Goal: Task Accomplishment & Management: Manage account settings

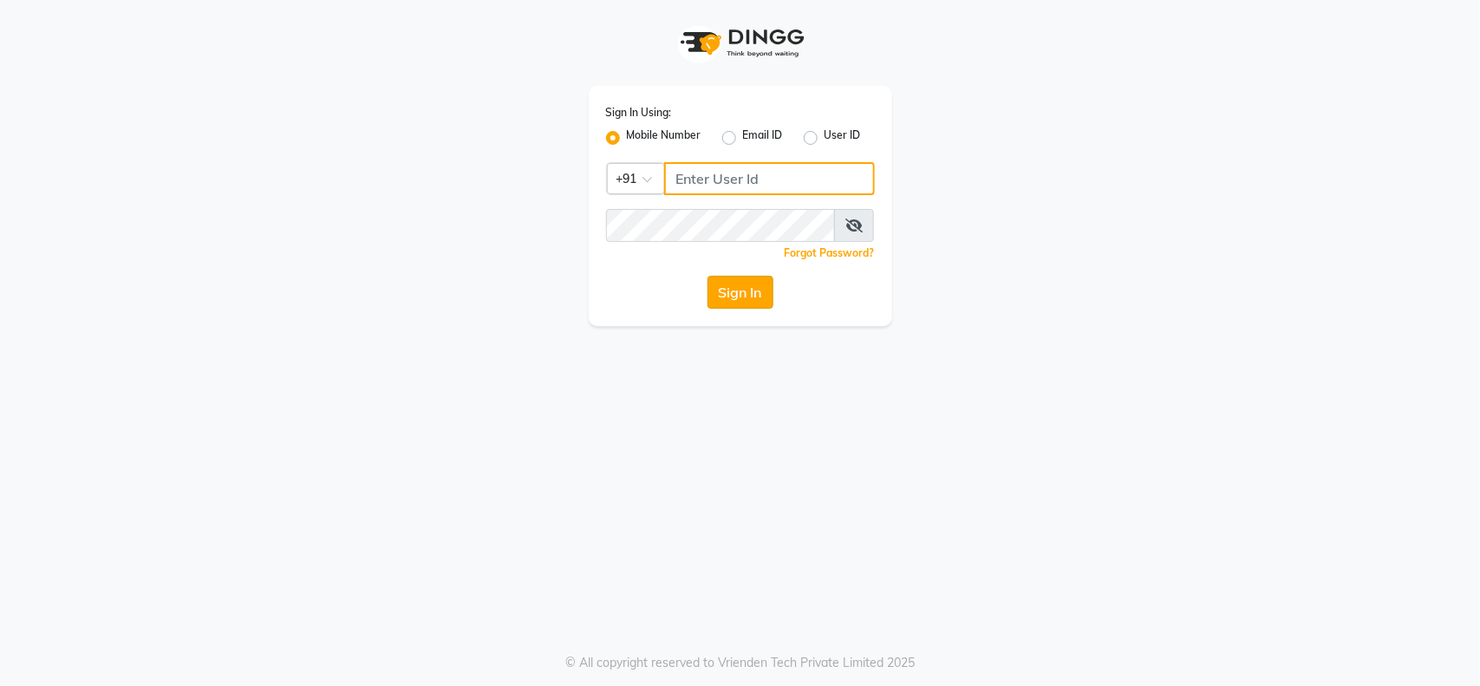
type input "9112073777"
click at [707, 286] on button "Sign In" at bounding box center [740, 292] width 66 height 33
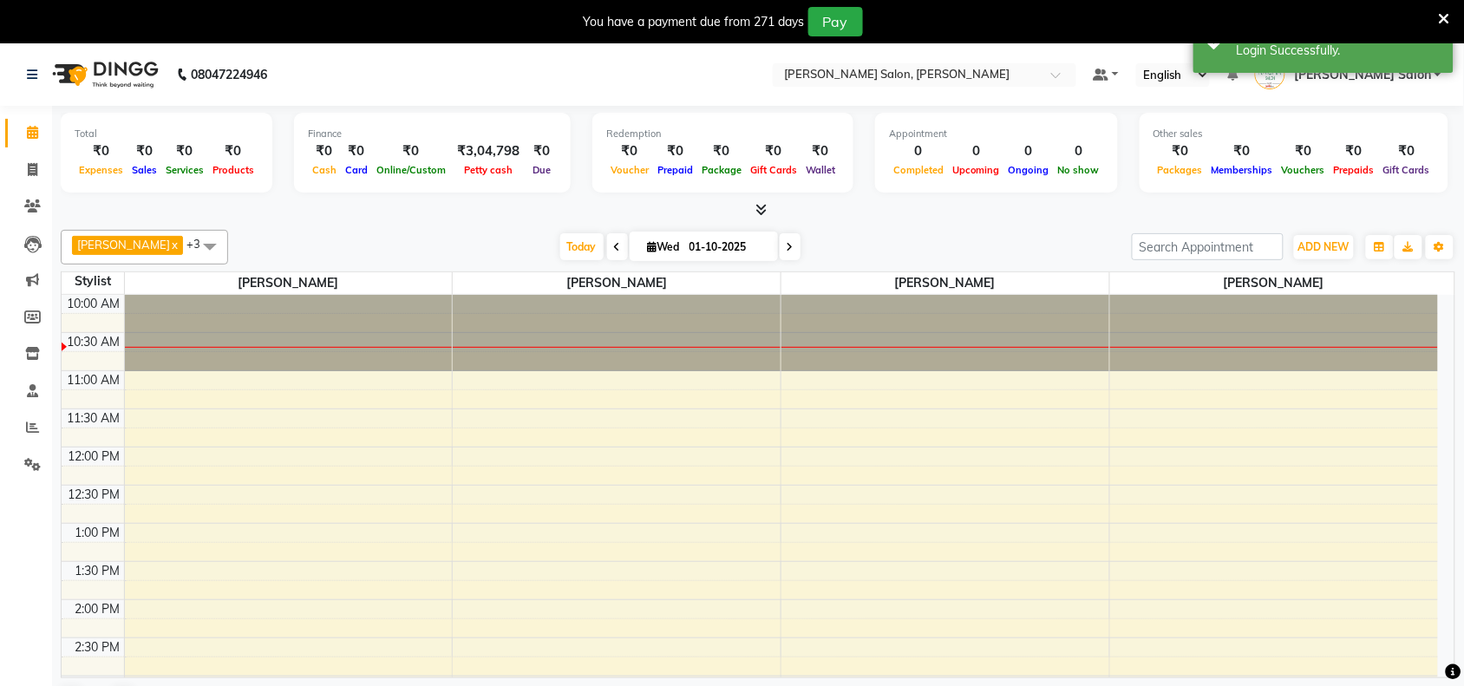
click at [1349, 218] on div at bounding box center [758, 210] width 1394 height 18
click at [1344, 237] on button "ADD NEW Toggle Dropdown" at bounding box center [1324, 247] width 60 height 24
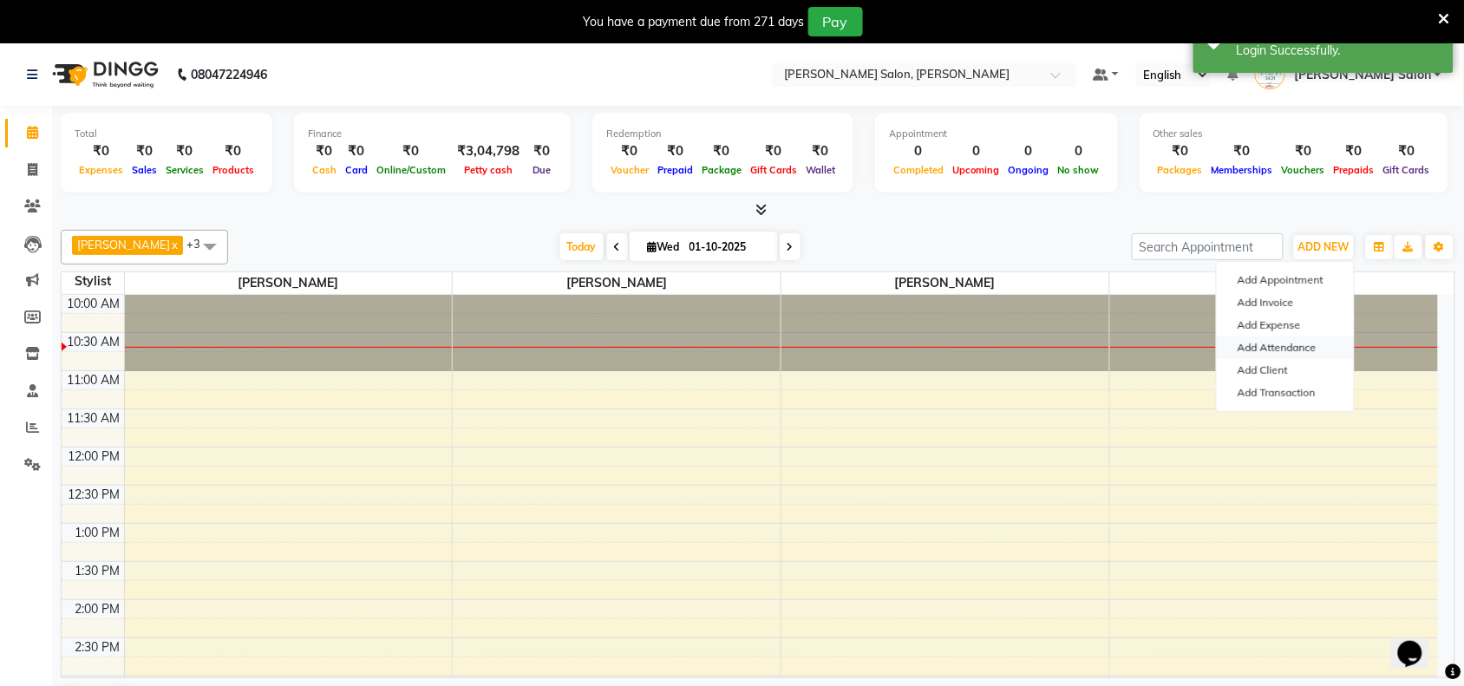
click at [1296, 347] on link "Add Attendance" at bounding box center [1284, 347] width 137 height 23
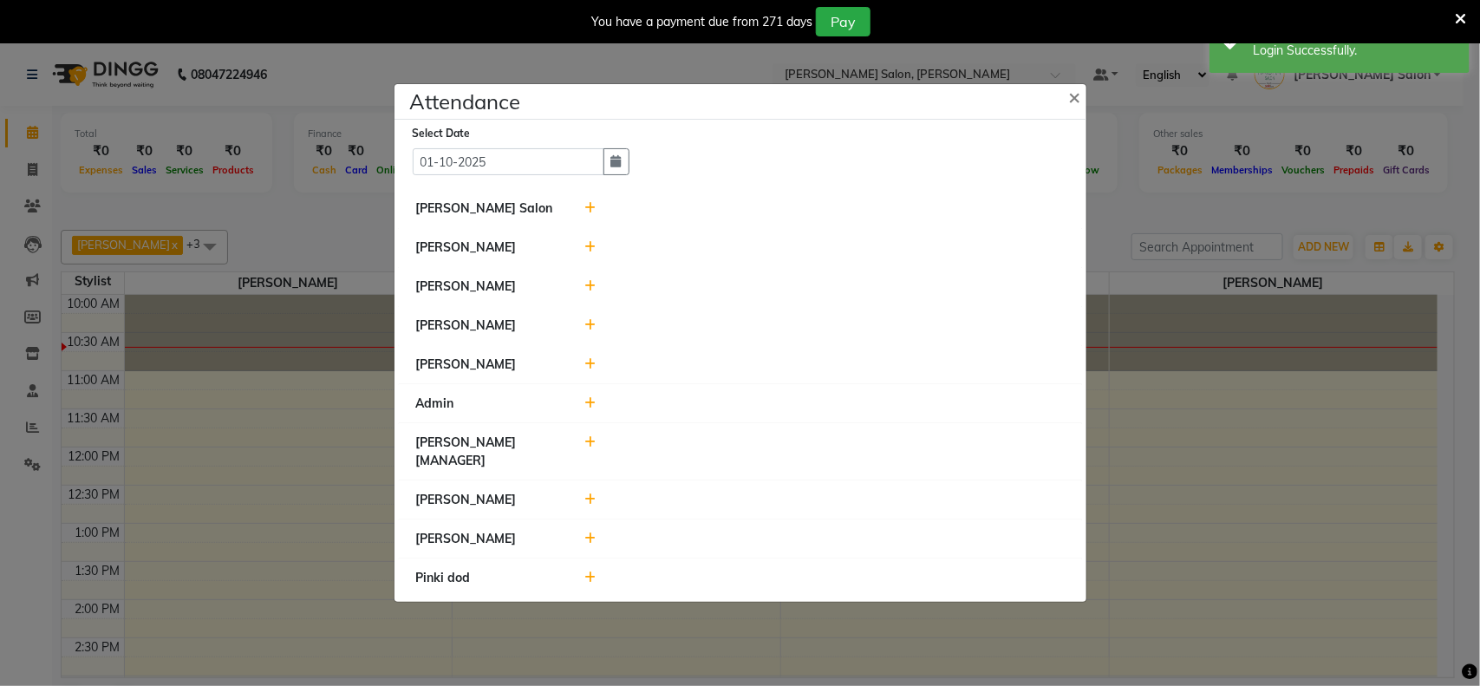
click at [585, 587] on div at bounding box center [824, 578] width 506 height 18
click at [590, 578] on icon at bounding box center [589, 577] width 11 height 12
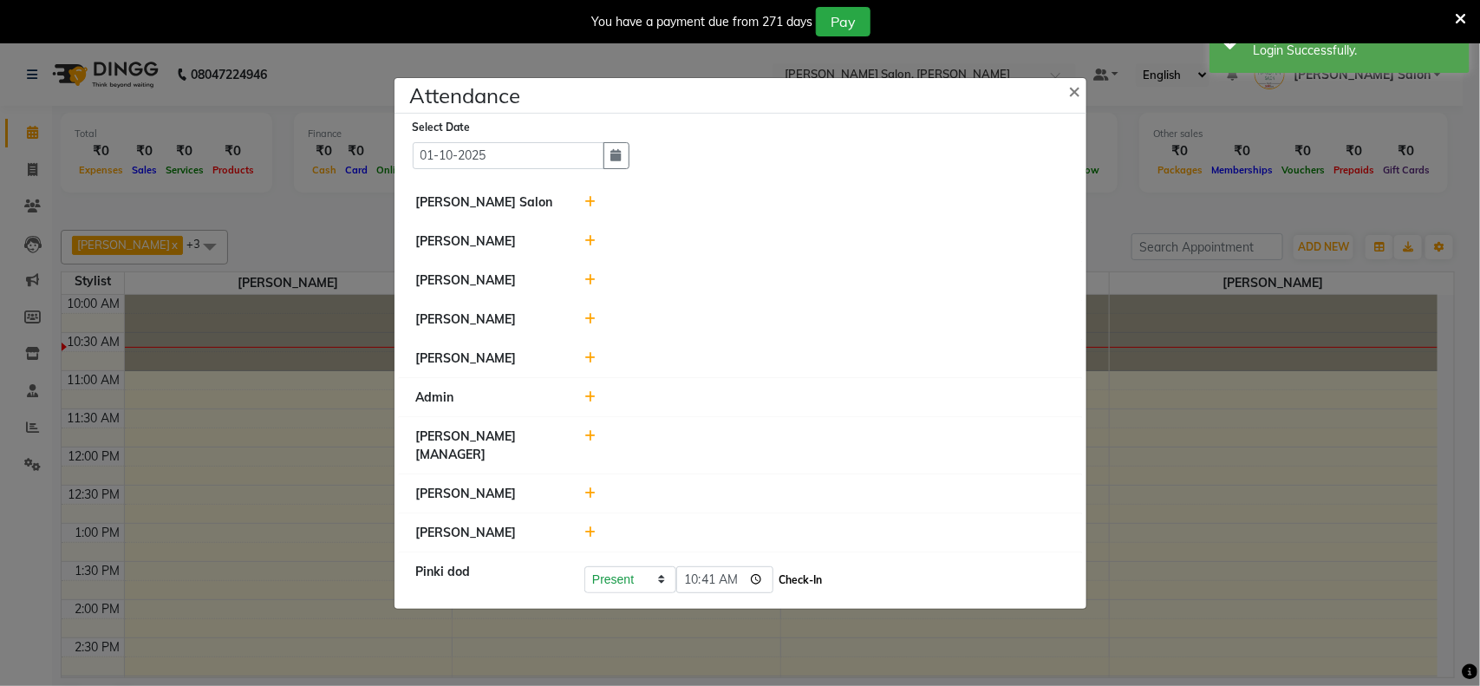
click at [812, 573] on button "Check-In" at bounding box center [801, 580] width 52 height 24
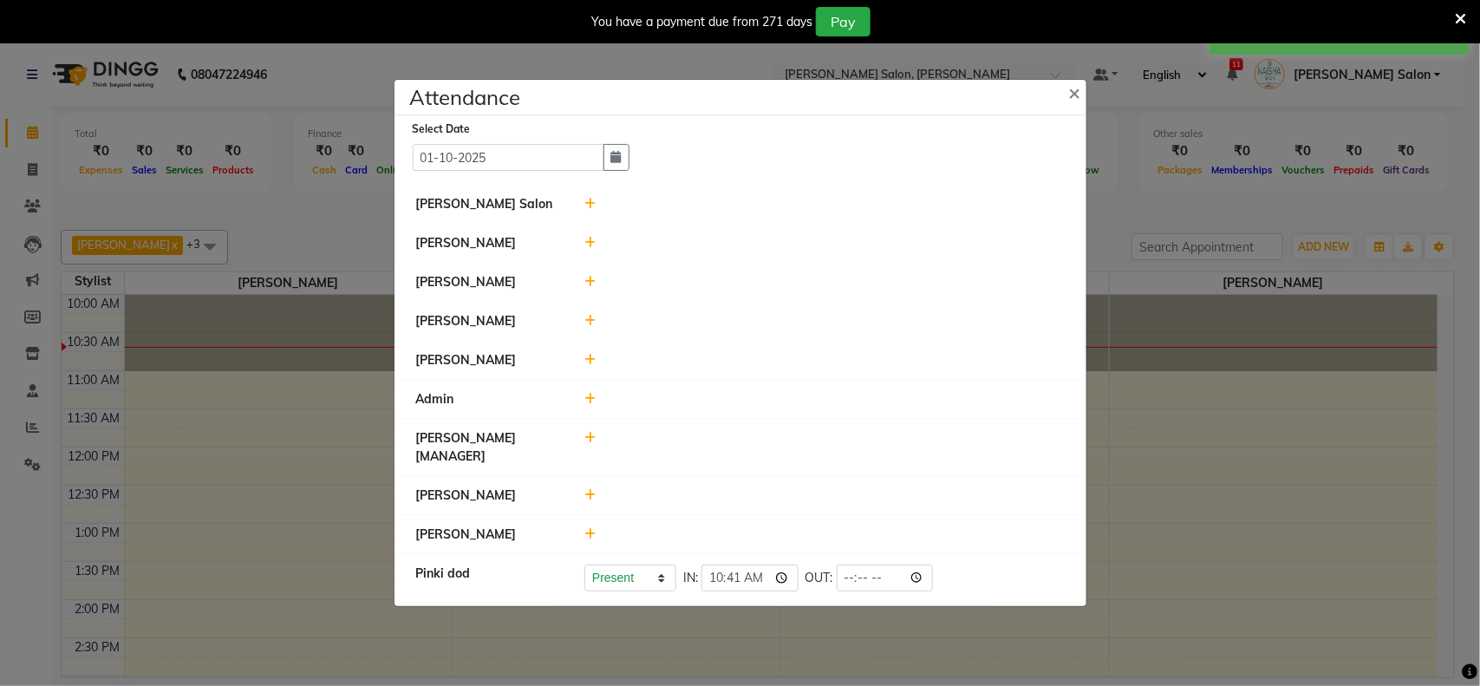
click at [590, 435] on icon at bounding box center [589, 438] width 11 height 12
click at [704, 447] on input "10:41" at bounding box center [724, 446] width 97 height 27
type input "10:36"
drag, startPoint x: 811, startPoint y: 431, endPoint x: 806, endPoint y: 439, distance: 8.9
click at [807, 435] on div "Present Absent Late Half Day Weekly Off 10:36 Check-In" at bounding box center [824, 447] width 506 height 36
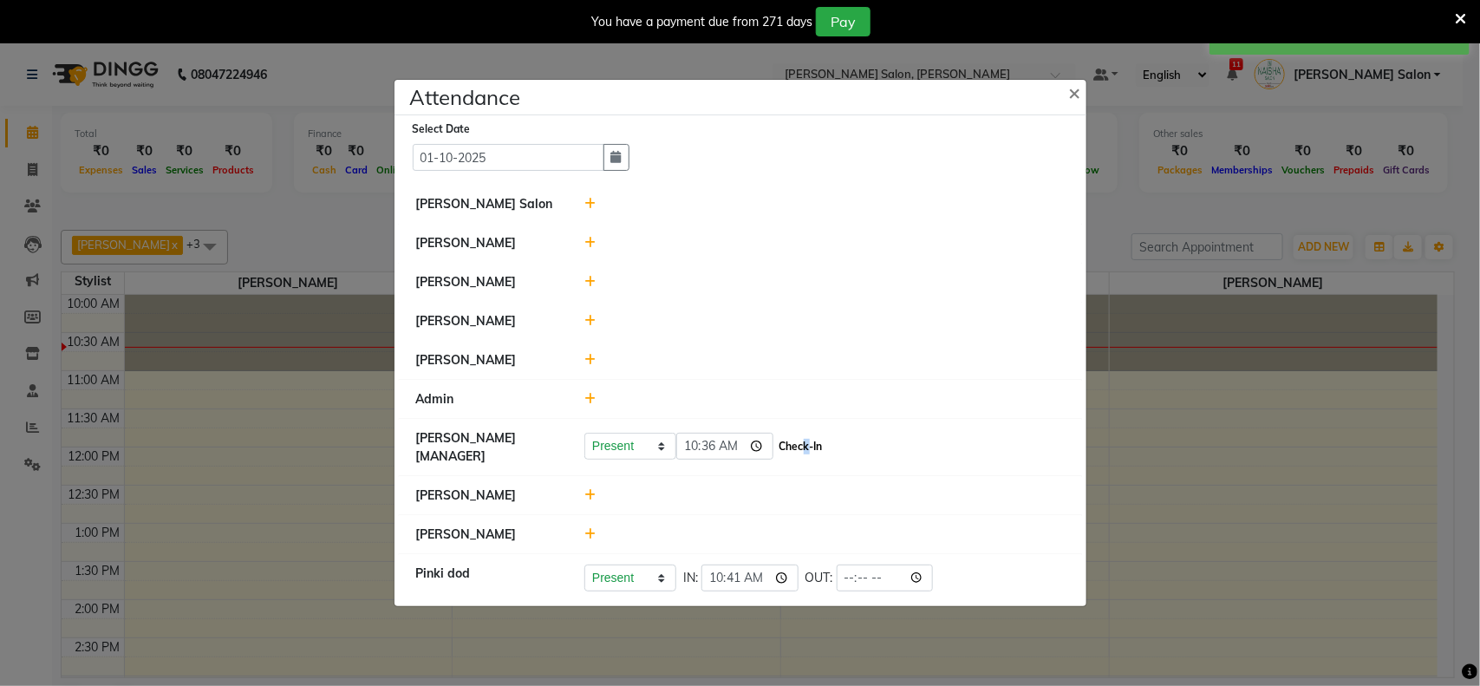
click at [825, 445] on button "Check-In" at bounding box center [801, 446] width 52 height 24
click at [591, 198] on icon at bounding box center [589, 204] width 11 height 12
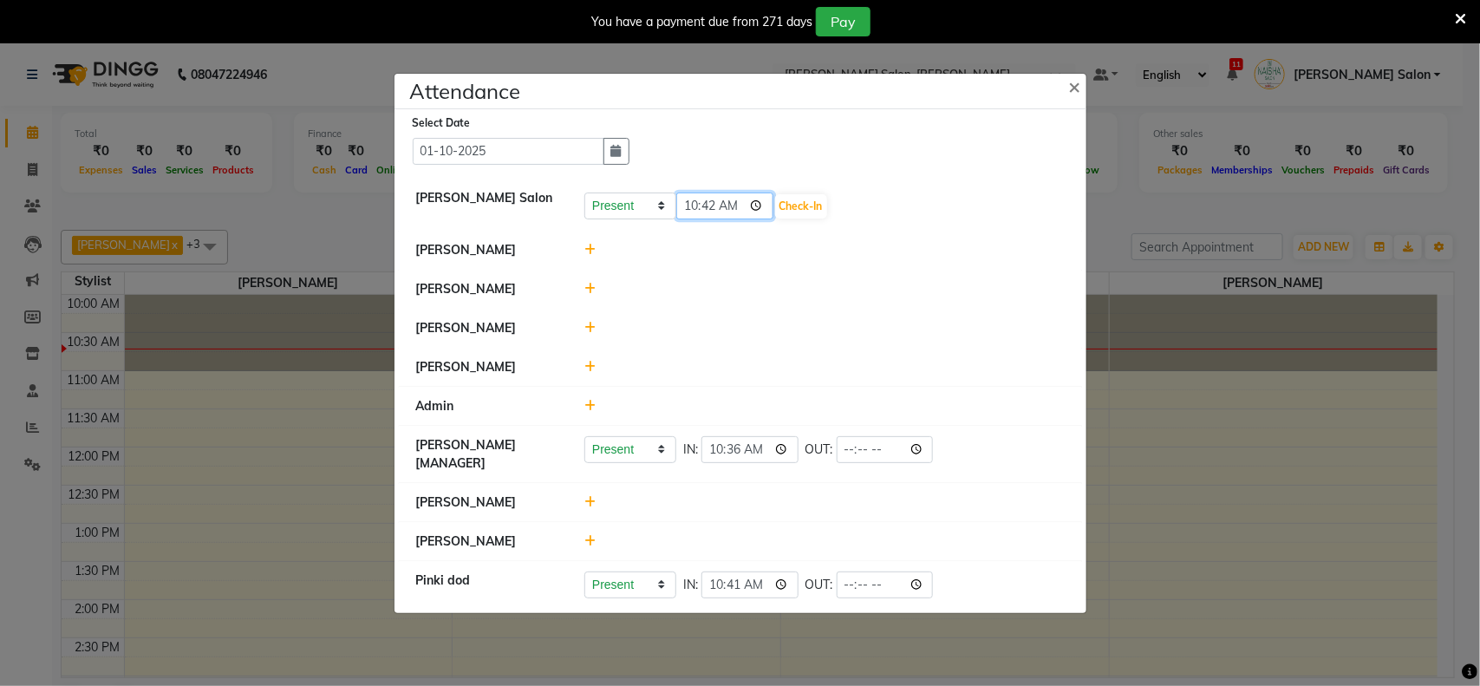
click at [715, 205] on input "10:42" at bounding box center [724, 205] width 97 height 27
type input "10:36"
click at [804, 199] on button "Check-In" at bounding box center [801, 206] width 52 height 24
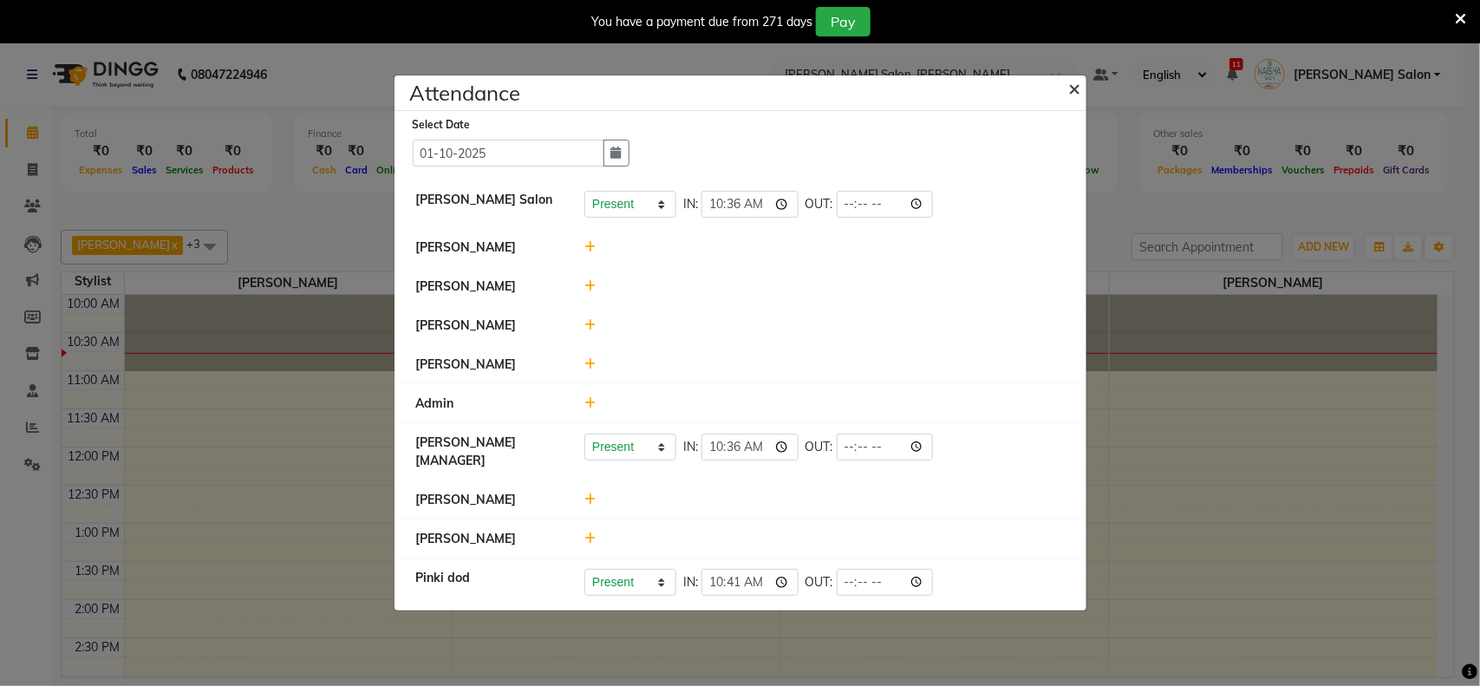
click at [1077, 93] on span "×" at bounding box center [1075, 88] width 12 height 26
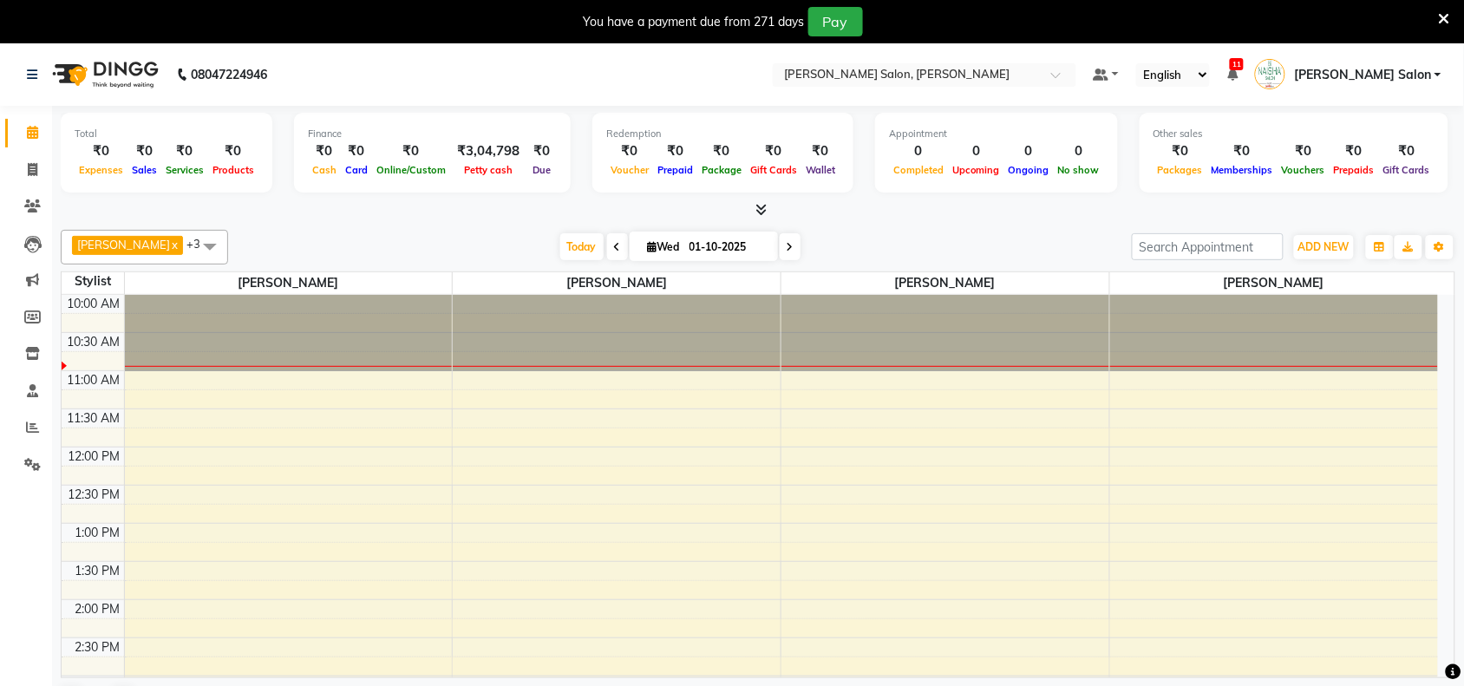
click at [1444, 17] on icon at bounding box center [1443, 19] width 11 height 16
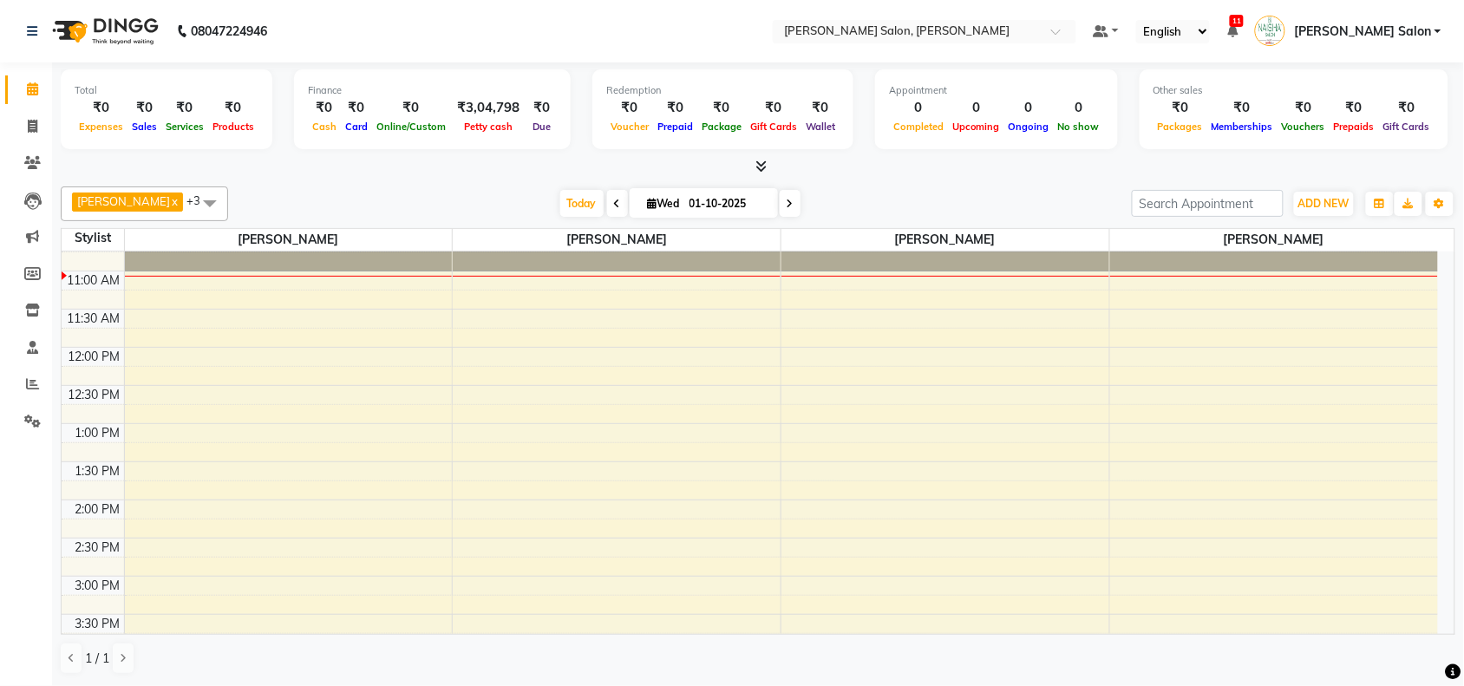
scroll to position [108, 0]
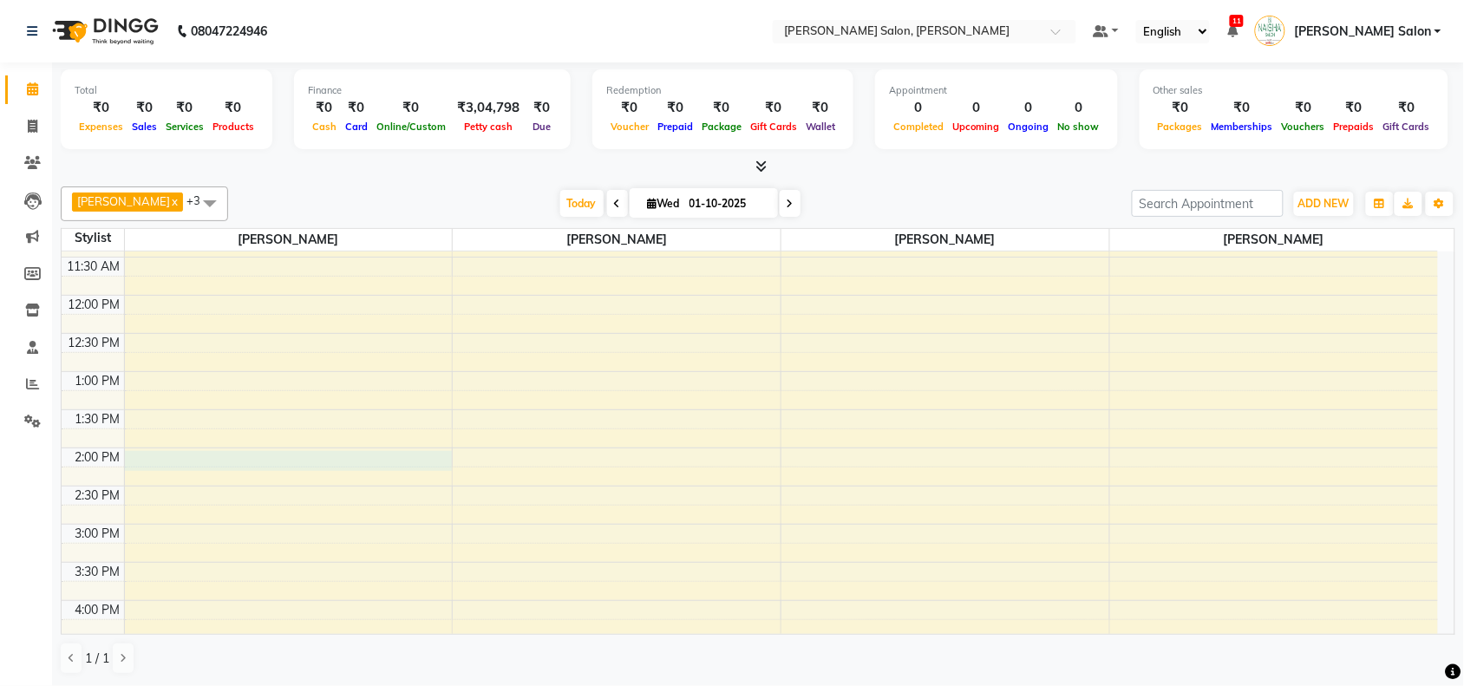
click at [448, 422] on div "10:00 AM 10:30 AM 11:00 AM 11:30 AM 12:00 PM 12:30 PM 1:00 PM 1:30 PM 2:00 PM 2…" at bounding box center [750, 600] width 1376 height 915
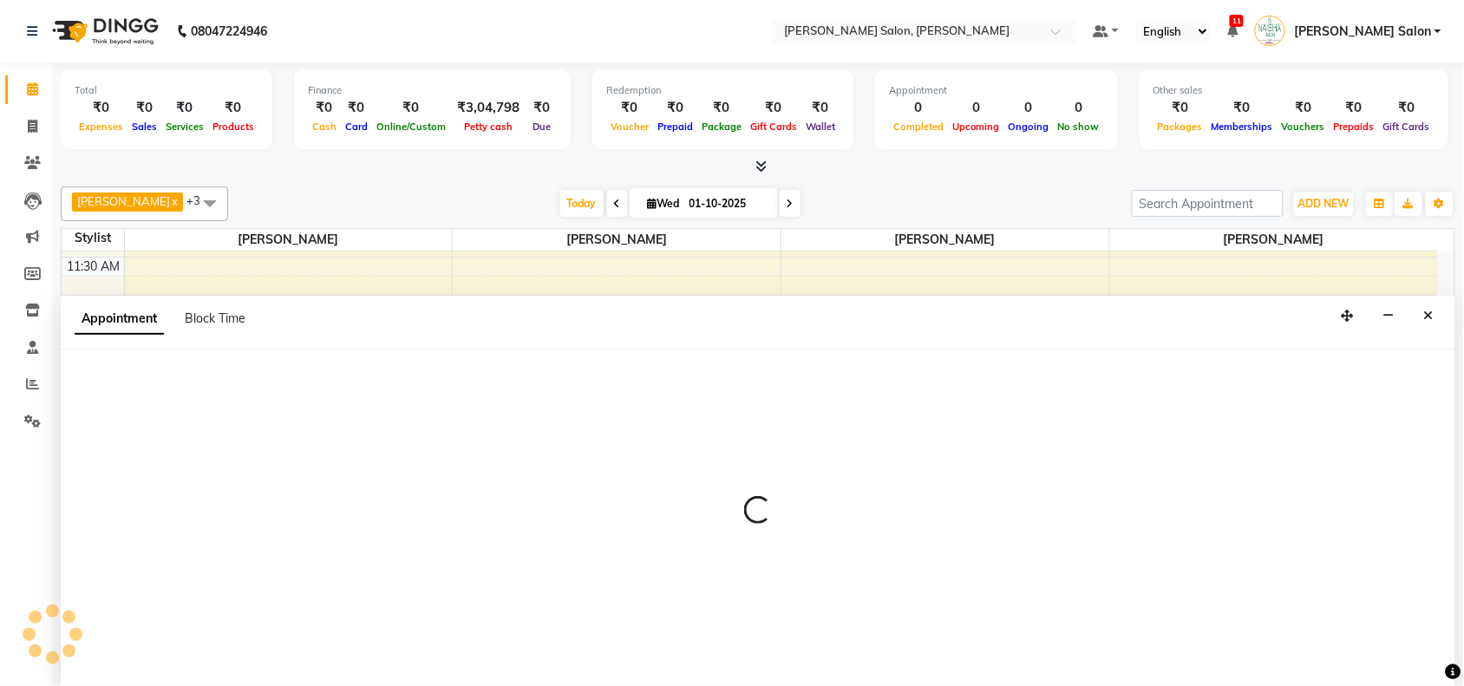
scroll to position [1, 0]
select select "36999"
select select "810"
select select "tentative"
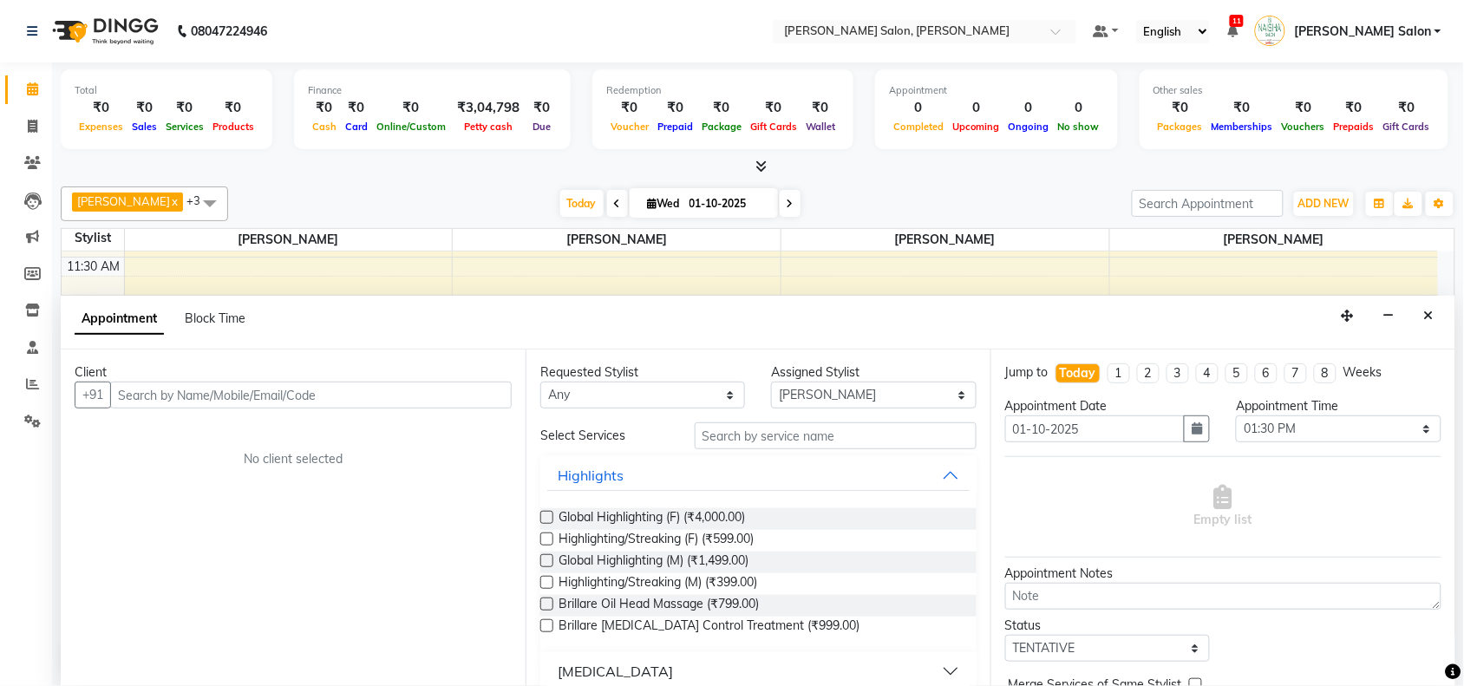
click at [1440, 326] on button "Close" at bounding box center [1428, 316] width 25 height 27
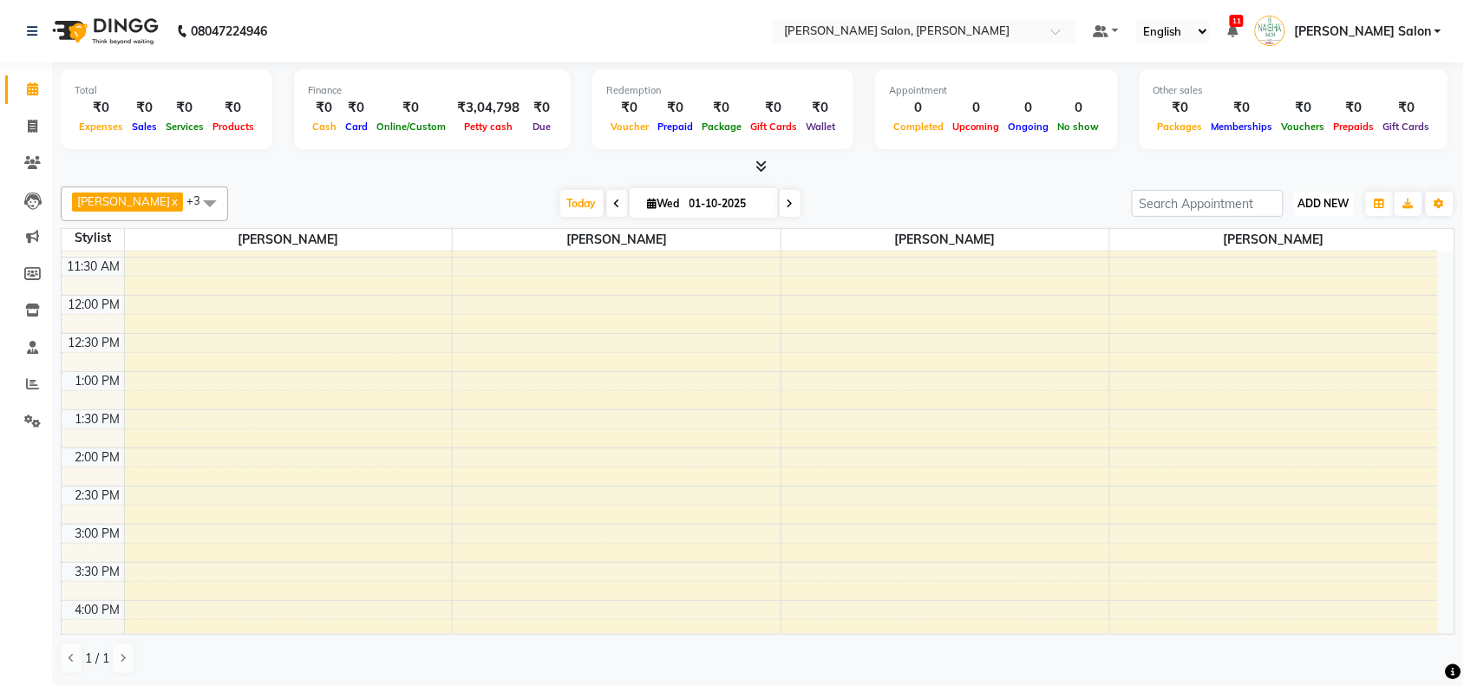
click at [1323, 211] on button "ADD NEW Toggle Dropdown" at bounding box center [1324, 204] width 60 height 24
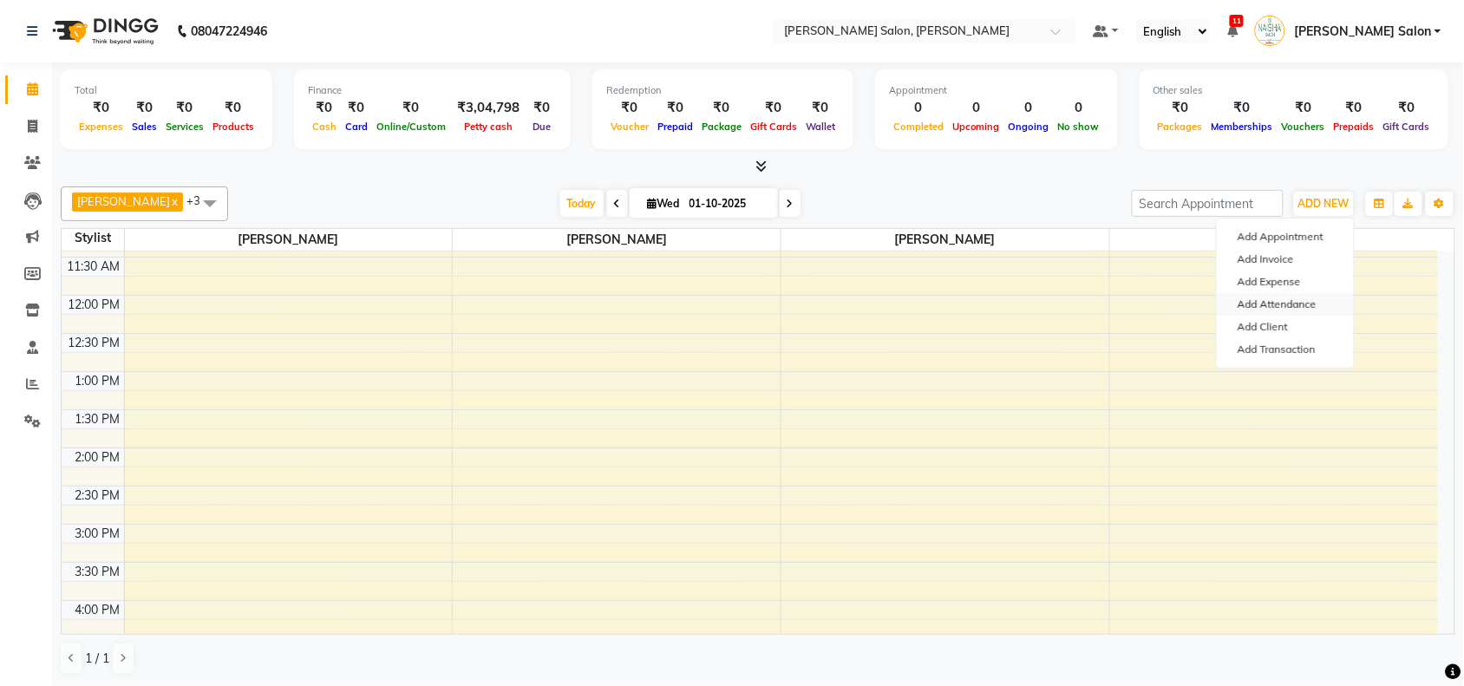
click at [1305, 306] on link "Add Attendance" at bounding box center [1284, 304] width 137 height 23
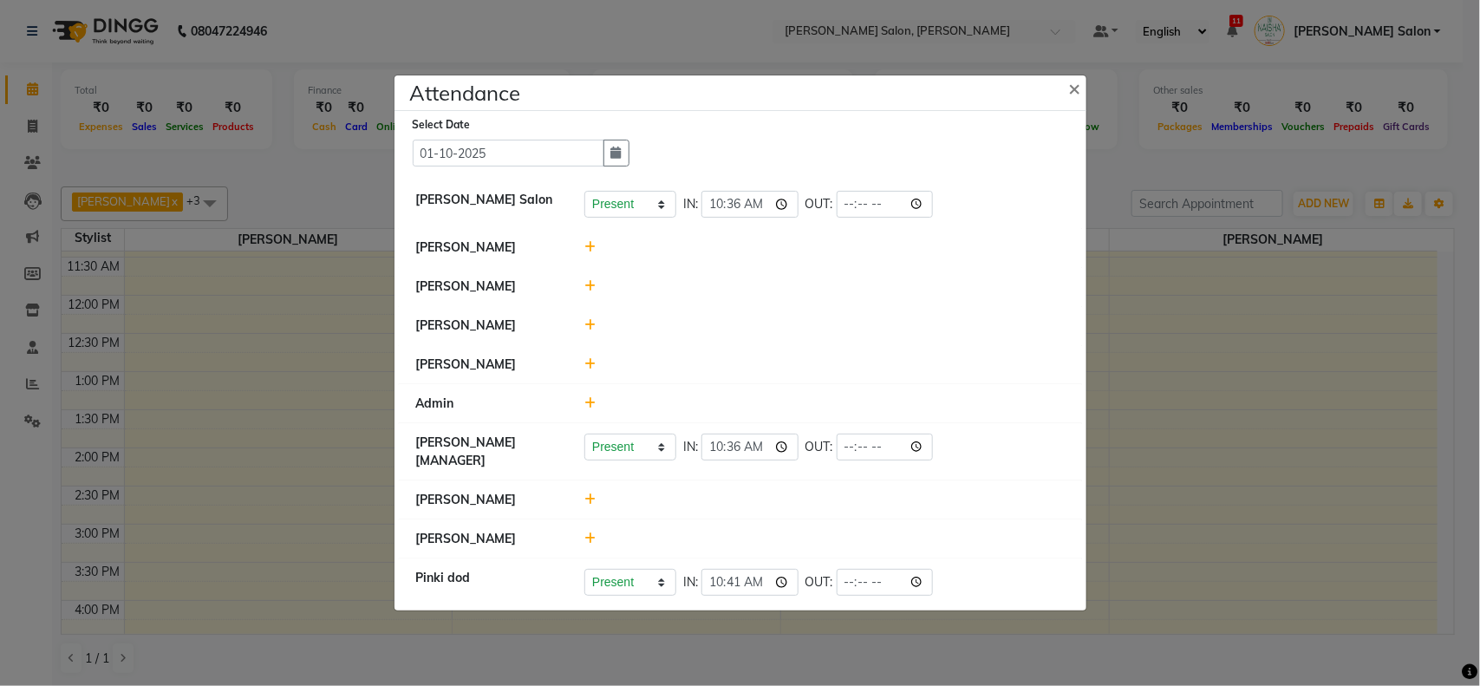
click at [591, 536] on icon at bounding box center [589, 538] width 11 height 12
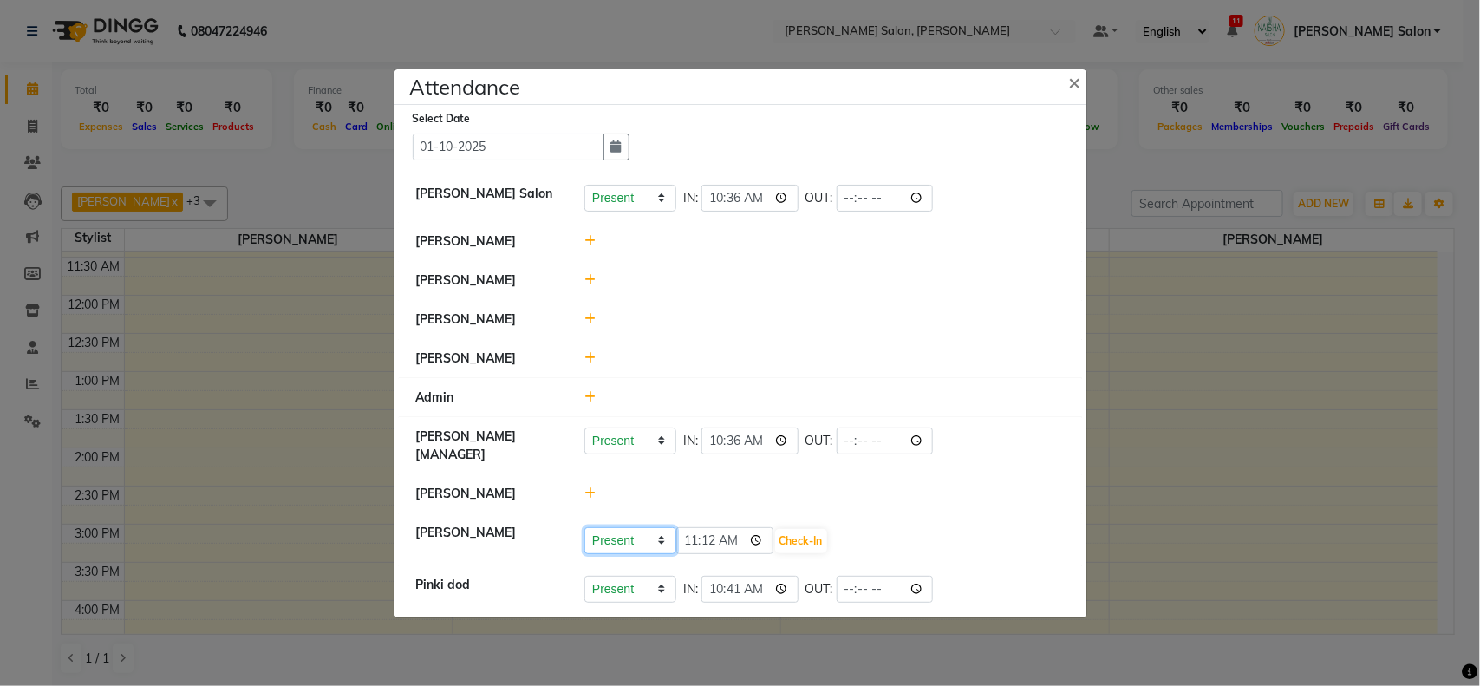
click at [668, 544] on select "Present Absent Late Half Day Weekly Off" at bounding box center [630, 540] width 92 height 27
select select "W"
click at [584, 527] on select "Present Absent Late Half Day Weekly Off" at bounding box center [630, 540] width 92 height 27
click at [655, 544] on select "Present Absent Late Half Day Weekly Off" at bounding box center [630, 540] width 92 height 27
click at [584, 527] on select "Present Absent Late Half Day Weekly Off" at bounding box center [630, 540] width 92 height 27
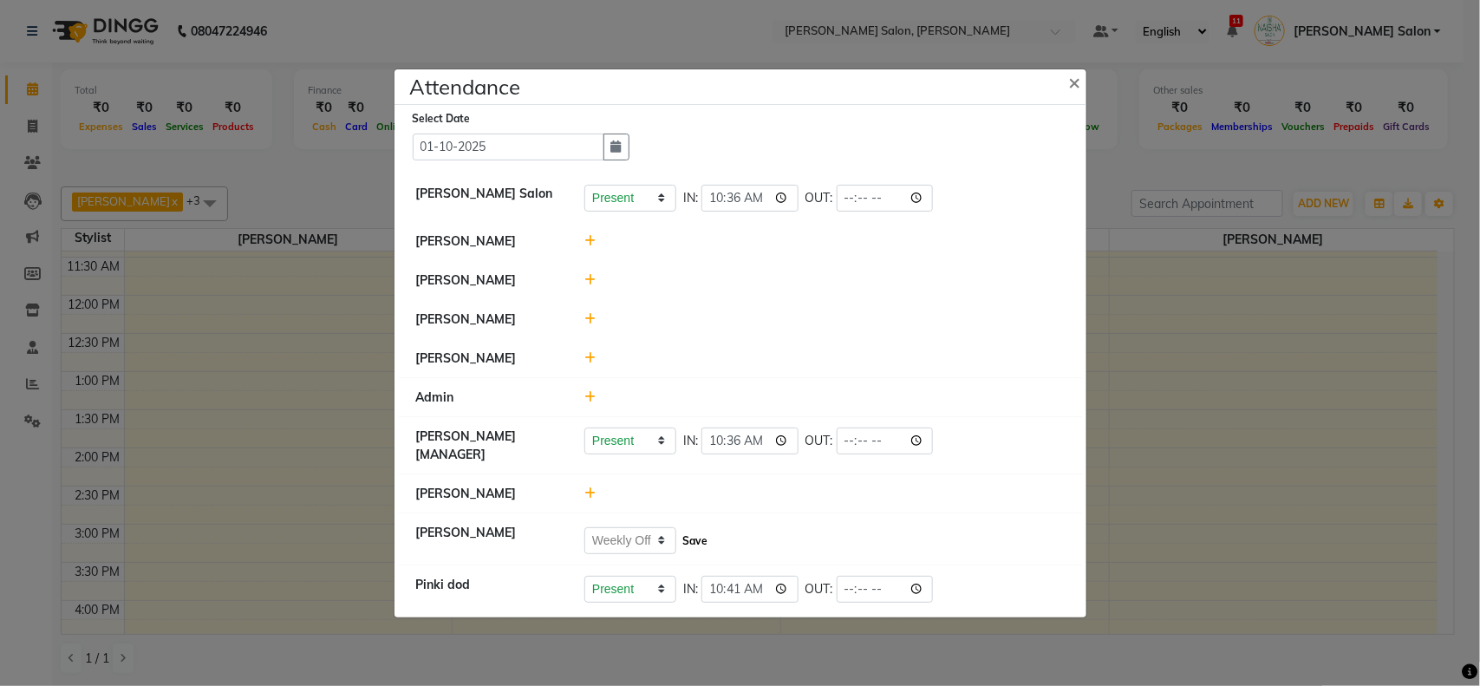
click at [681, 538] on button "Save" at bounding box center [695, 541] width 34 height 24
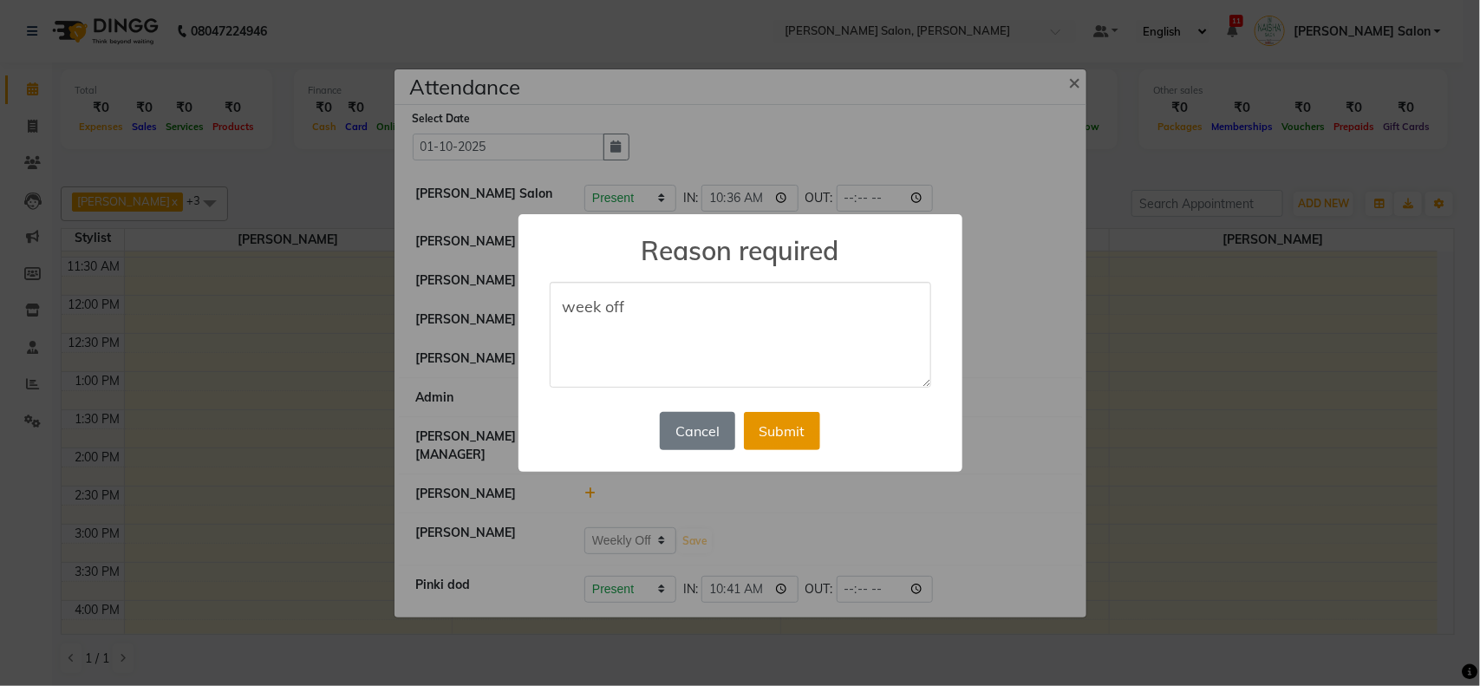
type textarea "week off"
click at [760, 440] on button "Submit" at bounding box center [782, 431] width 76 height 38
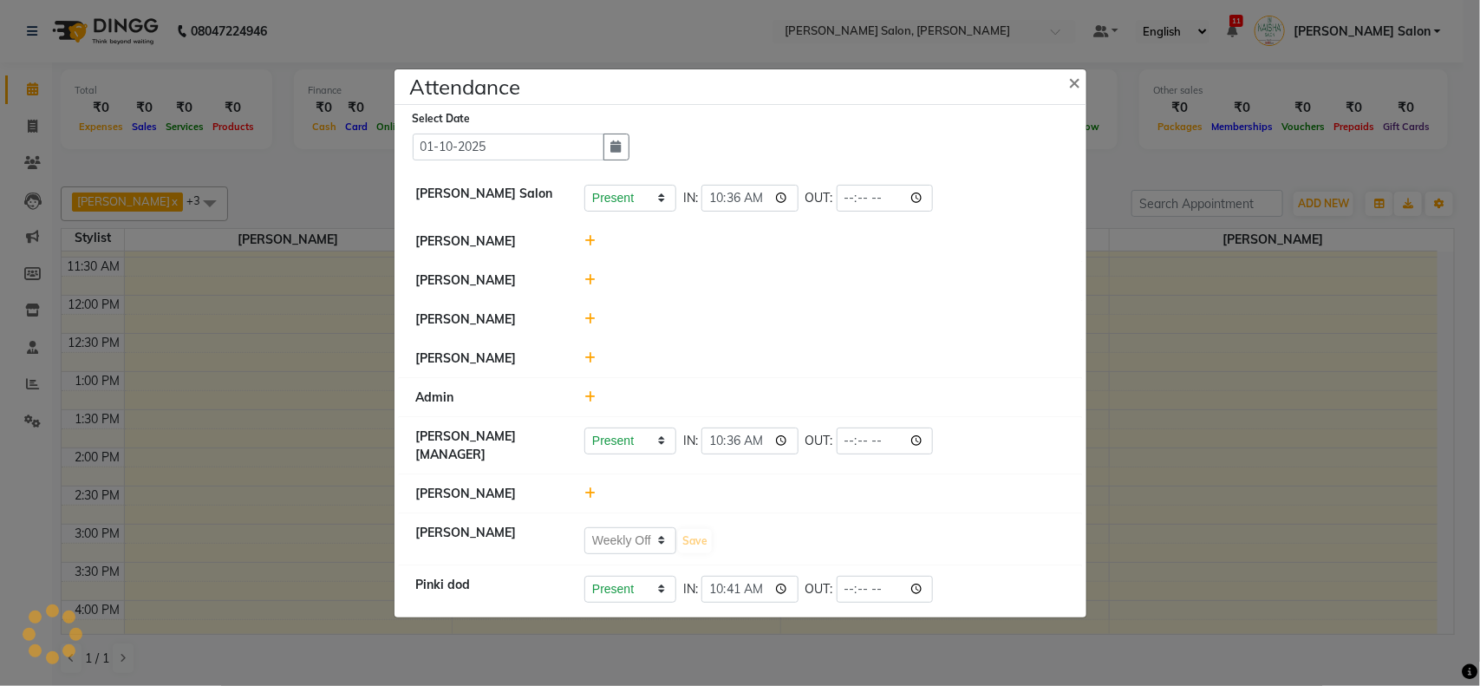
click at [1479, 208] on ngb-modal-window "Attendance × Select Date 01-10-2025 Naisha Salon Present Absent Late Half Day W…" at bounding box center [740, 343] width 1480 height 686
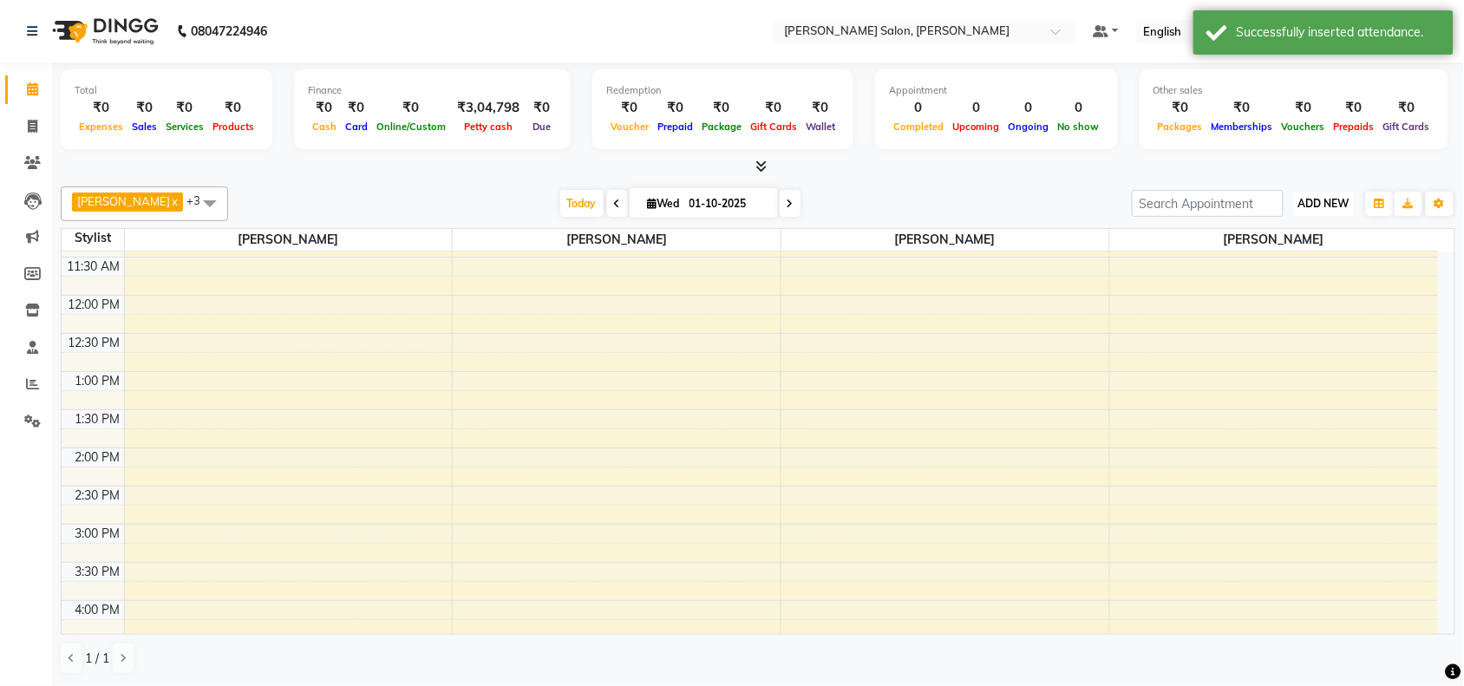
click at [1320, 209] on span "ADD NEW" at bounding box center [1323, 203] width 51 height 13
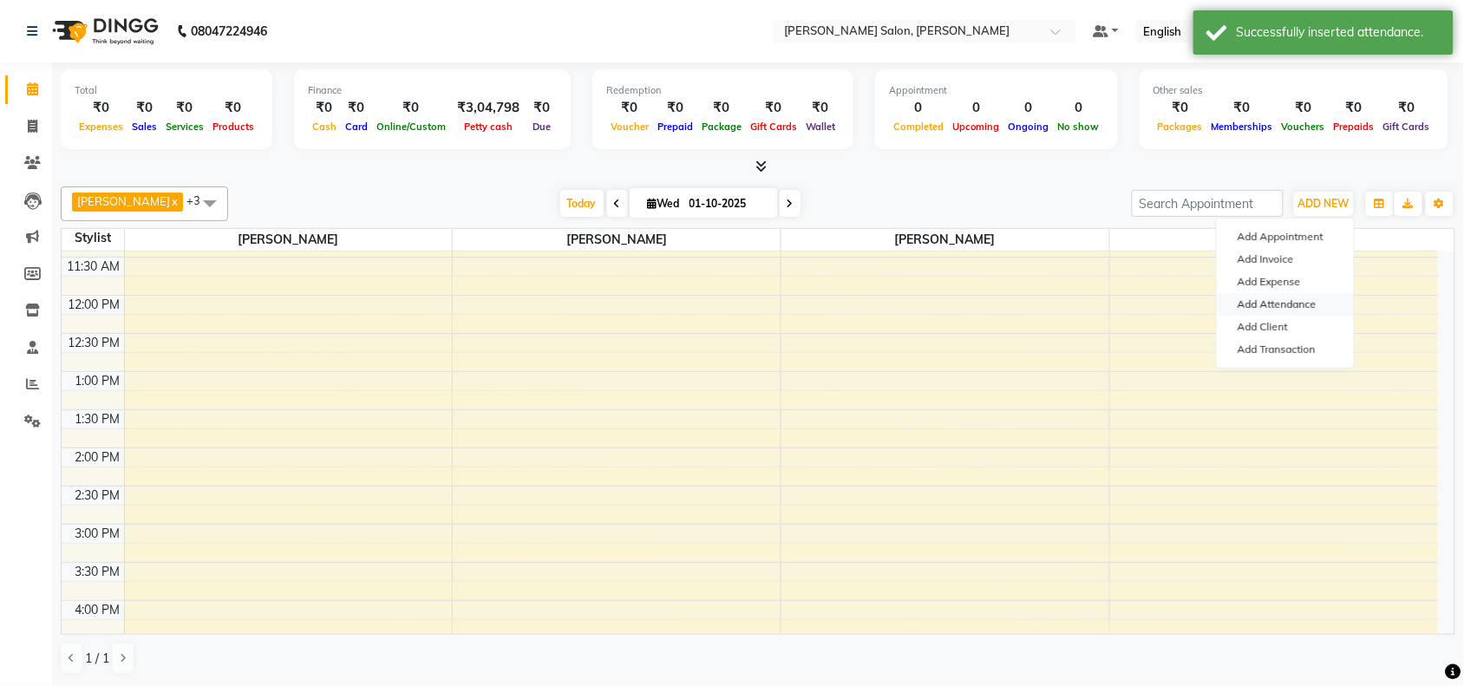
click at [1289, 310] on link "Add Attendance" at bounding box center [1284, 304] width 137 height 23
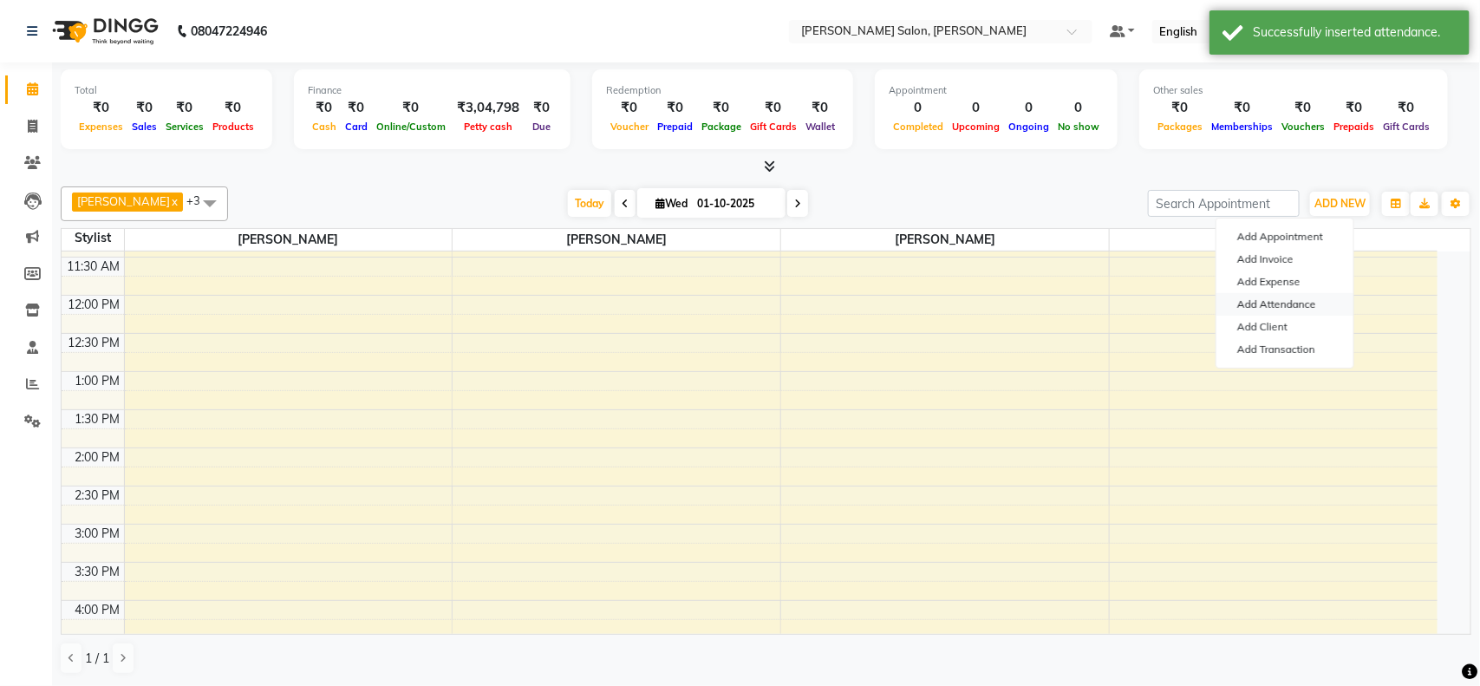
select select "W"
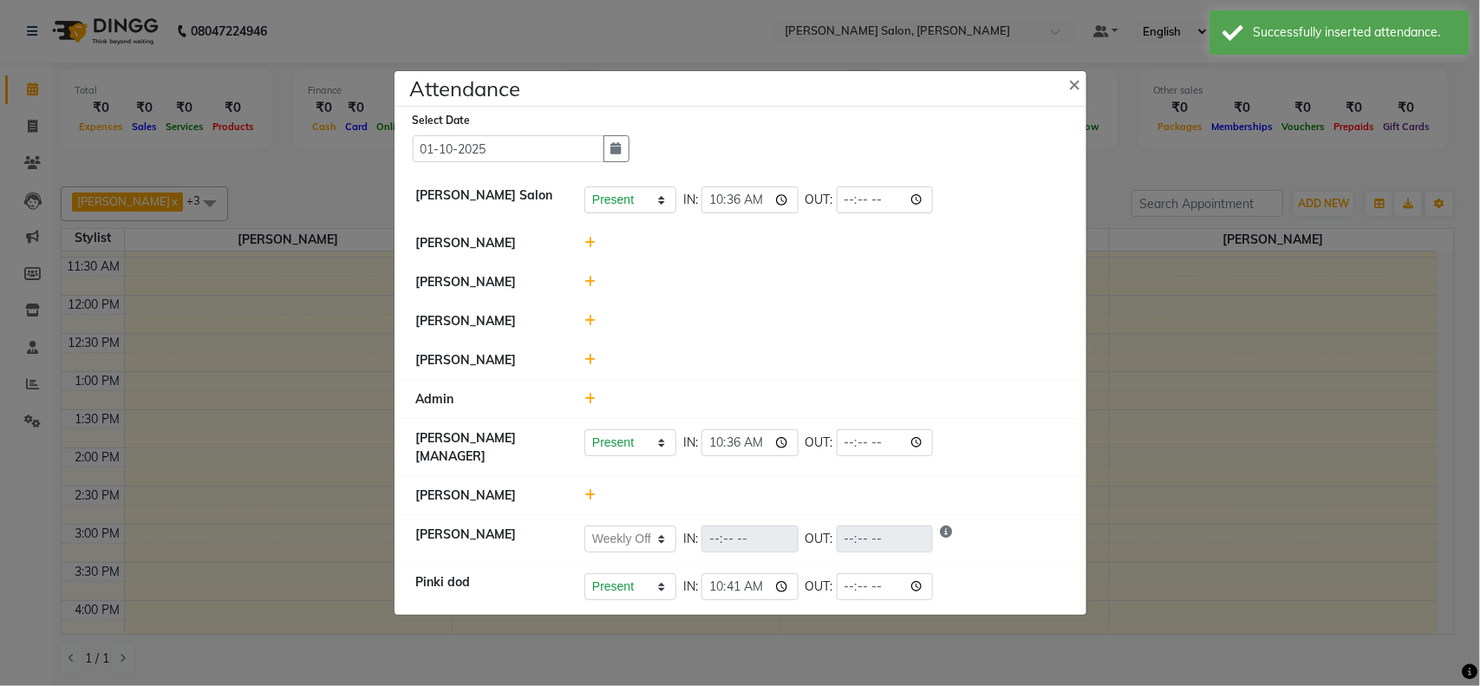
click at [585, 283] on icon at bounding box center [589, 282] width 11 height 12
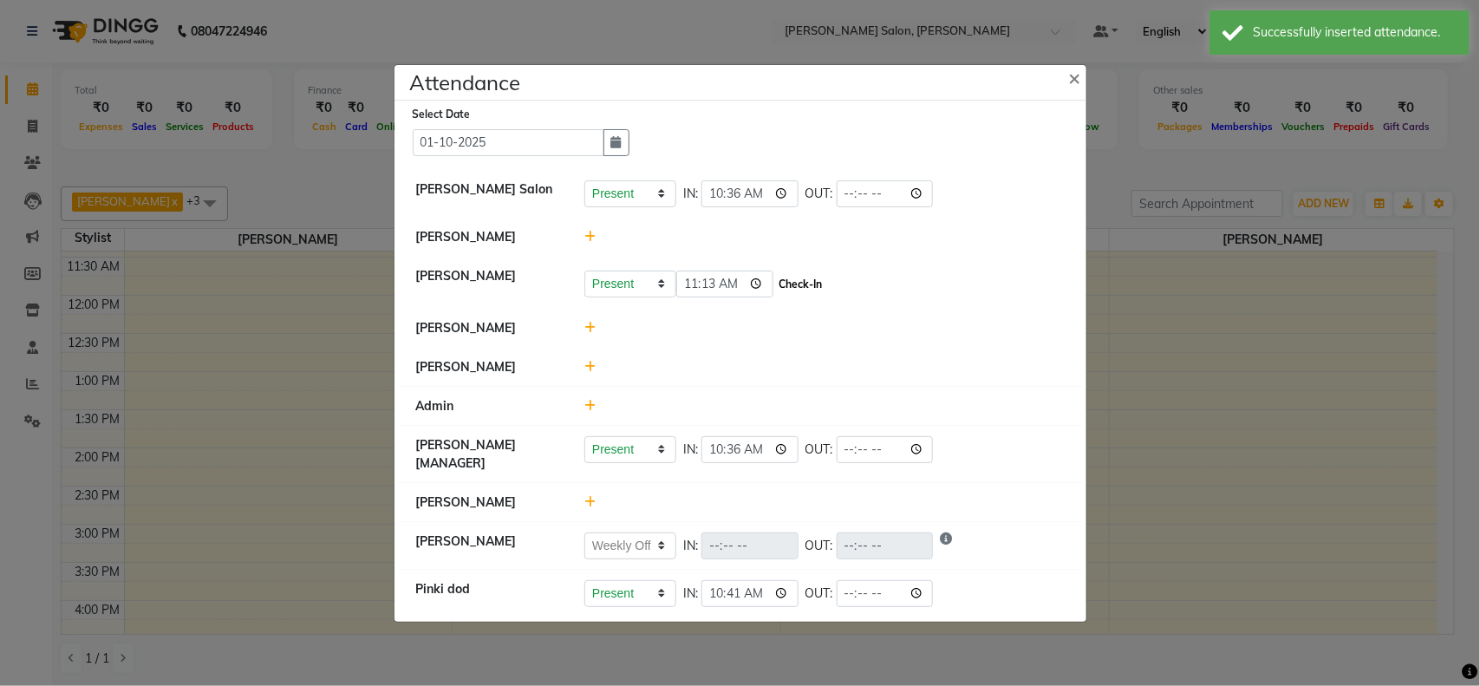
click at [799, 280] on button "Check-In" at bounding box center [801, 284] width 52 height 24
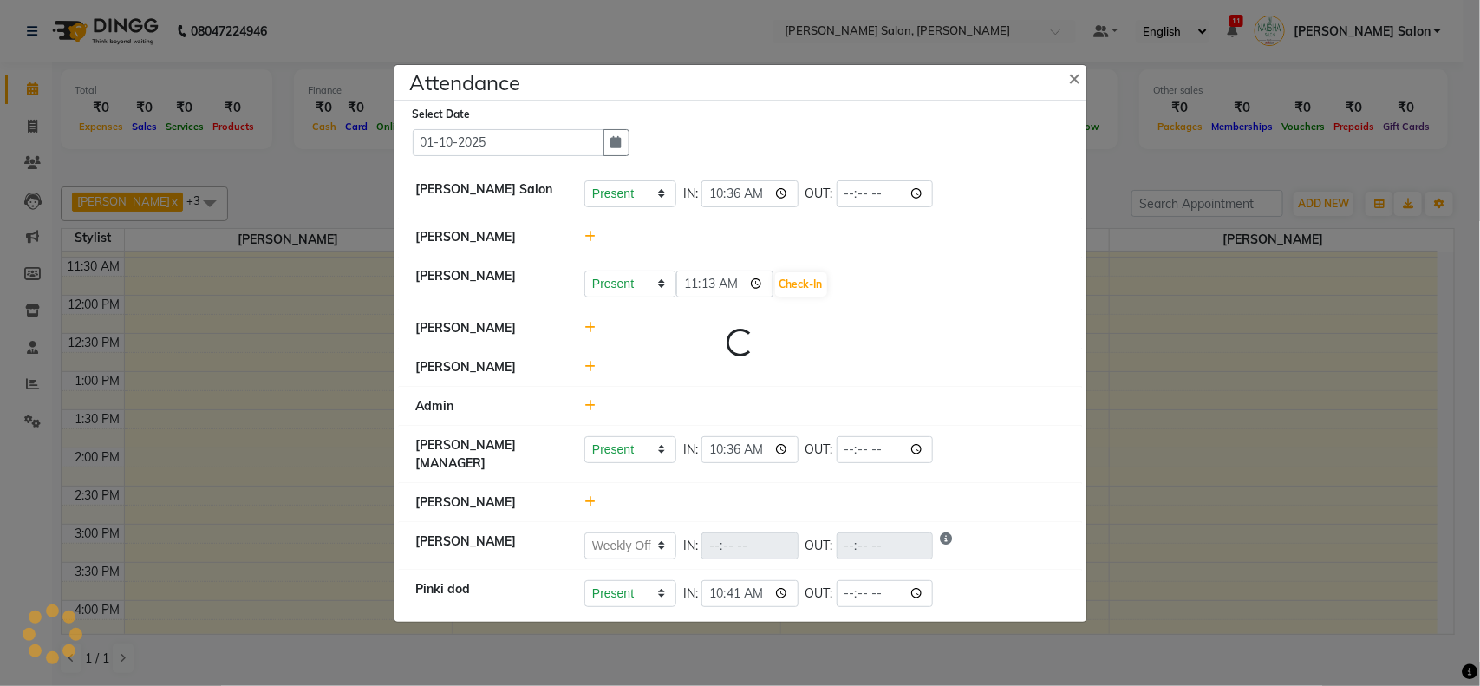
select select "W"
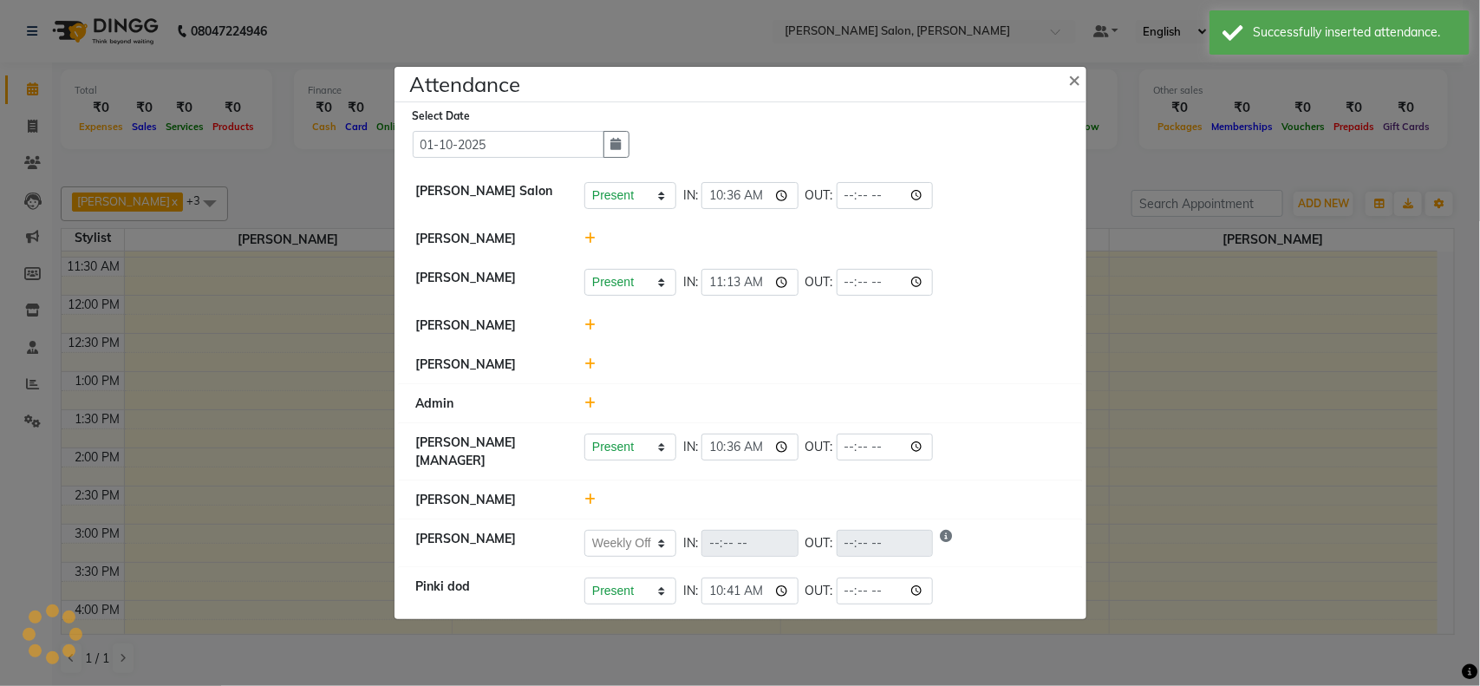
click at [1479, 448] on ngb-modal-window "Attendance × Select Date 01-10-2025 Naisha Salon Present Absent Late Half Day W…" at bounding box center [740, 343] width 1480 height 686
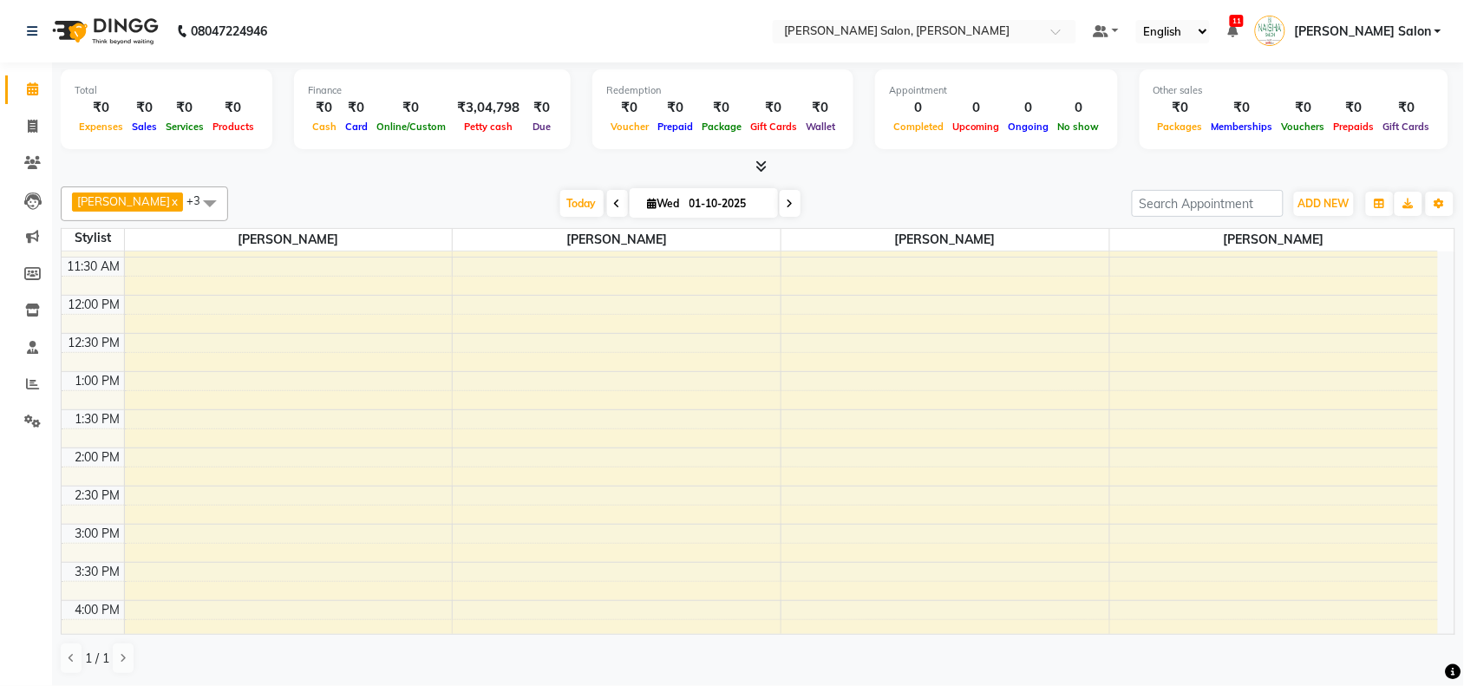
drag, startPoint x: 1335, startPoint y: 435, endPoint x: 1353, endPoint y: 449, distance: 22.2
click at [735, 395] on div "10:00 AM 10:30 AM 11:00 AM 11:30 AM 12:00 PM 12:30 PM 1:00 PM 1:30 PM 2:00 PM 2…" at bounding box center [750, 600] width 1376 height 915
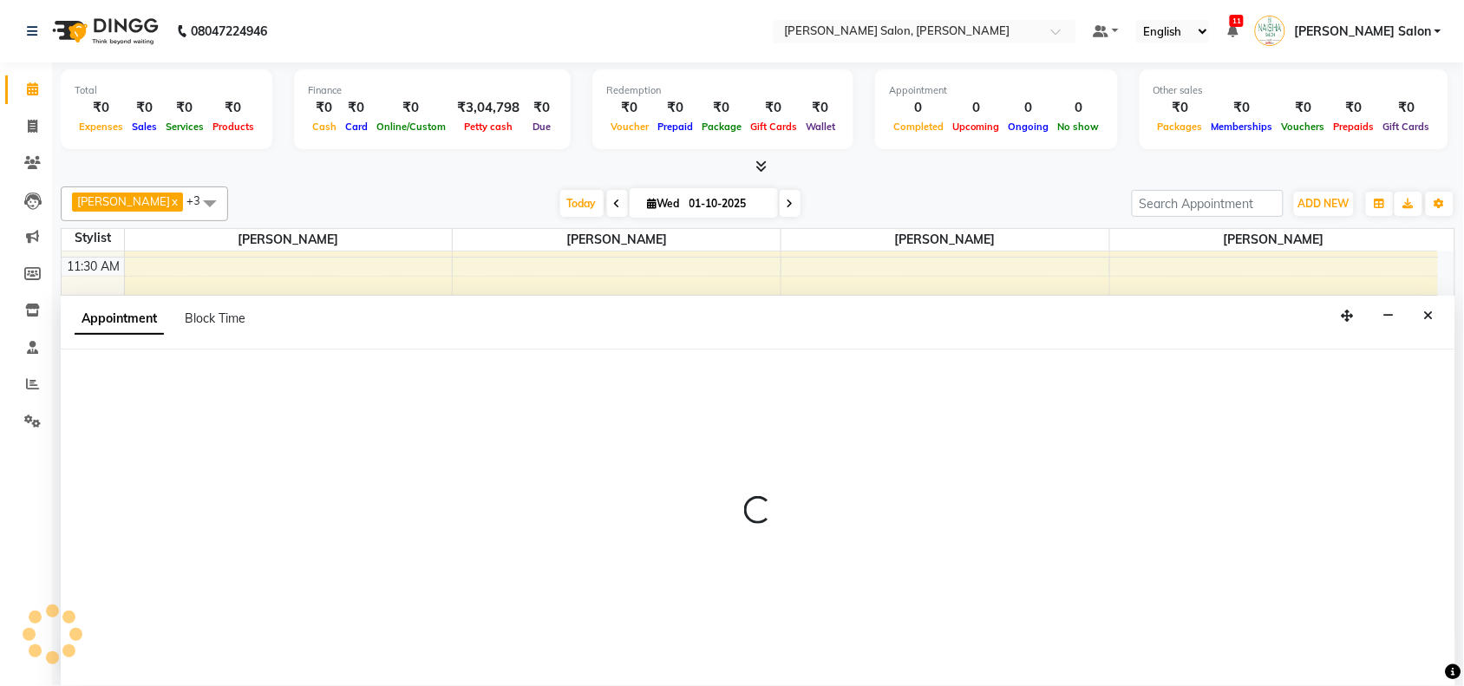
select select "72112"
select select "795"
select select "tentative"
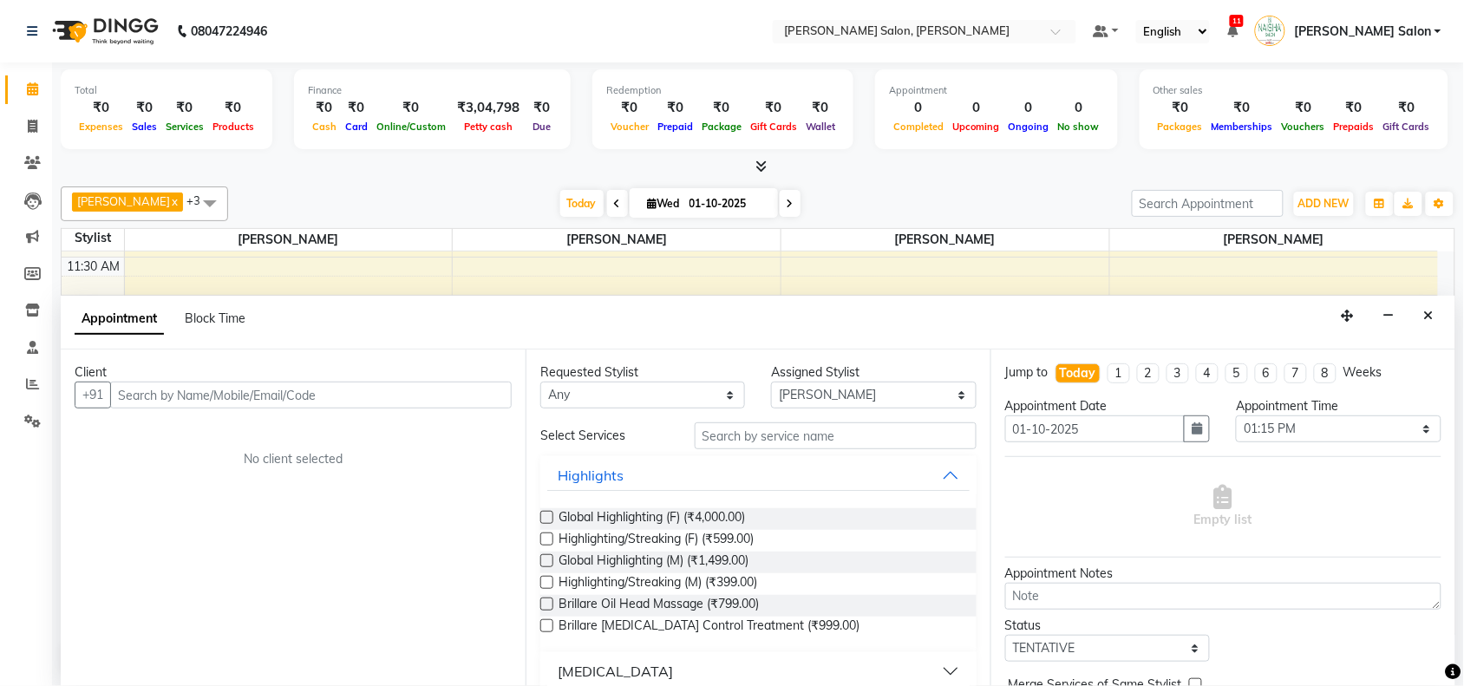
drag, startPoint x: 1419, startPoint y: 305, endPoint x: 1284, endPoint y: 193, distance: 175.5
click at [1410, 299] on div "Appointment Block Time" at bounding box center [758, 323] width 1394 height 54
click at [1431, 303] on button "Close" at bounding box center [1428, 316] width 25 height 27
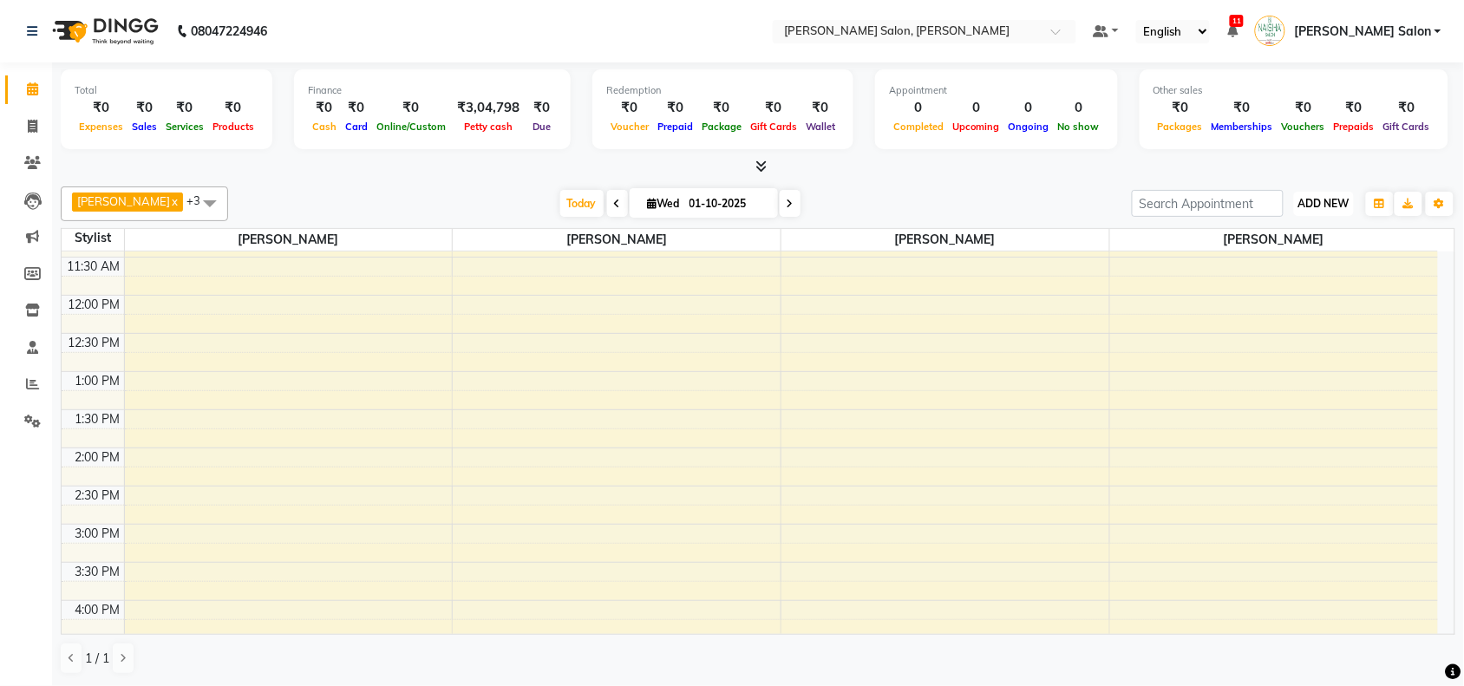
click at [1351, 209] on button "ADD NEW Toggle Dropdown" at bounding box center [1324, 204] width 60 height 24
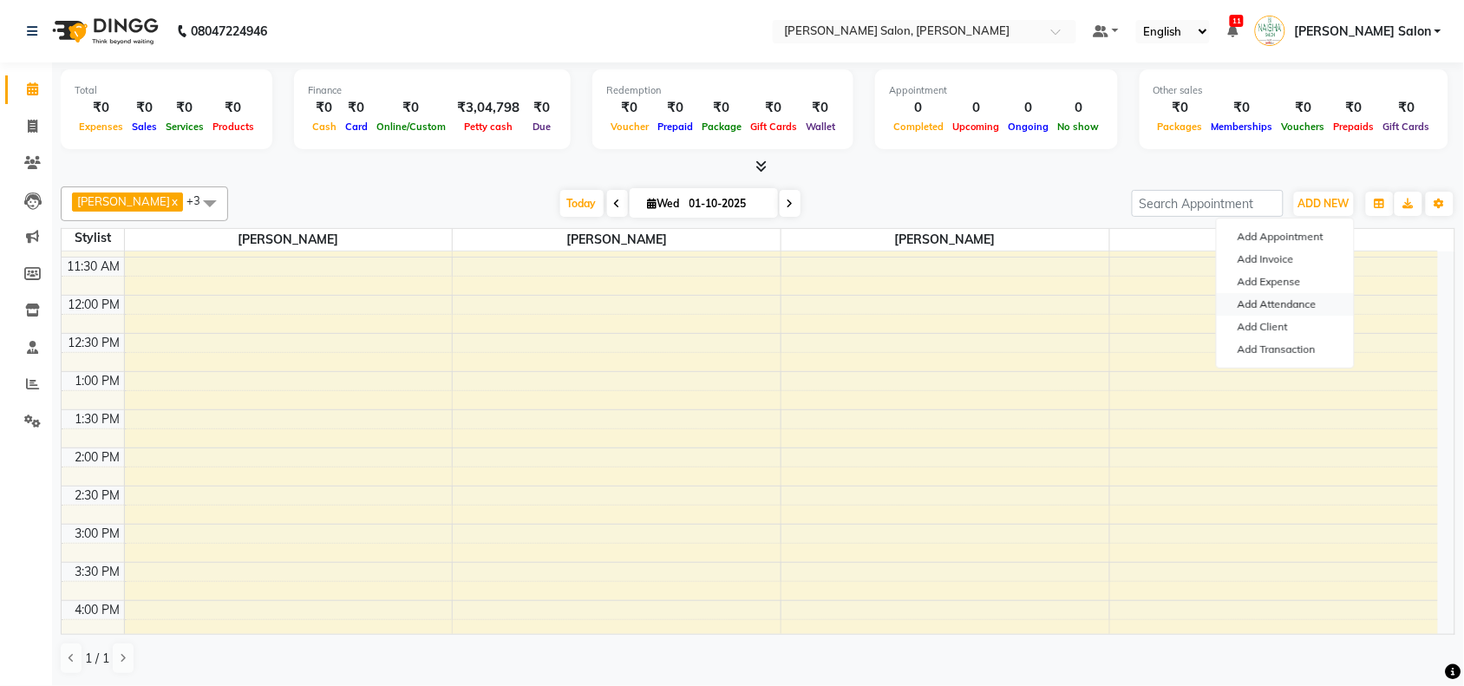
click at [1322, 308] on link "Add Attendance" at bounding box center [1284, 304] width 137 height 23
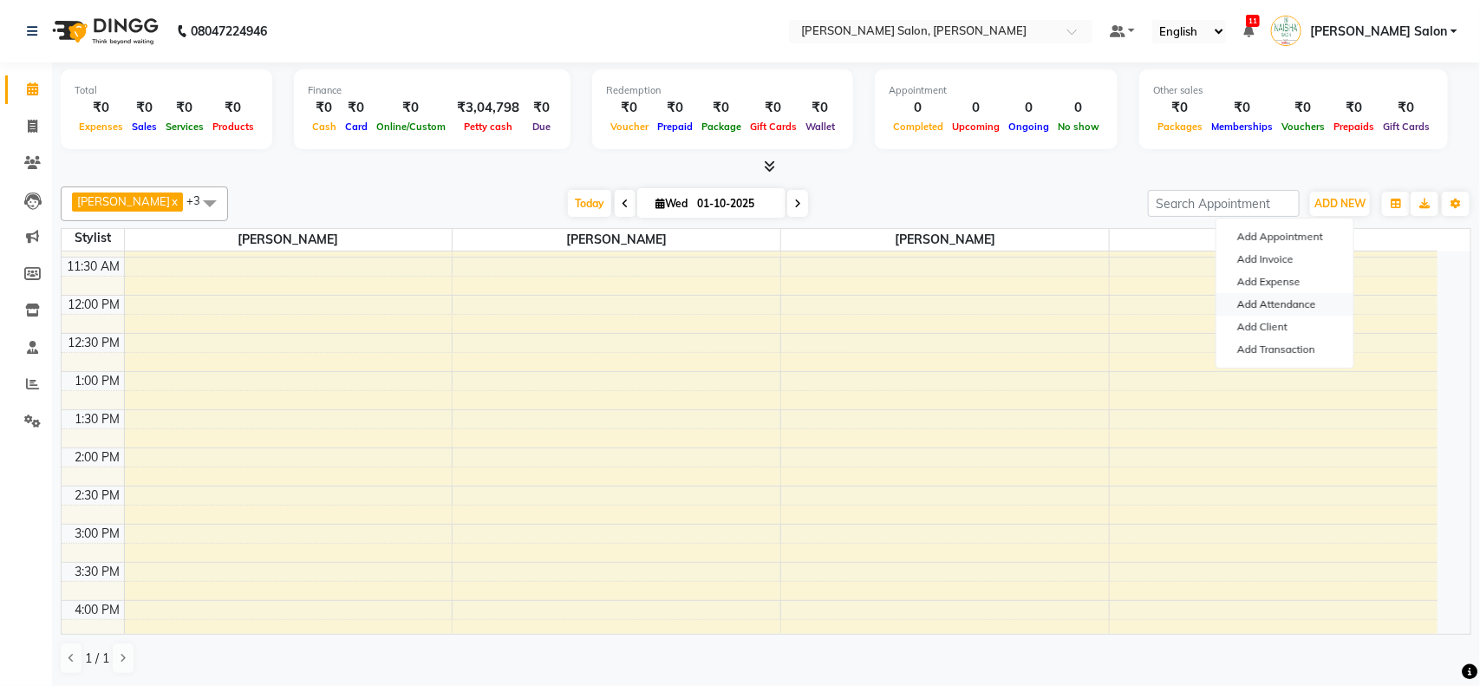
select select "W"
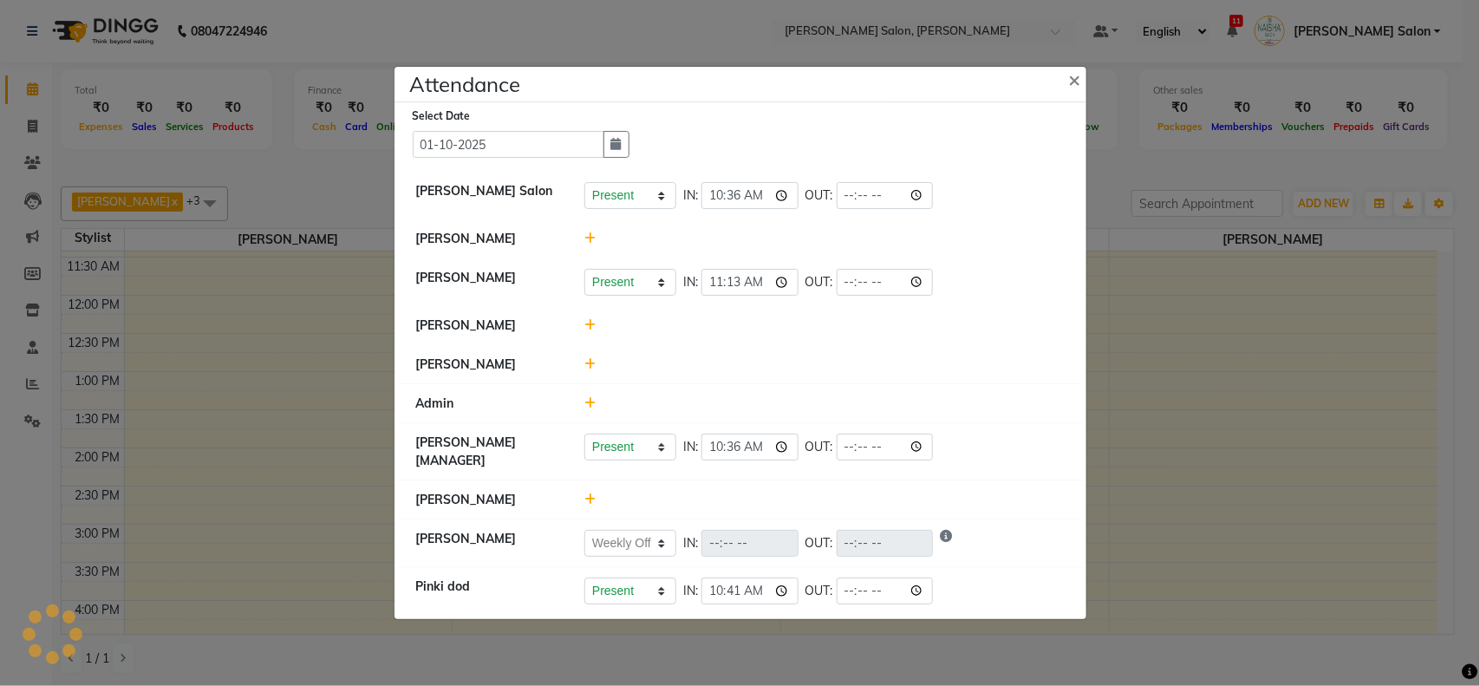
click at [595, 331] on div at bounding box center [824, 325] width 506 height 18
click at [592, 317] on span at bounding box center [589, 325] width 11 height 16
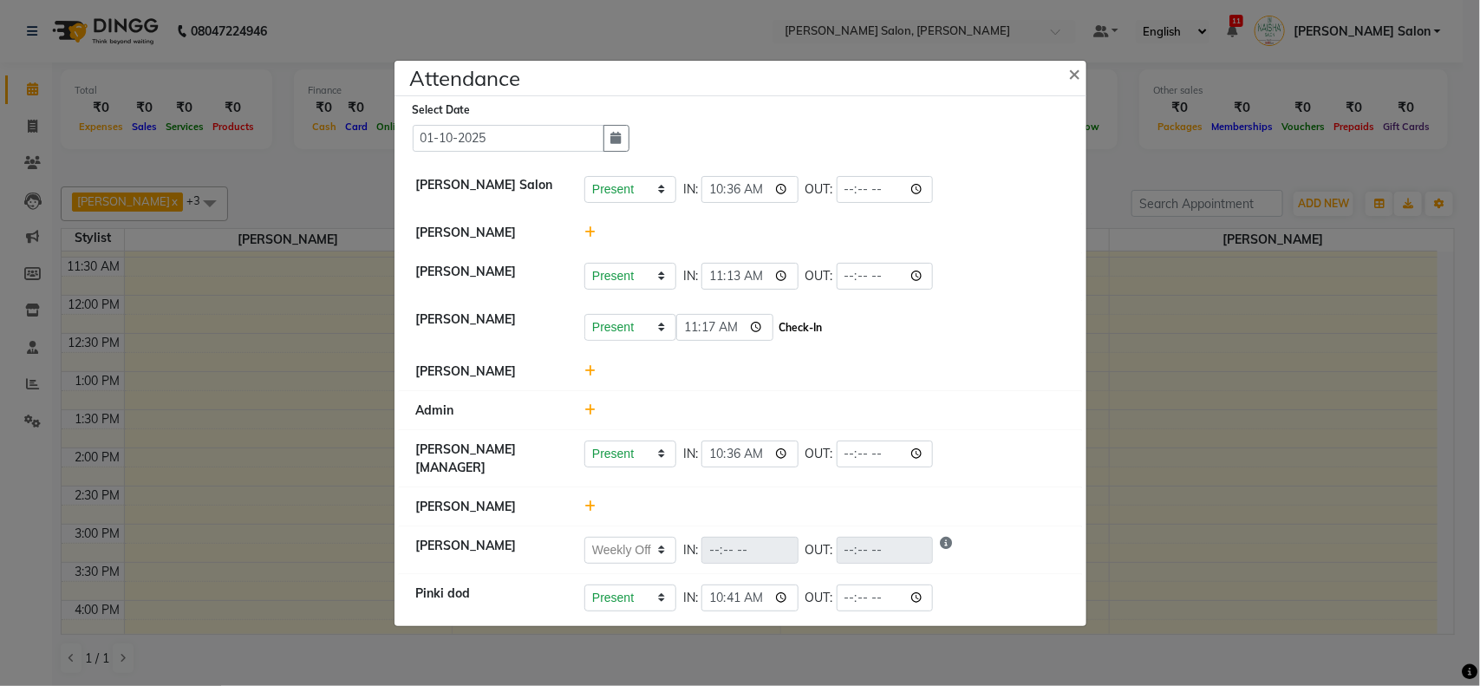
click at [817, 327] on button "Check-In" at bounding box center [801, 328] width 52 height 24
select select "W"
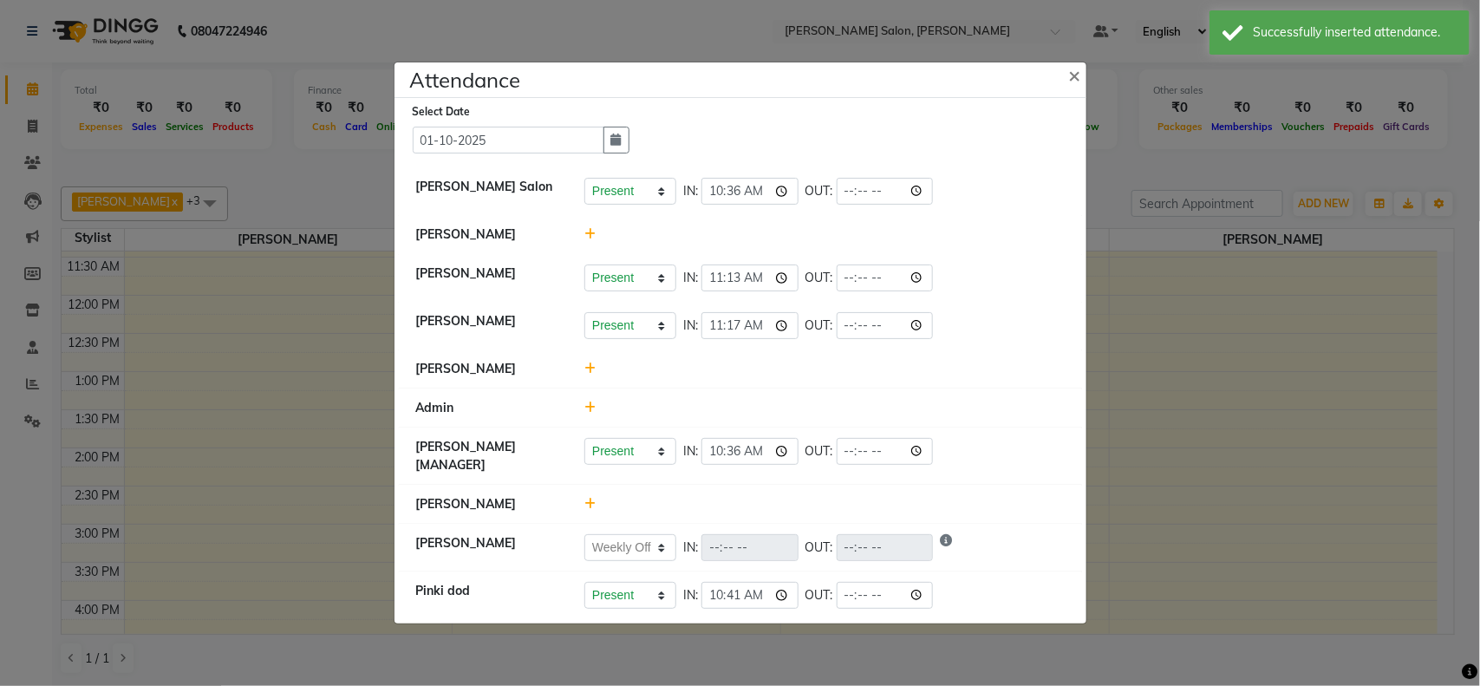
click at [1136, 375] on ngb-modal-window "Attendance × Select Date 01-10-2025 Naisha Salon Present Absent Late Half Day W…" at bounding box center [740, 343] width 1480 height 686
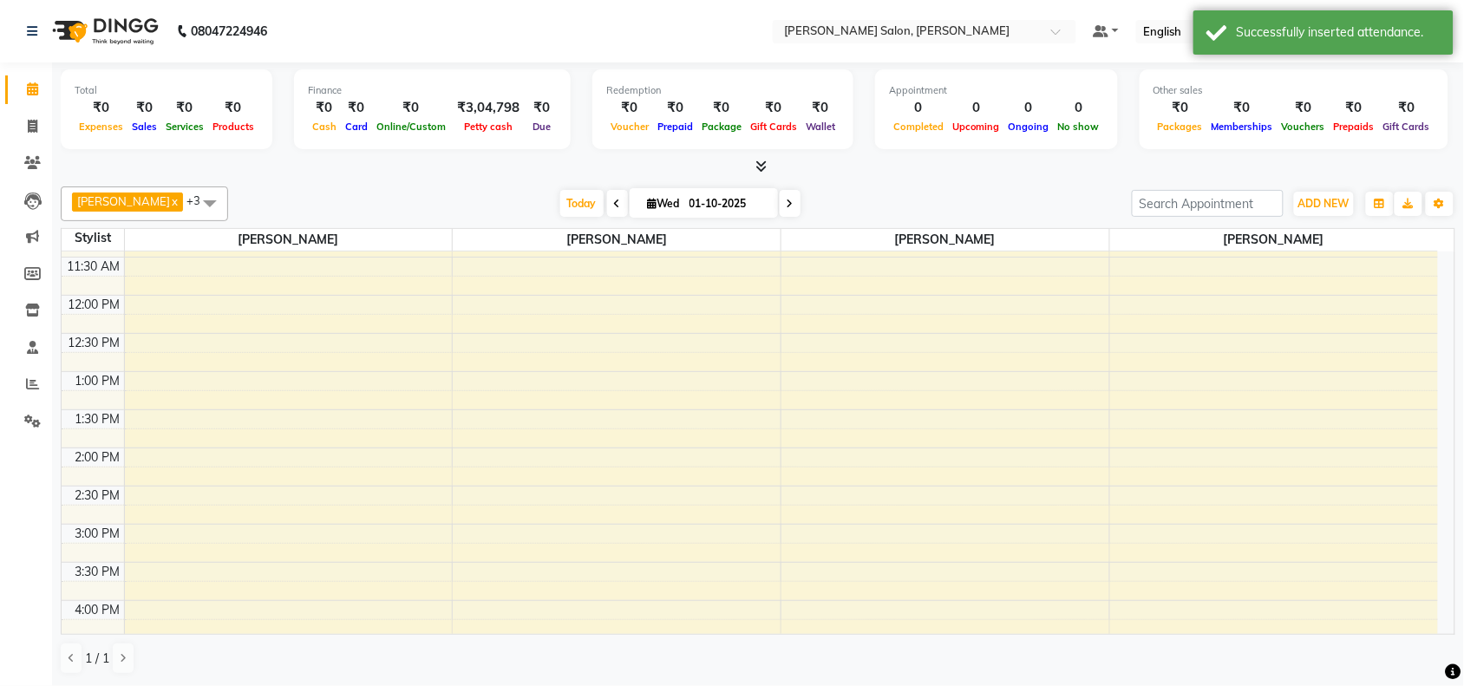
click at [1305, 190] on div "ADD NEW Toggle Dropdown Add Appointment Add Invoice Add Expense Add Attendance …" at bounding box center [1323, 204] width 63 height 28
click at [1307, 205] on span "ADD NEW" at bounding box center [1323, 203] width 51 height 13
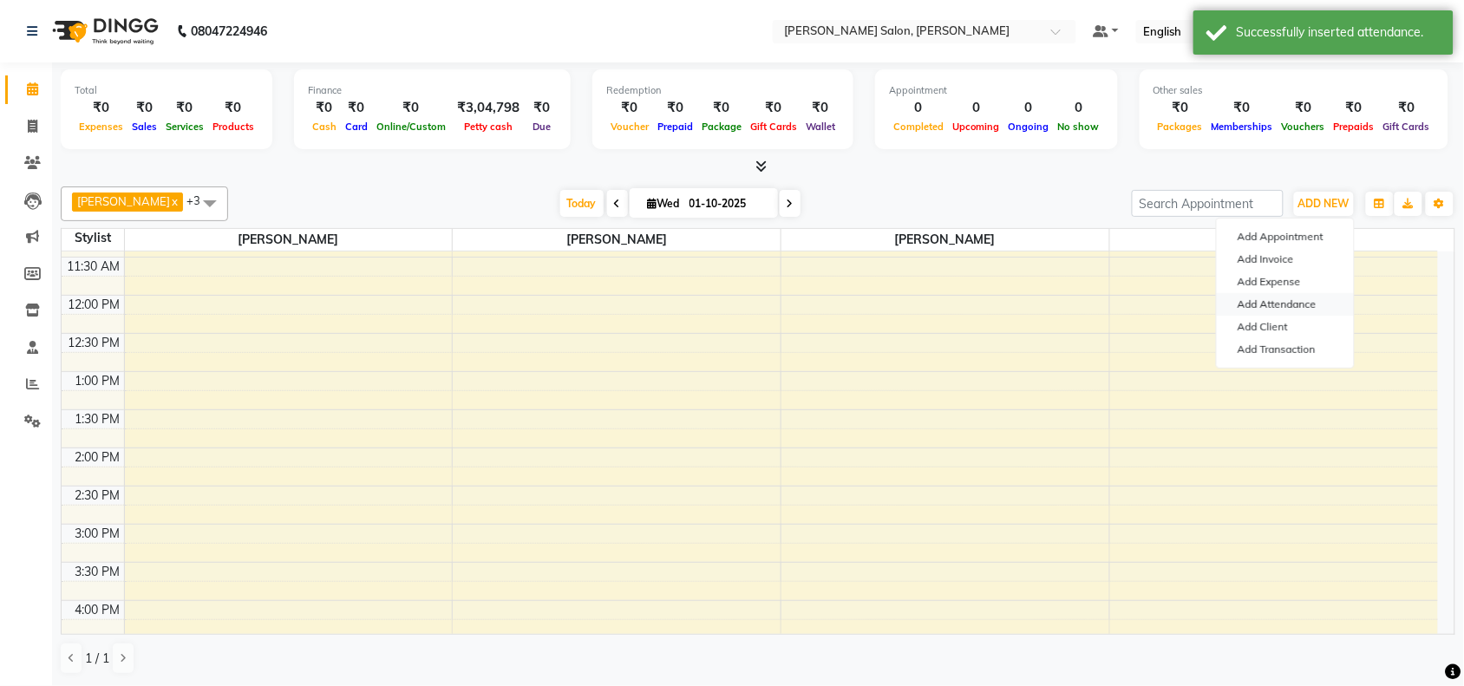
click at [1271, 304] on link "Add Attendance" at bounding box center [1284, 304] width 137 height 23
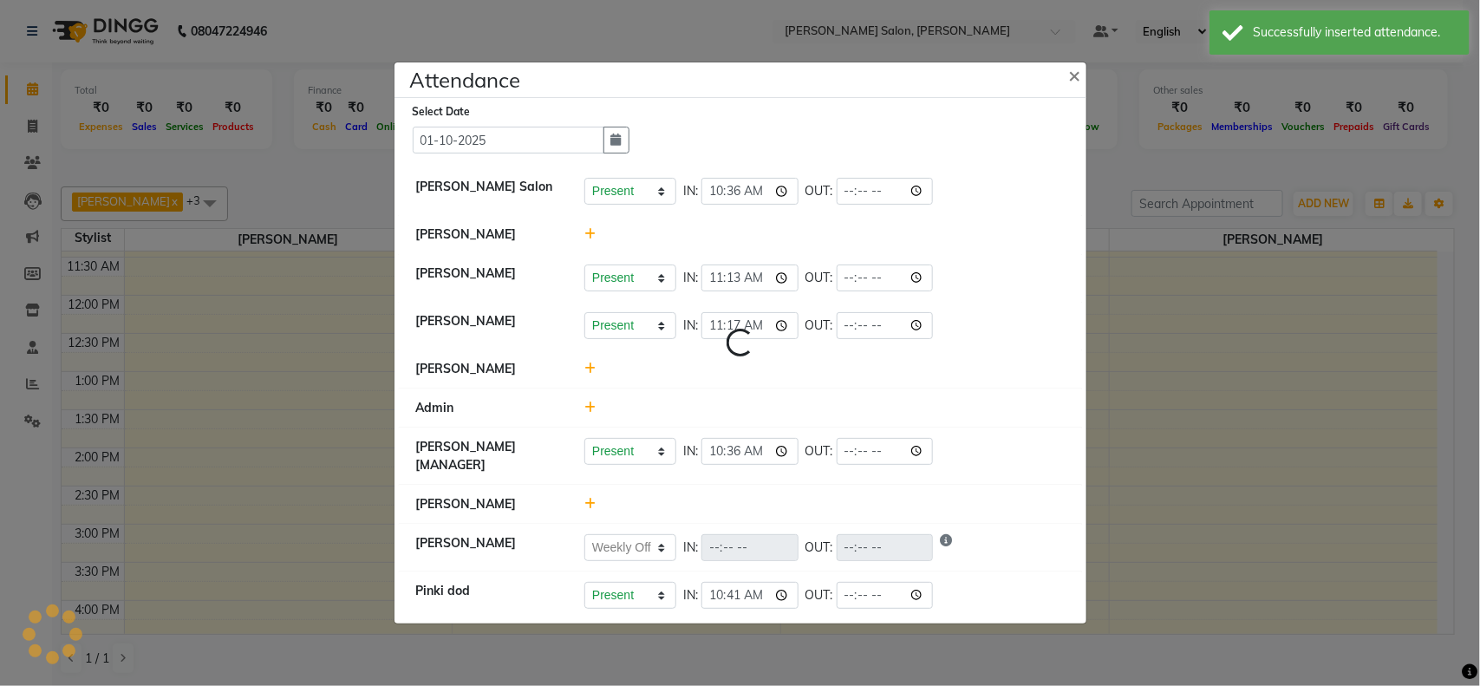
select select "W"
click at [738, 330] on input "11:17" at bounding box center [749, 325] width 97 height 27
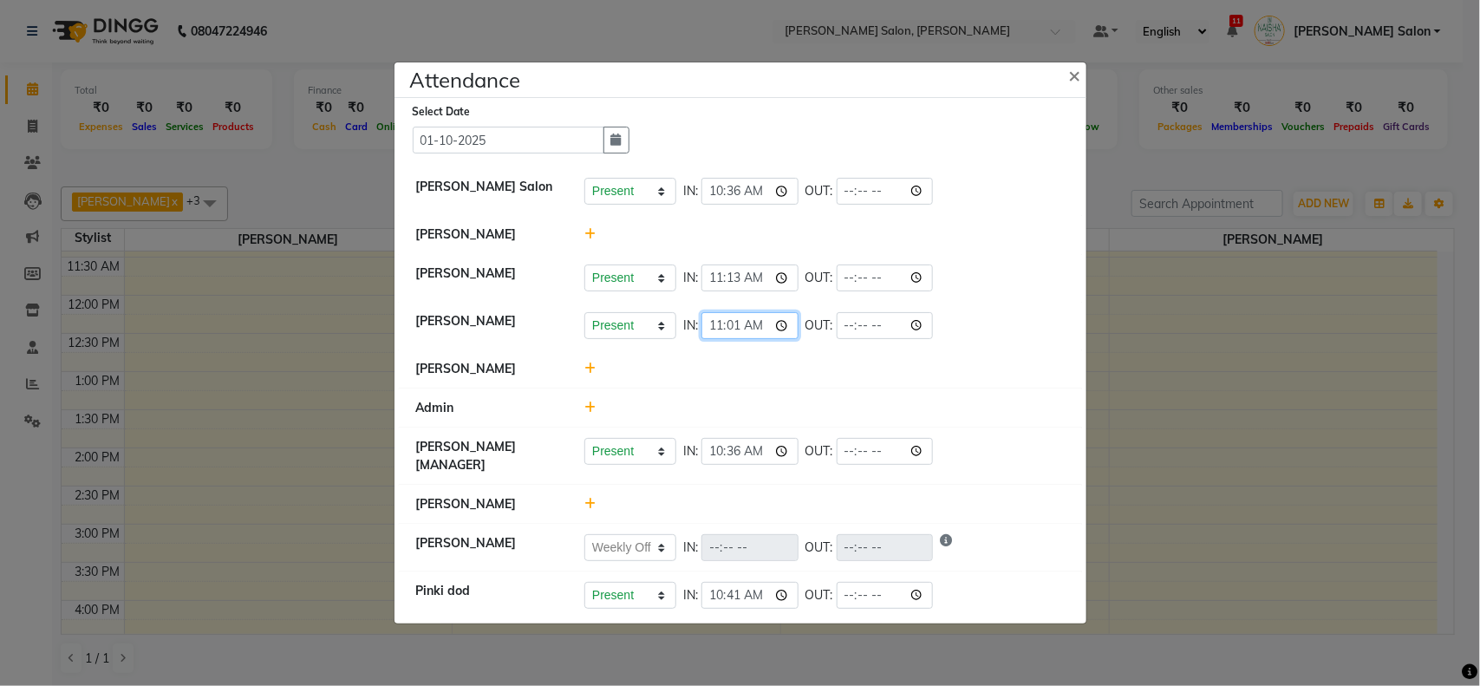
type input "11:10"
click at [681, 380] on li "[PERSON_NAME]" at bounding box center [740, 369] width 683 height 40
select select "W"
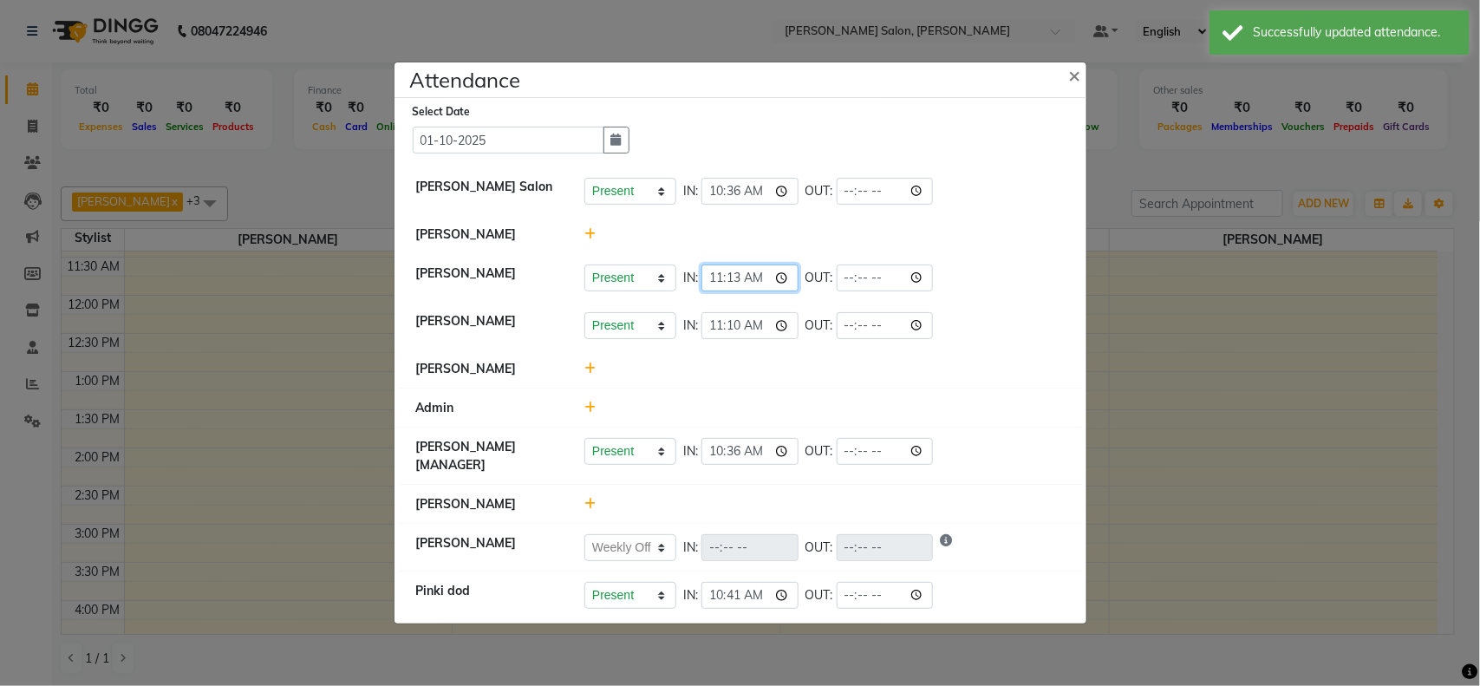
click at [730, 282] on input "11:13" at bounding box center [749, 277] width 97 height 27
type input "11:02"
type input "11:05"
click at [973, 249] on li "[PERSON_NAME]" at bounding box center [740, 235] width 683 height 40
select select "W"
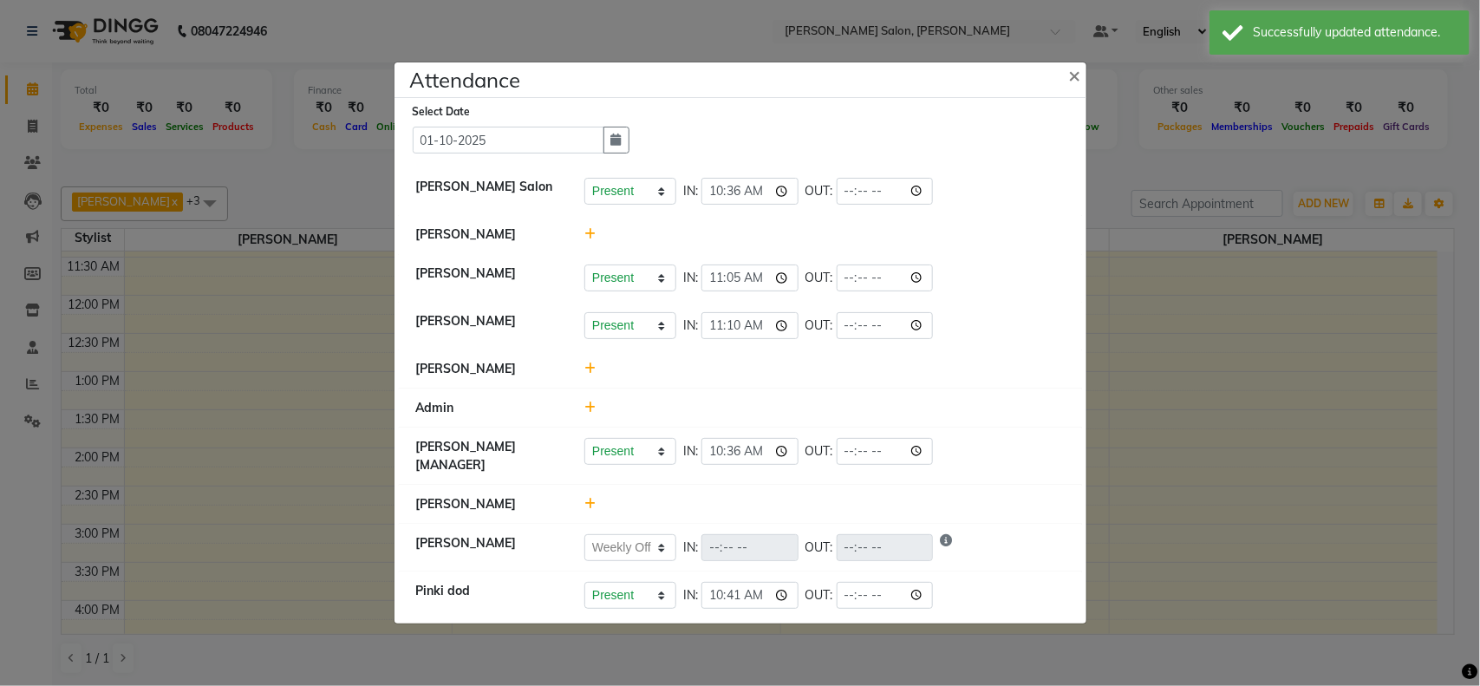
click at [1240, 331] on ngb-modal-window "Attendance × Select Date 01-10-2025 Naisha Salon Present Absent Late Half Day W…" at bounding box center [740, 343] width 1480 height 686
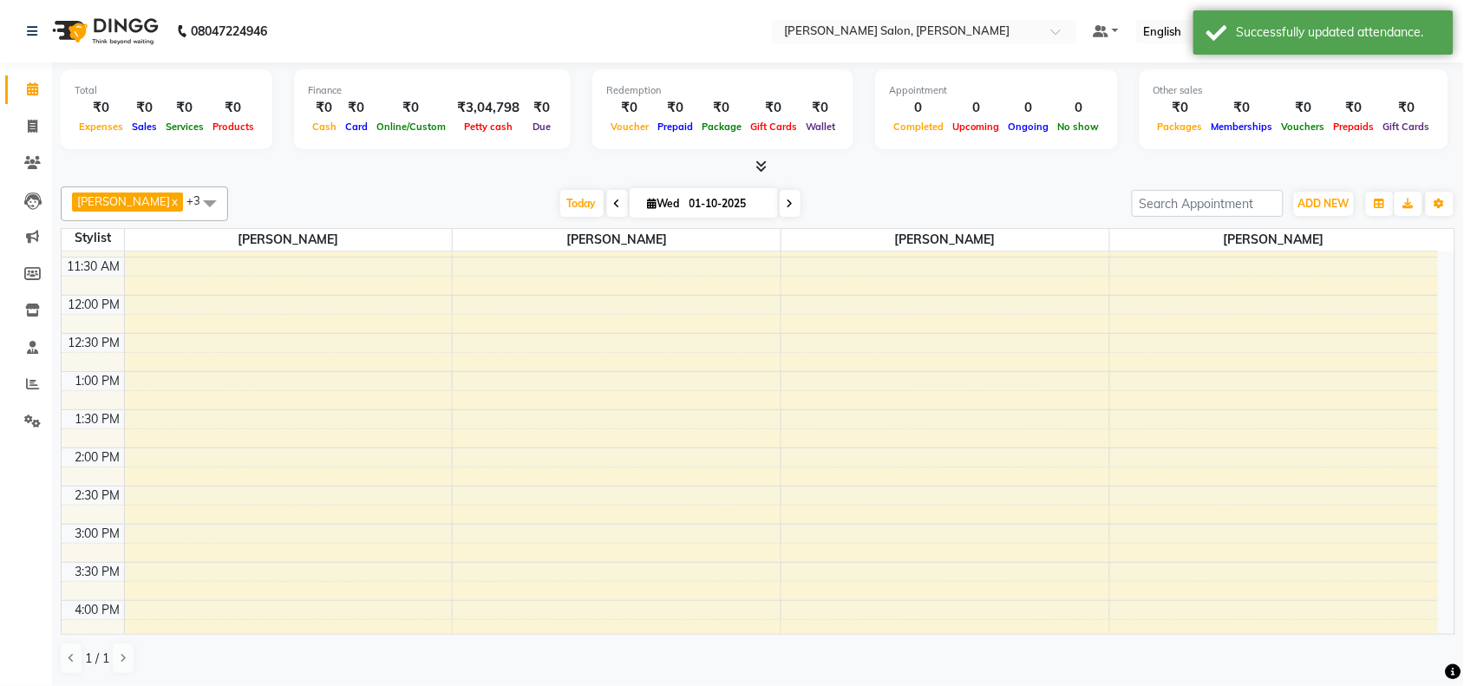
click at [1314, 217] on div "ADD NEW Toggle Dropdown Add Appointment Add Invoice Add Expense Add Attendance …" at bounding box center [1323, 204] width 63 height 28
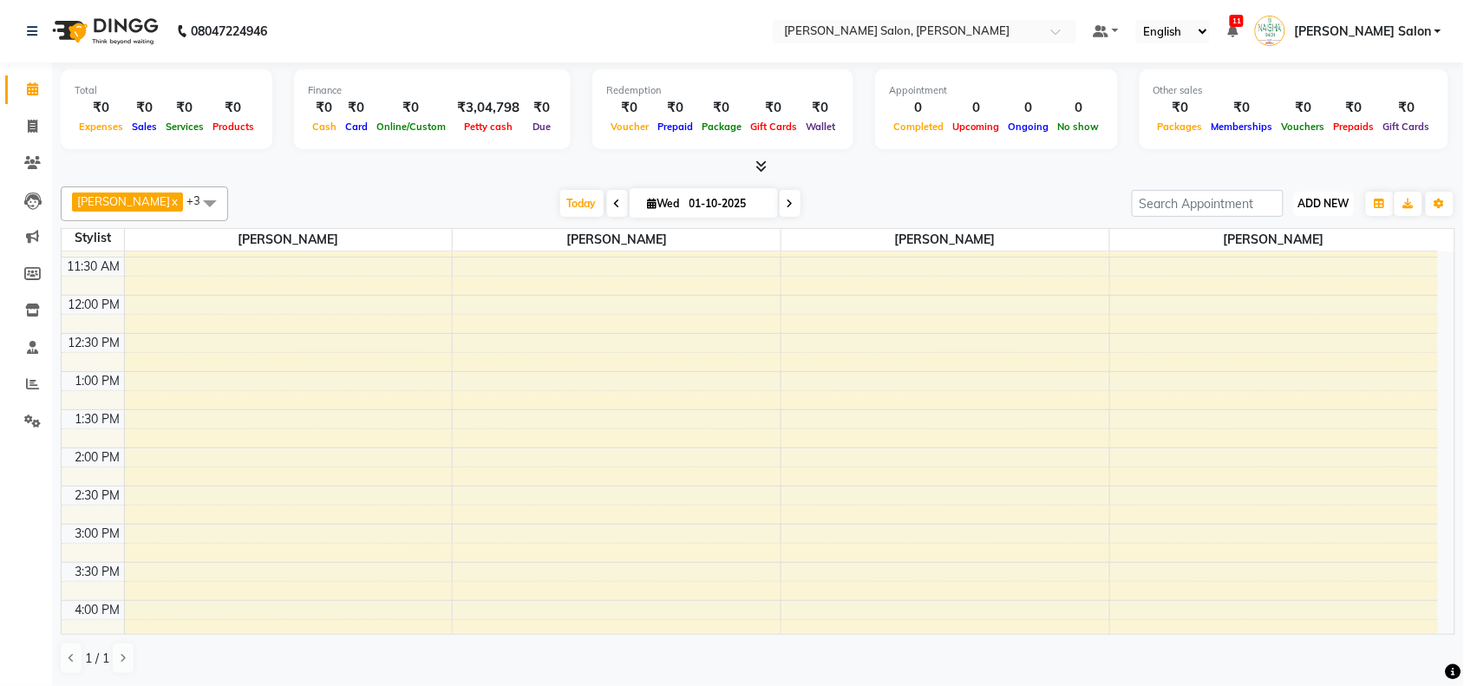
click at [1314, 214] on button "ADD NEW Toggle Dropdown" at bounding box center [1324, 204] width 60 height 24
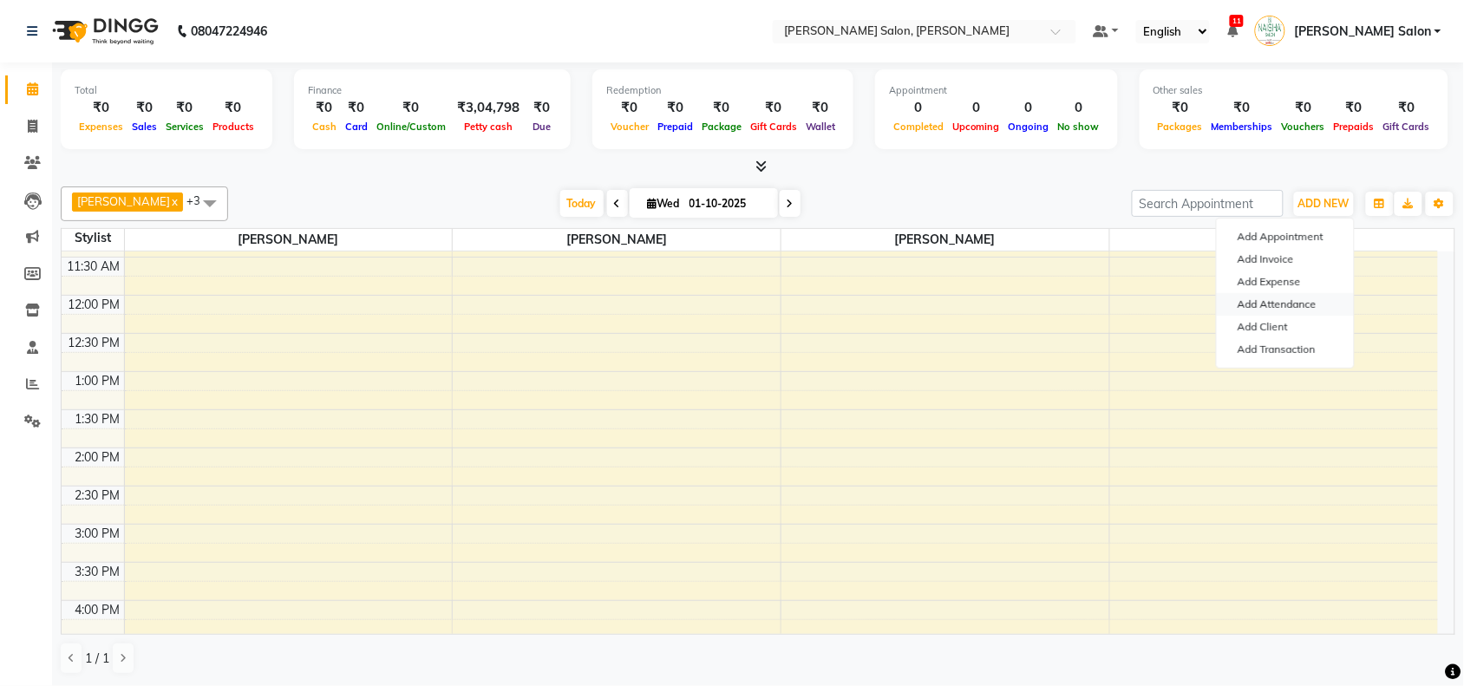
click at [1307, 308] on link "Add Attendance" at bounding box center [1284, 304] width 137 height 23
select select "W"
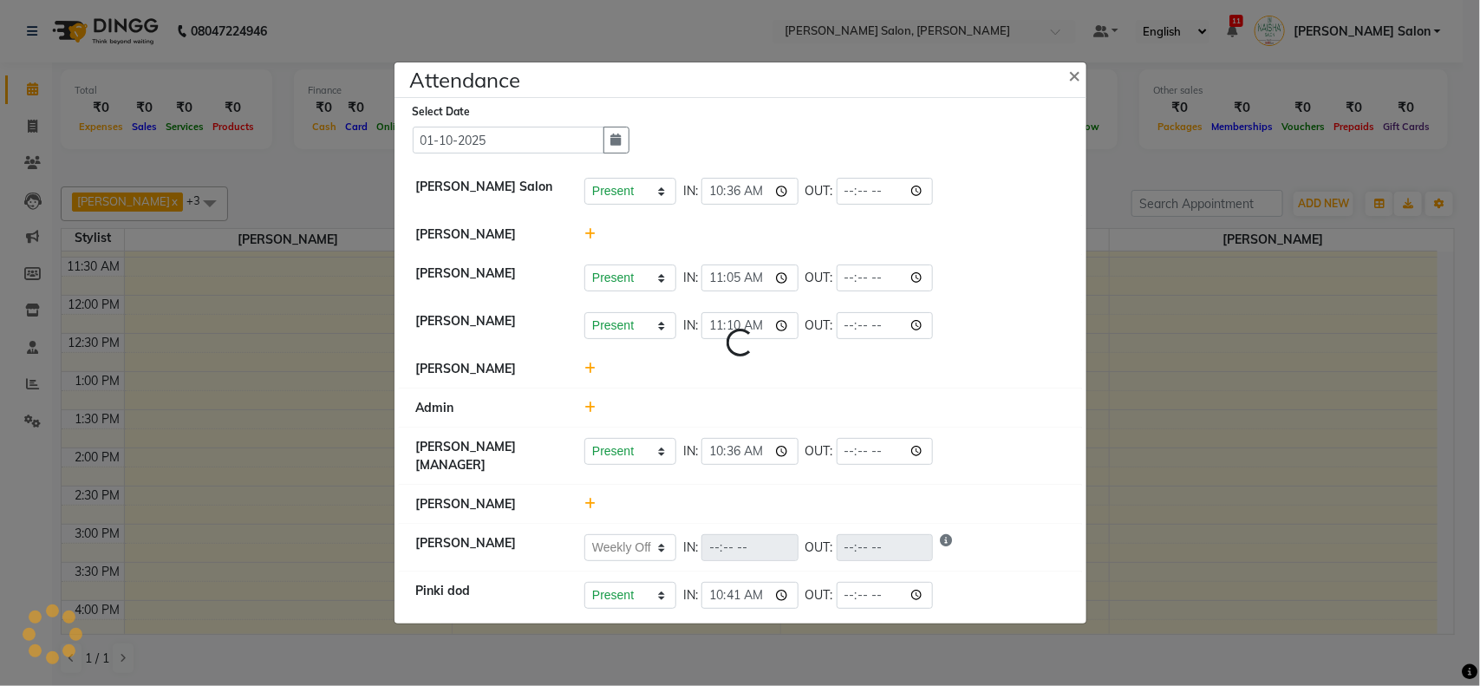
select select "W"
click at [1405, 328] on ngb-modal-window "Attendance × Select Date 01-10-2025 Naisha Salon Present Absent Late Half Day W…" at bounding box center [740, 343] width 1480 height 686
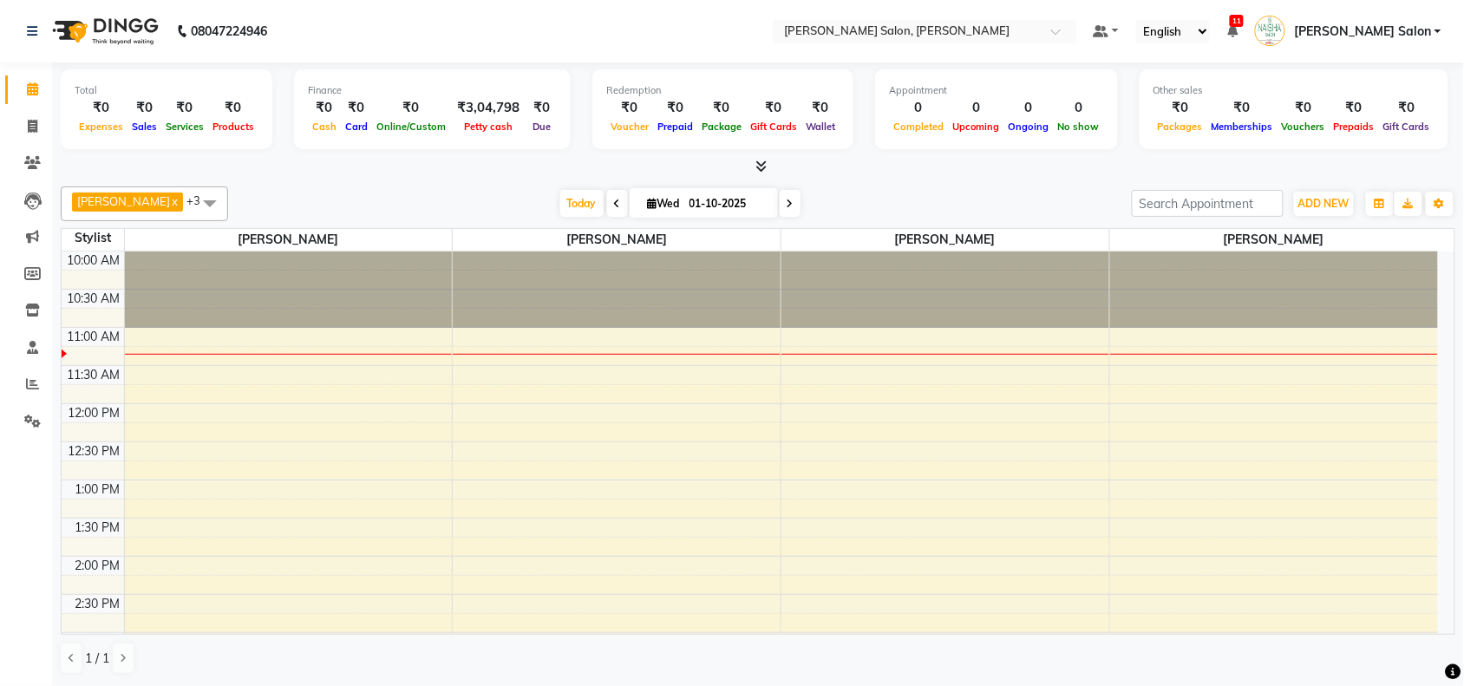
scroll to position [0, 0]
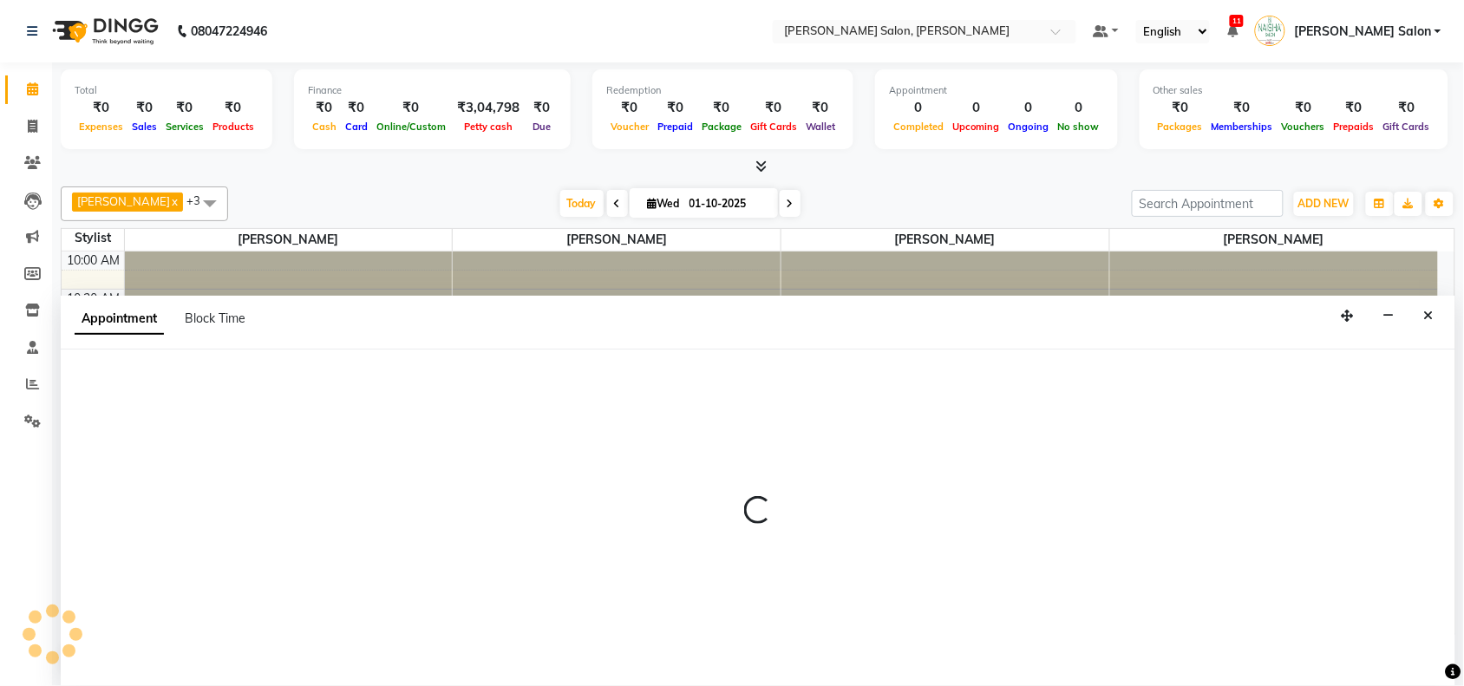
scroll to position [1, 0]
select select "72112"
select select "870"
select select "tentative"
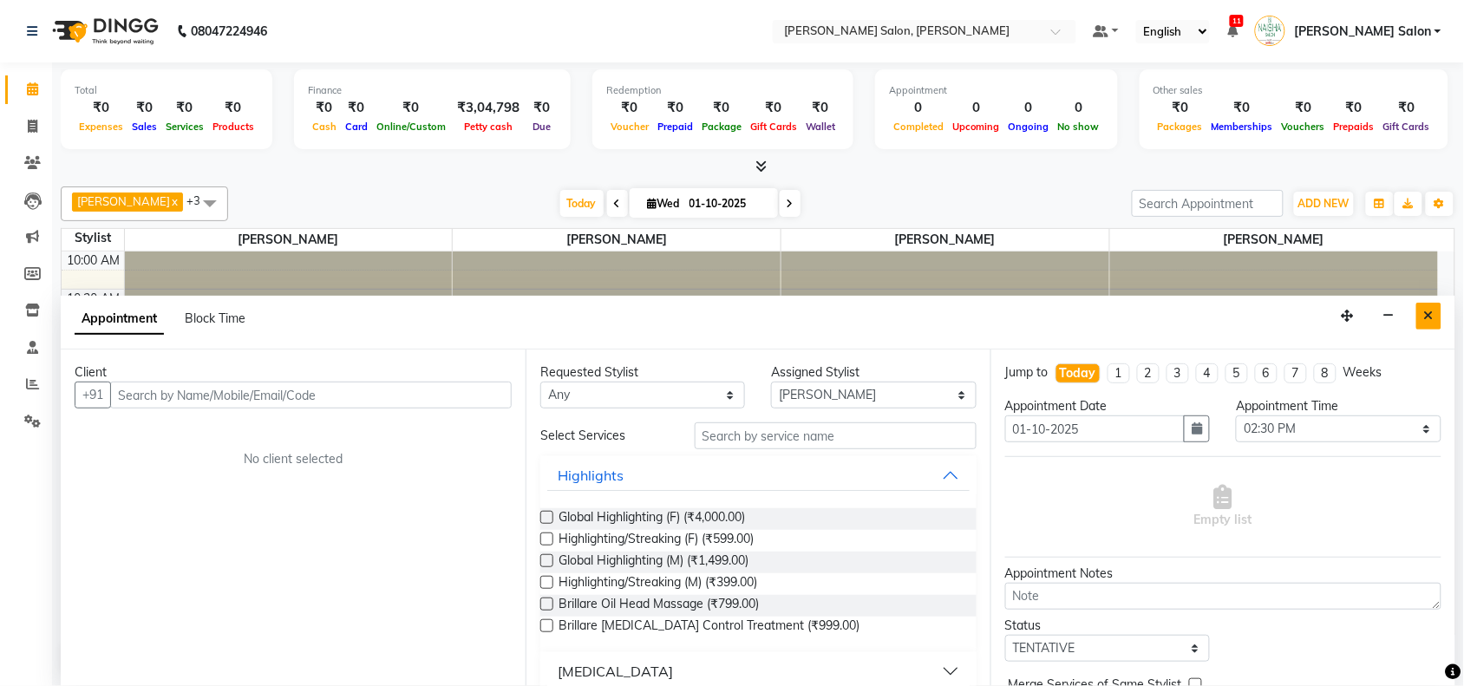
click at [1425, 313] on icon "Close" at bounding box center [1429, 316] width 10 height 12
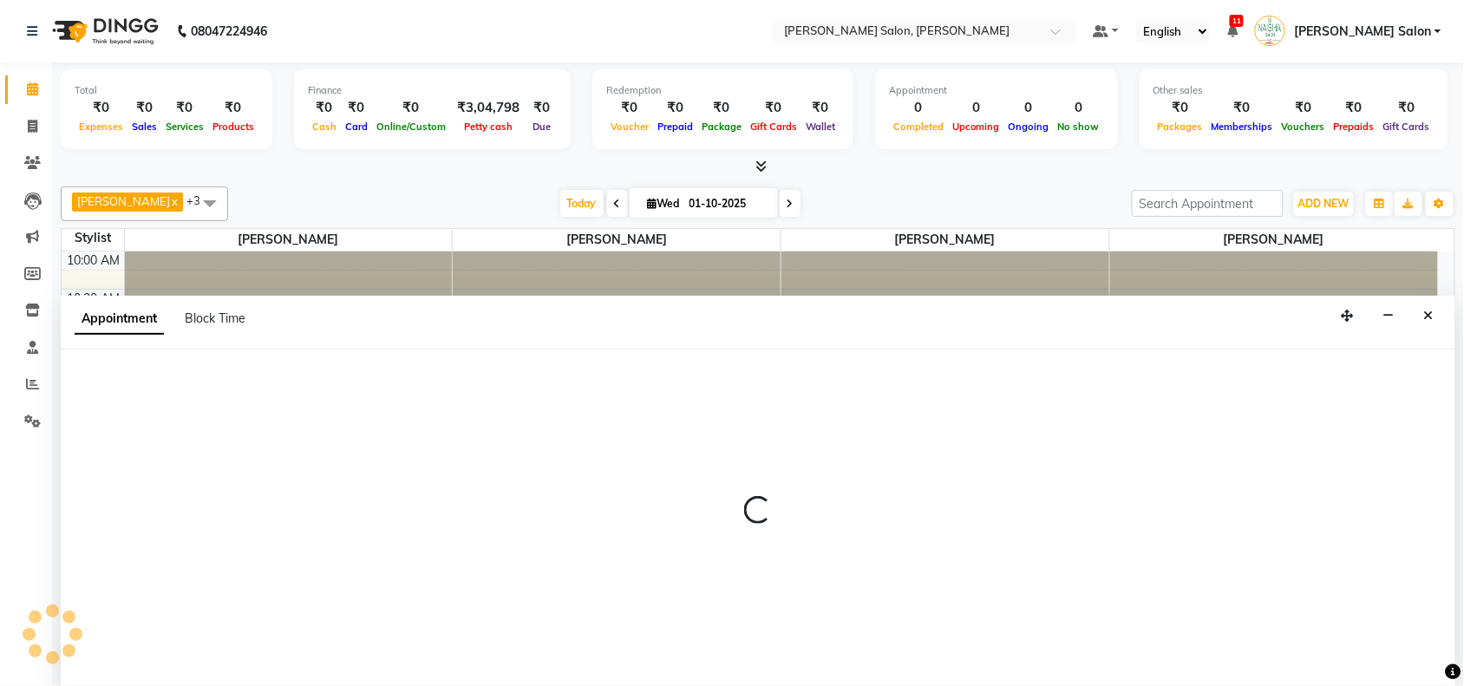
select select "36999"
select select "tentative"
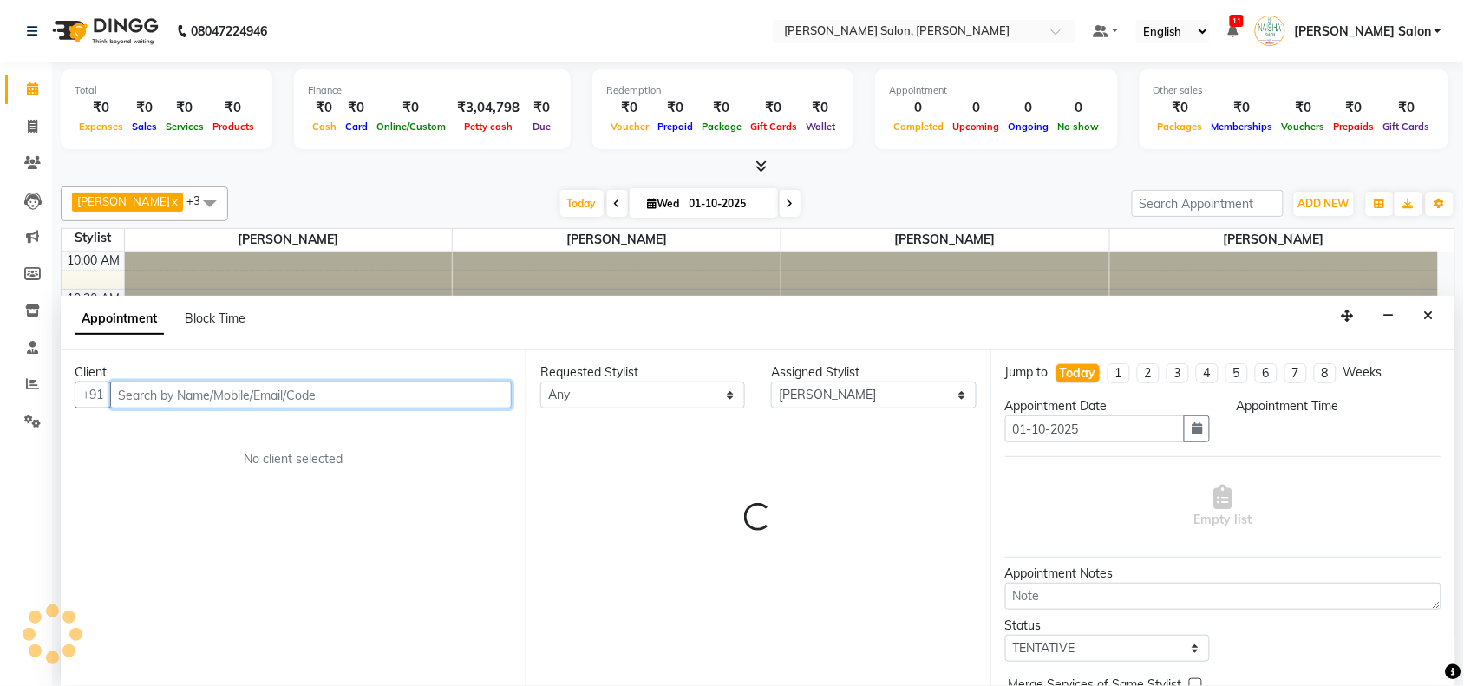
select select "675"
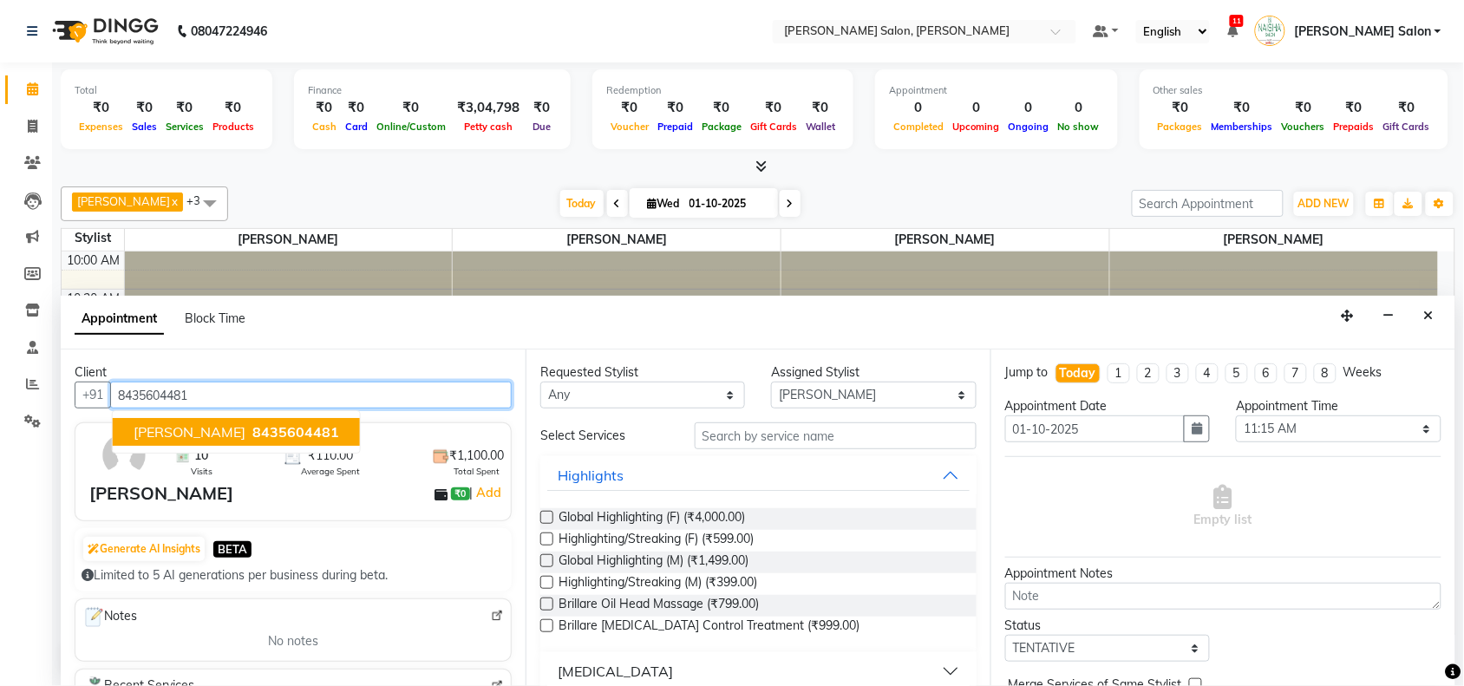
type input "8435604481"
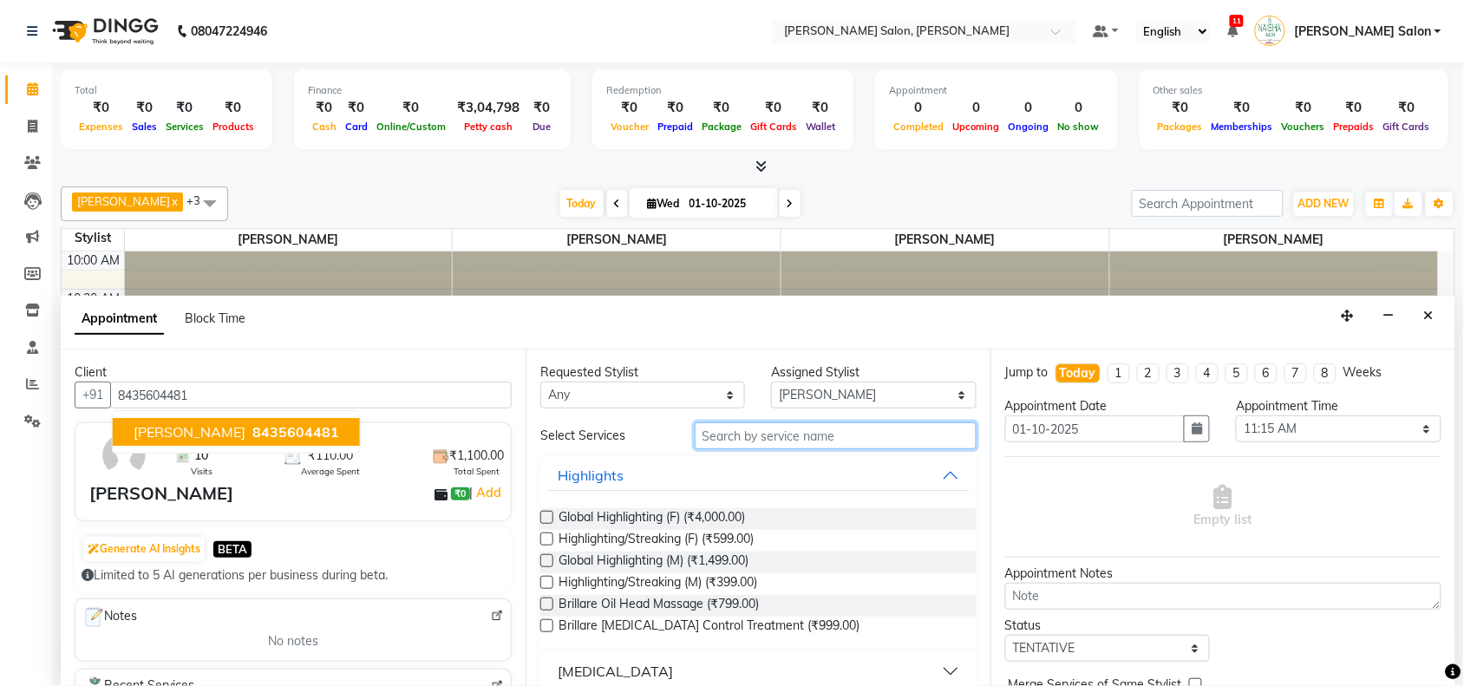
click at [863, 427] on input "text" at bounding box center [835, 435] width 282 height 27
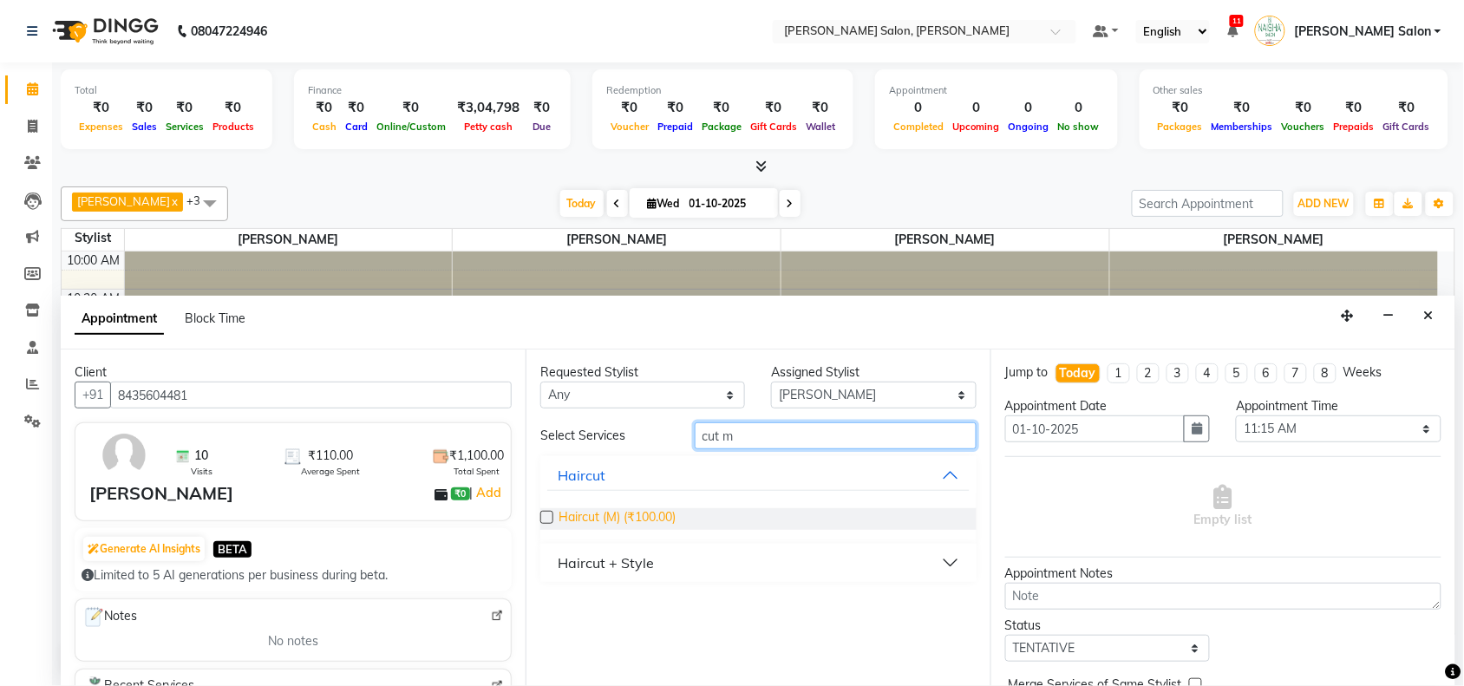
type input "cut m"
click at [642, 514] on span "Haircut (M) (₹100.00)" at bounding box center [616, 519] width 117 height 22
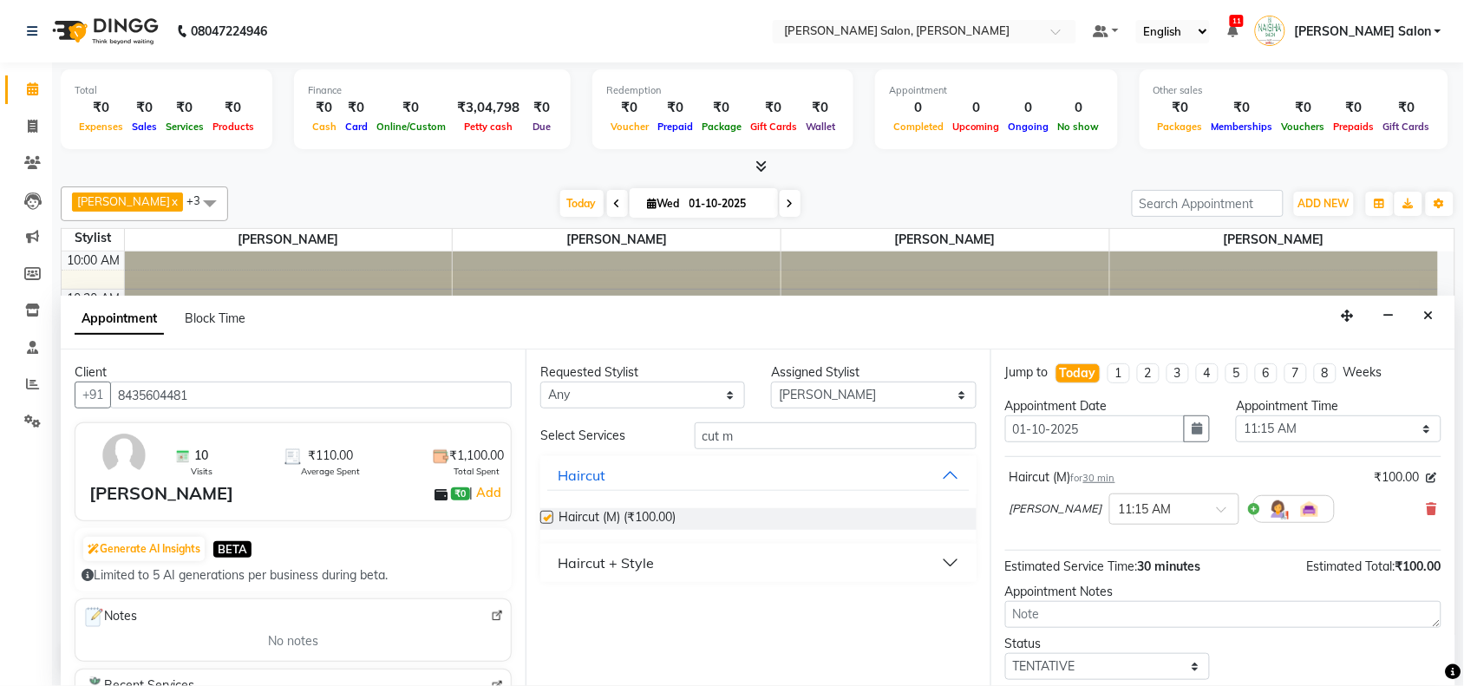
checkbox input "false"
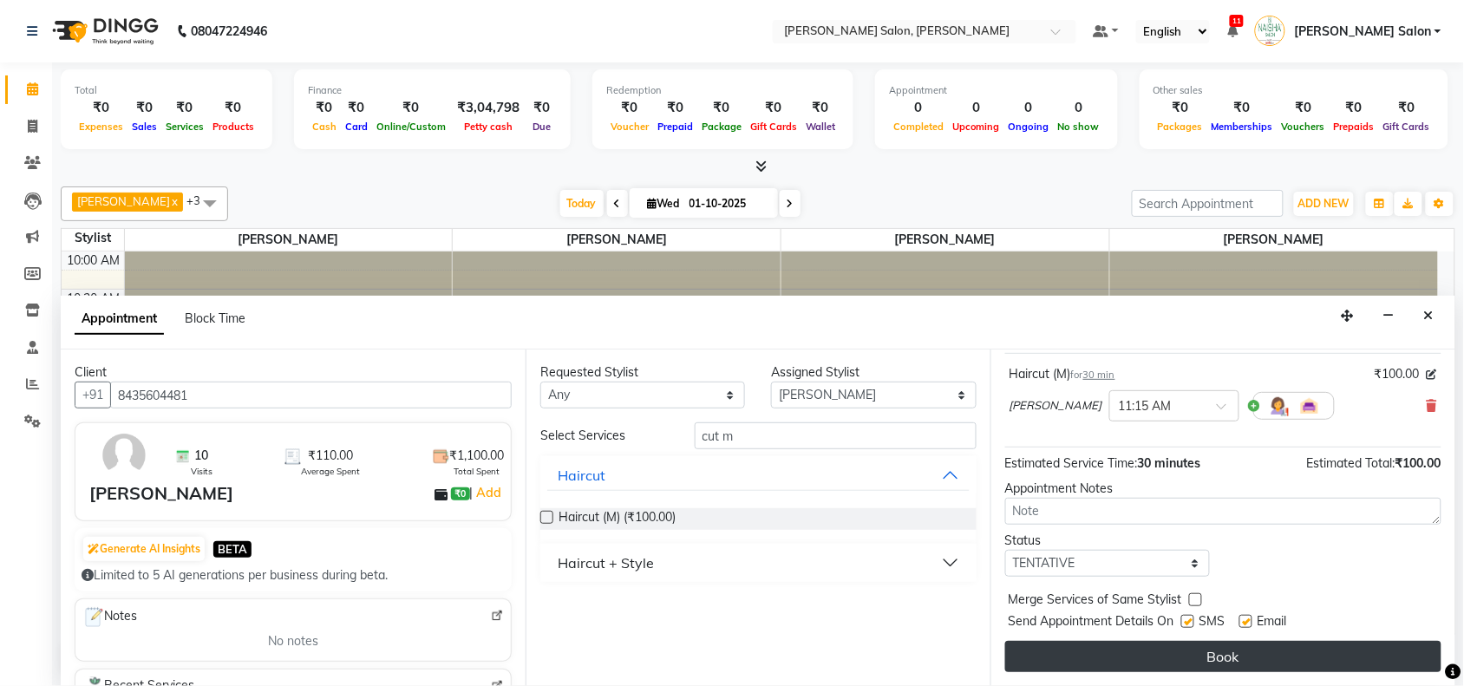
click at [1355, 652] on button "Book" at bounding box center [1223, 656] width 436 height 31
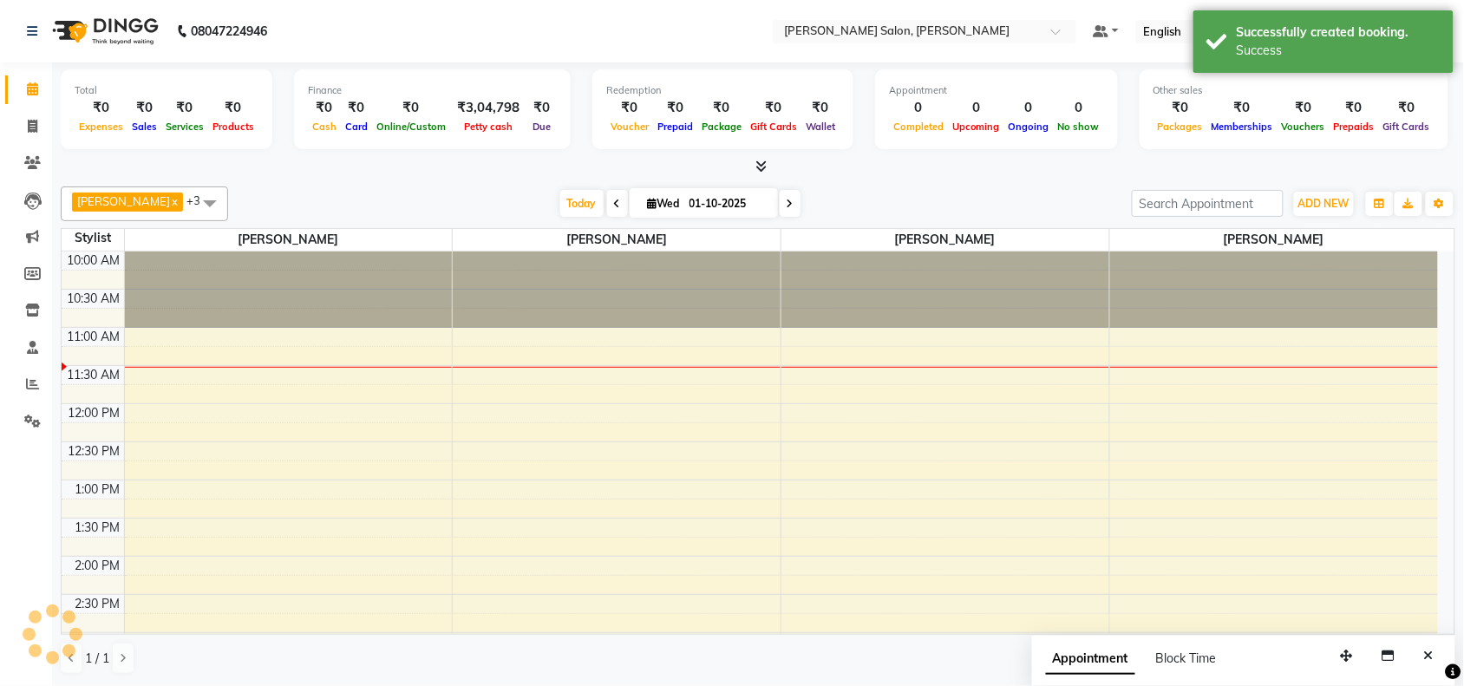
scroll to position [0, 0]
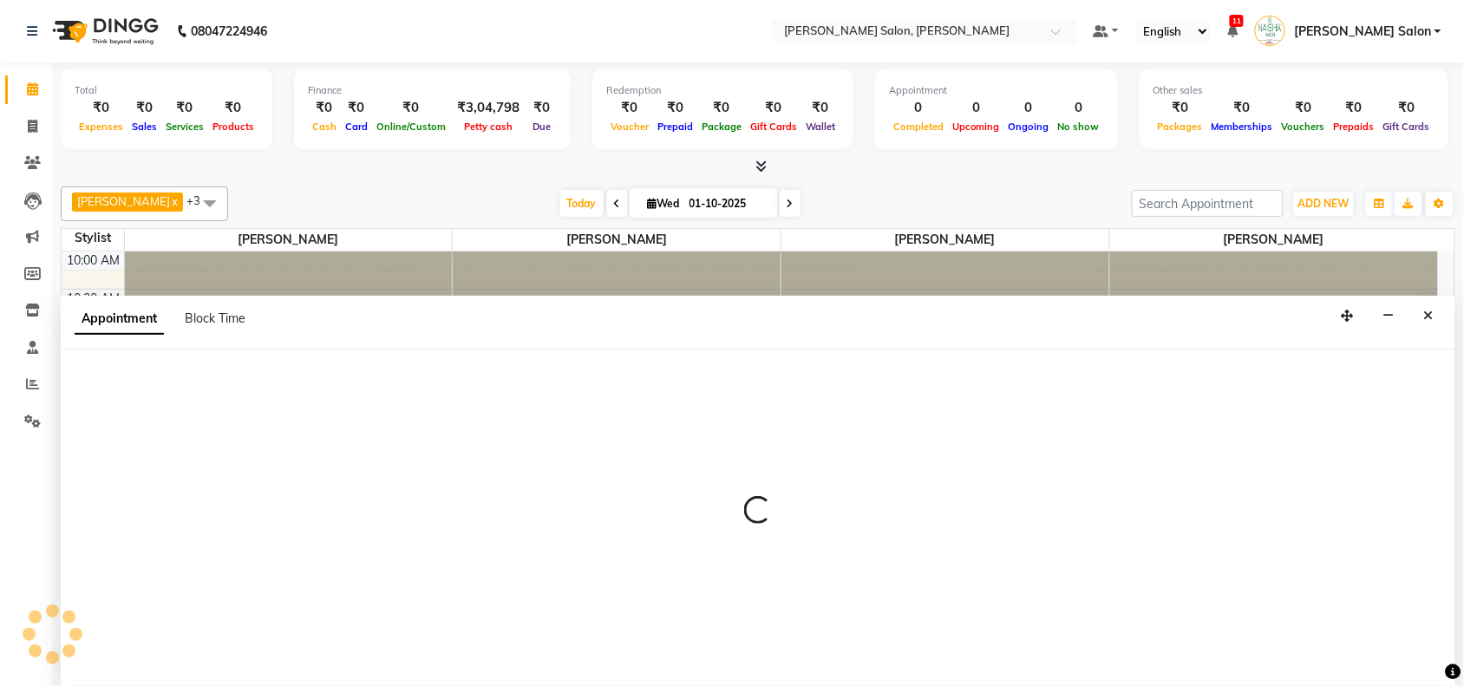
scroll to position [1, 0]
select select "83168"
select select "825"
select select "tentative"
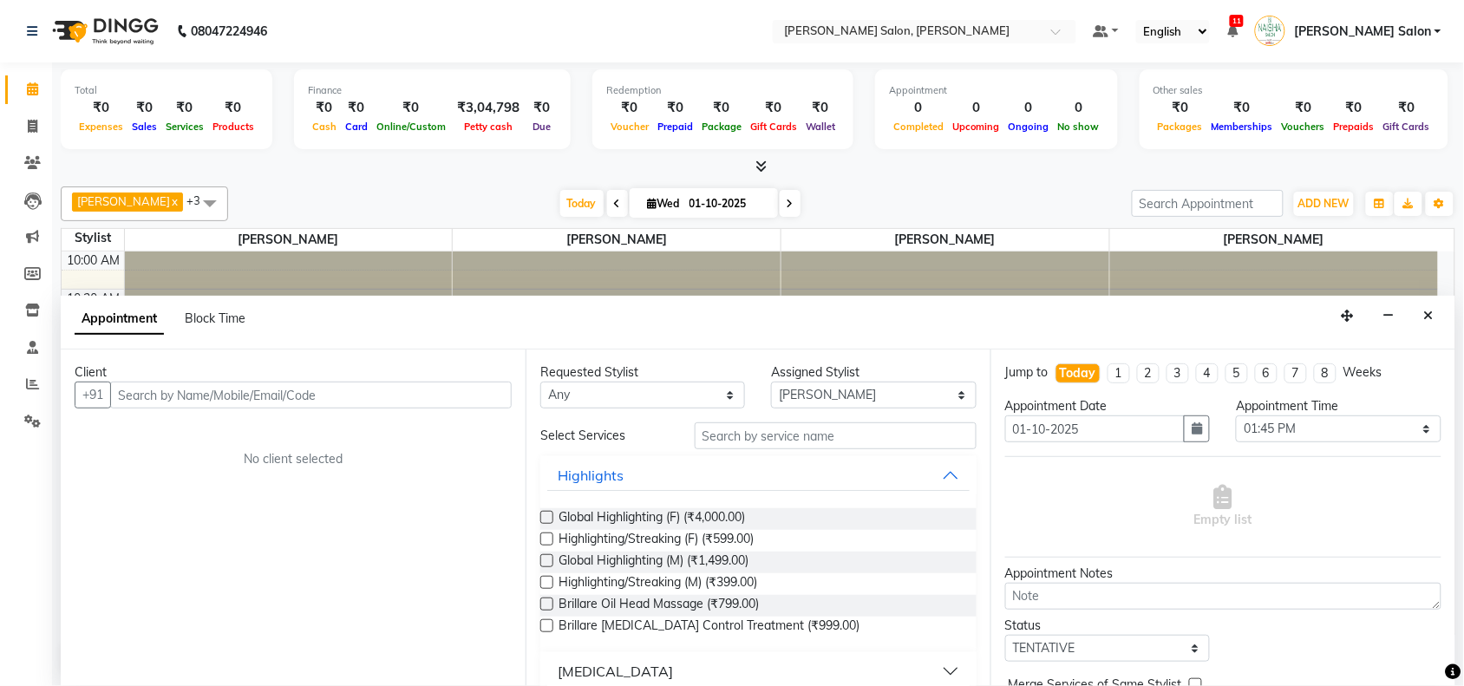
drag, startPoint x: 1435, startPoint y: 316, endPoint x: 1427, endPoint y: 305, distance: 13.7
click at [1435, 315] on button "Close" at bounding box center [1428, 316] width 25 height 27
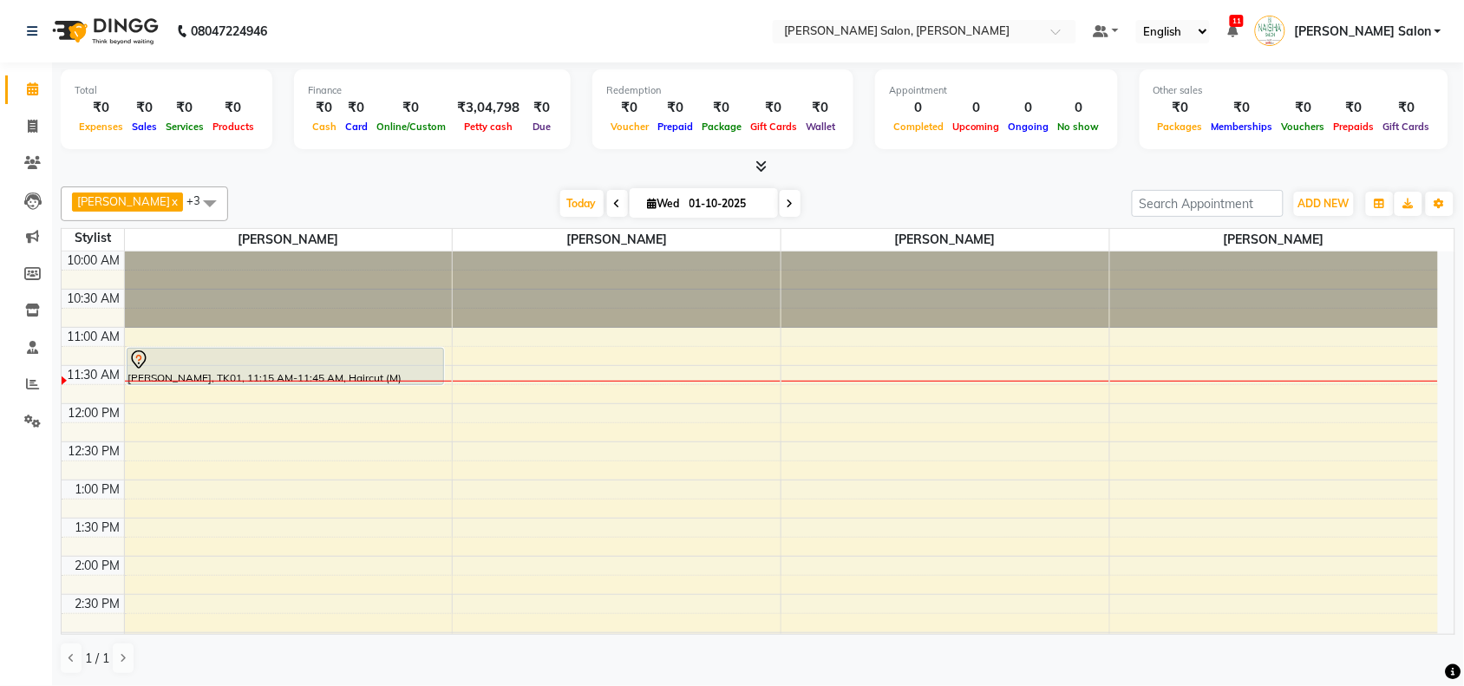
click at [130, 205] on span "[PERSON_NAME]" at bounding box center [123, 201] width 93 height 14
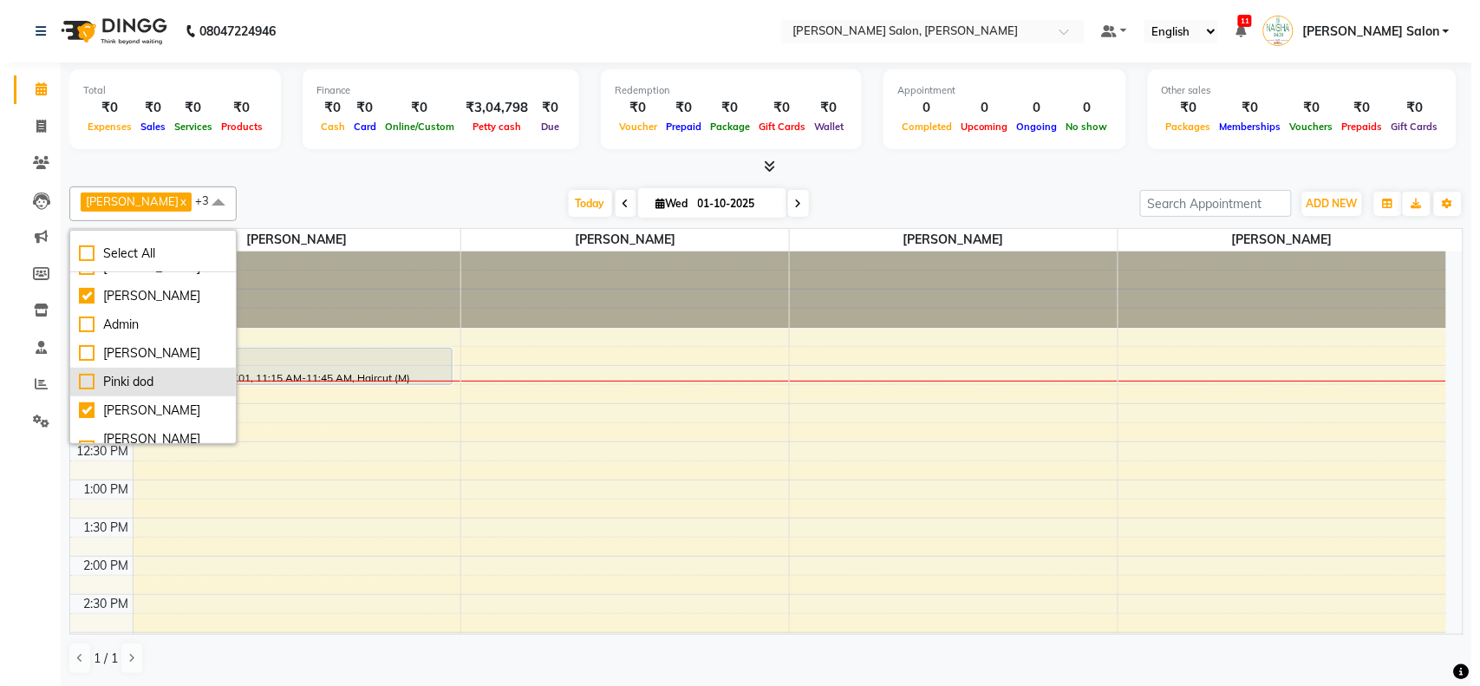
scroll to position [133, 0]
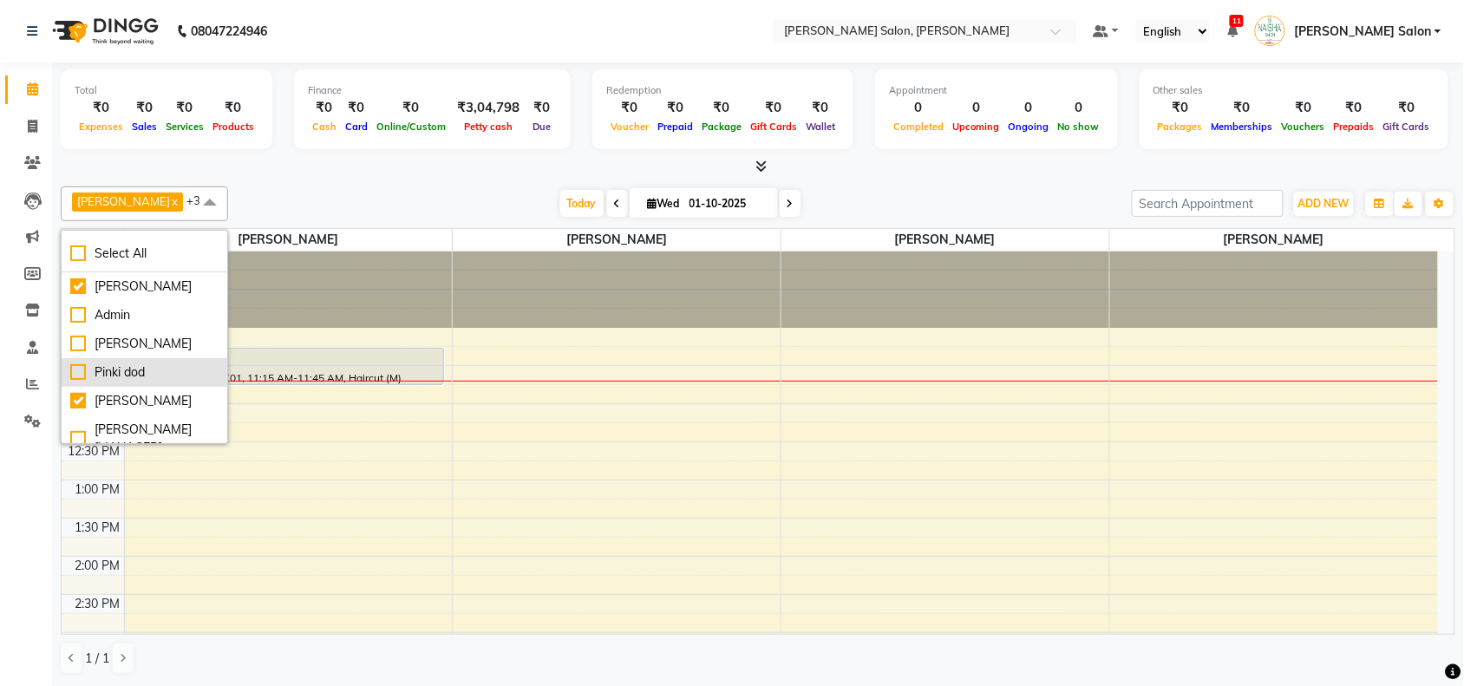
click at [82, 363] on div "Pinki dod" at bounding box center [144, 372] width 148 height 18
checkbox input "true"
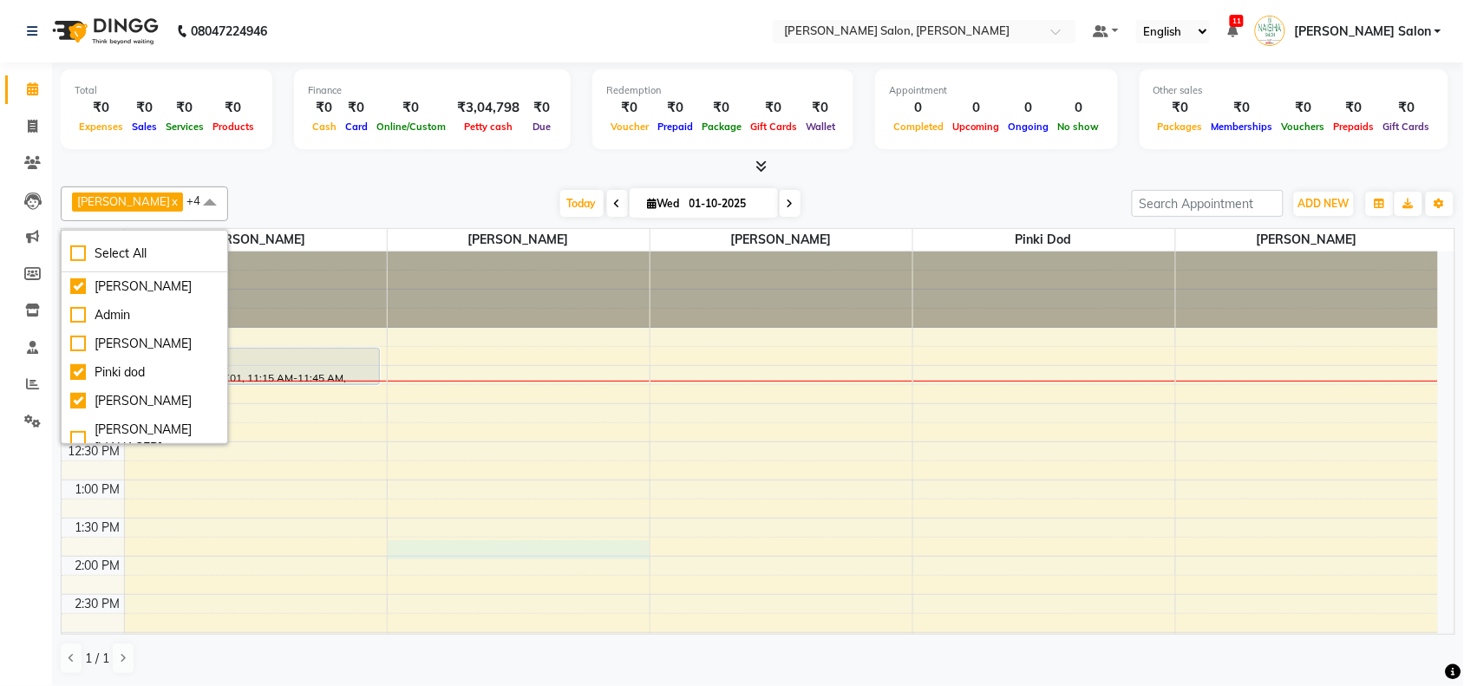
select select "72112"
select select "tentative"
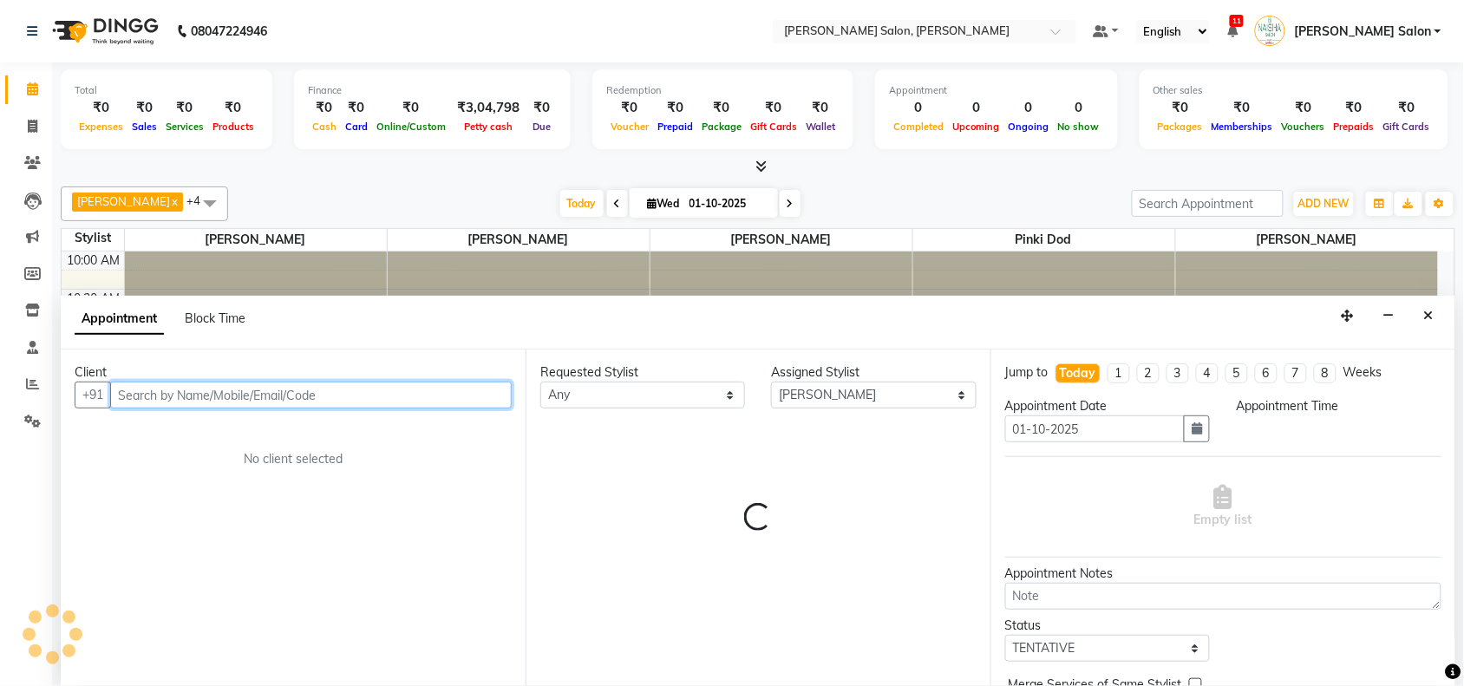
select select "825"
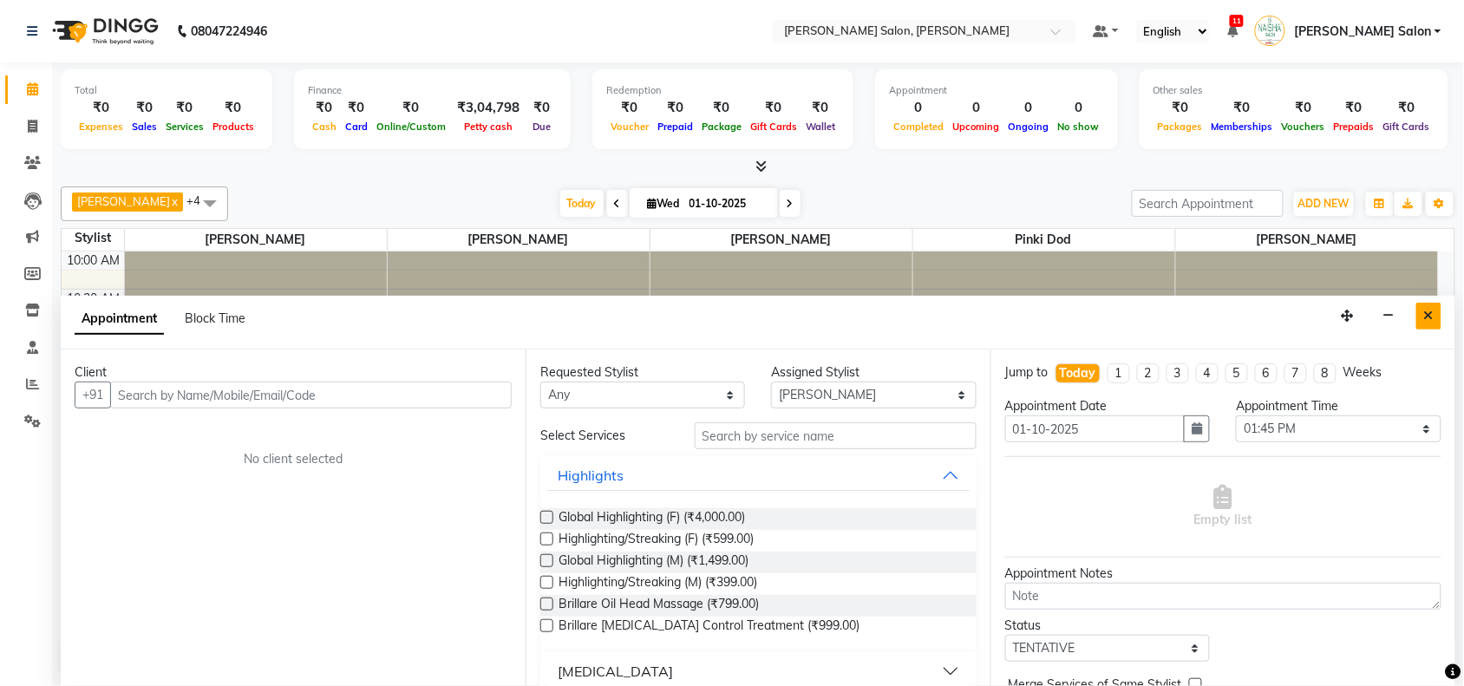
click at [1429, 318] on icon "Close" at bounding box center [1429, 316] width 10 height 12
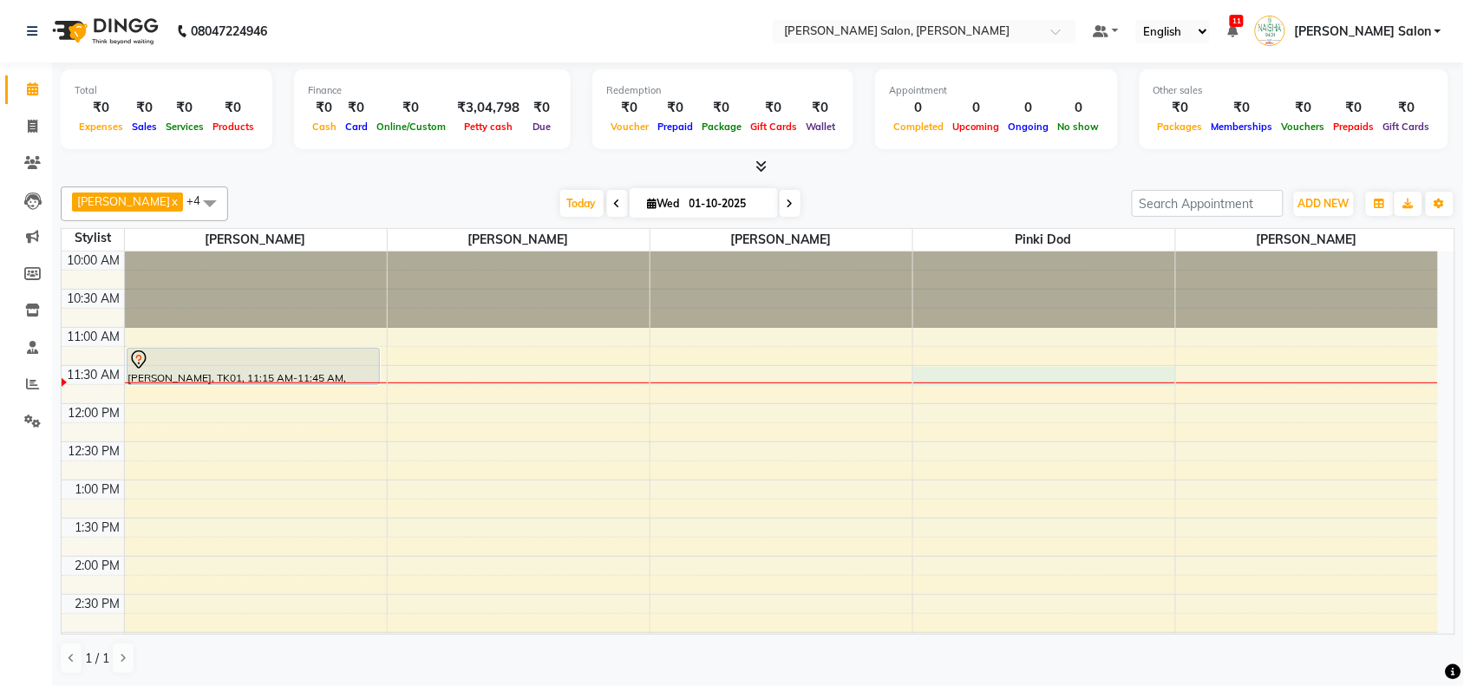
select select "90150"
select select "tentative"
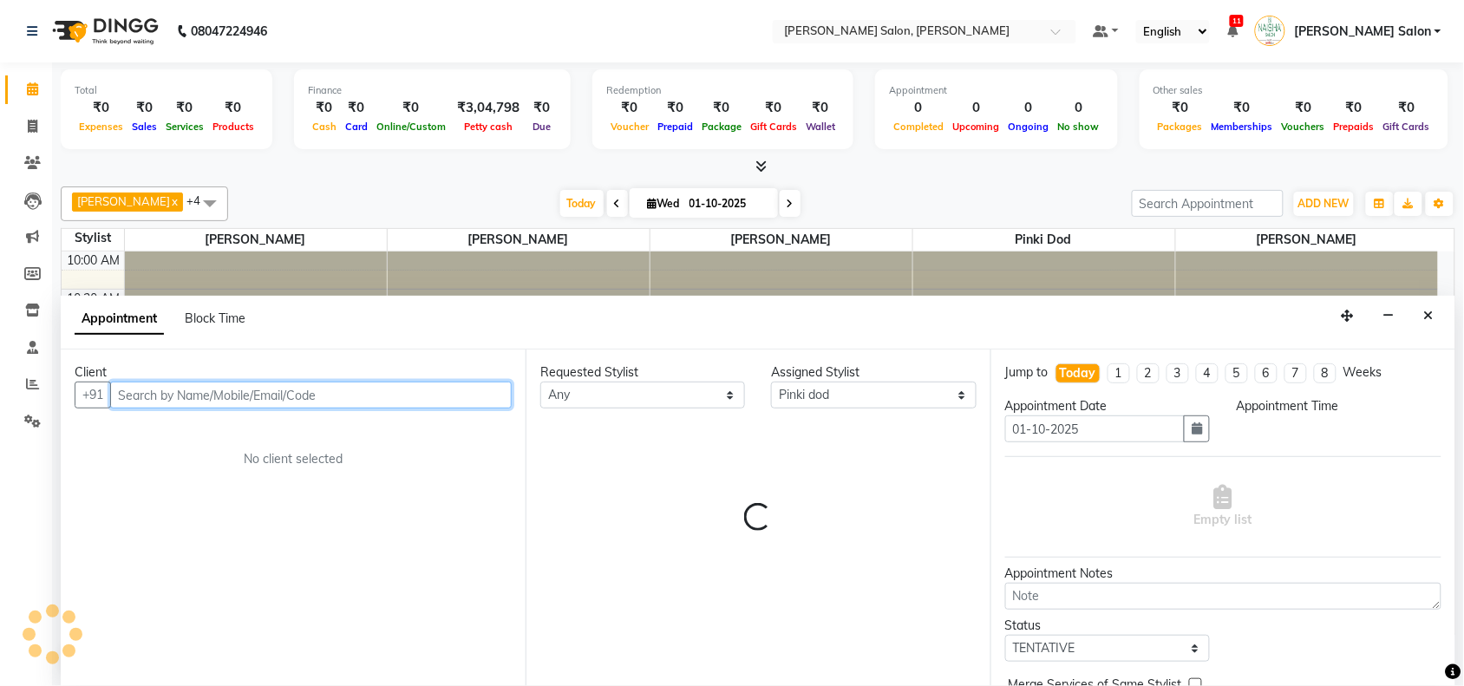
select select "690"
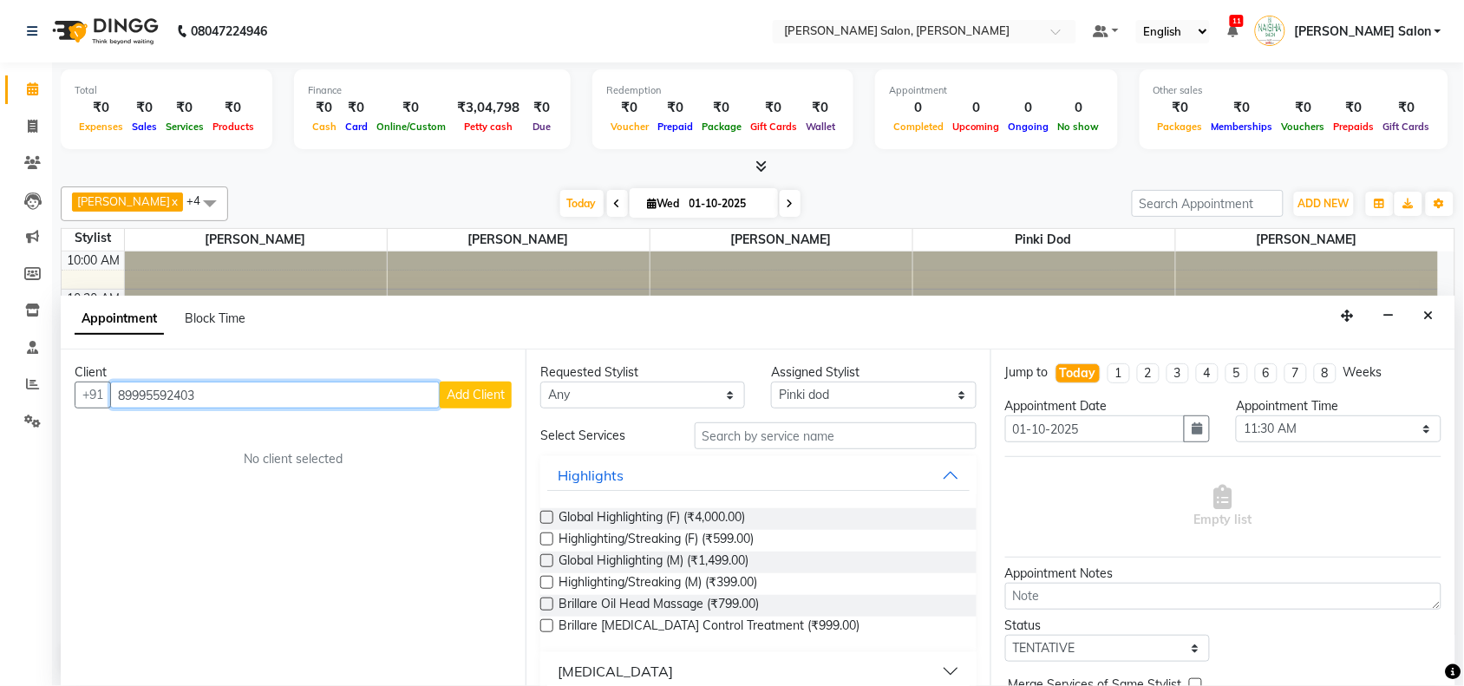
click at [166, 387] on input "89995592403" at bounding box center [274, 394] width 329 height 27
type input "8999592403"
click at [225, 375] on div "Client" at bounding box center [293, 372] width 437 height 18
drag, startPoint x: 500, startPoint y: 379, endPoint x: 497, endPoint y: 388, distance: 10.1
click at [499, 388] on div "Client +91 8999592403 Add Client No client selected" at bounding box center [293, 517] width 465 height 336
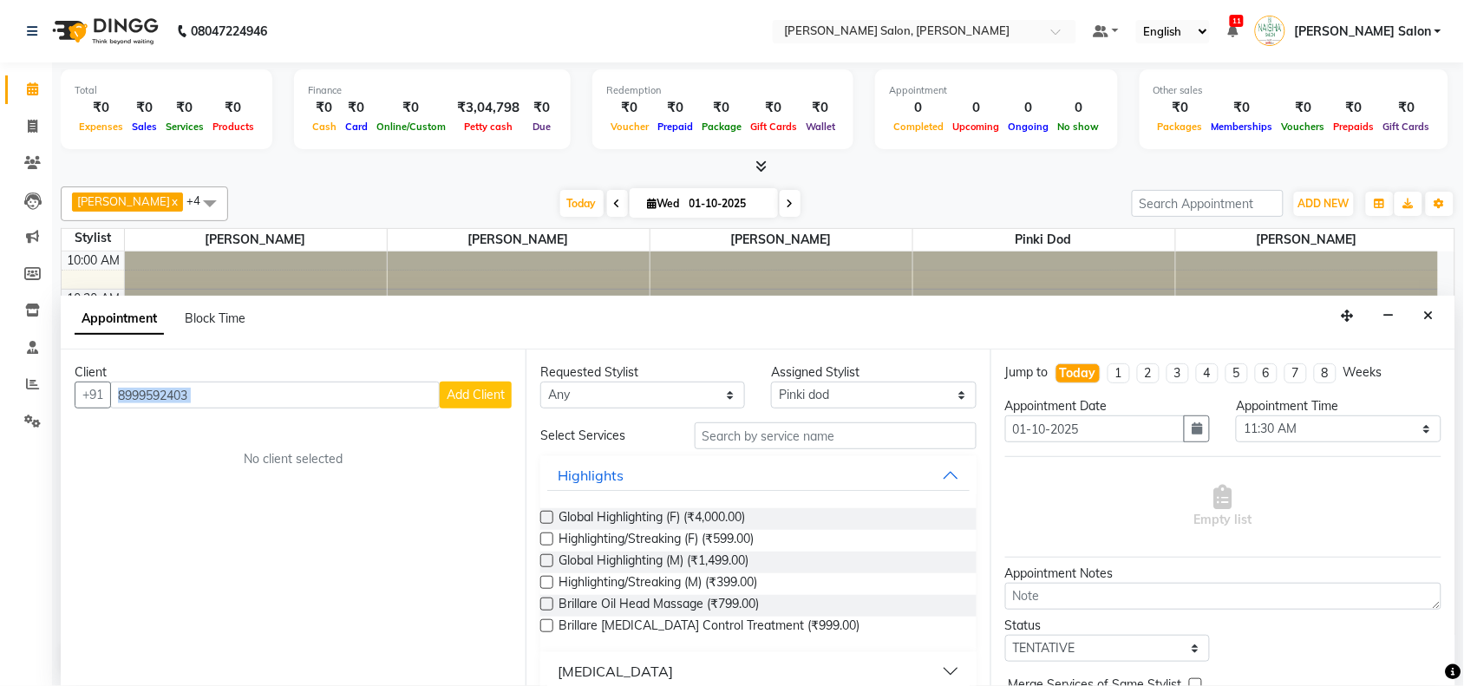
click at [497, 388] on span "Add Client" at bounding box center [476, 395] width 58 height 16
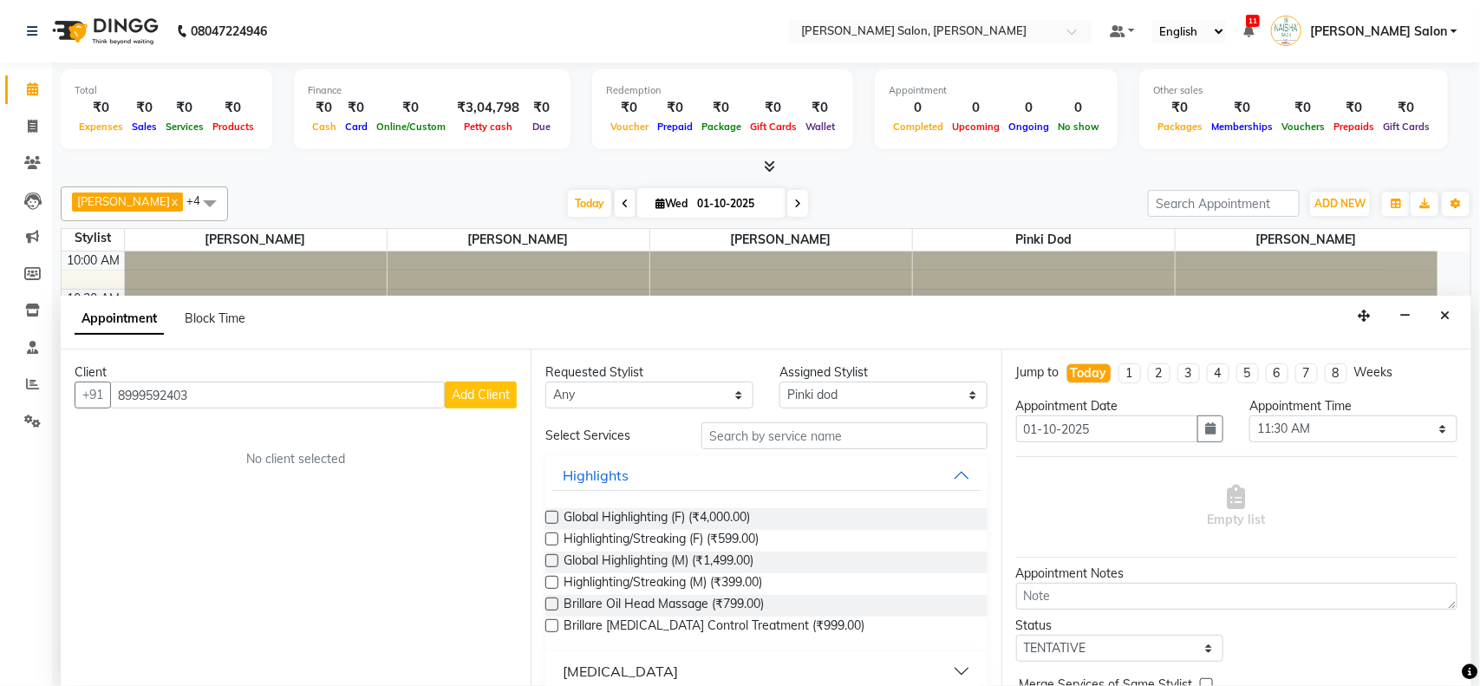
select select "22"
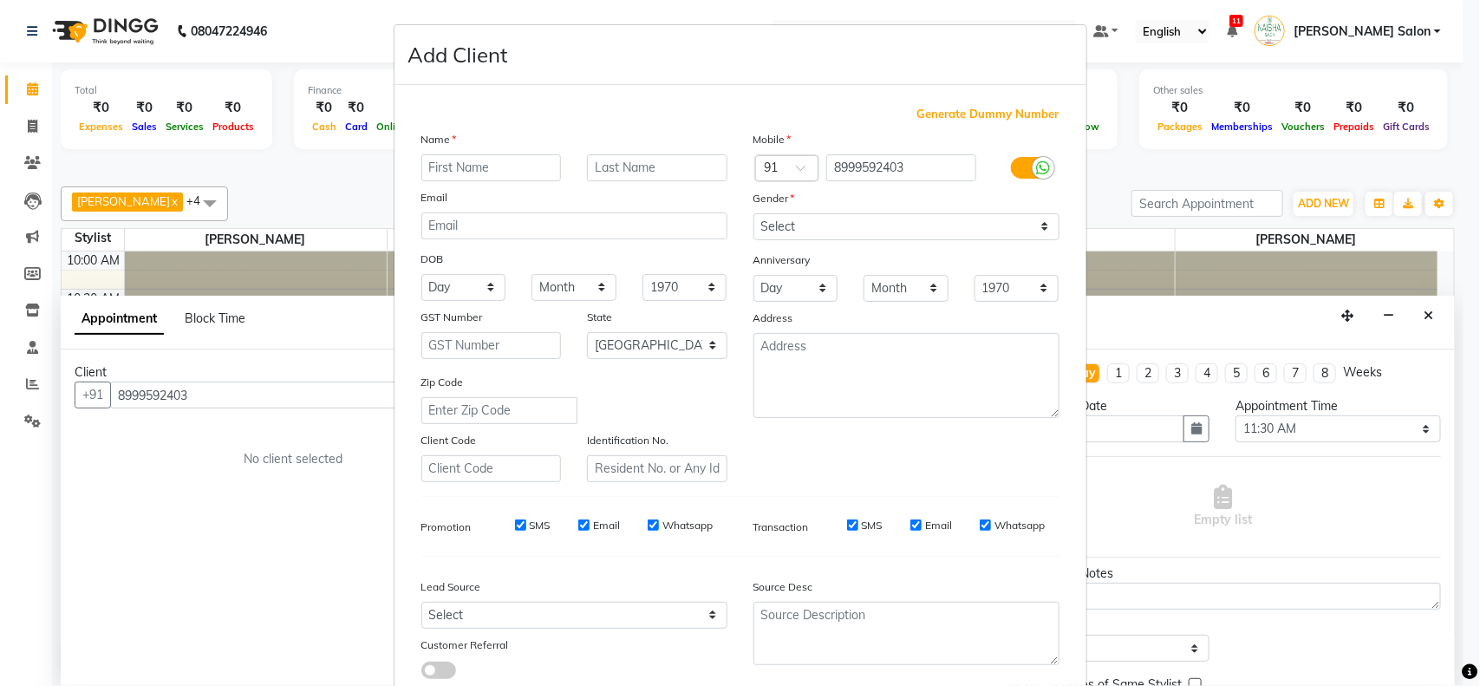
click at [351, 353] on ngb-modal-window "Add Client Generate Dummy Number Name Email DOB Day 01 02 03 04 05 06 07 08 09 …" at bounding box center [740, 343] width 1480 height 686
click at [239, 406] on ngb-modal-window "Add Client Generate Dummy Number Name Email DOB Day 01 02 03 04 05 06 07 08 09 …" at bounding box center [740, 343] width 1480 height 686
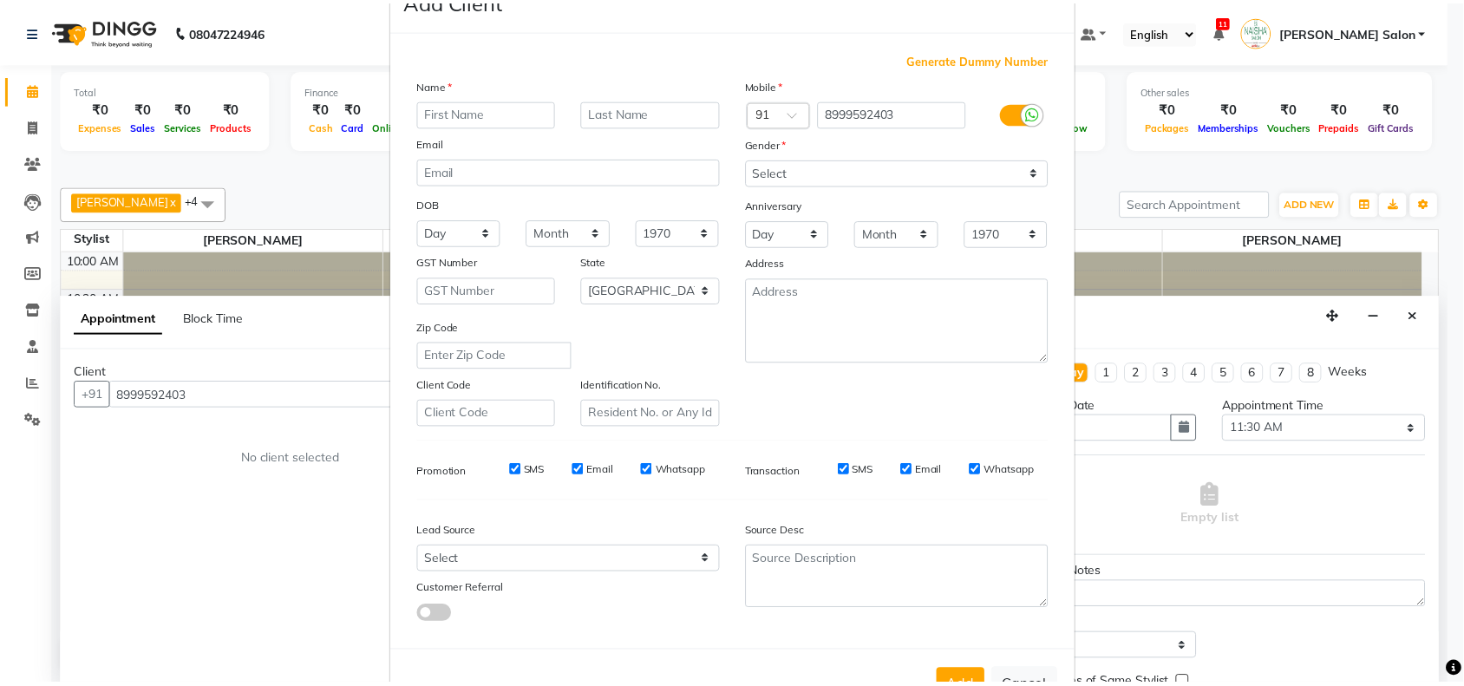
scroll to position [108, 0]
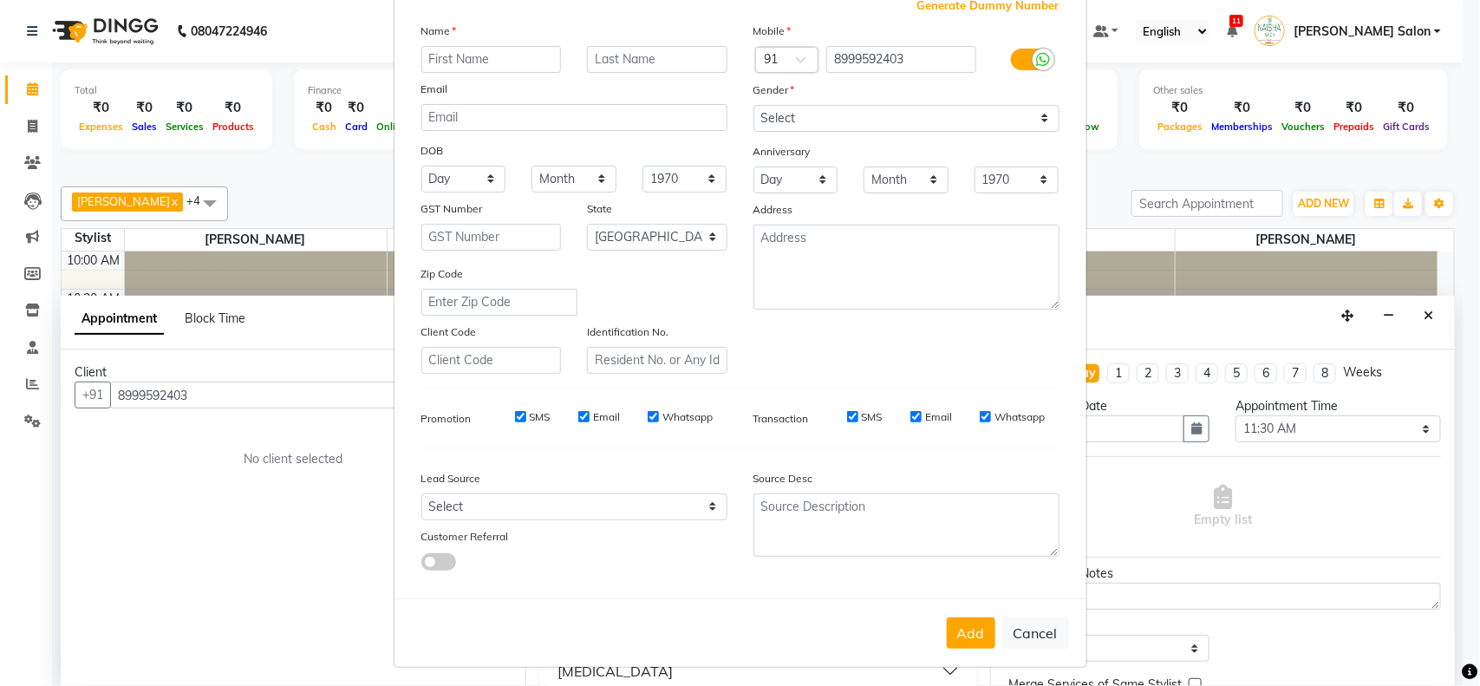
drag, startPoint x: 1019, startPoint y: 636, endPoint x: 572, endPoint y: 518, distance: 461.8
click at [937, 616] on div "Add Cancel" at bounding box center [740, 632] width 692 height 68
drag, startPoint x: 1039, startPoint y: 631, endPoint x: 968, endPoint y: 618, distance: 72.3
click at [968, 618] on div "Add Cancel" at bounding box center [740, 632] width 692 height 68
click at [1052, 630] on button "Cancel" at bounding box center [1035, 632] width 67 height 33
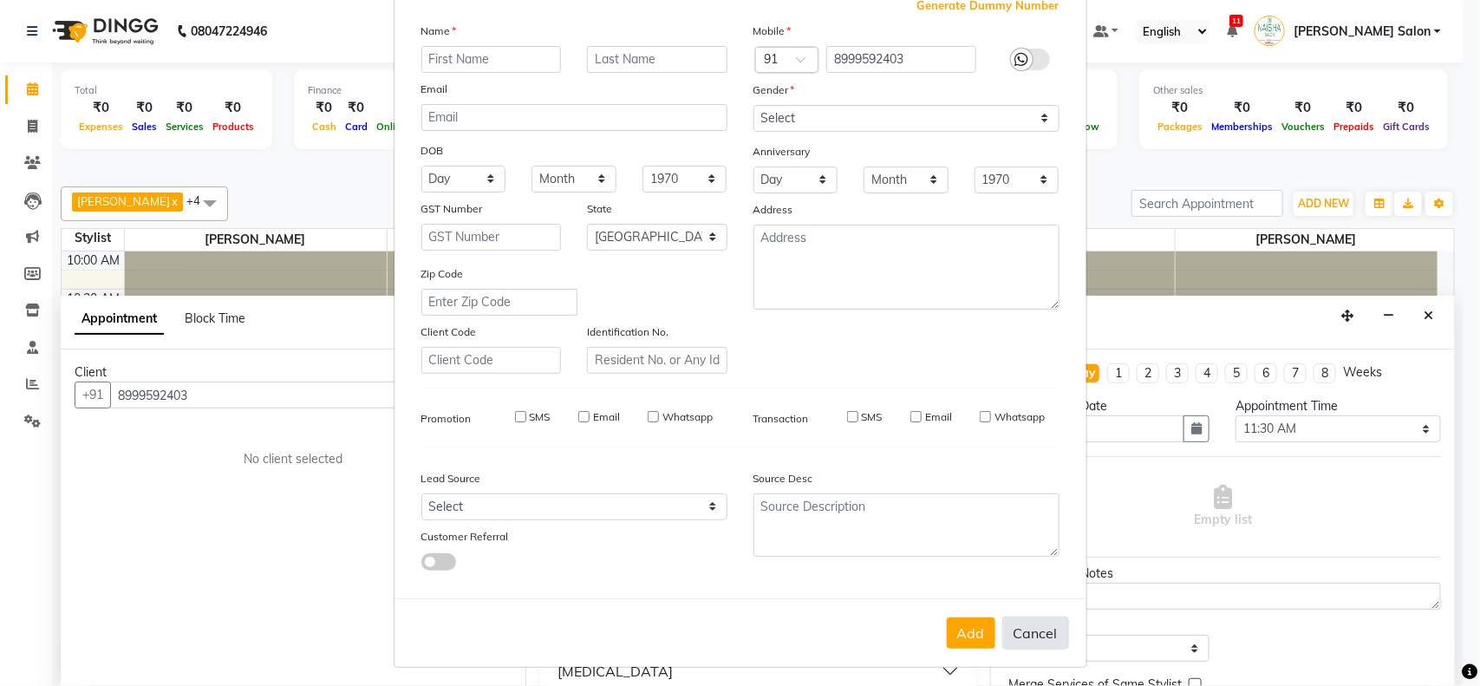
select select
select select "null"
select select
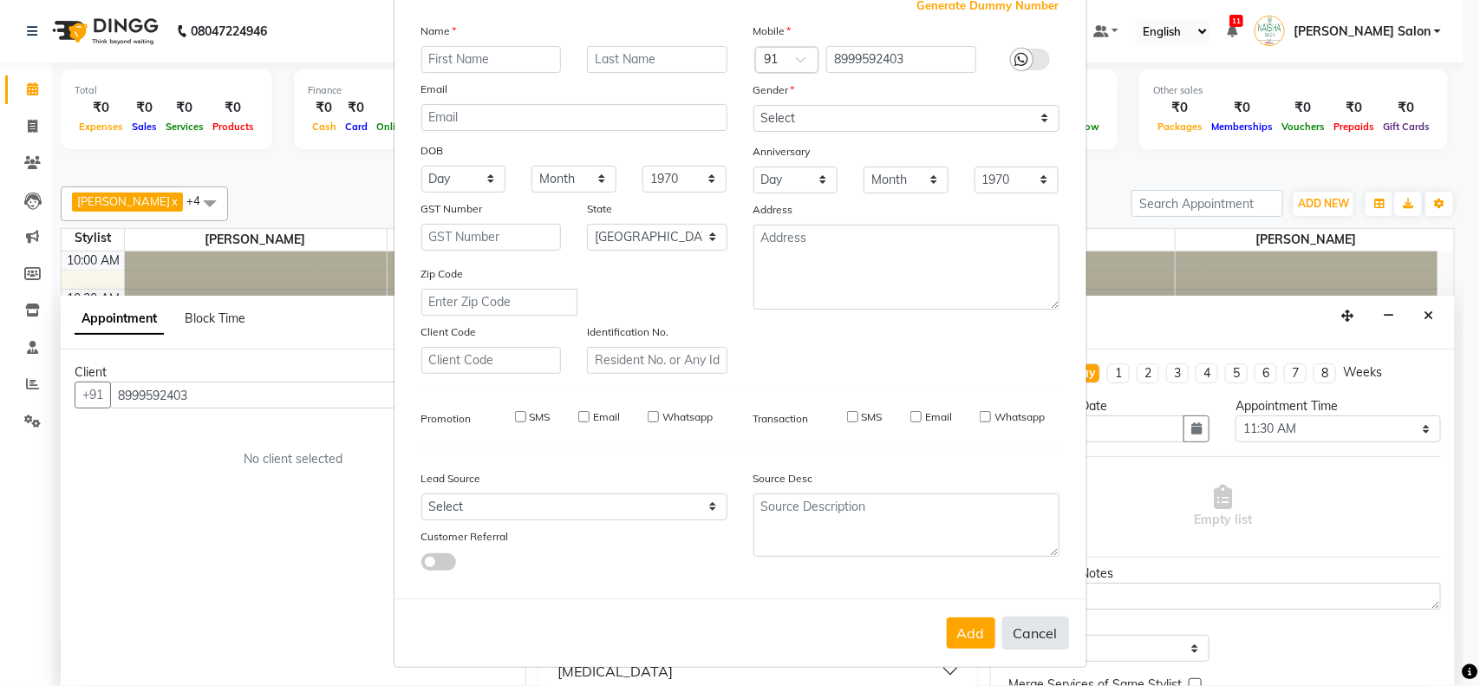
select select
checkbox input "false"
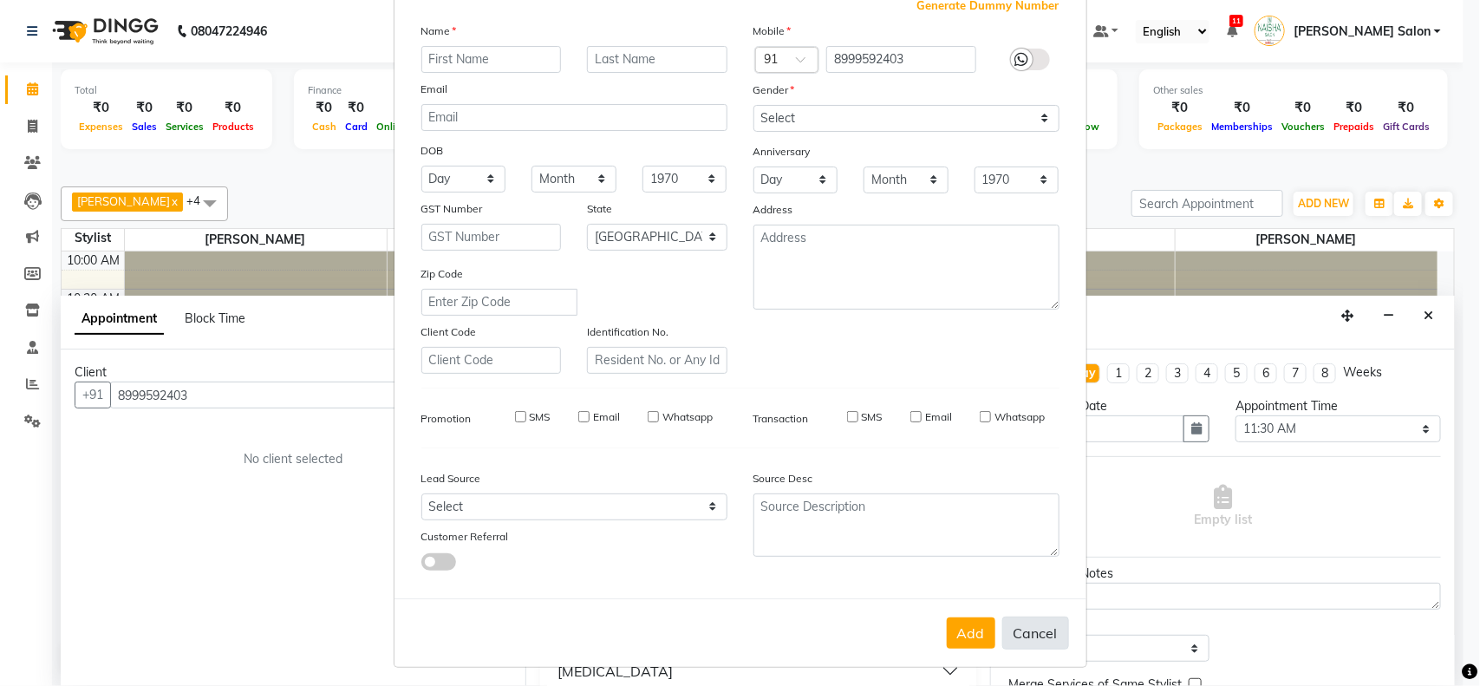
checkbox input "false"
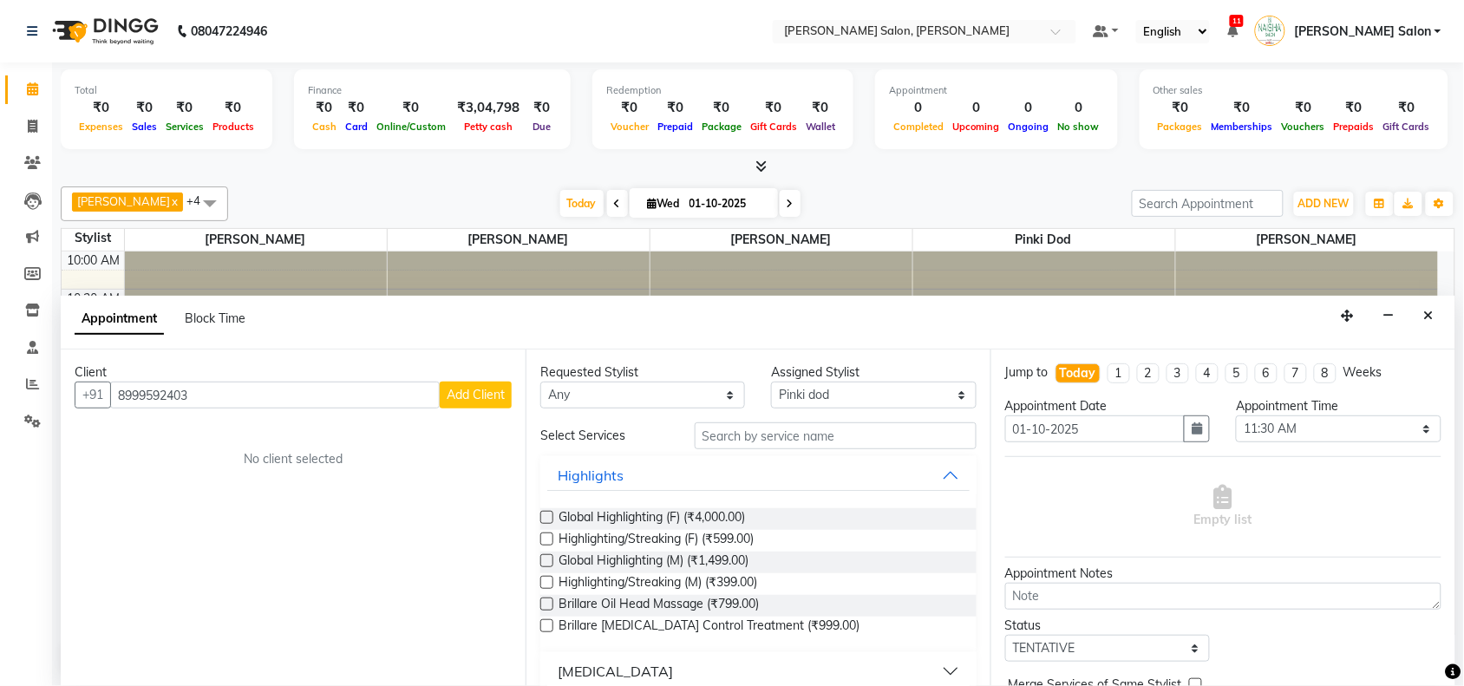
drag, startPoint x: 362, startPoint y: 409, endPoint x: 369, endPoint y: 401, distance: 10.4
click at [368, 404] on div "Client +91 8999592403 Add Client No client selected" at bounding box center [293, 517] width 465 height 336
click at [370, 400] on input "8999592403" at bounding box center [274, 394] width 329 height 27
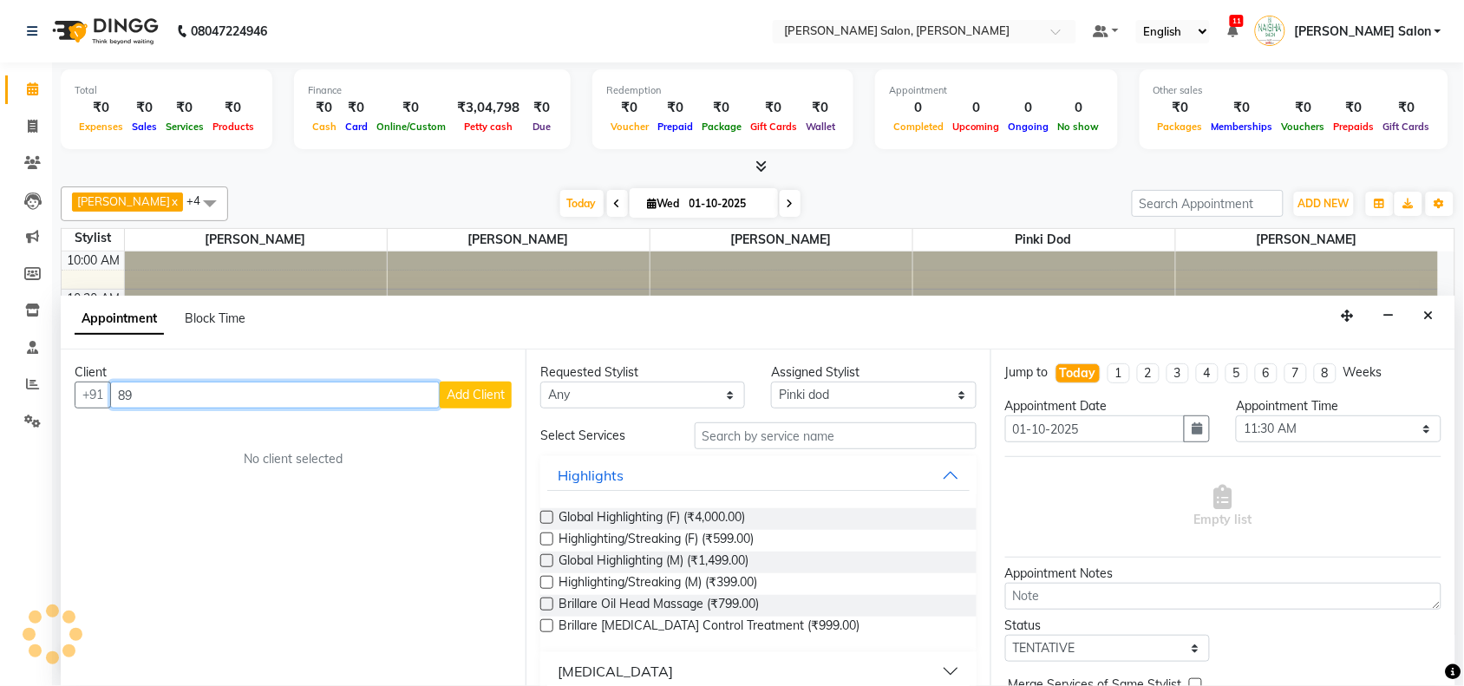
type input "8"
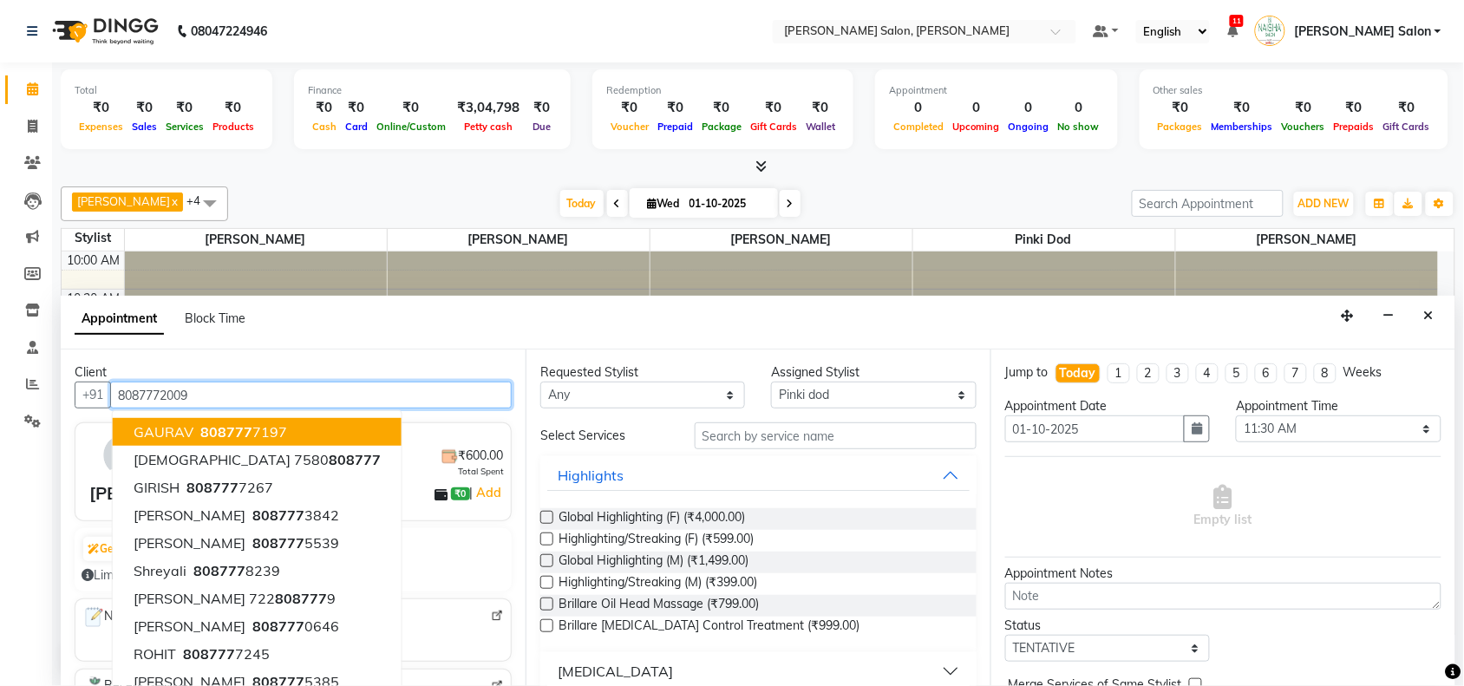
type input "8087772009"
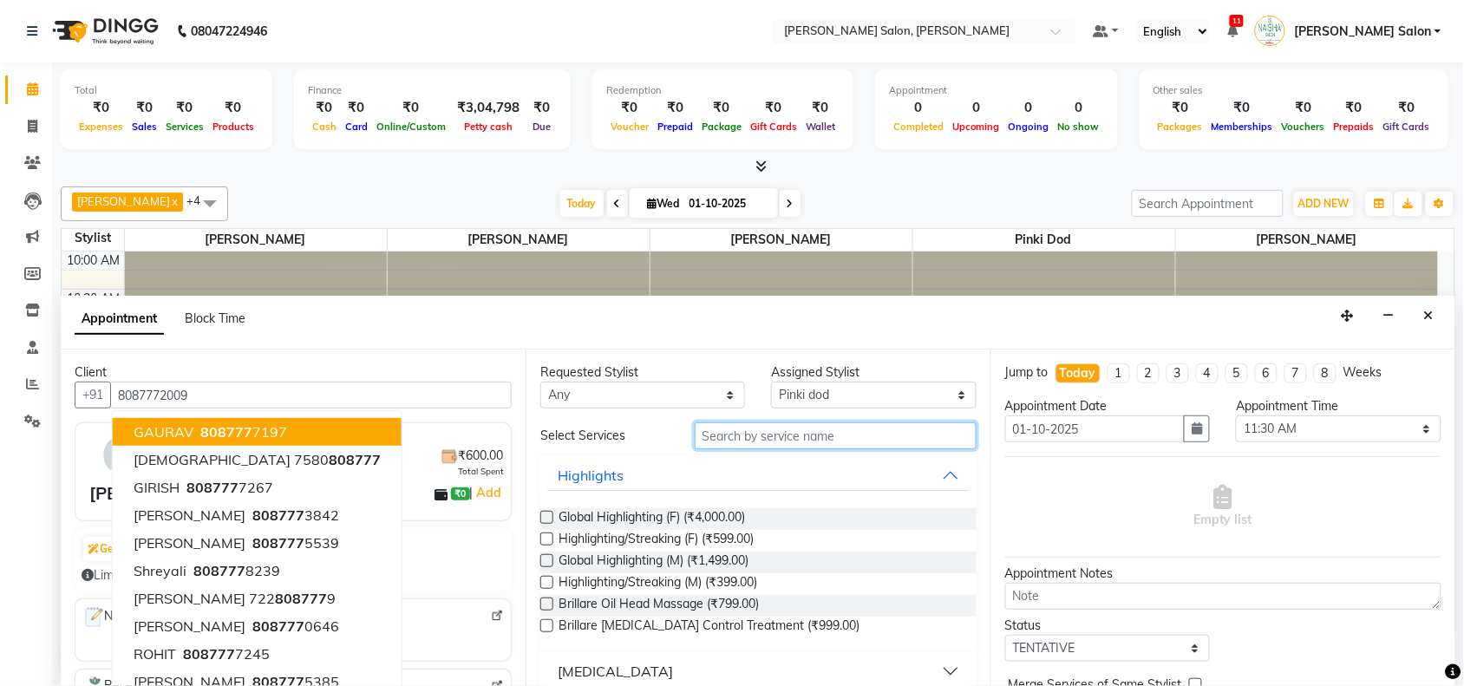
click at [742, 431] on input "text" at bounding box center [835, 435] width 282 height 27
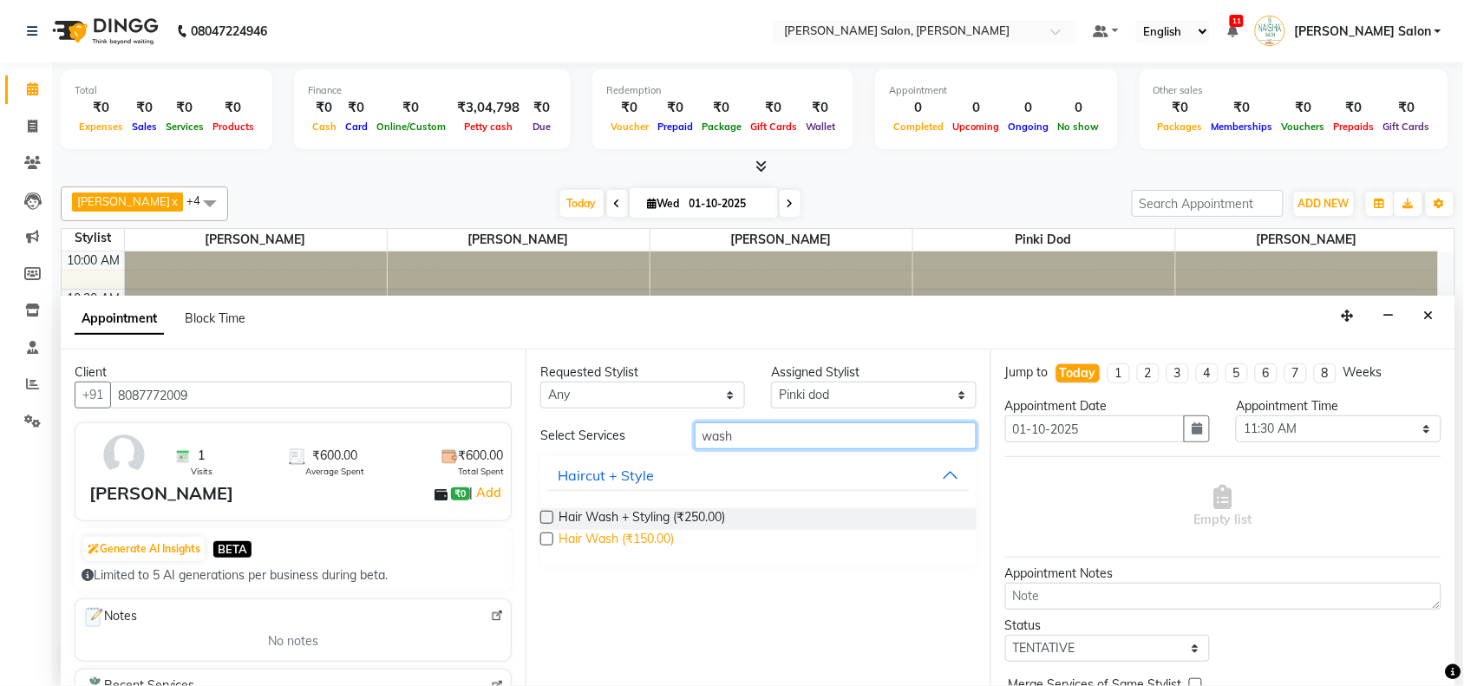
type input "wash"
click at [643, 538] on span "Hair Wash (₹150.00)" at bounding box center [615, 541] width 115 height 22
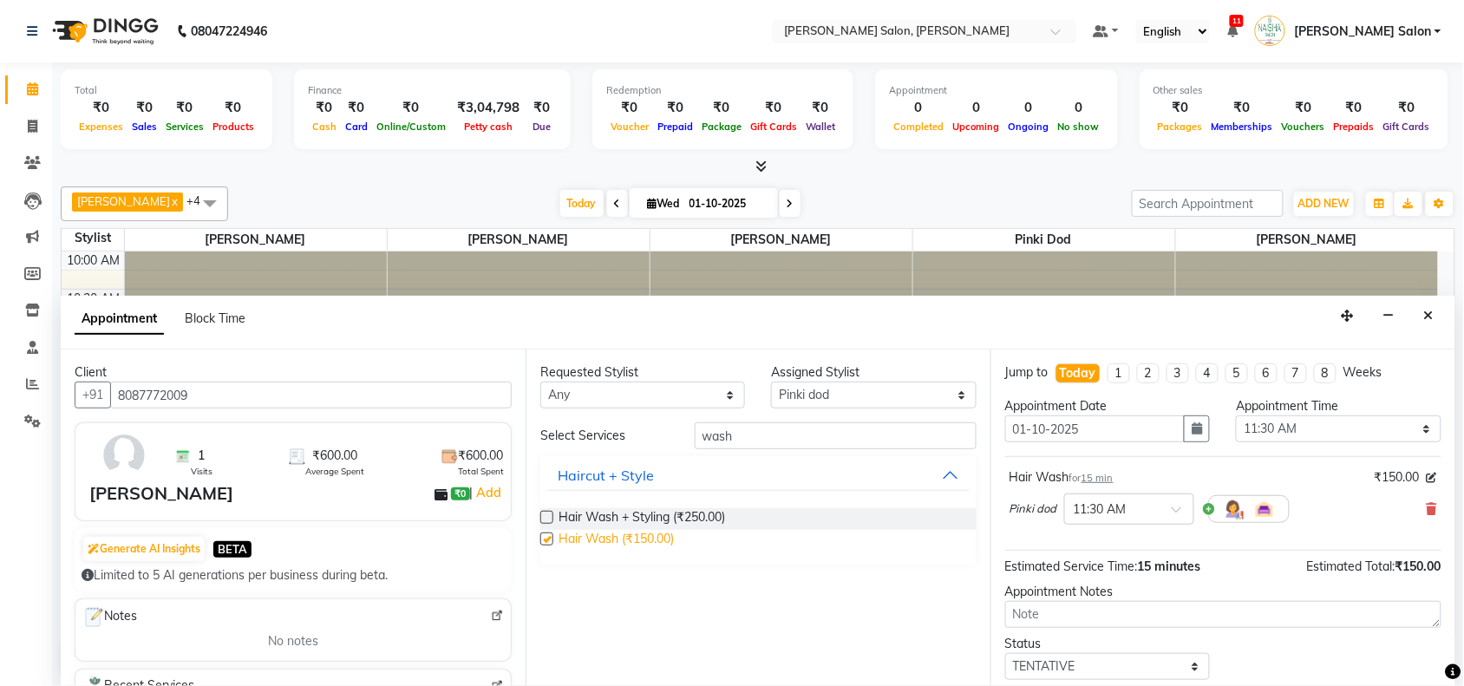
checkbox input "false"
click at [793, 435] on input "wash" at bounding box center [835, 435] width 282 height 27
type input "w"
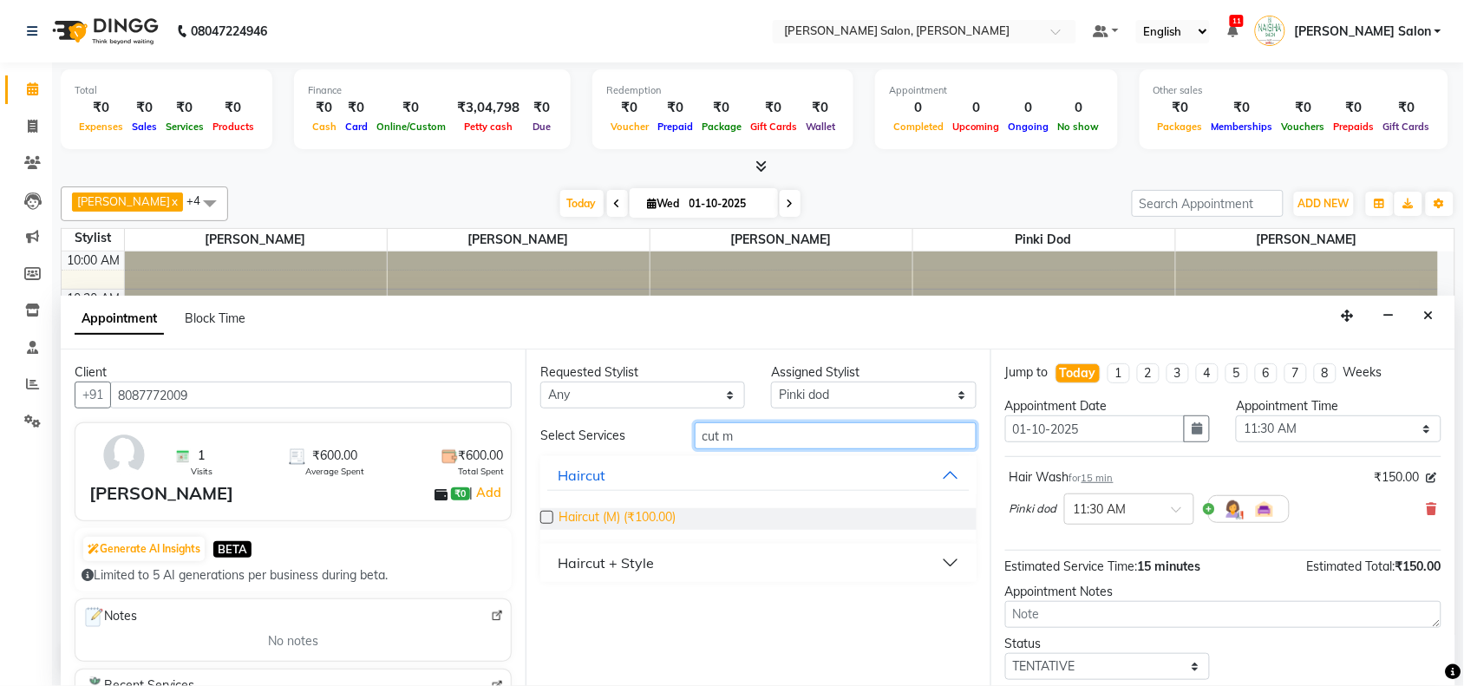
type input "cut m"
click at [636, 523] on span "Haircut (M) (₹100.00)" at bounding box center [616, 519] width 117 height 22
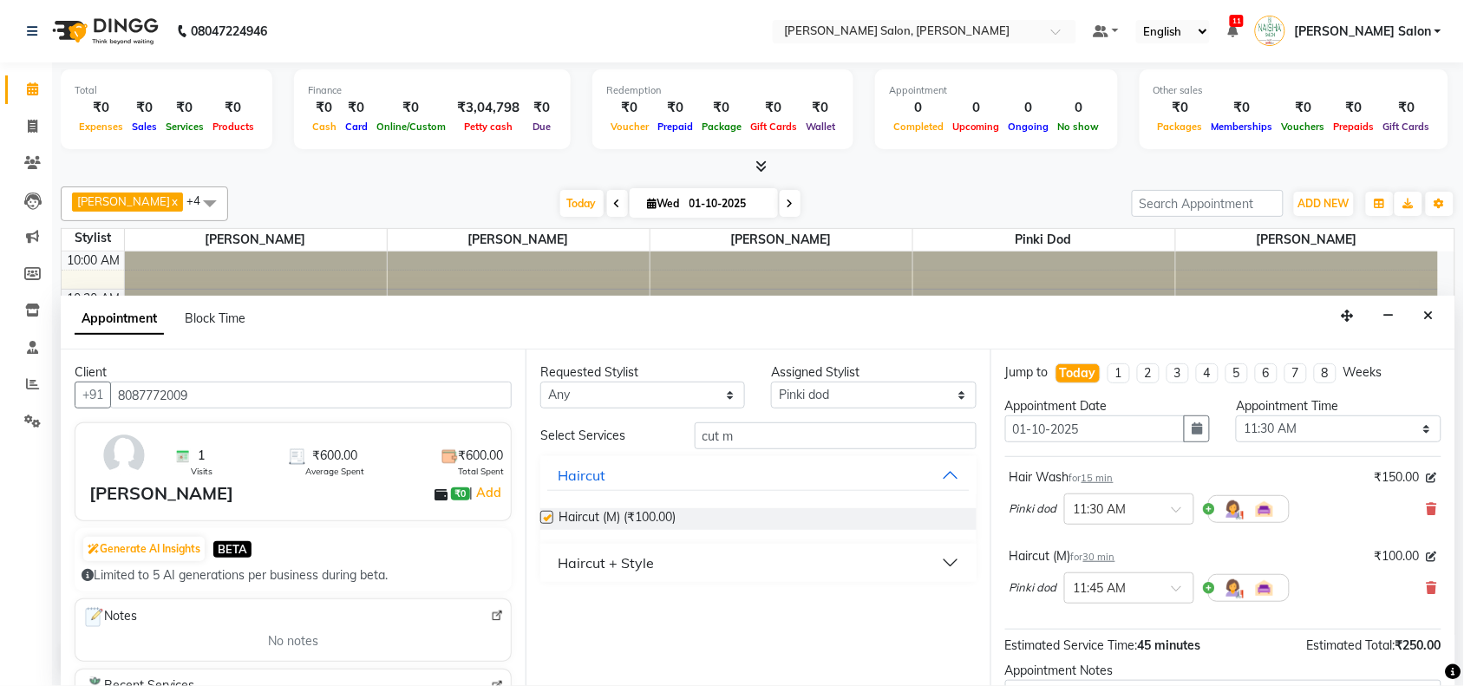
checkbox input "false"
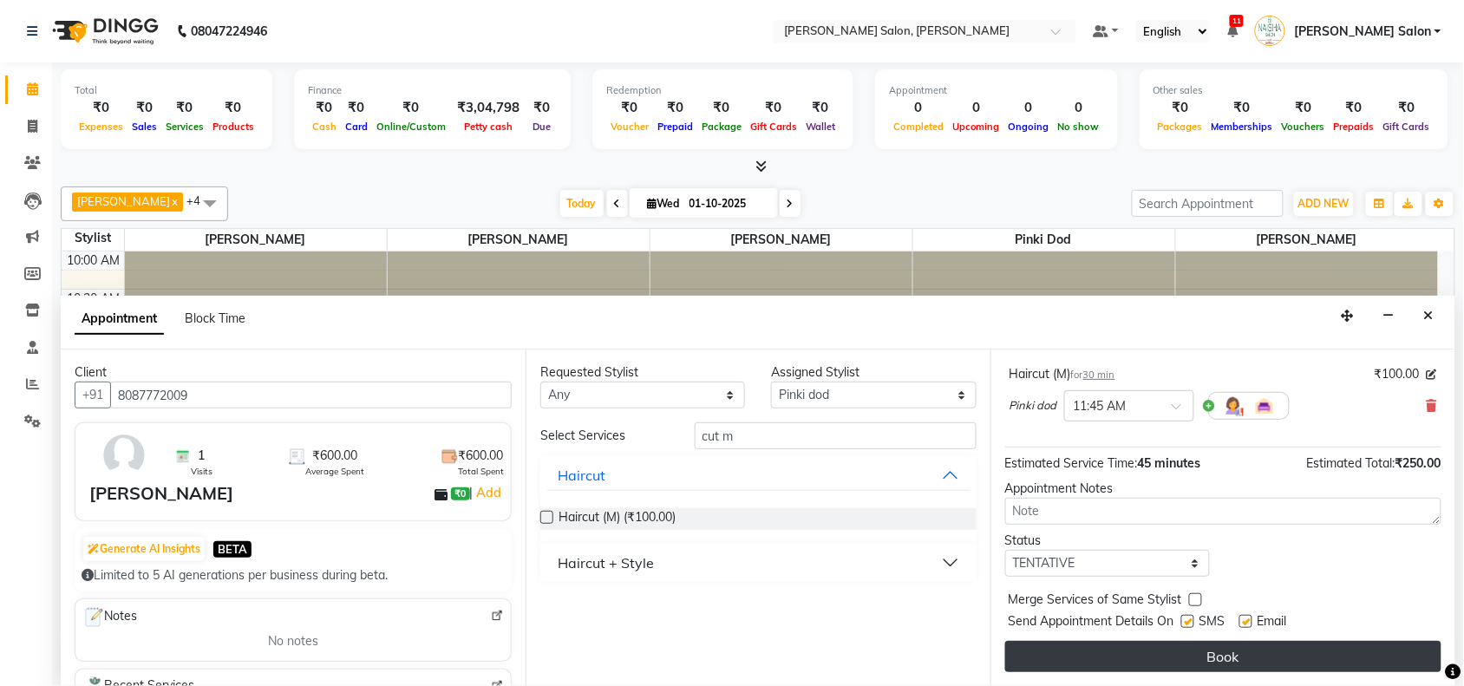
click at [1249, 662] on button "Book" at bounding box center [1223, 656] width 436 height 31
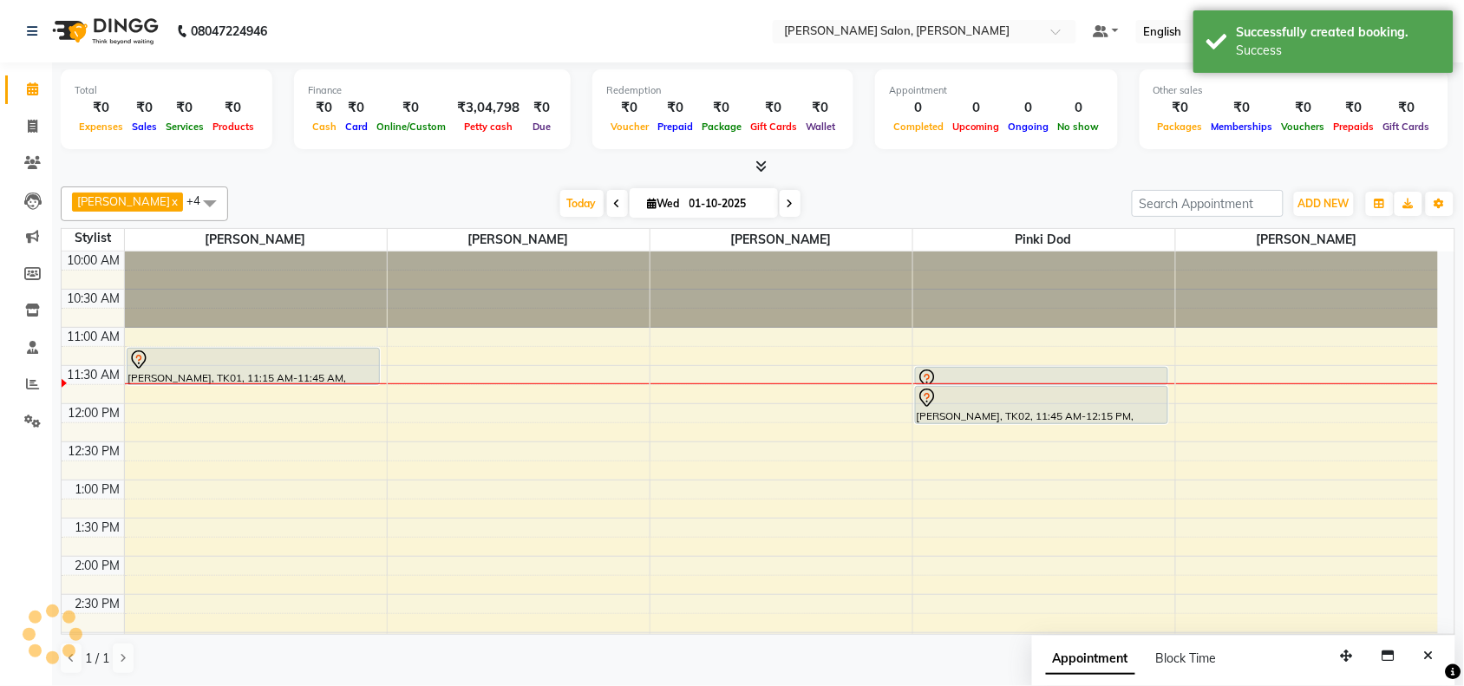
scroll to position [0, 0]
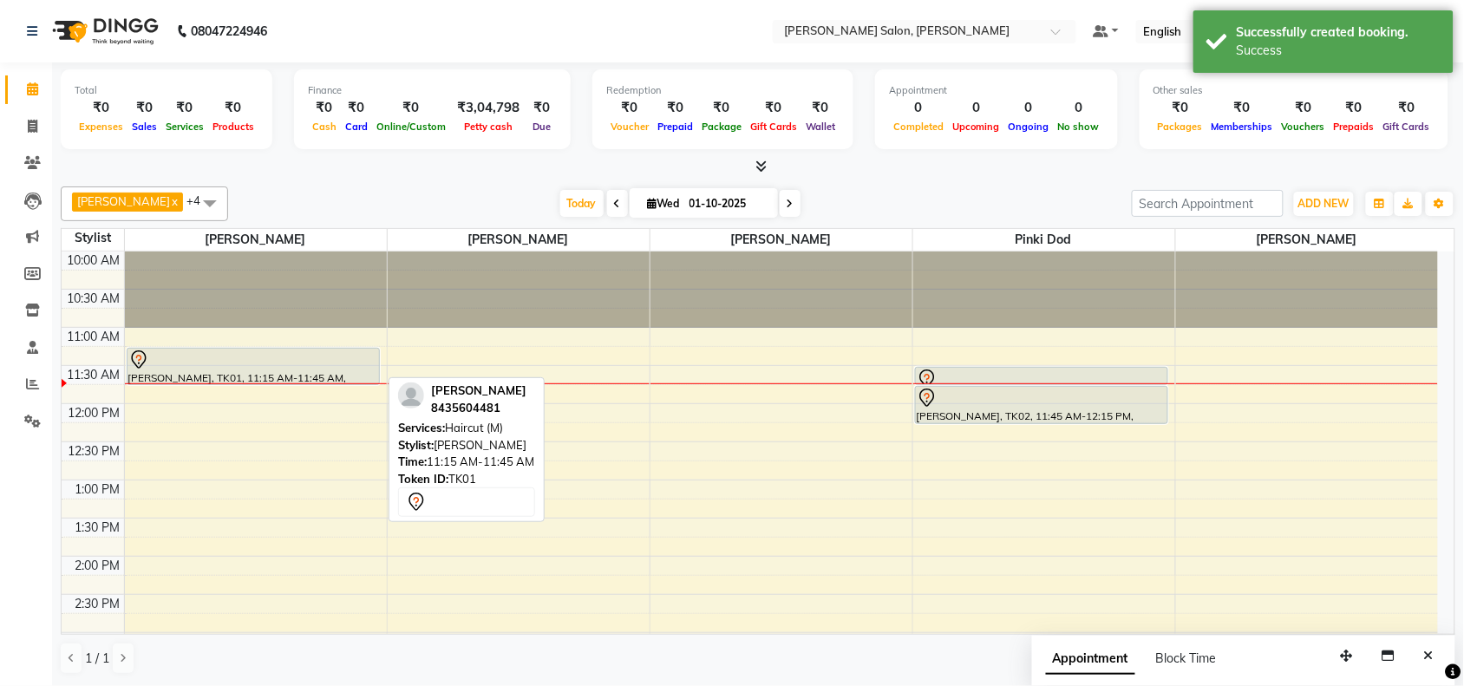
click at [214, 357] on div at bounding box center [253, 359] width 250 height 21
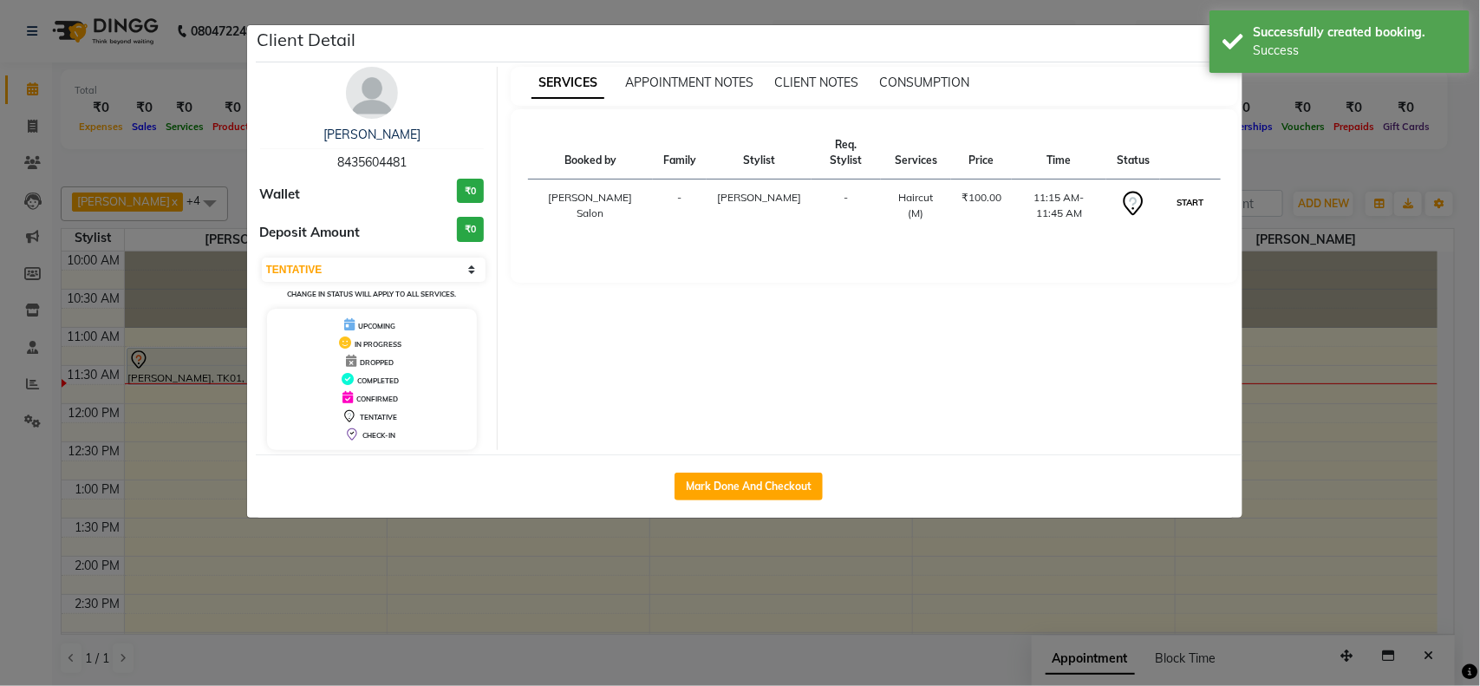
click at [1179, 192] on button "START" at bounding box center [1190, 203] width 36 height 22
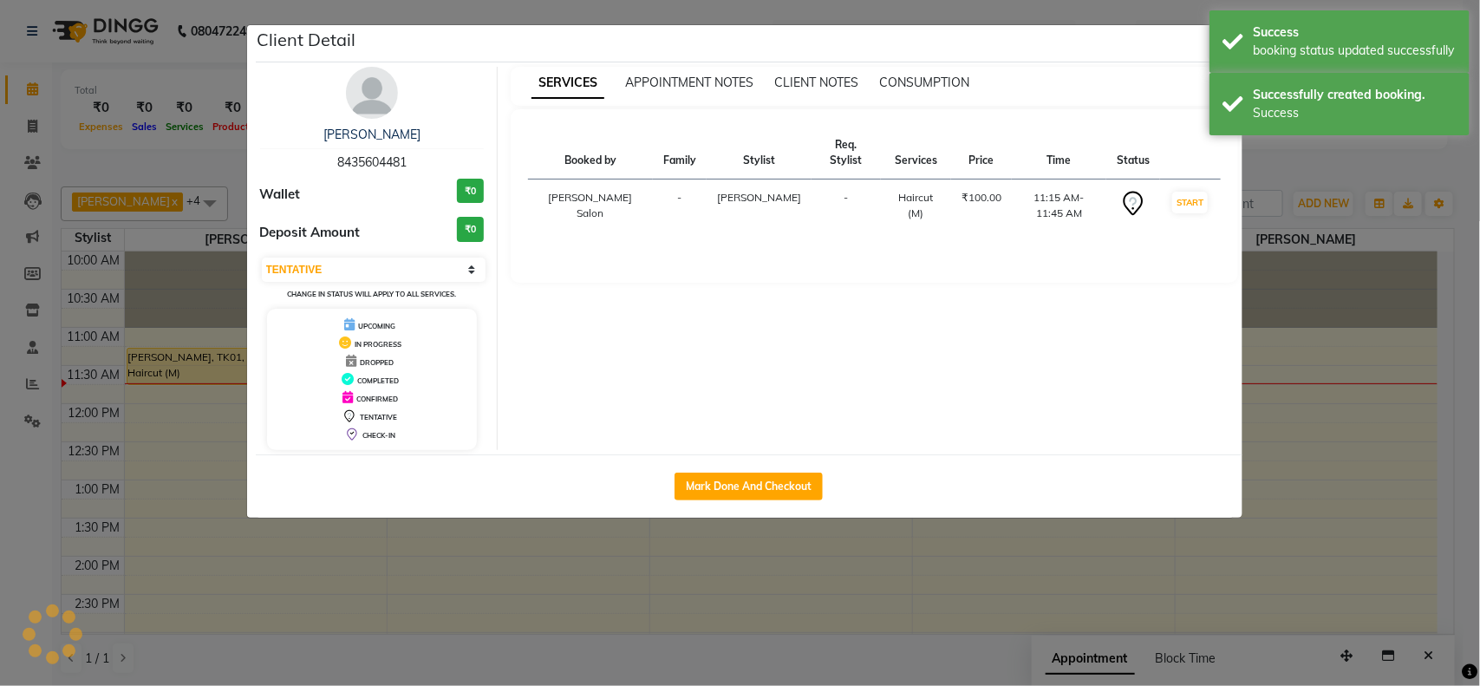
select select "1"
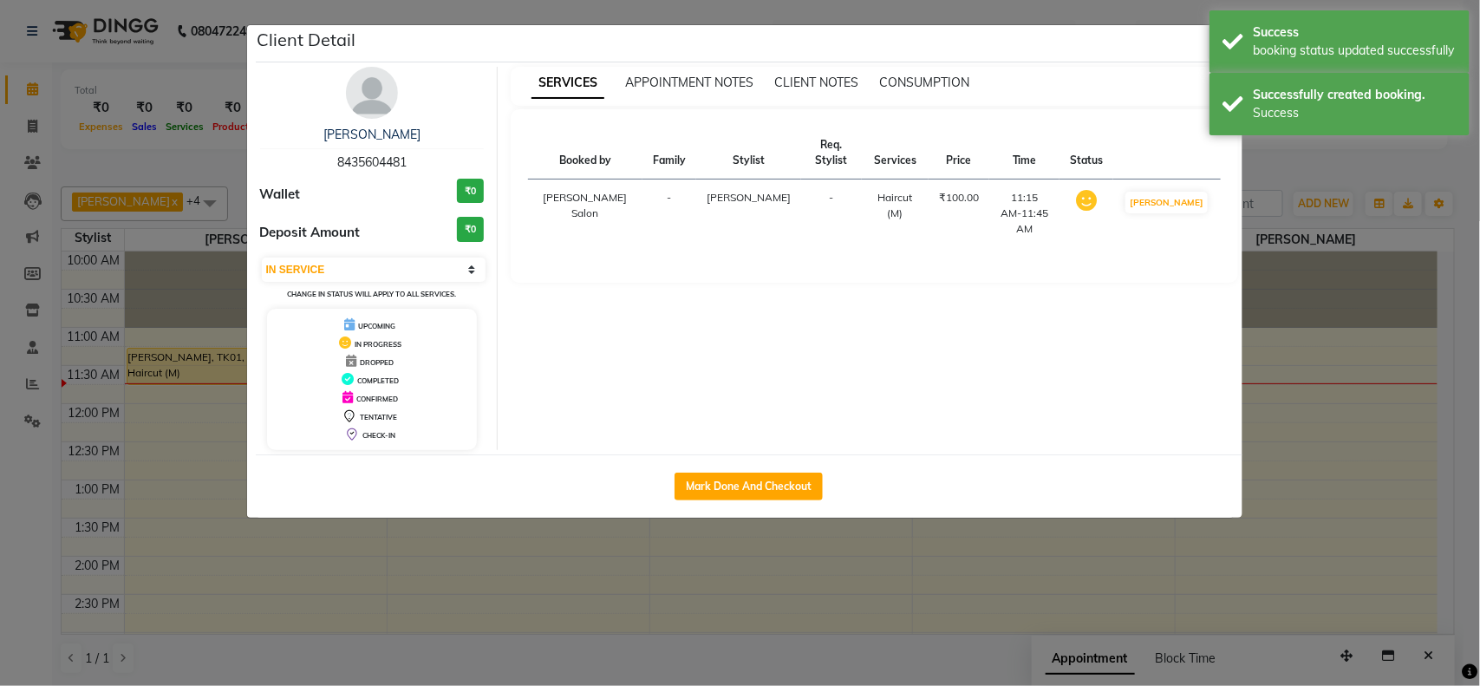
click at [1478, 605] on ngb-modal-window "Client Detail Satendra 8435604481 Wallet ₹0 Deposit Amount ₹0 Select IN SERVICE…" at bounding box center [740, 343] width 1480 height 686
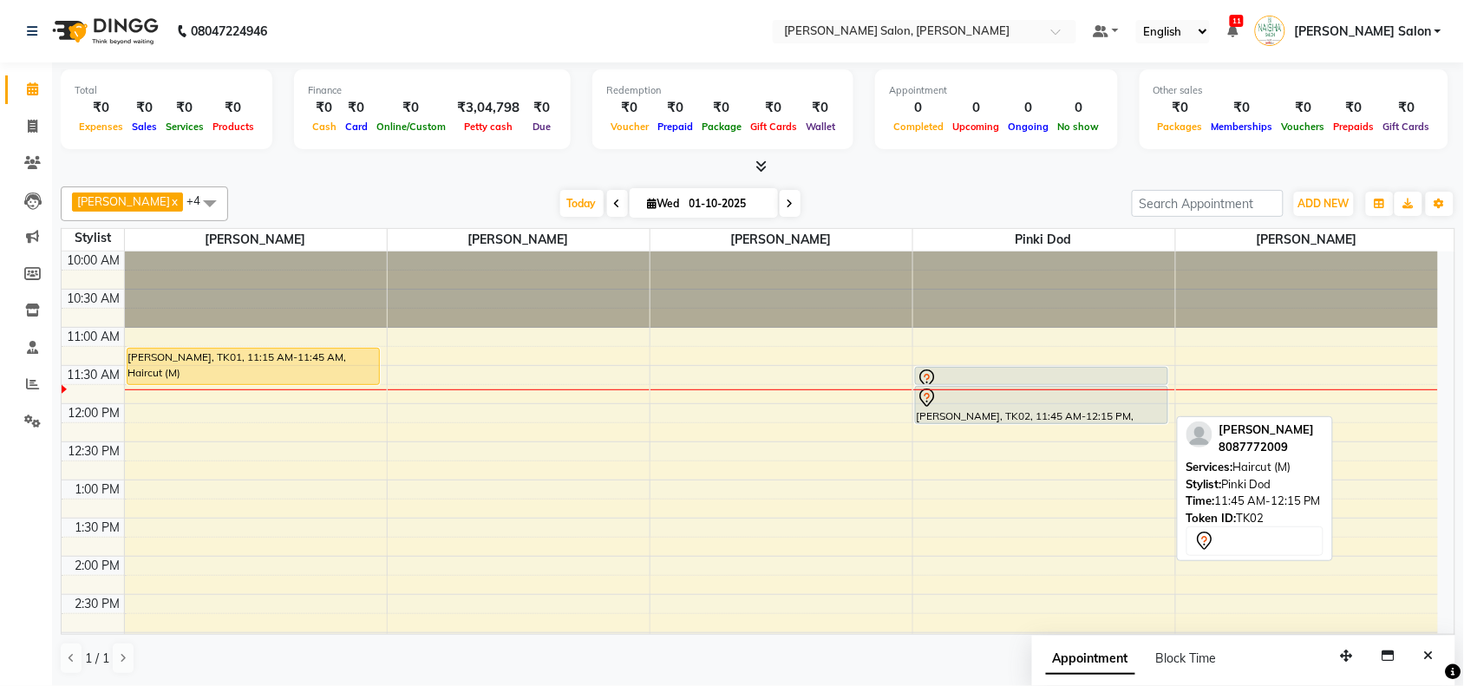
click at [1041, 386] on link "[PERSON_NAME], TK02, 11:45 AM-12:15 PM, Haircut (M)" at bounding box center [1041, 405] width 253 height 38
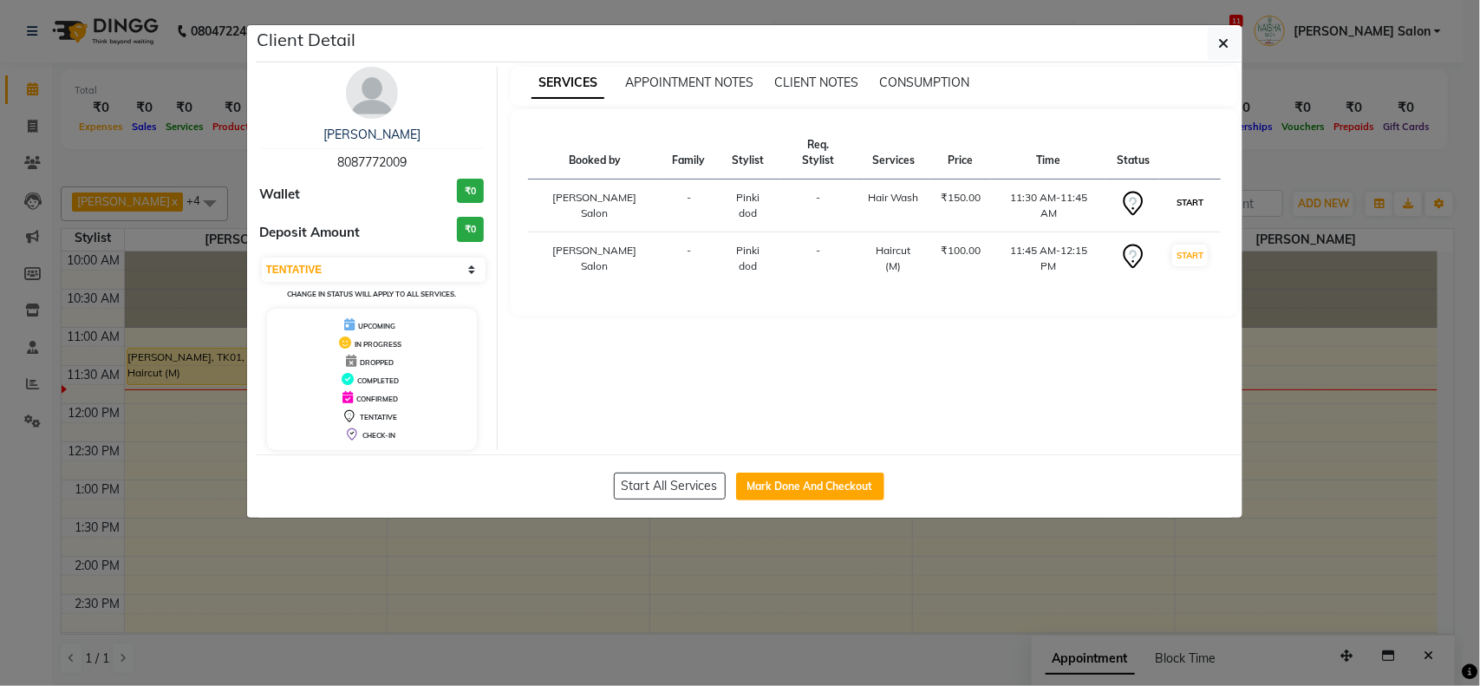
click at [1177, 192] on button "START" at bounding box center [1190, 203] width 36 height 22
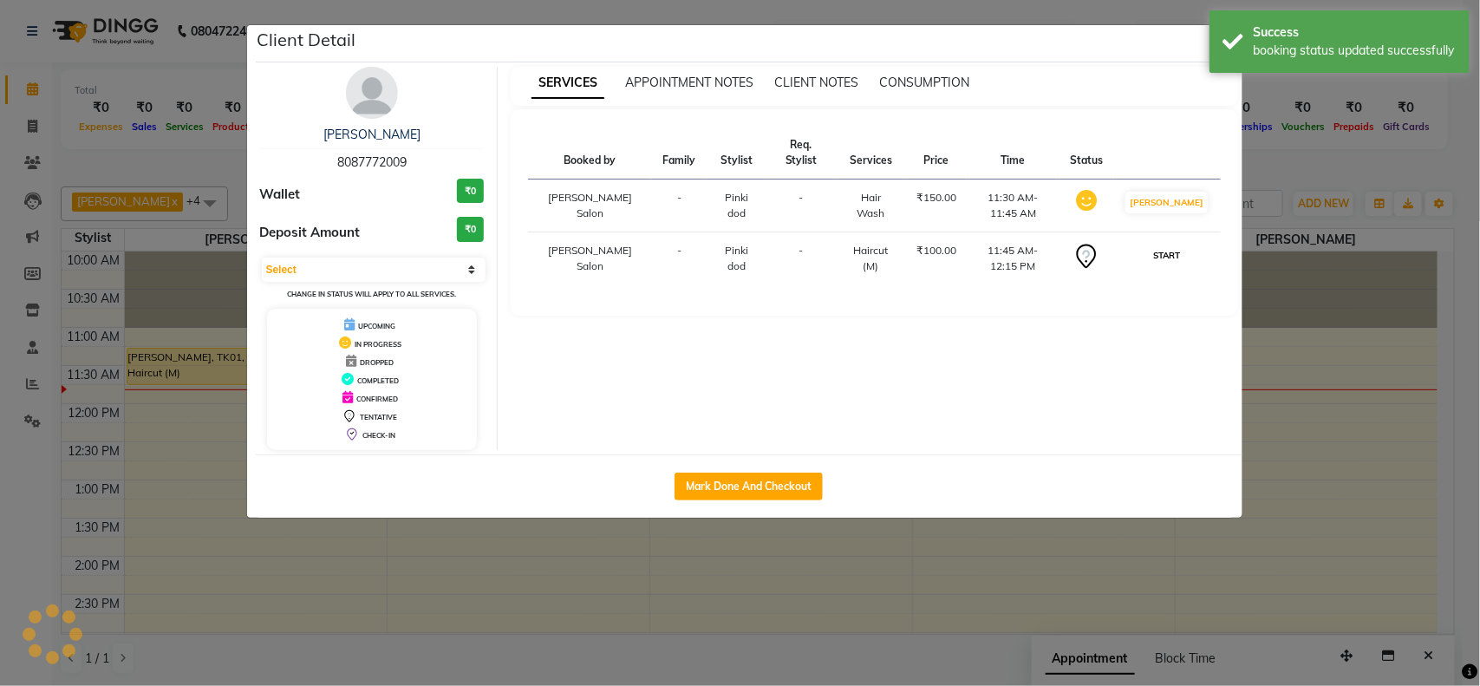
click at [1176, 245] on button "START" at bounding box center [1167, 256] width 36 height 22
select select "1"
click at [820, 605] on ngb-modal-window "Client Detail durga sinha 8087772009 Wallet ₹0 Deposit Amount ₹0 Select IN SERV…" at bounding box center [740, 343] width 1480 height 686
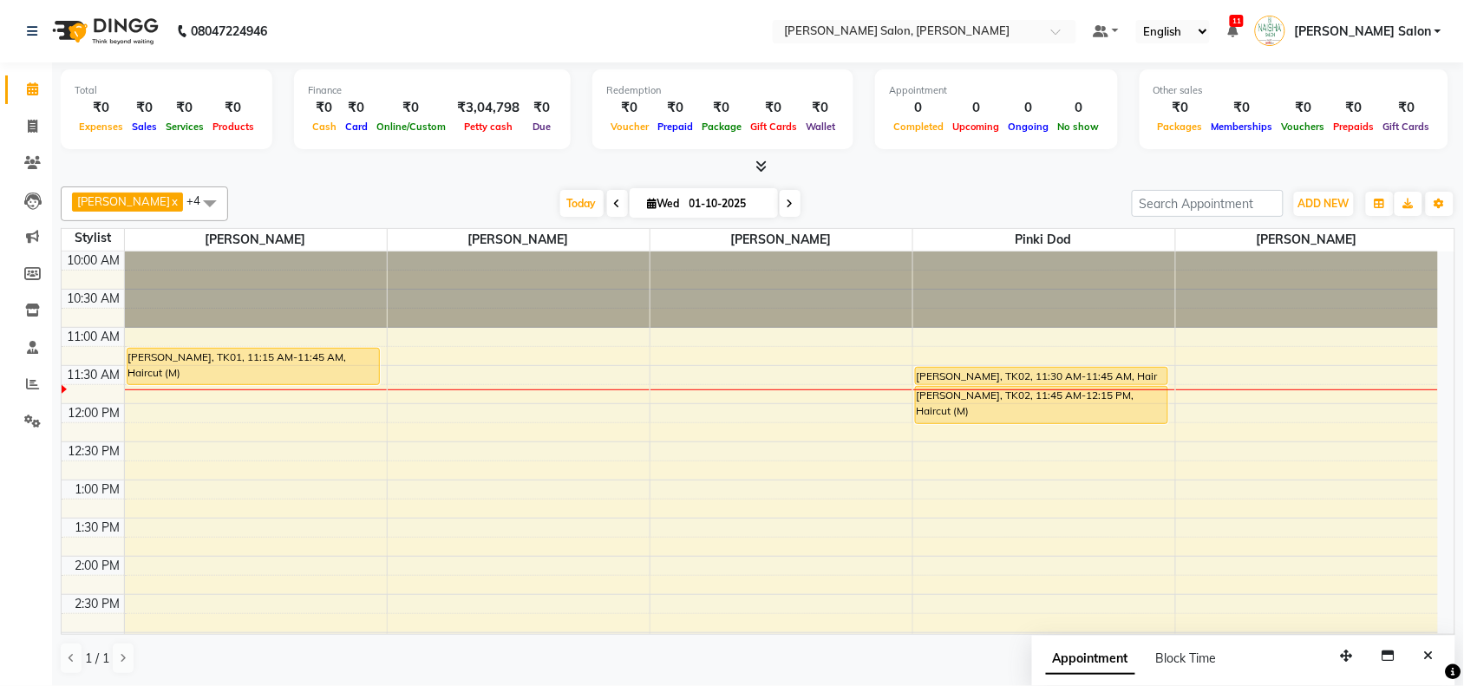
click at [1325, 191] on div "ADD NEW Toggle Dropdown Add Appointment Add Invoice Add Expense Add Attendance …" at bounding box center [1323, 204] width 63 height 28
click at [1320, 201] on span "ADD NEW" at bounding box center [1323, 203] width 51 height 13
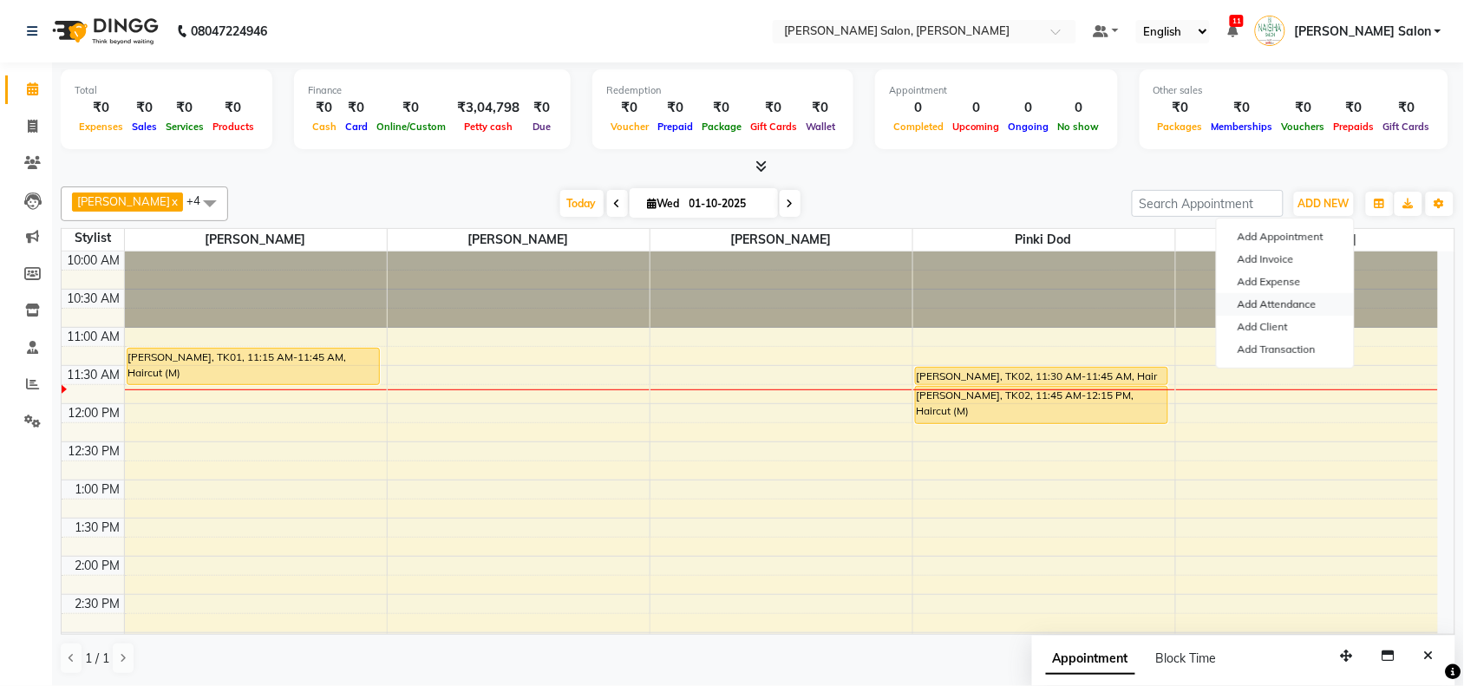
click at [1292, 301] on link "Add Attendance" at bounding box center [1284, 304] width 137 height 23
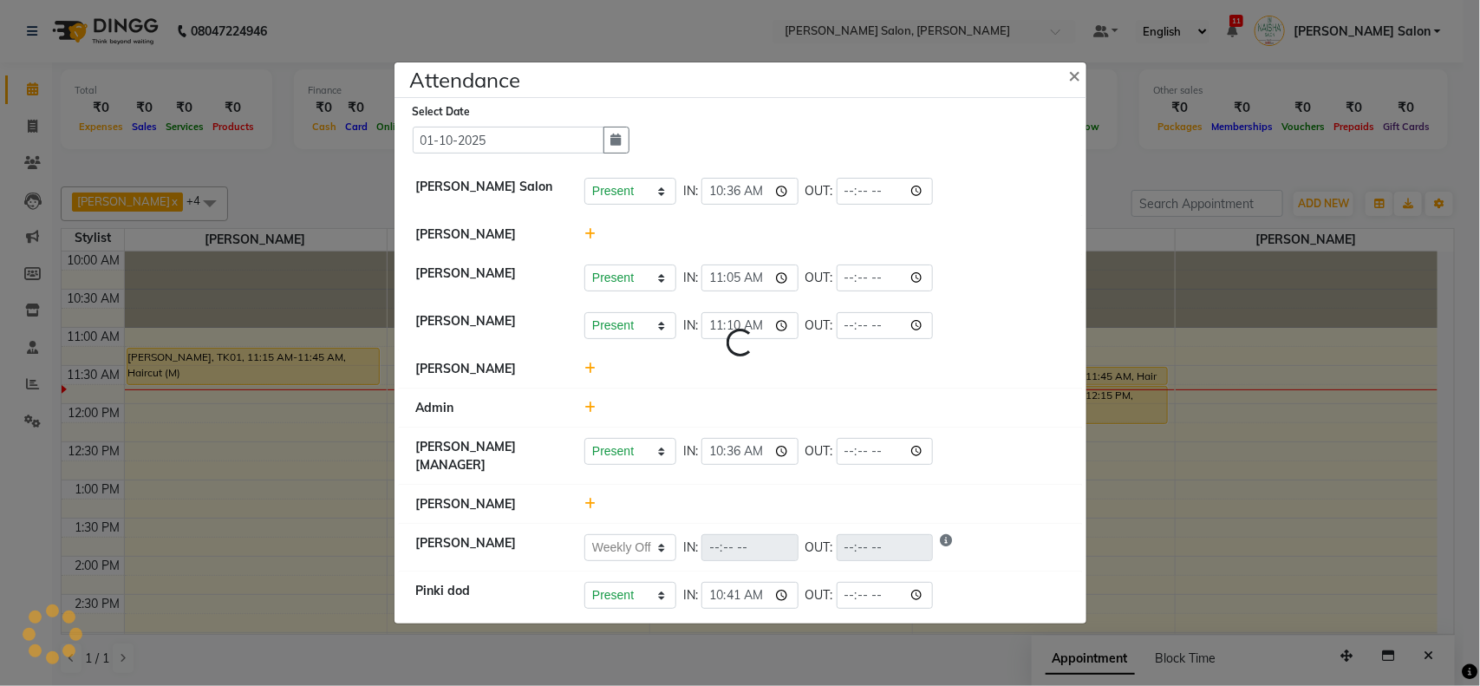
select select "W"
click at [1431, 329] on ngb-modal-window "Attendance × Select Date 01-10-2025 Naisha Salon Present Absent Late Half Day W…" at bounding box center [740, 343] width 1480 height 686
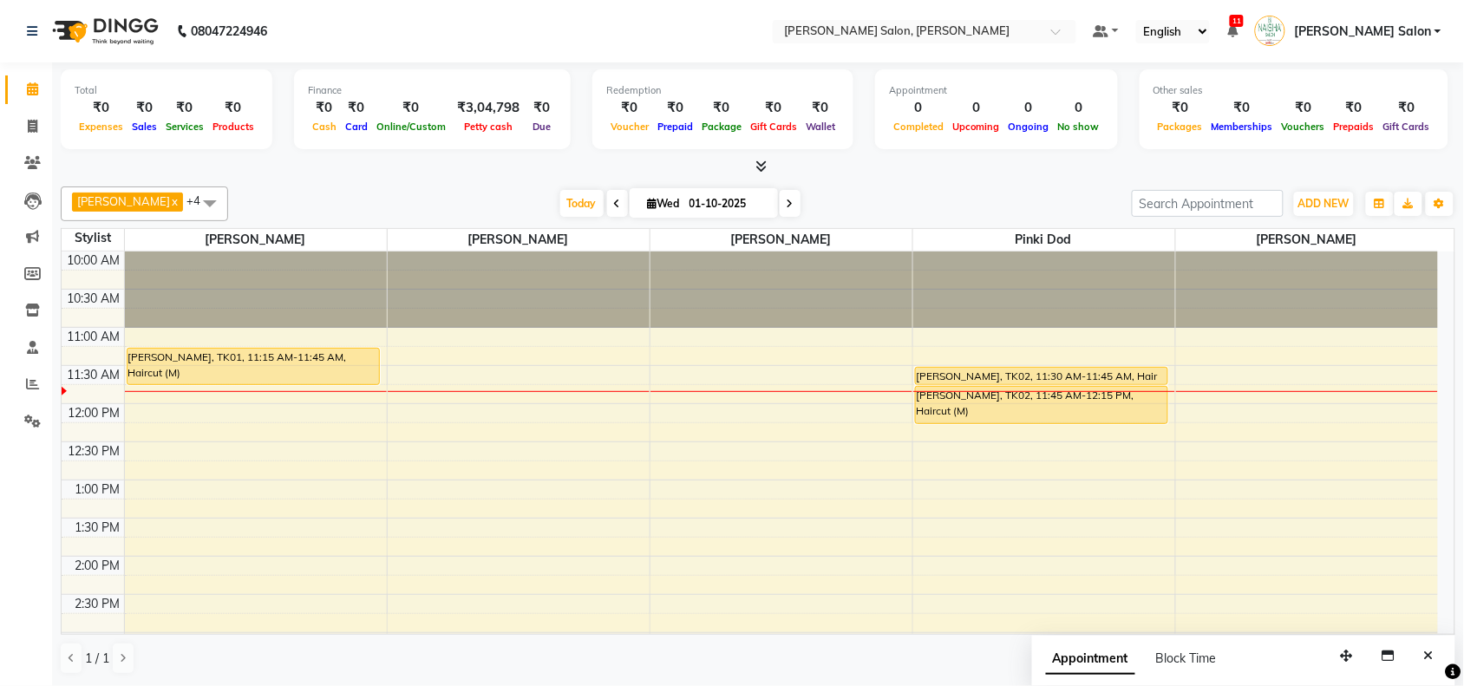
click at [1415, 653] on div "Appointment Block Time" at bounding box center [1243, 663] width 423 height 54
drag, startPoint x: 1424, startPoint y: 656, endPoint x: 1405, endPoint y: 67, distance: 589.9
click at [1423, 629] on div "Pawan chauhan x Sheetal Kaithwas x Vasudev Gaikwad x Pragya Nagrale x Pinki dod…" at bounding box center [758, 430] width 1394 height 502
click at [39, 382] on span at bounding box center [32, 385] width 30 height 20
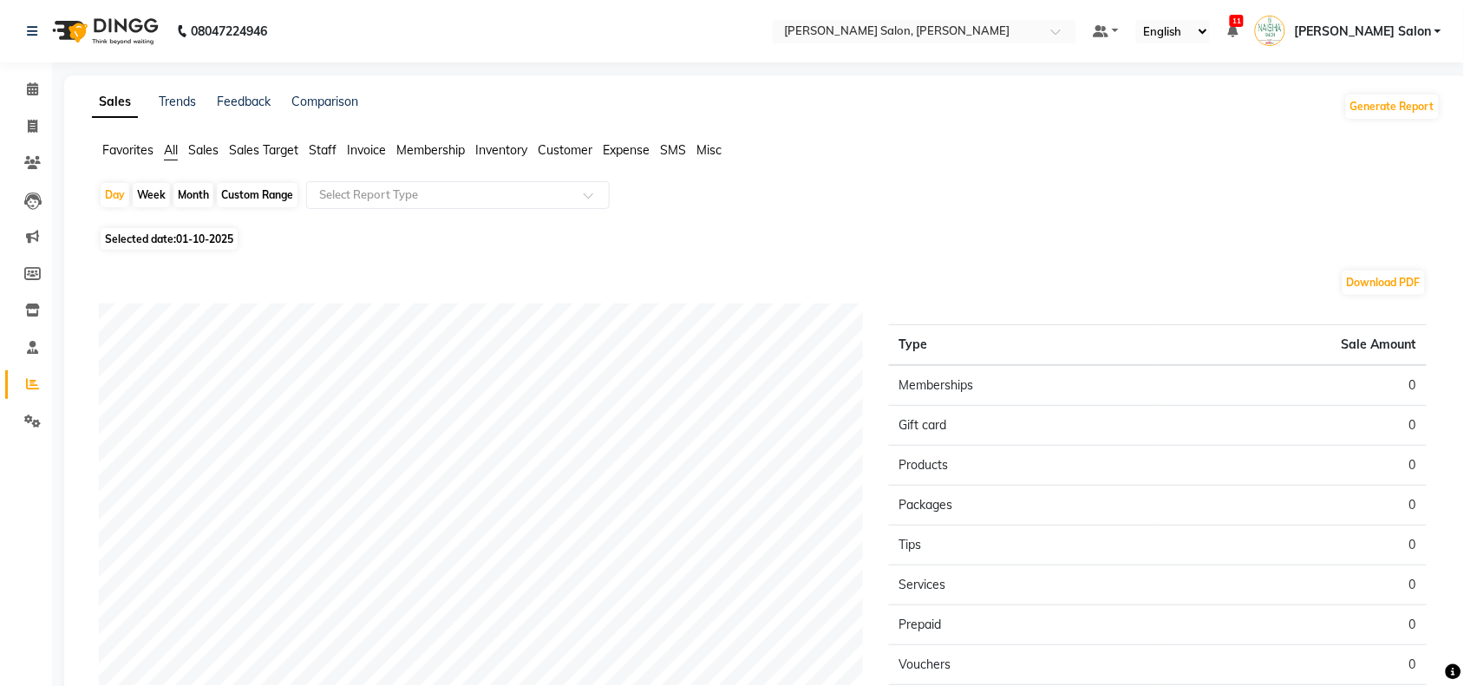
click at [210, 248] on span "Selected date: 01-10-2025" at bounding box center [169, 239] width 137 height 22
select select "10"
select select "2025"
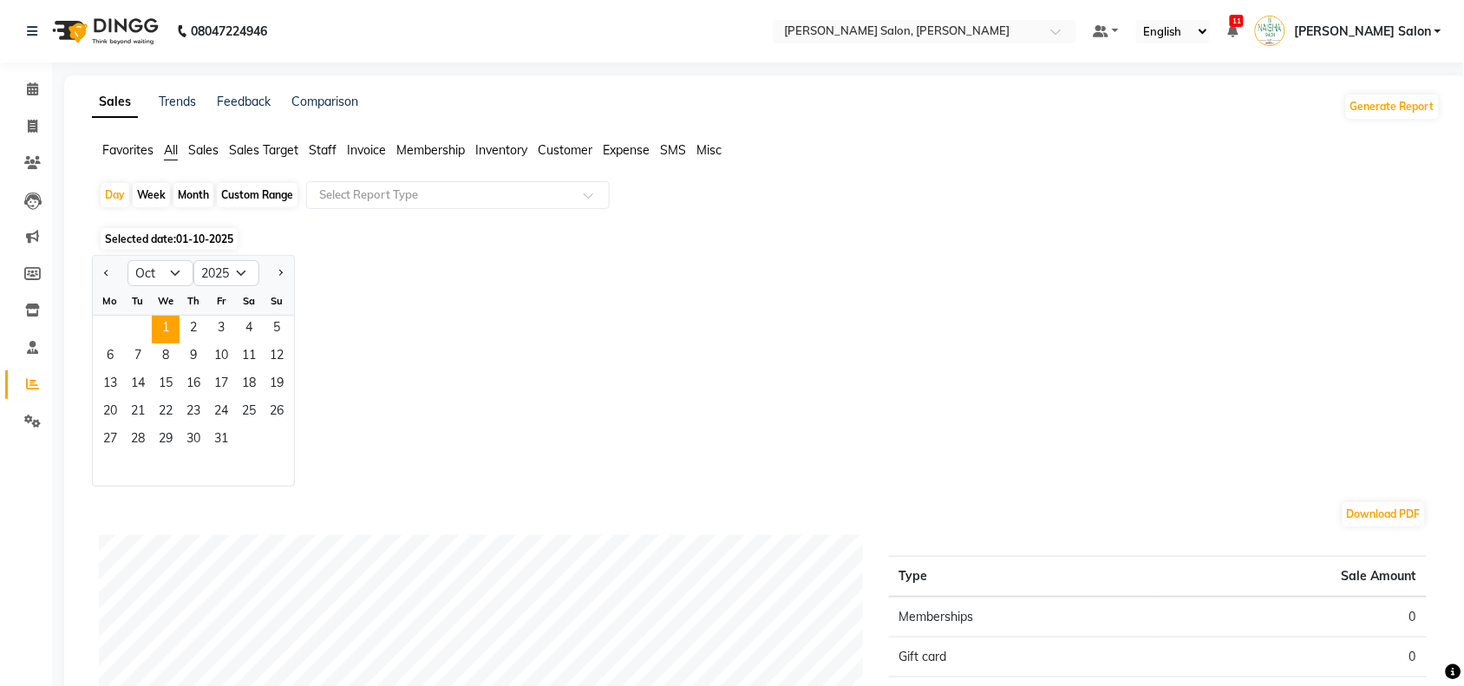
click at [173, 251] on div "Day Week Month Custom Range Select Report Type Selected date: 01-10-2025 Jan Fe…" at bounding box center [766, 616] width 1348 height 871
click at [161, 283] on select "Jan Feb Mar Apr May Jun [DATE] Aug Sep Oct Nov Dec" at bounding box center [160, 273] width 66 height 26
select select "8"
click at [127, 261] on select "Jan Feb Mar Apr May Jun [DATE] Aug Sep Oct Nov Dec" at bounding box center [160, 273] width 66 height 26
click at [35, 83] on icon at bounding box center [32, 88] width 11 height 13
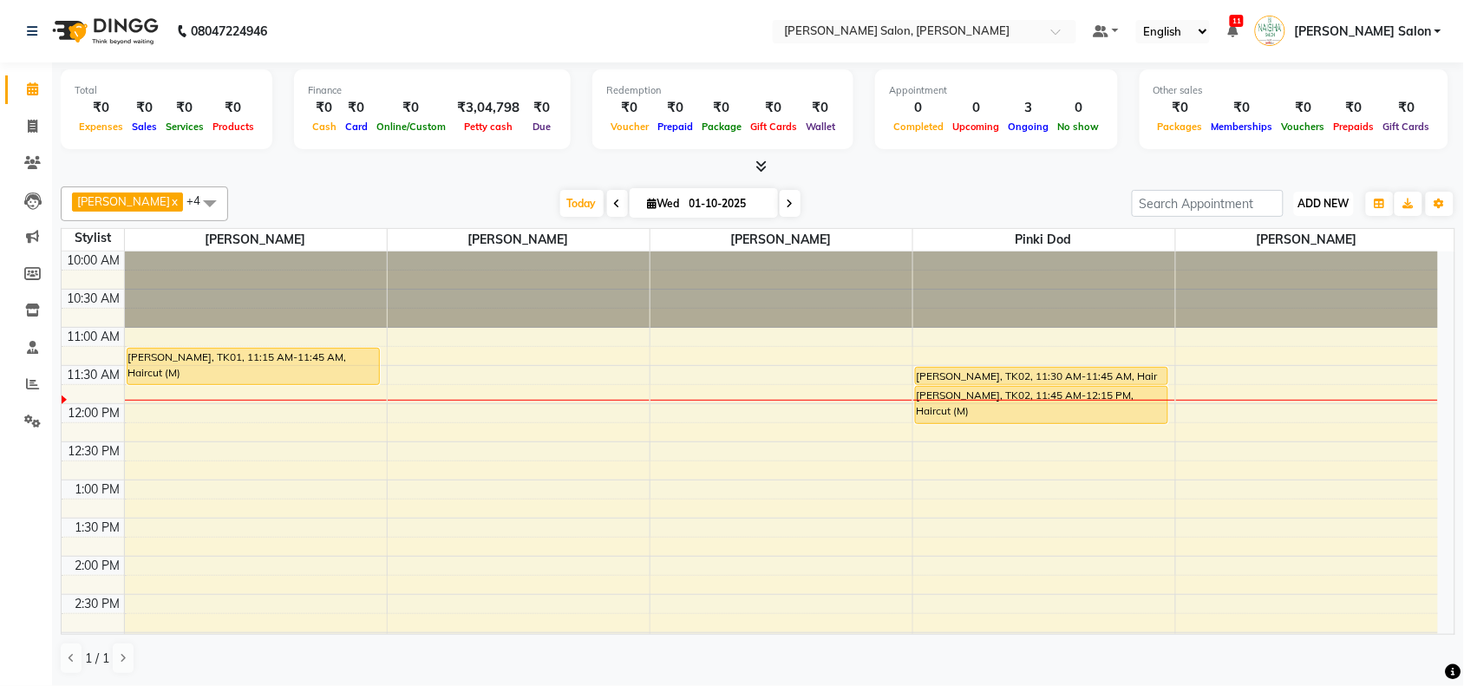
click at [1340, 195] on button "ADD NEW Toggle Dropdown" at bounding box center [1324, 204] width 60 height 24
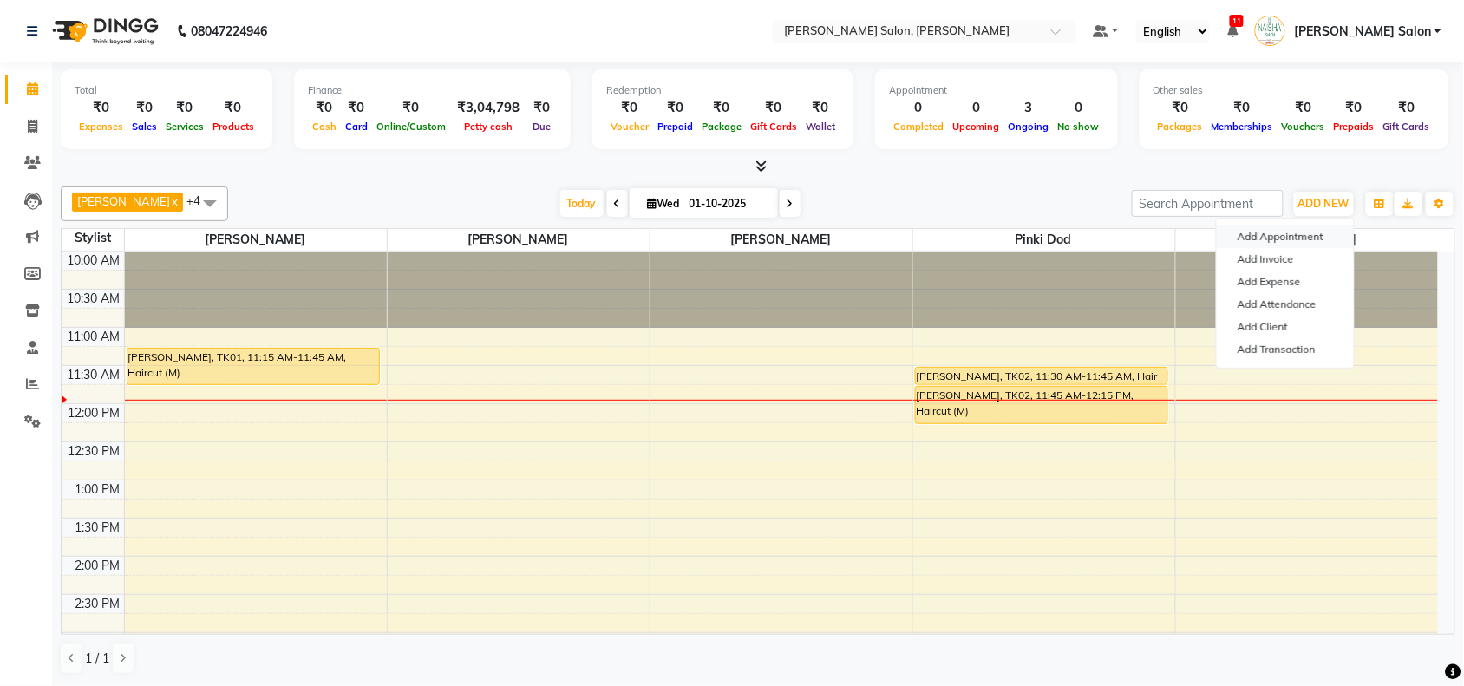
click at [1283, 236] on button "Add Appointment" at bounding box center [1284, 236] width 137 height 23
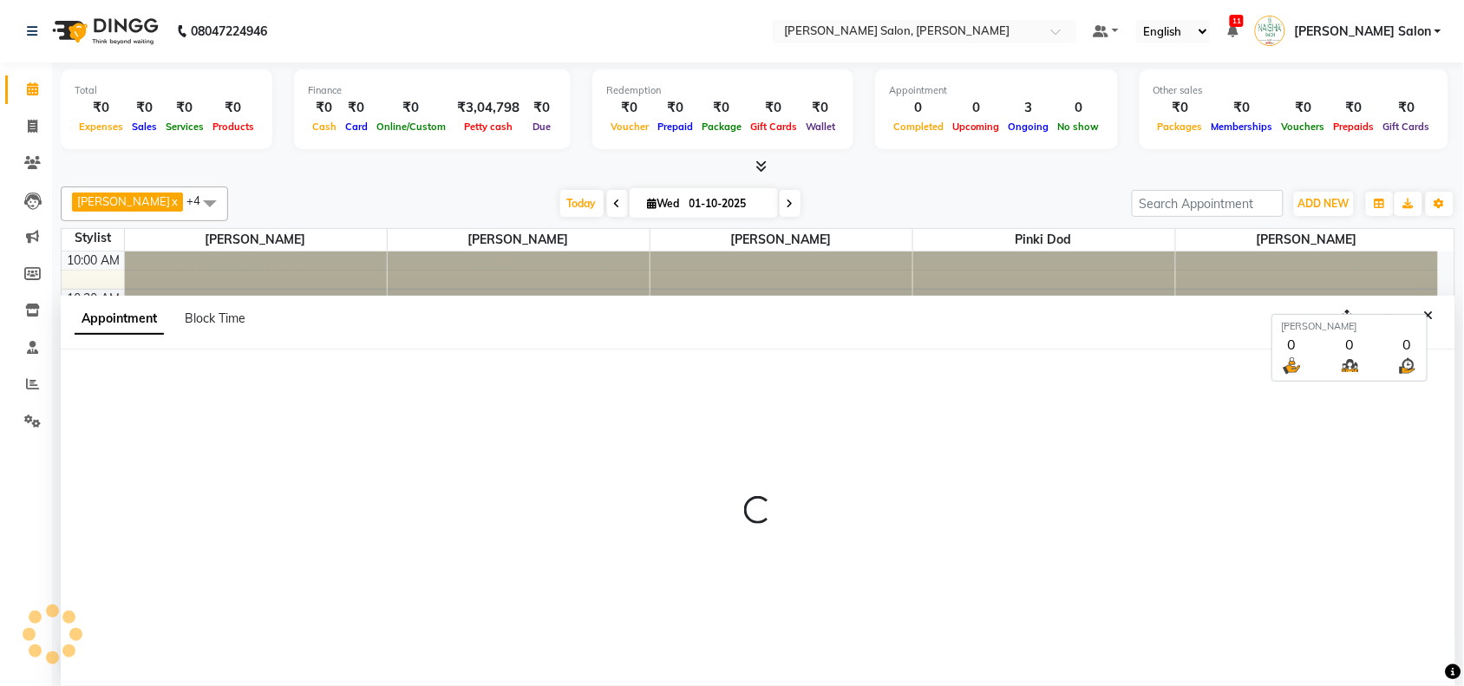
scroll to position [1, 0]
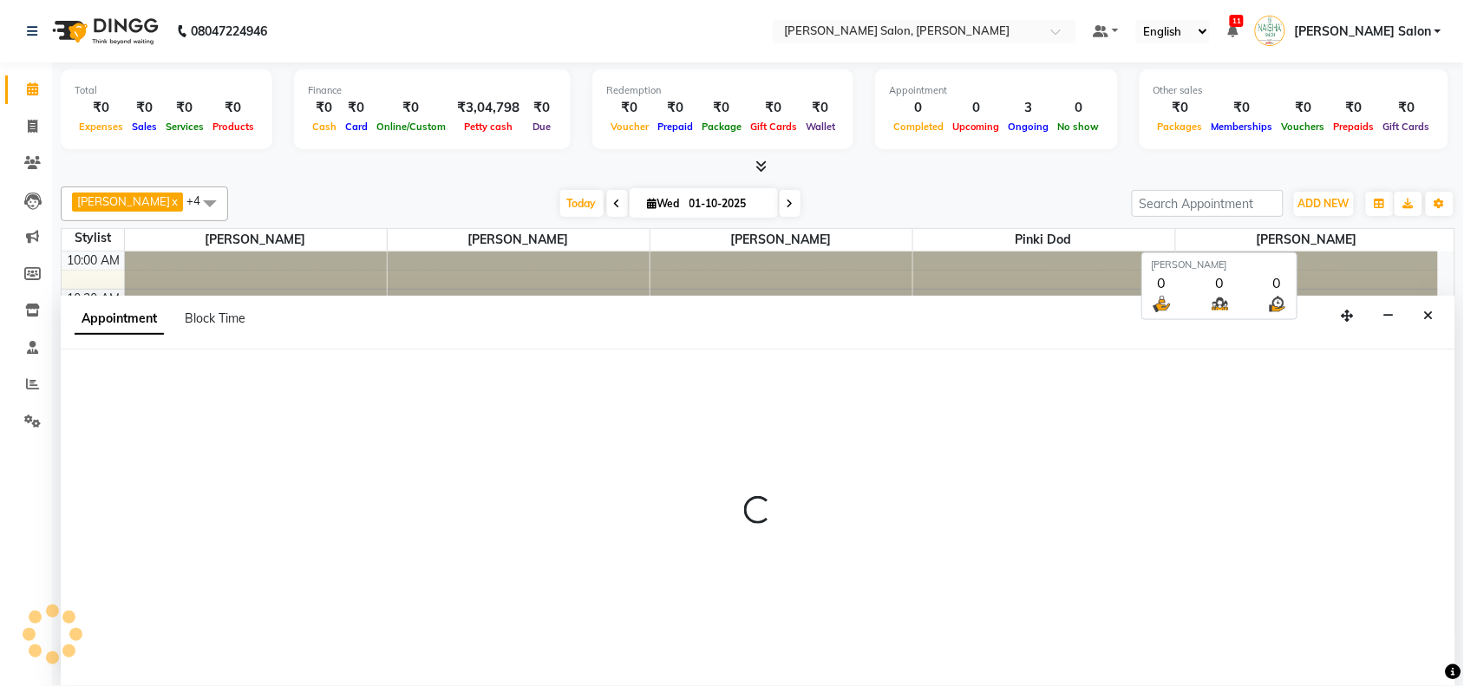
select select "660"
select select "tentative"
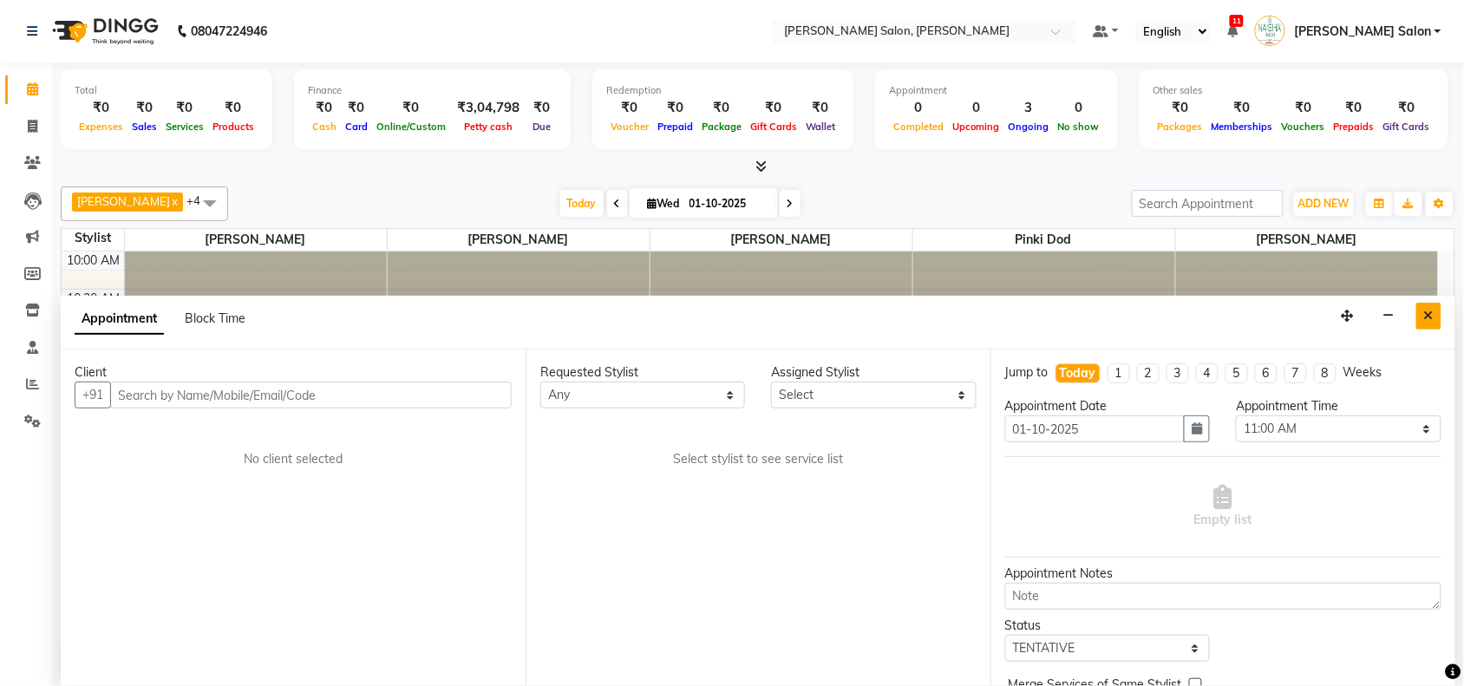
click at [1439, 309] on button "Close" at bounding box center [1428, 316] width 25 height 27
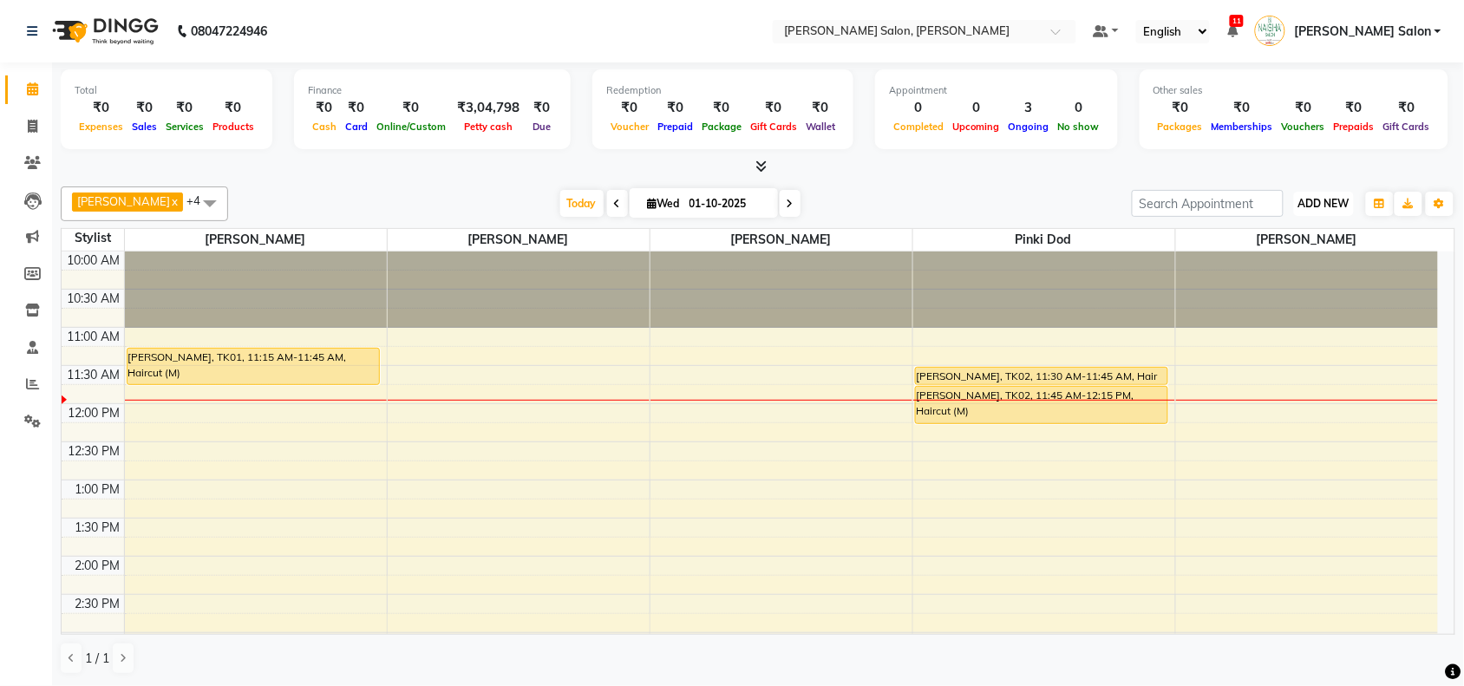
click at [1349, 213] on button "ADD NEW Toggle Dropdown" at bounding box center [1324, 204] width 60 height 24
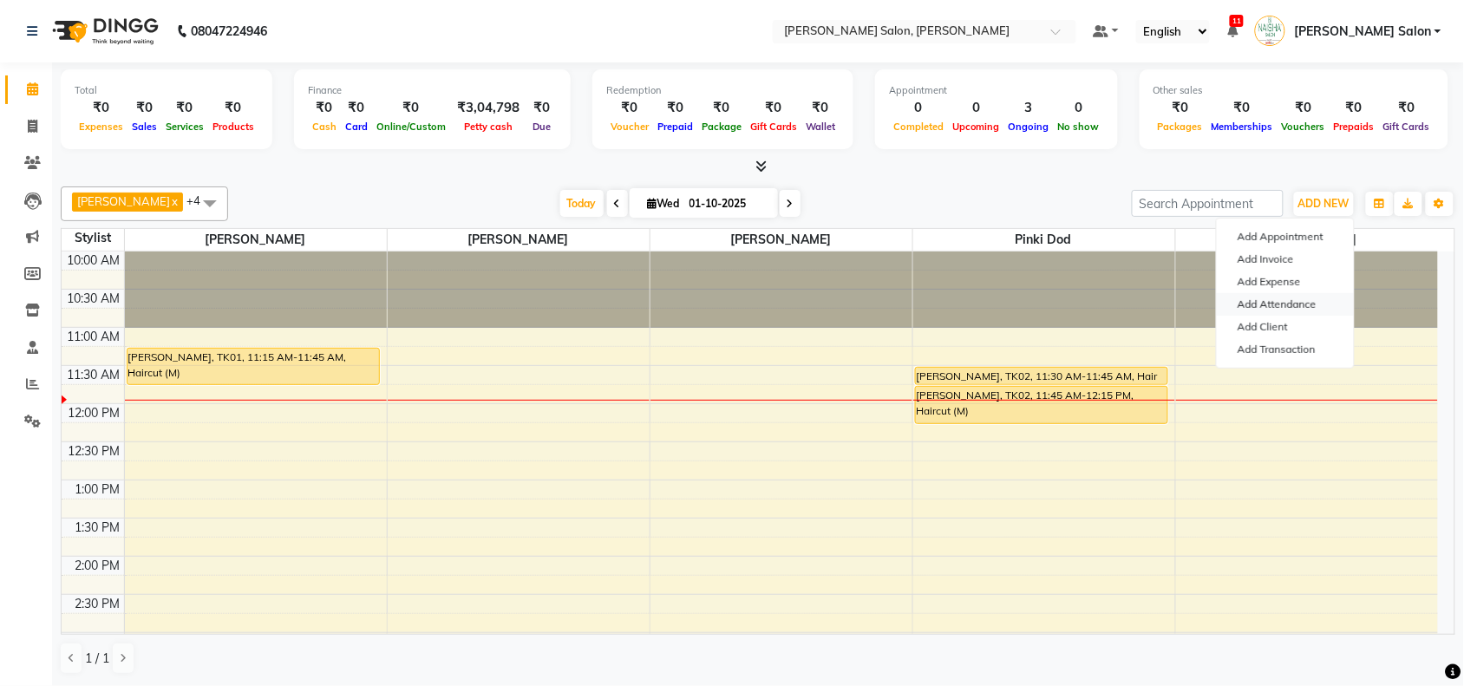
click at [1279, 297] on link "Add Attendance" at bounding box center [1284, 304] width 137 height 23
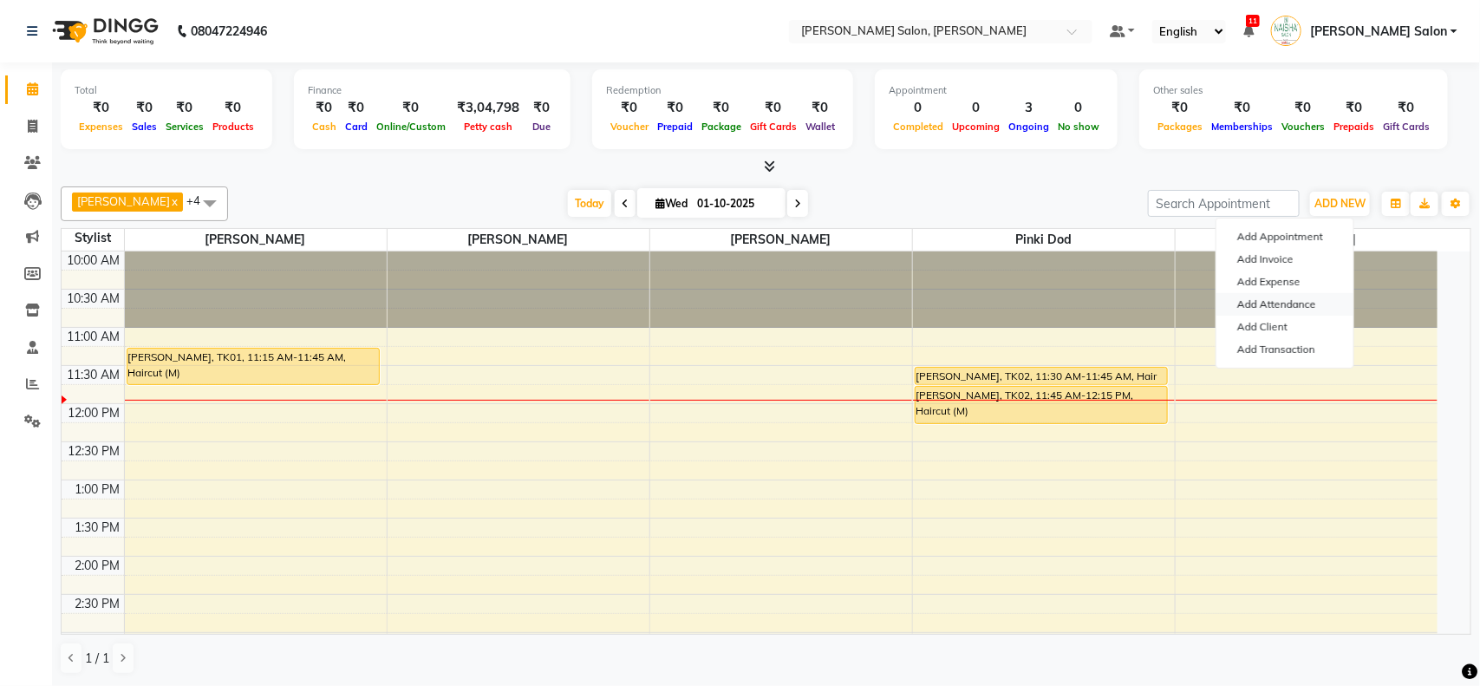
select select "W"
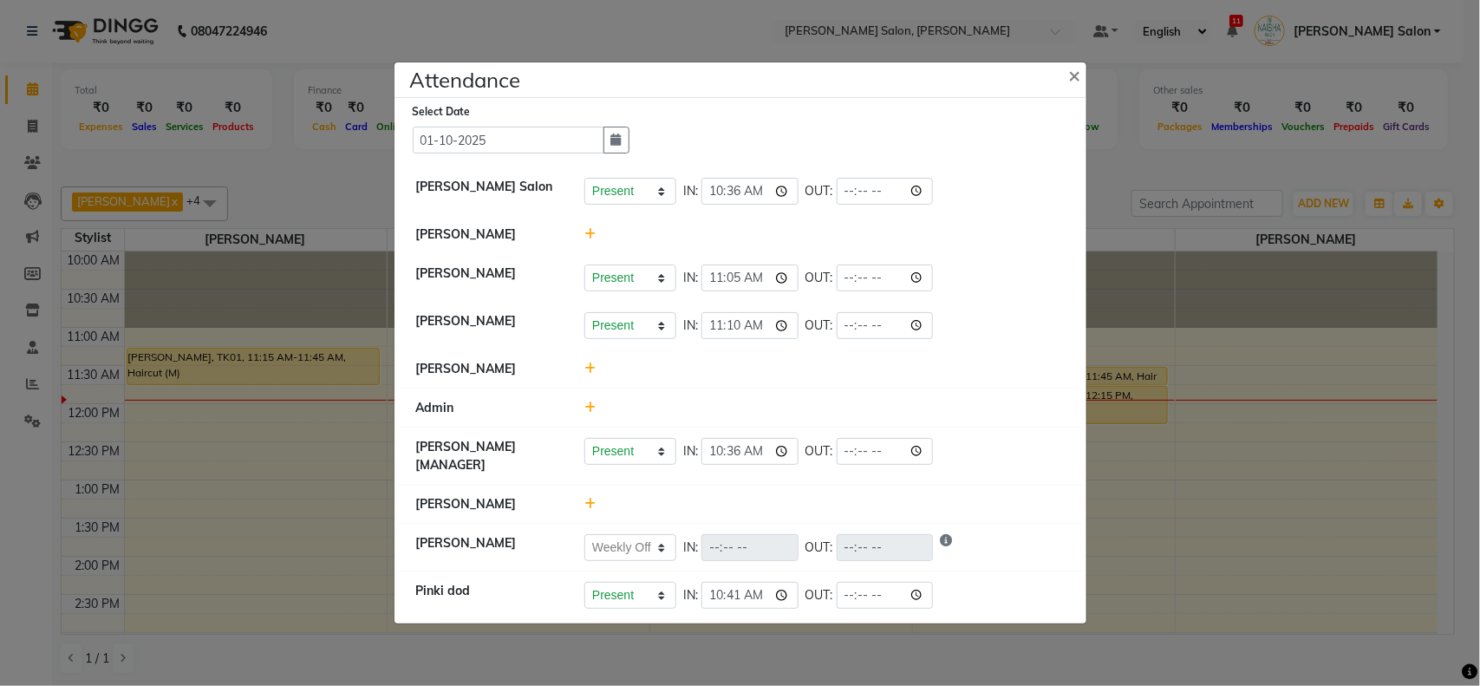
click at [588, 500] on icon at bounding box center [589, 504] width 11 height 12
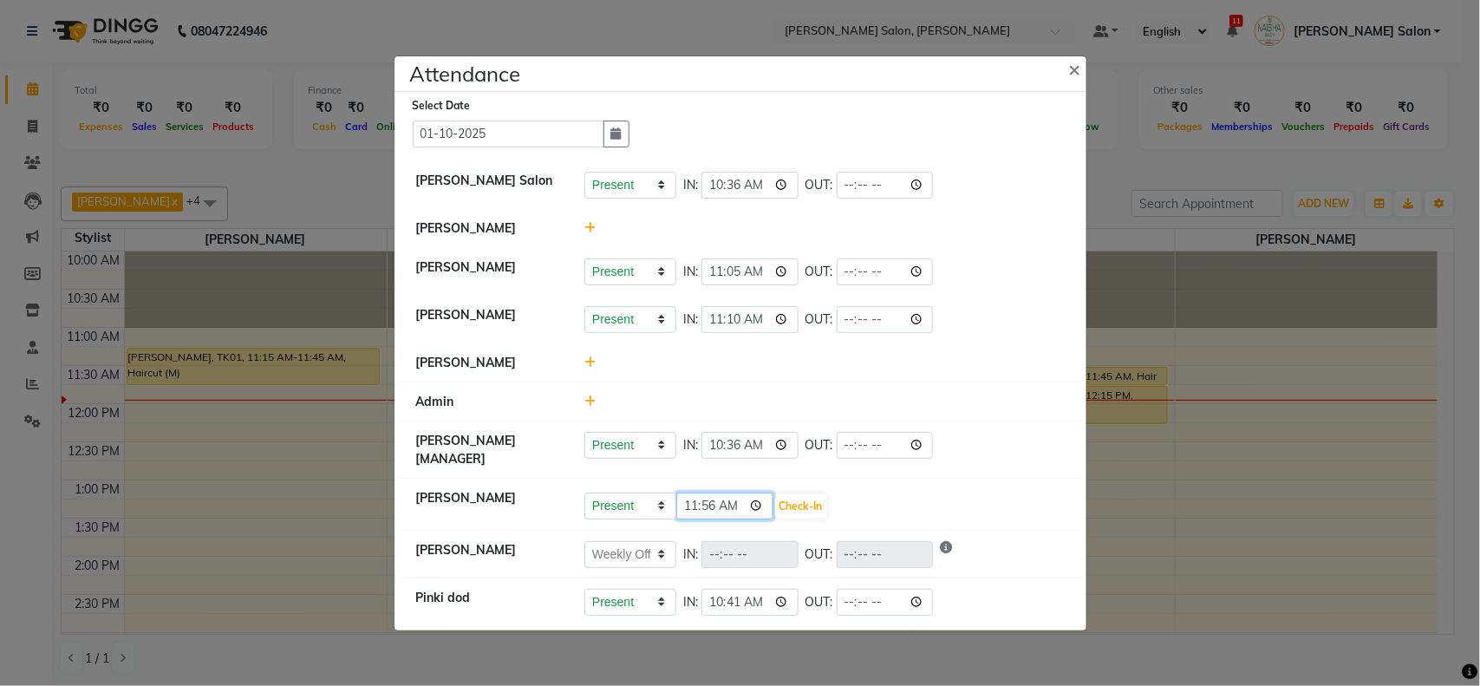
click at [704, 507] on input "11:56" at bounding box center [724, 505] width 97 height 27
type input "11:40"
click at [786, 509] on button "Check-In" at bounding box center [801, 506] width 52 height 24
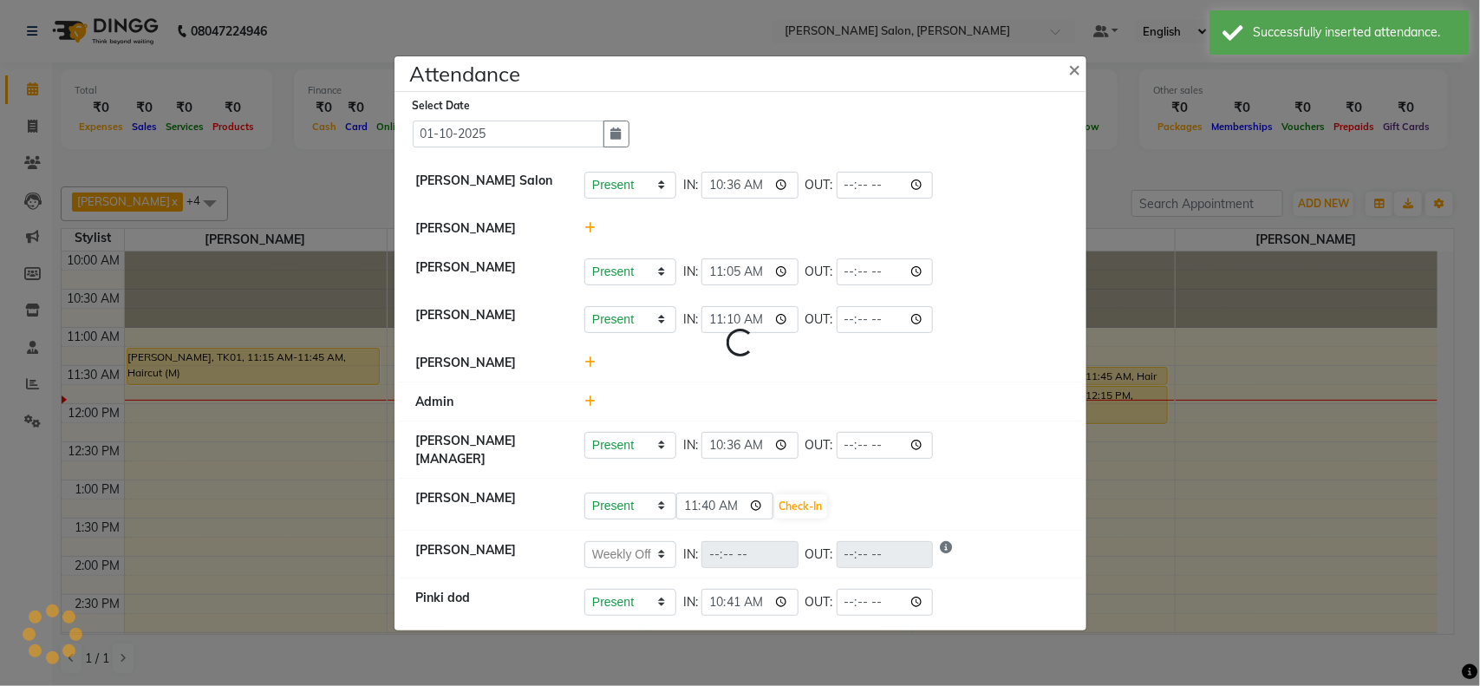
click at [1223, 646] on ngb-modal-window "Attendance × Loading... Select Date 01-10-2025 Naisha Salon Present Absent Late…" at bounding box center [740, 343] width 1480 height 686
select select "W"
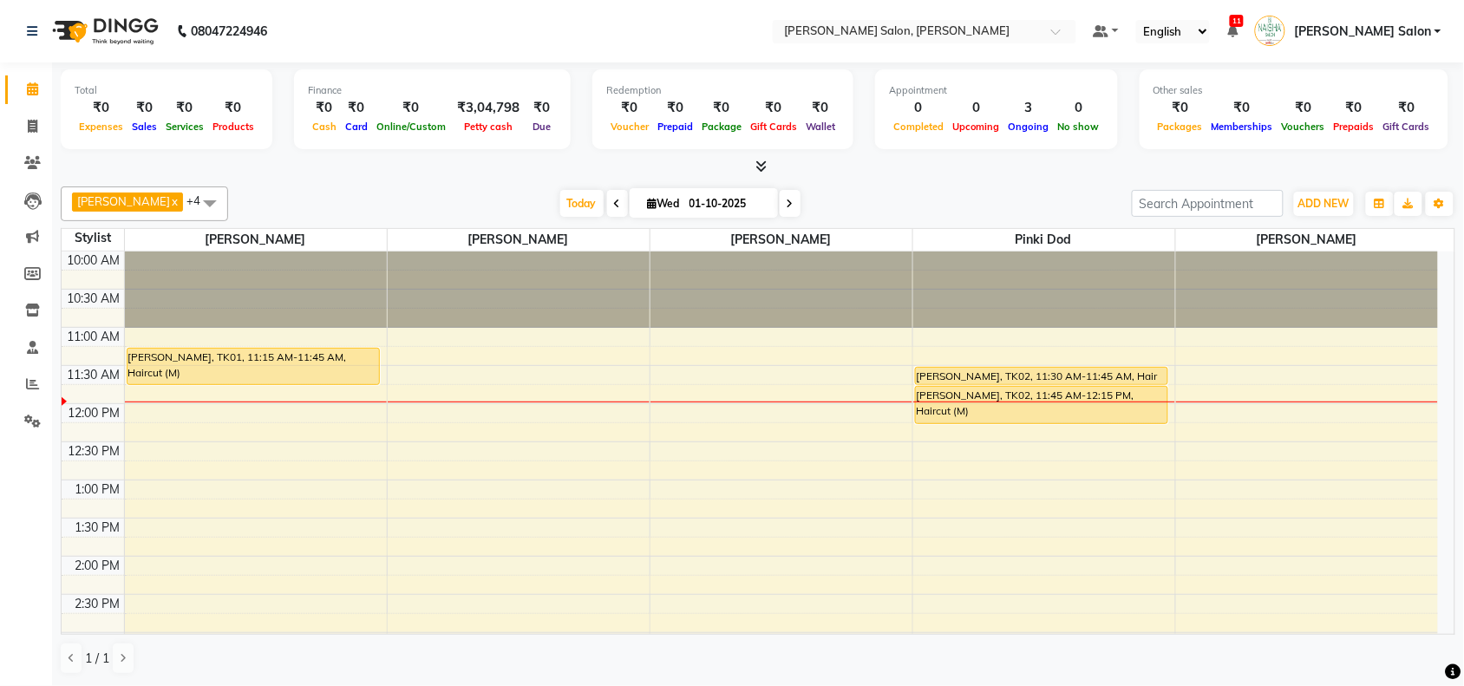
select select "90150"
select select "tentative"
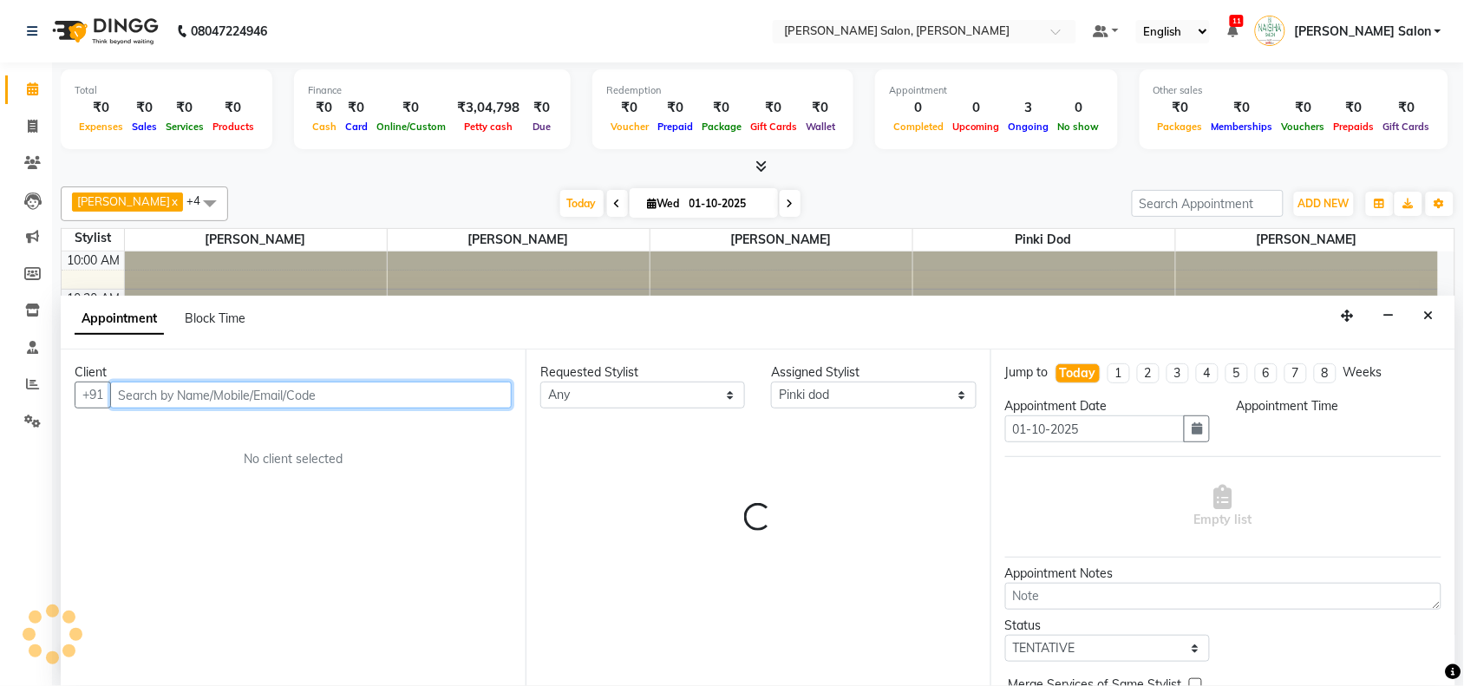
select select "825"
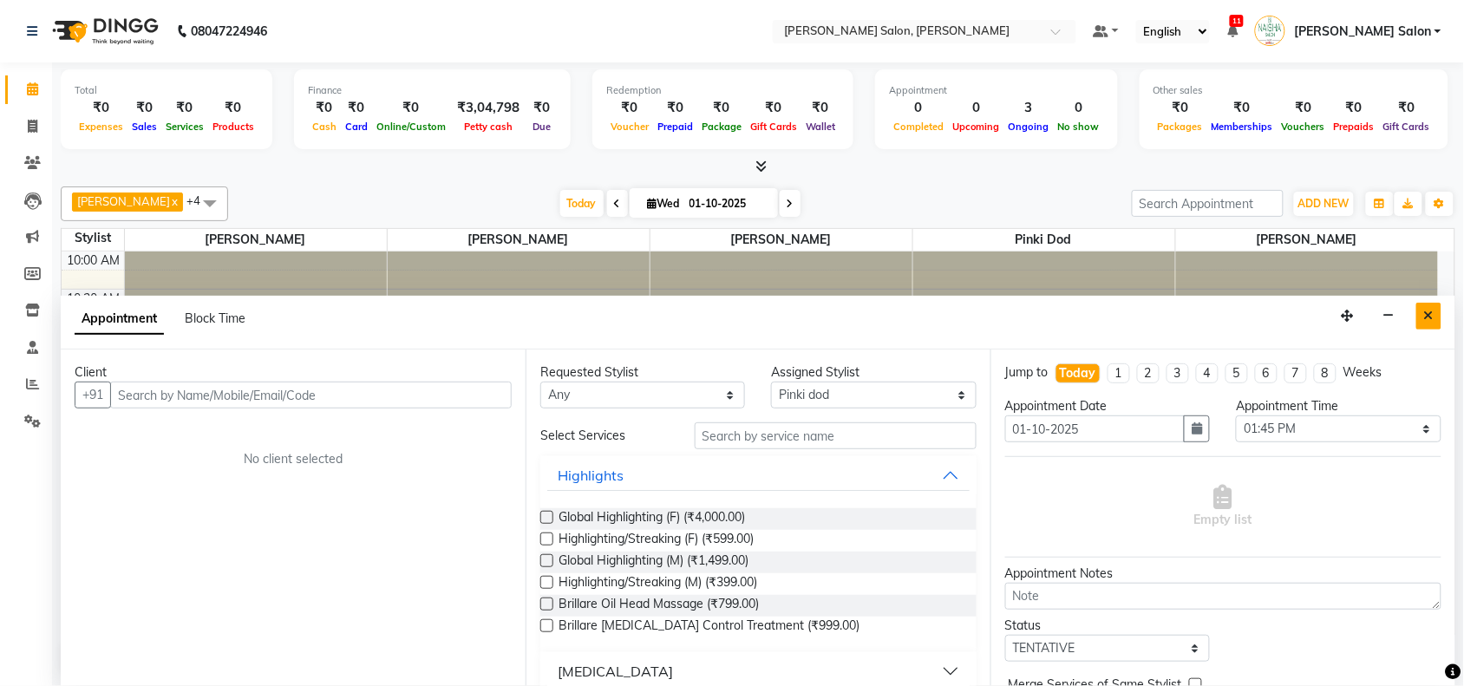
click at [1425, 314] on icon "Close" at bounding box center [1429, 316] width 10 height 12
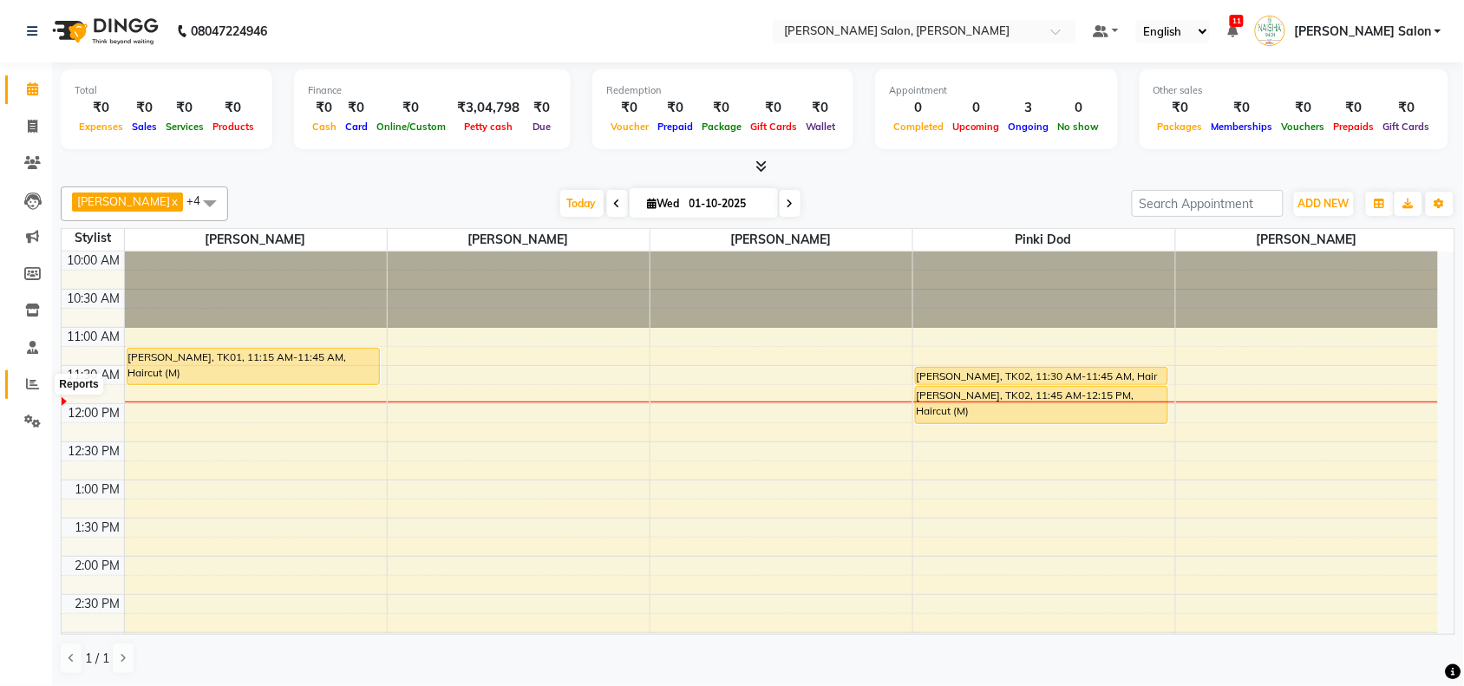
click at [37, 387] on icon at bounding box center [32, 383] width 13 height 13
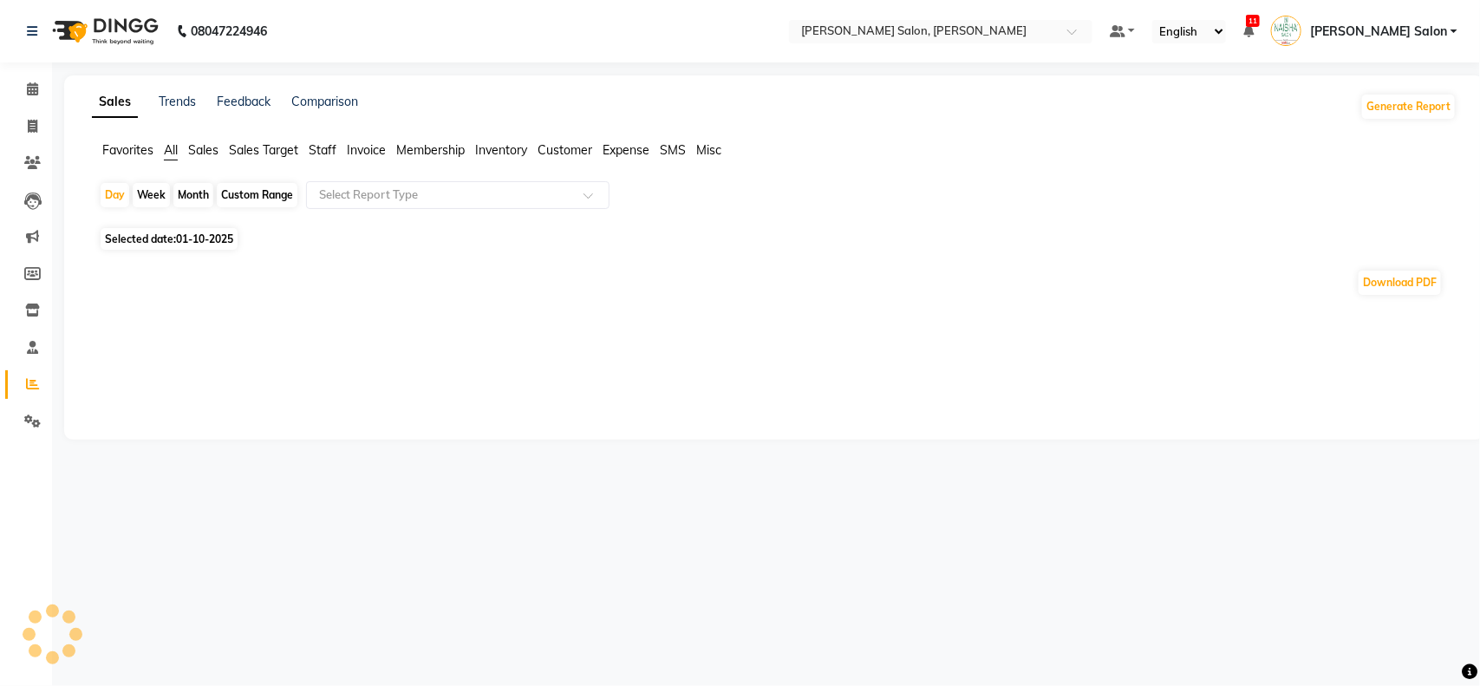
click at [192, 244] on span "01-10-2025" at bounding box center [204, 238] width 57 height 13
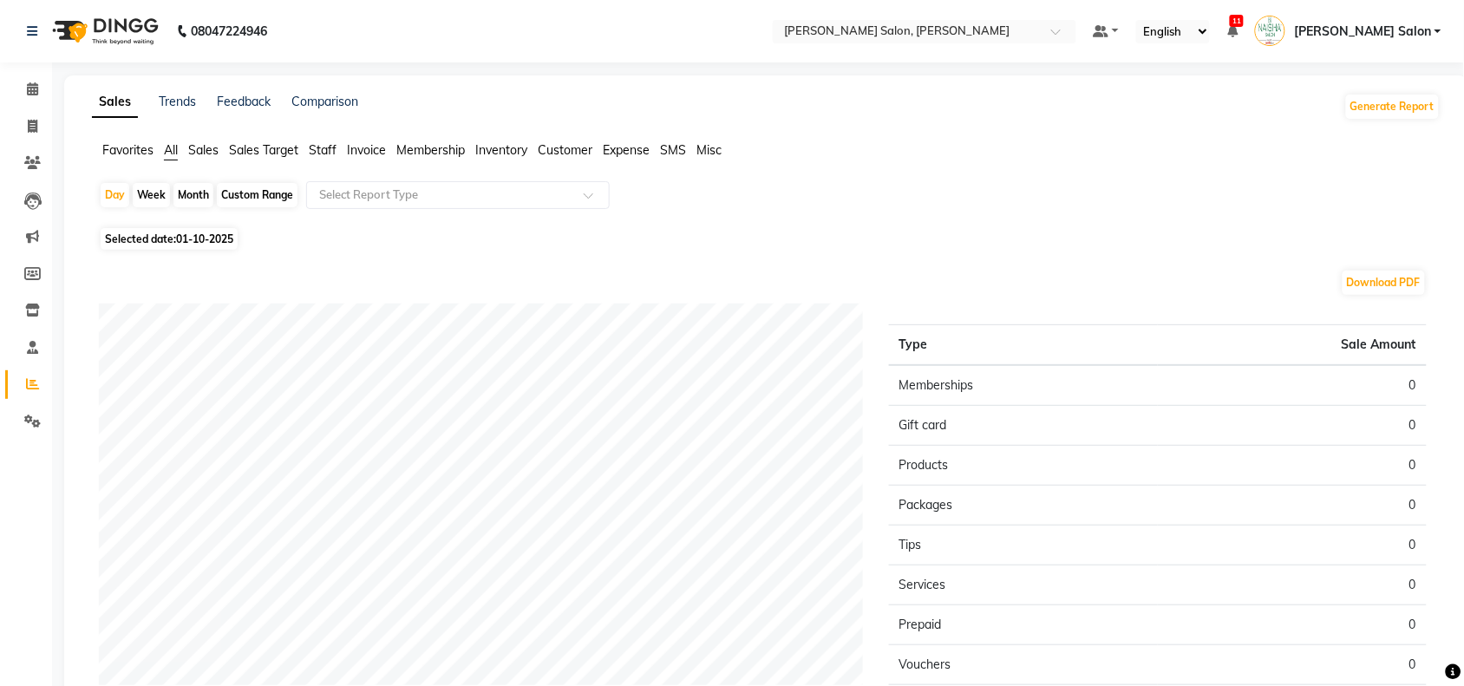
click at [192, 245] on span "Selected date: 01-10-2025" at bounding box center [169, 239] width 137 height 22
select select "10"
select select "2025"
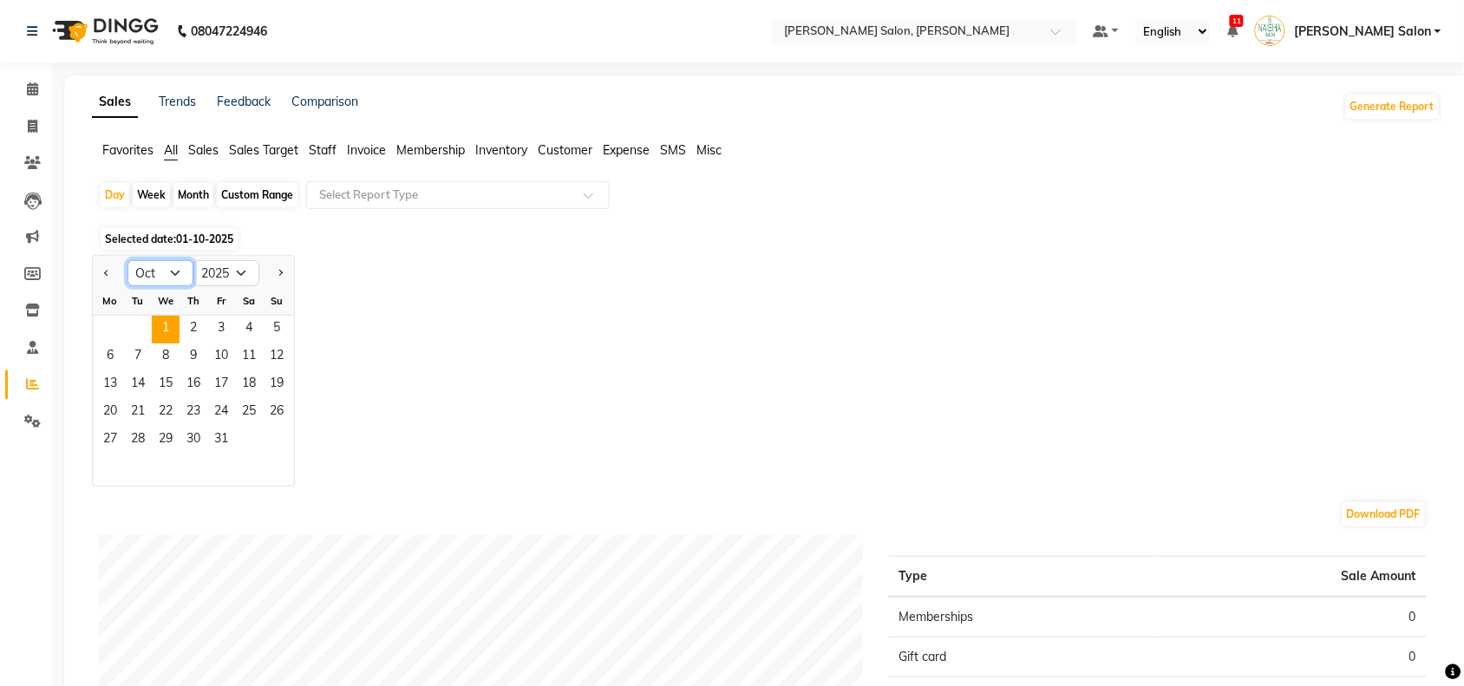
click at [179, 280] on select "Jan Feb Mar Apr May Jun [DATE] Aug Sep Oct Nov Dec" at bounding box center [160, 273] width 66 height 26
select select "9"
click at [127, 261] on select "Jan Feb Mar Apr May Jun [DATE] Aug Sep Oct Nov Dec" at bounding box center [160, 273] width 66 height 26
click at [115, 434] on span "29" at bounding box center [110, 441] width 28 height 28
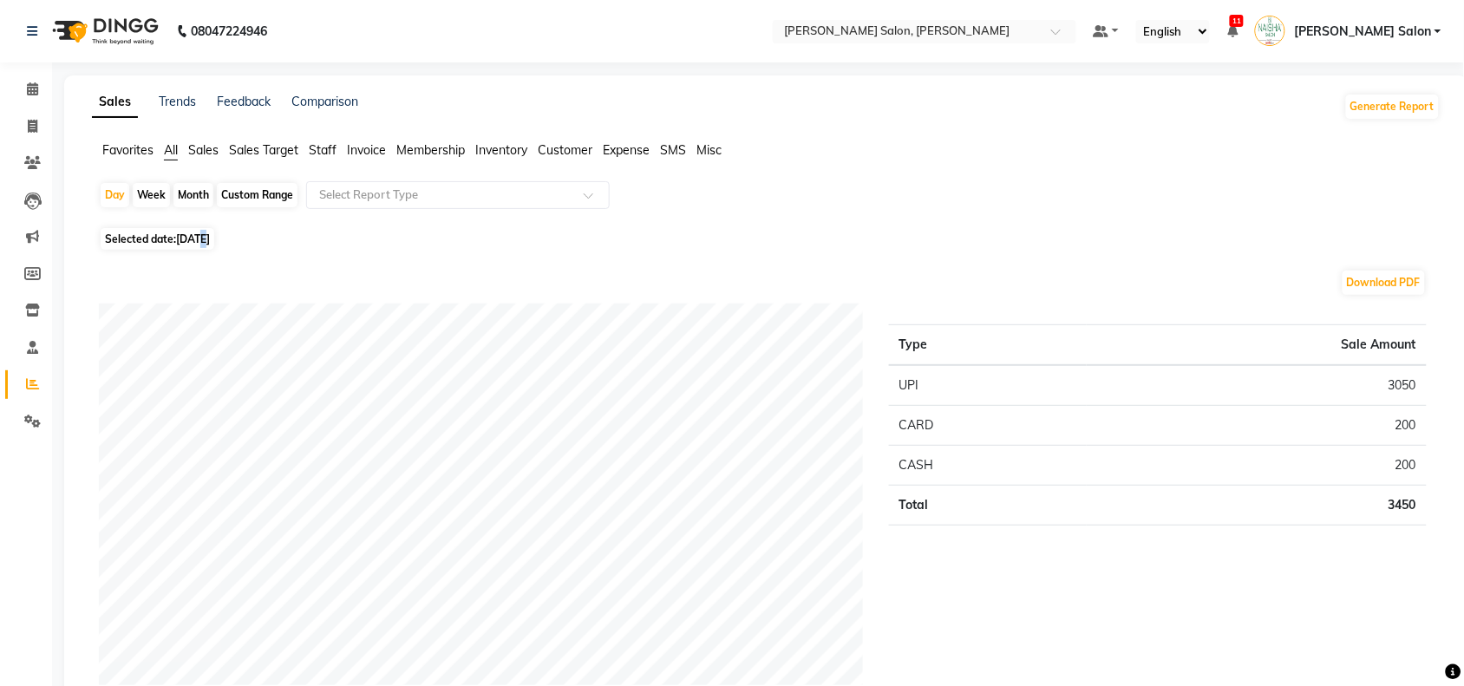
click at [208, 238] on span "[DATE]" at bounding box center [193, 238] width 34 height 13
select select "9"
select select "2025"
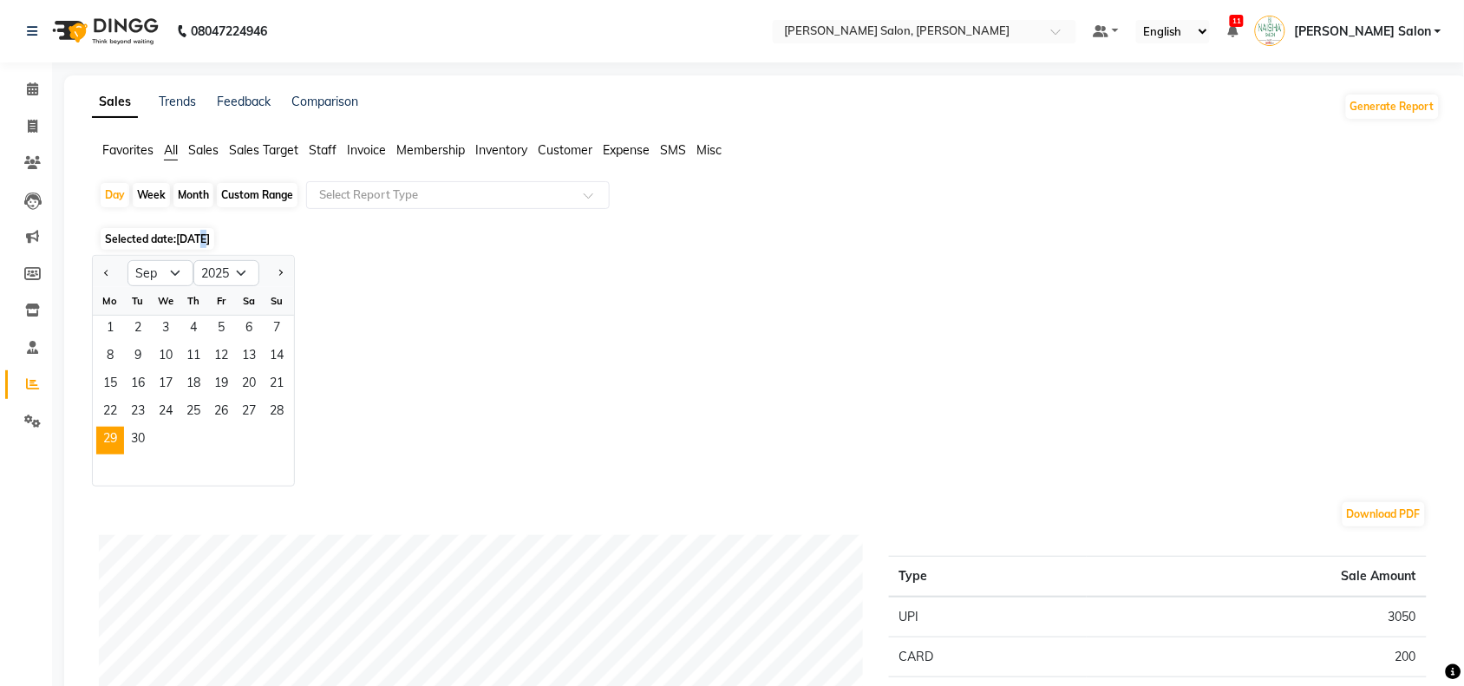
drag, startPoint x: 145, startPoint y: 445, endPoint x: 153, endPoint y: 447, distance: 8.8
click at [153, 447] on div "29 30" at bounding box center [193, 441] width 201 height 28
click at [148, 448] on span "30" at bounding box center [138, 441] width 28 height 28
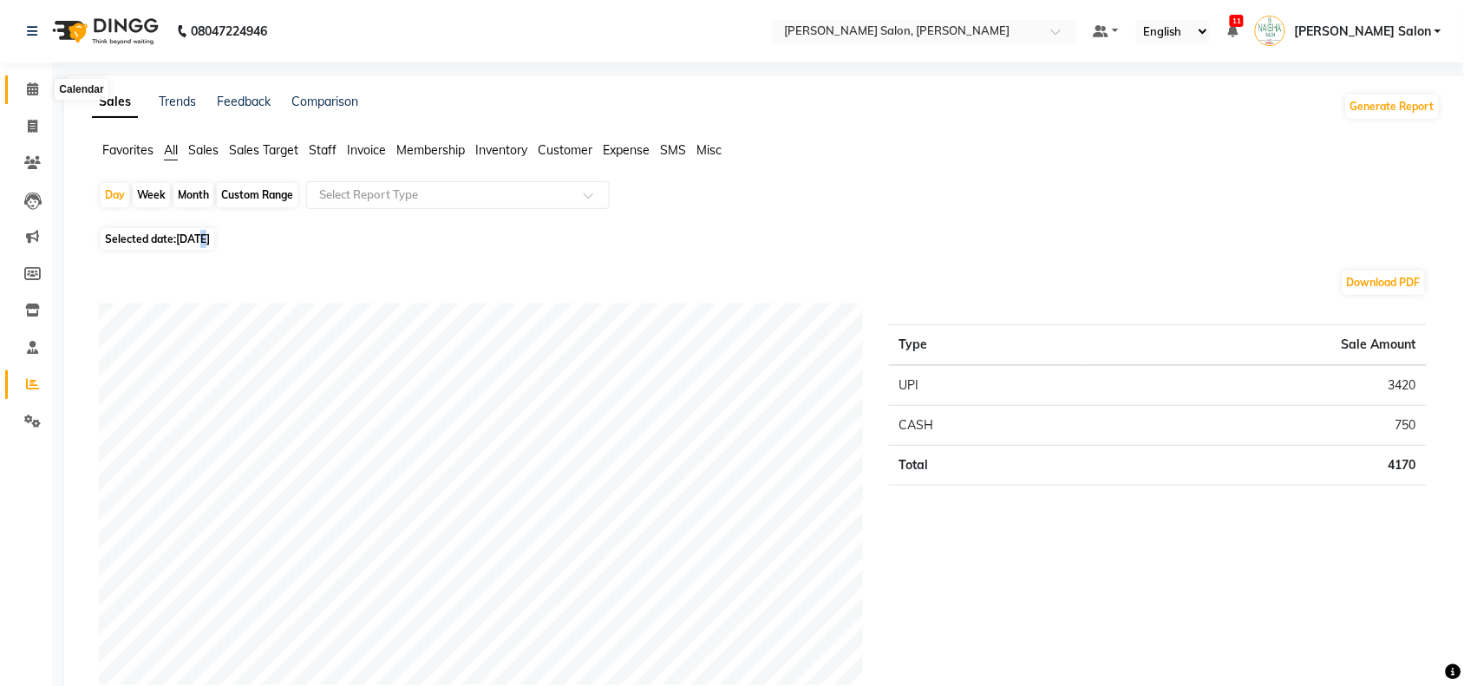
click at [18, 80] on span at bounding box center [32, 90] width 30 height 20
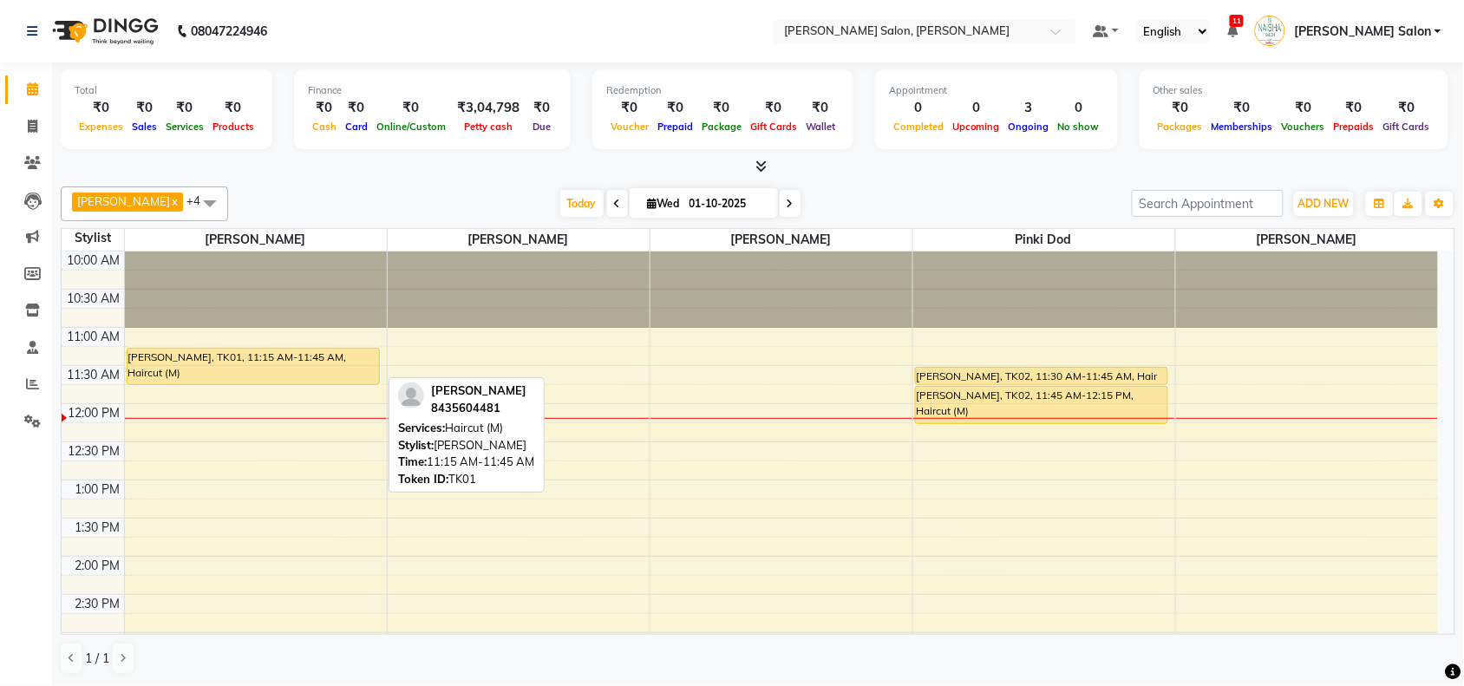
click at [321, 379] on div "[PERSON_NAME], TK01, 11:15 AM-11:45 AM, Haircut (M)" at bounding box center [252, 367] width 251 height 36
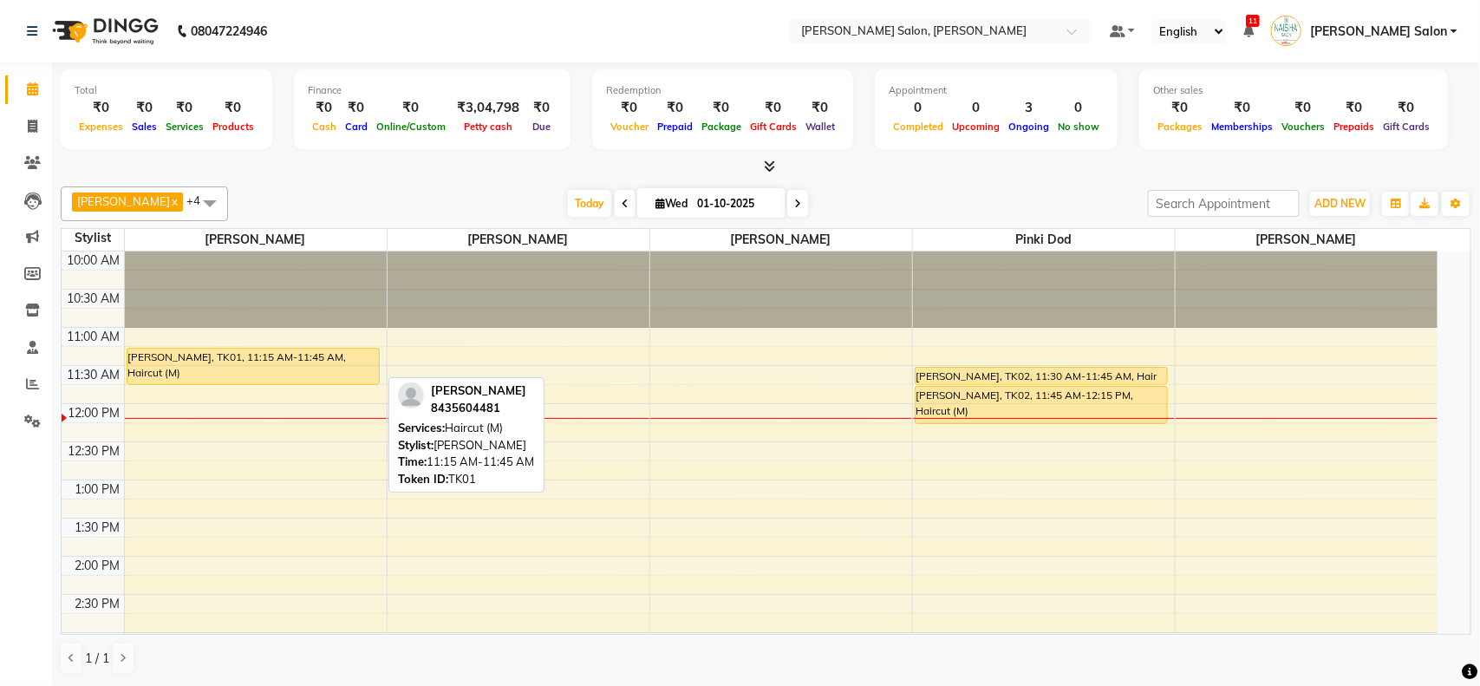
select select "1"
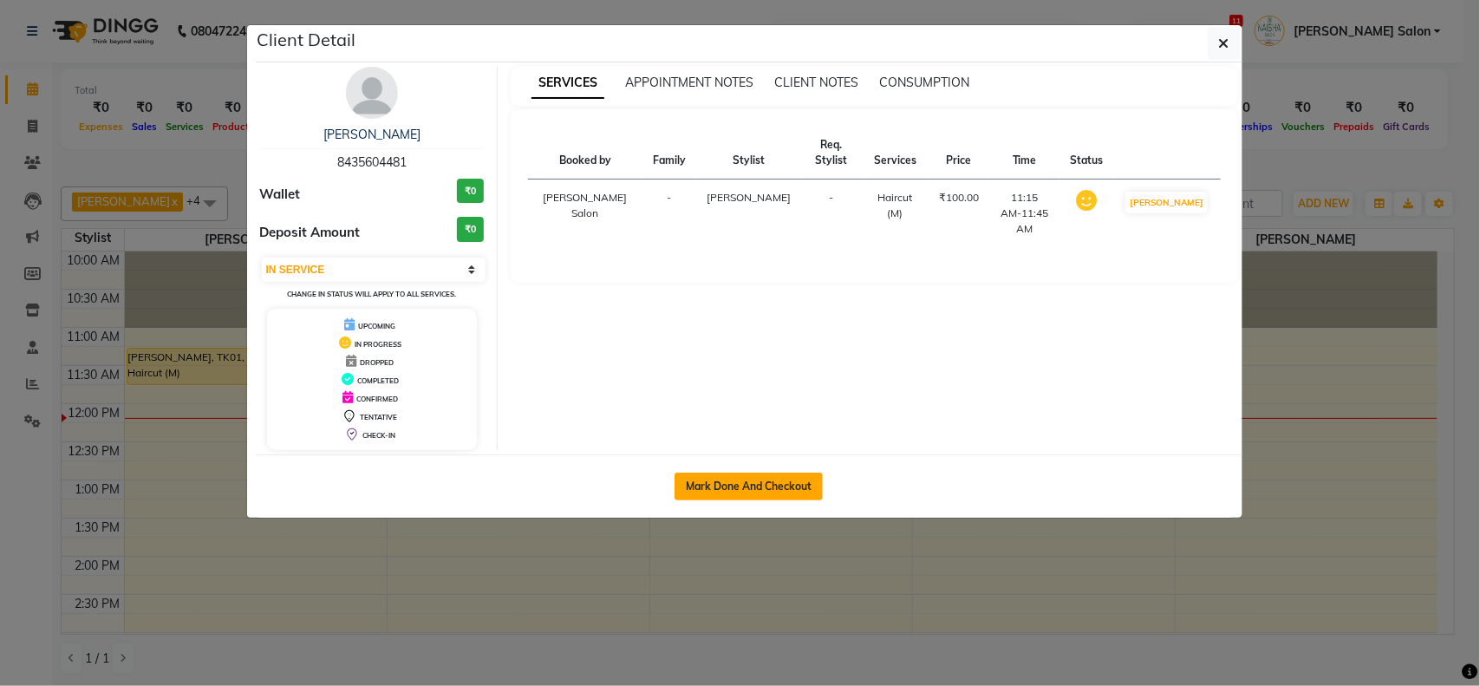
click at [743, 479] on button "Mark Done And Checkout" at bounding box center [749, 487] width 148 height 28
select select "5497"
select select "service"
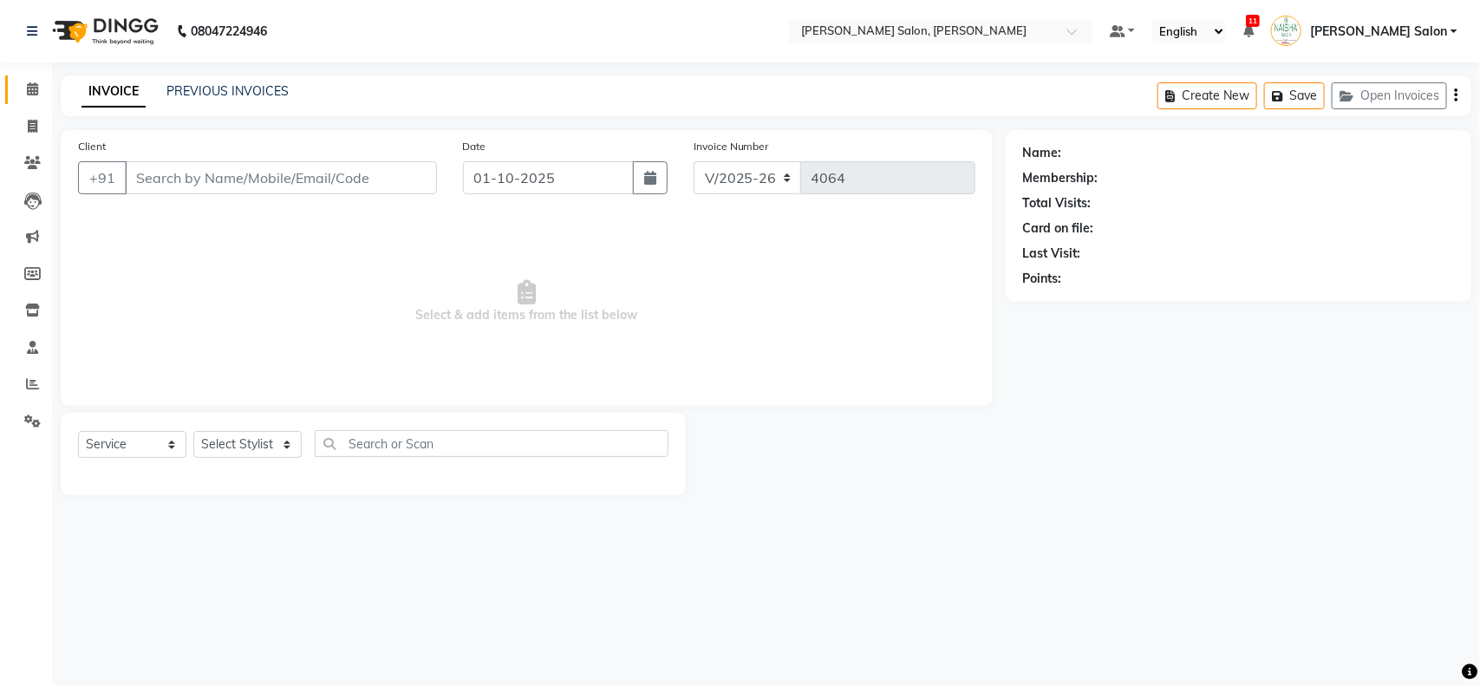
type input "8435604481"
select select "36999"
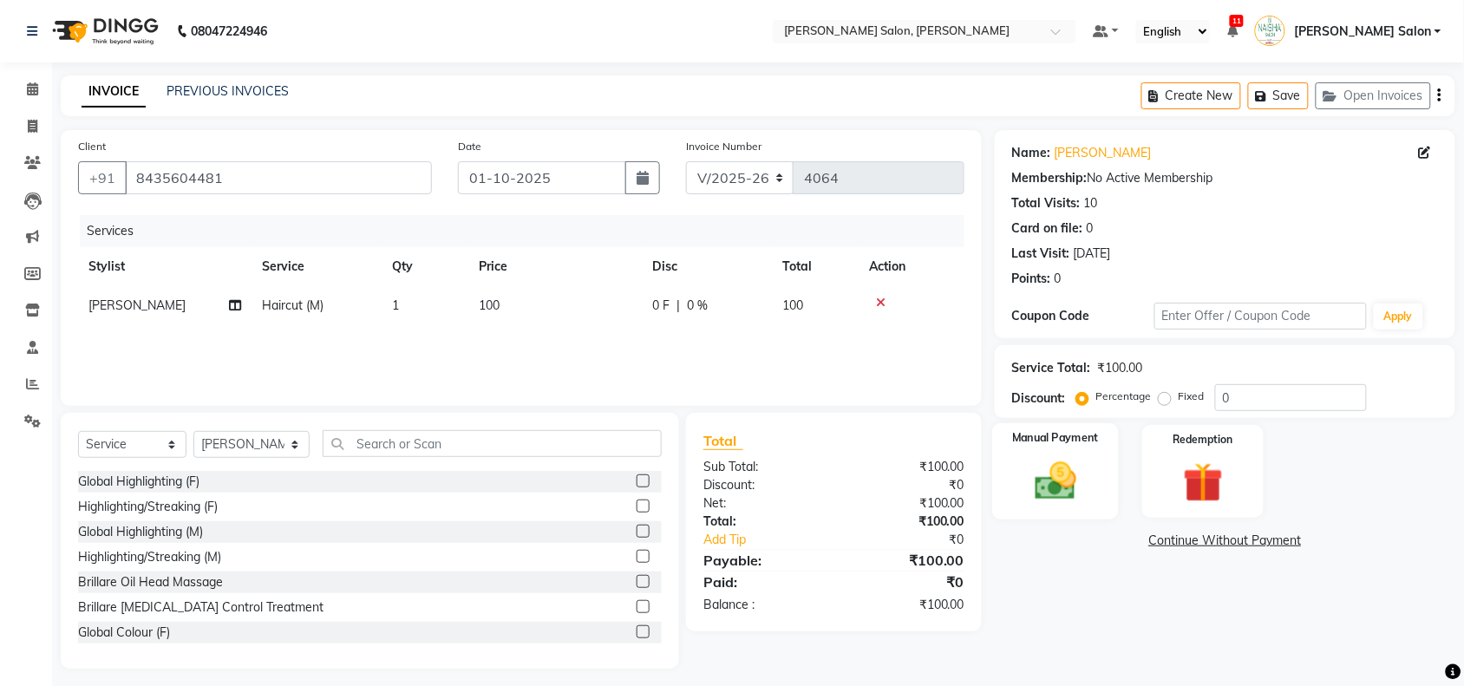
click at [1099, 477] on div "Manual Payment" at bounding box center [1055, 471] width 127 height 97
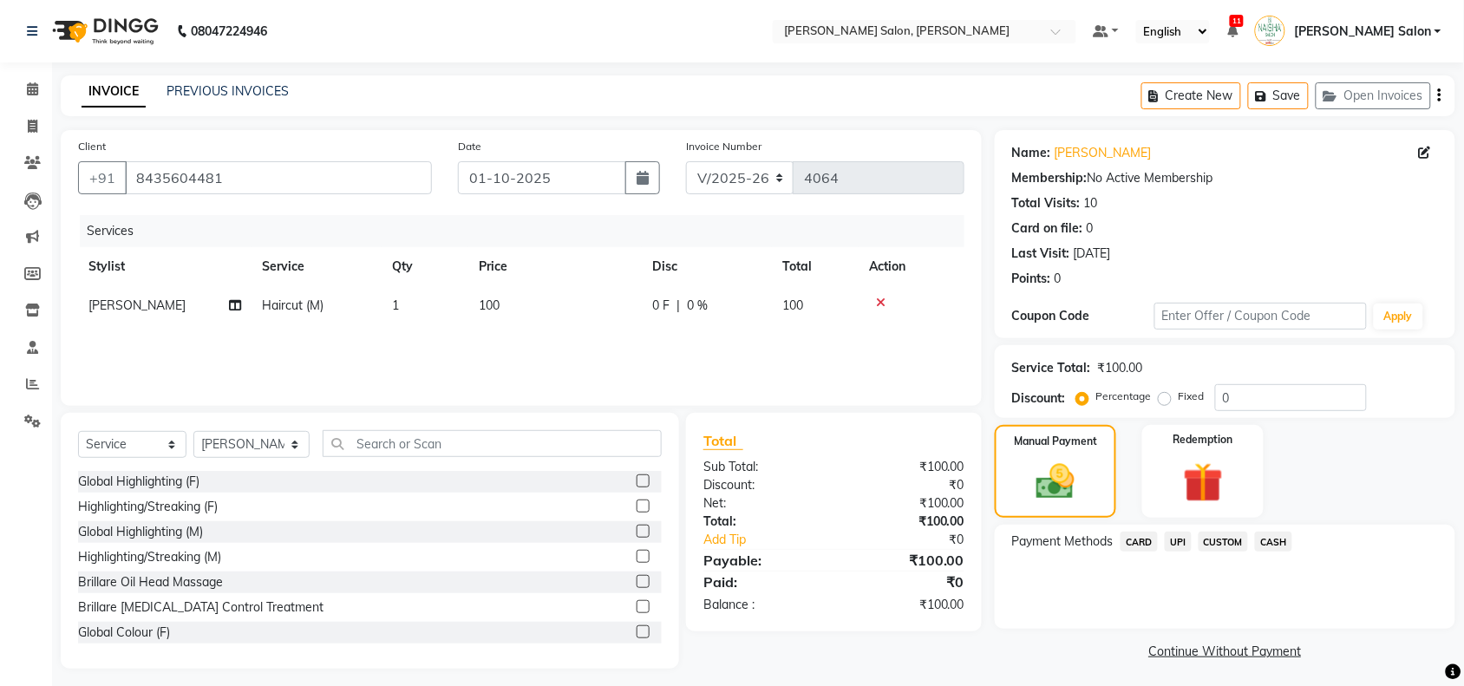
click at [1182, 551] on span "UPI" at bounding box center [1177, 541] width 27 height 20
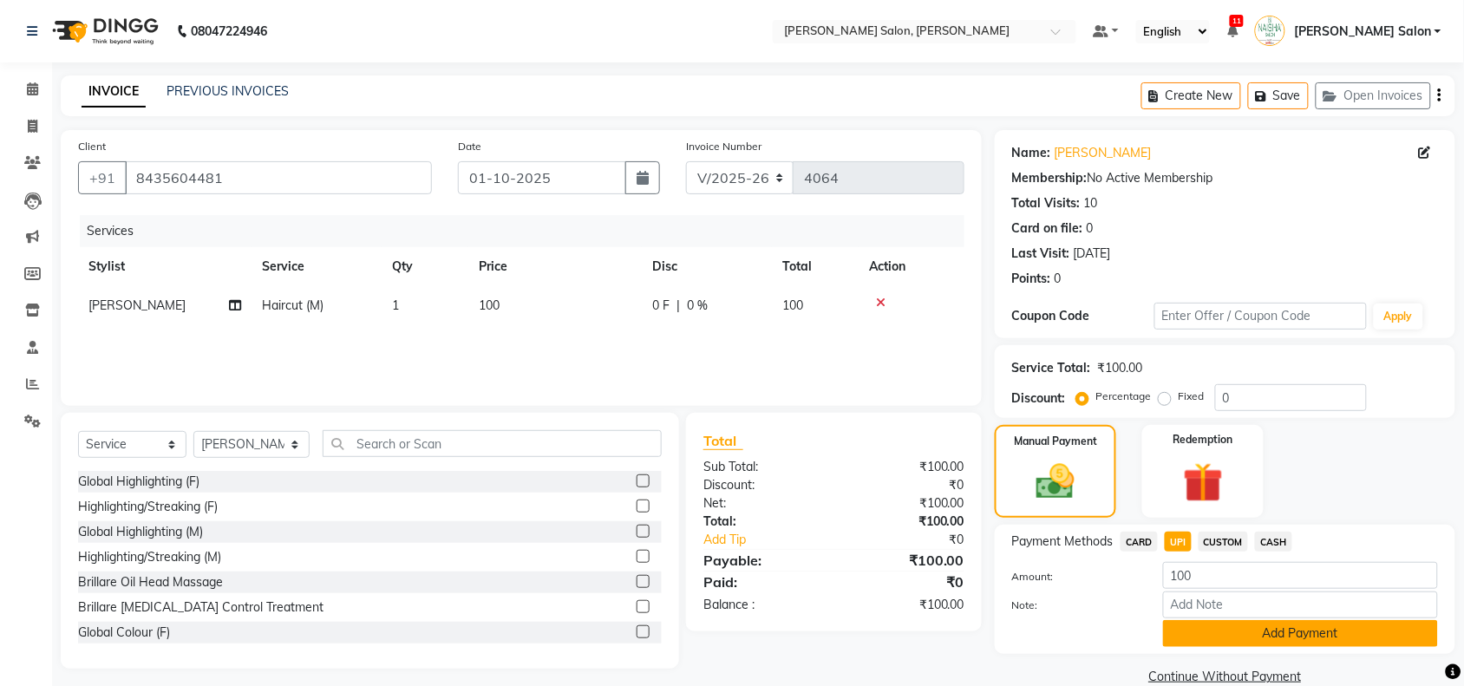
click at [1212, 642] on button "Add Payment" at bounding box center [1300, 633] width 275 height 27
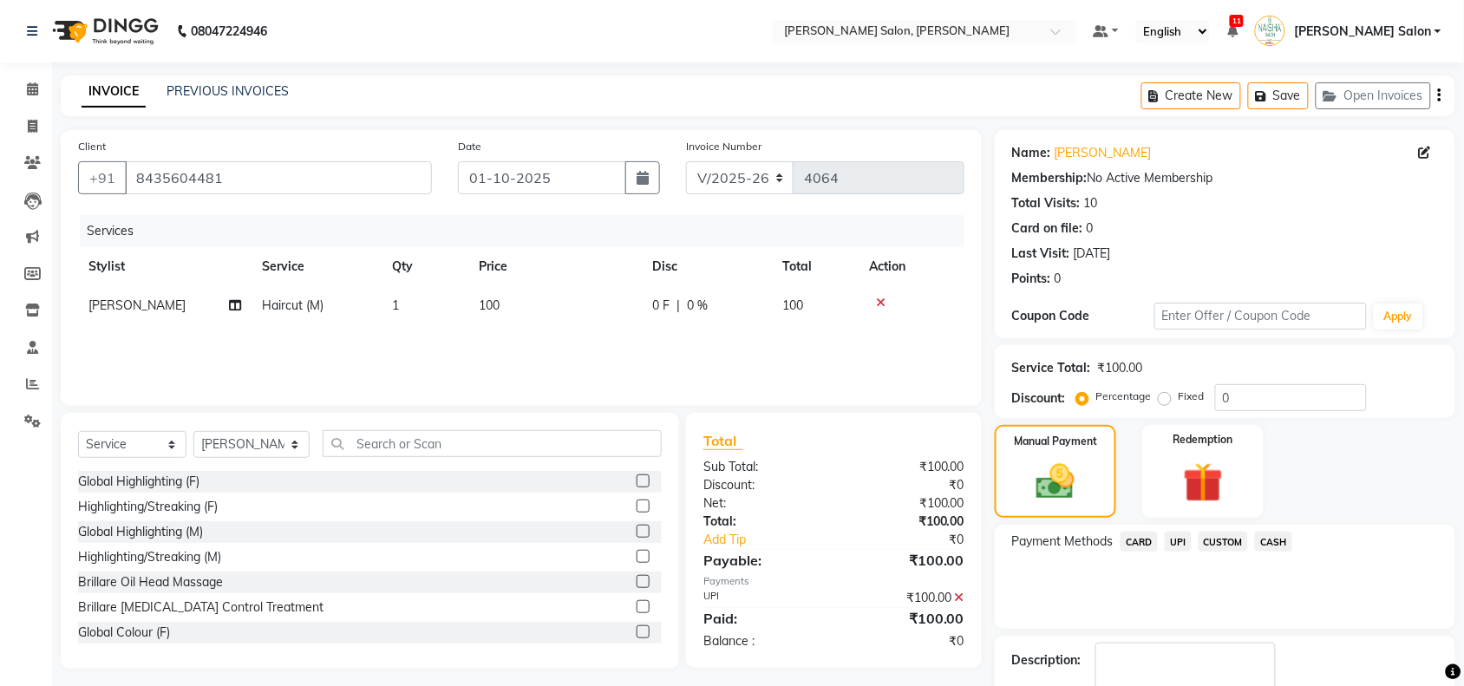
scroll to position [102, 0]
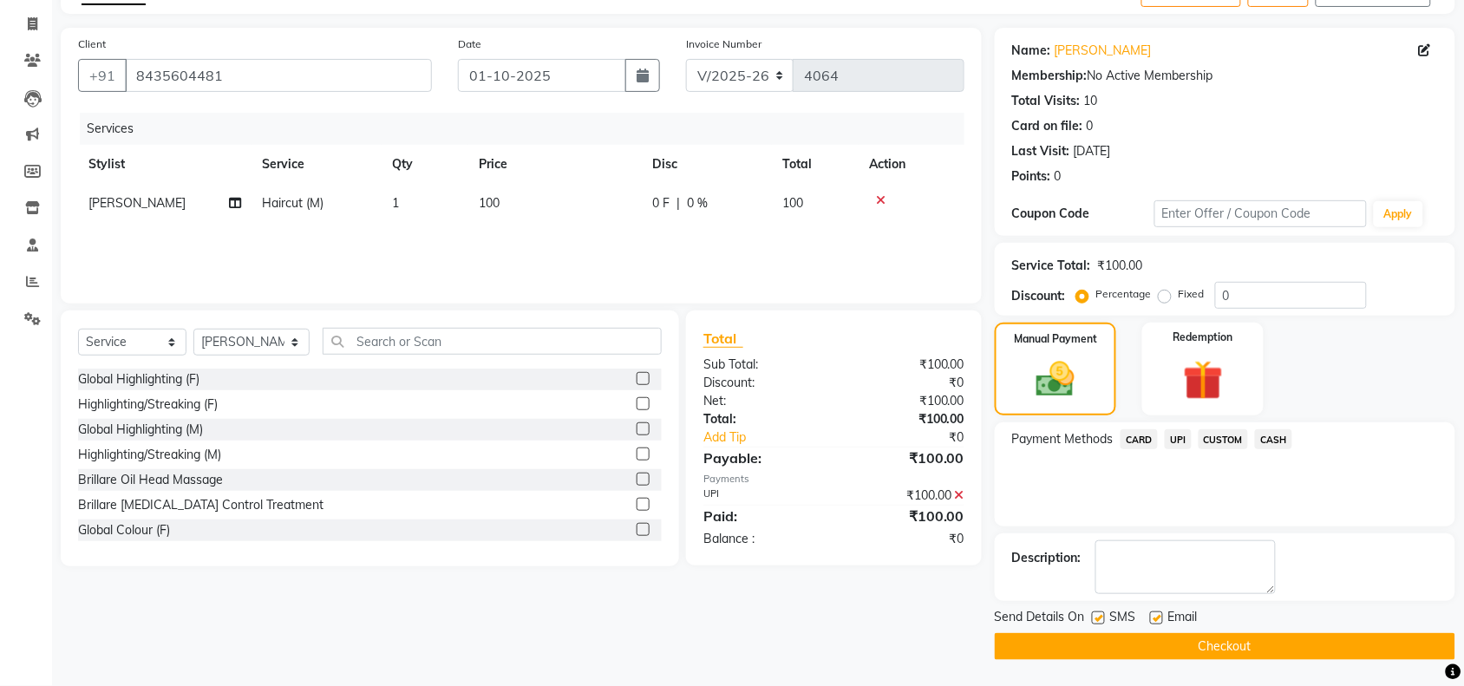
click at [1207, 644] on button "Checkout" at bounding box center [1224, 646] width 460 height 27
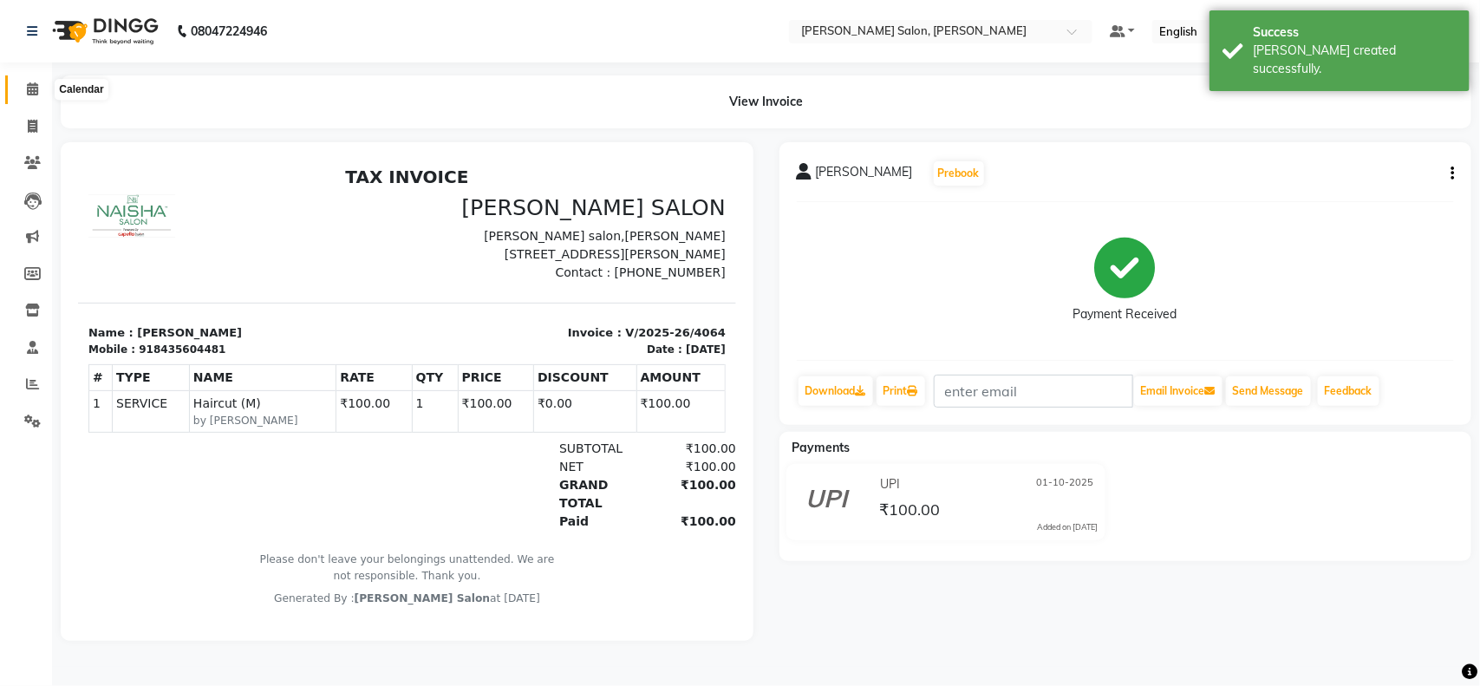
click at [28, 85] on icon at bounding box center [32, 88] width 11 height 13
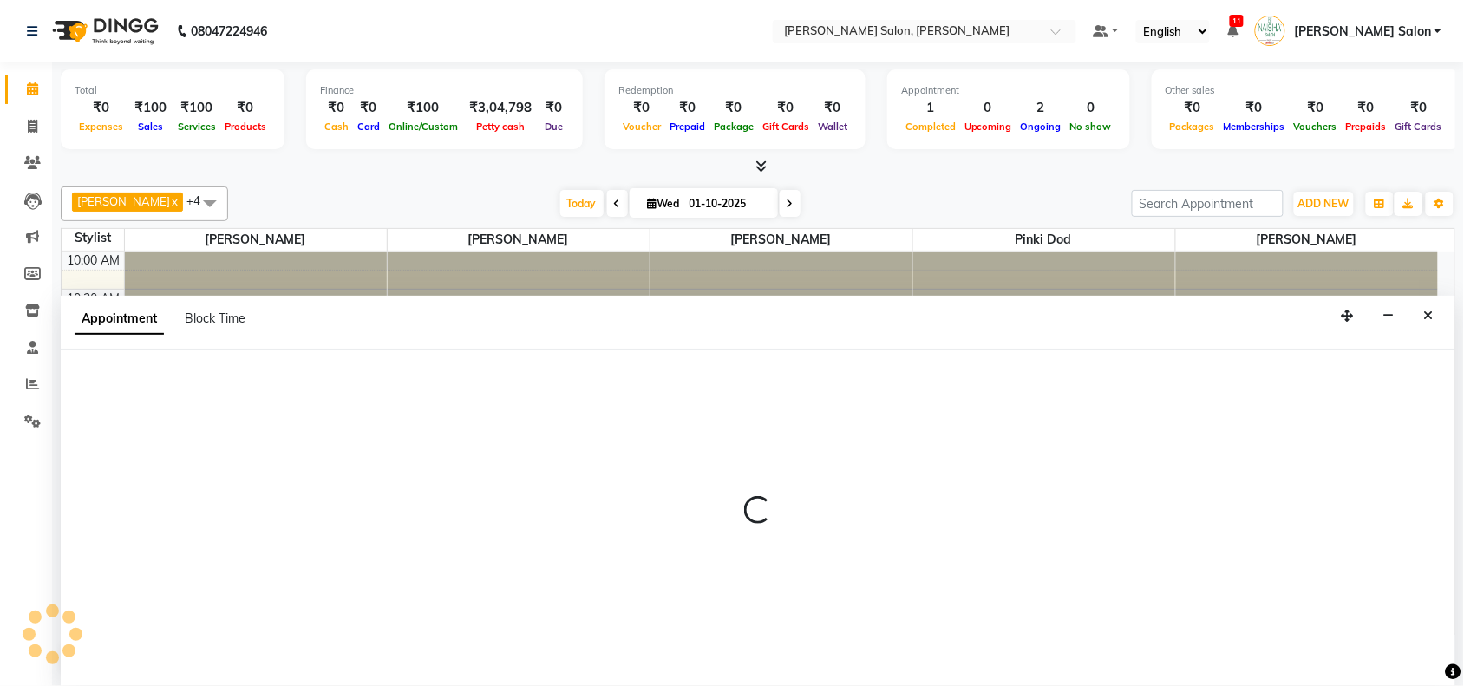
scroll to position [1, 0]
select select "36999"
select select "735"
select select "tentative"
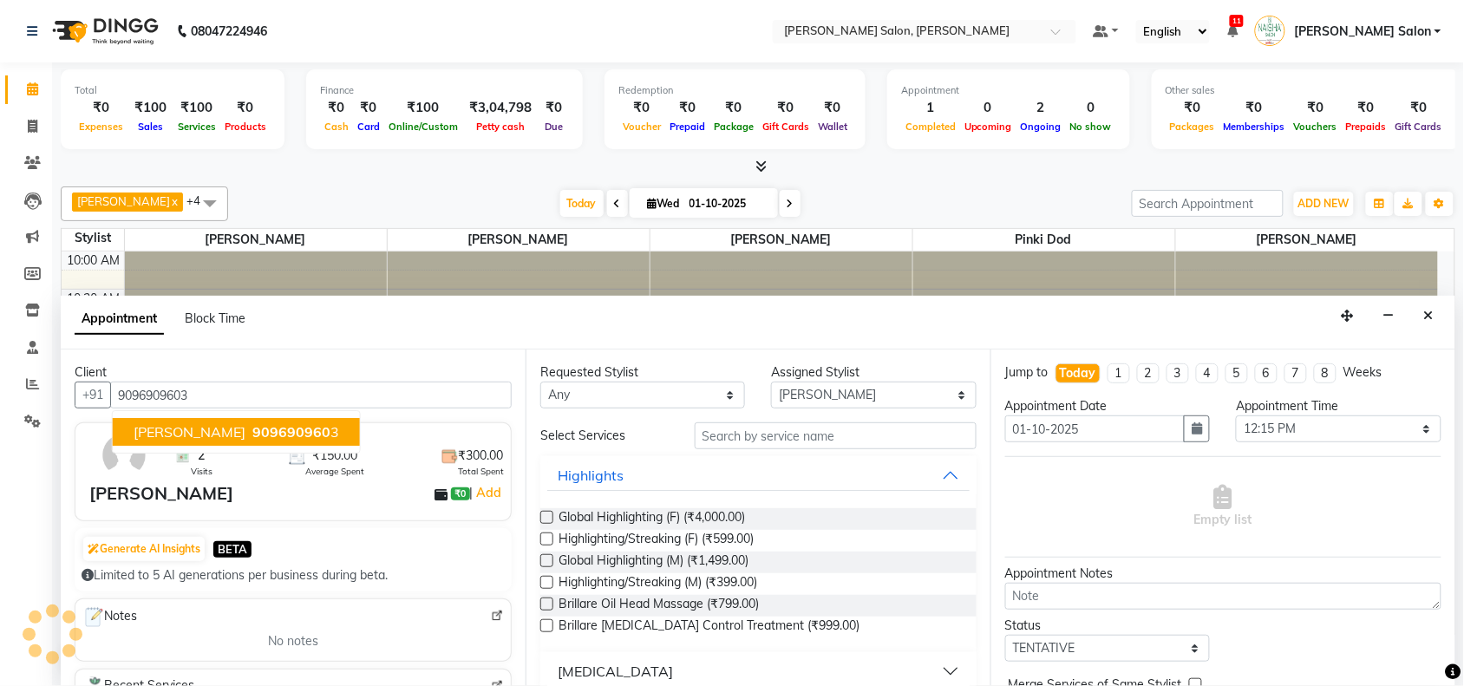
type input "9096909603"
click at [695, 438] on input "text" at bounding box center [835, 435] width 282 height 27
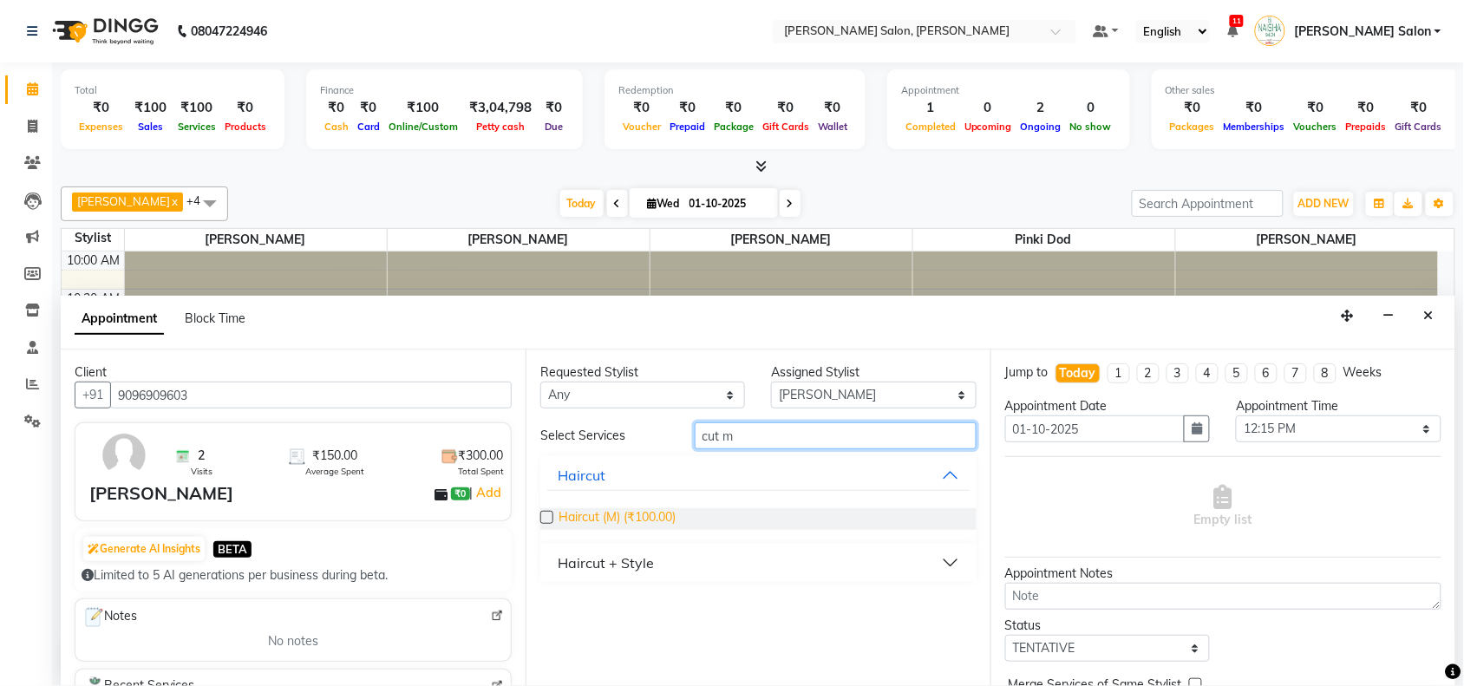
type input "cut m"
click at [653, 517] on span "Haircut (M) (₹100.00)" at bounding box center [616, 519] width 117 height 22
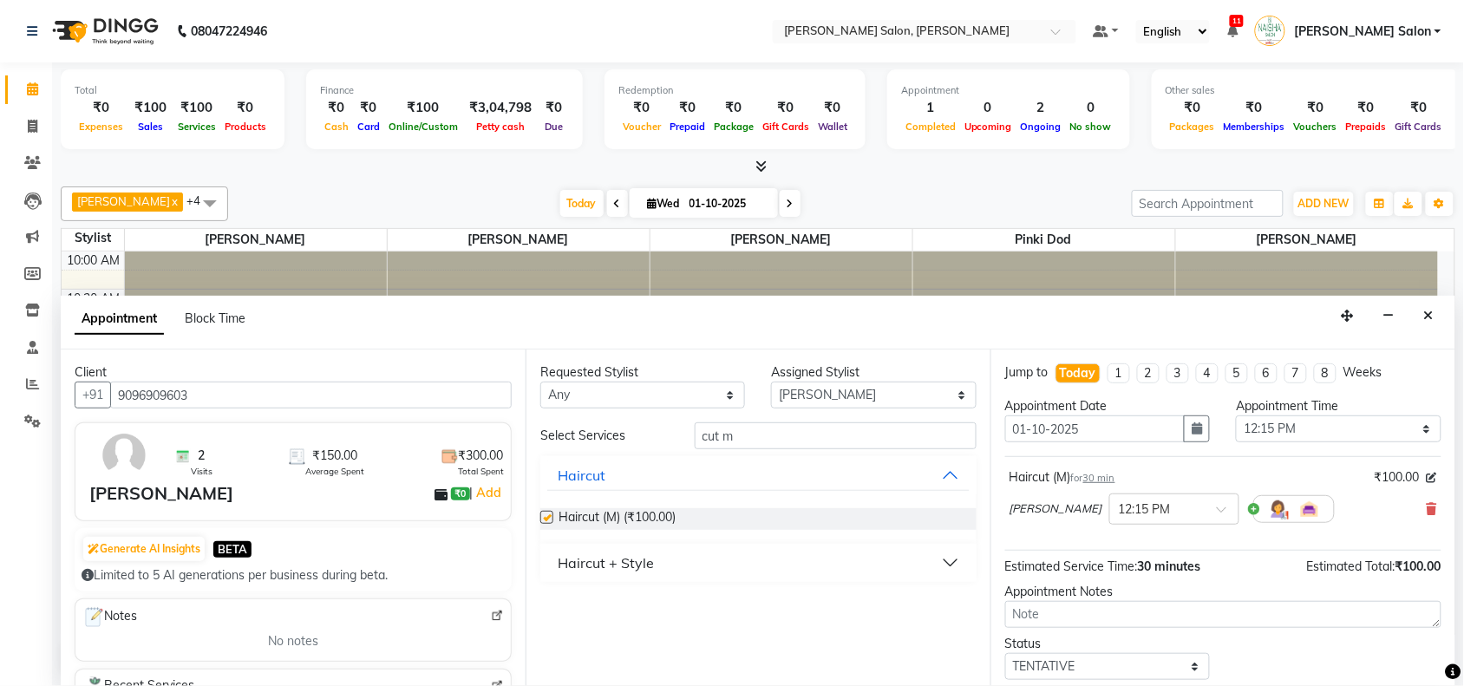
checkbox input "false"
drag, startPoint x: 754, startPoint y: 439, endPoint x: 701, endPoint y: 390, distance: 72.4
click at [722, 404] on div "Requested Stylist Any Admin Kiran Raut Naisha Salon Pawan chauhan Pinki dod Pra…" at bounding box center [757, 517] width 465 height 336
type input "c"
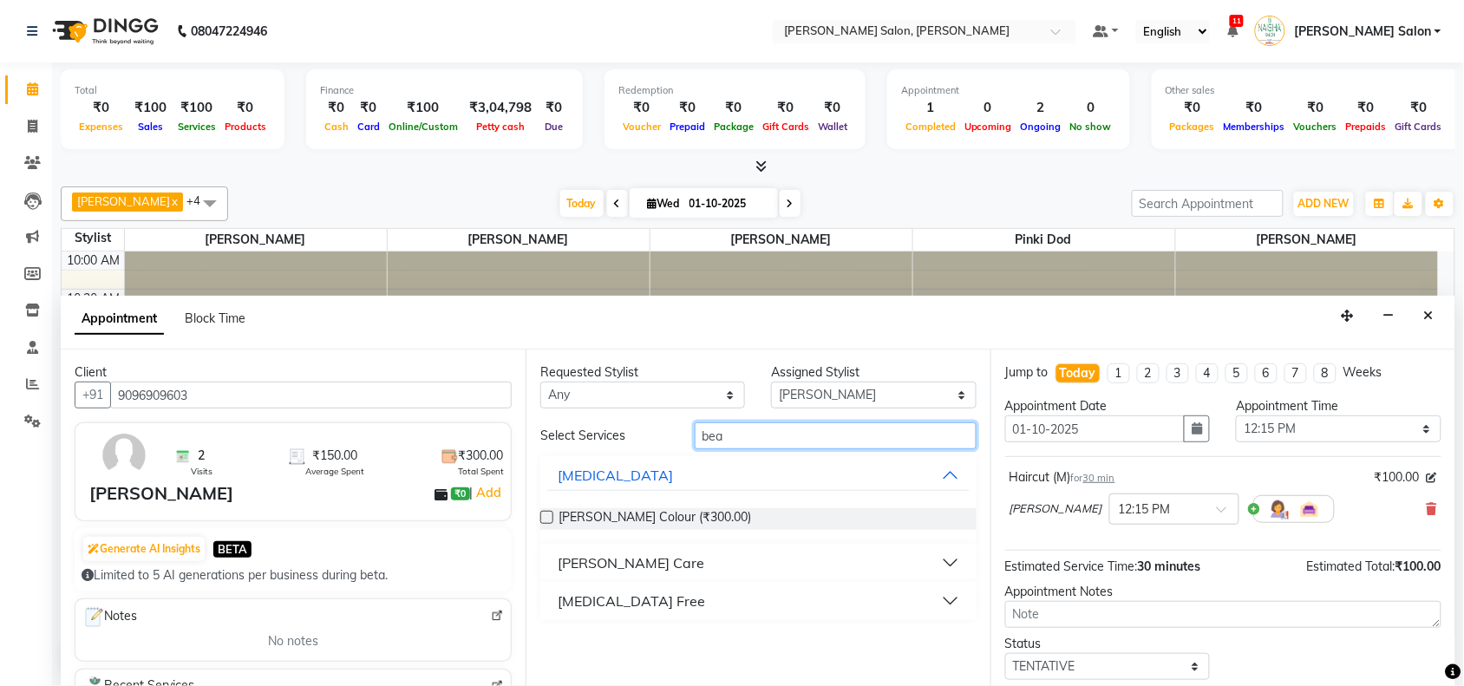
type input "bea"
click at [631, 548] on button "[PERSON_NAME] Care" at bounding box center [758, 562] width 422 height 31
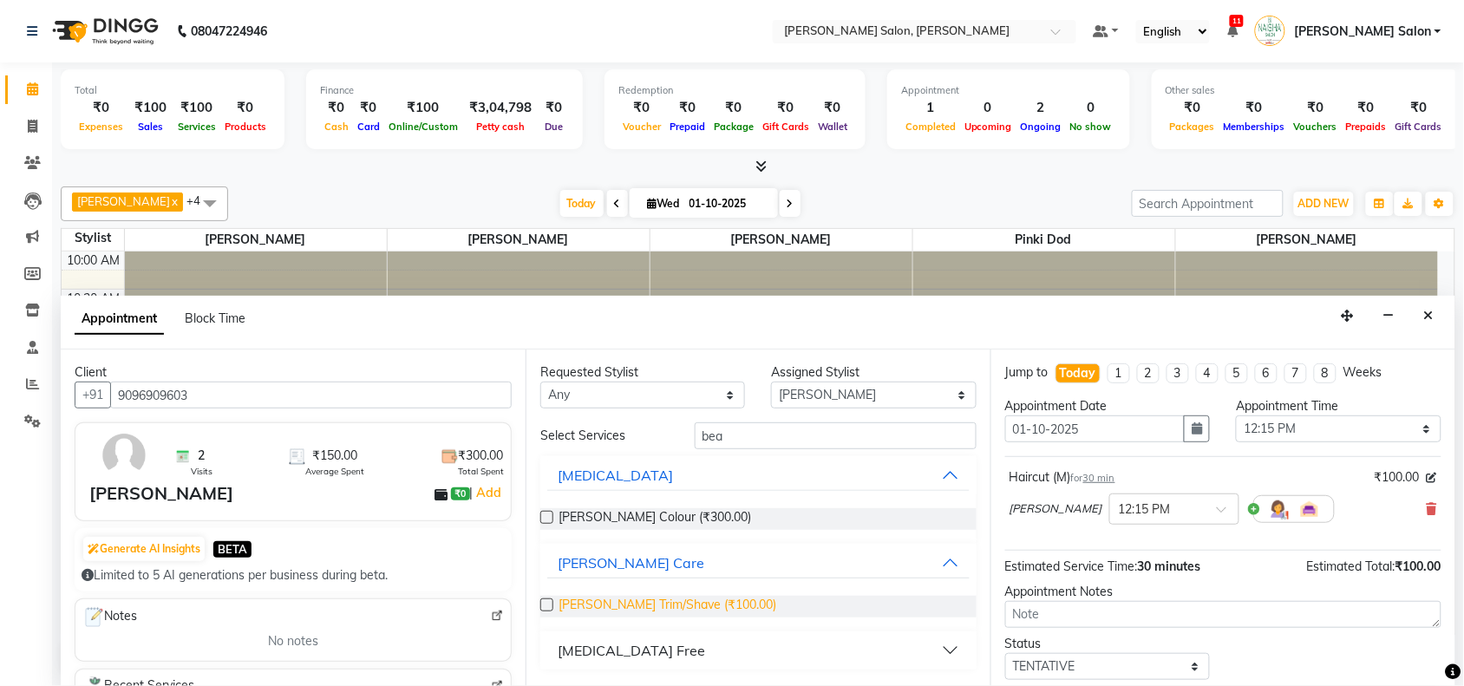
click at [627, 603] on span "Beard Trim/Shave (₹100.00)" at bounding box center [667, 607] width 218 height 22
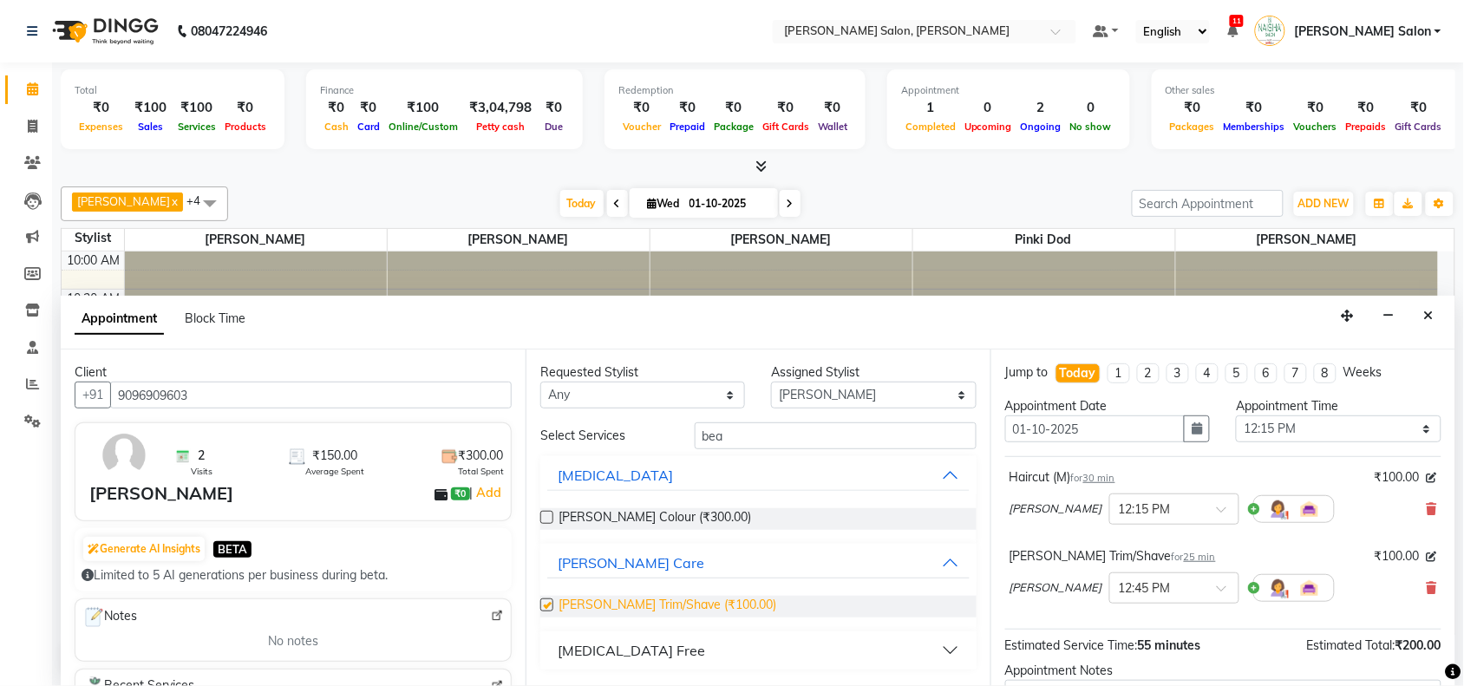
checkbox input "false"
click at [1270, 434] on select "Select 11:00 AM 11:15 AM 11:30 AM 11:45 AM 12:00 PM 12:15 PM 12:30 PM 12:45 PM …" at bounding box center [1338, 428] width 205 height 27
select select "765"
click at [1236, 415] on select "Select 11:00 AM 11:15 AM 11:30 AM 11:45 AM 12:00 PM 12:15 PM 12:30 PM 12:45 PM …" at bounding box center [1338, 428] width 205 height 27
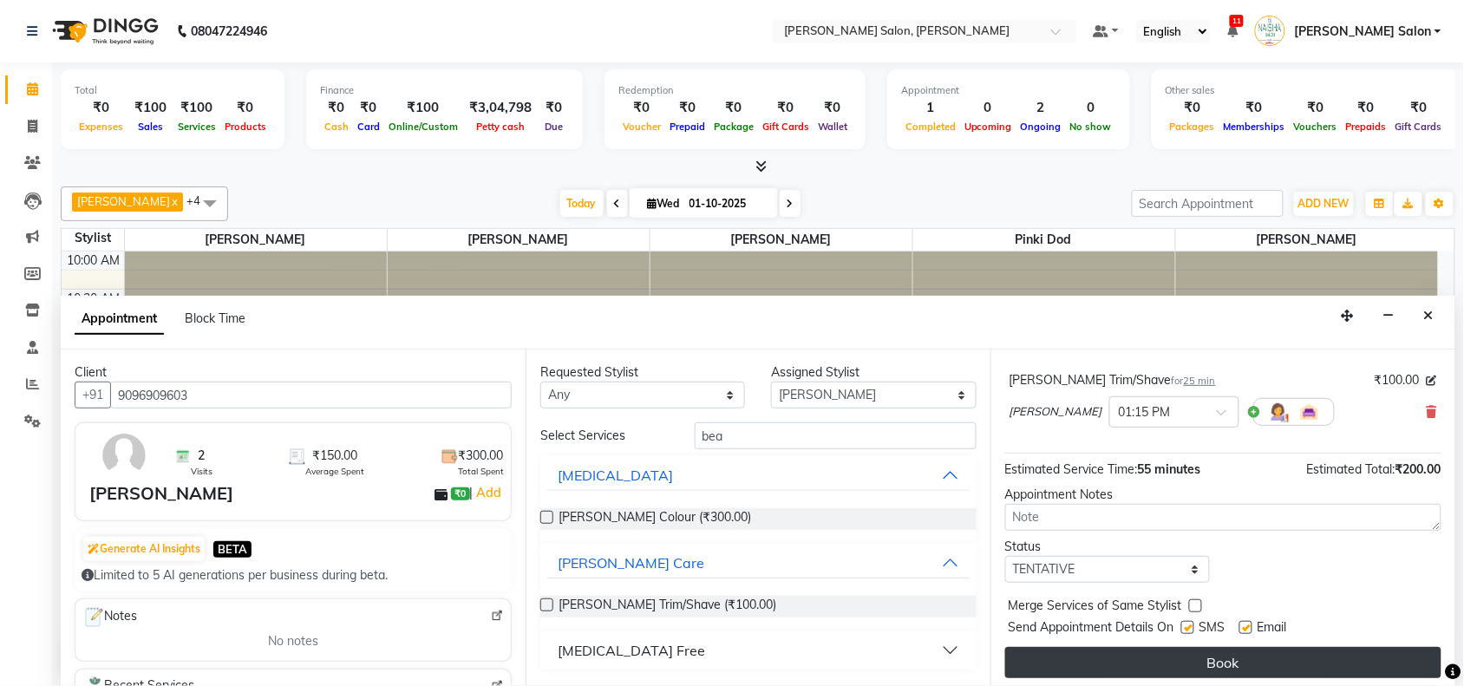
scroll to position [183, 0]
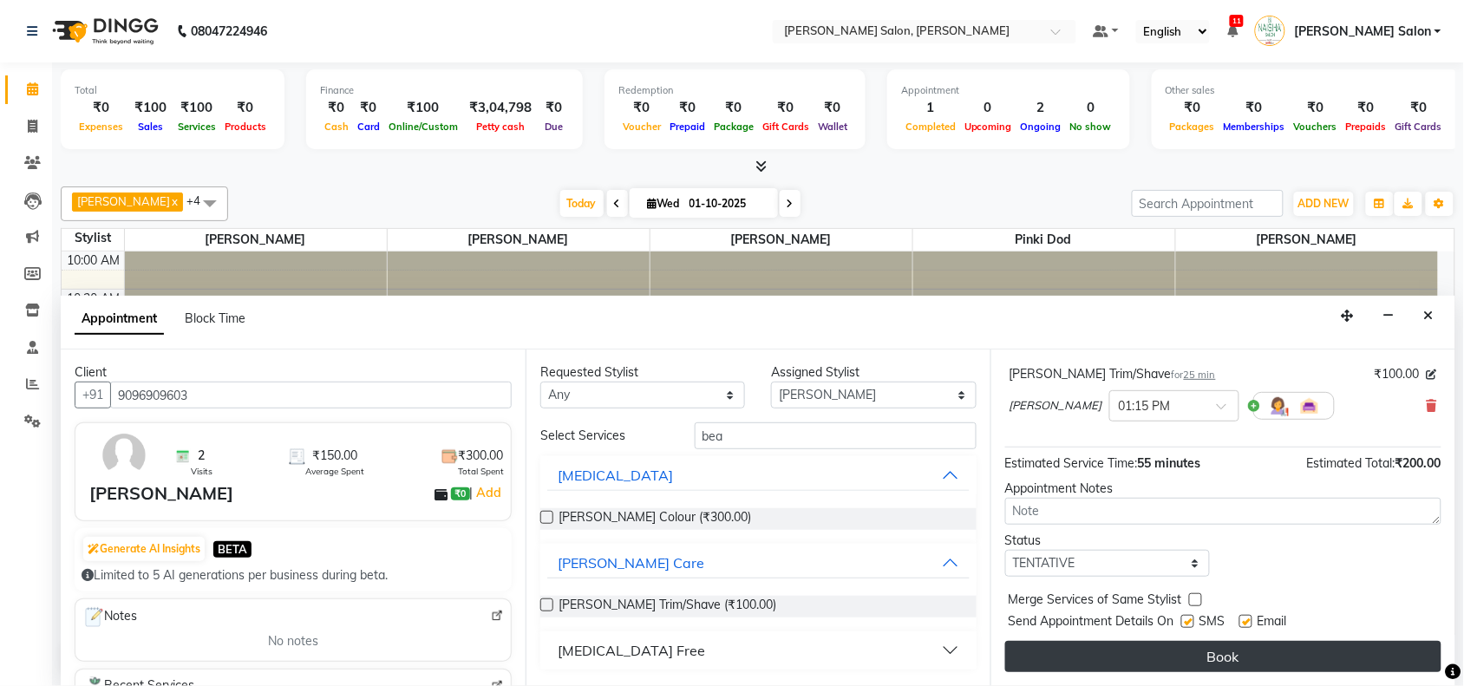
click at [1337, 644] on button "Book" at bounding box center [1223, 656] width 436 height 31
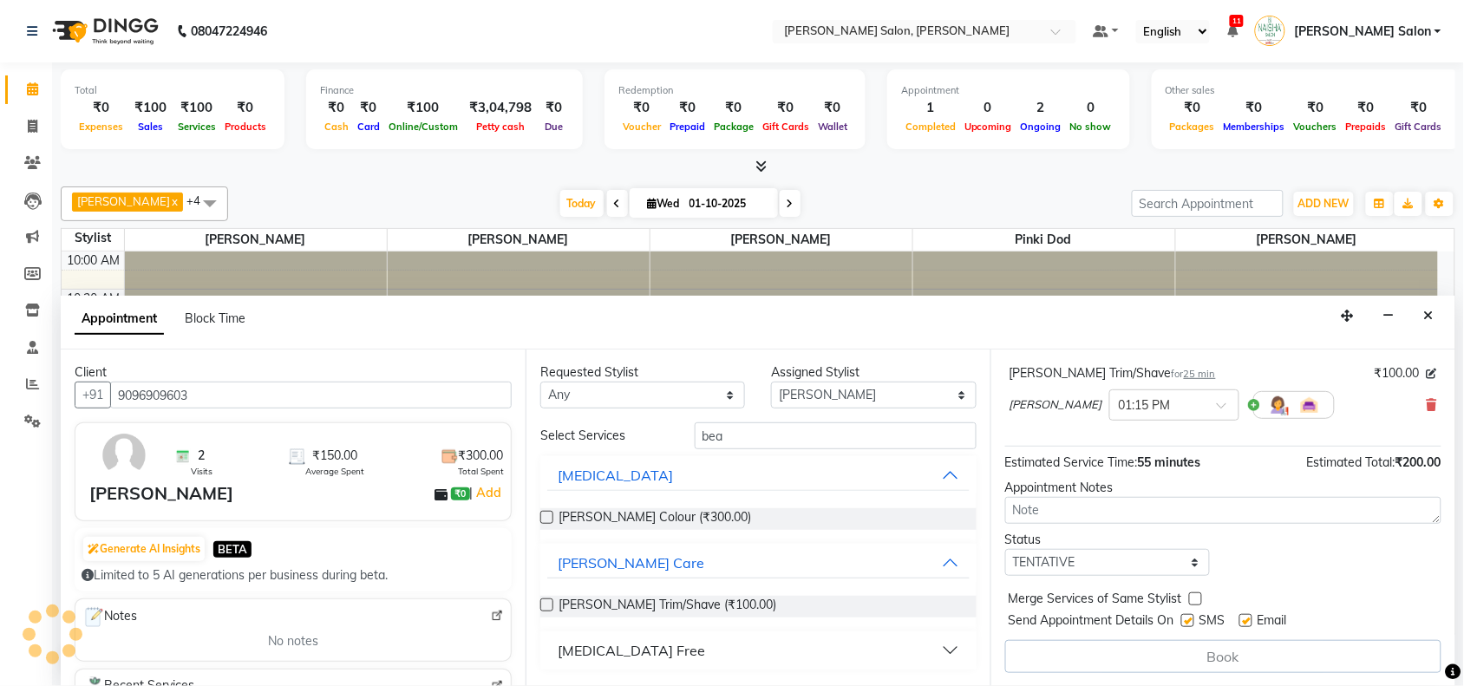
scroll to position [0, 0]
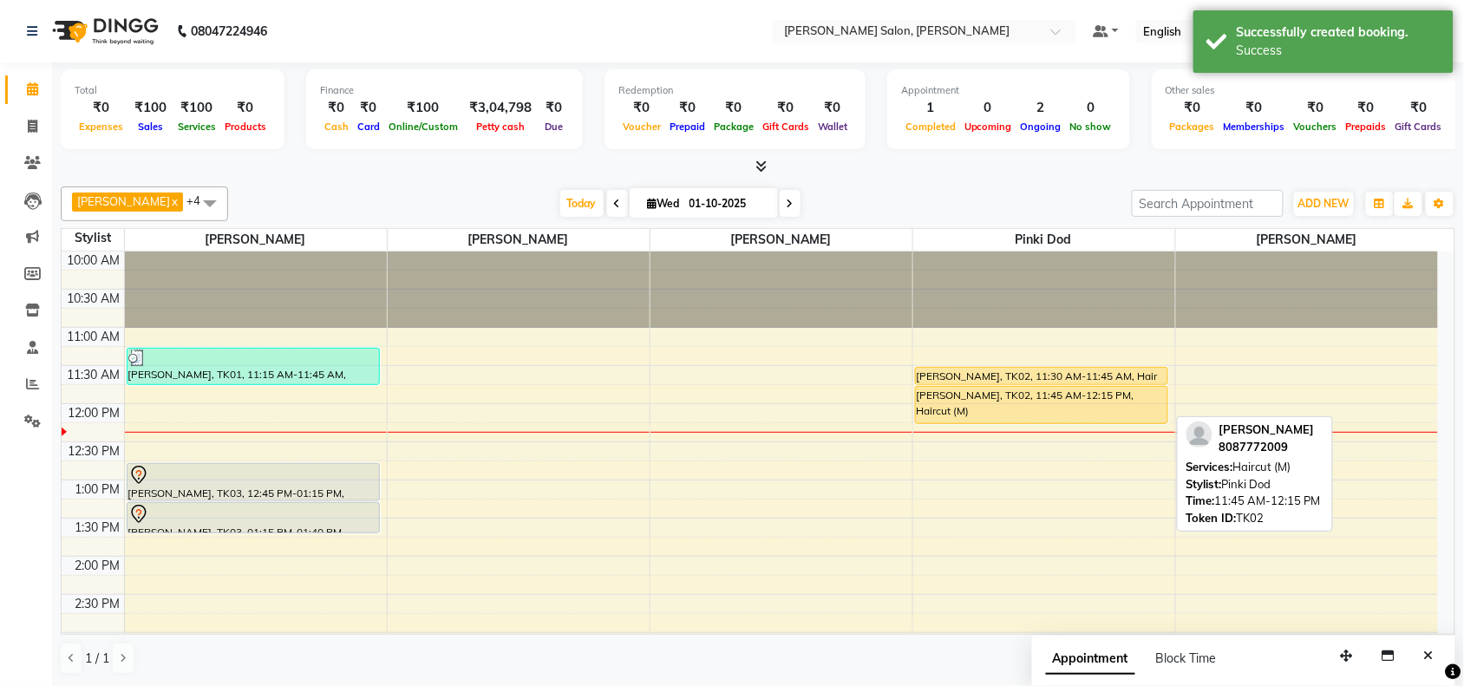
click at [929, 397] on div "[PERSON_NAME], TK02, 11:45 AM-12:15 PM, Haircut (M)" at bounding box center [1041, 405] width 251 height 36
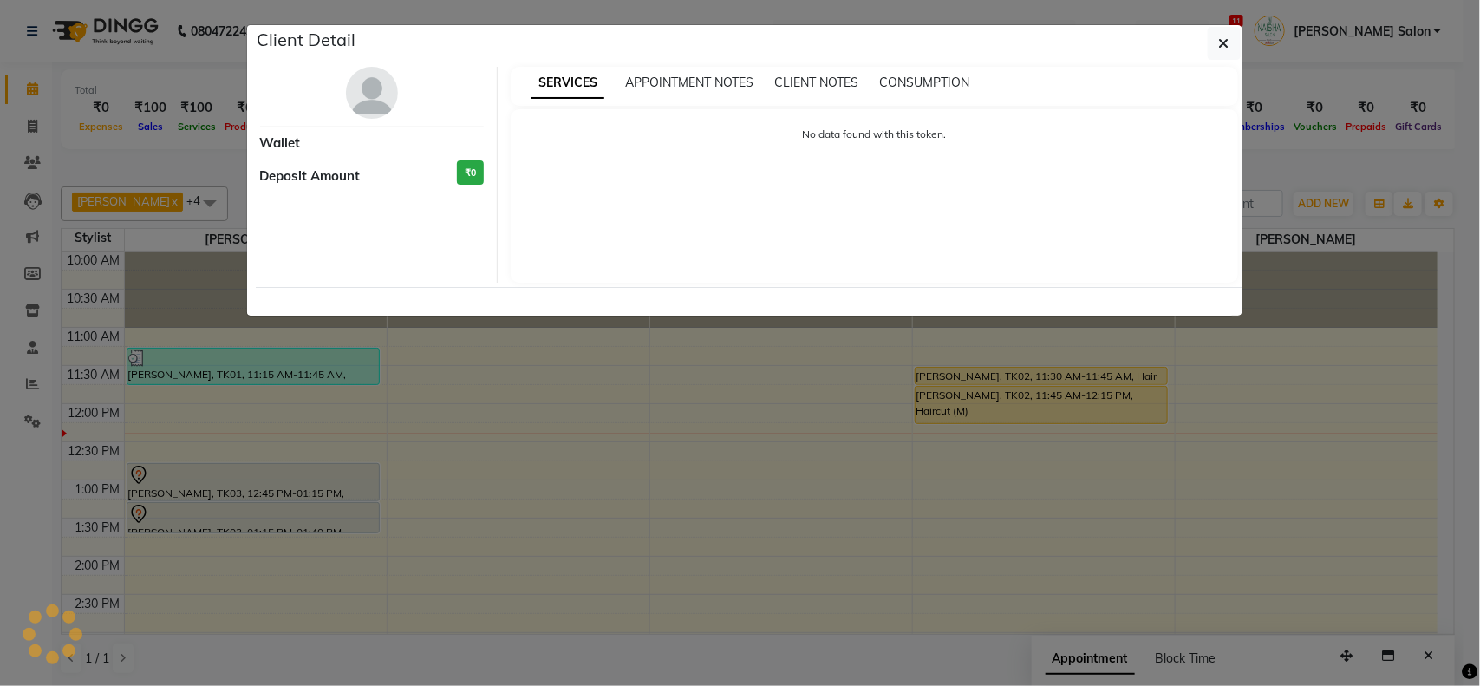
select select "1"
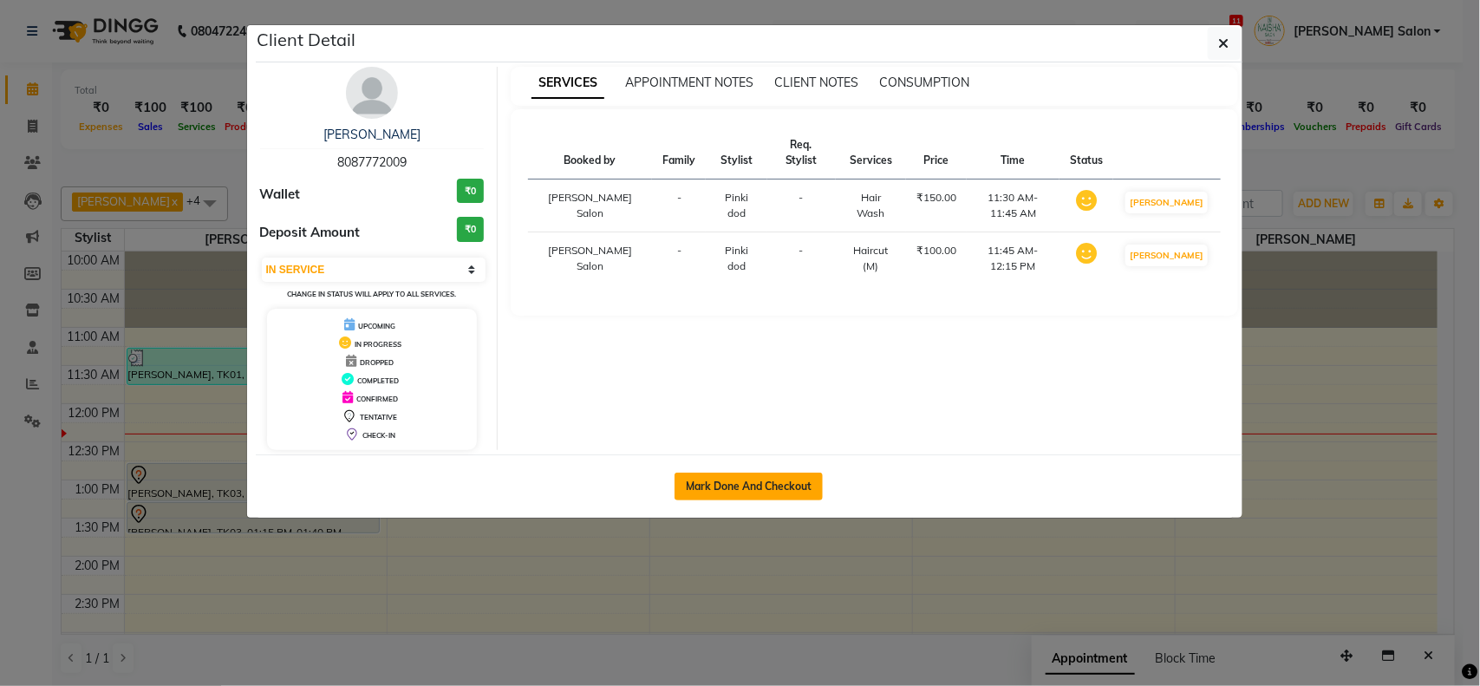
click at [740, 496] on button "Mark Done And Checkout" at bounding box center [749, 487] width 148 height 28
select select "service"
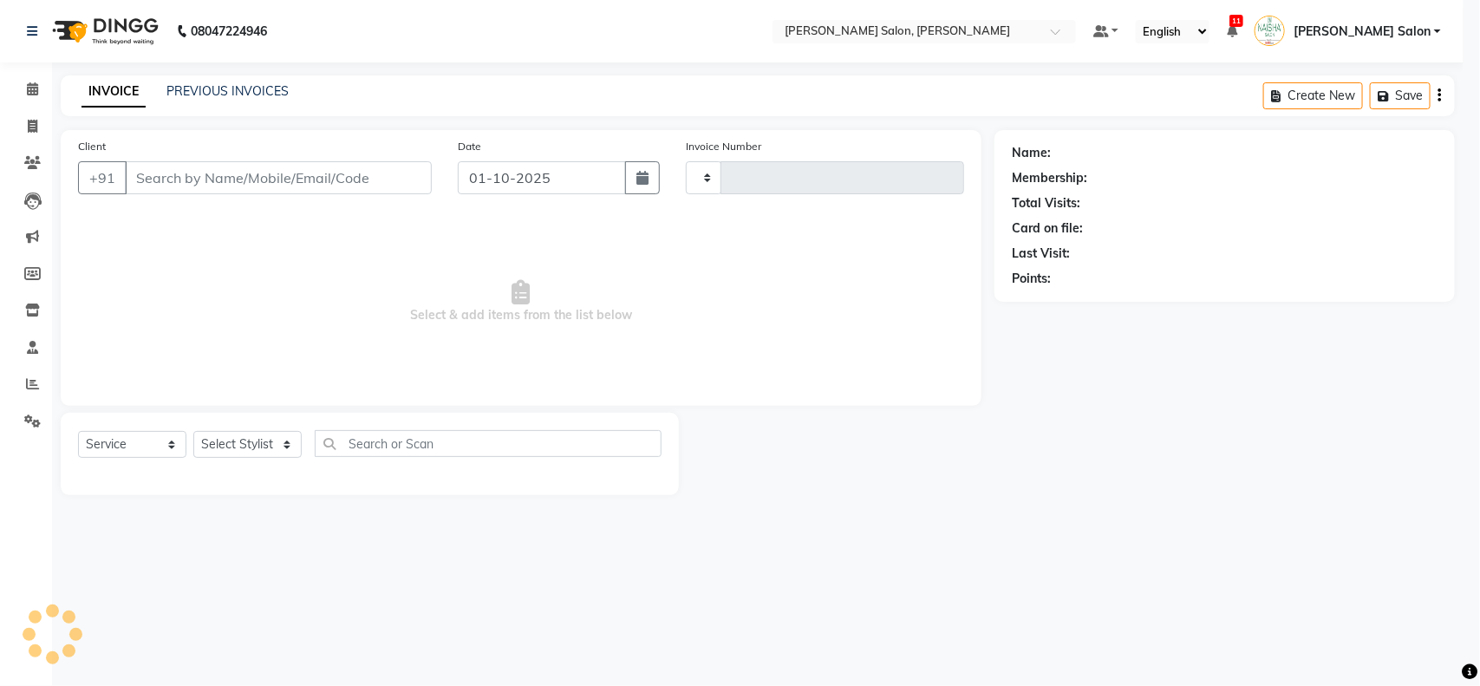
type input "4065"
select select "5497"
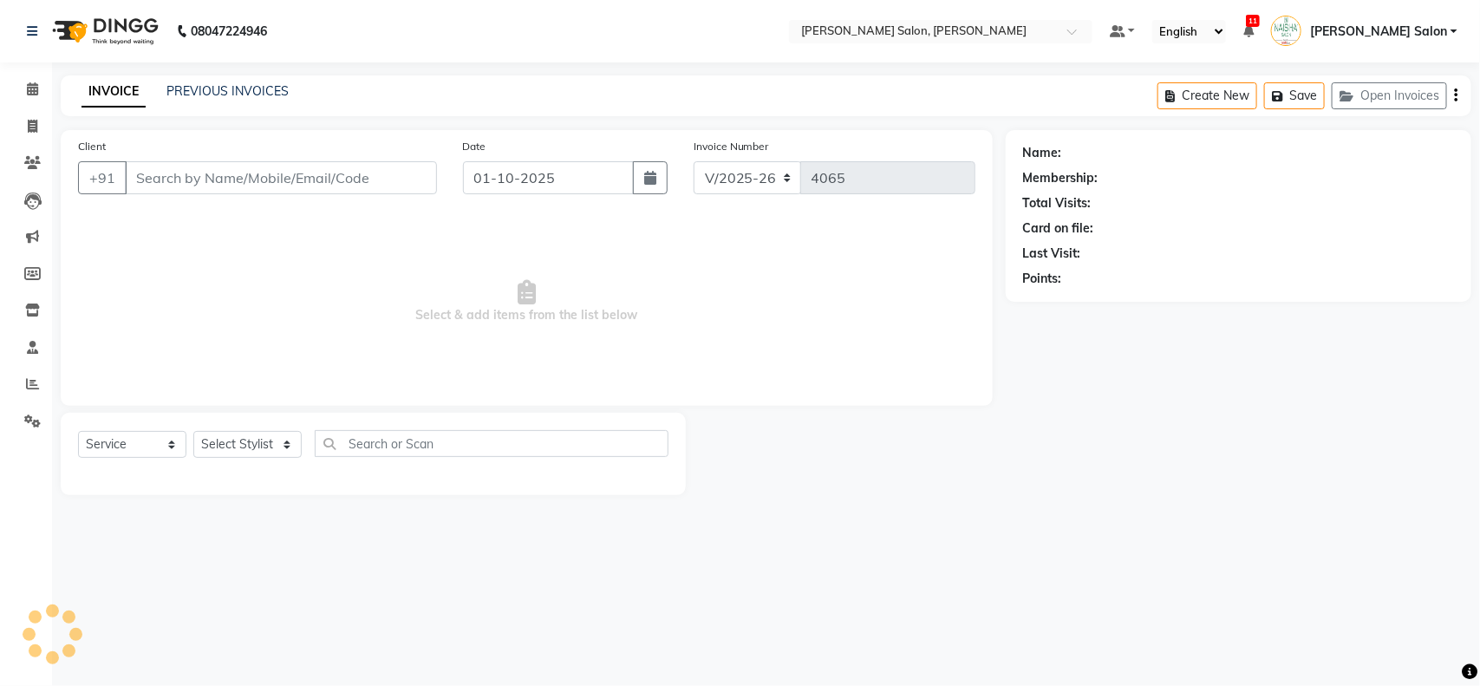
type input "8087772009"
select select "90150"
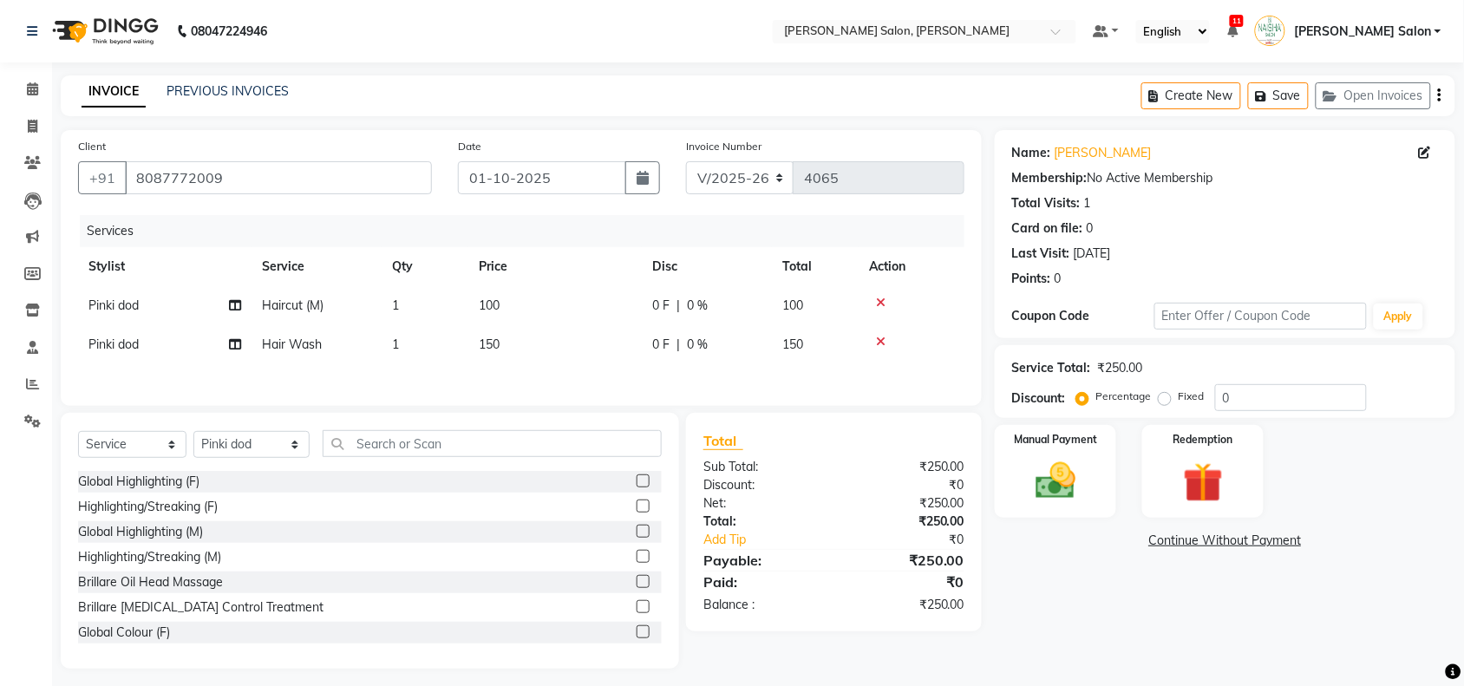
click at [791, 343] on span "150" at bounding box center [792, 344] width 21 height 16
select select "90150"
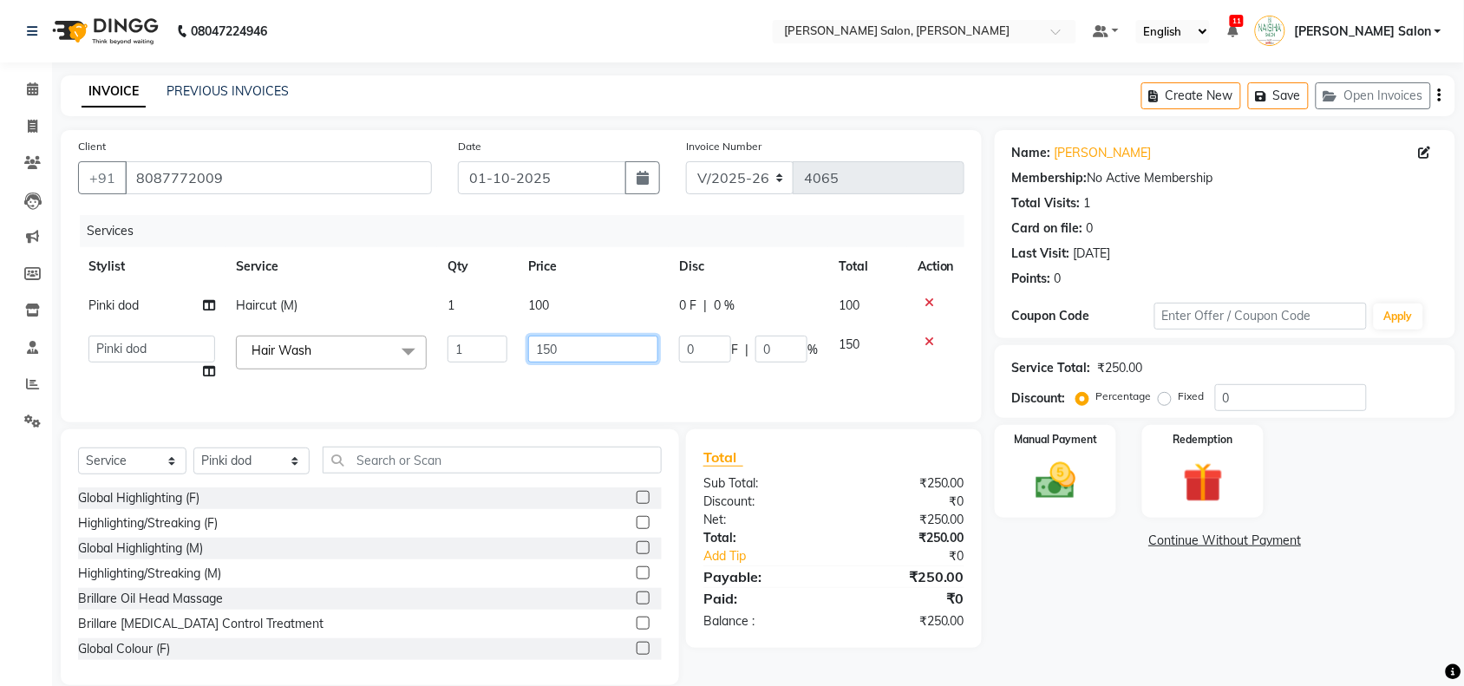
click at [572, 339] on input "150" at bounding box center [593, 349] width 130 height 27
click at [549, 348] on input "150" at bounding box center [593, 349] width 130 height 27
type input "100"
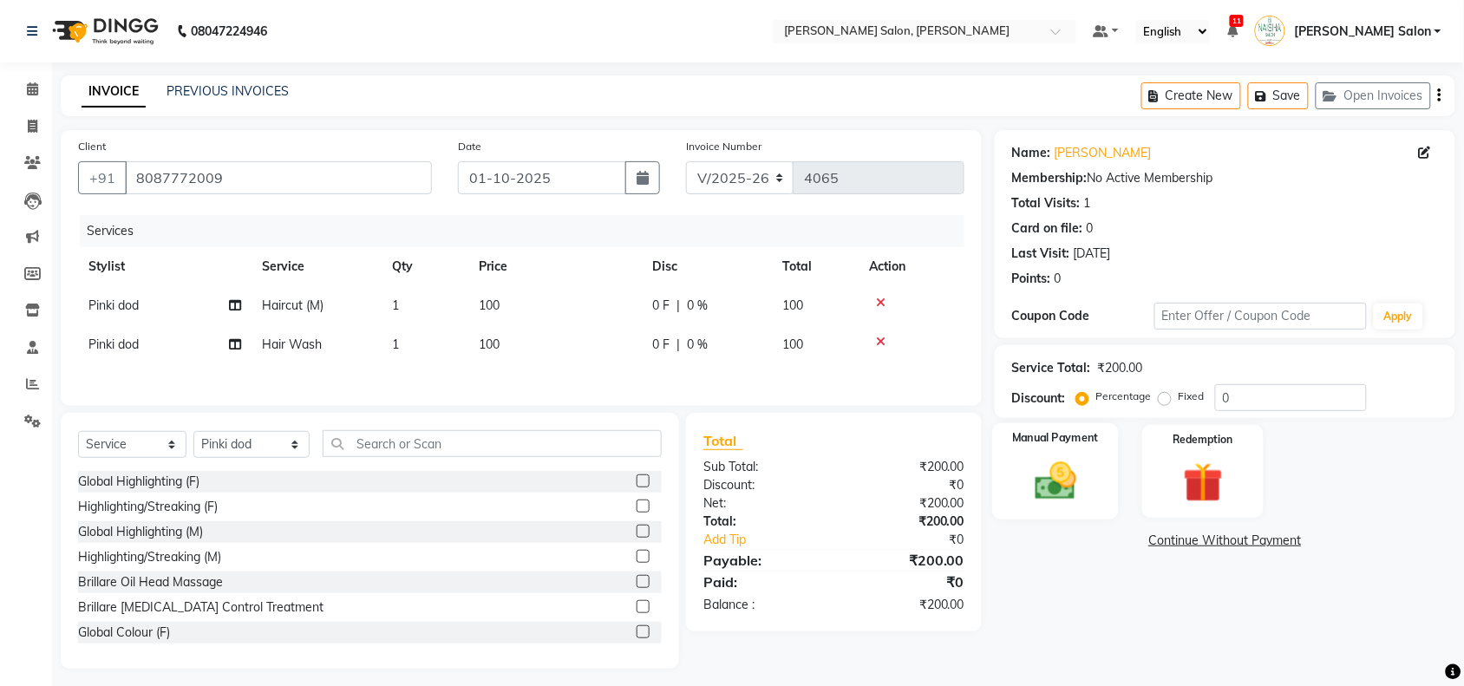
click at [1032, 492] on img at bounding box center [1055, 481] width 68 height 48
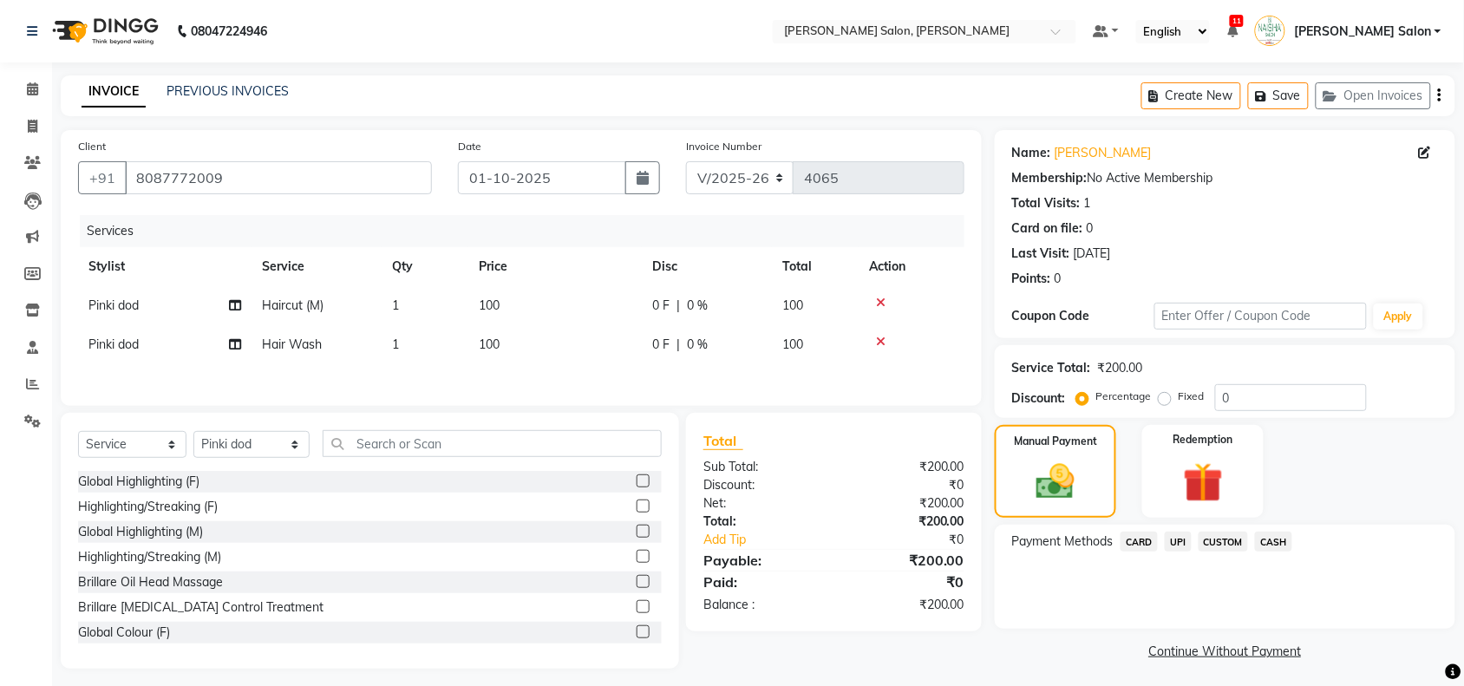
click at [1179, 544] on span "UPI" at bounding box center [1177, 541] width 27 height 20
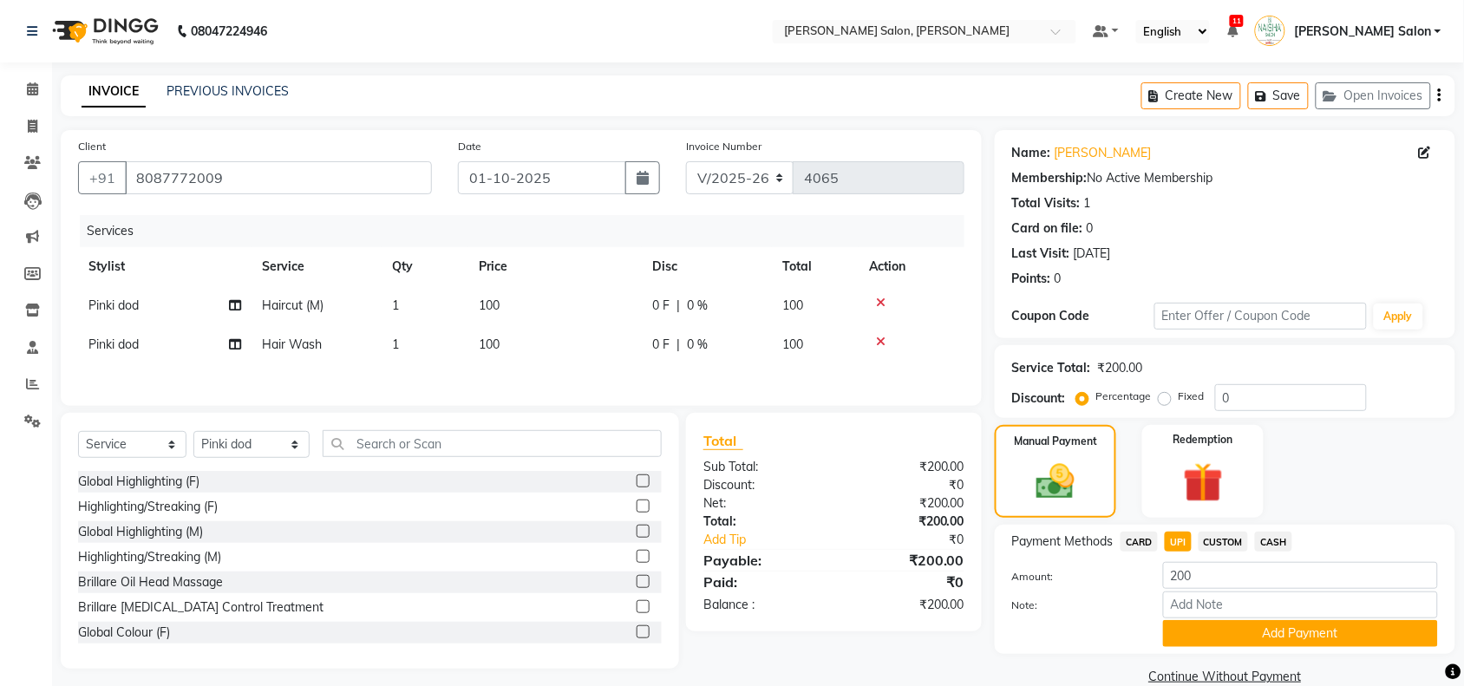
click at [1263, 549] on span "CASH" at bounding box center [1273, 541] width 37 height 20
click at [1240, 627] on button "Add Payment" at bounding box center [1300, 633] width 275 height 27
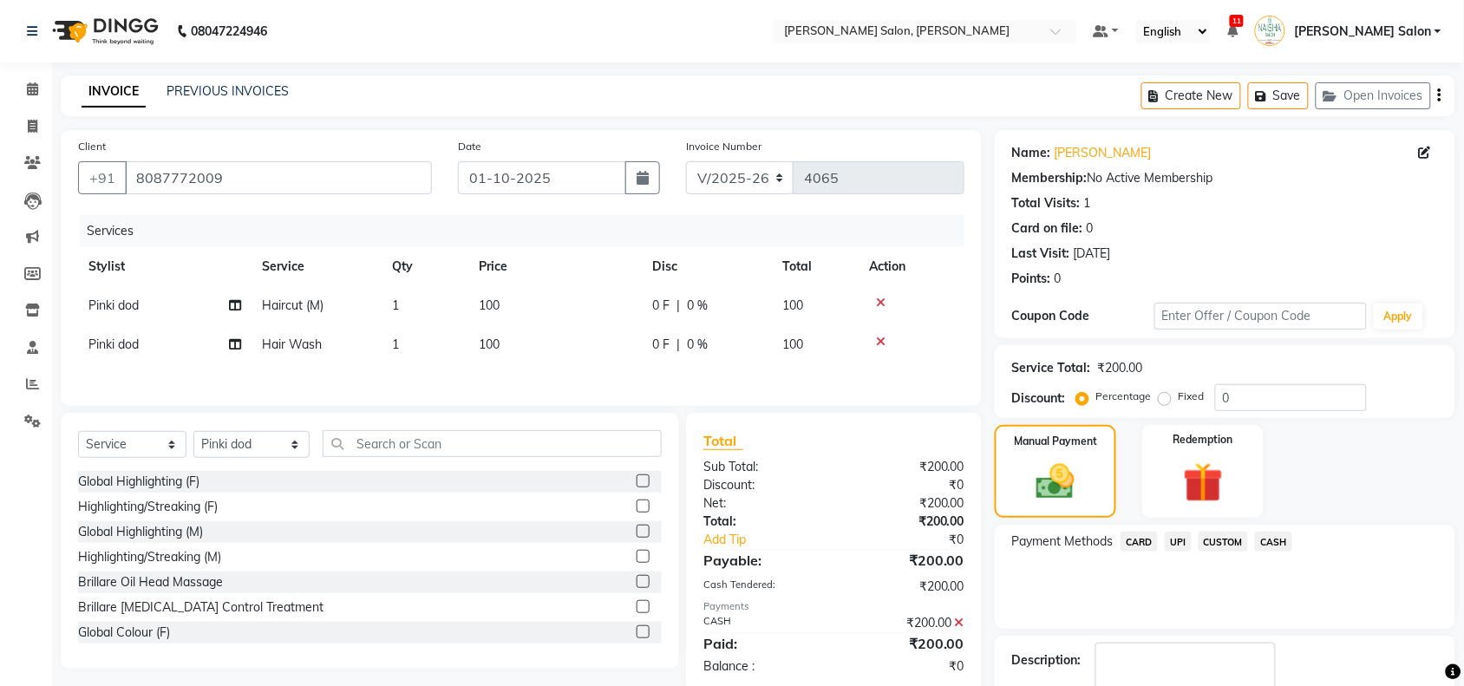
scroll to position [102, 0]
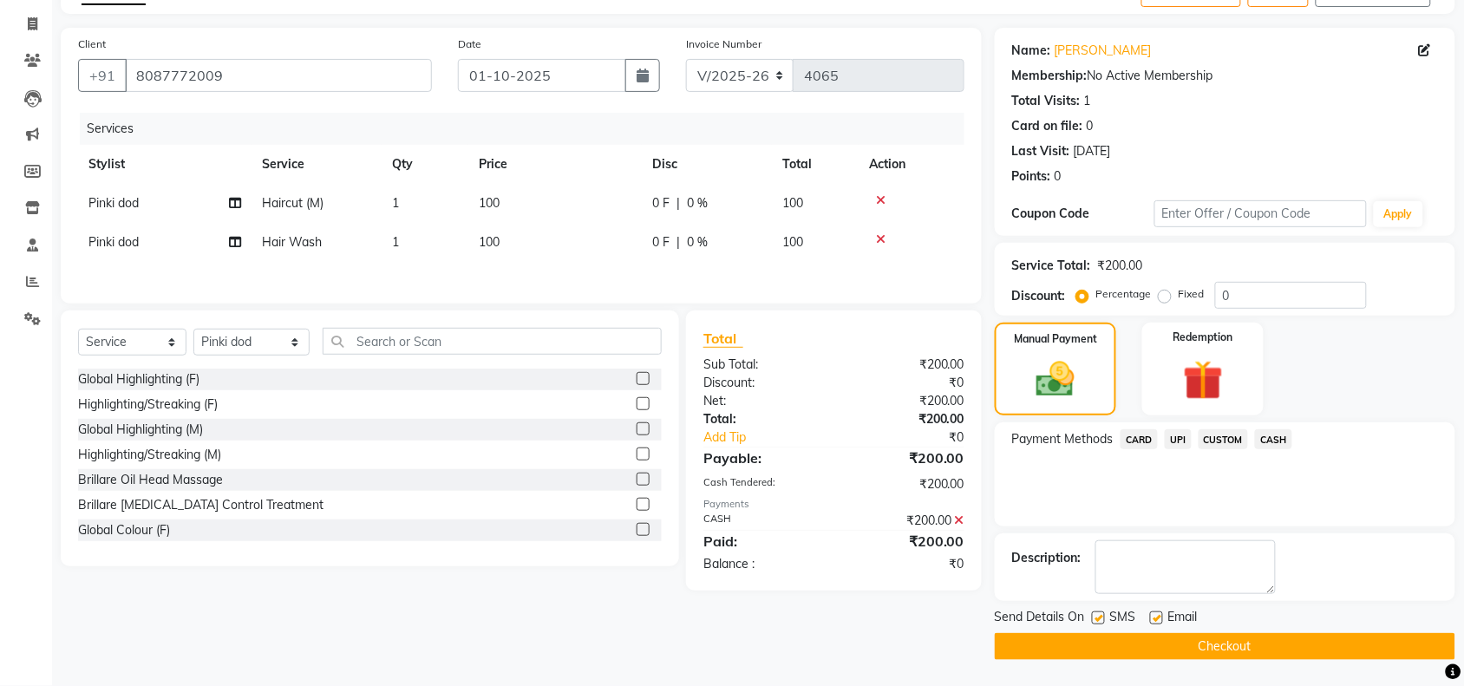
click at [1249, 655] on button "Checkout" at bounding box center [1224, 646] width 460 height 27
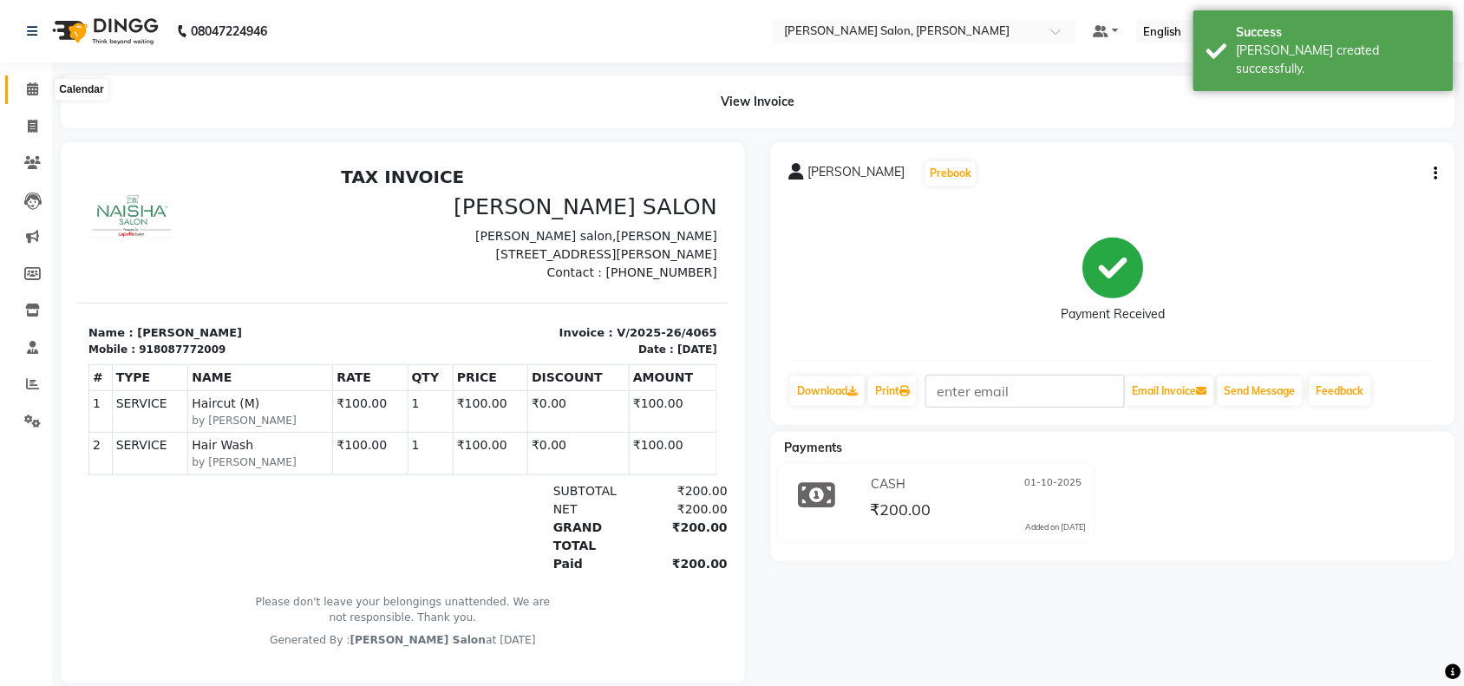
click at [30, 94] on icon at bounding box center [32, 88] width 11 height 13
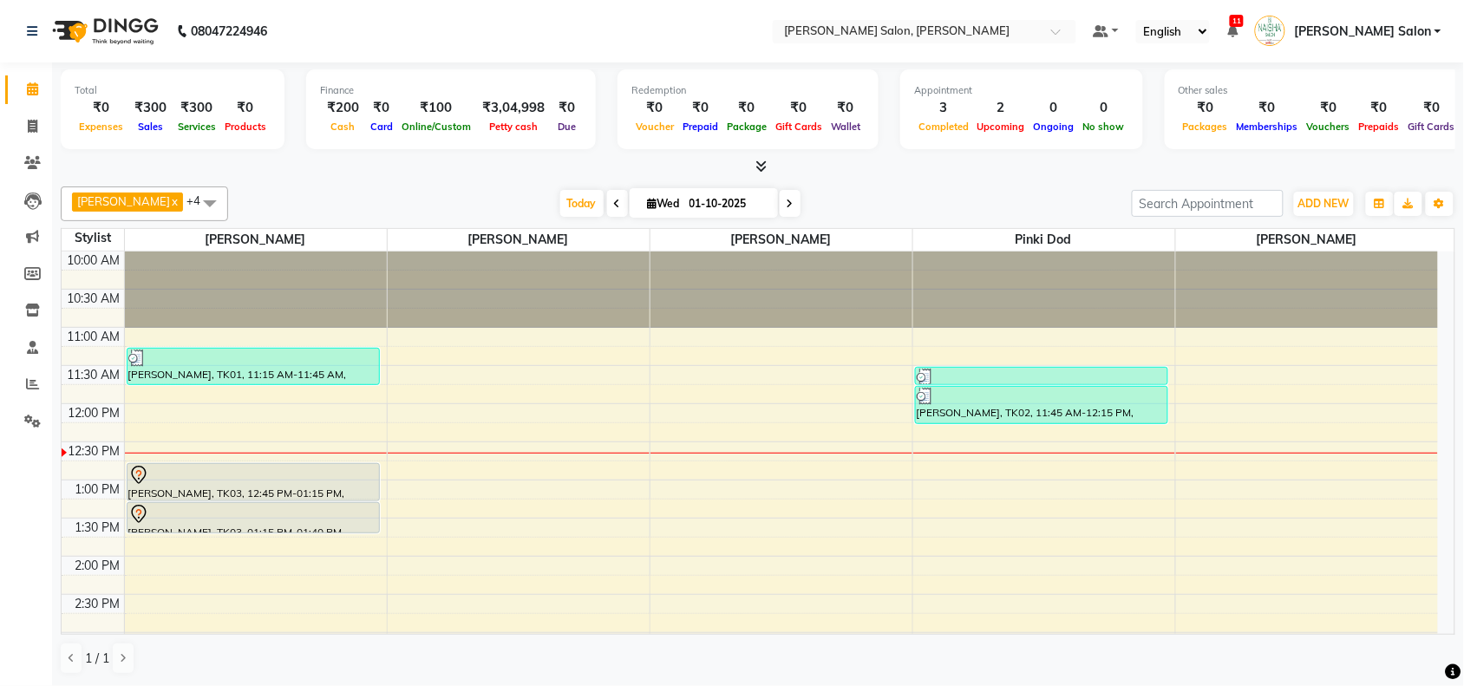
click at [514, 254] on table "Stylist Pawan chauhan Pragya Nagrale Sheetal Kaithwas Pinki dod Vasudev Gaikwad…" at bounding box center [758, 431] width 1394 height 407
drag, startPoint x: 516, startPoint y: 260, endPoint x: 523, endPoint y: 292, distance: 32.8
click at [522, 292] on div at bounding box center [519, 289] width 262 height 76
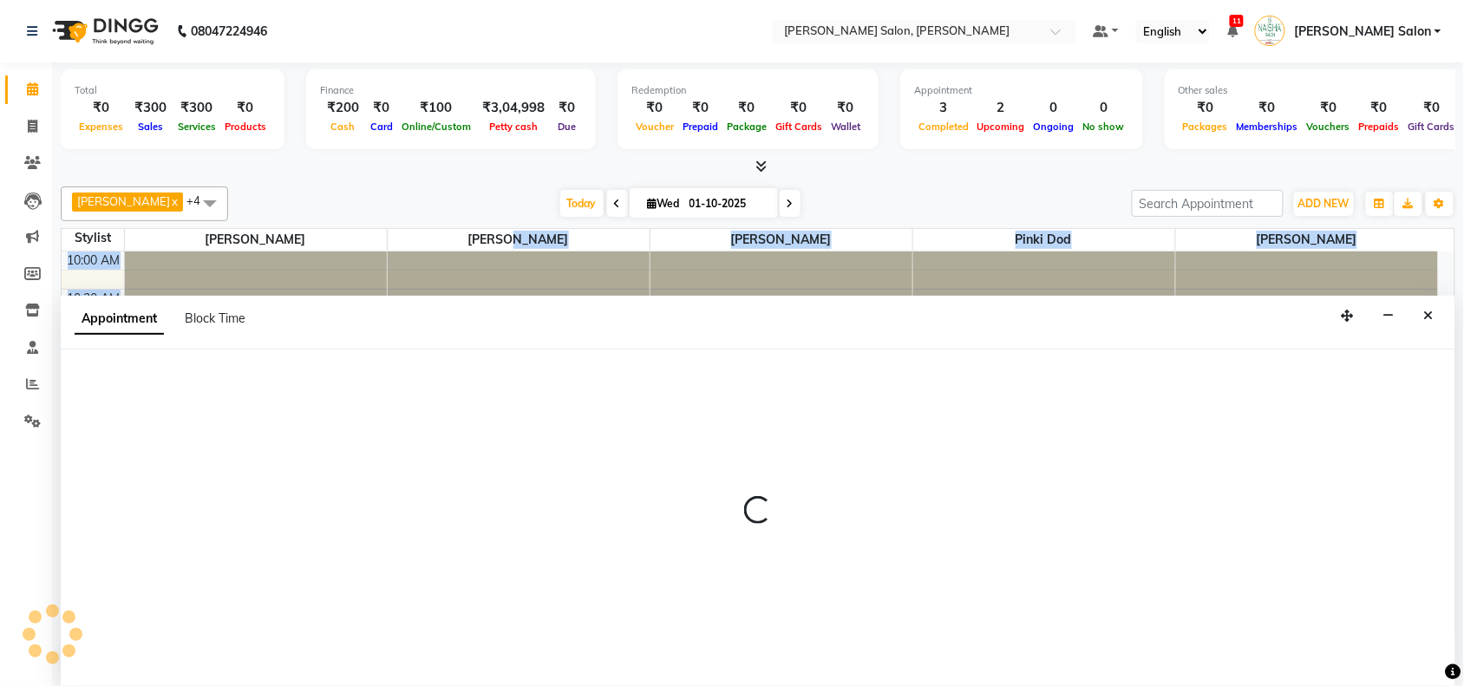
scroll to position [1, 0]
select select "36999"
select select "735"
select select "tentative"
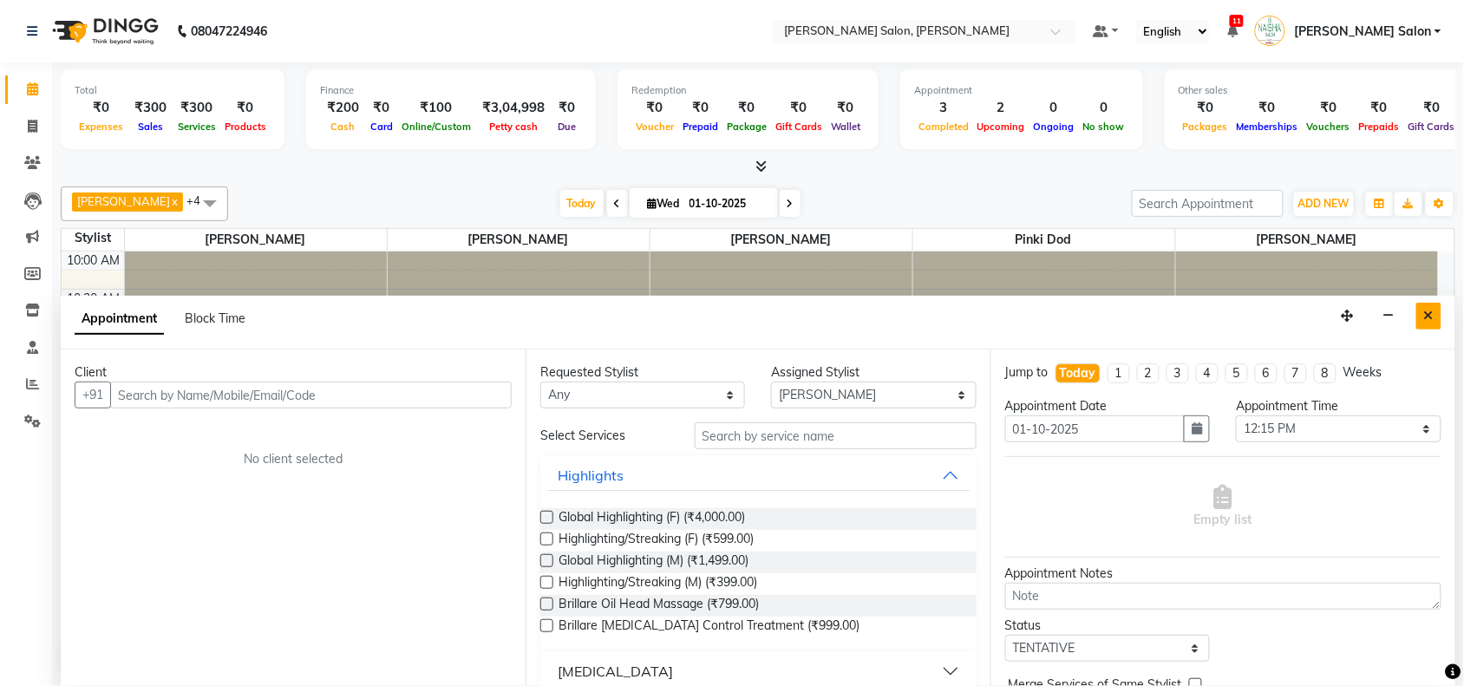
click at [1427, 310] on icon "Close" at bounding box center [1429, 316] width 10 height 12
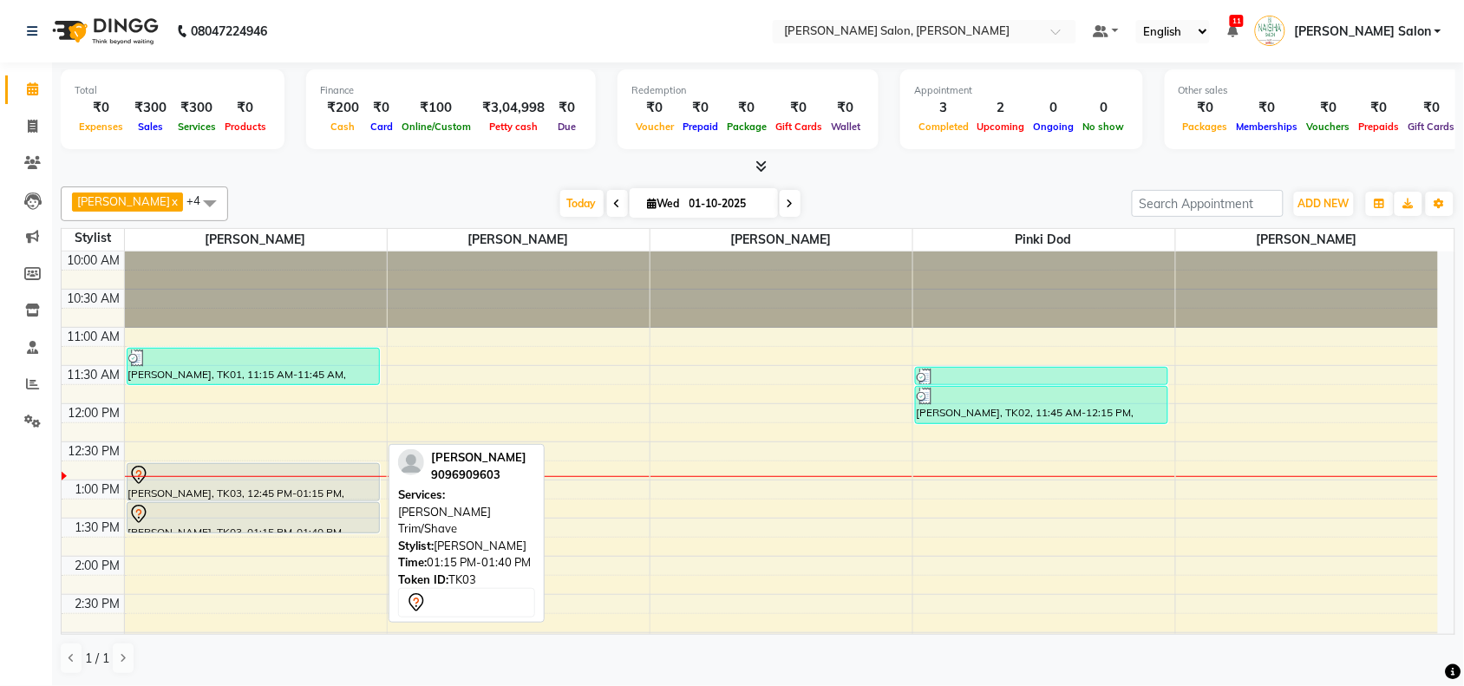
click at [362, 505] on div at bounding box center [253, 514] width 250 height 21
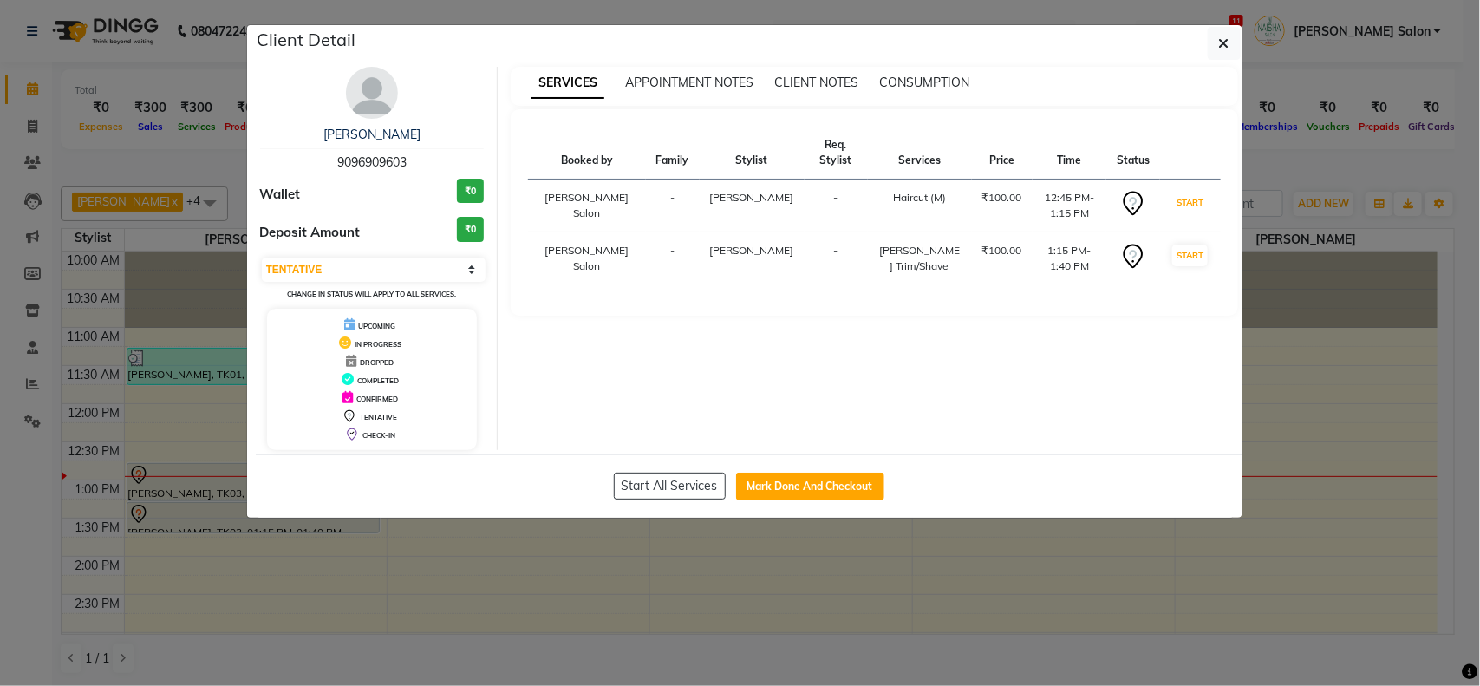
click at [1189, 214] on td "START" at bounding box center [1190, 205] width 60 height 53
click at [1190, 250] on button "START" at bounding box center [1190, 256] width 36 height 22
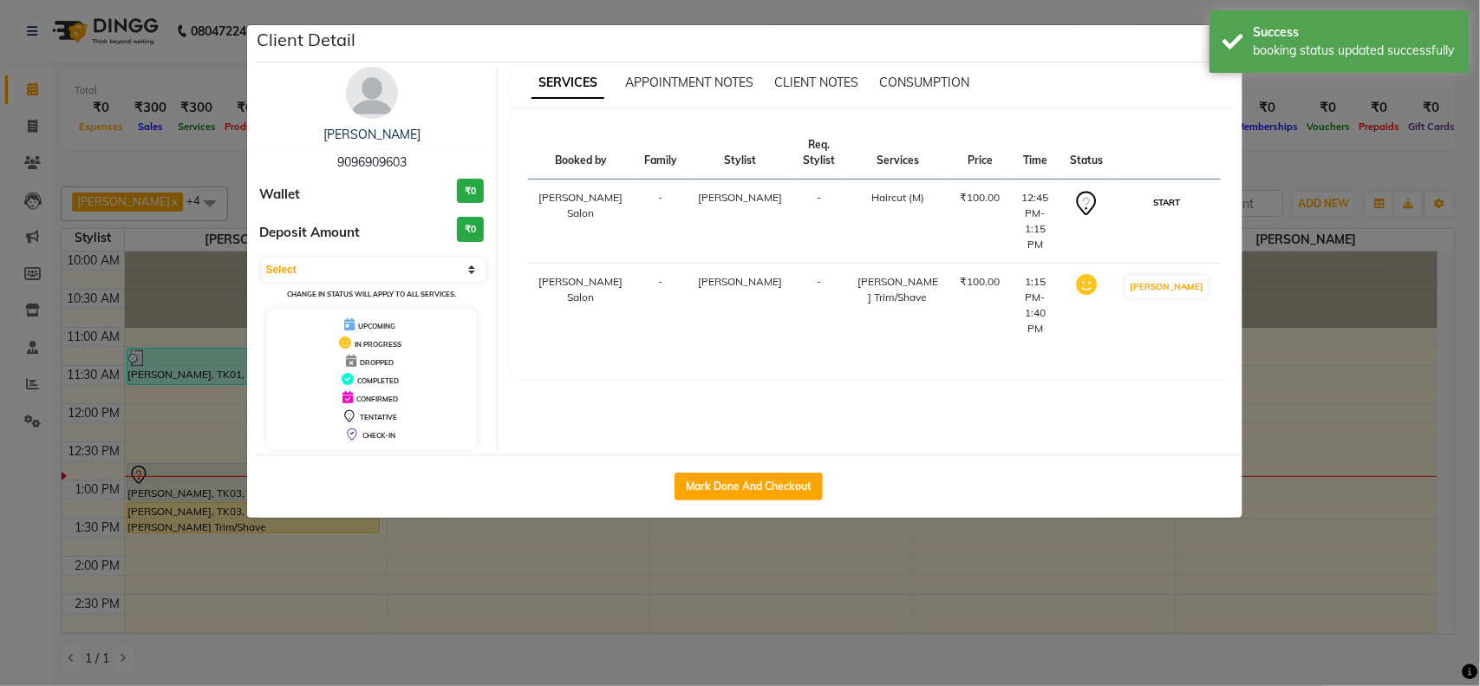
click at [1169, 205] on button "START" at bounding box center [1167, 203] width 36 height 22
select select "1"
click at [1305, 334] on ngb-modal-window "Client Detail Rakesh Naidu 9096909603 Wallet ₹0 Deposit Amount ₹0 Select IN SER…" at bounding box center [740, 343] width 1480 height 686
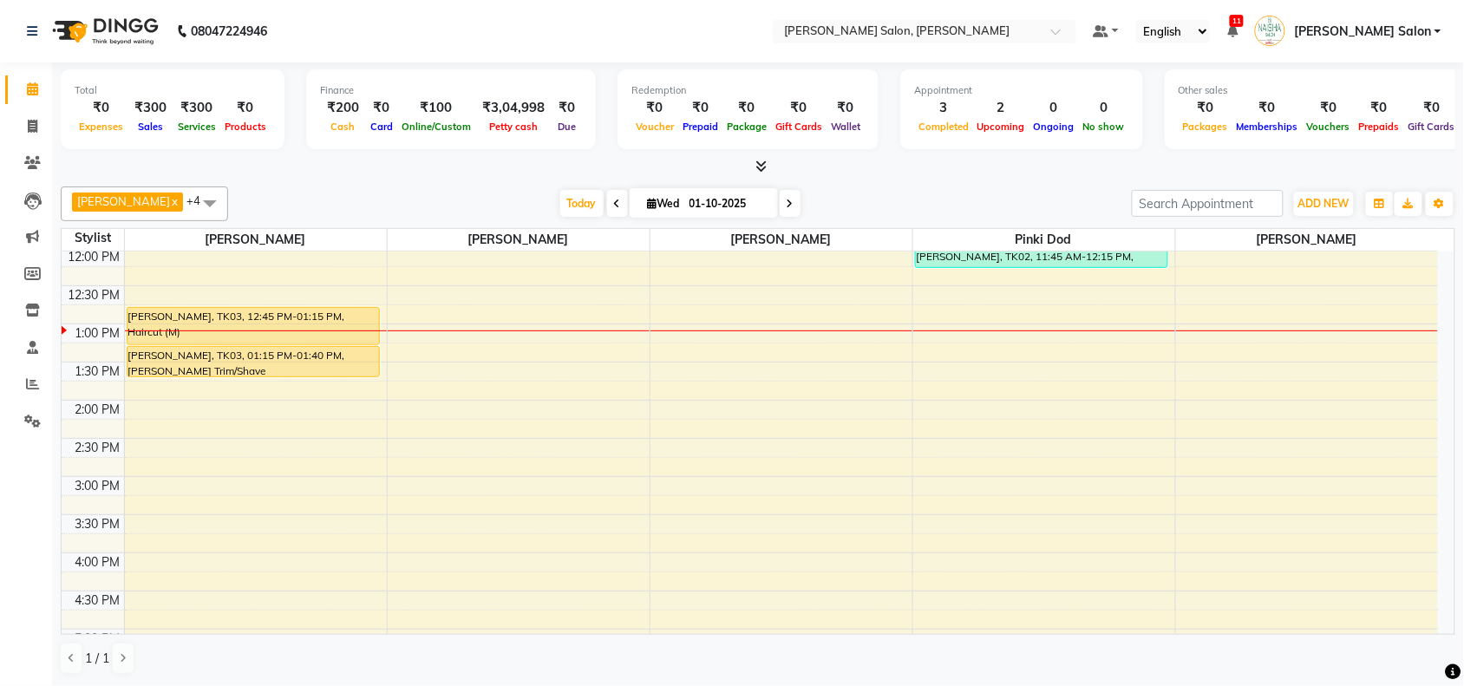
scroll to position [108, 0]
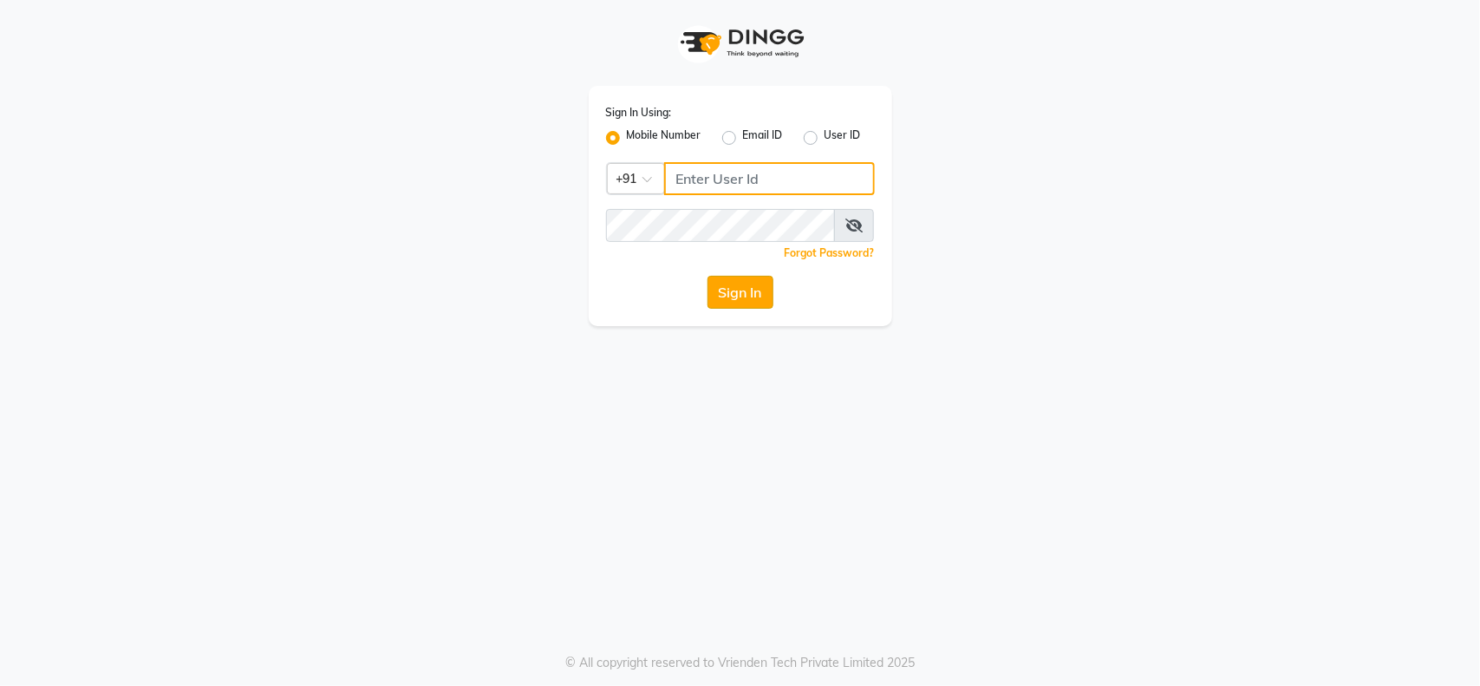
type input "9112073777"
click at [754, 292] on button "Sign In" at bounding box center [740, 292] width 66 height 33
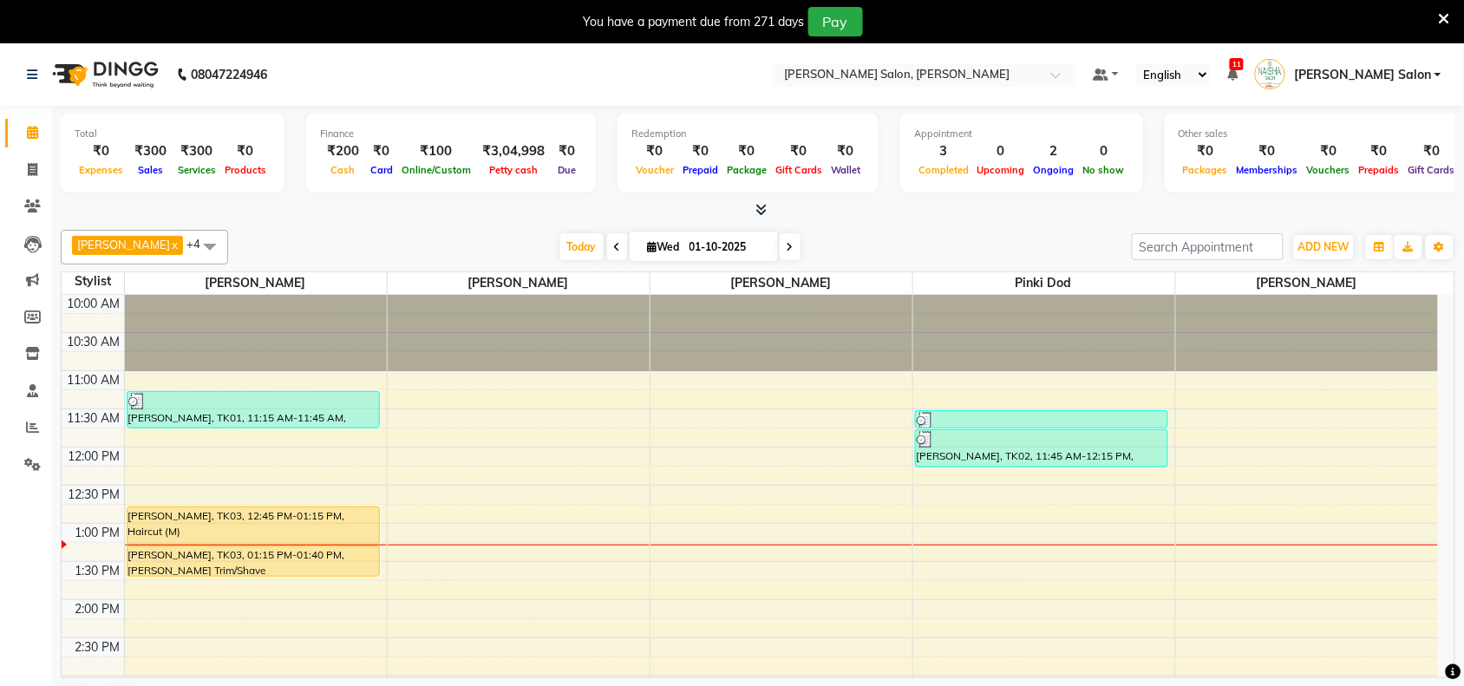
click at [1448, 16] on icon at bounding box center [1443, 19] width 11 height 16
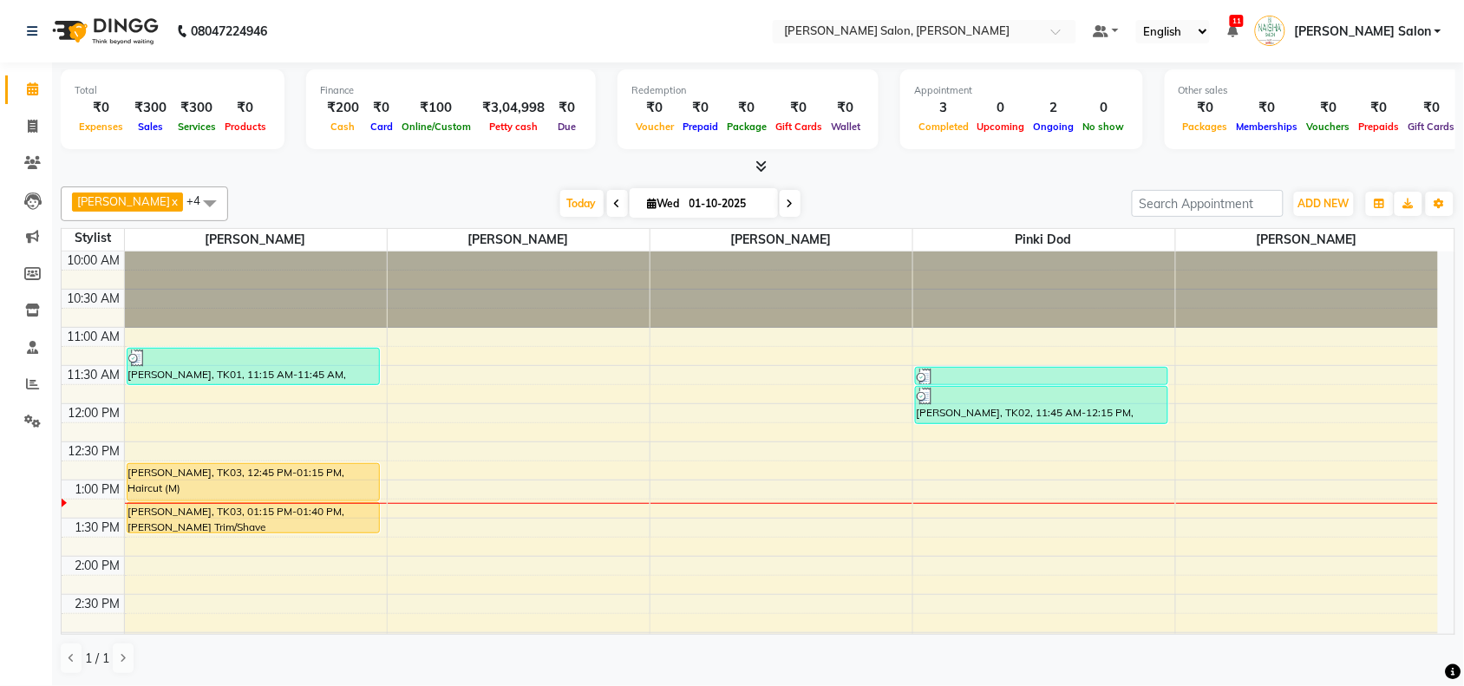
click at [29, 292] on li "Inventory" at bounding box center [26, 310] width 52 height 37
click at [30, 299] on link "Inventory" at bounding box center [26, 311] width 42 height 29
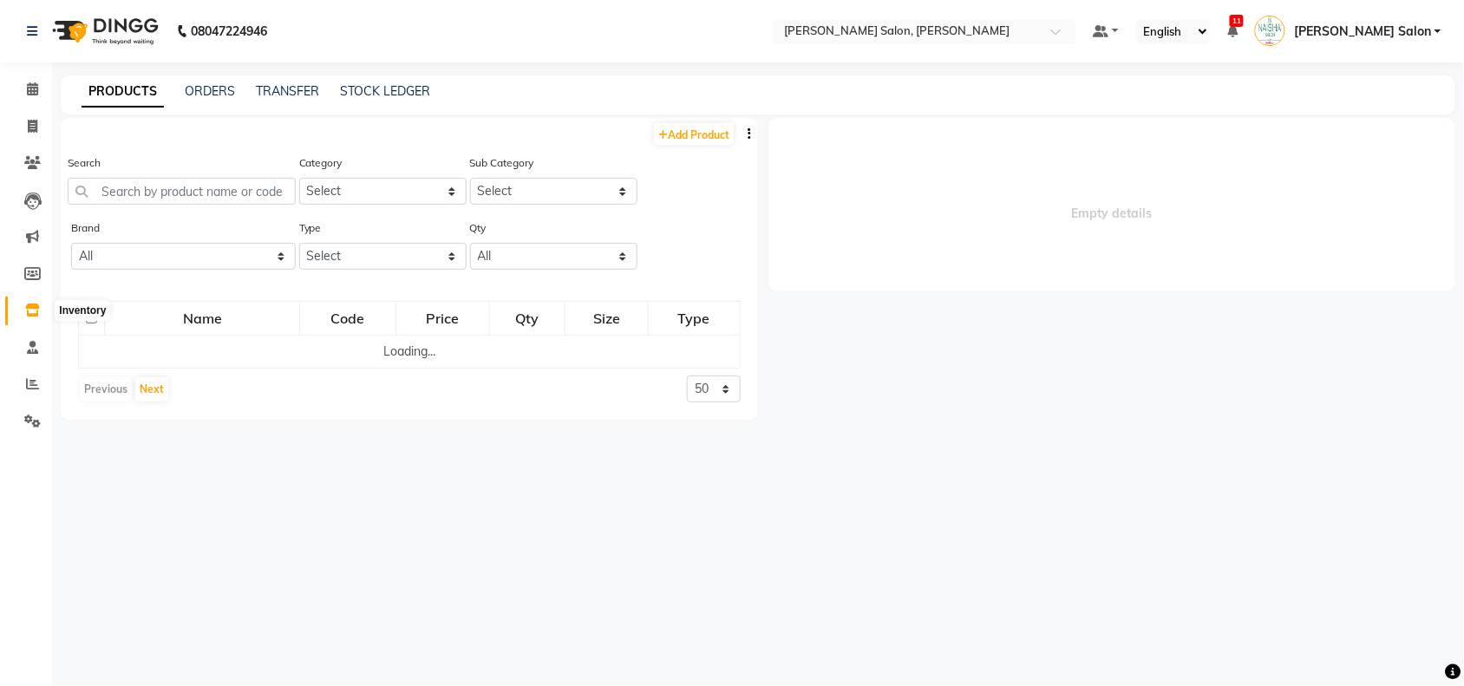
select select
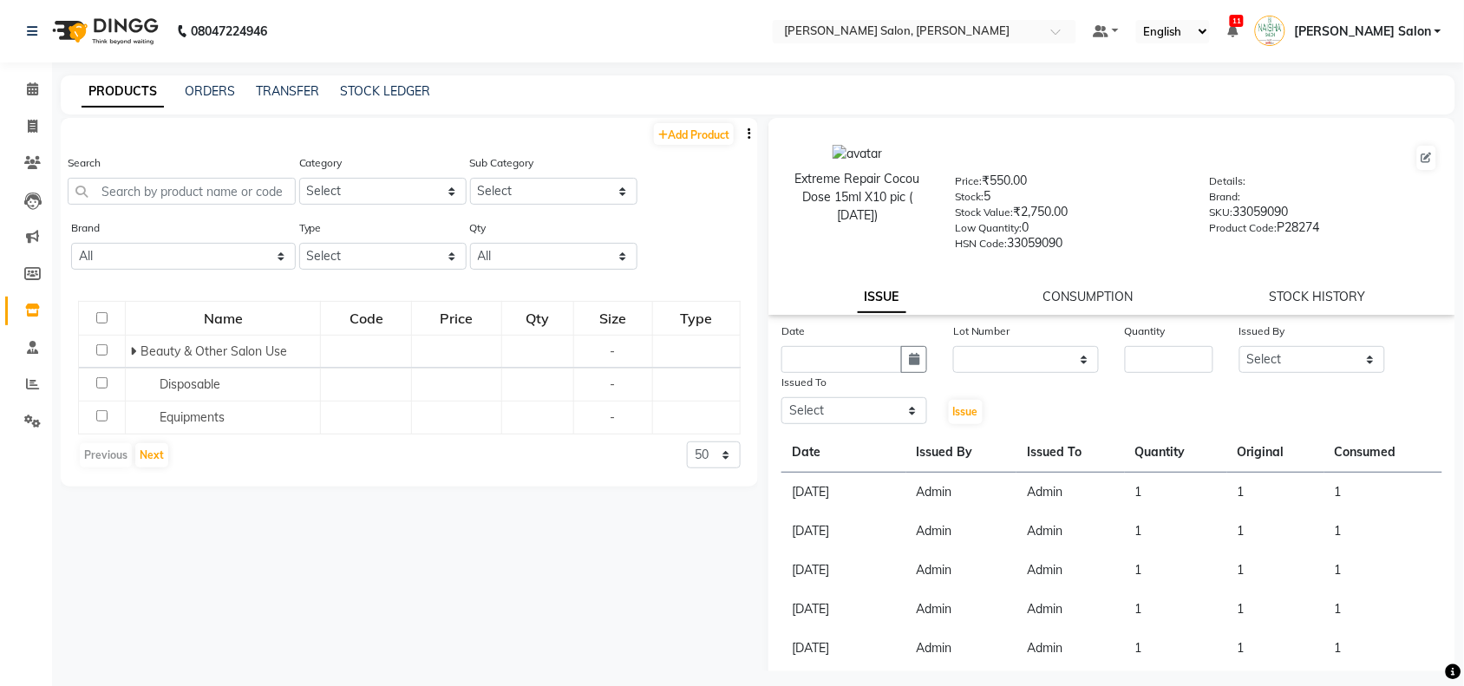
click at [131, 170] on div "Search" at bounding box center [182, 178] width 228 height 51
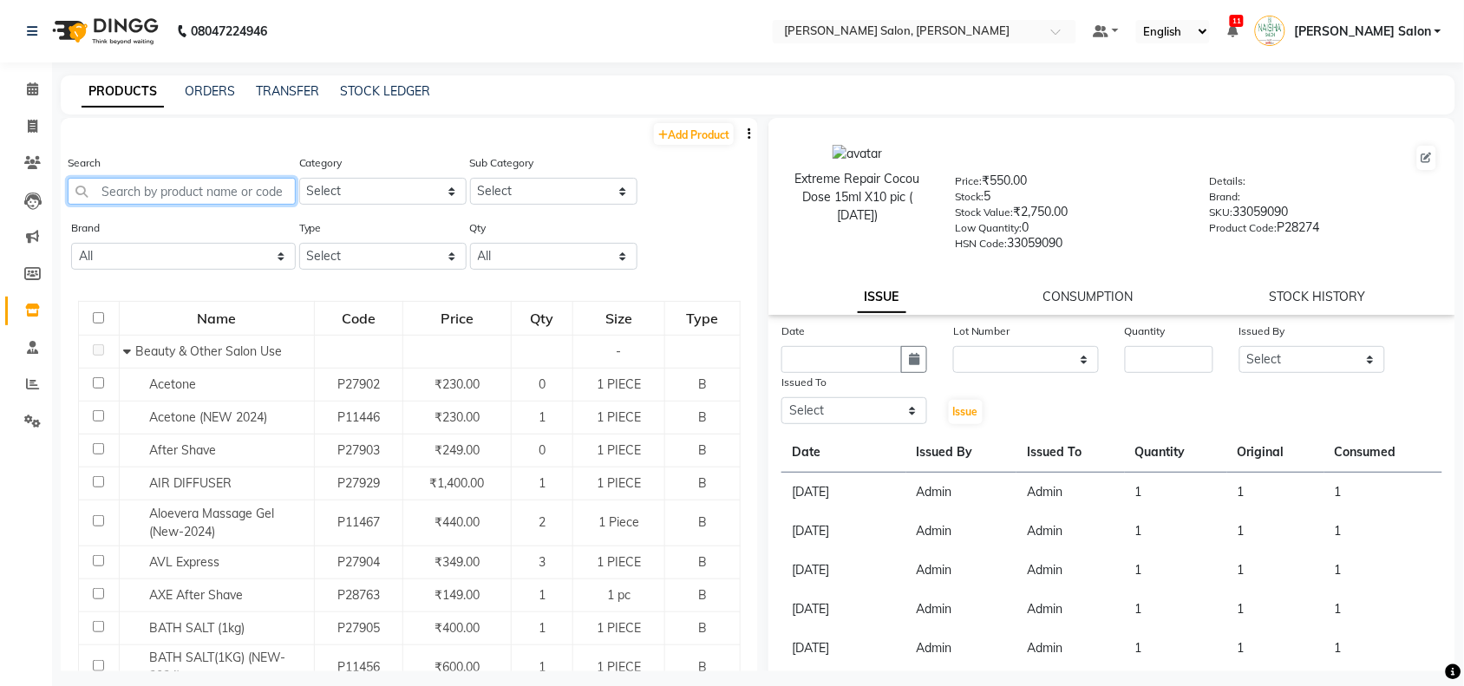
click at [131, 183] on input "text" at bounding box center [182, 191] width 228 height 27
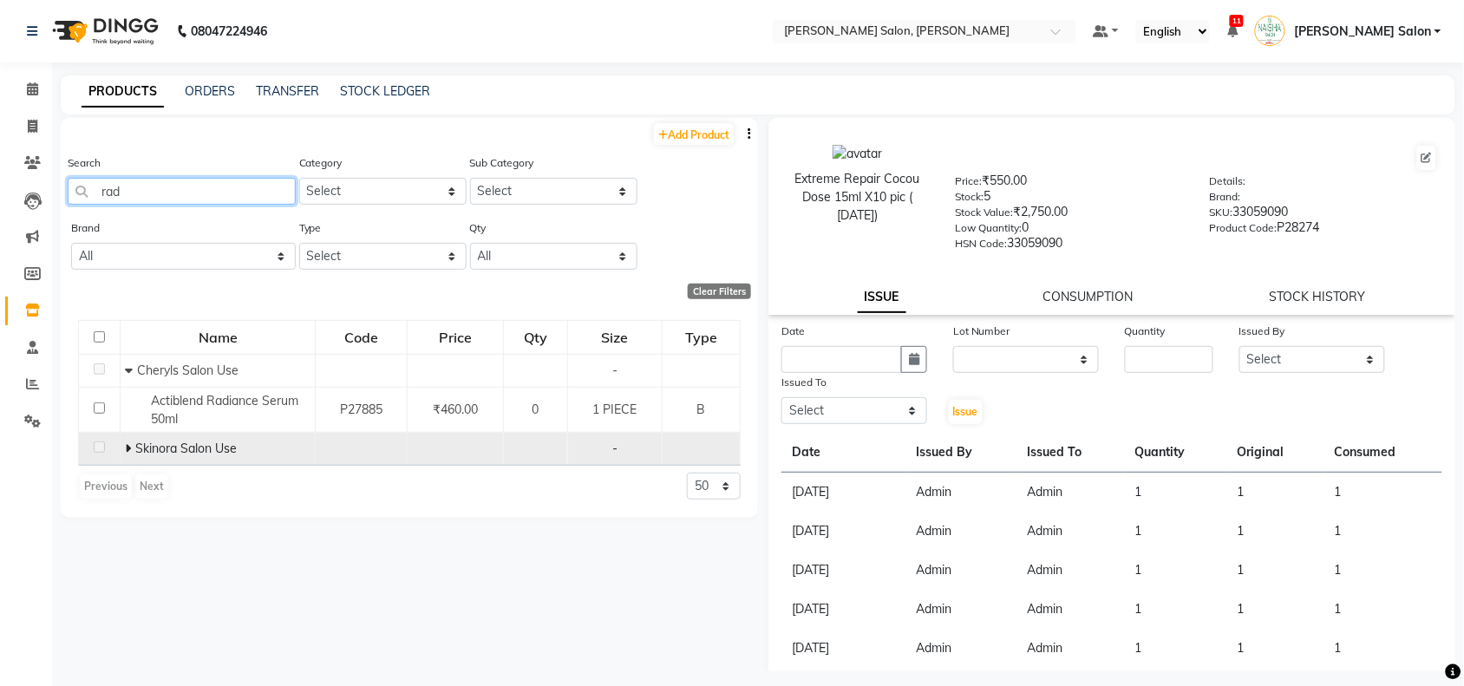
type input "rad"
click at [126, 443] on icon at bounding box center [128, 448] width 6 height 12
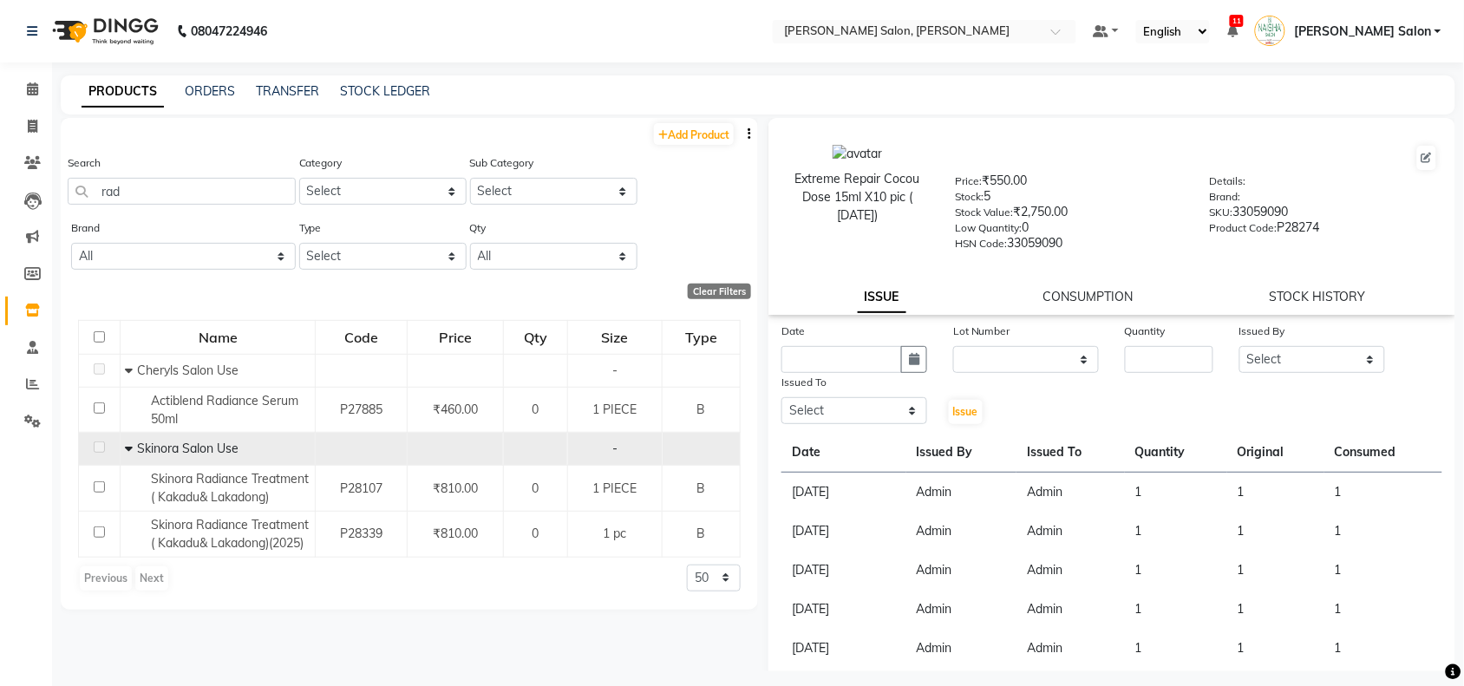
click at [33, 110] on li "Invoice" at bounding box center [26, 126] width 52 height 37
click at [37, 108] on li "Invoice" at bounding box center [26, 126] width 52 height 37
click at [37, 91] on span at bounding box center [32, 90] width 30 height 20
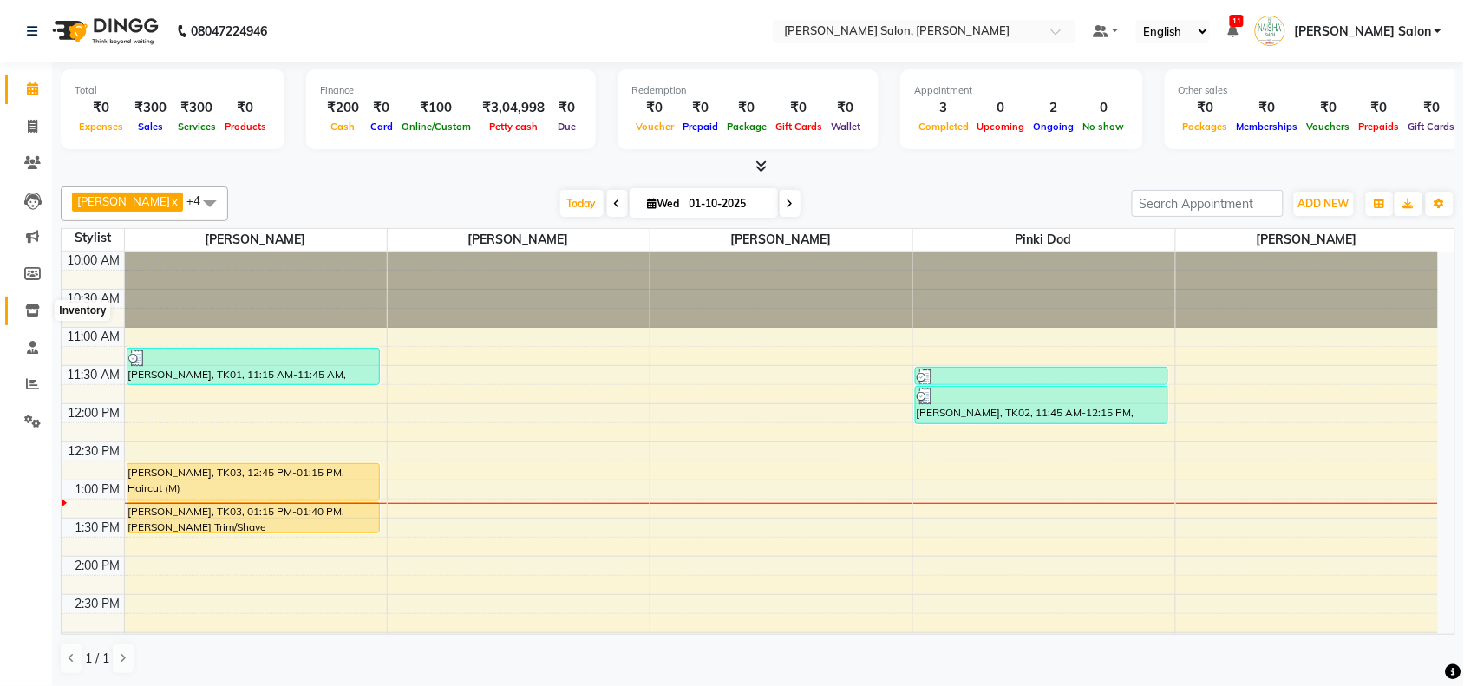
click at [23, 314] on span at bounding box center [32, 311] width 30 height 20
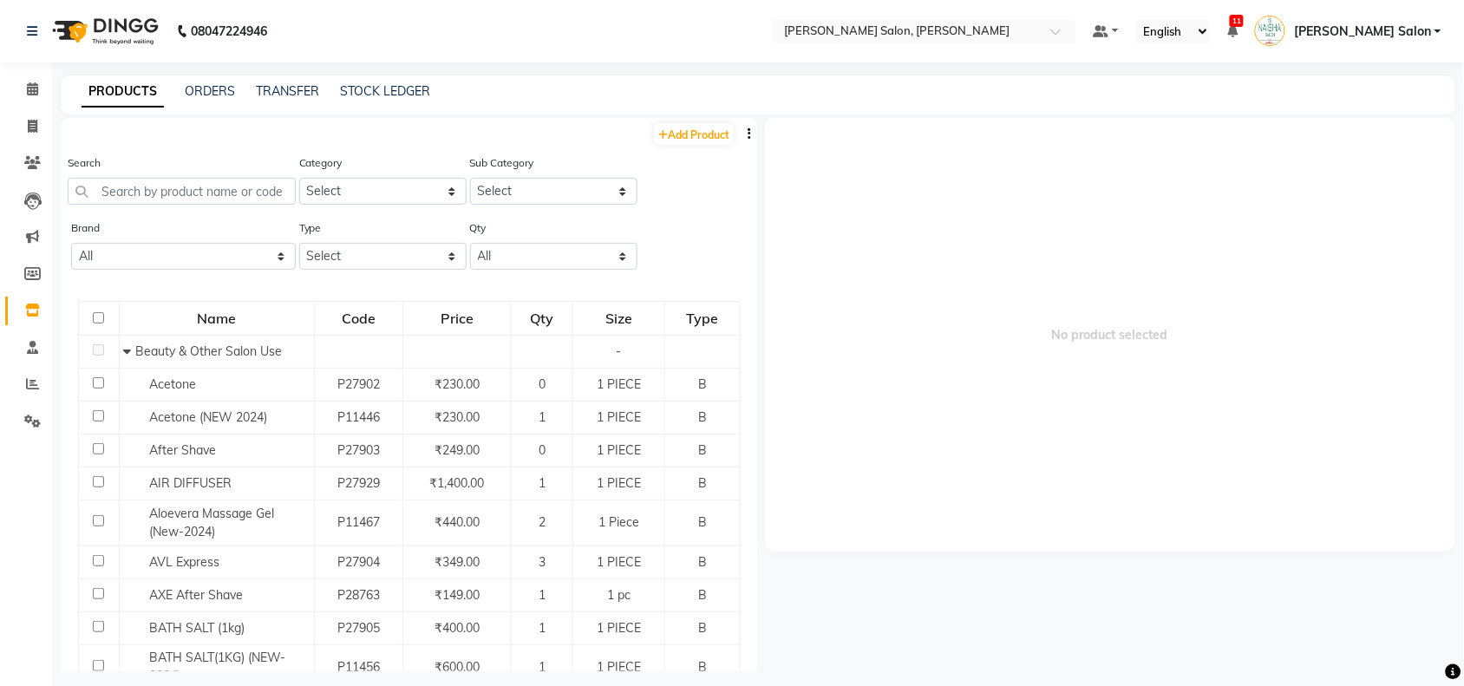
click at [121, 206] on div "Search" at bounding box center [182, 185] width 228 height 65
click at [135, 180] on input "text" at bounding box center [182, 191] width 228 height 27
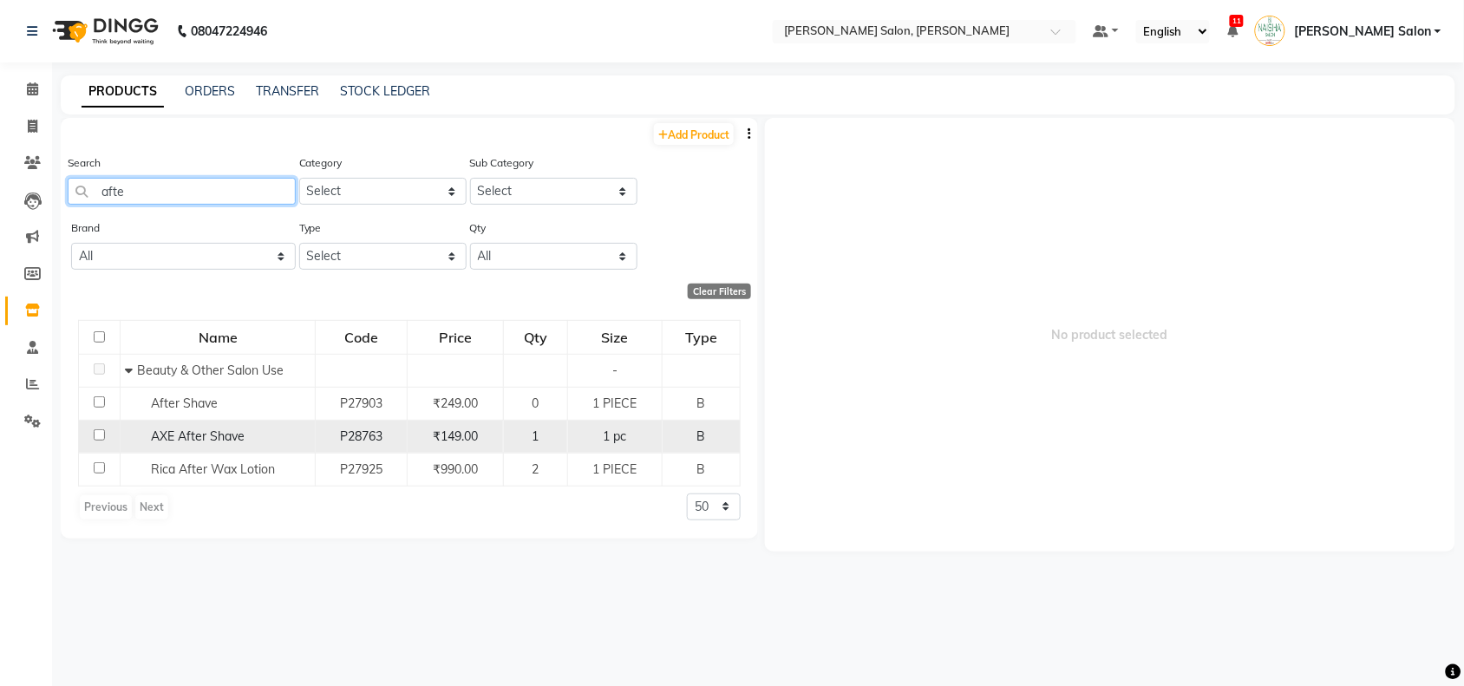
type input "afte"
click at [101, 434] on input "checkbox" at bounding box center [99, 434] width 11 height 11
checkbox input "true"
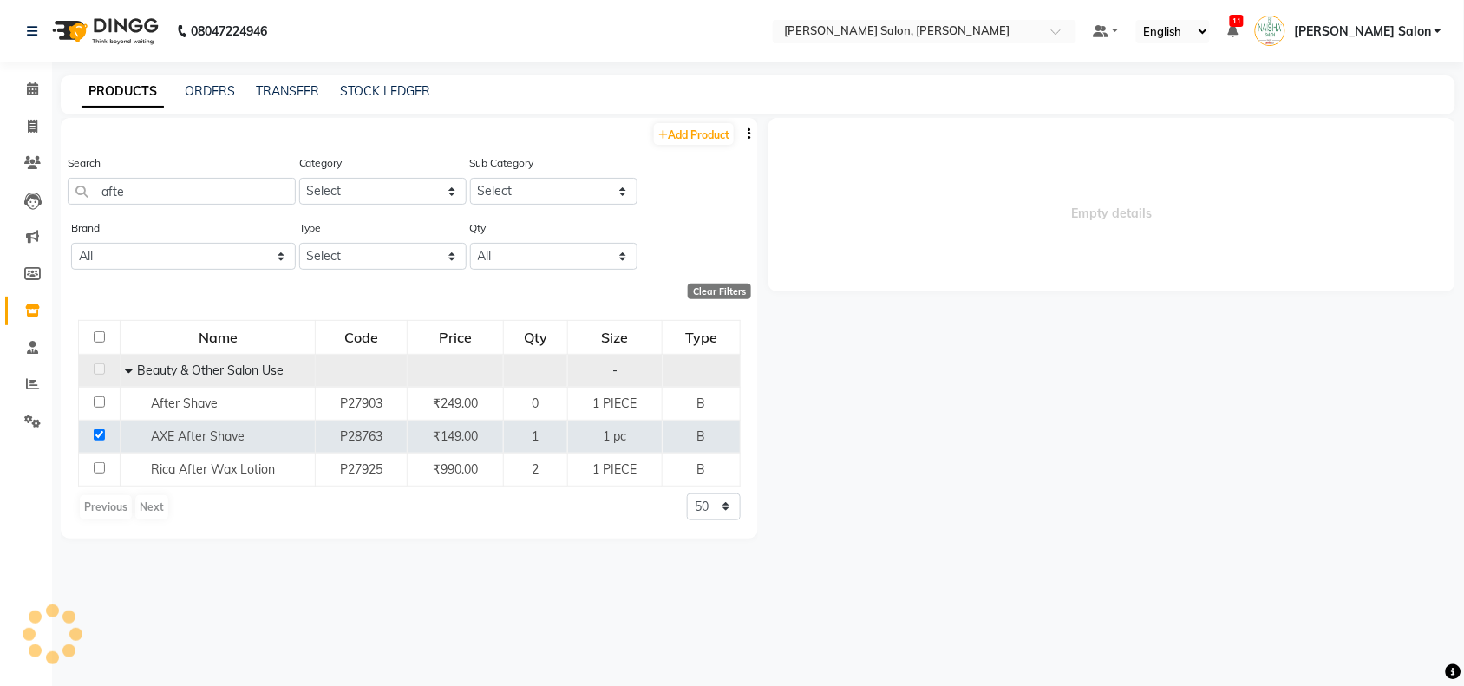
select select
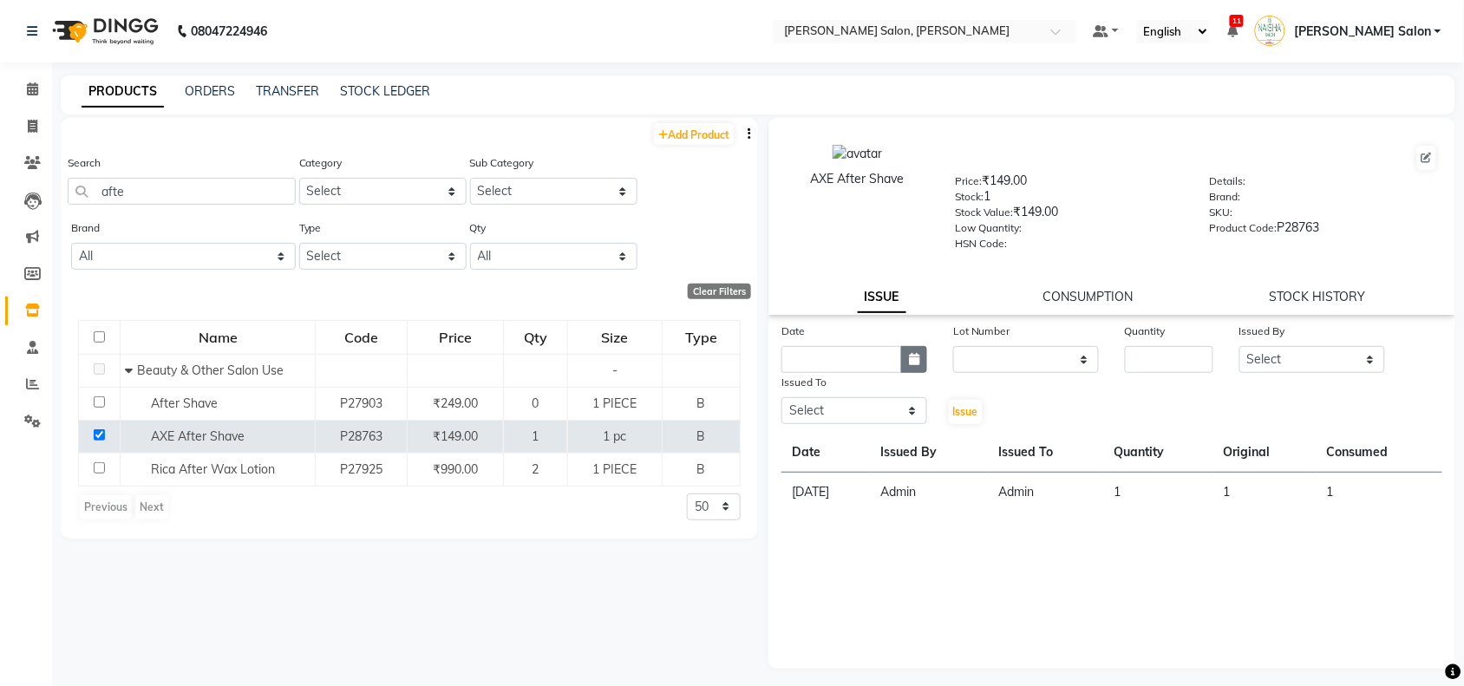
click at [920, 354] on button "button" at bounding box center [914, 359] width 26 height 27
select select "10"
select select "2025"
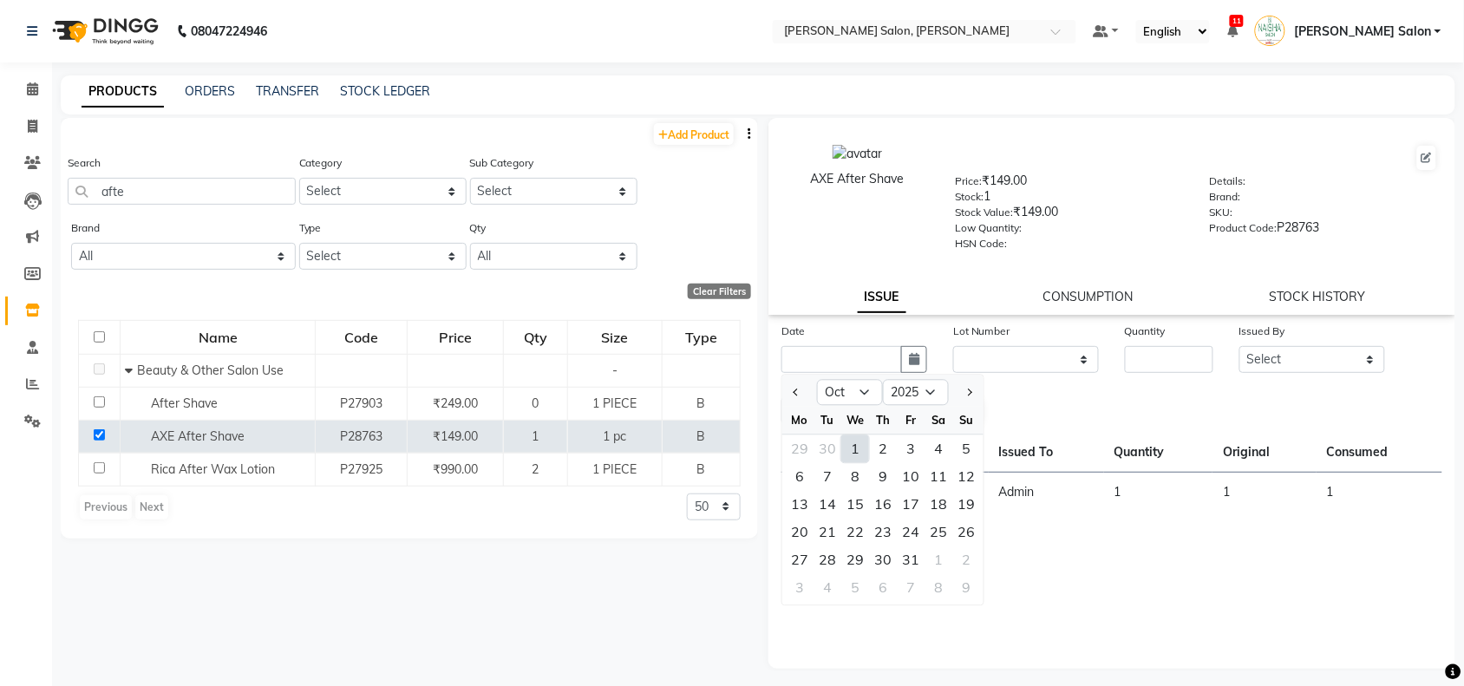
click at [857, 442] on div "1" at bounding box center [855, 449] width 28 height 28
type input "01-10-2025"
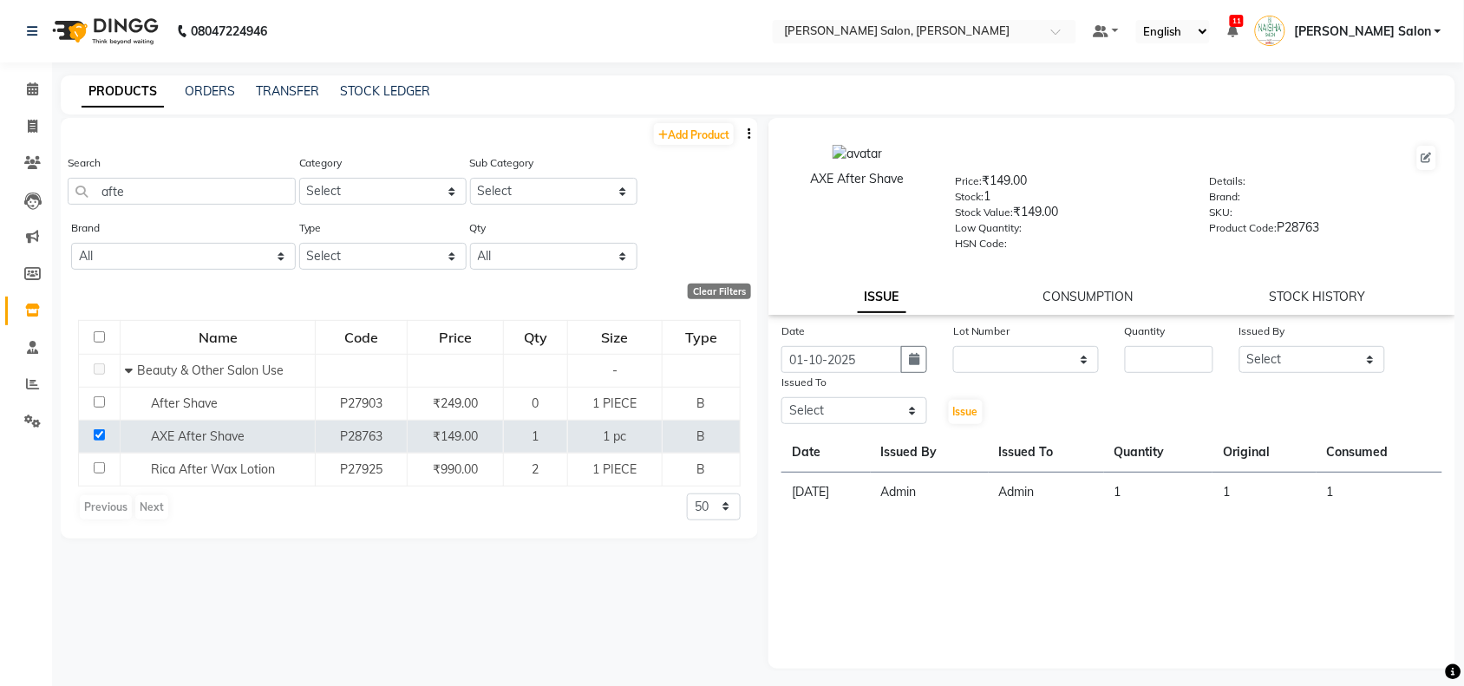
click at [1041, 322] on div "Lot Number" at bounding box center [1026, 334] width 146 height 24
click at [1034, 351] on div "Lot Number None" at bounding box center [1026, 347] width 172 height 51
drag, startPoint x: 1034, startPoint y: 351, endPoint x: 1033, endPoint y: 361, distance: 9.7
click at [1034, 353] on select "None" at bounding box center [1026, 359] width 146 height 27
select select "0: null"
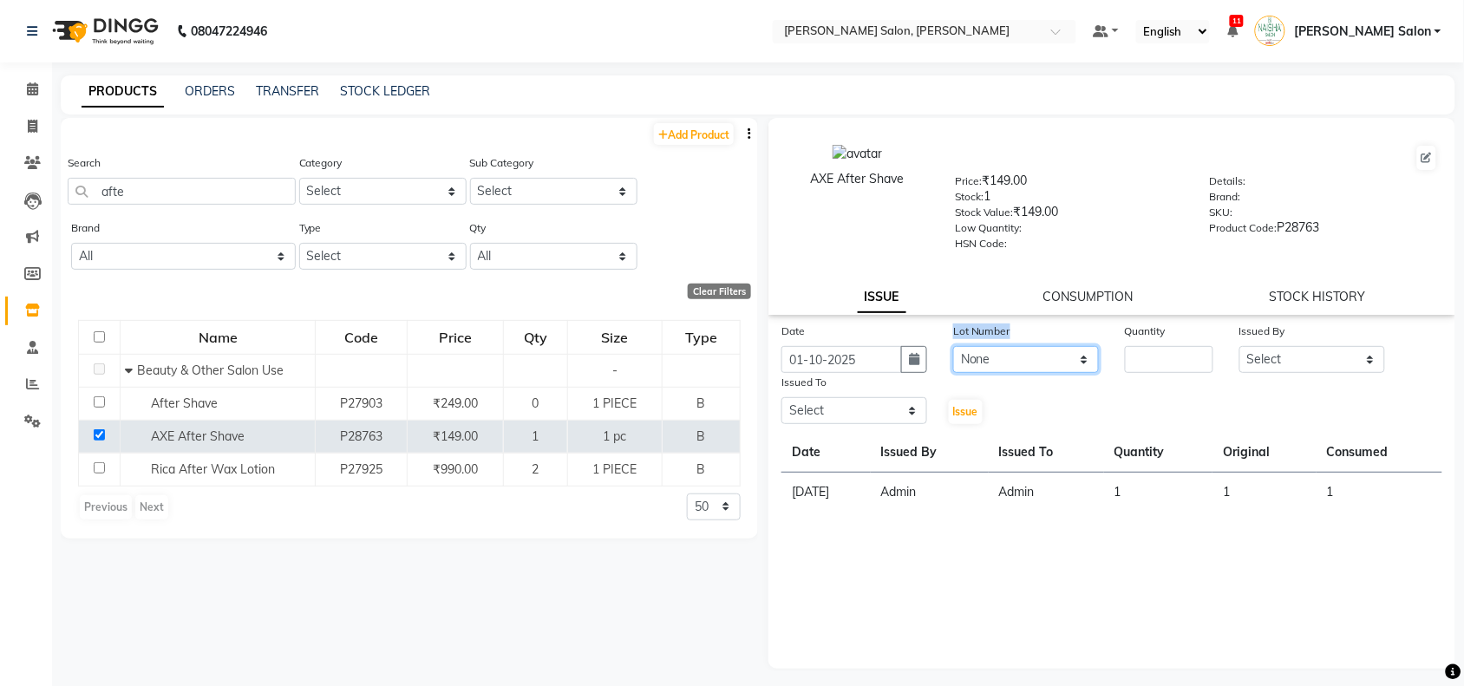
click at [953, 346] on select "None" at bounding box center [1026, 359] width 146 height 27
click at [1183, 353] on input "number" at bounding box center [1169, 359] width 88 height 27
type input "1"
click at [1286, 352] on select "Select Admin [PERSON_NAME] Salon Pawan [PERSON_NAME] dod [PERSON_NAME] [PERSON_…" at bounding box center [1312, 359] width 146 height 27
select select "80931"
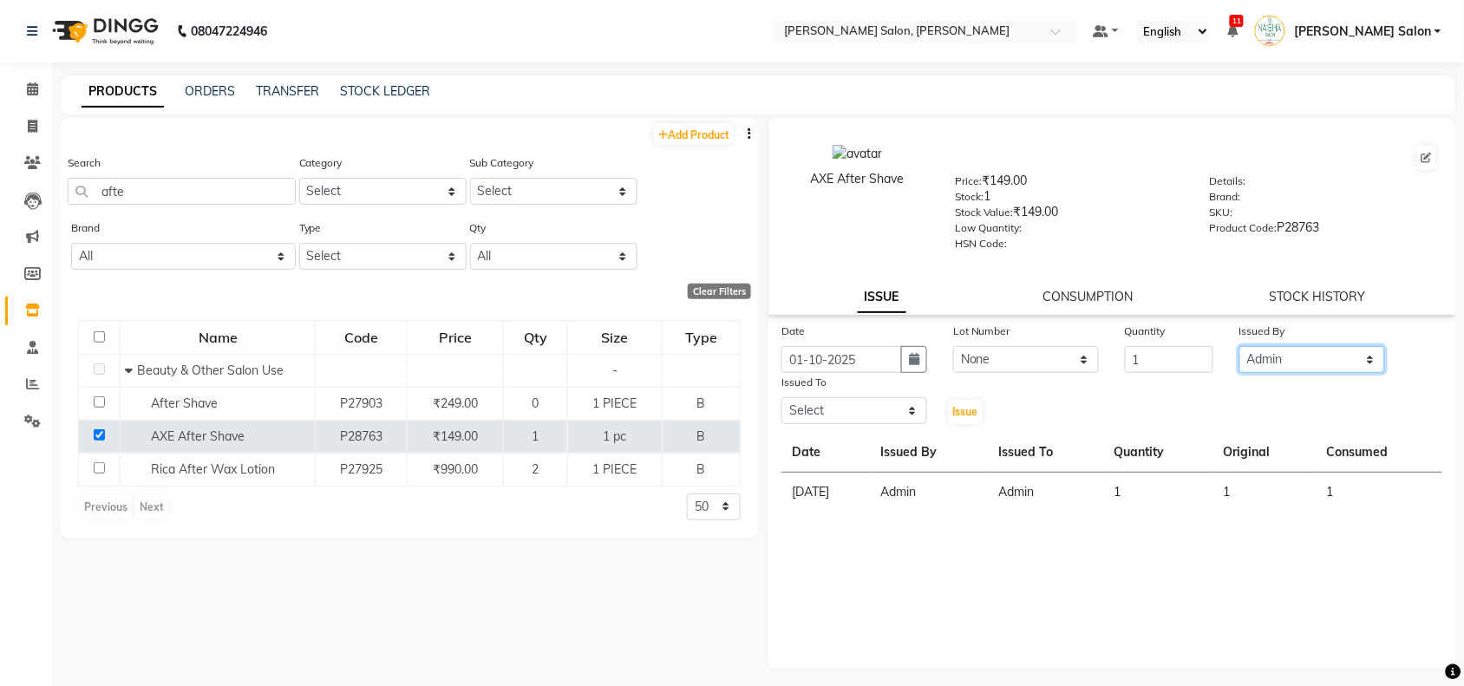
click at [1239, 346] on select "Select Admin [PERSON_NAME] Salon Pawan [PERSON_NAME] dod [PERSON_NAME] [PERSON_…" at bounding box center [1312, 359] width 146 height 27
click at [903, 421] on div "Issued To Select Admin Kiran Raut Naisha Salon Pawan chauhan Pinki dod Pragya N…" at bounding box center [854, 399] width 172 height 53
drag, startPoint x: 908, startPoint y: 409, endPoint x: 909, endPoint y: 393, distance: 16.5
click at [909, 397] on select "Select Admin [PERSON_NAME] Salon Pawan [PERSON_NAME] dod [PERSON_NAME] [PERSON_…" at bounding box center [854, 410] width 146 height 27
select select "80931"
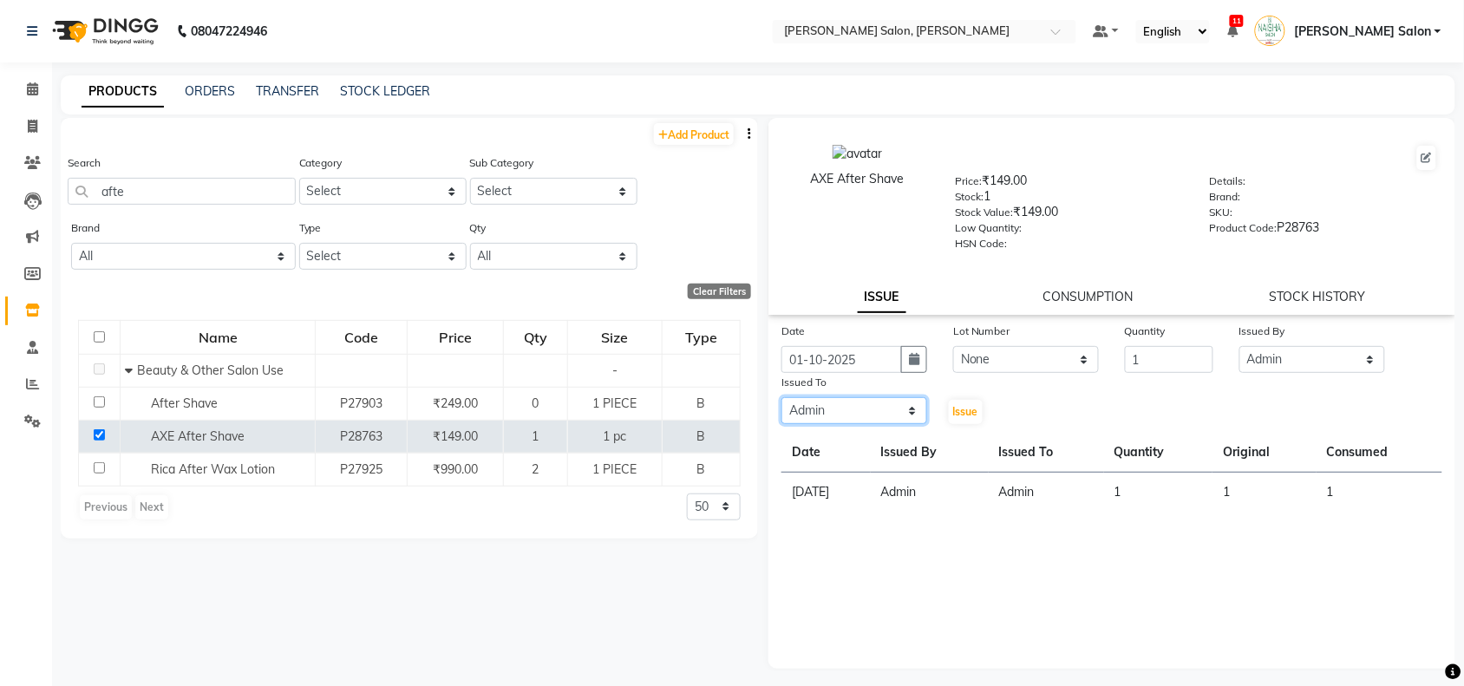
click at [781, 397] on select "Select Admin [PERSON_NAME] Salon Pawan [PERSON_NAME] dod [PERSON_NAME] [PERSON_…" at bounding box center [854, 410] width 146 height 27
click at [964, 400] on button "Issue" at bounding box center [966, 412] width 34 height 24
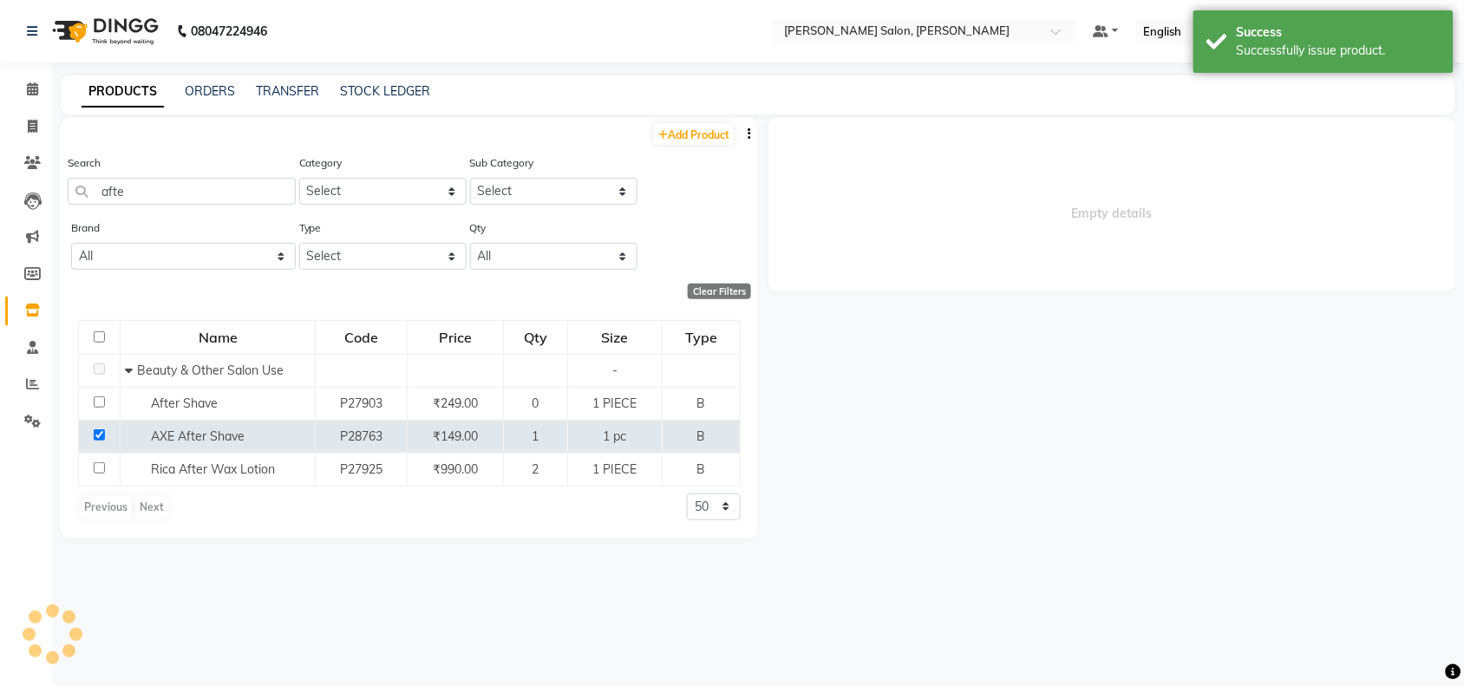
select select
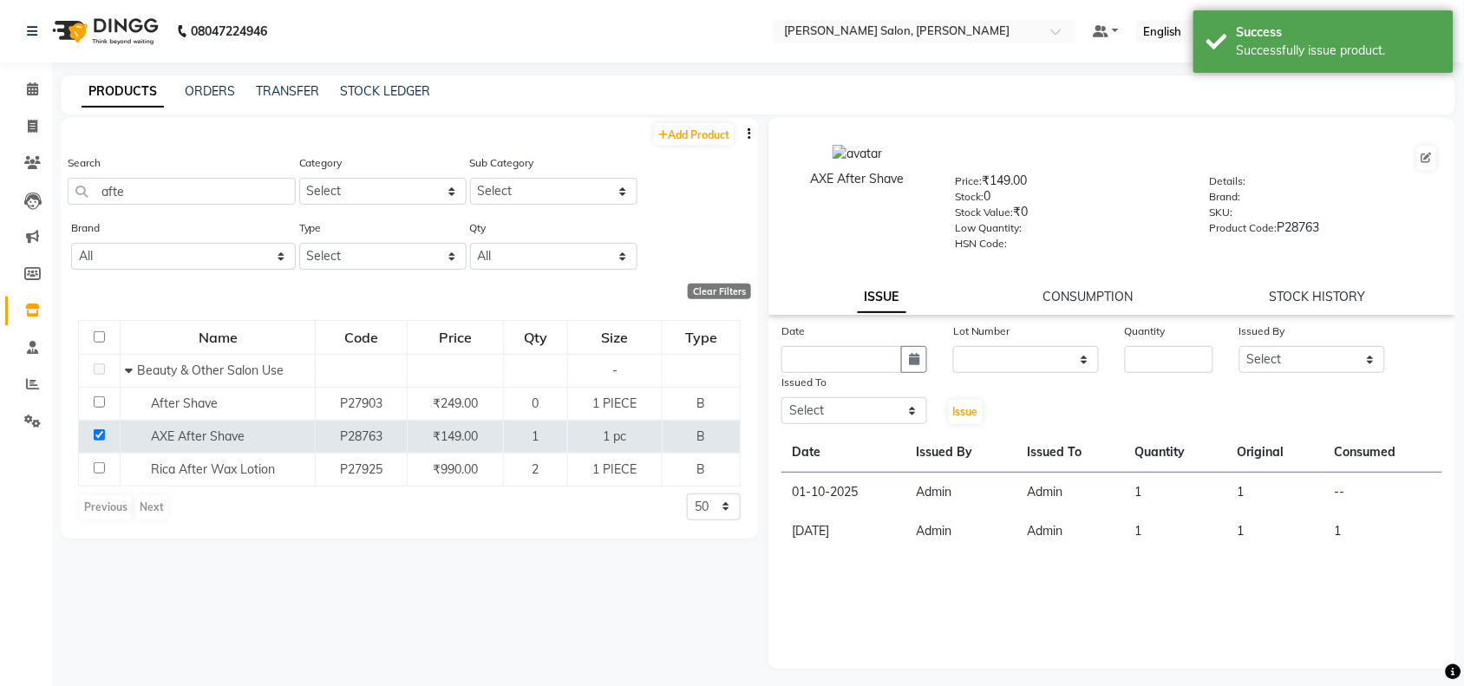
click at [1086, 283] on div "AXE After Shave Price: ₹149.00 Stock: 0 Stock Value: ₹0 Low Quantity: HSN Code:…" at bounding box center [1111, 216] width 687 height 197
drag, startPoint x: 1085, startPoint y: 284, endPoint x: 1079, endPoint y: 300, distance: 17.3
click at [1080, 296] on div "AXE After Shave Price: ₹149.00 Stock: 0 Stock Value: ₹0 Low Quantity: HSN Code:…" at bounding box center [1111, 216] width 687 height 197
click at [1079, 300] on link "CONSUMPTION" at bounding box center [1087, 297] width 90 height 16
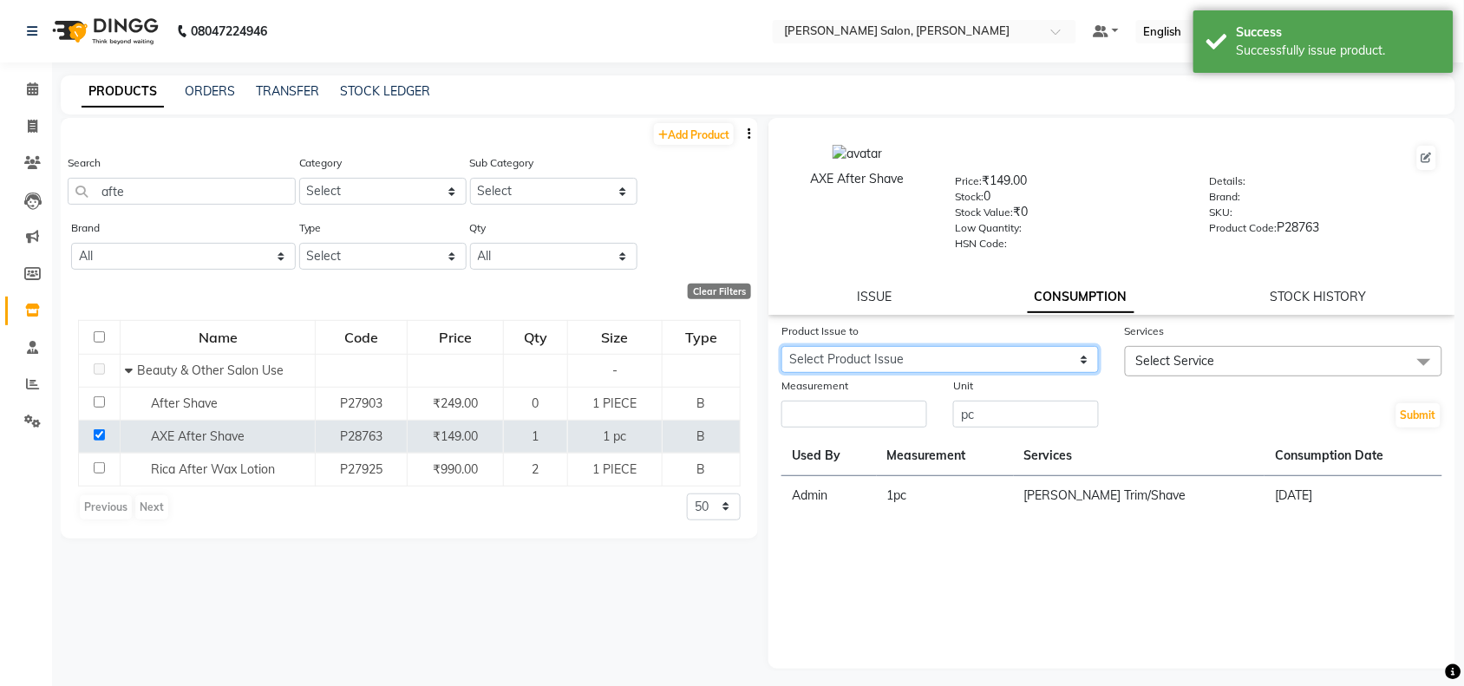
click at [987, 354] on select "Select Product Issue 2025-10-01, Issued to: Admin, Balance: 1" at bounding box center [939, 359] width 317 height 27
select select "1276610"
click at [781, 346] on select "Select Product Issue 2025-10-01, Issued to: Admin, Balance: 1" at bounding box center [939, 359] width 317 height 27
click at [1176, 362] on span "Select Service" at bounding box center [1175, 361] width 79 height 16
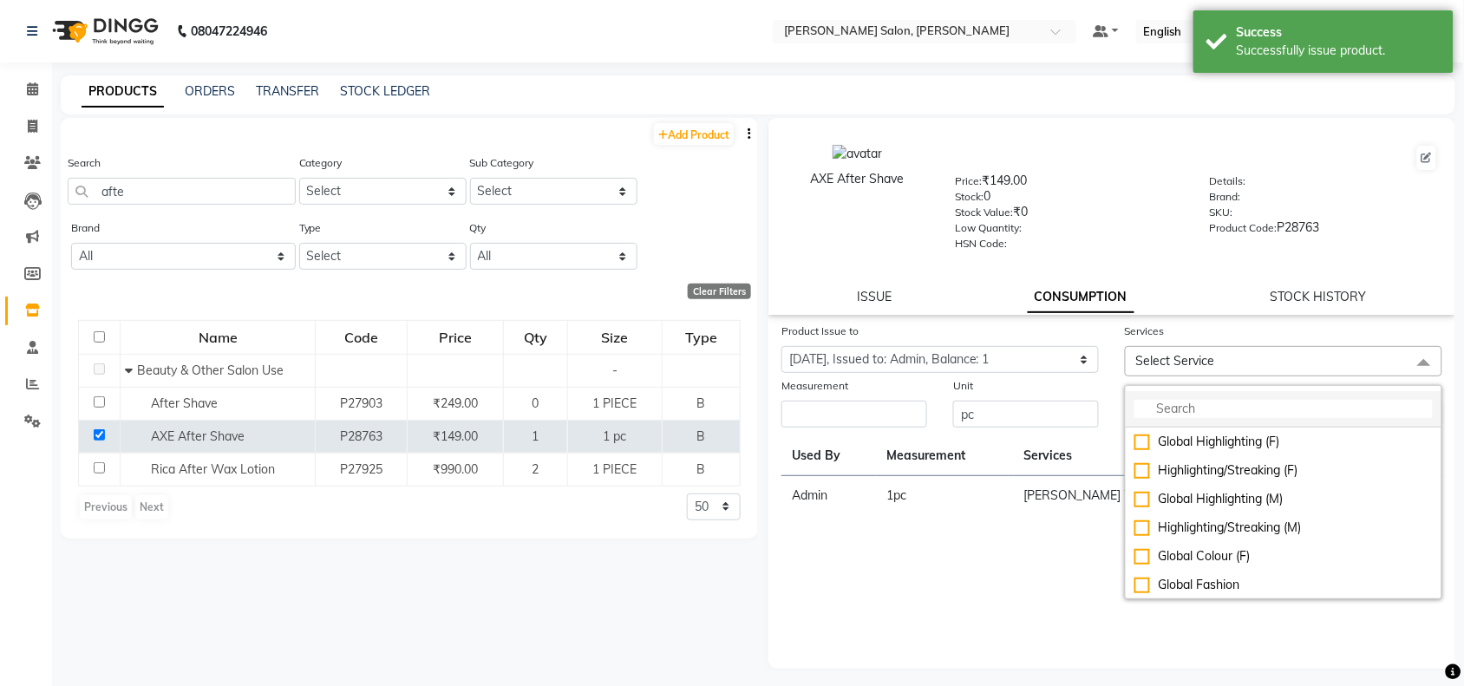
click at [1179, 400] on input "multiselect-search" at bounding box center [1283, 409] width 298 height 18
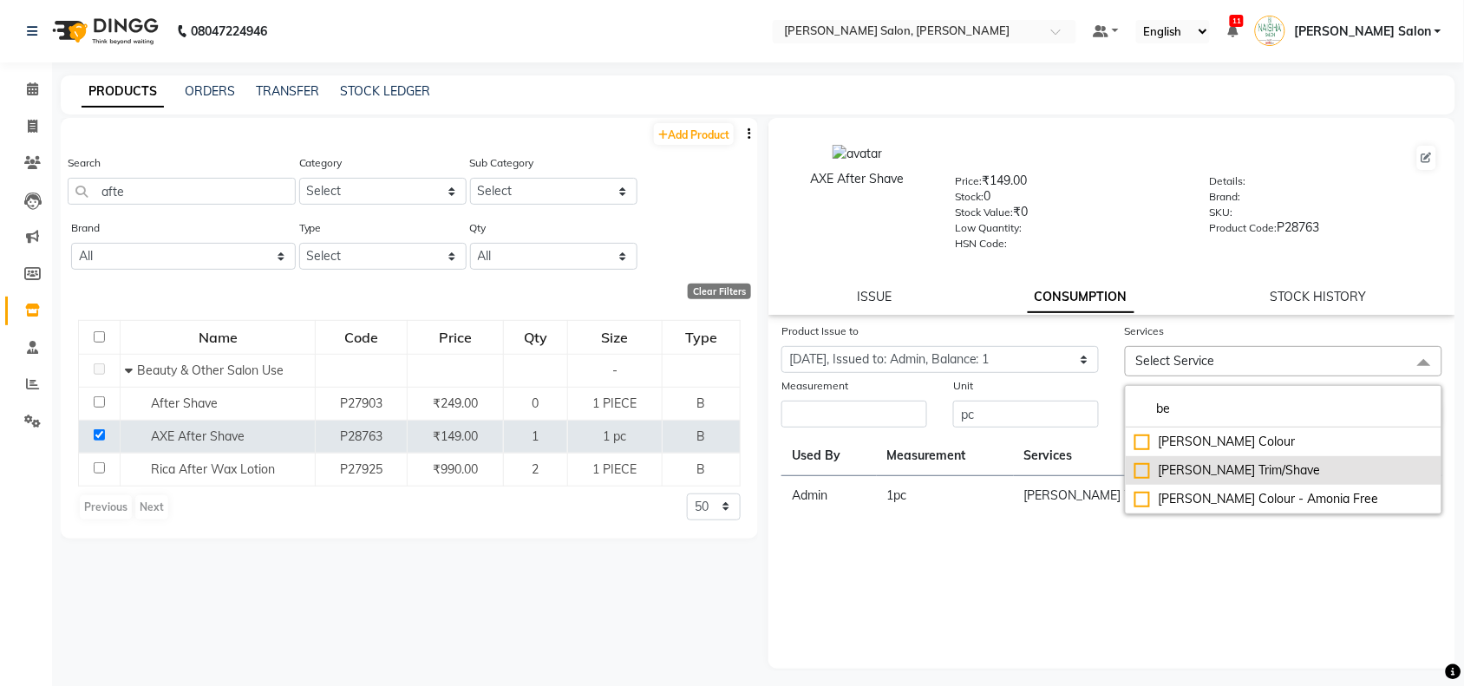
type input "be"
click at [1158, 470] on div "[PERSON_NAME] Trim/Shave" at bounding box center [1283, 470] width 298 height 18
checkbox input "true"
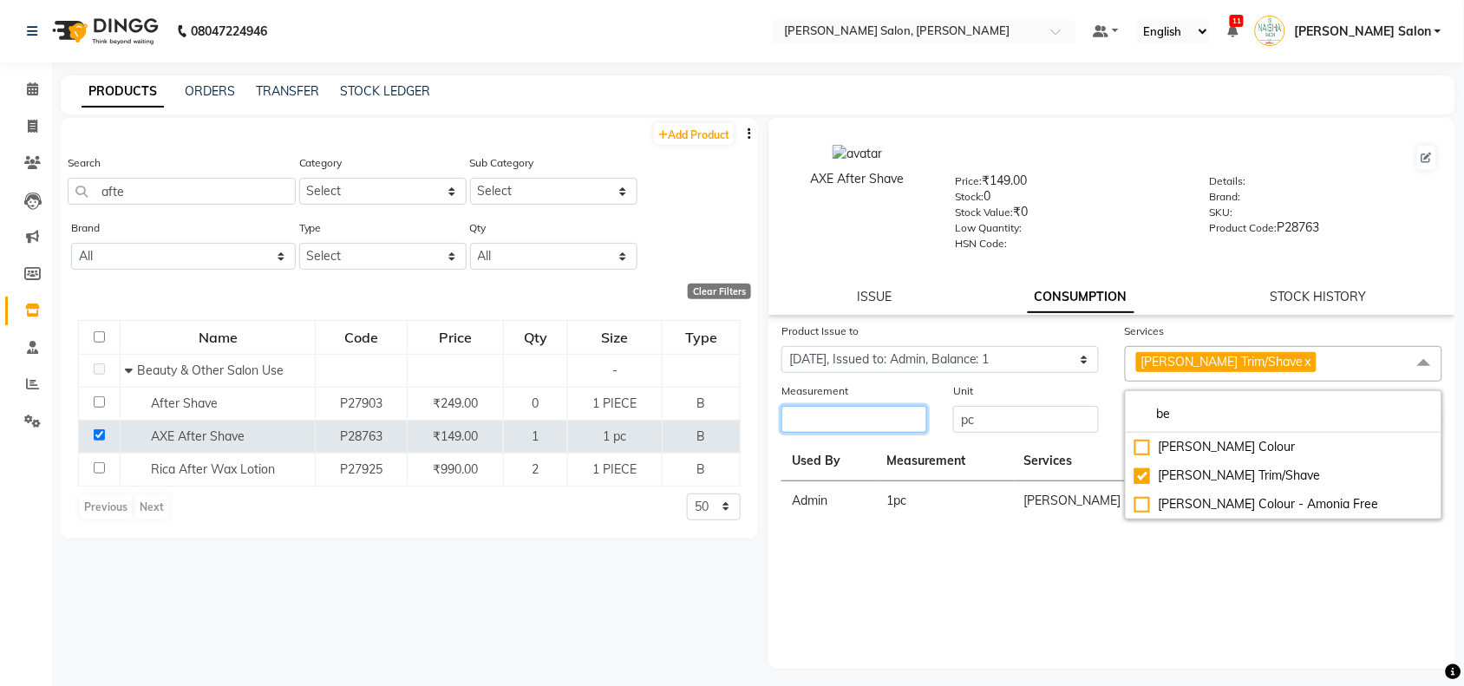
click at [900, 422] on input "number" at bounding box center [854, 419] width 146 height 27
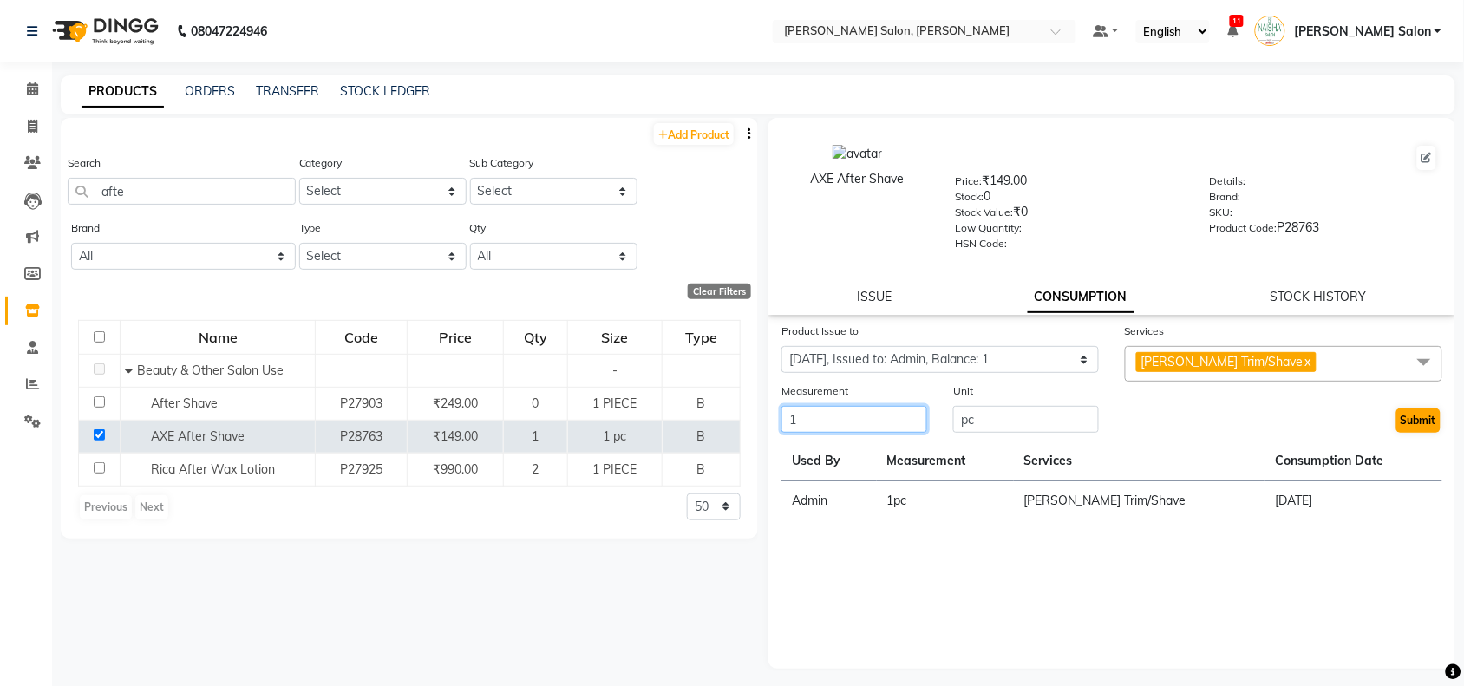
type input "1"
click at [1406, 416] on button "Submit" at bounding box center [1418, 420] width 44 height 24
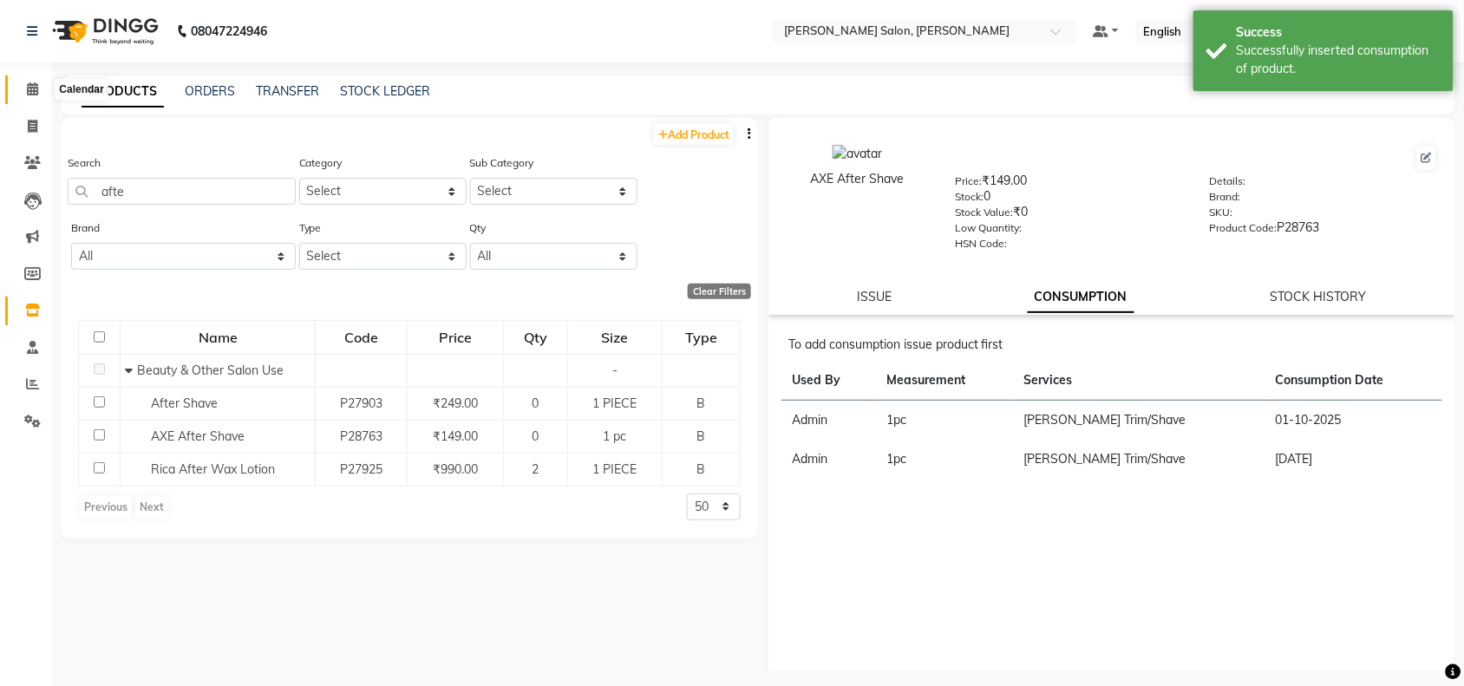
click at [30, 98] on span at bounding box center [32, 90] width 30 height 20
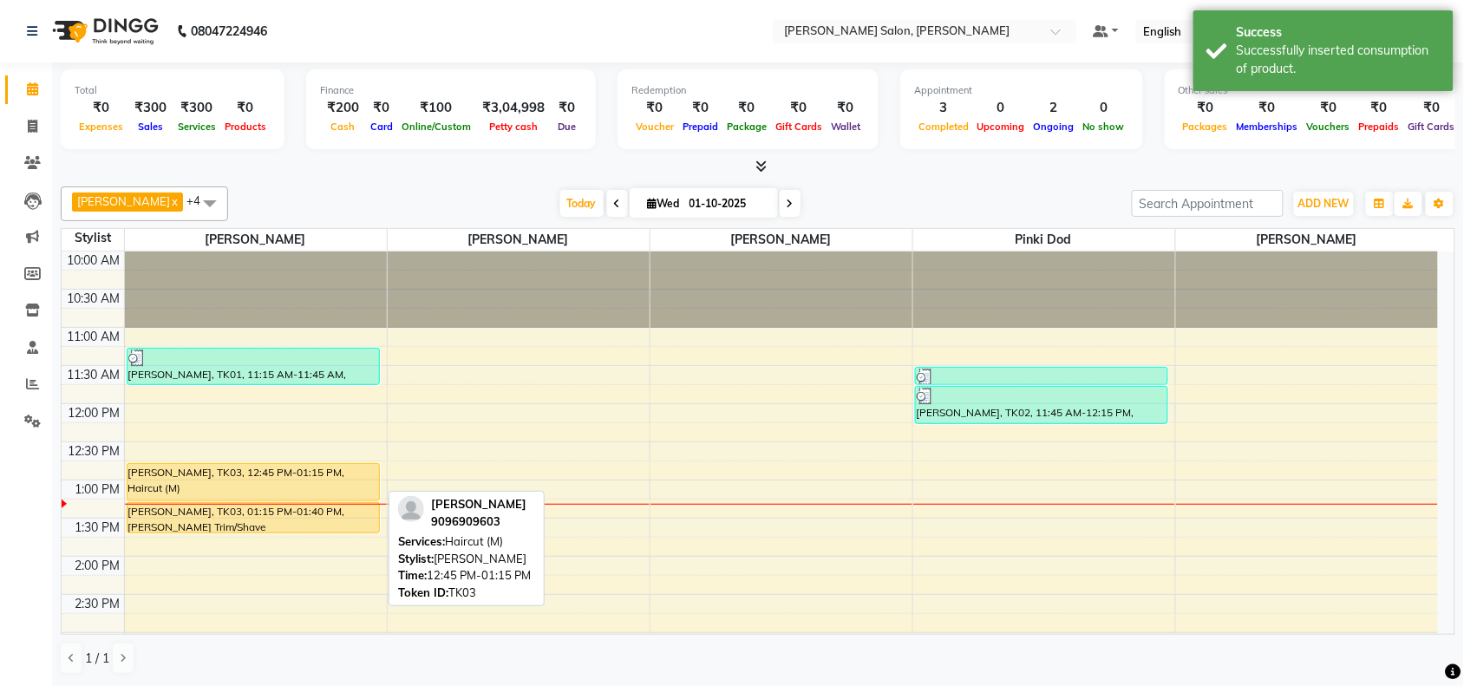
click at [149, 486] on div "[PERSON_NAME], TK03, 12:45 PM-01:15 PM, Haircut (M)" at bounding box center [252, 482] width 251 height 36
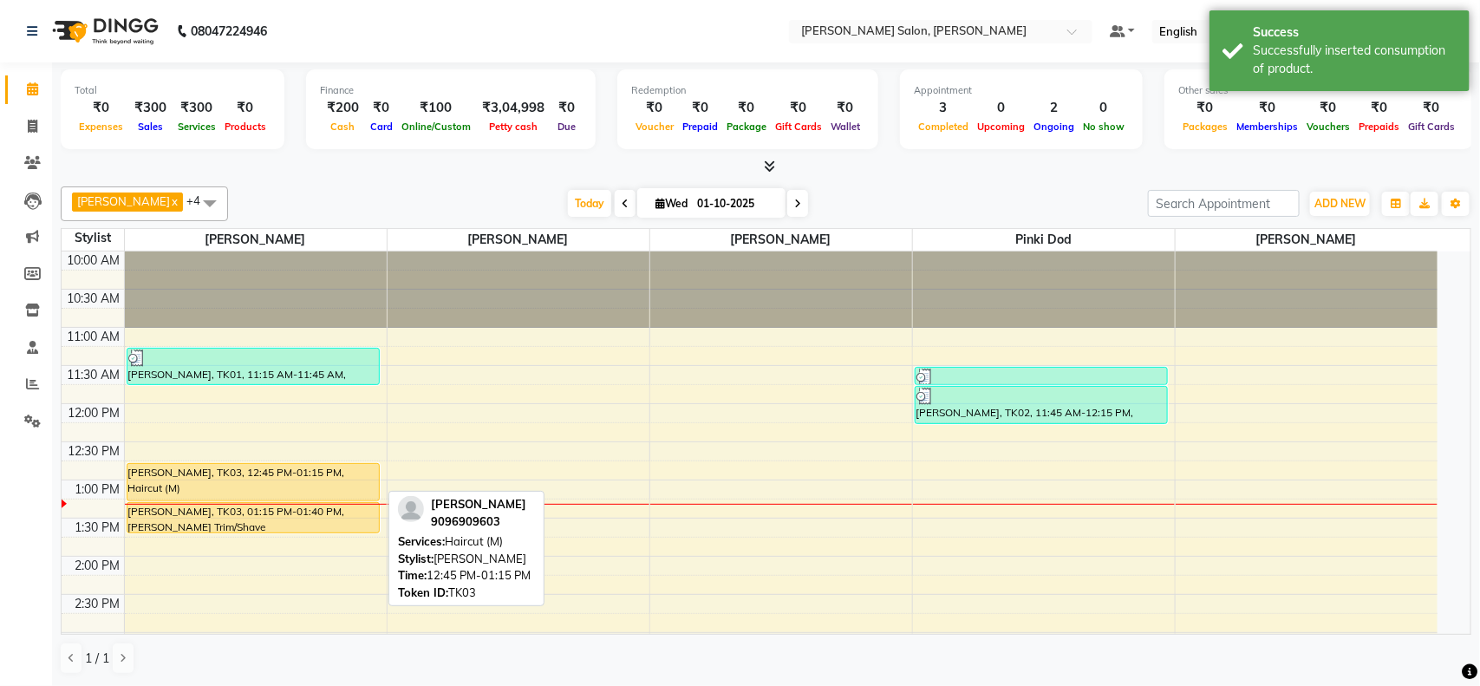
select select "1"
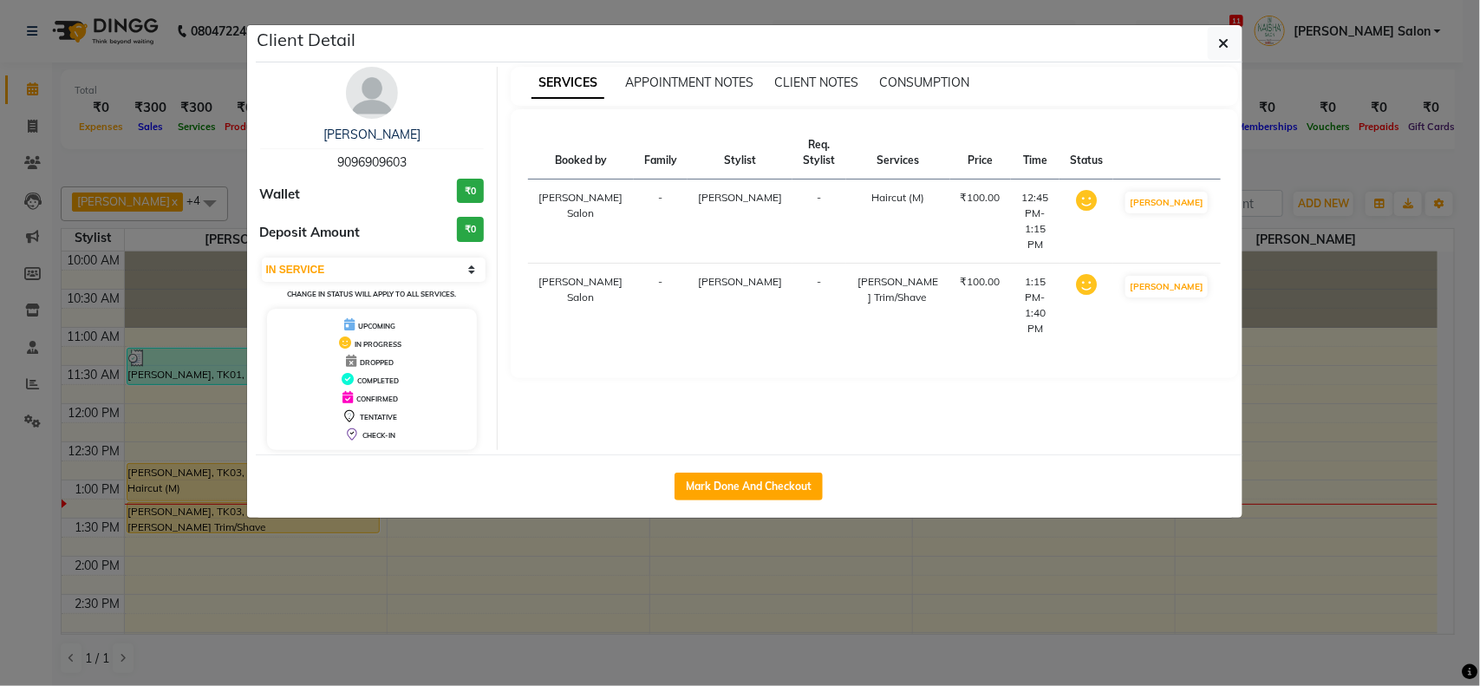
click at [717, 468] on div "Mark Done And Checkout" at bounding box center [749, 485] width 987 height 63
click at [734, 481] on button "Mark Done And Checkout" at bounding box center [749, 487] width 148 height 28
select select "service"
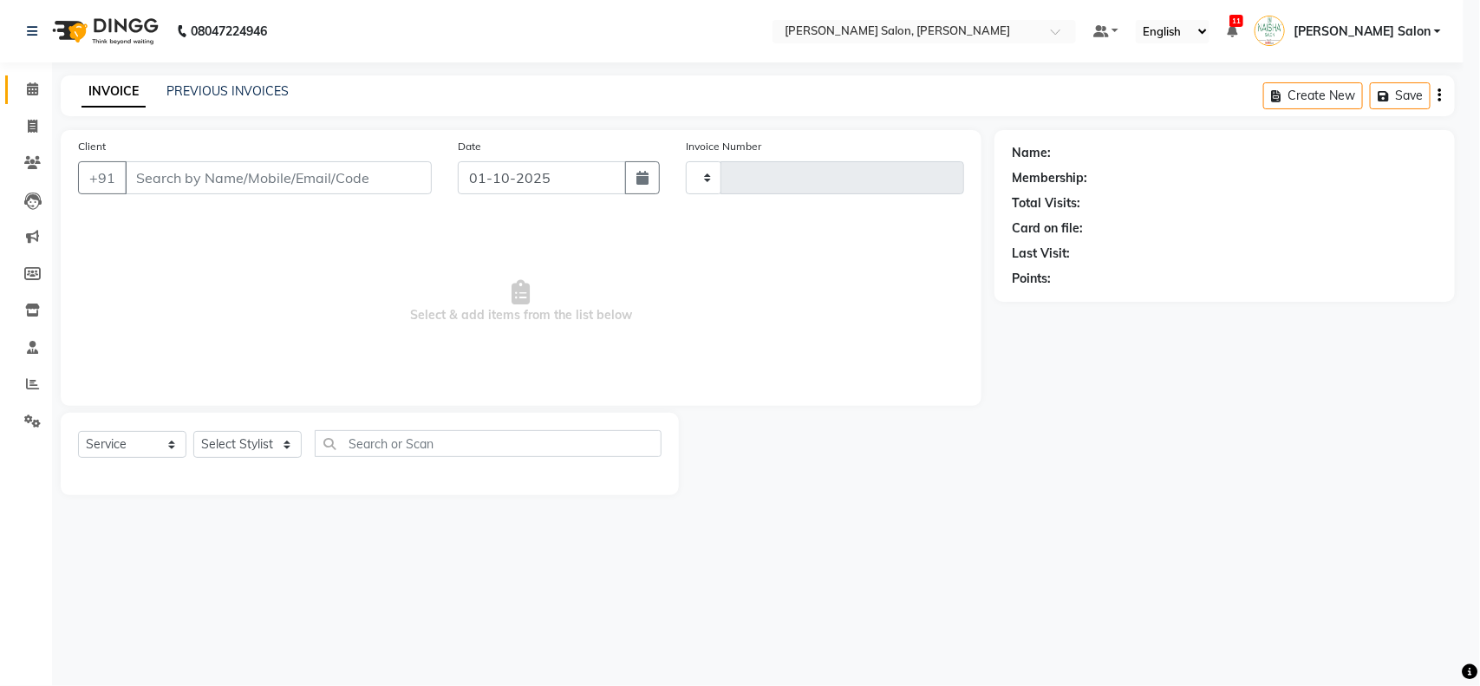
type input "4066"
select select "5497"
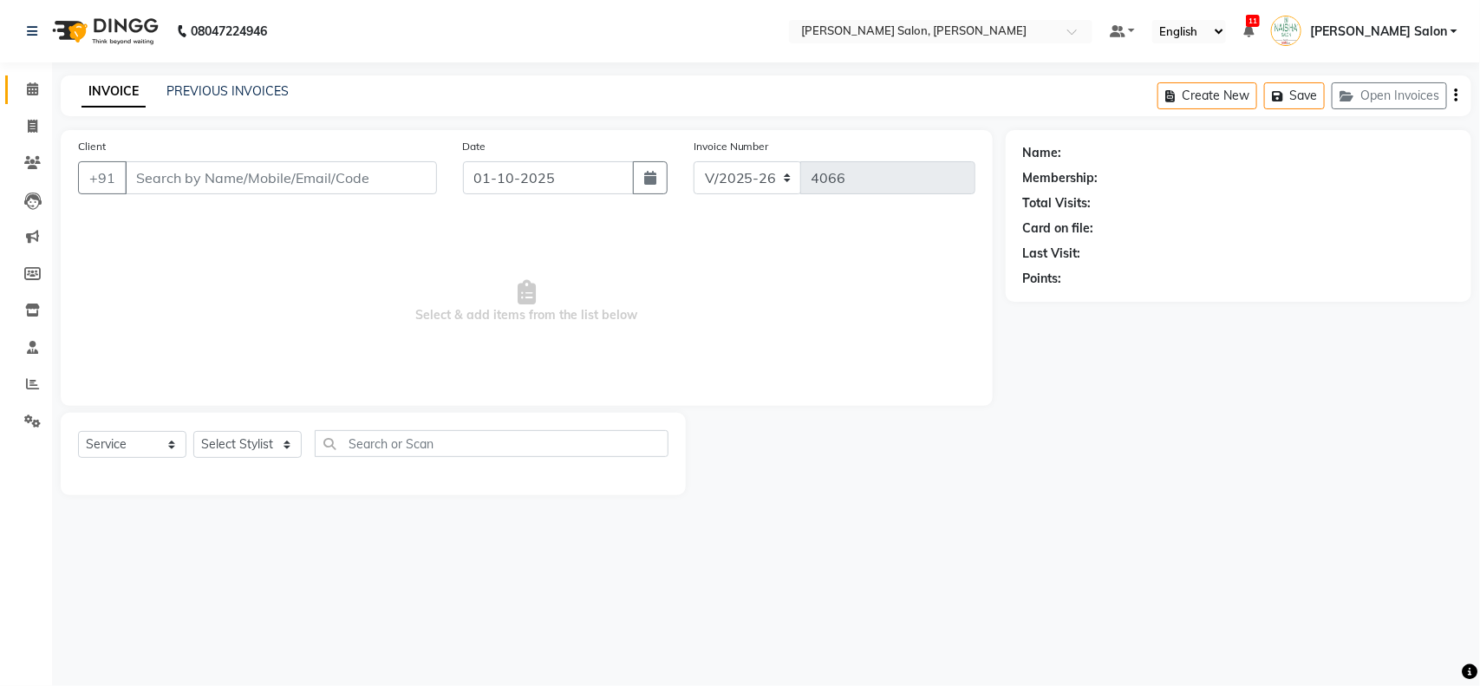
type input "9096909603"
select select "36999"
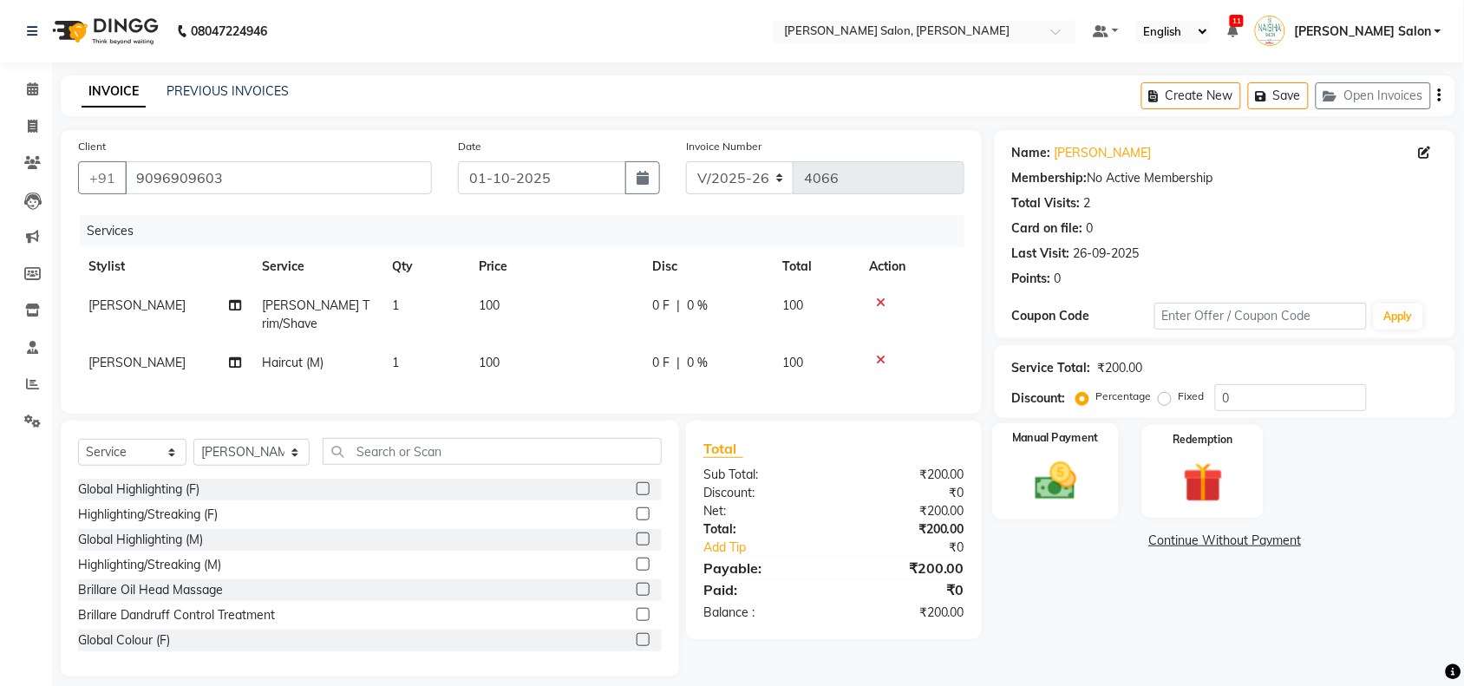
click at [1085, 512] on div "Manual Payment" at bounding box center [1055, 471] width 127 height 97
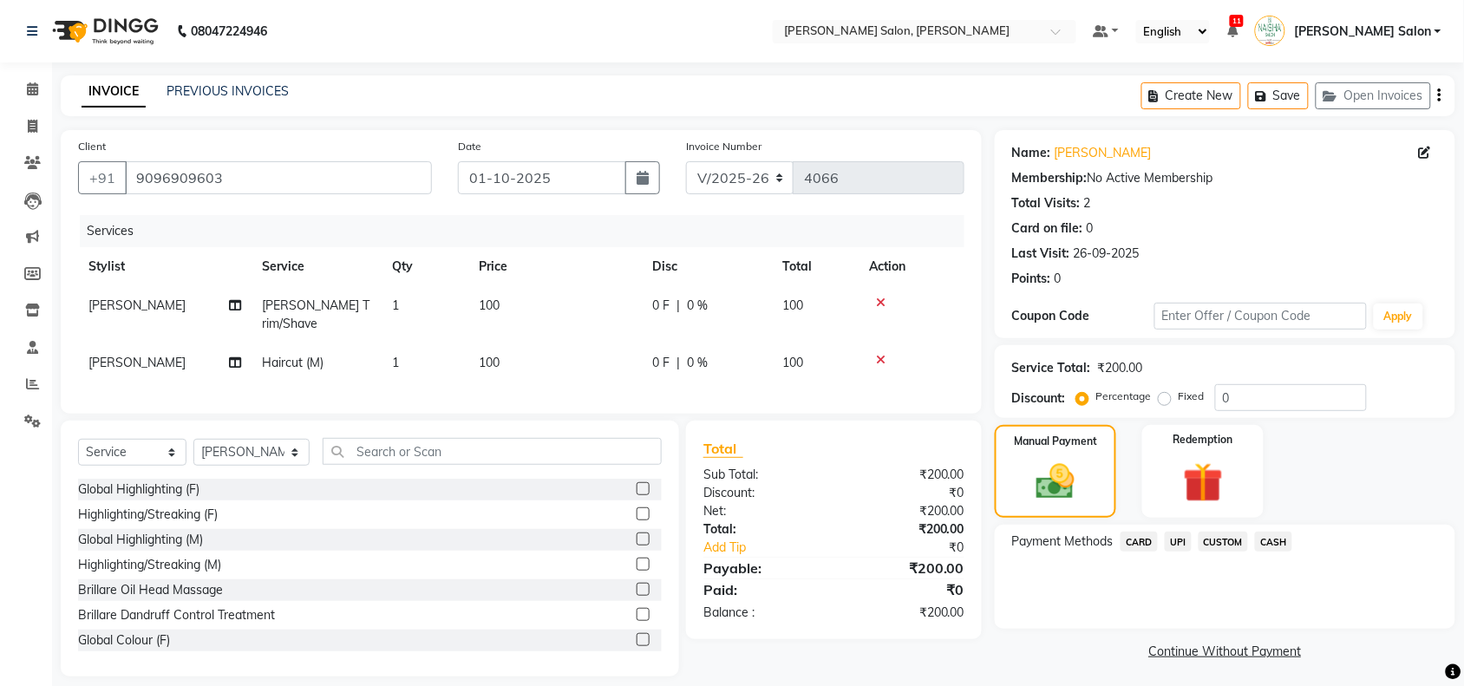
click at [1171, 544] on span "UPI" at bounding box center [1177, 541] width 27 height 20
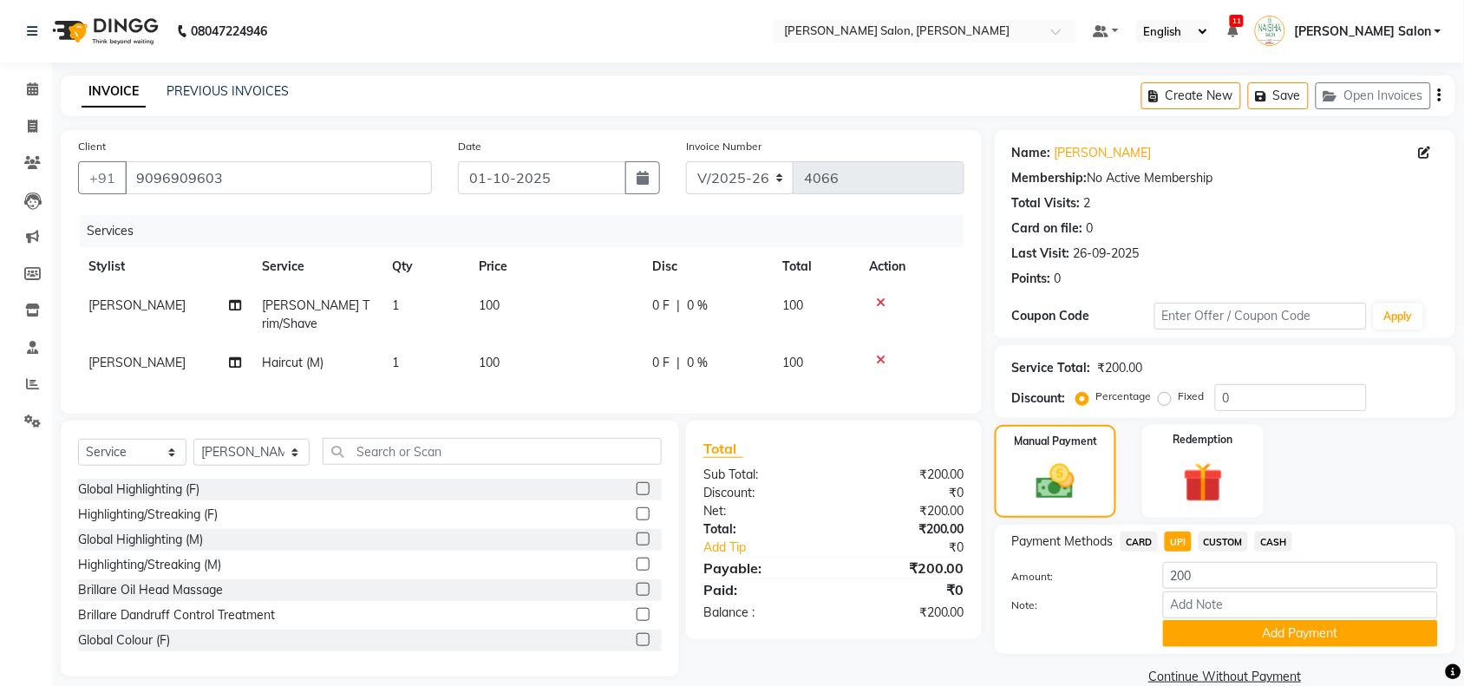
drag, startPoint x: 1190, startPoint y: 618, endPoint x: 1190, endPoint y: 631, distance: 13.0
click at [1190, 631] on button "Add Payment" at bounding box center [1300, 633] width 275 height 27
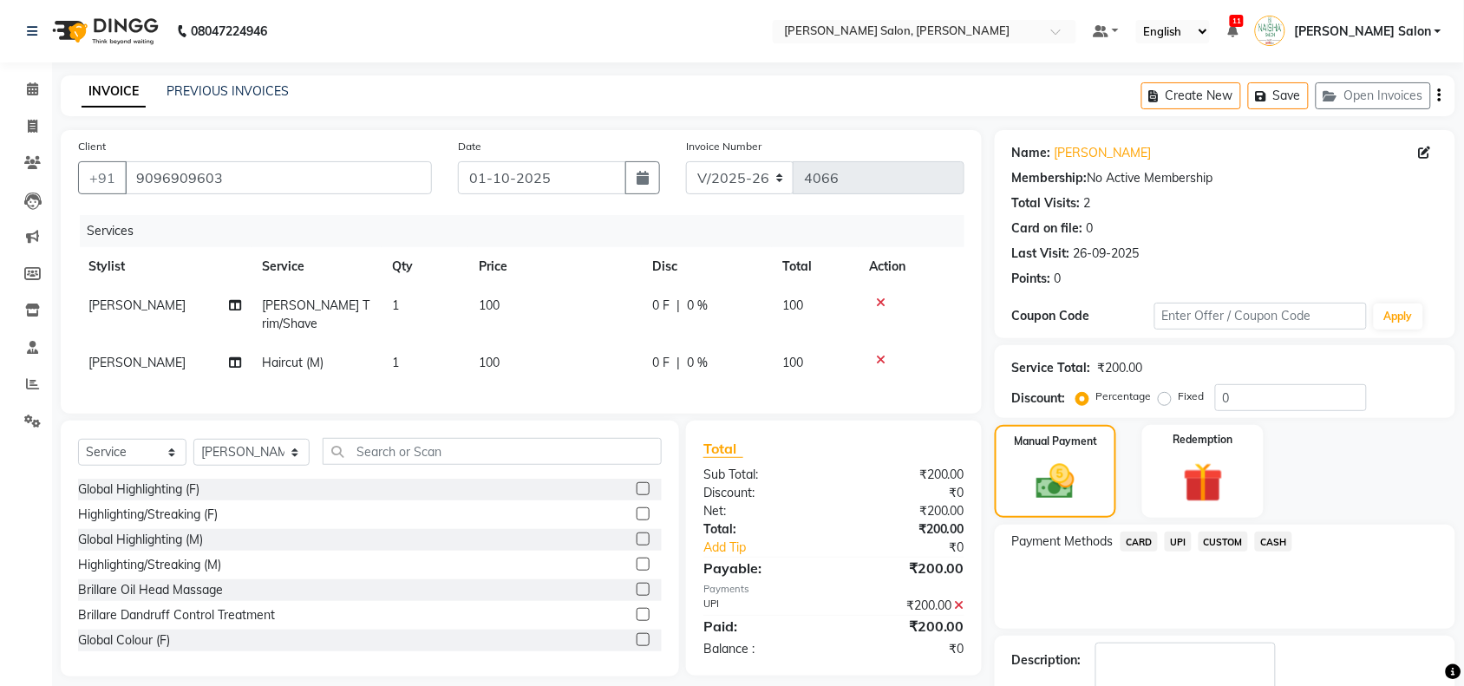
scroll to position [102, 0]
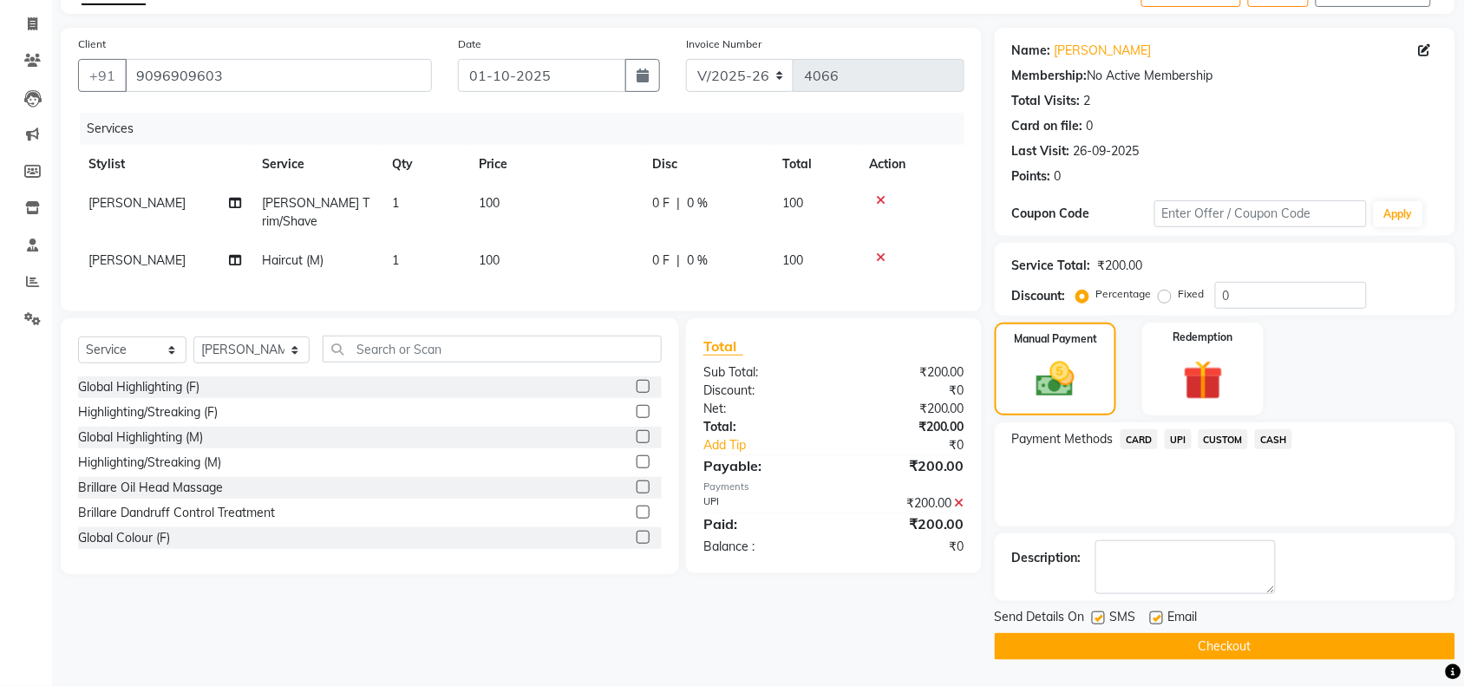
click at [1311, 649] on button "Checkout" at bounding box center [1224, 646] width 460 height 27
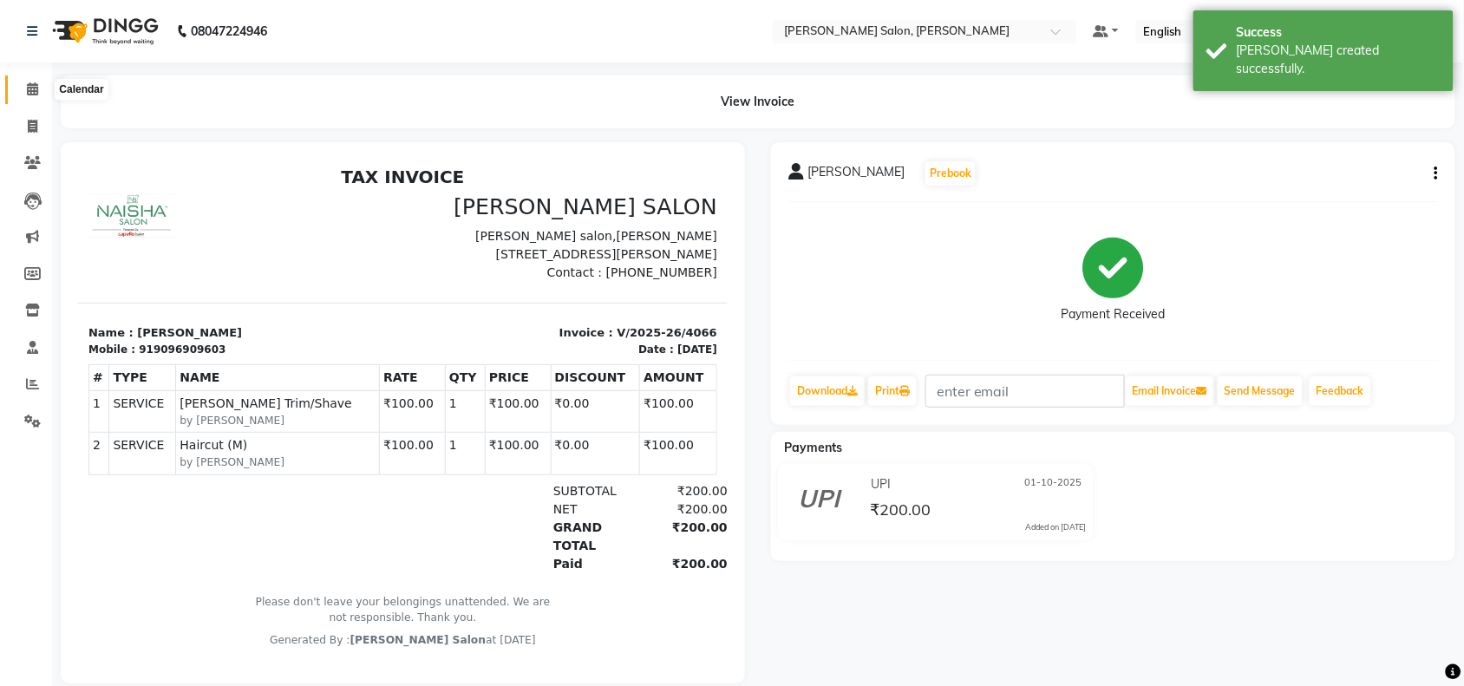
click at [27, 88] on icon at bounding box center [32, 88] width 11 height 13
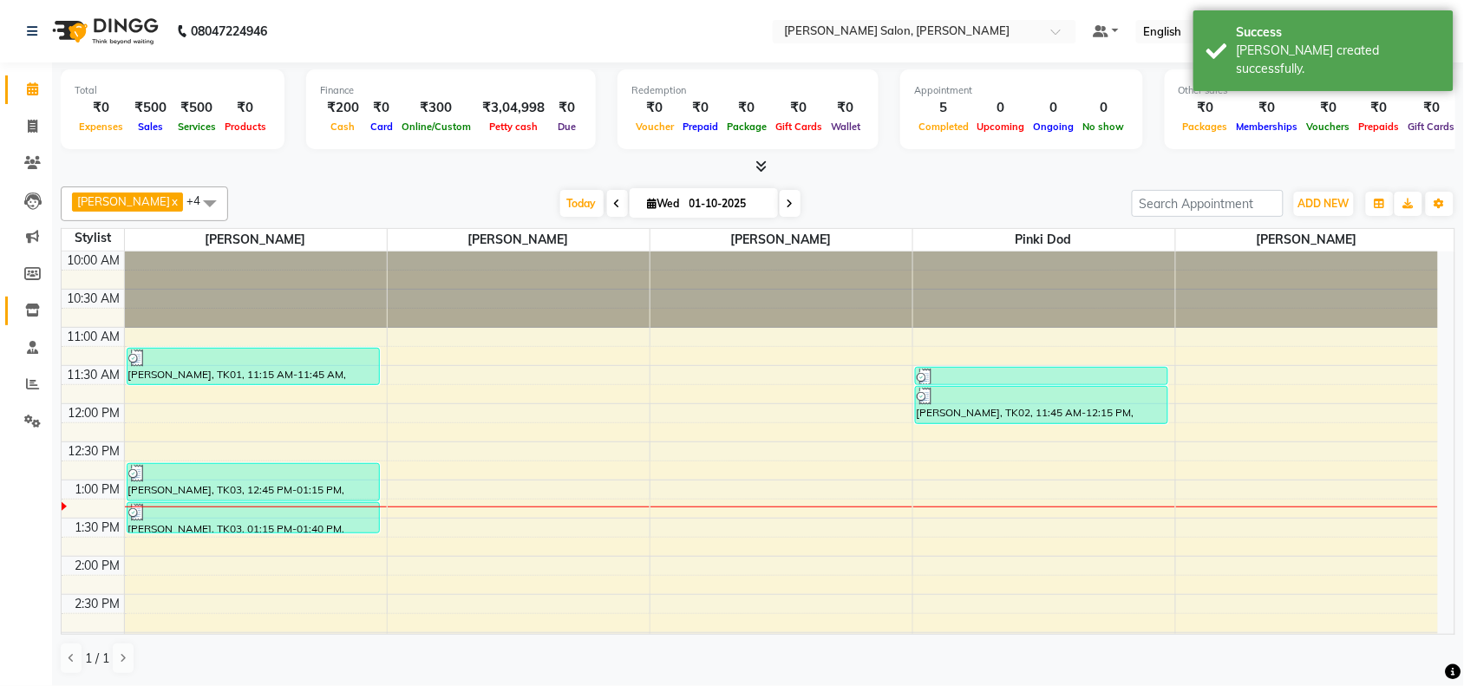
click at [23, 297] on link "Inventory" at bounding box center [26, 311] width 42 height 29
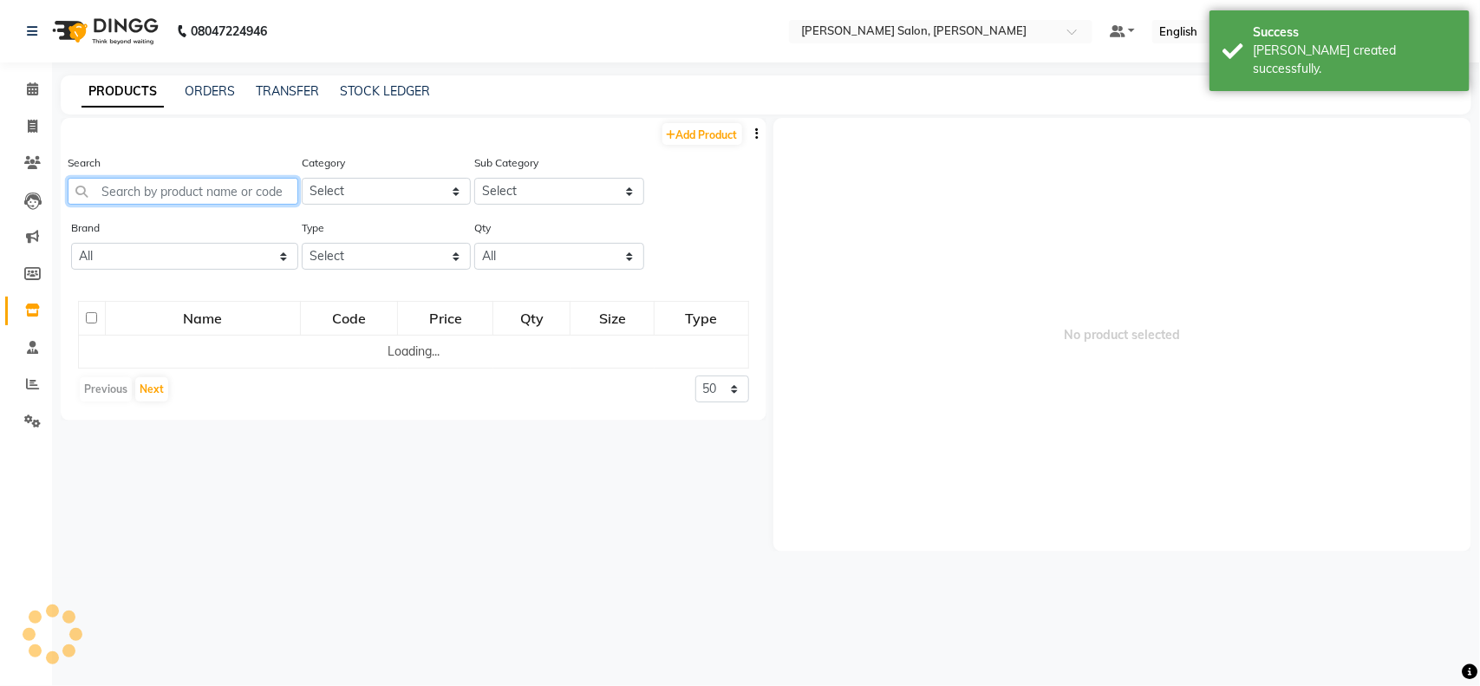
click at [175, 187] on input "text" at bounding box center [183, 191] width 231 height 27
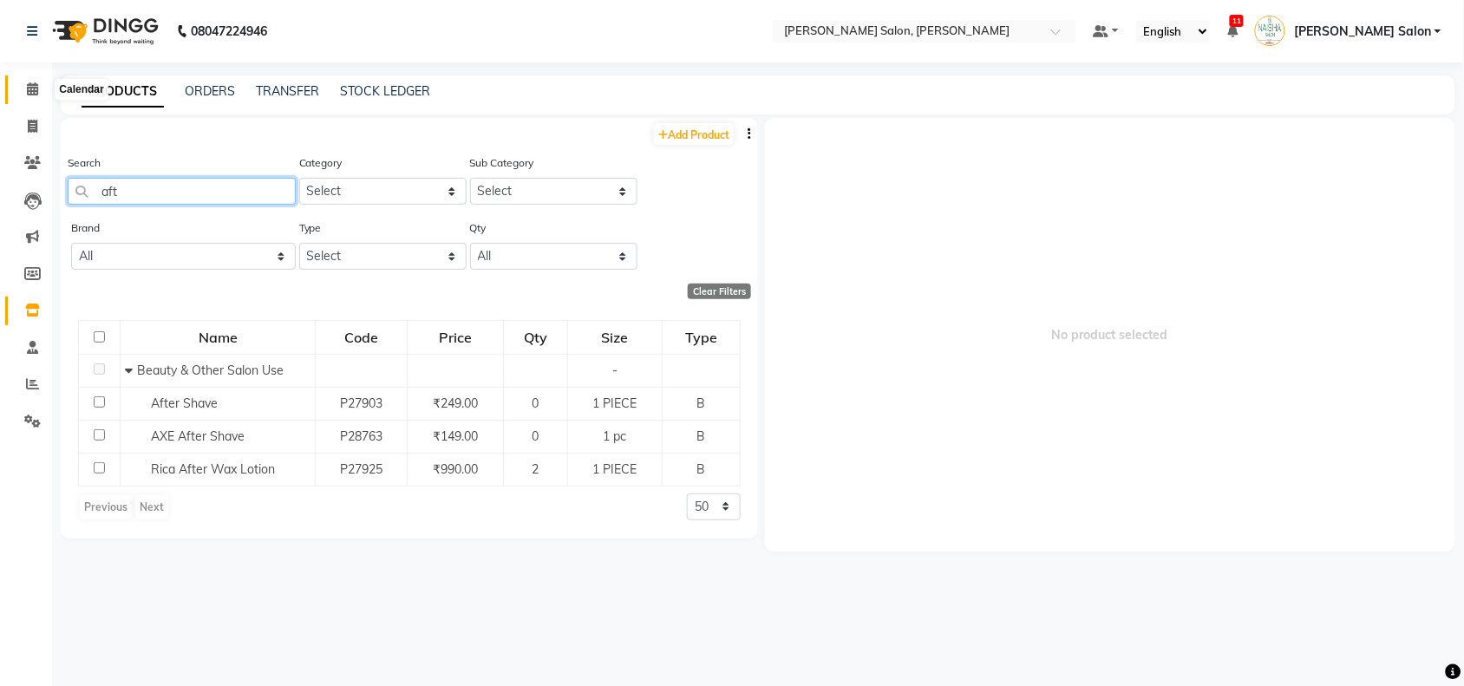
type input "aft"
click at [36, 85] on span at bounding box center [32, 90] width 30 height 20
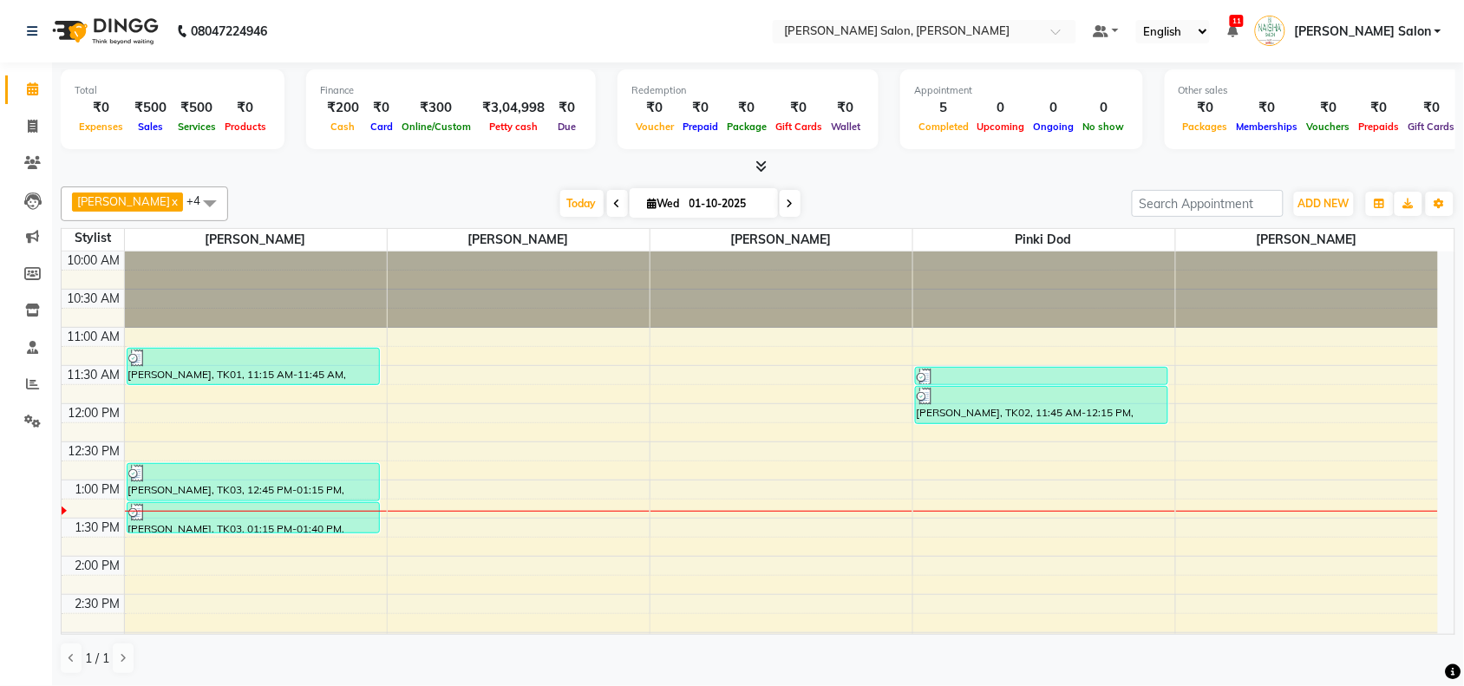
scroll to position [1, 0]
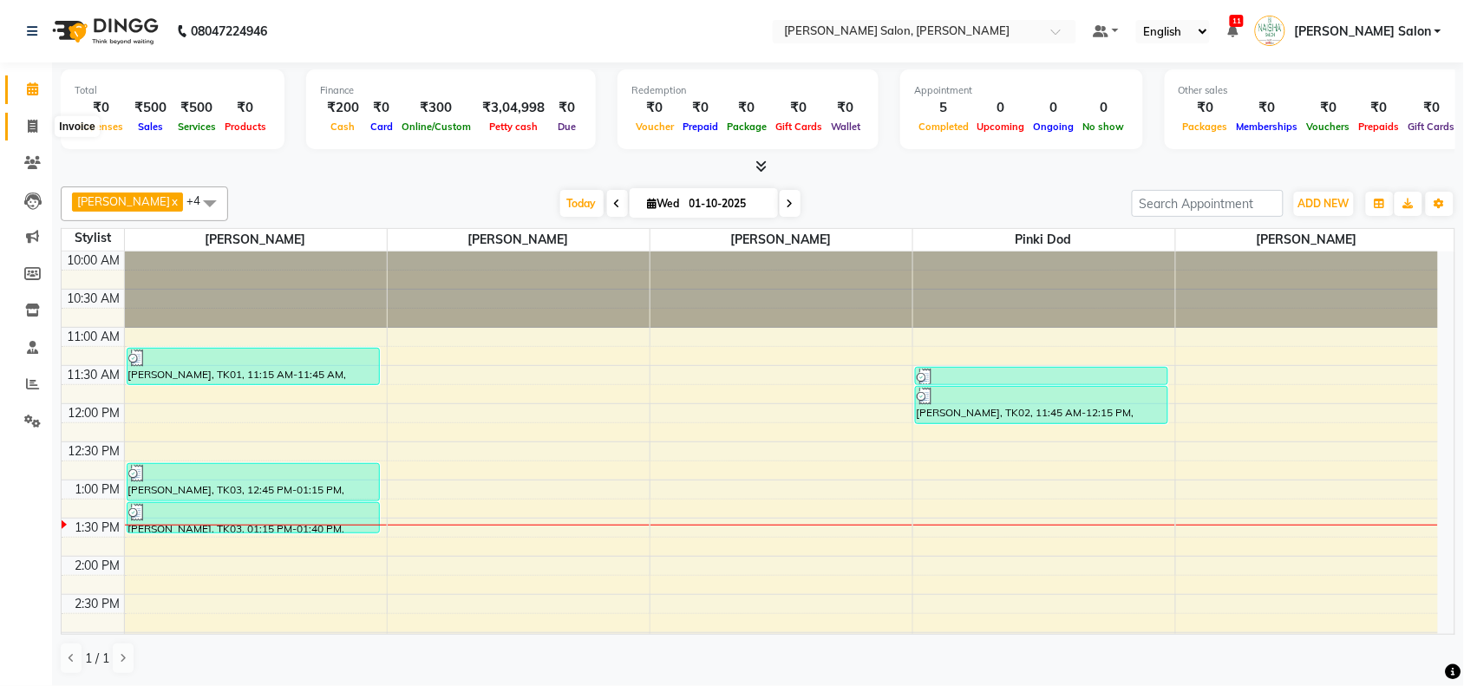
click at [30, 131] on icon at bounding box center [33, 126] width 10 height 13
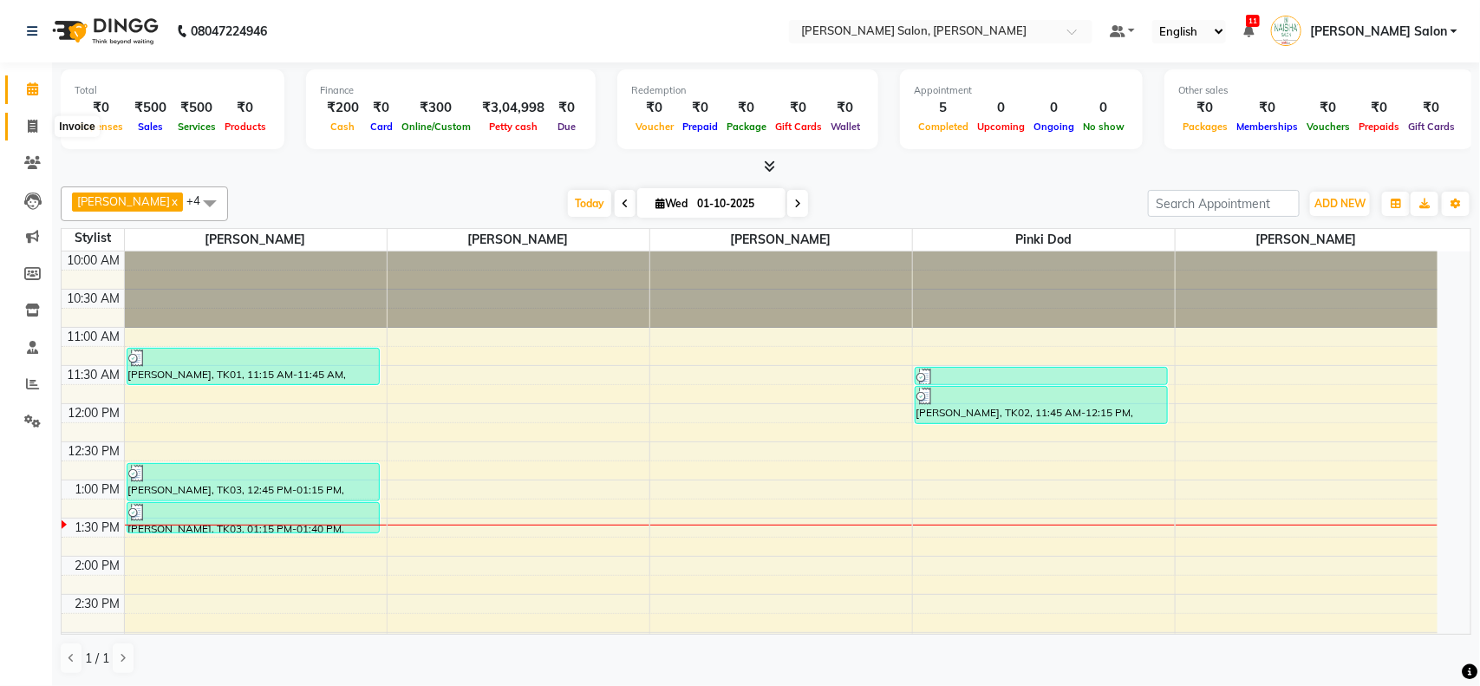
select select "5497"
select select "service"
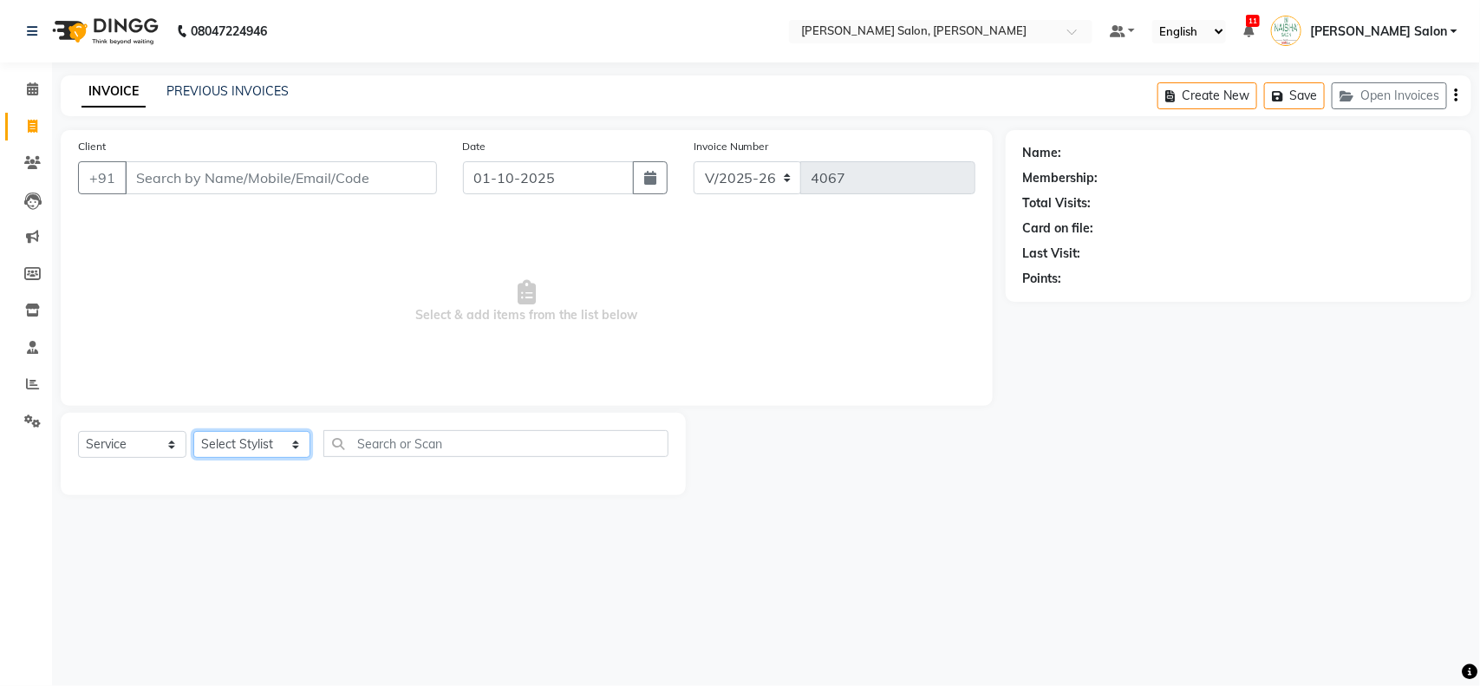
click at [286, 448] on select "Select Stylist Admin Kiran Raut Naisha Salon Pawan chauhan Pinki dod Pragya Nag…" at bounding box center [251, 444] width 117 height 27
select select "72112"
click at [193, 431] on select "Select Stylist Admin Kiran Raut Naisha Salon Pawan chauhan Pinki dod Pragya Nag…" at bounding box center [251, 444] width 117 height 27
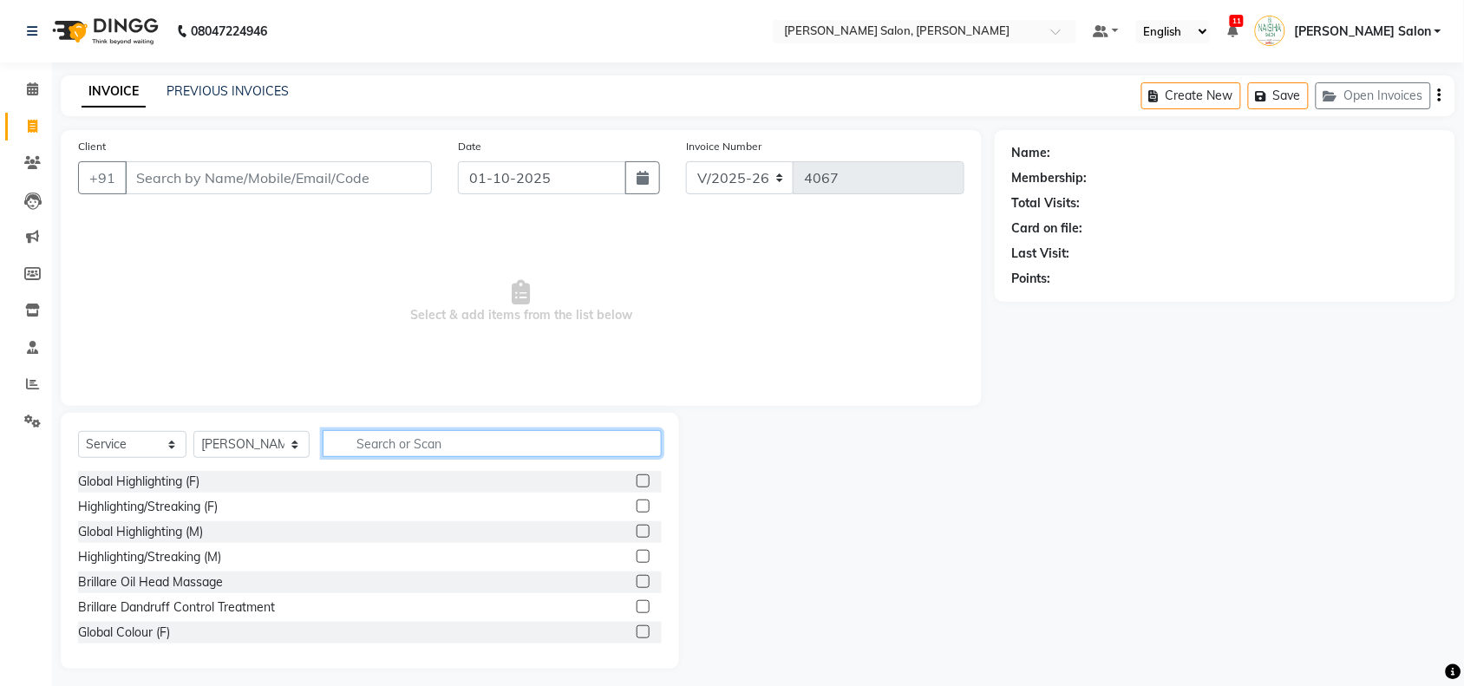
click at [438, 436] on input "text" at bounding box center [492, 443] width 339 height 27
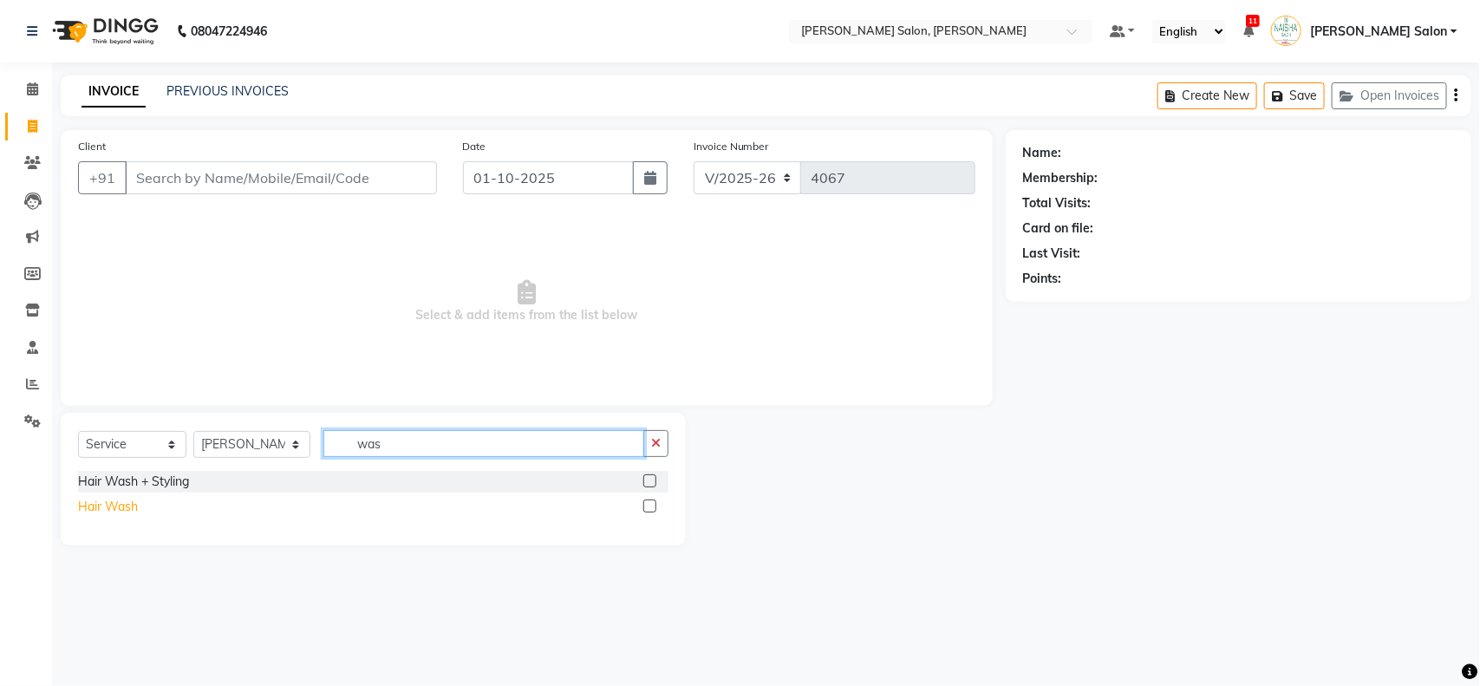
type input "was"
click at [88, 503] on div "Hair Wash" at bounding box center [108, 507] width 60 height 18
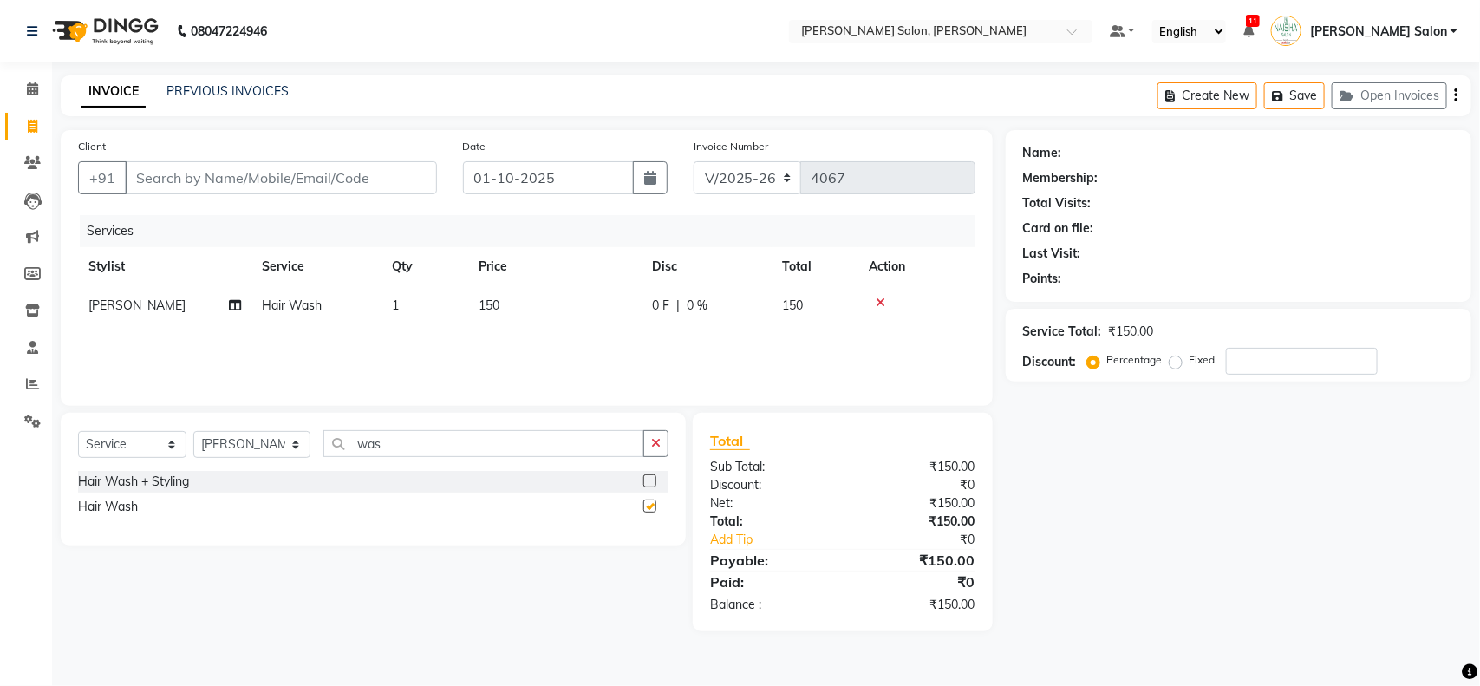
checkbox input "false"
click at [196, 167] on input "Client" at bounding box center [281, 177] width 312 height 33
type input "9"
type input "0"
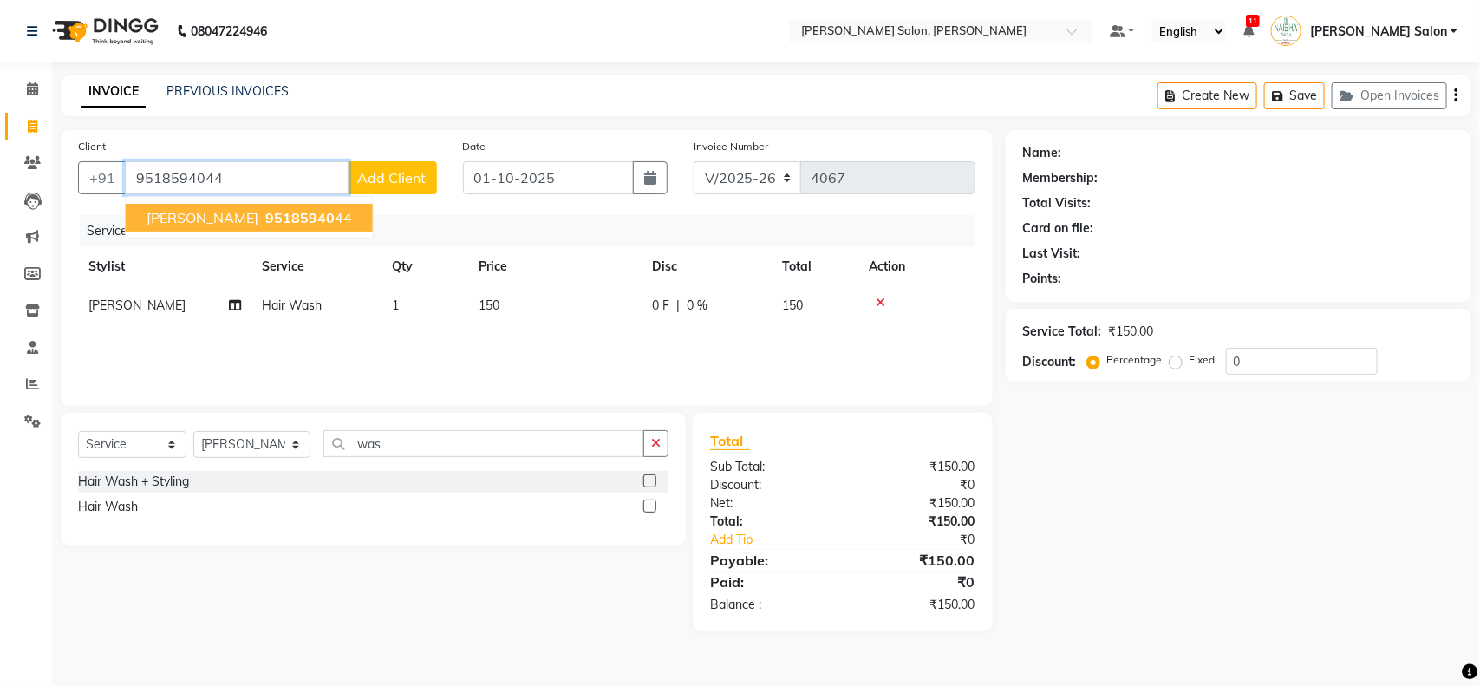
type input "9518594044"
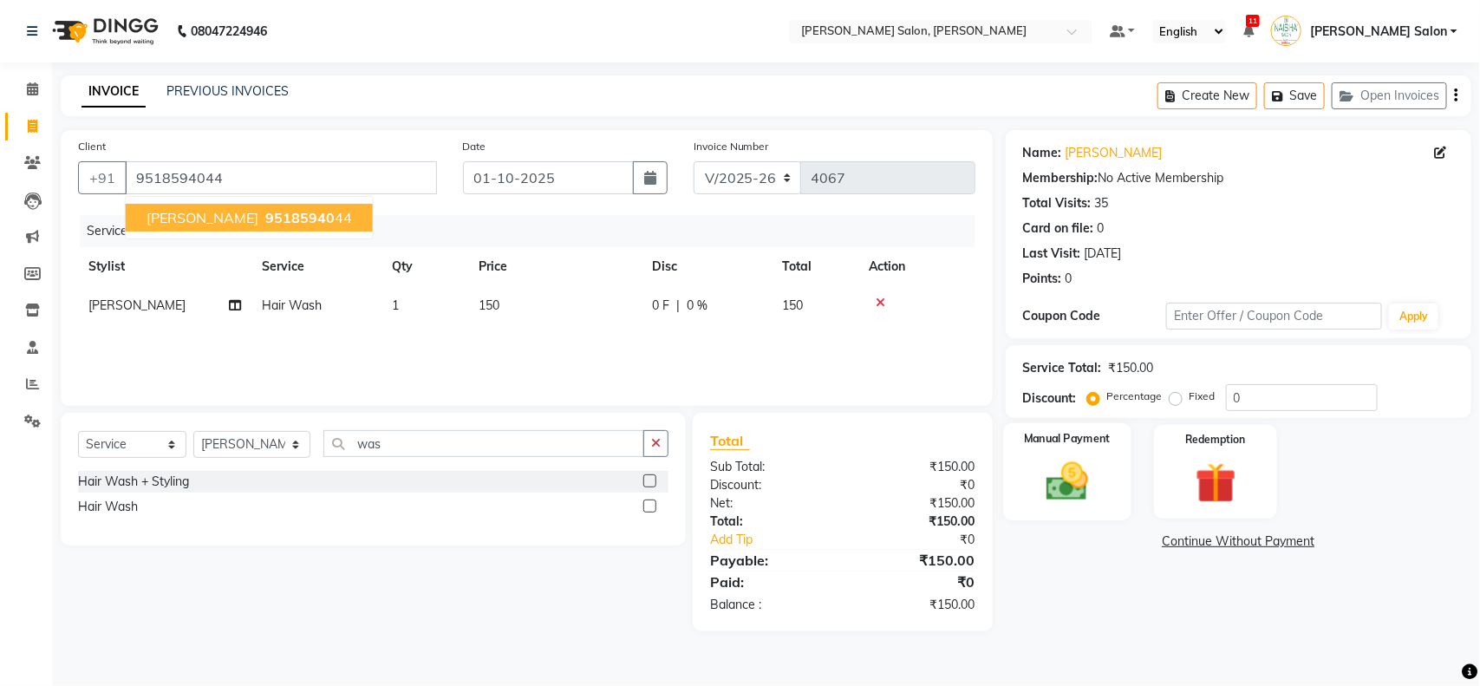
click at [1116, 507] on div "Manual Payment" at bounding box center [1067, 472] width 128 height 98
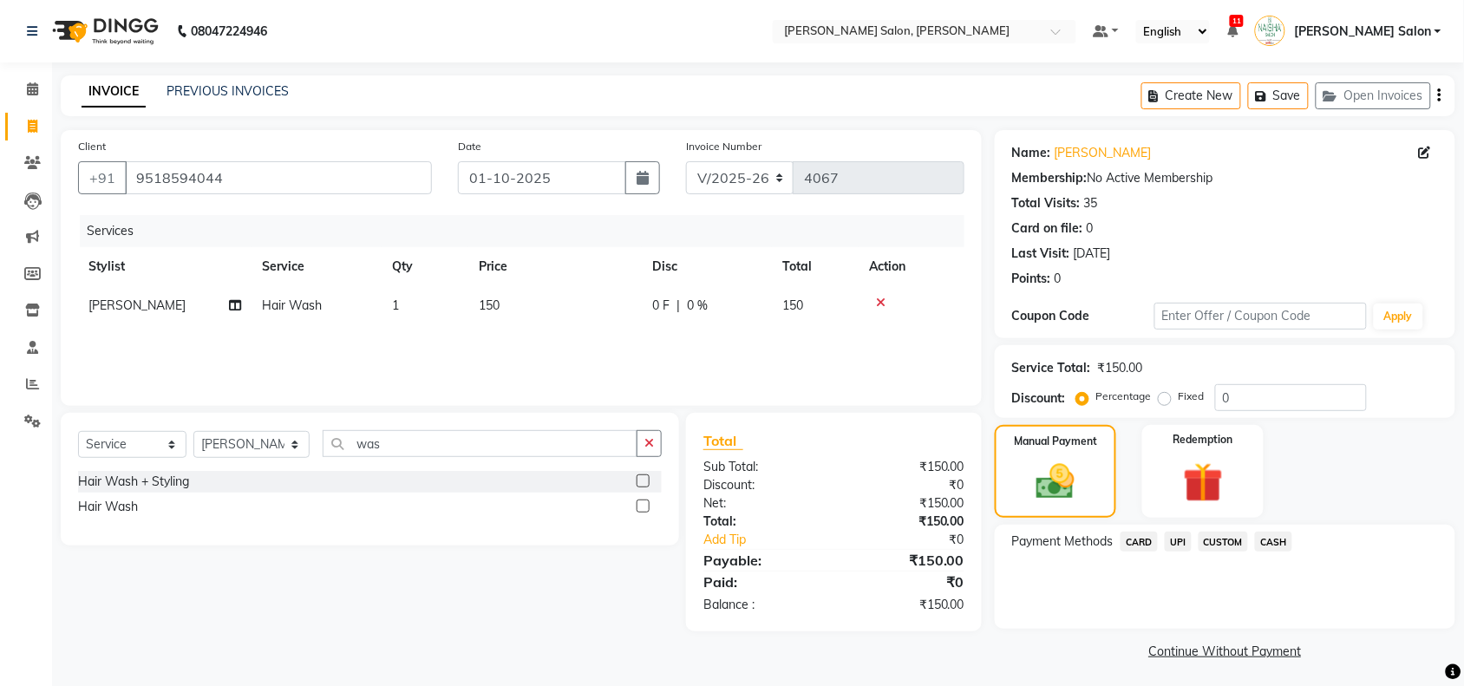
click at [1182, 533] on span "UPI" at bounding box center [1177, 541] width 27 height 20
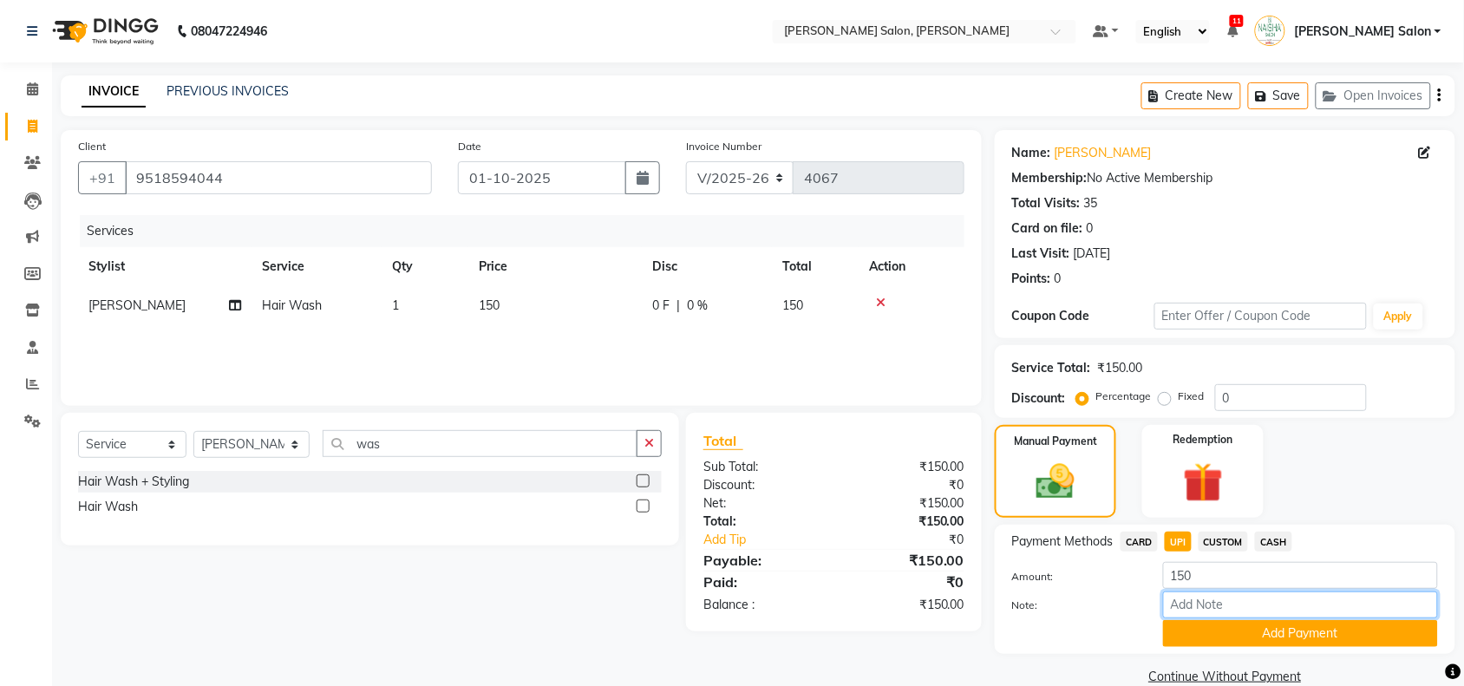
click at [1311, 611] on input "Note:" at bounding box center [1300, 604] width 275 height 27
click at [1320, 631] on button "Add Payment" at bounding box center [1300, 633] width 275 height 27
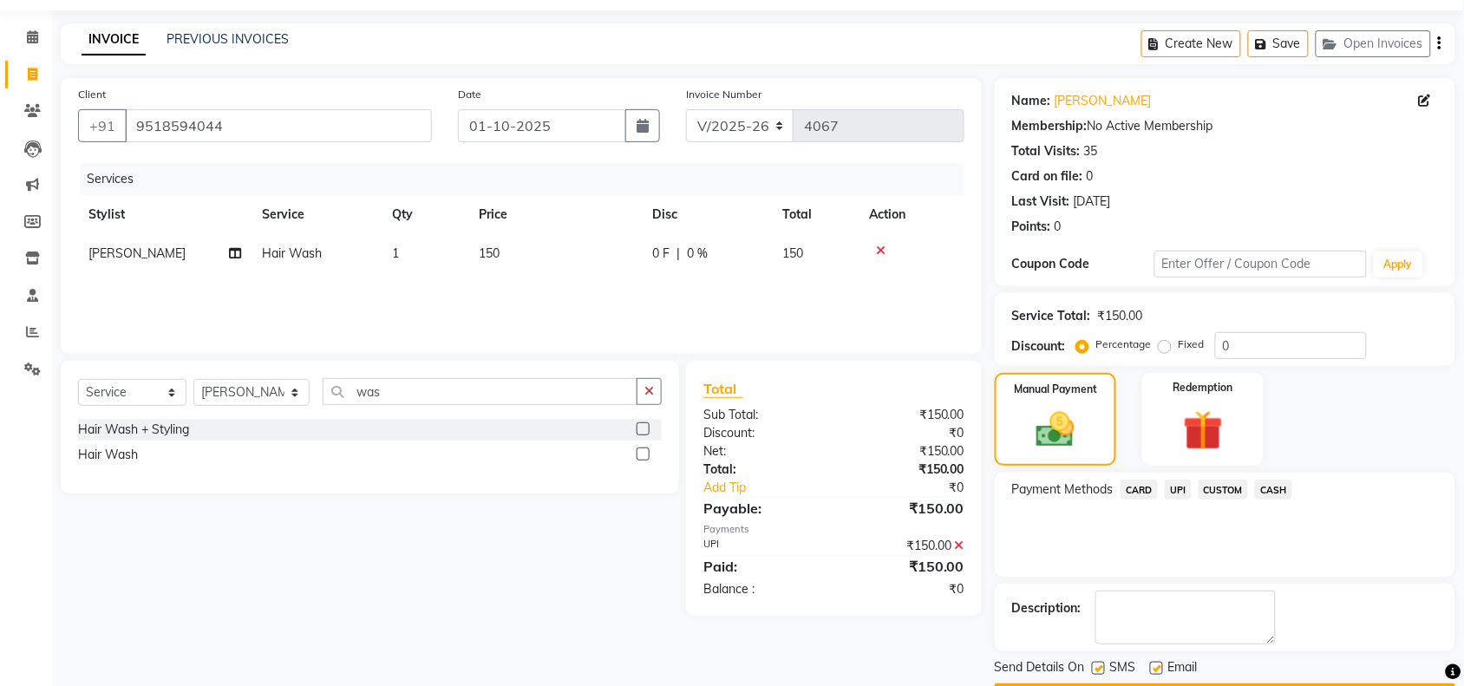
scroll to position [102, 0]
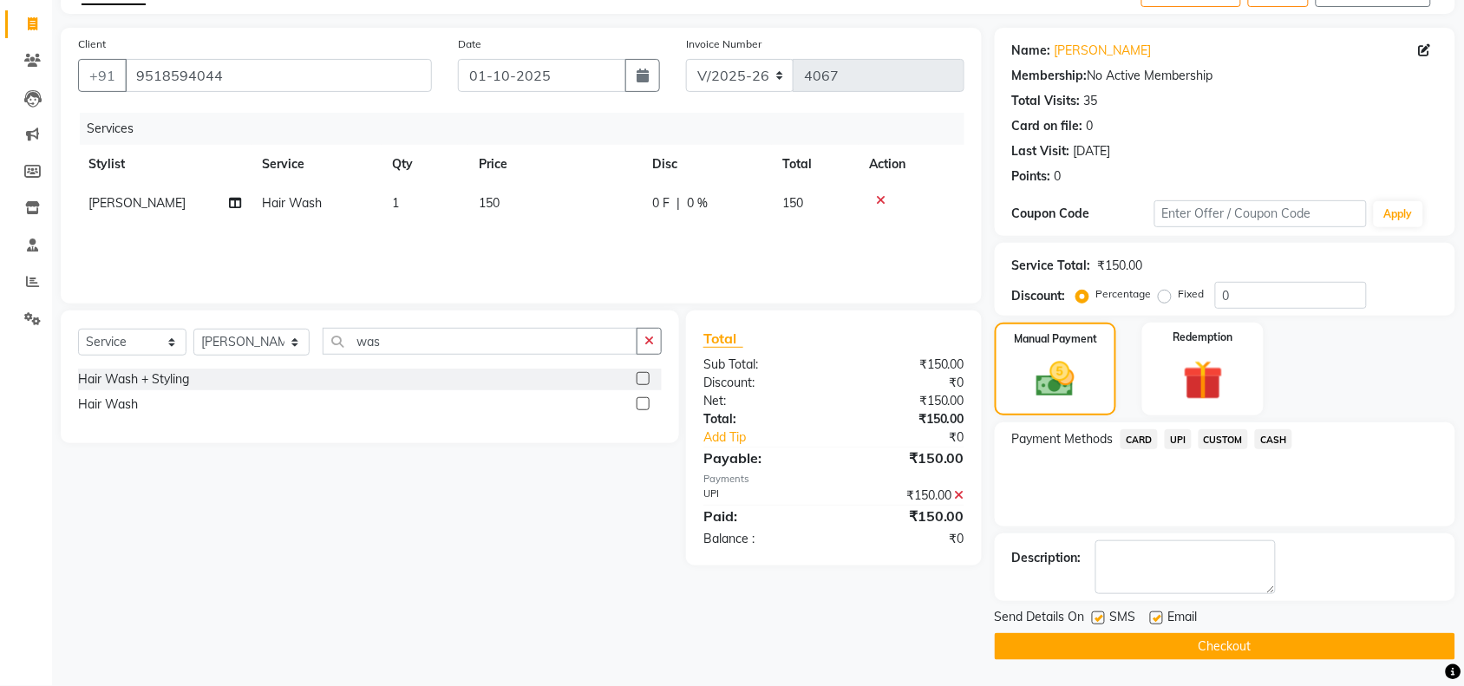
click at [1271, 655] on button "Checkout" at bounding box center [1224, 646] width 460 height 27
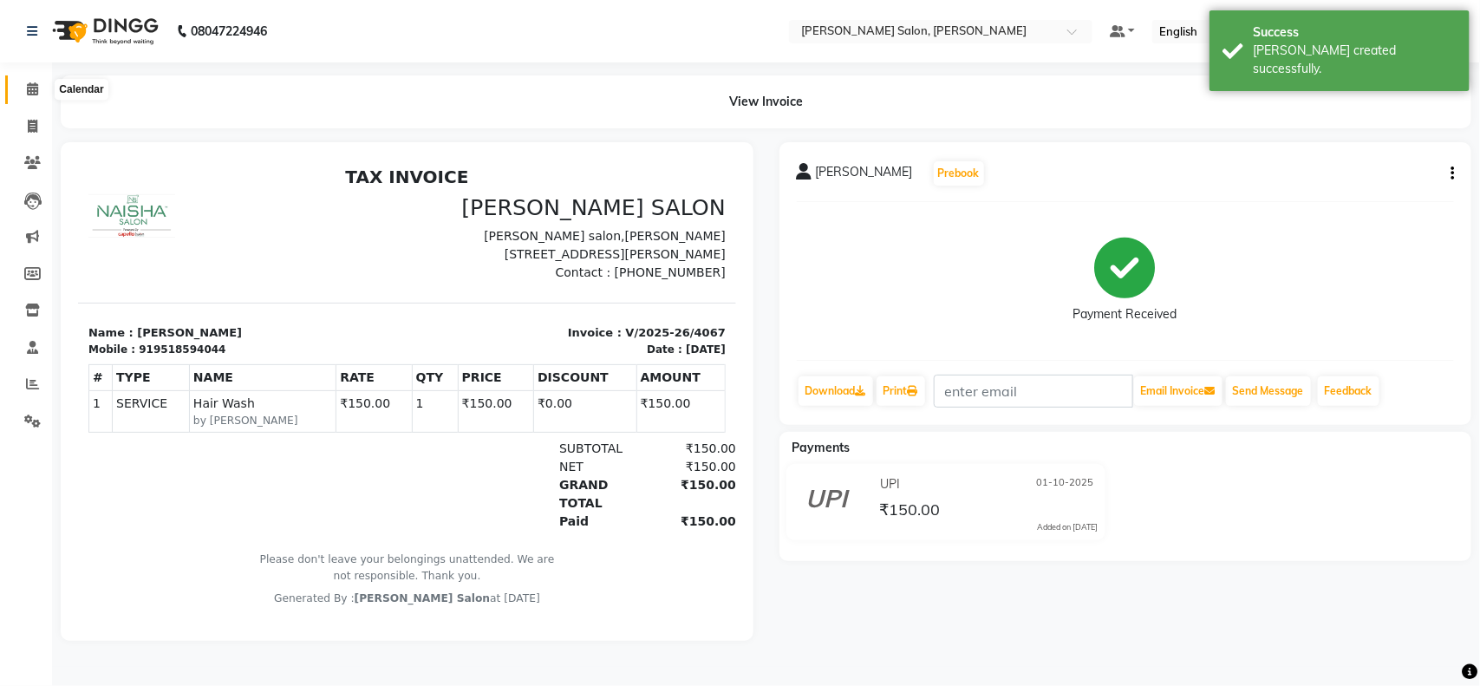
click at [37, 88] on span at bounding box center [32, 90] width 30 height 20
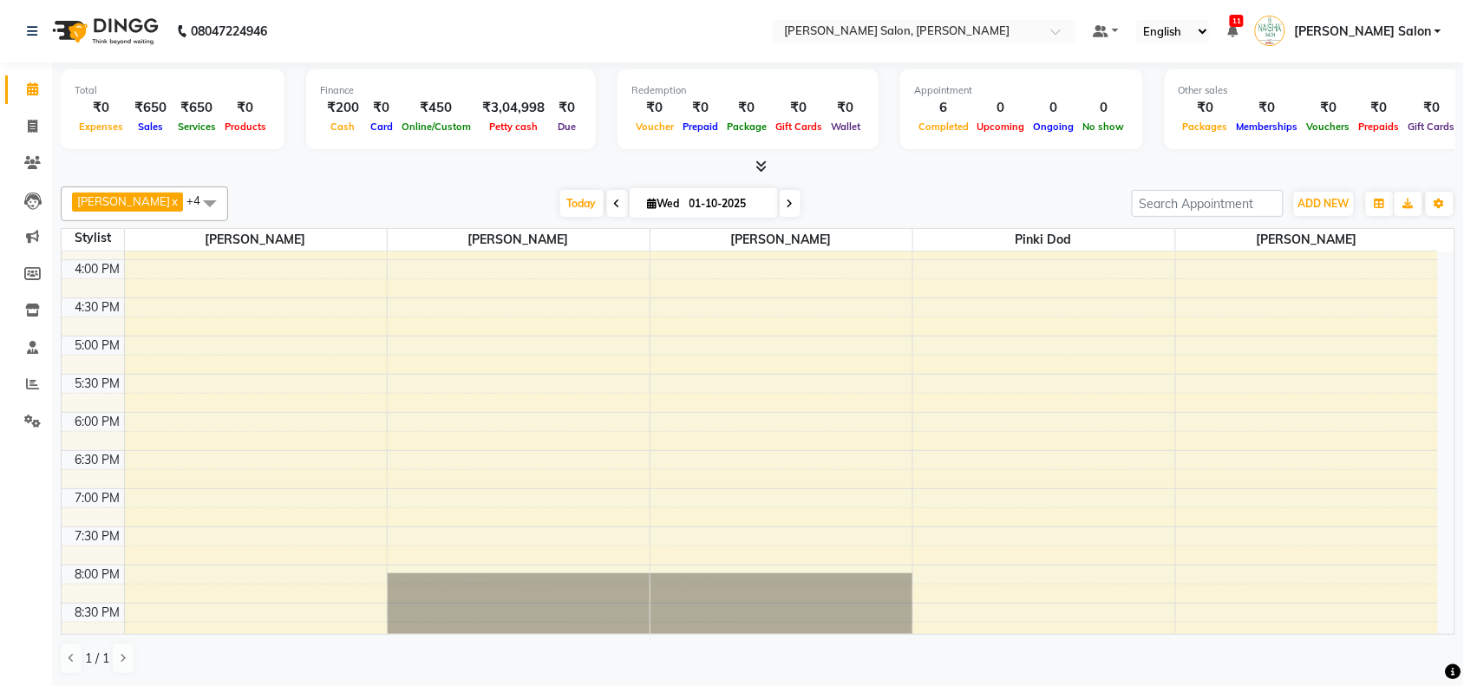
scroll to position [544, 0]
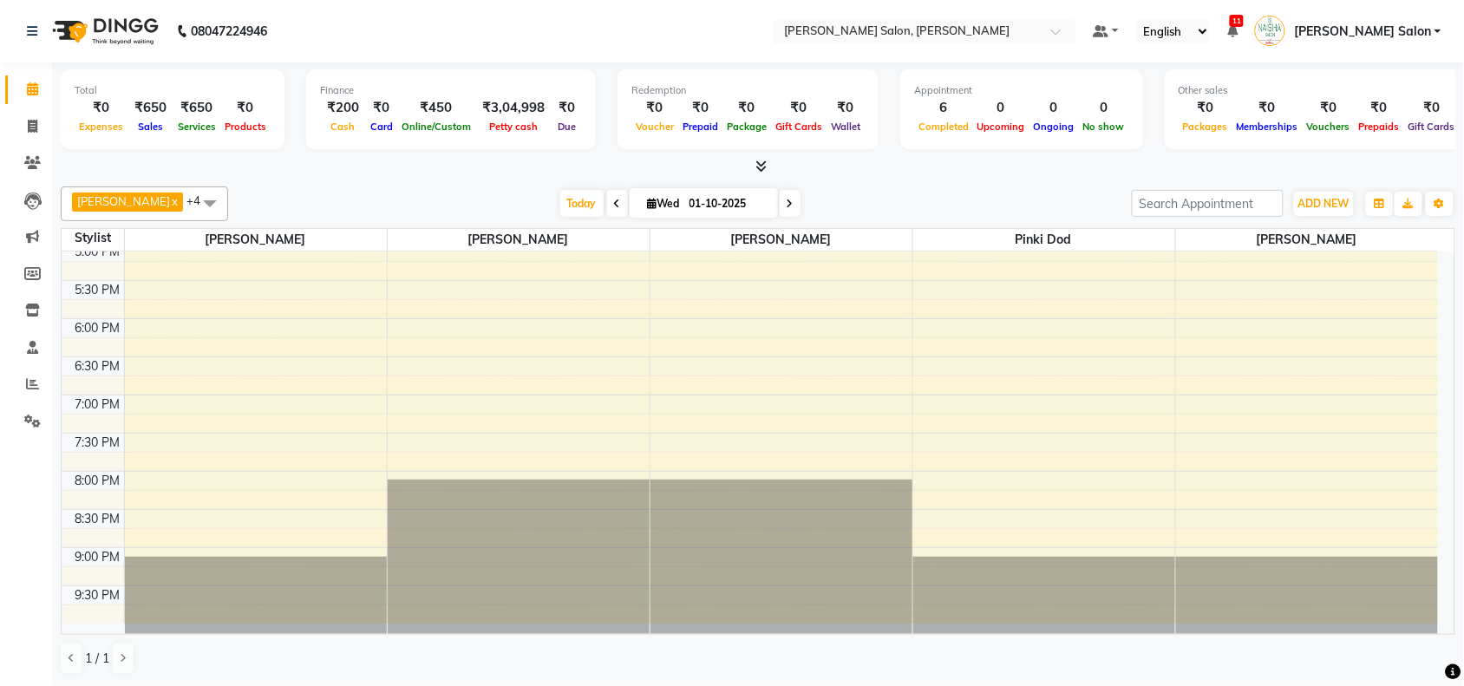
click at [1454, 276] on td "10:00 AM 10:30 AM 11:00 AM 11:30 AM 12:00 PM 12:30 PM 1:00 PM 1:30 PM 2:00 PM 2…" at bounding box center [758, 442] width 1393 height 383
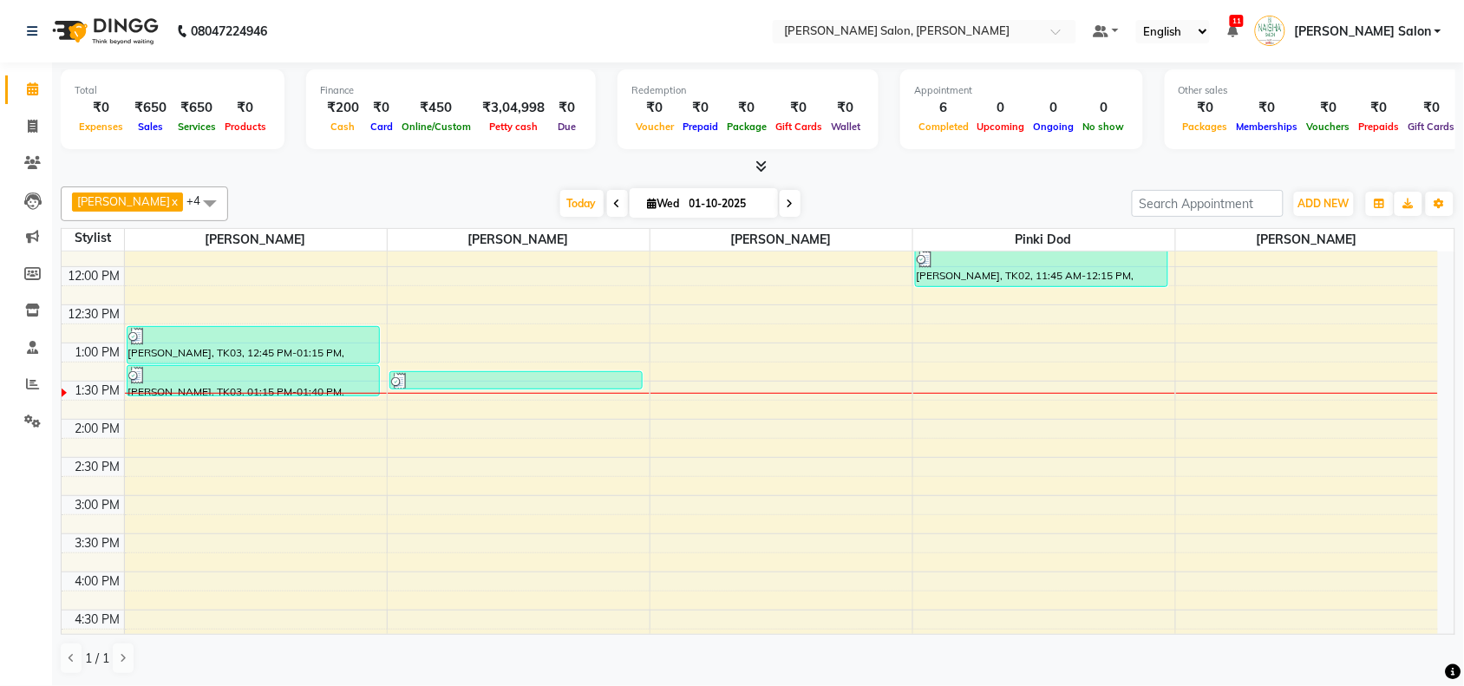
scroll to position [0, 0]
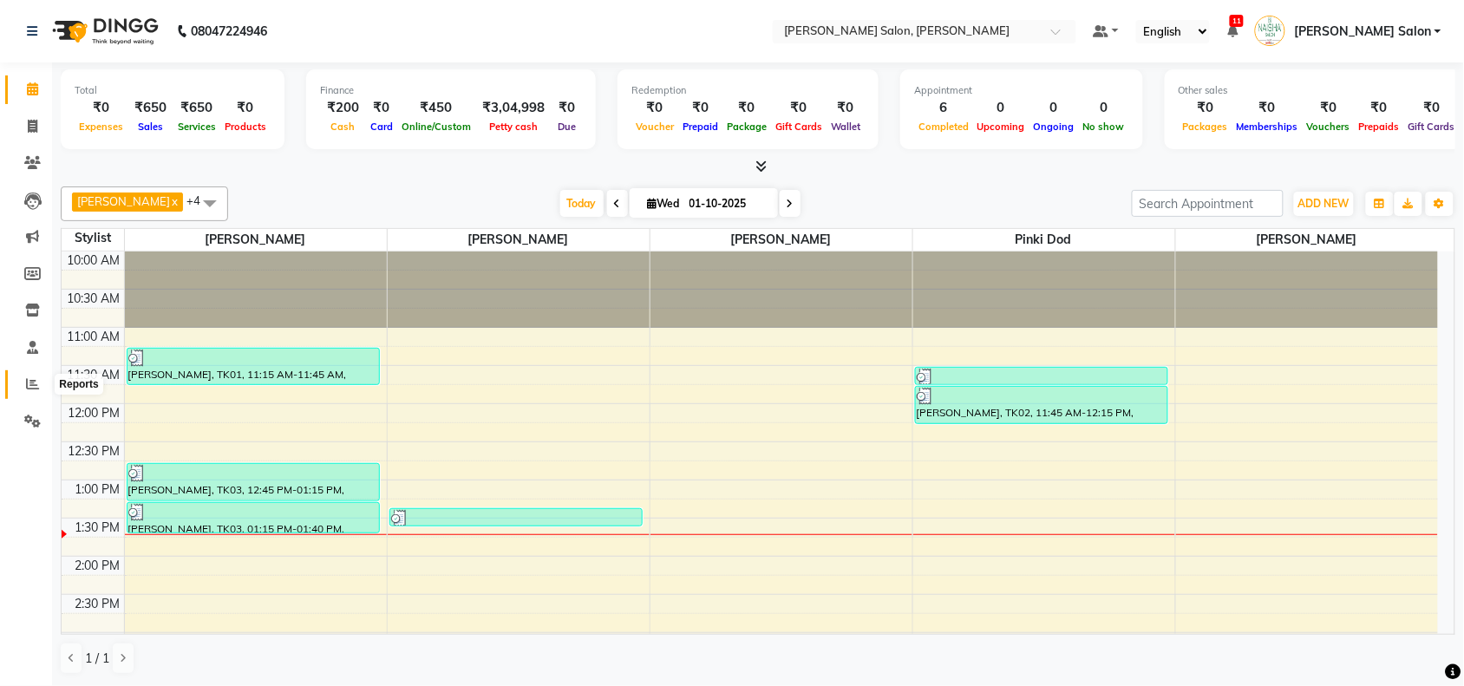
click at [41, 383] on span at bounding box center [32, 385] width 30 height 20
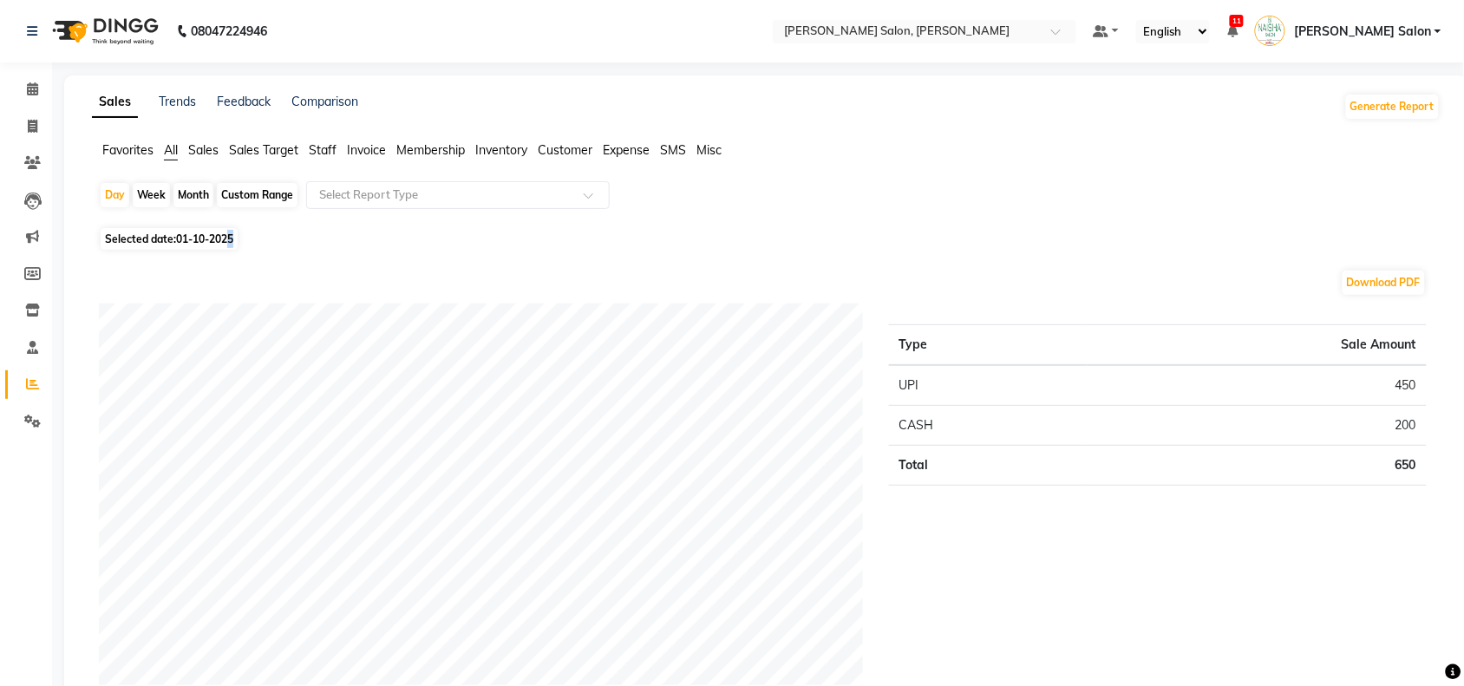
drag, startPoint x: 237, startPoint y: 236, endPoint x: 228, endPoint y: 252, distance: 18.6
click at [237, 237] on span "Selected date: 01-10-2025" at bounding box center [169, 239] width 137 height 22
select select "10"
select select "2025"
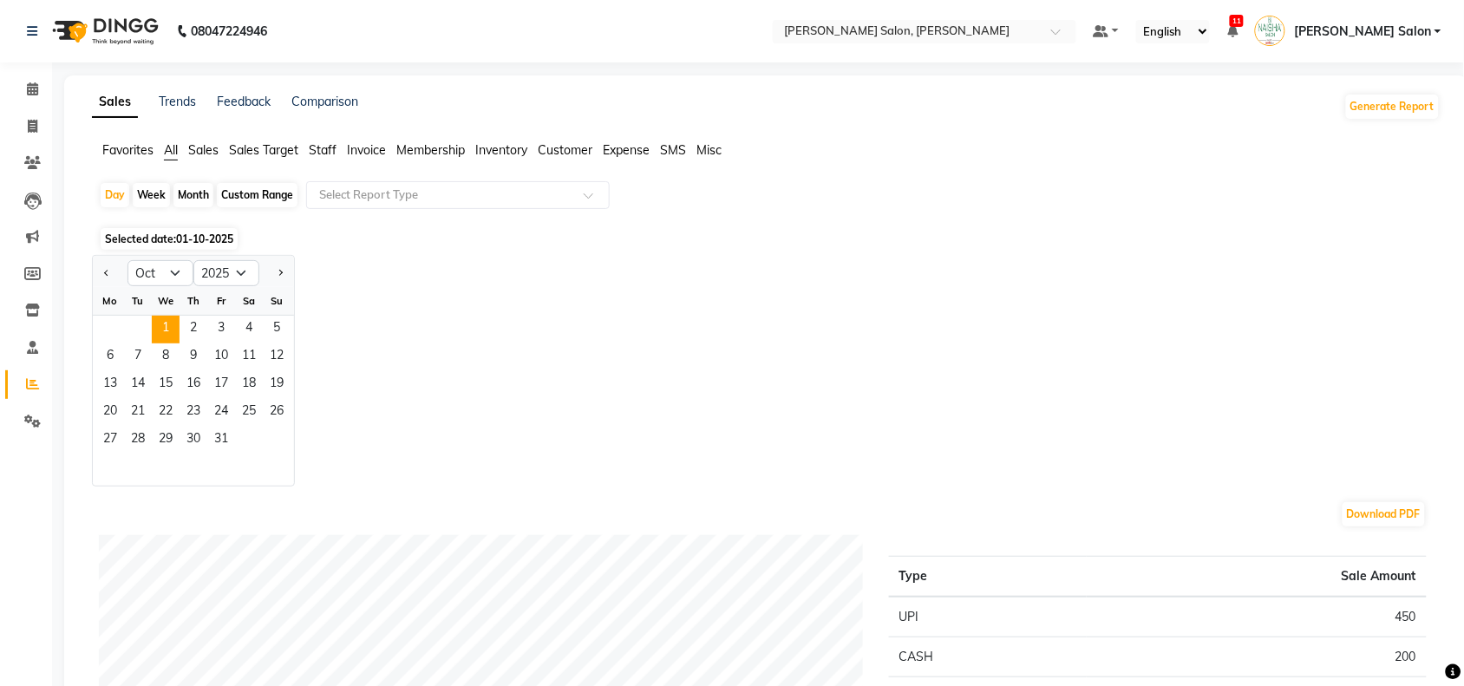
click at [173, 295] on div "We" at bounding box center [166, 301] width 28 height 28
drag, startPoint x: 174, startPoint y: 276, endPoint x: 166, endPoint y: 286, distance: 13.5
click at [175, 276] on select "Jan Feb Mar Apr May Jun [DATE] Aug Sep Oct Nov Dec" at bounding box center [160, 273] width 66 height 26
select select "9"
click at [127, 261] on select "Jan Feb Mar Apr May Jun [DATE] Aug Sep Oct Nov Dec" at bounding box center [160, 273] width 66 height 26
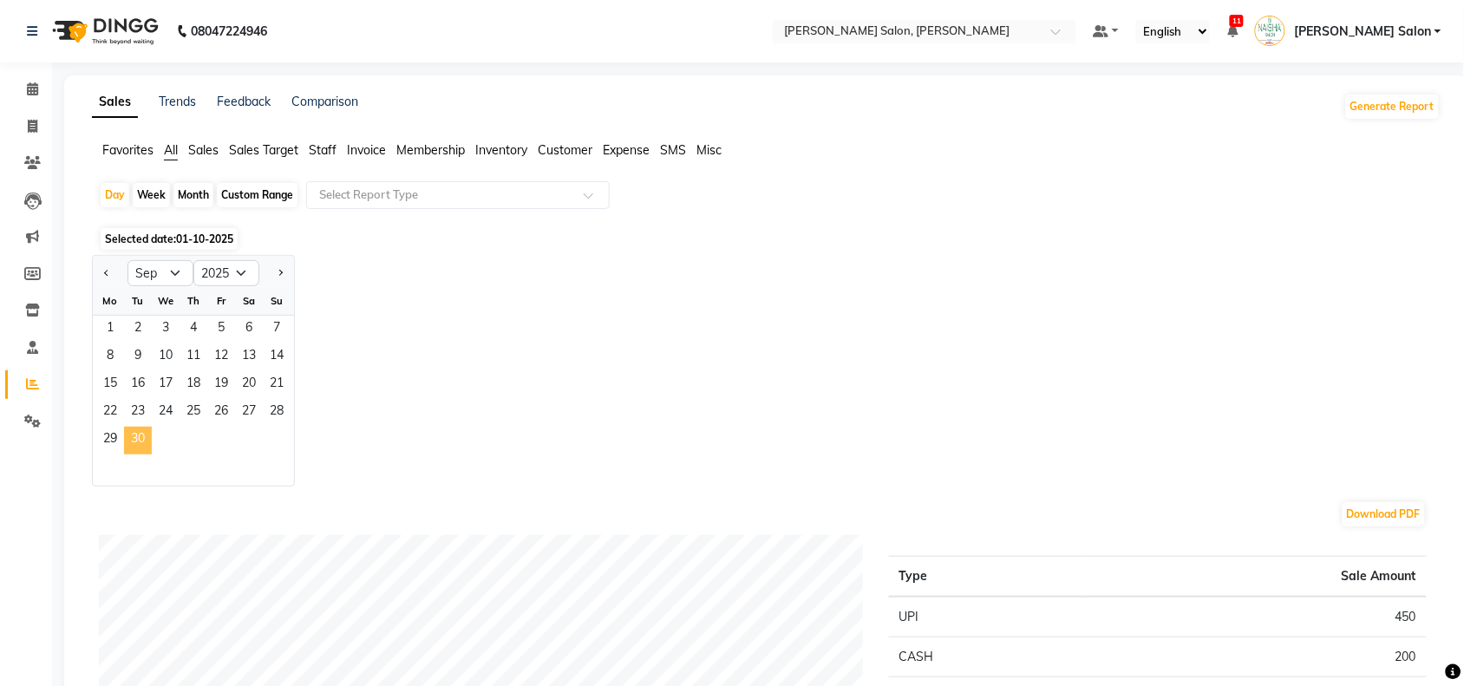
click at [131, 454] on span "30" at bounding box center [138, 441] width 28 height 28
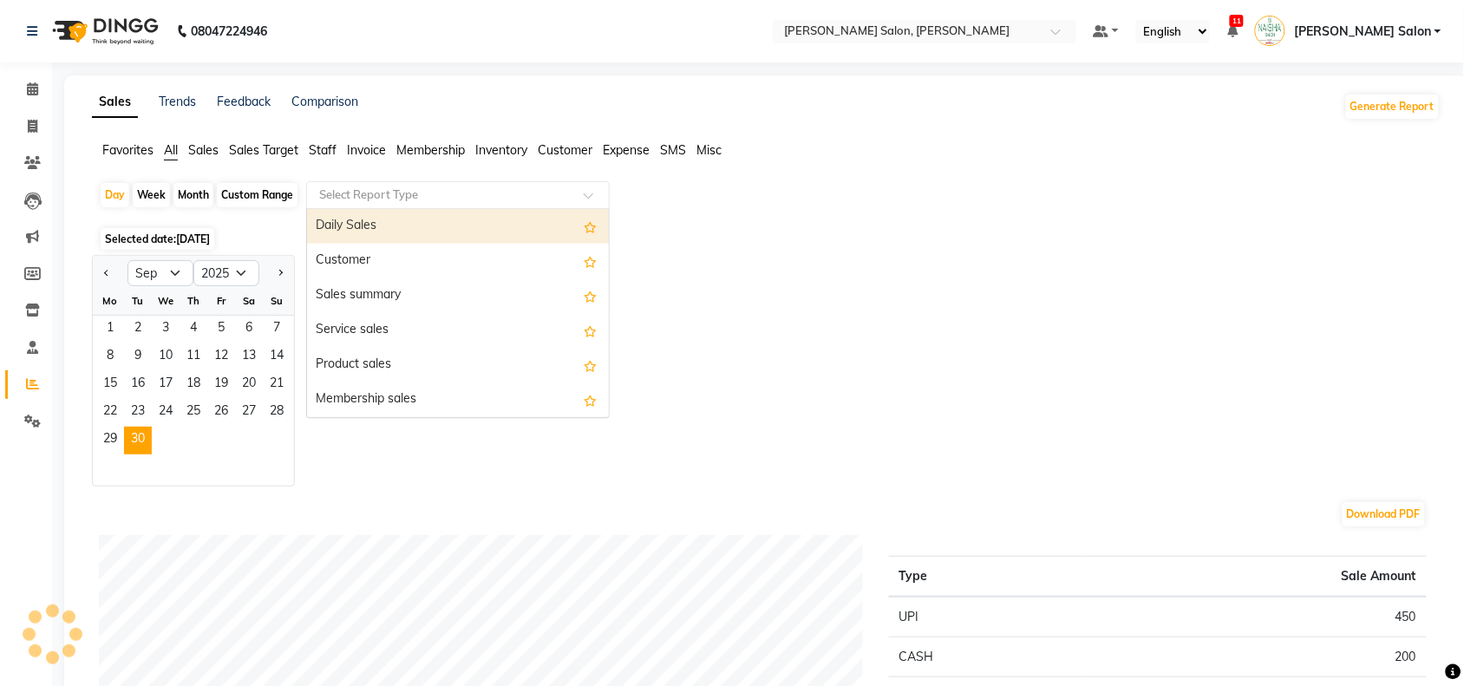
drag, startPoint x: 525, startPoint y: 193, endPoint x: 521, endPoint y: 215, distance: 22.1
click at [526, 204] on input "text" at bounding box center [441, 194] width 250 height 17
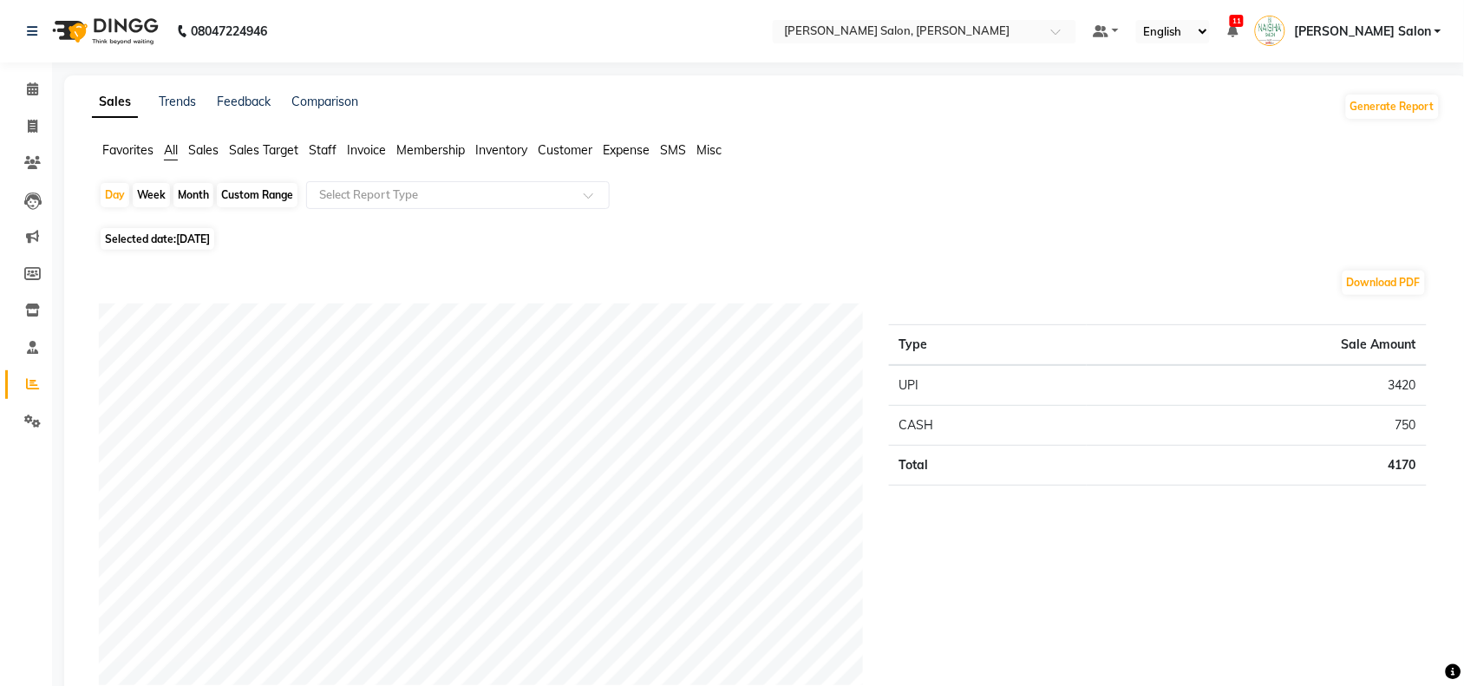
click at [335, 149] on span "Staff" at bounding box center [323, 150] width 28 height 16
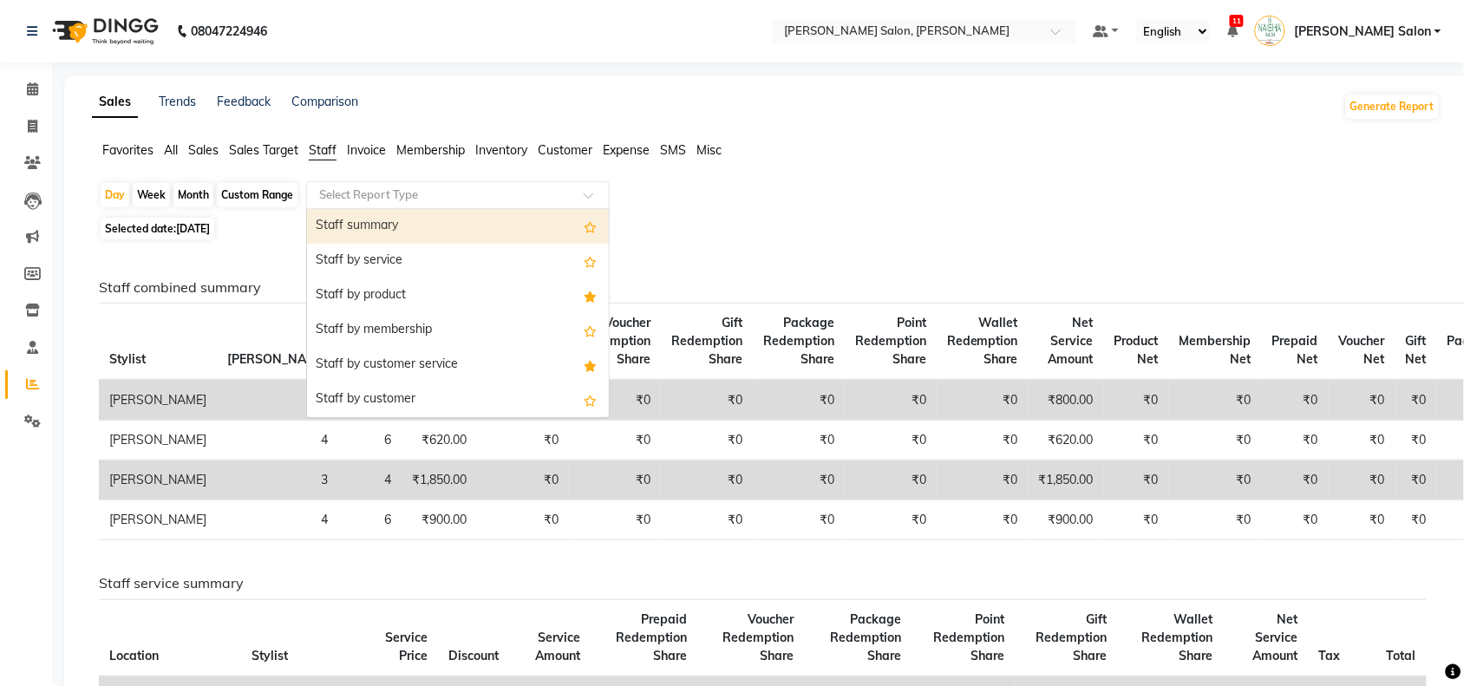
drag, startPoint x: 370, startPoint y: 199, endPoint x: 355, endPoint y: 231, distance: 35.3
click at [373, 206] on div "Select Report Type" at bounding box center [457, 195] width 303 height 28
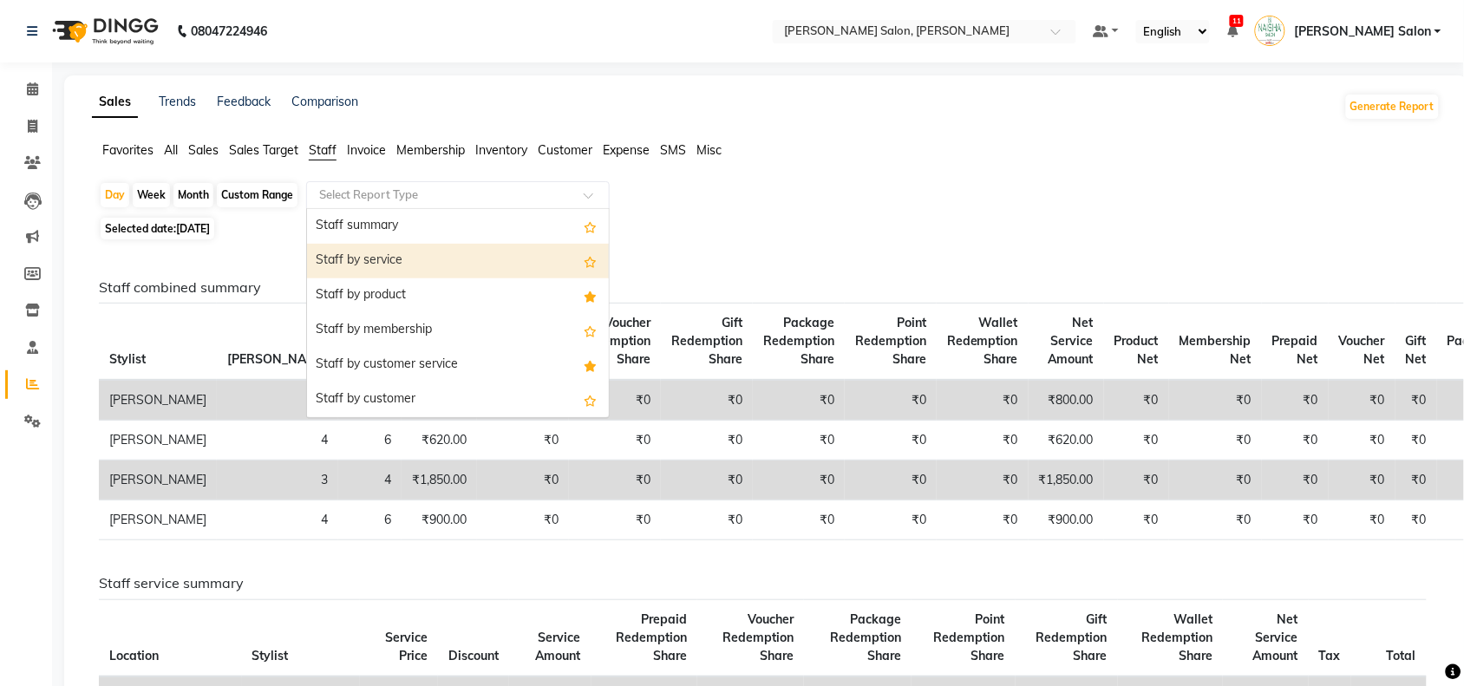
click at [369, 265] on div "Staff by service" at bounding box center [458, 261] width 302 height 35
select select "full_report"
select select "csv"
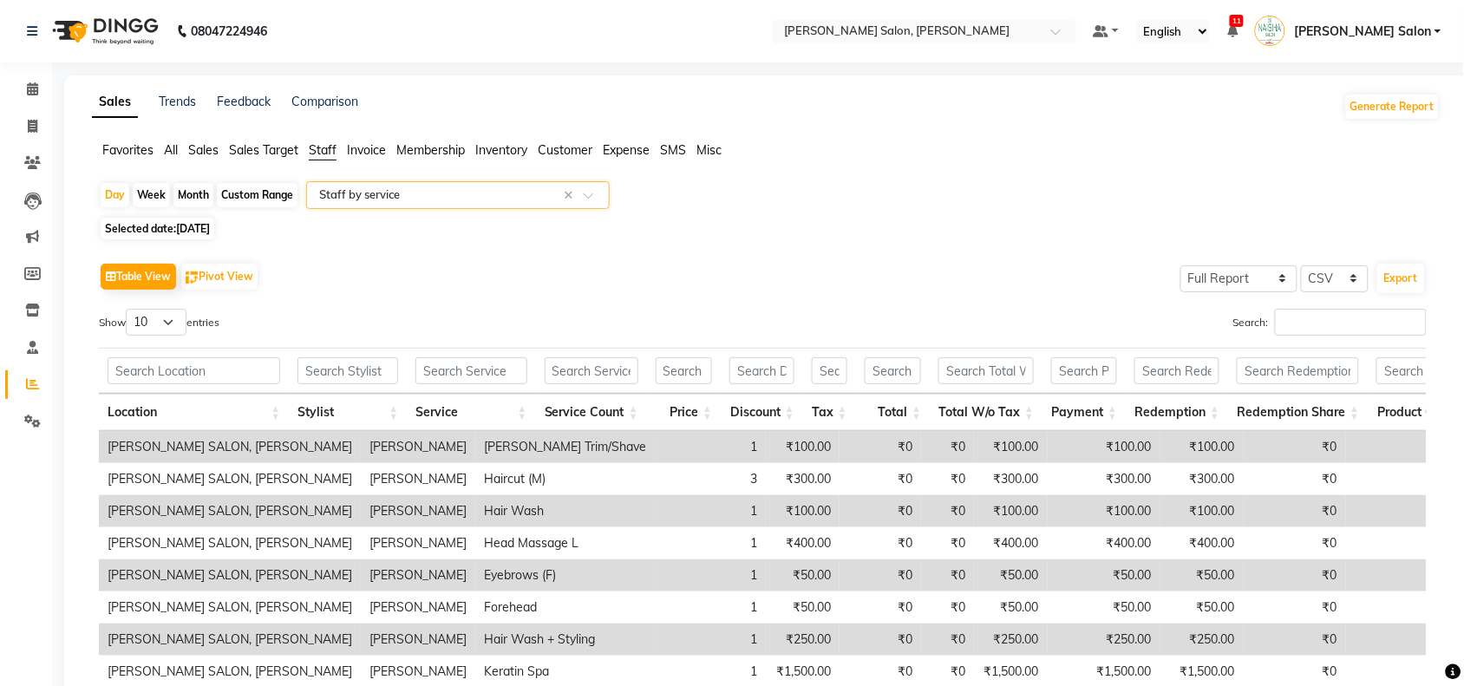
drag, startPoint x: 382, startPoint y: 192, endPoint x: 381, endPoint y: 206, distance: 13.9
click at [382, 200] on input "text" at bounding box center [441, 194] width 250 height 17
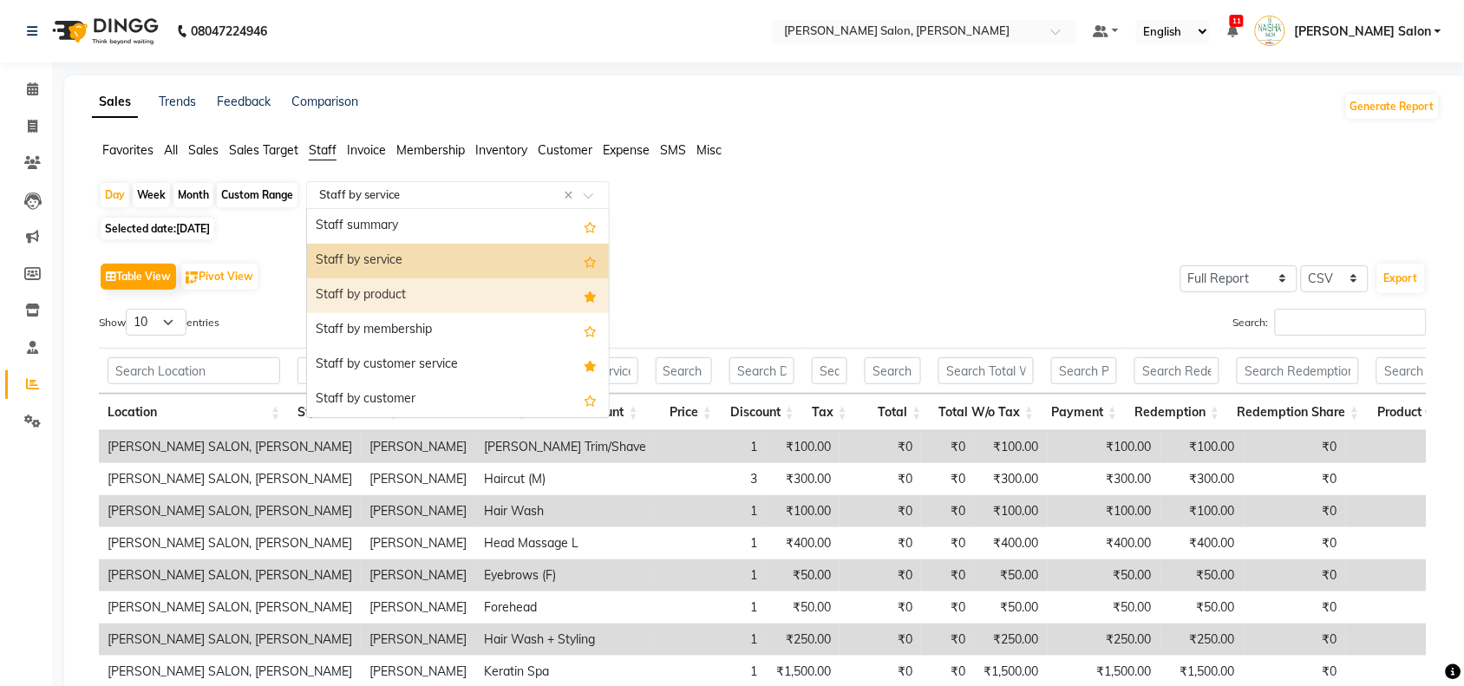
click at [378, 310] on div "Staff by product" at bounding box center [458, 295] width 302 height 35
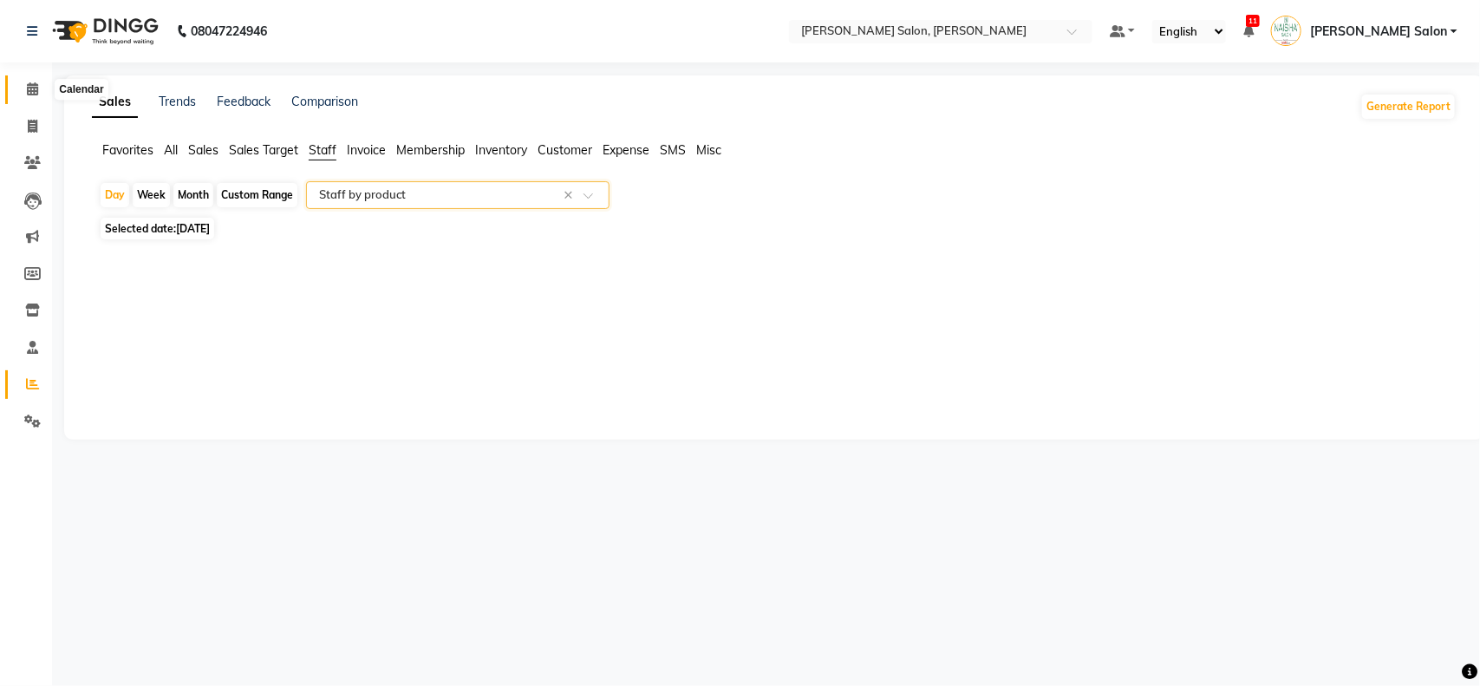
click at [29, 83] on icon at bounding box center [32, 88] width 11 height 13
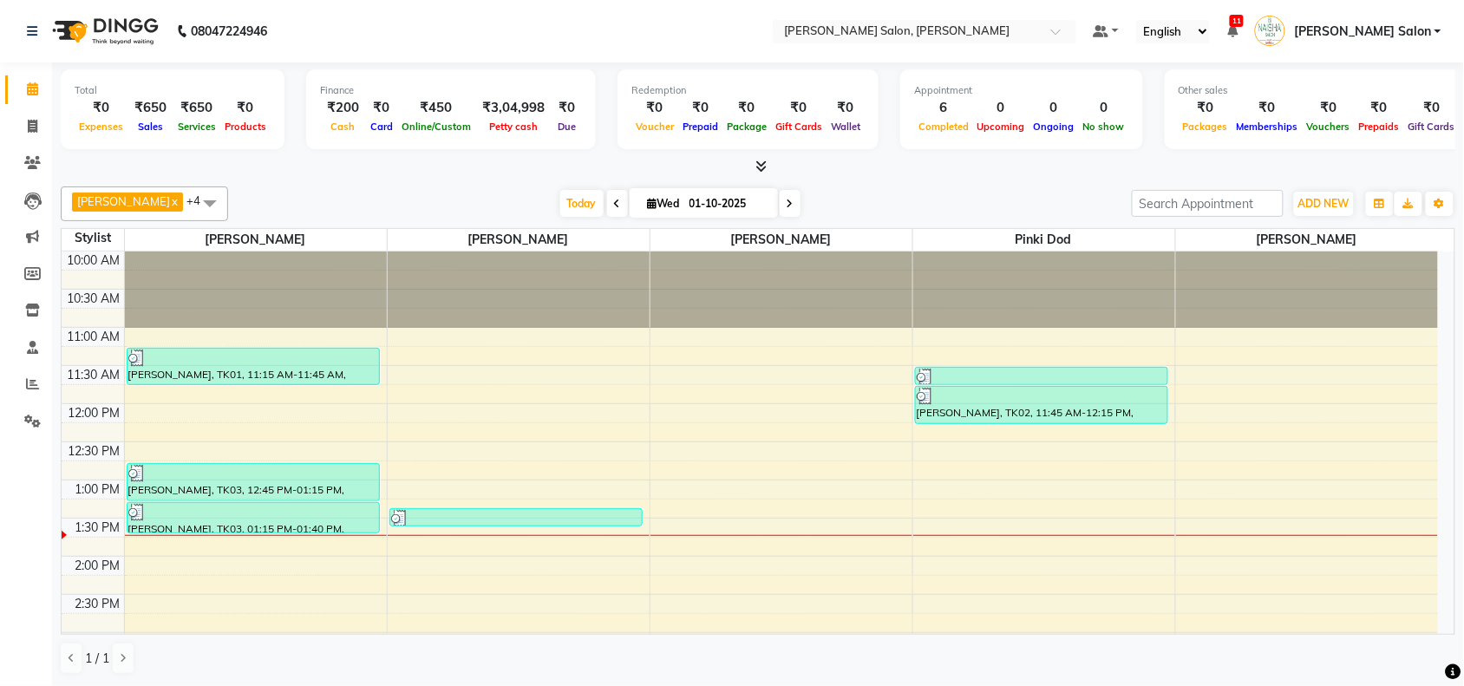
scroll to position [1, 0]
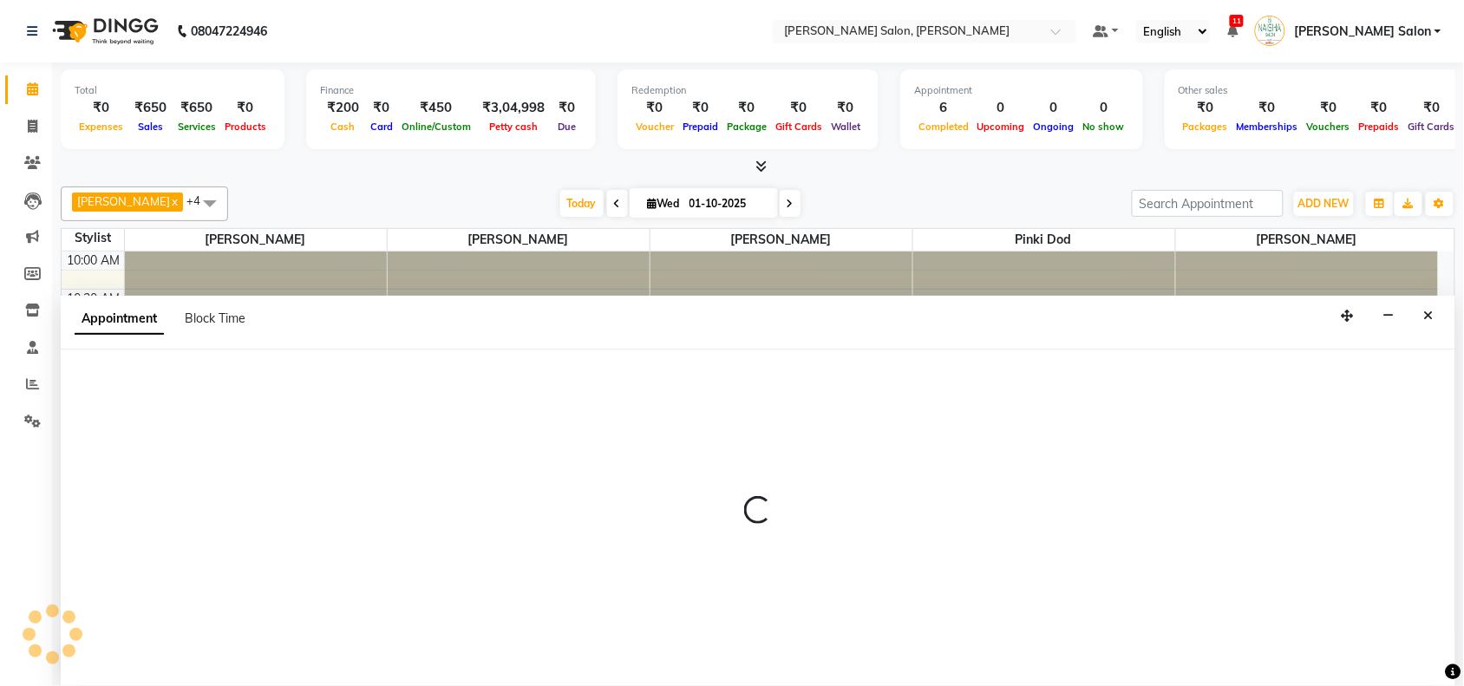
select select "90150"
select select "840"
select select "tentative"
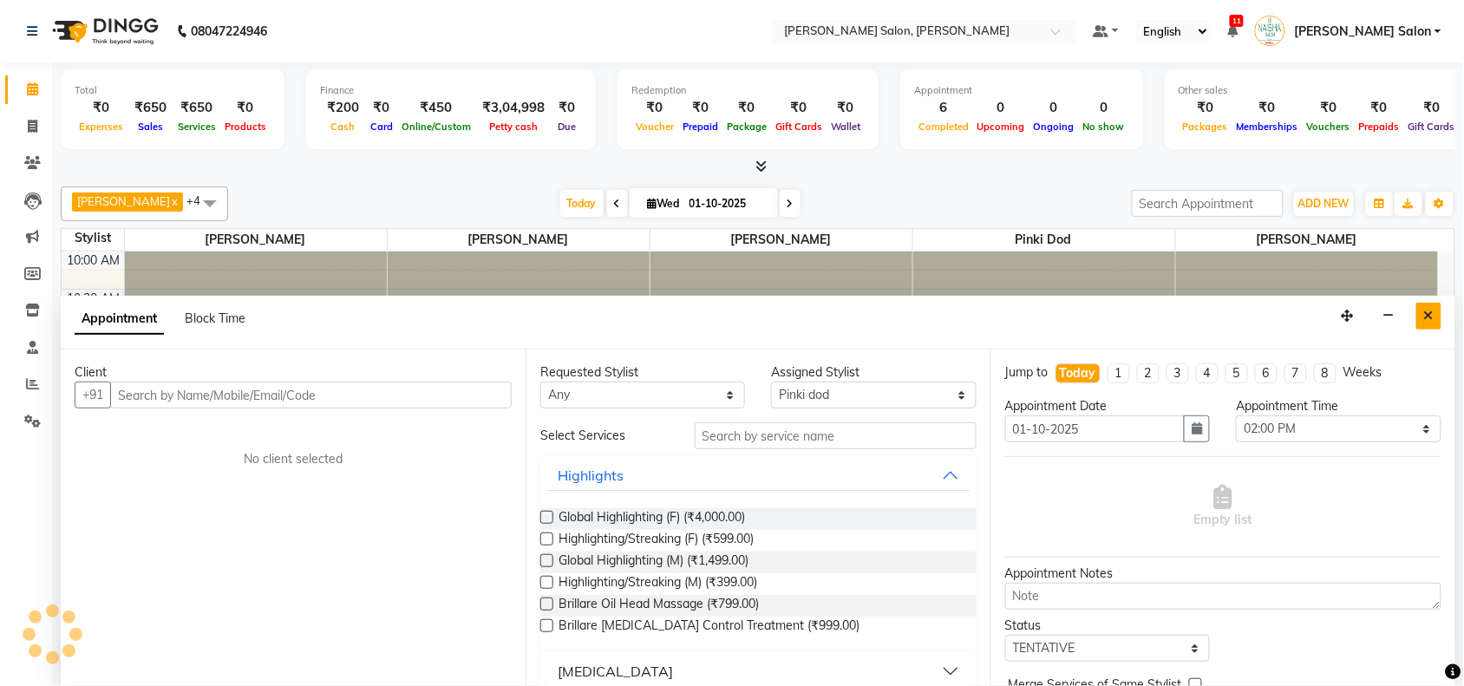
click at [1436, 322] on button "Close" at bounding box center [1428, 316] width 25 height 27
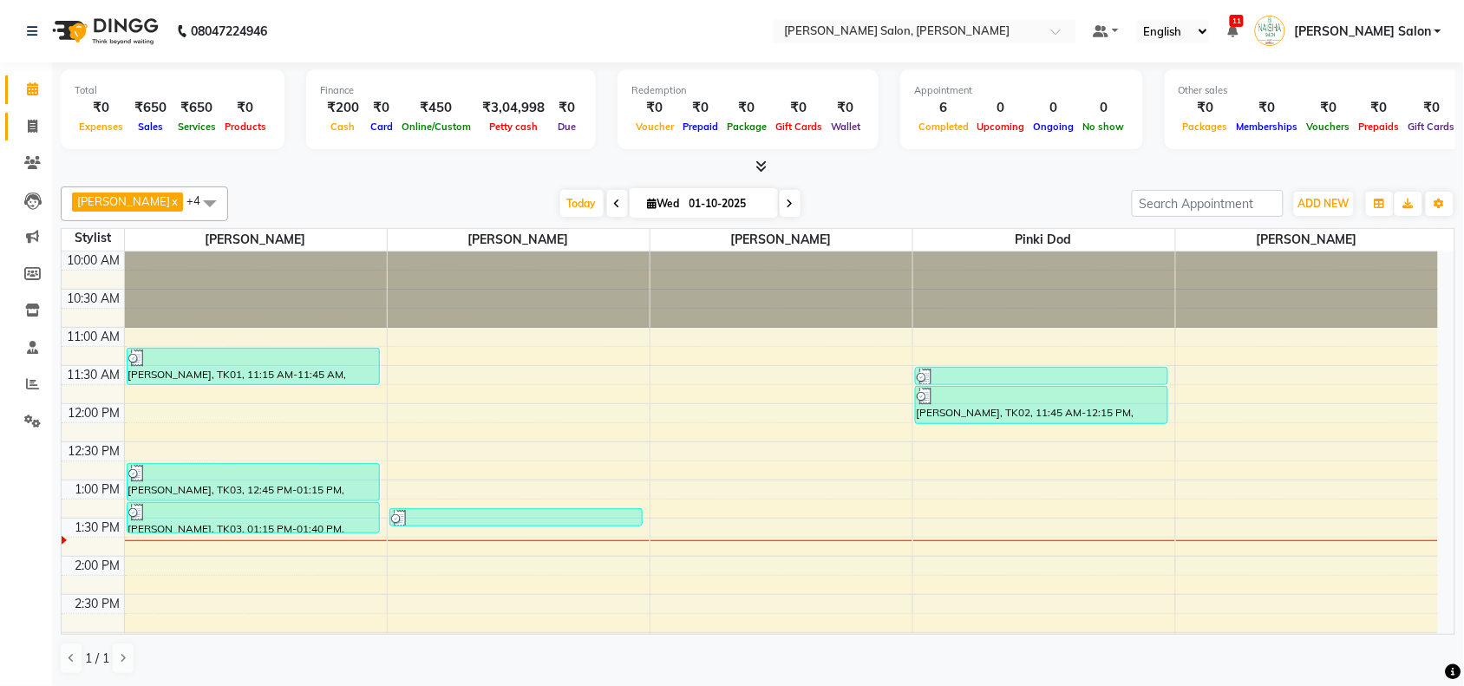
click at [32, 113] on ul "Calendar Invoice Clients Leads Marketing Members Inventory Staff Reports Settin…" at bounding box center [26, 259] width 52 height 377
click at [30, 120] on icon at bounding box center [33, 126] width 10 height 13
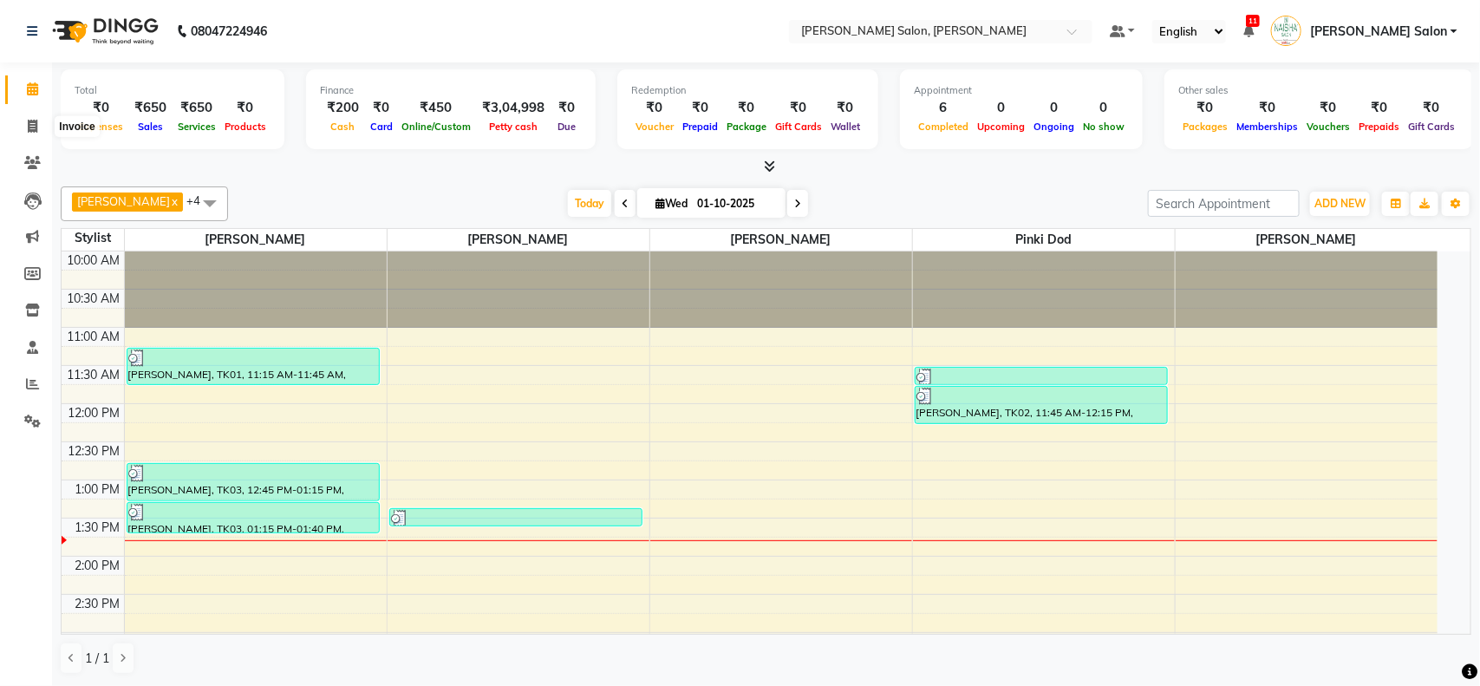
select select "5497"
select select "service"
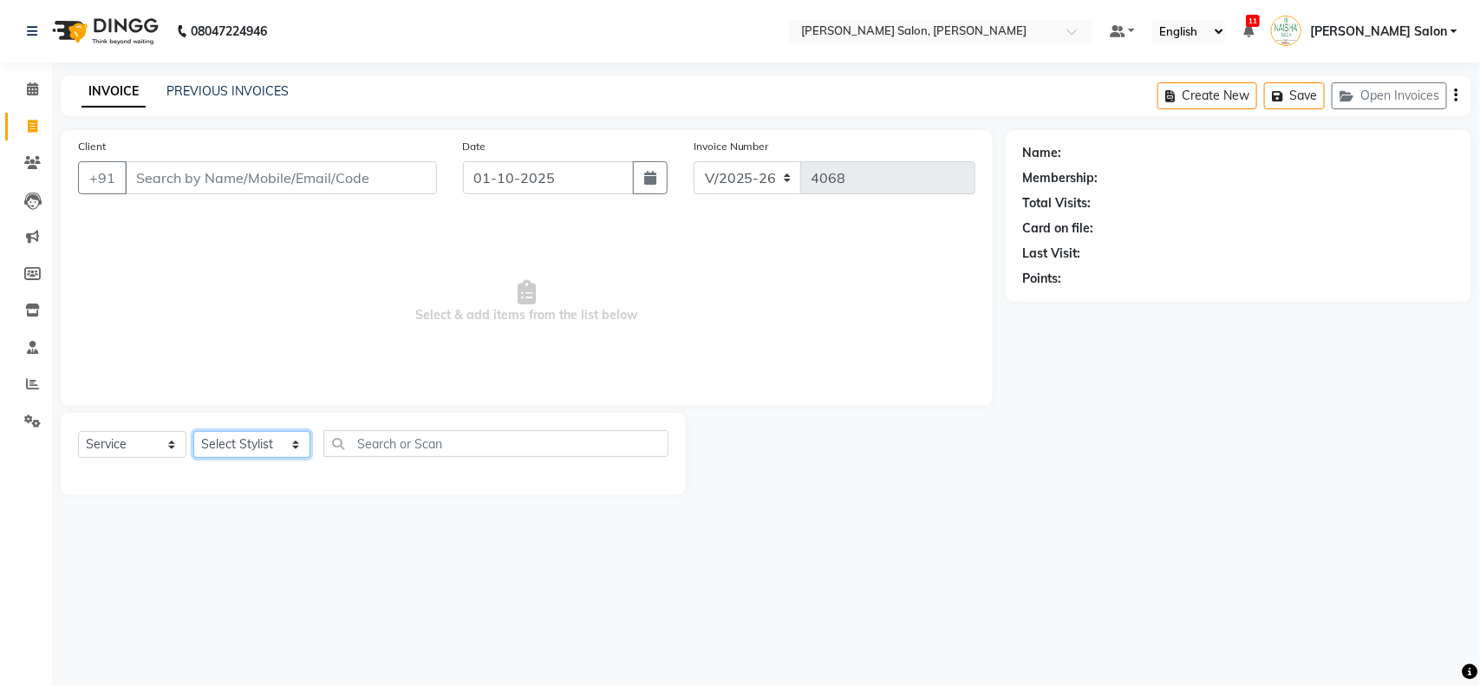
drag, startPoint x: 230, startPoint y: 439, endPoint x: 228, endPoint y: 451, distance: 12.3
click at [228, 439] on select "Select Stylist Admin Kiran Raut Naisha Salon Pawan chauhan Pinki dod Pragya Nag…" at bounding box center [251, 444] width 117 height 27
select select "83168"
click at [193, 431] on select "Select Stylist Admin Kiran Raut Naisha Salon Pawan chauhan Pinki dod Pragya Nag…" at bounding box center [251, 444] width 117 height 27
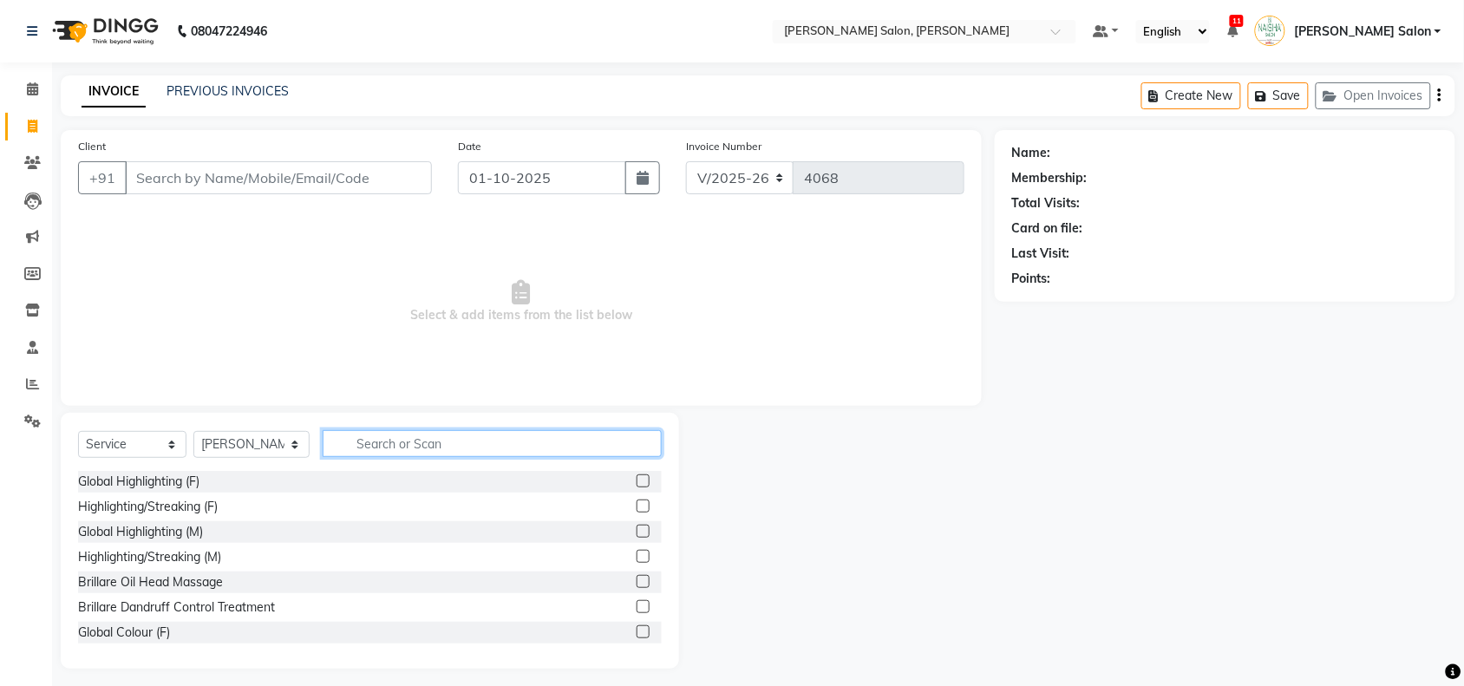
click at [365, 444] on input "text" at bounding box center [492, 443] width 339 height 27
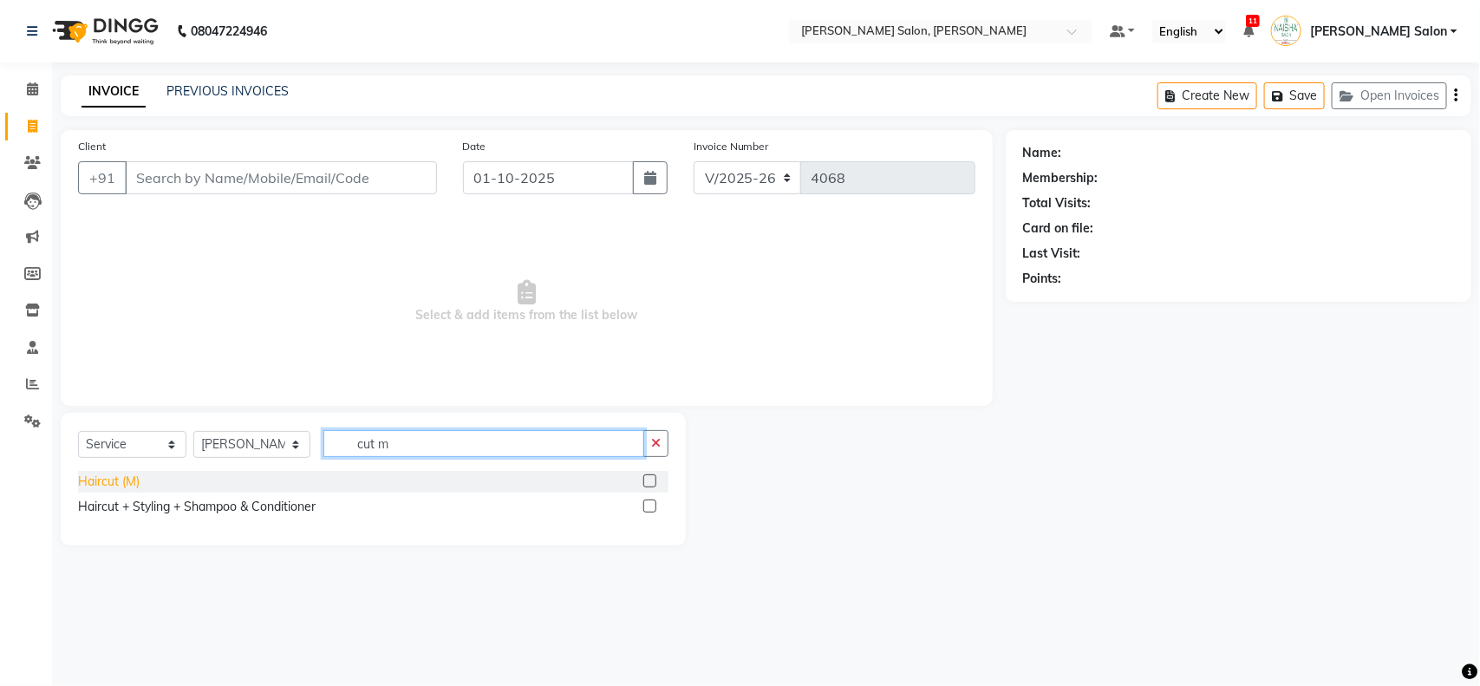
type input "cut m"
drag, startPoint x: 117, startPoint y: 484, endPoint x: 127, endPoint y: 421, distance: 63.3
click at [120, 471] on div "Haircut (M)" at bounding box center [373, 482] width 590 height 22
click at [141, 479] on div "Haircut (M)" at bounding box center [373, 482] width 590 height 22
click at [135, 479] on div "Haircut (M)" at bounding box center [109, 482] width 62 height 18
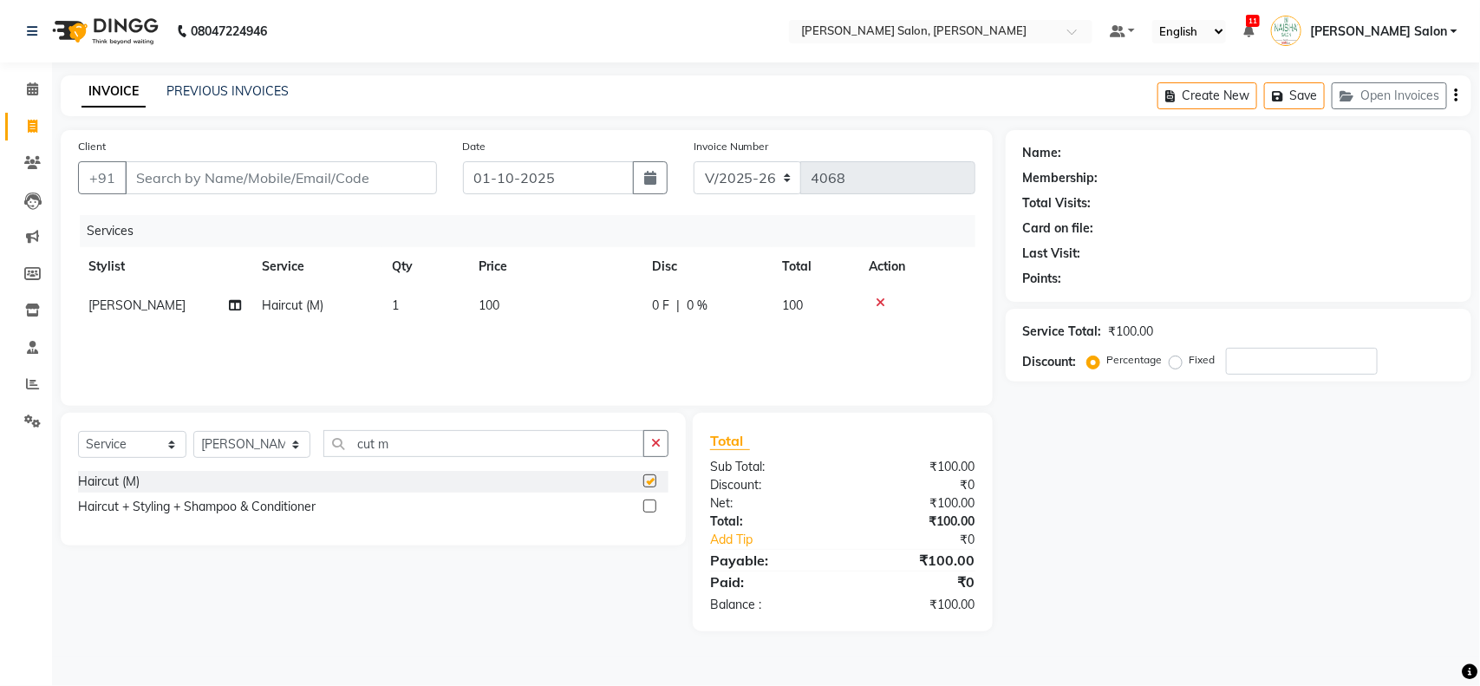
checkbox input "false"
click at [149, 171] on input "Client" at bounding box center [281, 177] width 312 height 33
type input "9"
type input "0"
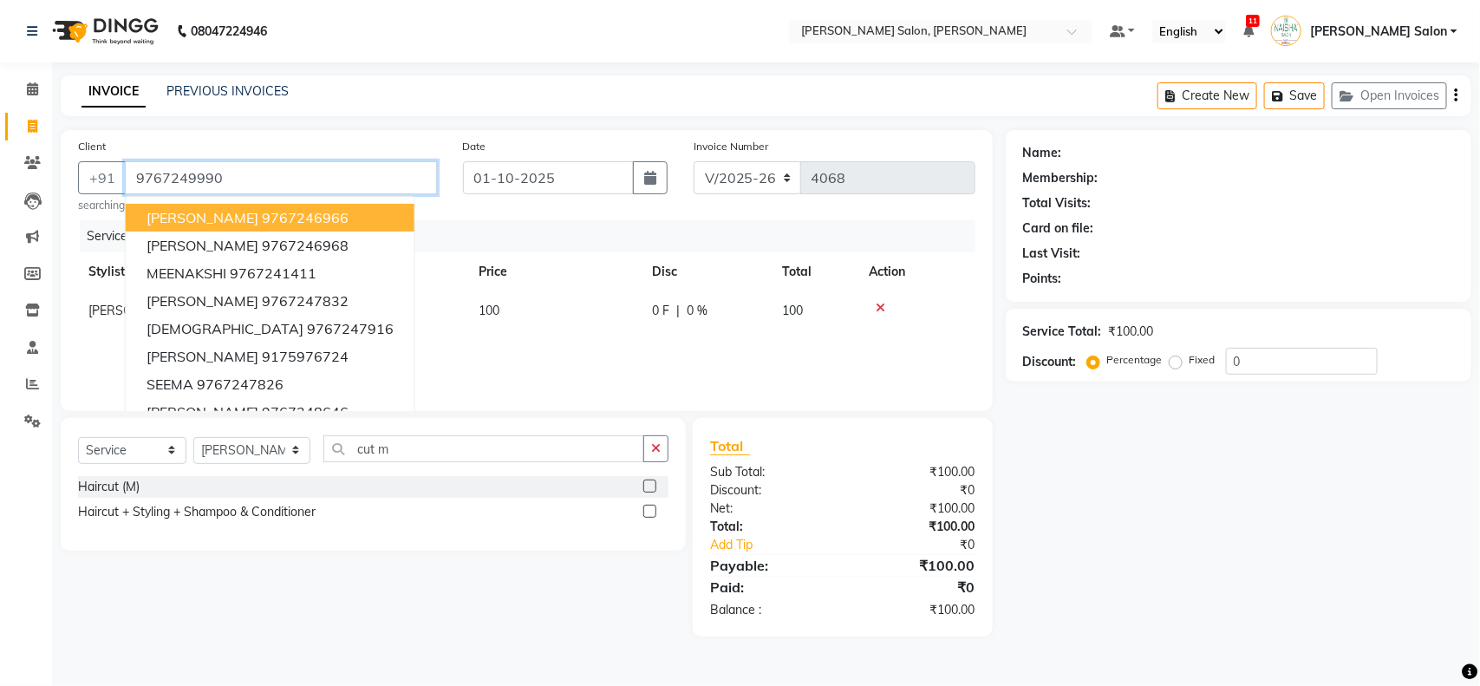
type input "9767249990"
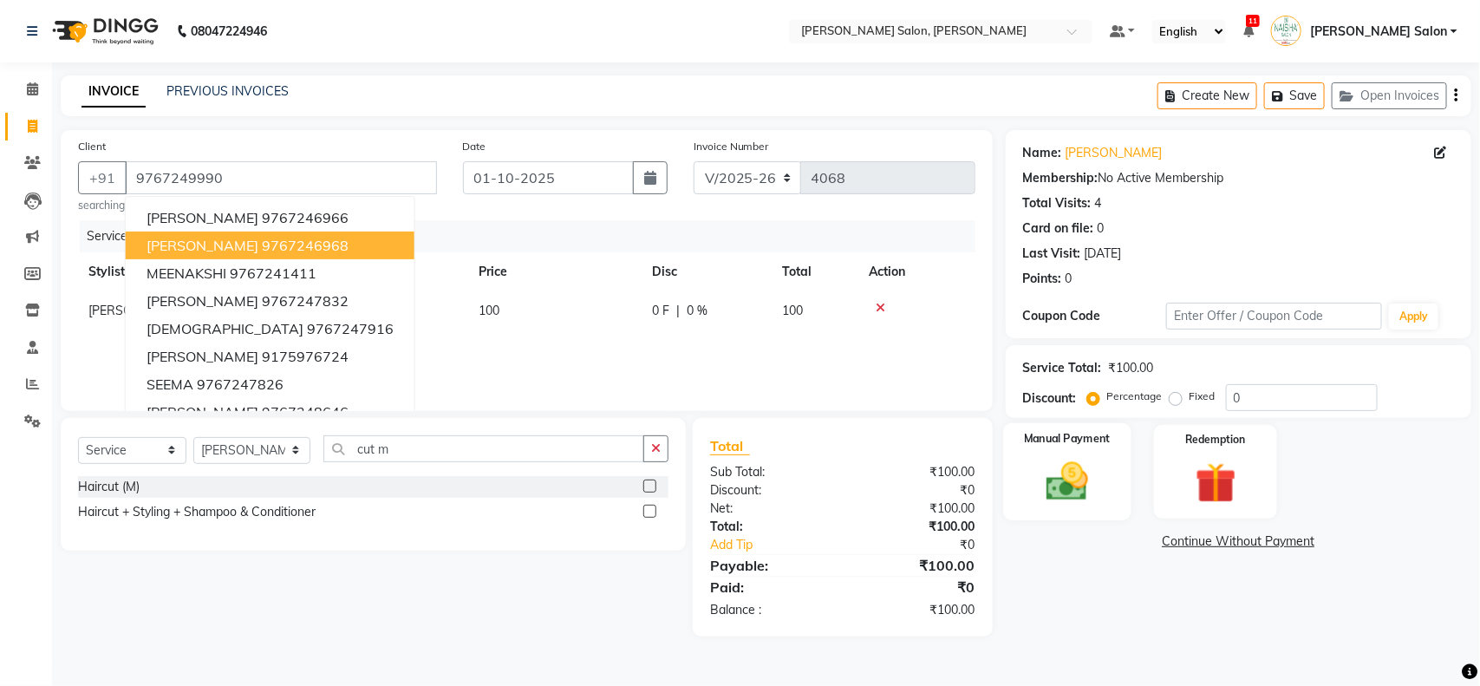
click at [1120, 453] on div "Manual Payment" at bounding box center [1067, 472] width 128 height 98
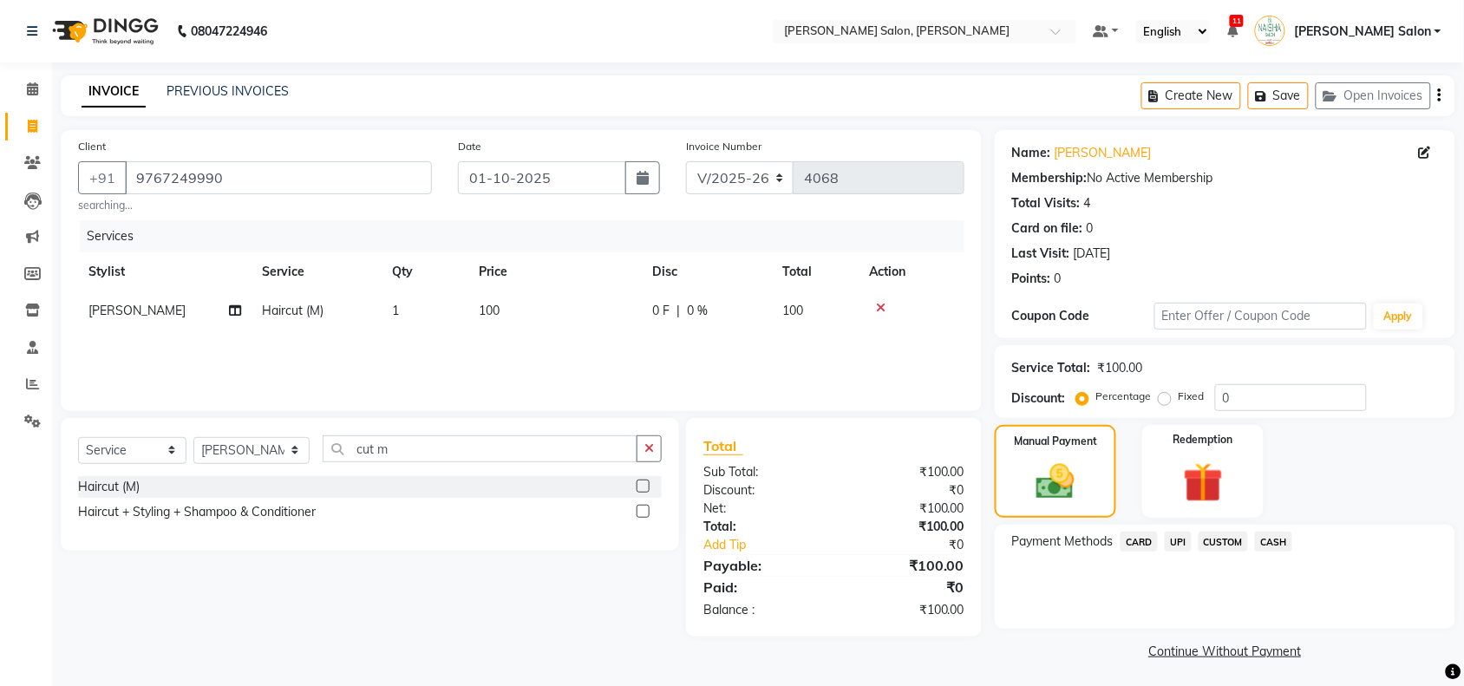
click at [1262, 539] on span "CASH" at bounding box center [1273, 541] width 37 height 20
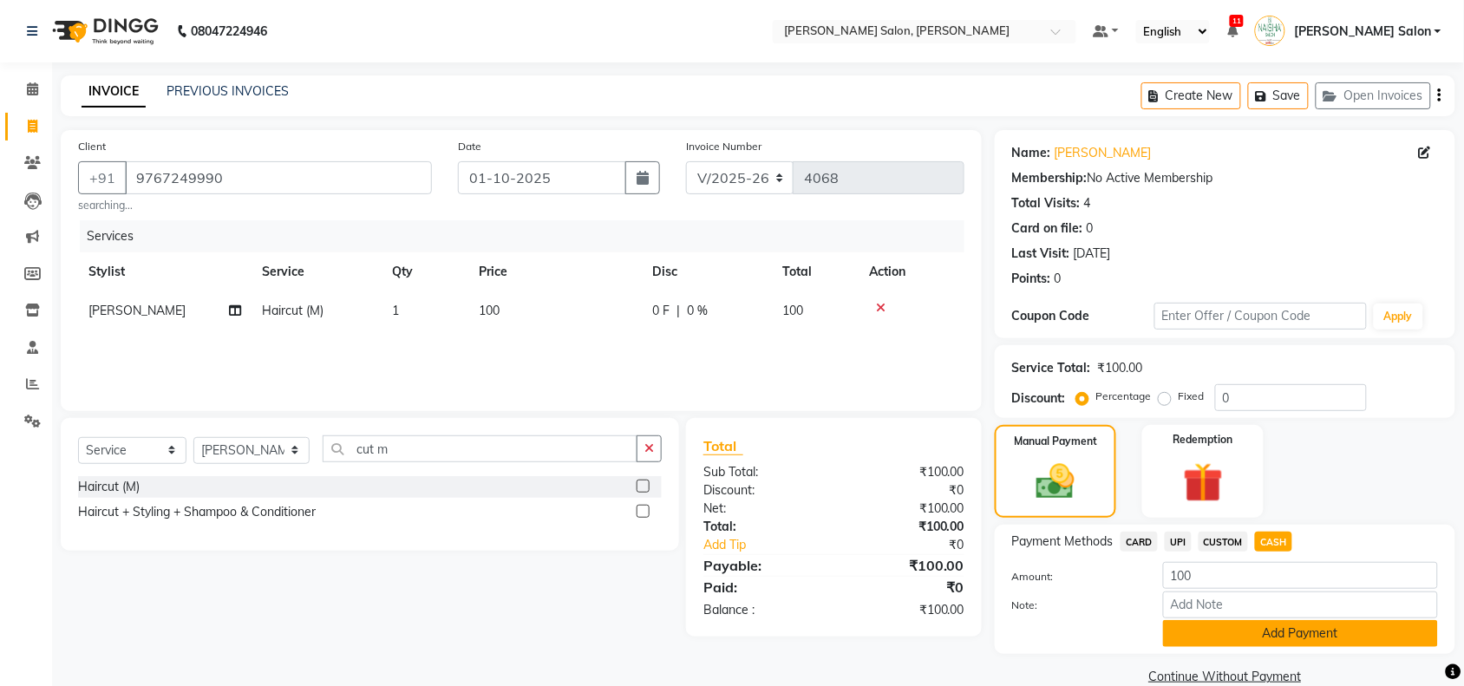
click at [1249, 638] on button "Add Payment" at bounding box center [1300, 633] width 275 height 27
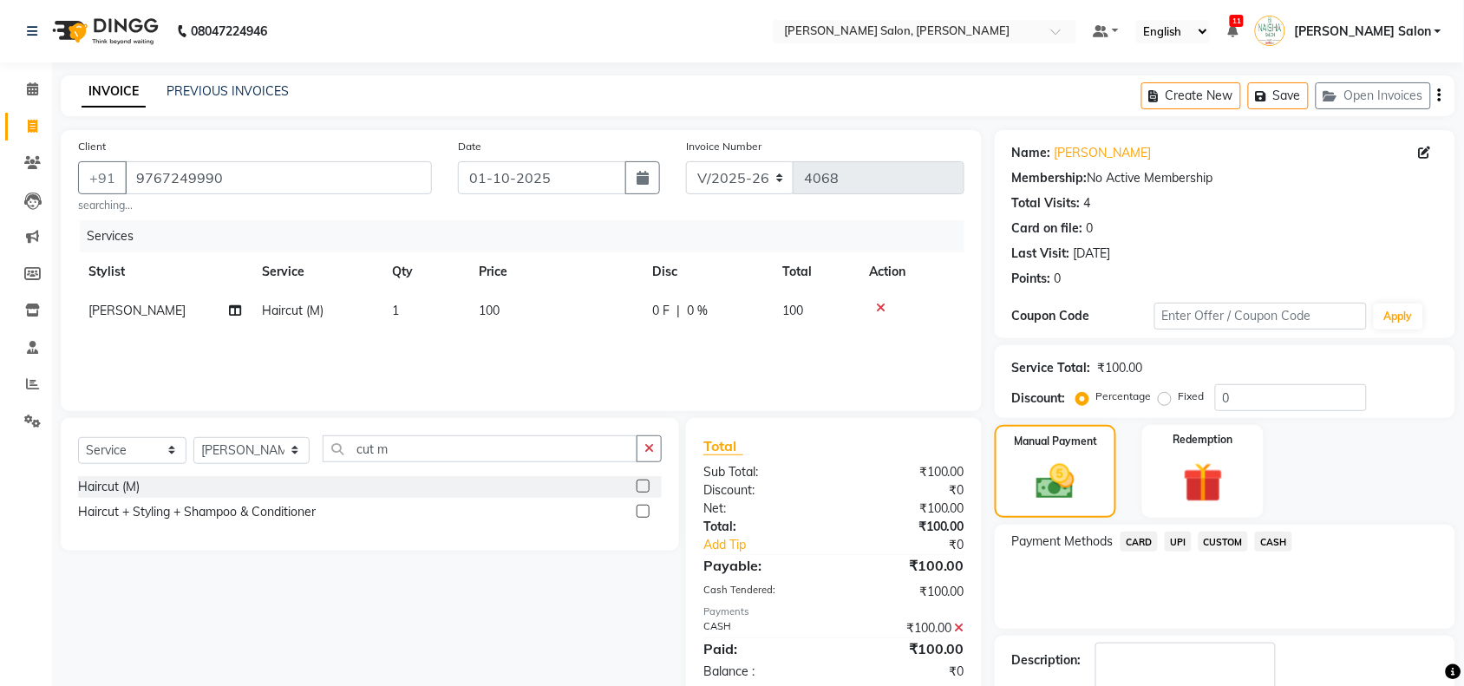
scroll to position [102, 0]
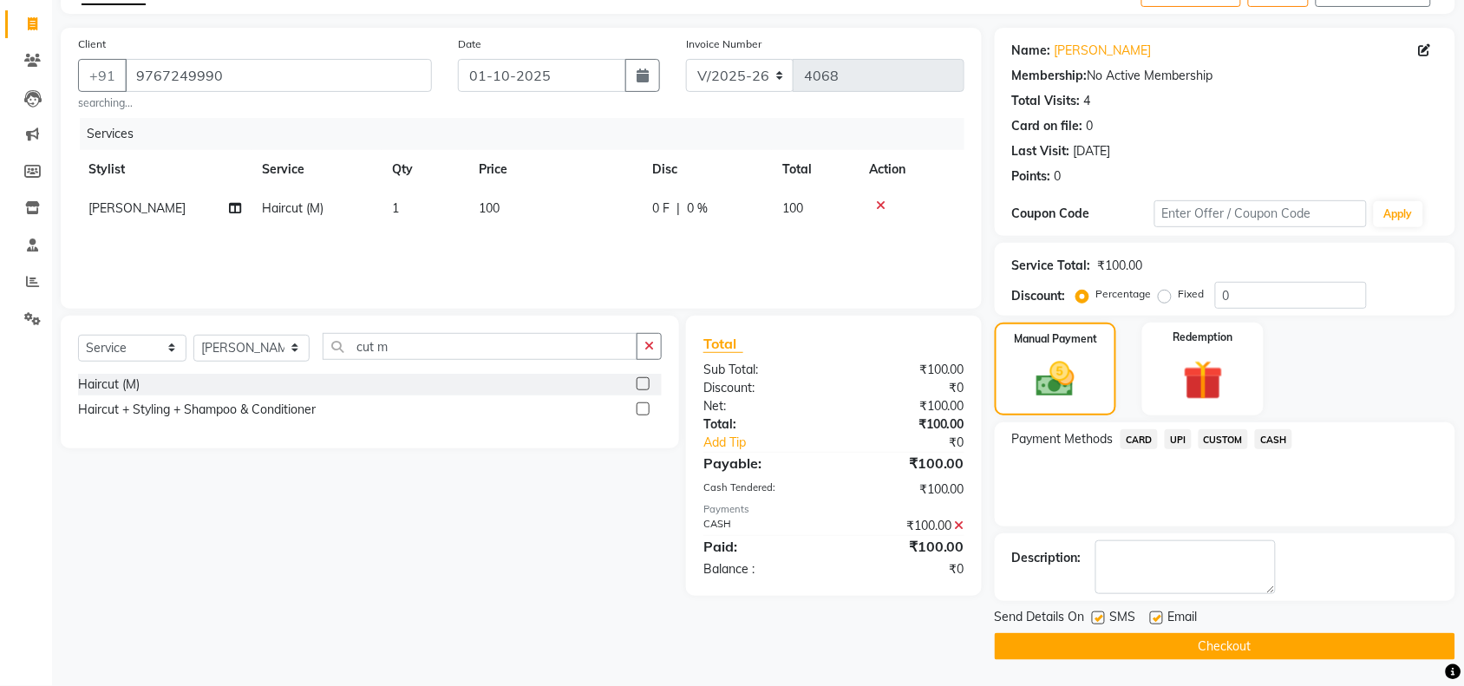
click at [1249, 638] on button "Checkout" at bounding box center [1224, 646] width 460 height 27
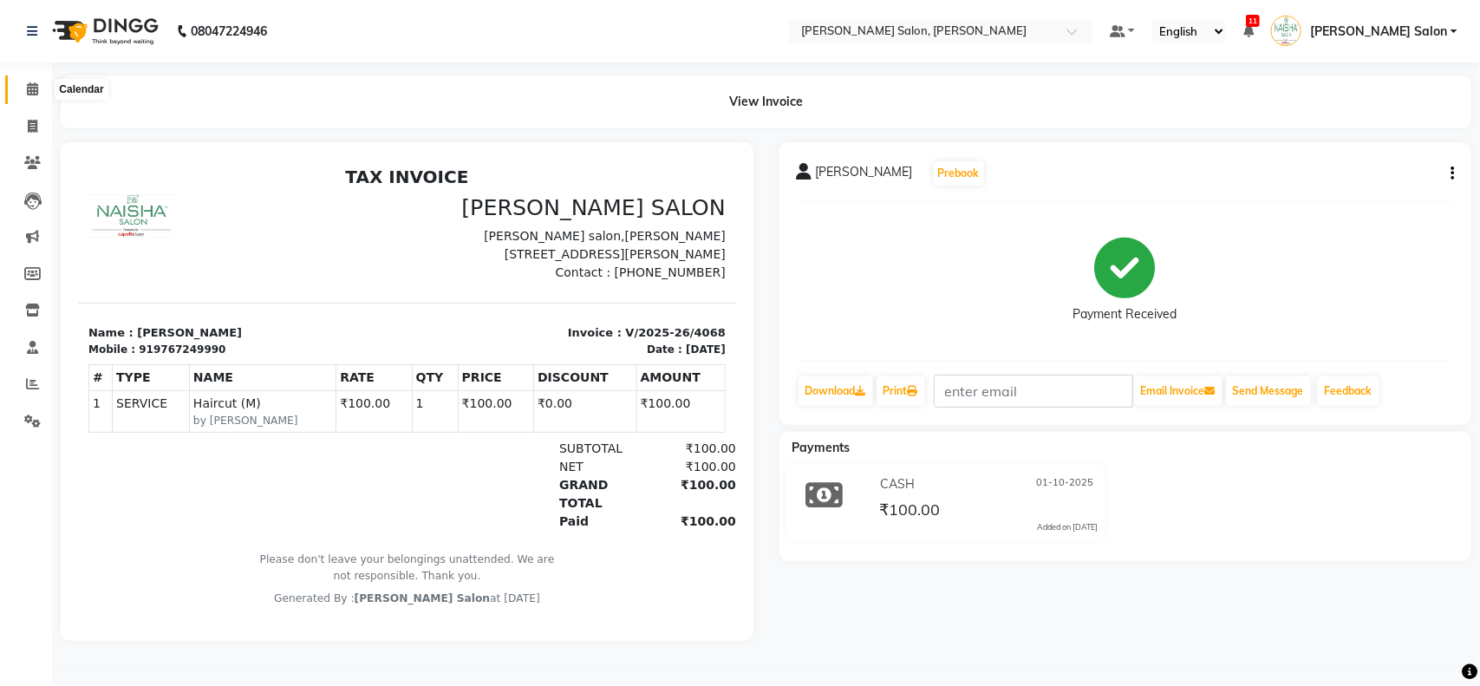
click at [40, 84] on span at bounding box center [32, 90] width 30 height 20
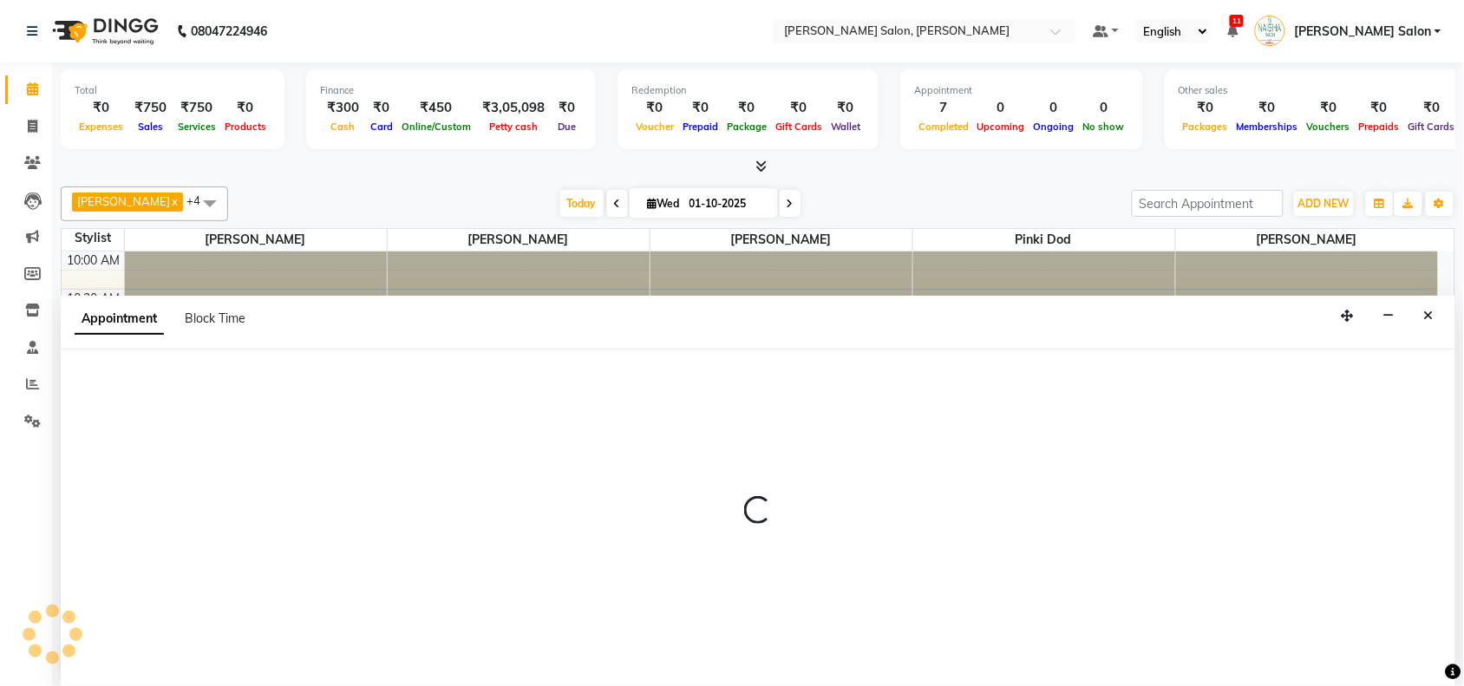
select select "36999"
select select "tentative"
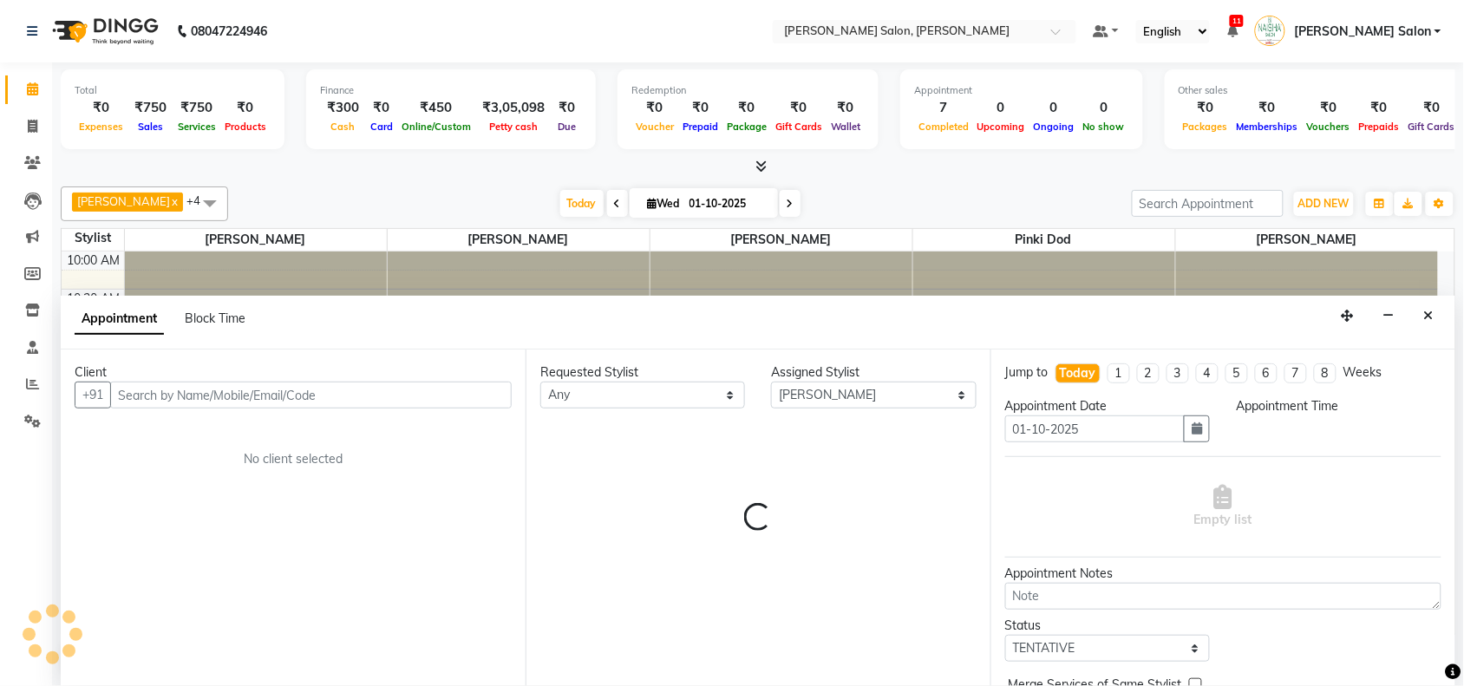
scroll to position [1, 0]
select select "825"
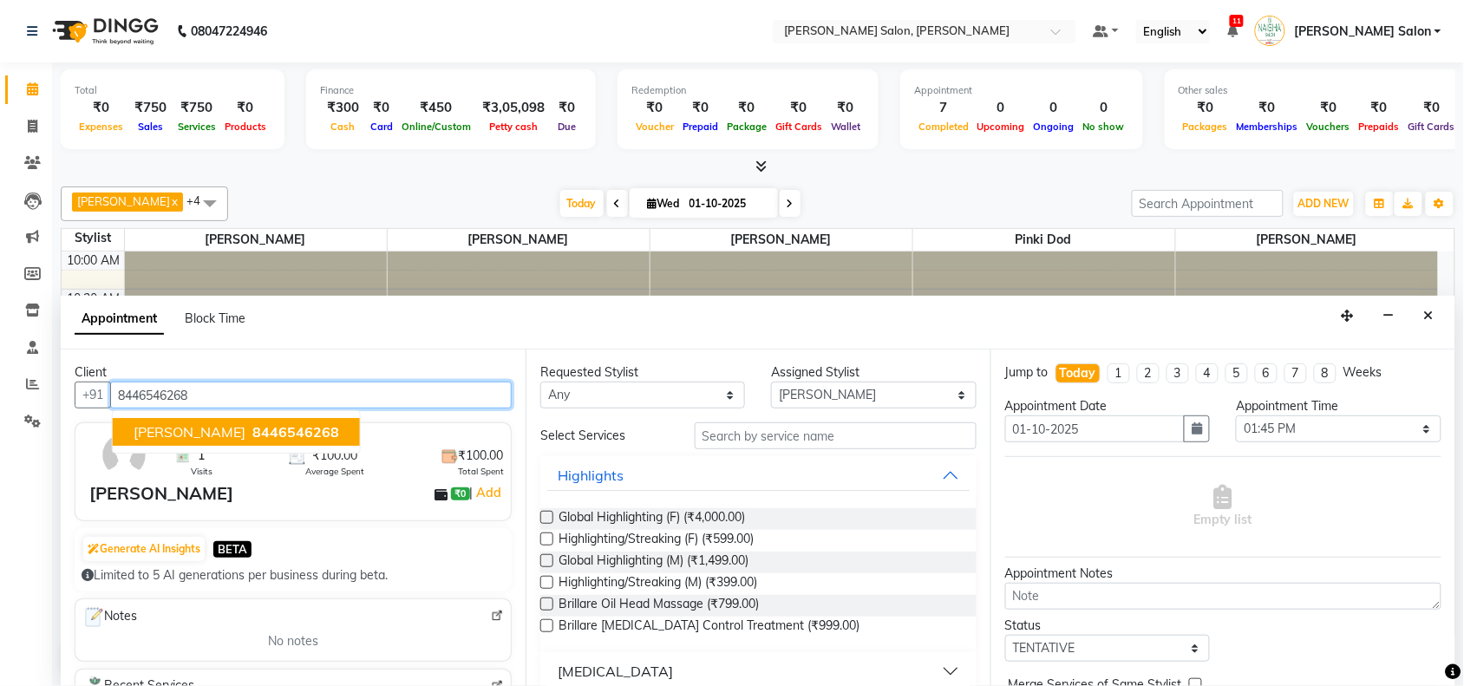
type input "8446546268"
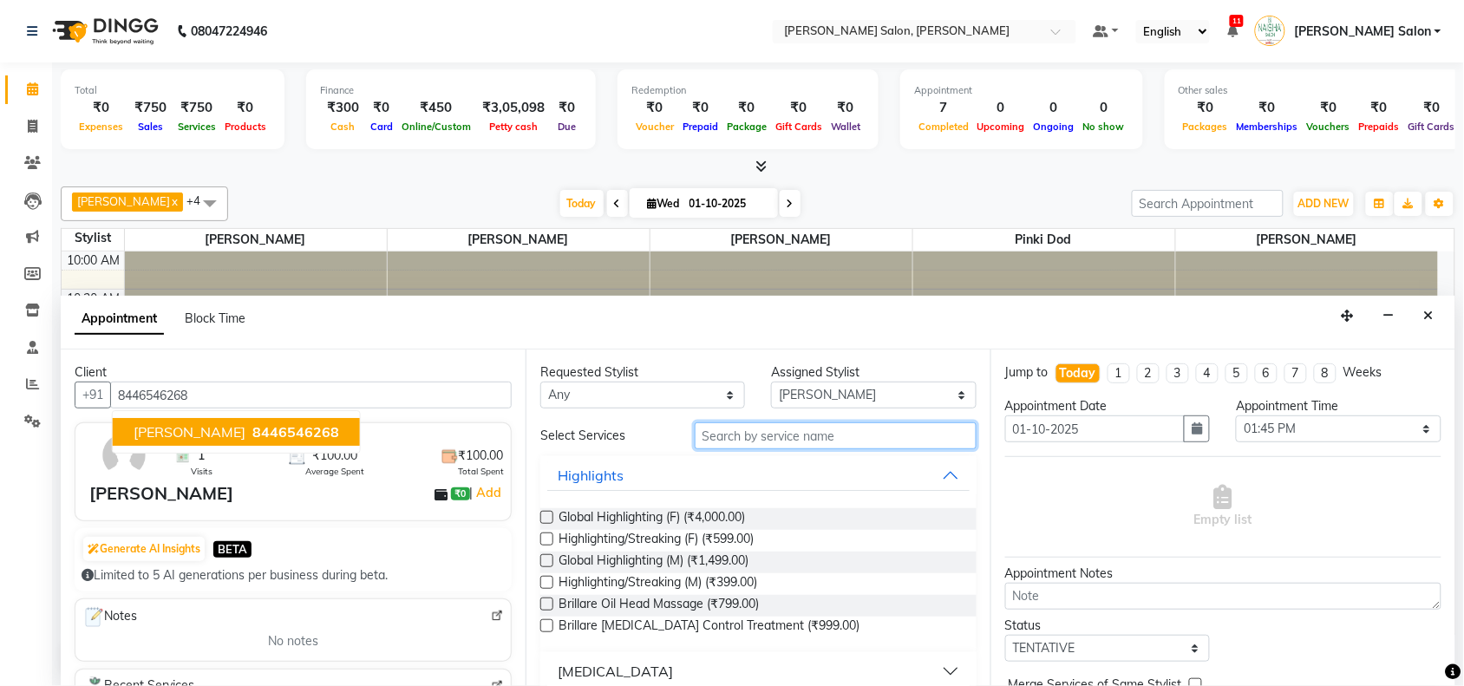
click at [755, 436] on input "text" at bounding box center [835, 435] width 282 height 27
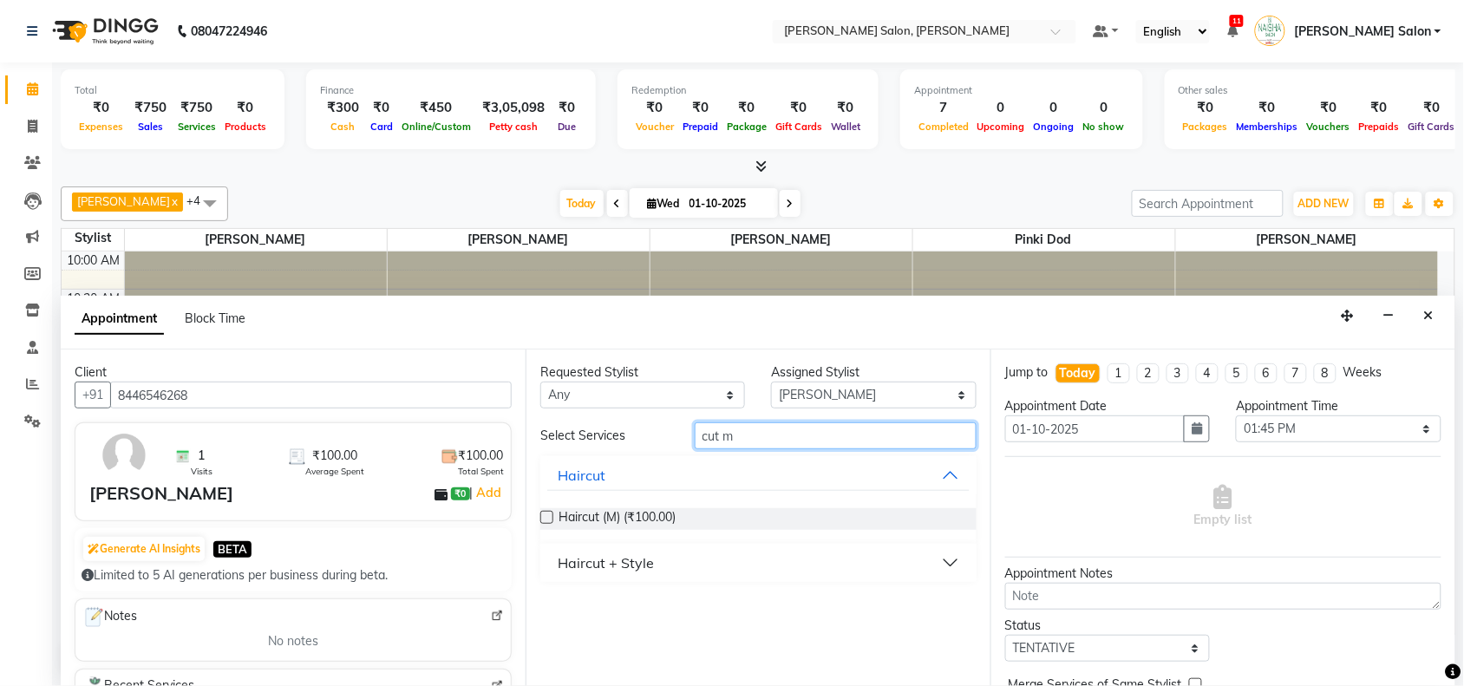
type input "cut m"
click at [609, 497] on div "Haircut (M) (₹100.00)" at bounding box center [758, 518] width 436 height 49
click at [609, 517] on span "Haircut (M) (₹100.00)" at bounding box center [616, 519] width 117 height 22
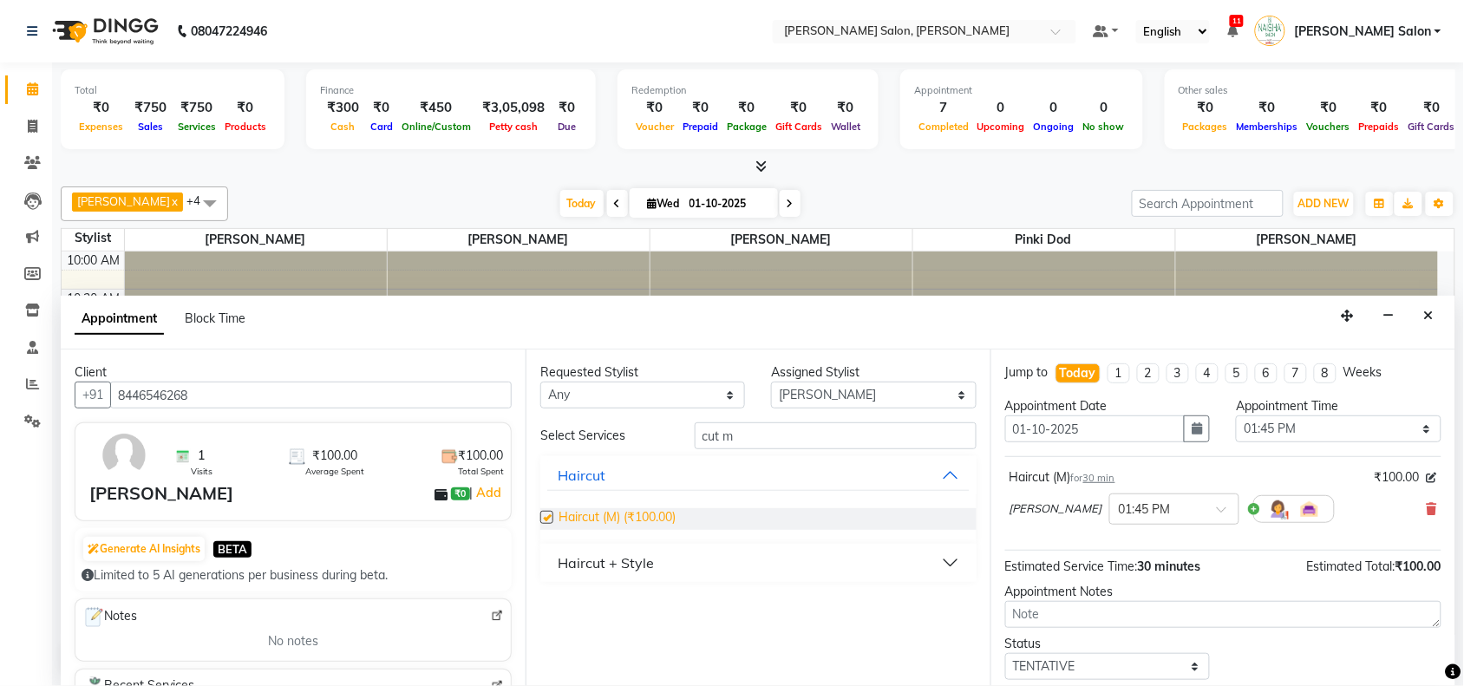
checkbox input "false"
click at [1350, 435] on select "Select 11:00 AM 11:15 AM 11:30 AM 11:45 AM 12:00 PM 12:15 PM 12:30 PM 12:45 PM …" at bounding box center [1338, 428] width 205 height 27
select select "870"
click at [1236, 415] on select "Select 11:00 AM 11:15 AM 11:30 AM 11:45 AM 12:00 PM 12:15 PM 12:30 PM 12:45 PM …" at bounding box center [1338, 428] width 205 height 27
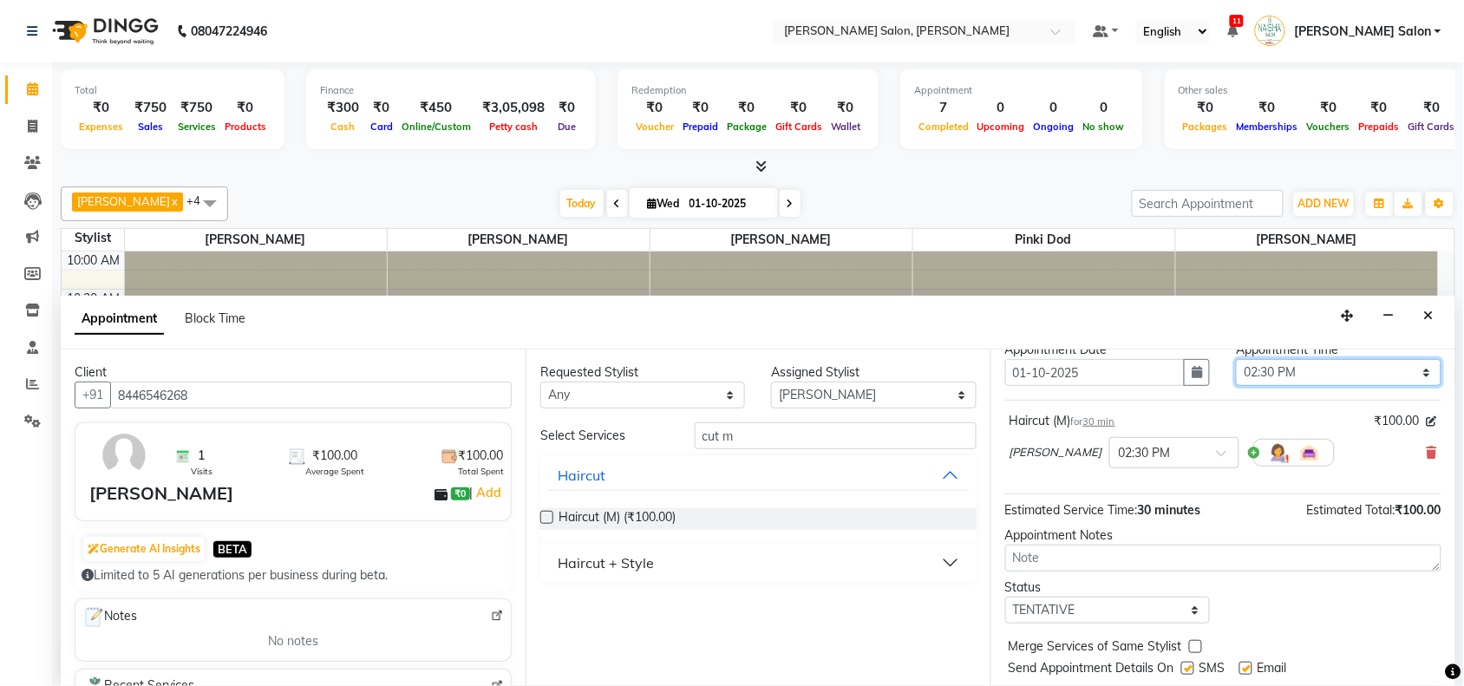
scroll to position [104, 0]
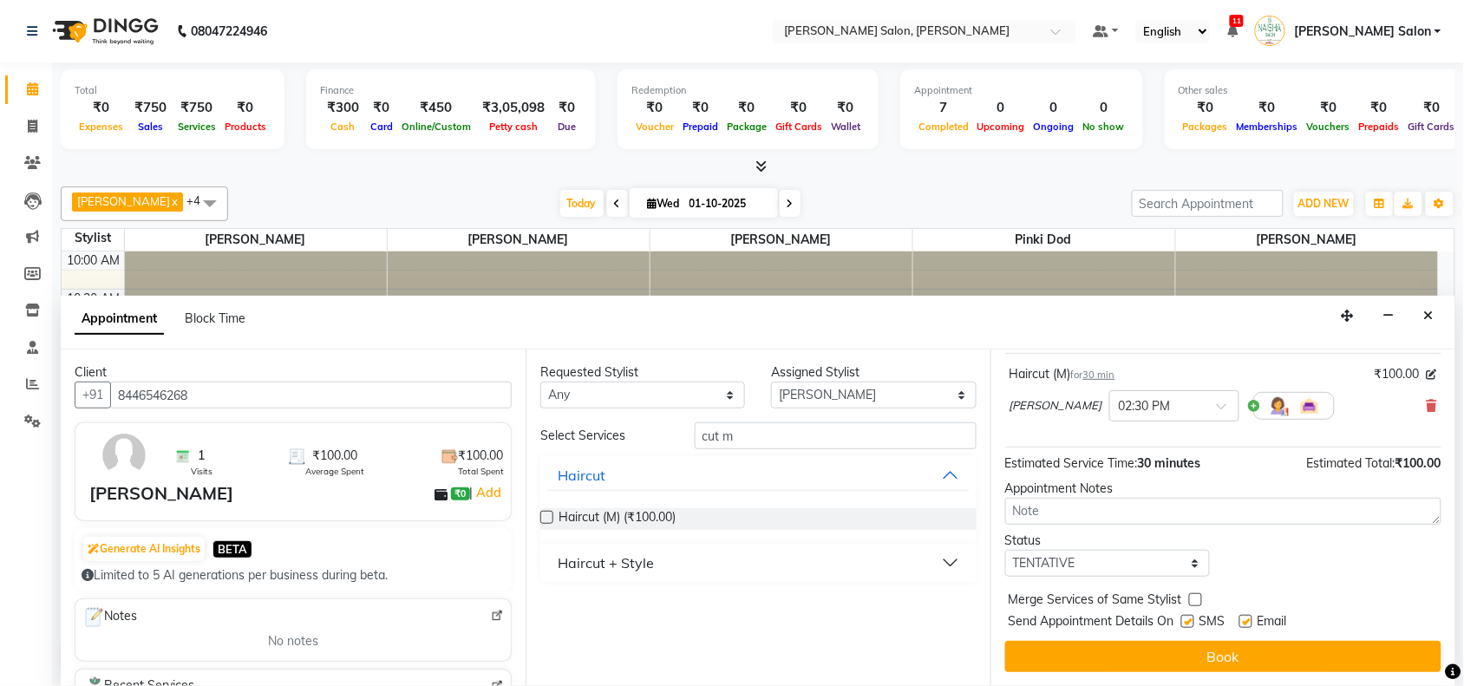
click at [1401, 637] on div "Jump to Today 1 2 3 4 5 6 7 8 Weeks Appointment Date 01-10-2025 Appointment Tim…" at bounding box center [1222, 517] width 465 height 336
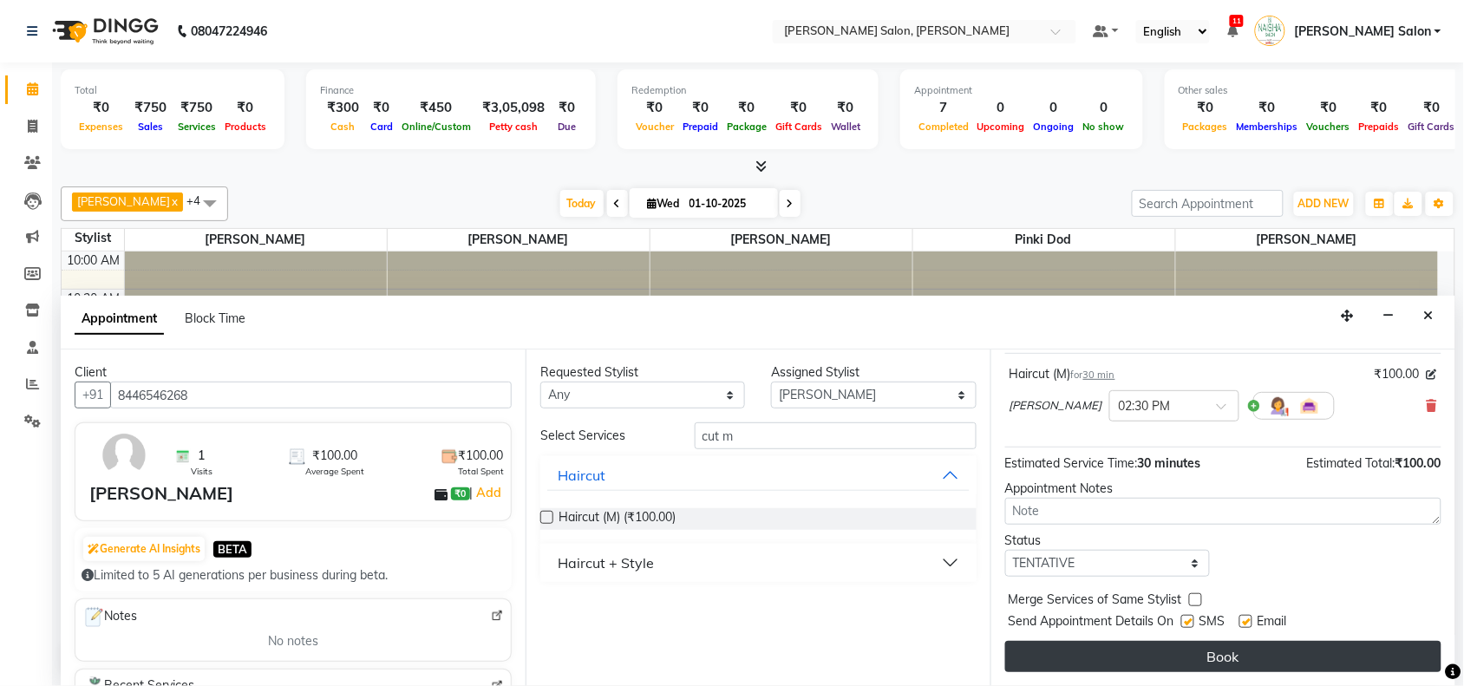
click at [1386, 656] on button "Book" at bounding box center [1223, 656] width 436 height 31
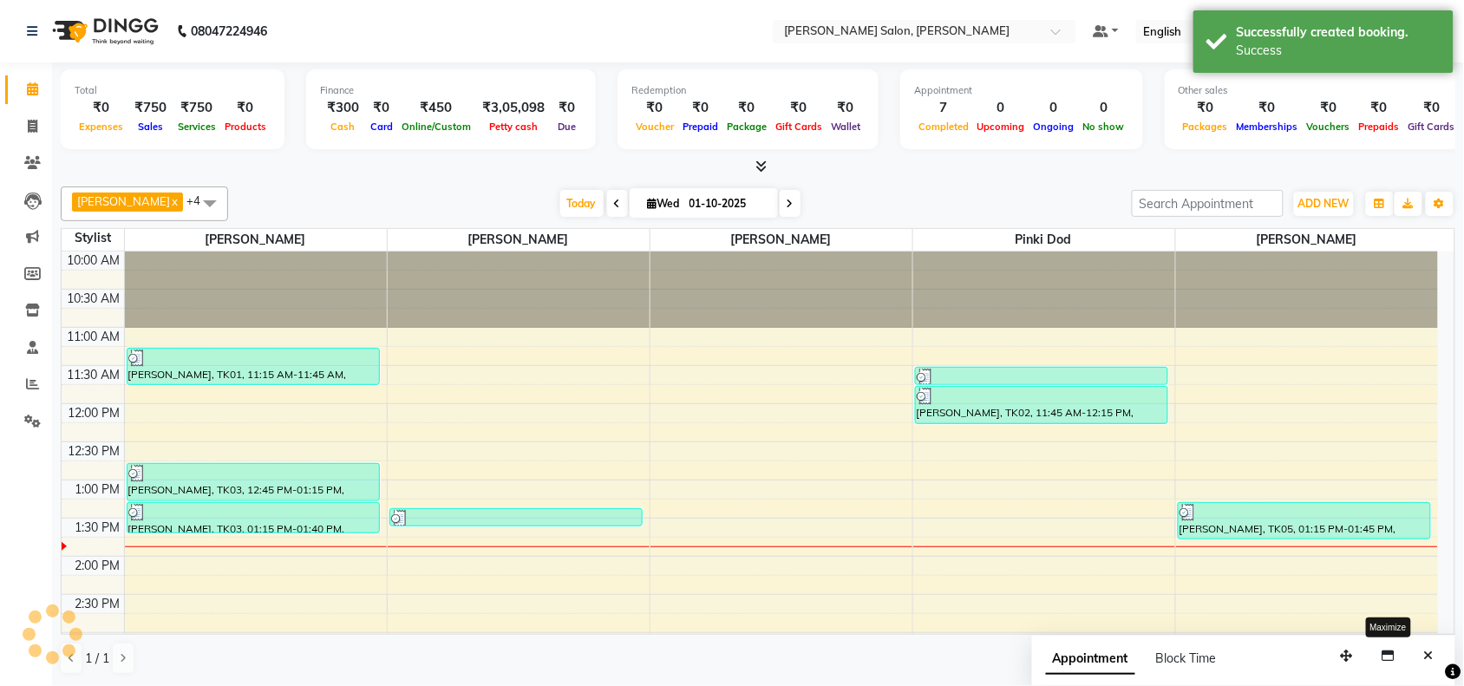
scroll to position [0, 0]
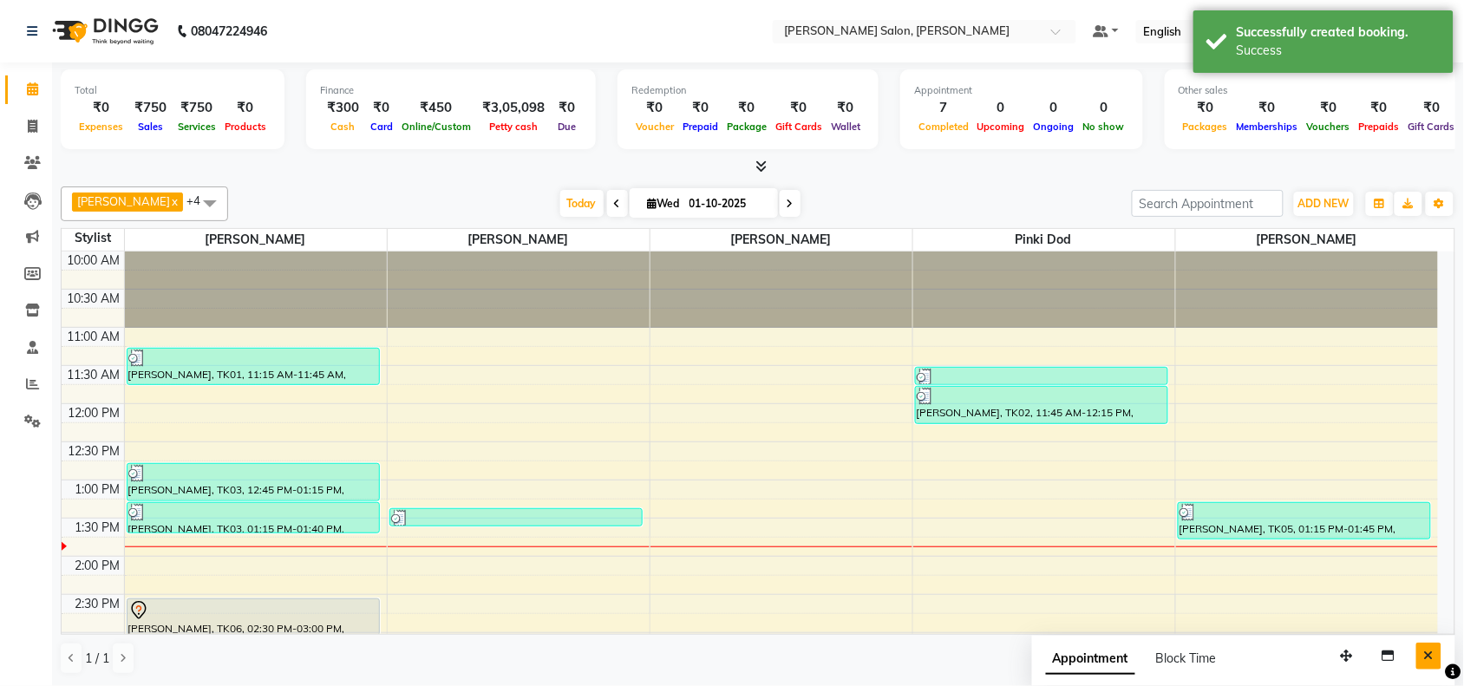
click at [1418, 666] on button "Close" at bounding box center [1428, 655] width 25 height 27
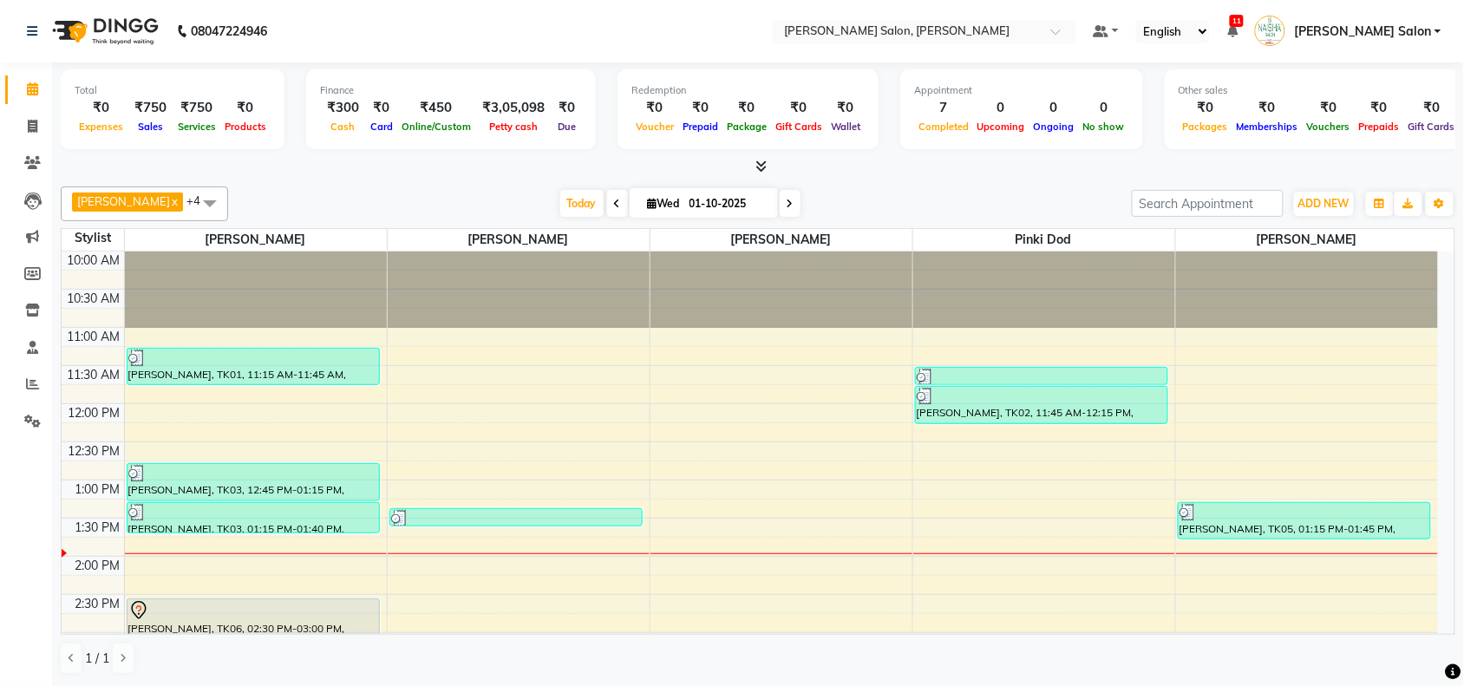
click at [1464, 561] on html "08047224946 Select Location × Naisha Salon, Zingabai Takli Default Panel My Pan…" at bounding box center [732, 343] width 1464 height 686
click at [917, 649] on div "1 / 1" at bounding box center [758, 658] width 1394 height 33
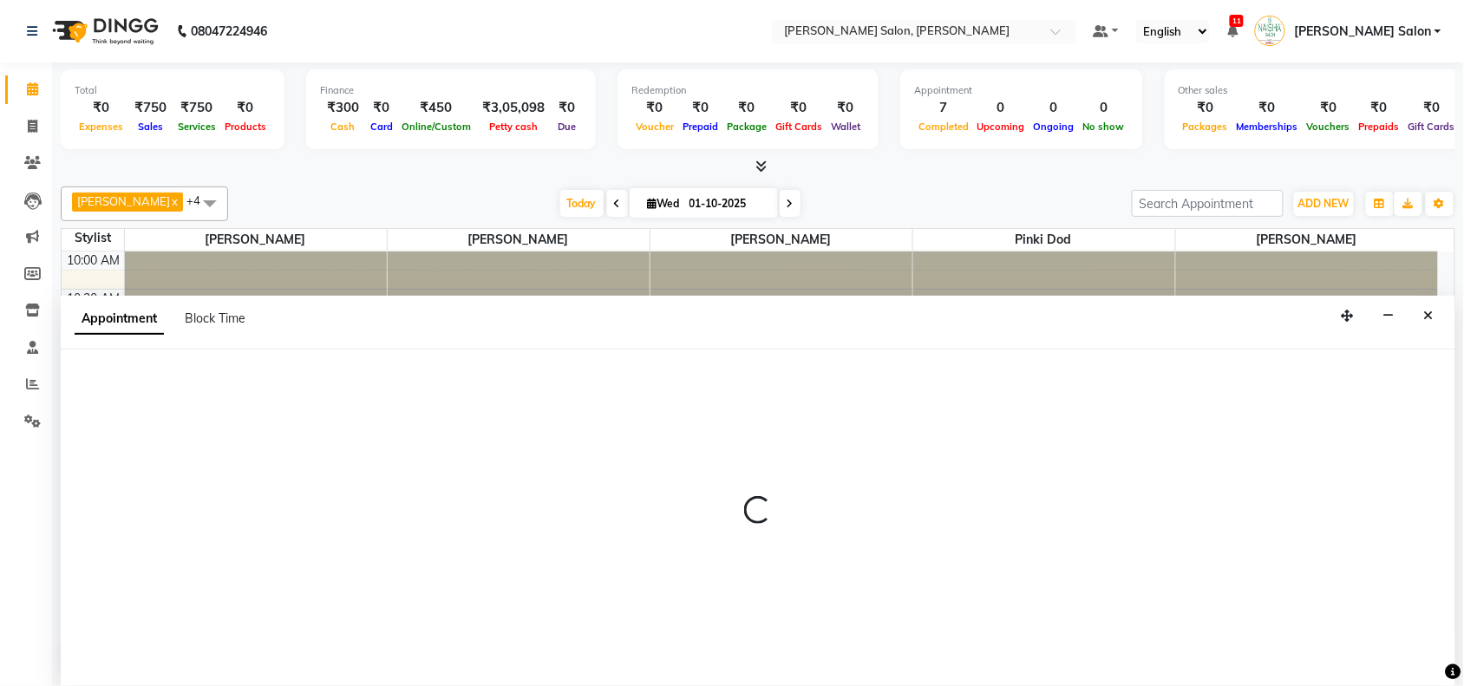
select select "72112"
select select "810"
select select "tentative"
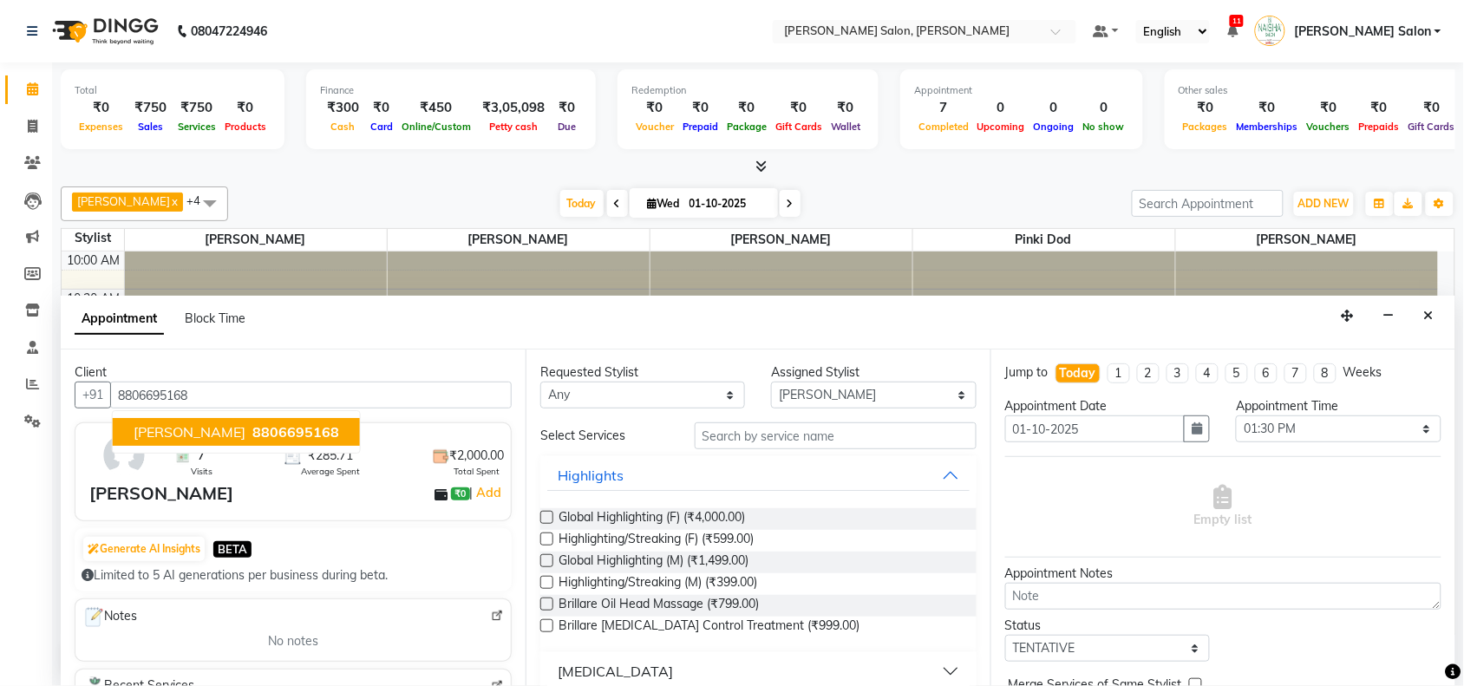
type input "8806695168"
click at [786, 440] on input "text" at bounding box center [835, 435] width 282 height 27
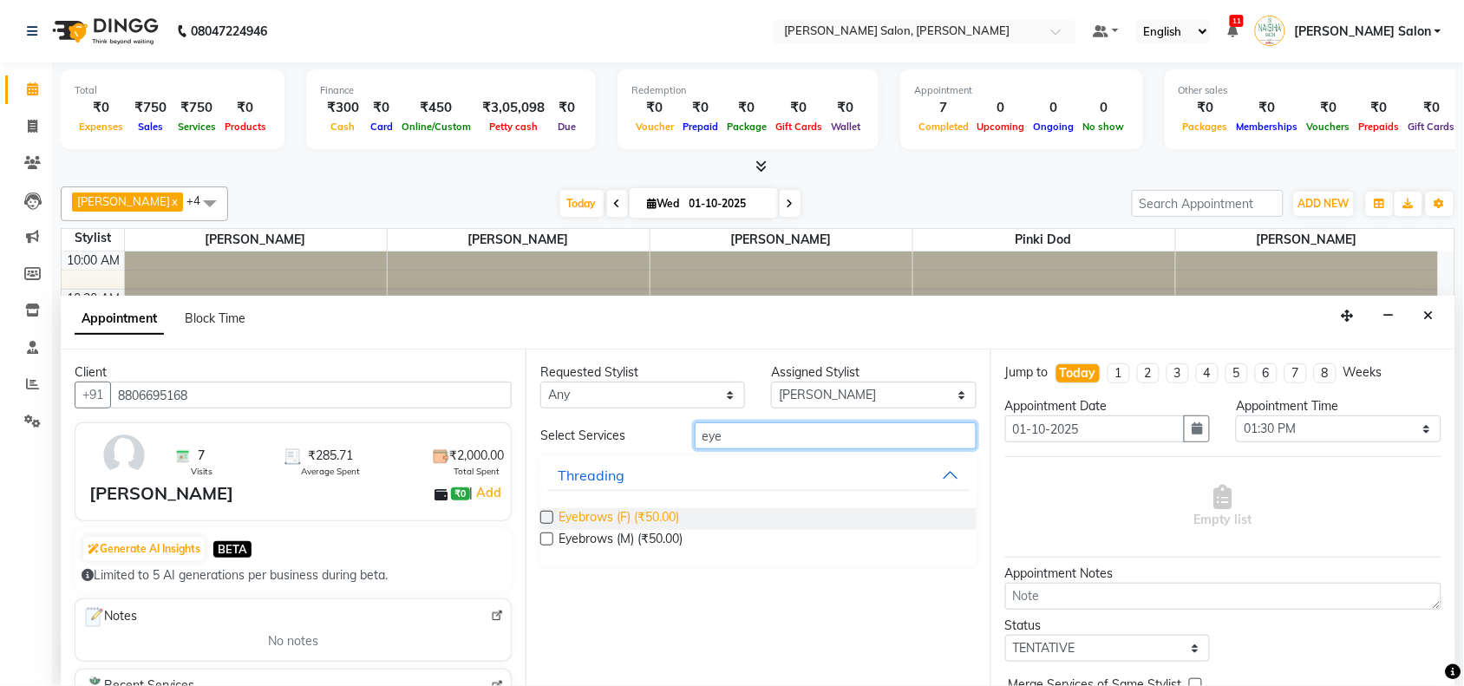
type input "eye"
click at [616, 513] on span "Eyebrows (F) (₹50.00)" at bounding box center [618, 519] width 121 height 22
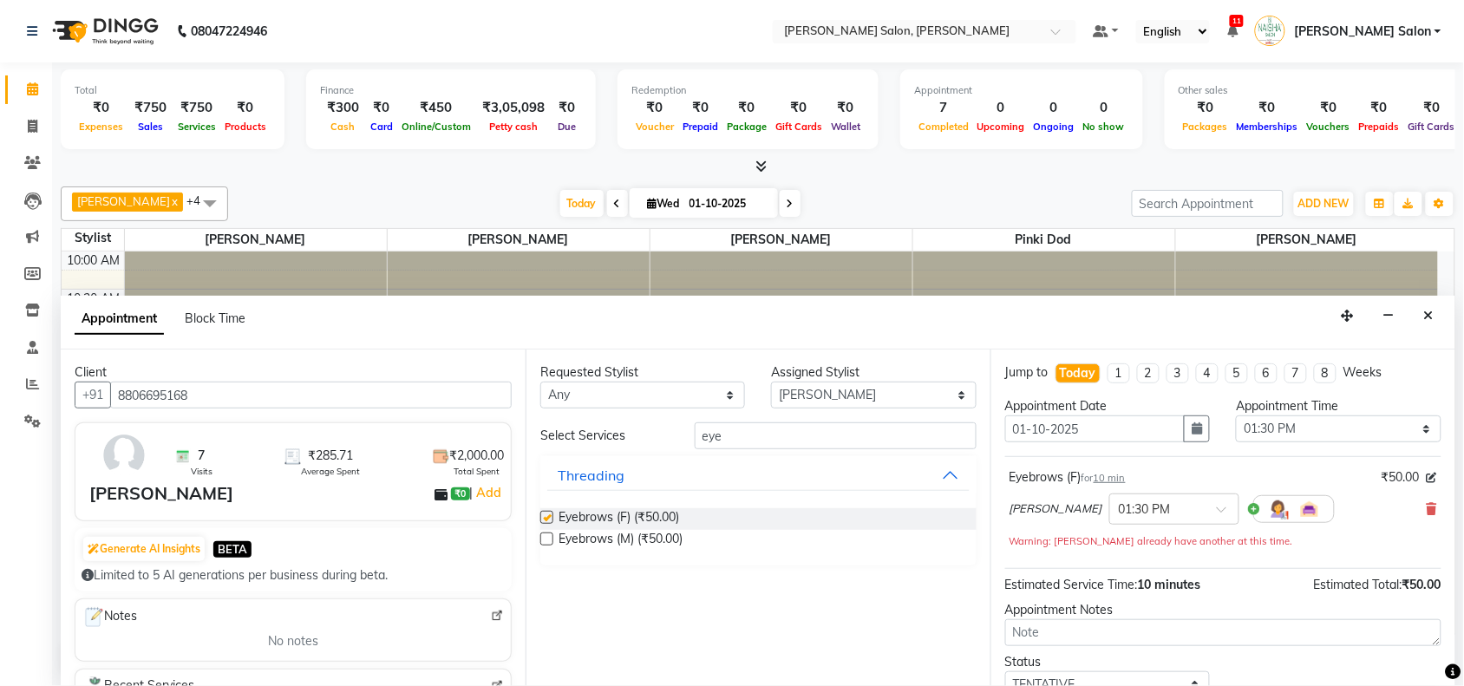
checkbox input "false"
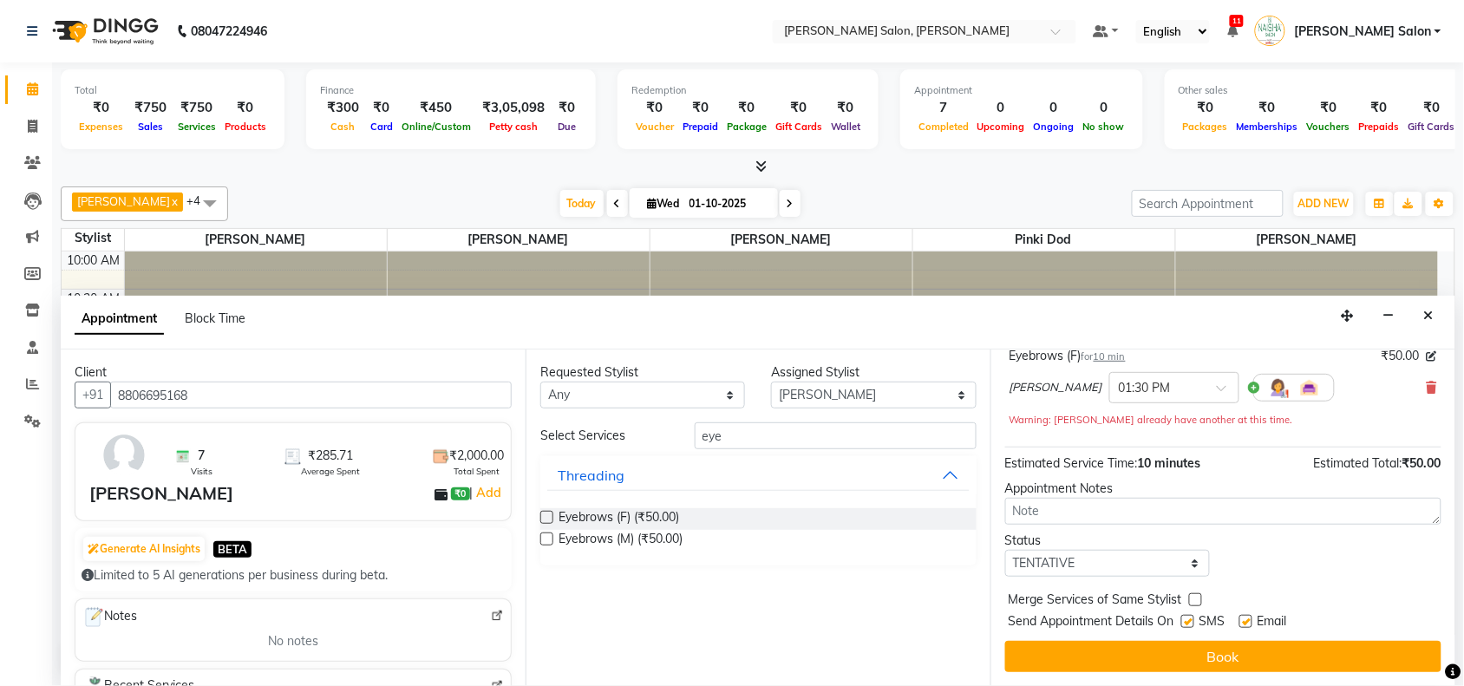
scroll to position [122, 0]
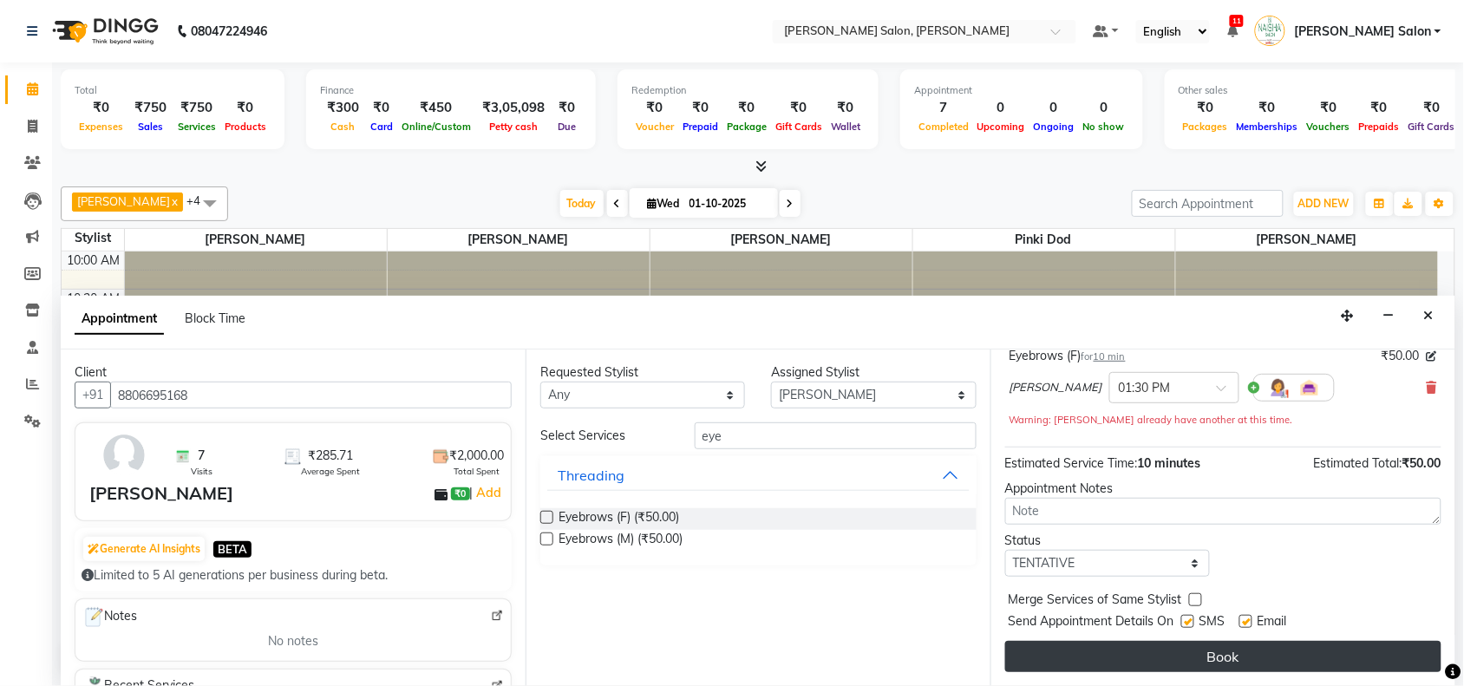
click at [1288, 651] on button "Book" at bounding box center [1223, 656] width 436 height 31
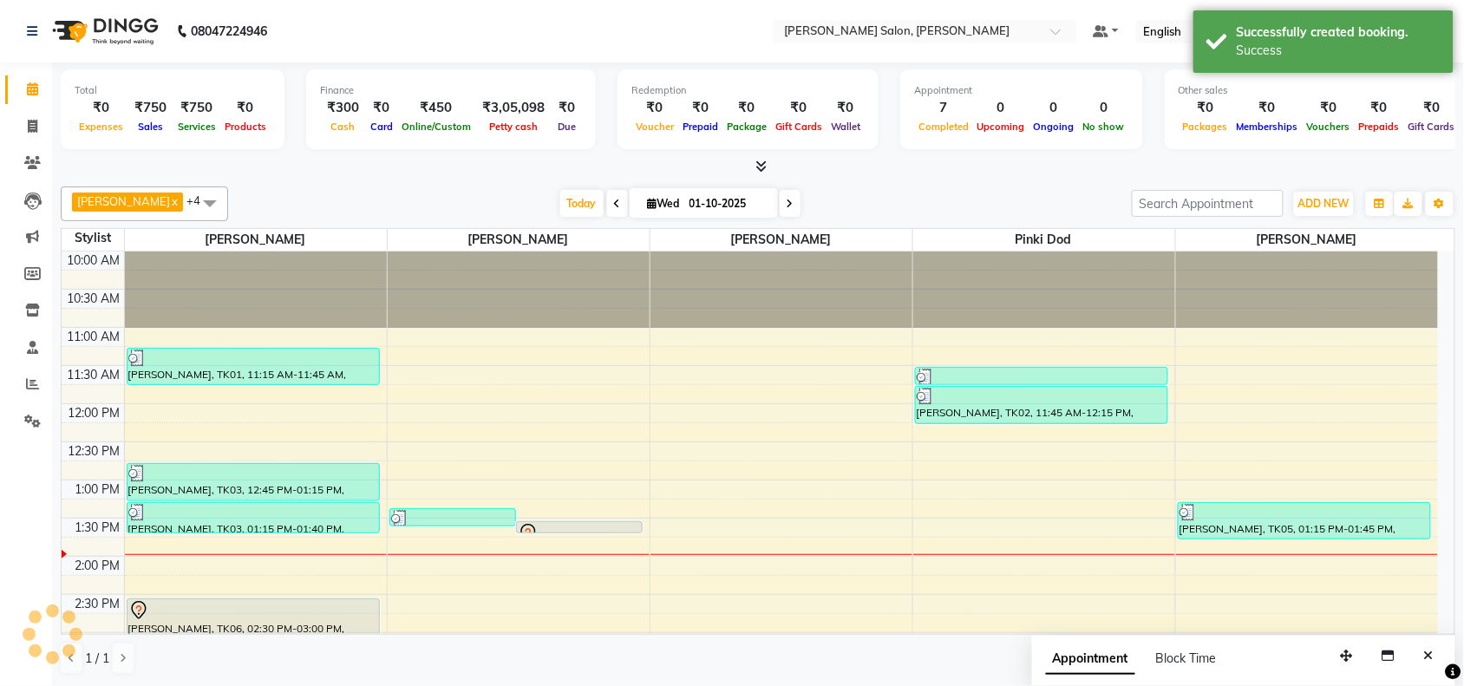
scroll to position [0, 0]
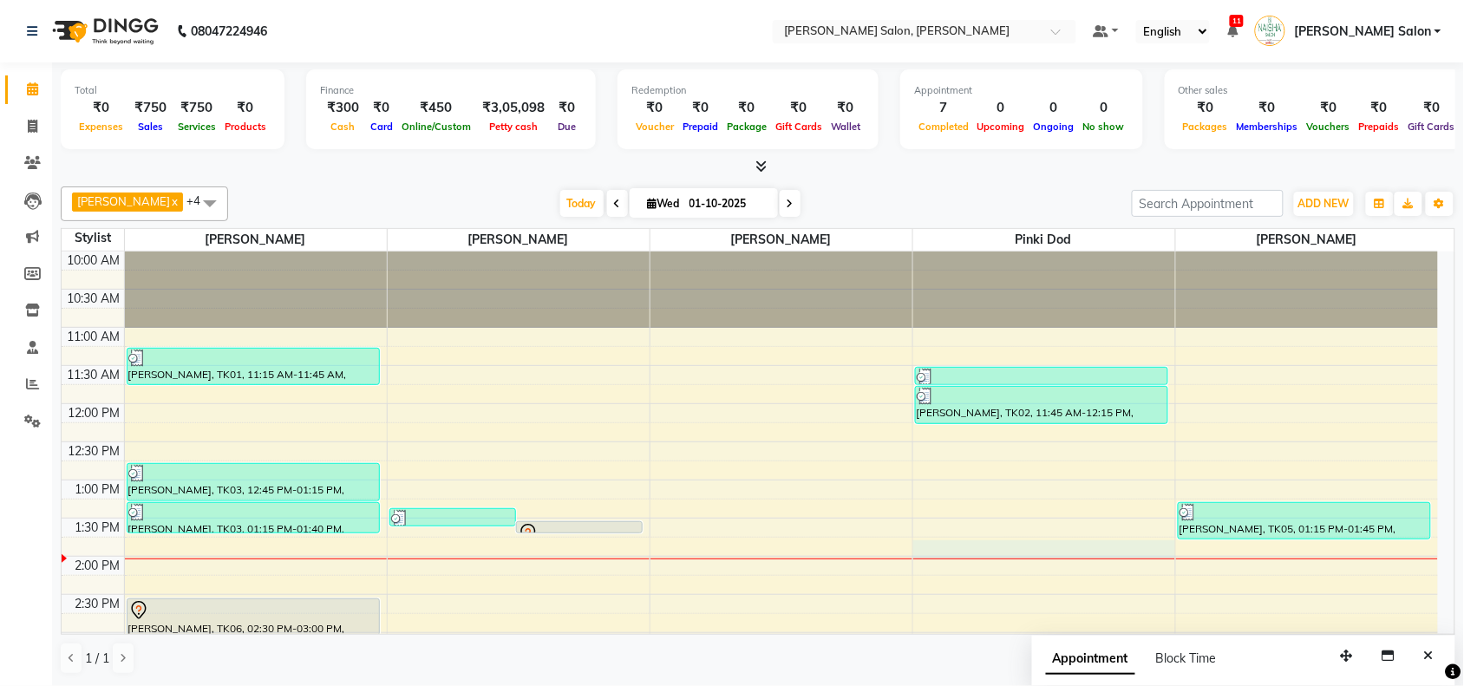
click at [1004, 559] on div at bounding box center [1044, 558] width 262 height 1
select select "90150"
select select "tentative"
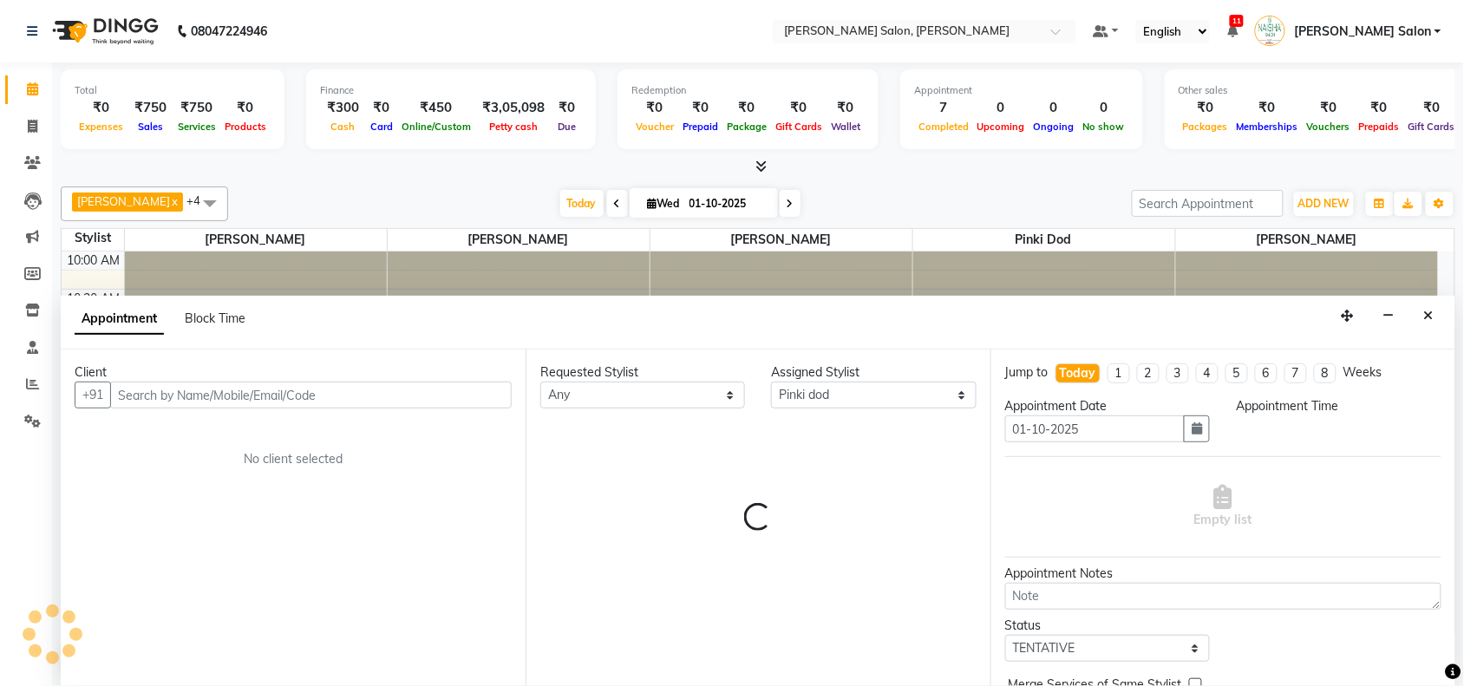
scroll to position [1, 0]
select select "825"
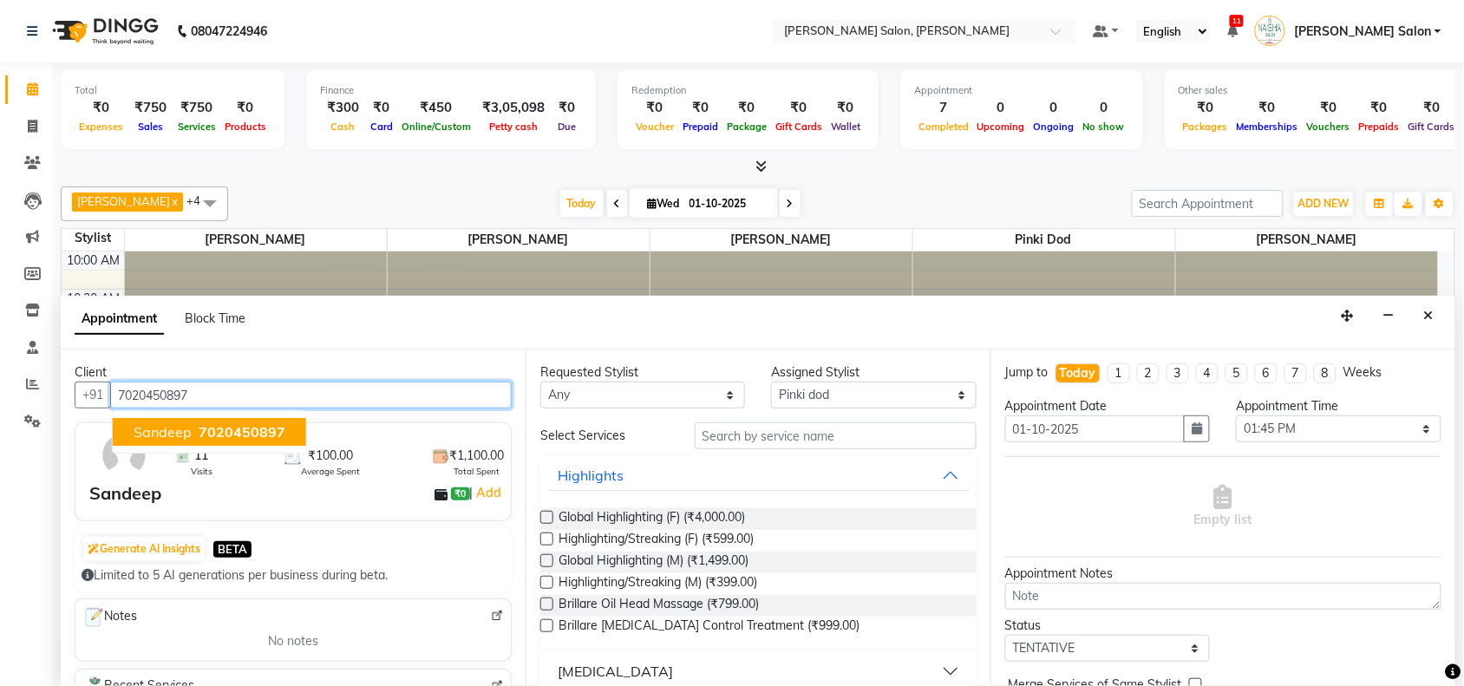
type input "7020450897"
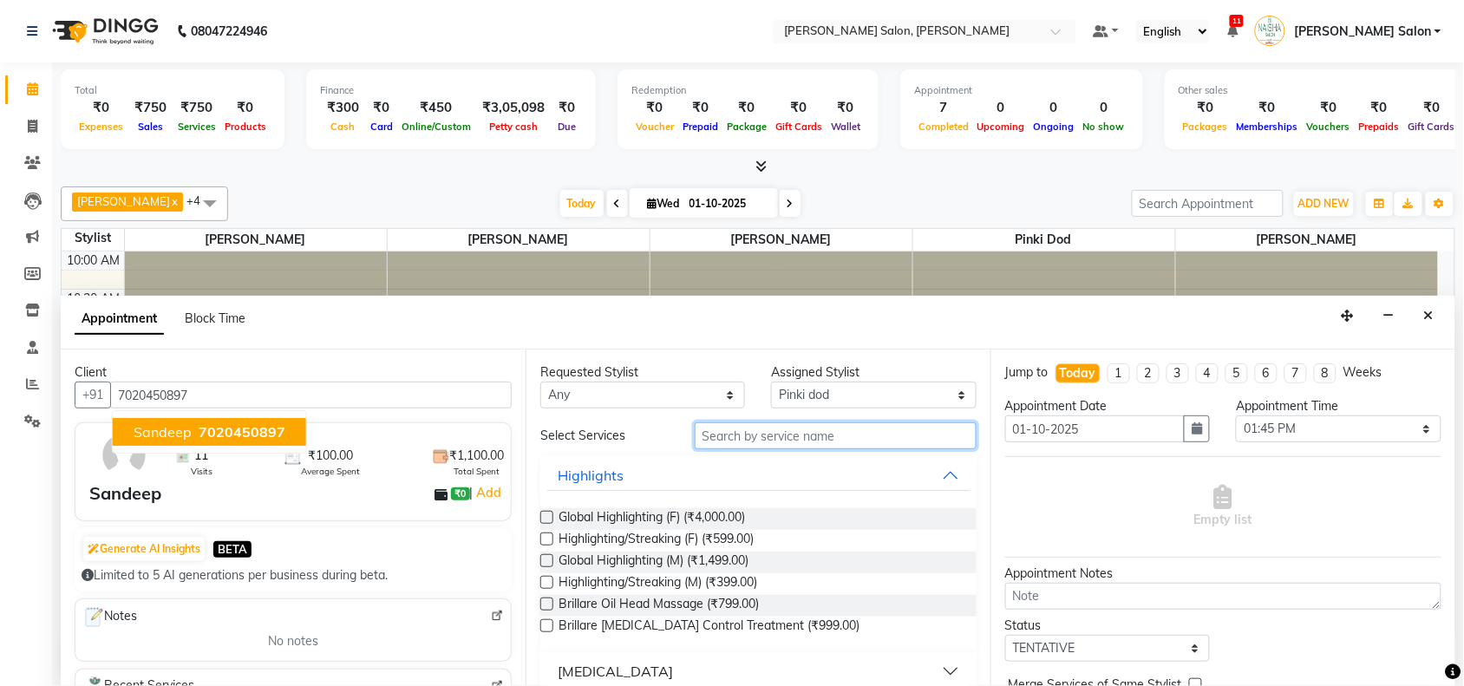
click at [816, 439] on input "text" at bounding box center [835, 435] width 282 height 27
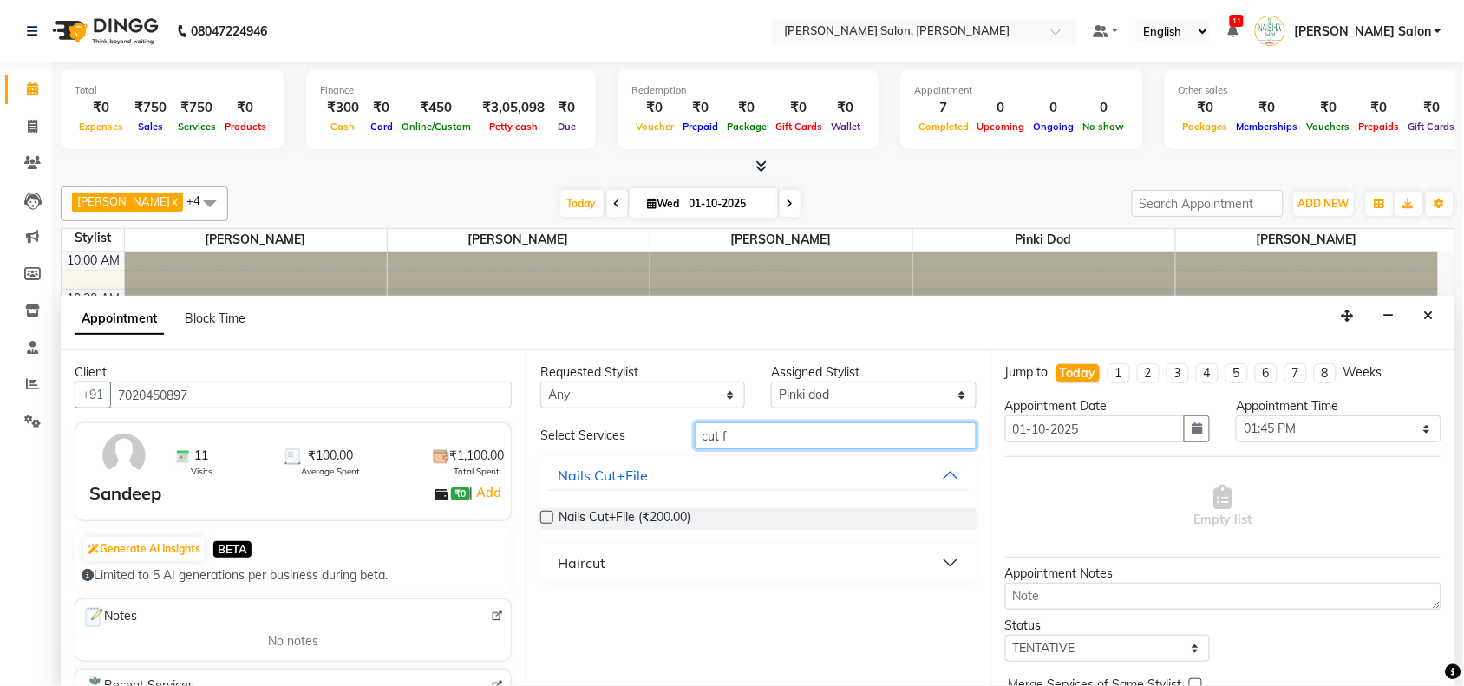
type input "cut f"
click at [636, 564] on button "Haircut" at bounding box center [758, 562] width 422 height 31
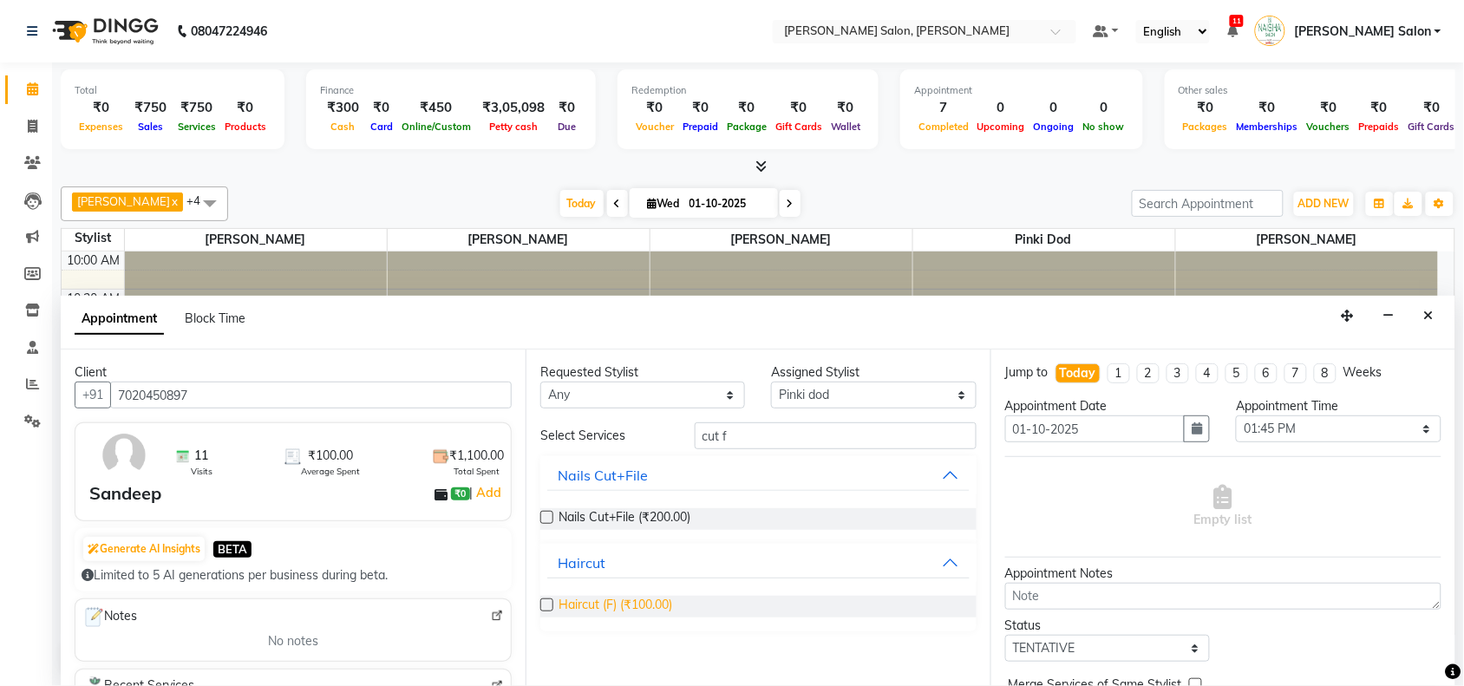
click at [635, 599] on span "Haircut (F) (₹100.00)" at bounding box center [615, 607] width 114 height 22
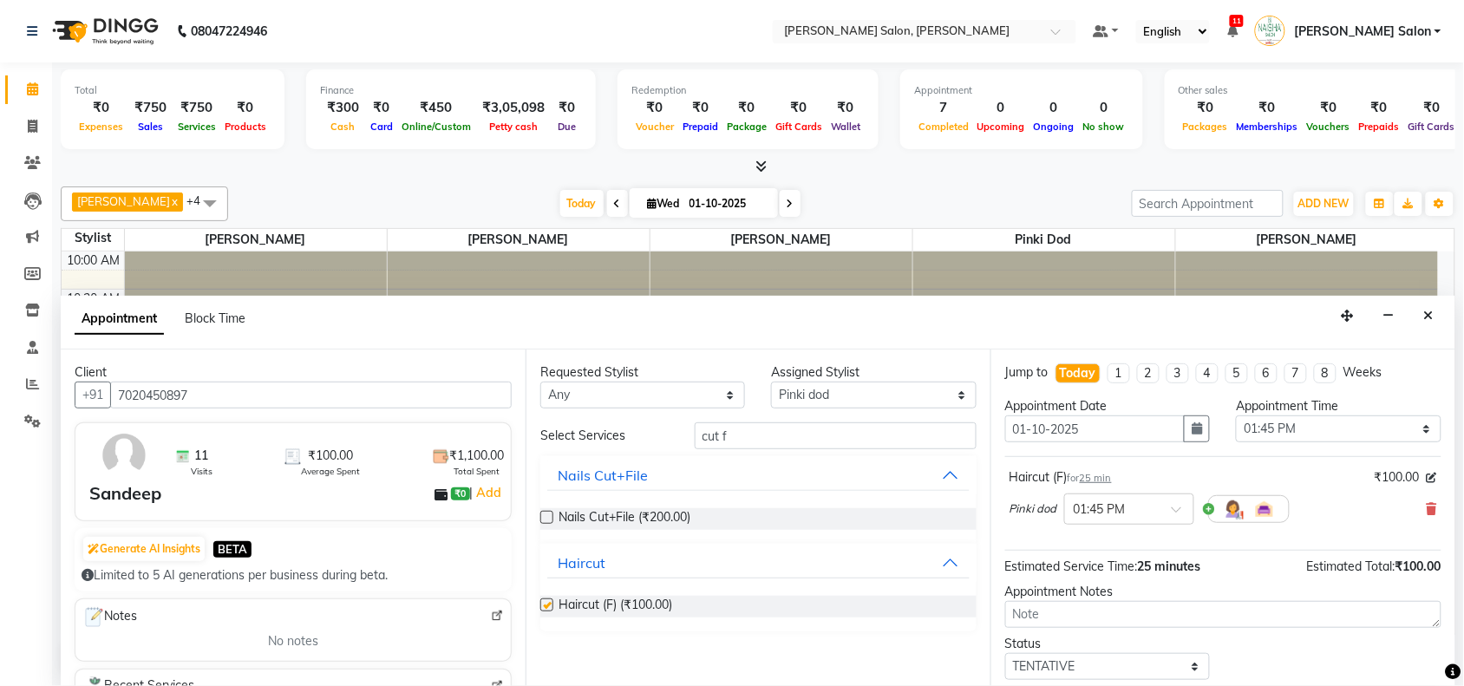
checkbox input "false"
click at [780, 430] on input "cut f" at bounding box center [835, 435] width 282 height 27
type input "c"
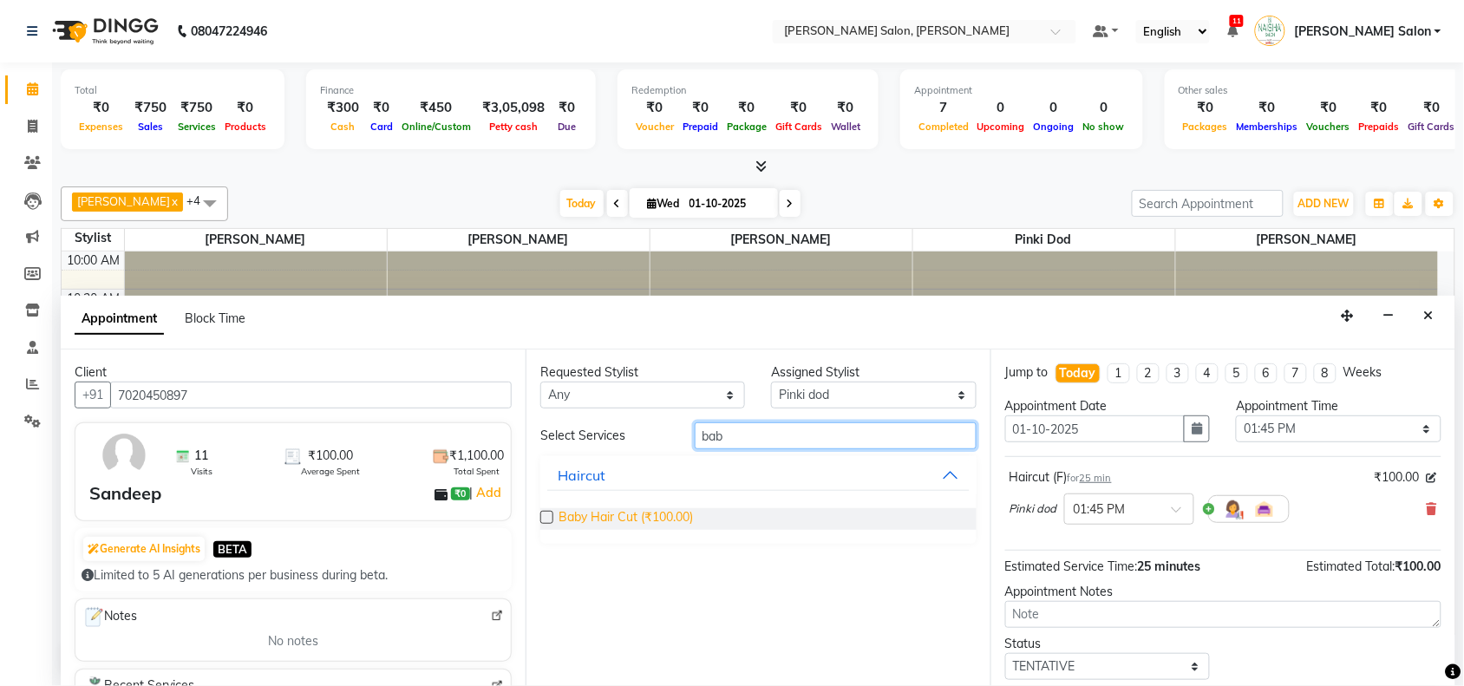
type input "bab"
click at [693, 516] on span "Baby Hair Cut (₹100.00)" at bounding box center [625, 519] width 134 height 22
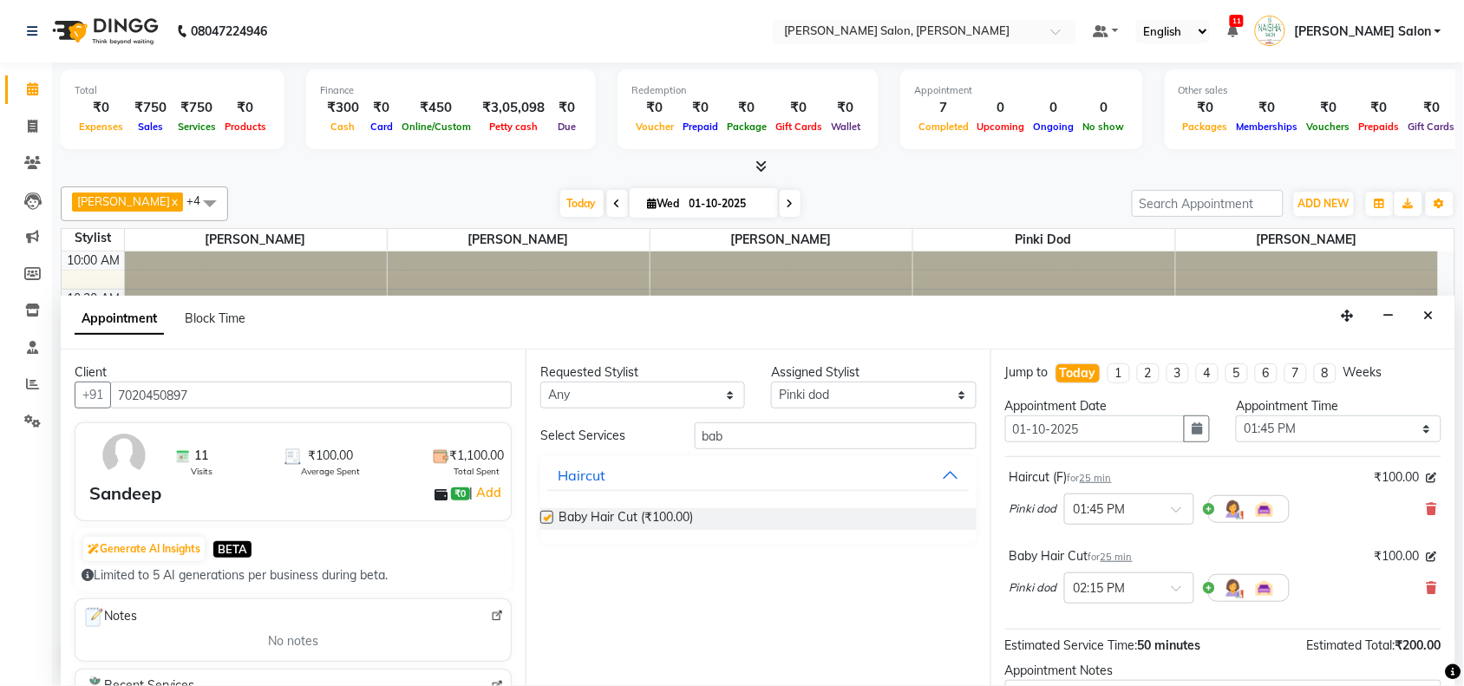
checkbox input "false"
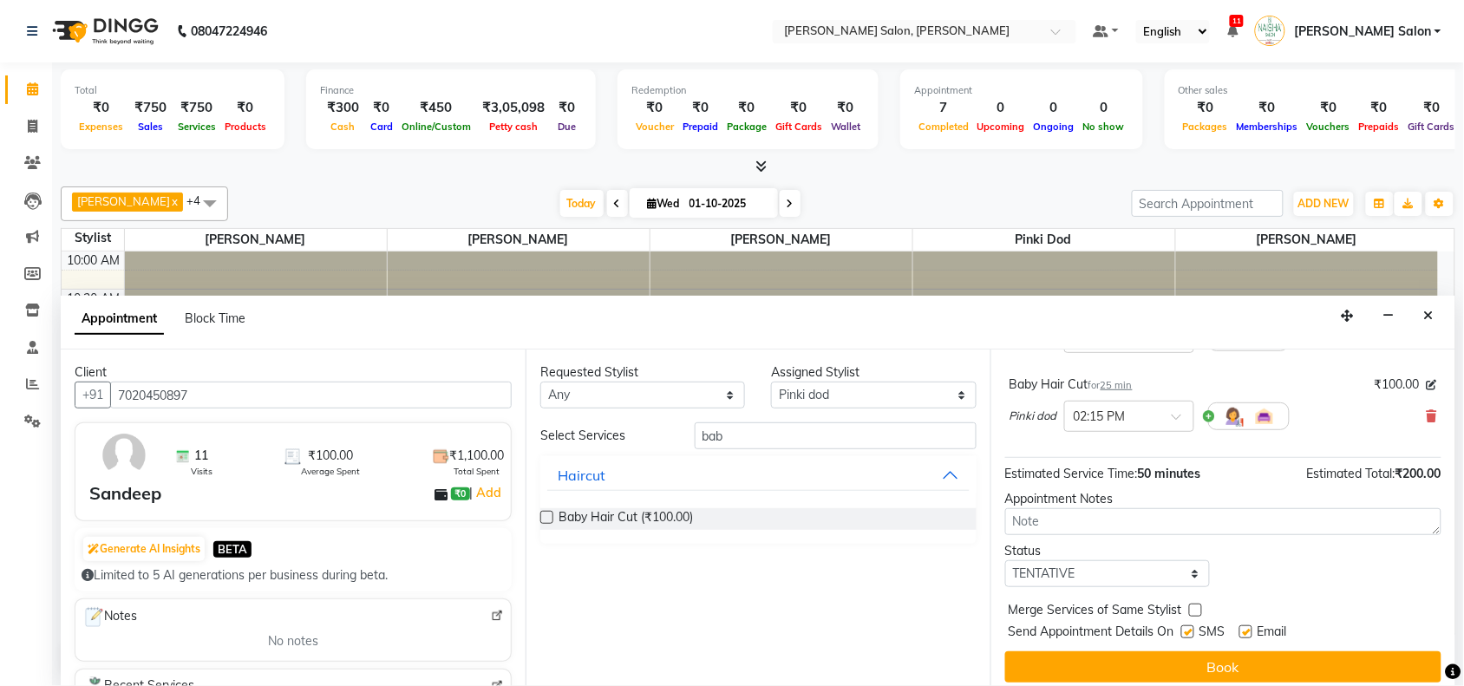
scroll to position [183, 0]
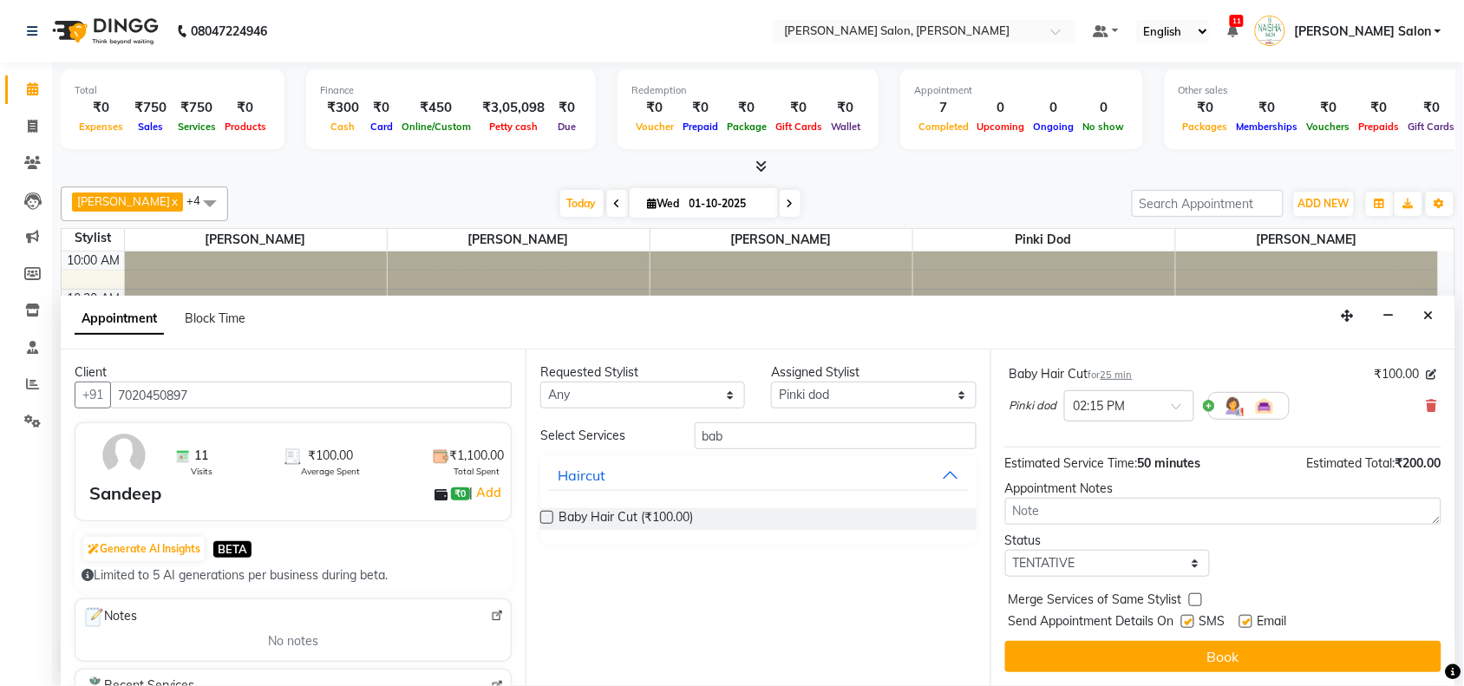
click at [1103, 668] on button "Book" at bounding box center [1223, 656] width 436 height 31
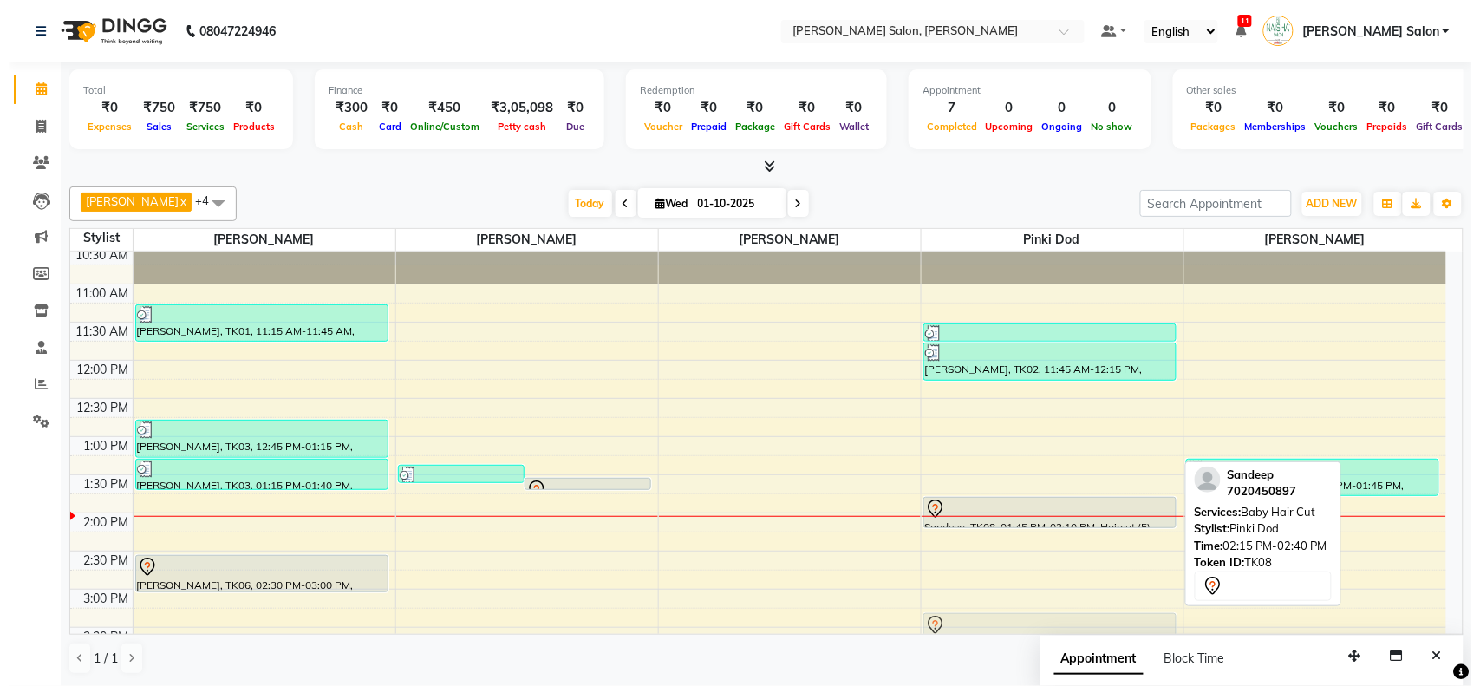
scroll to position [52, 0]
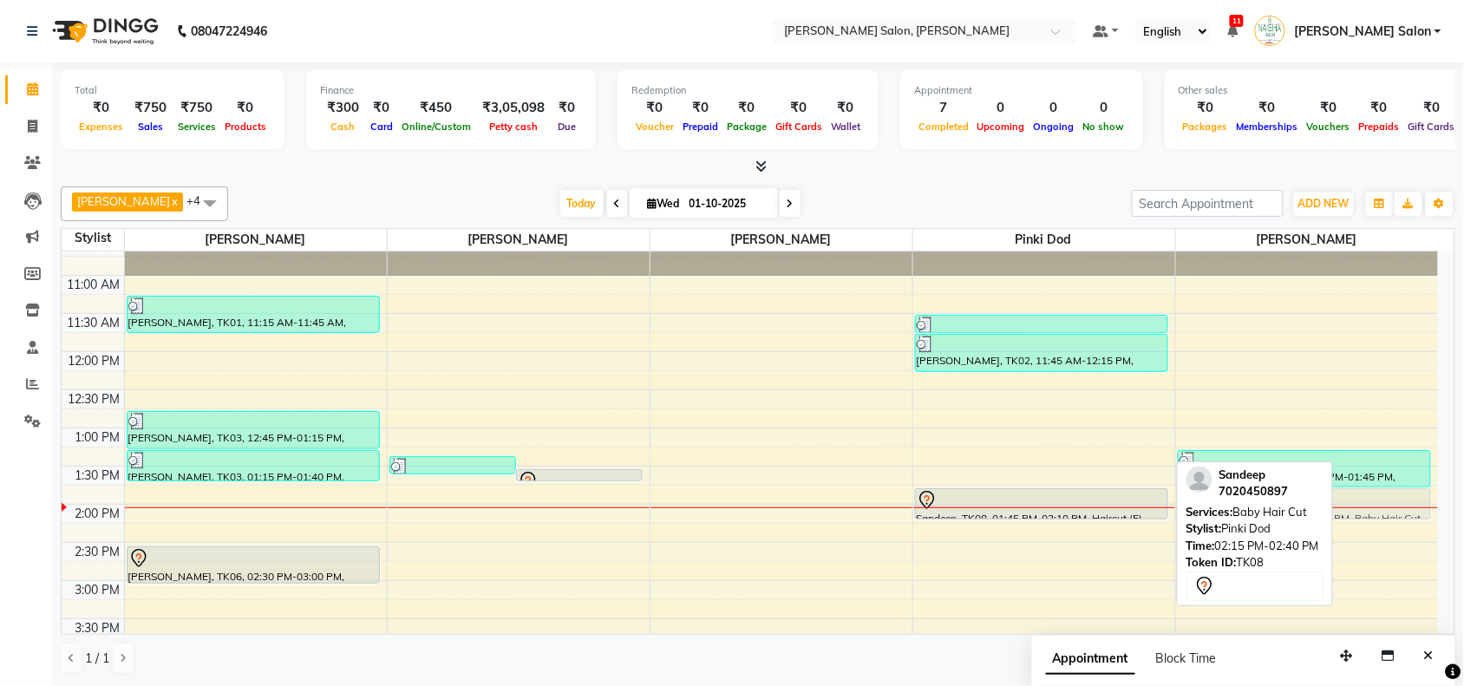
drag, startPoint x: 1099, startPoint y: 597, endPoint x: 1332, endPoint y: 505, distance: 249.6
click at [1332, 505] on div "Pawan chauhan x Sheetal Kaithwas x Vasudev Gaikwad x Pragya Nagrale x Pinki dod…" at bounding box center [758, 430] width 1394 height 502
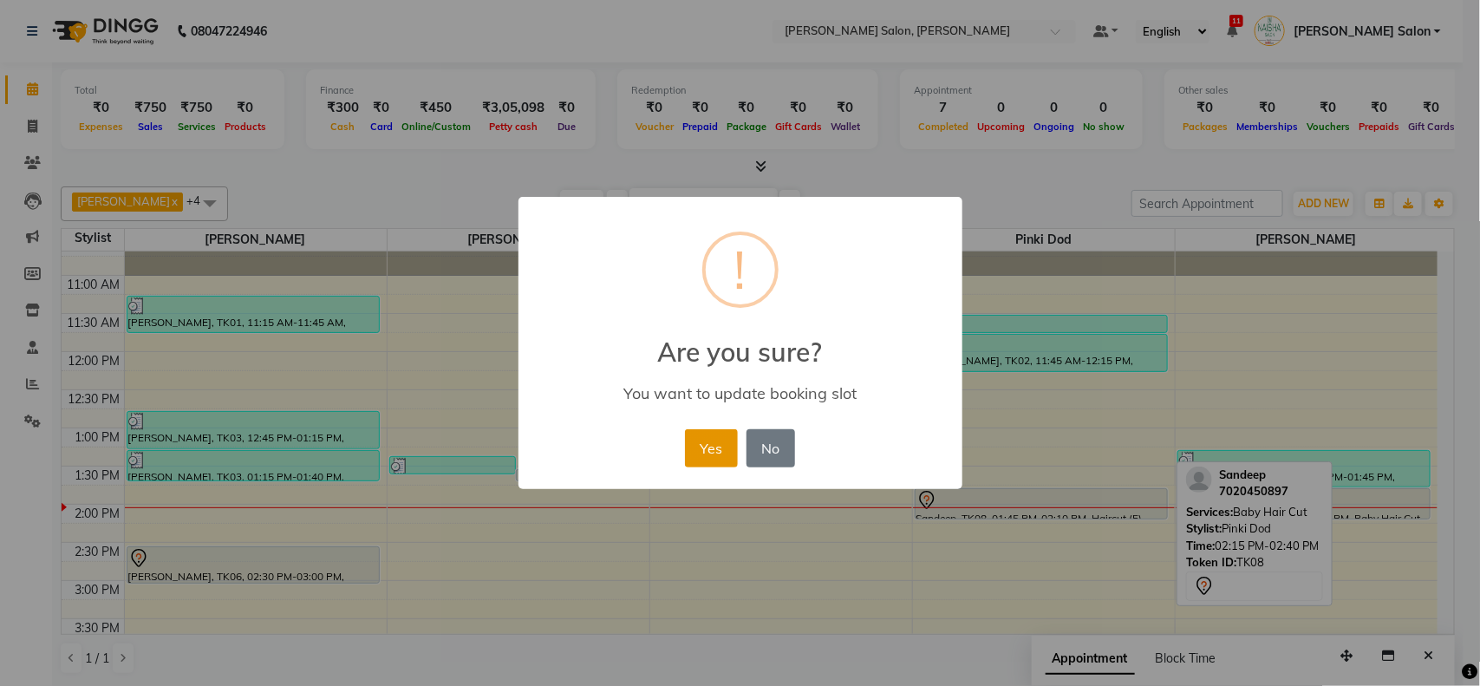
click at [721, 444] on button "Yes" at bounding box center [711, 448] width 53 height 38
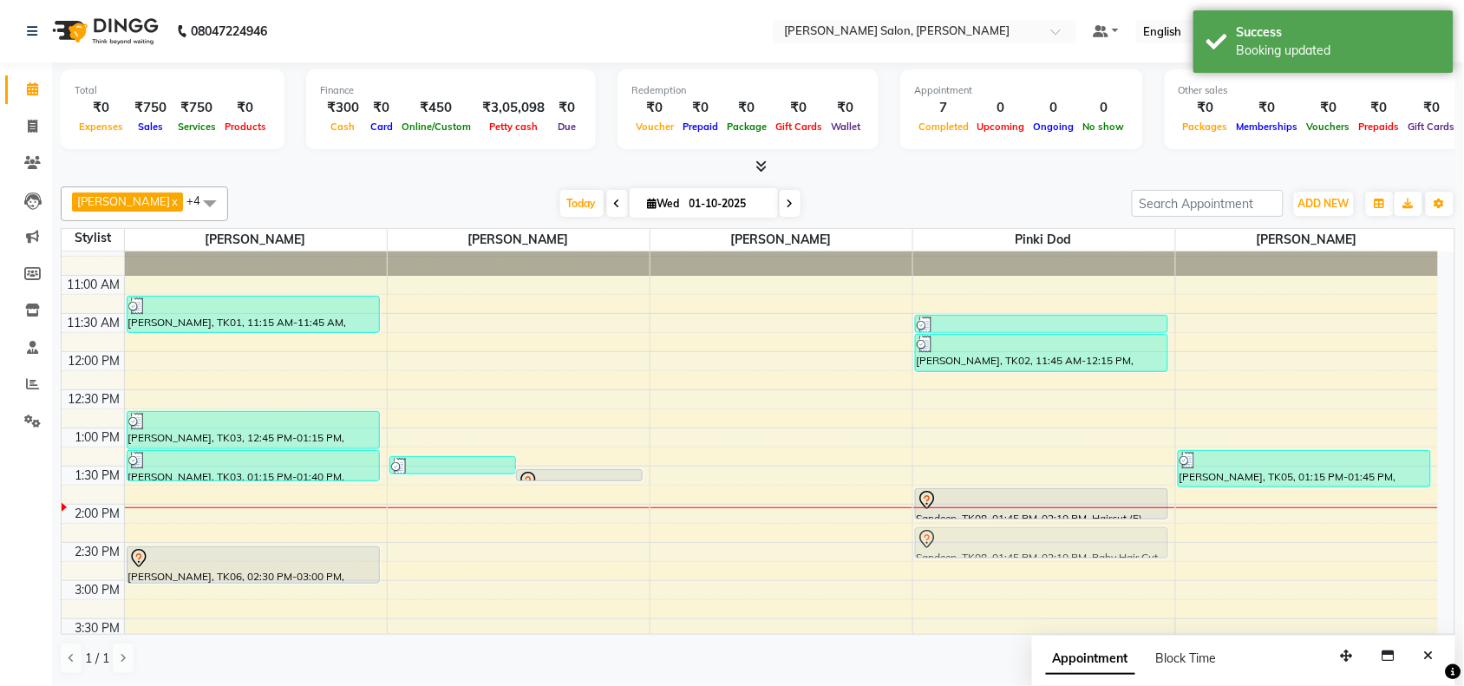
drag, startPoint x: 1203, startPoint y: 504, endPoint x: 1016, endPoint y: 549, distance: 191.8
click at [1016, 549] on tr "Satendra, TK01, 11:15 AM-11:45 AM, Haircut (M) Rakesh Naidu, TK03, 12:45 PM-01:…" at bounding box center [750, 656] width 1376 height 915
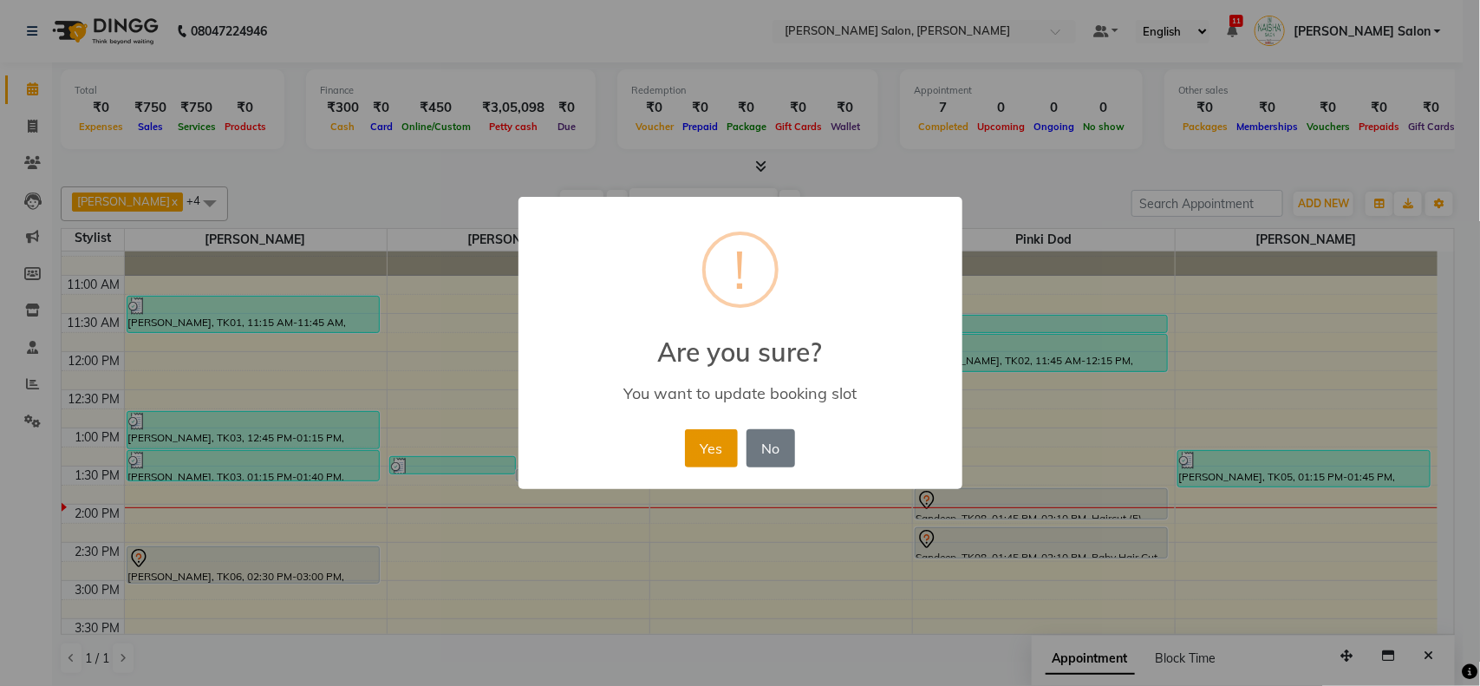
click at [724, 442] on button "Yes" at bounding box center [711, 448] width 53 height 38
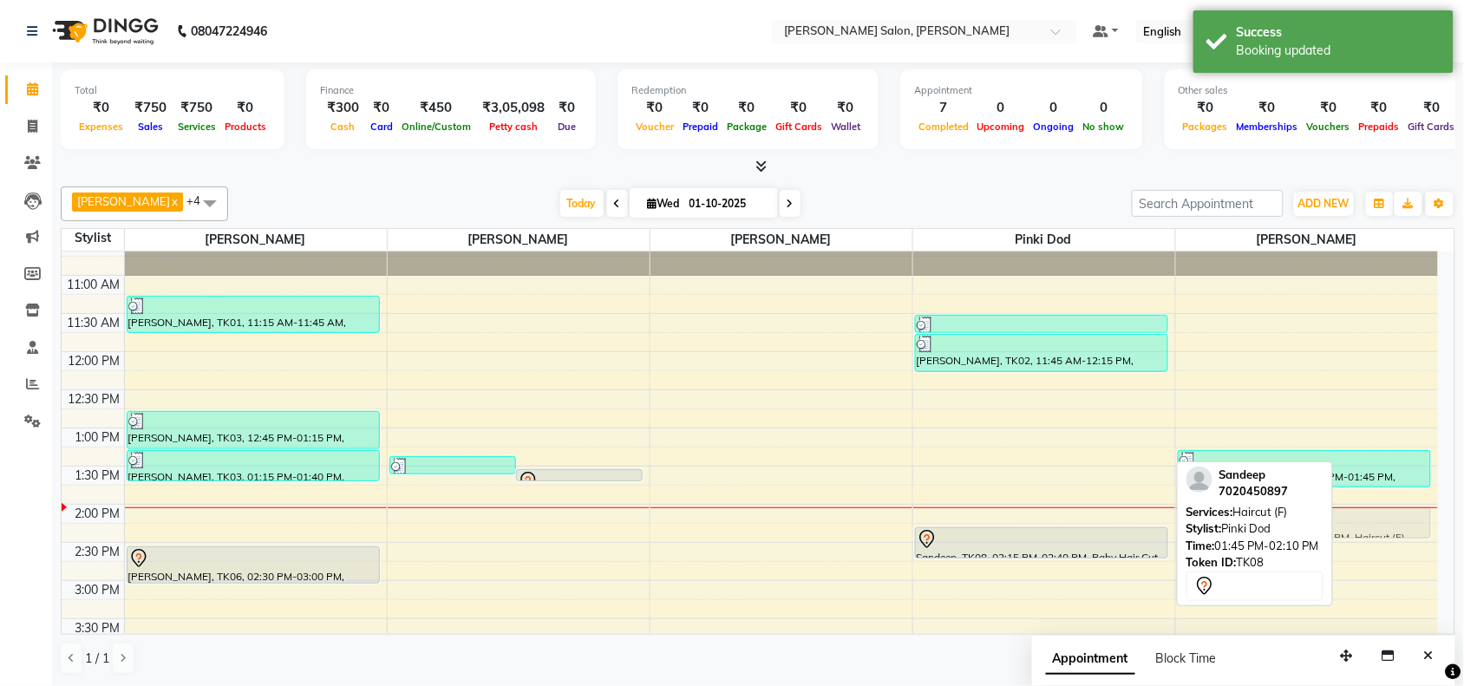
drag, startPoint x: 1019, startPoint y: 505, endPoint x: 1268, endPoint y: 525, distance: 250.5
click at [1268, 525] on div "Pawan chauhan x Sheetal Kaithwas x Vasudev Gaikwad x Pragya Nagrale x Pinki dod…" at bounding box center [758, 430] width 1394 height 502
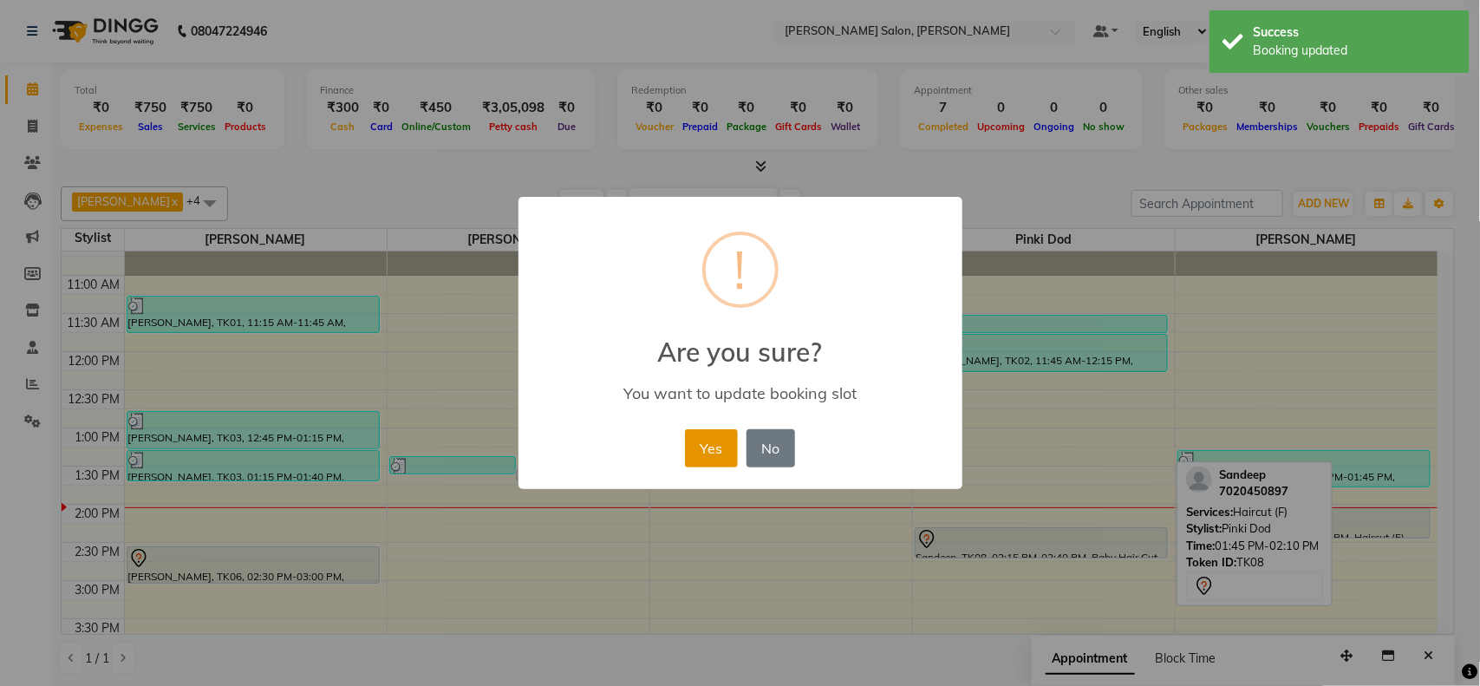
click at [694, 447] on button "Yes" at bounding box center [711, 448] width 53 height 38
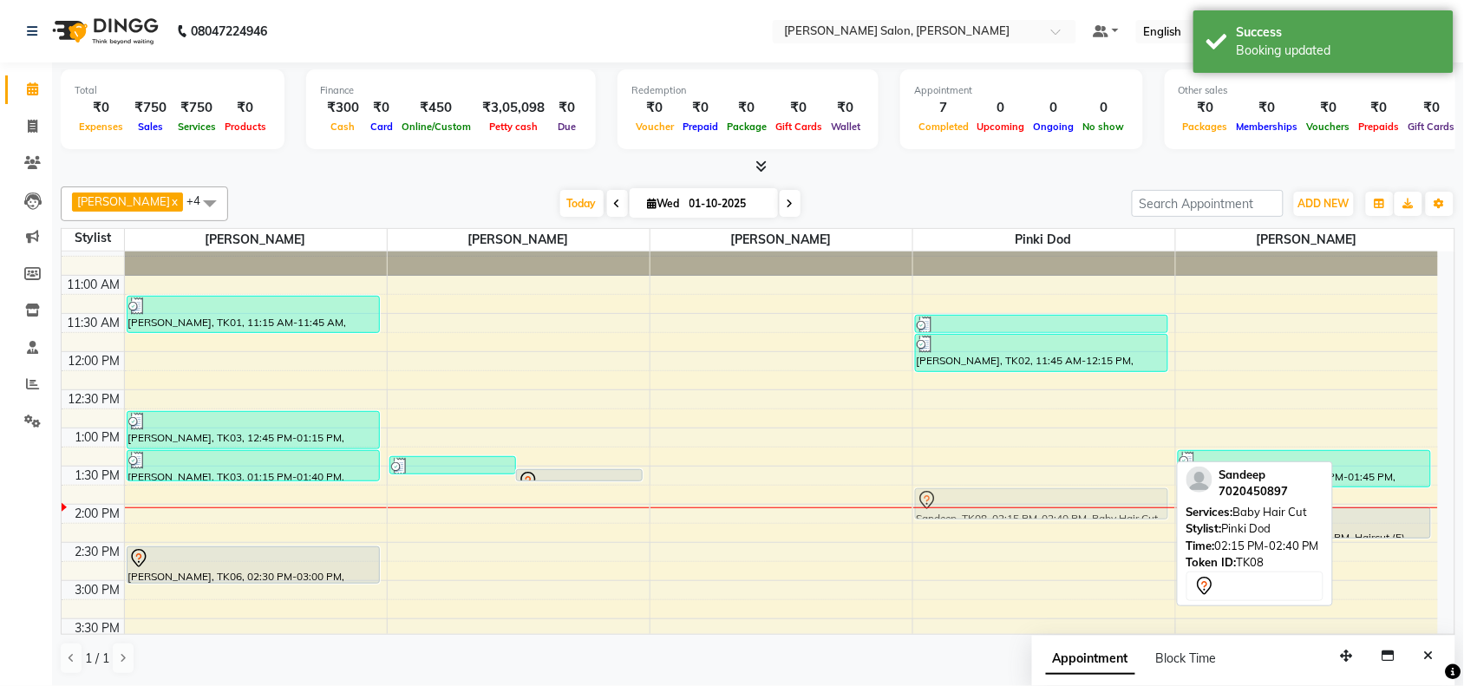
drag, startPoint x: 1007, startPoint y: 549, endPoint x: 1006, endPoint y: 525, distance: 24.3
click at [1007, 523] on div "10:00 AM 10:30 AM 11:00 AM 11:30 AM 12:00 PM 12:30 PM 1:00 PM 1:30 PM 2:00 PM 2…" at bounding box center [750, 656] width 1376 height 915
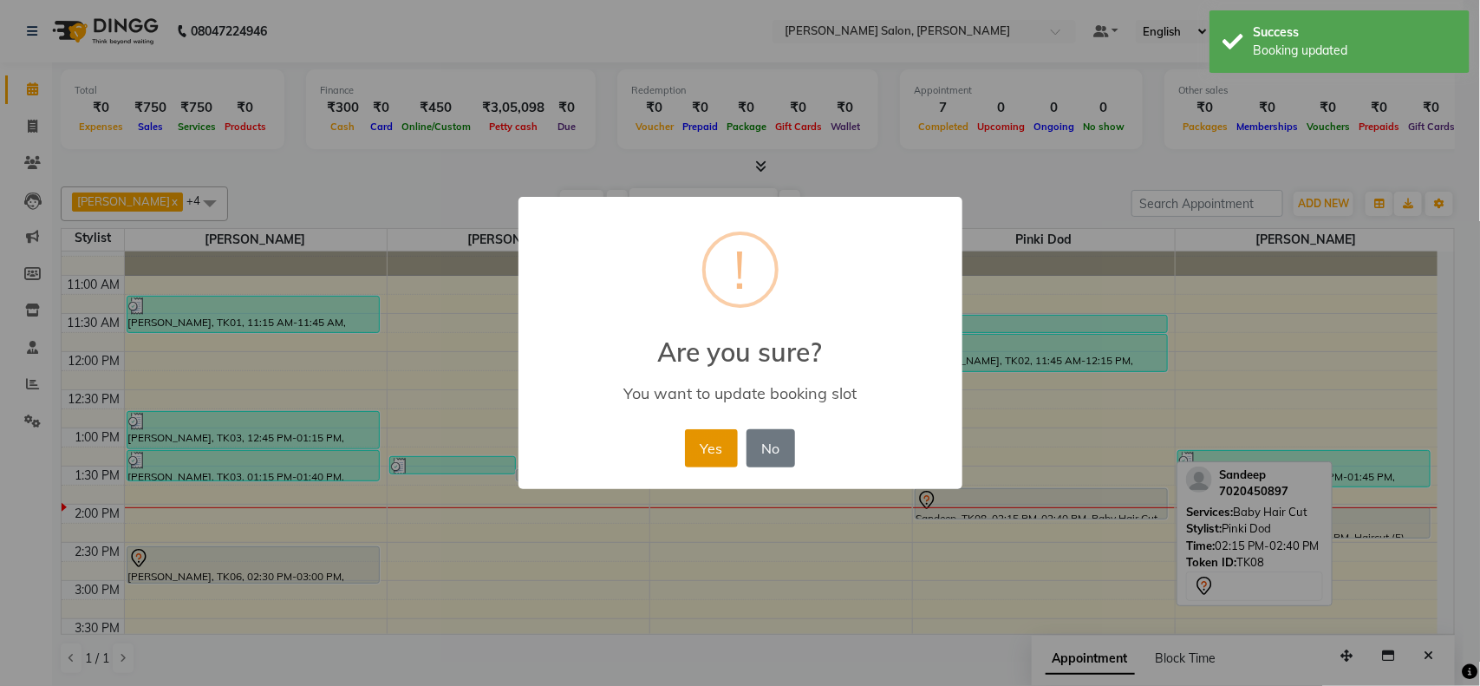
click at [724, 434] on button "Yes" at bounding box center [711, 448] width 53 height 38
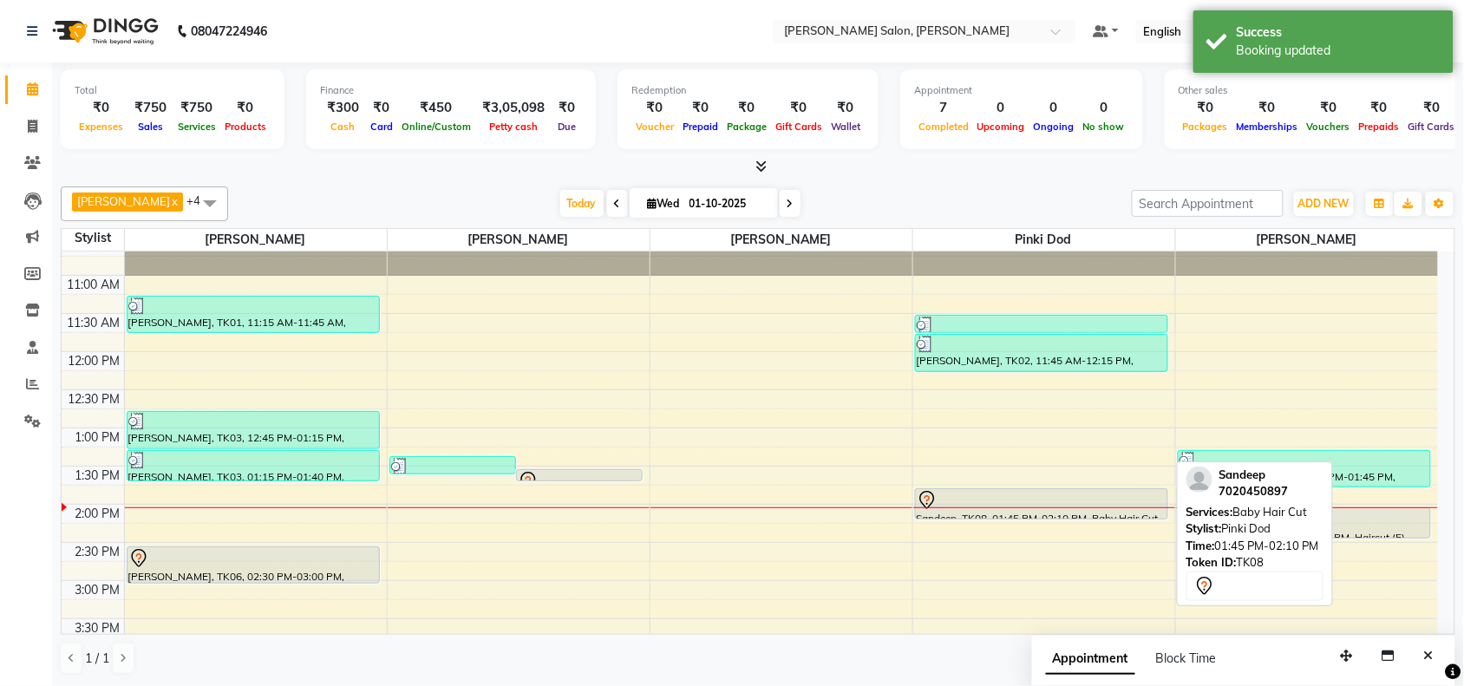
click at [1013, 503] on div at bounding box center [1041, 500] width 250 height 21
click at [1027, 491] on div "Sandeep, TK08, 01:45 PM-02:10 PM, Baby Hair Cut" at bounding box center [1041, 503] width 251 height 29
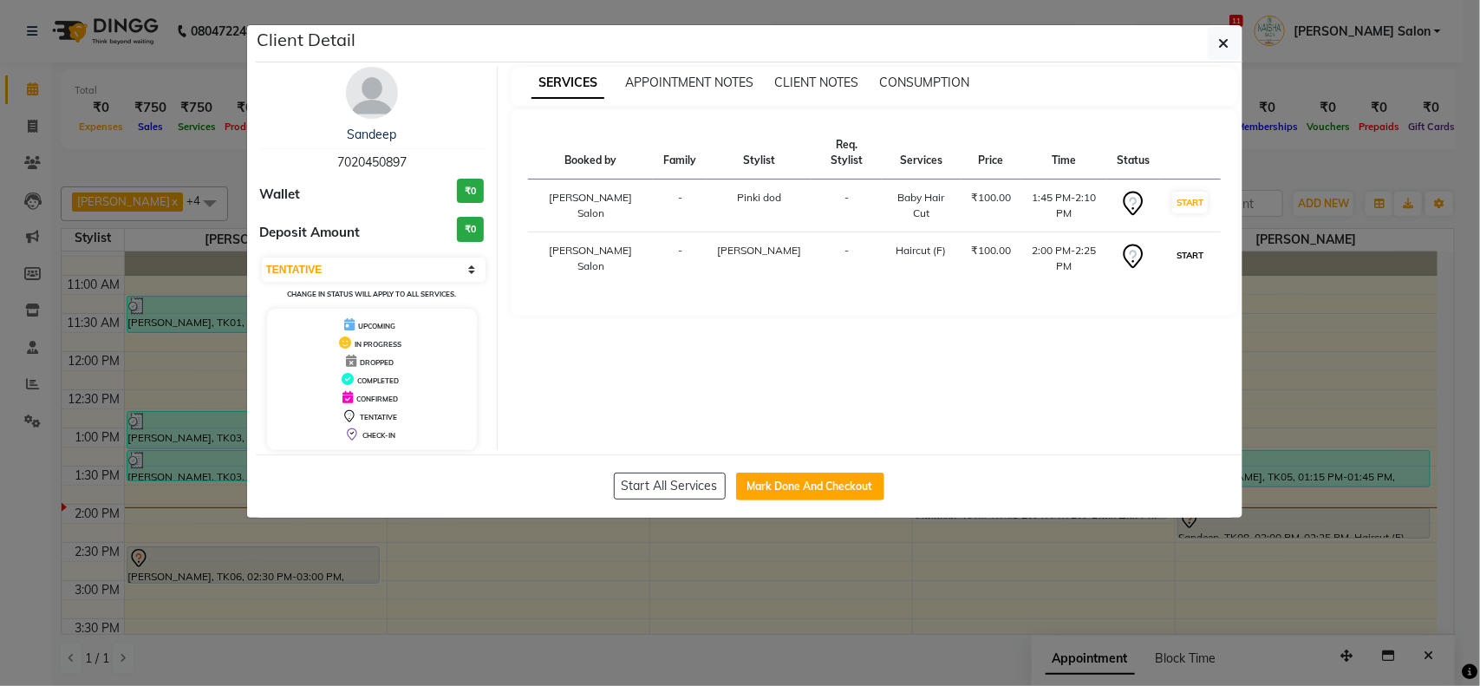
click at [1190, 245] on button "START" at bounding box center [1190, 256] width 36 height 22
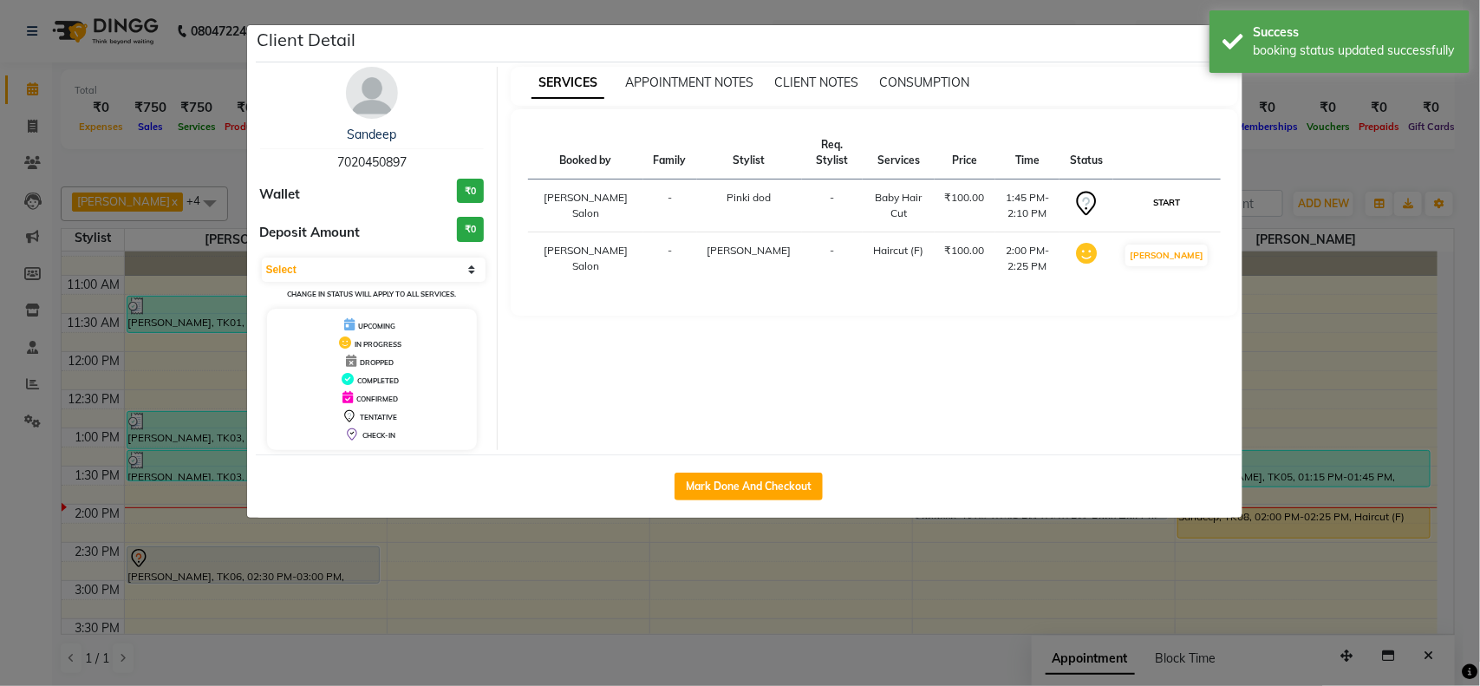
click at [1170, 196] on button "START" at bounding box center [1167, 203] width 36 height 22
select select "1"
click at [1242, 264] on div "SERVICES APPOINTMENT NOTES CLIENT NOTES CONSUMPTION Booked by Family Stylist Re…" at bounding box center [874, 258] width 753 height 383
click at [629, 538] on ngb-modal-window "Client Detail Sandeep 7020450897 Wallet ₹0 Deposit Amount ₹0 Select IN SERVICE …" at bounding box center [740, 343] width 1480 height 686
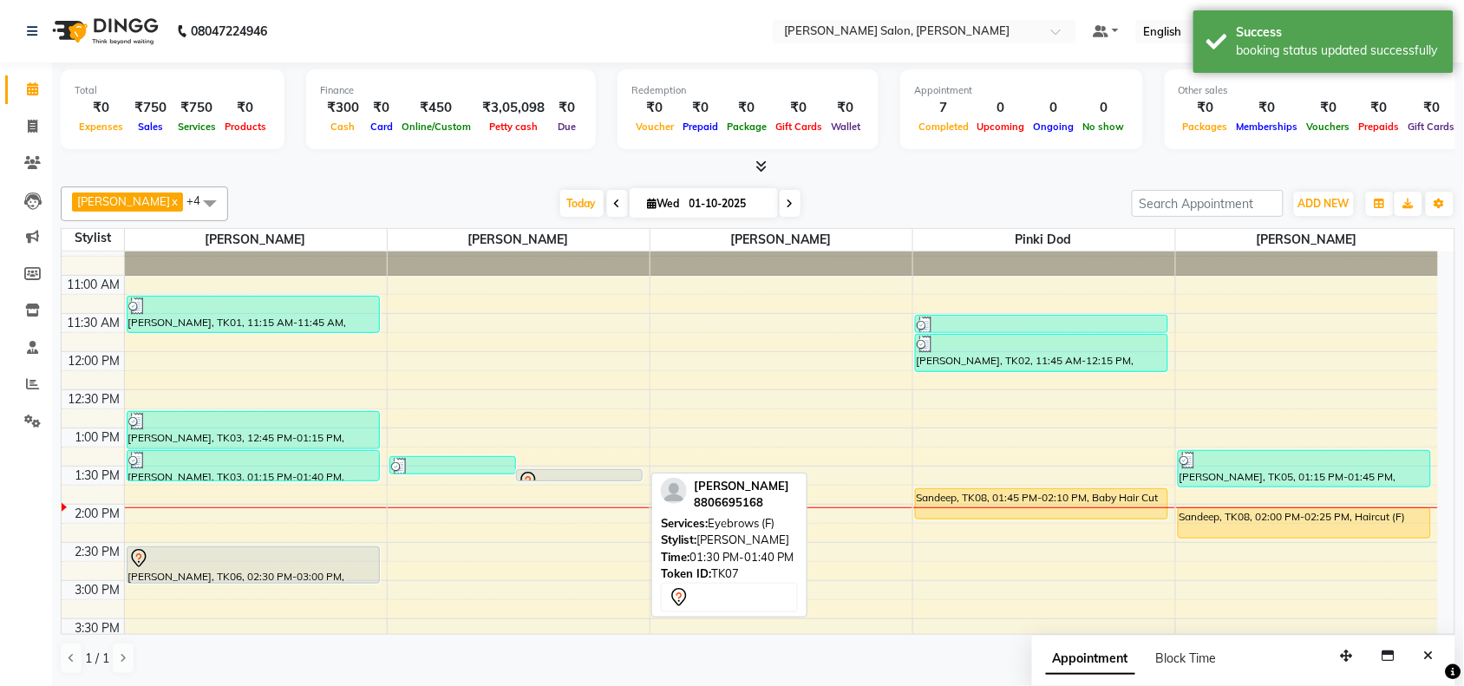
click at [626, 471] on div at bounding box center [579, 481] width 123 height 21
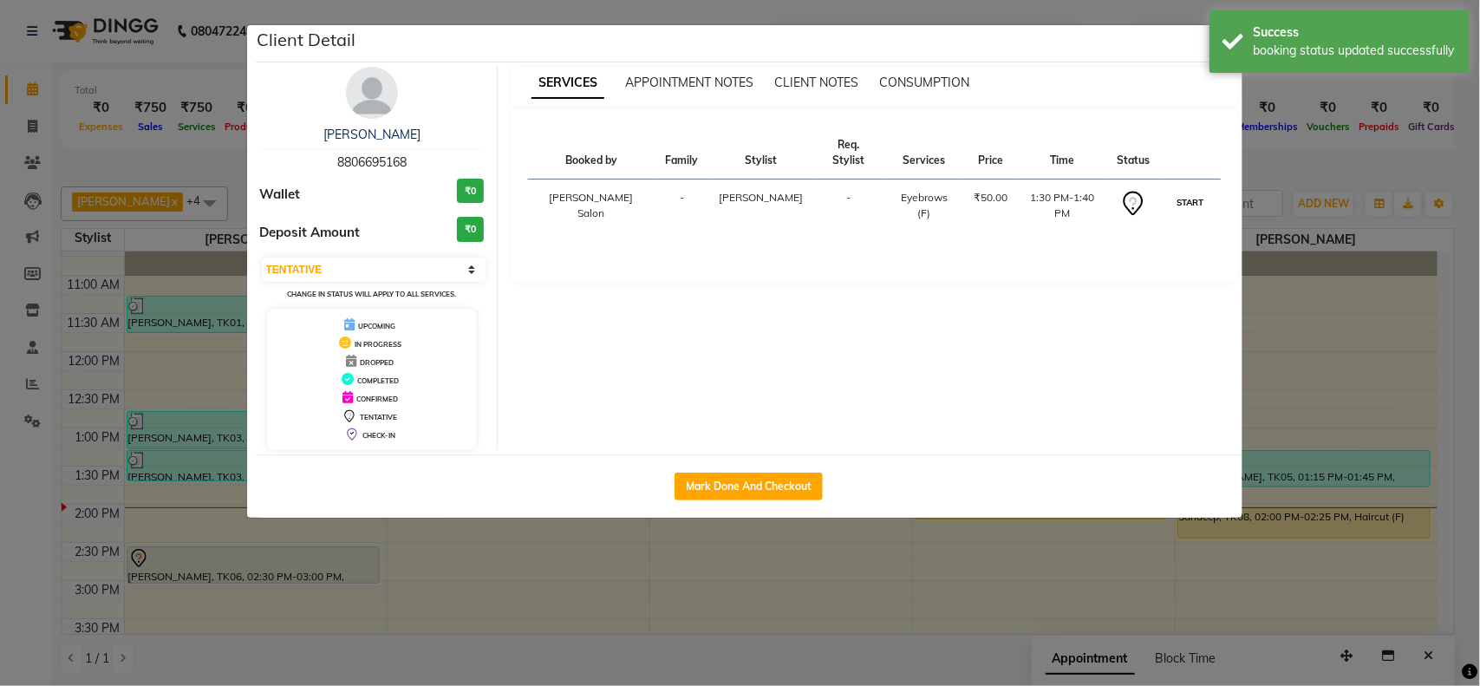
click at [1179, 192] on button "START" at bounding box center [1190, 203] width 36 height 22
select select "1"
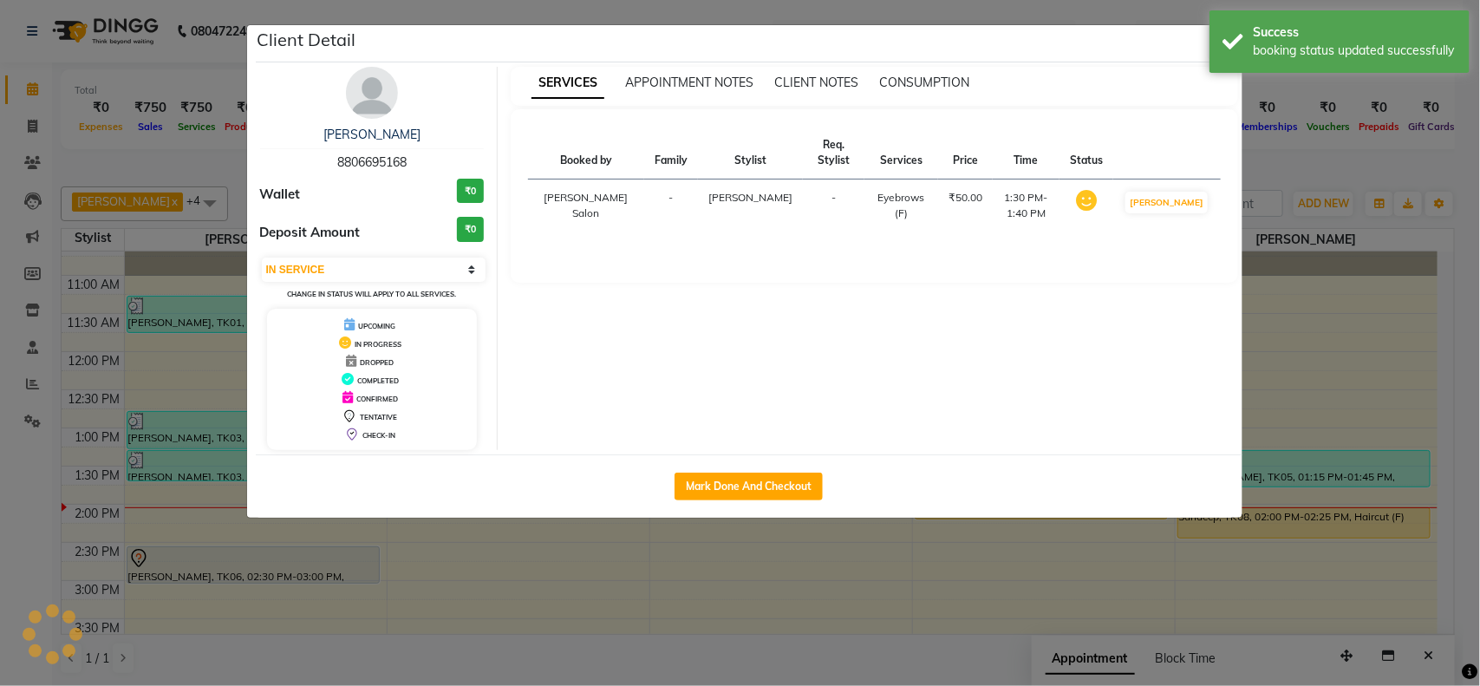
click at [1328, 416] on ngb-modal-window "Client Detail yogita 8806695168 Wallet ₹0 Deposit Amount ₹0 Select IN SERVICE C…" at bounding box center [740, 343] width 1480 height 686
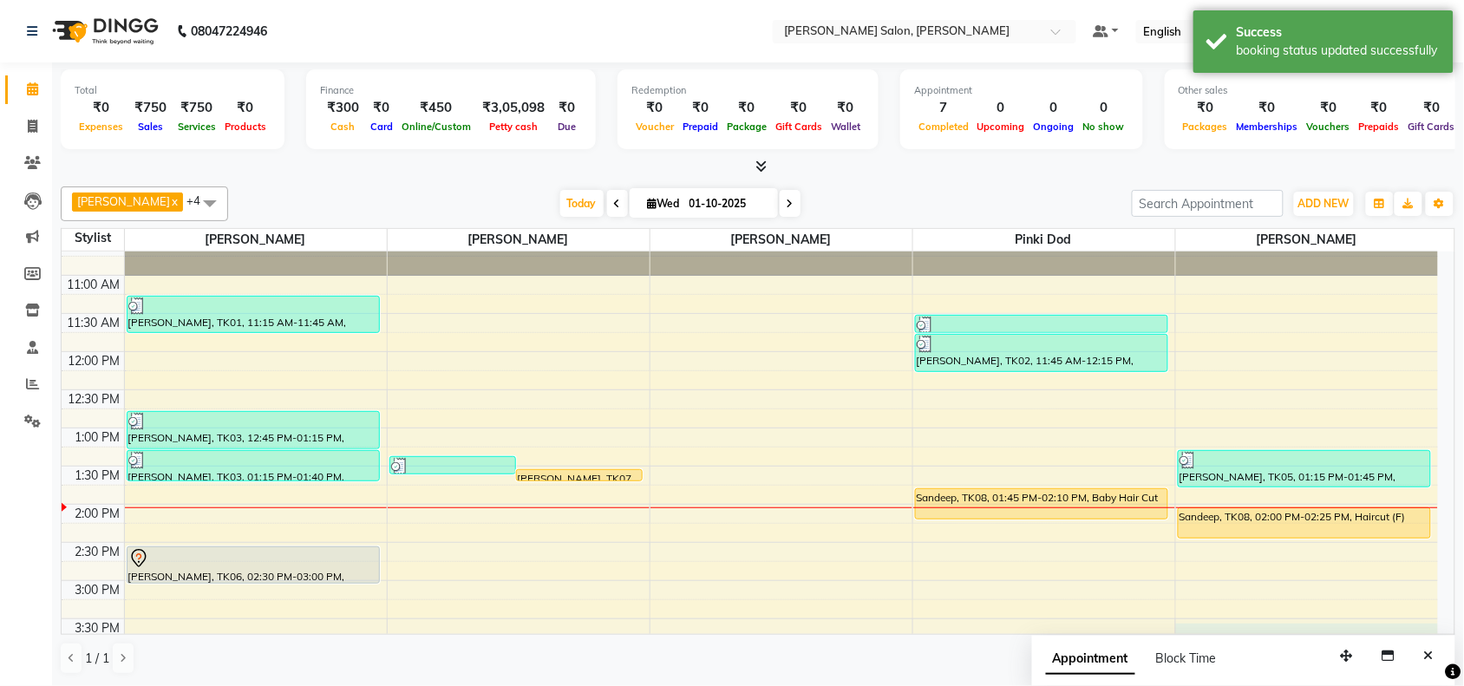
click at [1423, 631] on div "10:00 AM 10:30 AM 11:00 AM 11:30 AM 12:00 PM 12:30 PM 1:00 PM 1:30 PM 2:00 PM 2…" at bounding box center [750, 656] width 1376 height 915
select select "83168"
select select "tentative"
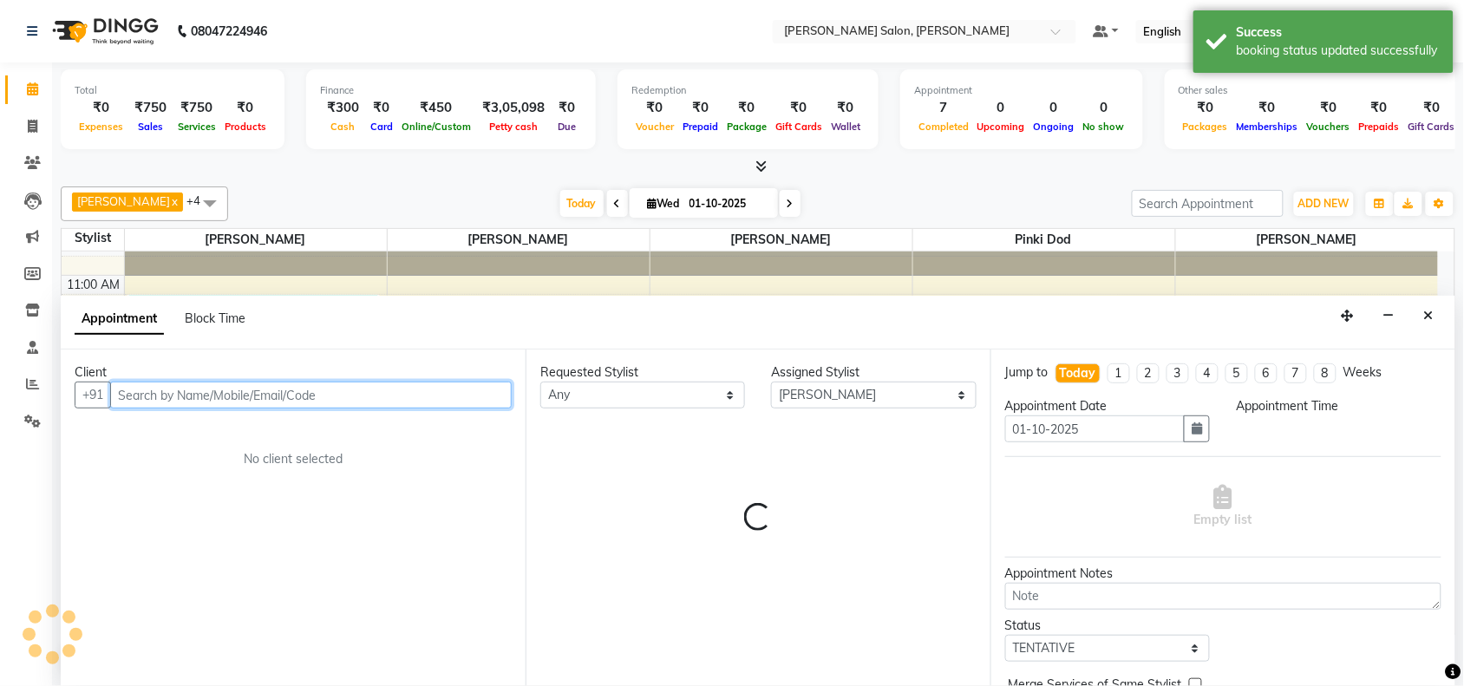
select select "930"
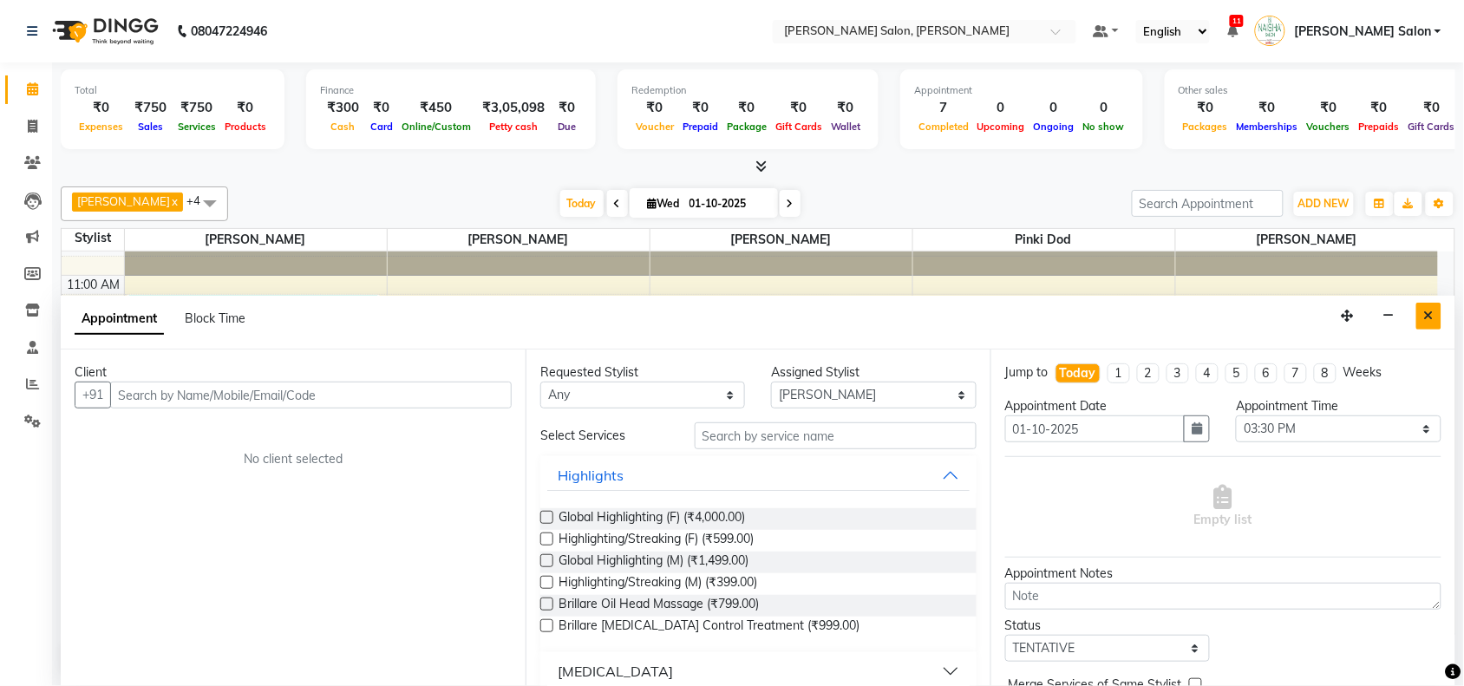
click at [1428, 327] on button "Close" at bounding box center [1428, 316] width 25 height 27
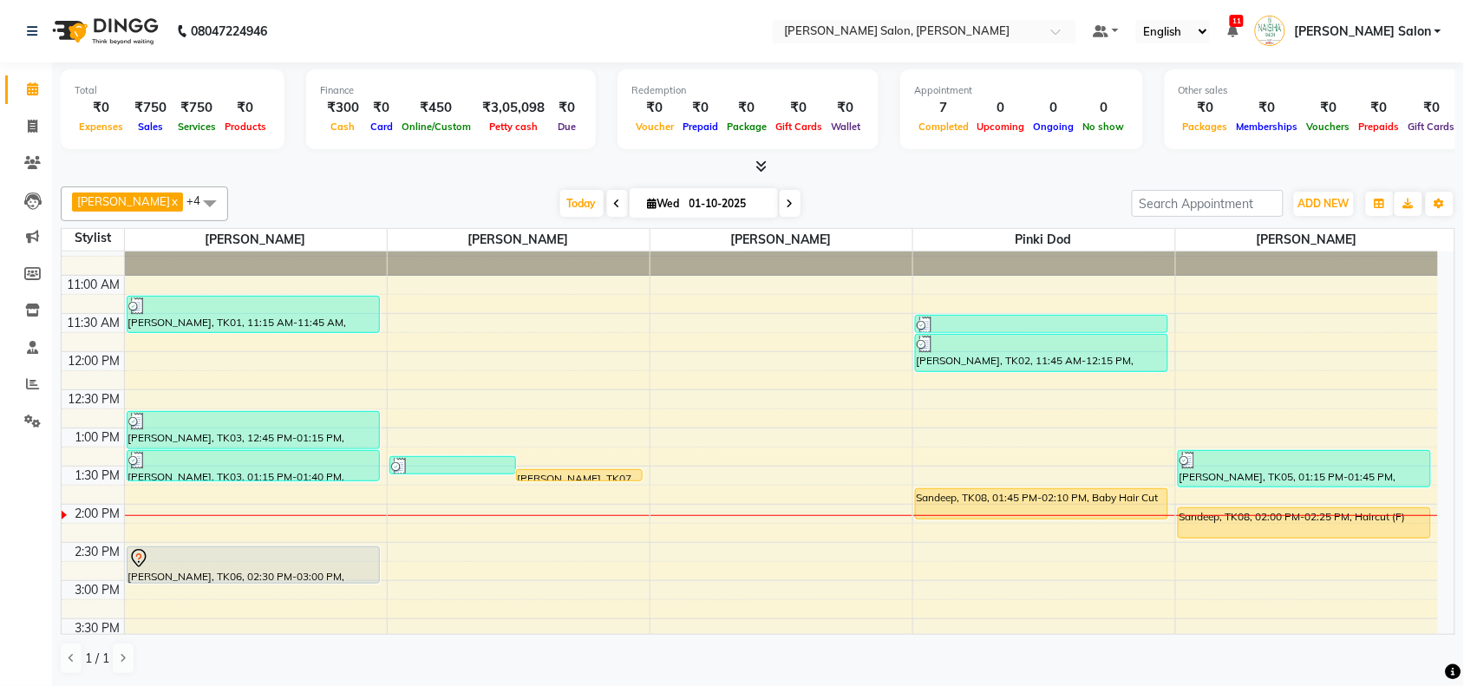
click at [1370, 540] on div "10:00 AM 10:30 AM 11:00 AM 11:30 AM 12:00 PM 12:30 PM 1:00 PM 1:30 PM 2:00 PM 2…" at bounding box center [750, 656] width 1376 height 915
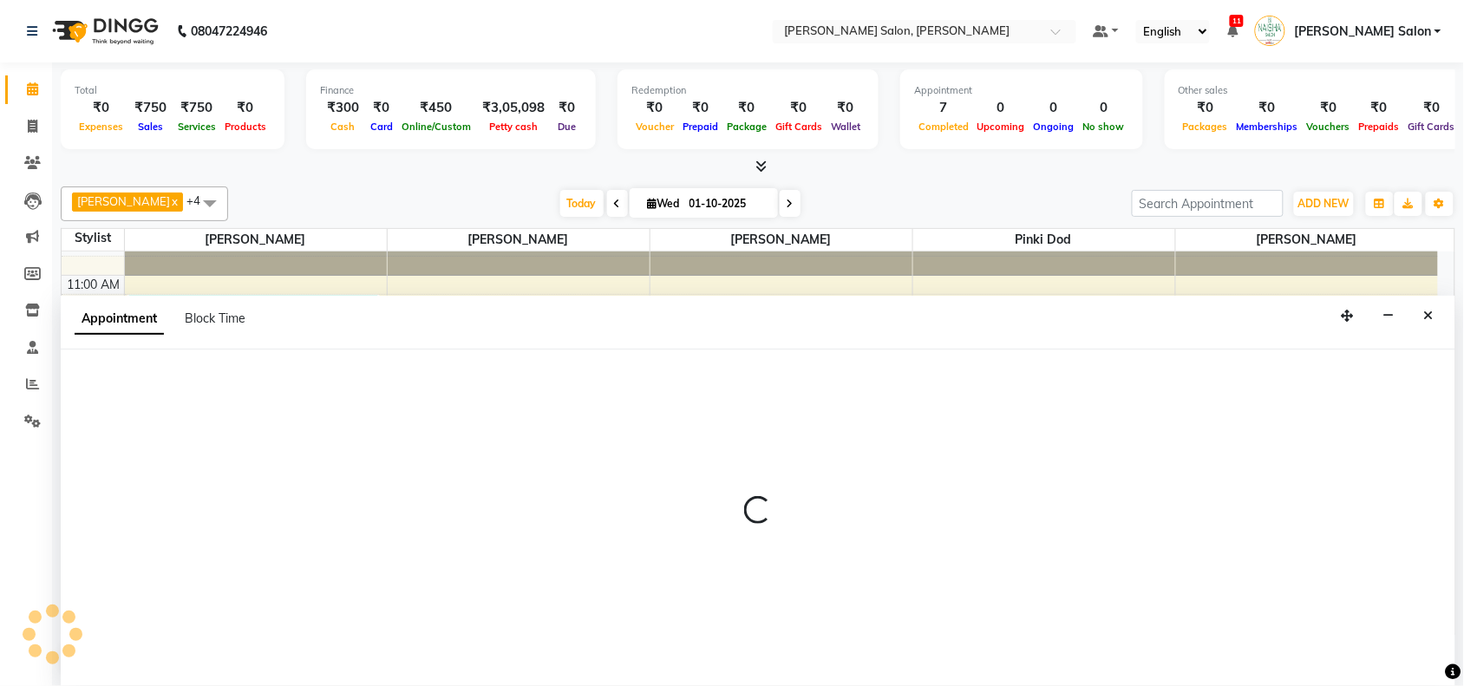
click at [1370, 540] on div at bounding box center [758, 517] width 1394 height 336
select select "83168"
select select "855"
select select "tentative"
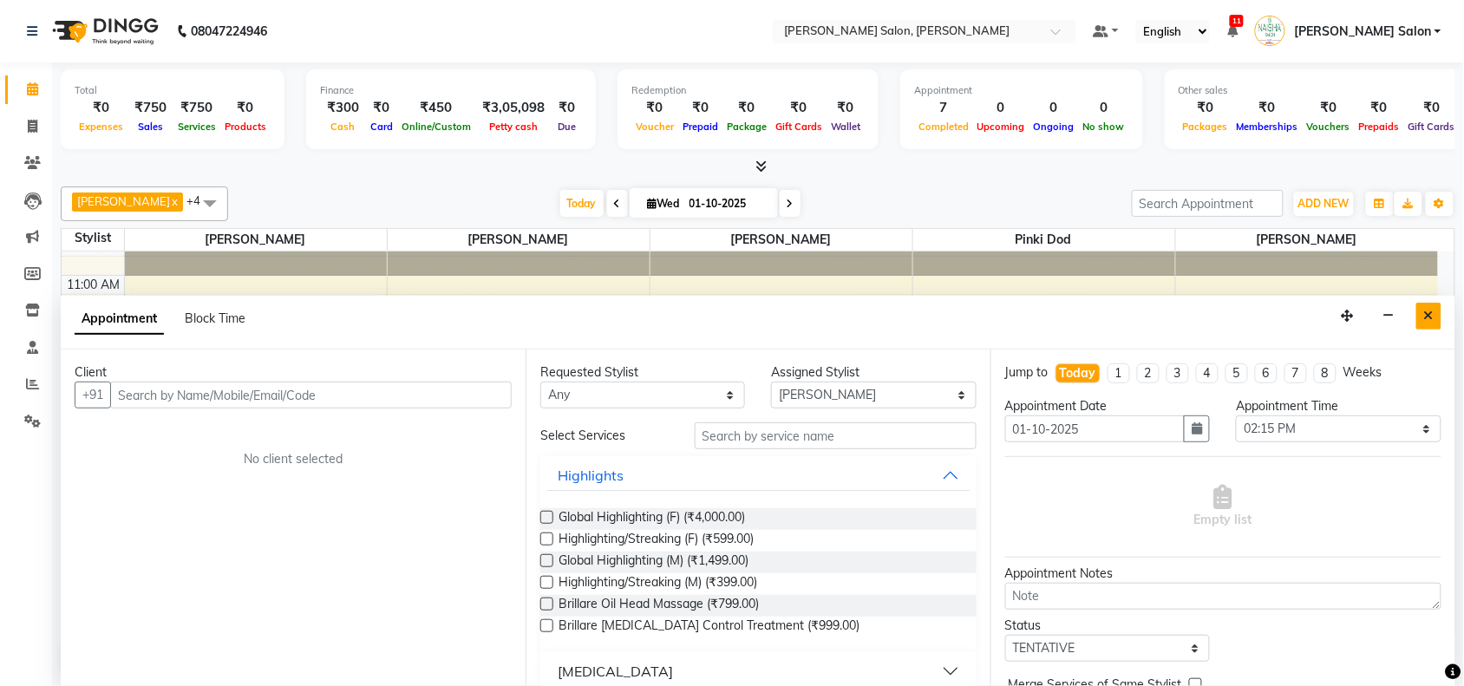
click at [1433, 314] on button "Close" at bounding box center [1428, 316] width 25 height 27
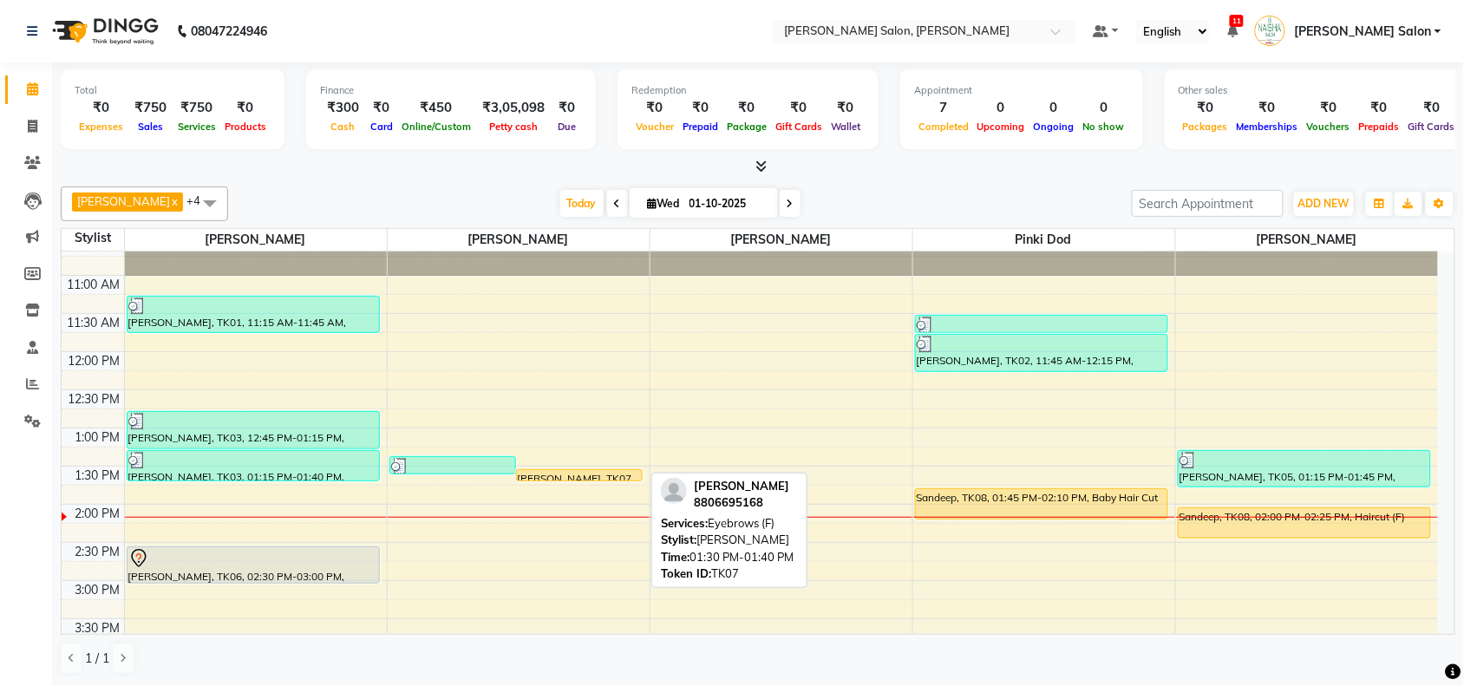
click at [597, 482] on div at bounding box center [579, 480] width 125 height 7
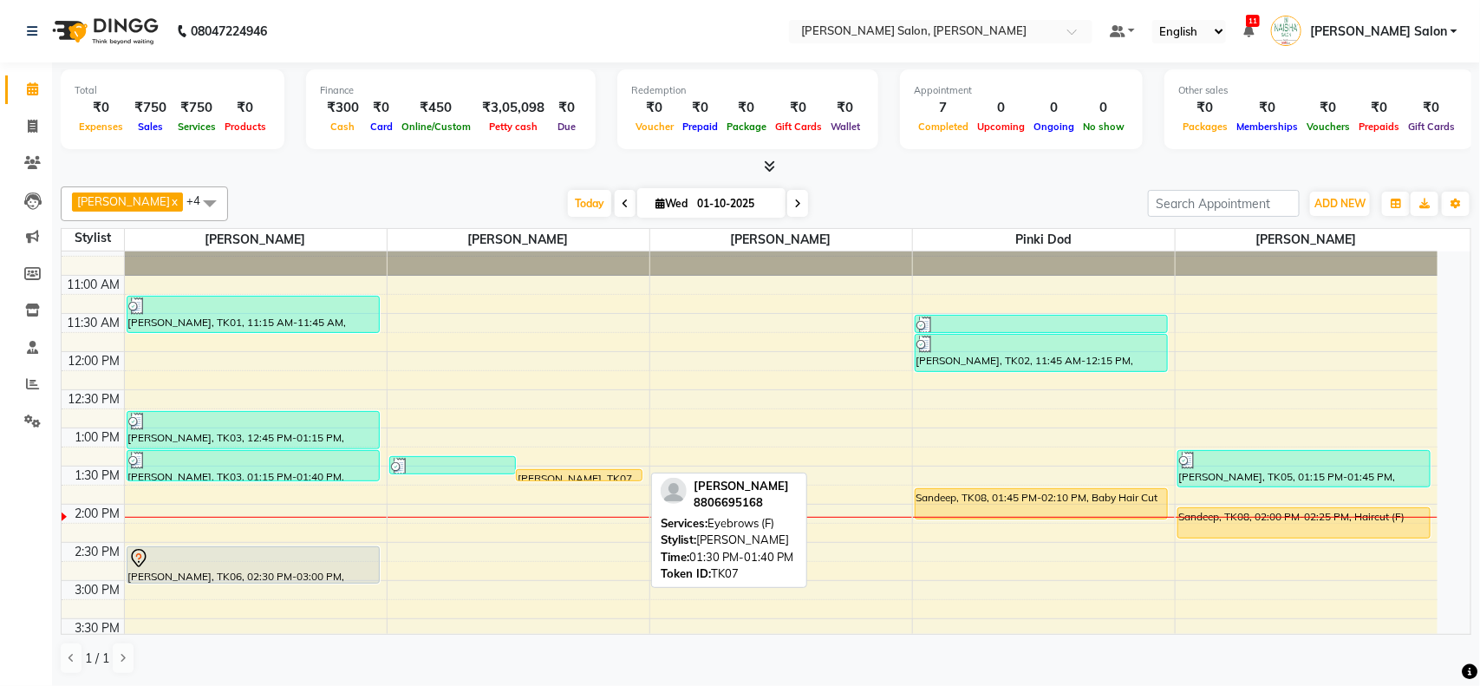
select select "1"
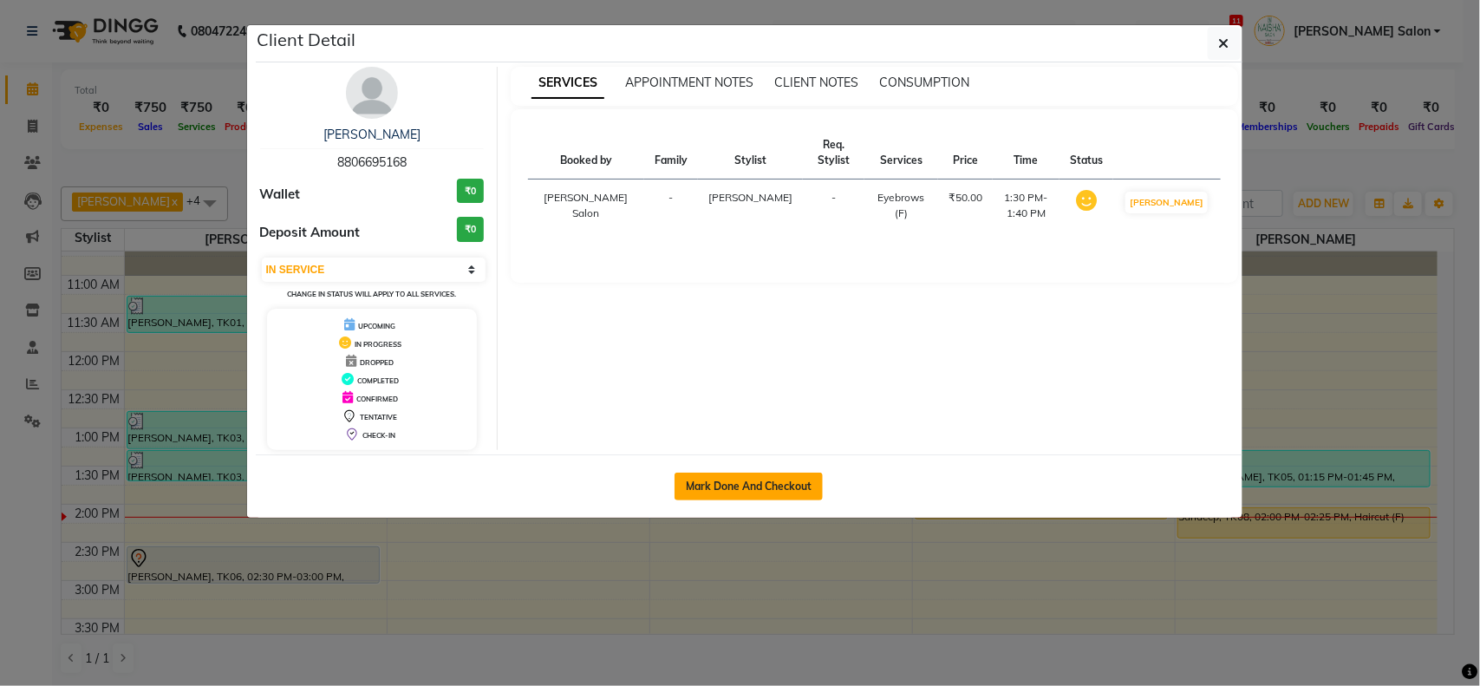
click at [769, 482] on button "Mark Done And Checkout" at bounding box center [749, 487] width 148 height 28
select select "service"
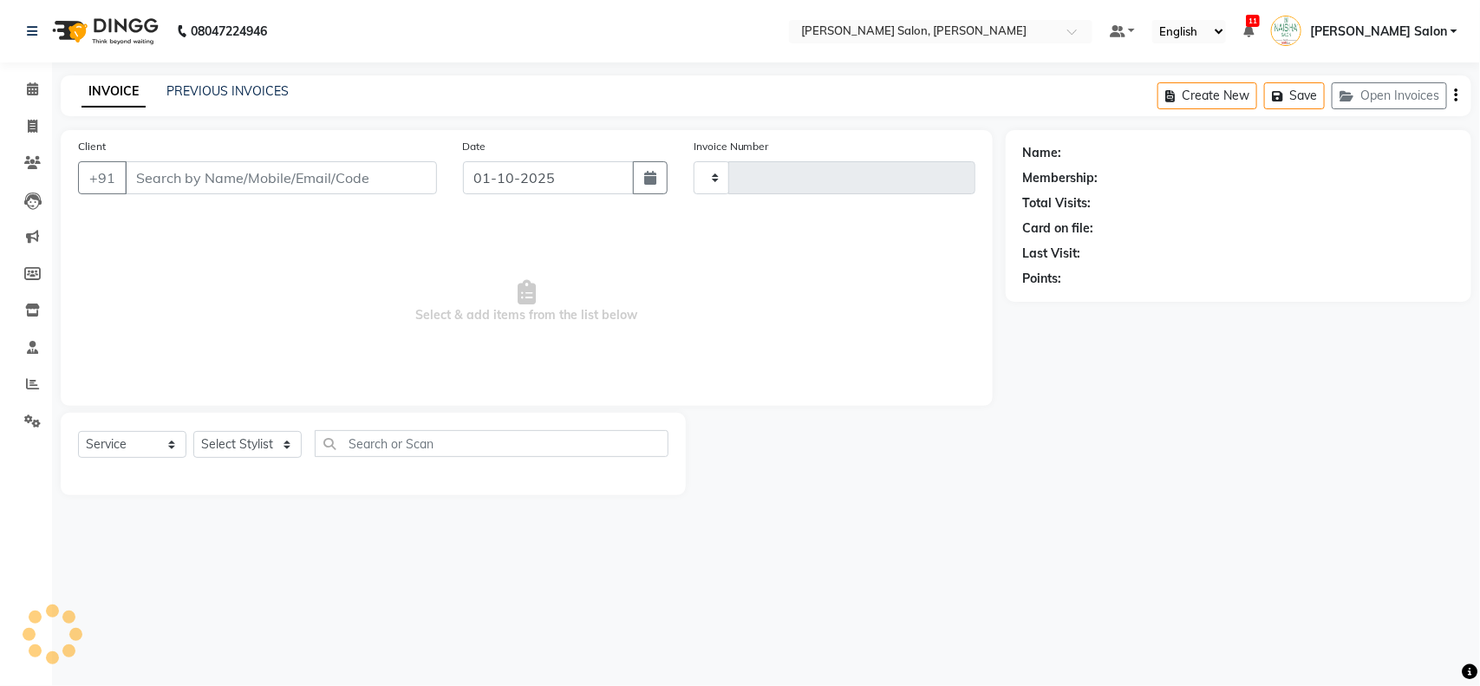
type input "4069"
select select "5497"
type input "8806695168"
select select "72112"
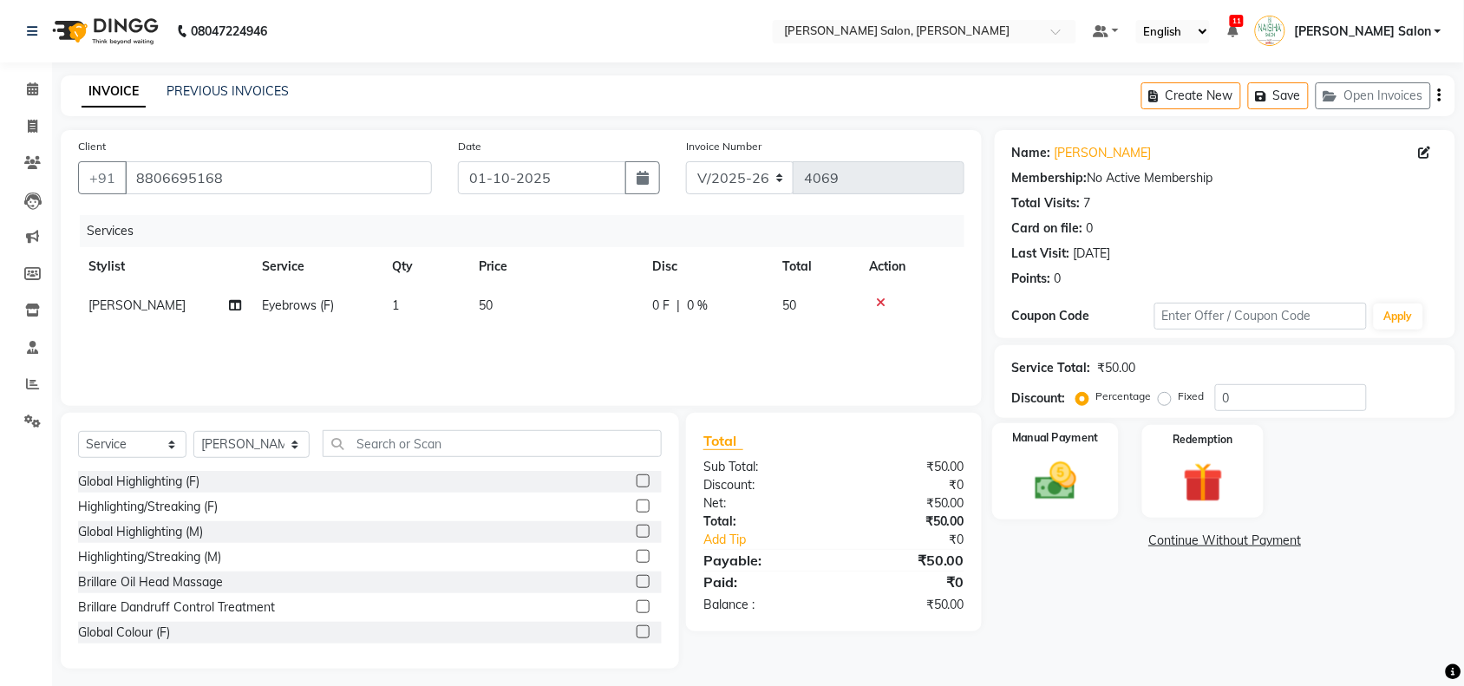
click at [1084, 474] on img at bounding box center [1055, 481] width 68 height 48
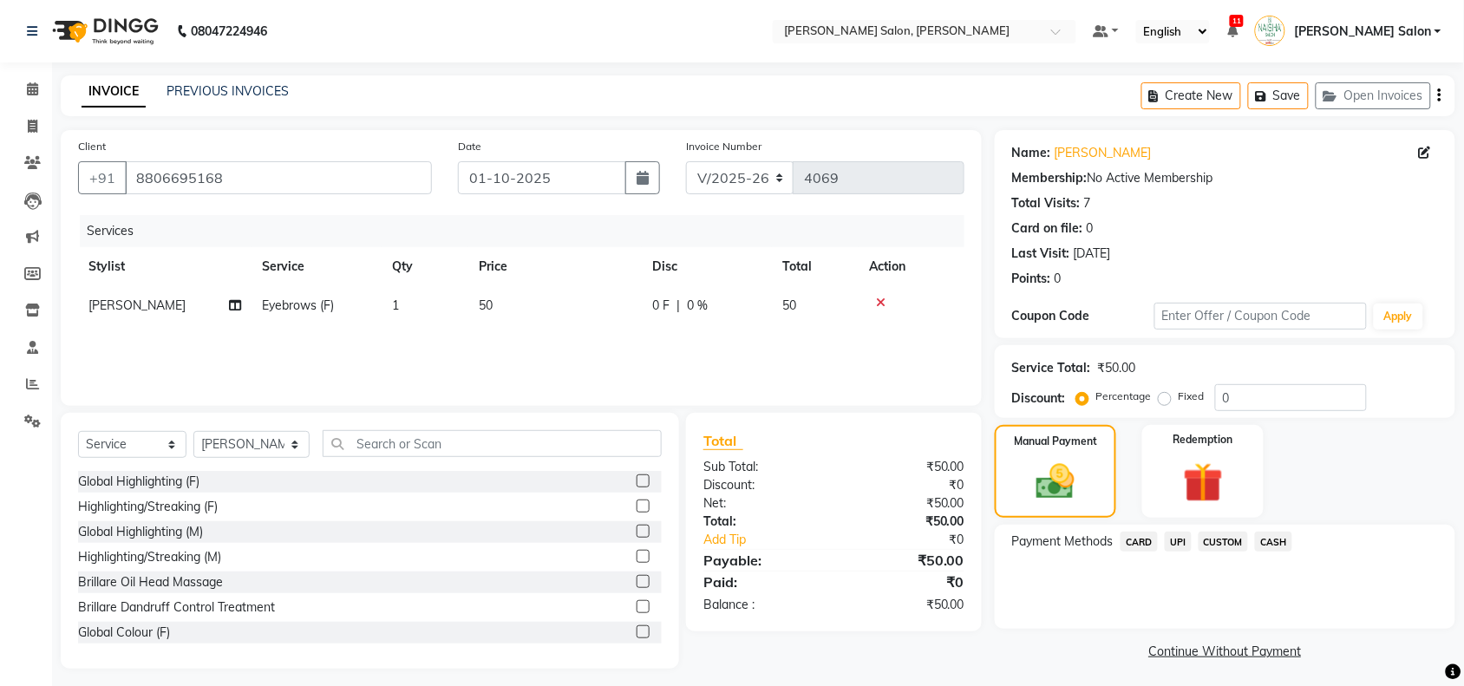
click at [1172, 547] on span "UPI" at bounding box center [1177, 541] width 27 height 20
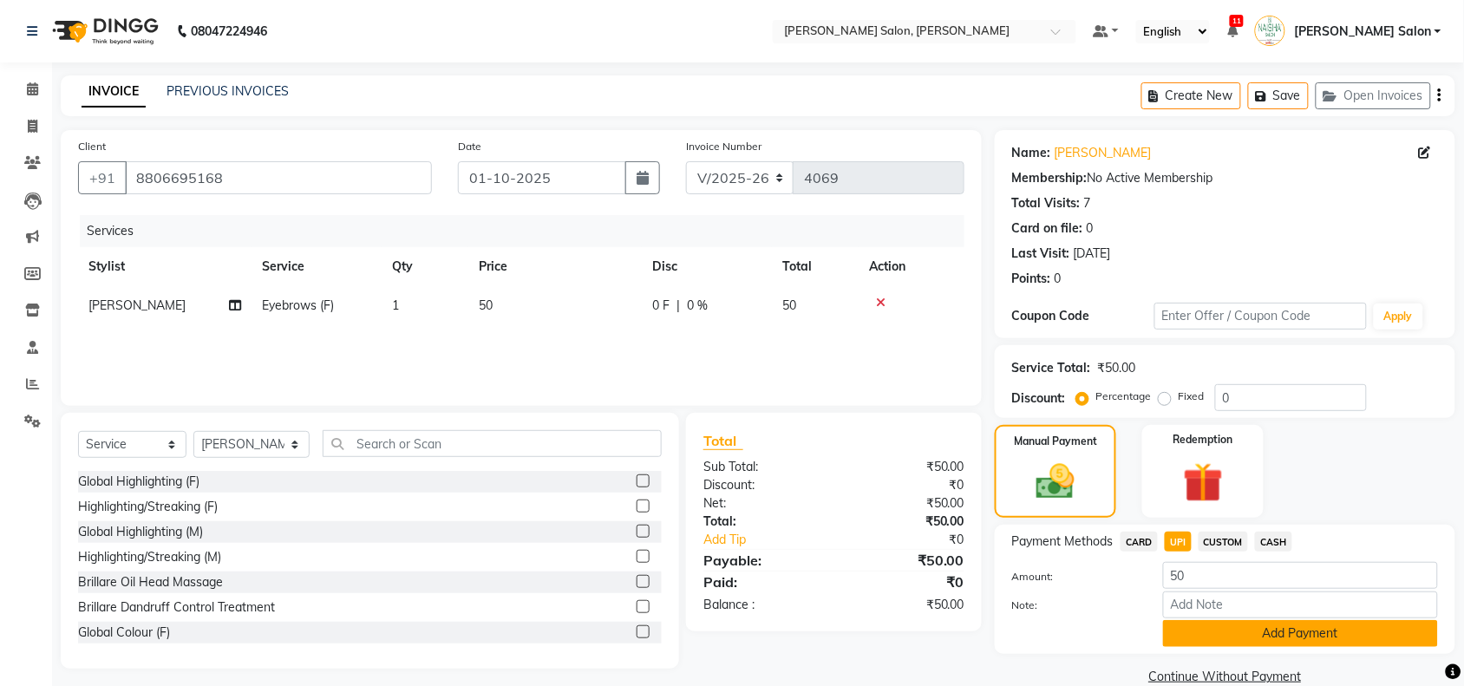
click at [1219, 624] on button "Add Payment" at bounding box center [1300, 633] width 275 height 27
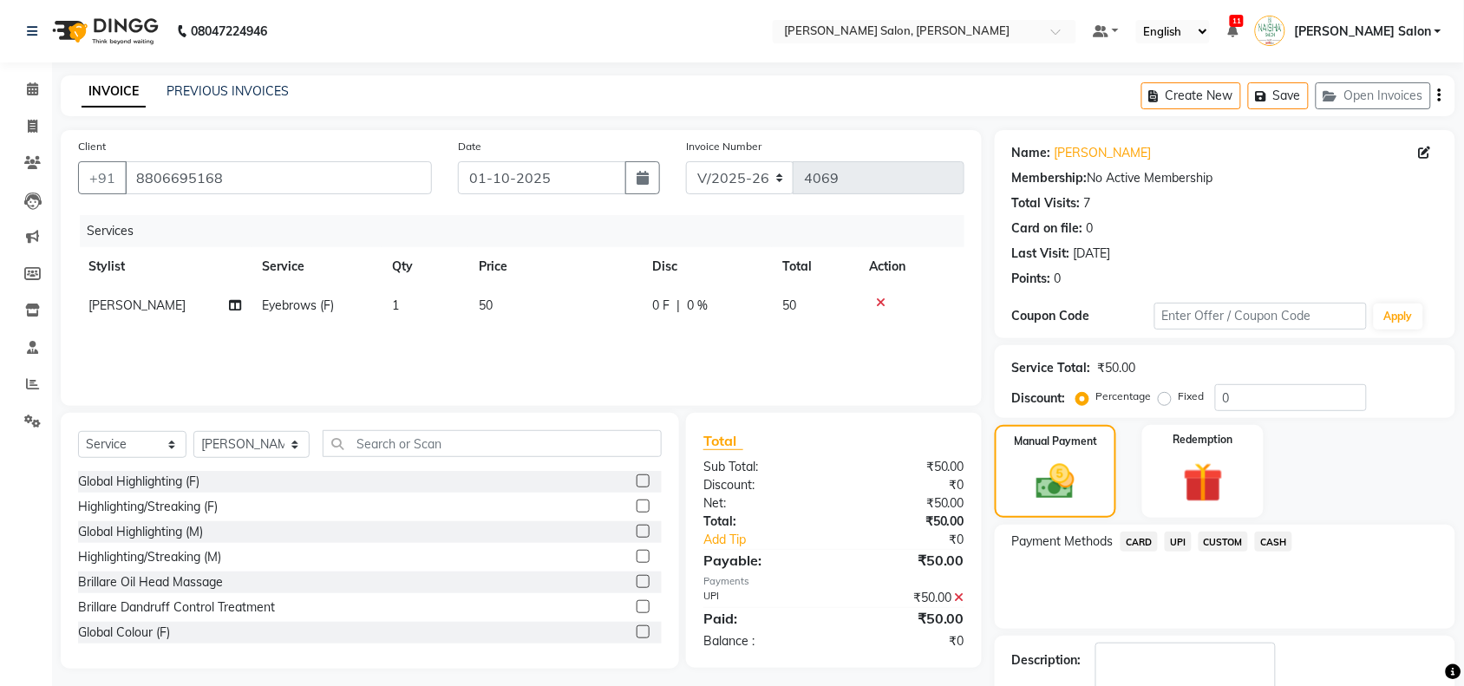
scroll to position [102, 0]
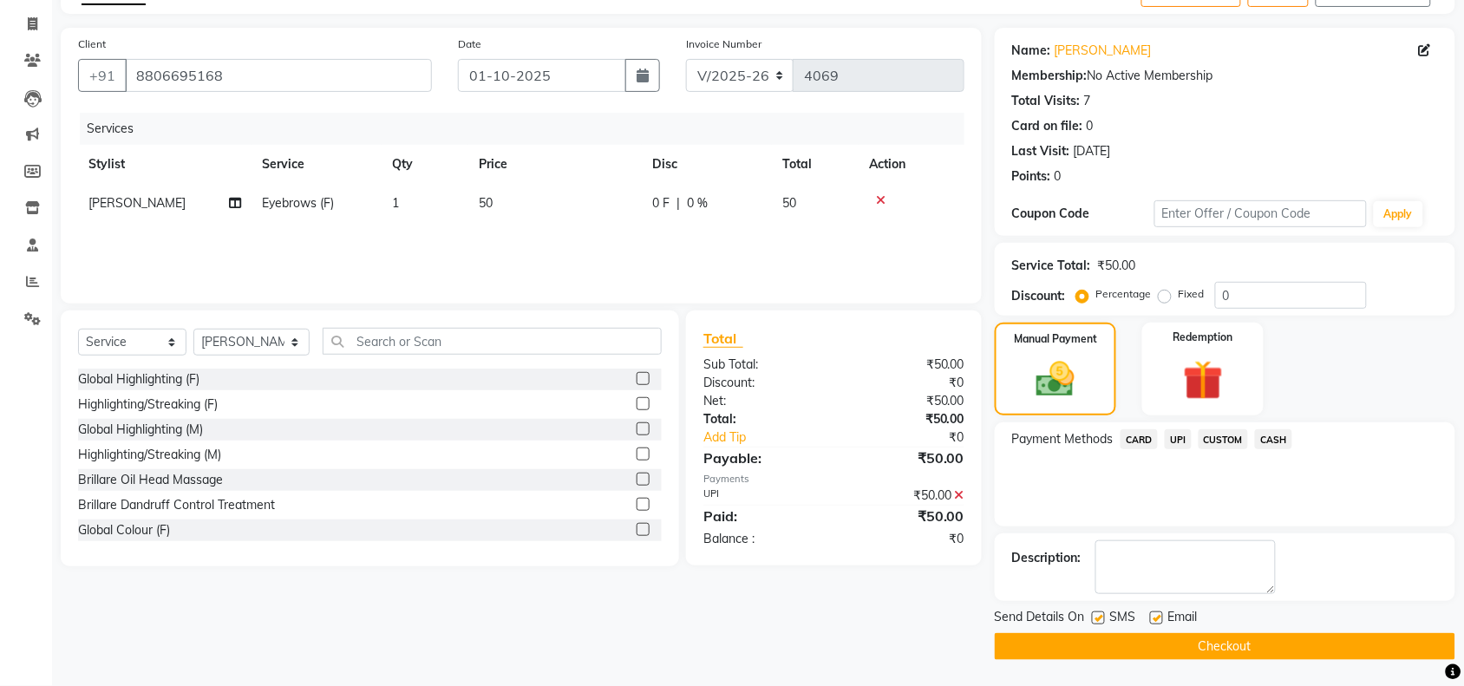
click at [1216, 626] on div "Send Details On SMS Email" at bounding box center [1224, 619] width 460 height 22
click at [1216, 637] on button "Checkout" at bounding box center [1224, 646] width 460 height 27
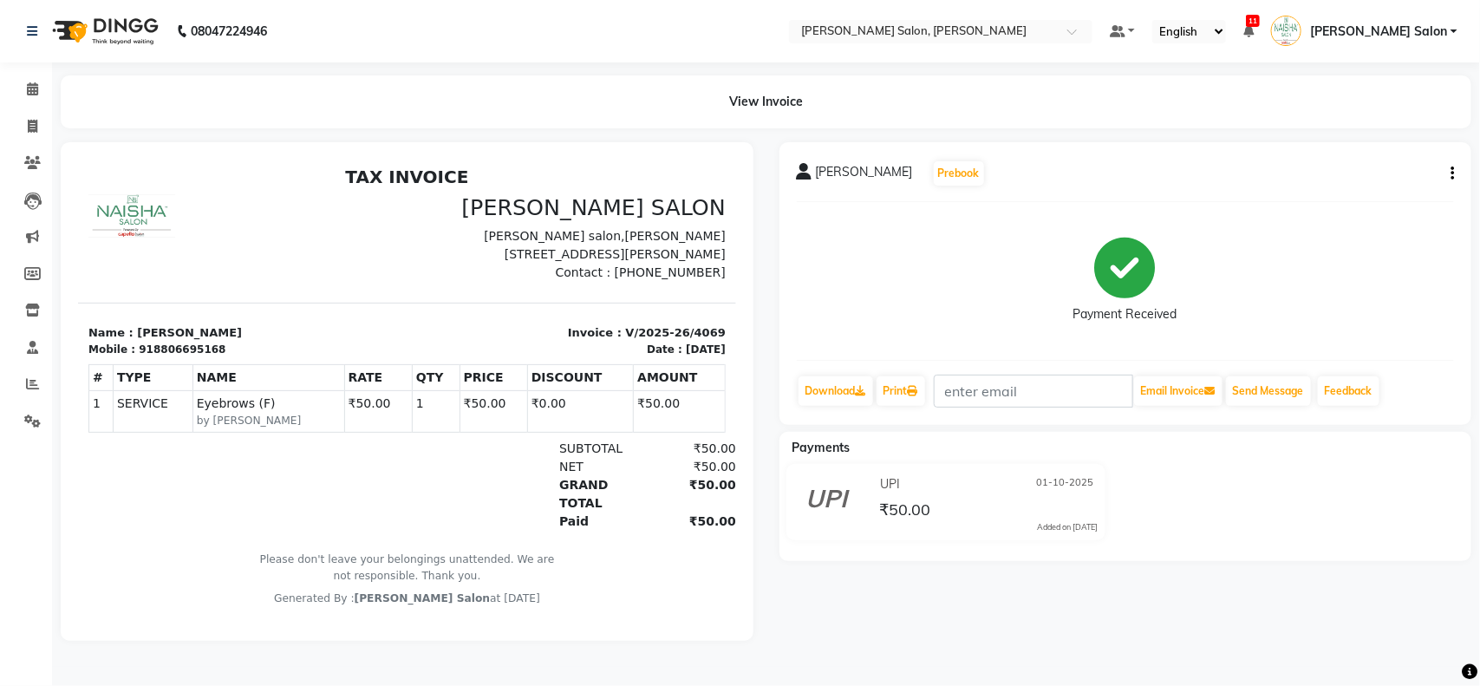
click at [508, 301] on div "TAX INVOICE NAISHA SALON Naisha salon,Radha Krishna Nagar, Plot No. 89, near Pu…" at bounding box center [406, 386] width 658 height 440
click at [41, 104] on li "Calendar" at bounding box center [26, 89] width 52 height 37
click at [33, 91] on icon at bounding box center [32, 88] width 11 height 13
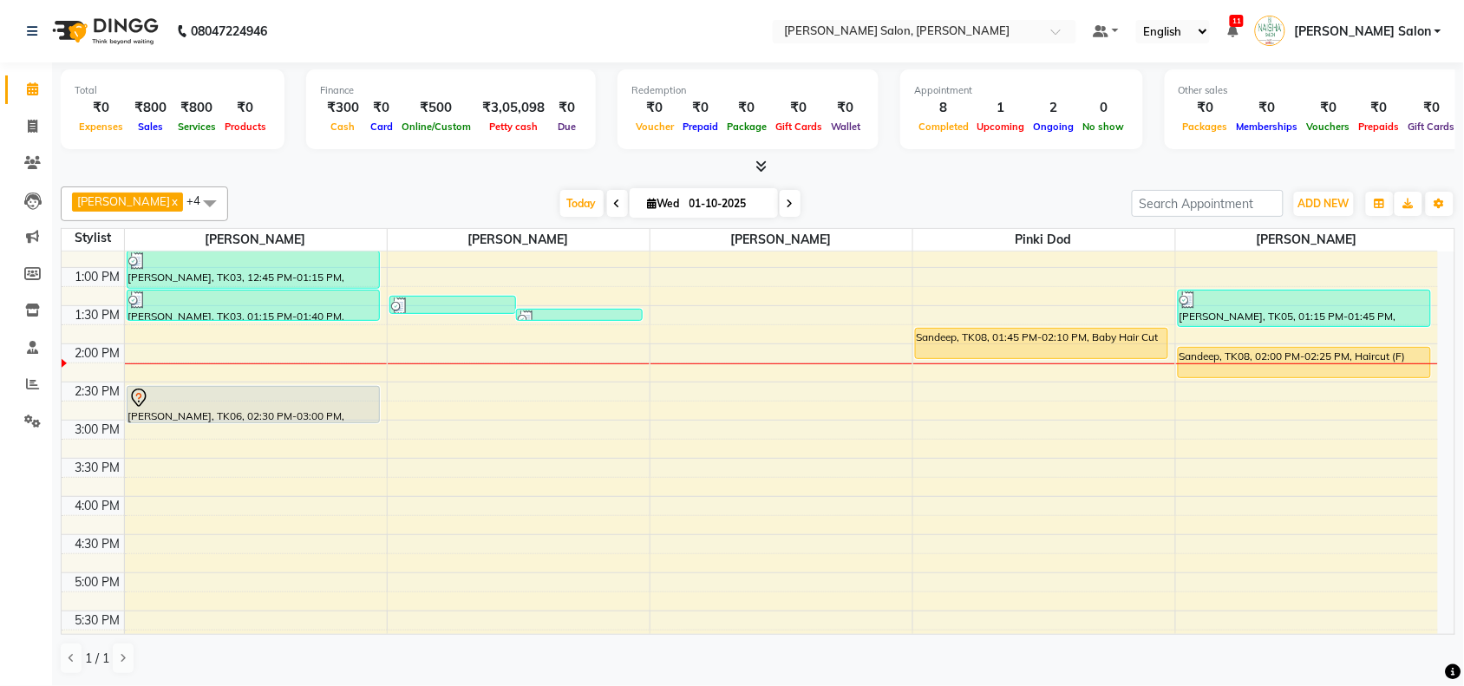
scroll to position [217, 0]
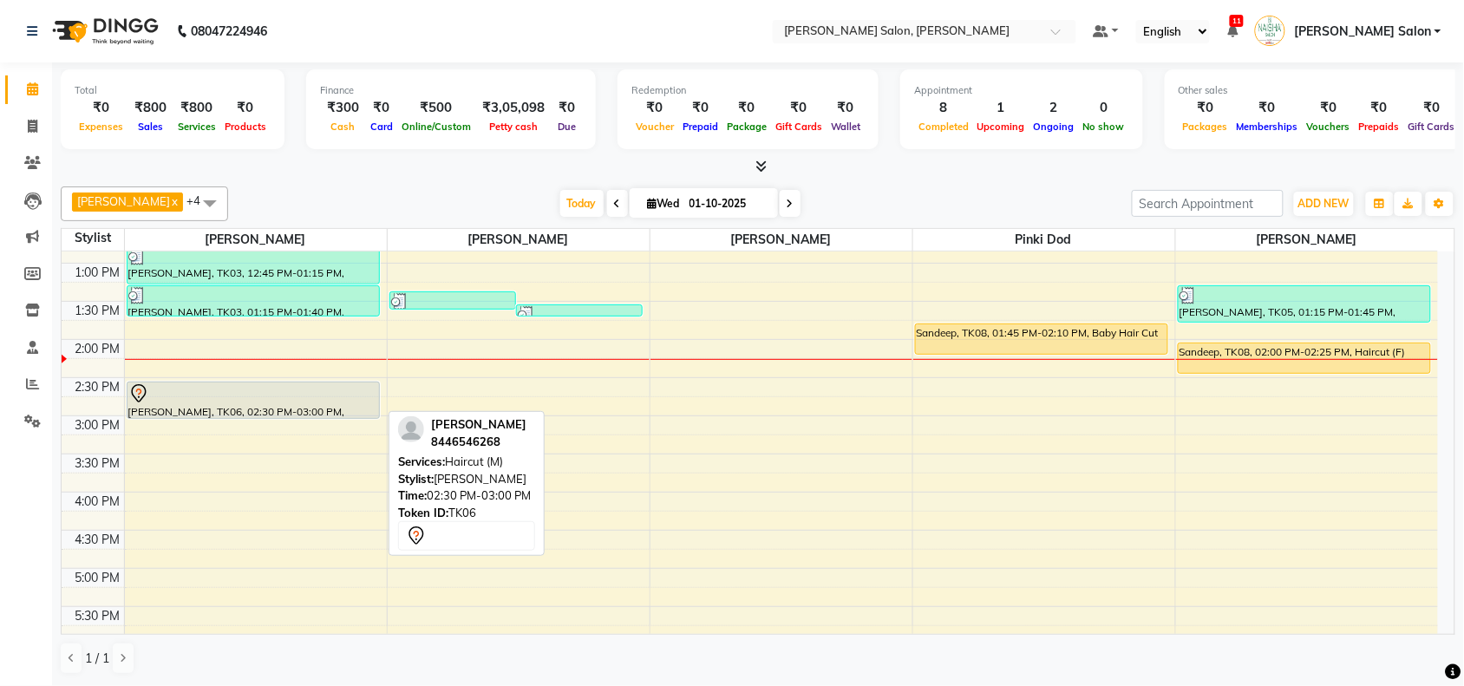
click at [274, 412] on div "[PERSON_NAME], TK06, 02:30 PM-03:00 PM, Haircut (M)" at bounding box center [252, 400] width 251 height 36
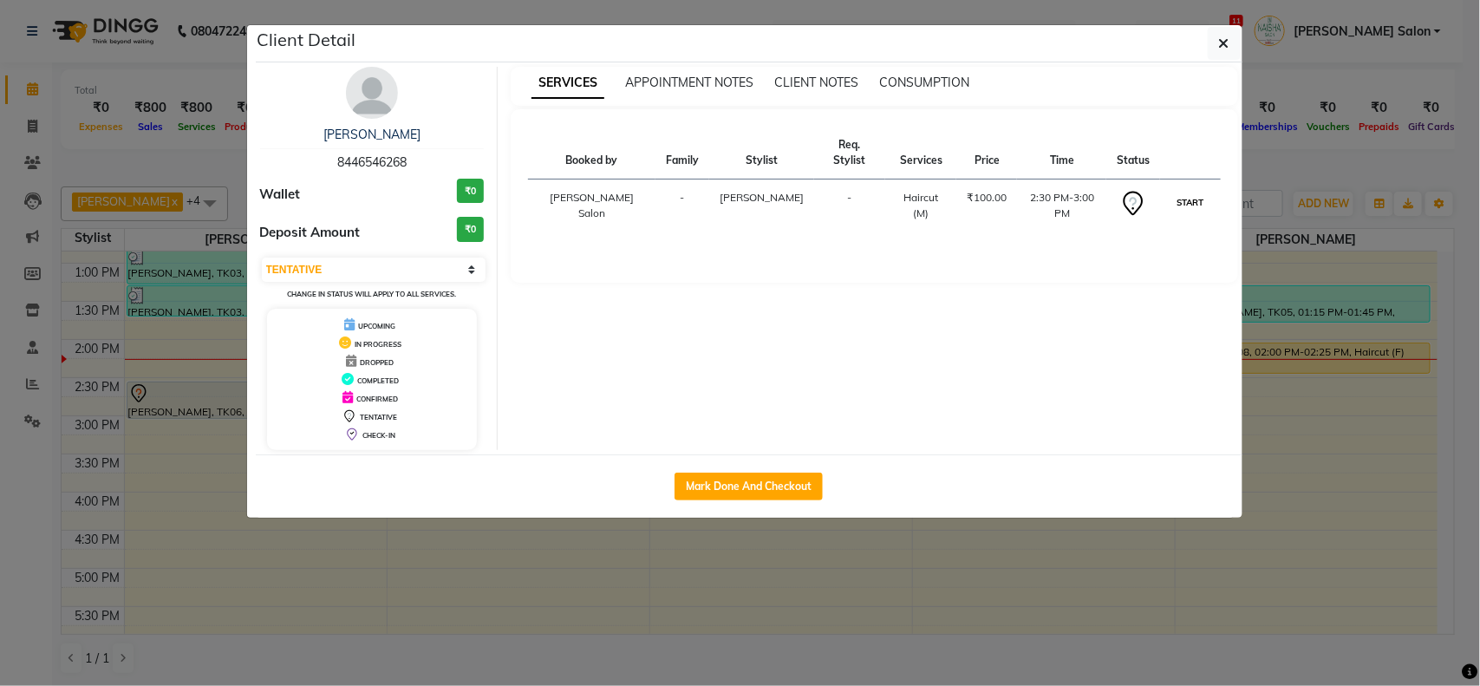
click at [1194, 192] on button "START" at bounding box center [1190, 203] width 36 height 22
select select "1"
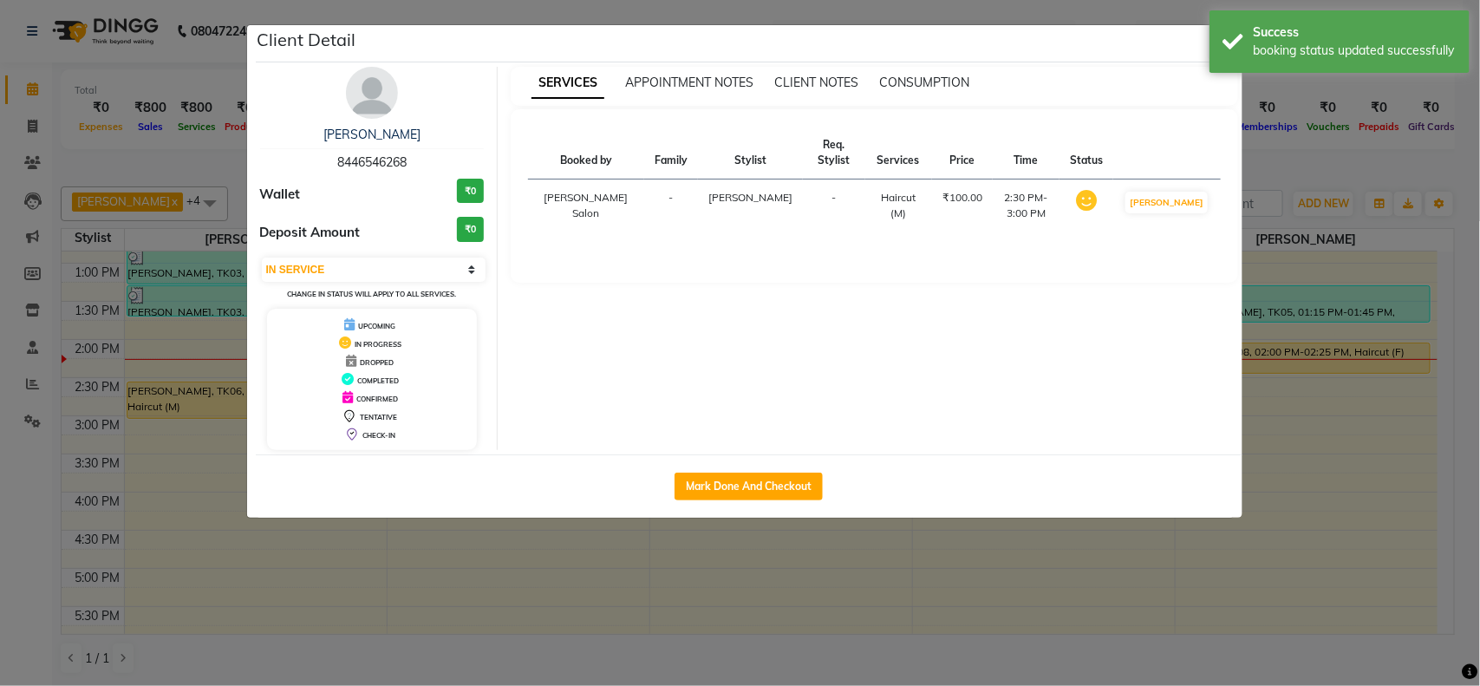
click at [1292, 381] on ngb-modal-window "Client Detail Rohan 8446546268 Wallet ₹0 Deposit Amount ₹0 Select IN SERVICE CO…" at bounding box center [740, 343] width 1480 height 686
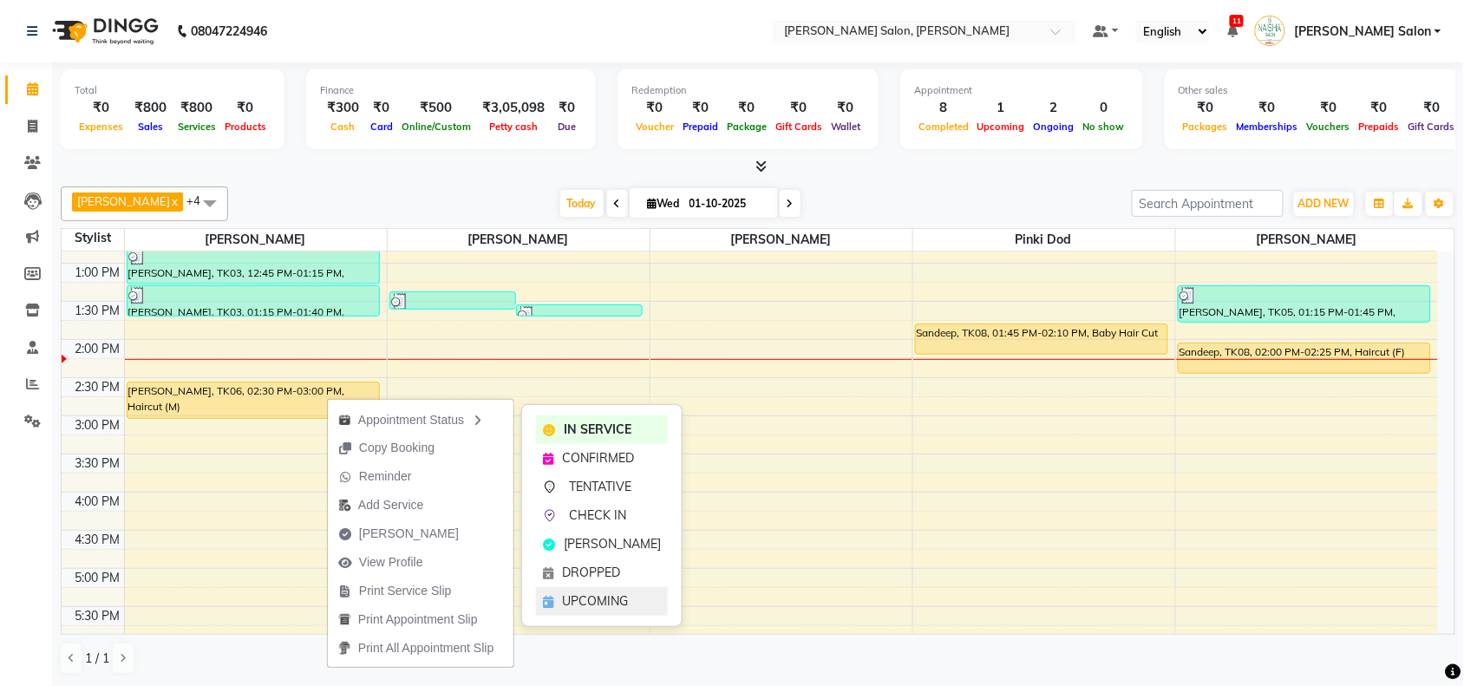
click at [560, 603] on div "UPCOMING" at bounding box center [602, 601] width 132 height 29
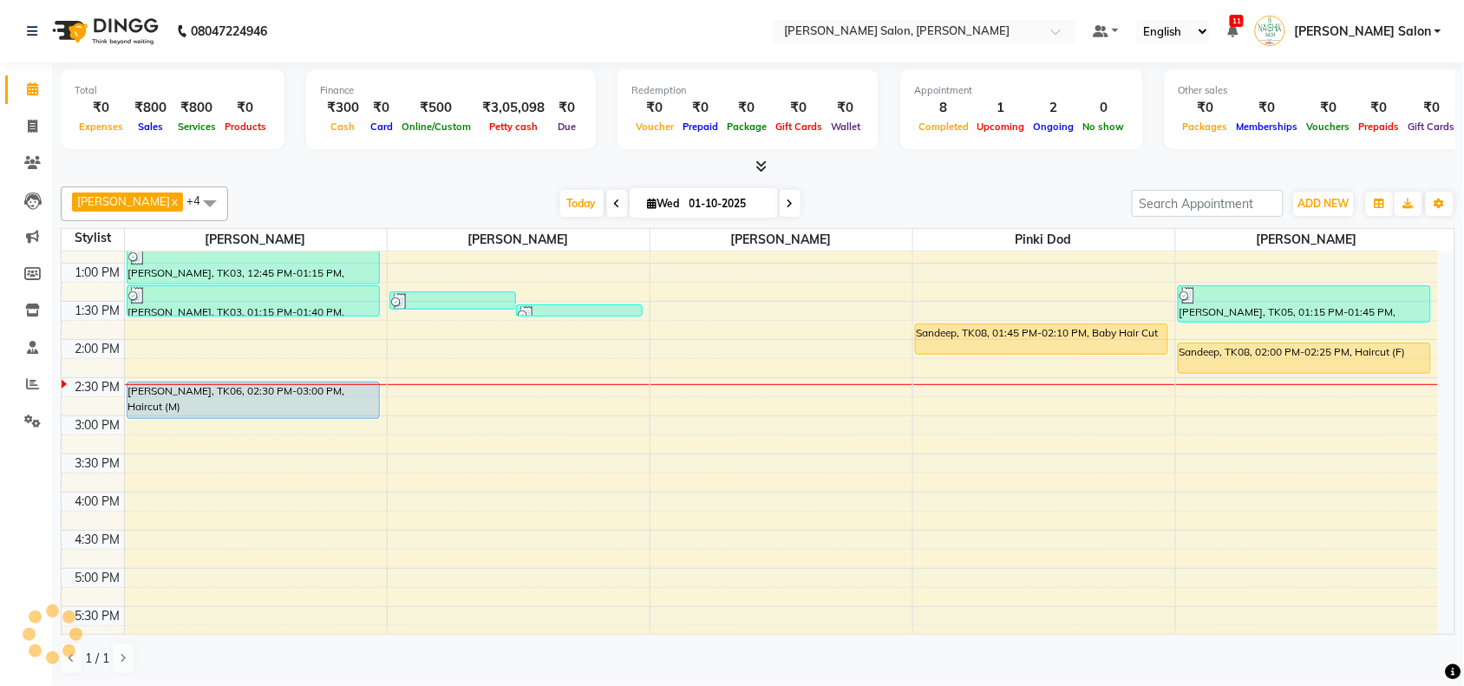
click at [484, 75] on div "Finance ₹300 Cash ₹0 Card ₹500 Online/Custom ₹3,05,098 Petty cash ₹0 Due" at bounding box center [451, 109] width 290 height 80
click at [486, 75] on div "Finance ₹300 Cash ₹0 Card ₹500 Online/Custom ₹3,05,098 Petty cash ₹0 Due" at bounding box center [451, 109] width 290 height 80
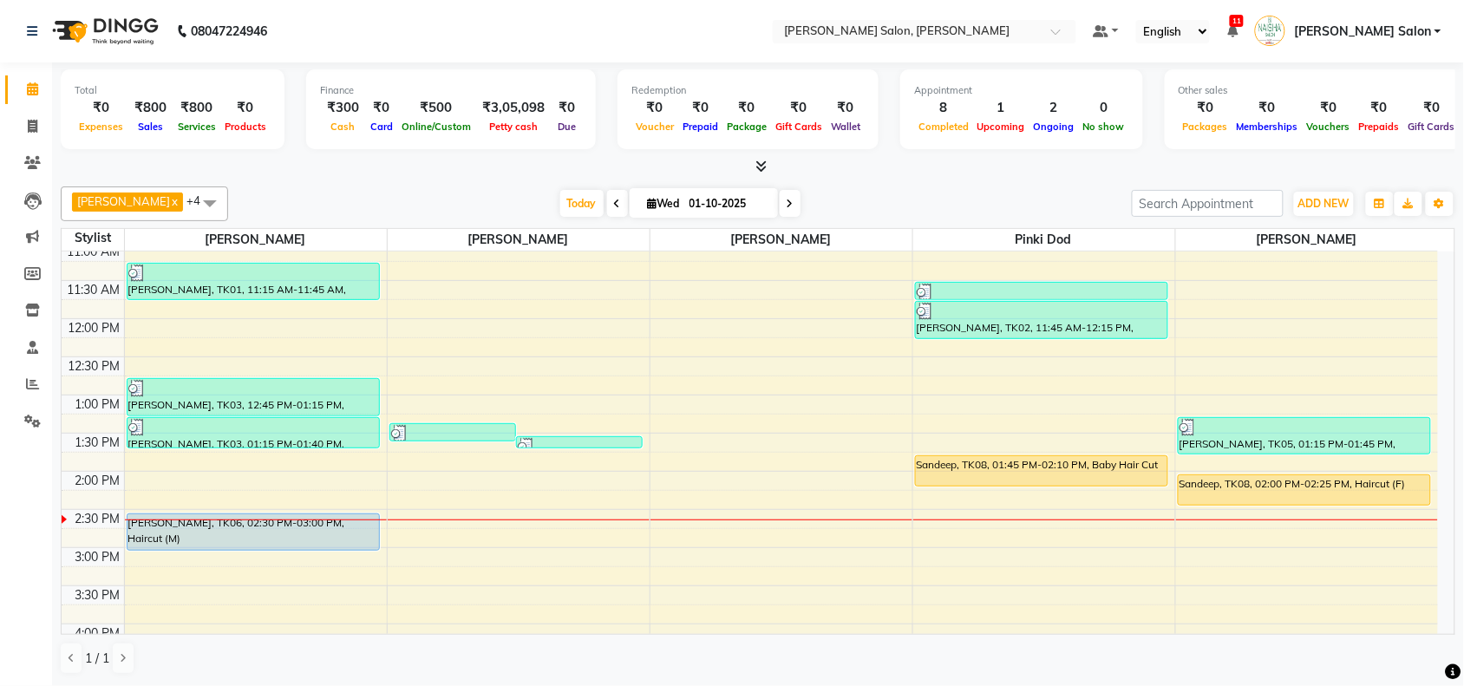
scroll to position [0, 0]
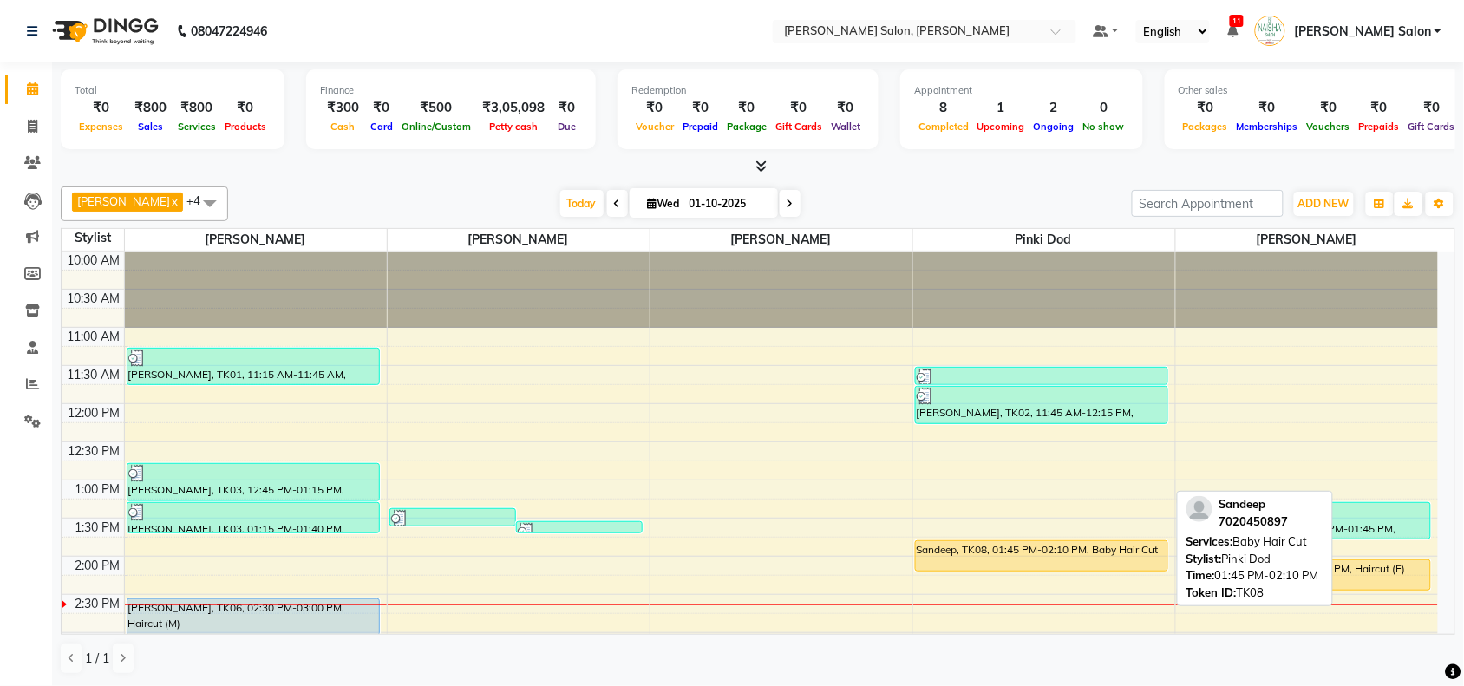
click at [1092, 560] on div "Sandeep, TK08, 01:45 PM-02:10 PM, Baby Hair Cut" at bounding box center [1041, 555] width 251 height 29
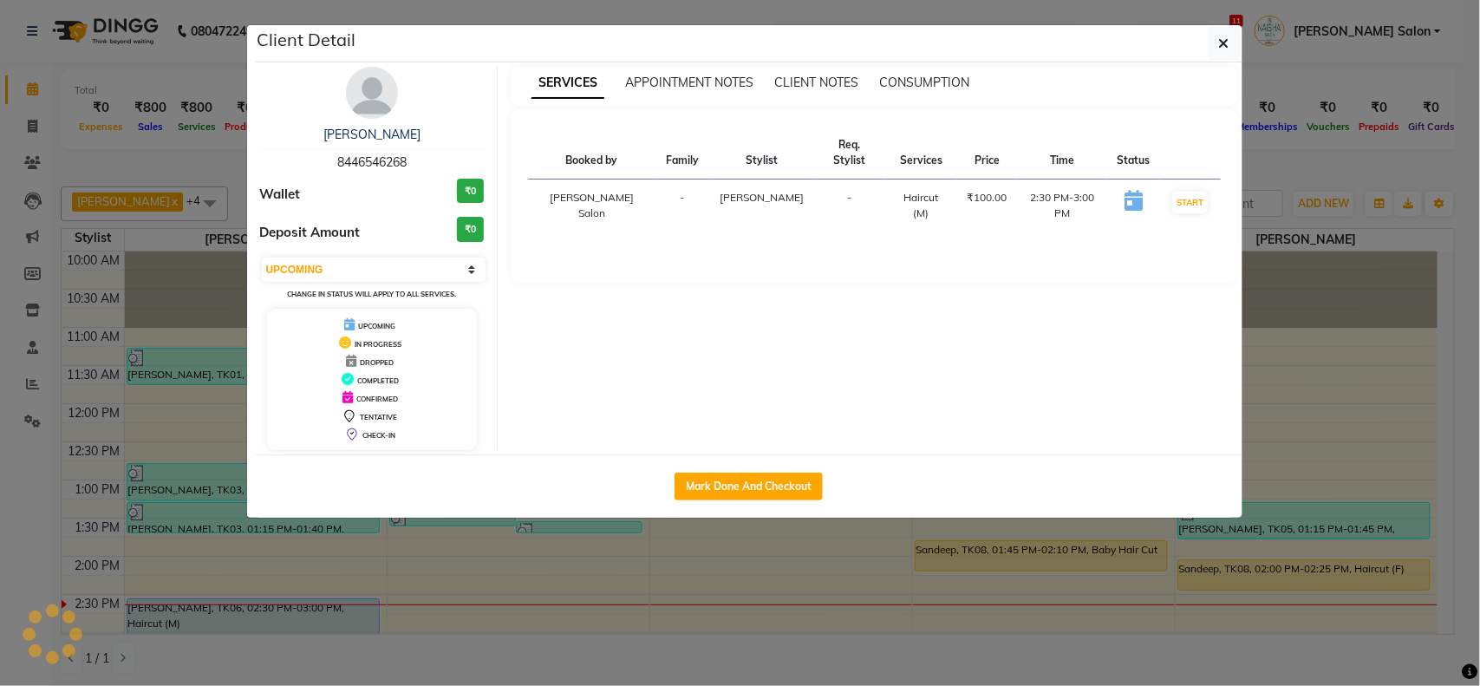
select select "1"
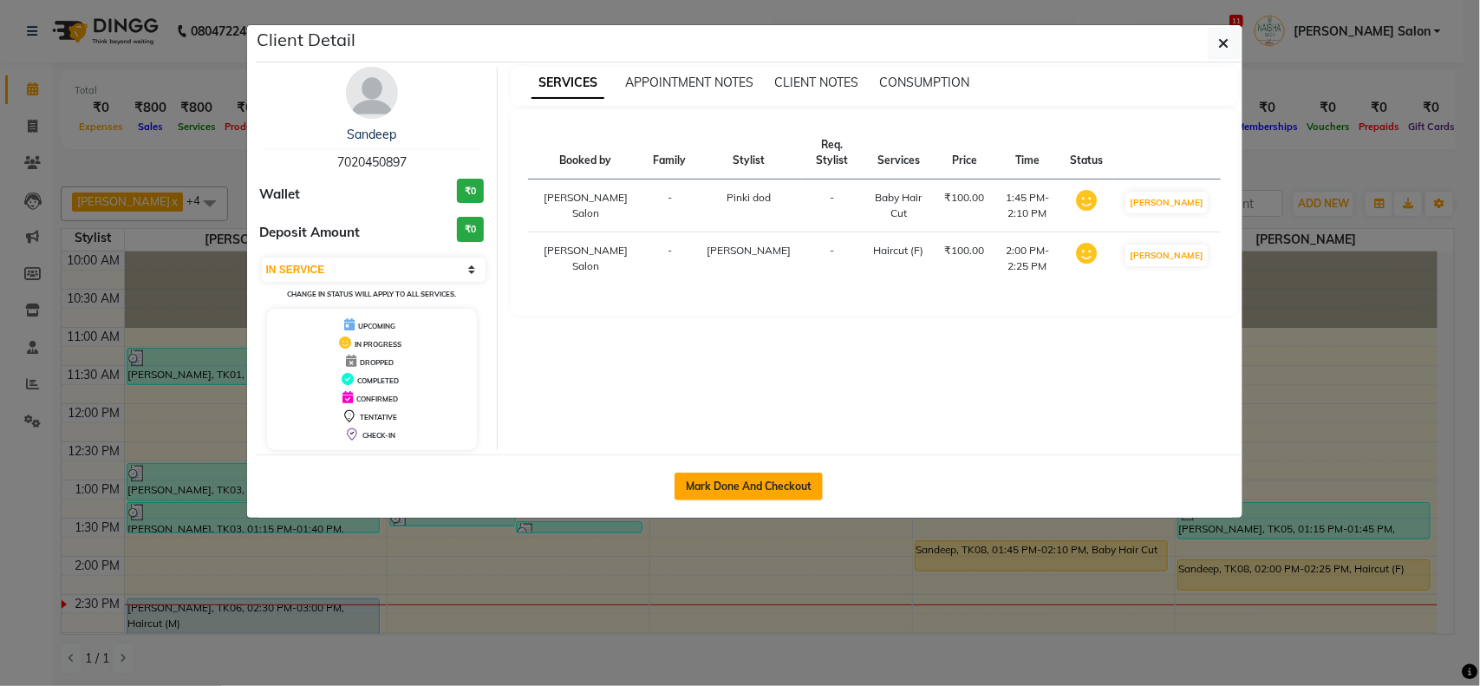
click at [702, 490] on button "Mark Done And Checkout" at bounding box center [749, 487] width 148 height 28
select select "service"
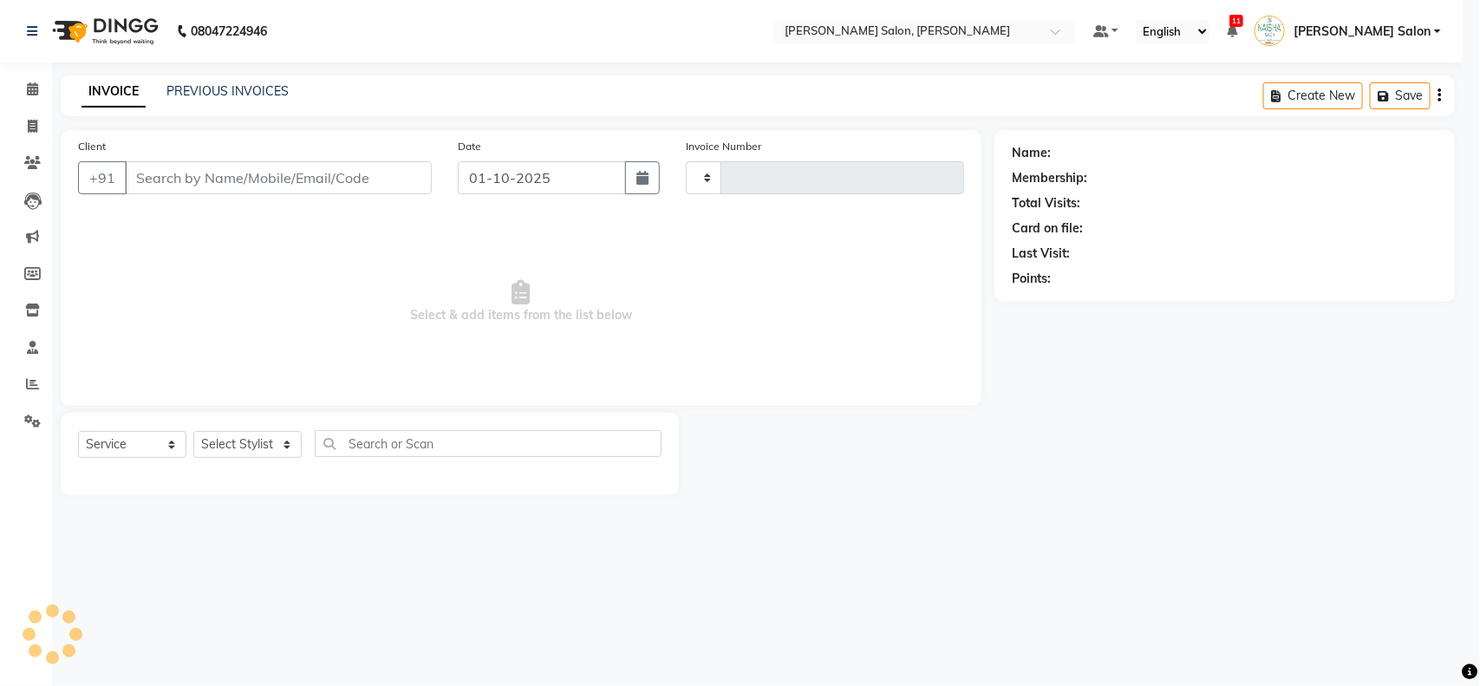
type input "4070"
select select "5497"
select select "3"
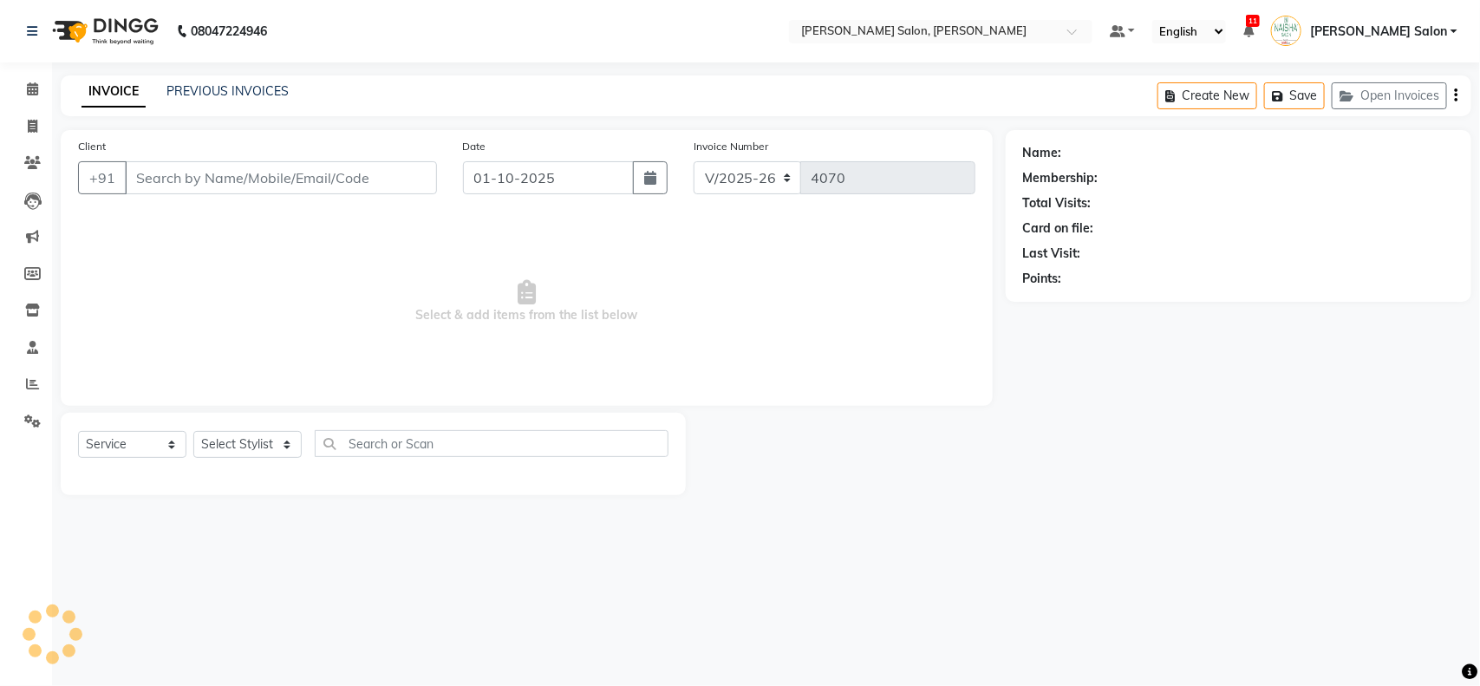
type input "7020450897"
select select "83168"
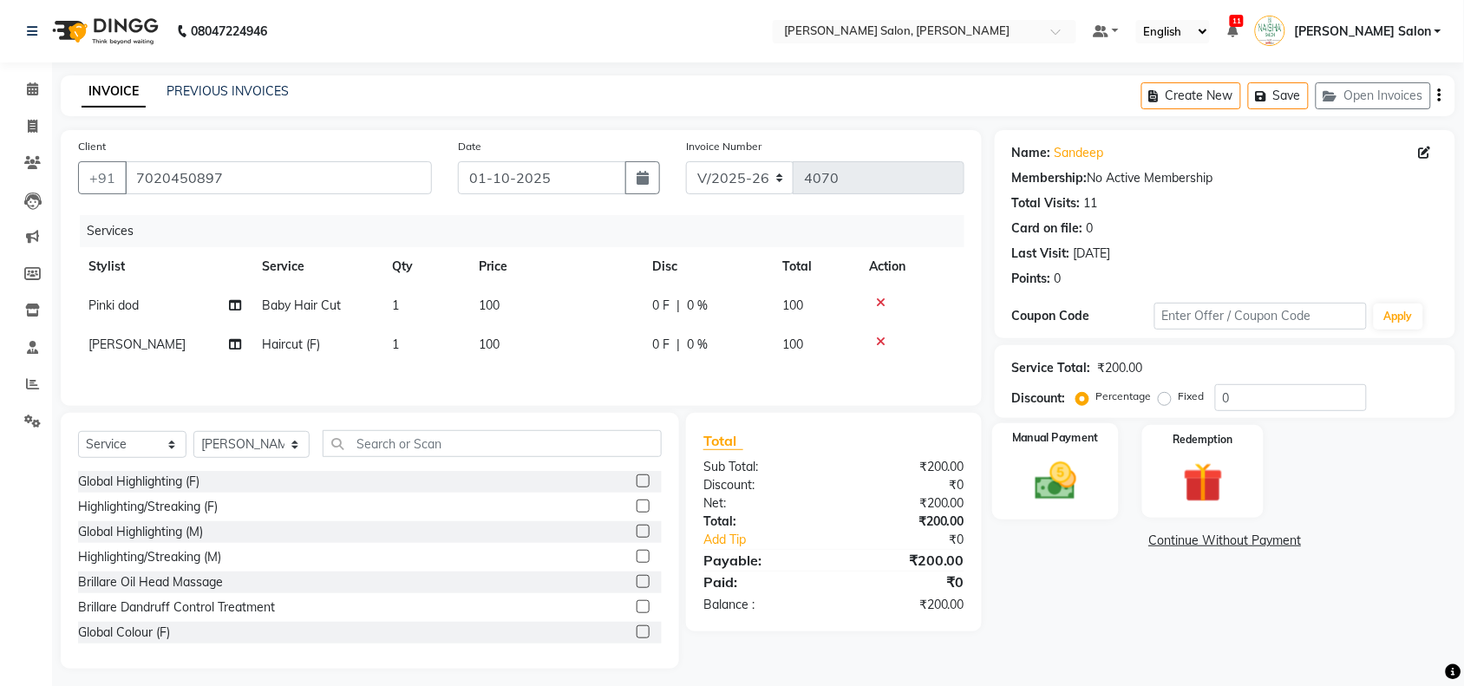
click at [1026, 479] on img at bounding box center [1055, 481] width 68 height 48
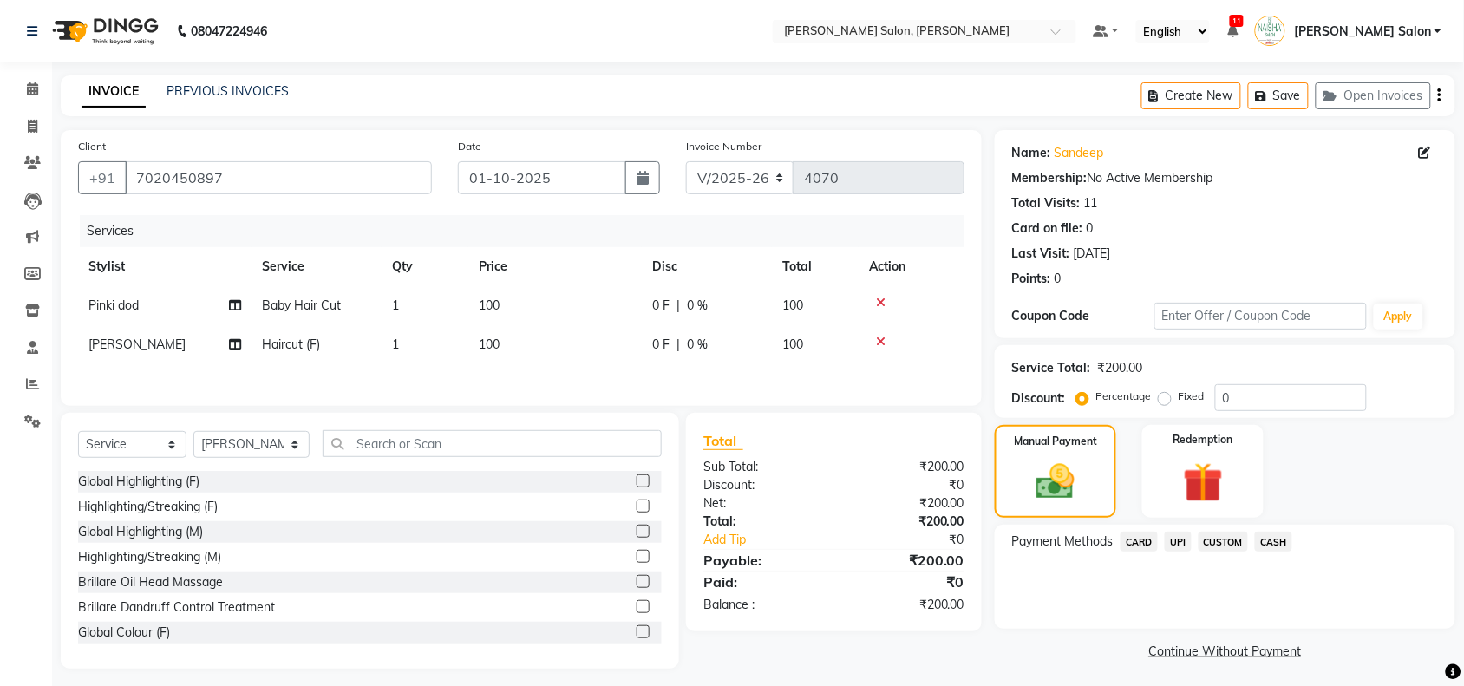
click at [1284, 538] on span "CASH" at bounding box center [1273, 541] width 37 height 20
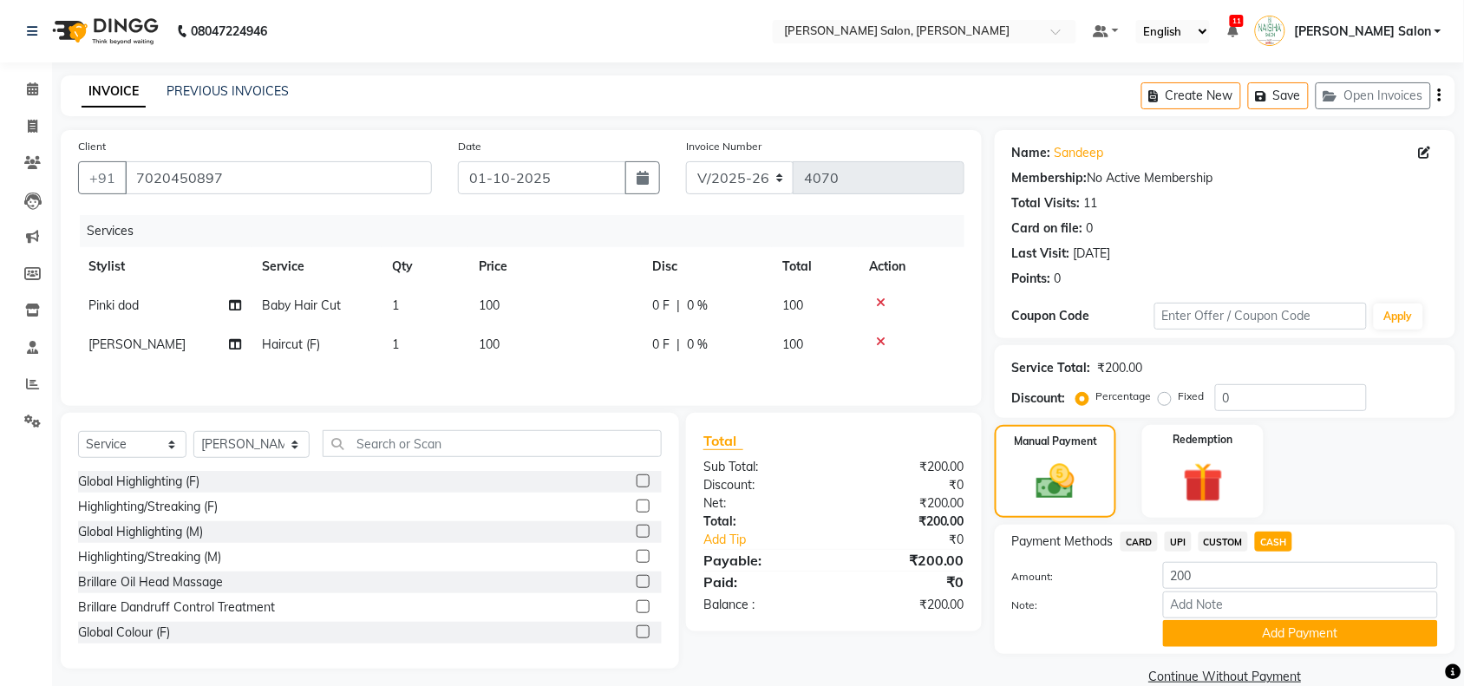
click at [1327, 647] on div "Payment Methods CARD UPI CUSTOM CASH Amount: 200 Note: Add Payment" at bounding box center [1224, 589] width 460 height 129
click at [1329, 637] on button "Add Payment" at bounding box center [1300, 633] width 275 height 27
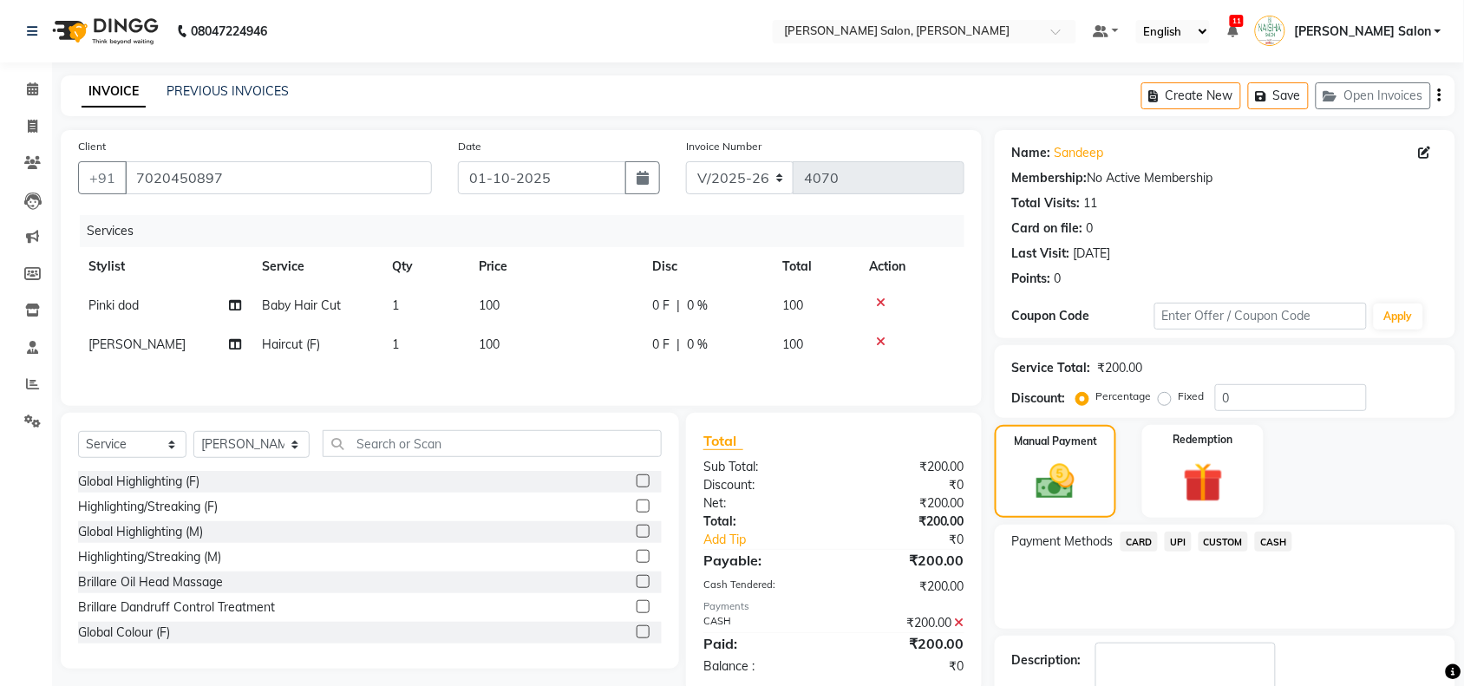
scroll to position [102, 0]
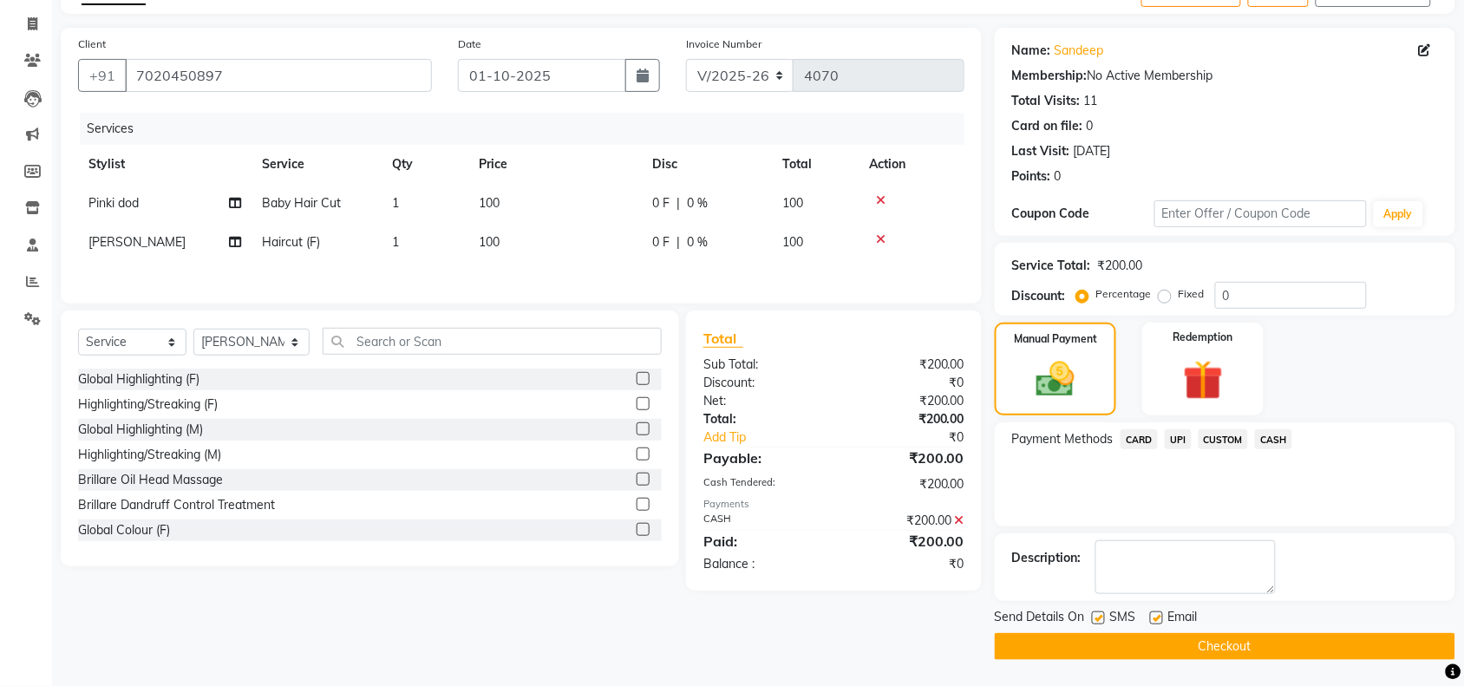
click at [1272, 650] on button "Checkout" at bounding box center [1224, 646] width 460 height 27
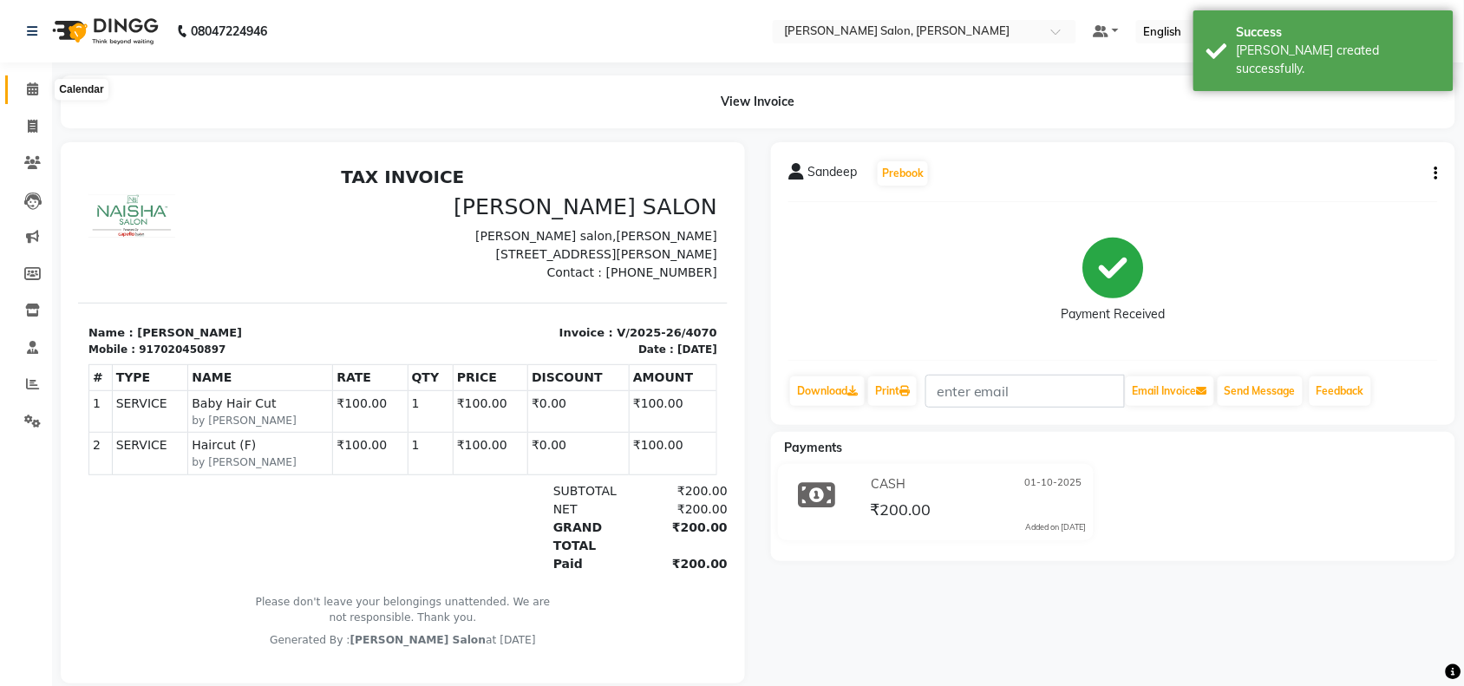
drag, startPoint x: 27, startPoint y: 79, endPoint x: 36, endPoint y: 80, distance: 9.6
click at [27, 80] on span at bounding box center [32, 90] width 30 height 20
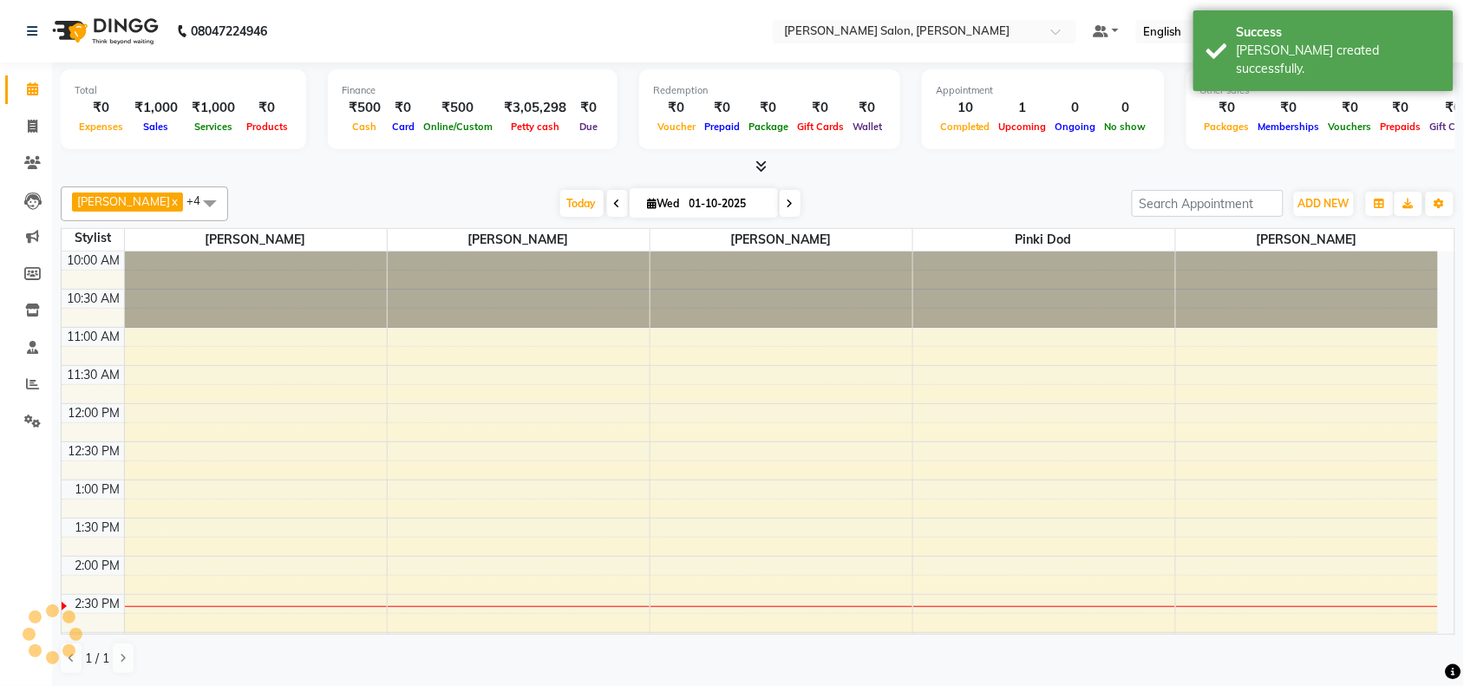
scroll to position [310, 0]
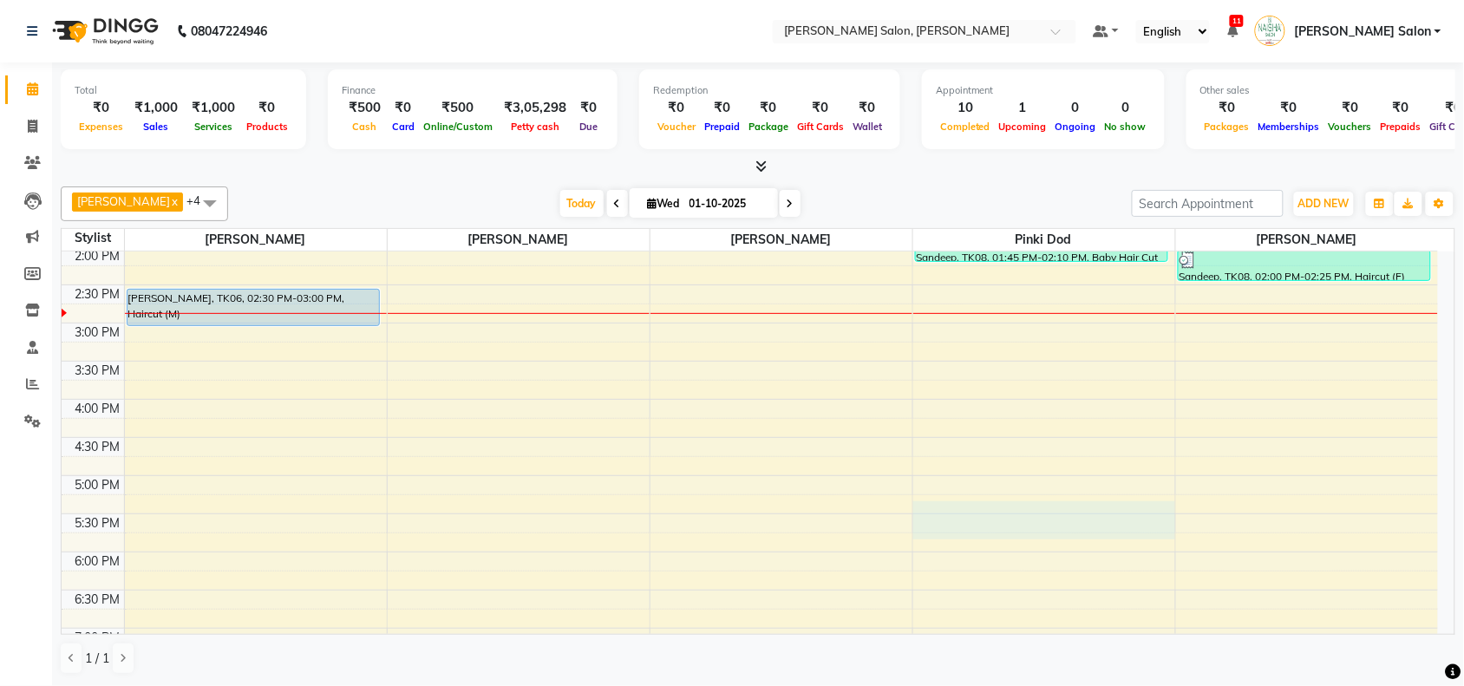
click at [989, 522] on div "10:00 AM 10:30 AM 11:00 AM 11:30 AM 12:00 PM 12:30 PM 1:00 PM 1:30 PM 2:00 PM 2…" at bounding box center [750, 399] width 1376 height 915
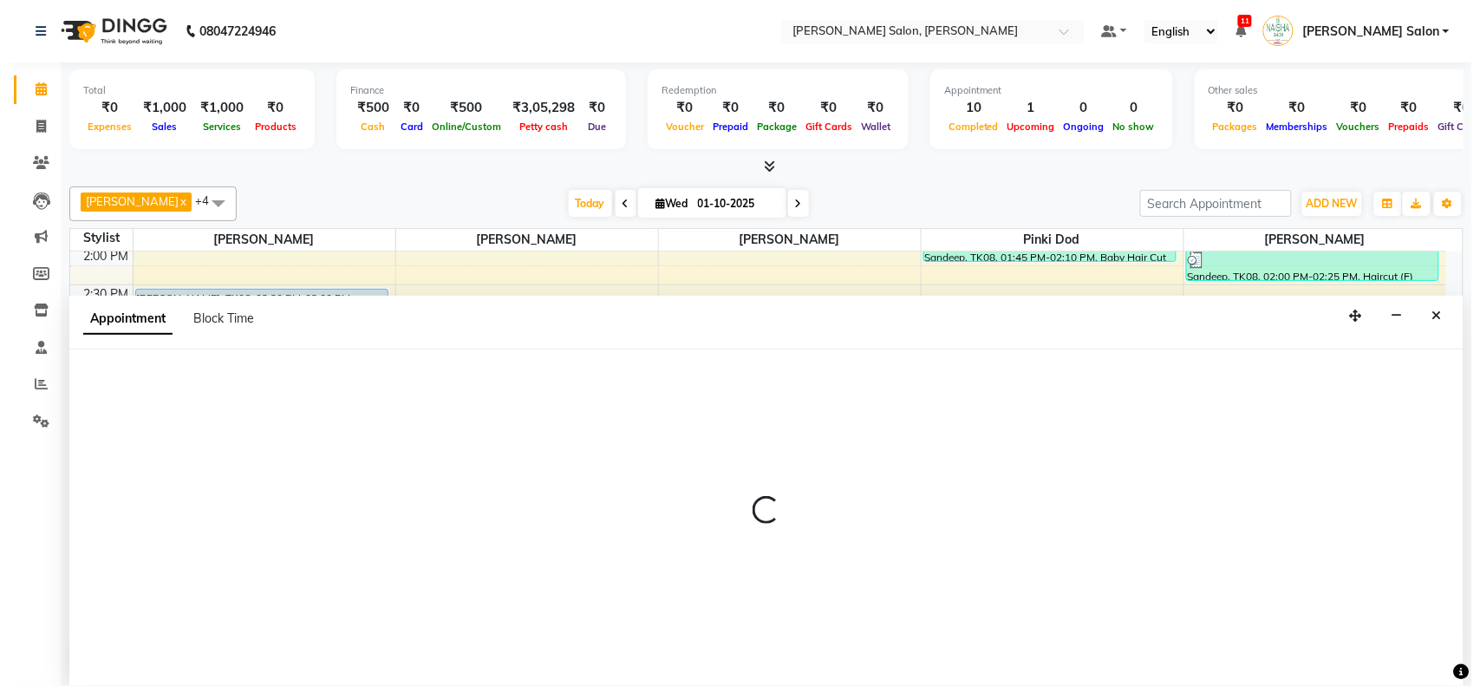
scroll to position [1, 0]
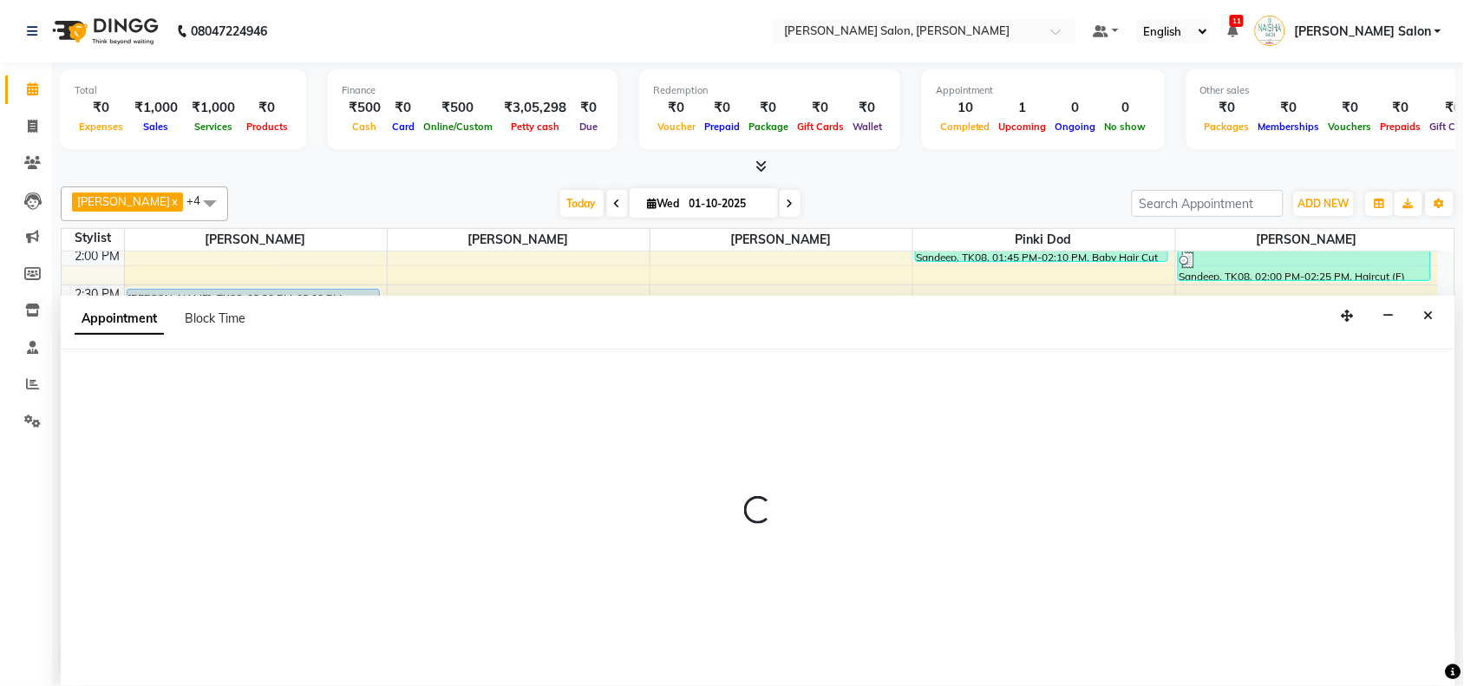
select select "90150"
select select "tentative"
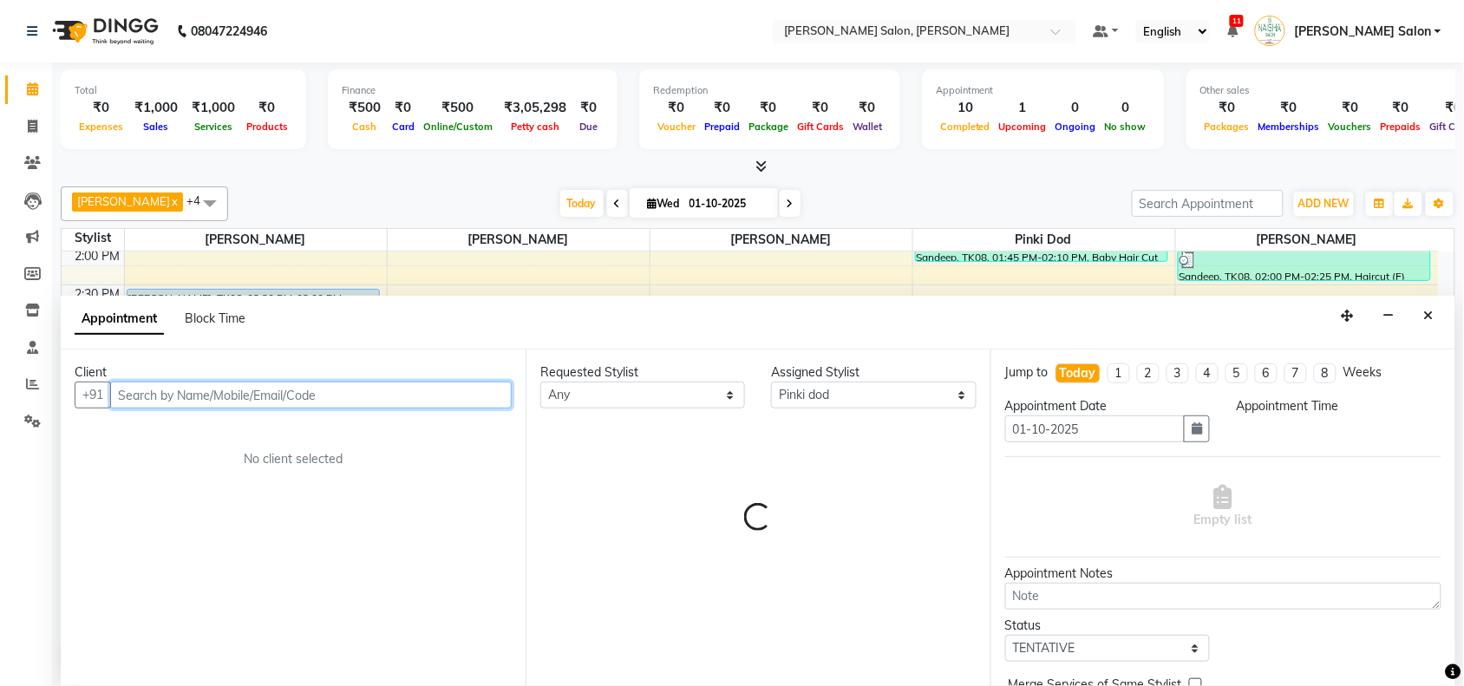
select select "1035"
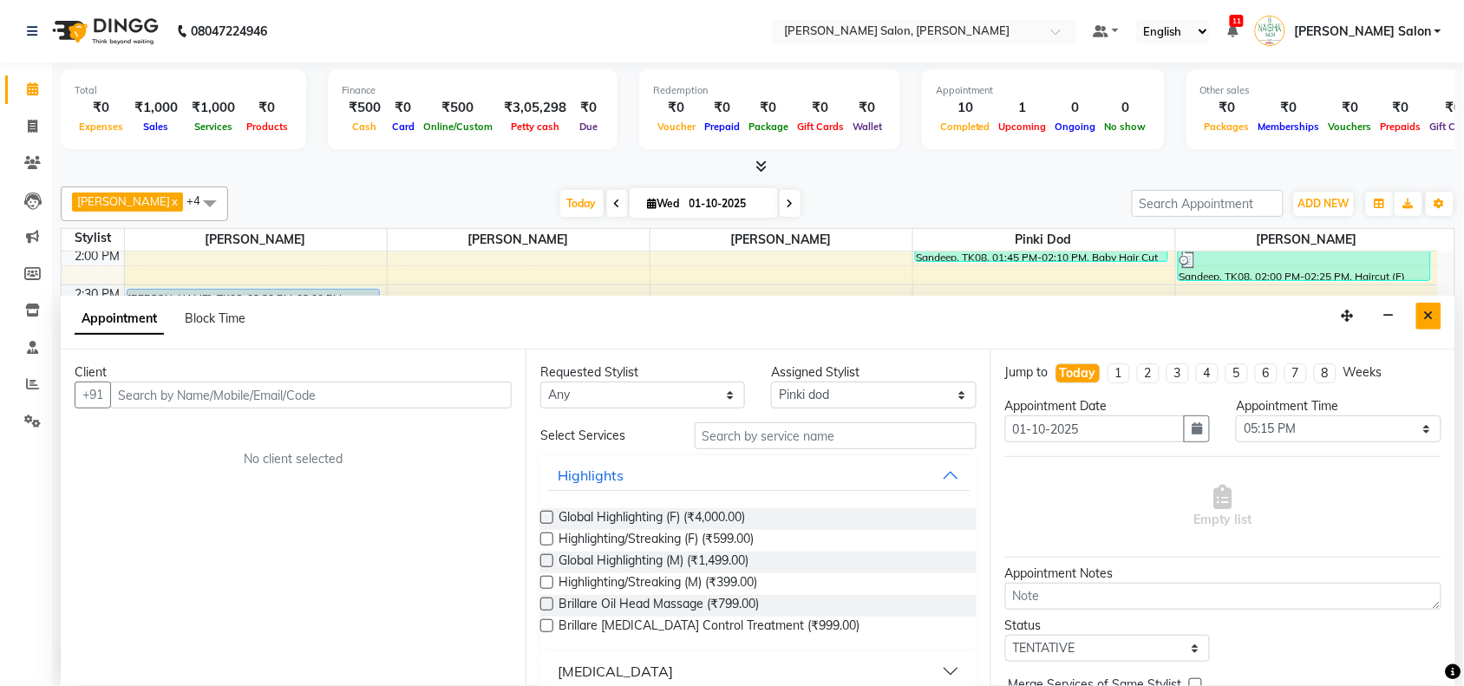
click at [1440, 323] on button "Close" at bounding box center [1428, 316] width 25 height 27
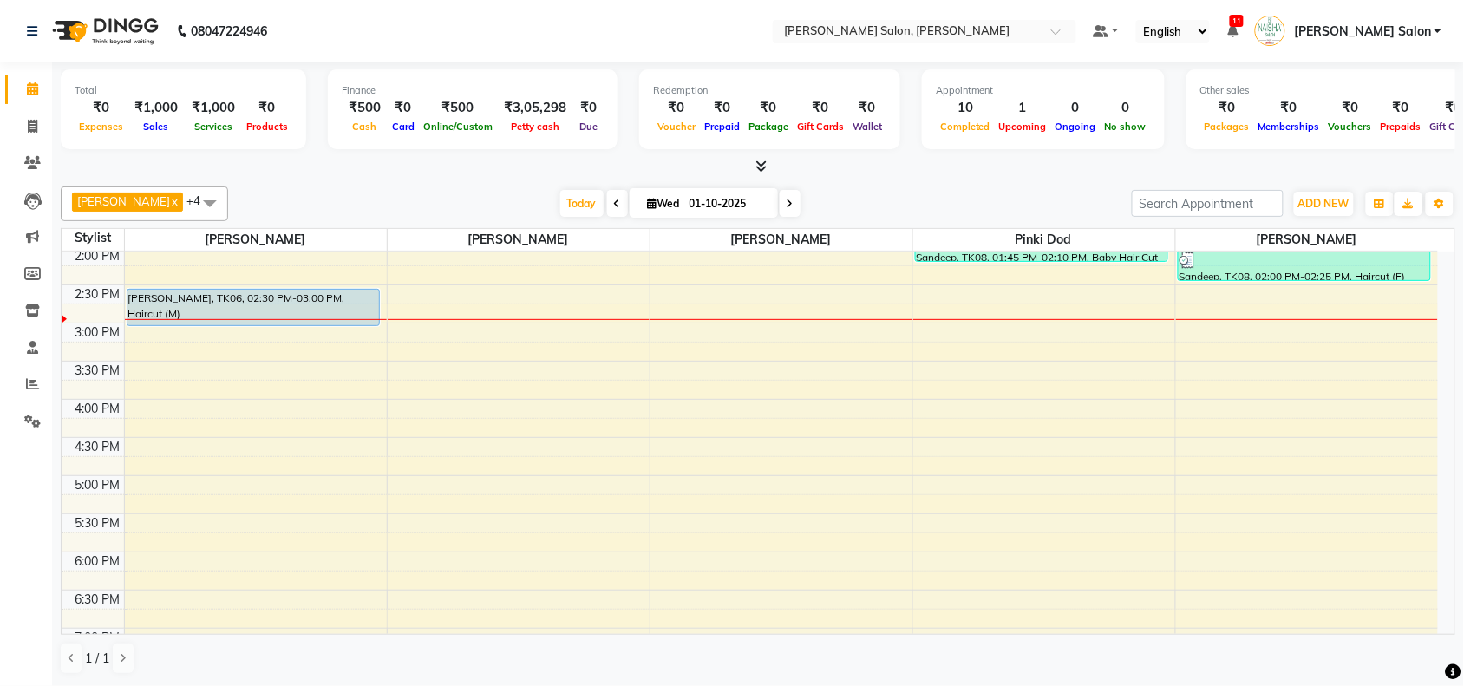
click at [1435, 331] on div "10:00 AM 10:30 AM 11:00 AM 11:30 AM 12:00 PM 12:30 PM 1:00 PM 1:30 PM 2:00 PM 2…" at bounding box center [750, 399] width 1376 height 915
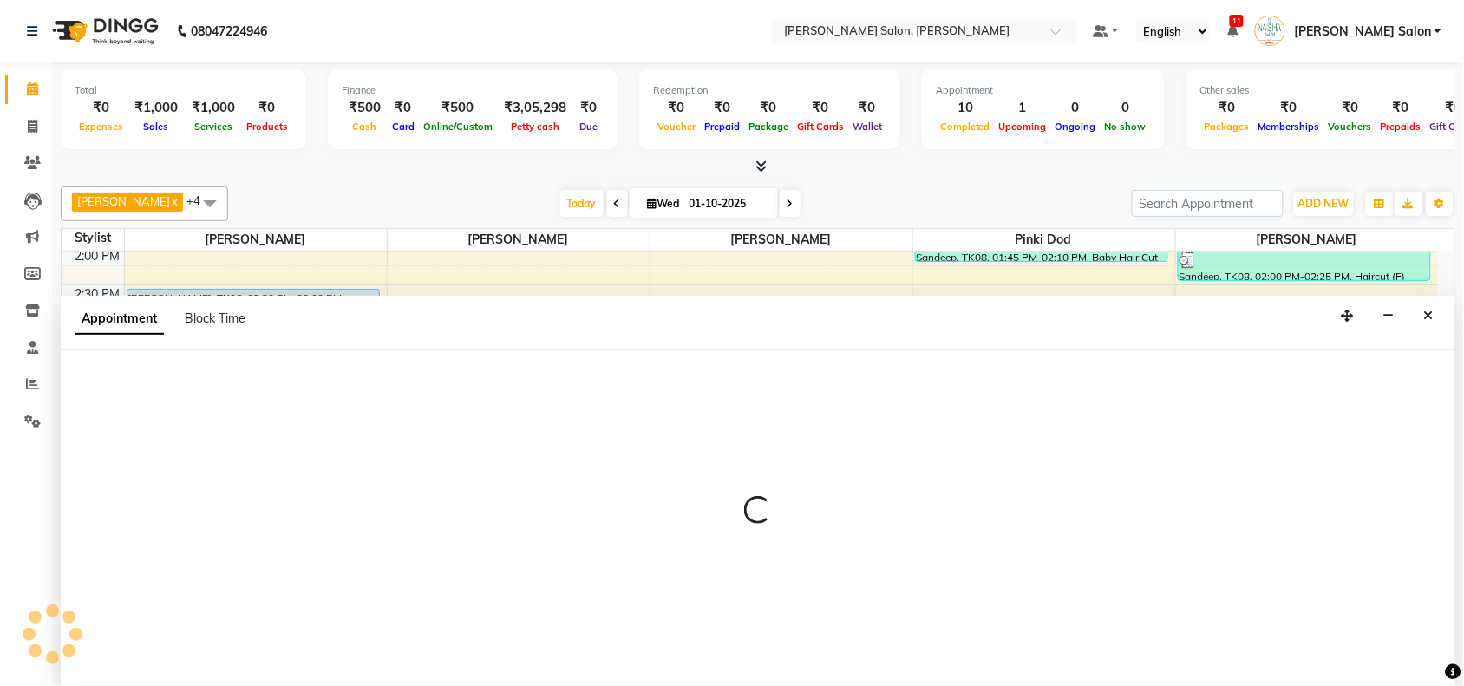
click at [1435, 331] on div "Appointment Block Time" at bounding box center [758, 323] width 1394 height 54
select select "83168"
select select "tentative"
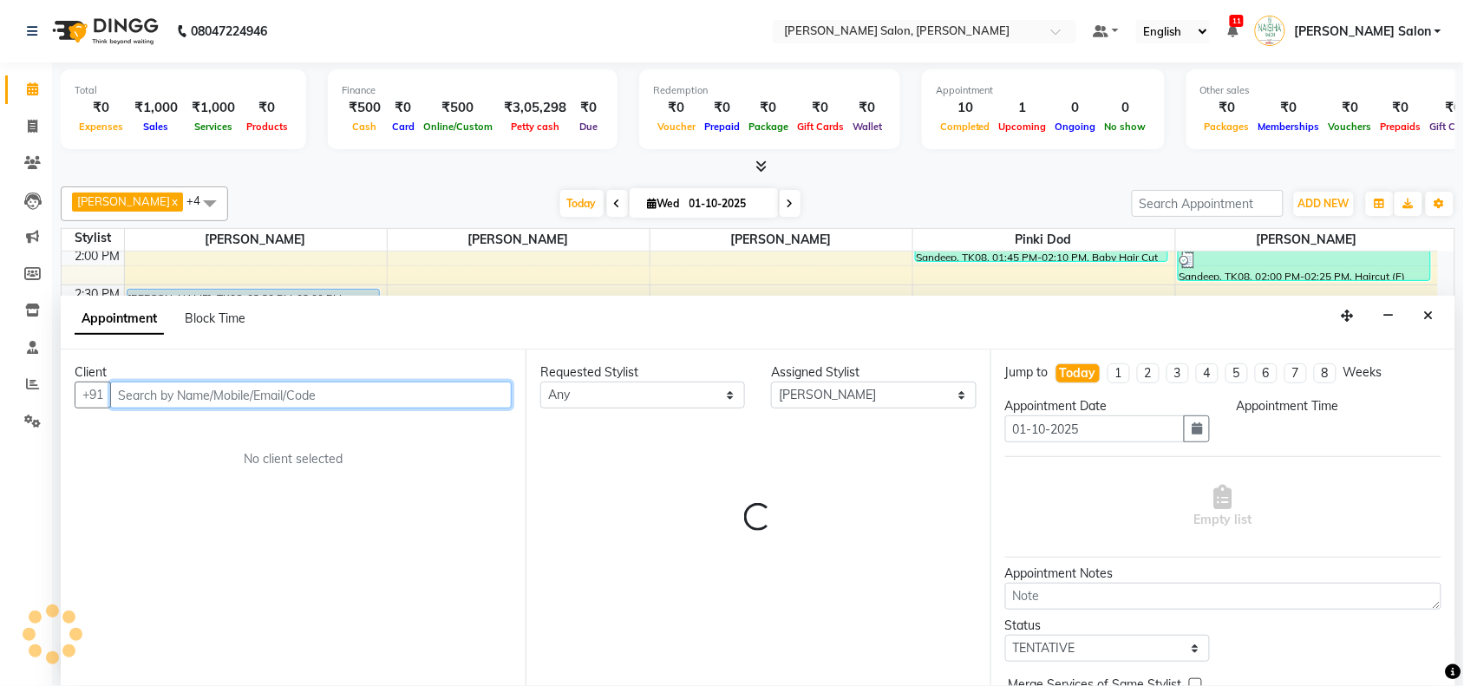
select select "900"
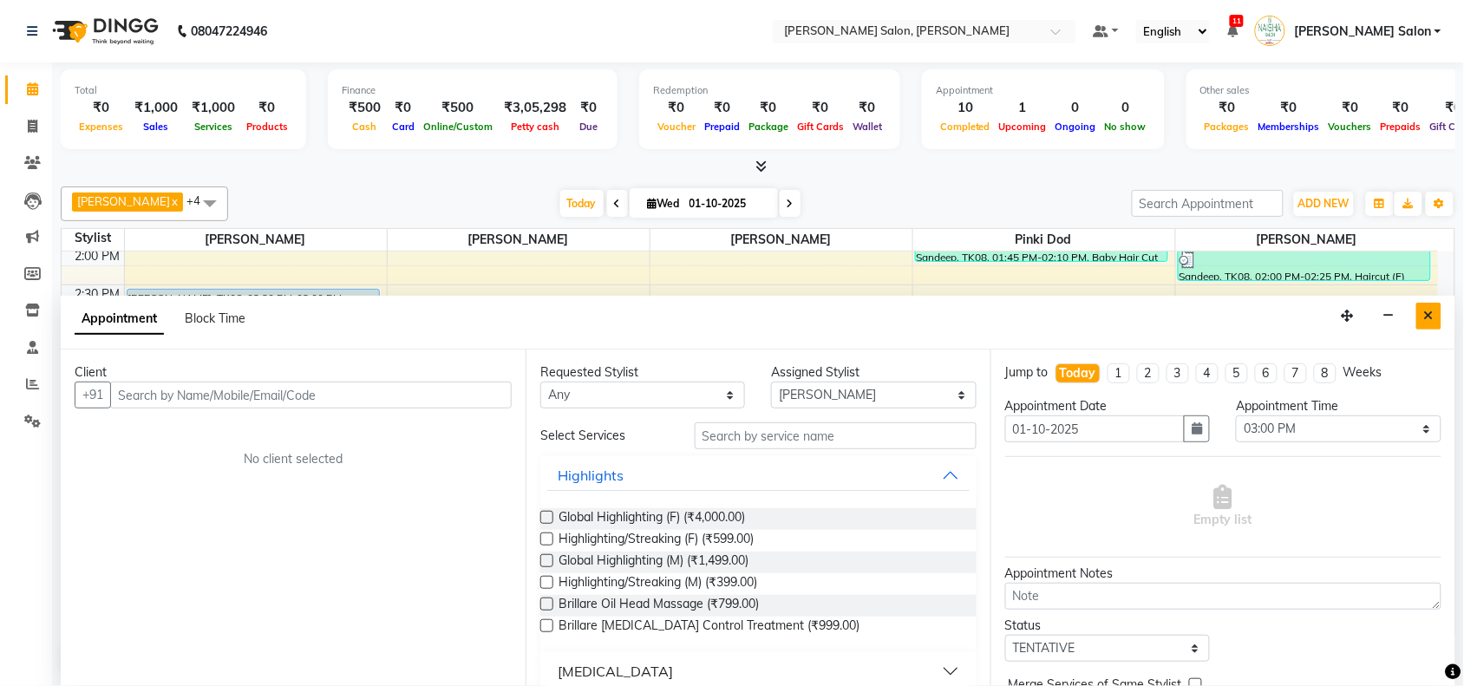
click at [1422, 309] on button "Close" at bounding box center [1428, 316] width 25 height 27
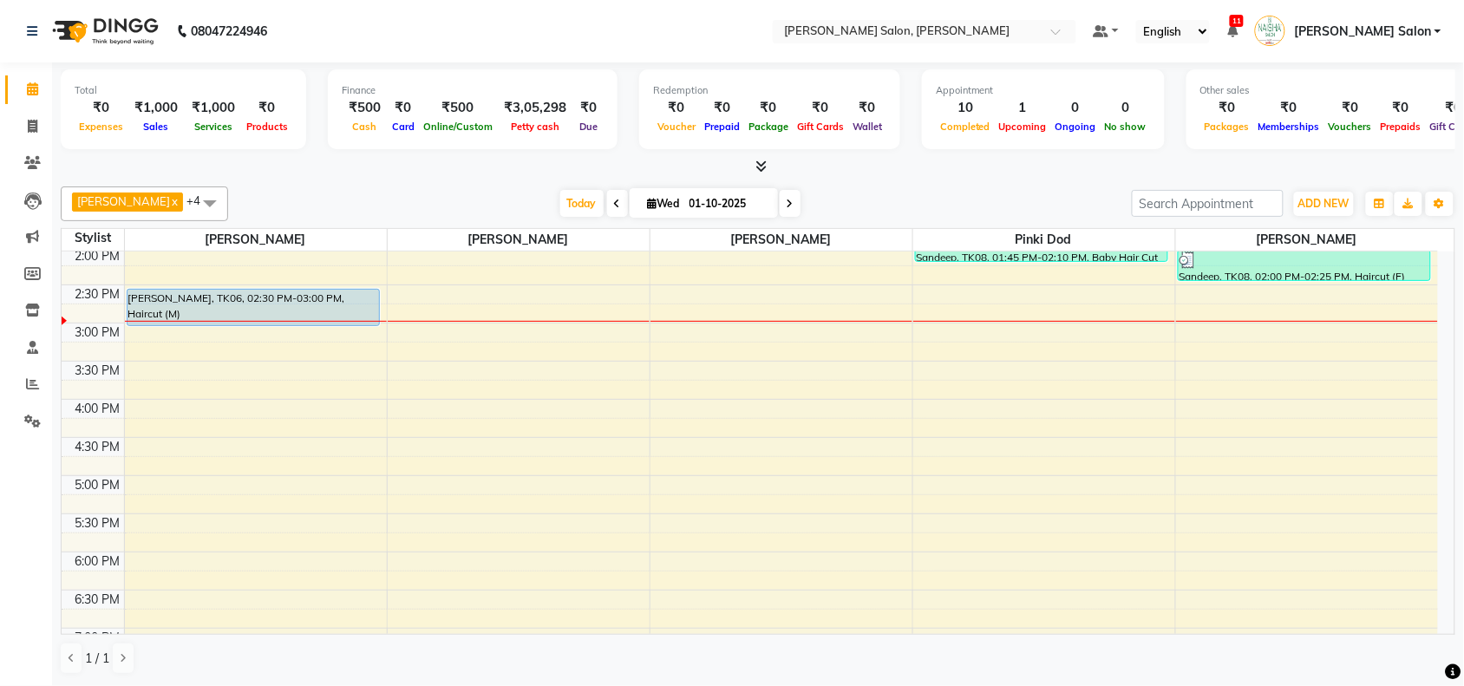
click at [1277, 312] on div "10:00 AM 10:30 AM 11:00 AM 11:30 AM 12:00 PM 12:30 PM 1:00 PM 1:30 PM 2:00 PM 2…" at bounding box center [750, 399] width 1376 height 915
select select "83168"
select select "tentative"
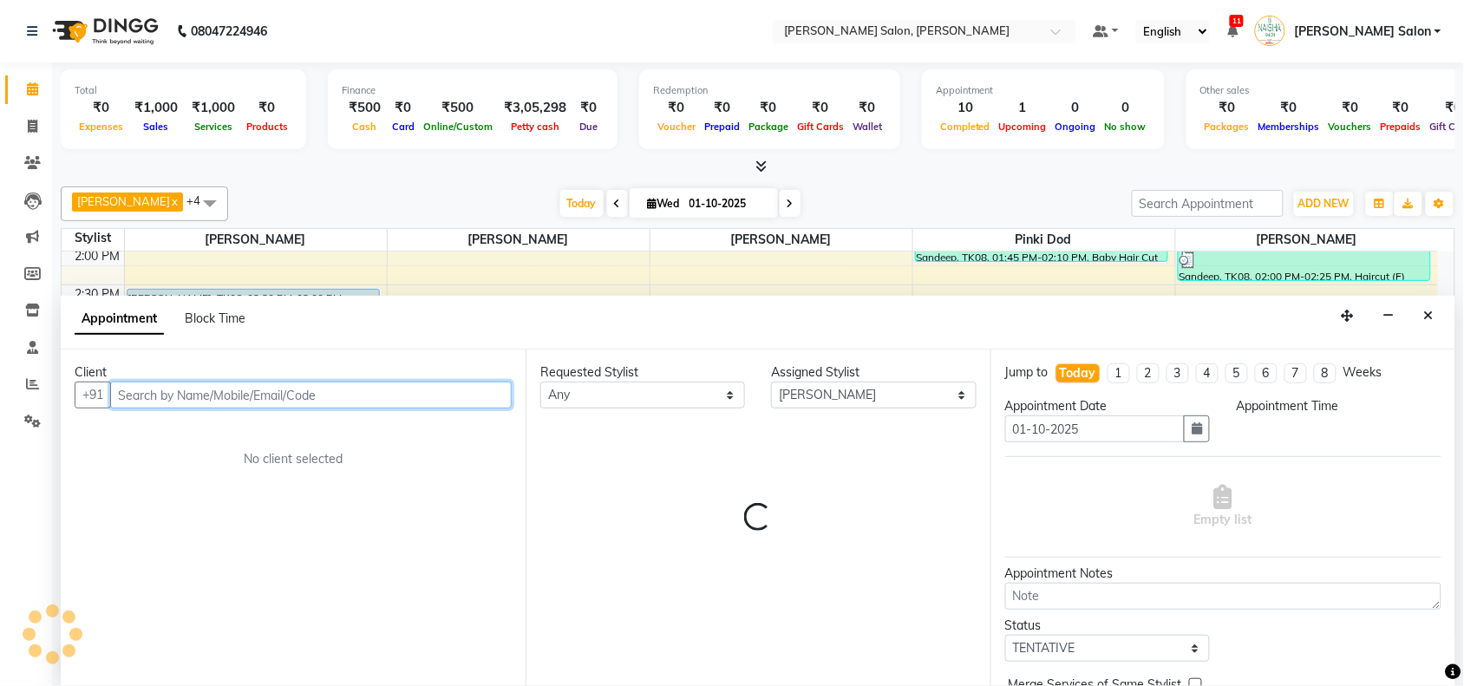
select select "885"
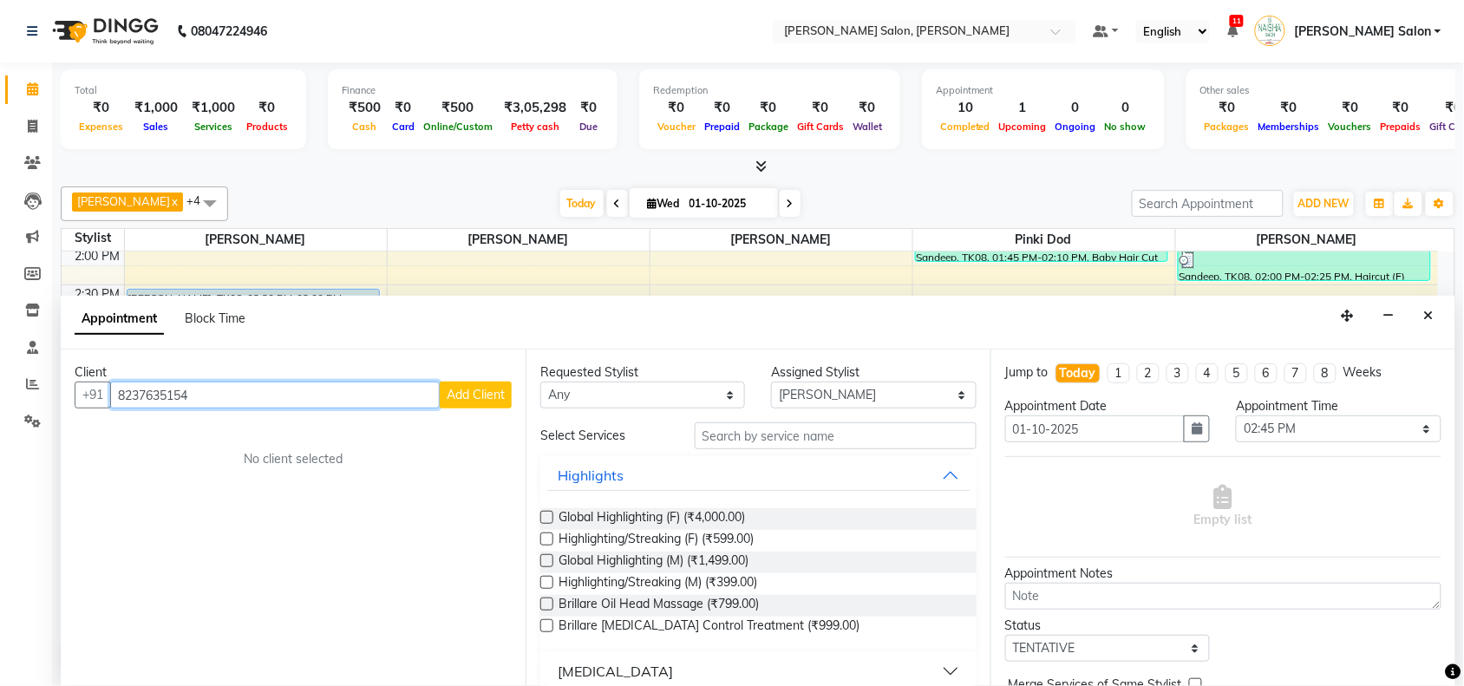
type input "8237635154"
click at [464, 381] on button "Add Client" at bounding box center [476, 394] width 72 height 27
select select "22"
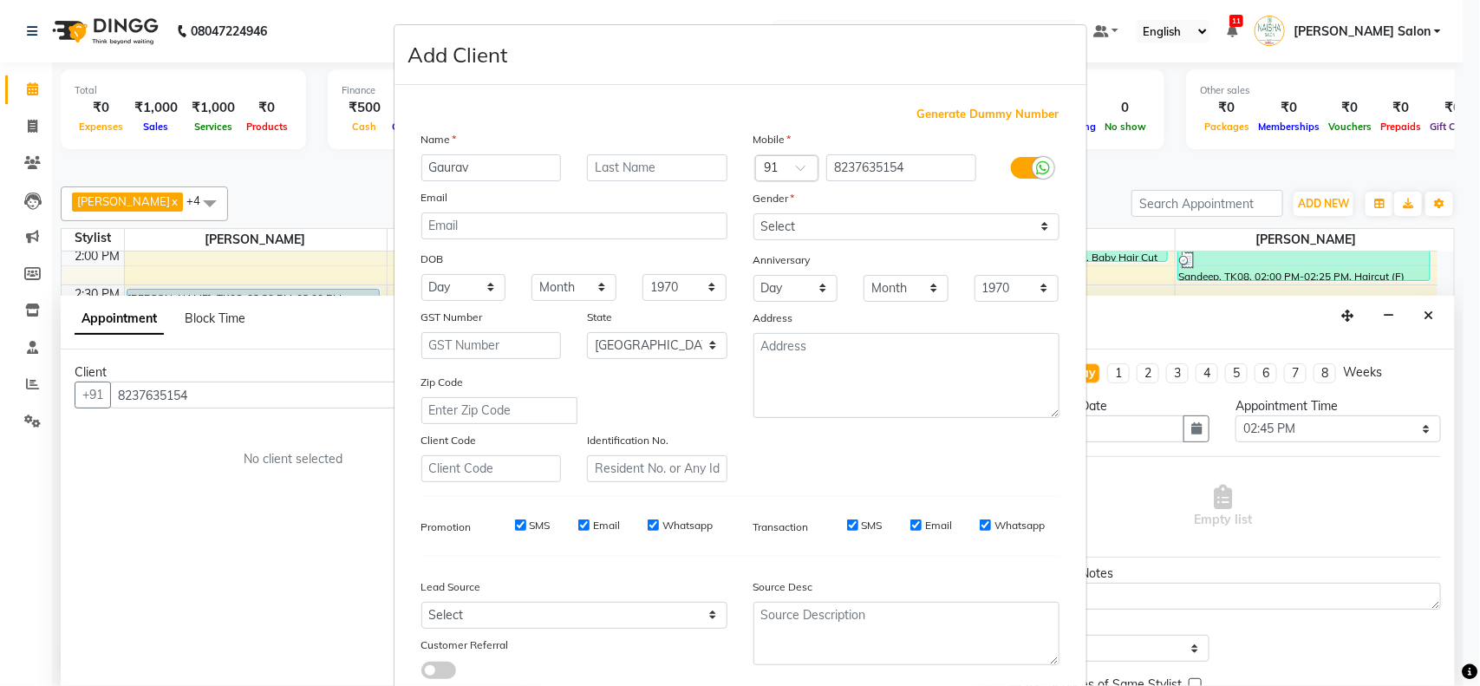
type input "Gaurav"
click at [621, 176] on input "text" at bounding box center [657, 167] width 140 height 27
type input "Dahode"
click at [794, 215] on select "Select Male Female Other Prefer Not To Say" at bounding box center [906, 226] width 306 height 27
select select "male"
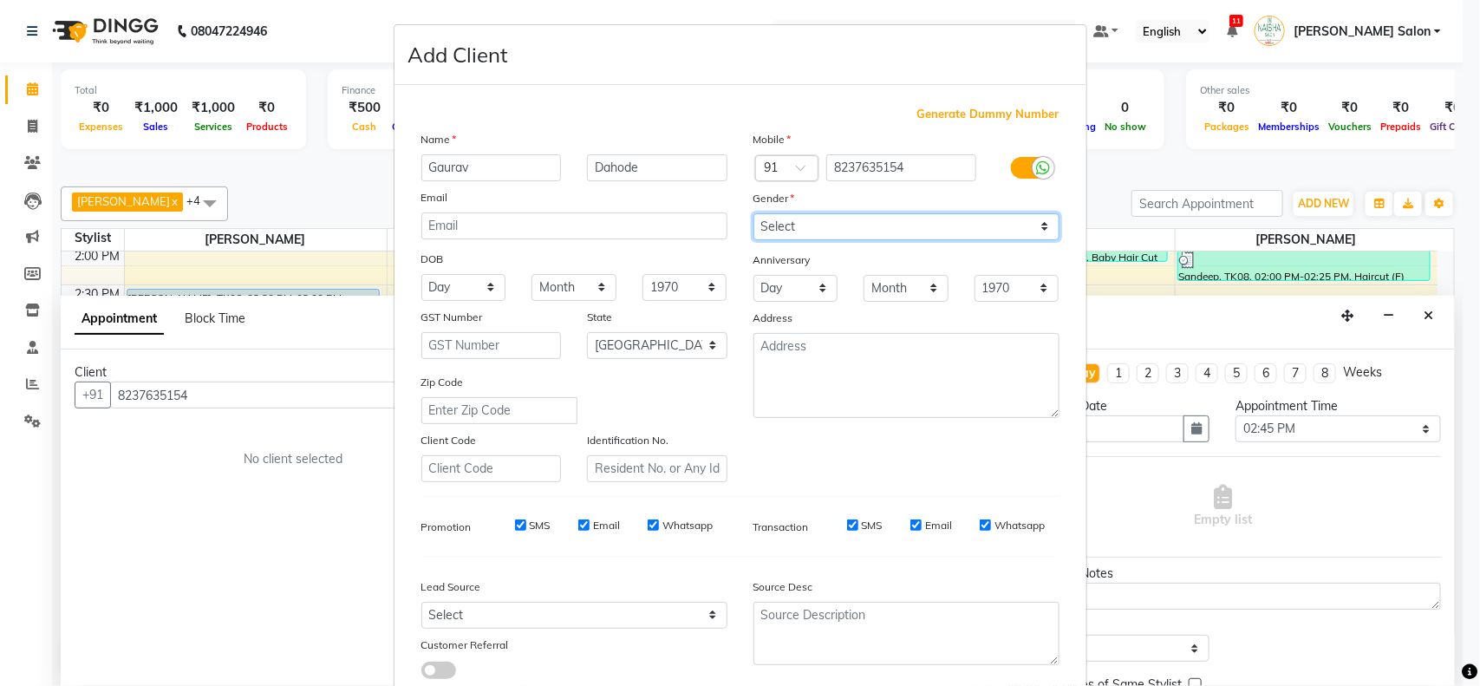
click at [753, 213] on select "Select Male Female Other Prefer Not To Say" at bounding box center [906, 226] width 306 height 27
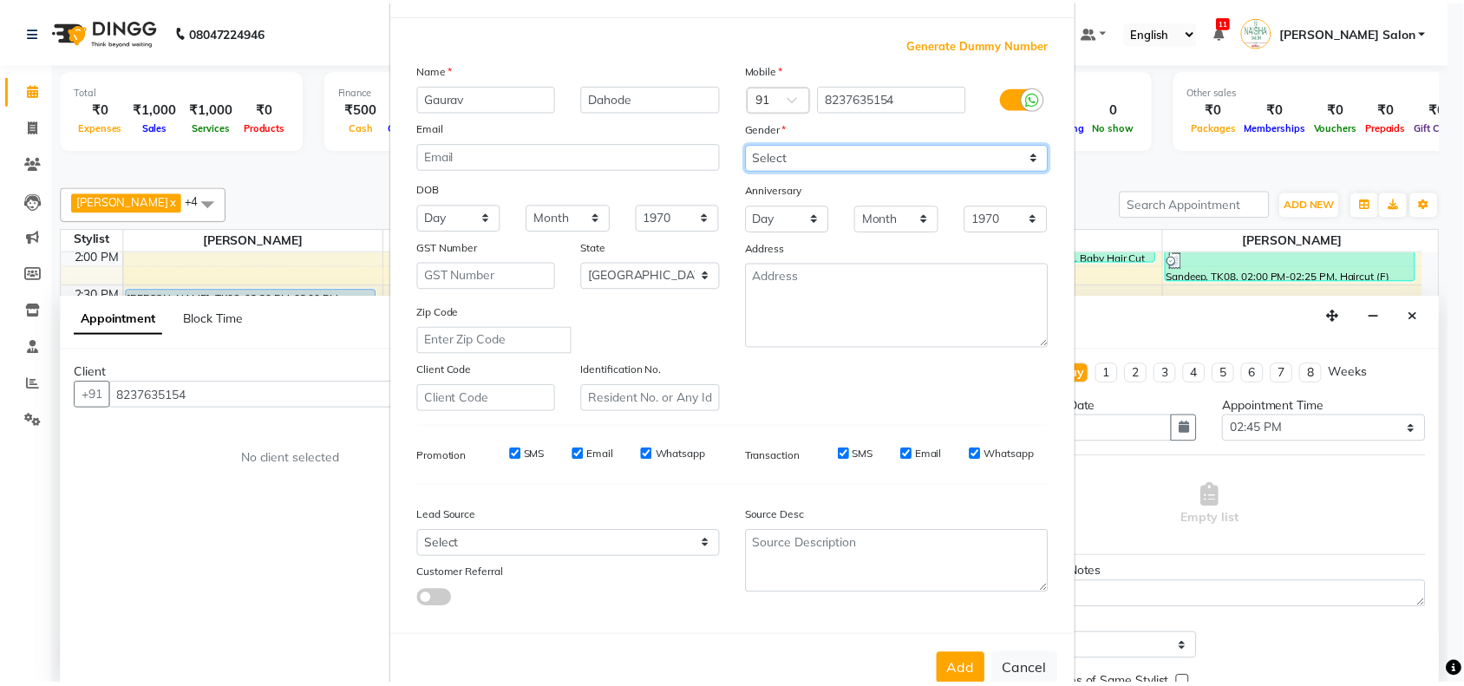
scroll to position [108, 0]
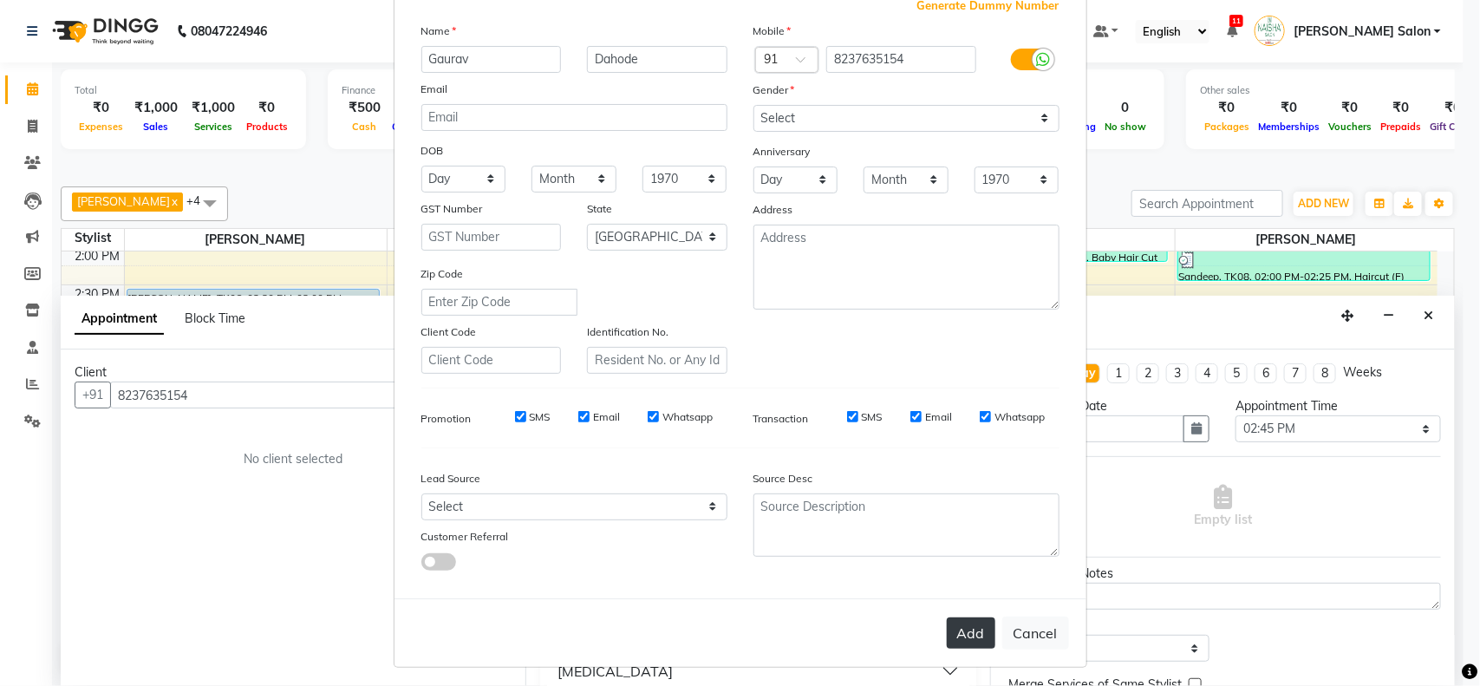
click at [961, 629] on button "Add" at bounding box center [971, 632] width 49 height 31
select select
select select "null"
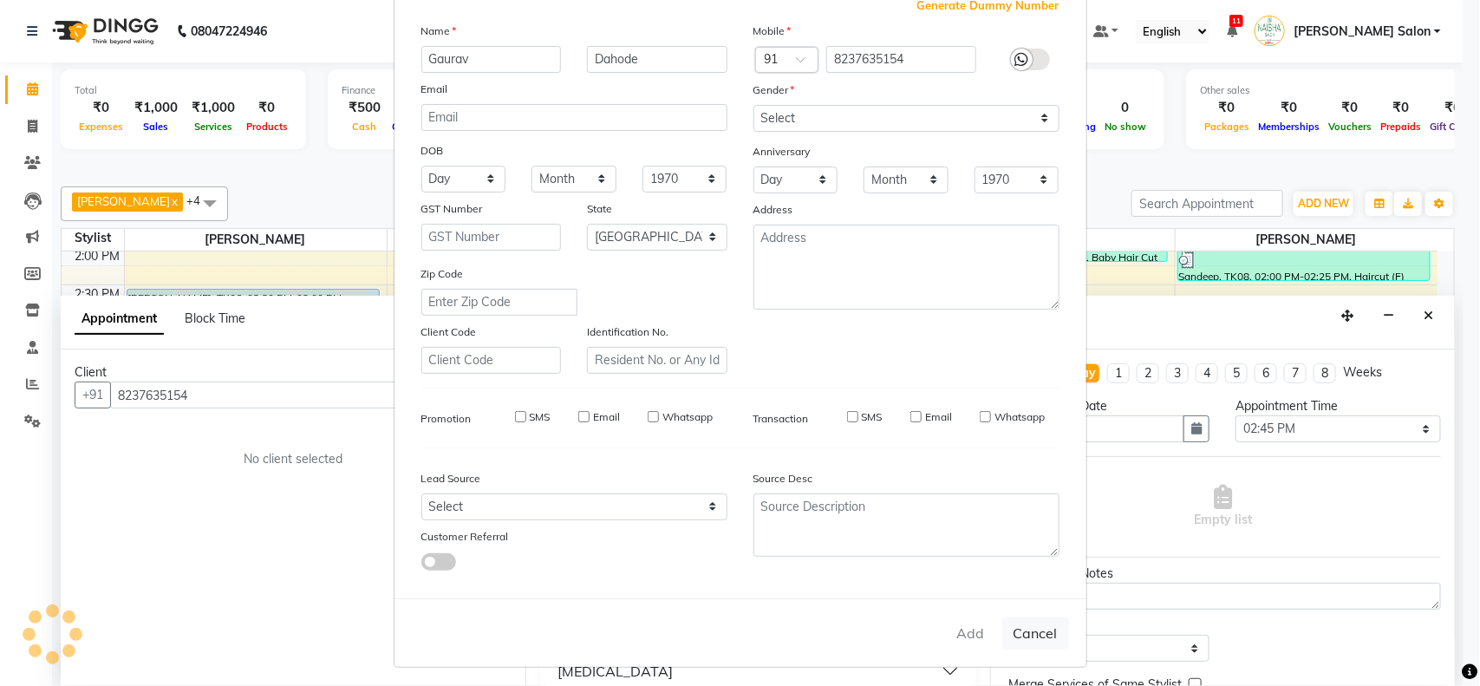
select select
checkbox input "false"
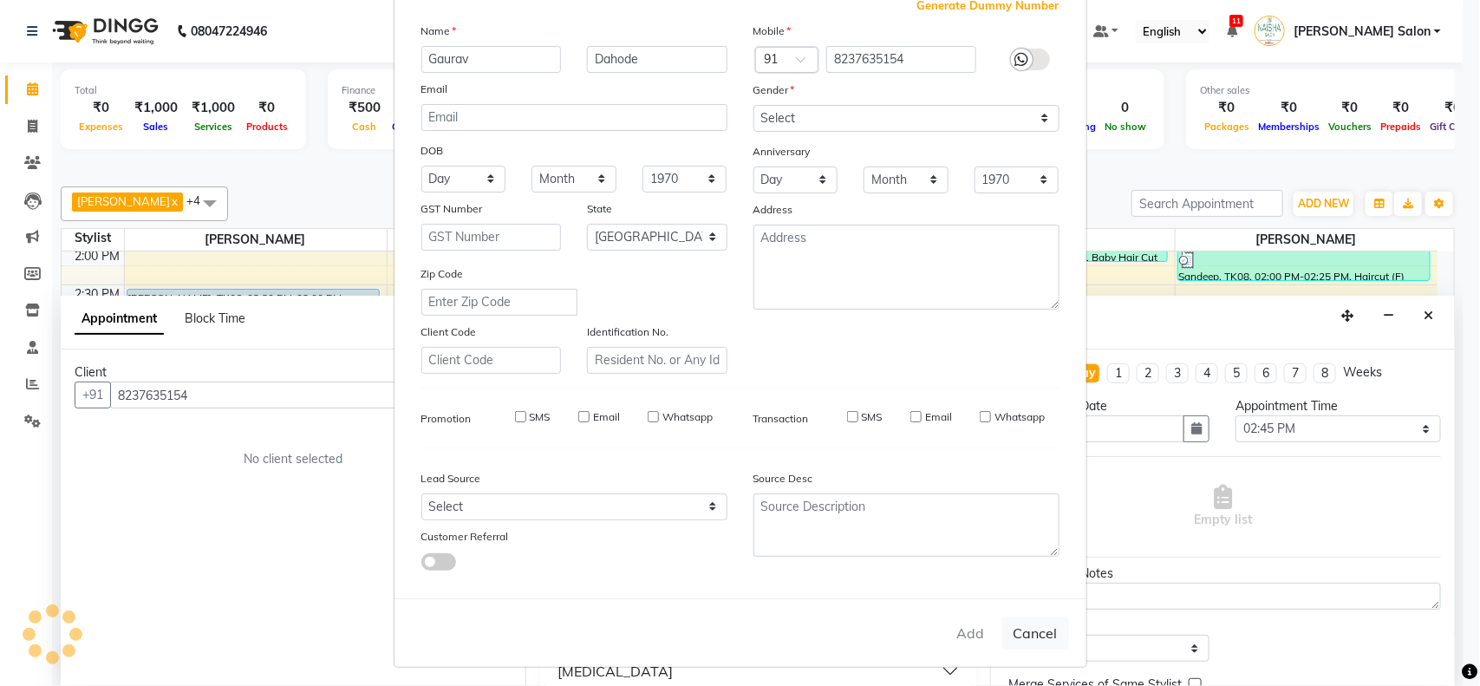
checkbox input "false"
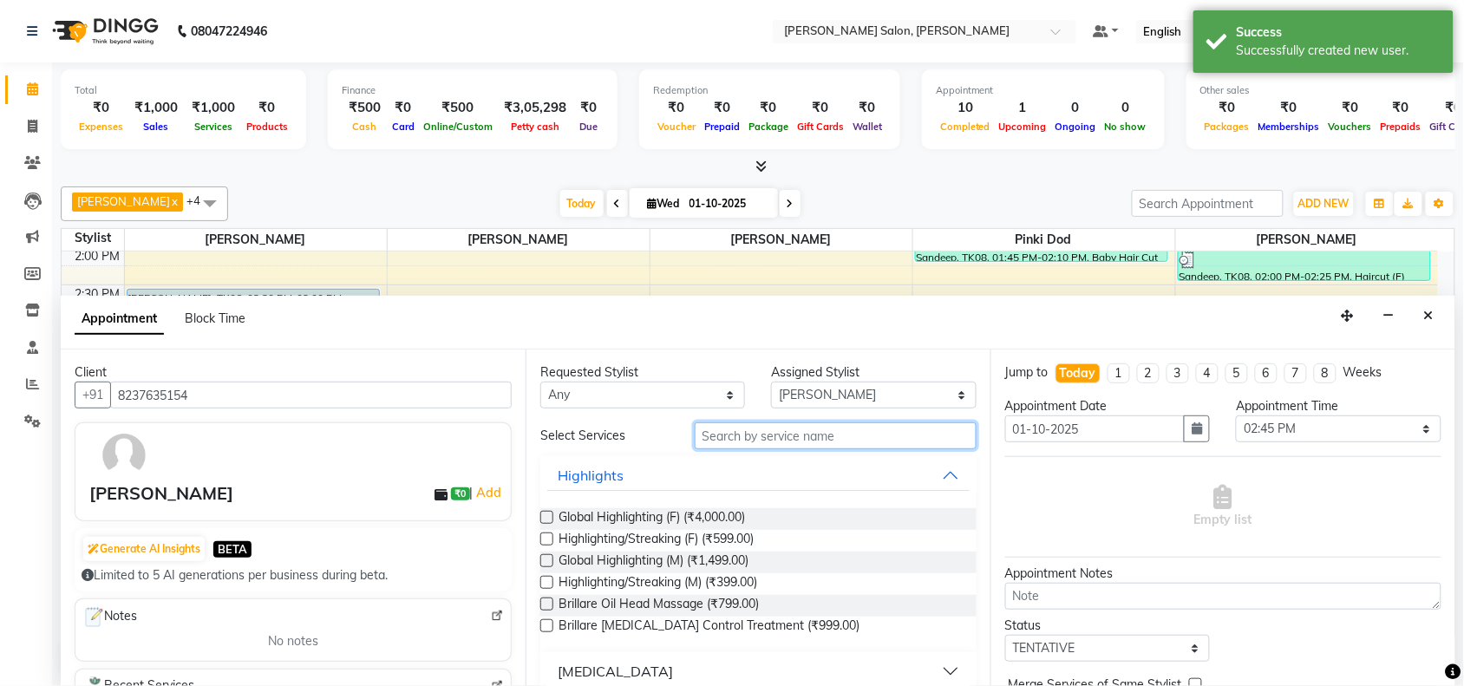
click at [916, 436] on input "text" at bounding box center [835, 435] width 282 height 27
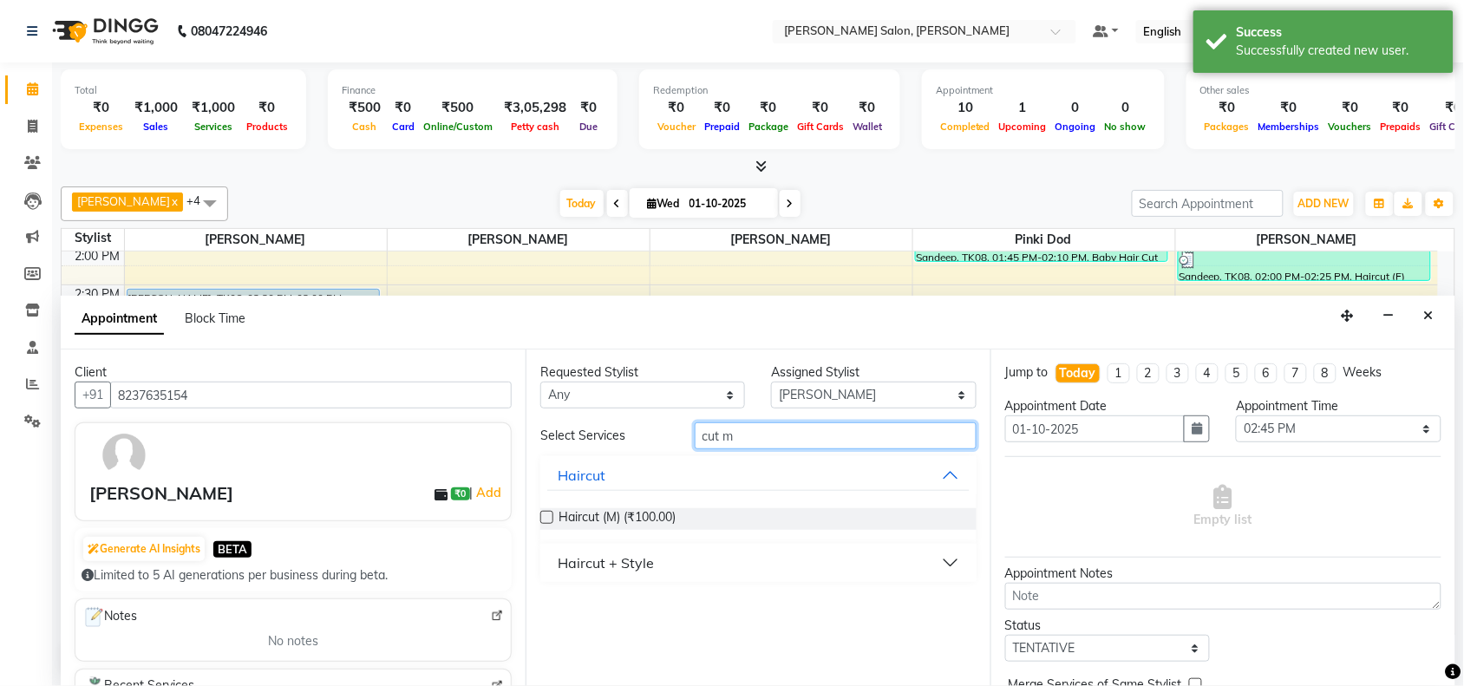
type input "cut m"
click at [639, 530] on div "Haircut (M) (₹100.00)" at bounding box center [758, 518] width 436 height 49
click at [644, 516] on span "Haircut (M) (₹100.00)" at bounding box center [616, 519] width 117 height 22
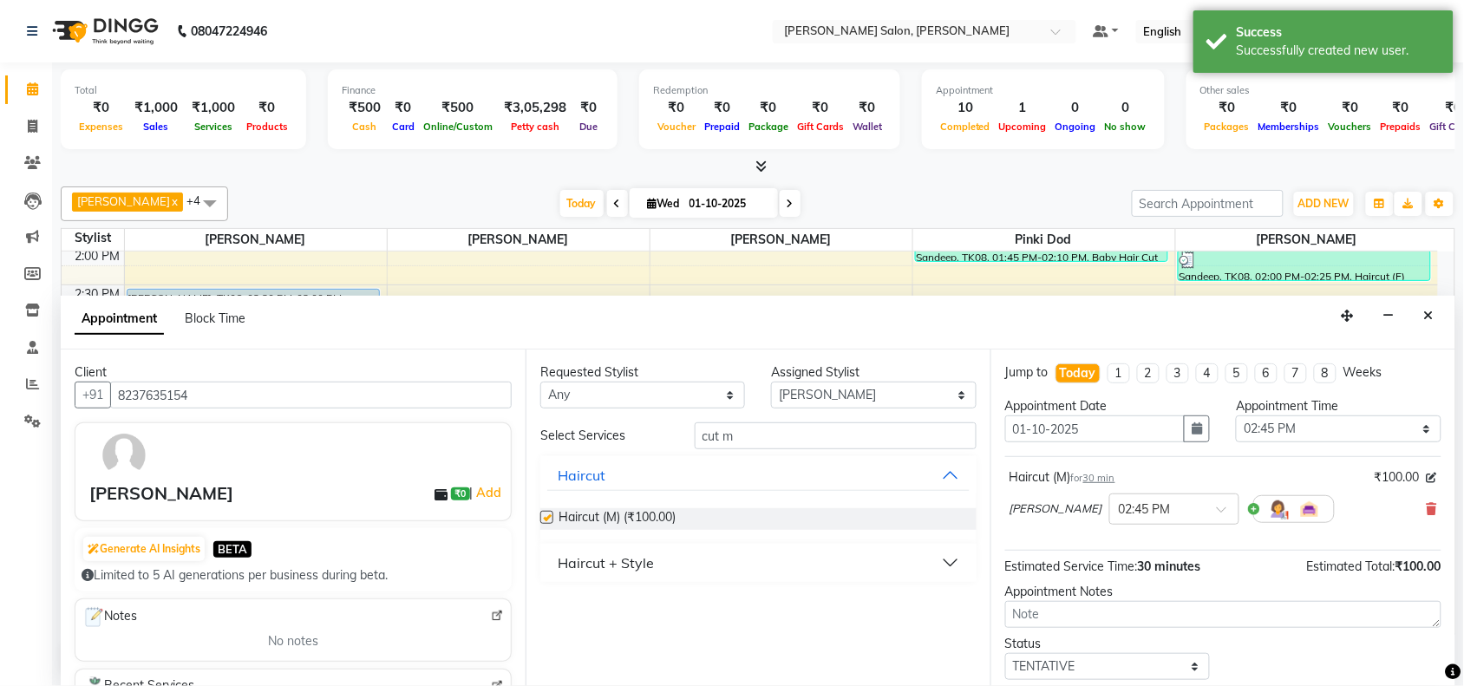
checkbox input "false"
click at [1379, 431] on select "Select 11:00 AM 11:15 AM 11:30 AM 11:45 AM 12:00 PM 12:15 PM 12:30 PM 12:45 PM …" at bounding box center [1338, 428] width 205 height 27
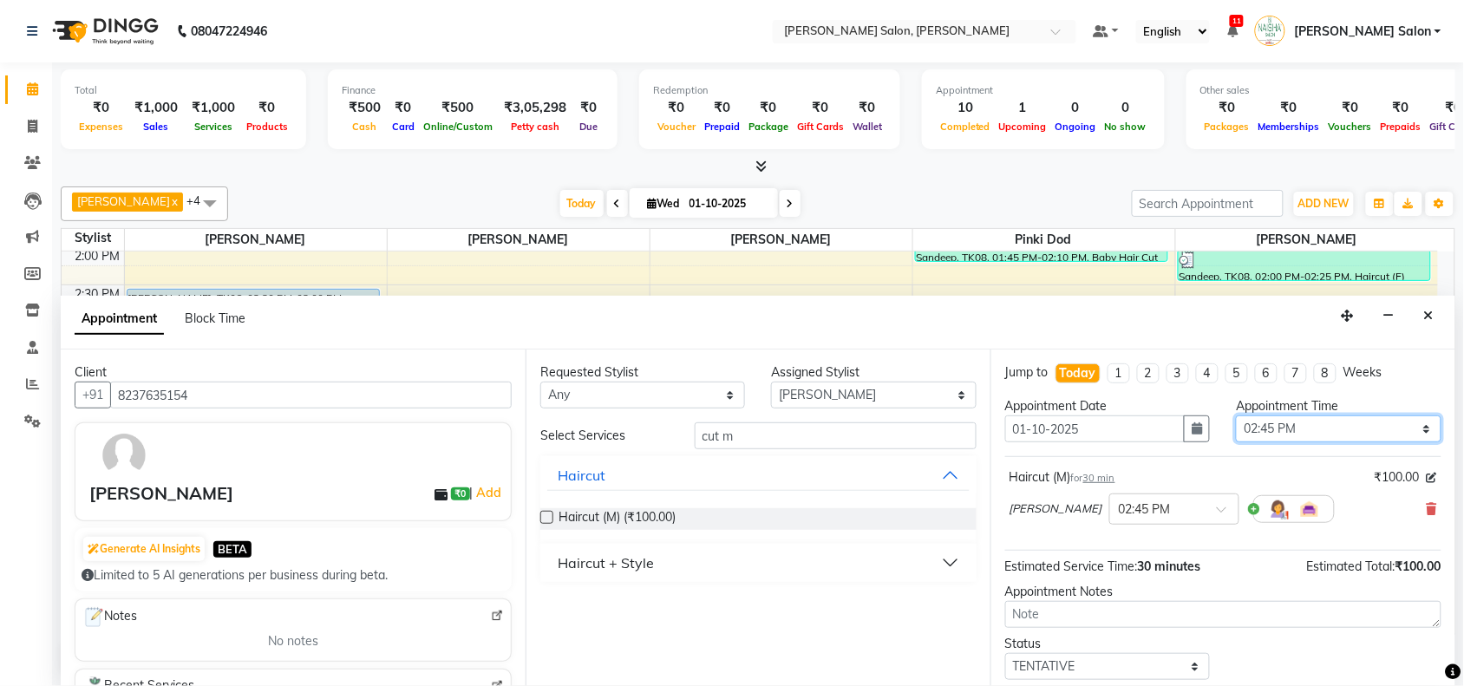
select select "930"
click at [1236, 415] on select "Select 11:00 AM 11:15 AM 11:30 AM 11:45 AM 12:00 PM 12:15 PM 12:30 PM 12:45 PM …" at bounding box center [1338, 428] width 205 height 27
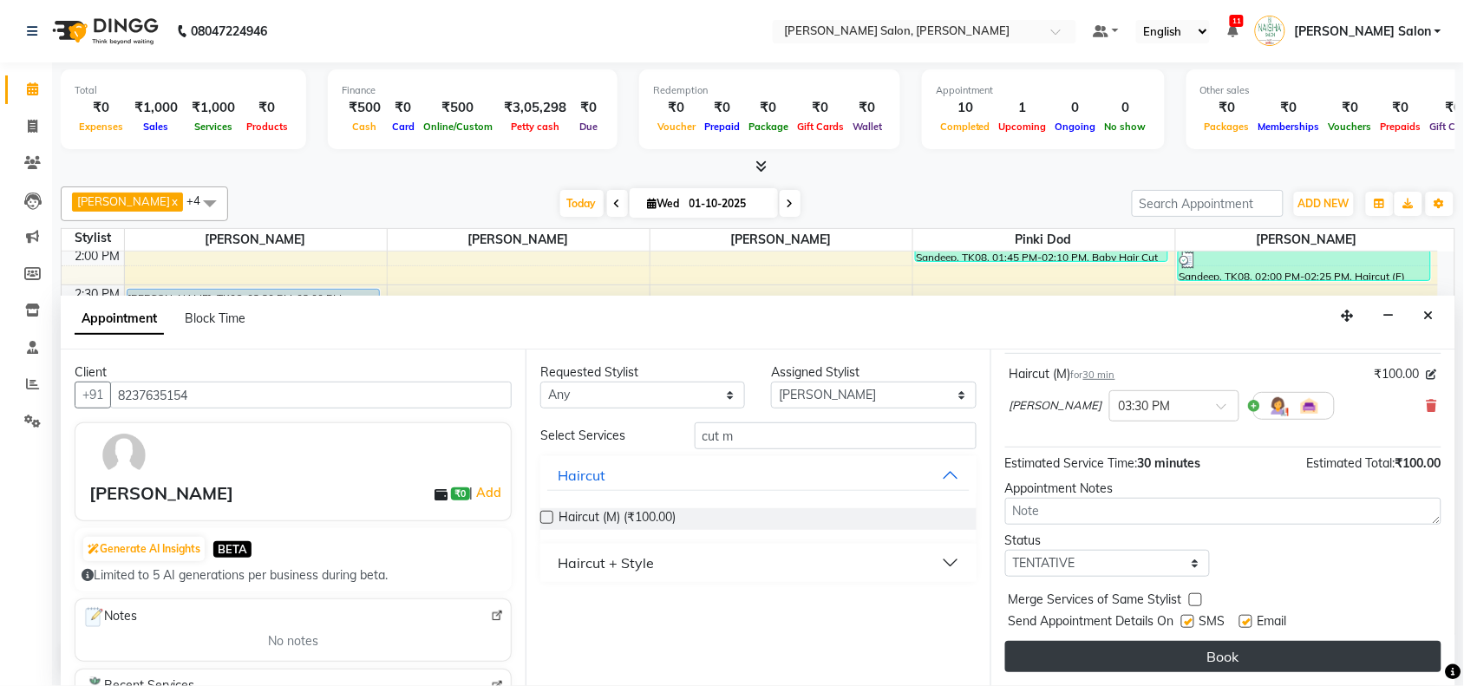
click at [1276, 649] on button "Book" at bounding box center [1223, 656] width 436 height 31
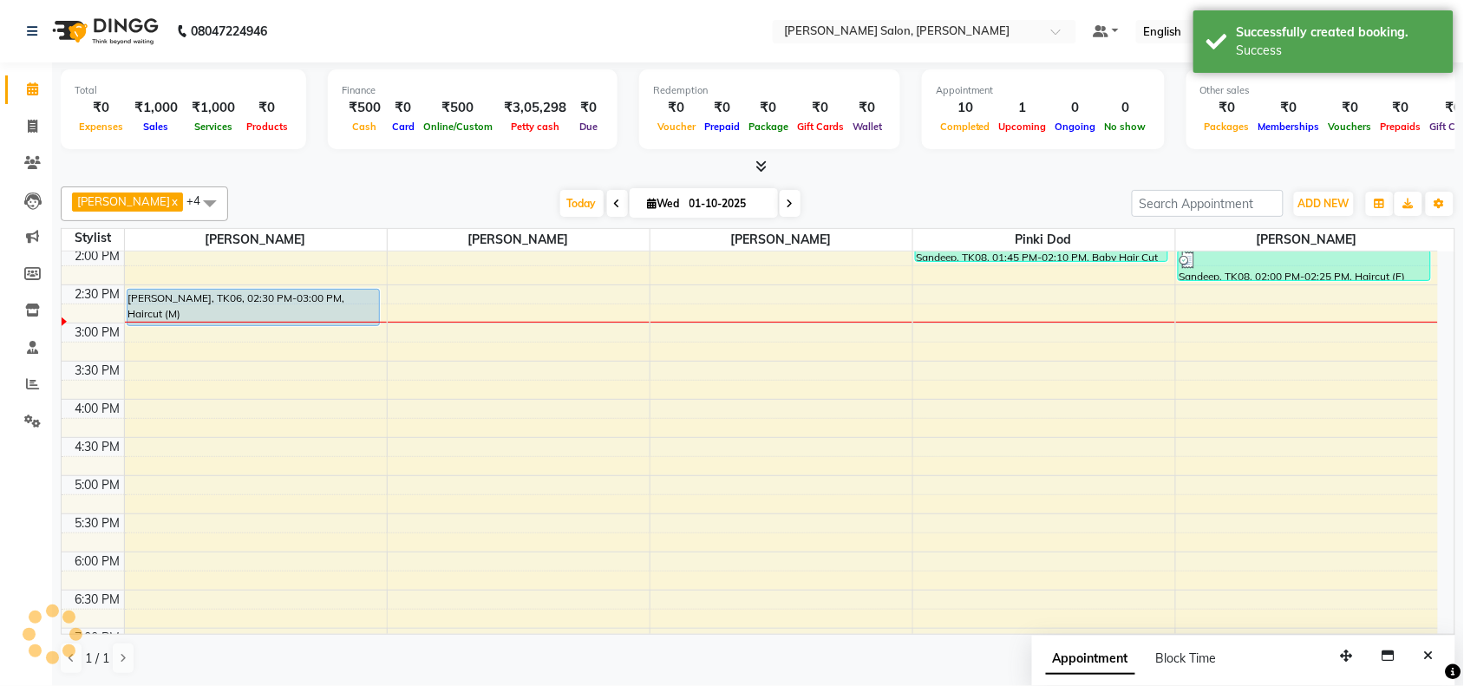
scroll to position [0, 0]
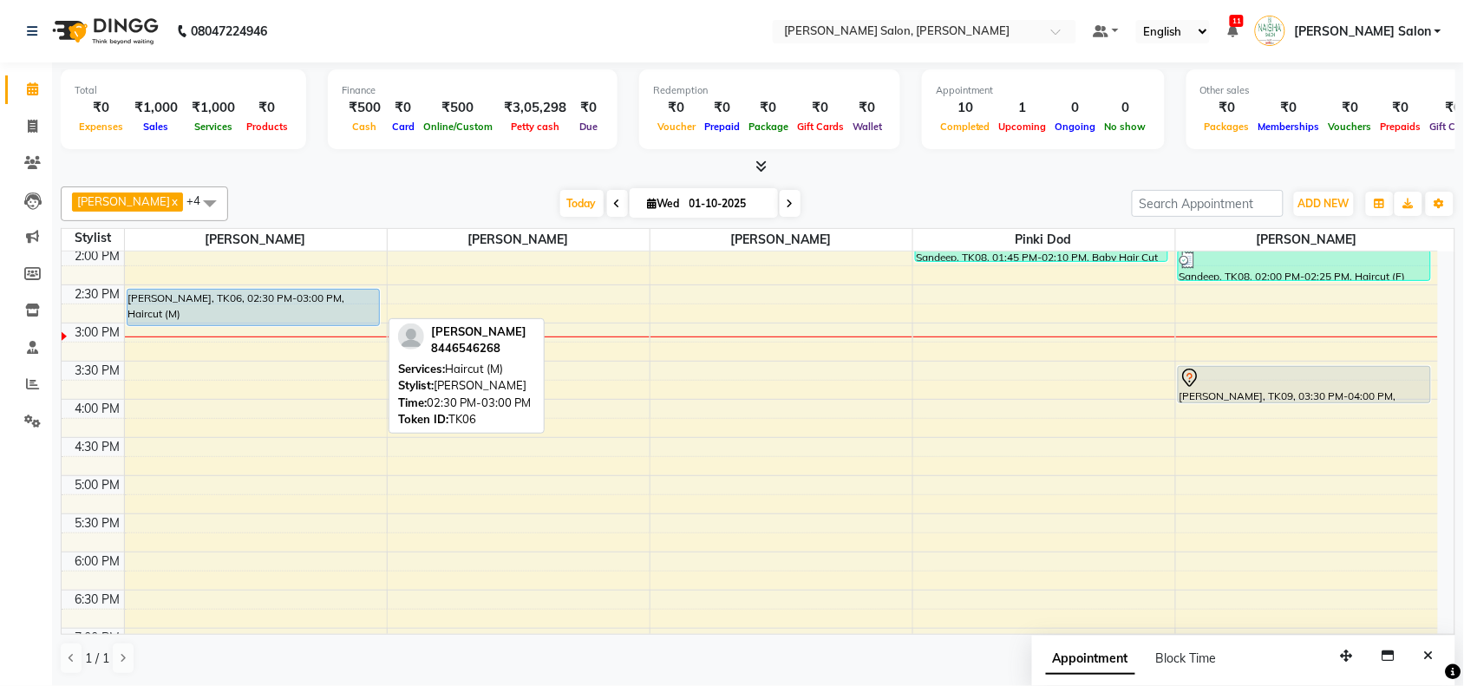
click at [226, 304] on div "[PERSON_NAME], TK06, 02:30 PM-03:00 PM, Haircut (M)" at bounding box center [252, 308] width 251 height 36
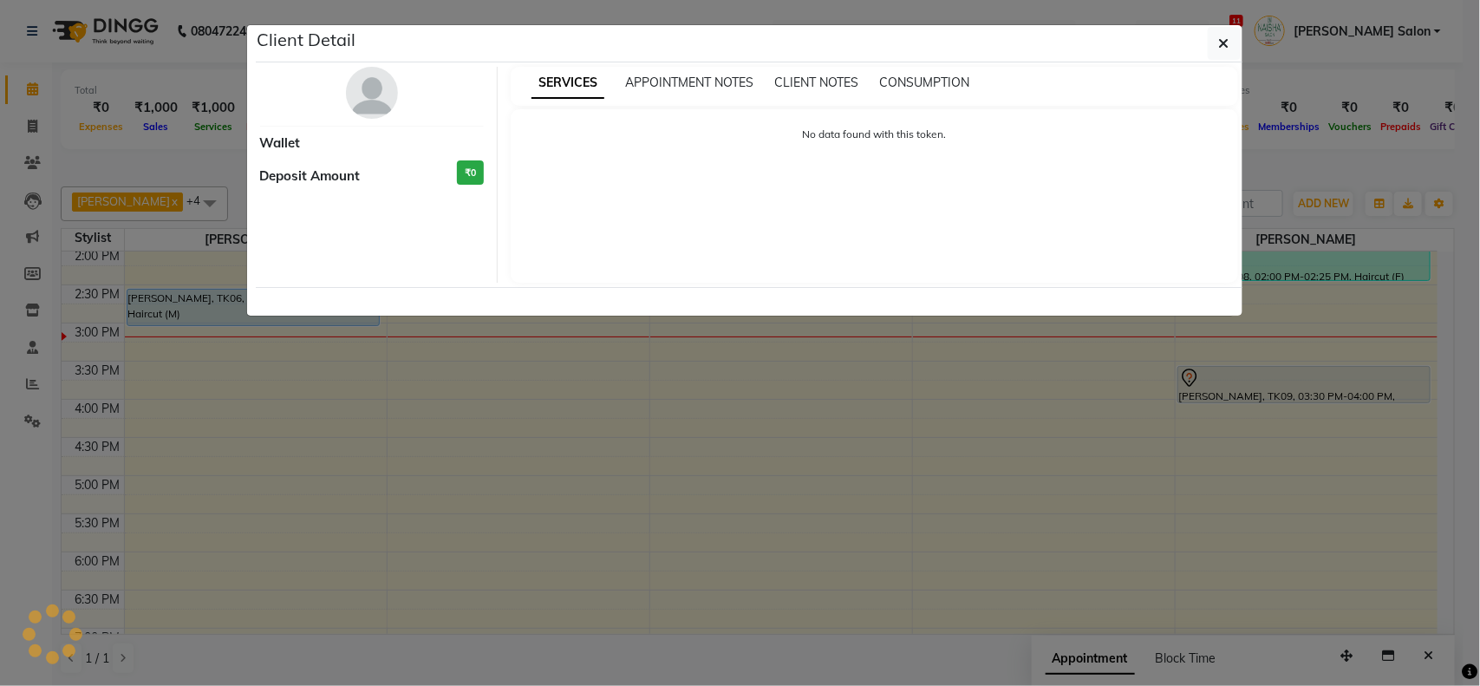
select select "5"
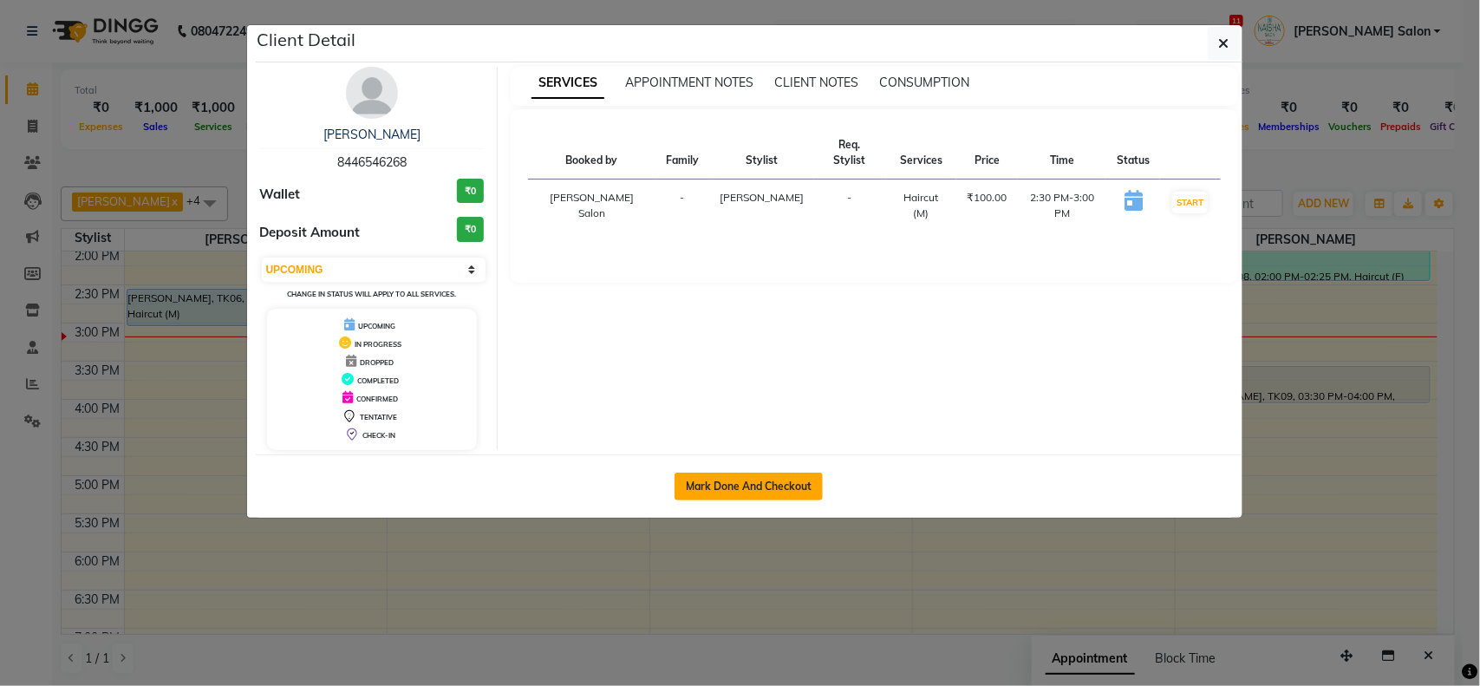
click at [759, 486] on button "Mark Done And Checkout" at bounding box center [749, 487] width 148 height 28
select select "service"
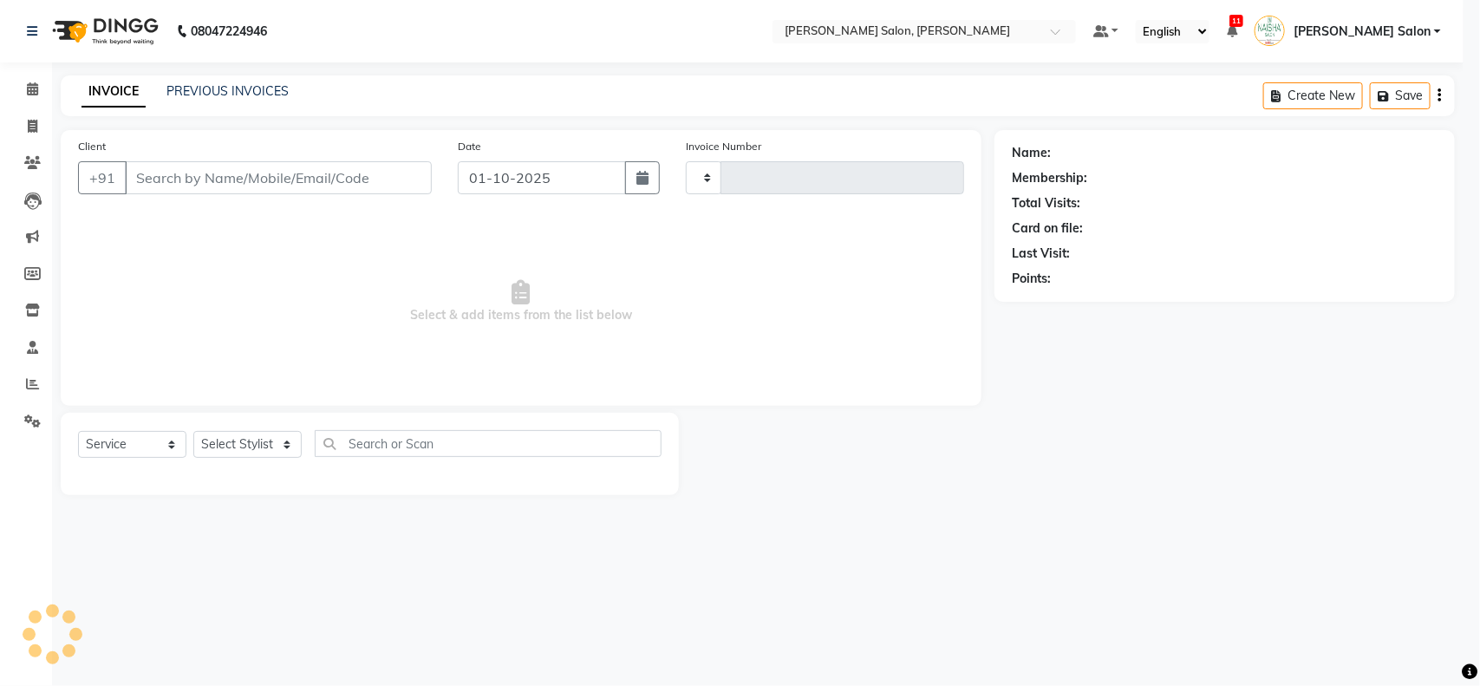
type input "4071"
select select "5497"
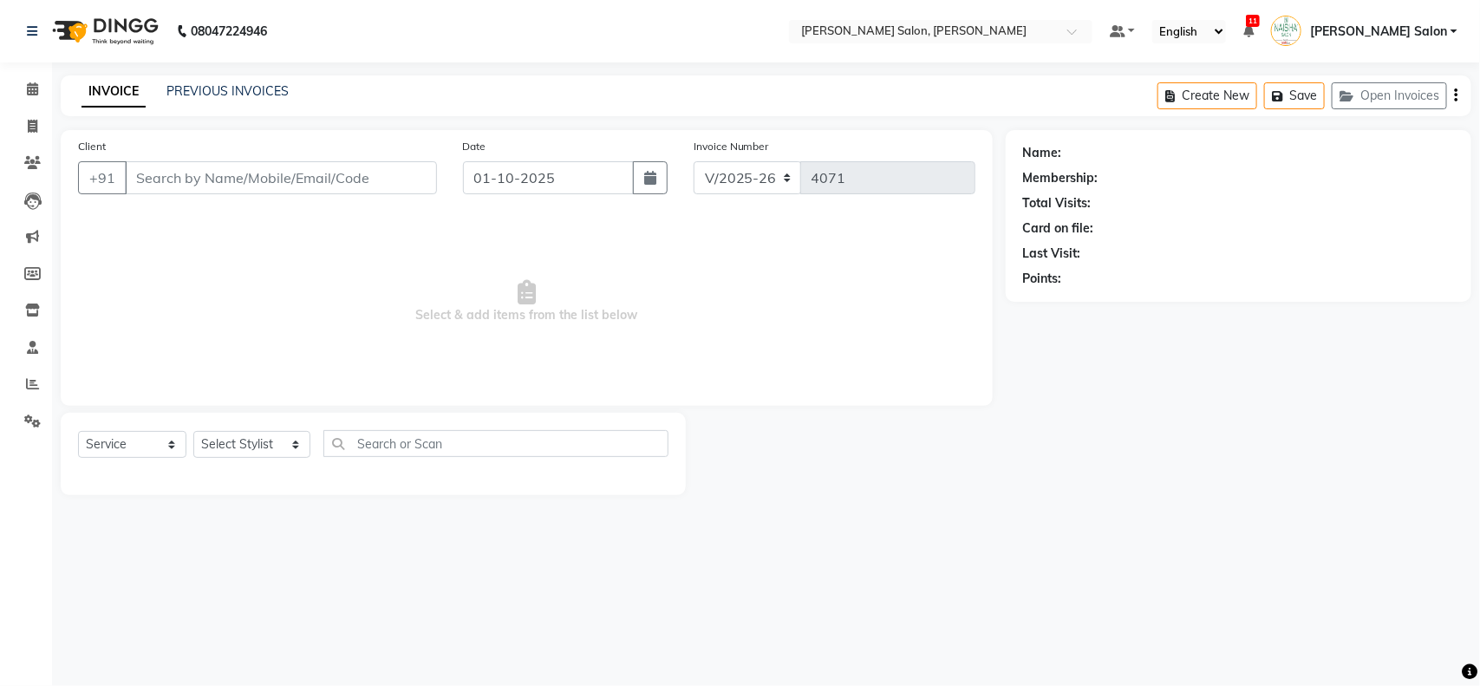
type input "8446546268"
select select "36999"
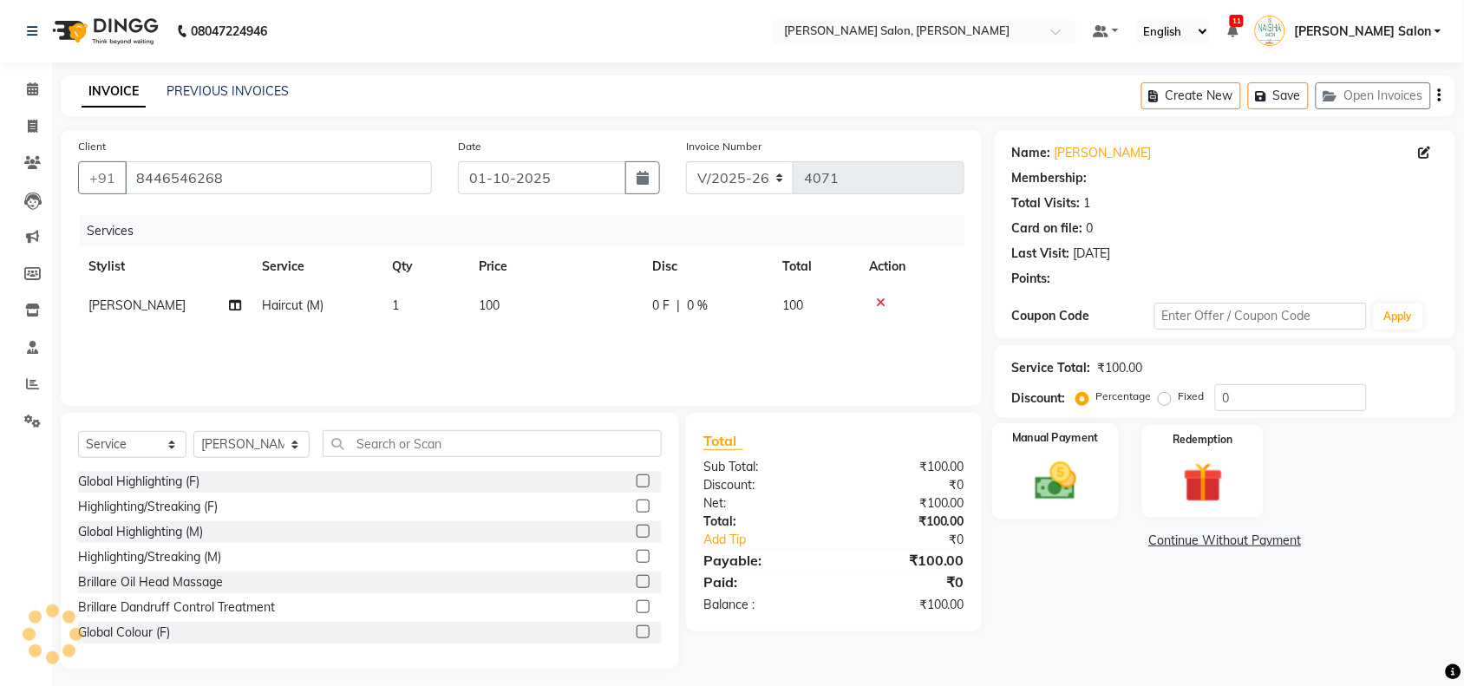
click at [1073, 470] on img at bounding box center [1055, 481] width 68 height 48
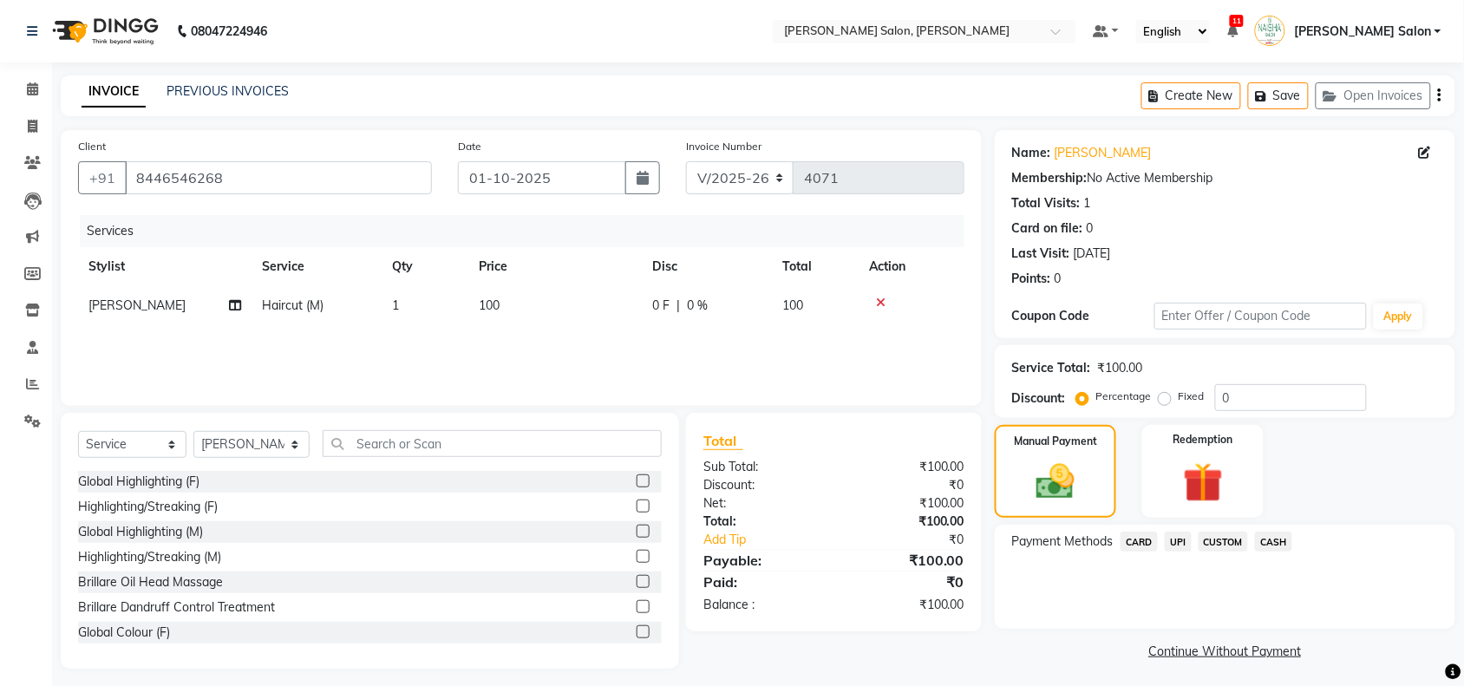
click at [1262, 535] on span "CASH" at bounding box center [1273, 541] width 37 height 20
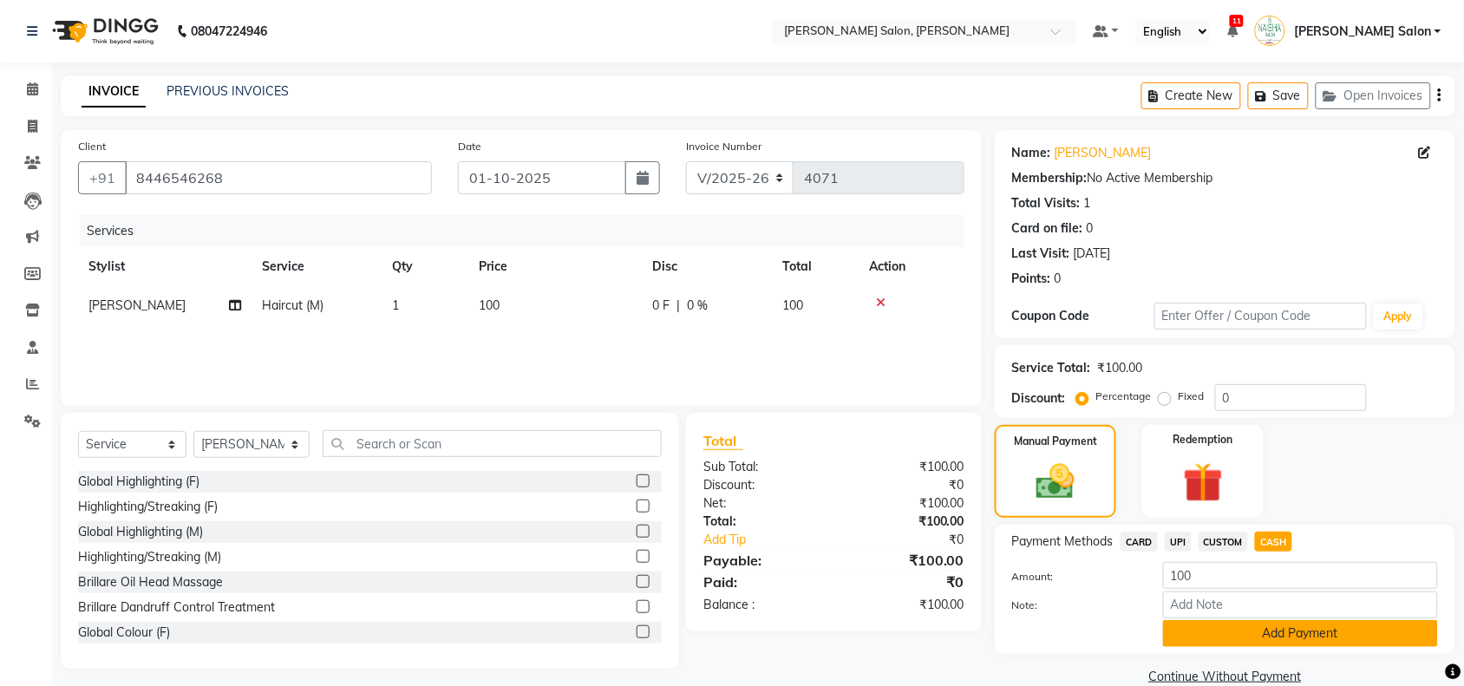
click at [1247, 631] on button "Add Payment" at bounding box center [1300, 633] width 275 height 27
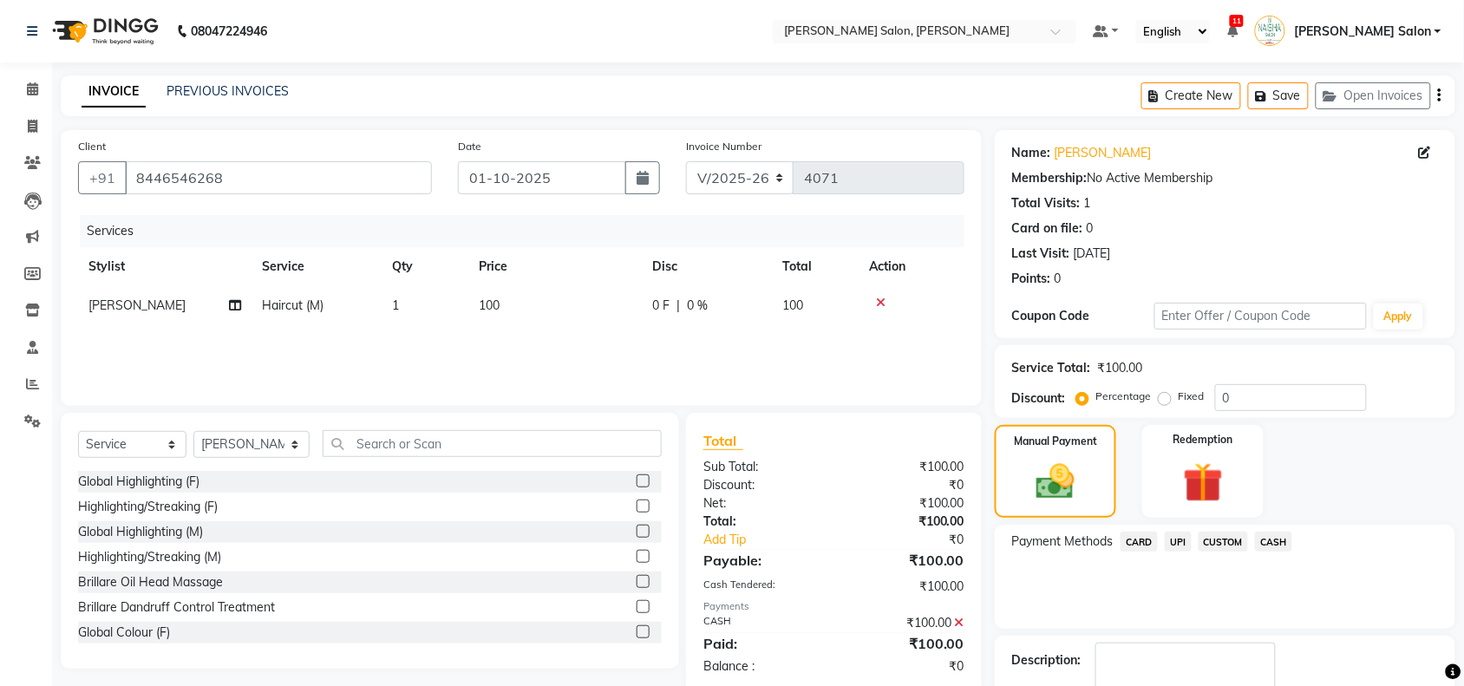
scroll to position [102, 0]
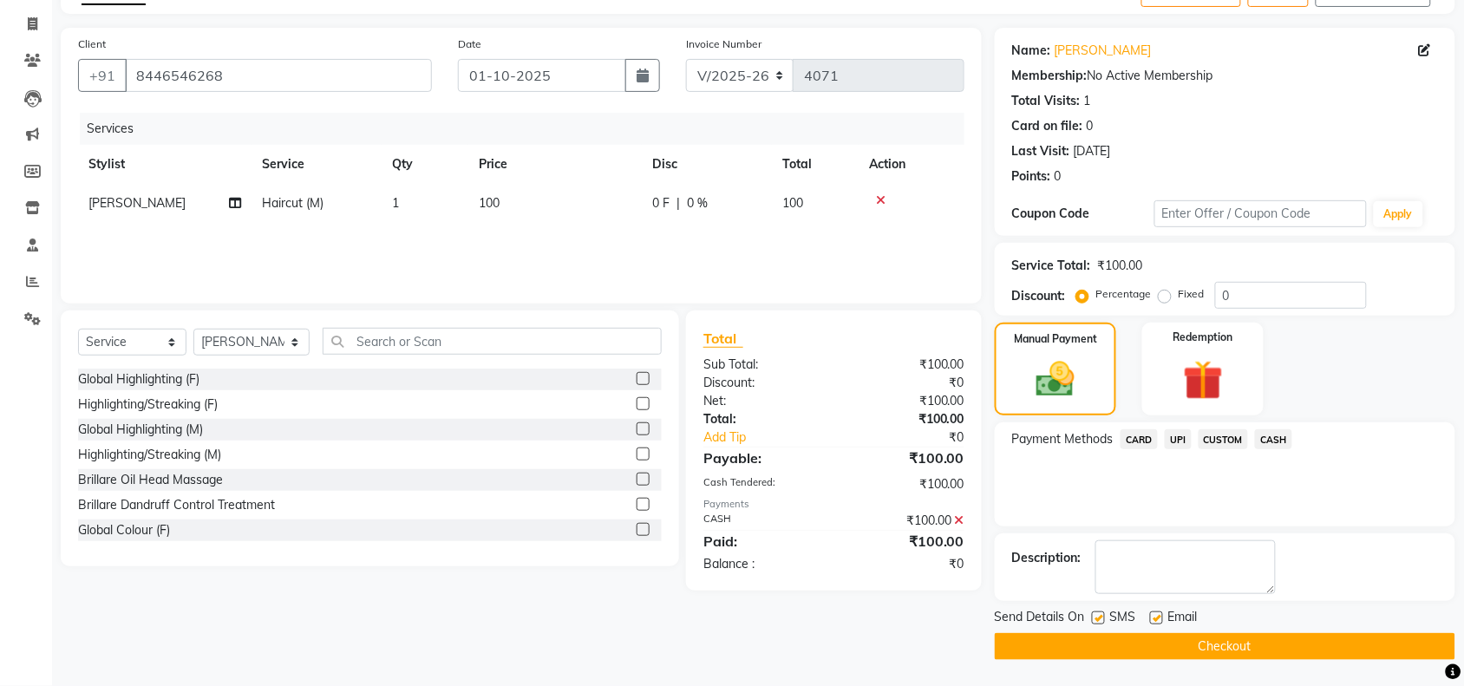
click at [1275, 648] on button "Checkout" at bounding box center [1224, 646] width 460 height 27
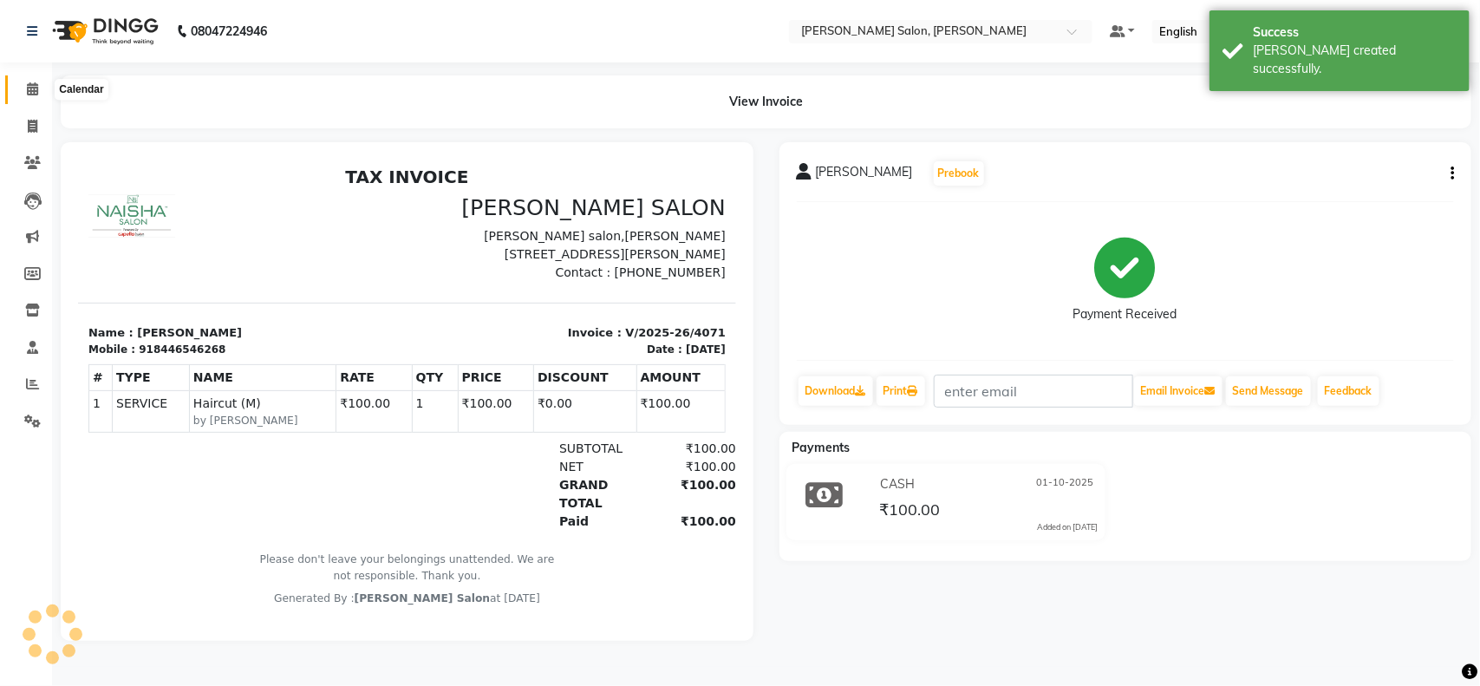
click at [39, 96] on span at bounding box center [32, 90] width 30 height 20
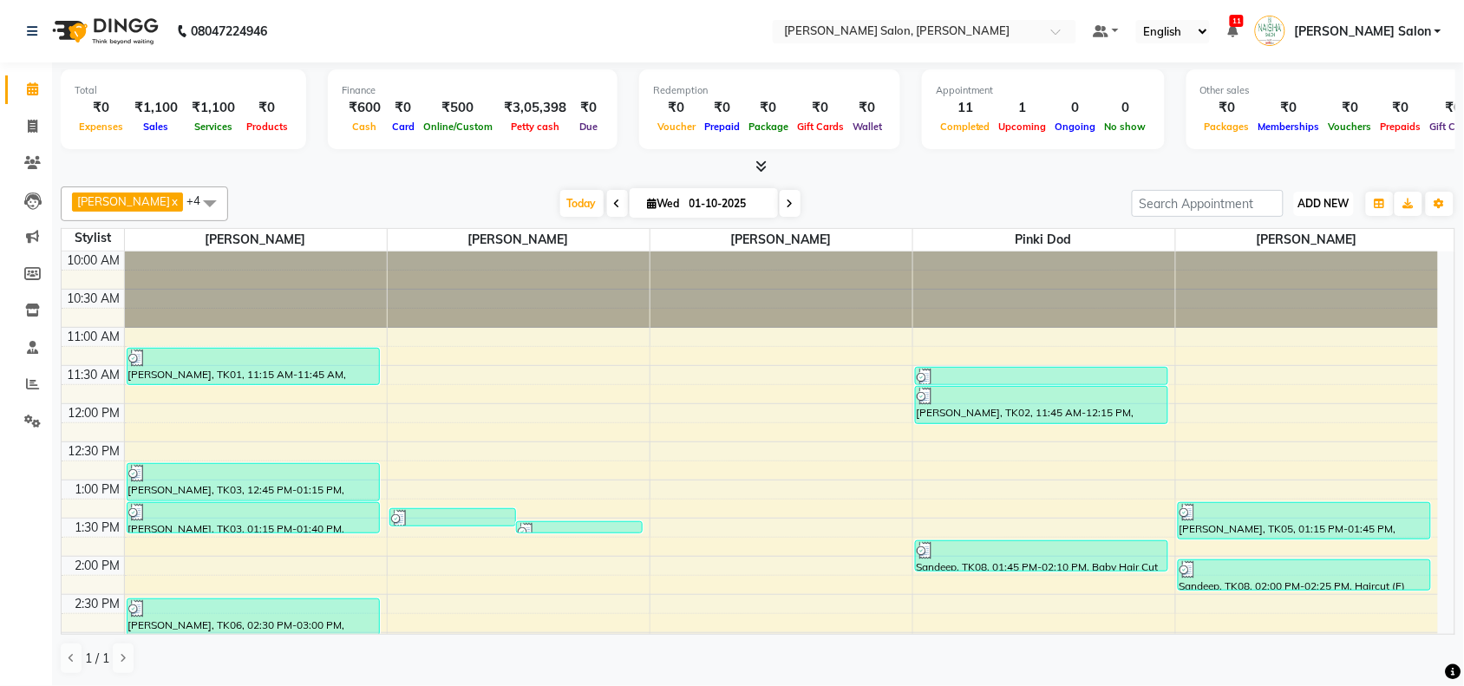
click at [1322, 195] on button "ADD NEW Toggle Dropdown" at bounding box center [1324, 204] width 60 height 24
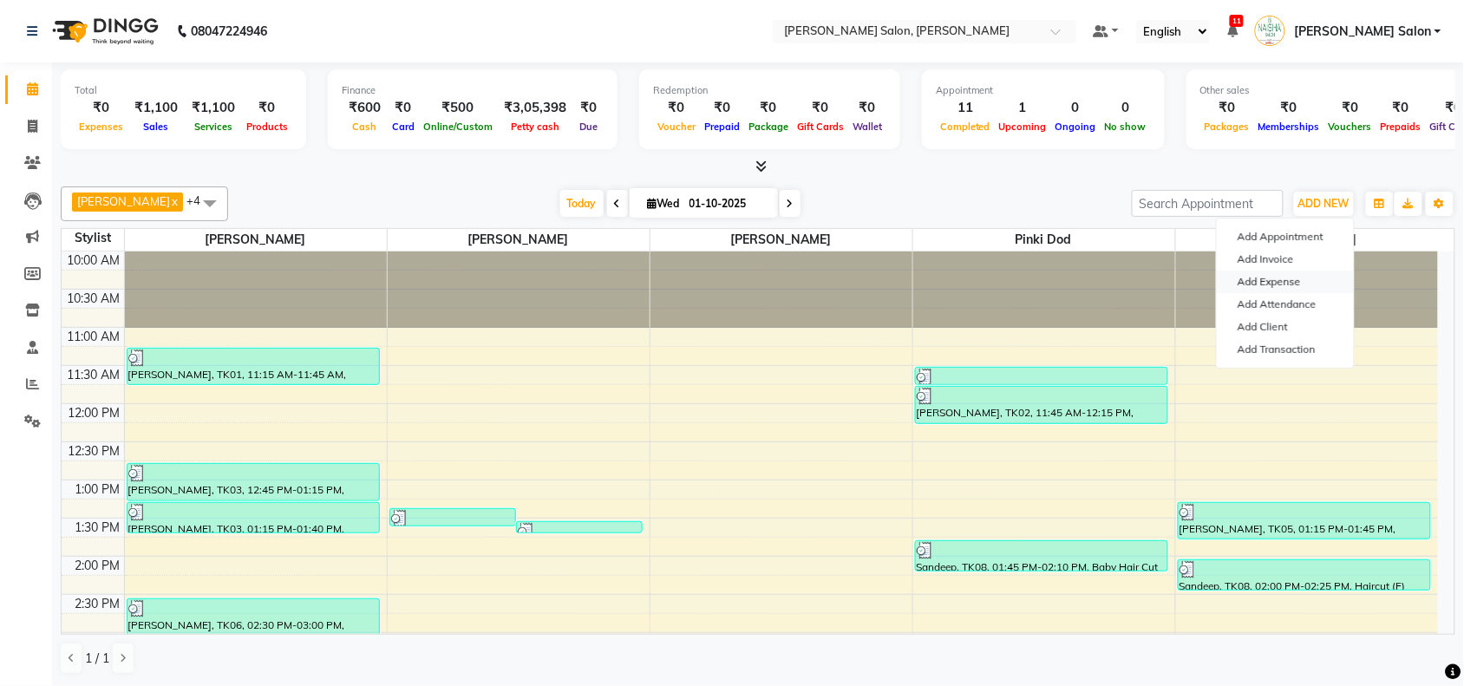
click at [1275, 291] on link "Add Expense" at bounding box center [1284, 282] width 137 height 23
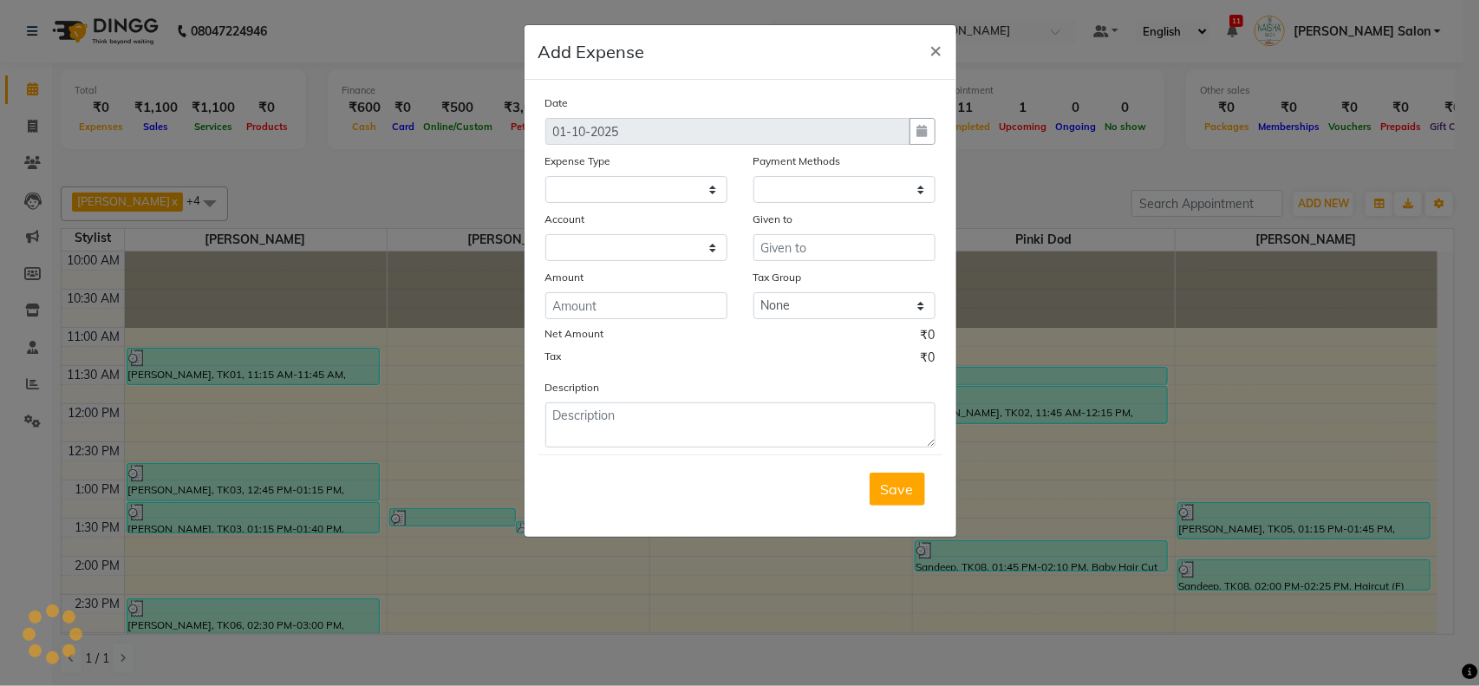
select select "1"
select select "4431"
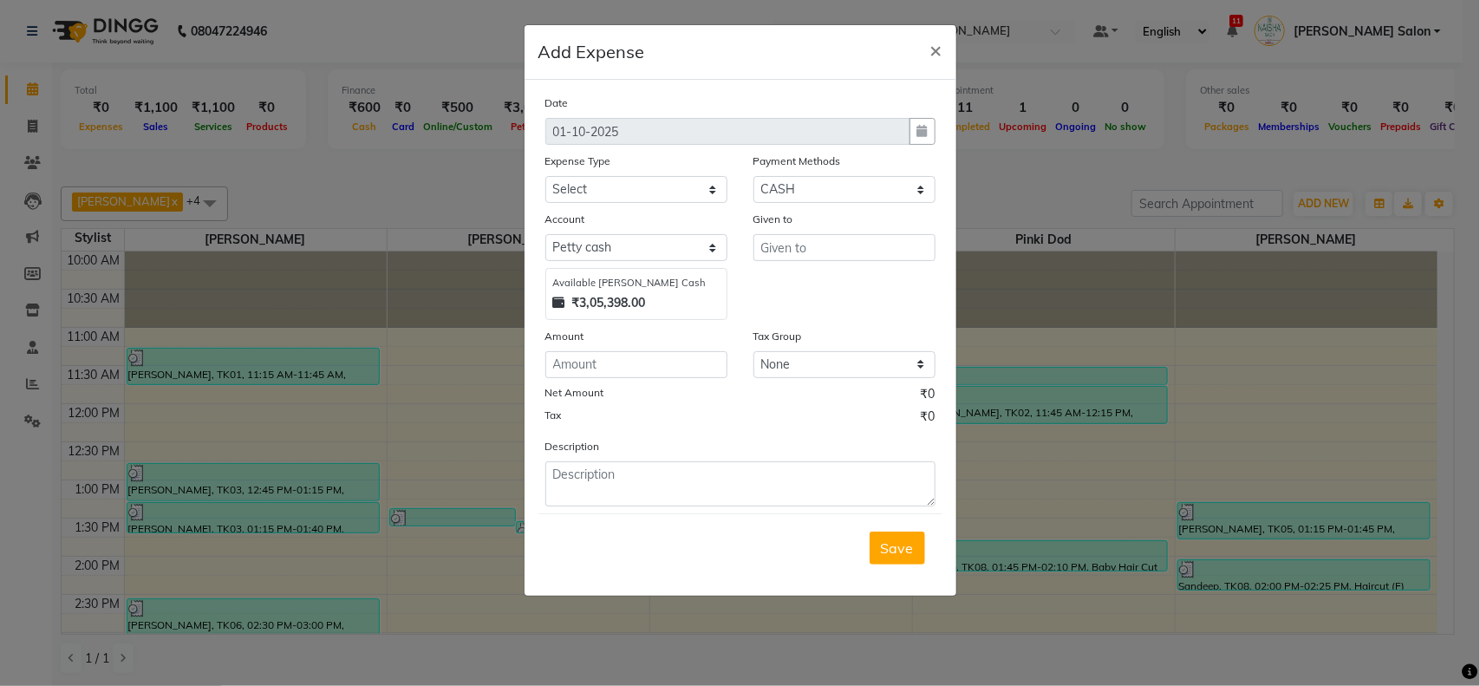
drag, startPoint x: 1449, startPoint y: 263, endPoint x: 1358, endPoint y: 267, distance: 91.1
click at [1431, 269] on ngb-modal-window "Add Expense × Date 01-10-2025 Expense Type Select Advance Salary Annual Lift Ma…" at bounding box center [740, 343] width 1480 height 686
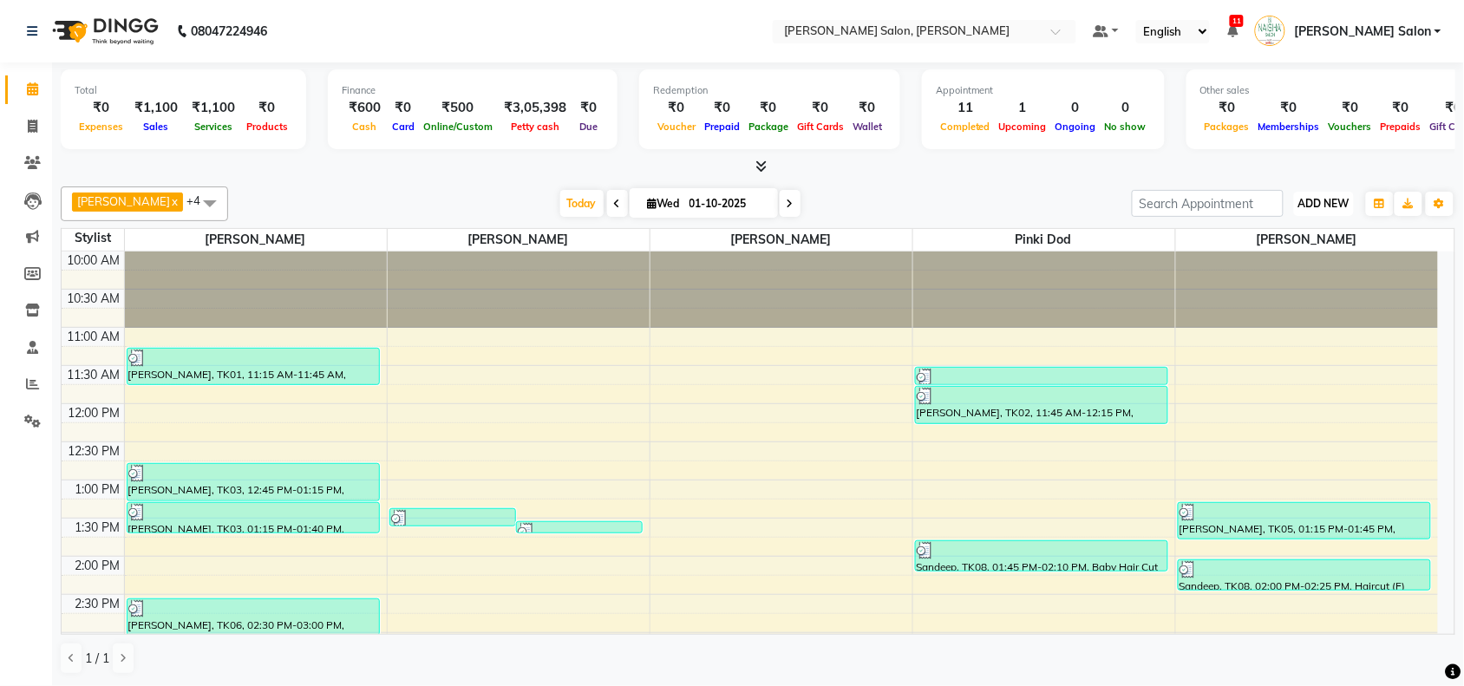
click at [1328, 195] on button "ADD NEW Toggle Dropdown" at bounding box center [1324, 204] width 60 height 24
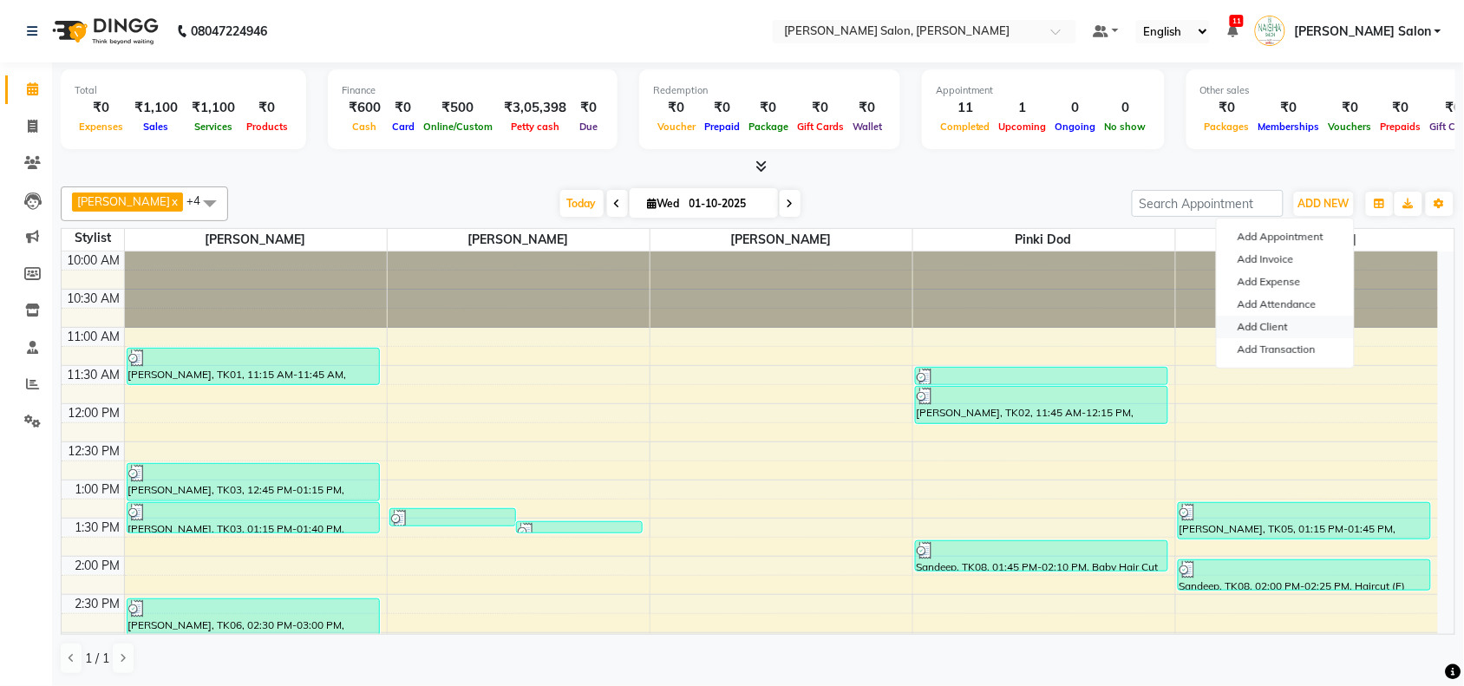
click at [1262, 332] on link "Add Client" at bounding box center [1284, 327] width 137 height 23
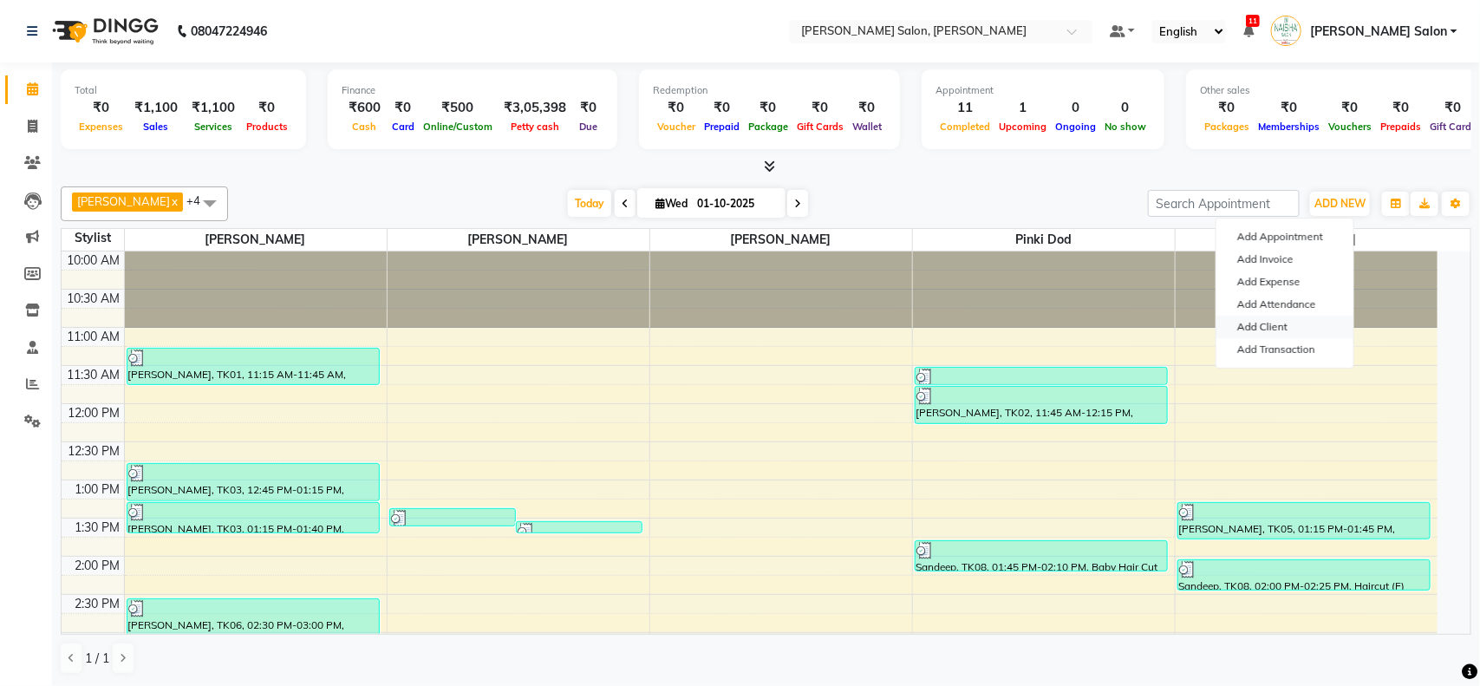
select select "22"
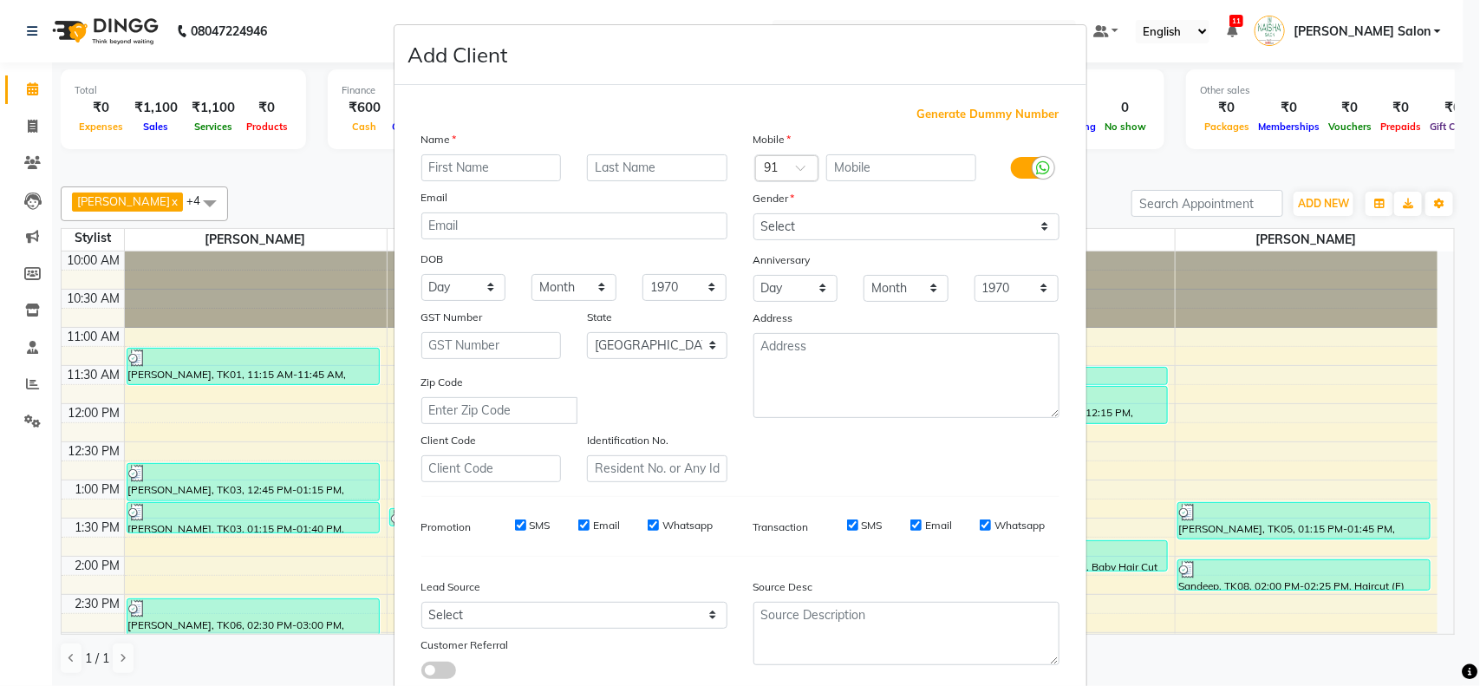
click at [1306, 218] on ngb-modal-window "Add Client Generate Dummy Number Name Email DOB Day 01 02 03 04 05 06 07 08 09 …" at bounding box center [740, 343] width 1480 height 686
click at [1319, 199] on ngb-modal-window "Add Client Generate Dummy Number Name Email DOB Day 01 02 03 04 05 06 07 08 09 …" at bounding box center [740, 343] width 1480 height 686
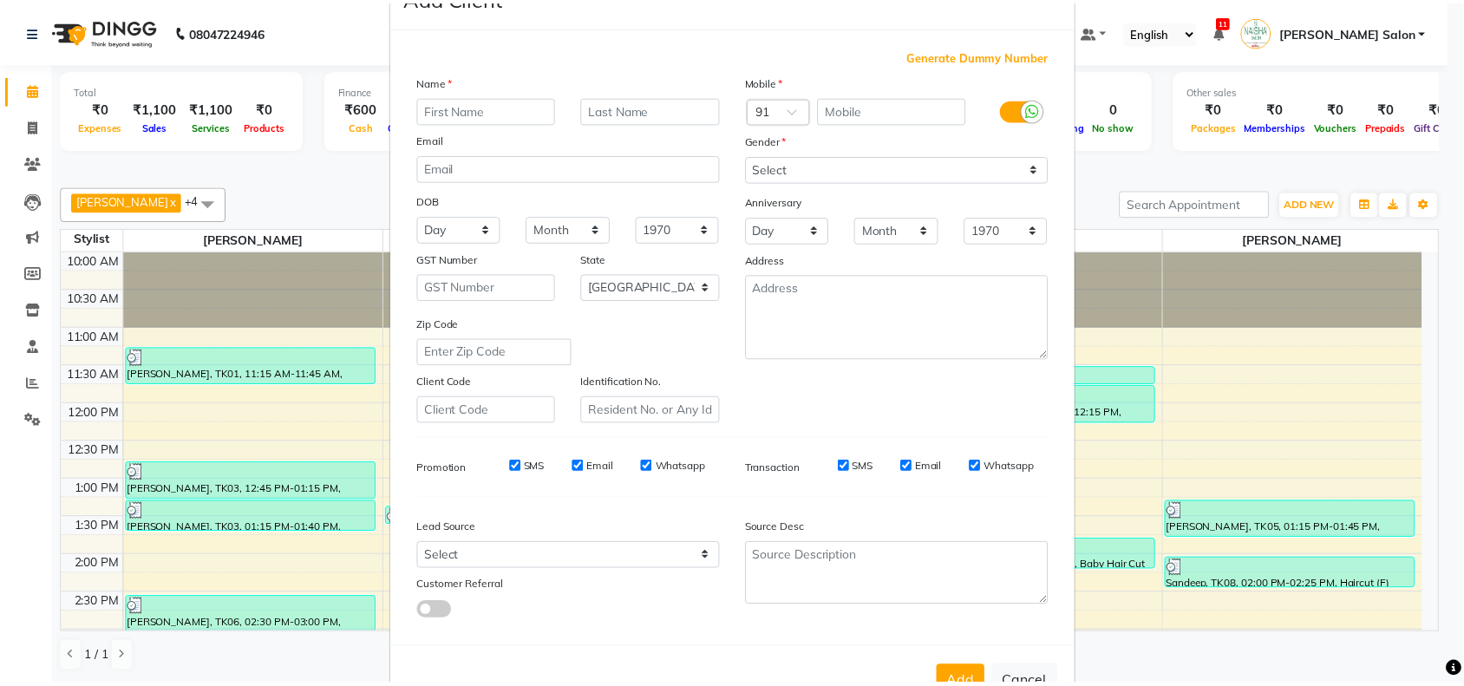
scroll to position [108, 0]
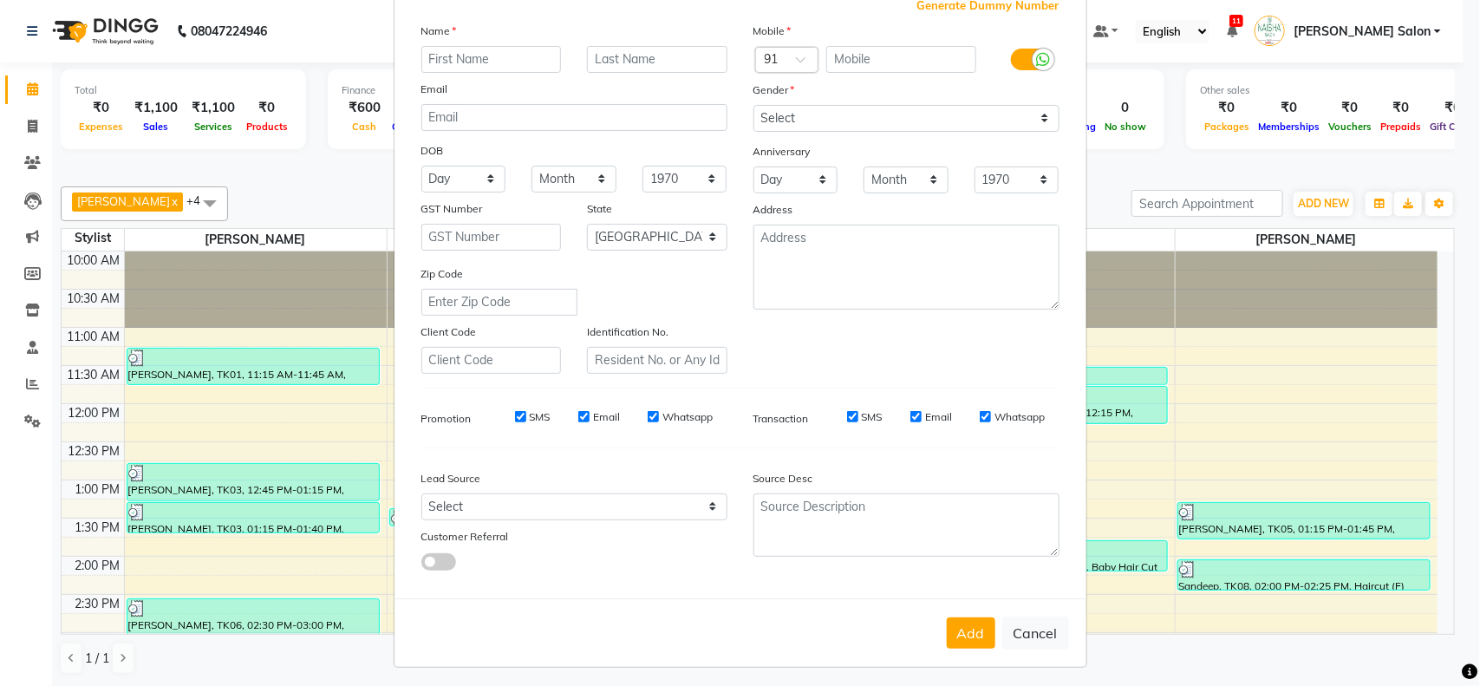
click at [1029, 608] on div "Add Cancel" at bounding box center [740, 632] width 692 height 68
click at [1024, 622] on button "Cancel" at bounding box center [1035, 632] width 67 height 33
select select
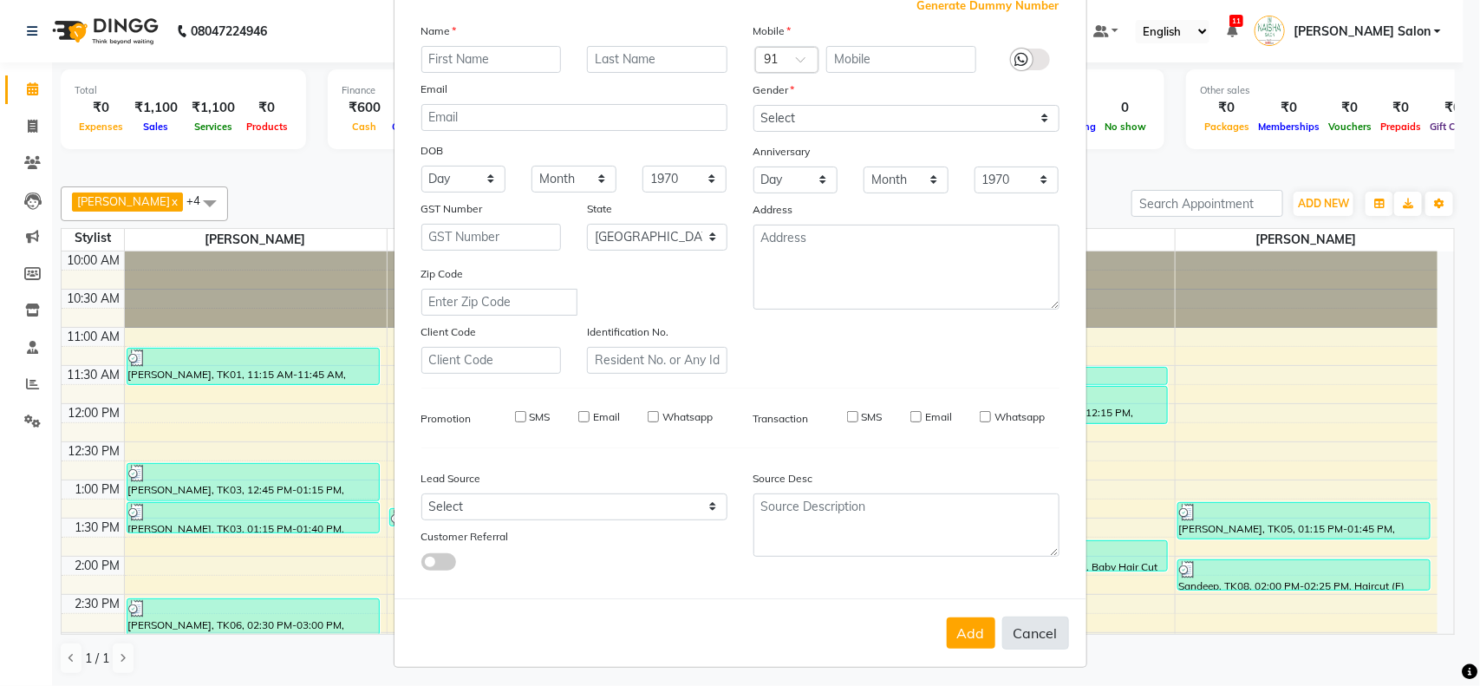
select select "null"
select select
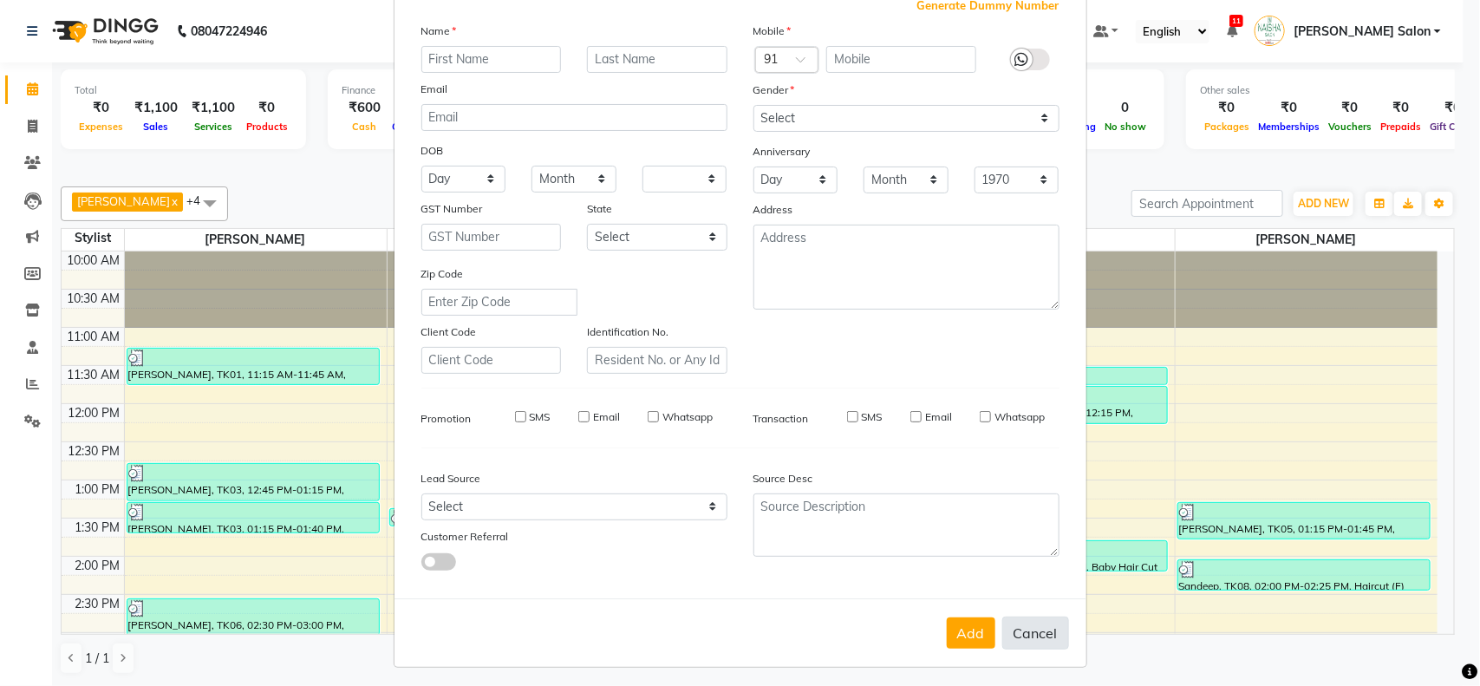
checkbox input "false"
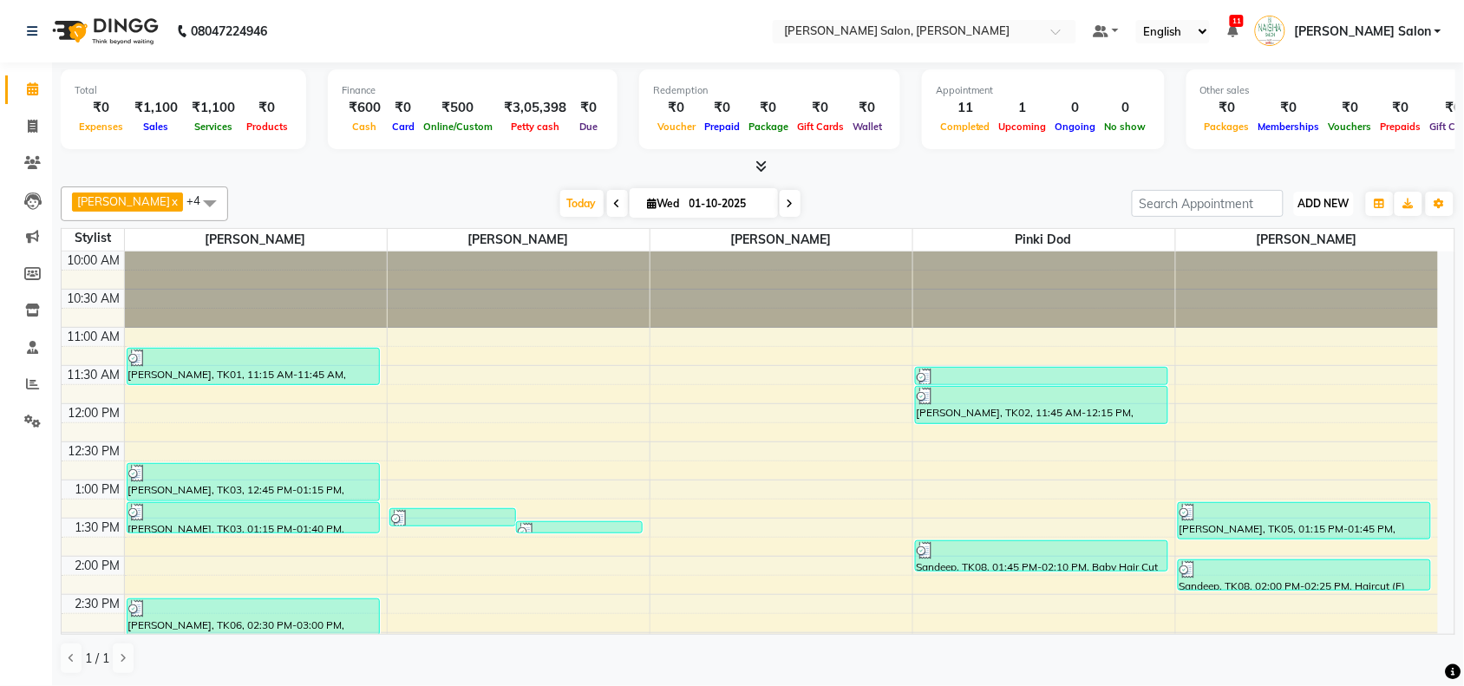
click at [1306, 198] on span "ADD NEW" at bounding box center [1323, 203] width 51 height 13
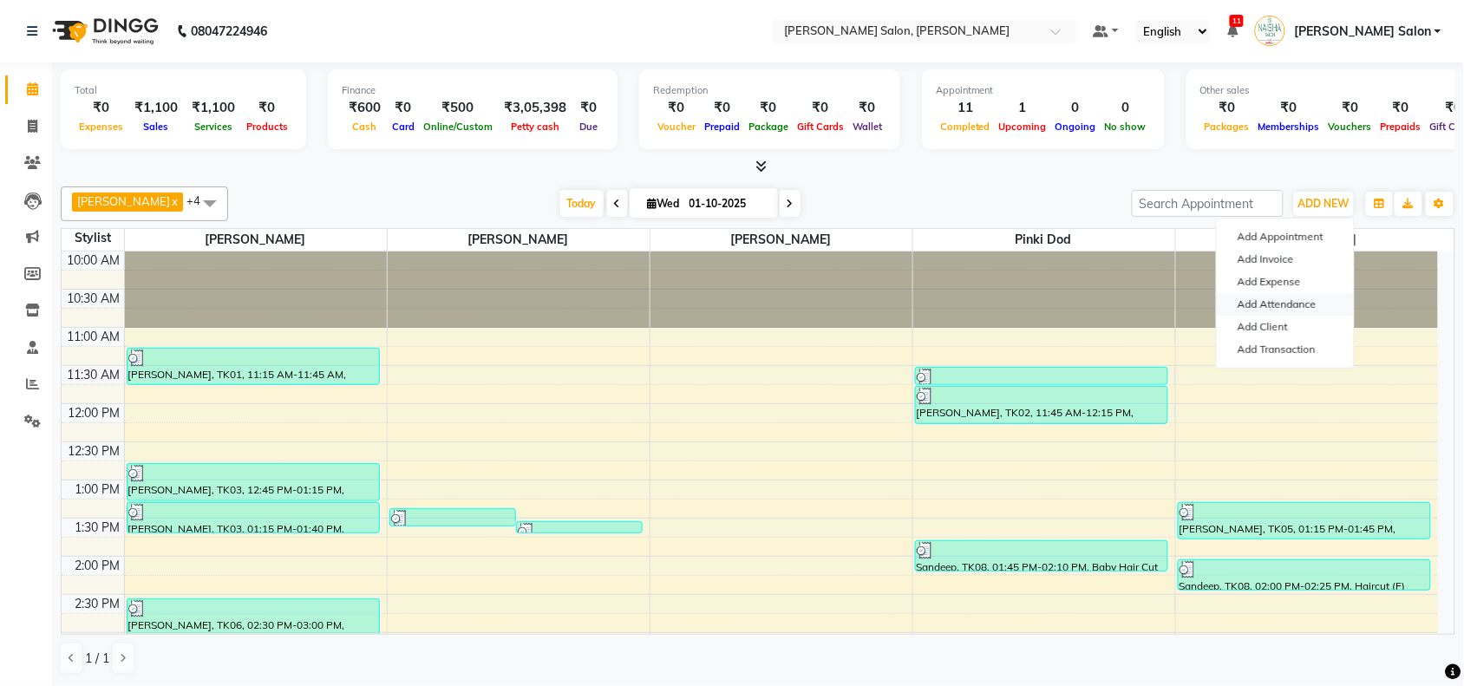
click at [1306, 308] on link "Add Attendance" at bounding box center [1284, 304] width 137 height 23
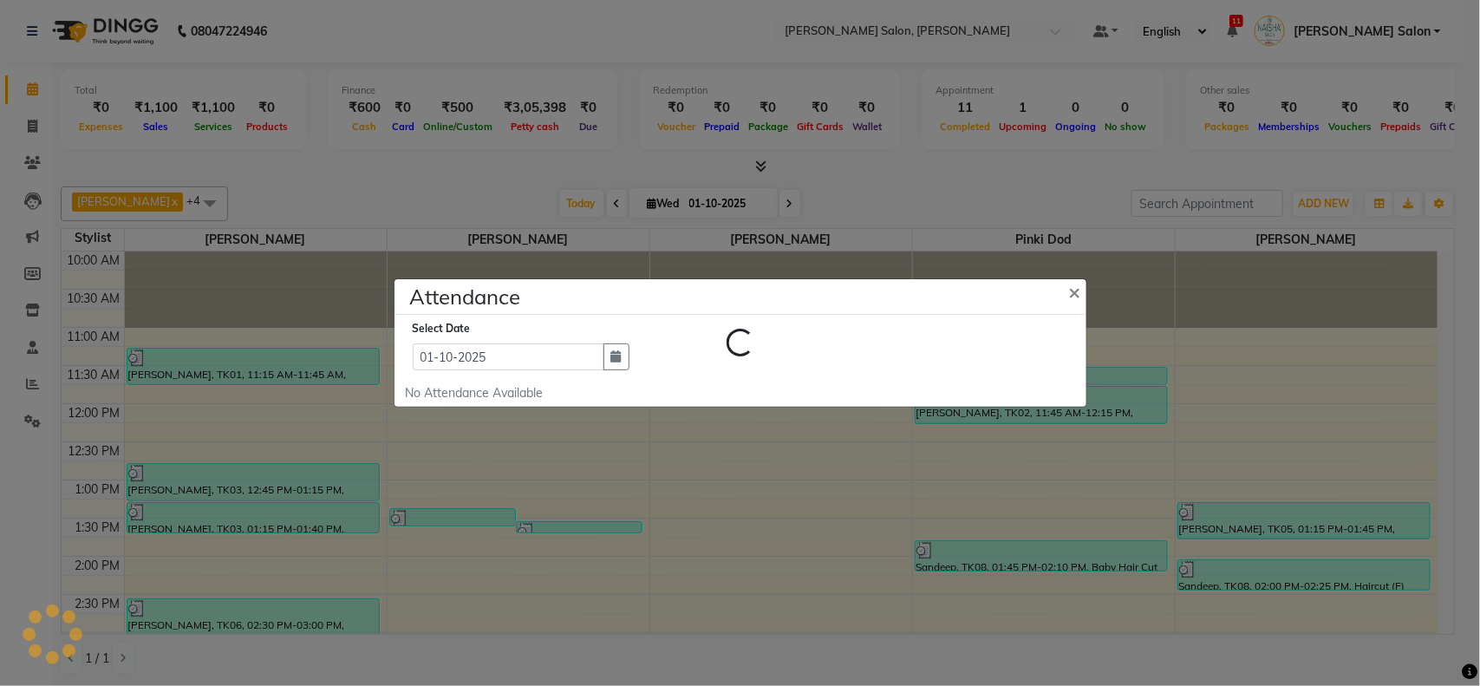
select select "W"
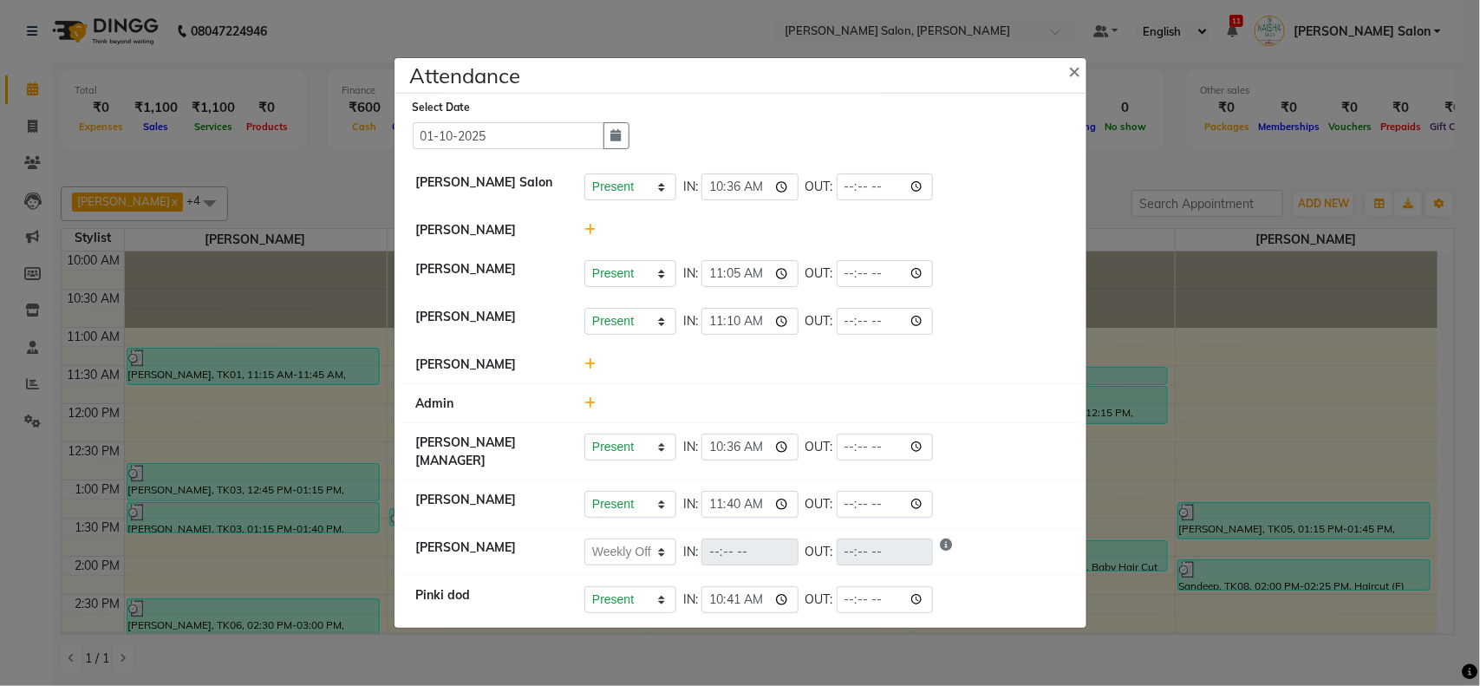
click at [596, 228] on div at bounding box center [824, 230] width 506 height 18
click at [591, 228] on icon at bounding box center [589, 230] width 11 height 12
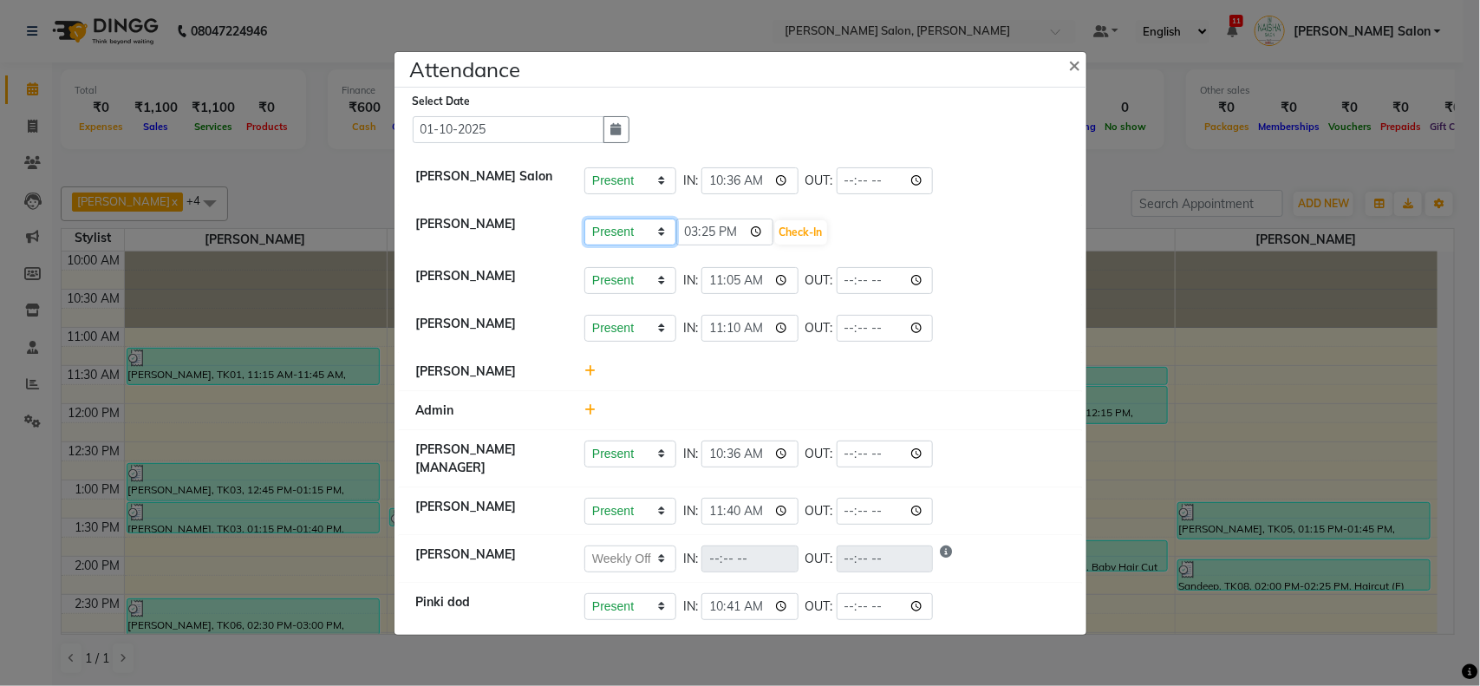
click at [630, 235] on select "Present Absent Late Half Day Weekly Off" at bounding box center [630, 231] width 92 height 27
select select "W"
click at [584, 218] on select "Present Absent Late Half Day Weekly Off" at bounding box center [630, 231] width 92 height 27
drag, startPoint x: 669, startPoint y: 247, endPoint x: 695, endPoint y: 236, distance: 28.3
click at [695, 236] on li "Sheetal Kaithwas Present Absent Late Half Day Weekly Off Save" at bounding box center [740, 231] width 683 height 53
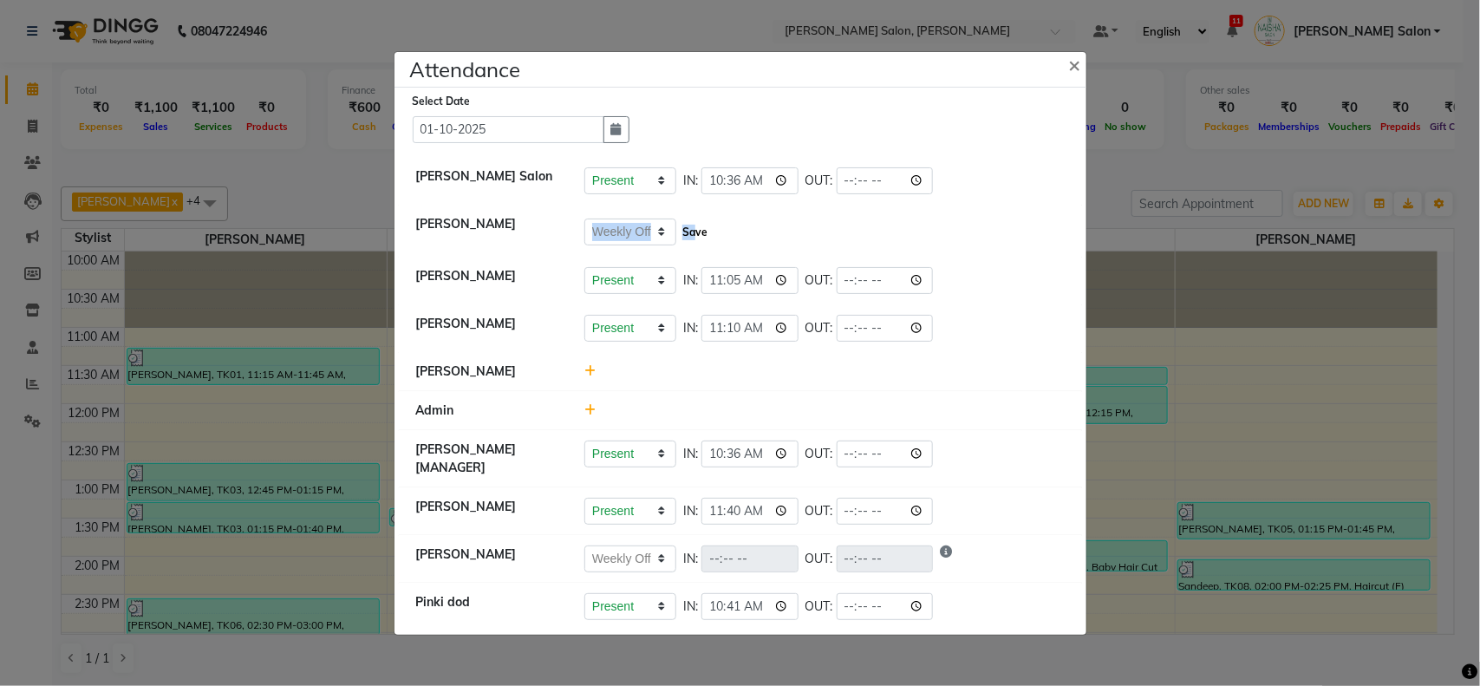
click at [701, 235] on button "Save" at bounding box center [695, 232] width 34 height 24
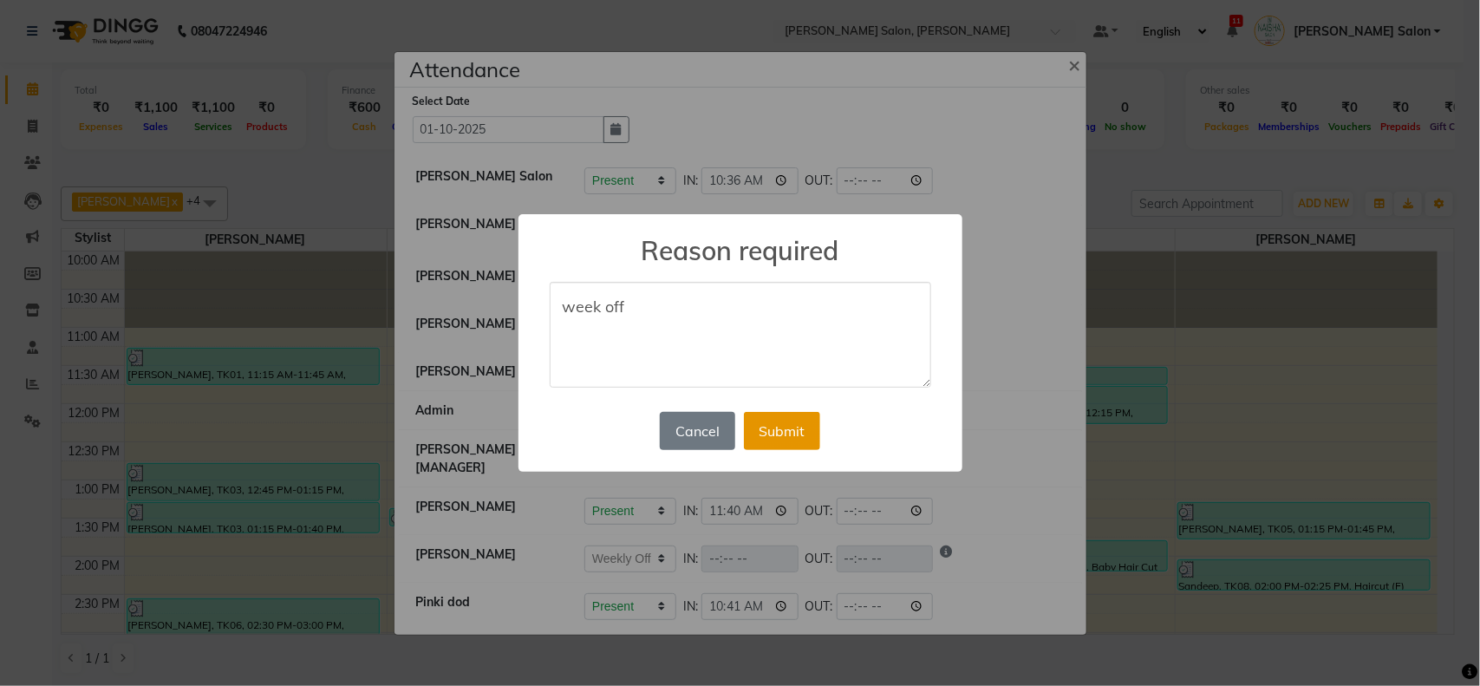
type textarea "week off"
click at [747, 430] on button "Submit" at bounding box center [782, 431] width 76 height 38
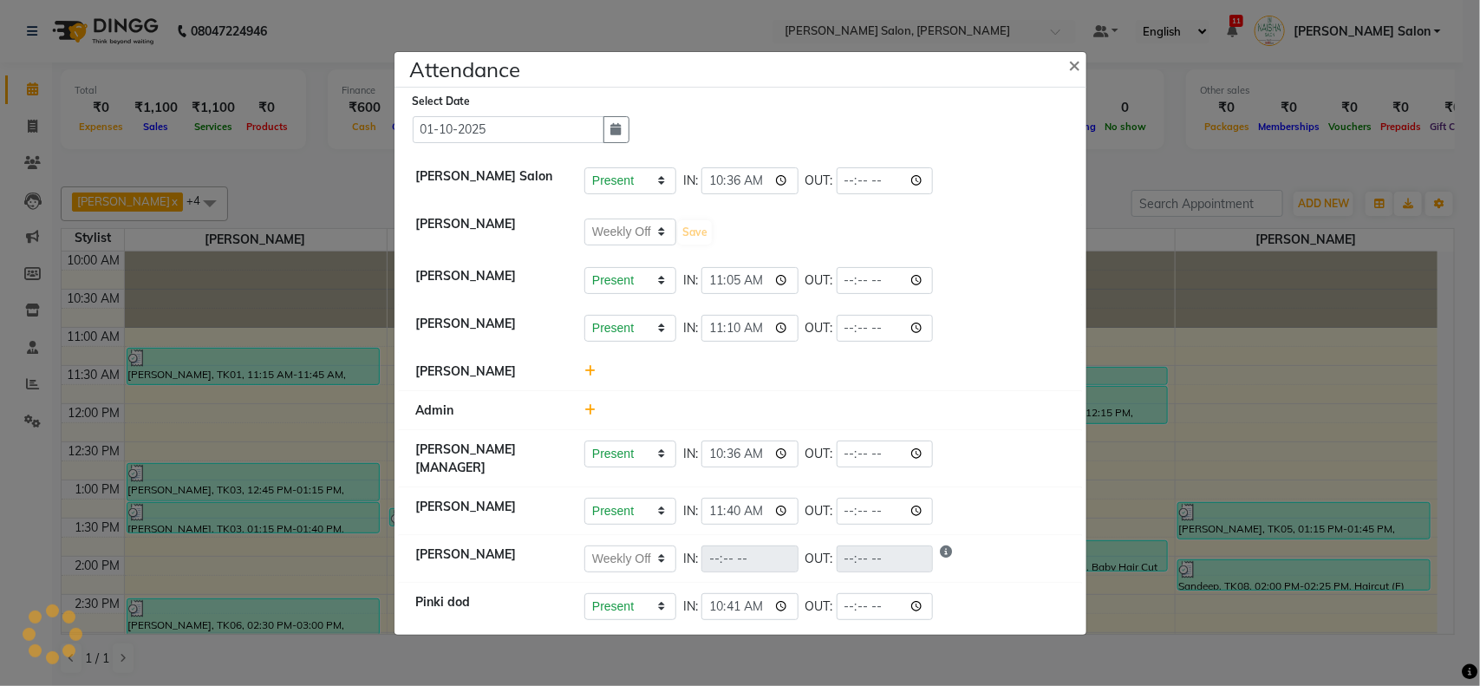
select select "W"
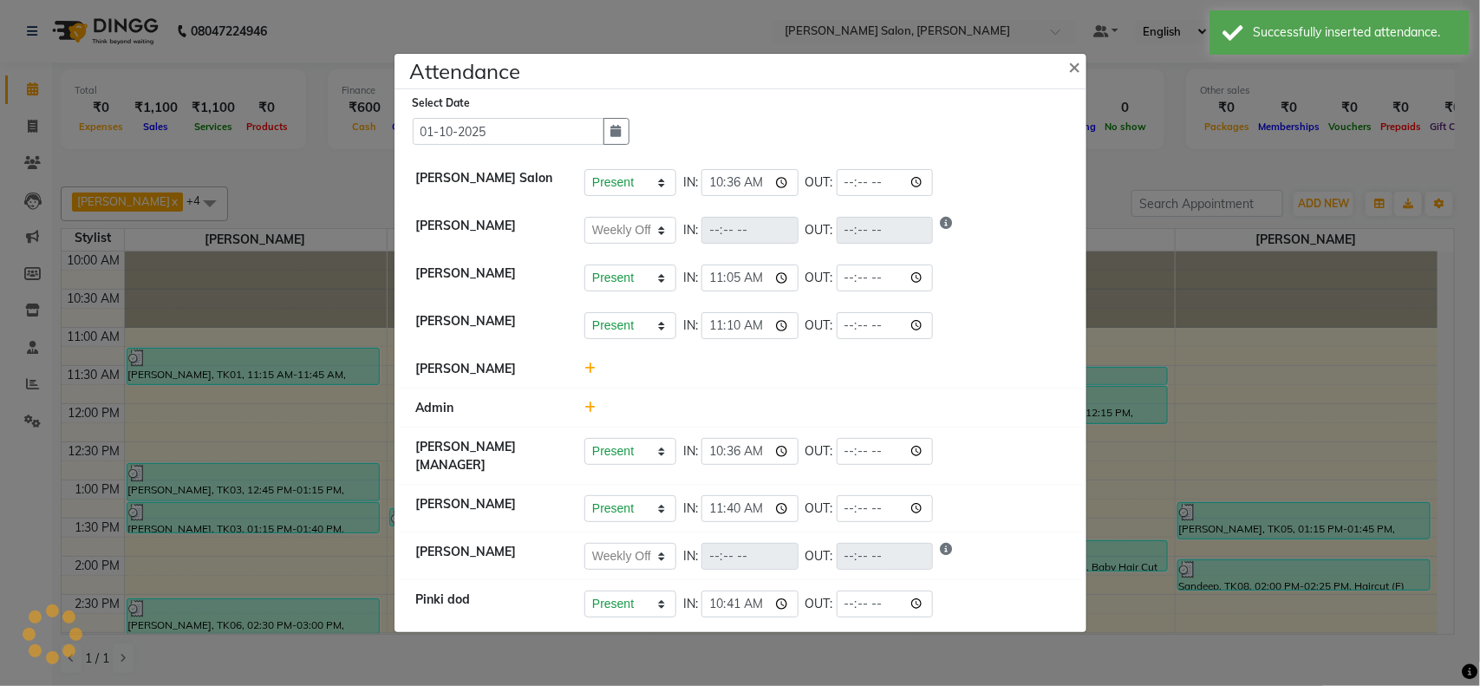
click at [1063, 429] on li "Yashasvi Shukla [MANAGER] Present Absent Late Half Day Weekly Off IN: 10:36 OUT:" at bounding box center [740, 456] width 683 height 58
click at [1168, 392] on ngb-modal-window "Attendance × Select Date 01-10-2025 Naisha Salon Present Absent Late Half Day W…" at bounding box center [740, 343] width 1480 height 686
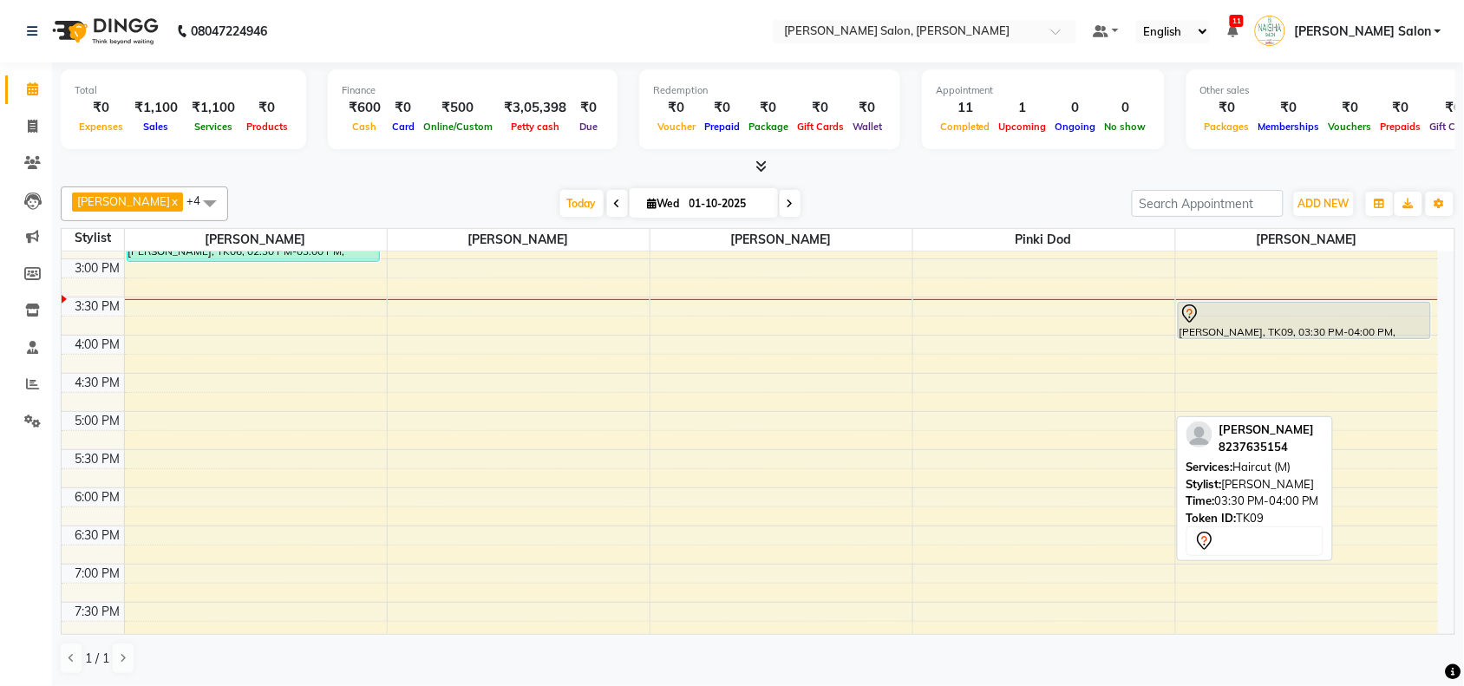
scroll to position [325, 0]
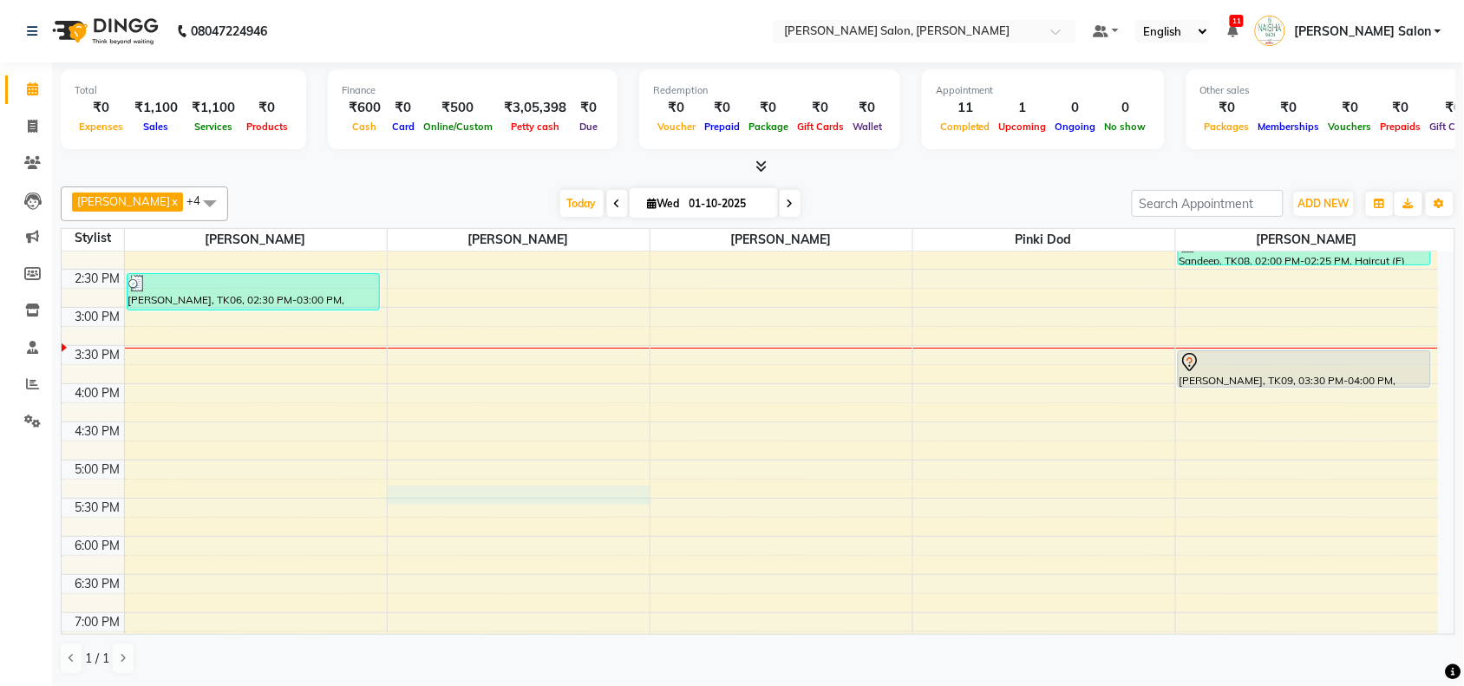
click at [516, 499] on div "10:00 AM 10:30 AM 11:00 AM 11:30 AM 12:00 PM 12:30 PM 1:00 PM 1:30 PM 2:00 PM 2…" at bounding box center [750, 383] width 1376 height 915
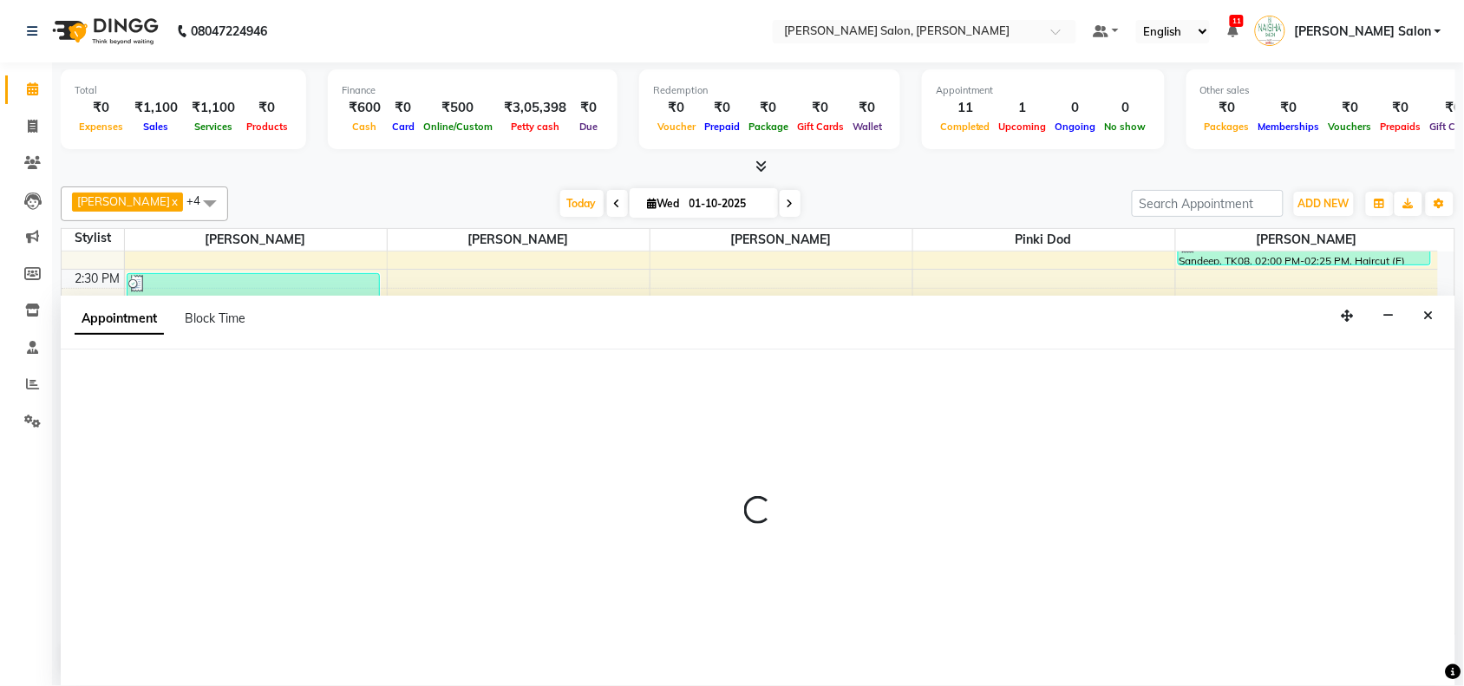
scroll to position [1, 0]
select select "72112"
select select "1035"
select select "tentative"
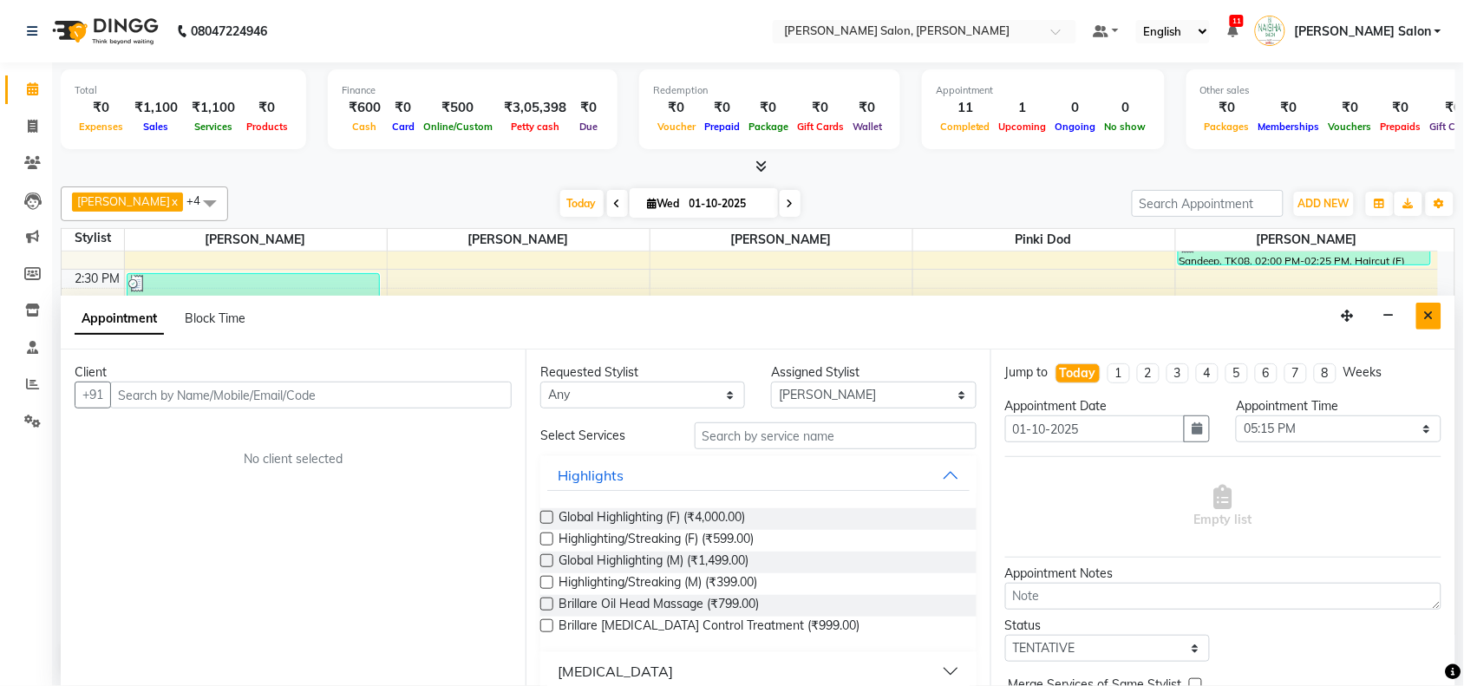
click at [1427, 325] on button "Close" at bounding box center [1428, 316] width 25 height 27
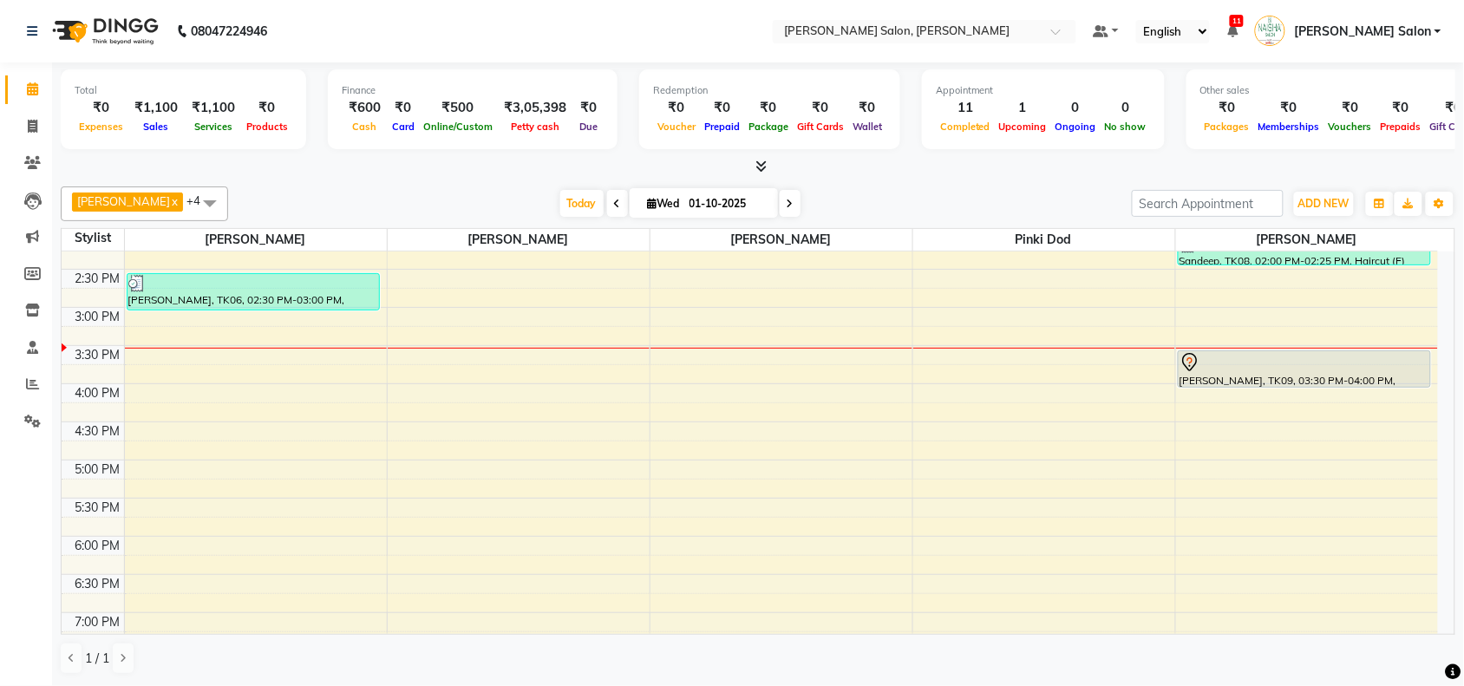
click at [1327, 190] on div "ADD NEW Toggle Dropdown Add Appointment Add Invoice Add Expense Add Attendance …" at bounding box center [1323, 204] width 63 height 28
click at [795, 486] on div "10:00 AM 10:30 AM 11:00 AM 11:30 AM 12:00 PM 12:30 PM 1:00 PM 1:30 PM 2:00 PM 2…" at bounding box center [750, 383] width 1376 height 915
select select "36989"
select select "1035"
select select "tentative"
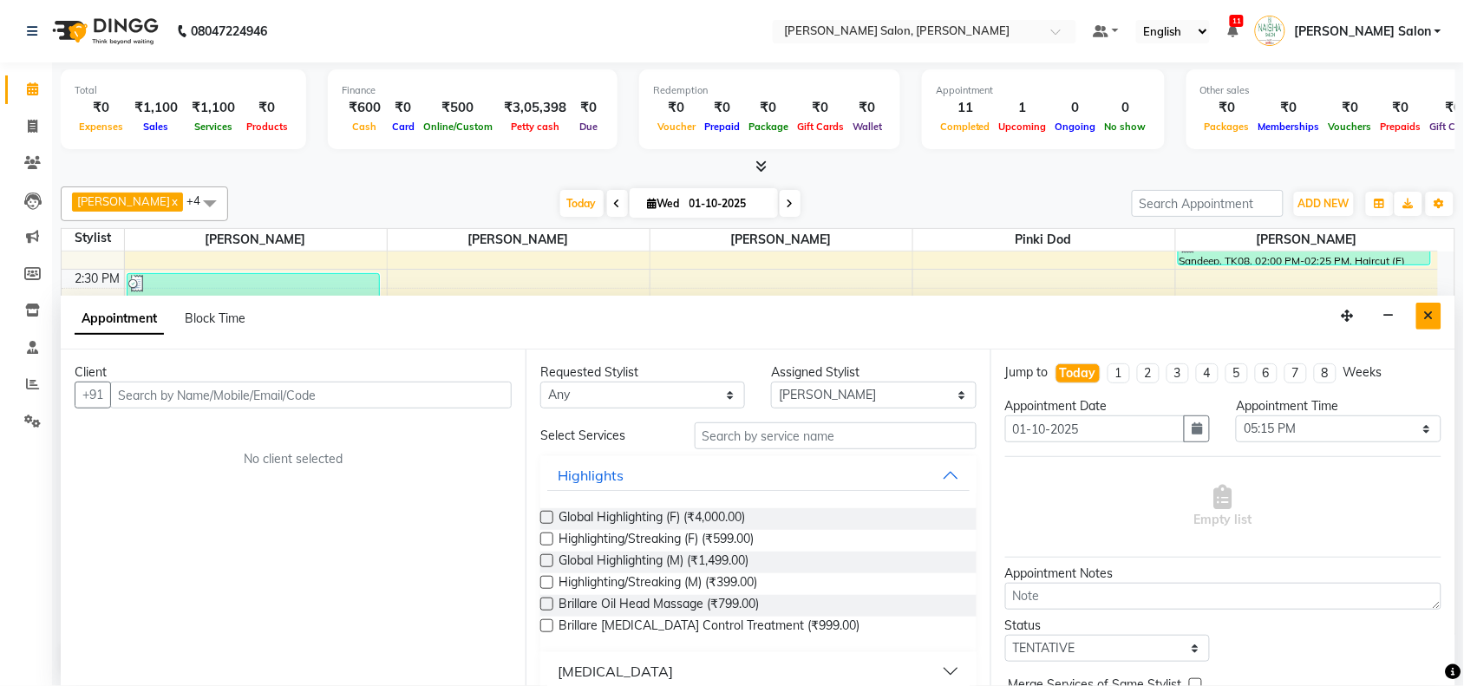
click at [1441, 319] on button "Close" at bounding box center [1428, 316] width 25 height 27
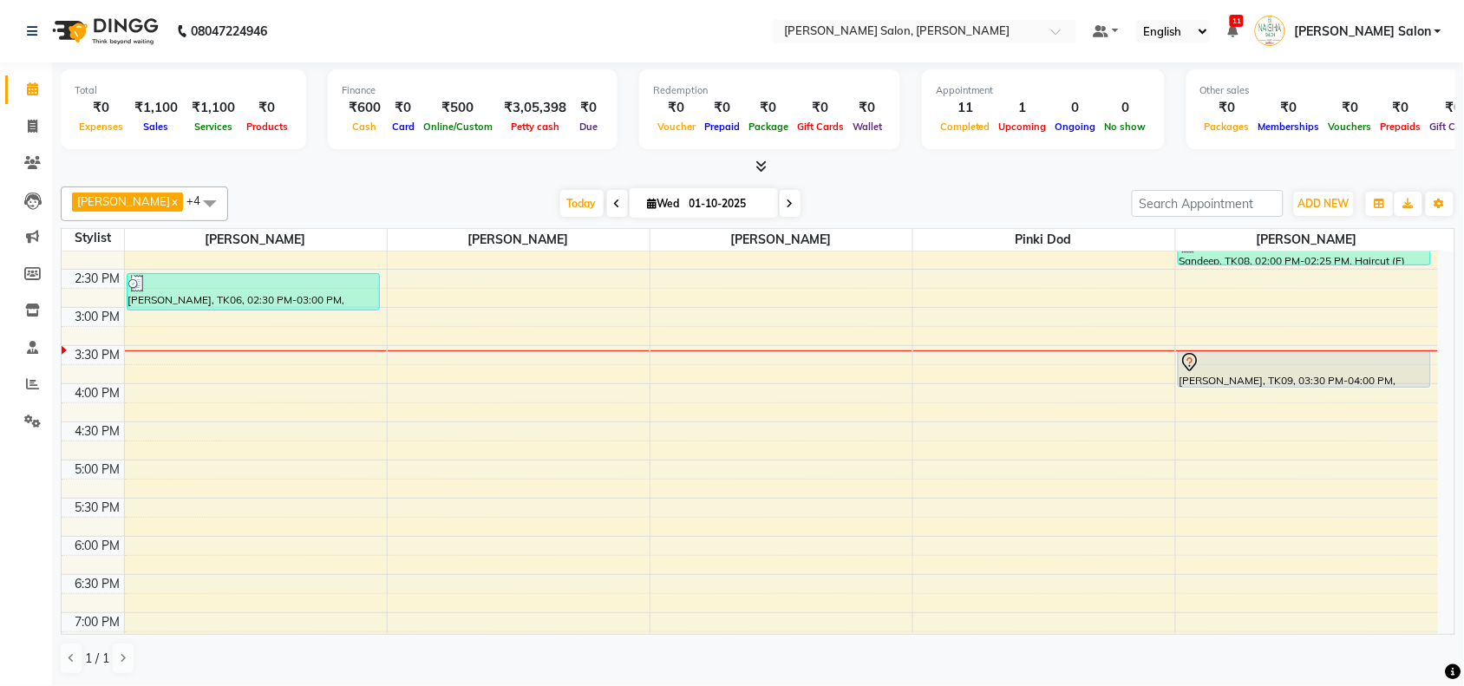
click at [747, 449] on div "10:00 AM 10:30 AM 11:00 AM 11:30 AM 12:00 PM 12:30 PM 1:00 PM 1:30 PM 2:00 PM 2…" at bounding box center [750, 383] width 1376 height 915
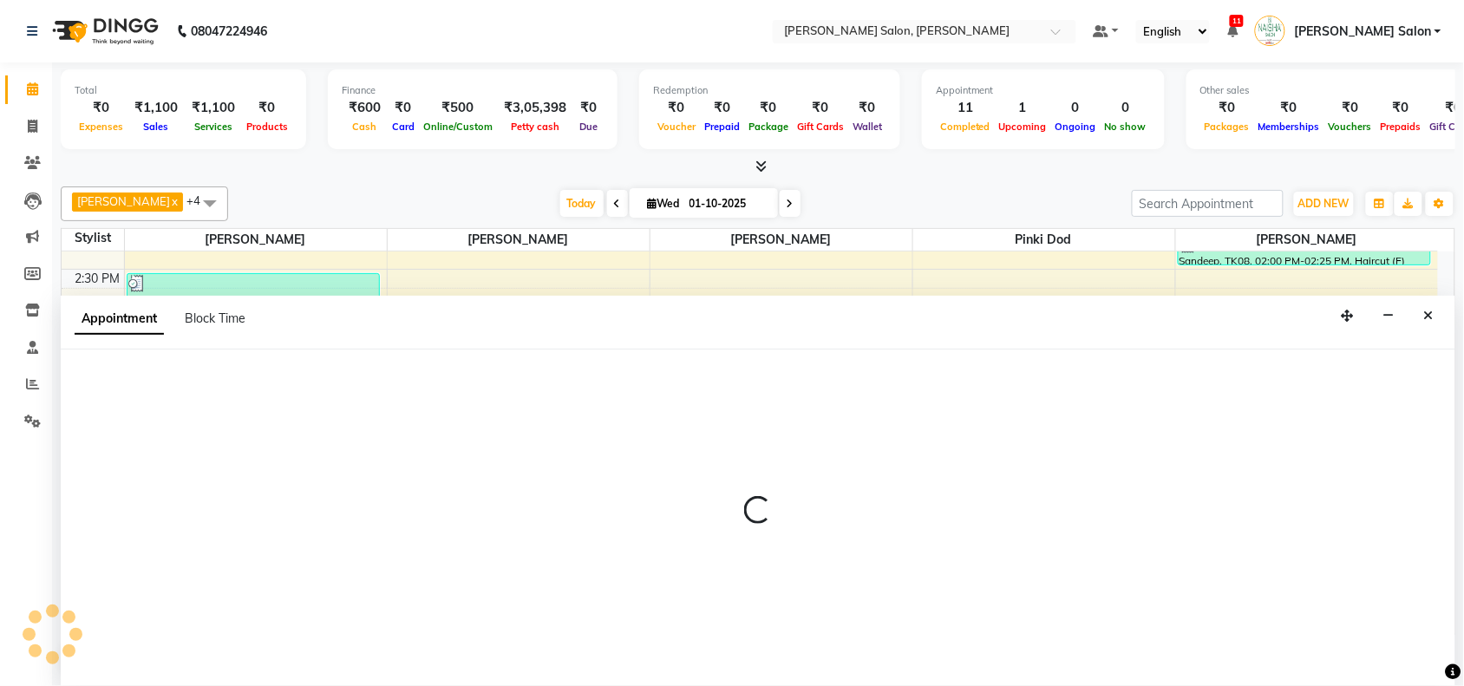
select select "36989"
select select "1005"
select select "tentative"
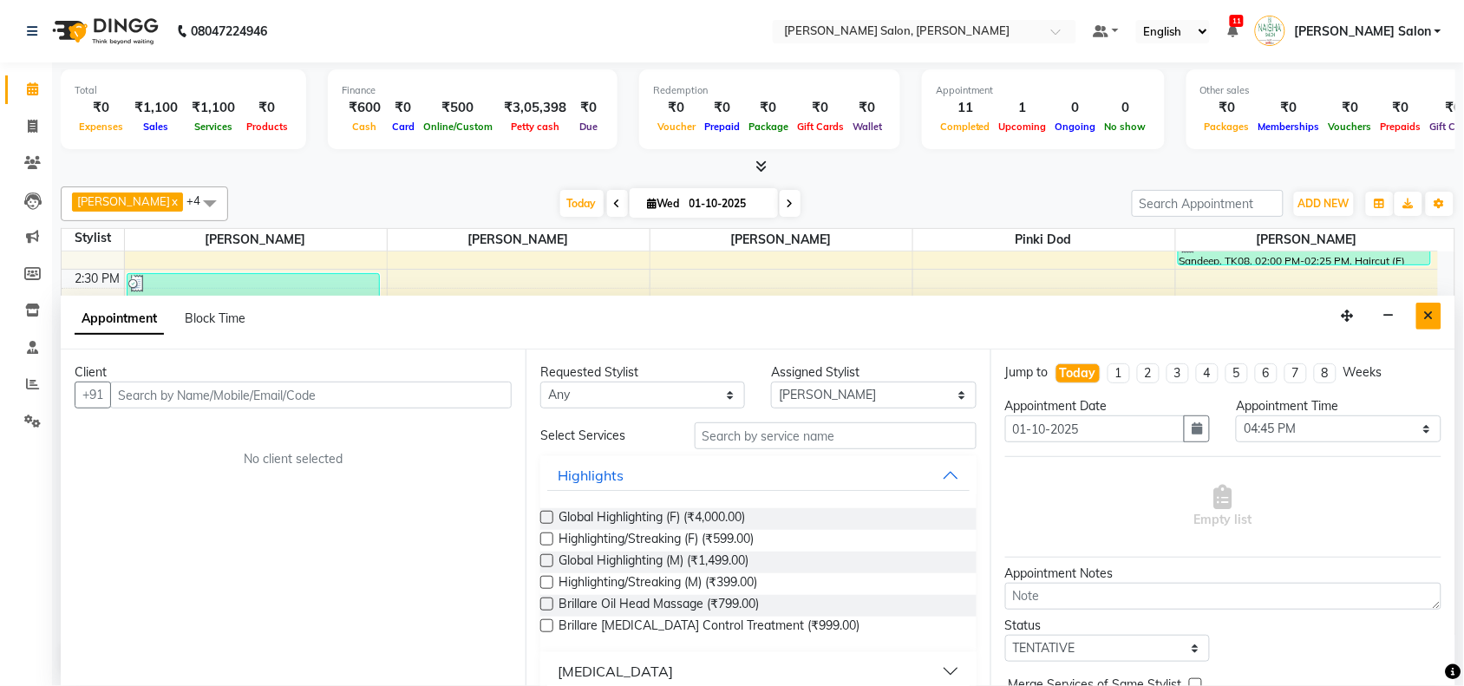
click at [1438, 328] on button "Close" at bounding box center [1428, 316] width 25 height 27
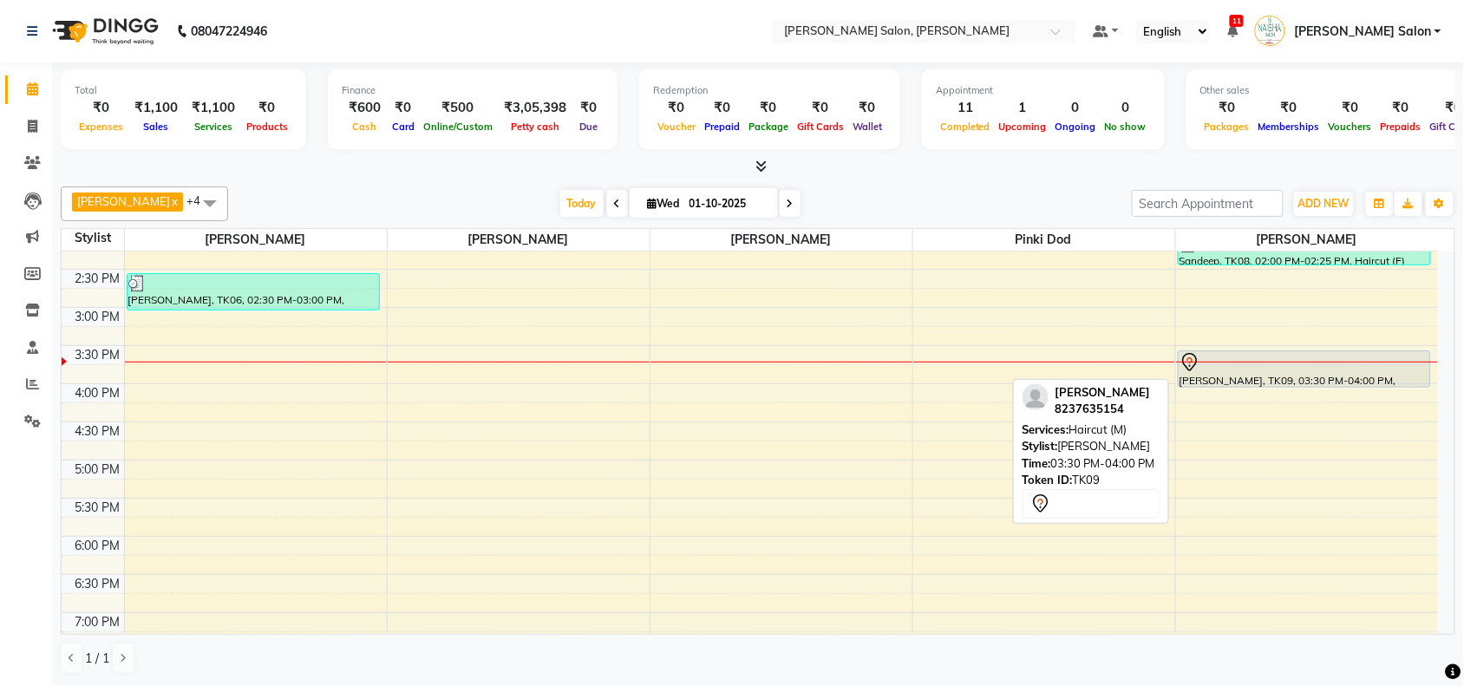
click at [1327, 374] on div "Gaurav Dahode, TK09, 03:30 PM-04:00 PM, Haircut (M)" at bounding box center [1304, 369] width 252 height 36
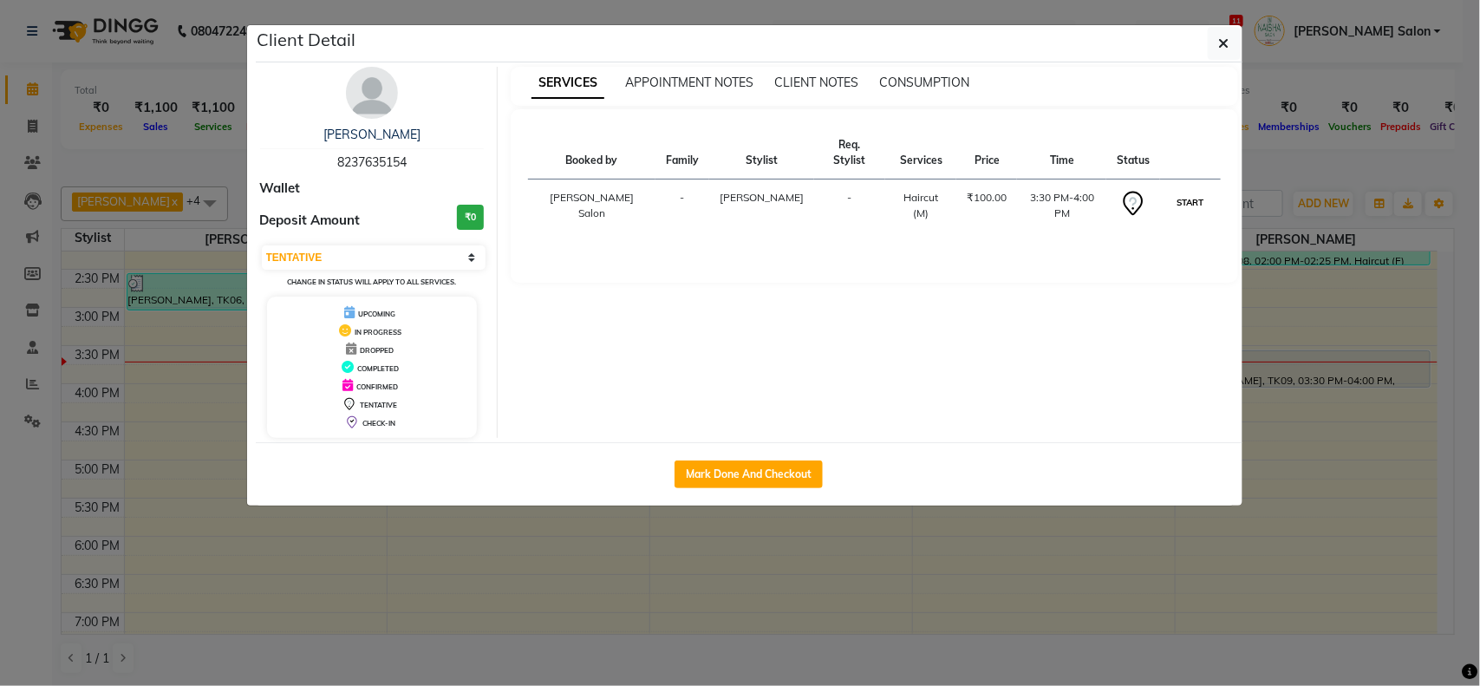
click at [1190, 192] on button "START" at bounding box center [1190, 203] width 36 height 22
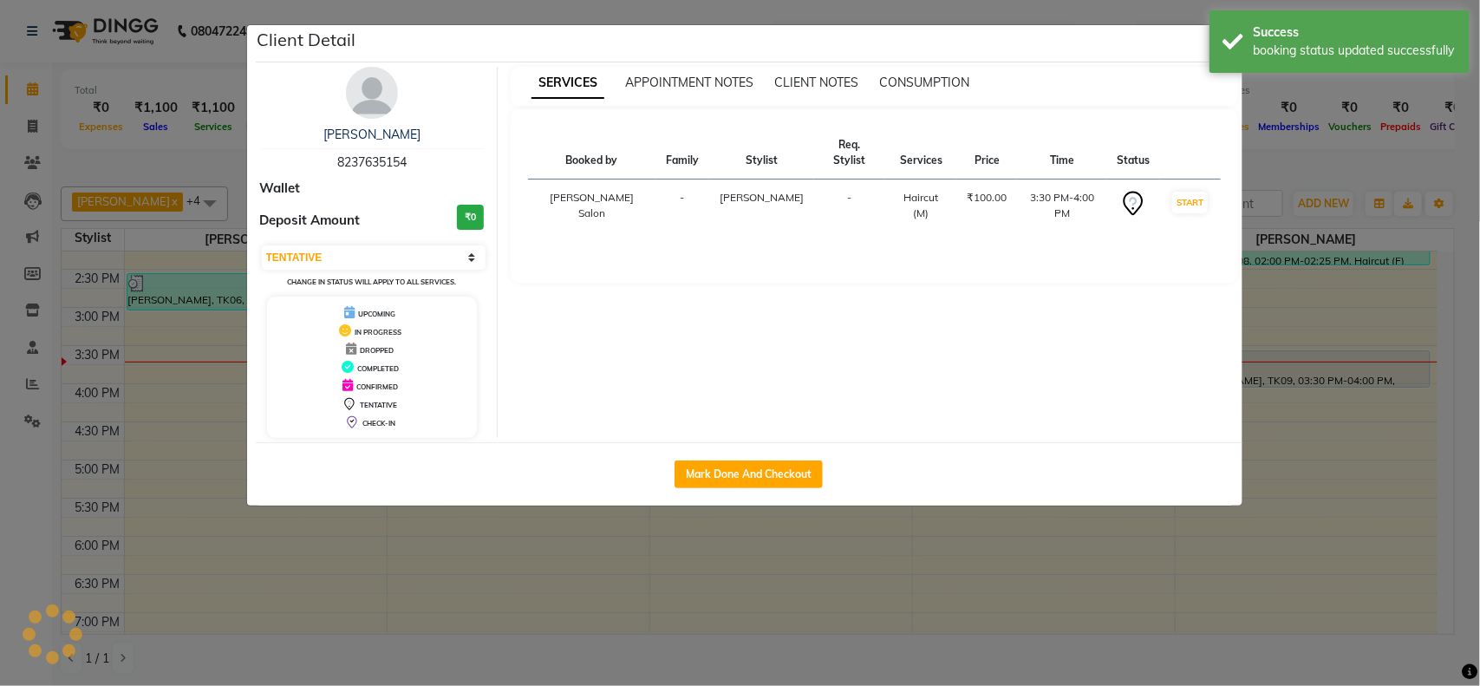
select select "1"
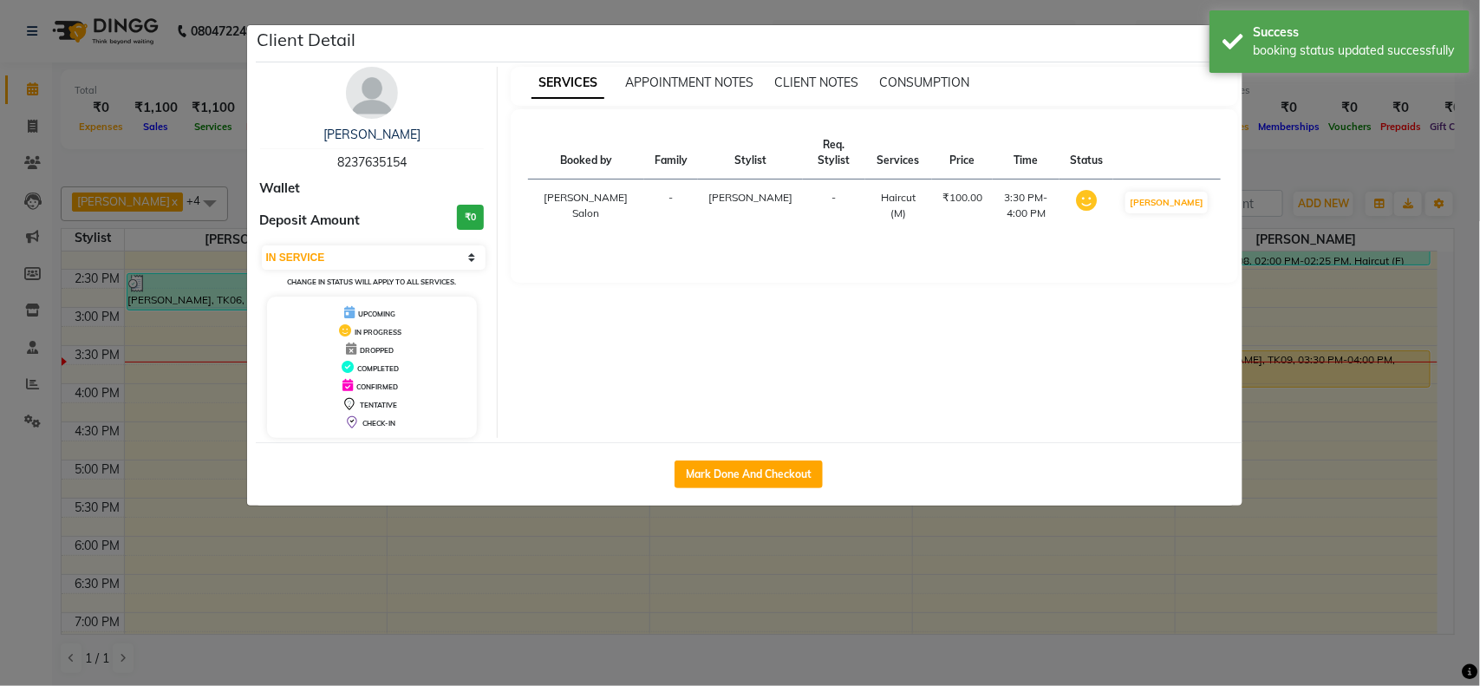
click at [1337, 279] on ngb-modal-window "Client Detail Gaurav Dahode 8237635154 Wallet Deposit Amount ₹0 Select IN SERVI…" at bounding box center [740, 343] width 1480 height 686
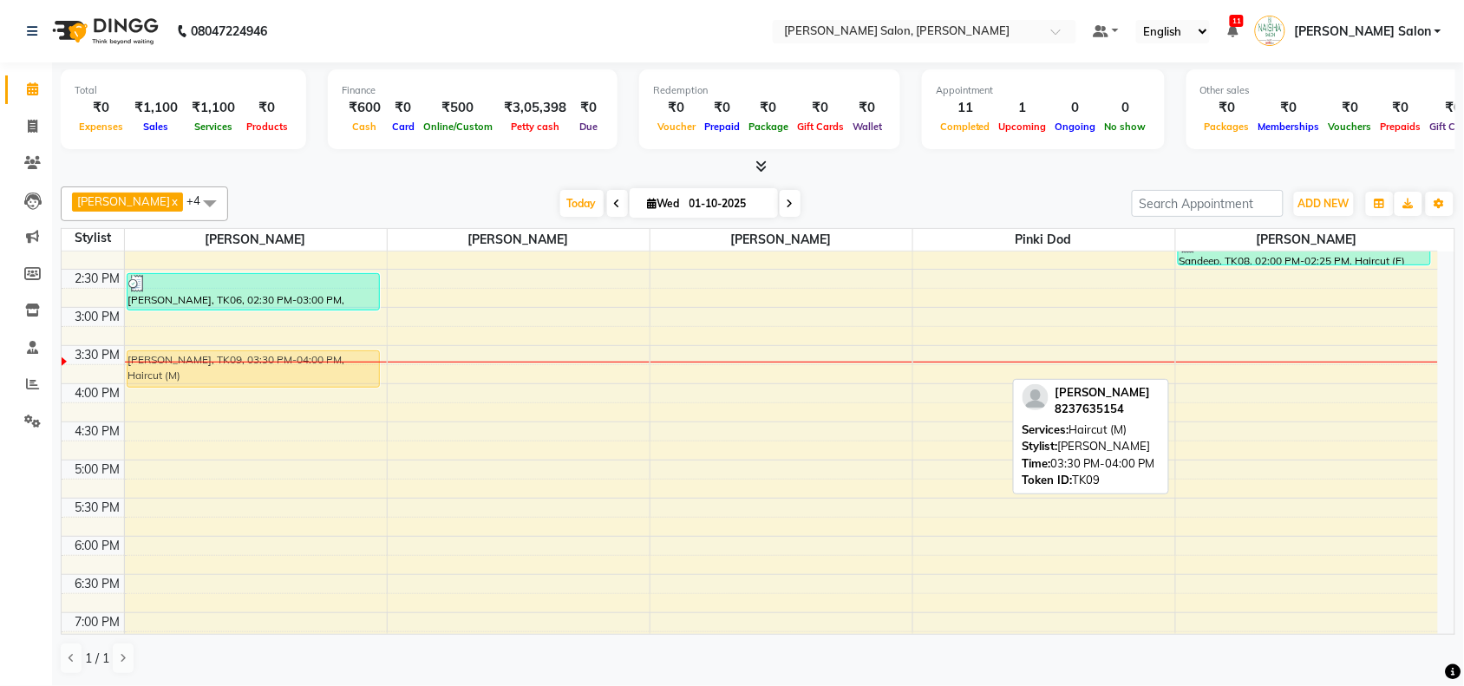
drag, startPoint x: 1229, startPoint y: 360, endPoint x: 165, endPoint y: 368, distance: 1063.9
click at [165, 368] on tr "Satendra, TK01, 11:15 AM-11:45 AM, Haircut (M) Rakesh Naidu, TK03, 12:45 PM-01:…" at bounding box center [750, 383] width 1376 height 915
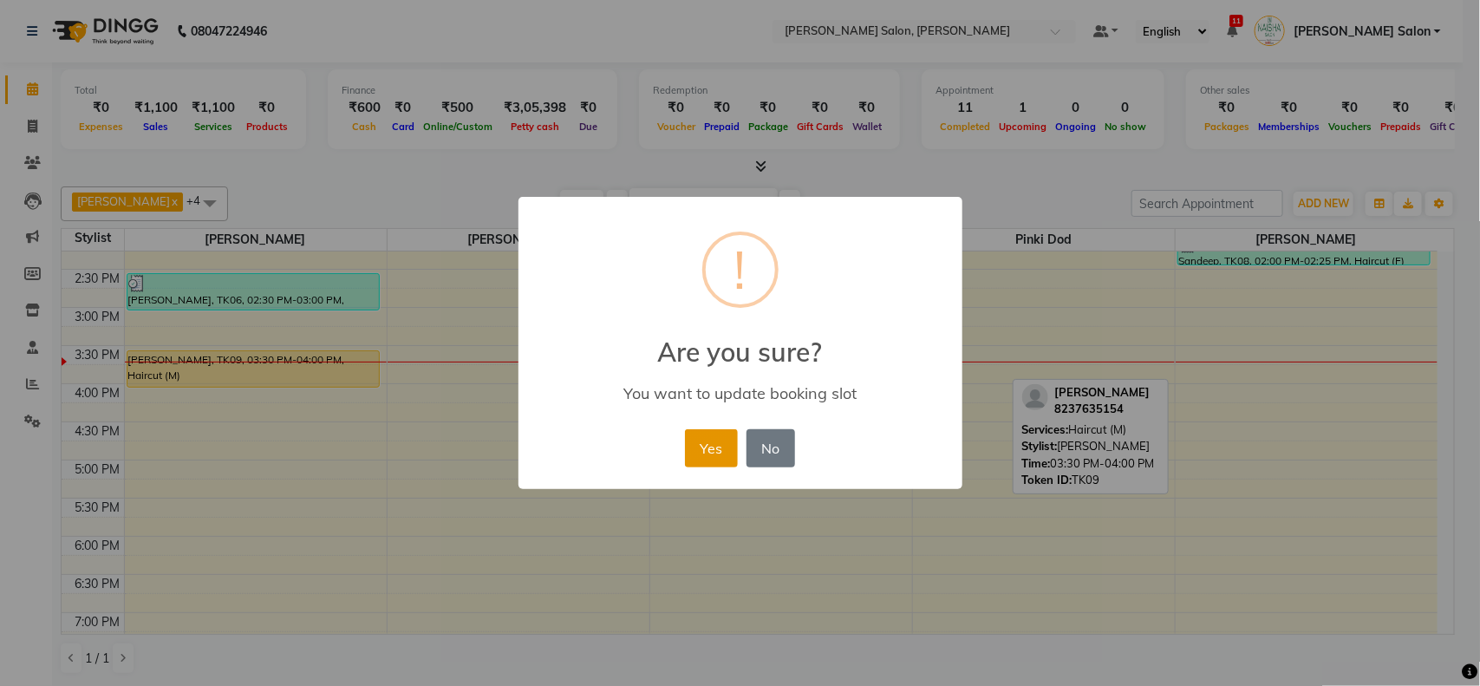
click at [691, 453] on button "Yes" at bounding box center [711, 448] width 53 height 38
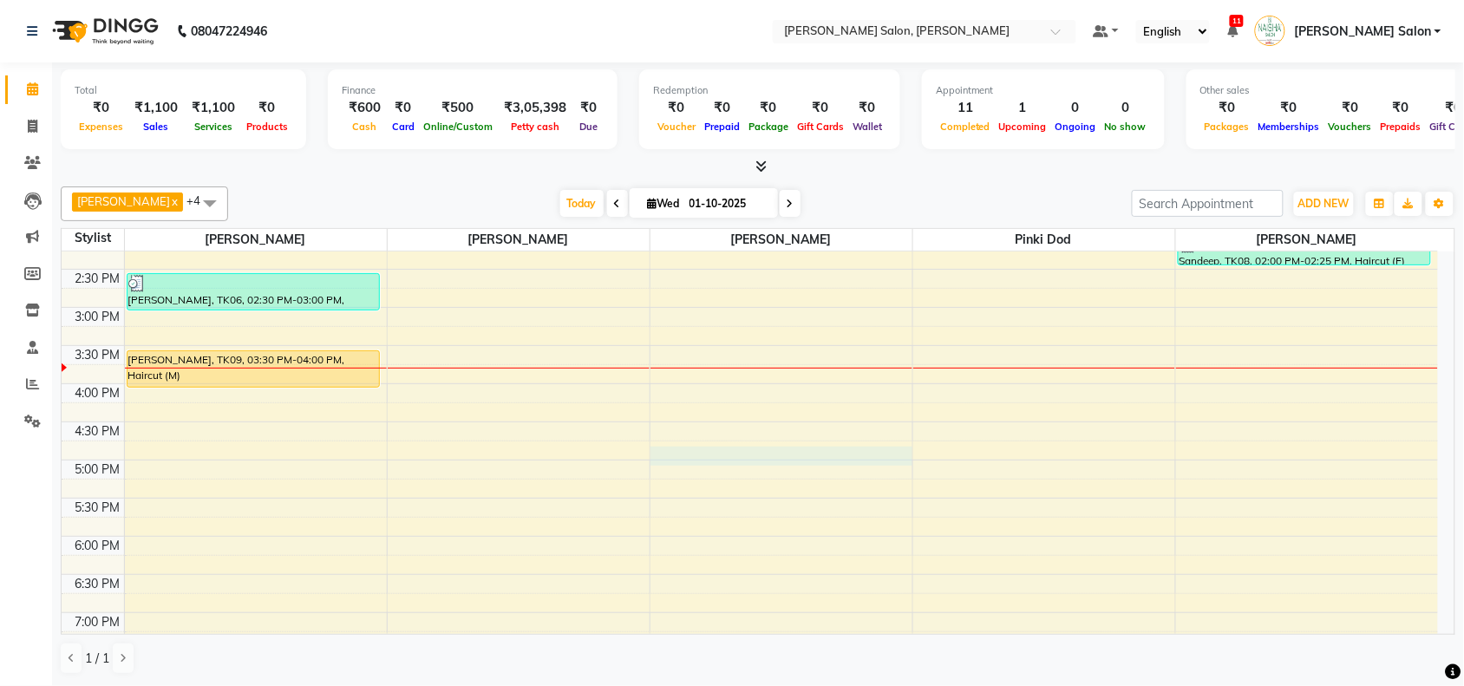
click at [769, 455] on div "10:00 AM 10:30 AM 11:00 AM 11:30 AM 12:00 PM 12:30 PM 1:00 PM 1:30 PM 2:00 PM 2…" at bounding box center [750, 383] width 1376 height 915
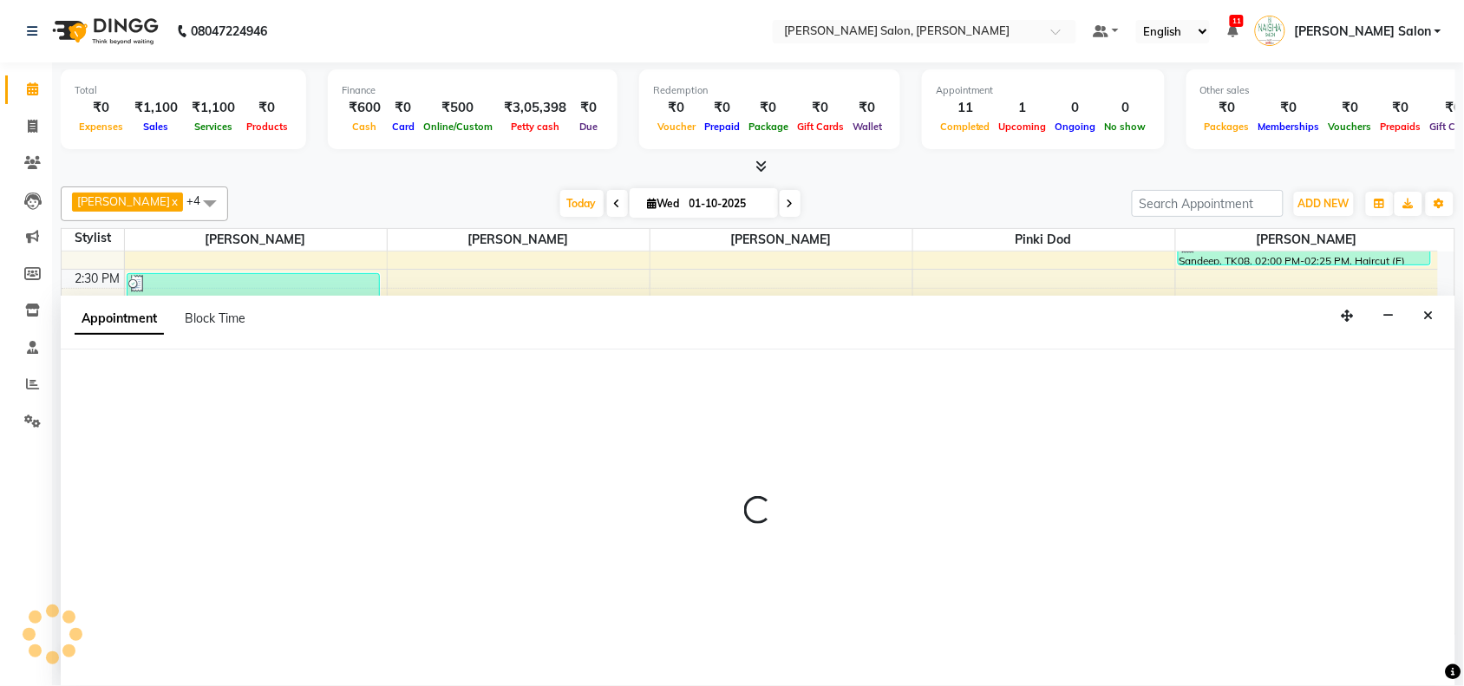
select select "36989"
select select "tentative"
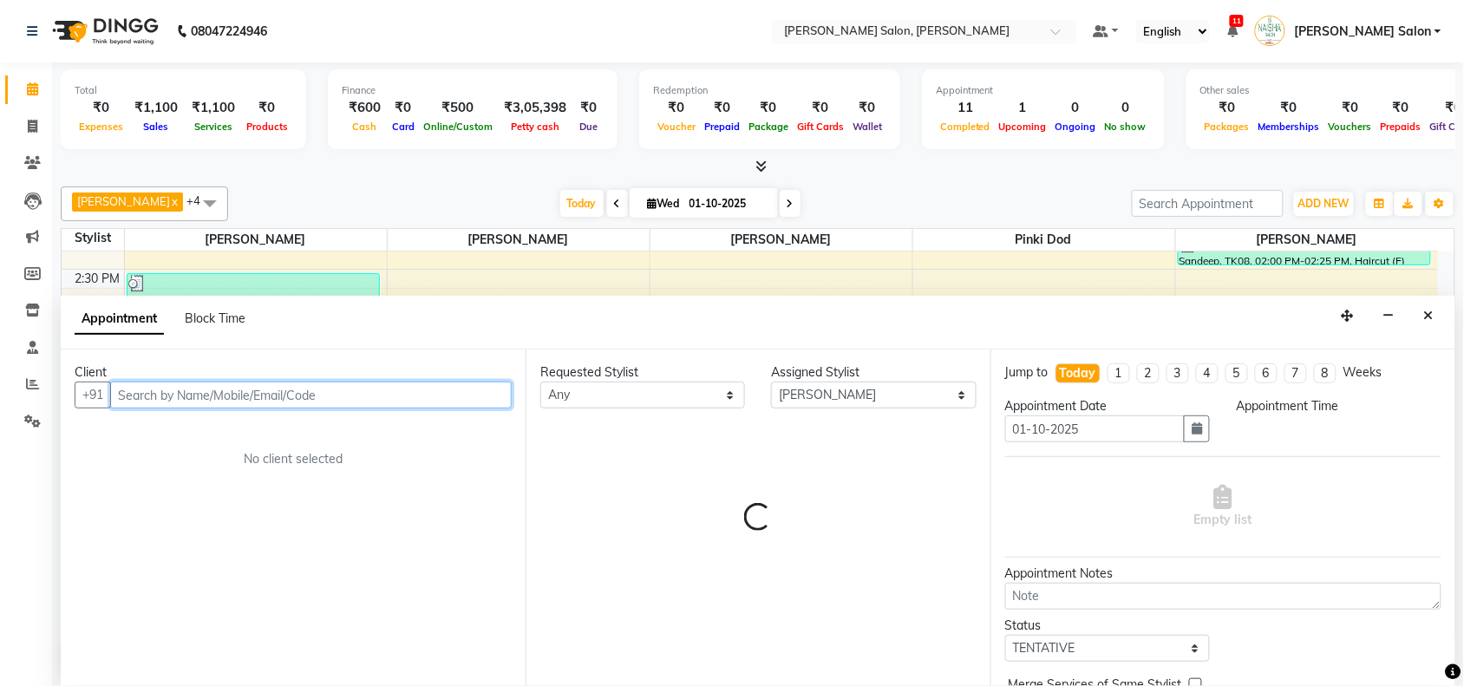
select select "1005"
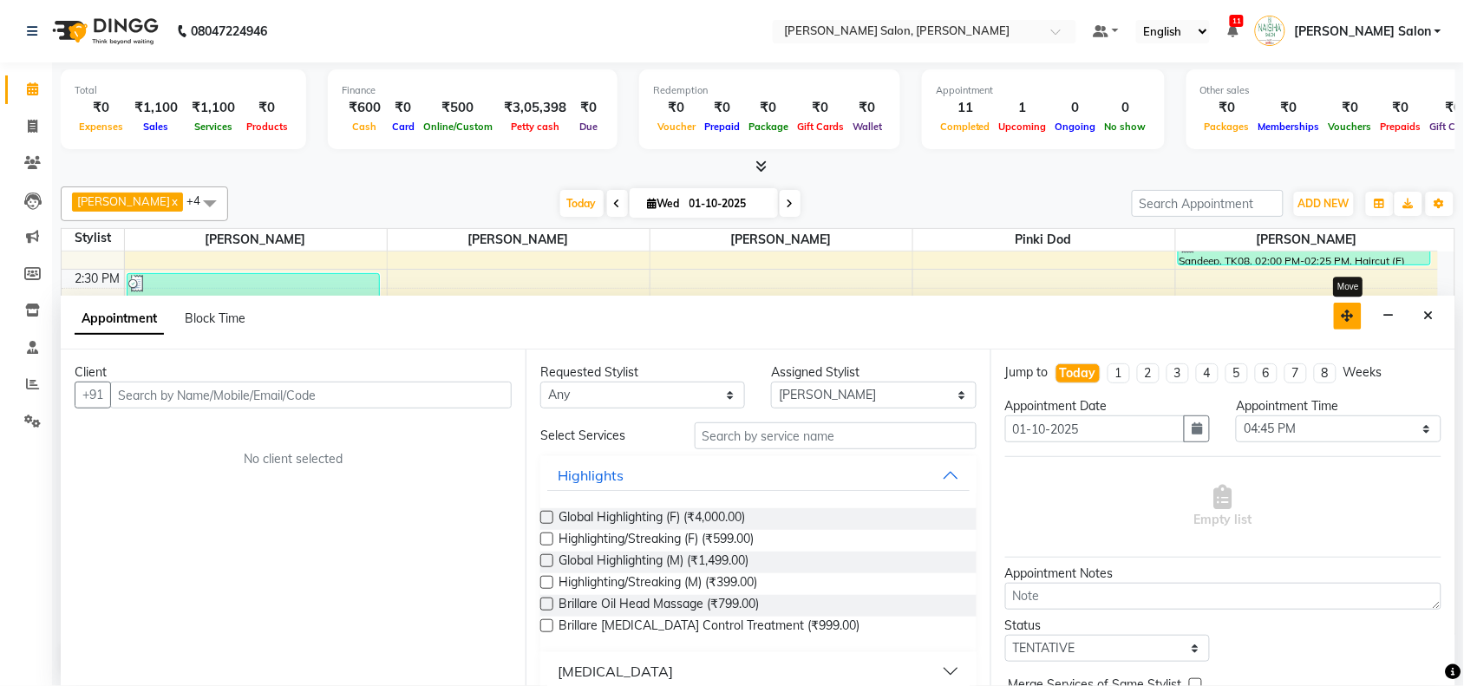
click at [1346, 323] on button "button" at bounding box center [1347, 316] width 28 height 27
click at [1392, 321] on button "button" at bounding box center [1388, 316] width 27 height 27
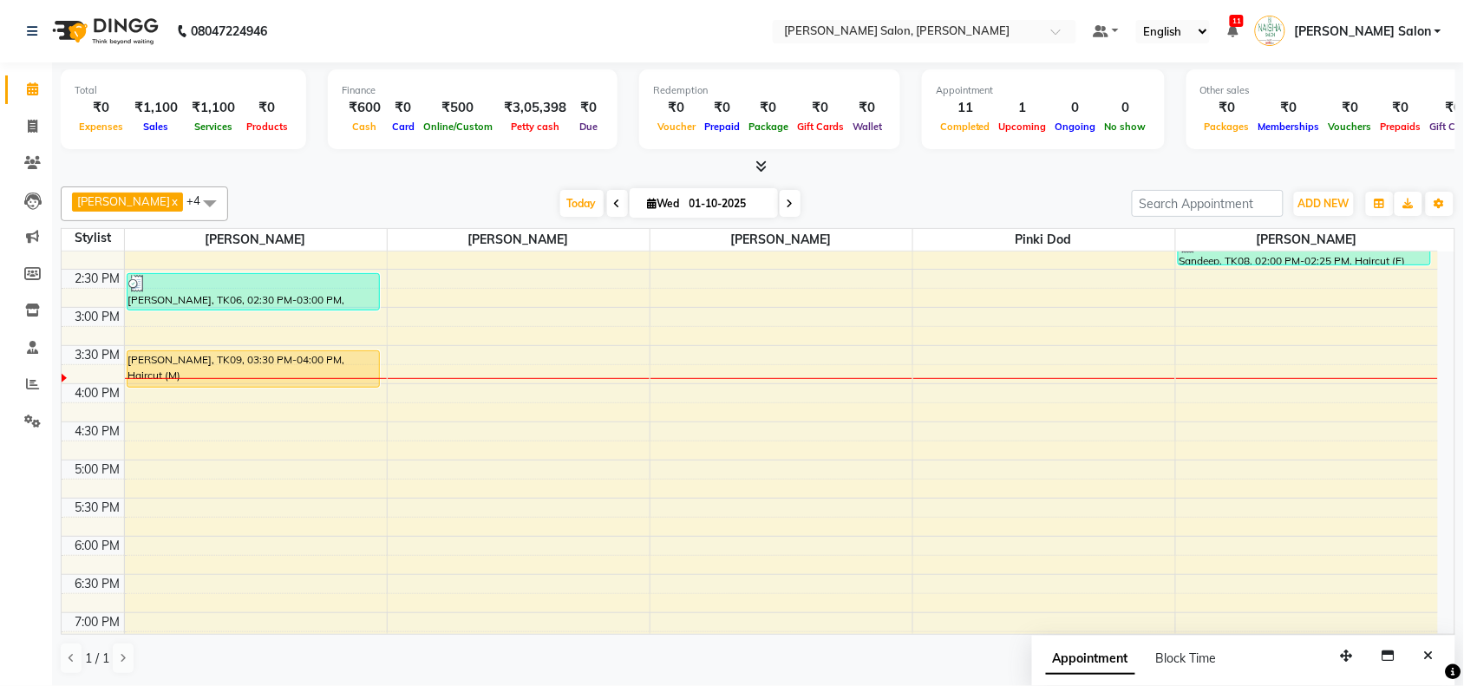
click at [1420, 661] on button "Close" at bounding box center [1428, 655] width 25 height 27
click at [1322, 214] on button "ADD NEW Toggle Dropdown" at bounding box center [1324, 204] width 60 height 24
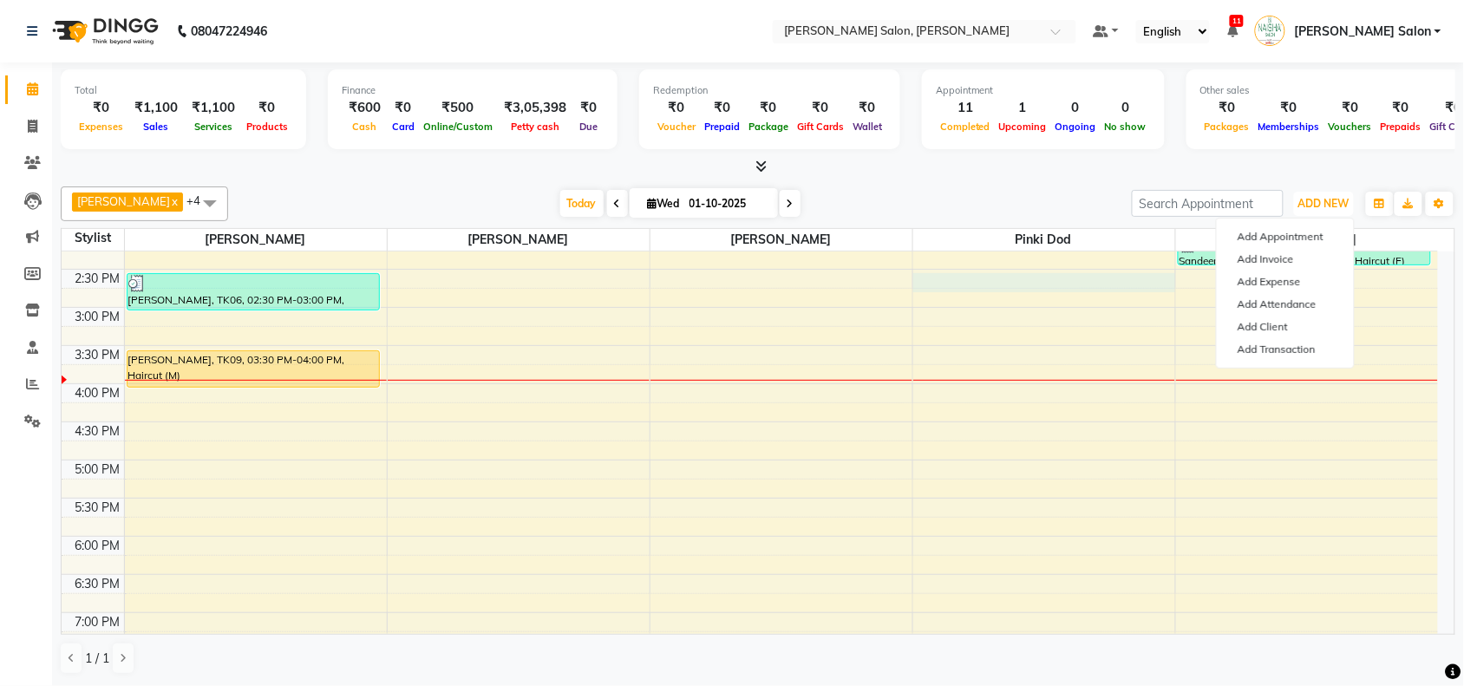
click at [1136, 291] on div "10:00 AM 10:30 AM 11:00 AM 11:30 AM 12:00 PM 12:30 PM 1:00 PM 1:30 PM 2:00 PM 2…" at bounding box center [750, 383] width 1376 height 915
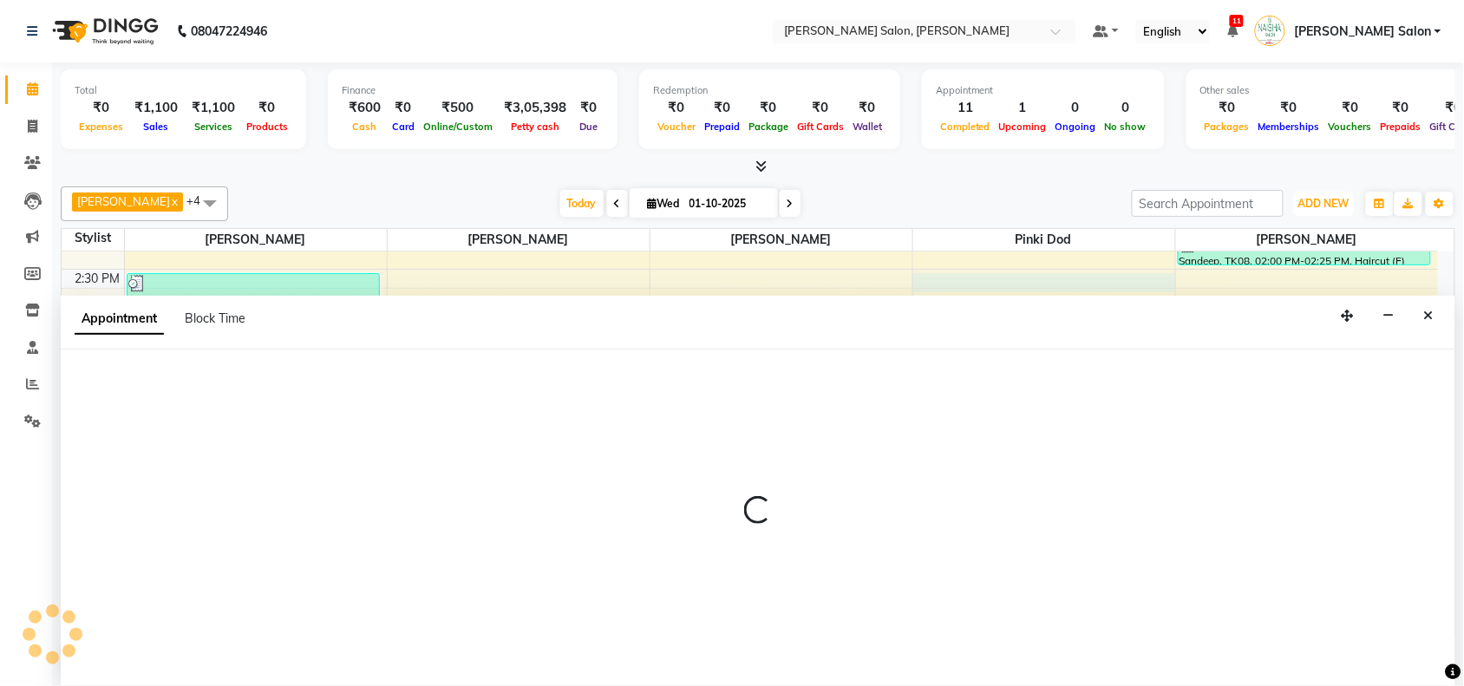
select select "90150"
select select "870"
select select "tentative"
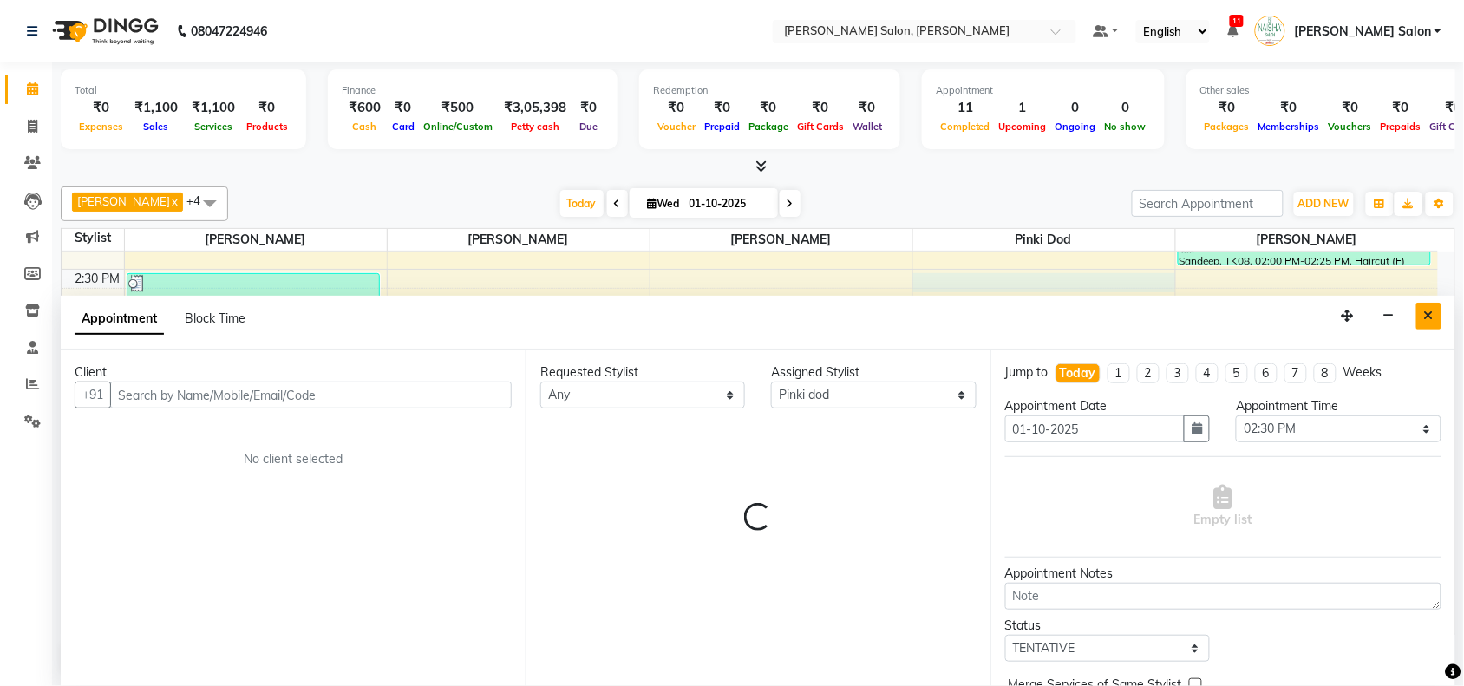
click at [1416, 323] on button "Close" at bounding box center [1428, 316] width 25 height 27
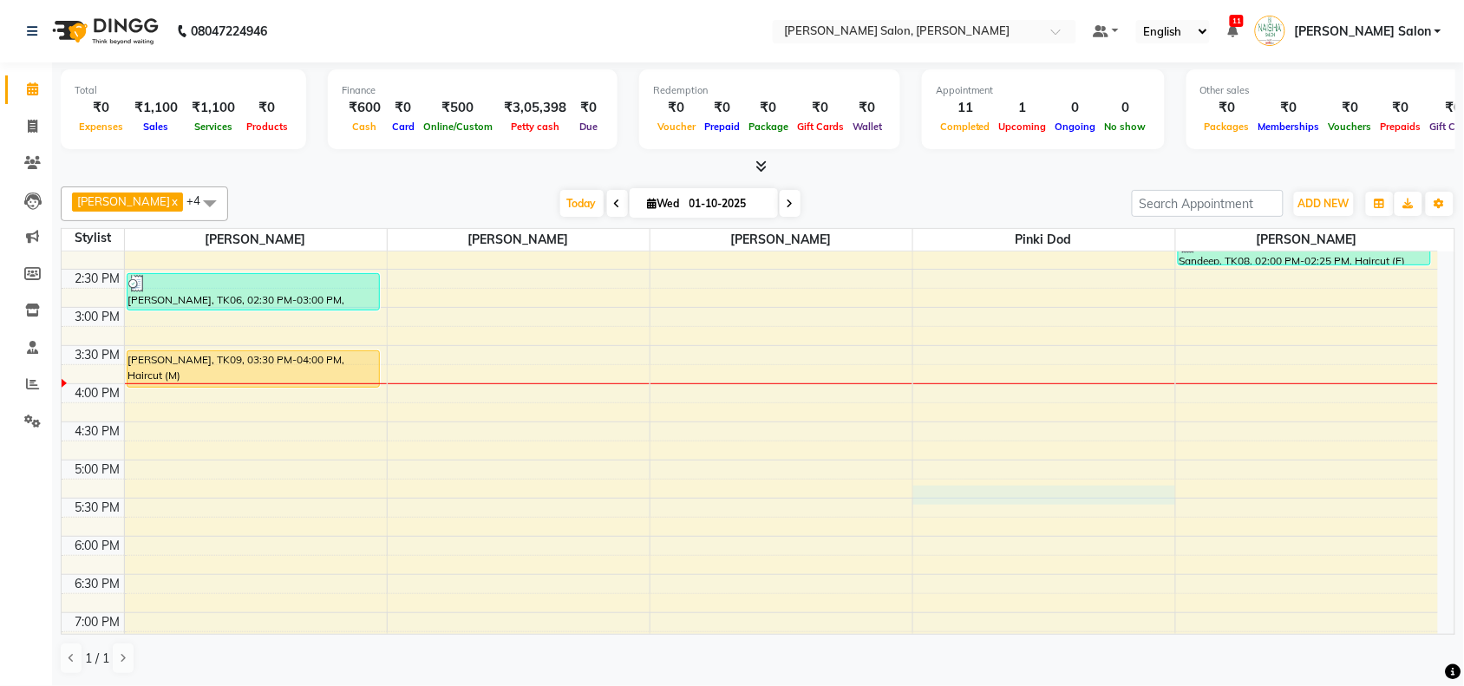
click at [991, 496] on div "10:00 AM 10:30 AM 11:00 AM 11:30 AM 12:00 PM 12:30 PM 1:00 PM 1:30 PM 2:00 PM 2…" at bounding box center [750, 383] width 1376 height 915
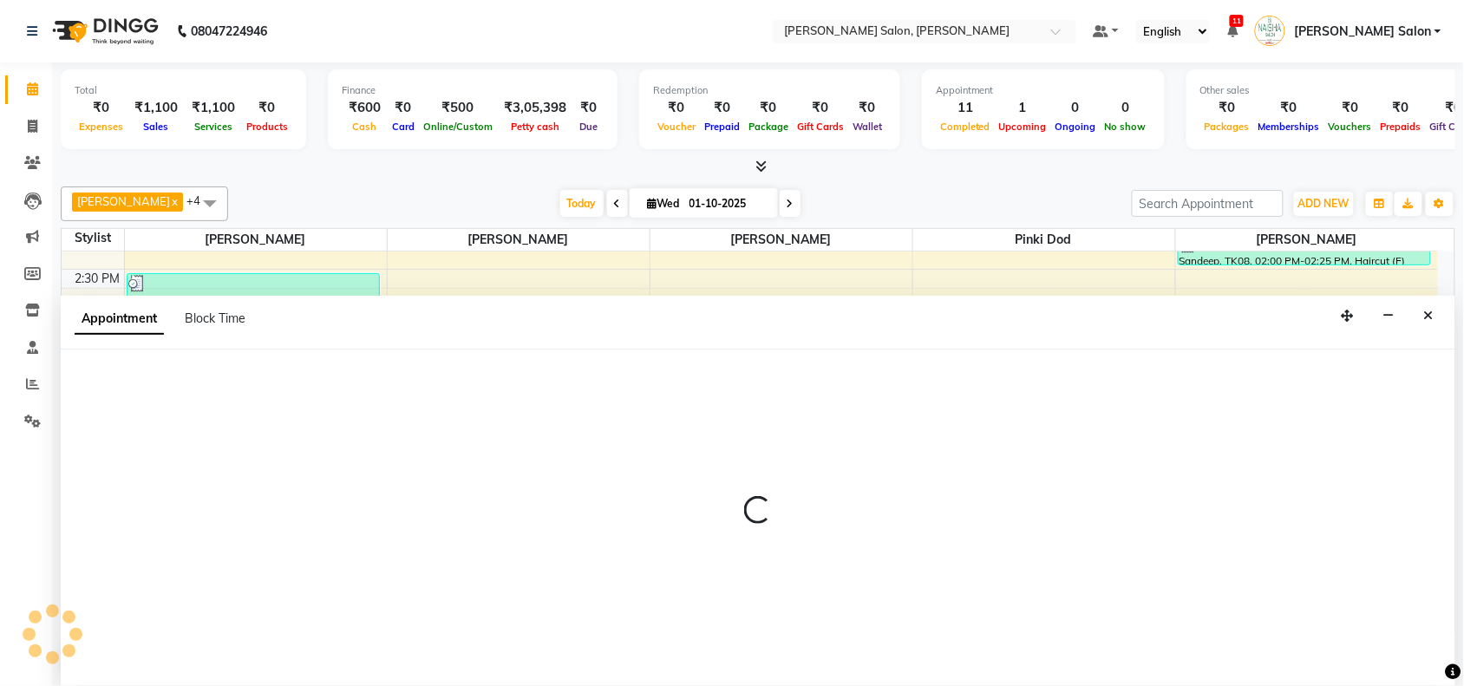
select select "90150"
select select "1035"
select select "tentative"
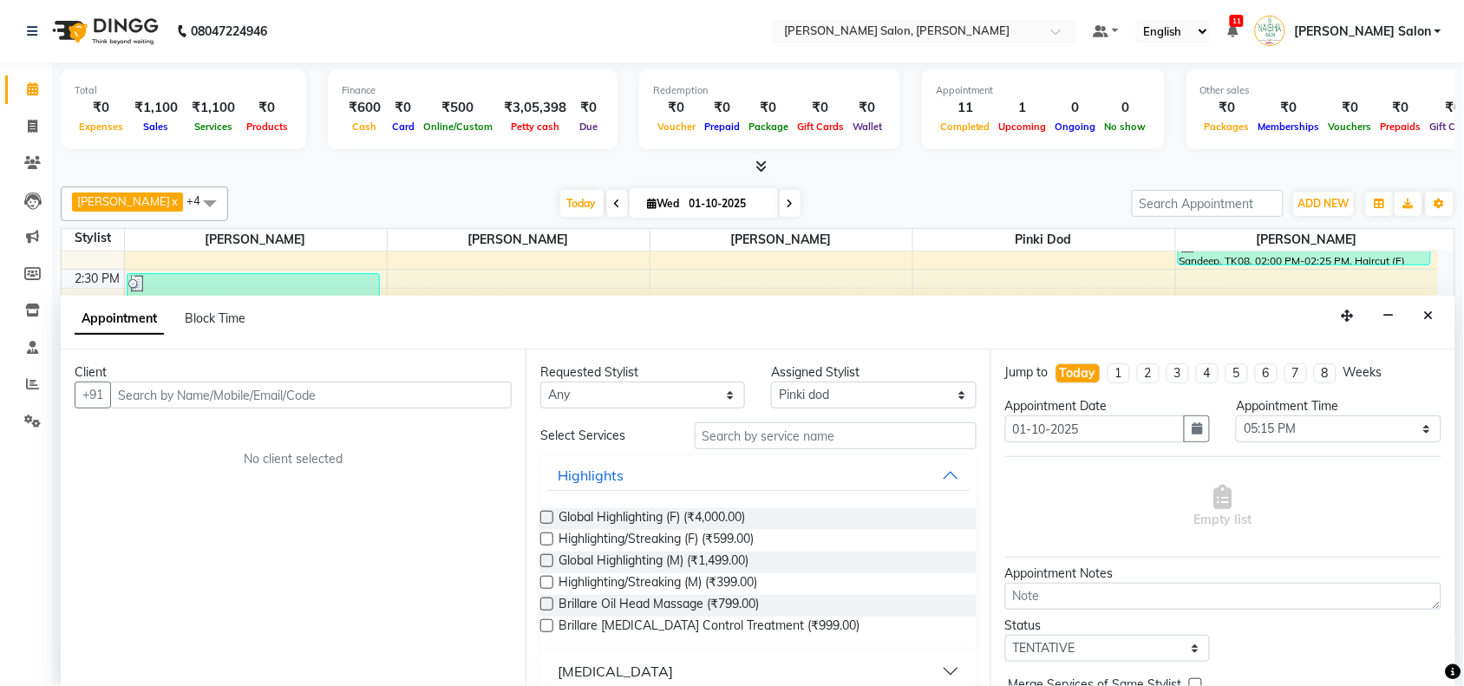
click at [1431, 330] on div "Appointment Block Time" at bounding box center [758, 323] width 1394 height 54
click at [1433, 300] on div "Appointment Block Time" at bounding box center [758, 323] width 1394 height 54
click at [1435, 323] on button "Close" at bounding box center [1428, 316] width 25 height 27
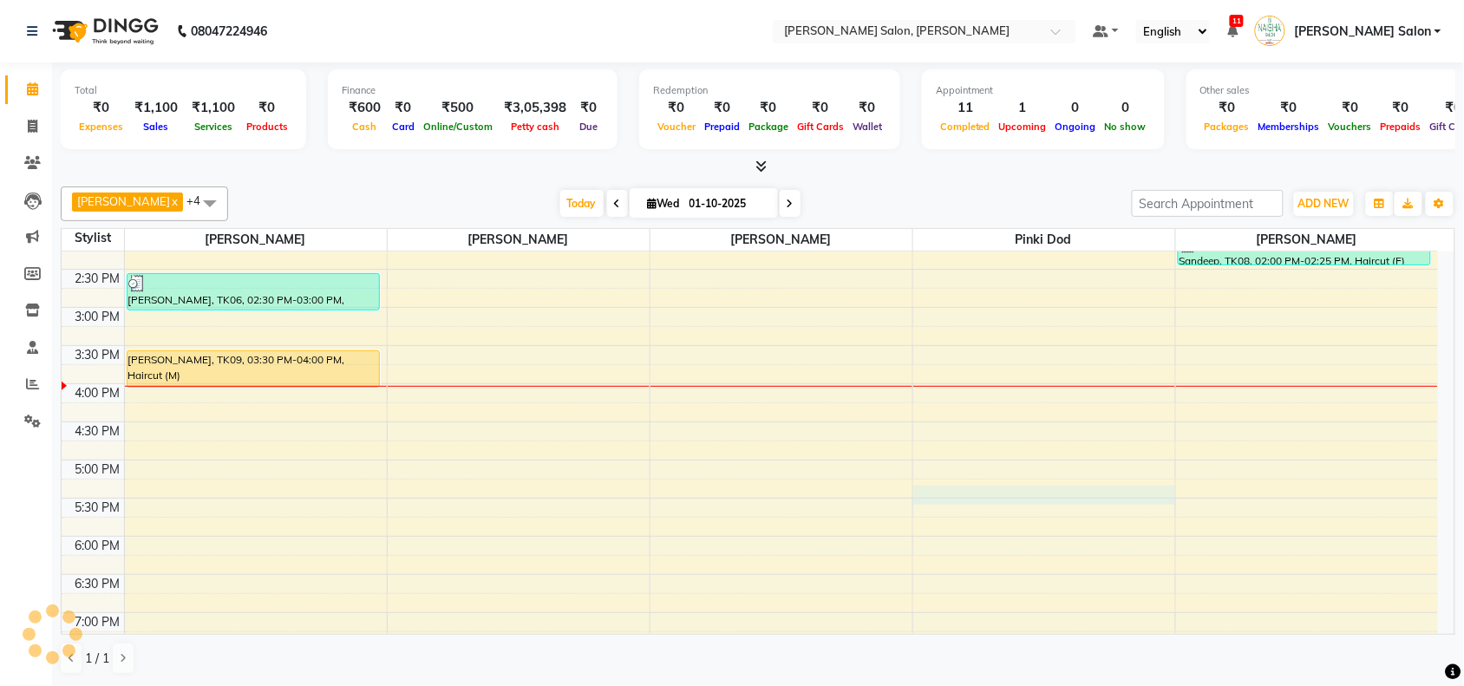
click at [1015, 488] on div "10:00 AM 10:30 AM 11:00 AM 11:30 AM 12:00 PM 12:30 PM 1:00 PM 1:30 PM 2:00 PM 2…" at bounding box center [750, 383] width 1376 height 915
select select "90150"
select select "tentative"
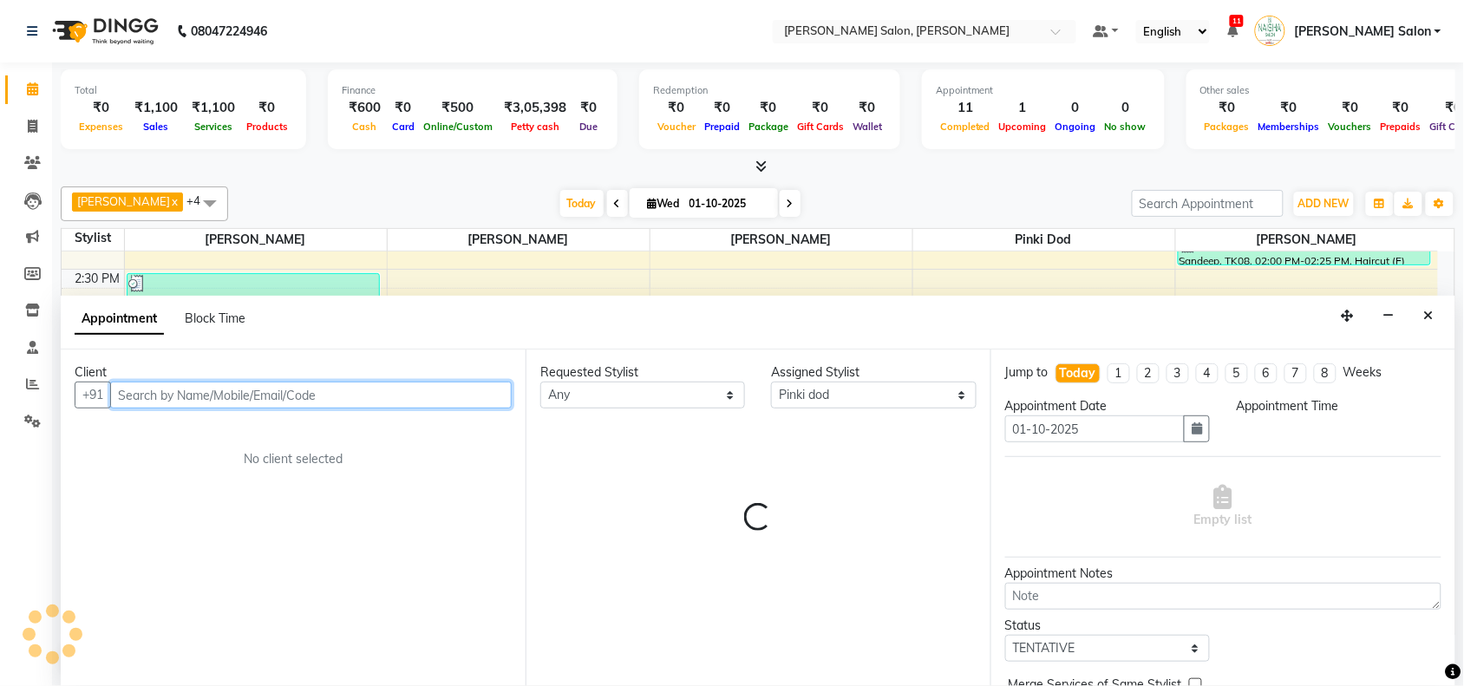
select select "1035"
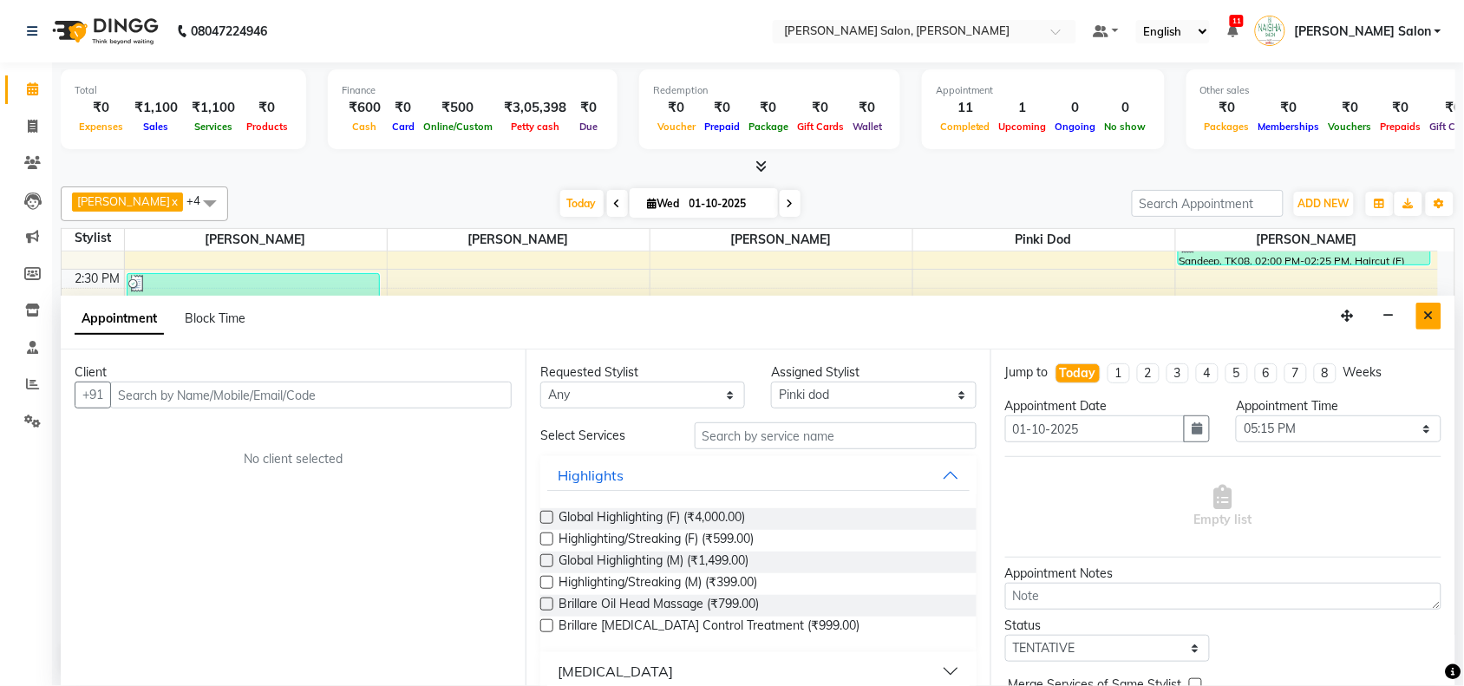
click at [1426, 326] on button "Close" at bounding box center [1428, 316] width 25 height 27
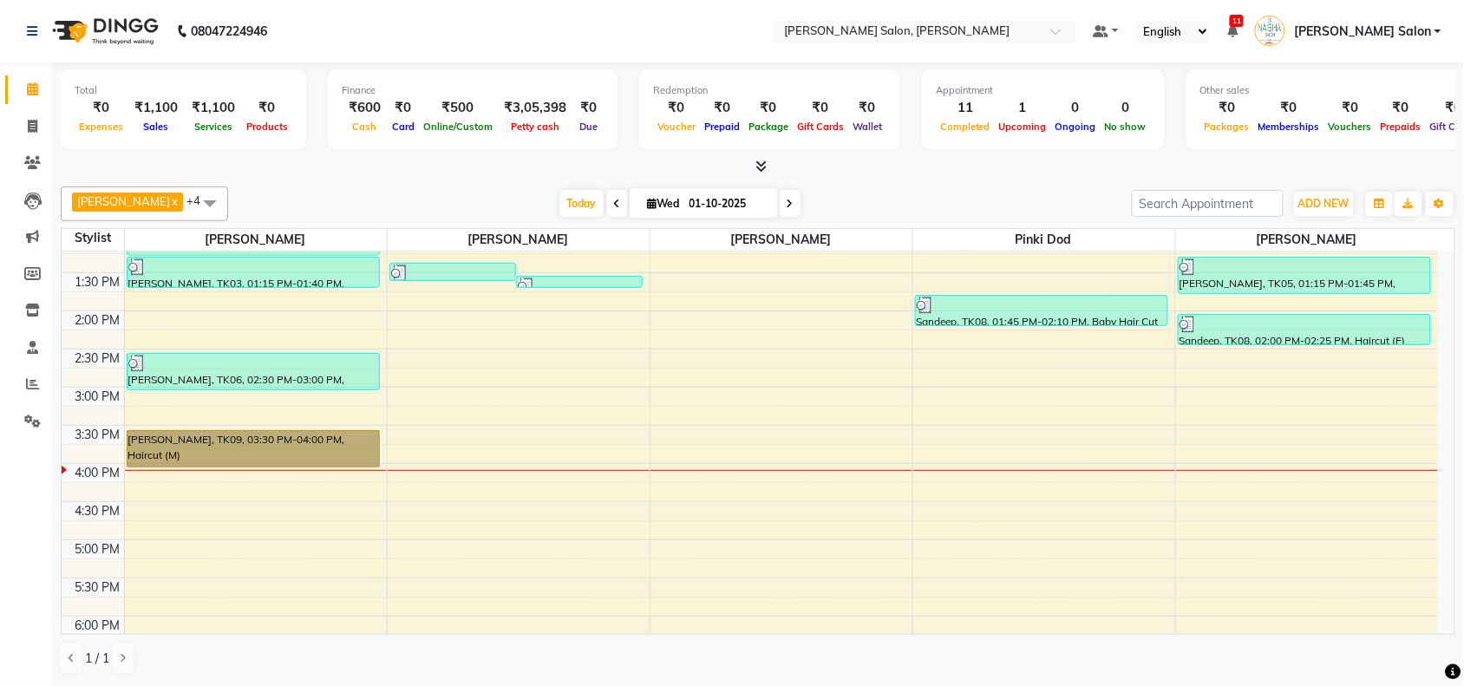
scroll to position [218, 0]
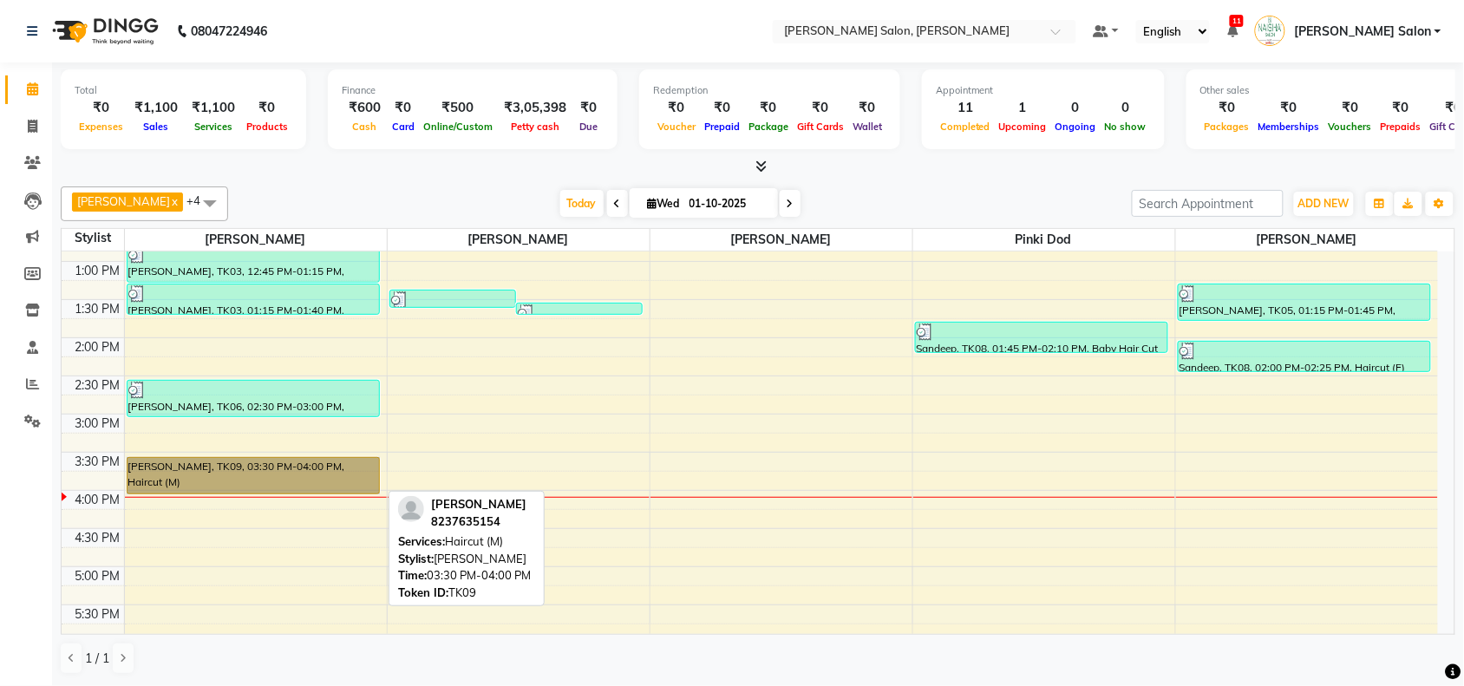
click at [284, 460] on link "Gaurav Dahode, TK09, 03:30 PM-04:00 PM, Haircut (M)" at bounding box center [253, 475] width 253 height 37
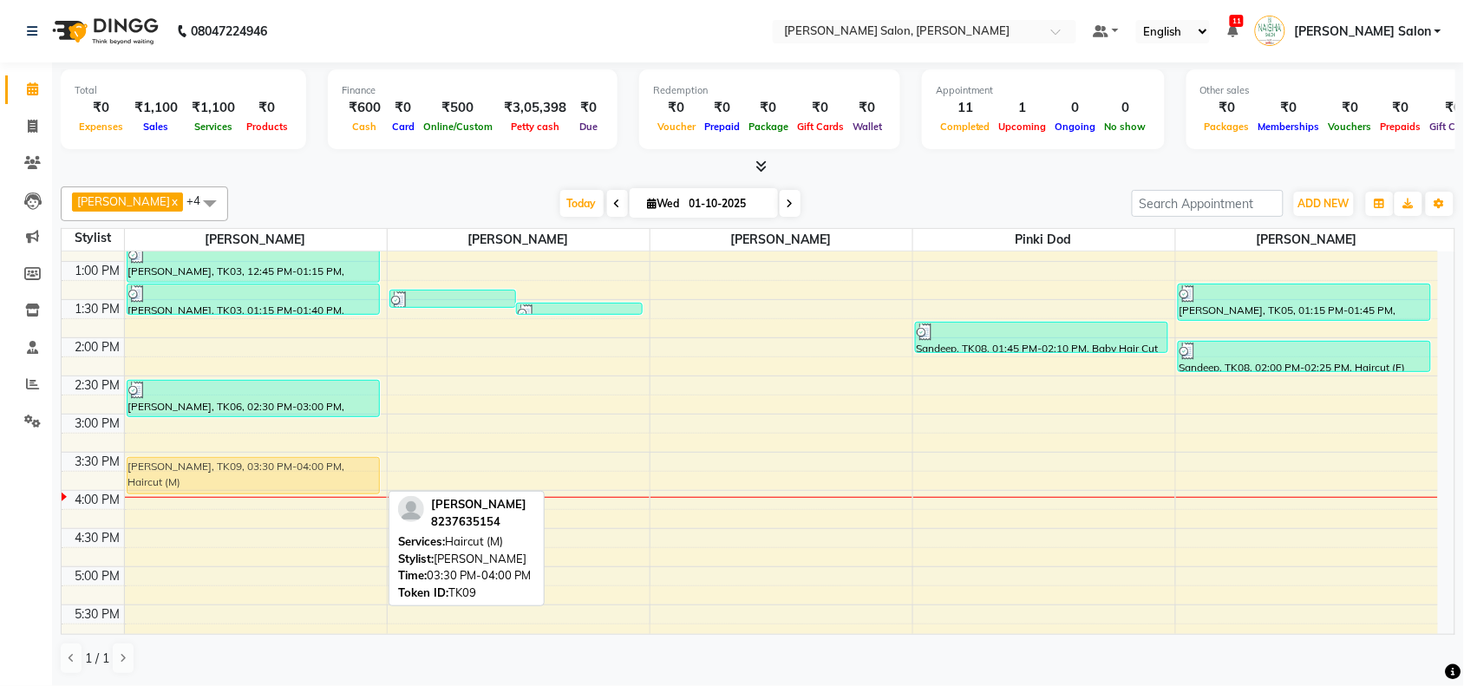
click at [358, 469] on div "Satendra, TK01, 11:15 AM-11:45 AM, Haircut (M) Rakesh Naidu, TK03, 12:45 PM-01:…" at bounding box center [256, 490] width 262 height 915
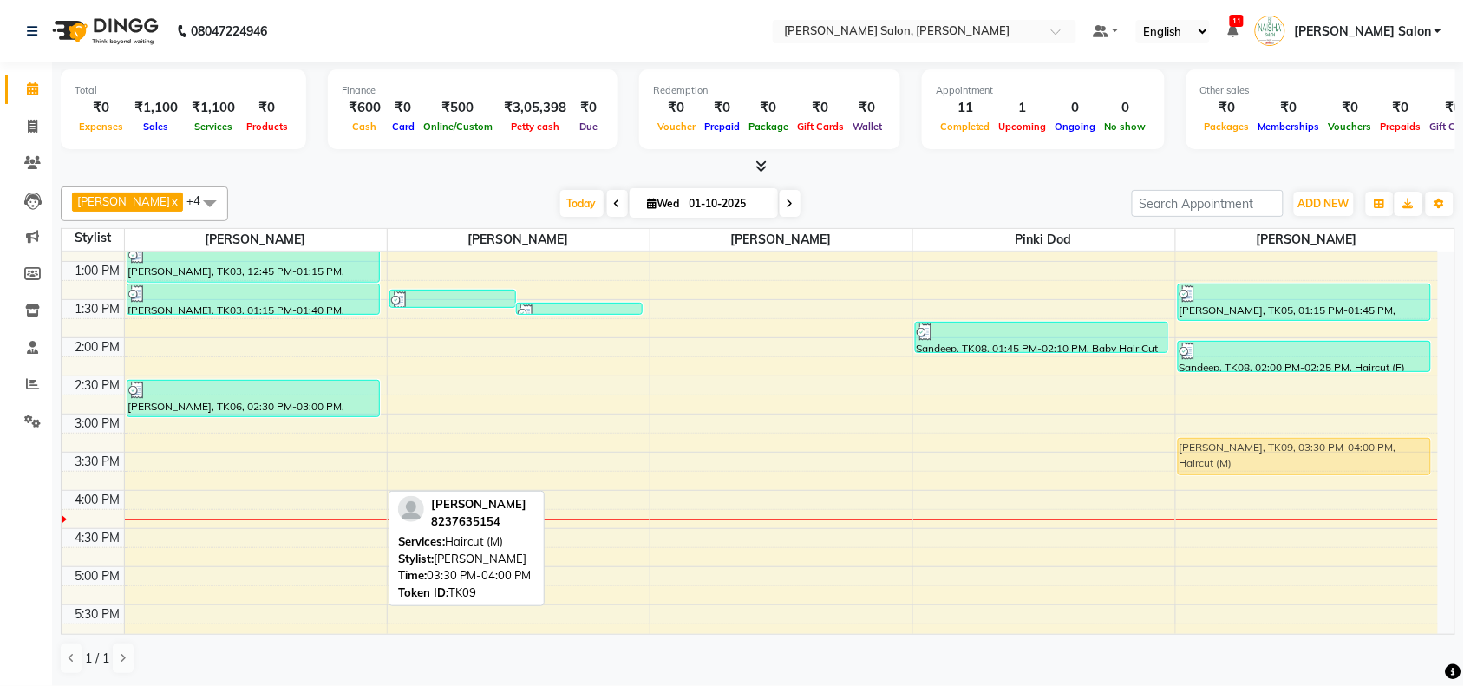
drag, startPoint x: 212, startPoint y: 470, endPoint x: 1260, endPoint y: 449, distance: 1047.6
click at [1260, 449] on tr "Satendra, TK01, 11:15 AM-11:45 AM, Haircut (M) Rakesh Naidu, TK03, 12:45 PM-01:…" at bounding box center [750, 490] width 1376 height 915
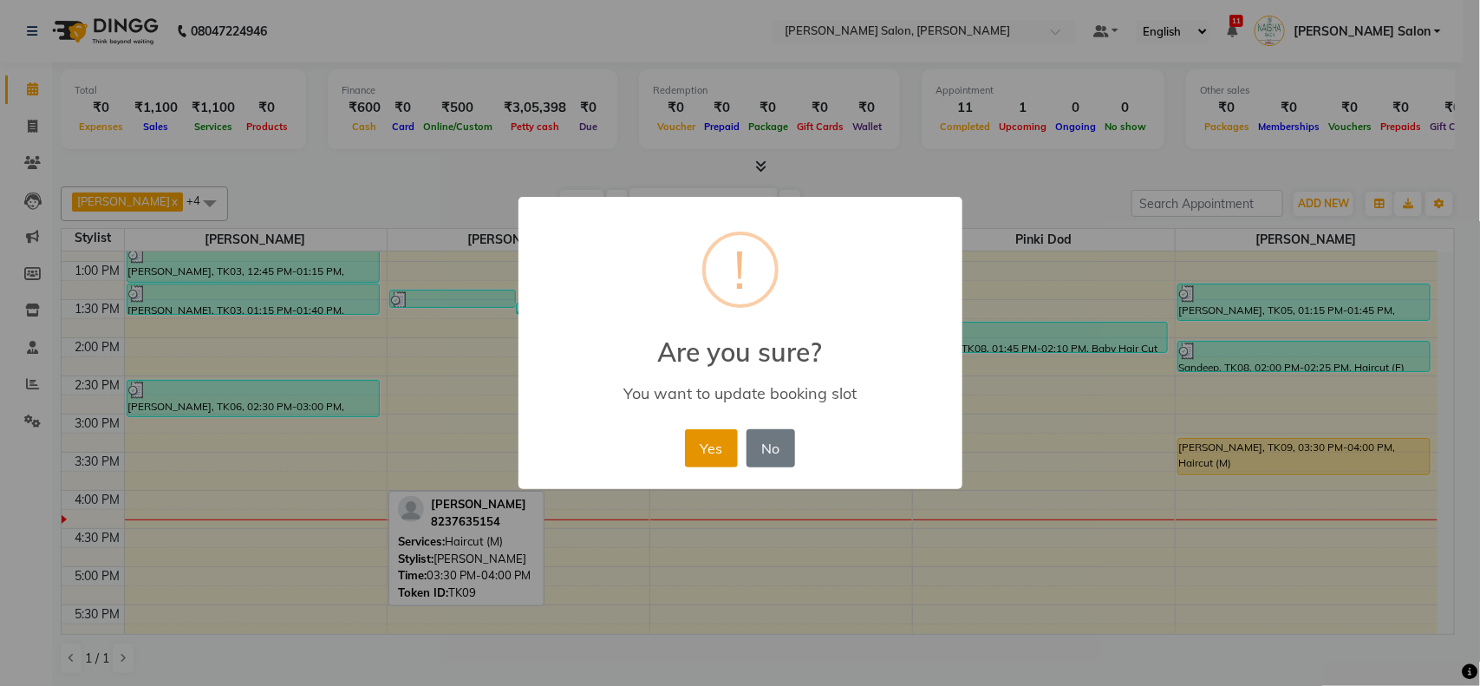
click at [695, 444] on button "Yes" at bounding box center [711, 448] width 53 height 38
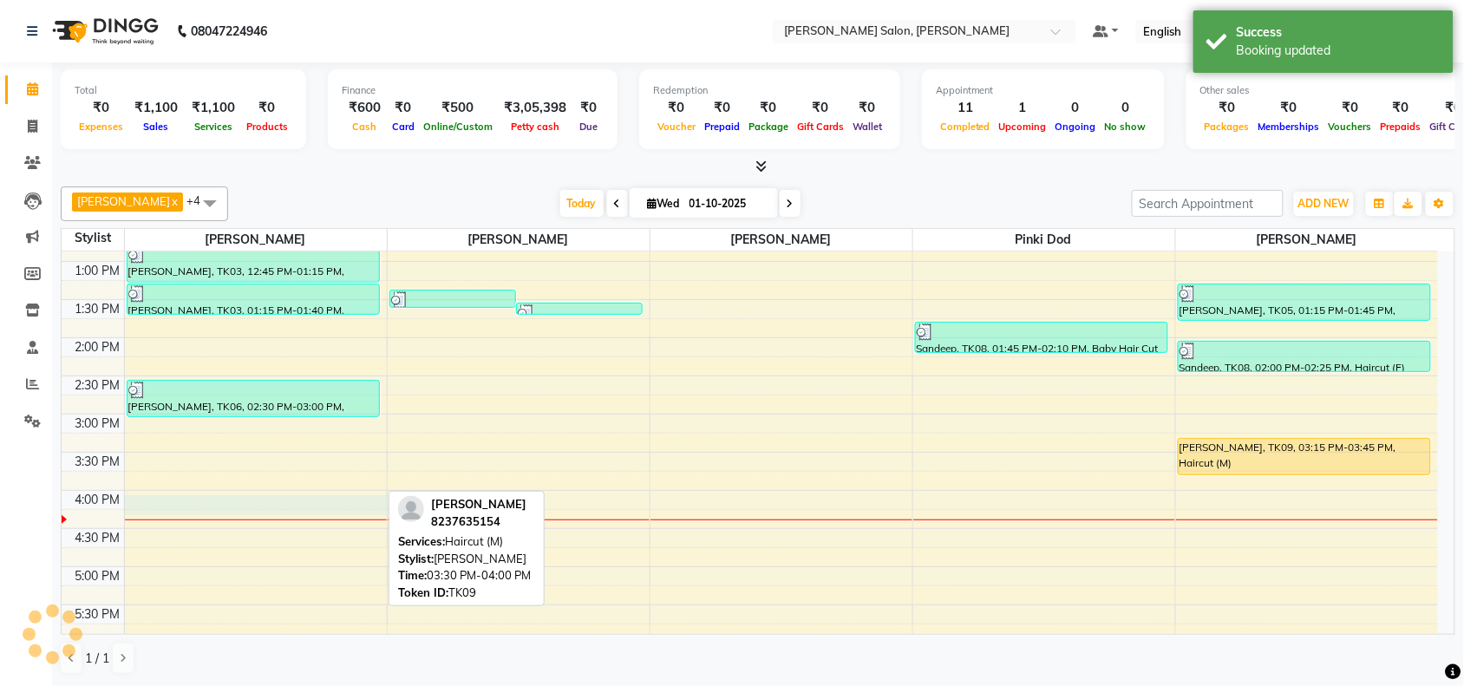
click at [340, 510] on div "10:00 AM 10:30 AM 11:00 AM 11:30 AM 12:00 PM 12:30 PM 1:00 PM 1:30 PM 2:00 PM 2…" at bounding box center [750, 490] width 1376 height 915
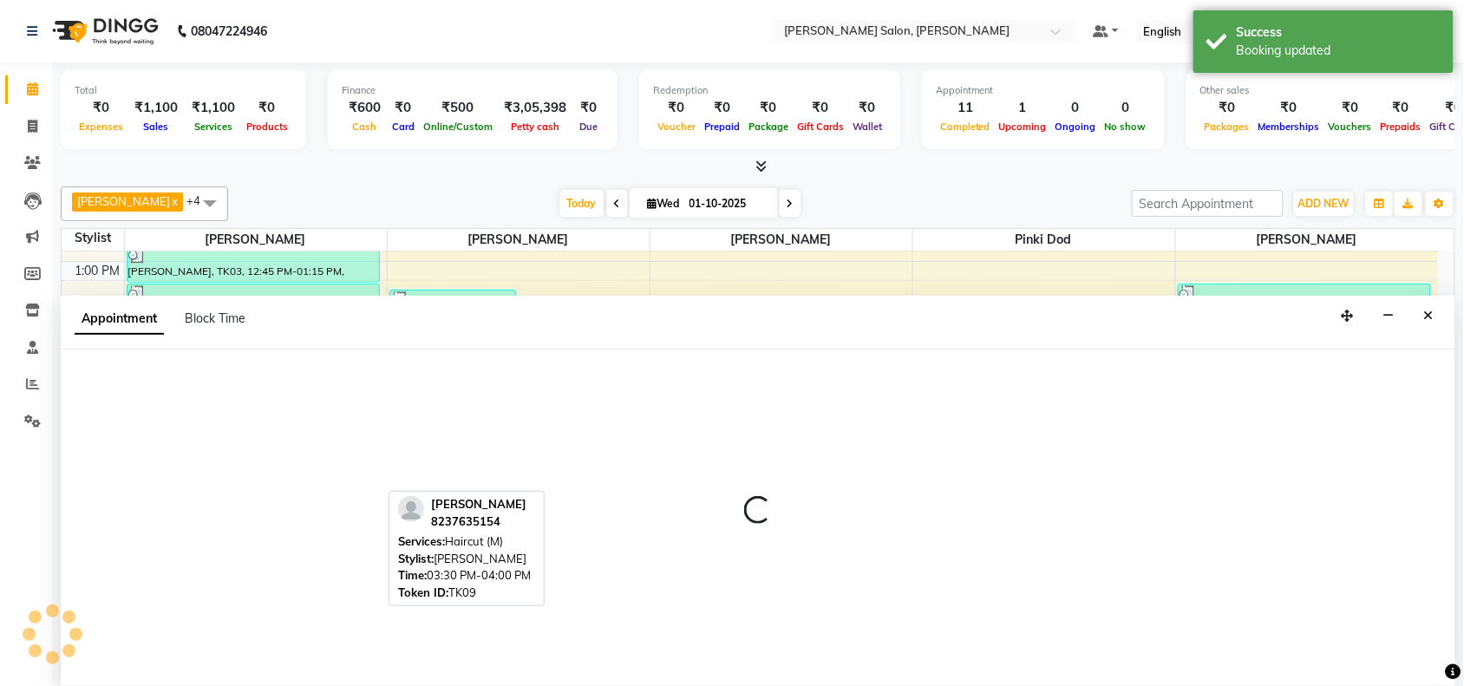
scroll to position [1, 0]
select select "36999"
select select "tentative"
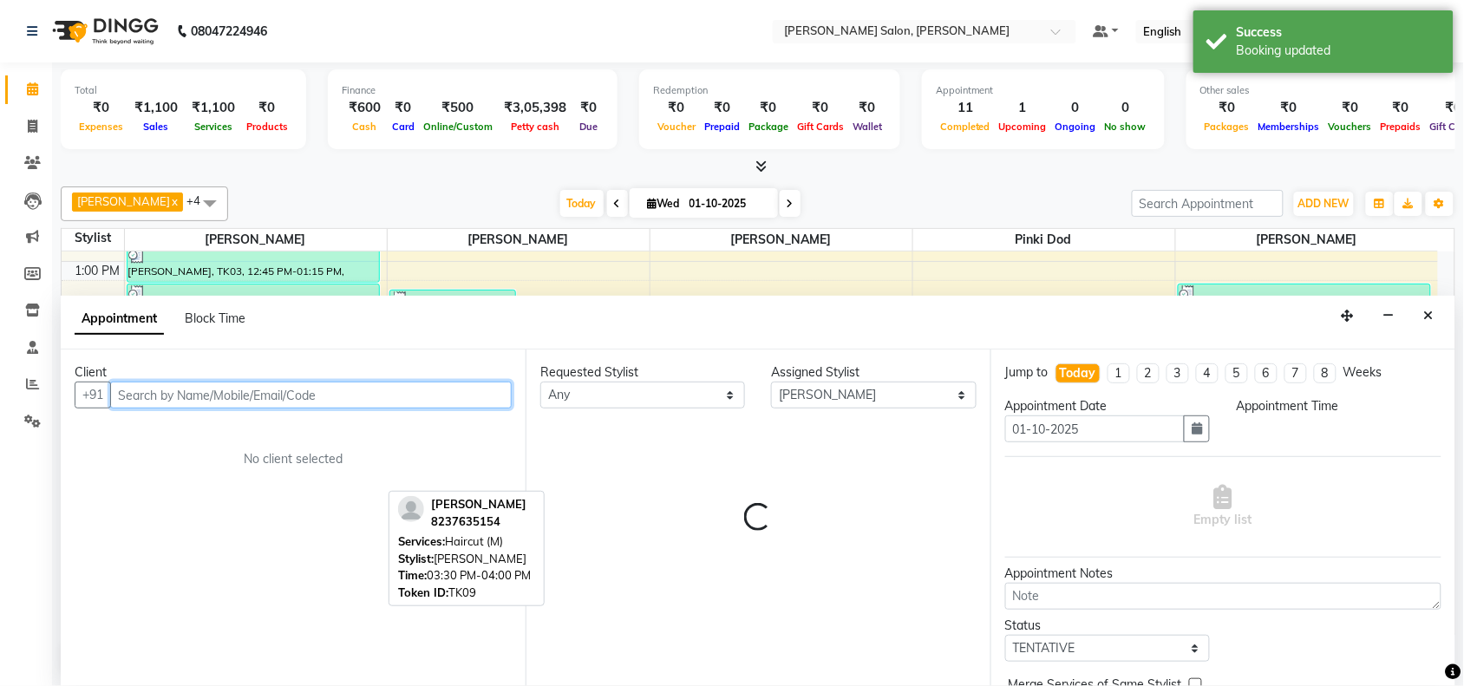
select select "960"
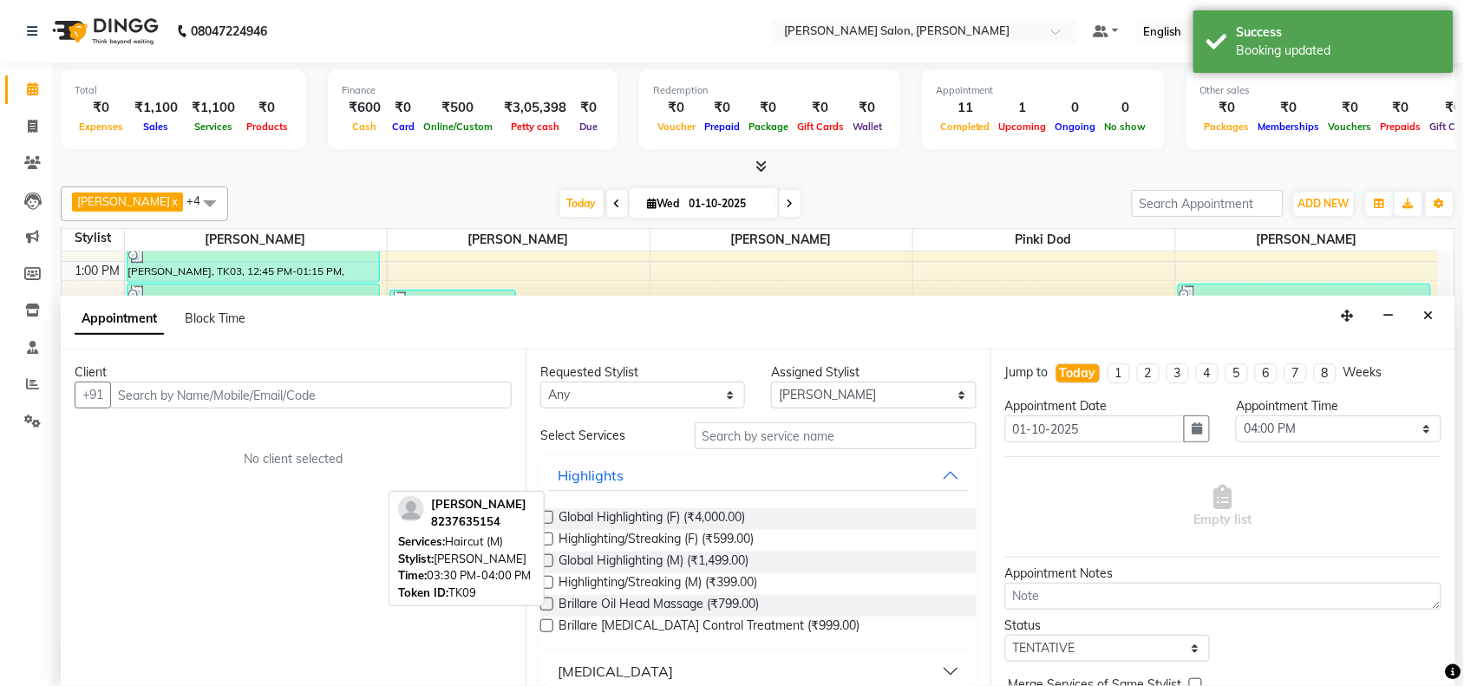
click at [1411, 317] on div "Appointment Block Time" at bounding box center [758, 323] width 1394 height 54
click at [1427, 313] on icon "Close" at bounding box center [1429, 316] width 10 height 12
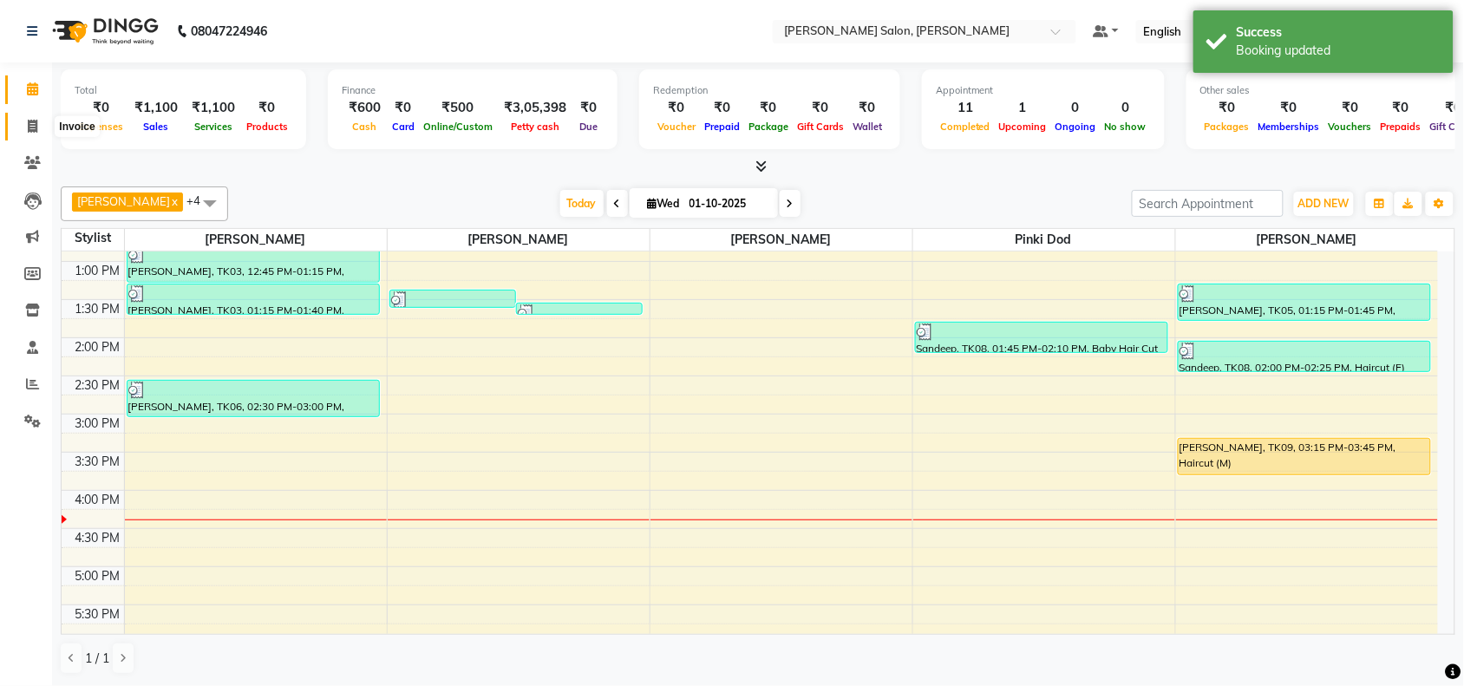
click at [42, 126] on span at bounding box center [32, 127] width 30 height 20
select select "5497"
select select "service"
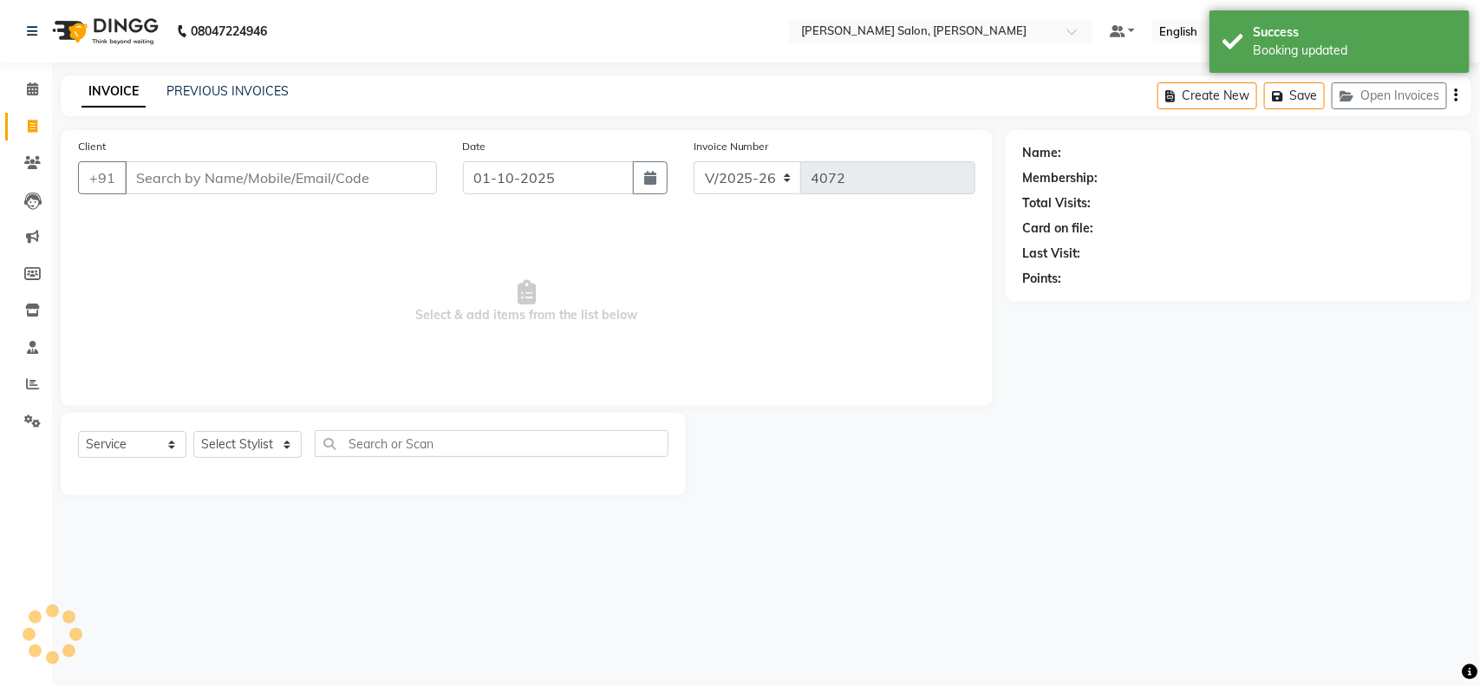
click at [22, 123] on span at bounding box center [32, 127] width 30 height 20
select select "5497"
select select "service"
click at [218, 448] on select "Select Stylist Admin Kiran Raut Naisha Salon Pawan chauhan Pinki dod Pragya Nag…" at bounding box center [251, 444] width 117 height 27
select select "36999"
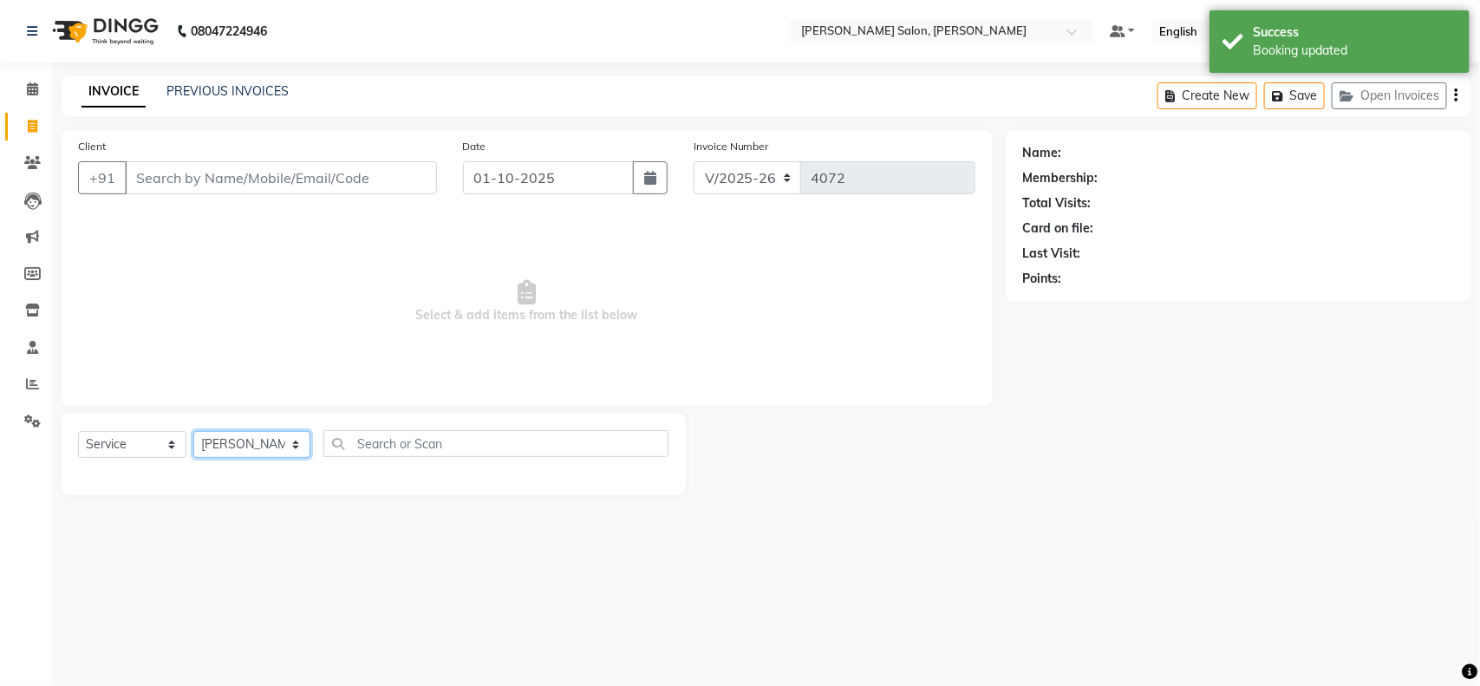
click at [193, 431] on select "Select Stylist Admin Kiran Raut Naisha Salon Pawan chauhan Pinki dod Pragya Nag…" at bounding box center [251, 444] width 117 height 27
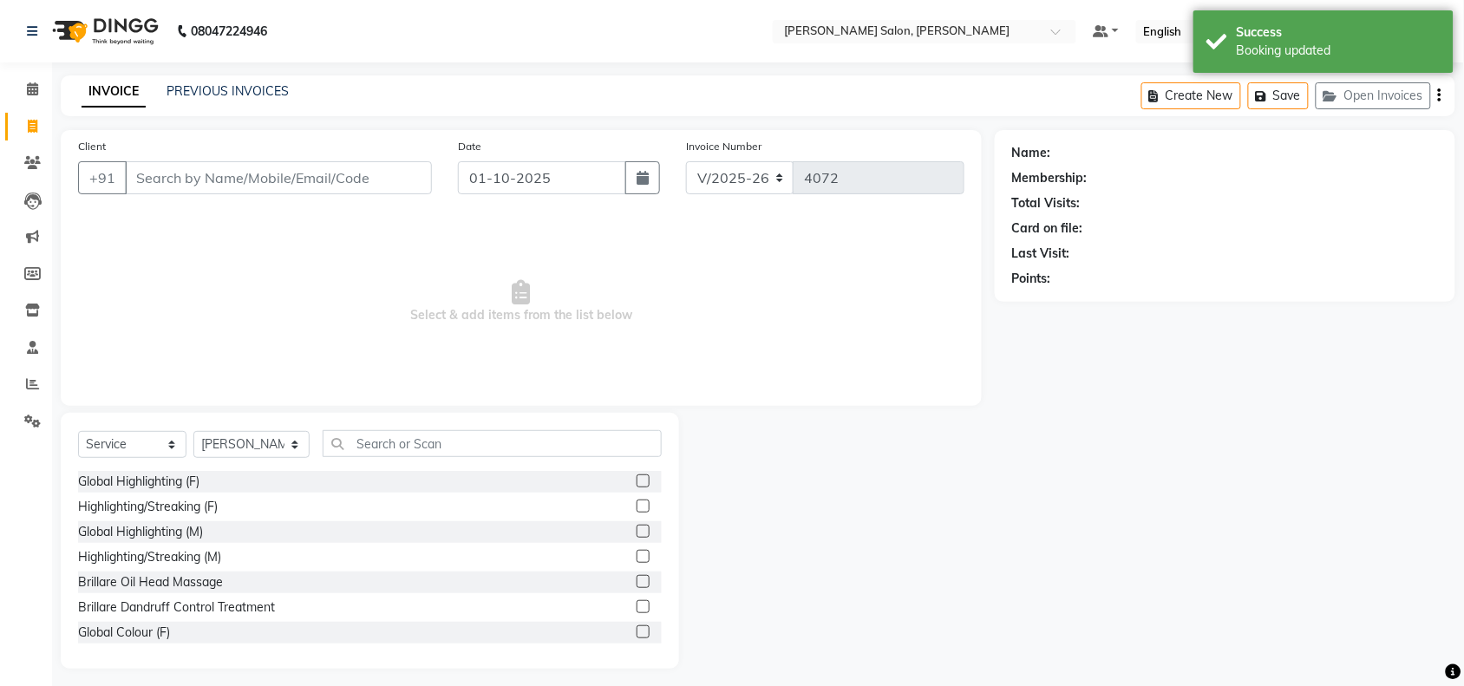
click at [416, 426] on div "Select Service Product Membership Package Voucher Prepaid Gift Card Select Styl…" at bounding box center [370, 541] width 618 height 256
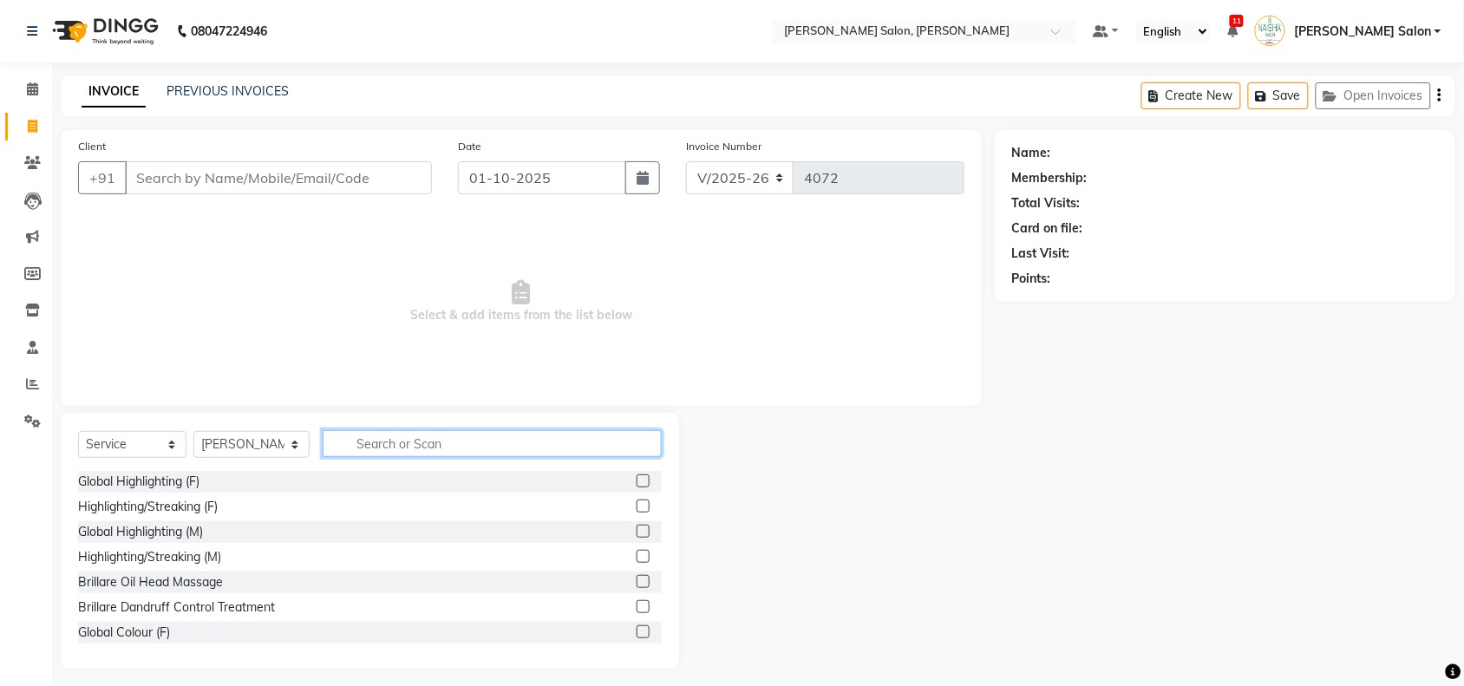
click at [414, 448] on input "text" at bounding box center [492, 443] width 339 height 27
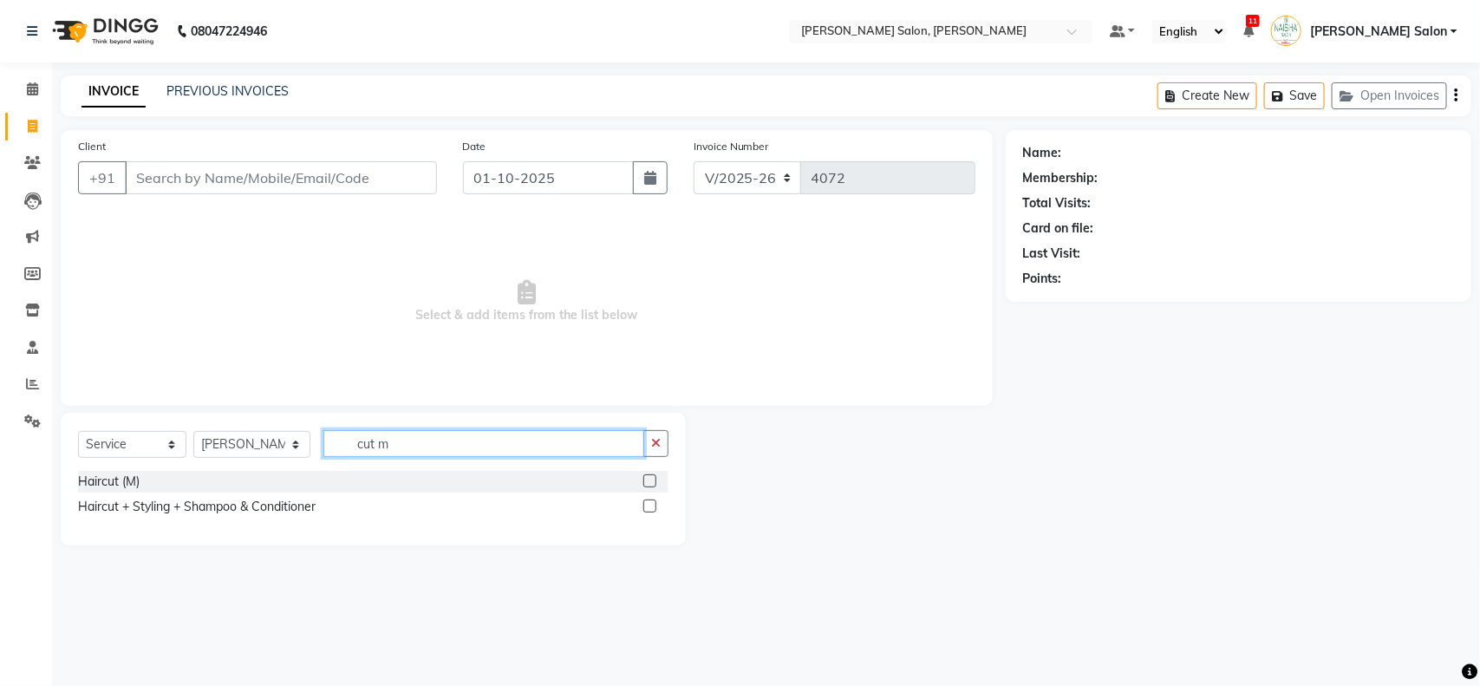
type input "cut m"
click at [107, 471] on div "Haircut (M)" at bounding box center [373, 482] width 590 height 22
click at [107, 490] on div "Haircut (M)" at bounding box center [109, 482] width 62 height 18
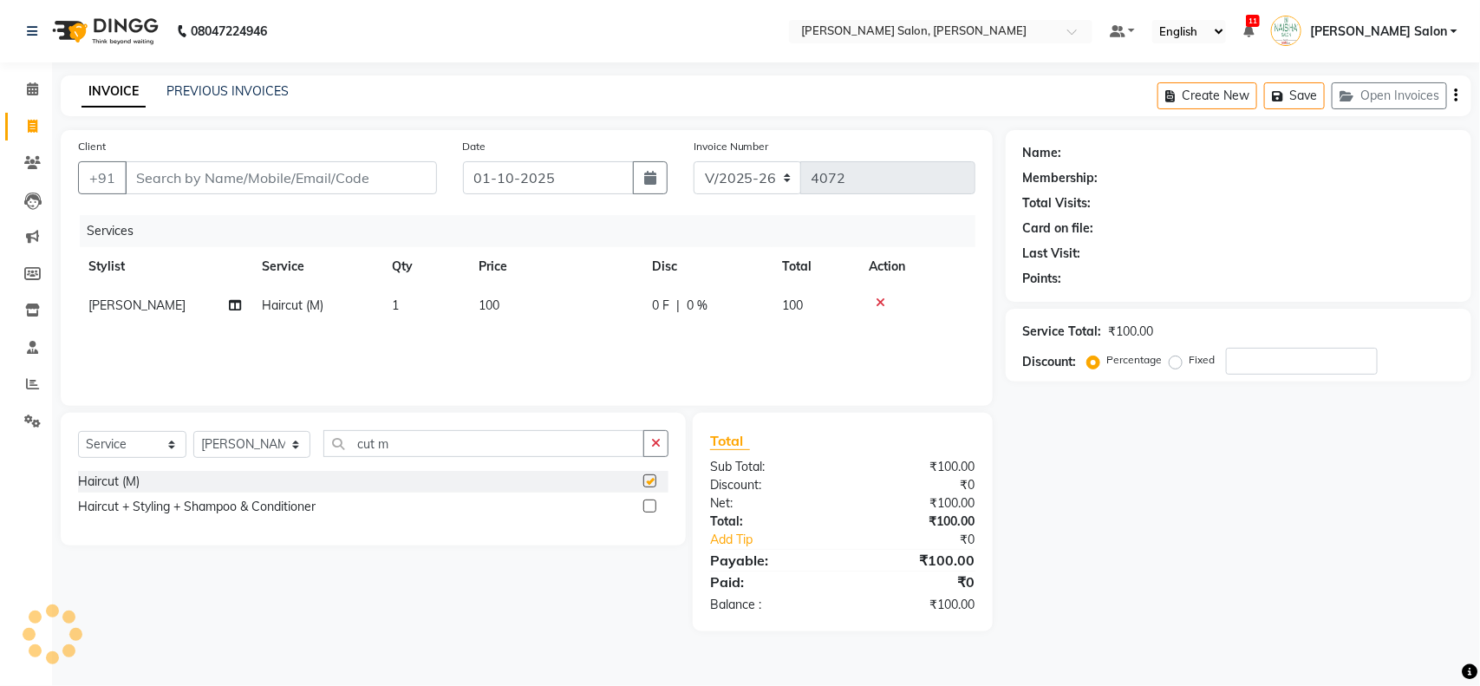
checkbox input "false"
click at [655, 439] on icon "button" at bounding box center [656, 443] width 10 height 12
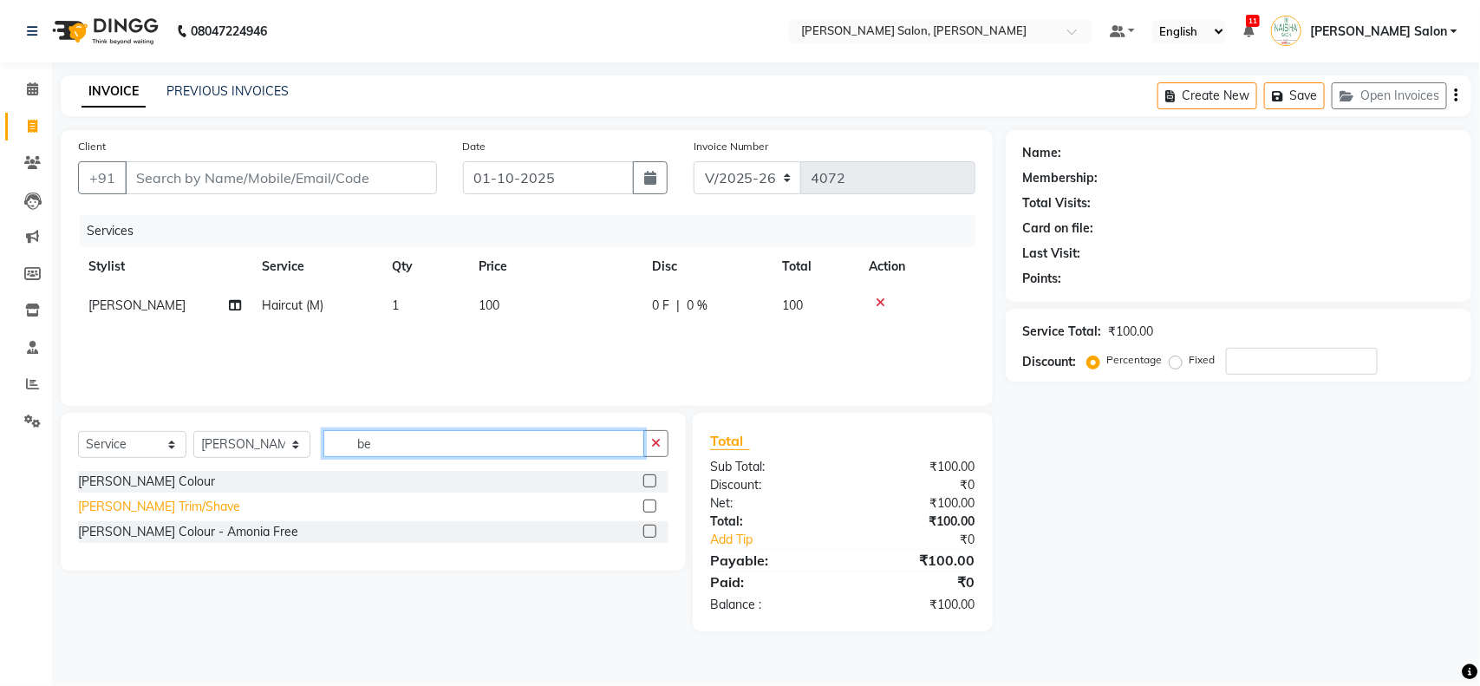
type input "be"
click at [127, 500] on div "[PERSON_NAME] Trim/Shave" at bounding box center [159, 507] width 162 height 18
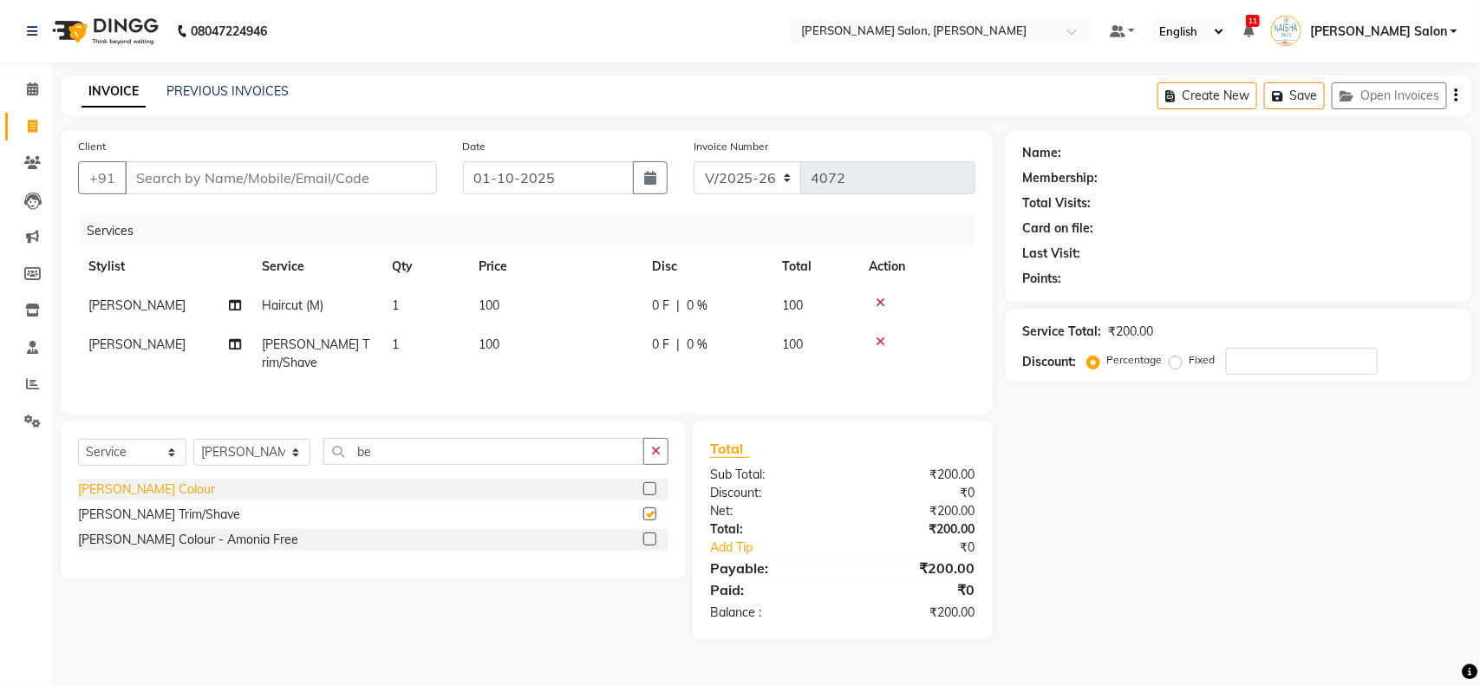
checkbox input "false"
drag, startPoint x: 653, startPoint y: 457, endPoint x: 452, endPoint y: 284, distance: 265.6
click at [629, 447] on div "be" at bounding box center [496, 451] width 344 height 27
click at [355, 166] on input "Client" at bounding box center [281, 177] width 312 height 33
type input "9"
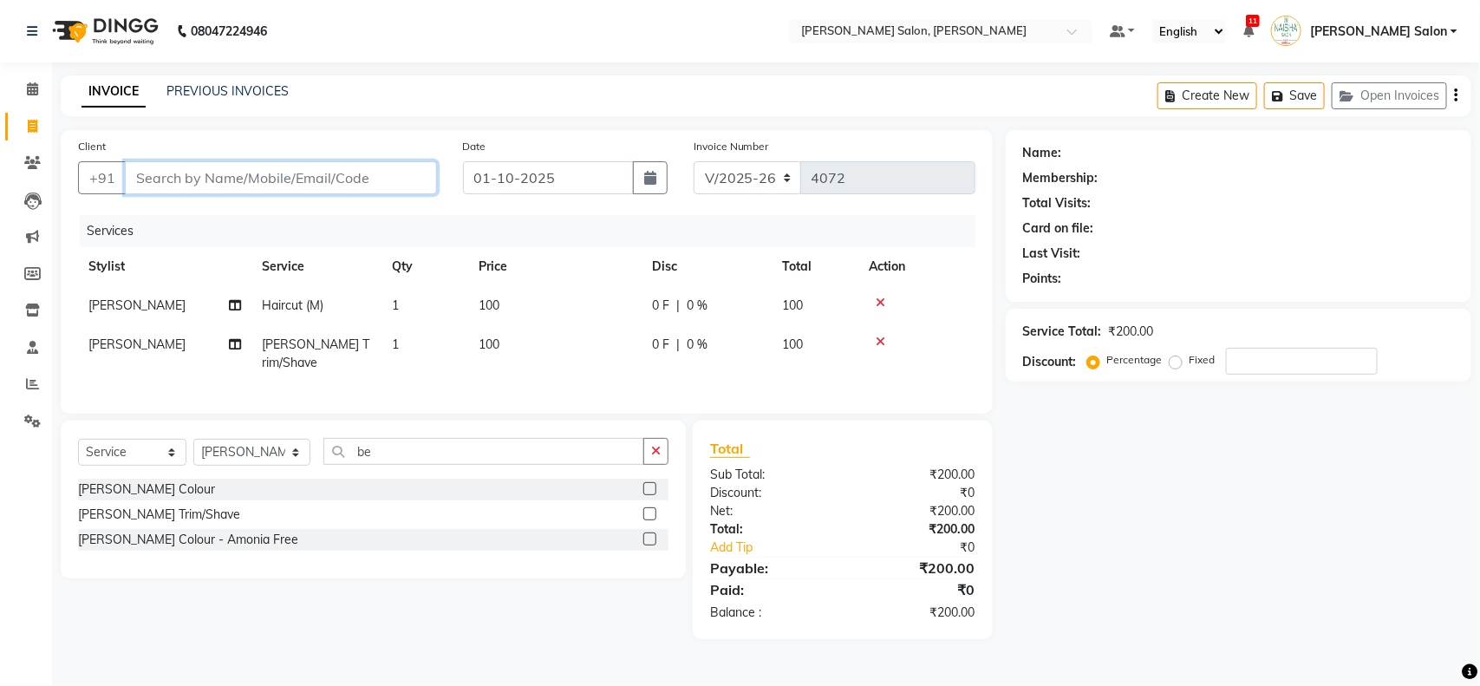
type input "0"
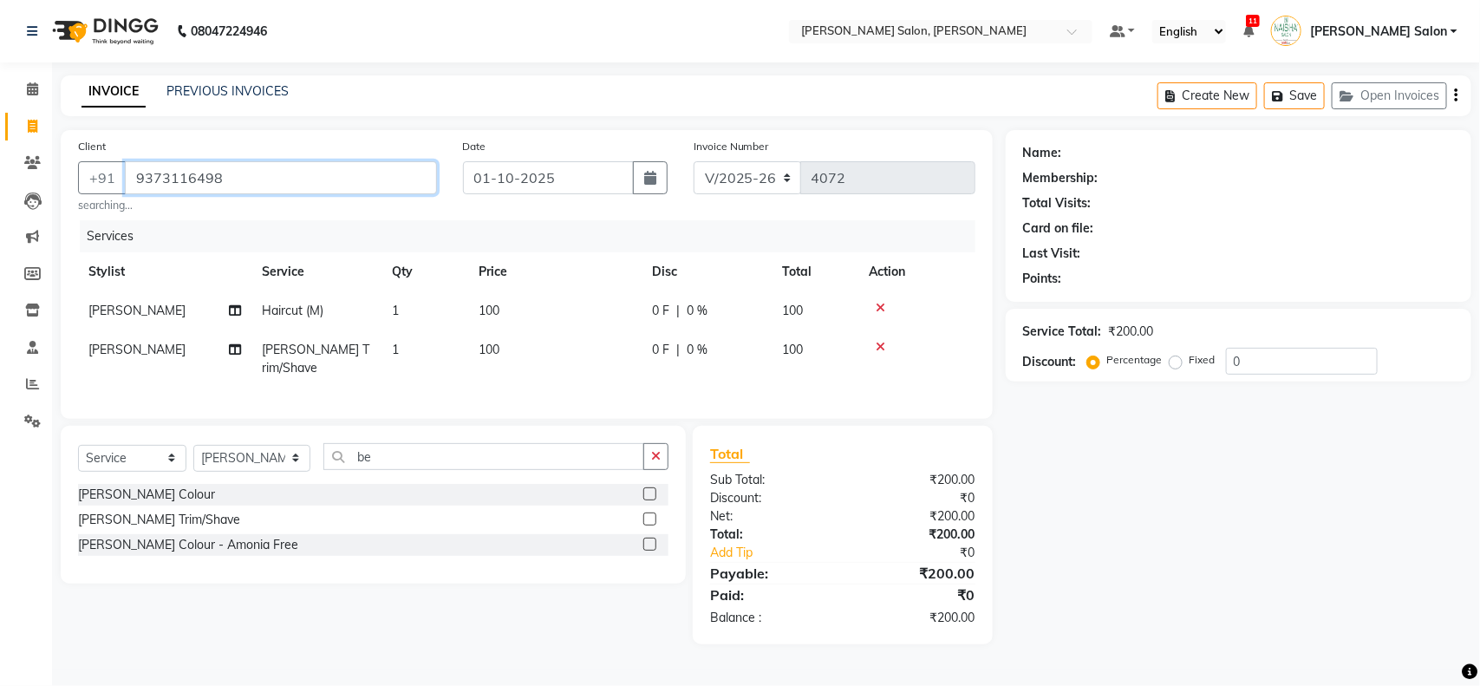
type input "9373116498"
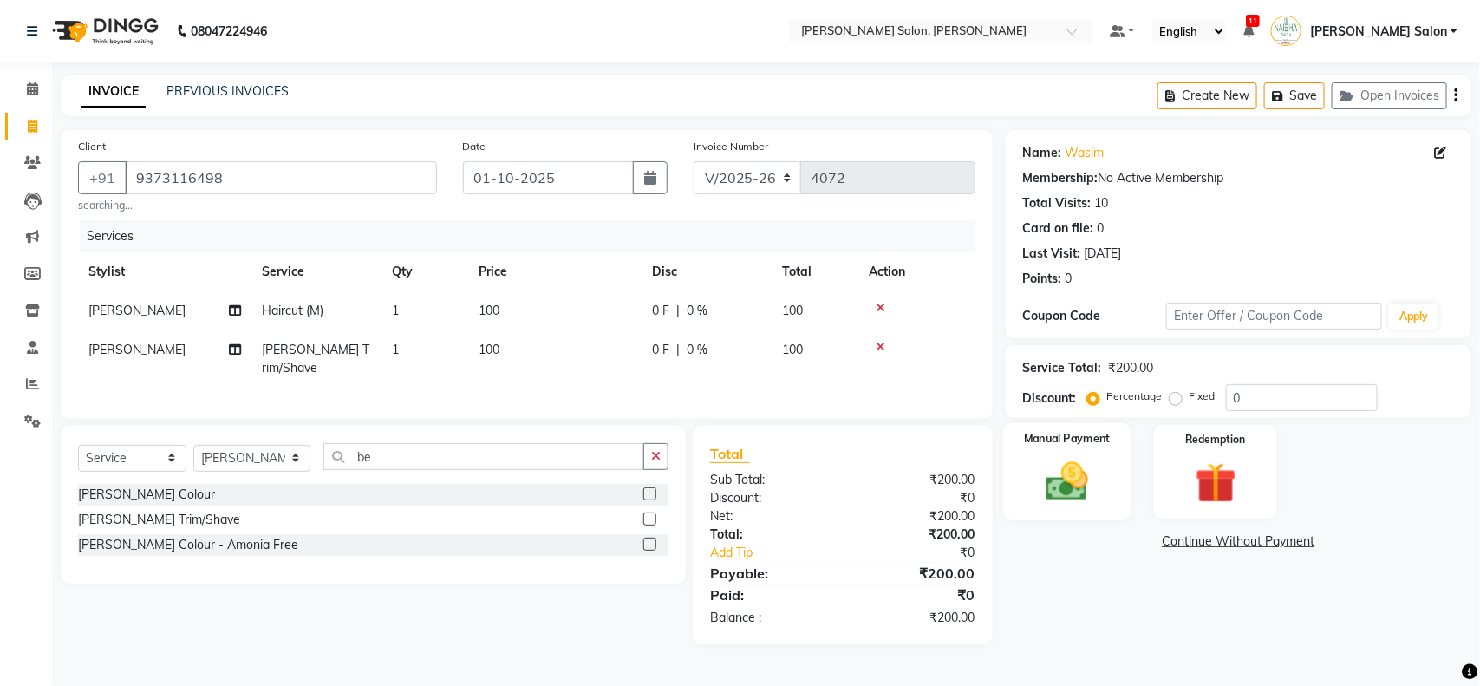
click at [1118, 500] on div "Manual Payment" at bounding box center [1067, 472] width 128 height 98
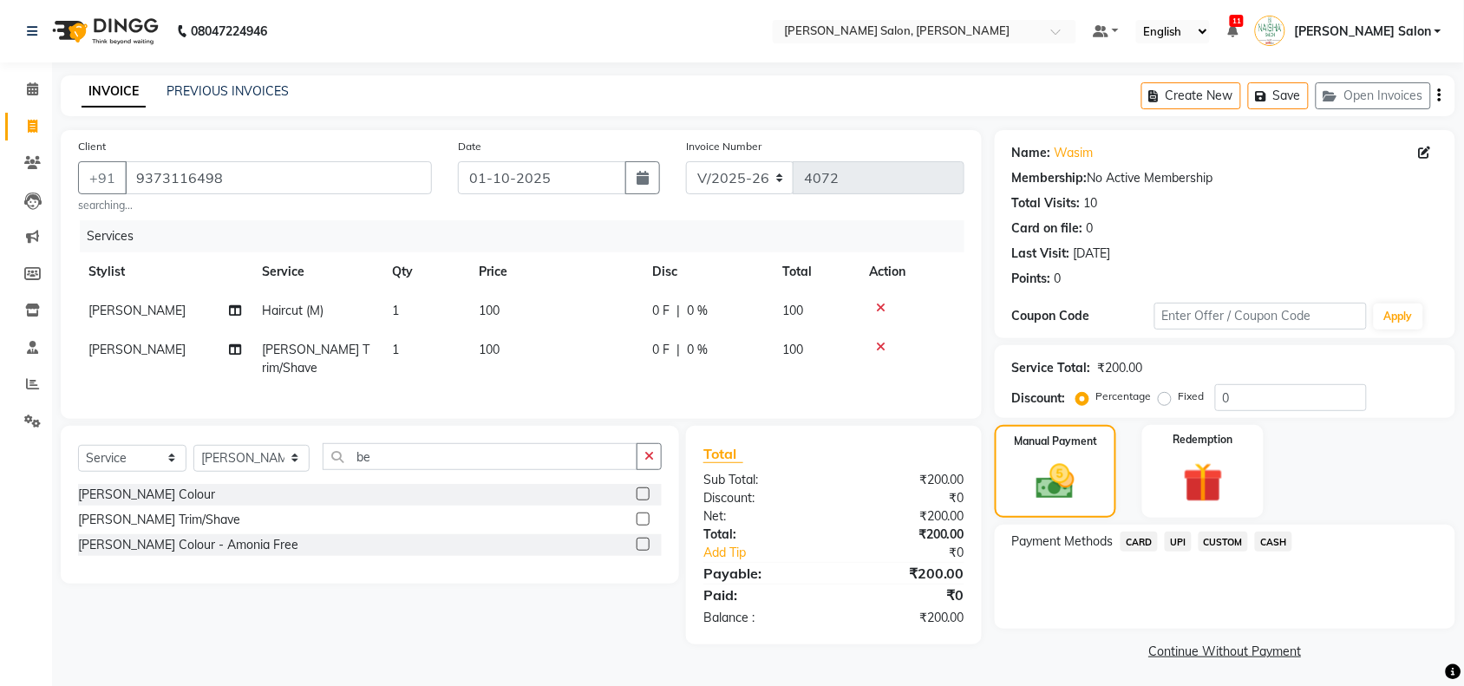
click at [1182, 542] on span "UPI" at bounding box center [1177, 541] width 27 height 20
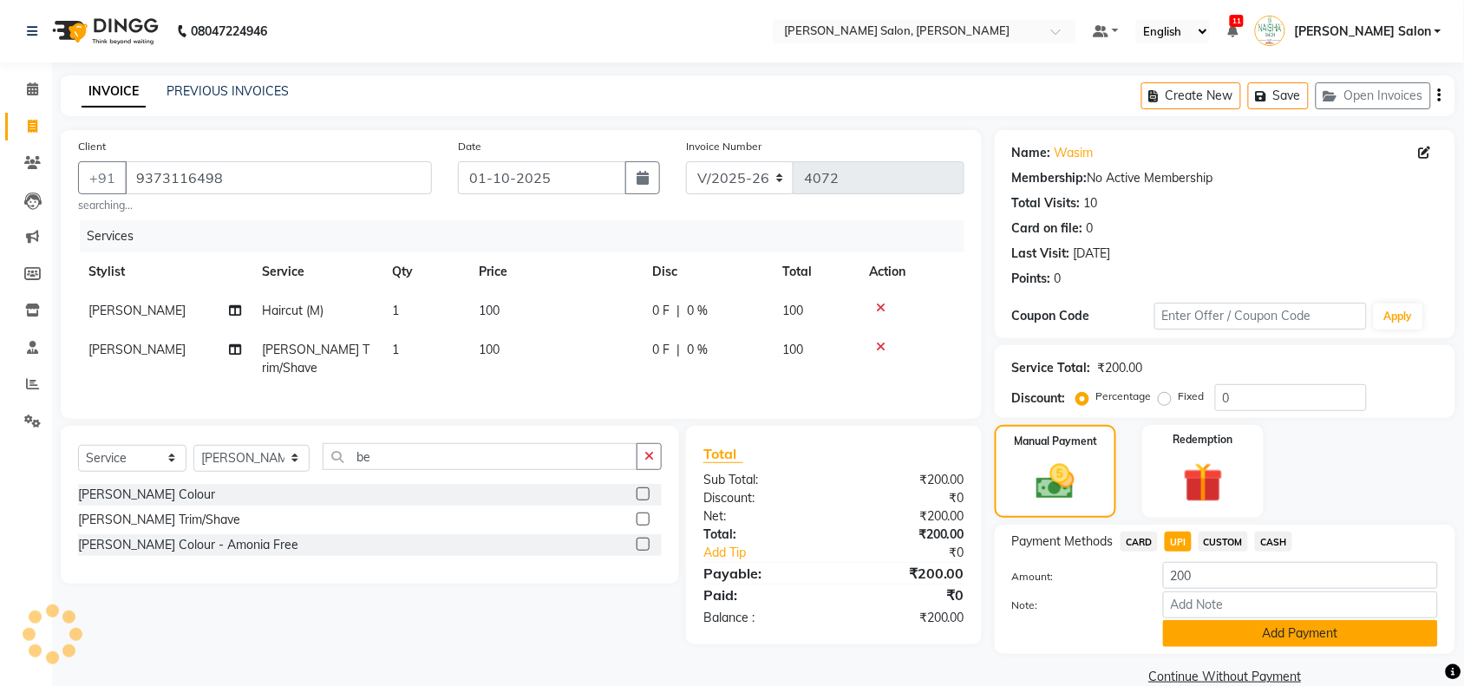
click at [1214, 636] on button "Add Payment" at bounding box center [1300, 633] width 275 height 27
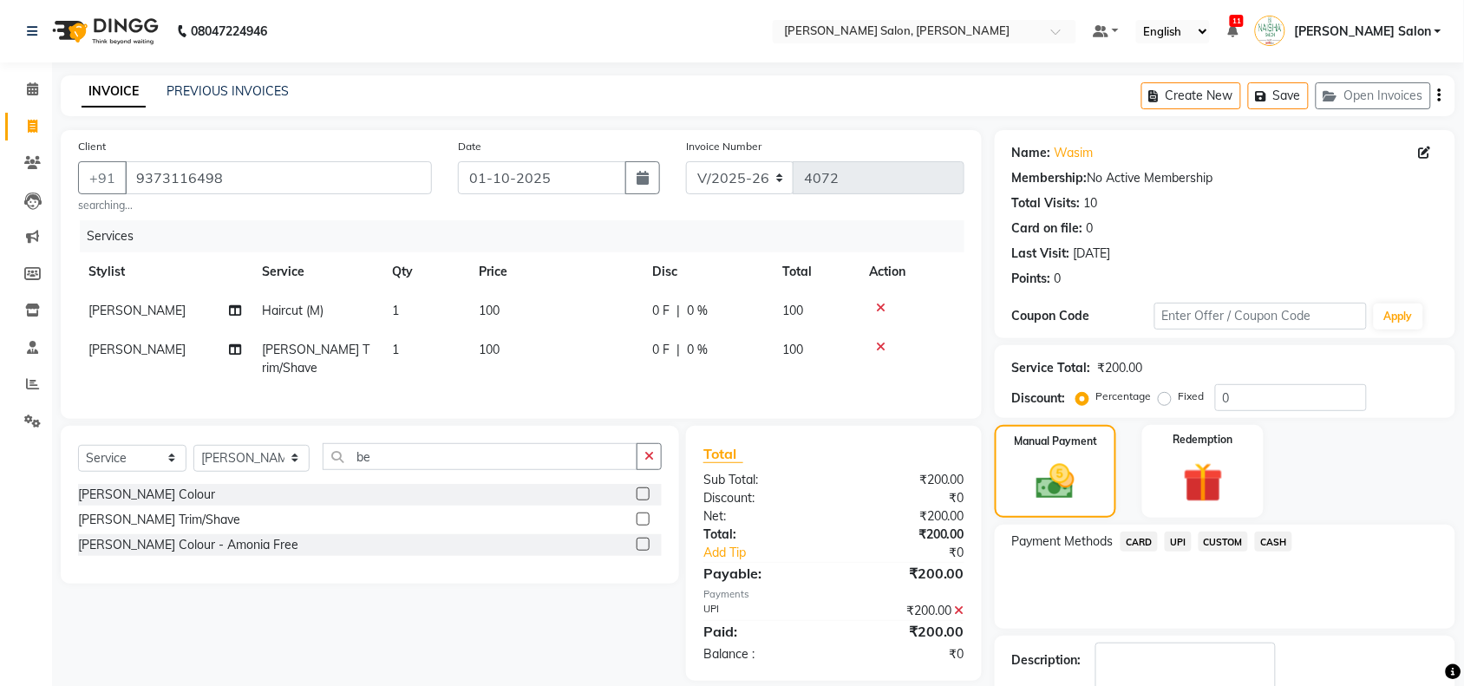
scroll to position [102, 0]
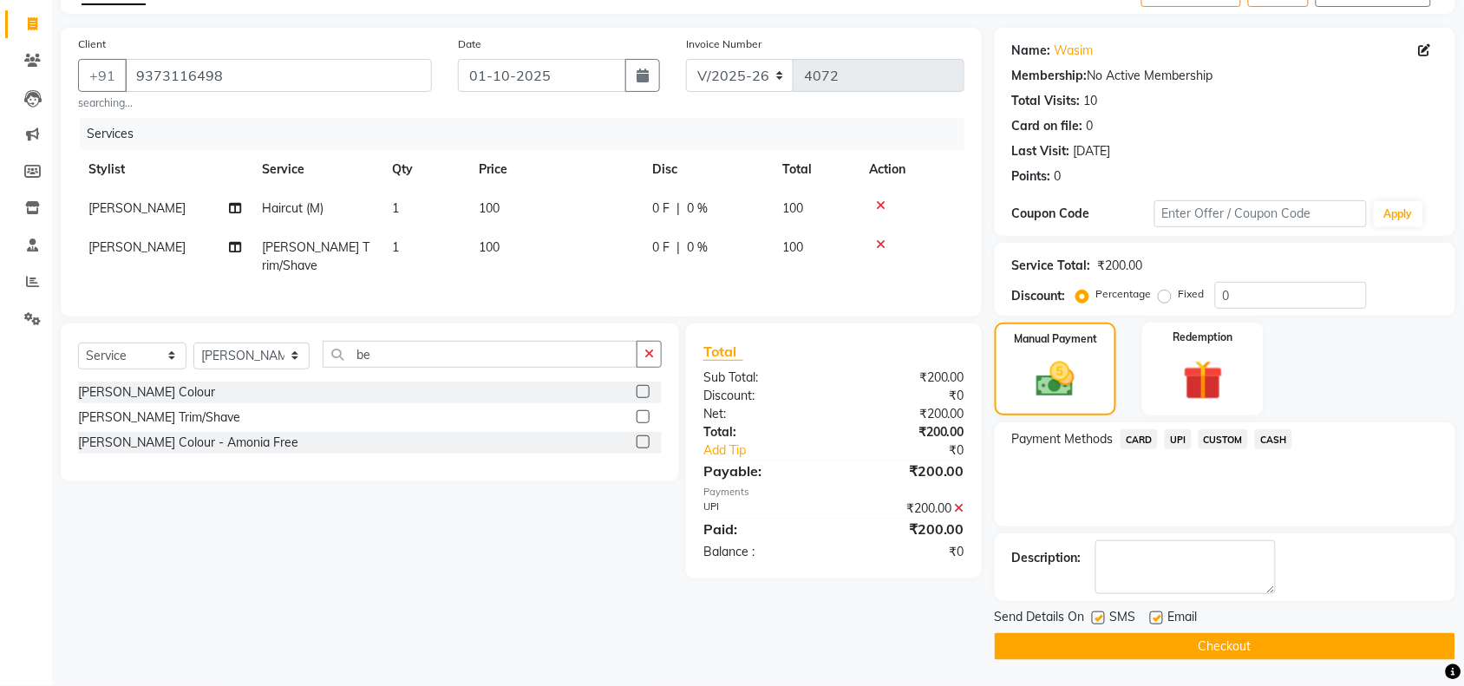
click at [1229, 642] on button "Checkout" at bounding box center [1224, 646] width 460 height 27
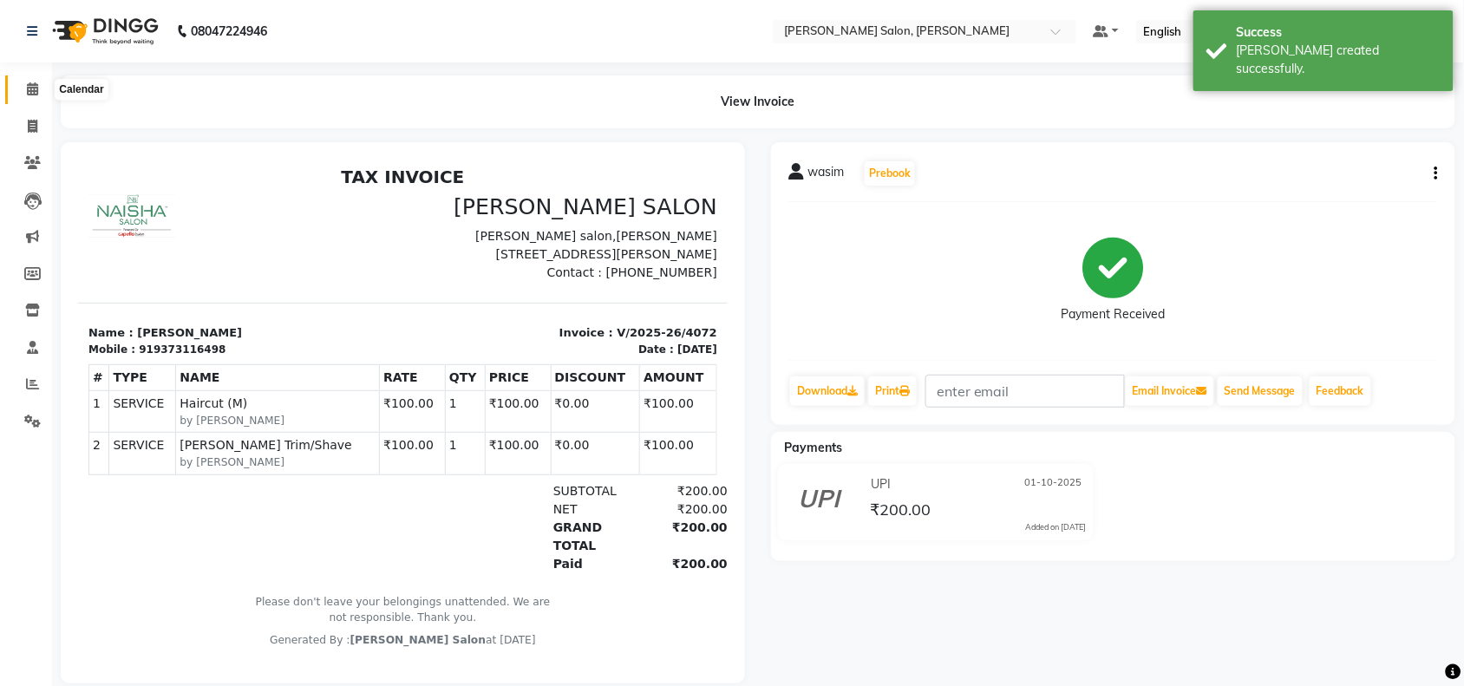
click at [46, 88] on span at bounding box center [32, 90] width 30 height 20
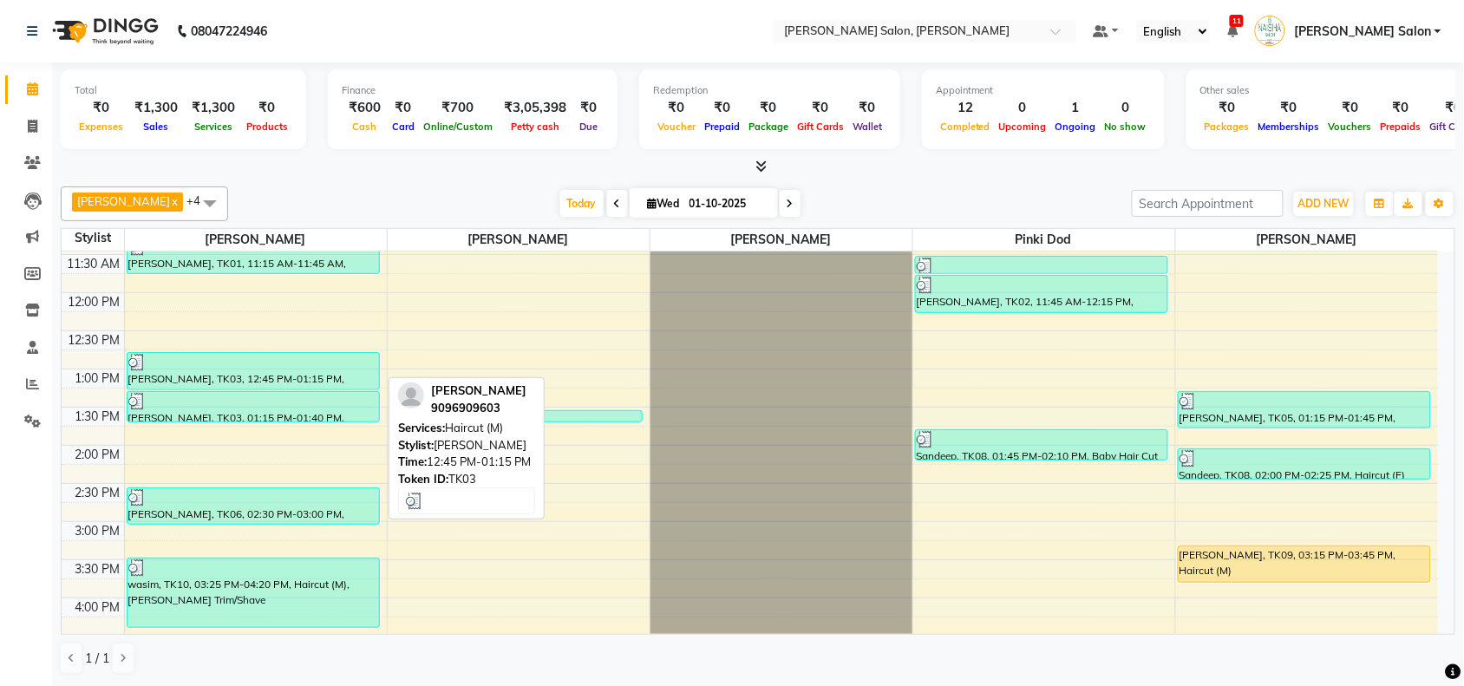
scroll to position [217, 0]
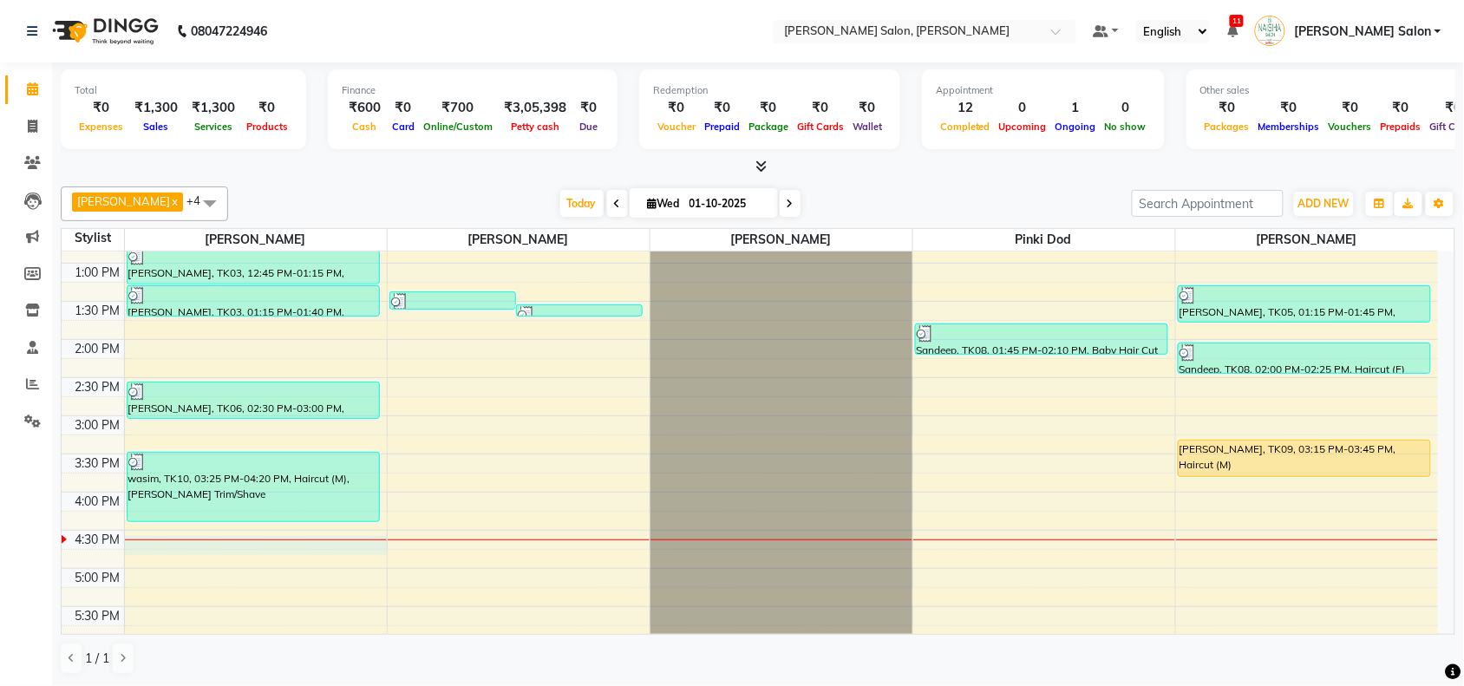
click at [247, 533] on div "10:00 AM 10:30 AM 11:00 AM 11:30 AM 12:00 PM 12:30 PM 1:00 PM 1:30 PM 2:00 PM 2…" at bounding box center [750, 492] width 1376 height 915
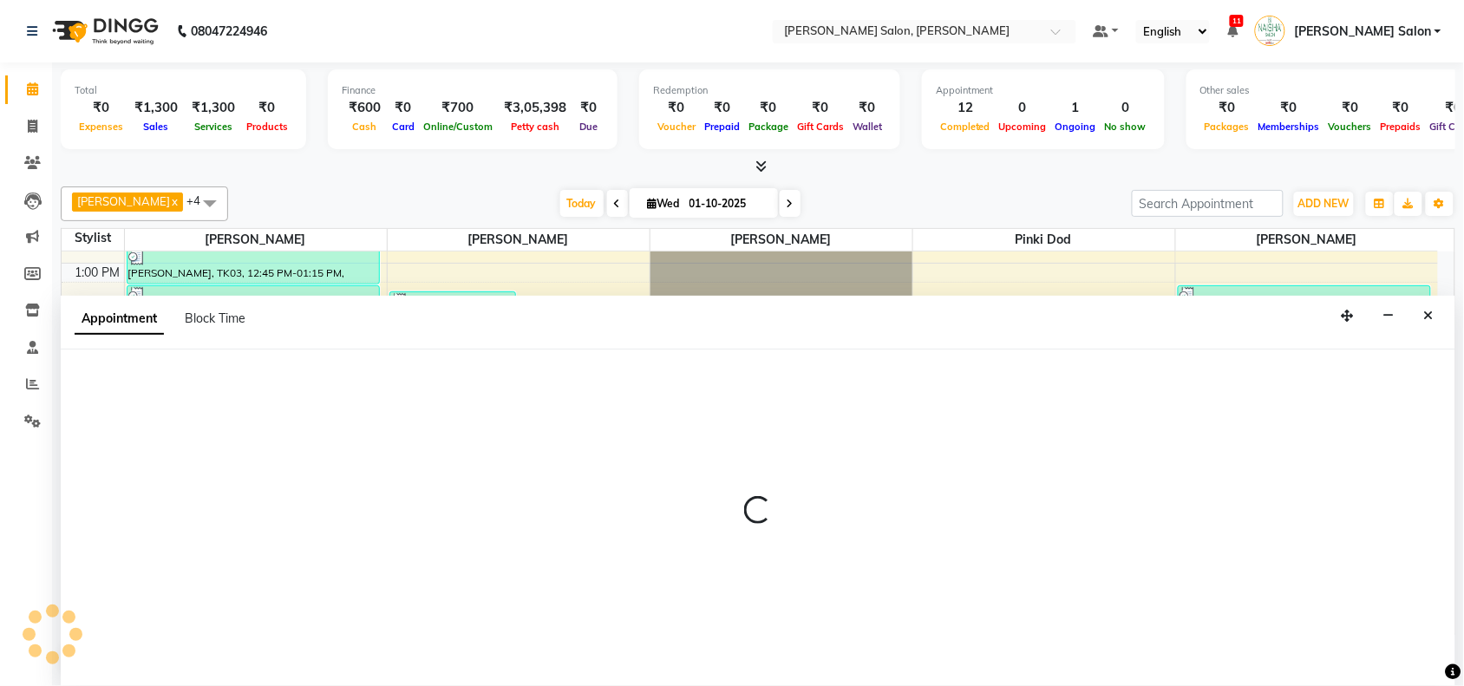
scroll to position [1, 0]
select select "36999"
select select "tentative"
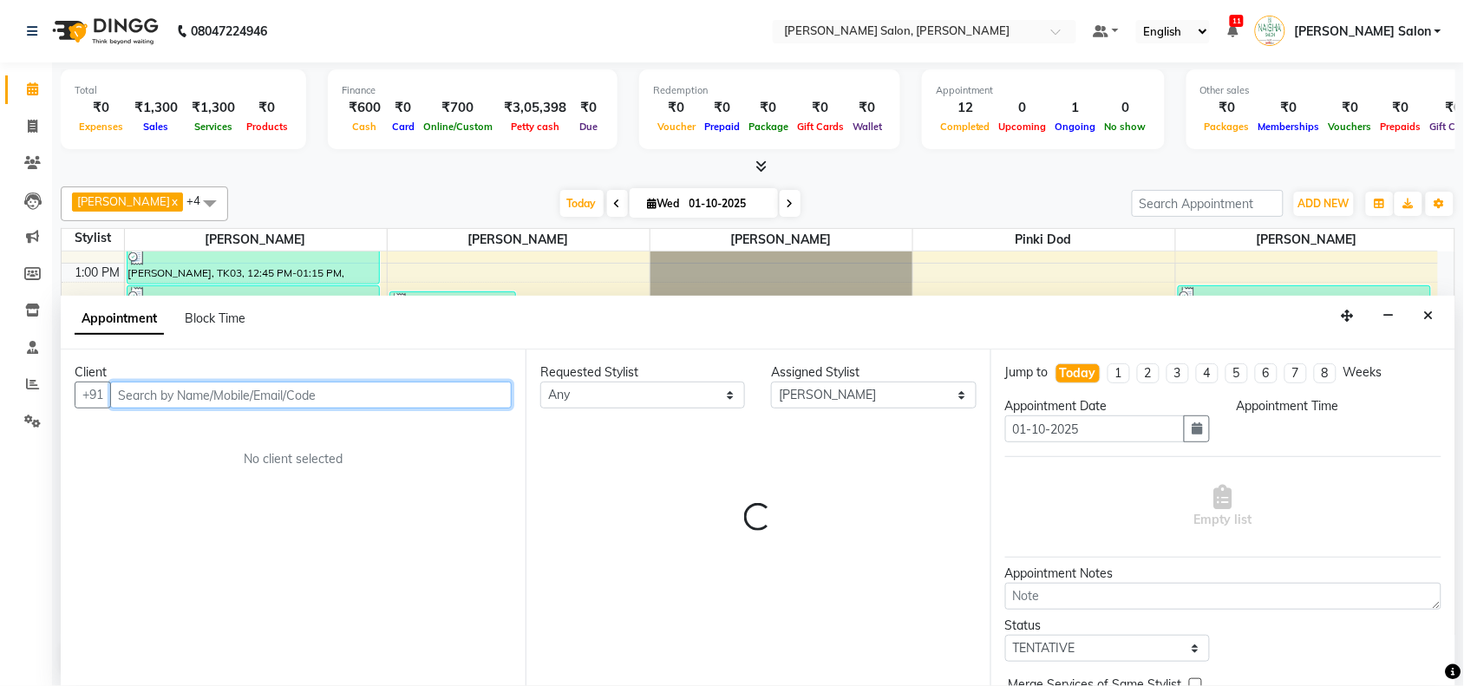
select select "975"
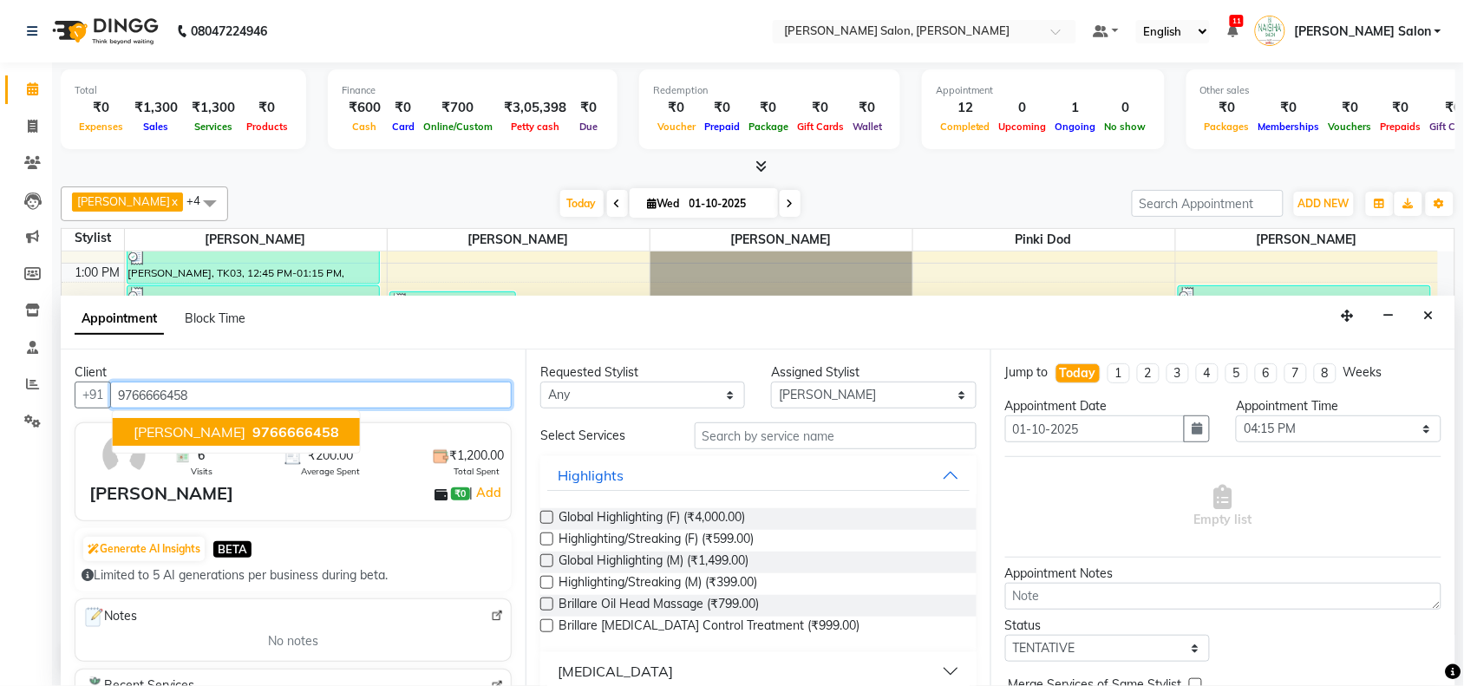
type input "9766666458"
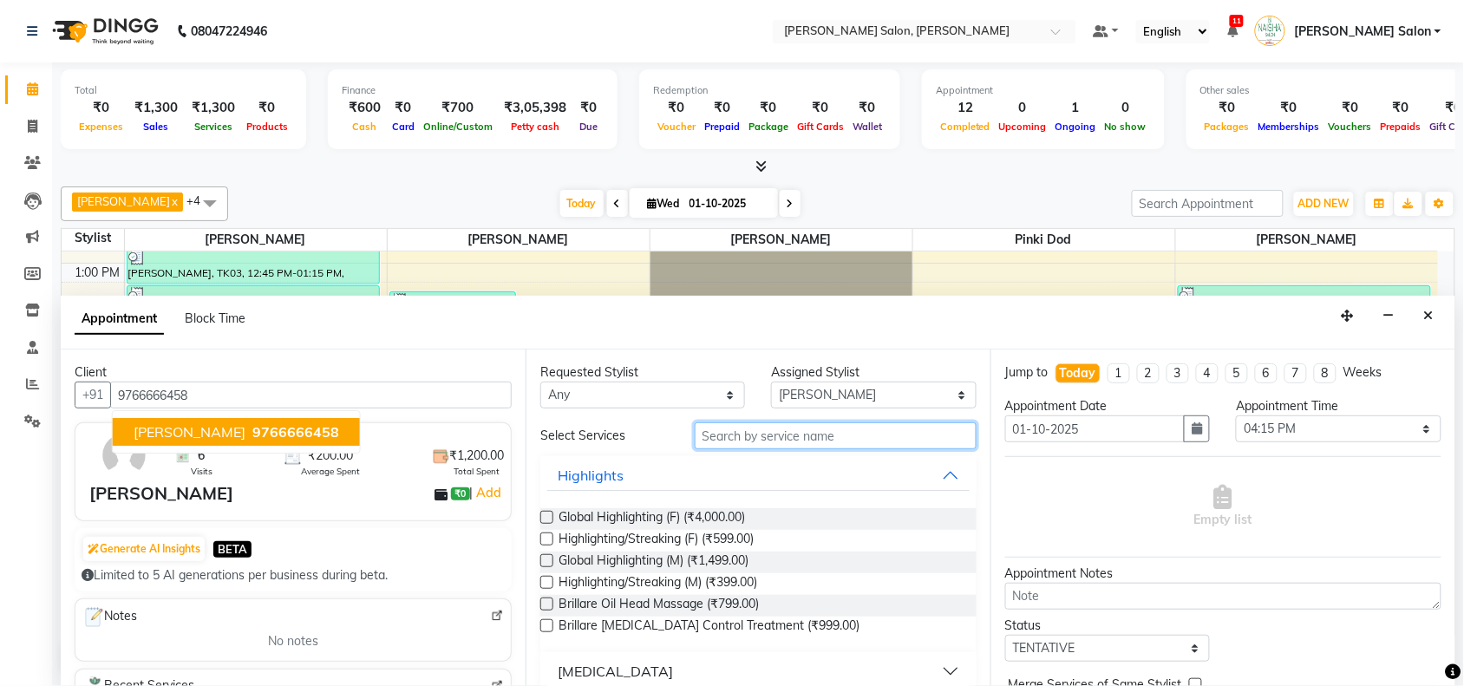
click at [808, 434] on input "text" at bounding box center [835, 435] width 282 height 27
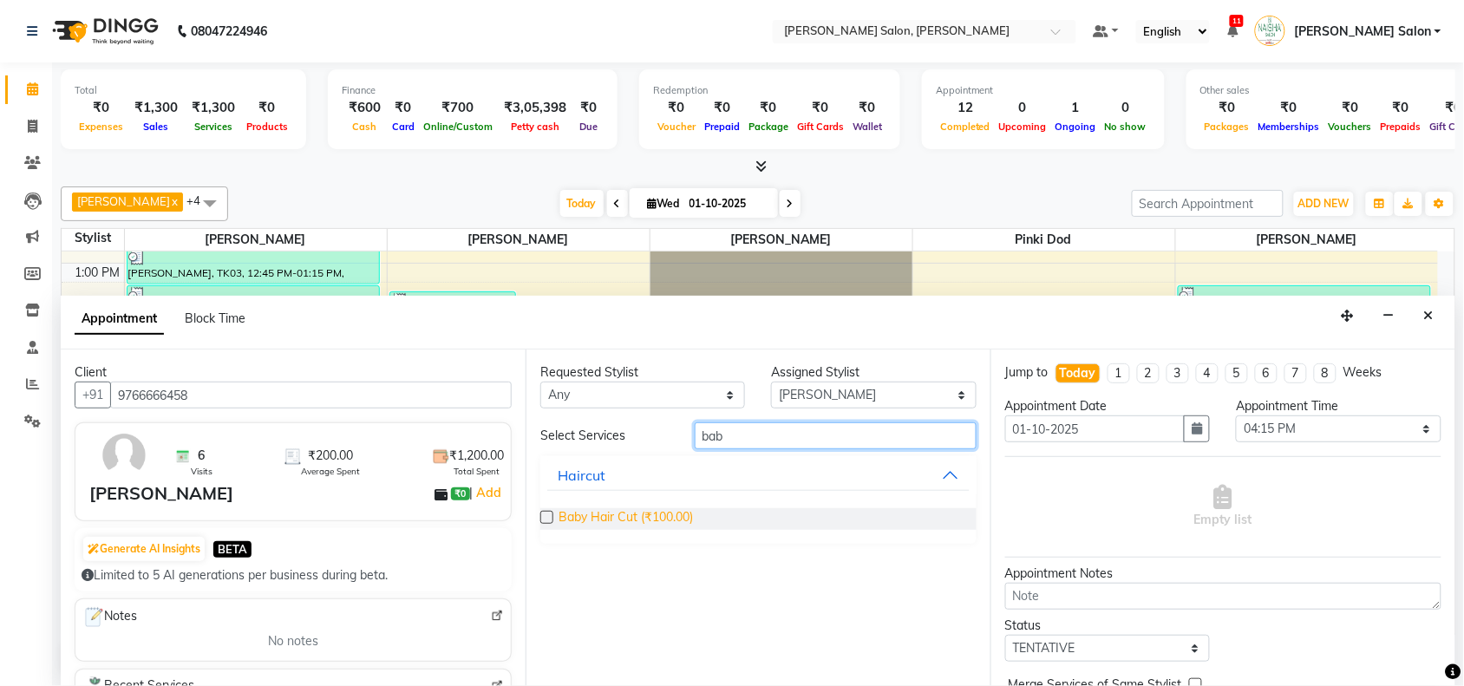
type input "bab"
click at [685, 518] on span "Baby Hair Cut (₹100.00)" at bounding box center [625, 519] width 134 height 22
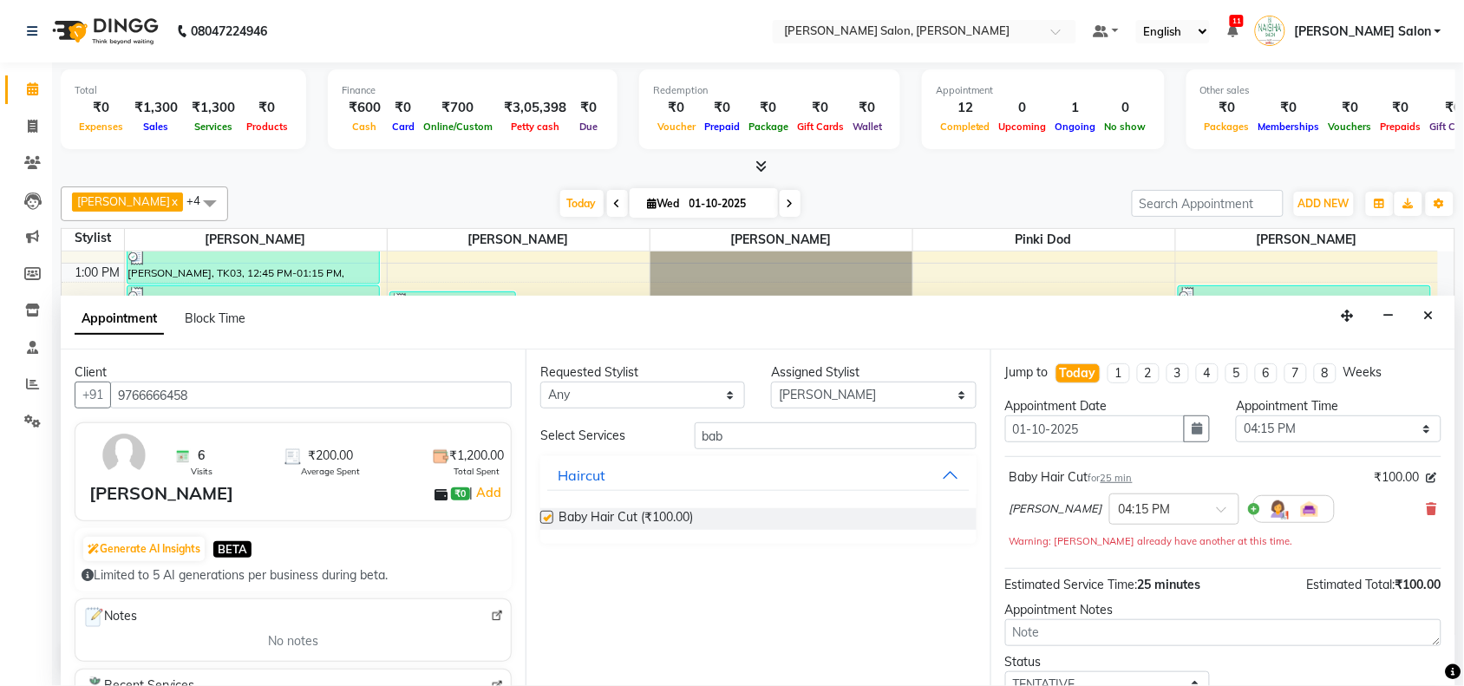
checkbox input "false"
click at [955, 393] on select "Select Admin [PERSON_NAME] Salon Pawan [PERSON_NAME] dod [PERSON_NAME] [PERSON_…" at bounding box center [873, 394] width 205 height 27
select select "72112"
click at [772, 381] on select "Select Admin [PERSON_NAME] Salon Pawan [PERSON_NAME] dod [PERSON_NAME] [PERSON_…" at bounding box center [873, 394] width 205 height 27
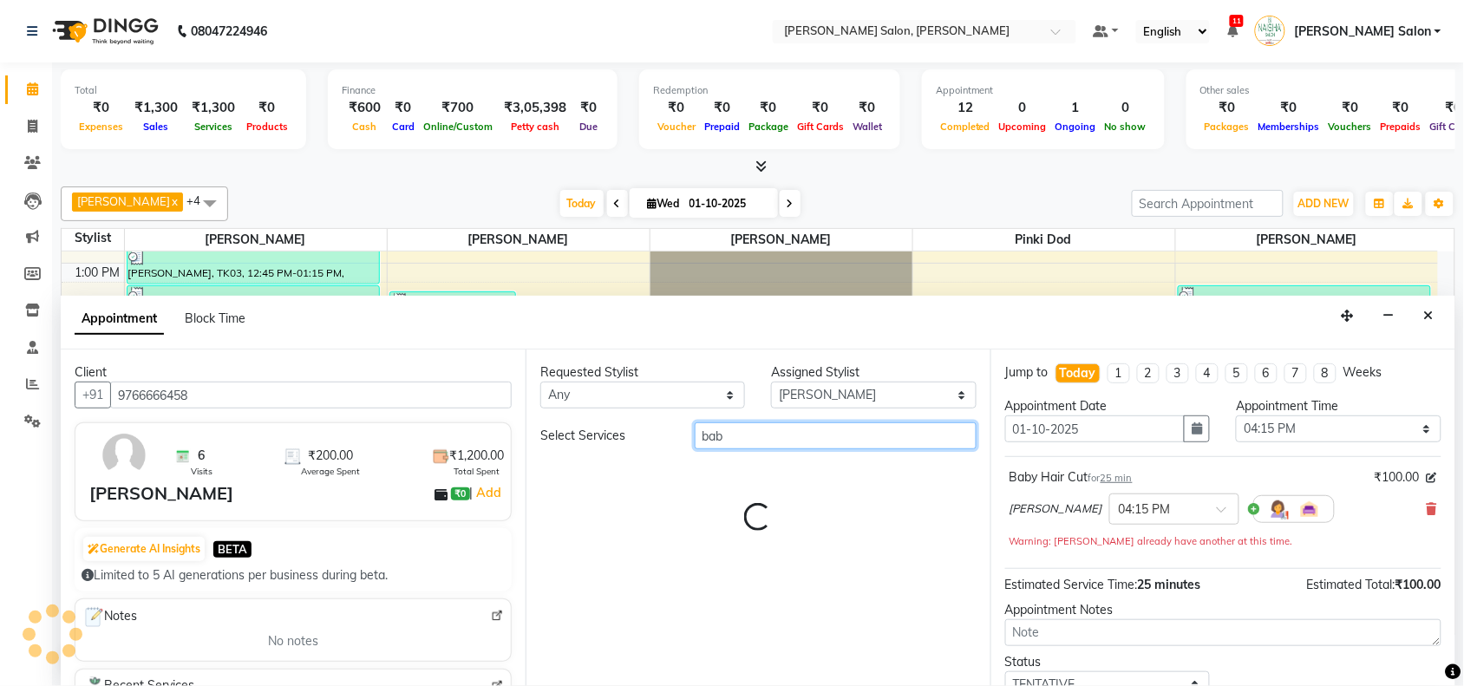
click at [825, 434] on input "bab" at bounding box center [835, 435] width 282 height 27
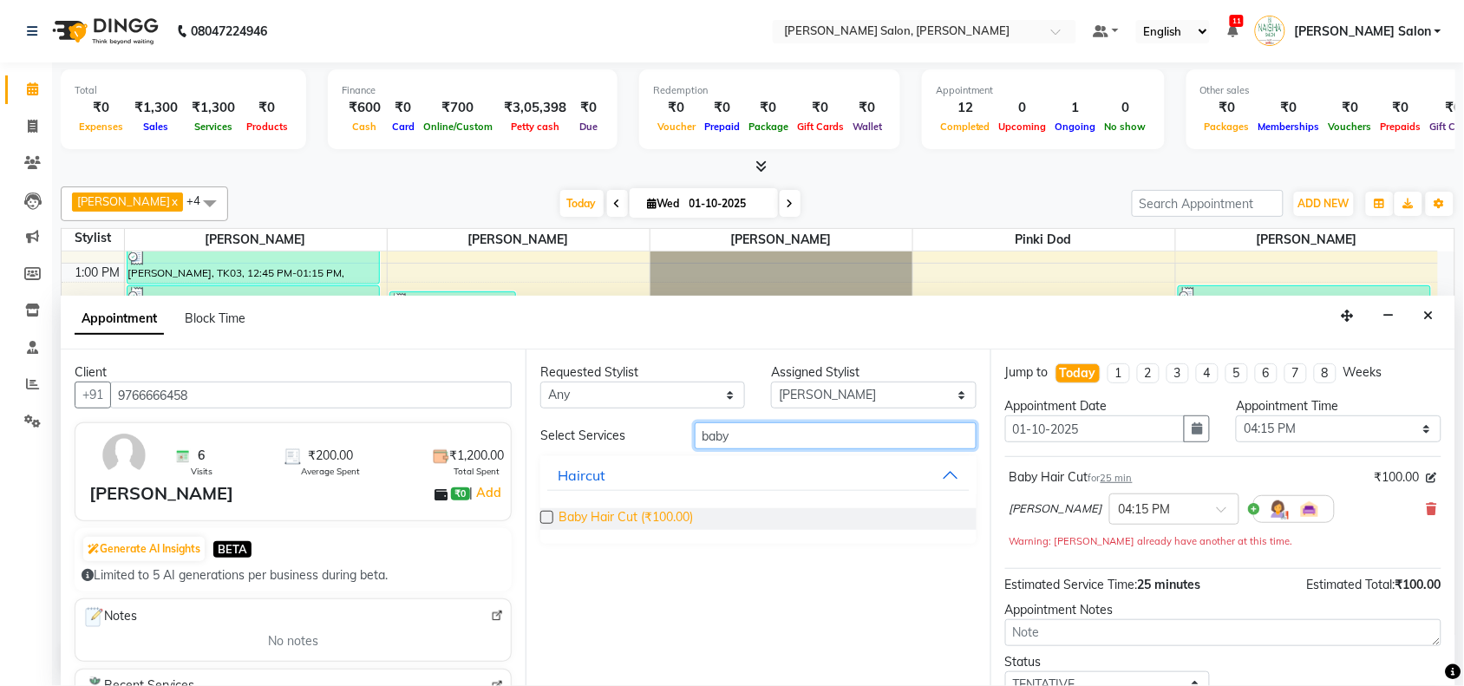
type input "baby"
click at [682, 518] on span "Baby Hair Cut (₹100.00)" at bounding box center [625, 519] width 134 height 22
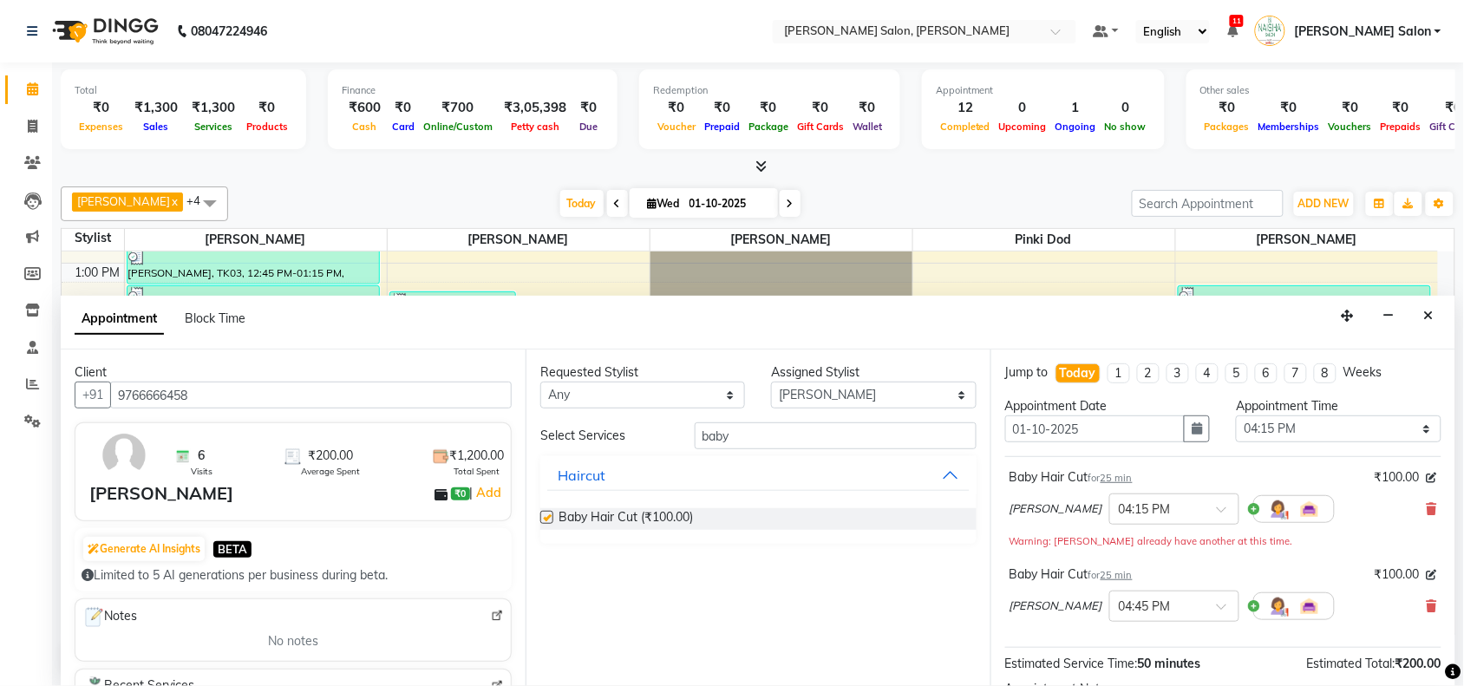
checkbox input "false"
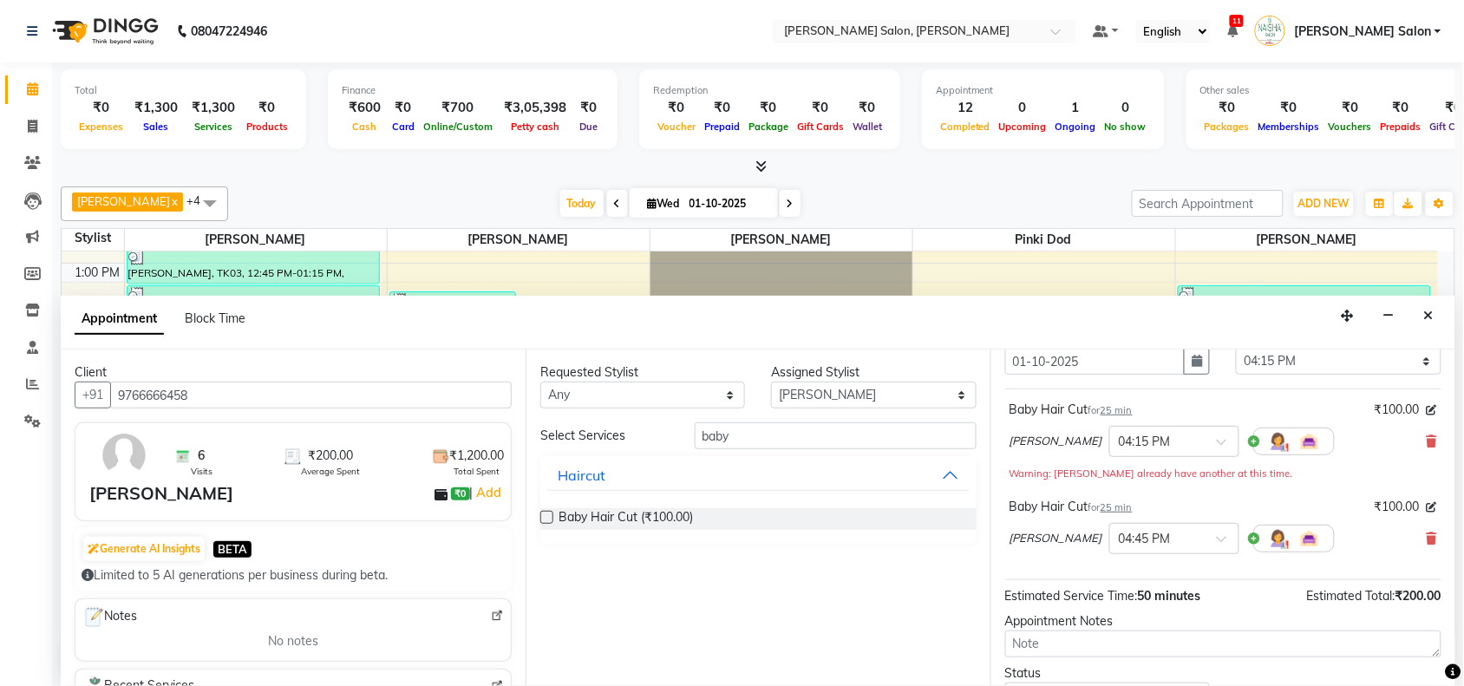
scroll to position [201, 0]
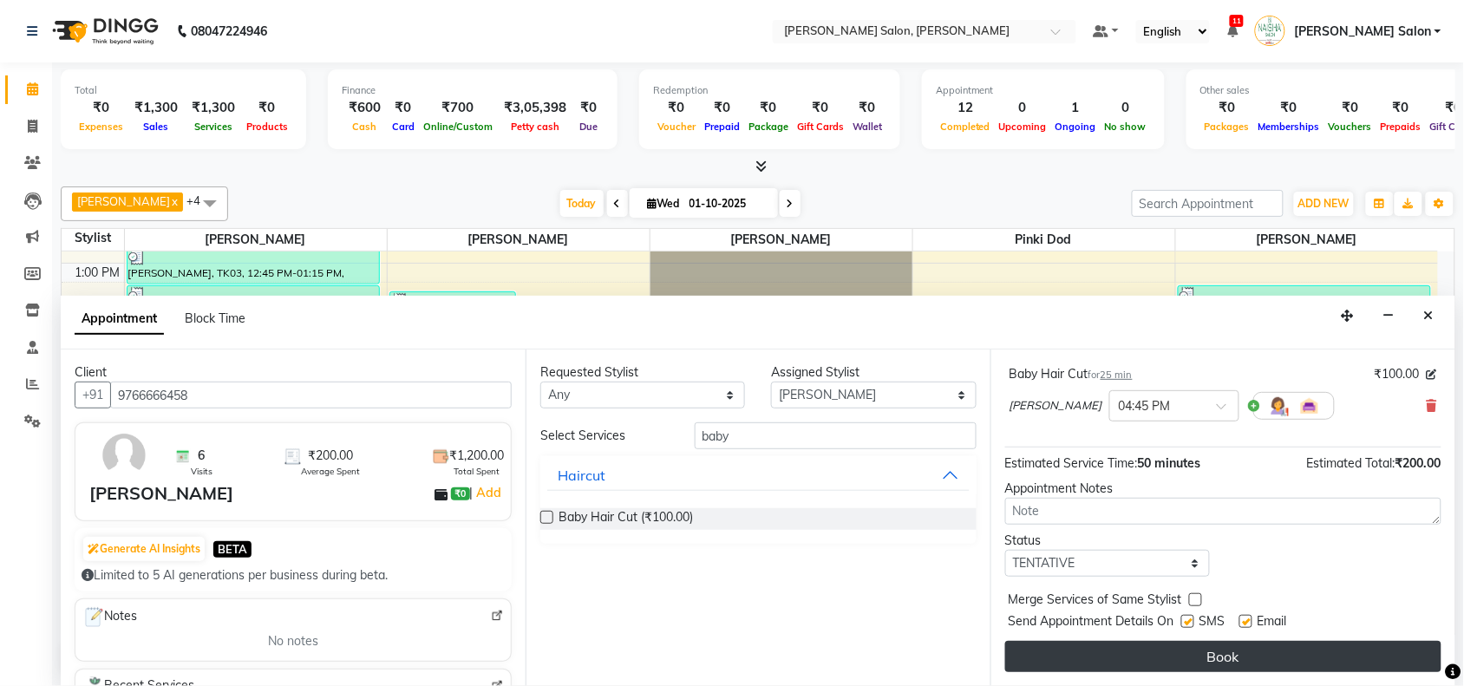
click at [1268, 642] on button "Book" at bounding box center [1223, 656] width 436 height 31
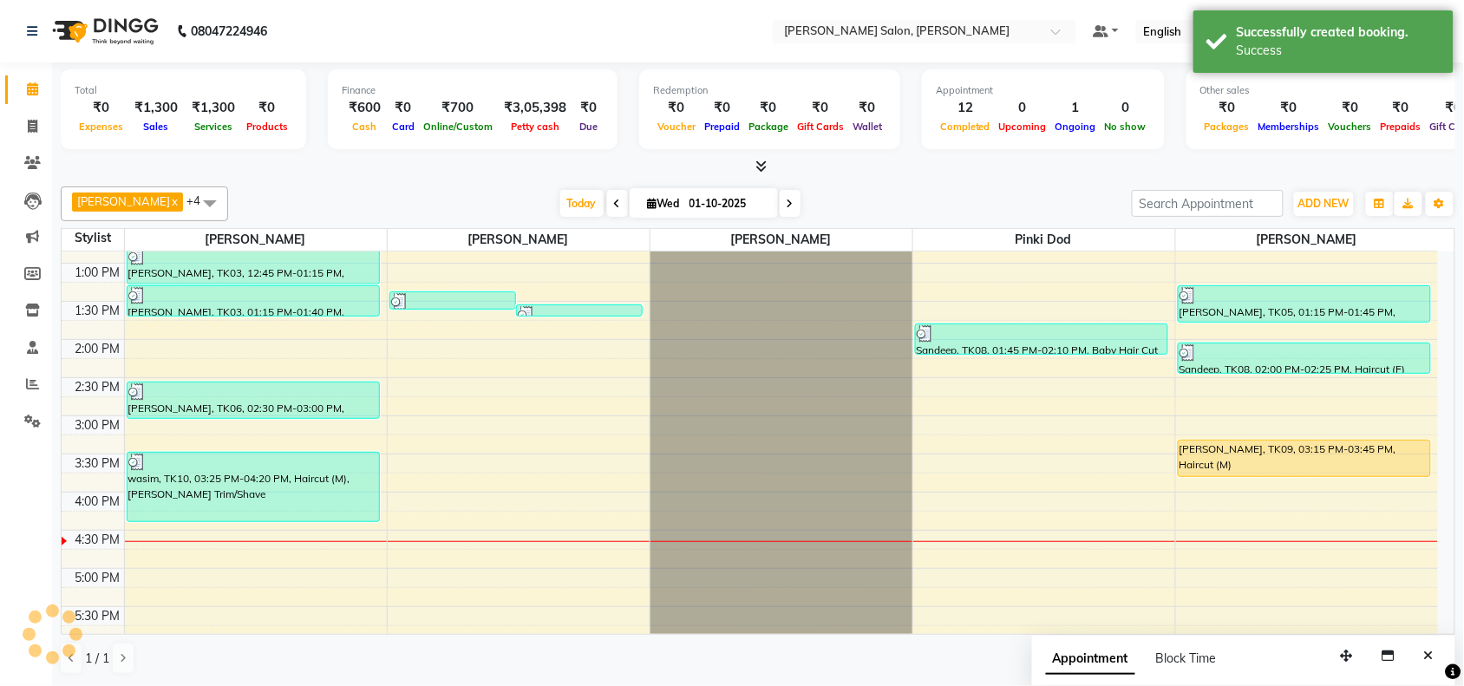
scroll to position [0, 0]
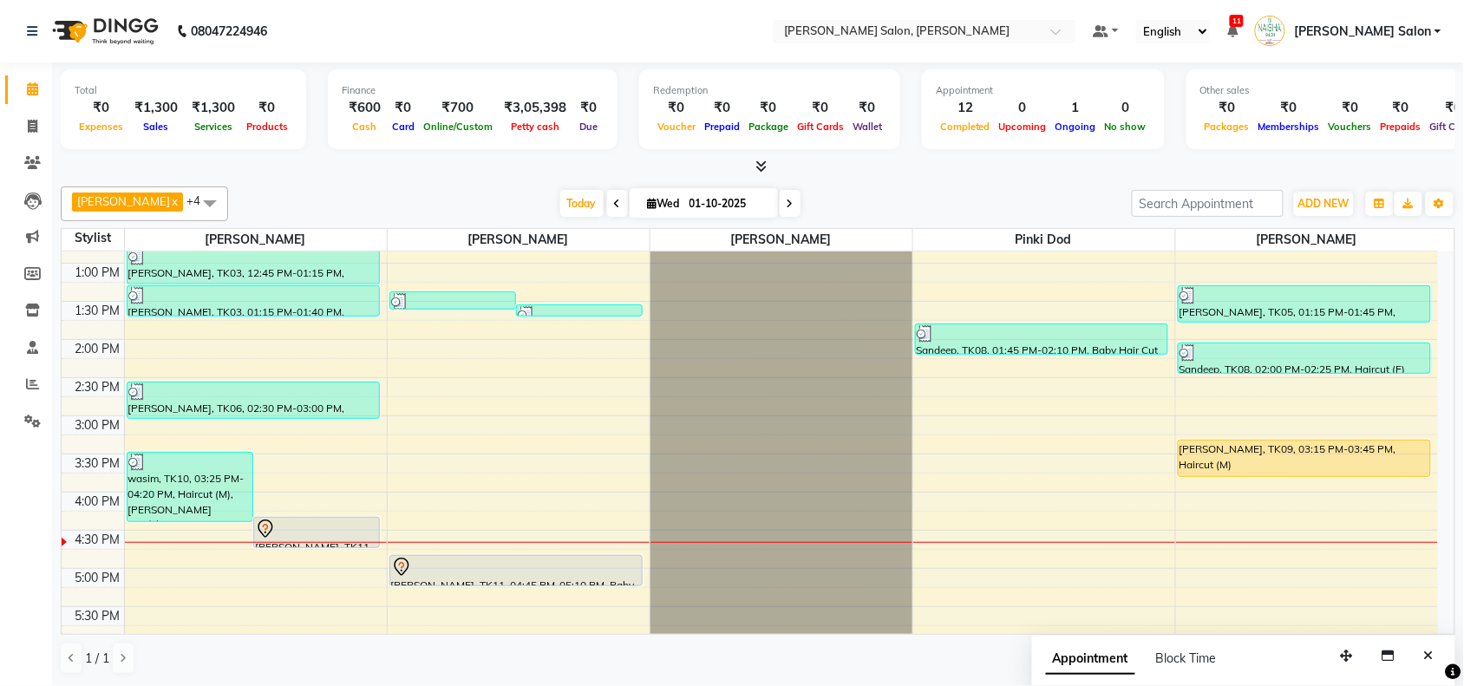
click at [192, 195] on span at bounding box center [209, 202] width 35 height 33
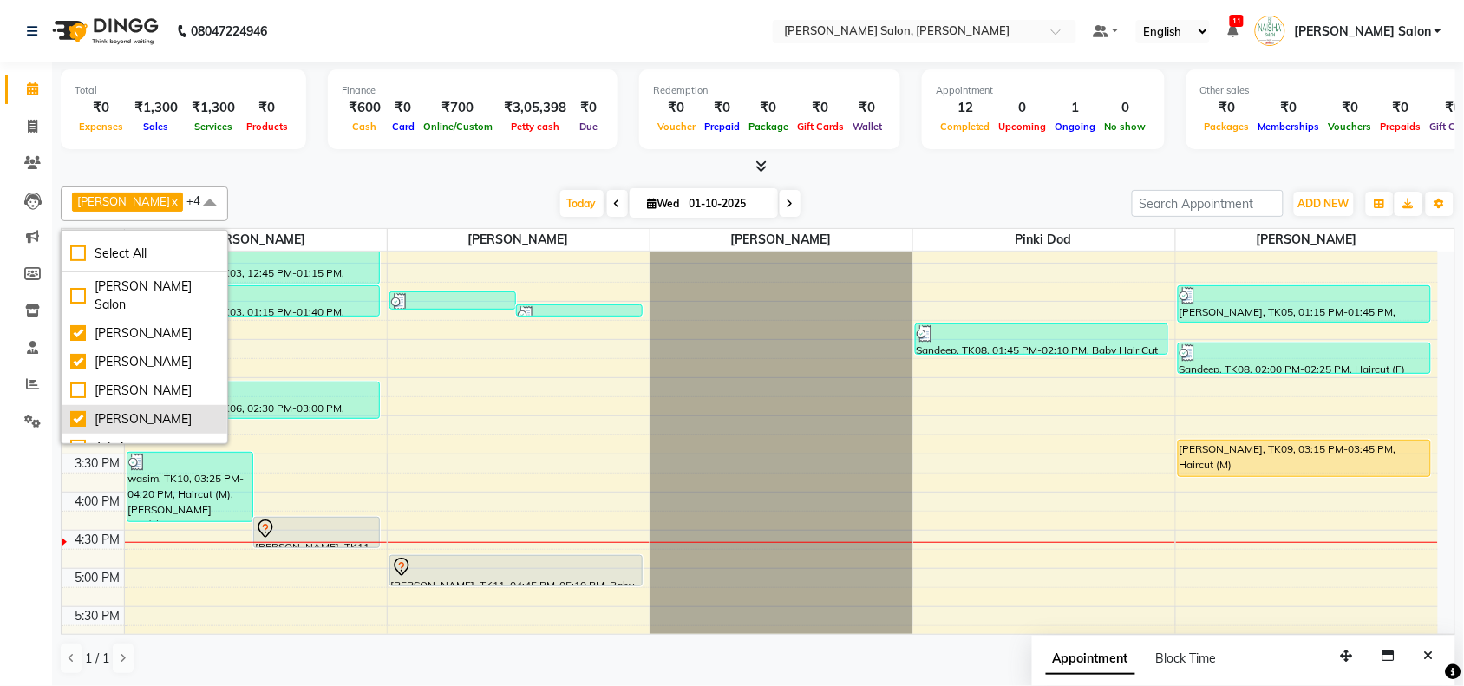
click at [127, 410] on div "[PERSON_NAME]" at bounding box center [144, 419] width 148 height 18
checkbox input "false"
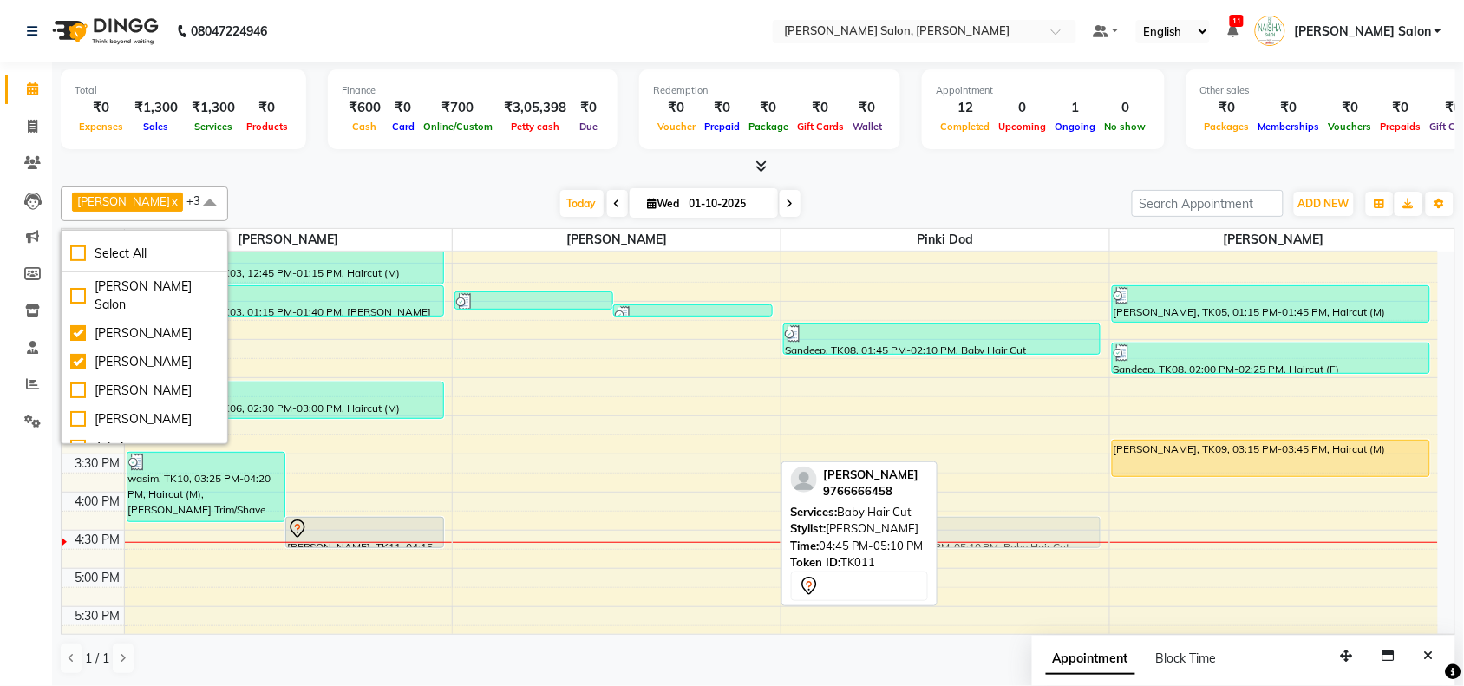
drag, startPoint x: 518, startPoint y: 578, endPoint x: 877, endPoint y: 533, distance: 362.6
click at [877, 533] on div "Pawan chauhan x Vasudev Gaikwad x Pragya Nagrale x Pinki dod x +3 Select All Na…" at bounding box center [758, 430] width 1394 height 502
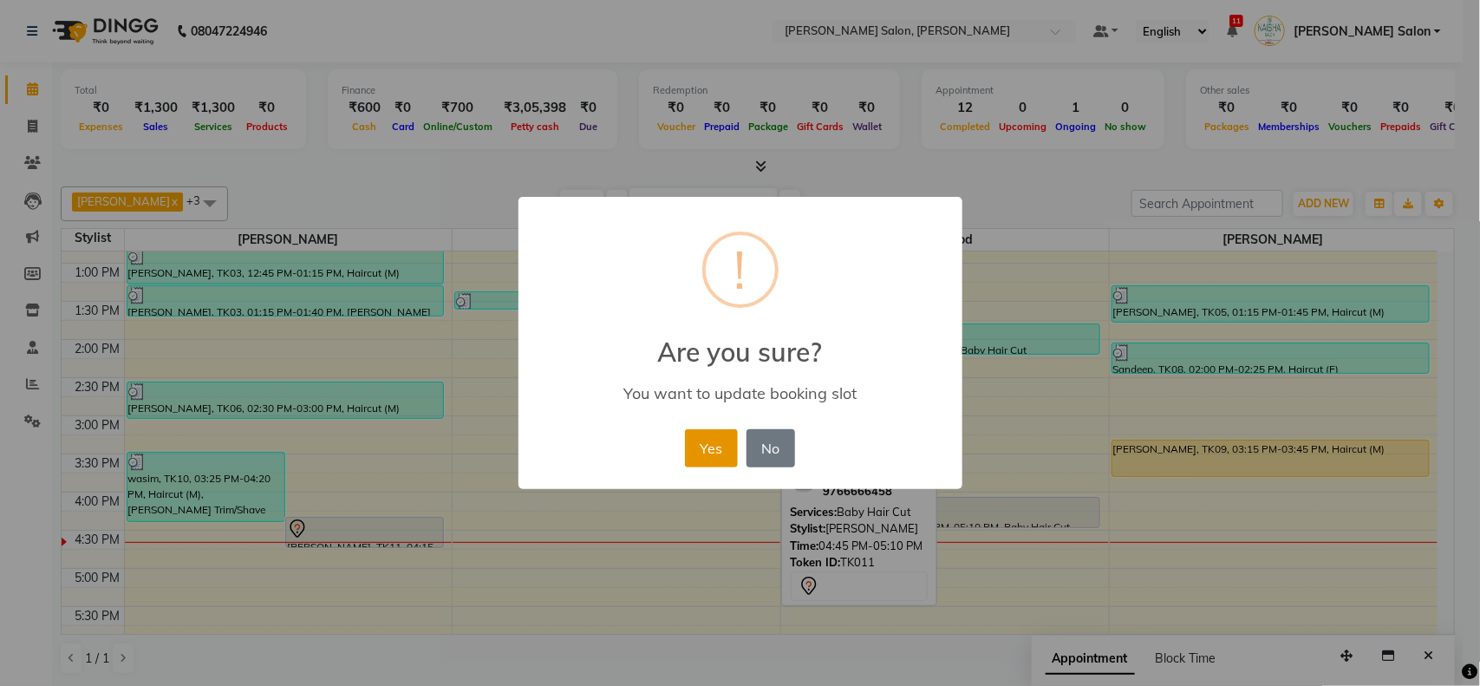
drag, startPoint x: 703, startPoint y: 458, endPoint x: 751, endPoint y: 477, distance: 51.4
click at [705, 458] on button "Yes" at bounding box center [711, 448] width 53 height 38
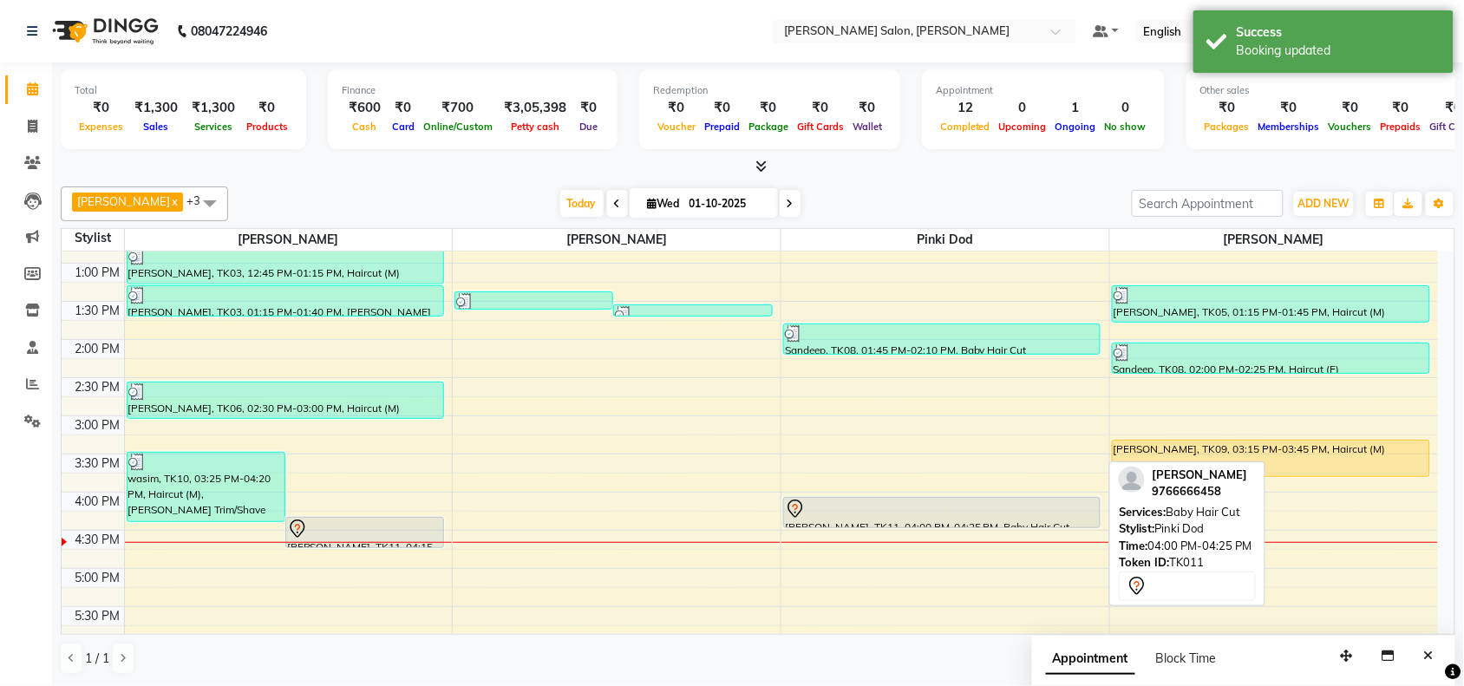
click at [987, 522] on div "[PERSON_NAME], TK11, 04:00 PM-04:25 PM, Baby Hair Cut" at bounding box center [942, 512] width 316 height 29
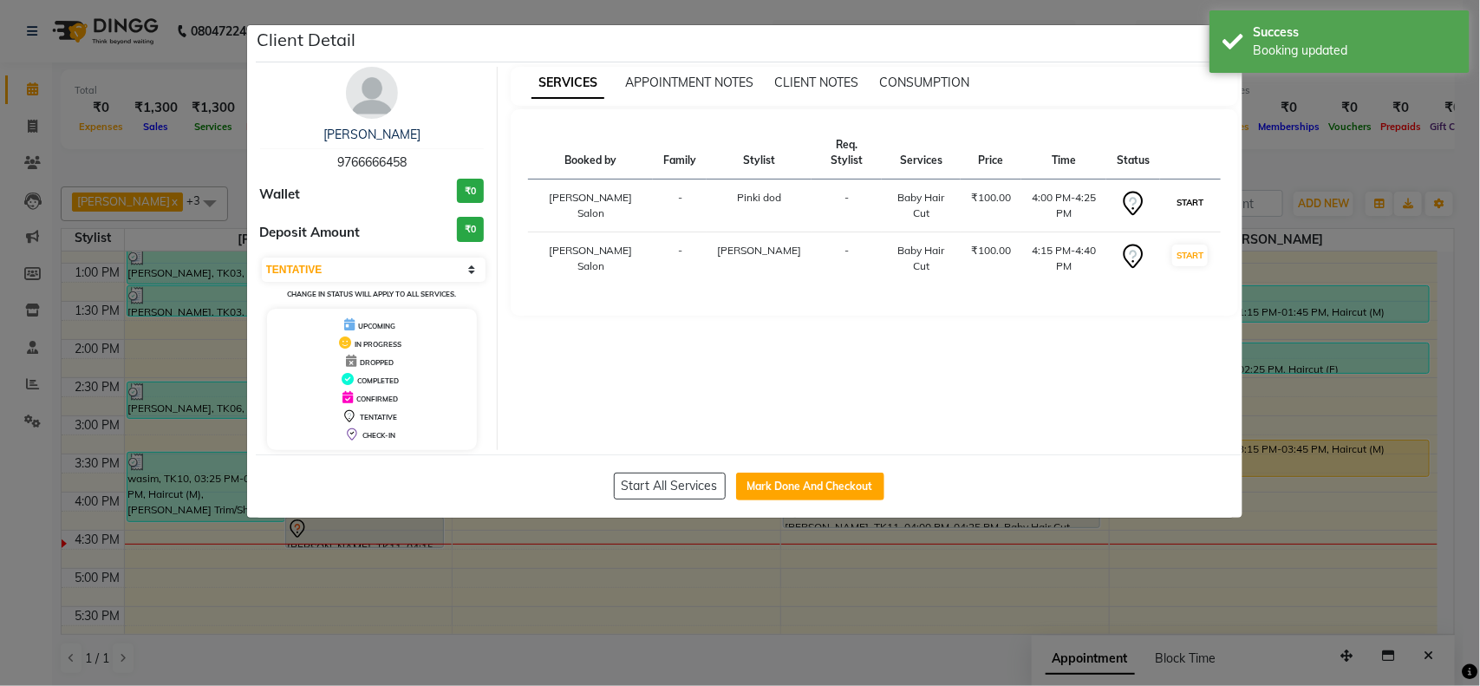
click at [1184, 192] on button "START" at bounding box center [1190, 203] width 36 height 22
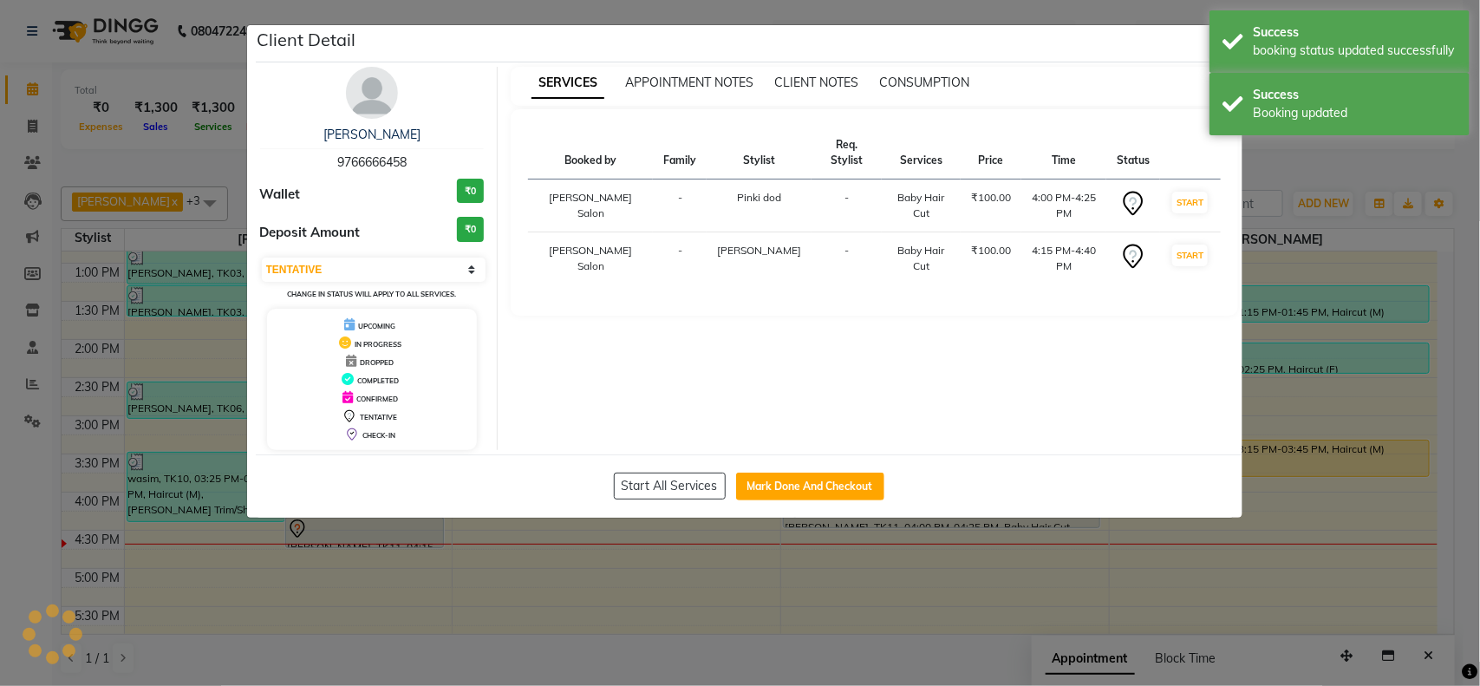
select select "select"
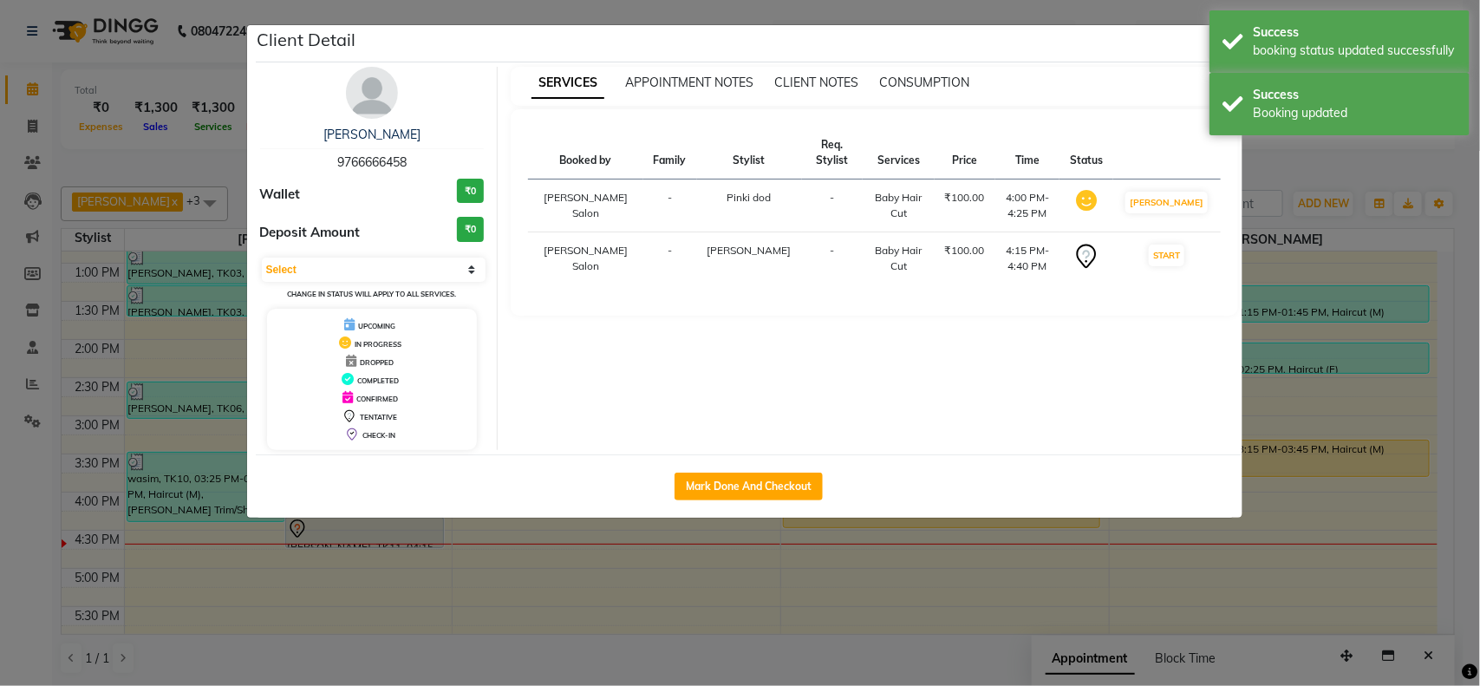
click at [1042, 555] on ngb-modal-window "Client Detail Mohamad Atif 9766666458 Wallet ₹0 Deposit Amount ₹0 Select IN SER…" at bounding box center [740, 343] width 1480 height 686
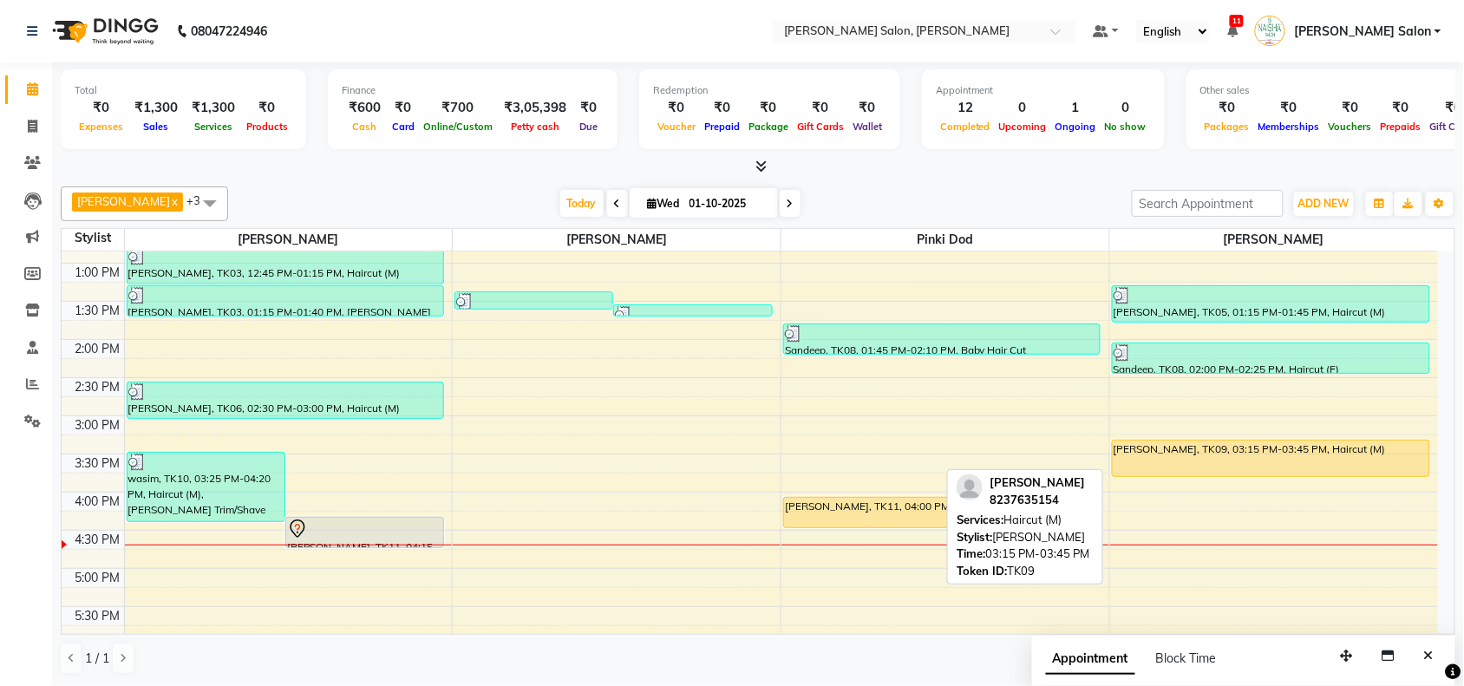
click at [1201, 462] on div "[PERSON_NAME], TK09, 03:15 PM-03:45 PM, Haircut (M)" at bounding box center [1270, 458] width 316 height 36
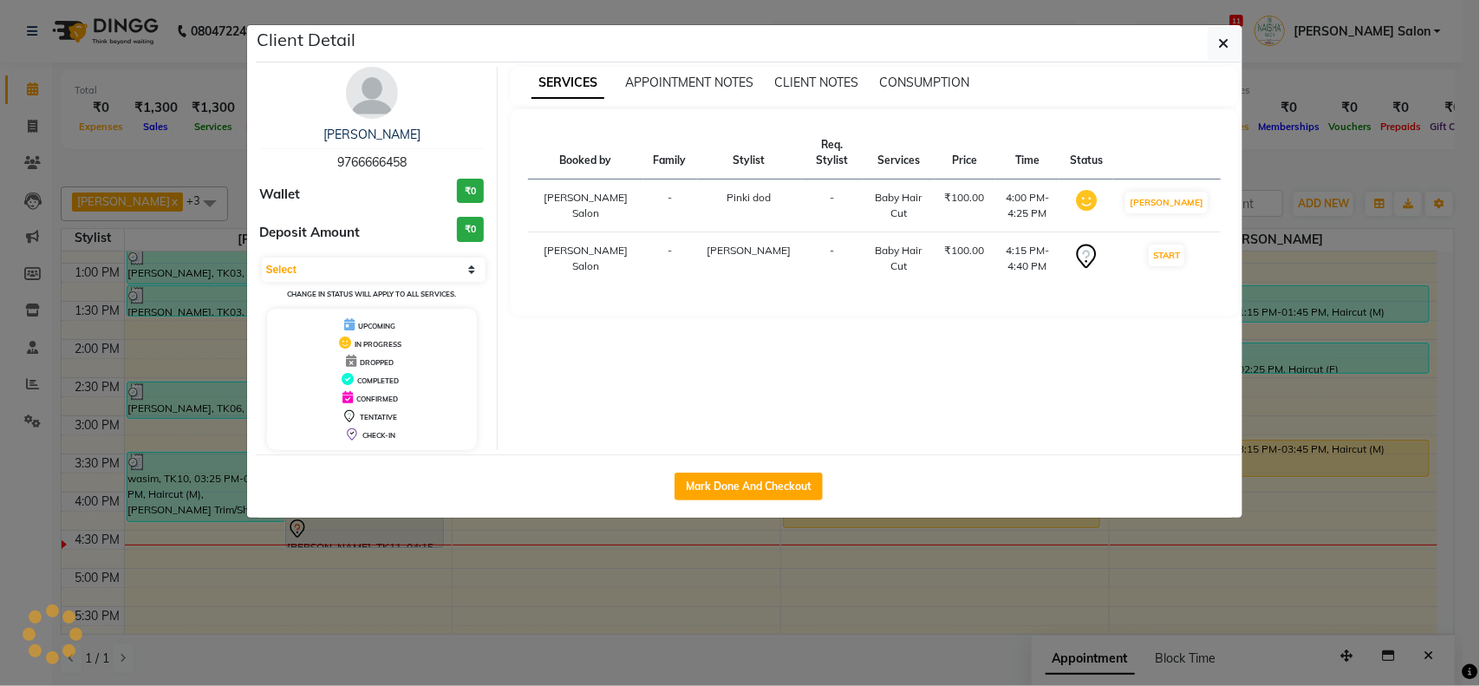
select select "1"
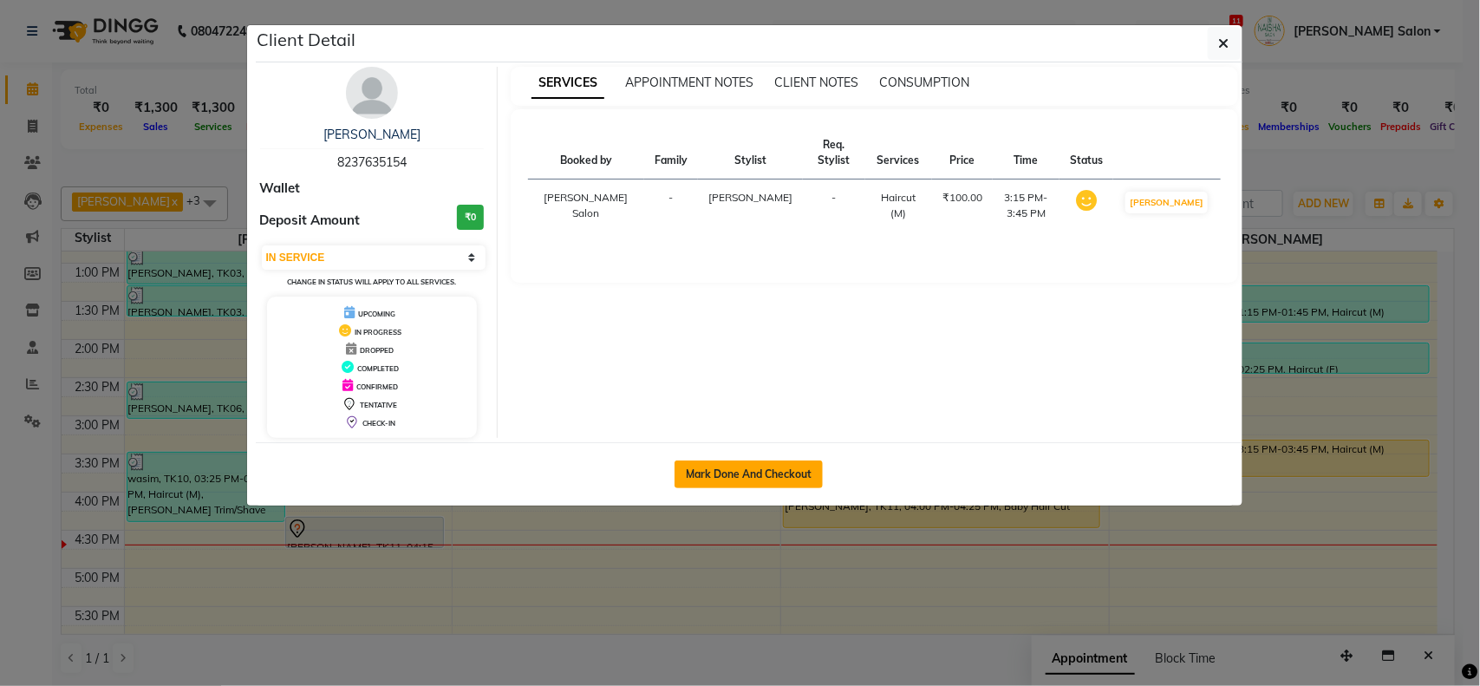
drag, startPoint x: 700, startPoint y: 475, endPoint x: 699, endPoint y: 452, distance: 23.4
click at [700, 473] on button "Mark Done And Checkout" at bounding box center [749, 474] width 148 height 28
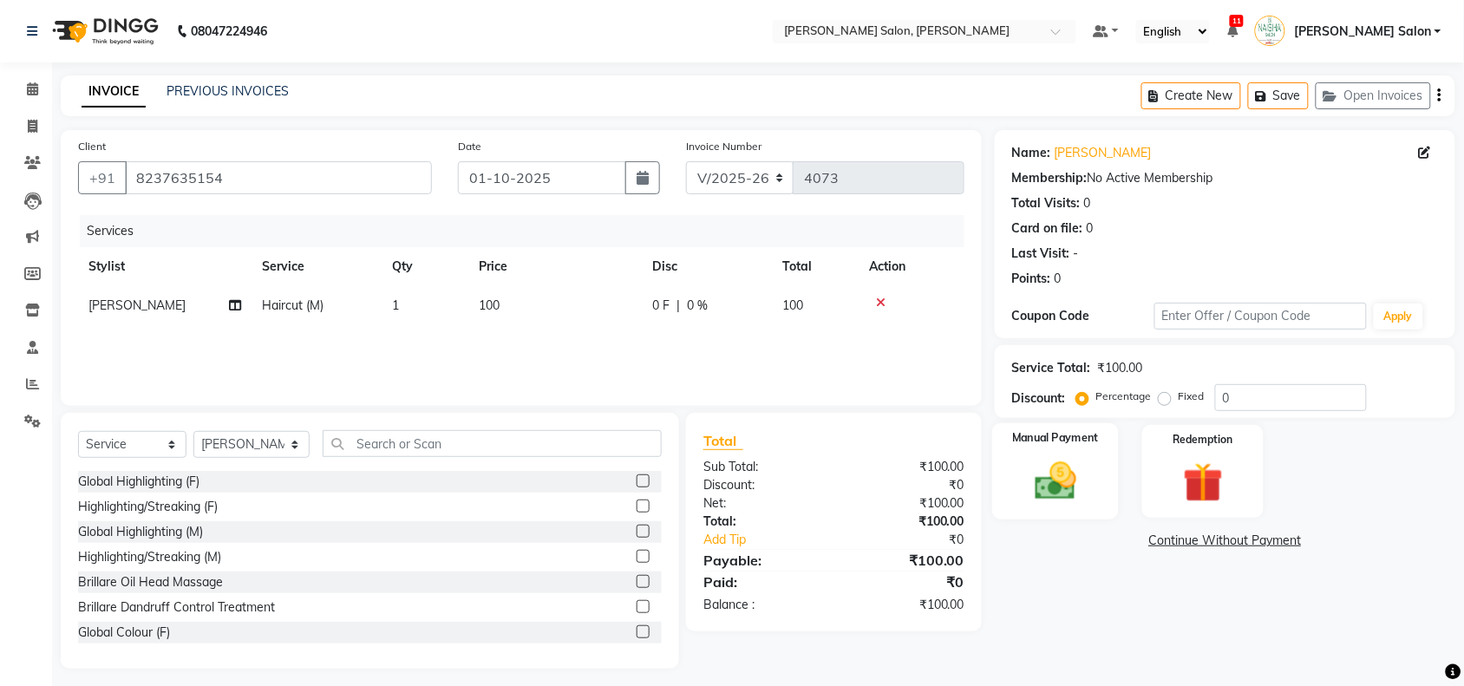
click at [1077, 486] on img at bounding box center [1055, 481] width 68 height 48
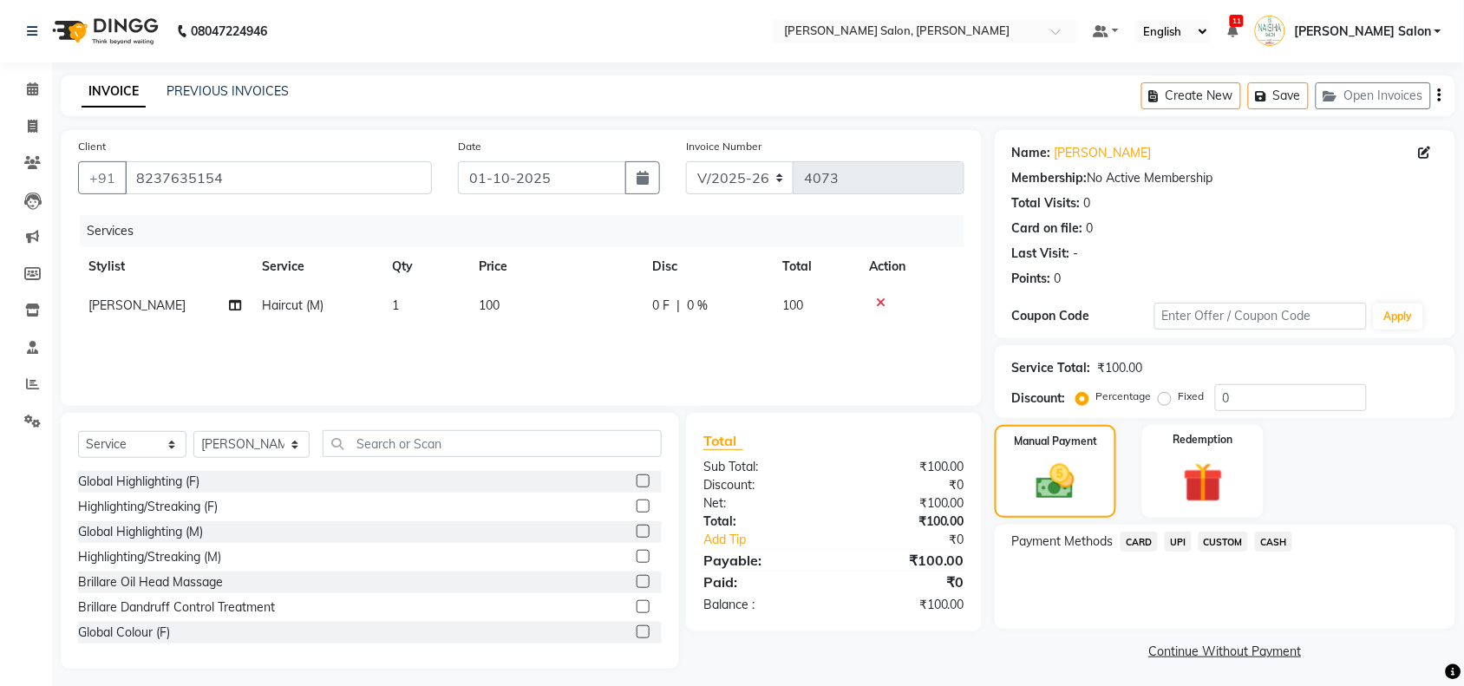
click at [1179, 538] on span "UPI" at bounding box center [1177, 541] width 27 height 20
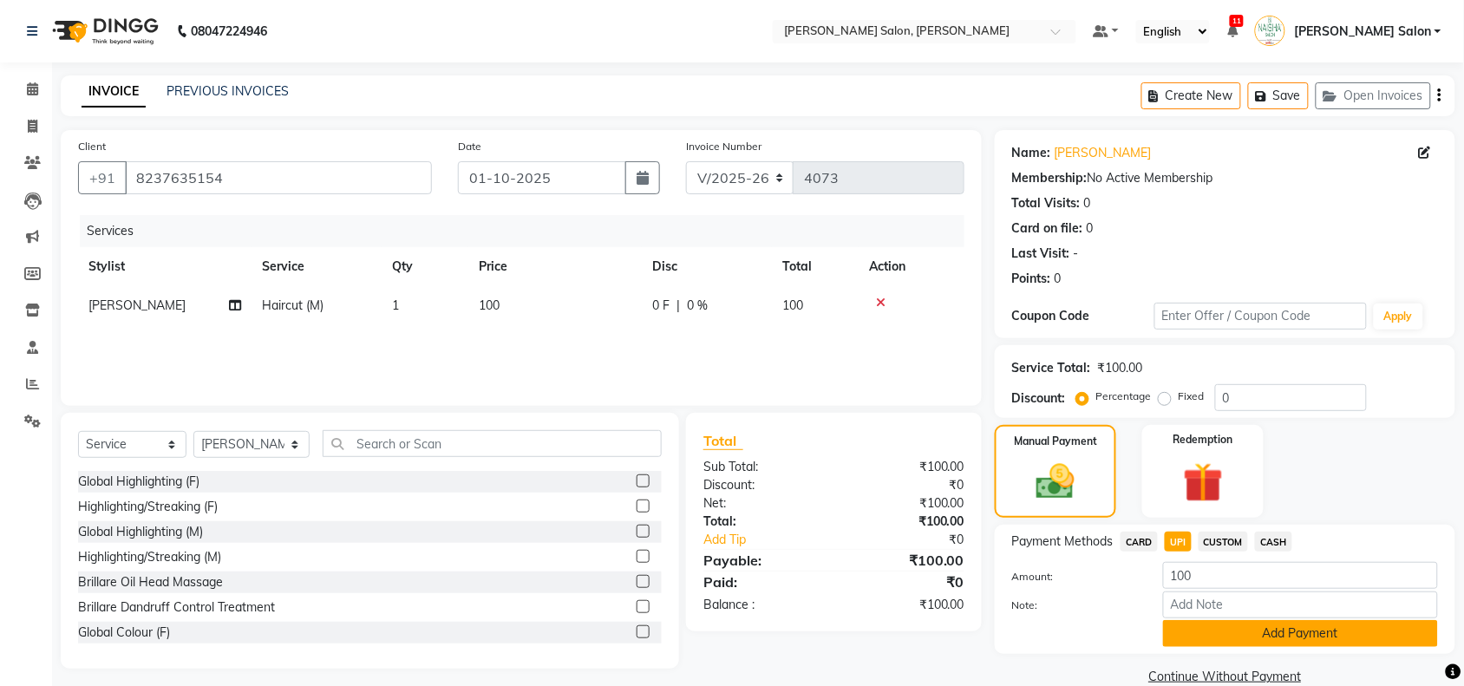
click at [1167, 624] on button "Add Payment" at bounding box center [1300, 633] width 275 height 27
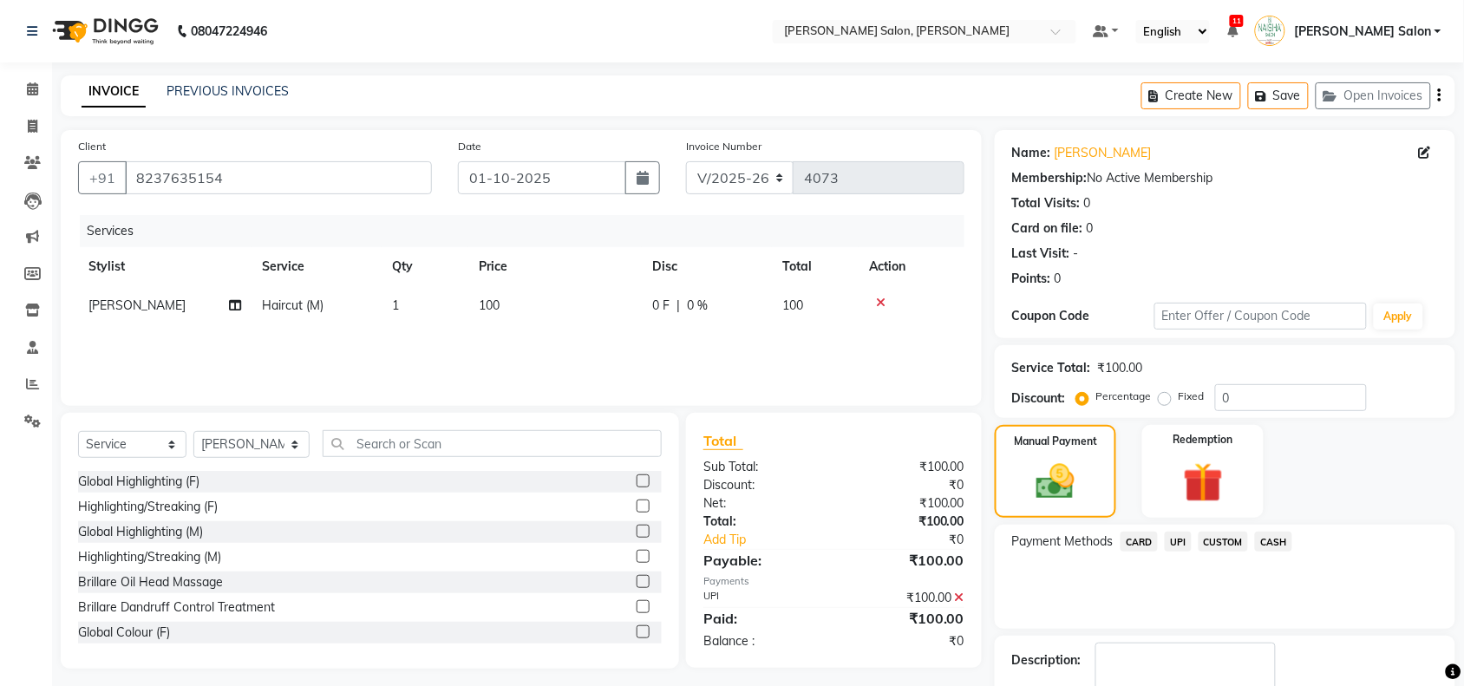
scroll to position [102, 0]
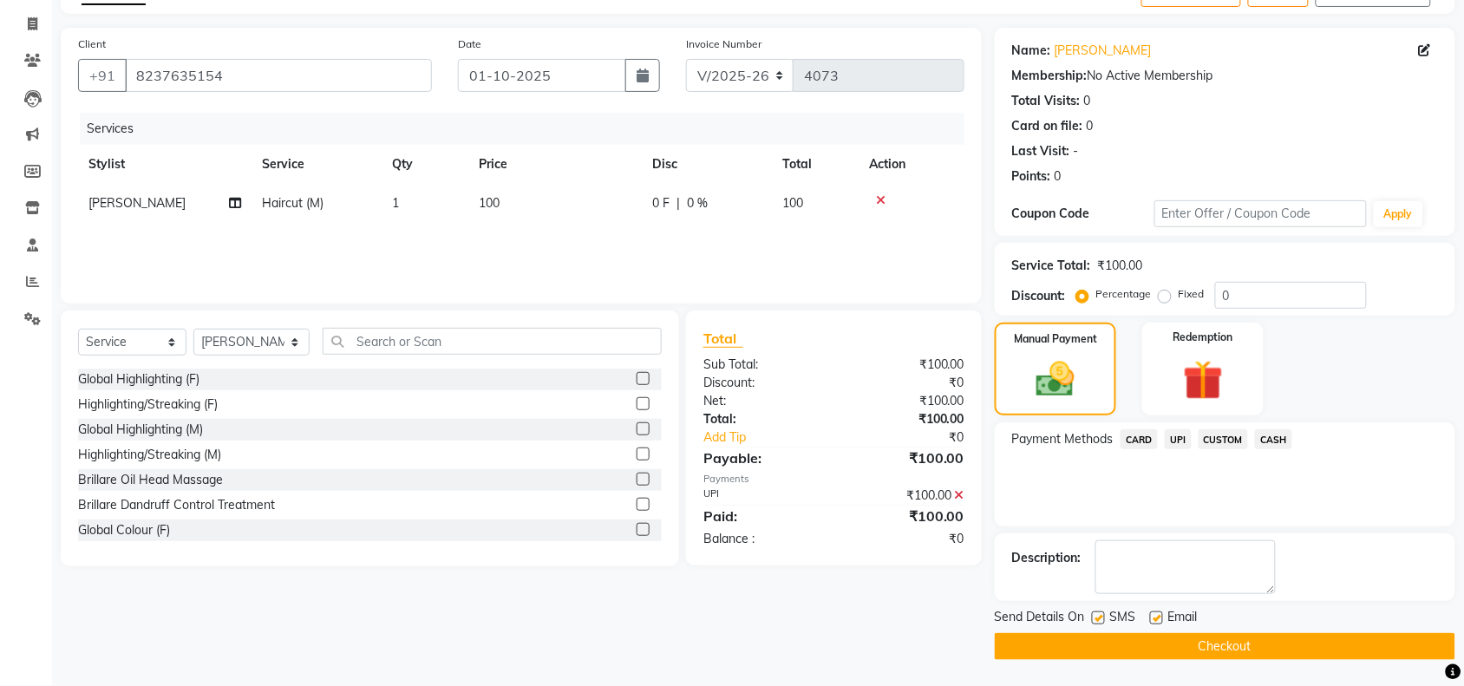
click at [1232, 650] on button "Checkout" at bounding box center [1224, 646] width 460 height 27
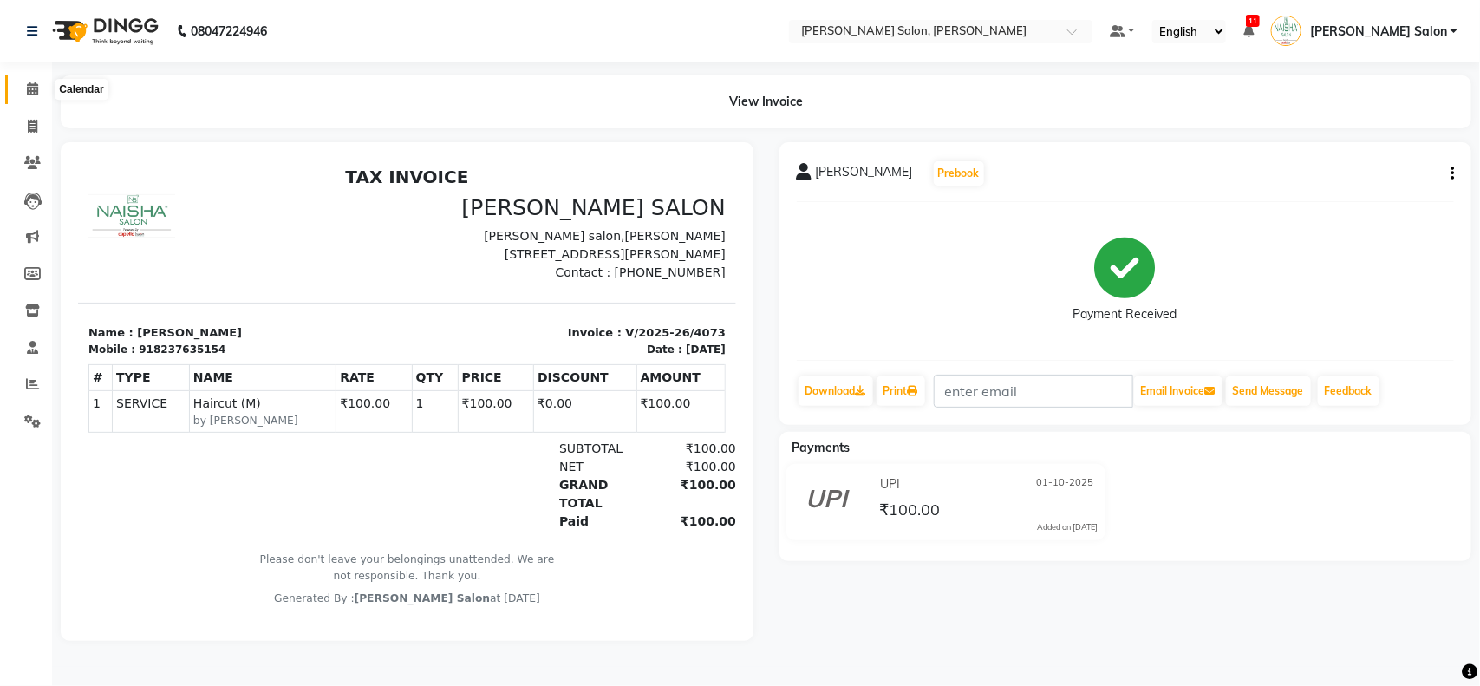
click at [23, 80] on span at bounding box center [32, 90] width 30 height 20
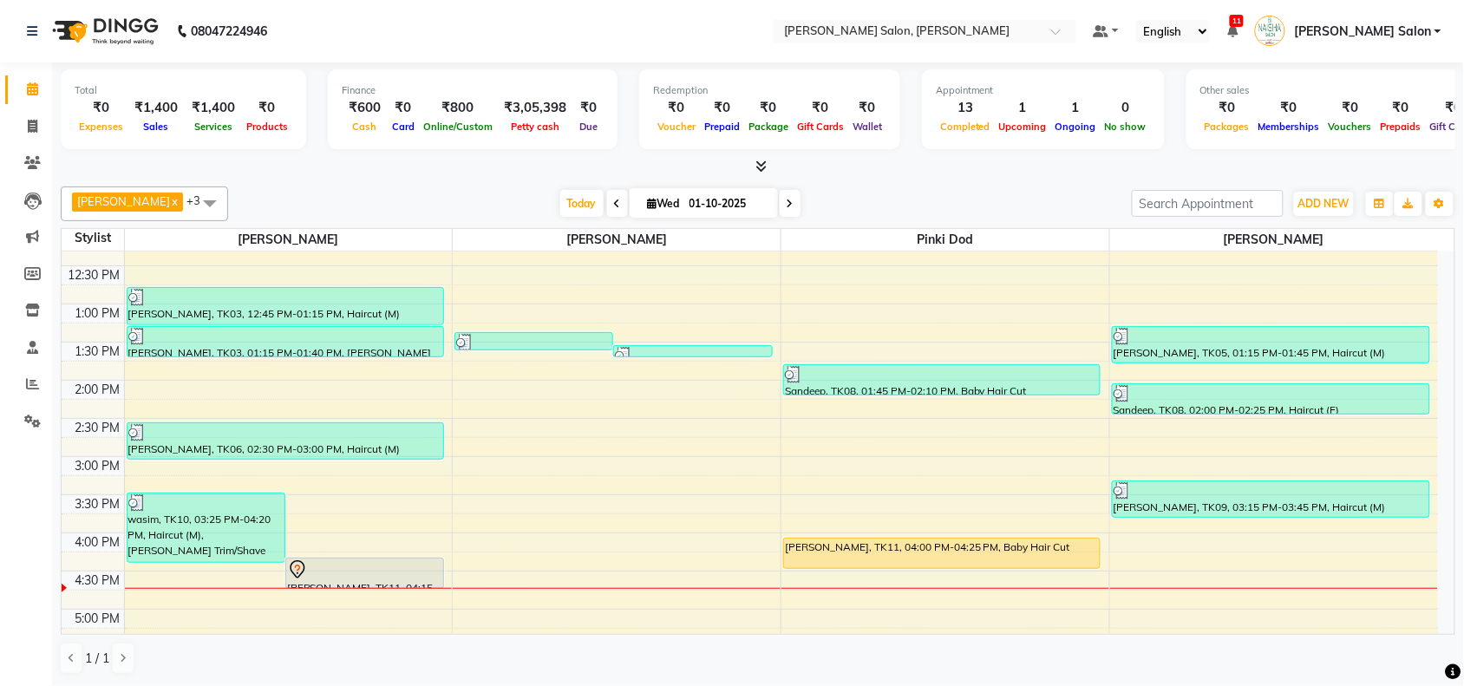
scroll to position [217, 0]
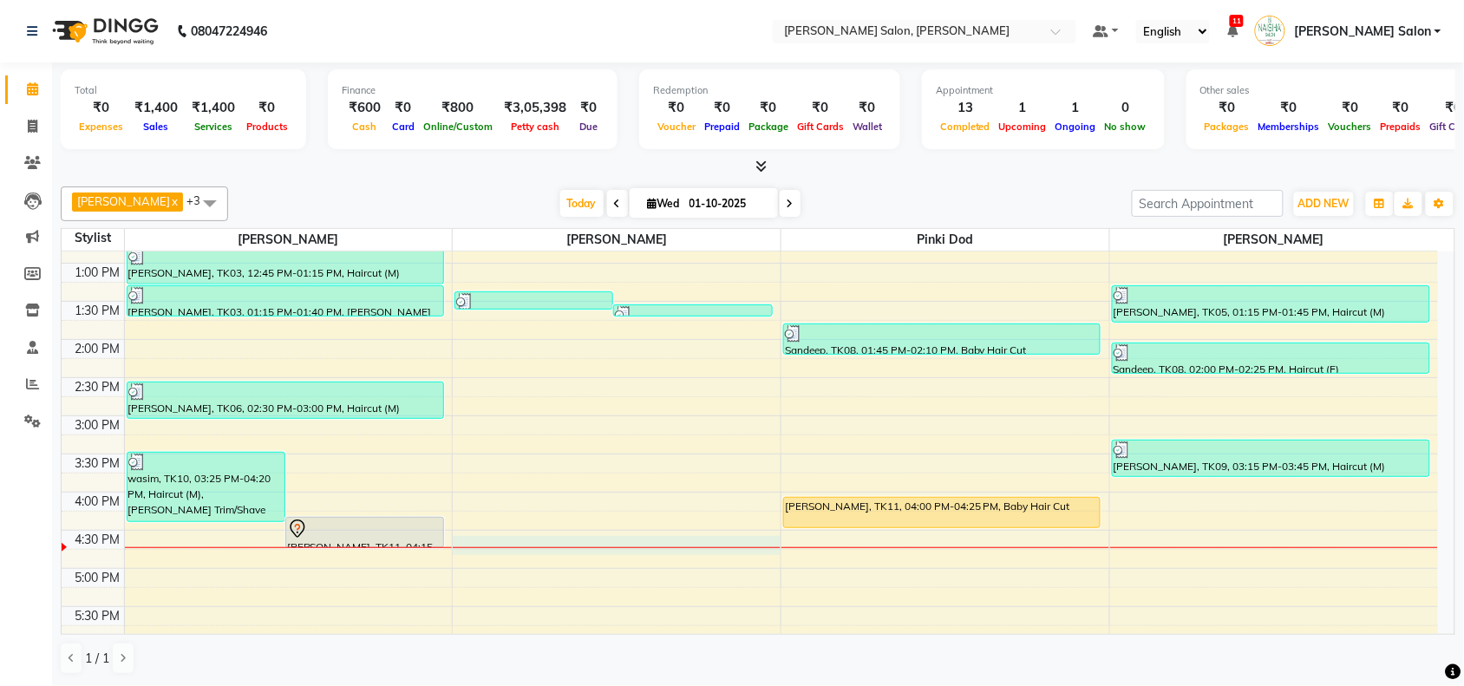
click at [538, 539] on div "10:00 AM 10:30 AM 11:00 AM 11:30 AM 12:00 PM 12:30 PM 1:00 PM 1:30 PM 2:00 PM 2…" at bounding box center [750, 492] width 1376 height 915
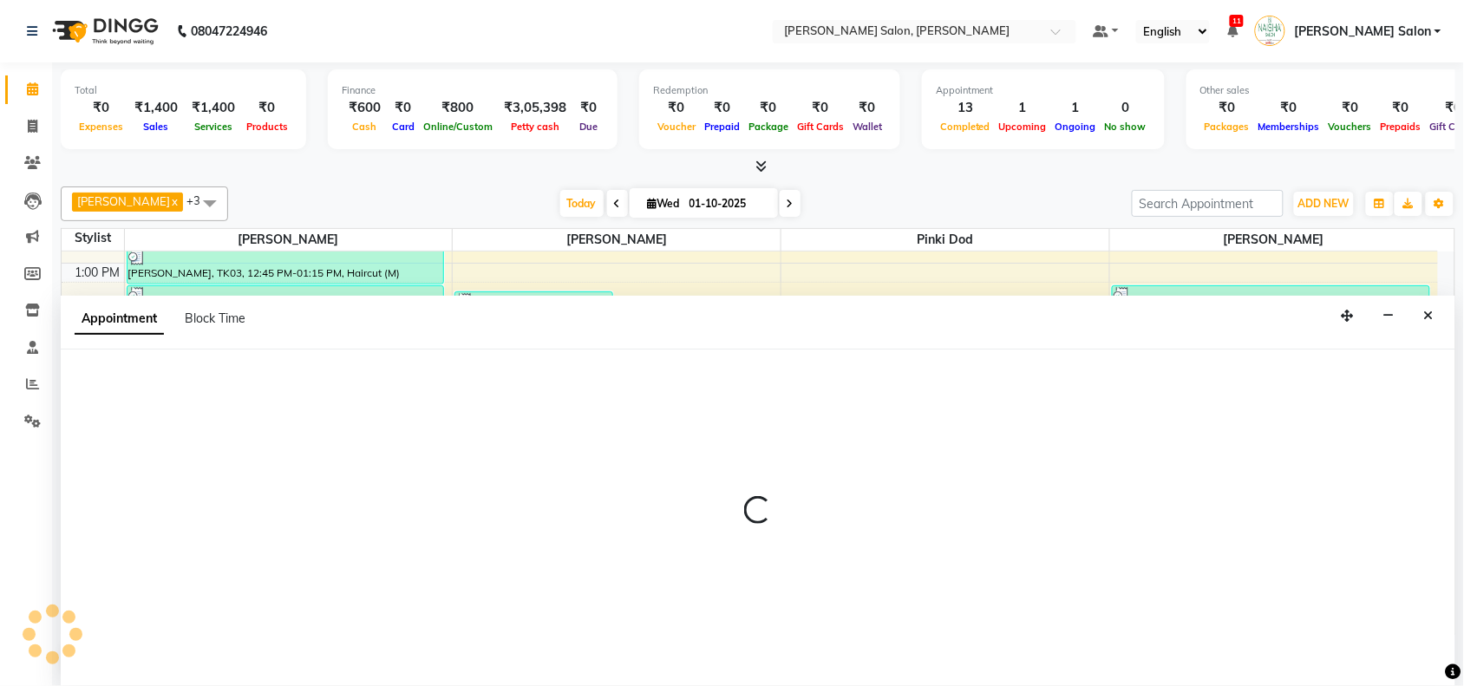
scroll to position [1, 0]
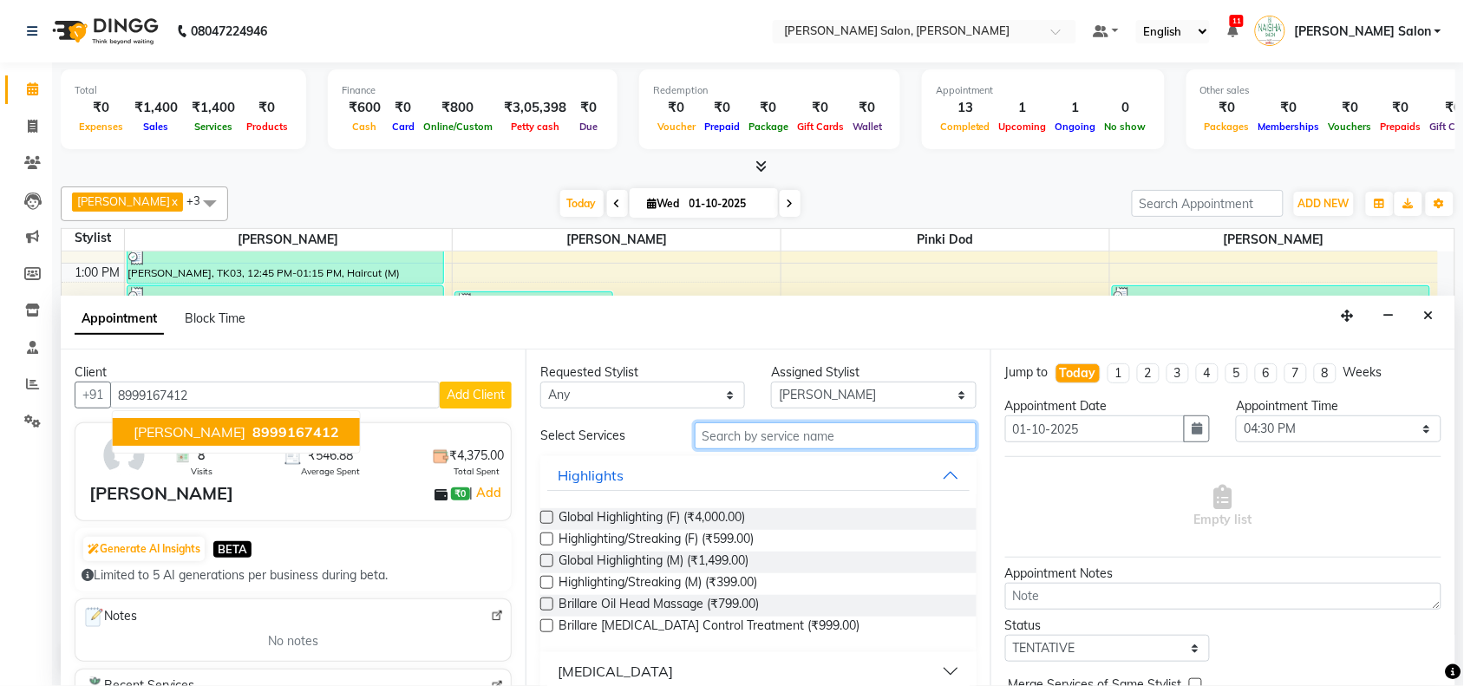
click at [791, 444] on input "text" at bounding box center [835, 435] width 282 height 27
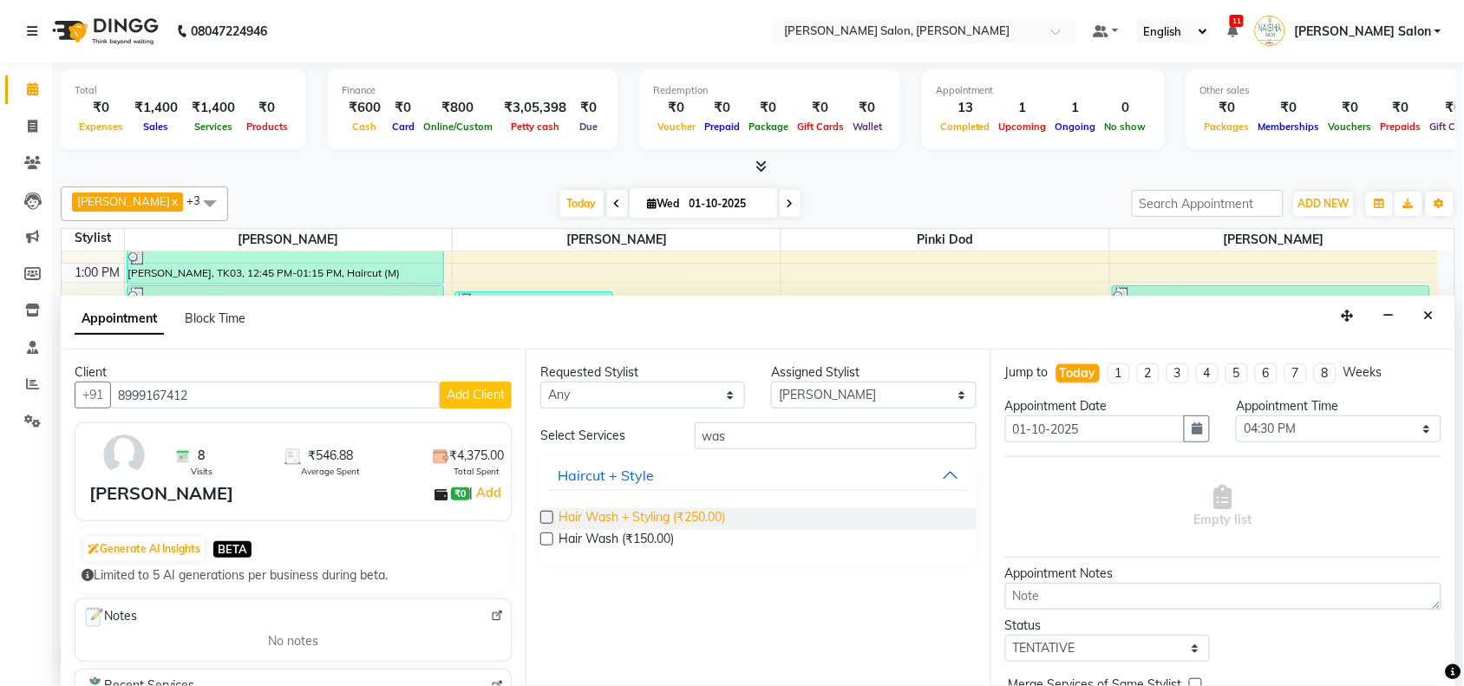
click at [668, 527] on span "Hair Wash + Styling (₹250.00)" at bounding box center [641, 519] width 166 height 22
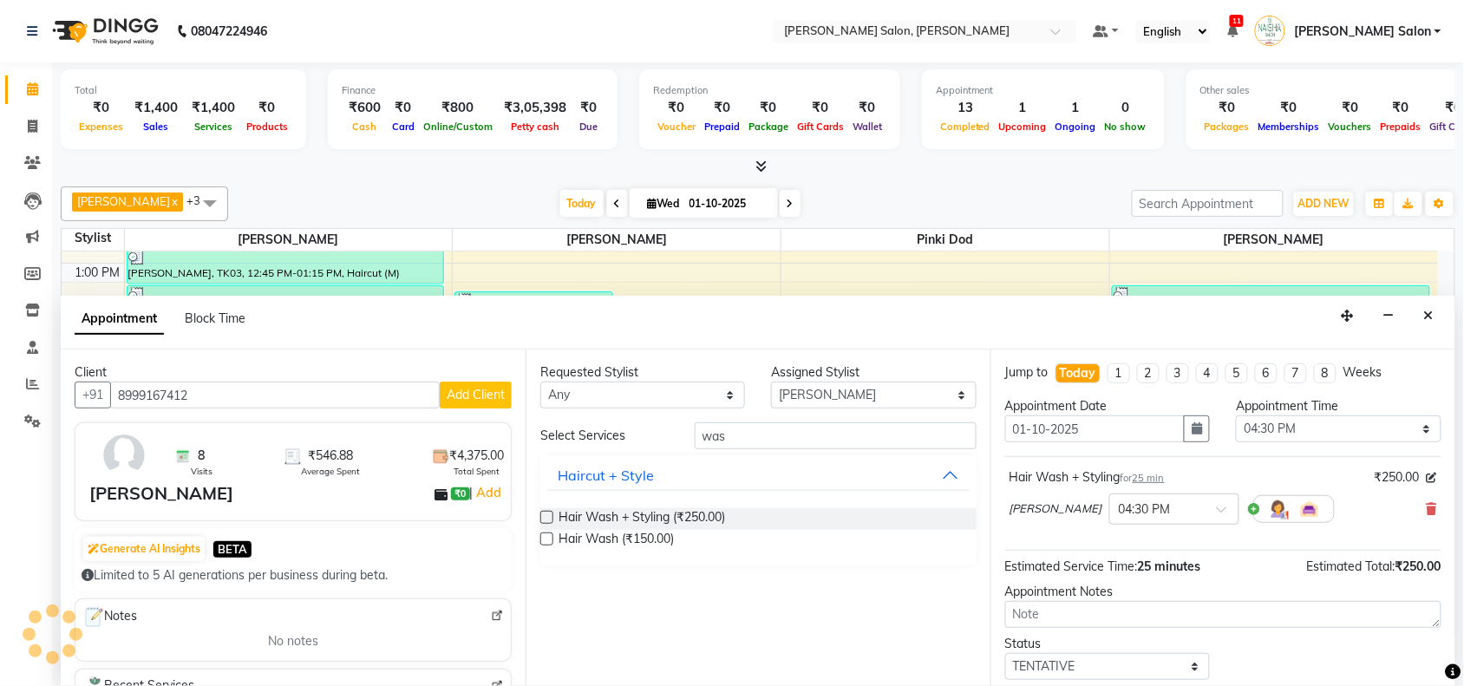
scroll to position [104, 0]
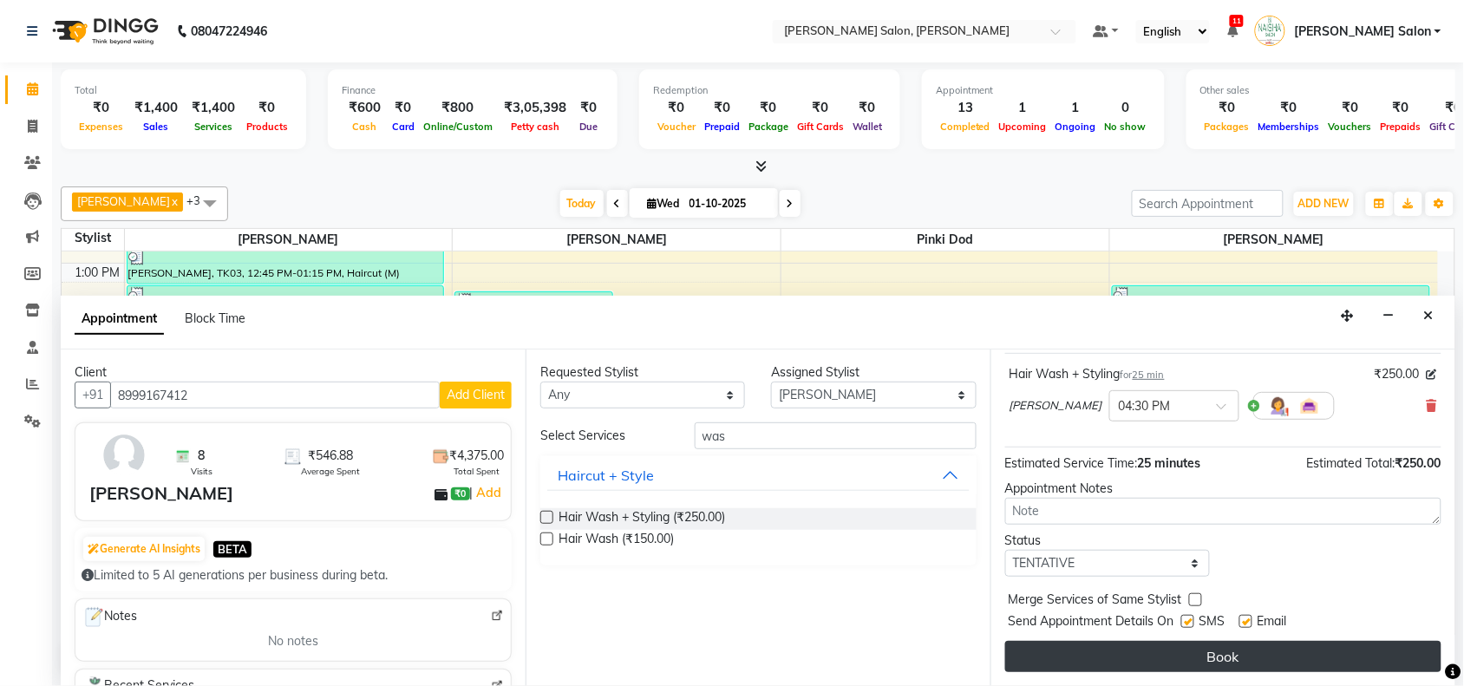
click at [1284, 650] on button "Book" at bounding box center [1223, 656] width 436 height 31
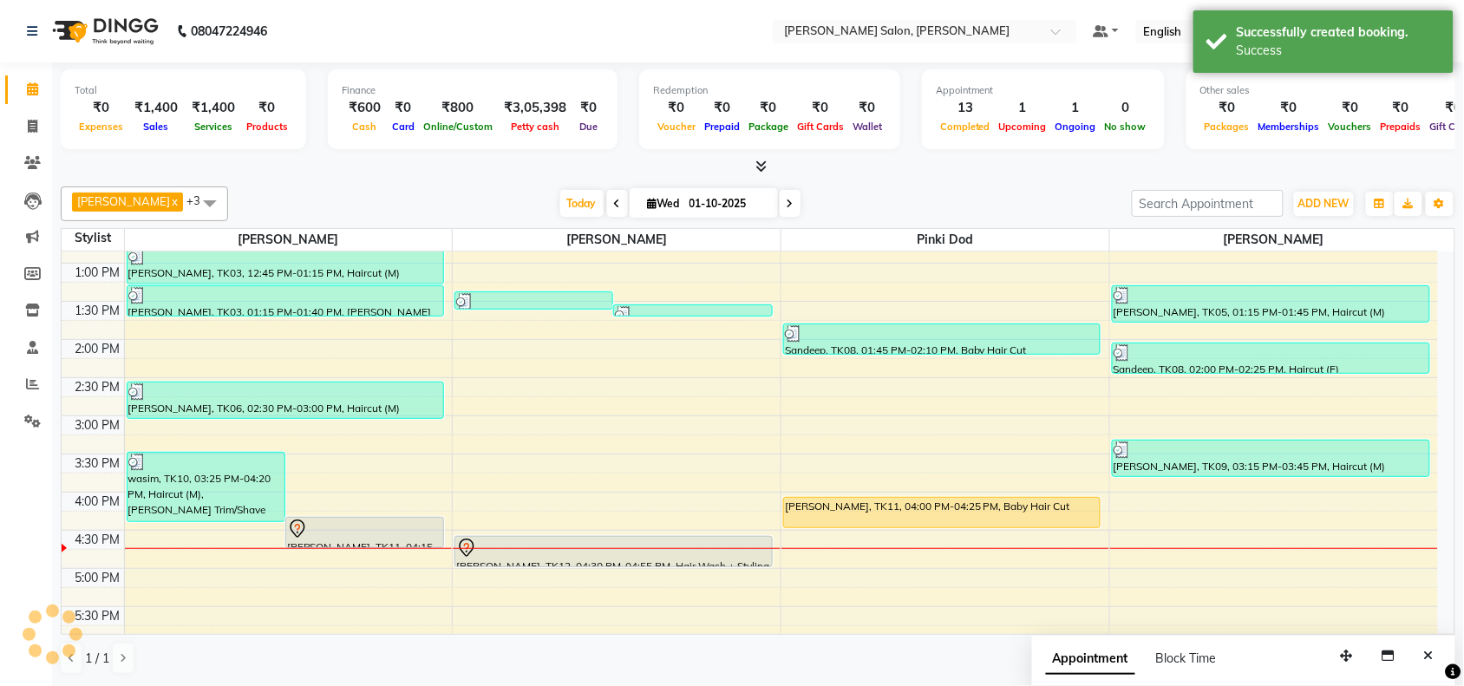
scroll to position [0, 0]
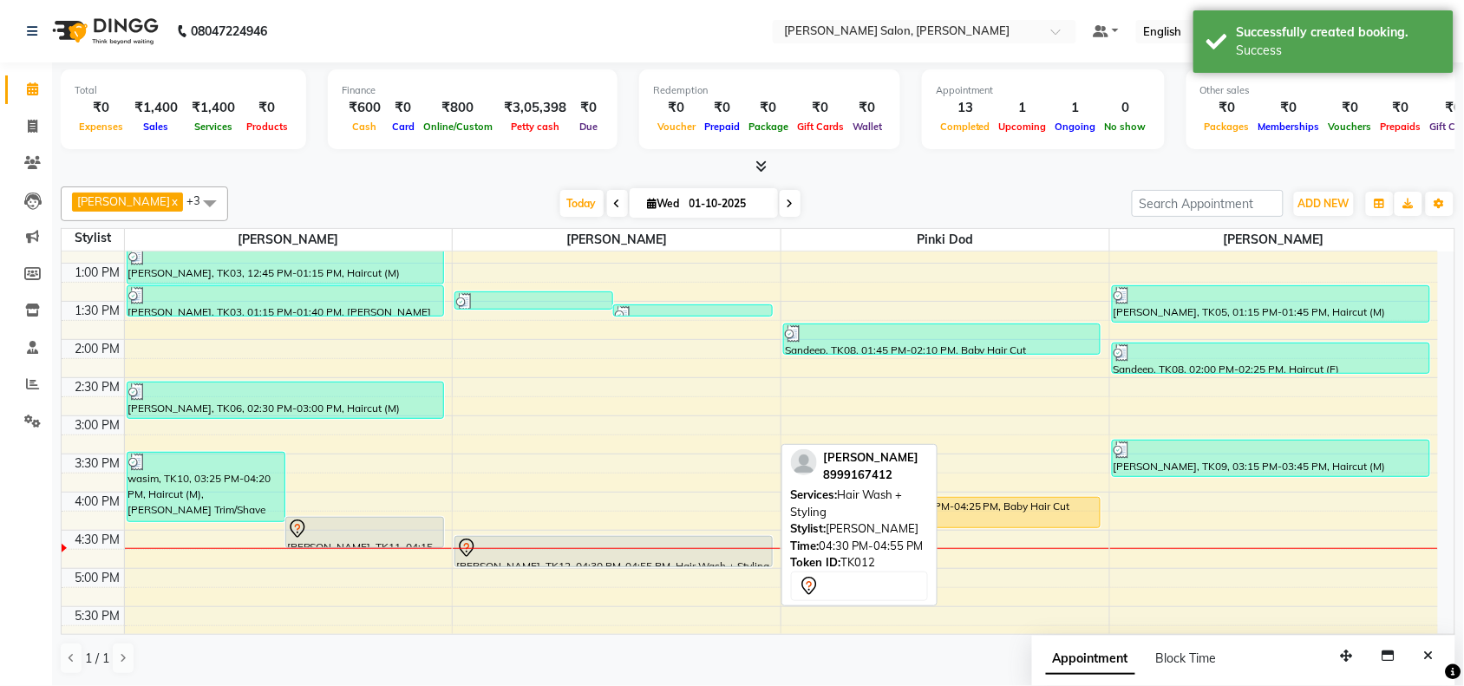
click at [599, 539] on div at bounding box center [613, 548] width 314 height 21
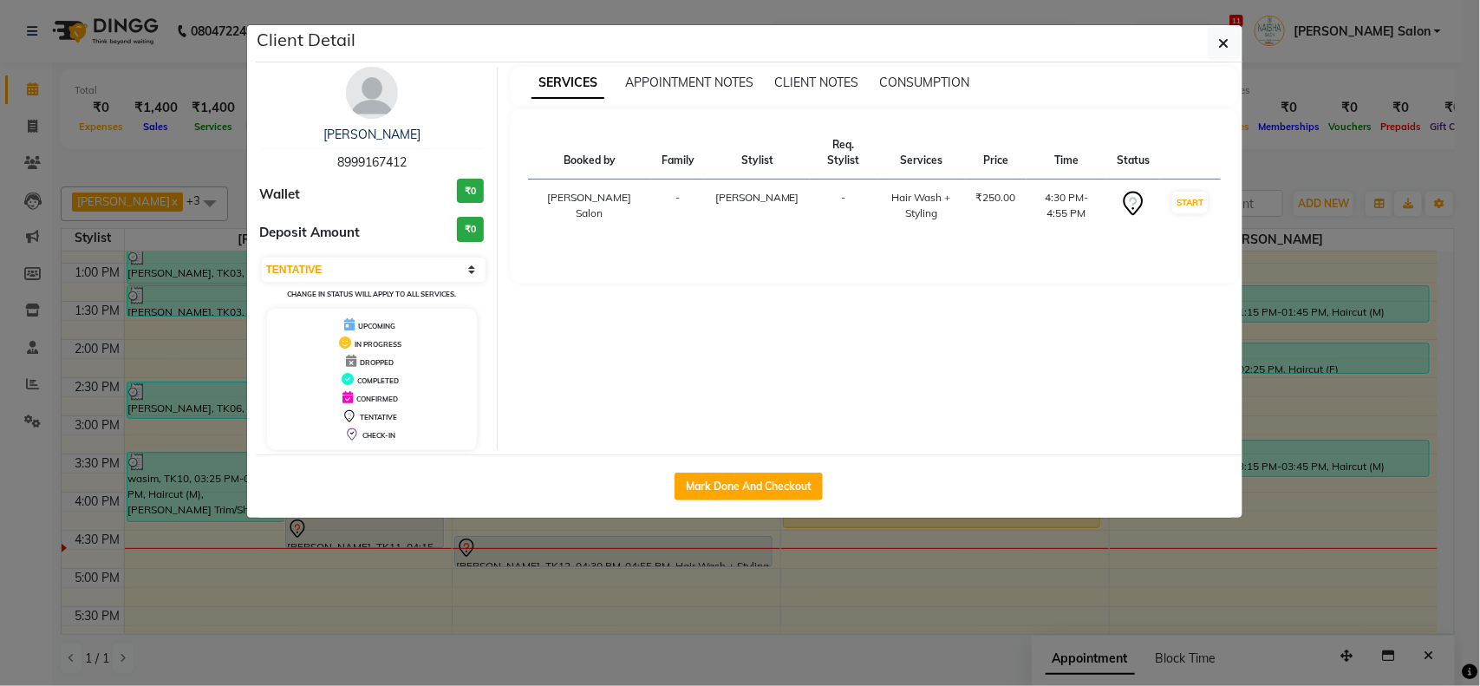
click at [642, 577] on ngb-modal-window "Client Detail JAYATI 8999167412 Wallet ₹0 Deposit Amount ₹0 Select IN SERVICE C…" at bounding box center [740, 343] width 1480 height 686
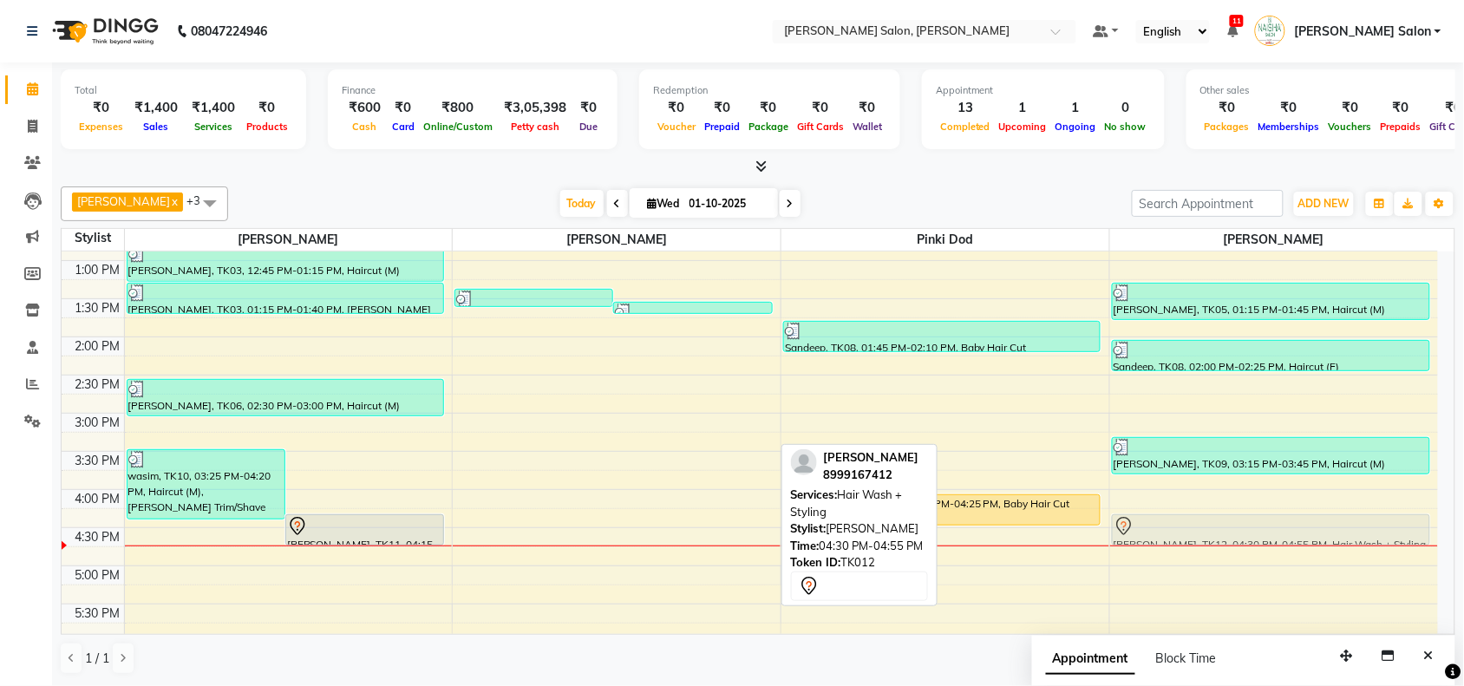
scroll to position [226, 0]
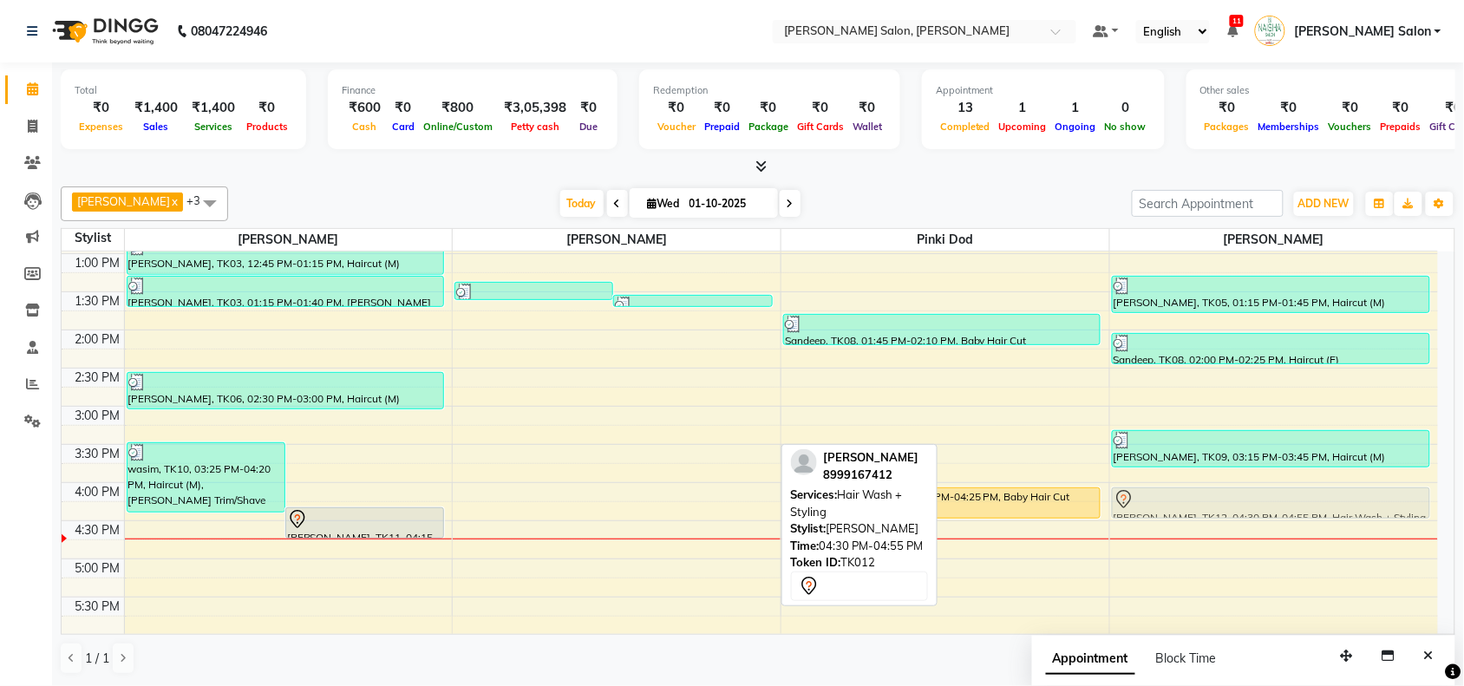
drag, startPoint x: 642, startPoint y: 557, endPoint x: 1396, endPoint y: 518, distance: 755.3
click at [1396, 518] on tr "wasim, TK10, 03:25 PM-04:20 PM, Haircut (M),Beard Trim/Shave Mohamad Atif, TK11…" at bounding box center [750, 482] width 1376 height 915
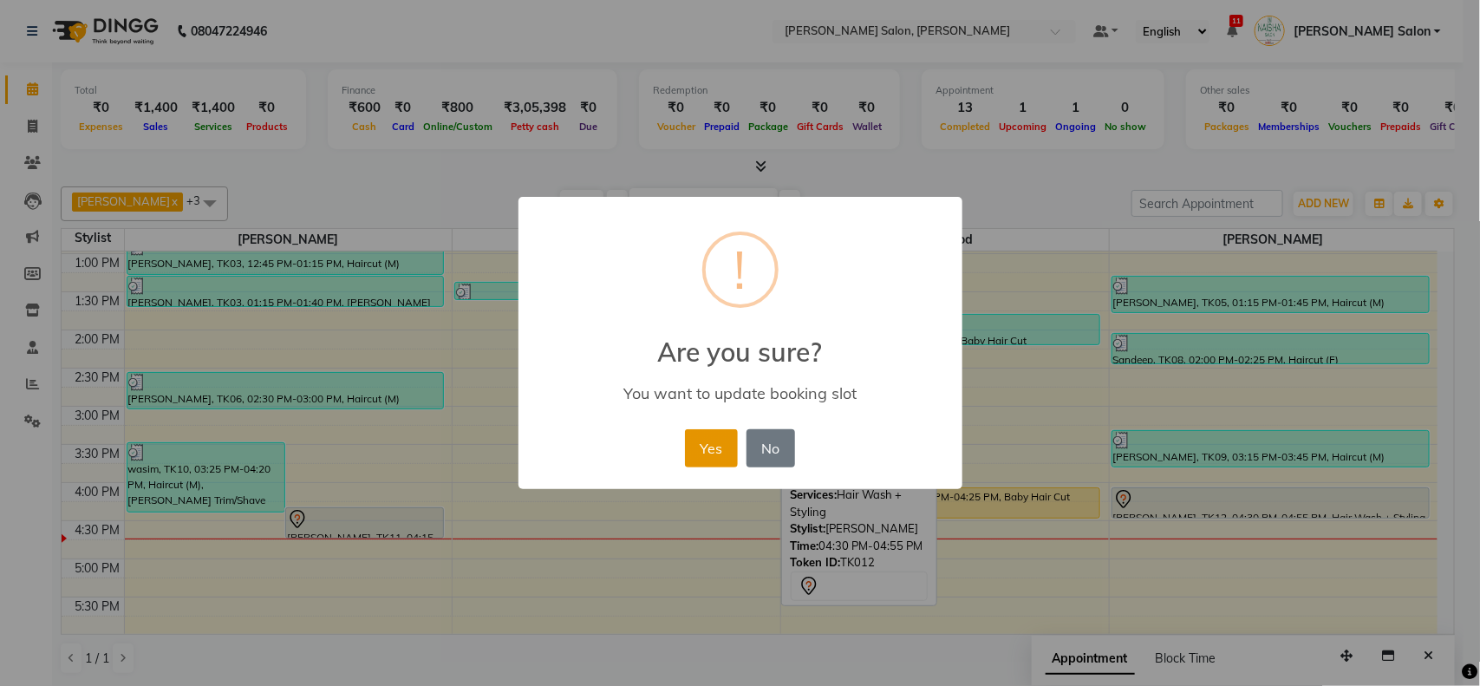
click at [707, 453] on button "Yes" at bounding box center [711, 448] width 53 height 38
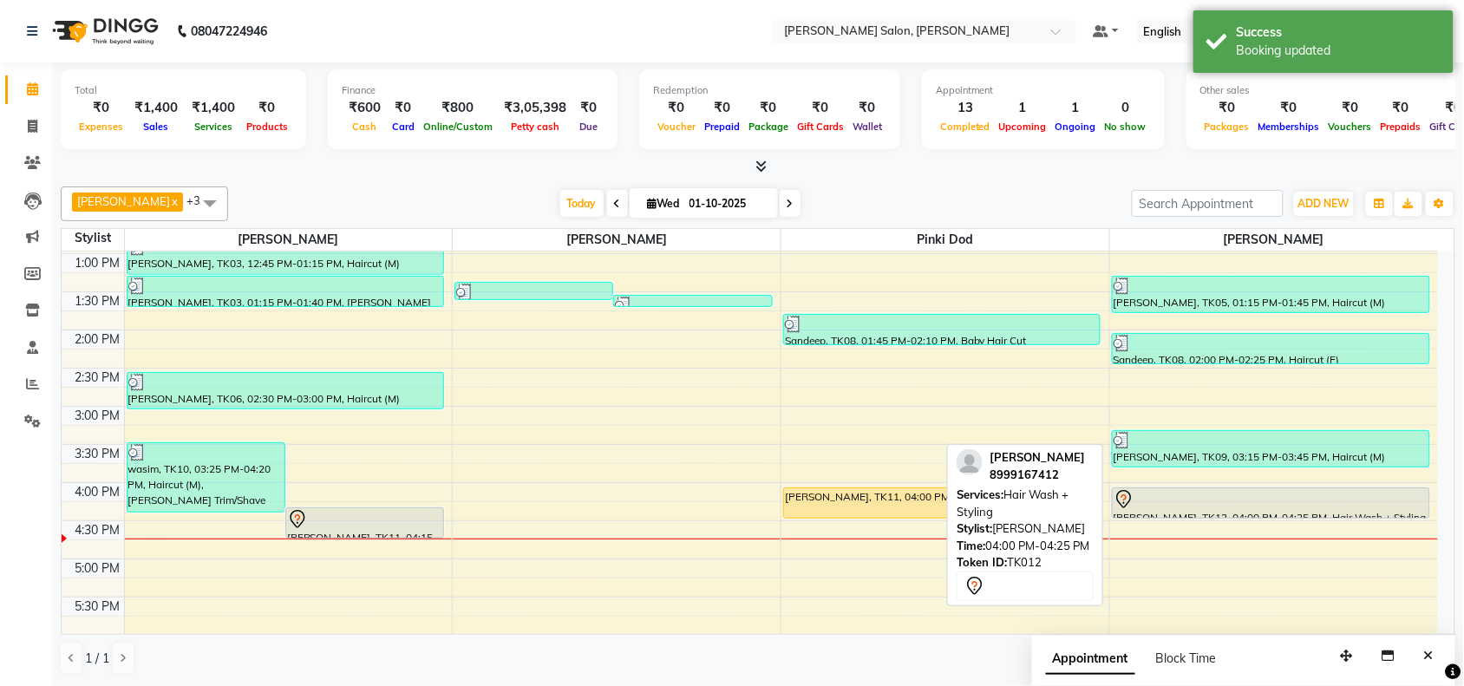
click at [1341, 510] on div "[PERSON_NAME], TK12, 04:00 PM-04:25 PM, Hair Wash + Styling" at bounding box center [1270, 502] width 316 height 29
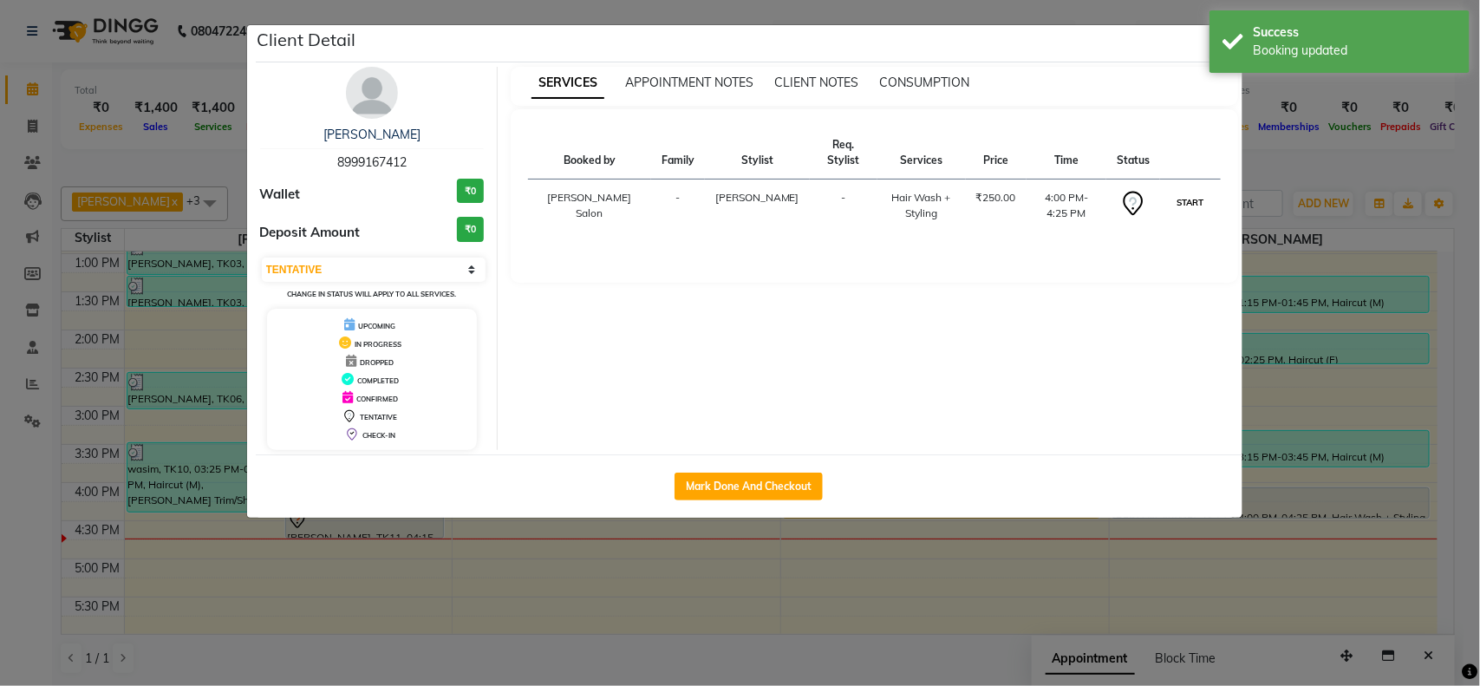
click at [1177, 204] on button "START" at bounding box center [1190, 203] width 36 height 22
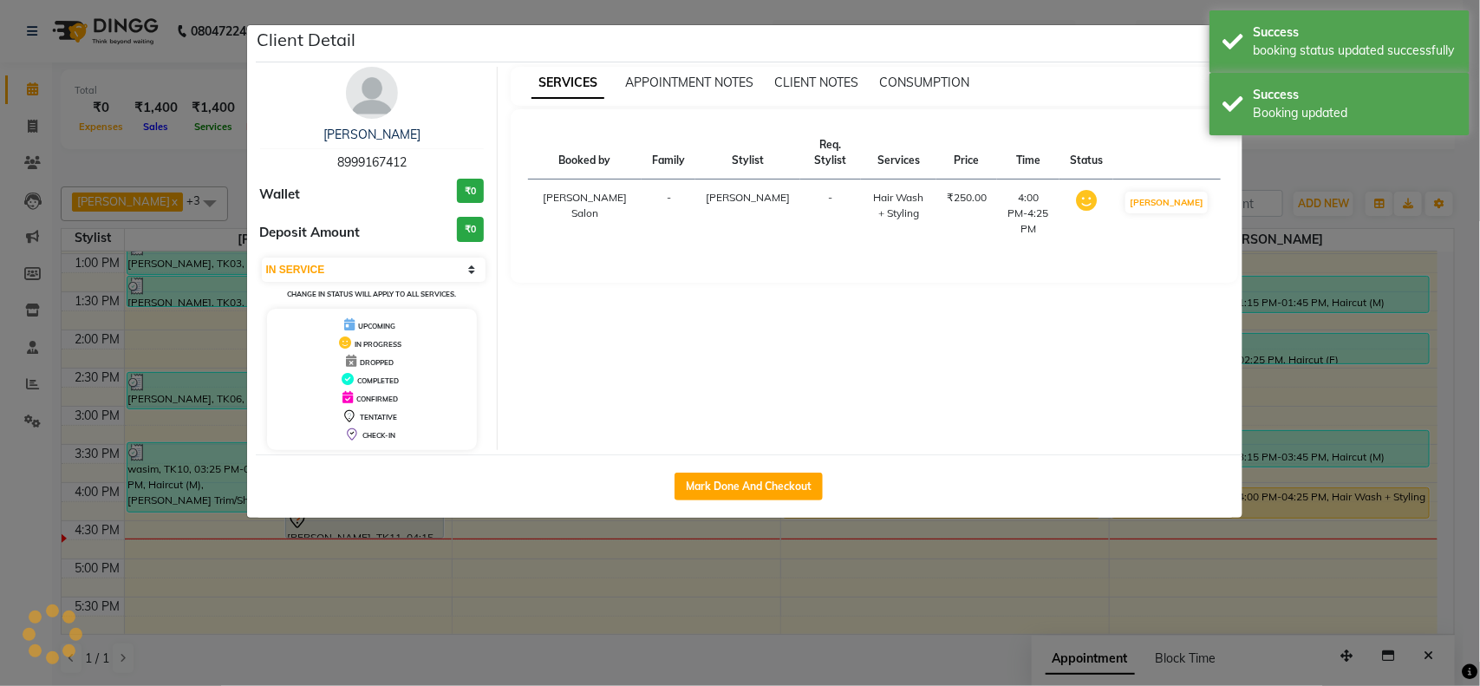
click at [802, 578] on ngb-modal-window "Client Detail JAYATI 8999167412 Wallet ₹0 Deposit Amount ₹0 Select IN SERVICE C…" at bounding box center [740, 343] width 1480 height 686
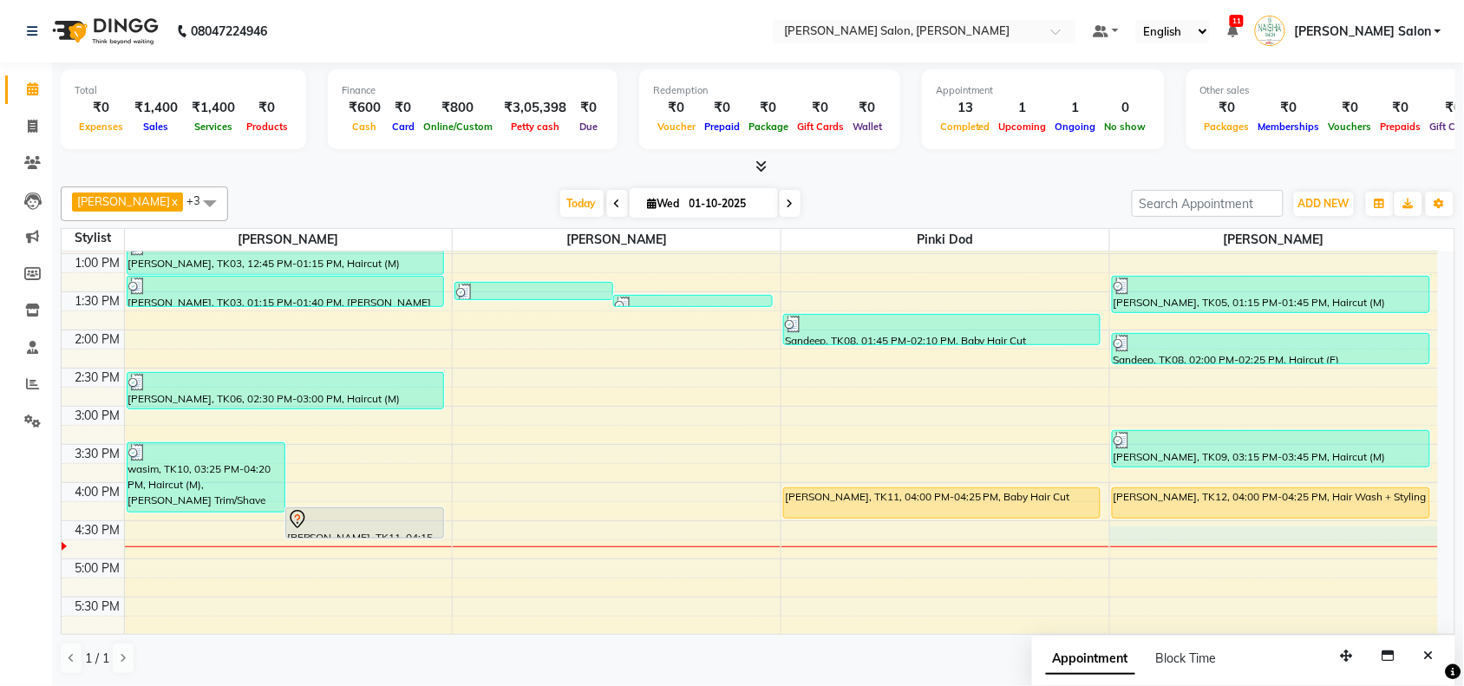
click at [1290, 543] on div "10:00 AM 10:30 AM 11:00 AM 11:30 AM 12:00 PM 12:30 PM 1:00 PM 1:30 PM 2:00 PM 2…" at bounding box center [750, 482] width 1376 height 915
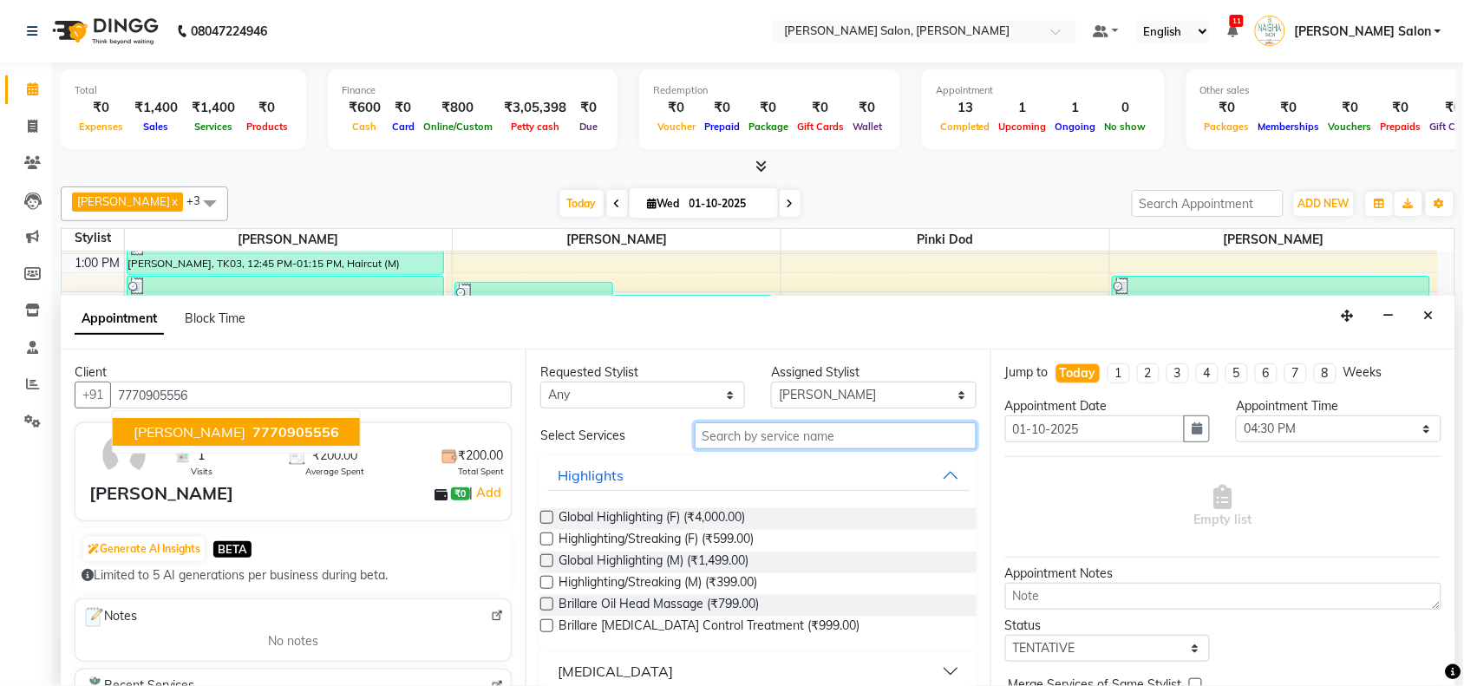
click at [773, 427] on input "text" at bounding box center [835, 435] width 282 height 27
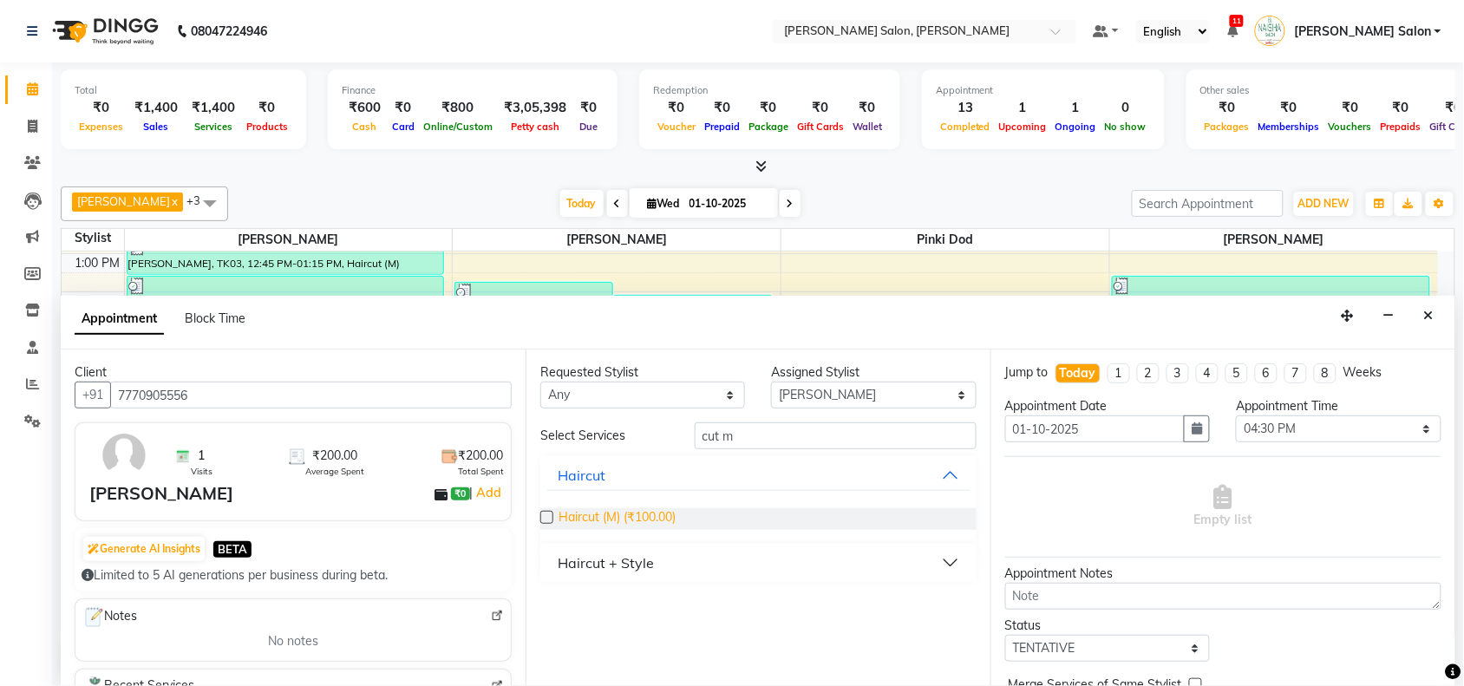
click at [603, 516] on span "Haircut (M) (₹100.00)" at bounding box center [616, 519] width 117 height 22
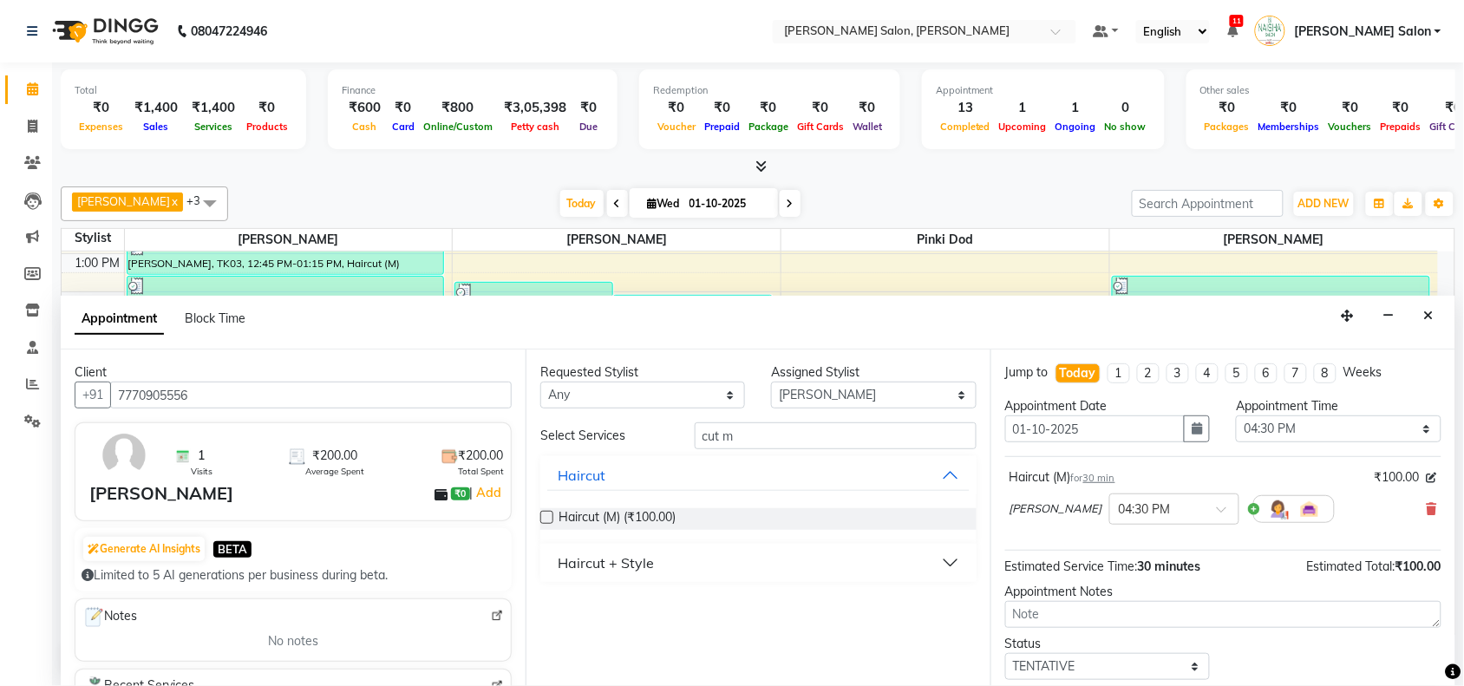
click at [778, 421] on div "Requested Stylist Any Admin Kiran Raut Naisha Salon Pawan chauhan Pinki dod Pra…" at bounding box center [757, 517] width 465 height 336
click at [772, 422] on input "cut m" at bounding box center [835, 435] width 282 height 27
click at [613, 508] on span "Baby Hair Cut (₹100.00)" at bounding box center [625, 519] width 134 height 22
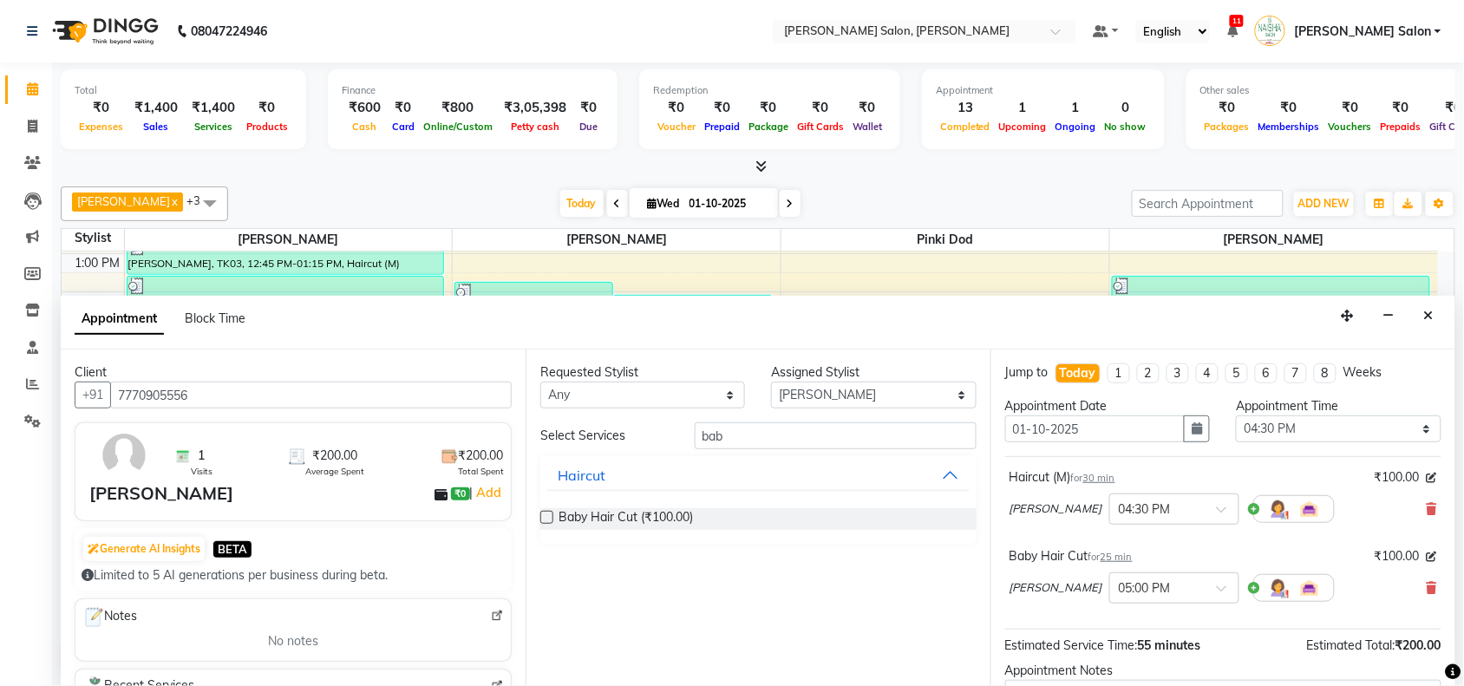
scroll to position [0, 0]
click at [1288, 421] on select "Select 11:00 AM 11:15 AM 11:30 AM 11:45 AM 12:00 PM 12:15 PM 12:30 PM 12:45 PM …" at bounding box center [1338, 428] width 205 height 27
click at [1297, 425] on select "Select 11:00 AM 11:15 AM 11:30 AM 11:45 AM 12:00 PM 12:15 PM 12:30 PM 12:45 PM …" at bounding box center [1338, 428] width 205 height 27
click at [1236, 416] on select "Select 11:00 AM 11:15 AM 11:30 AM 11:45 AM 12:00 PM 12:15 PM 12:30 PM 12:45 PM …" at bounding box center [1338, 428] width 205 height 27
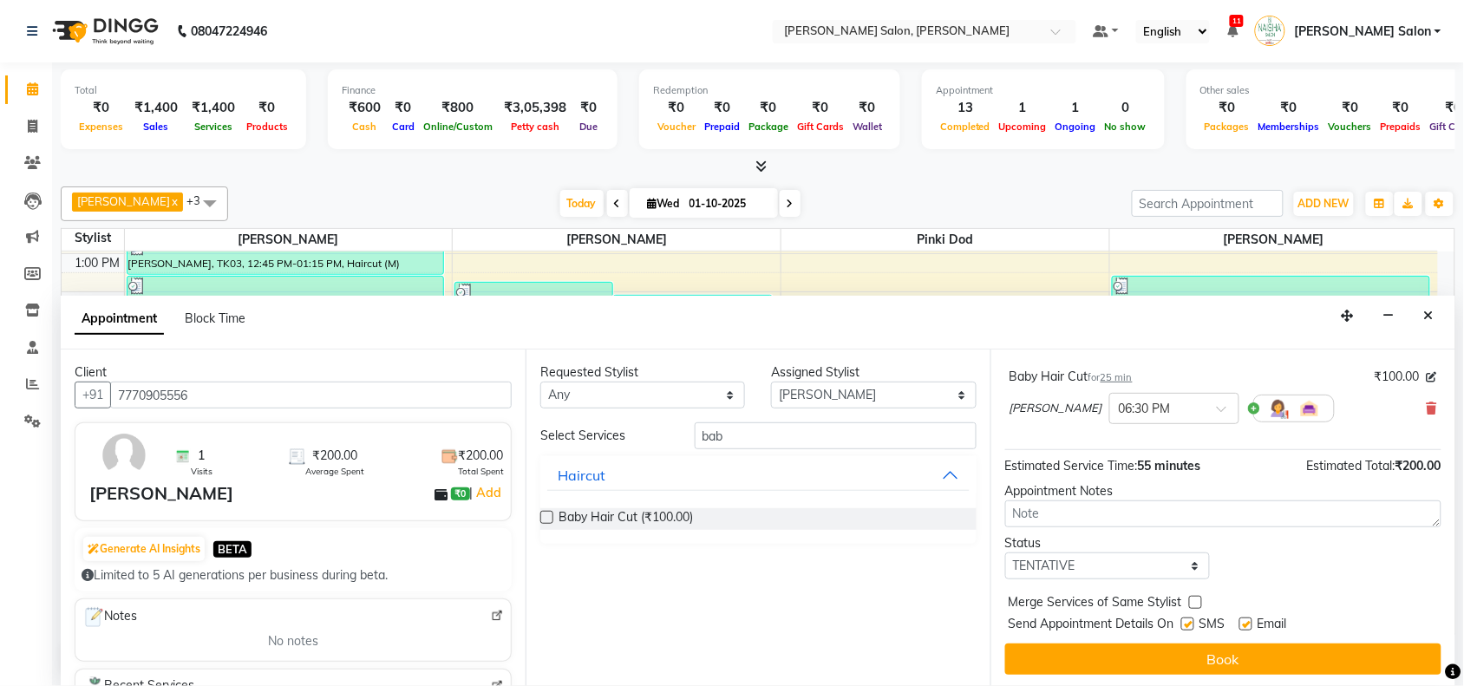
scroll to position [183, 0]
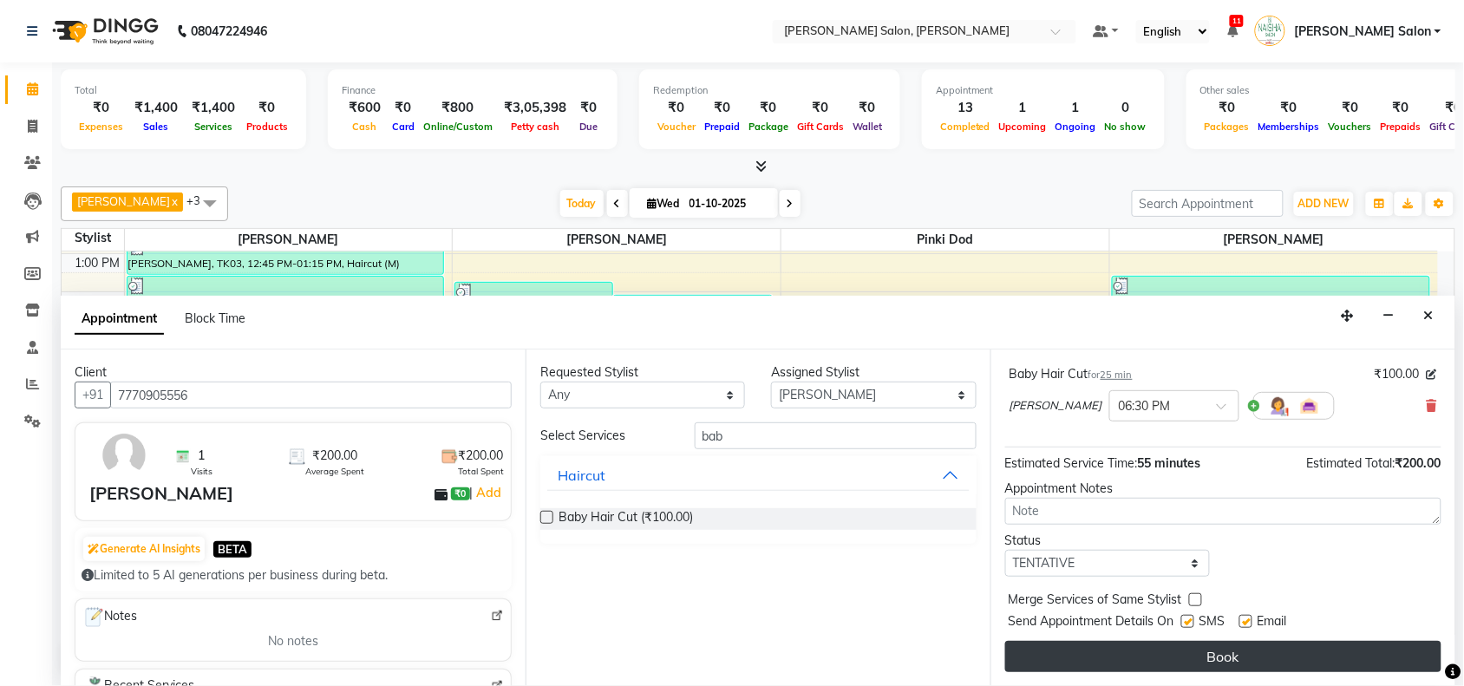
click at [1202, 650] on button "Book" at bounding box center [1223, 656] width 436 height 31
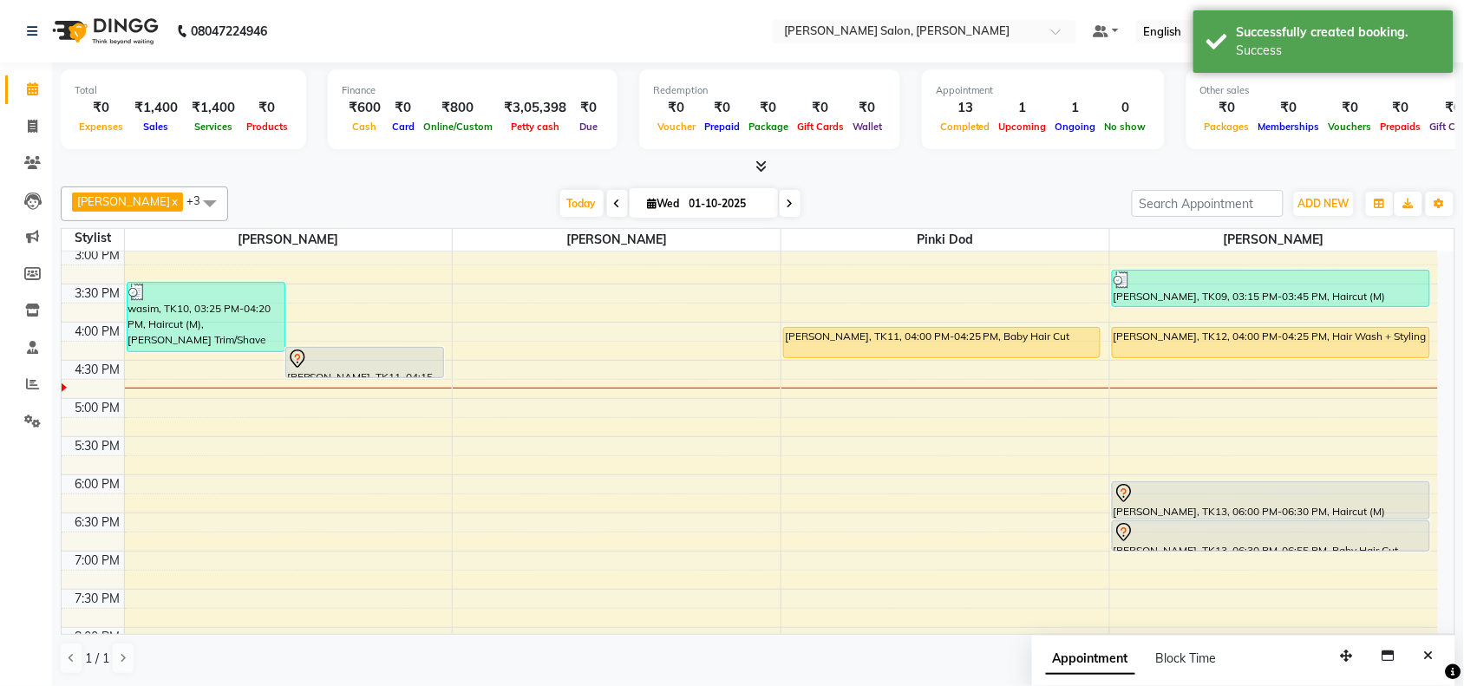
scroll to position [335, 0]
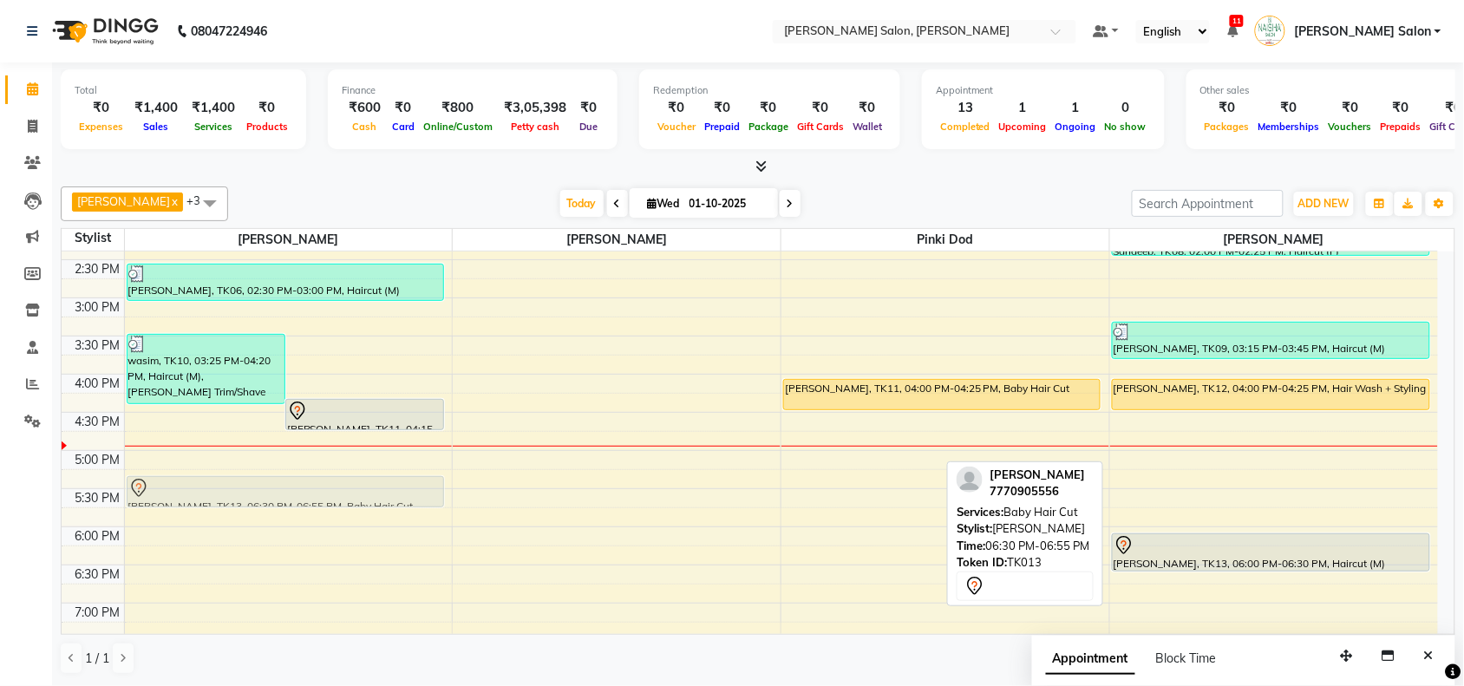
drag, startPoint x: 1203, startPoint y: 594, endPoint x: 303, endPoint y: 495, distance: 905.4
click at [303, 495] on tr "wasim, TK10, 03:25 PM-04:20 PM, Haircut (M),Beard Trim/Shave Mohamad Atif, TK11…" at bounding box center [750, 374] width 1376 height 915
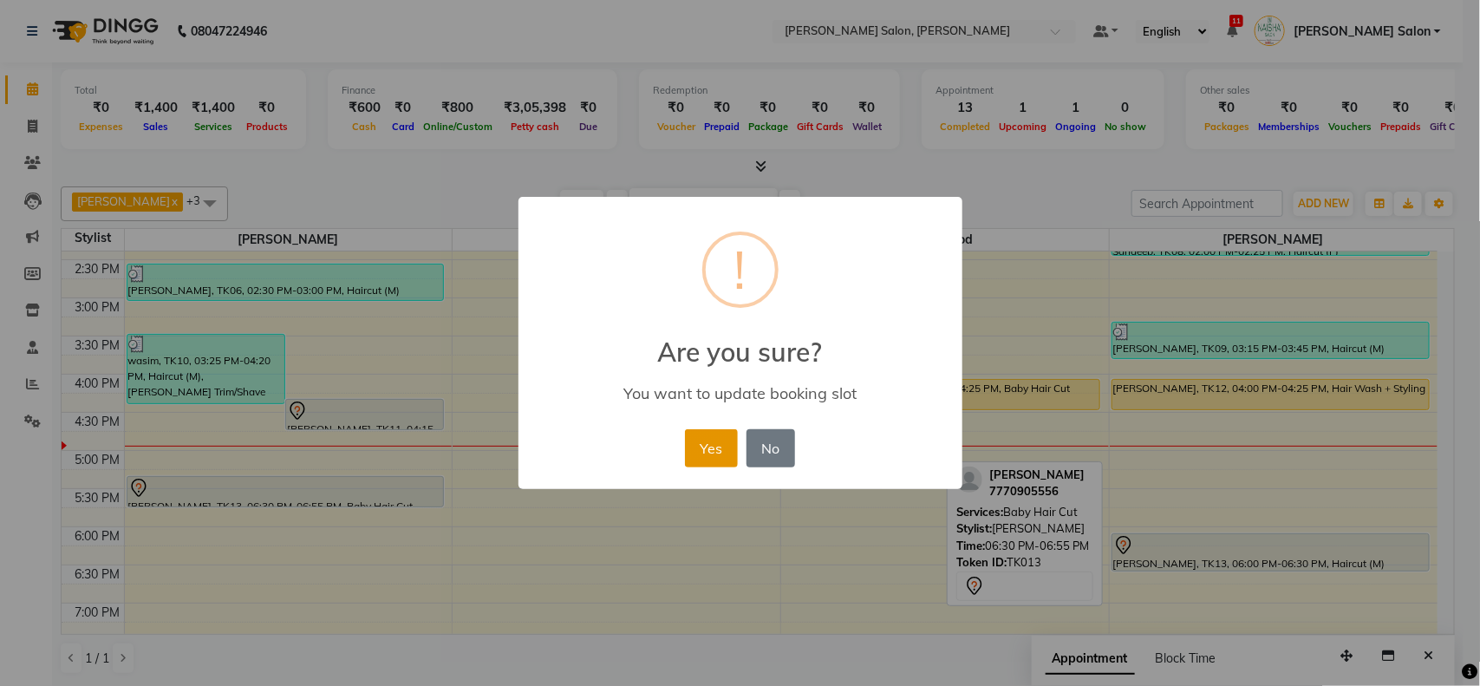
drag, startPoint x: 692, startPoint y: 443, endPoint x: 698, endPoint y: 460, distance: 18.4
click at [695, 455] on button "Yes" at bounding box center [711, 448] width 53 height 38
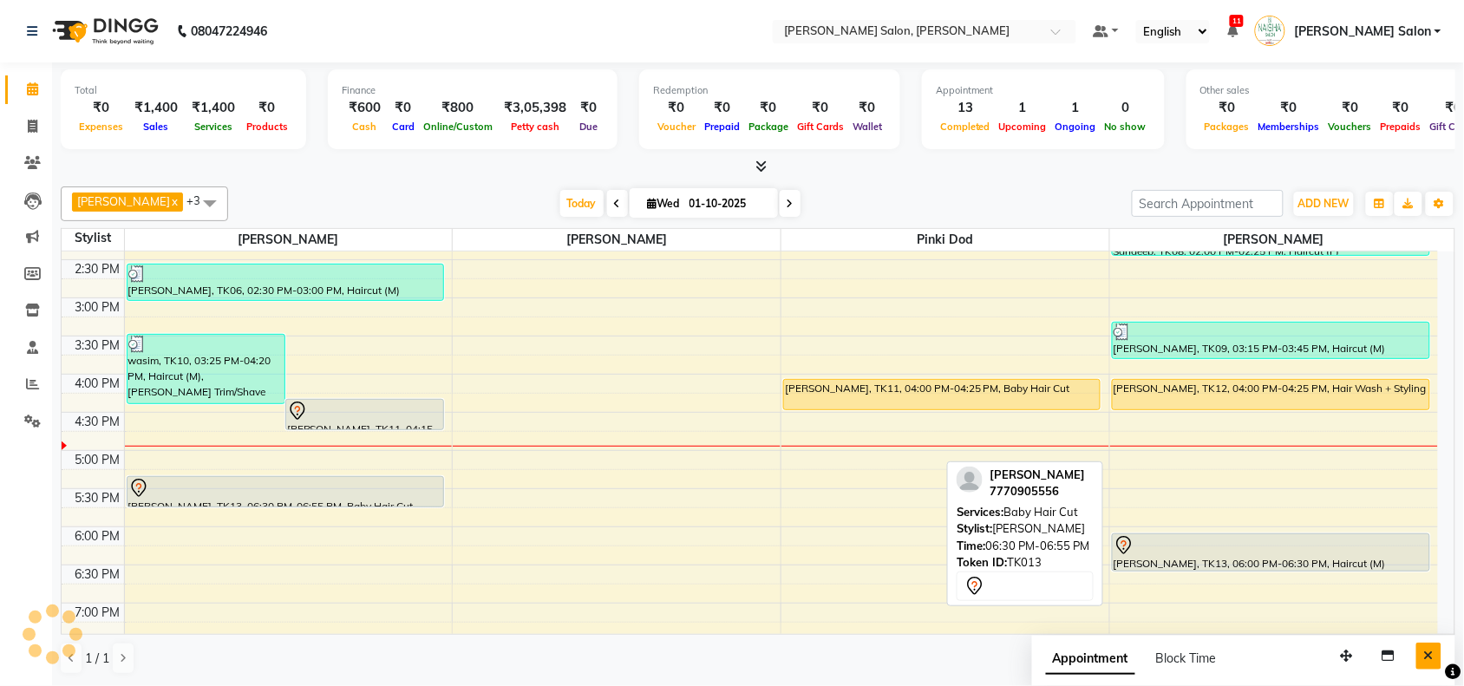
click at [1418, 652] on button "Close" at bounding box center [1428, 655] width 25 height 27
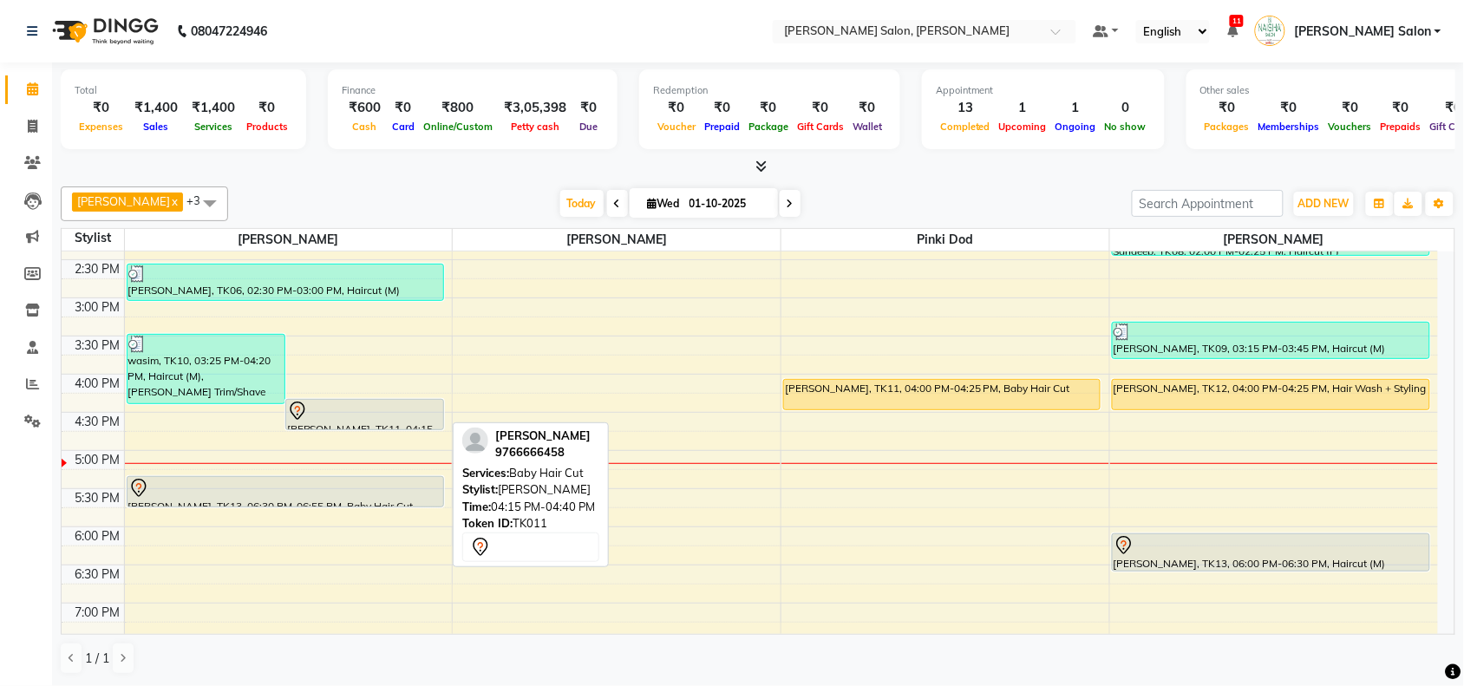
click at [383, 408] on div at bounding box center [364, 411] width 155 height 21
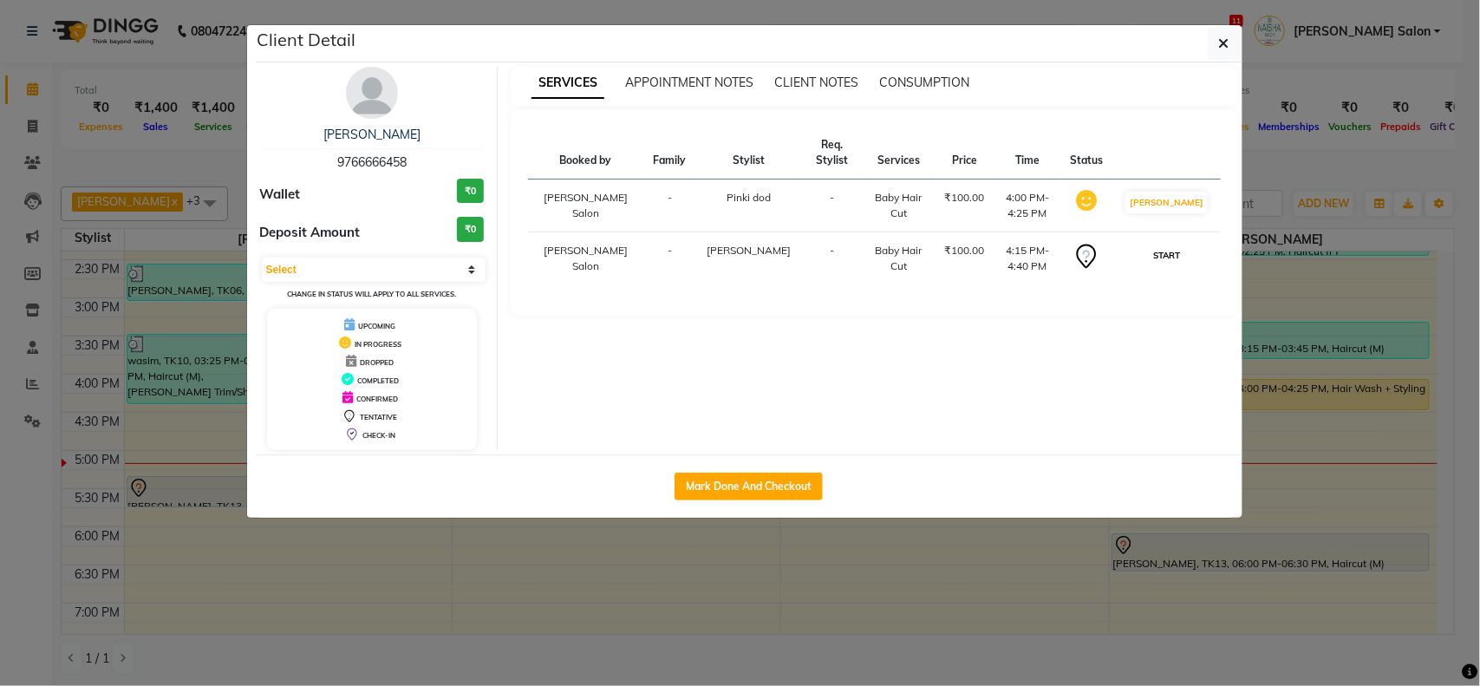
click at [1170, 266] on button "START" at bounding box center [1167, 256] width 36 height 22
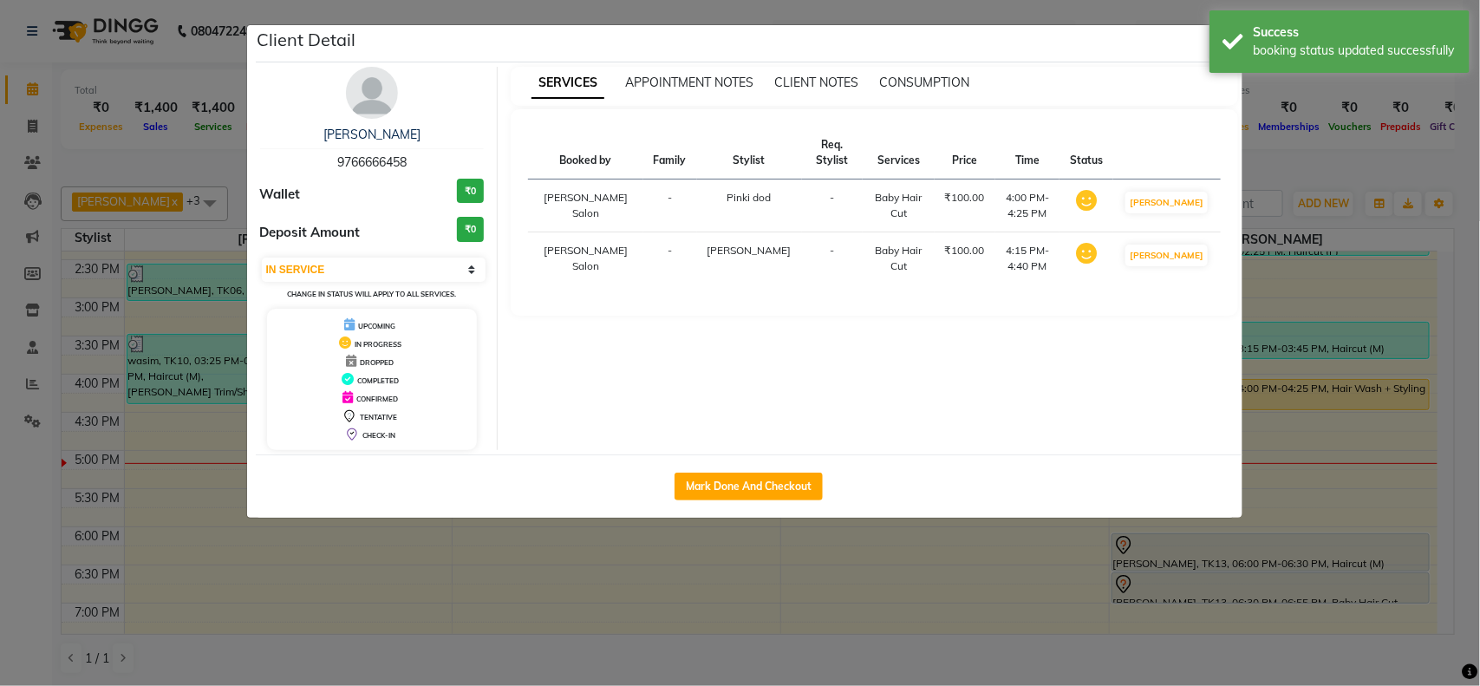
click at [1346, 436] on ngb-modal-window "Client Detail Mohamad Atif 9766666458 Wallet ₹0 Deposit Amount ₹0 Select IN SER…" at bounding box center [740, 343] width 1480 height 686
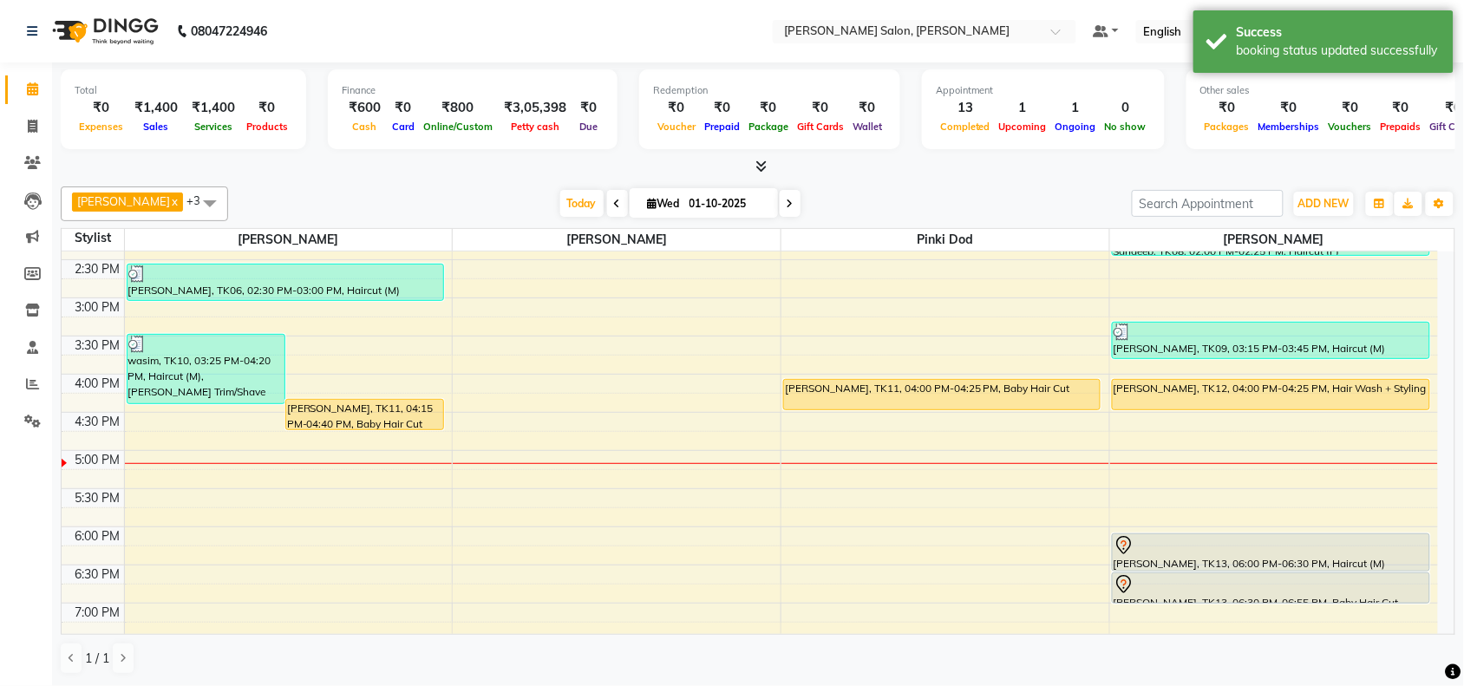
drag, startPoint x: 1275, startPoint y: 571, endPoint x: 1288, endPoint y: 531, distance: 42.0
click at [1288, 531] on div "10:00 AM 10:30 AM 11:00 AM 11:30 AM 12:00 PM 12:30 PM 1:00 PM 1:30 PM 2:00 PM 2…" at bounding box center [750, 374] width 1376 height 915
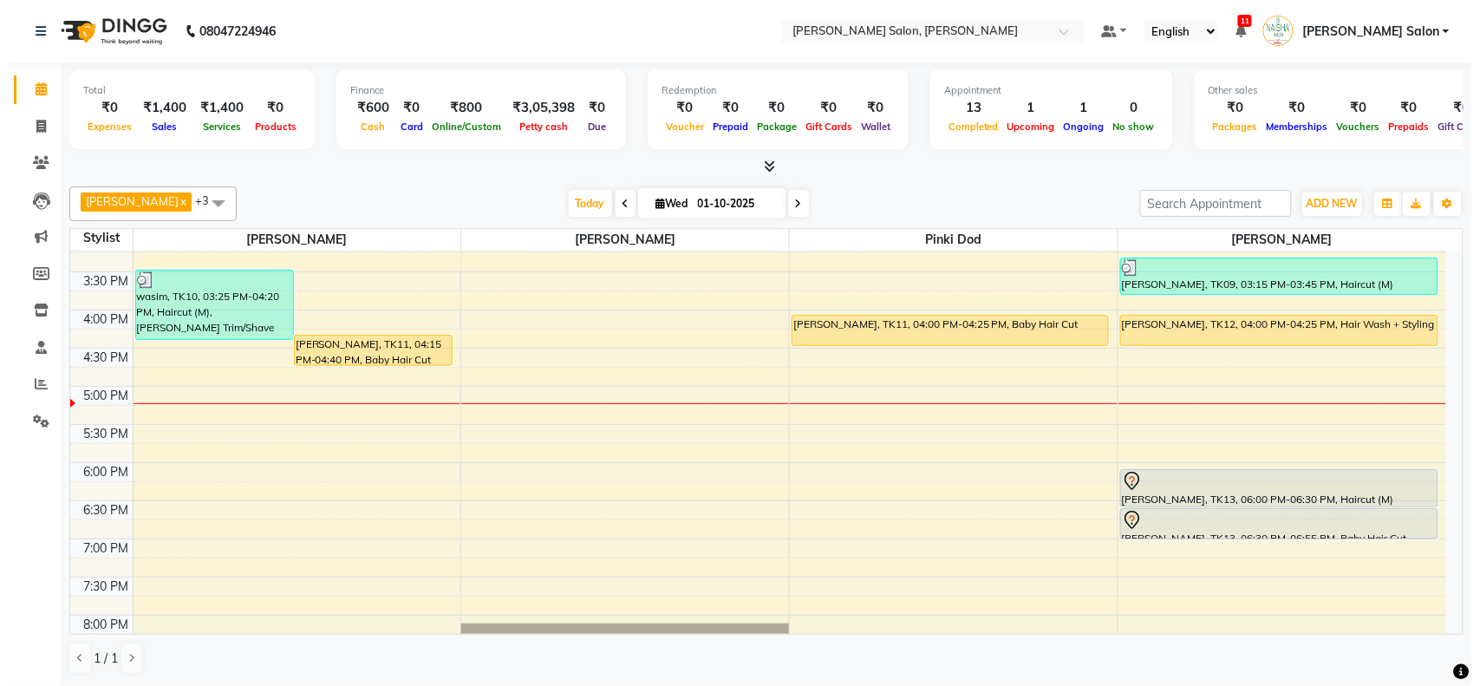
scroll to position [435, 0]
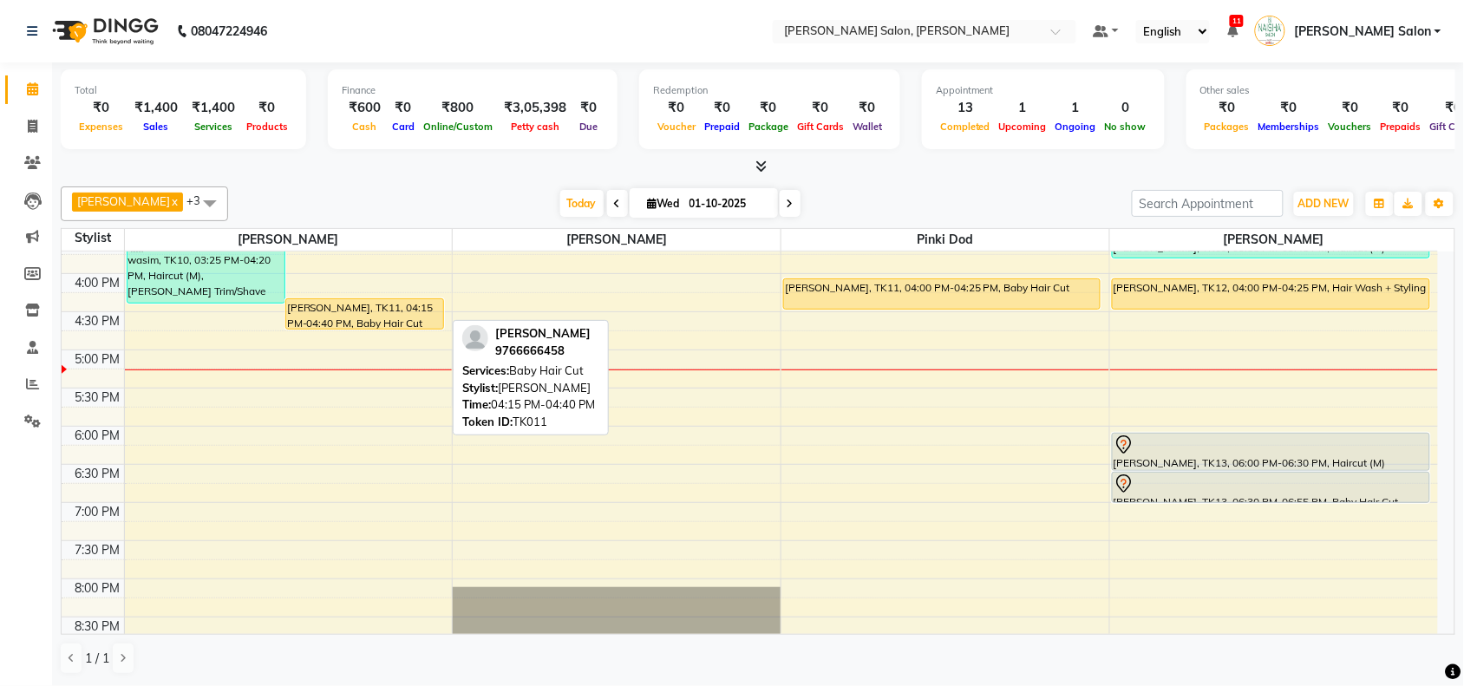
click at [395, 314] on div "[PERSON_NAME], TK11, 04:15 PM-04:40 PM, Baby Hair Cut" at bounding box center [364, 313] width 157 height 29
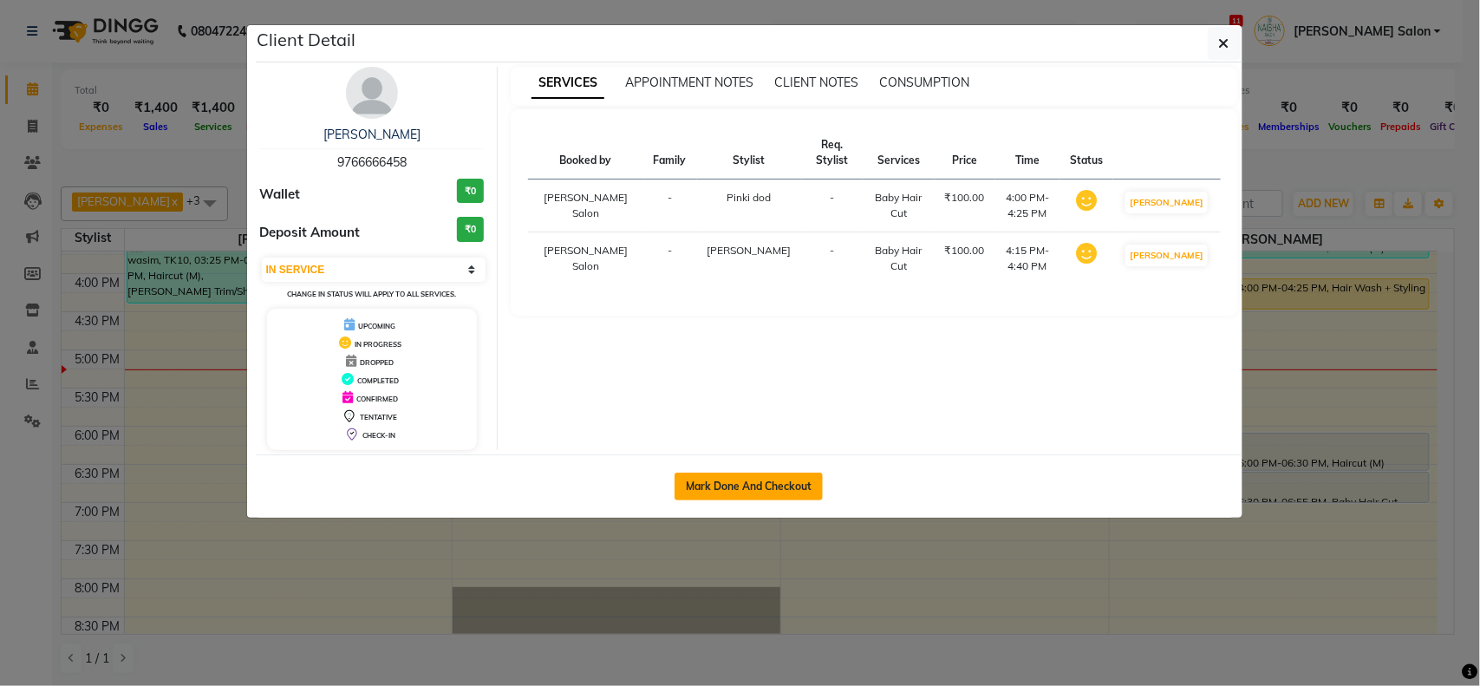
click at [734, 488] on button "Mark Done And Checkout" at bounding box center [749, 487] width 148 height 28
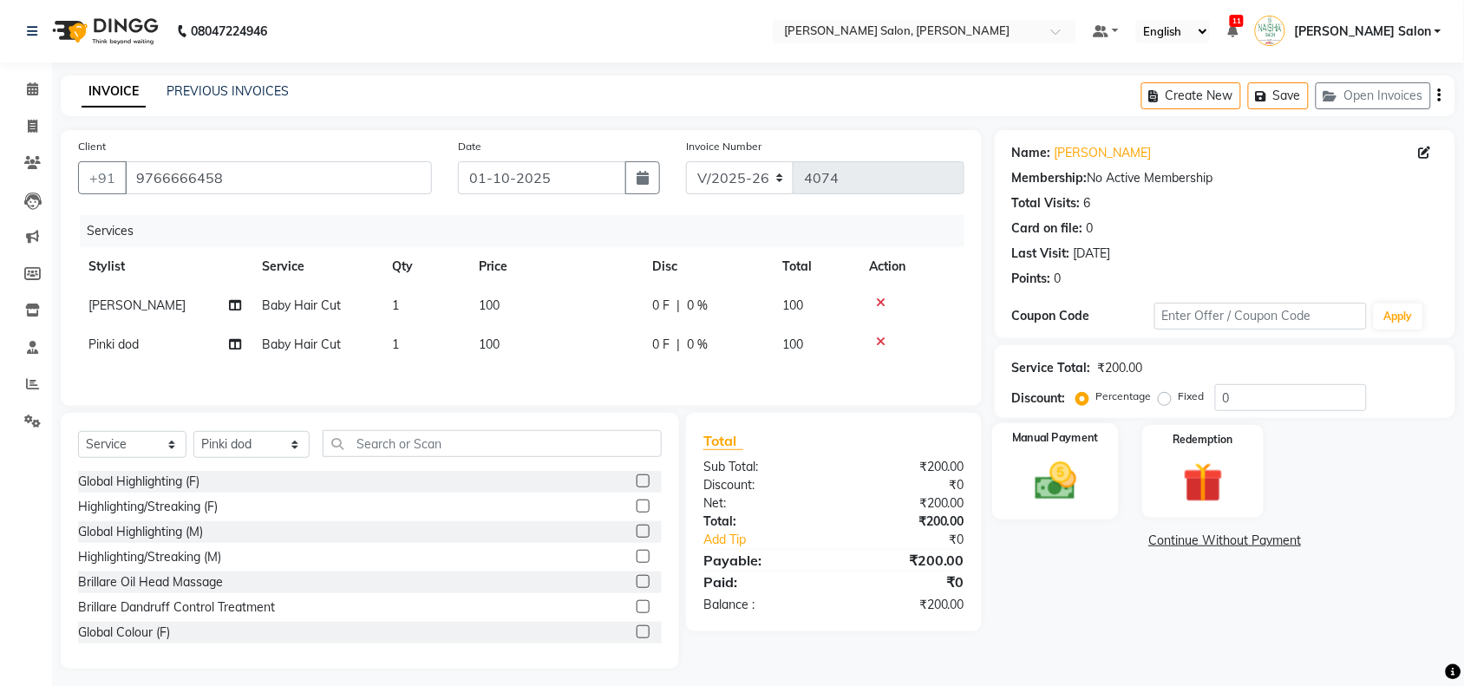
click at [1069, 509] on div "Manual Payment" at bounding box center [1055, 471] width 127 height 97
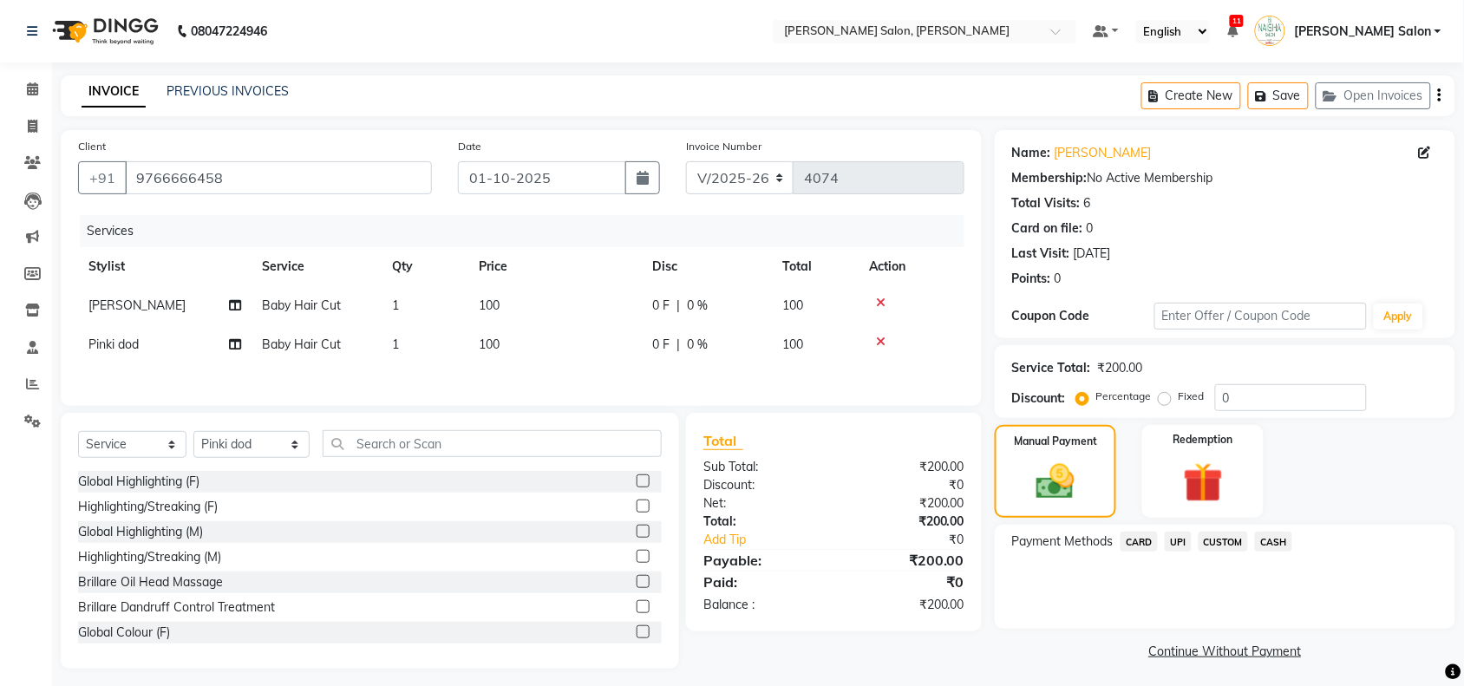
click at [1279, 538] on span "CASH" at bounding box center [1273, 541] width 37 height 20
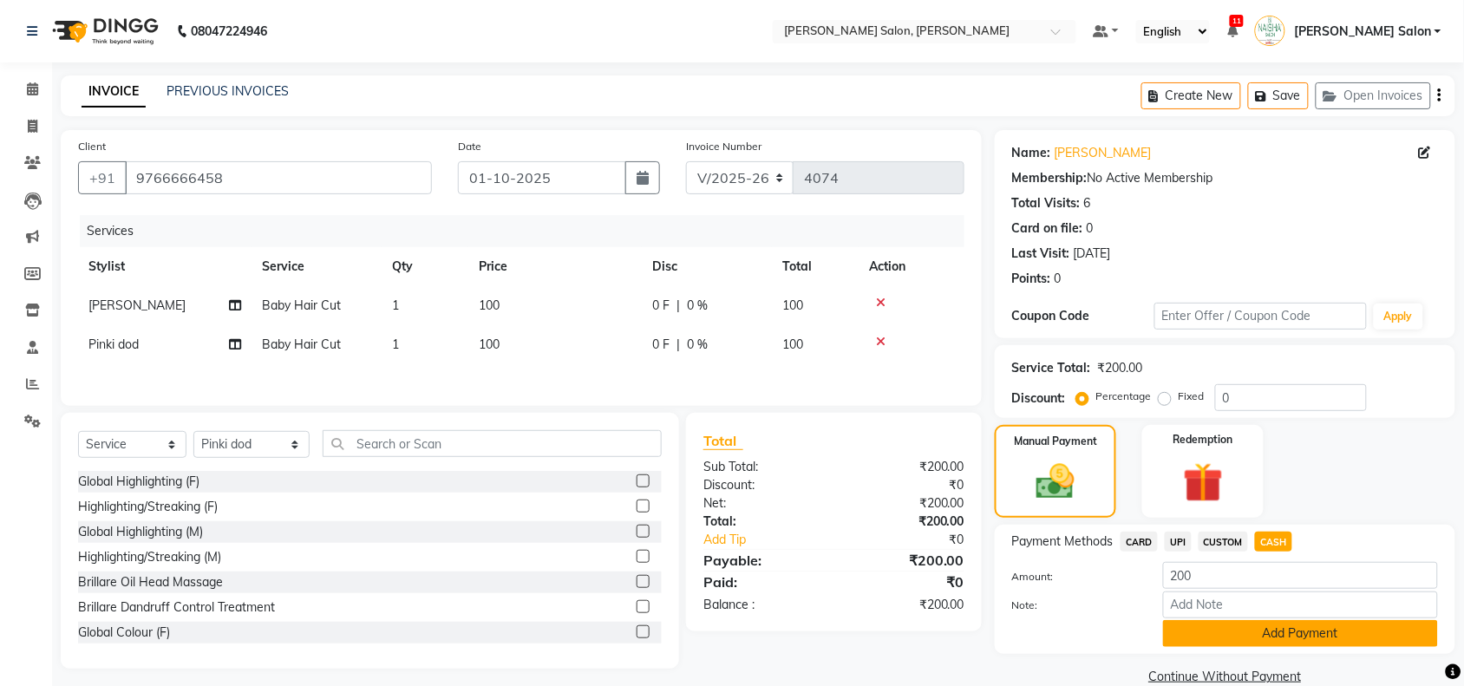
click at [1263, 640] on button "Add Payment" at bounding box center [1300, 633] width 275 height 27
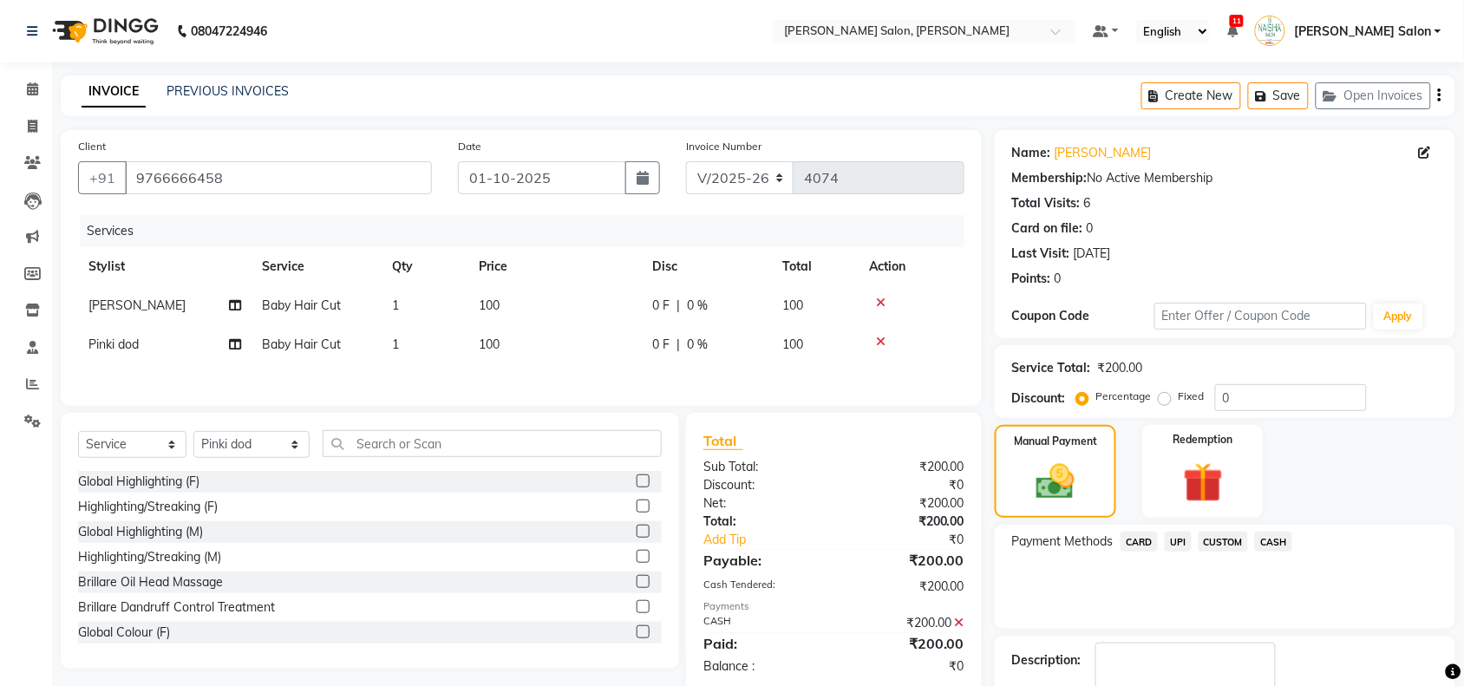
drag, startPoint x: 1263, startPoint y: 637, endPoint x: 1275, endPoint y: 662, distance: 26.8
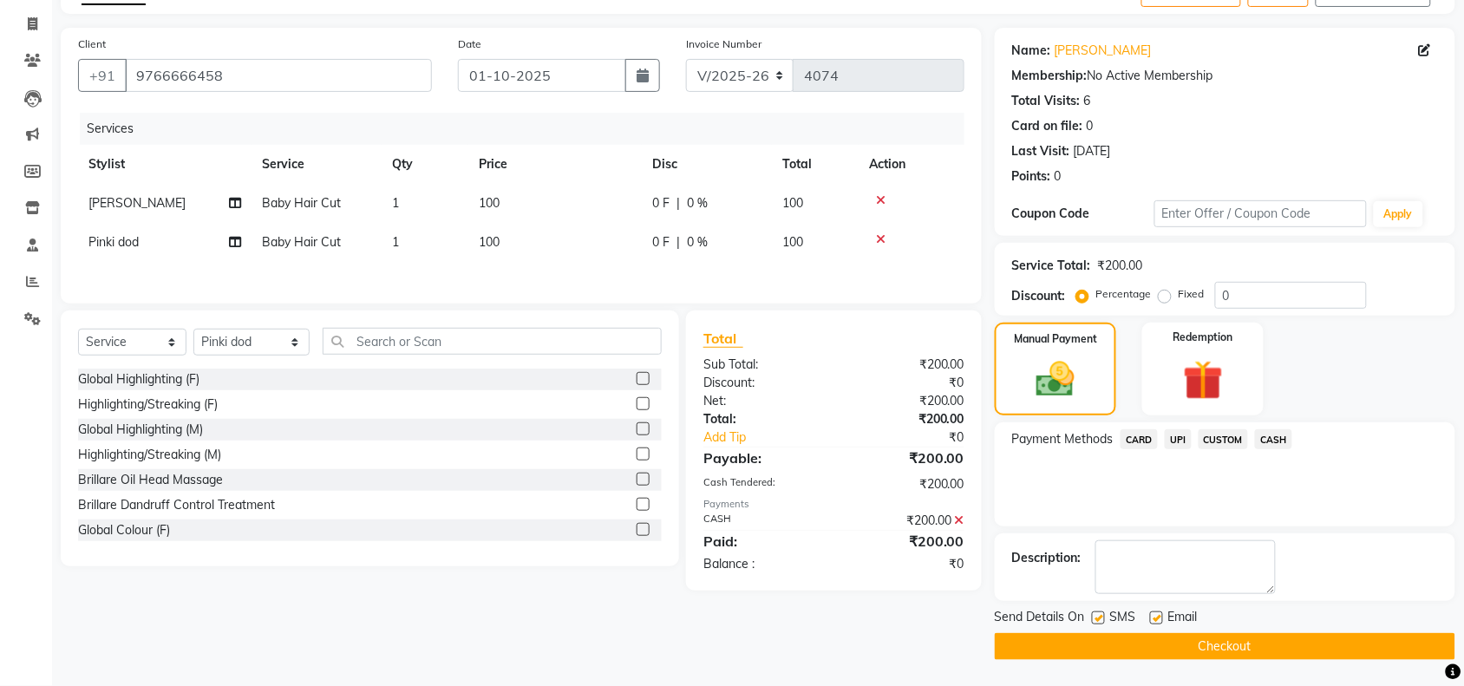
click at [1279, 655] on button "Checkout" at bounding box center [1224, 646] width 460 height 27
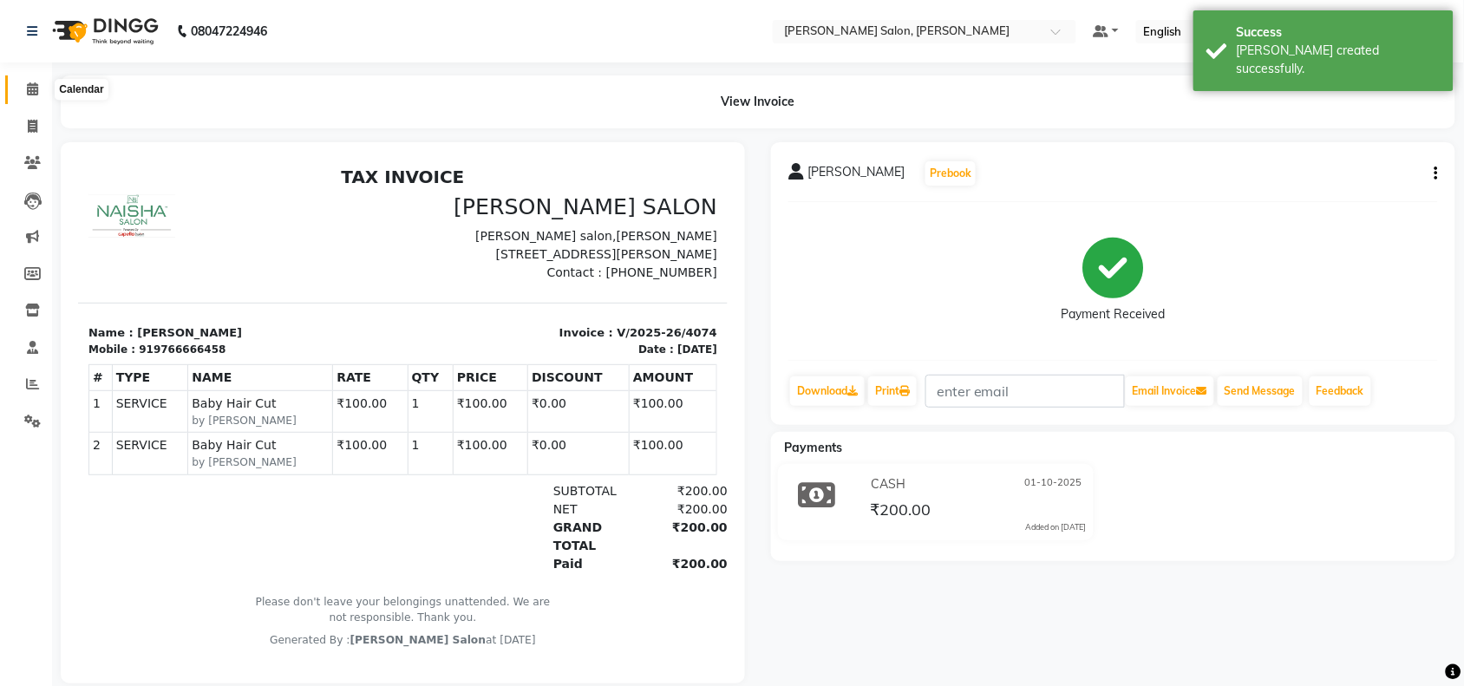
click at [29, 91] on icon at bounding box center [32, 88] width 11 height 13
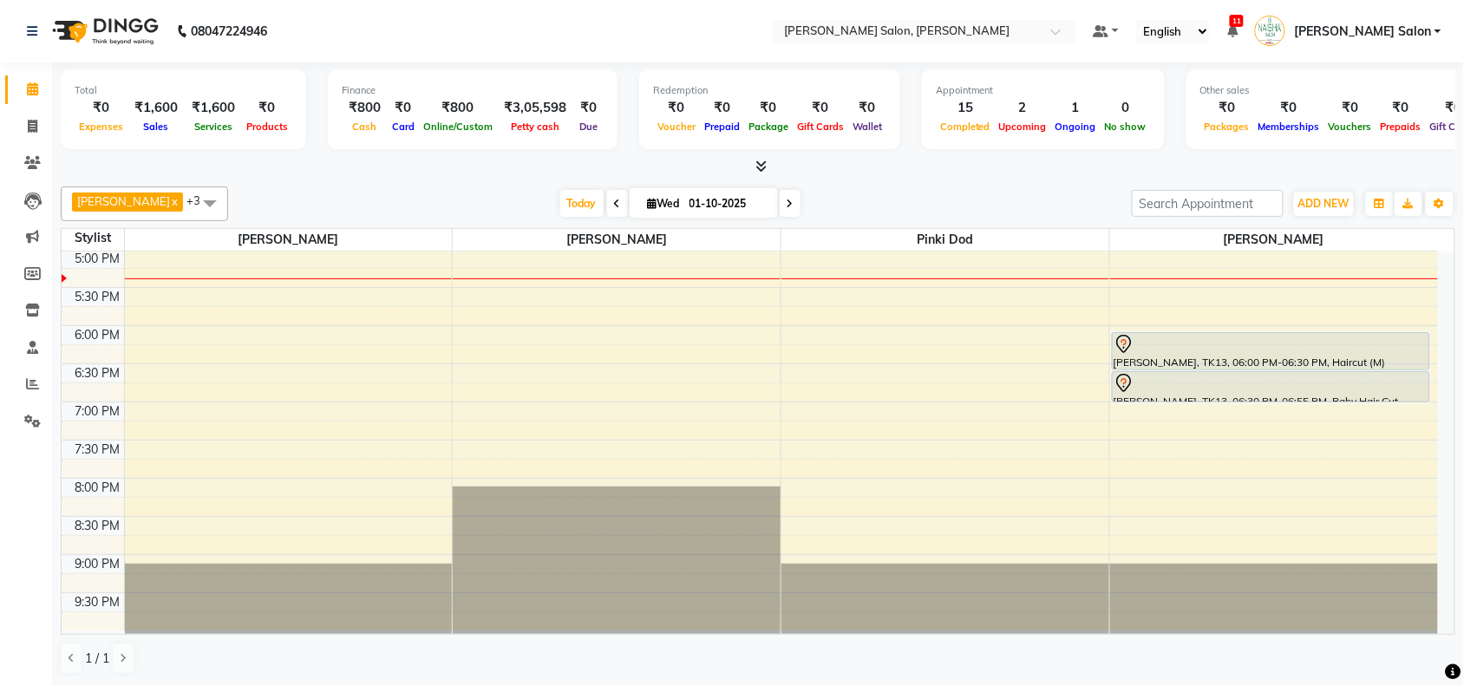
scroll to position [544, 0]
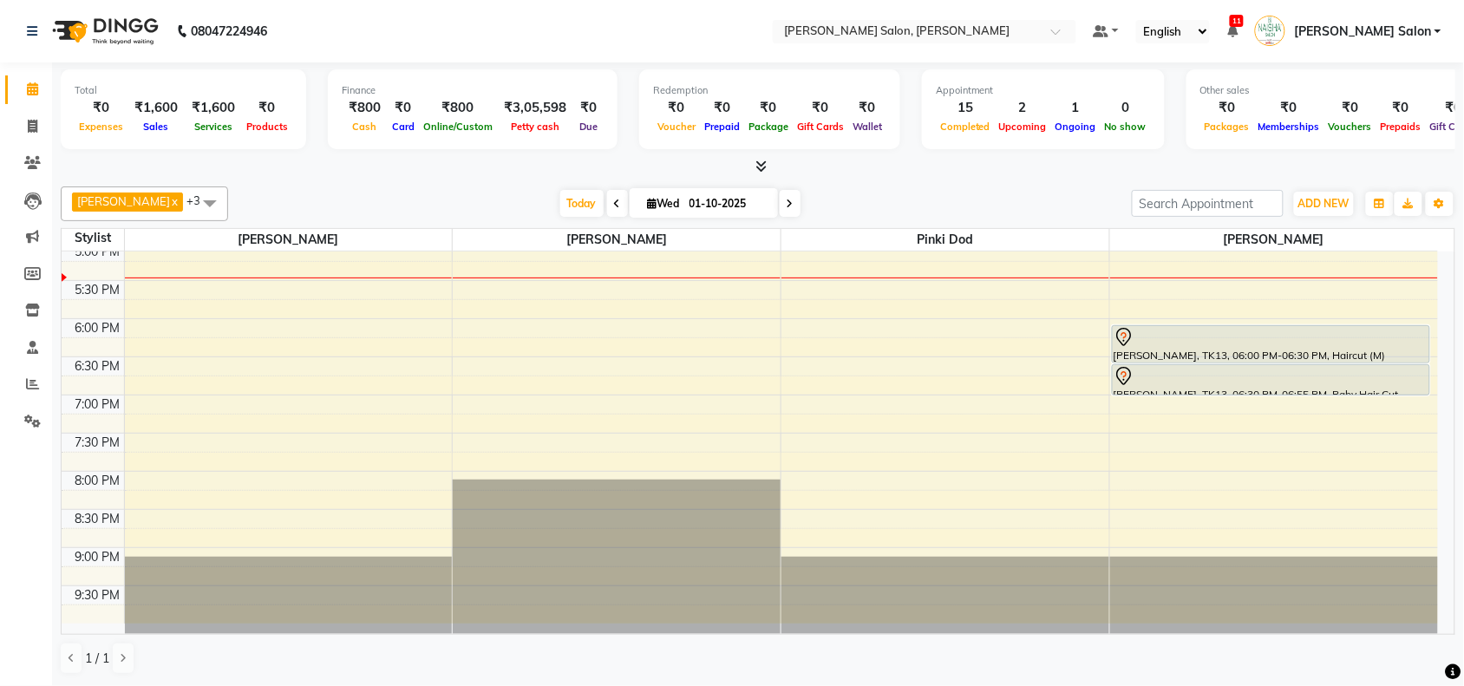
click at [1341, 573] on div "10:00 AM 10:30 AM 11:00 AM 11:30 AM 12:00 PM 12:30 PM 1:00 PM 1:30 PM 2:00 PM 2…" at bounding box center [750, 166] width 1376 height 915
click at [1229, 672] on div "1 / 1" at bounding box center [758, 658] width 1394 height 33
click at [1428, 571] on div "Pawan chauhan x Vasudev Gaikwad x Pragya Nagrale x Pinki dod x +3 Select All Na…" at bounding box center [758, 430] width 1394 height 502
click at [185, 575] on div at bounding box center [289, 595] width 328 height 77
drag, startPoint x: 560, startPoint y: 562, endPoint x: 601, endPoint y: 551, distance: 42.1
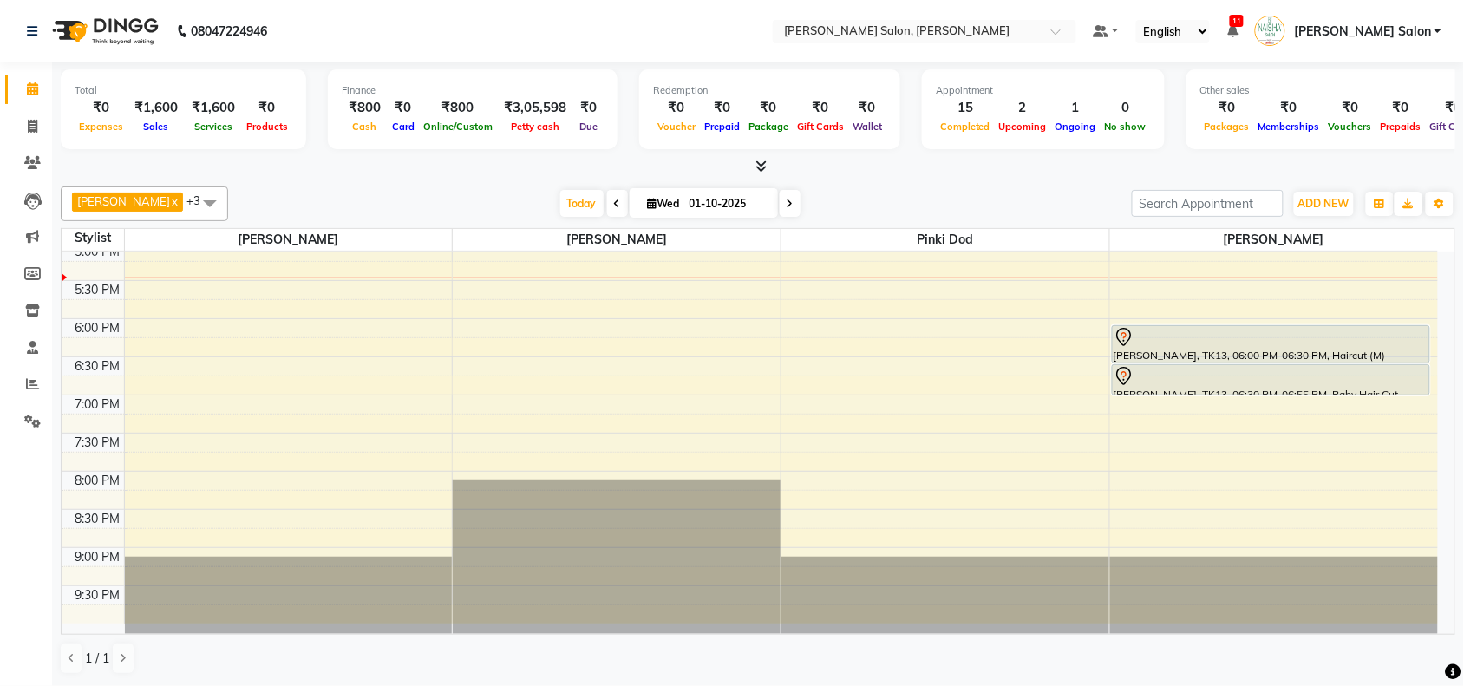
click at [599, 552] on div at bounding box center [617, 556] width 328 height 154
click at [960, 297] on div "10:00 AM 10:30 AM 11:00 AM 11:30 AM 12:00 PM 12:30 PM 1:00 PM 1:30 PM 2:00 PM 2…" at bounding box center [750, 166] width 1376 height 915
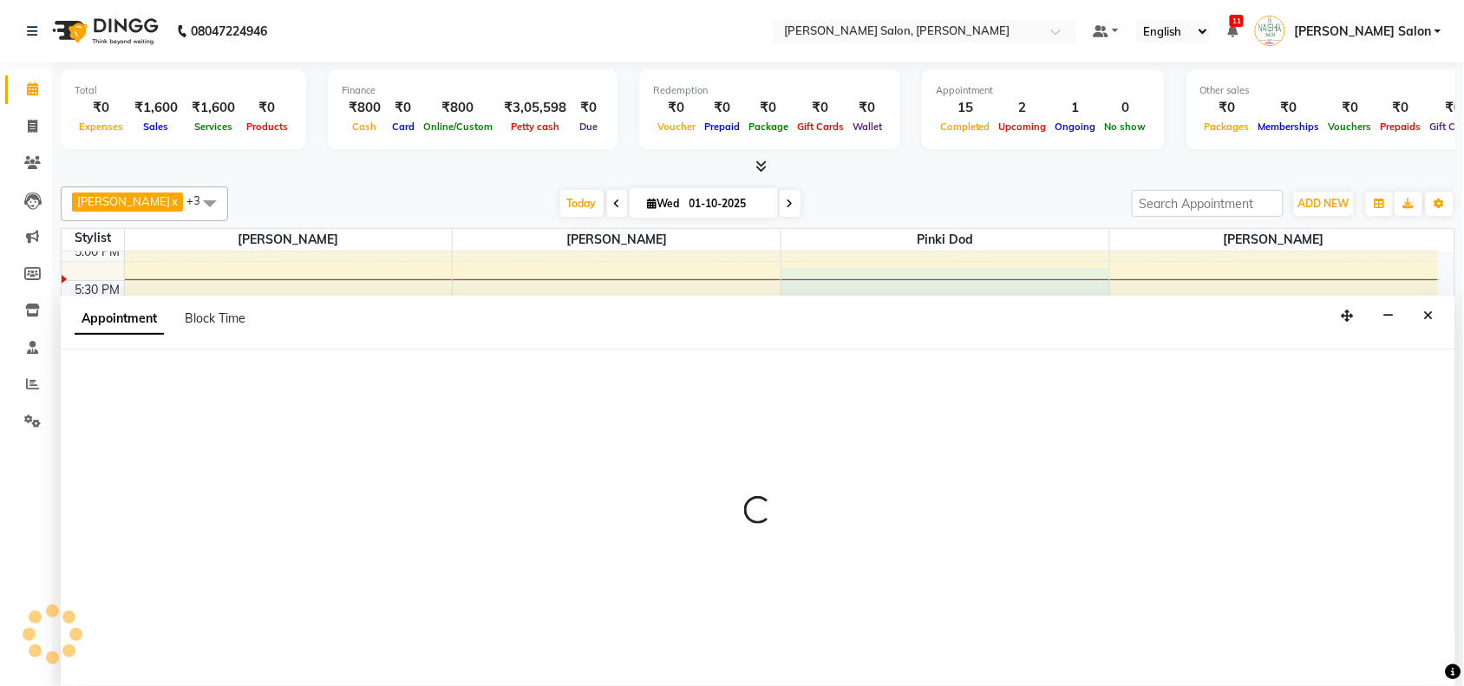
scroll to position [1, 0]
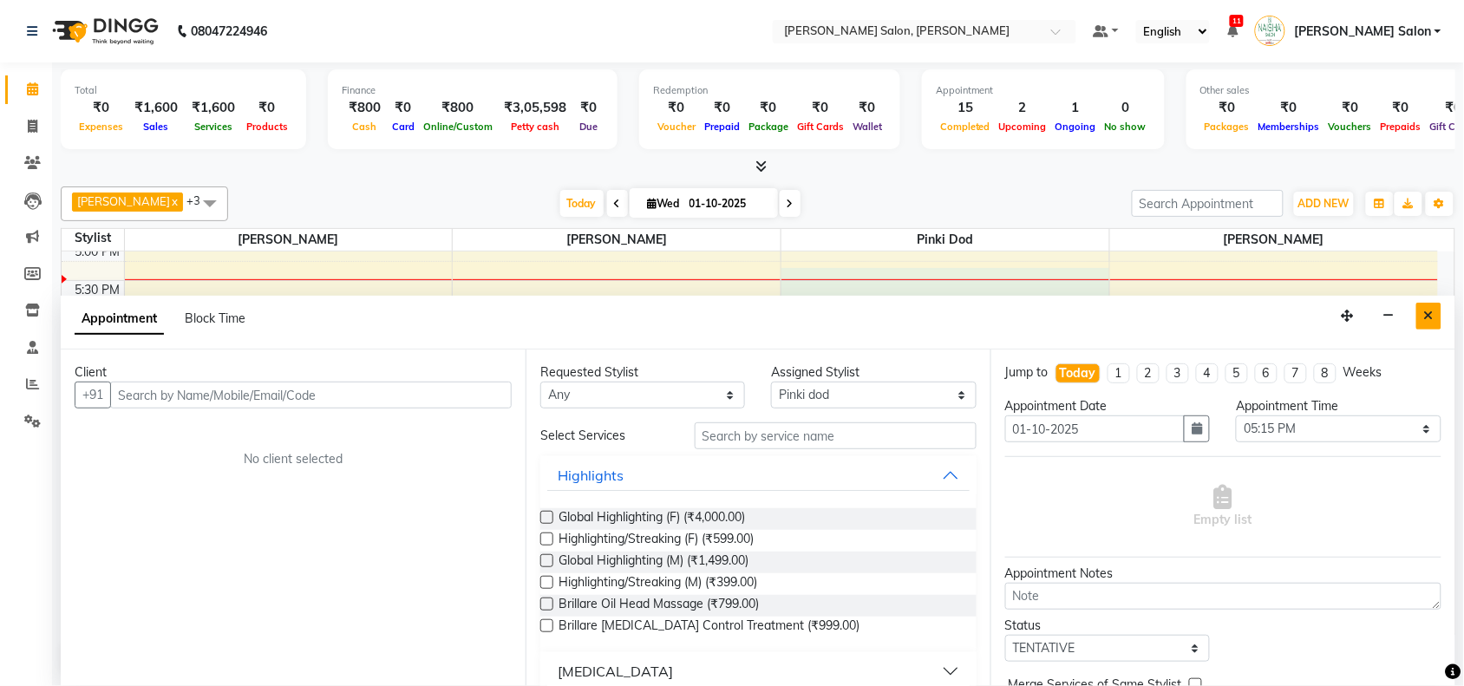
click at [1422, 315] on button "Close" at bounding box center [1428, 316] width 25 height 27
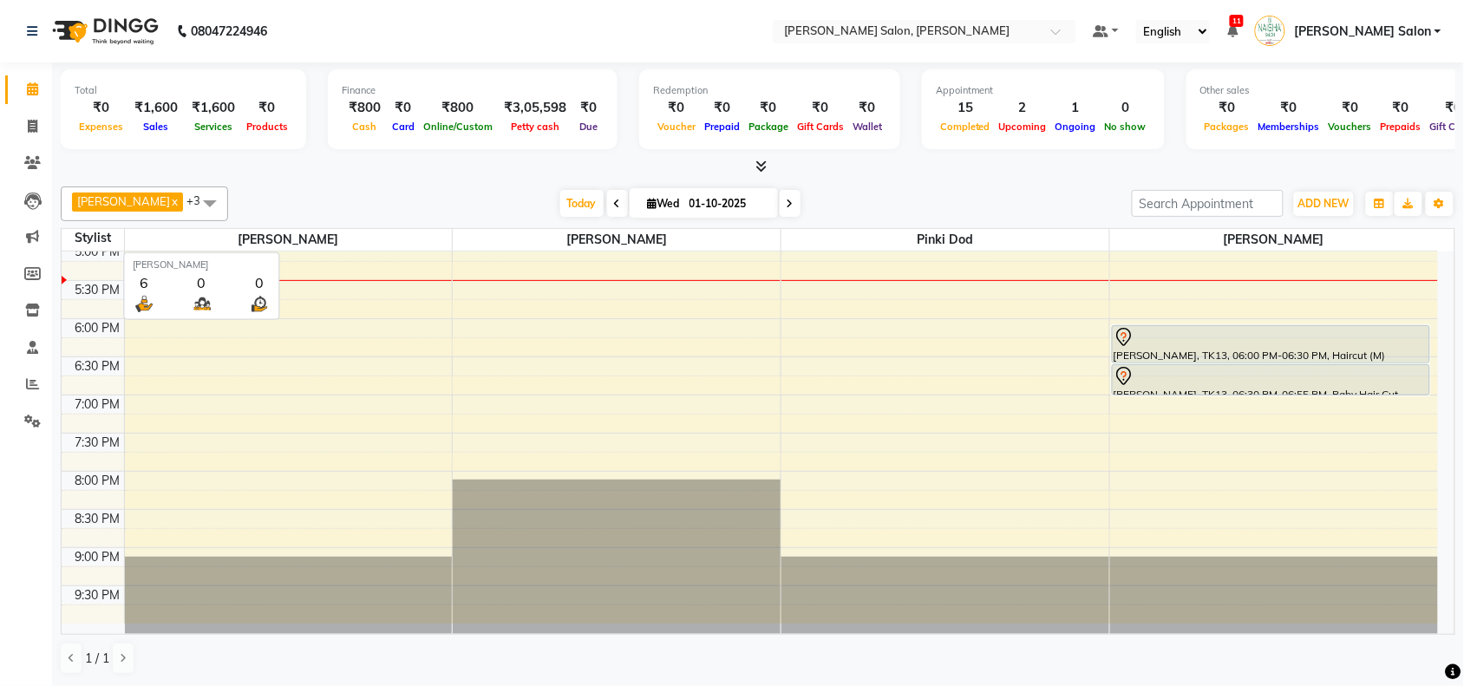
click at [423, 248] on span "[PERSON_NAME]" at bounding box center [289, 240] width 328 height 22
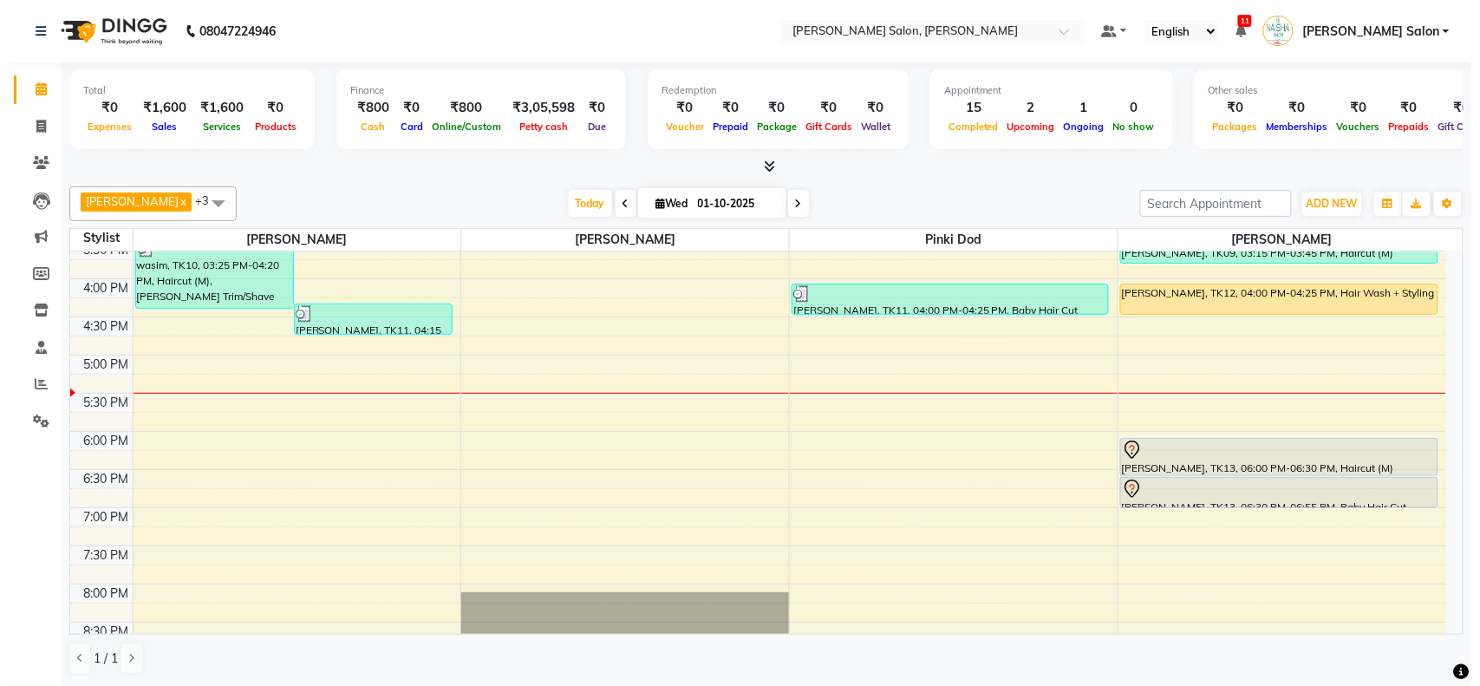
scroll to position [218, 0]
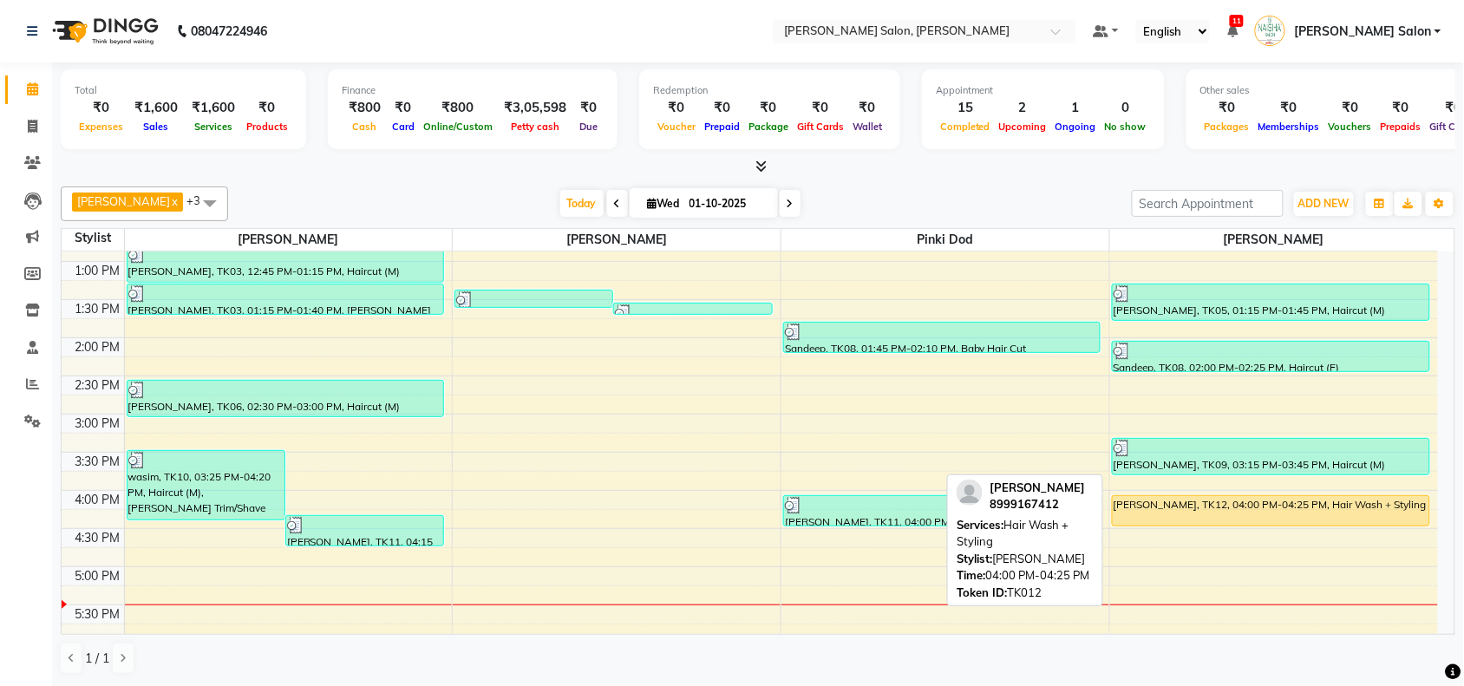
click at [1172, 512] on div "[PERSON_NAME], TK12, 04:00 PM-04:25 PM, Hair Wash + Styling" at bounding box center [1270, 510] width 316 height 29
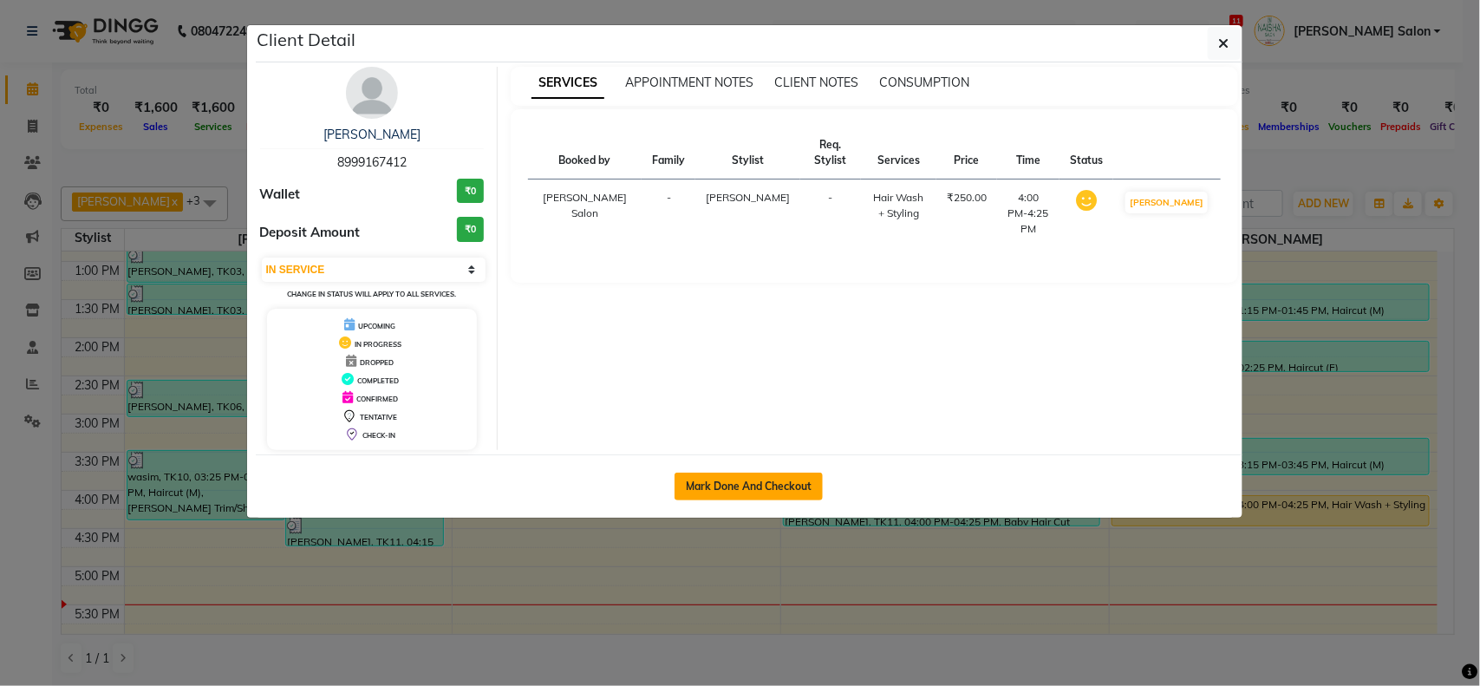
click at [786, 486] on button "Mark Done And Checkout" at bounding box center [749, 487] width 148 height 28
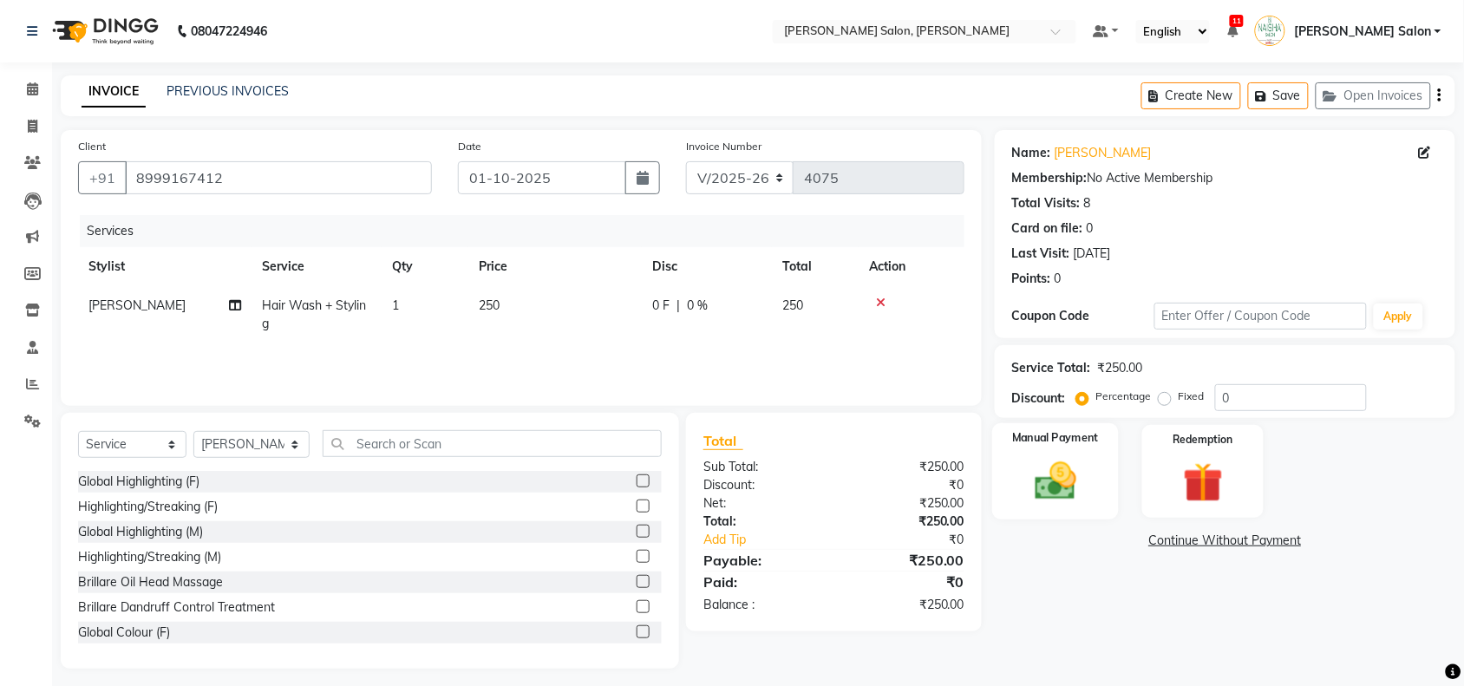
click at [1023, 473] on img at bounding box center [1055, 481] width 68 height 48
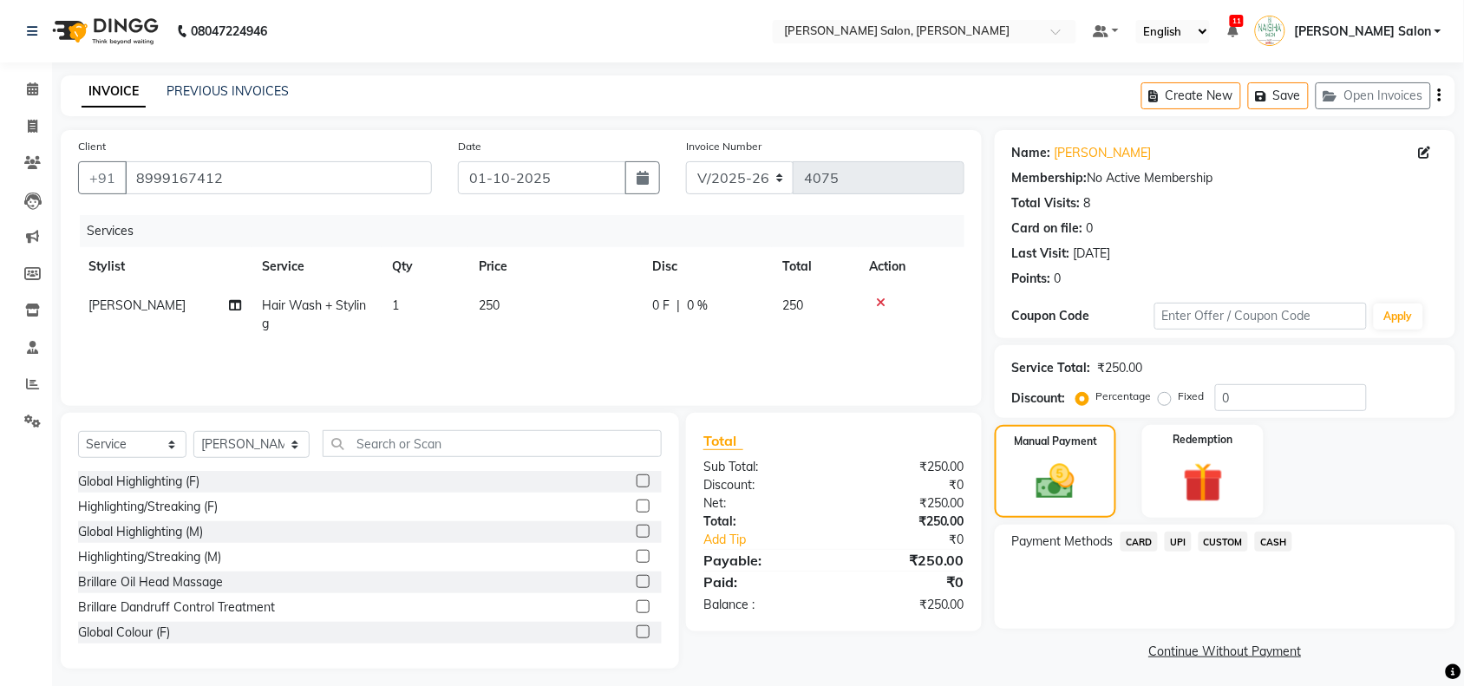
click at [1169, 543] on span "UPI" at bounding box center [1177, 541] width 27 height 20
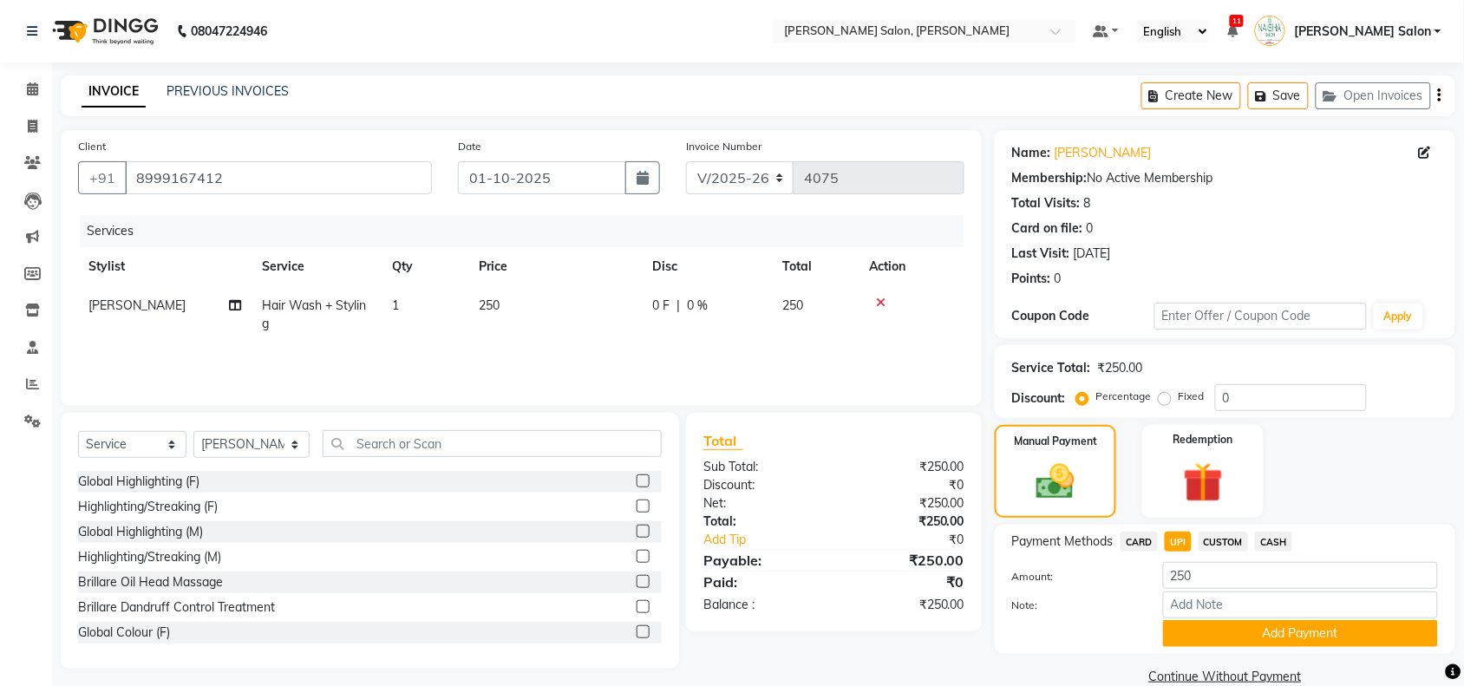
click at [1286, 538] on span "CASH" at bounding box center [1273, 541] width 37 height 20
click at [1299, 623] on button "Add Payment" at bounding box center [1300, 633] width 275 height 27
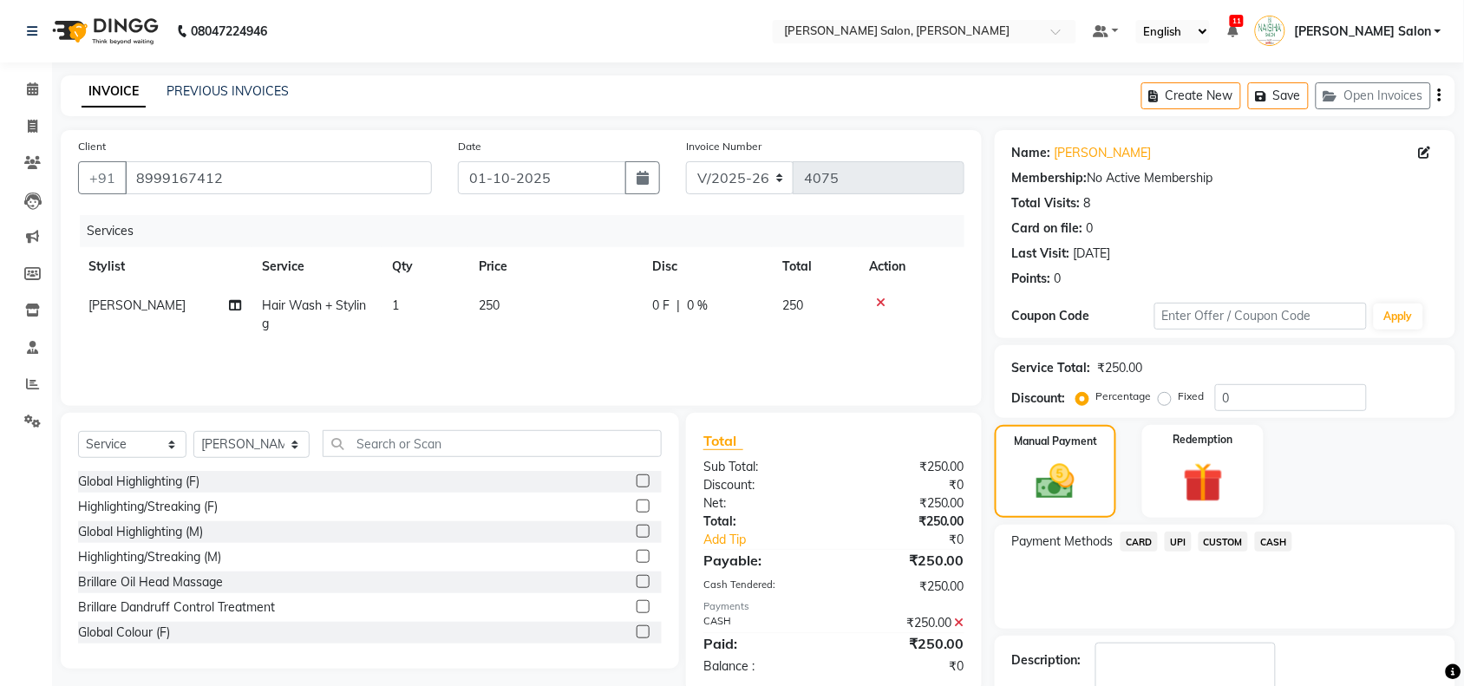
scroll to position [102, 0]
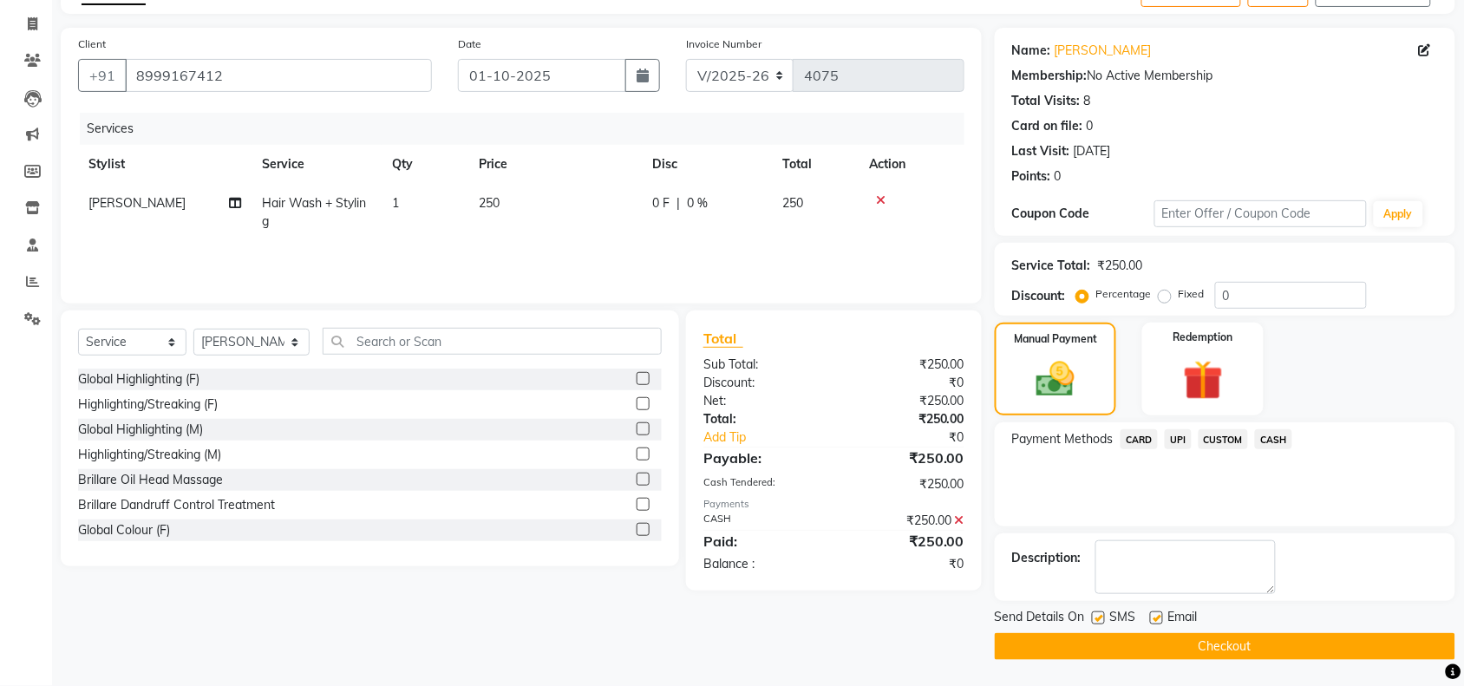
click at [1284, 634] on button "Checkout" at bounding box center [1224, 646] width 460 height 27
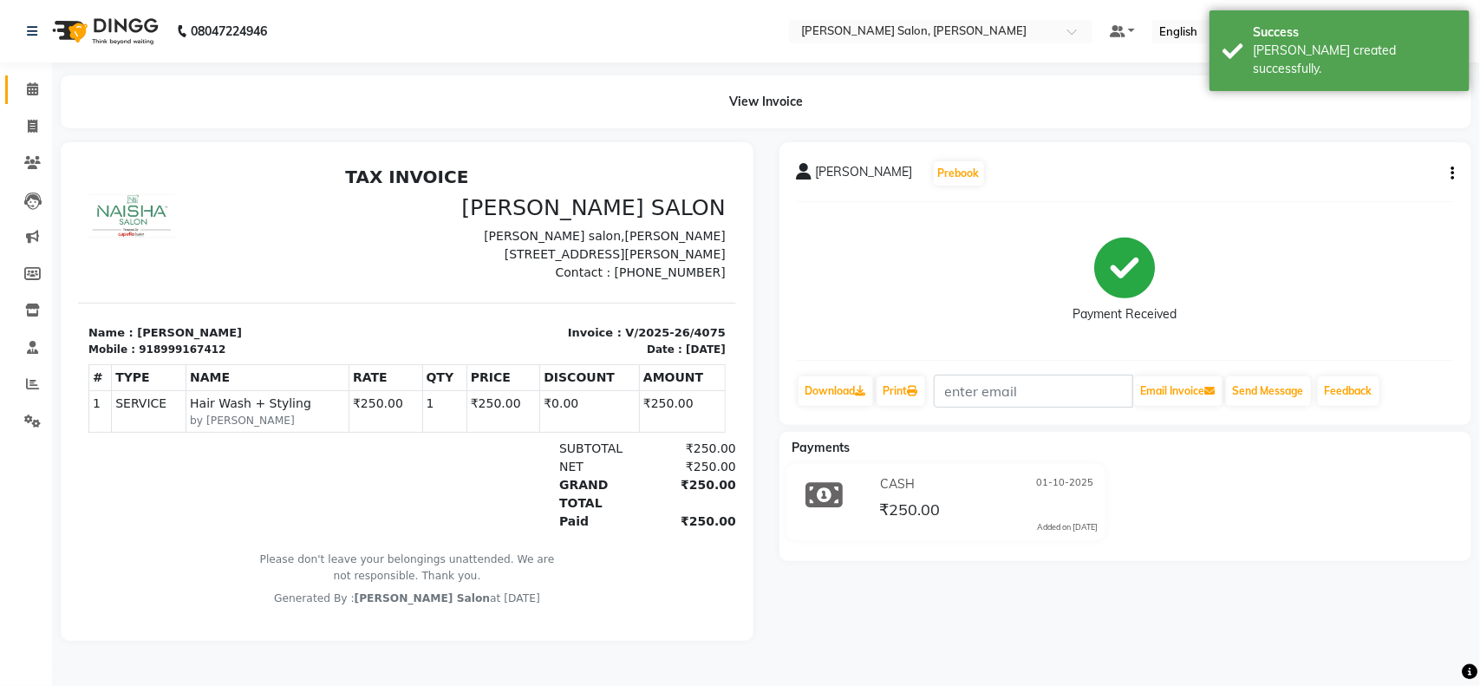
click at [29, 78] on link "Calendar" at bounding box center [26, 89] width 42 height 29
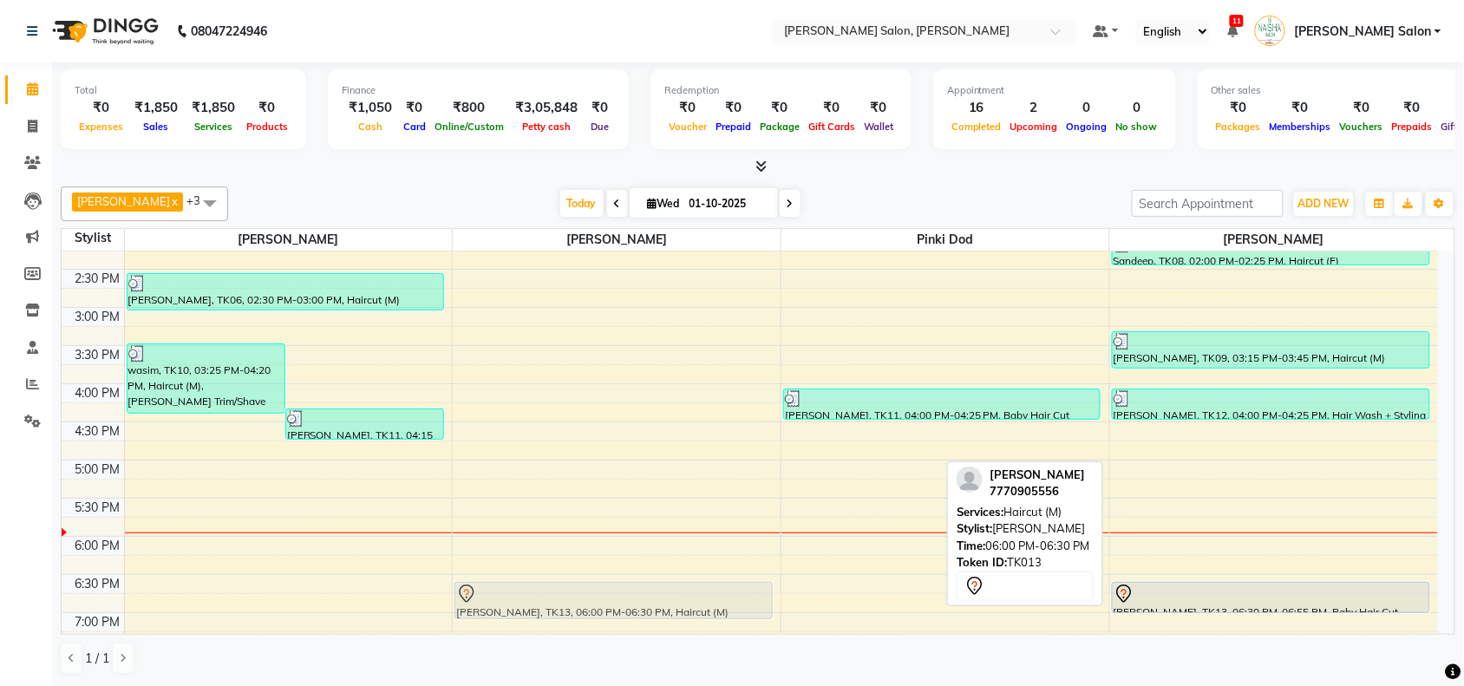
scroll to position [339, 0]
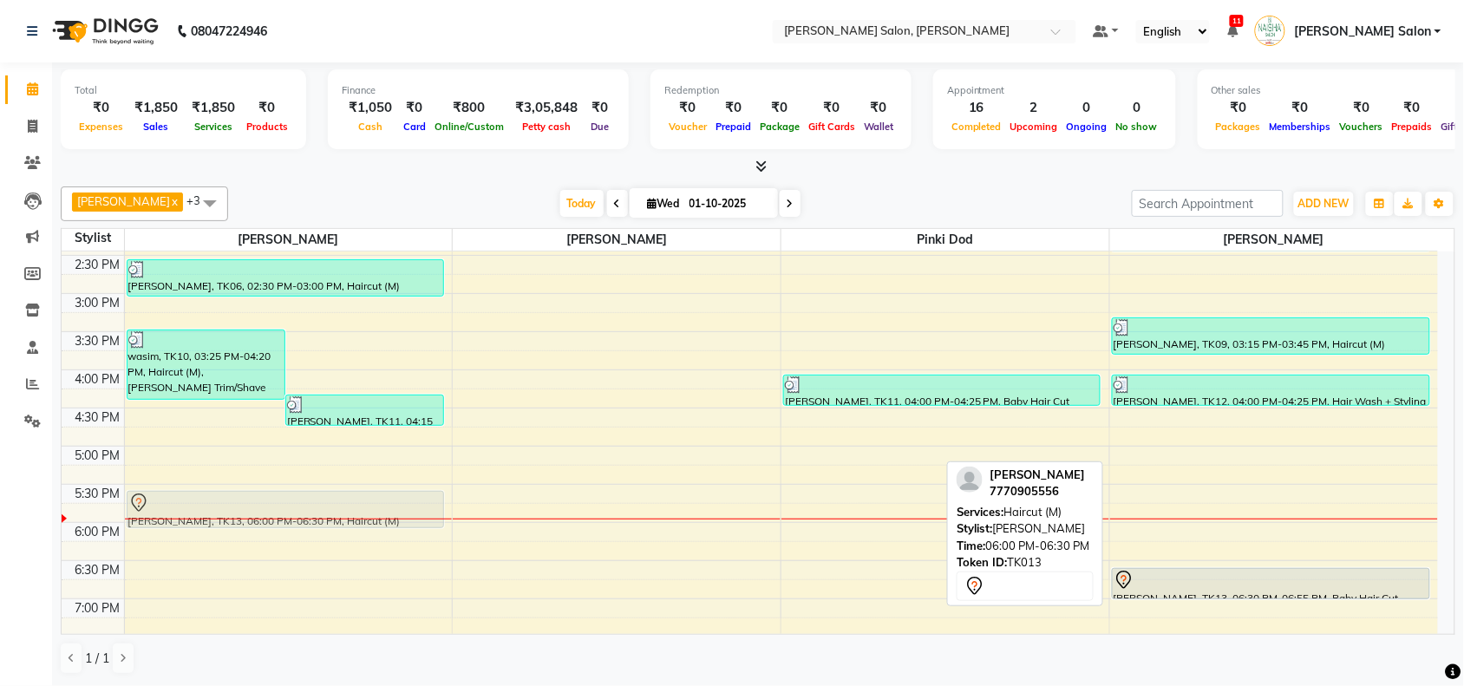
drag, startPoint x: 1400, startPoint y: 565, endPoint x: 343, endPoint y: 508, distance: 1058.5
click at [343, 508] on tr "wasim, TK10, 03:25 PM-04:20 PM, Haircut (M),Beard Trim/Shave Mohamad Atif, TK11…" at bounding box center [750, 369] width 1376 height 915
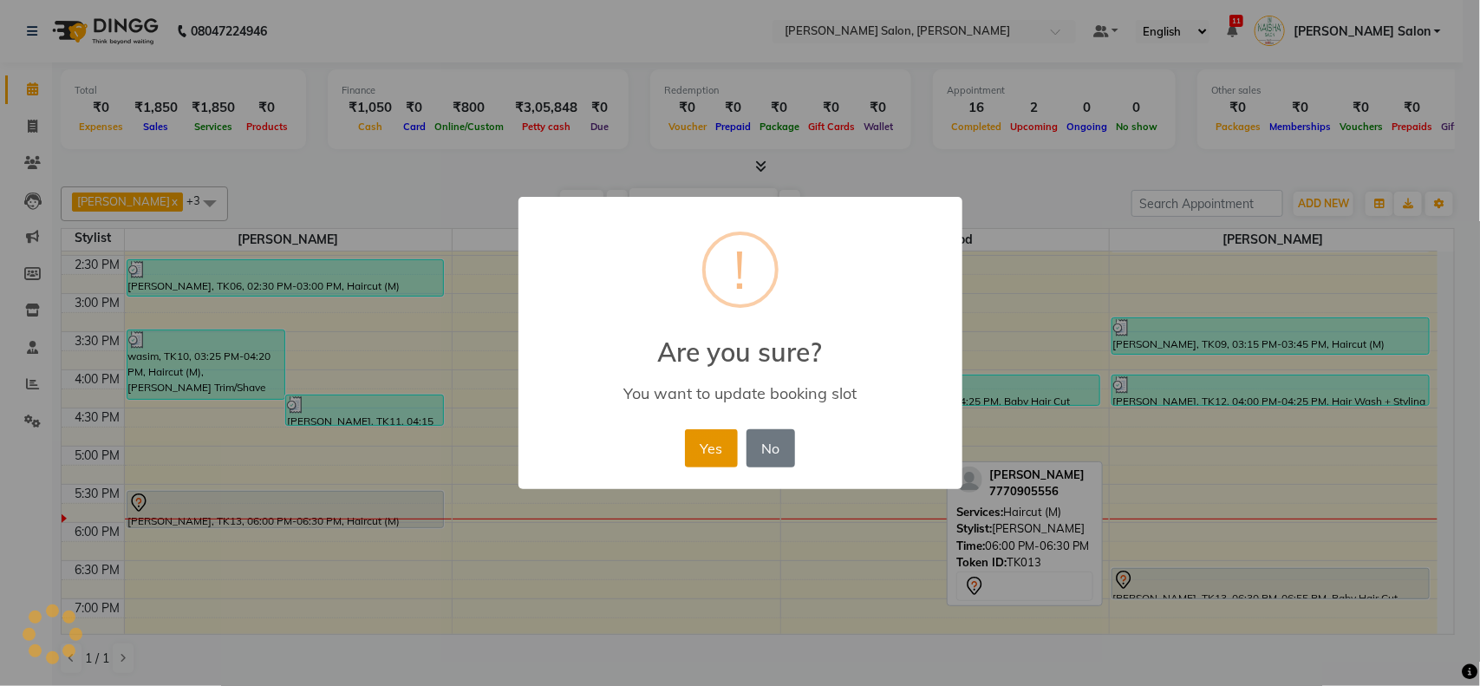
click at [722, 451] on button "Yes" at bounding box center [711, 448] width 53 height 38
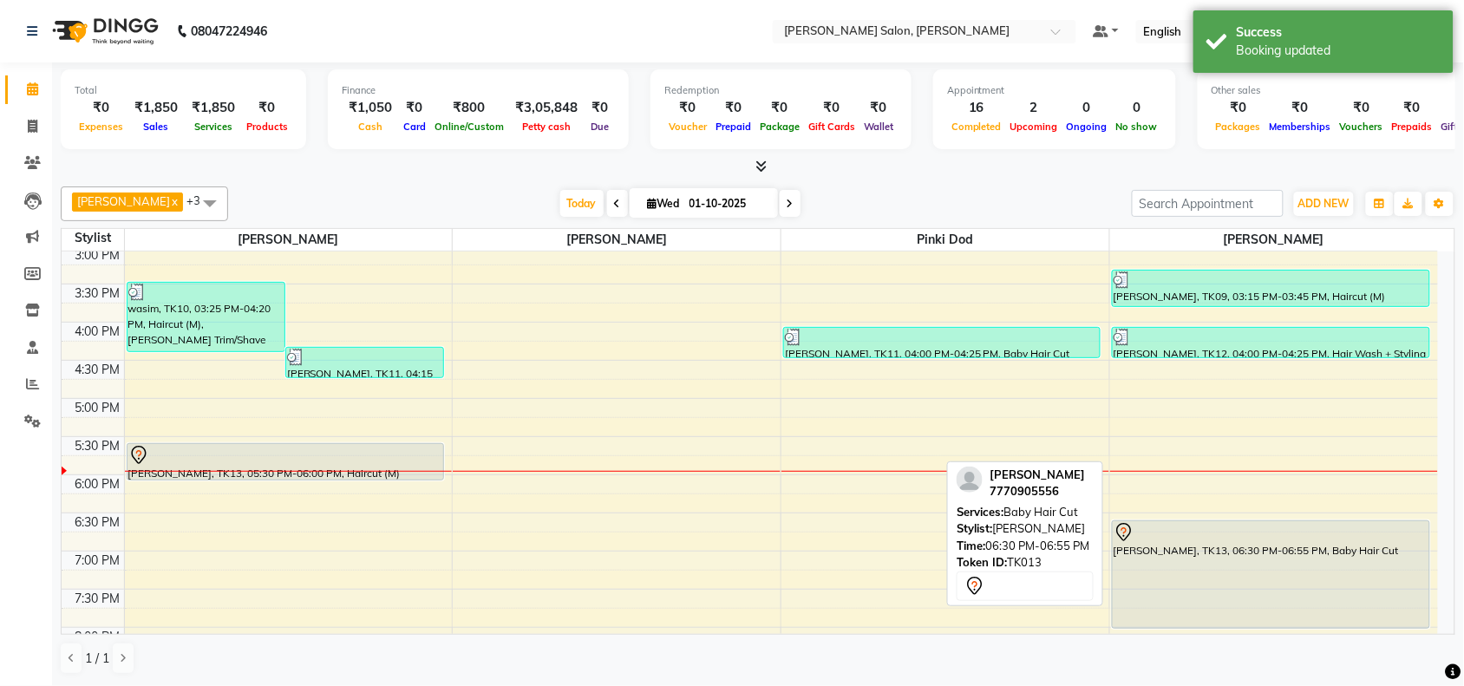
drag, startPoint x: 1338, startPoint y: 595, endPoint x: 1001, endPoint y: 585, distance: 336.5
click at [917, 625] on div "10:00 AM 10:30 AM 11:00 AM 11:30 AM 12:00 PM 12:30 PM 1:00 PM 1:30 PM 2:00 PM 2…" at bounding box center [750, 322] width 1376 height 915
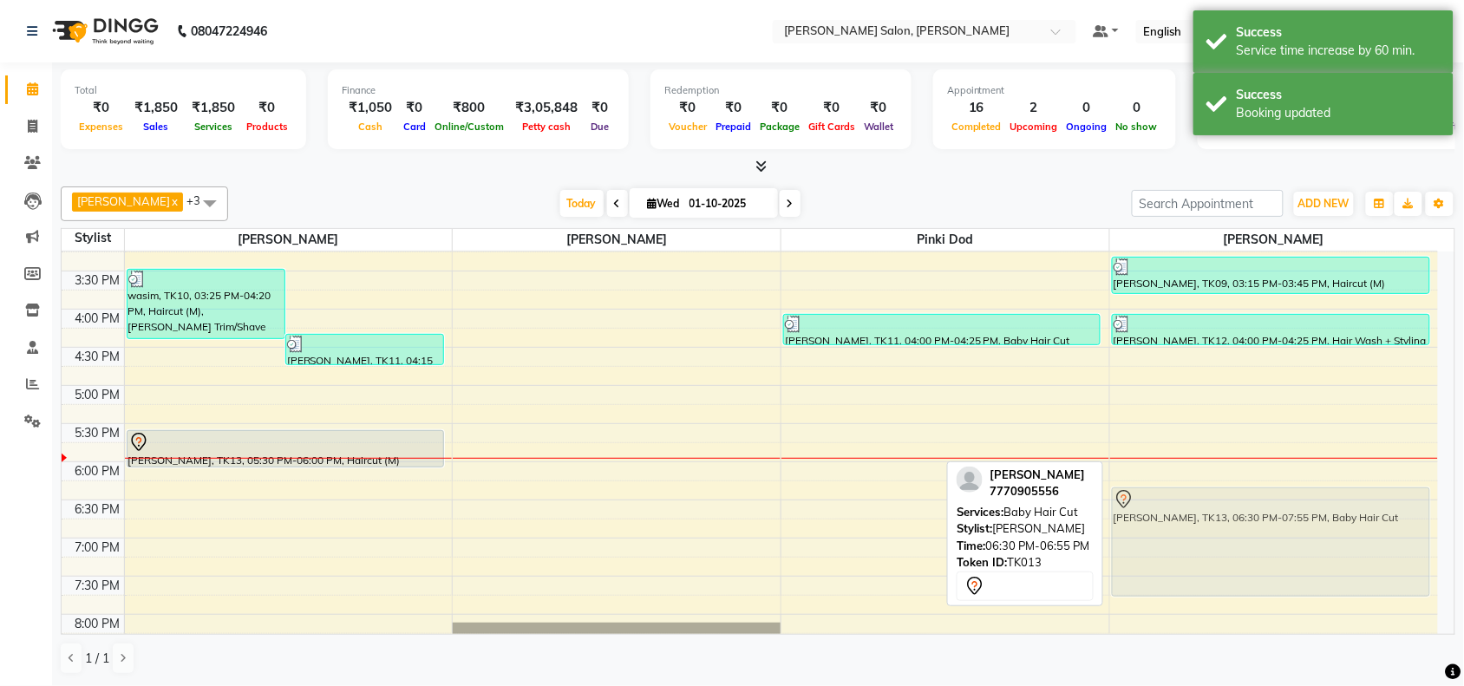
click at [1385, 603] on div "10:00 AM 10:30 AM 11:00 AM 11:30 AM 12:00 PM 12:30 PM 1:00 PM 1:30 PM 2:00 PM 2…" at bounding box center [750, 309] width 1376 height 915
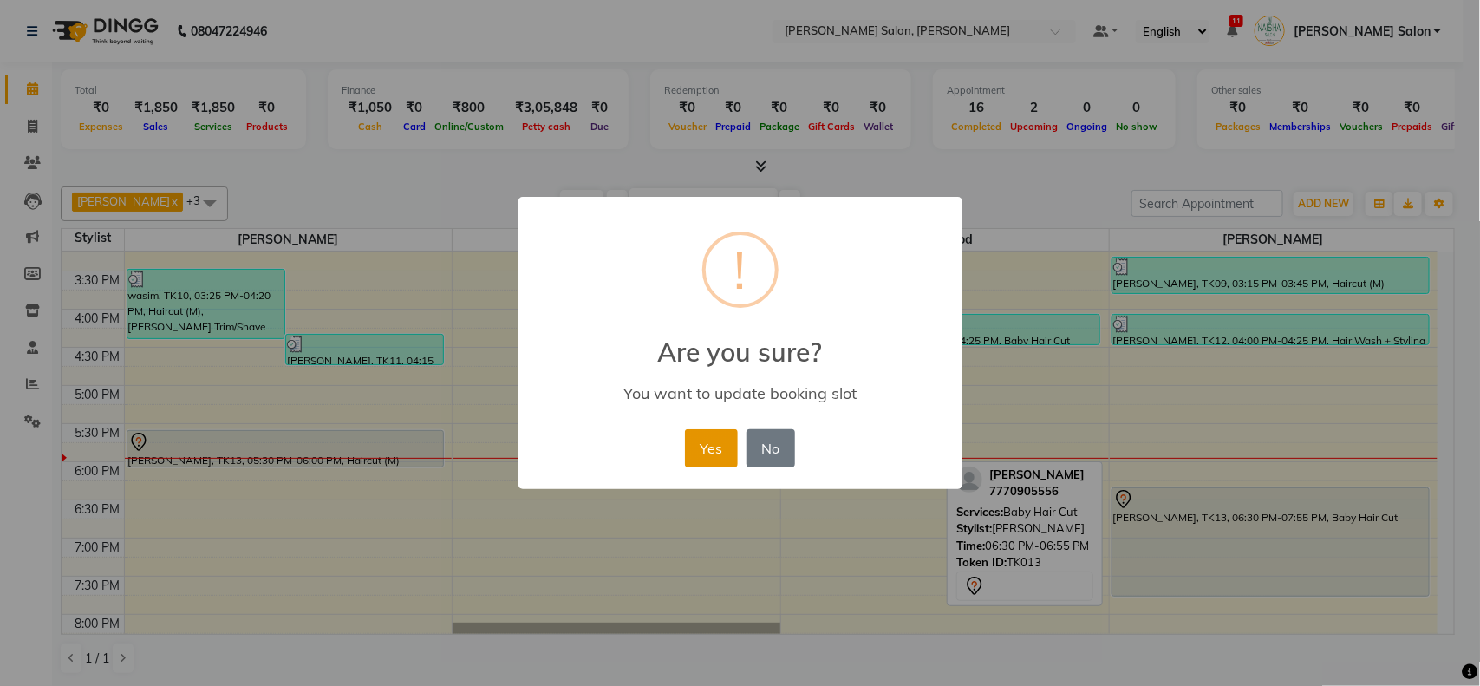
click at [705, 449] on button "Yes" at bounding box center [711, 448] width 53 height 38
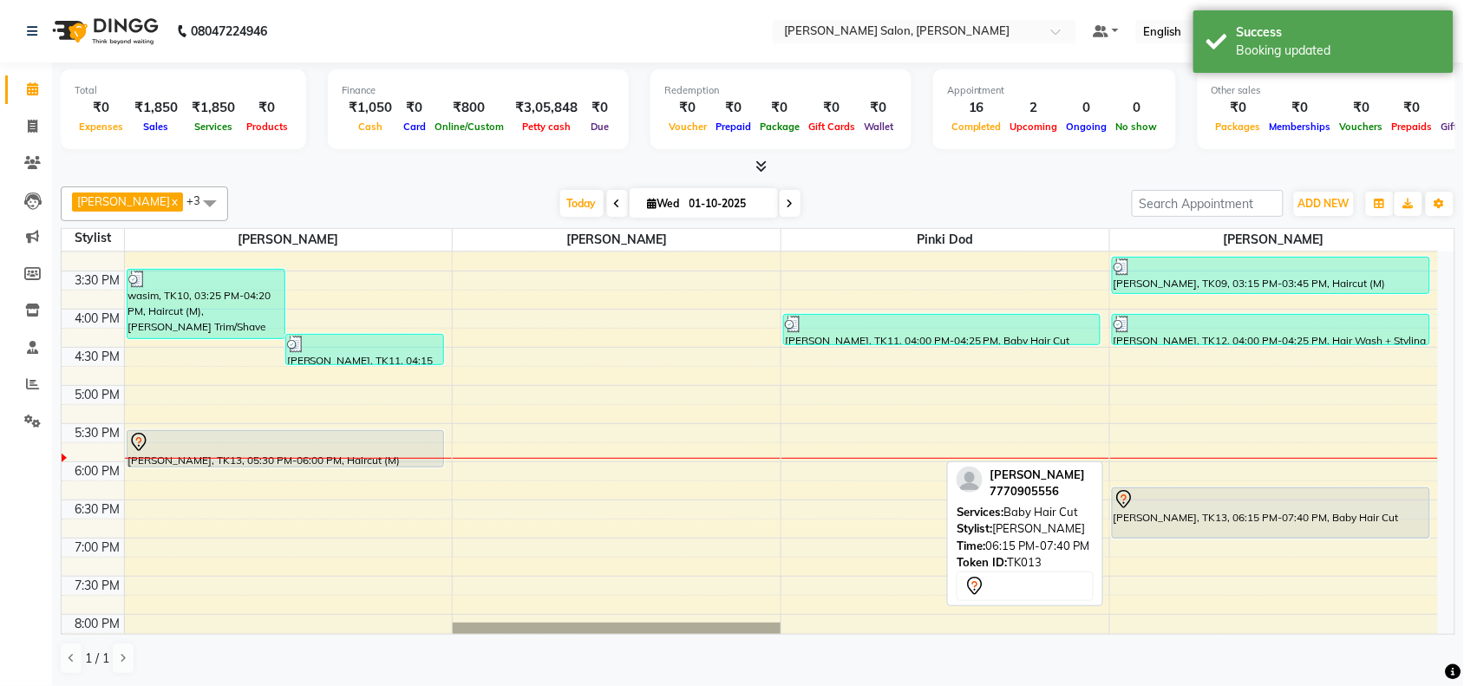
drag, startPoint x: 1185, startPoint y: 594, endPoint x: 1177, endPoint y: 529, distance: 65.6
click at [1177, 529] on div "Rakesh Tiwari, TK05, 01:15 PM-01:45 PM, Haircut (M) Sandeep, TK08, 02:00 PM-02:…" at bounding box center [1274, 309] width 328 height 915
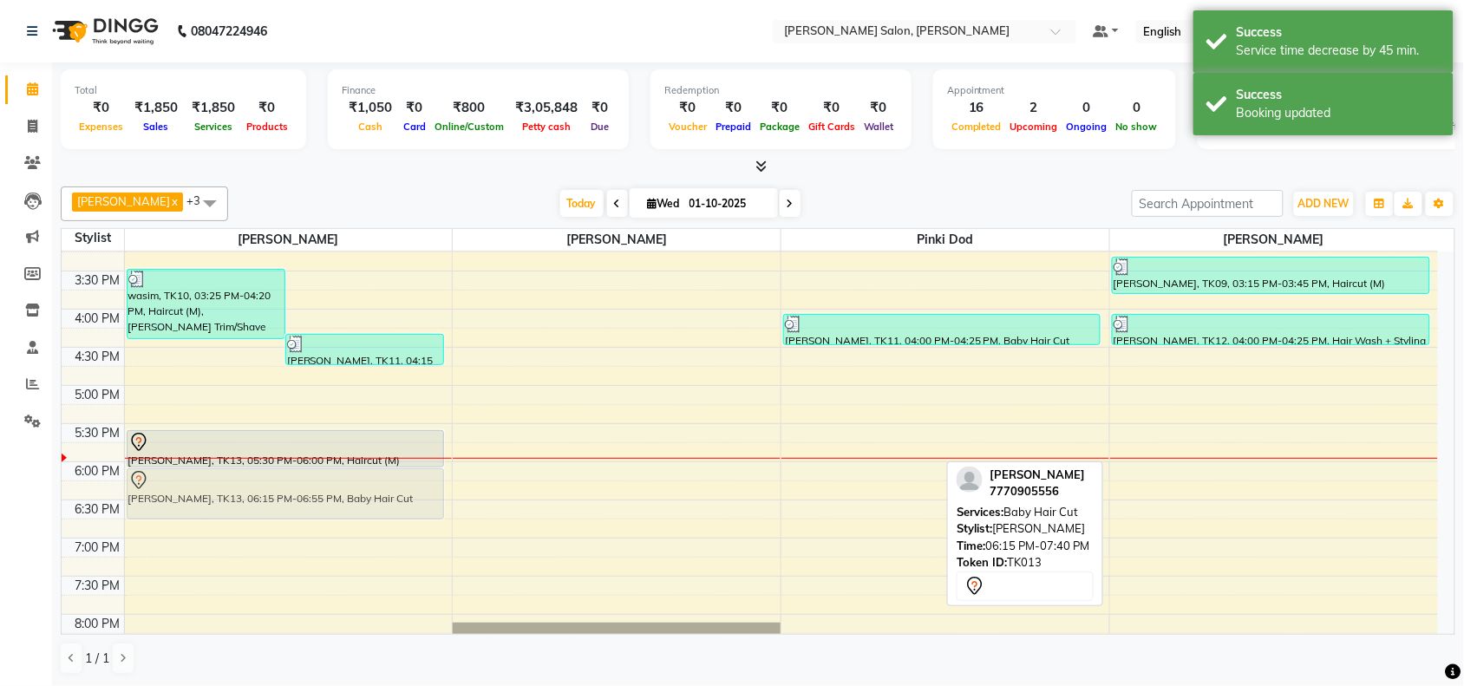
drag, startPoint x: 1198, startPoint y: 508, endPoint x: 316, endPoint y: 486, distance: 882.0
click at [316, 486] on tr "wasim, TK10, 03:25 PM-04:20 PM, Haircut (M),Beard Trim/Shave Mohamad Atif, TK11…" at bounding box center [750, 309] width 1376 height 915
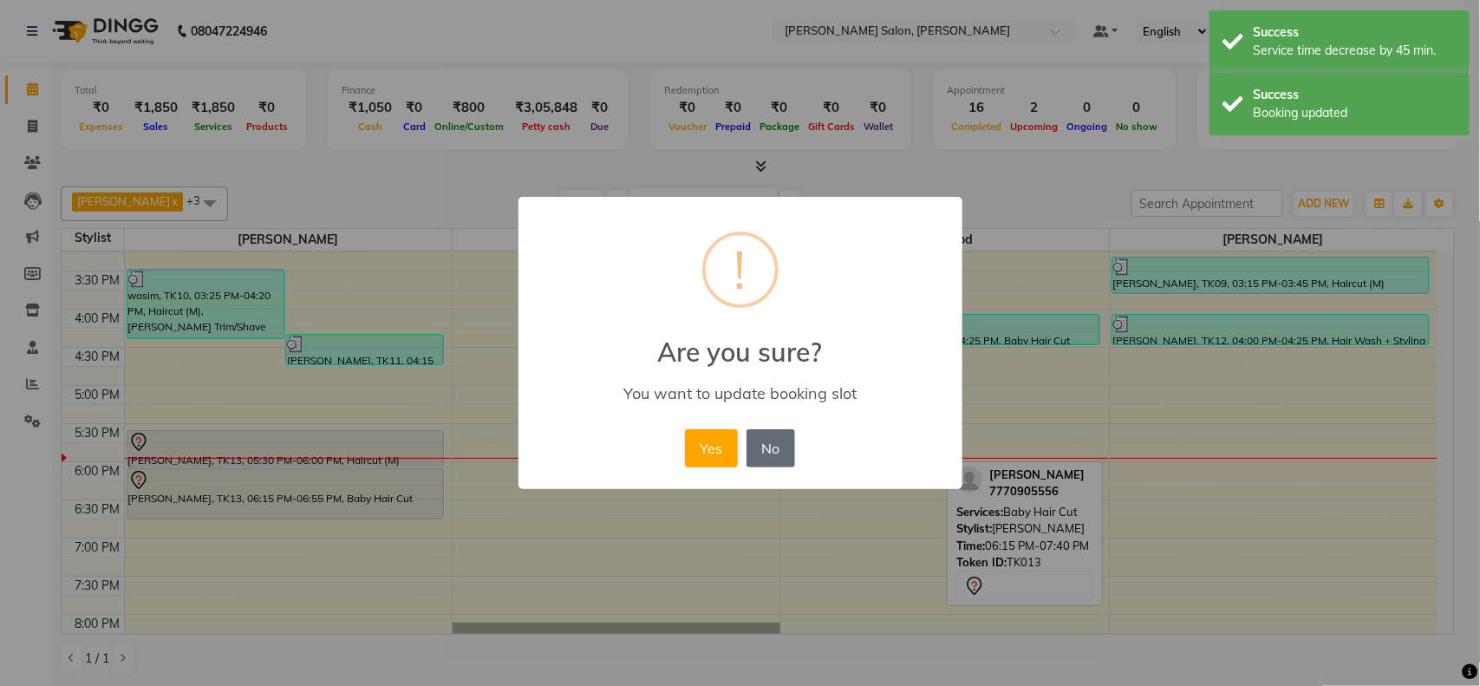
click at [748, 430] on button "No" at bounding box center [771, 448] width 49 height 38
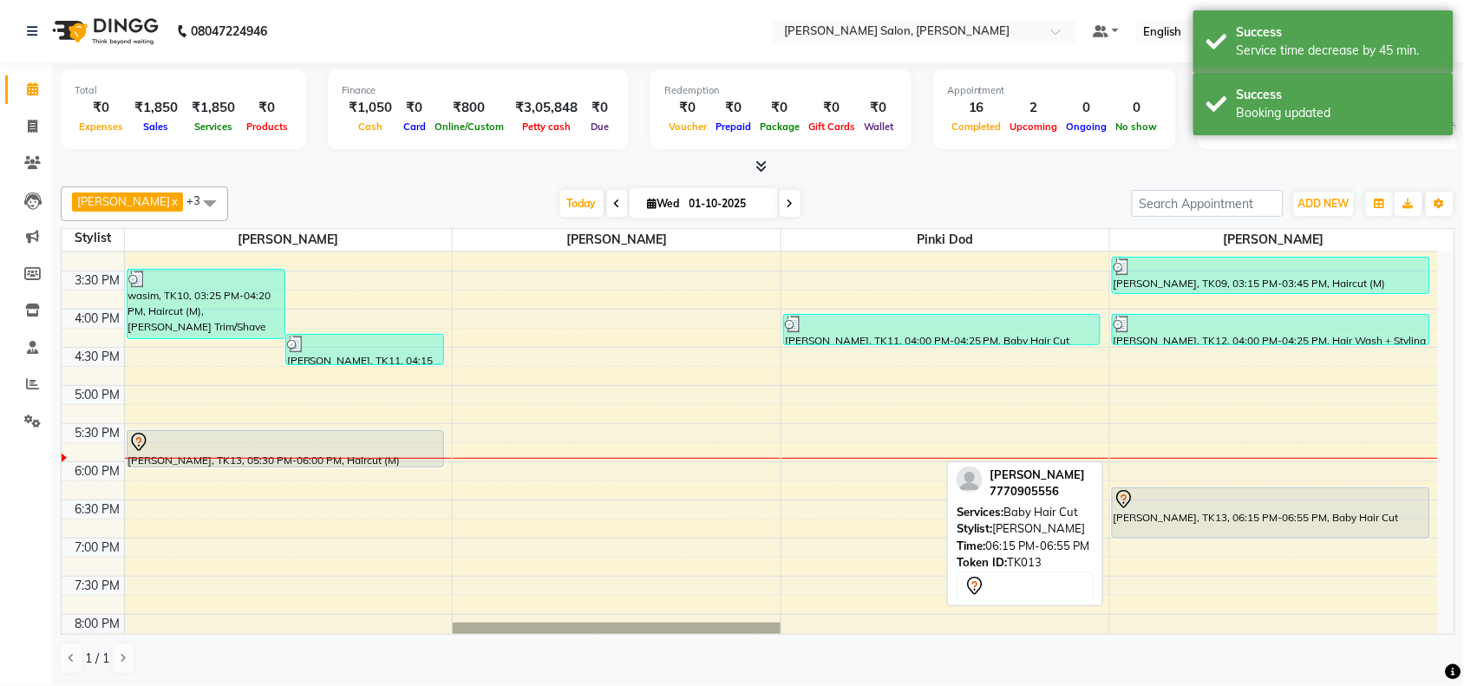
click at [1307, 533] on div "Rituraj verma, TK13, 06:15 PM-06:55 PM, Baby Hair Cut" at bounding box center [1270, 512] width 316 height 49
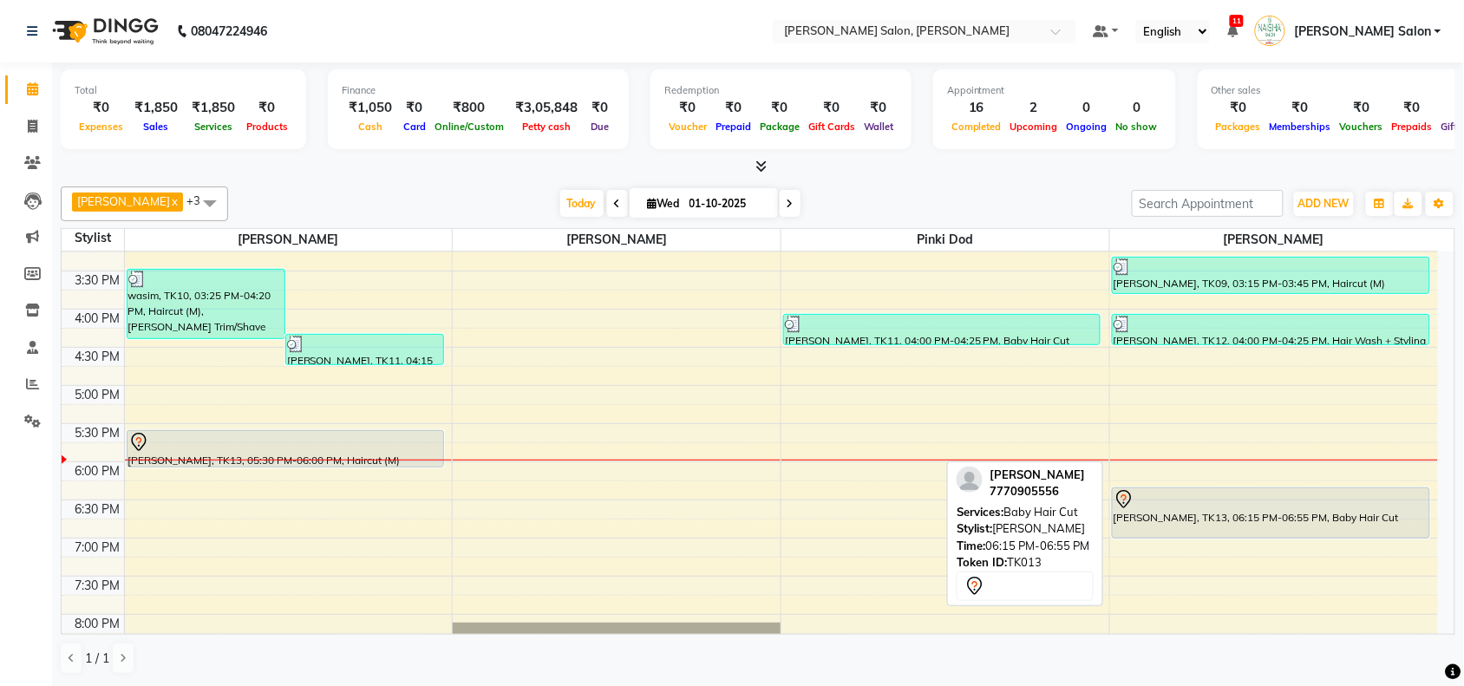
click at [1301, 531] on div "Rakesh Tiwari, TK05, 01:15 PM-01:45 PM, Haircut (M) Sandeep, TK08, 02:00 PM-02:…" at bounding box center [1274, 309] width 328 height 915
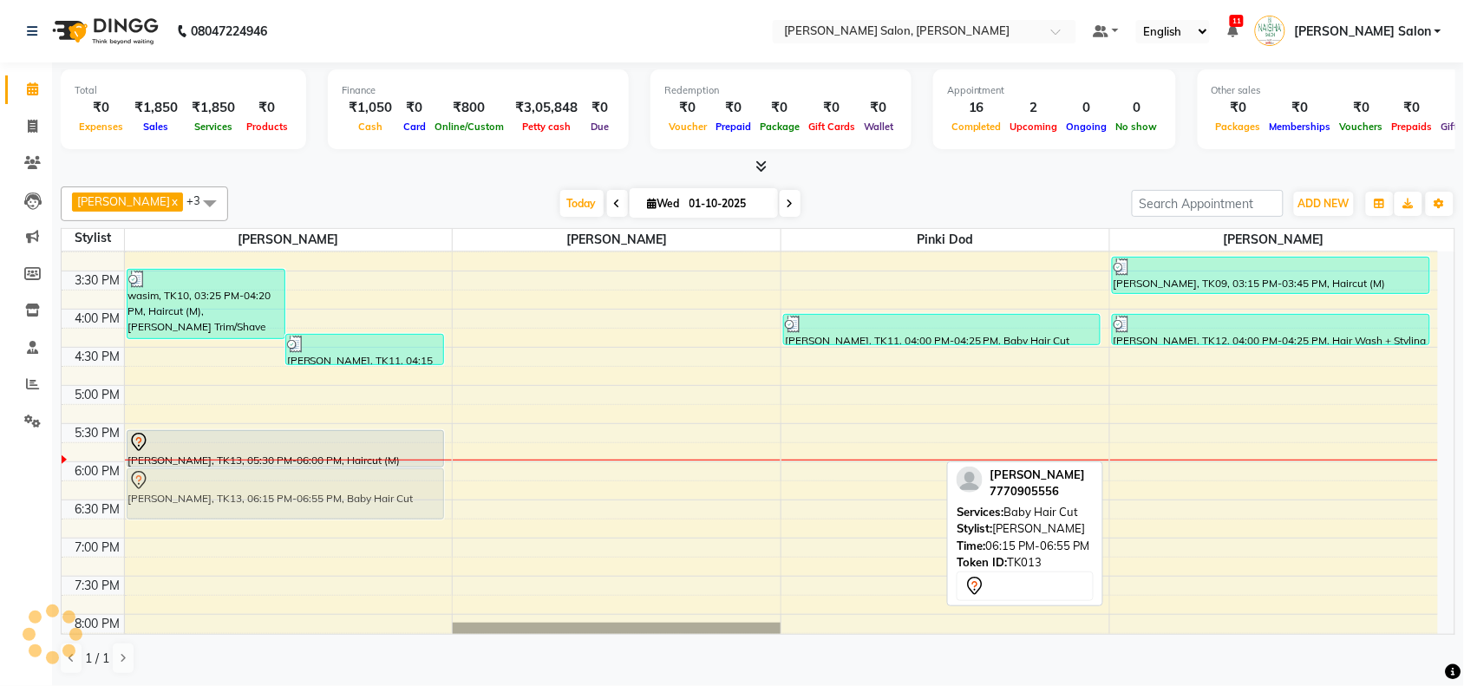
drag, startPoint x: 1216, startPoint y: 499, endPoint x: 354, endPoint y: 483, distance: 862.8
click at [354, 483] on tr "wasim, TK10, 03:25 PM-04:20 PM, Haircut (M),Beard Trim/Shave Mohamad Atif, TK11…" at bounding box center [750, 309] width 1376 height 915
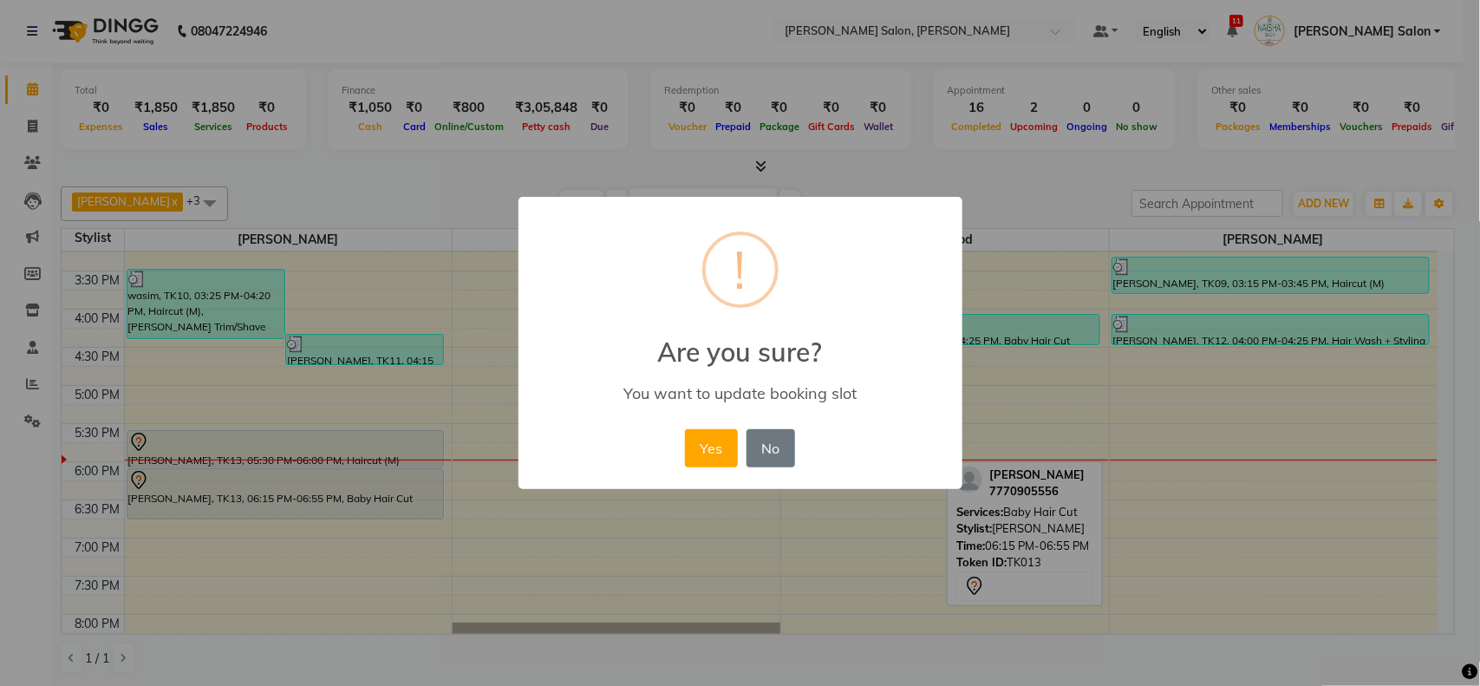
drag, startPoint x: 724, startPoint y: 453, endPoint x: 713, endPoint y: 457, distance: 12.1
click at [722, 453] on button "Yes" at bounding box center [711, 448] width 53 height 38
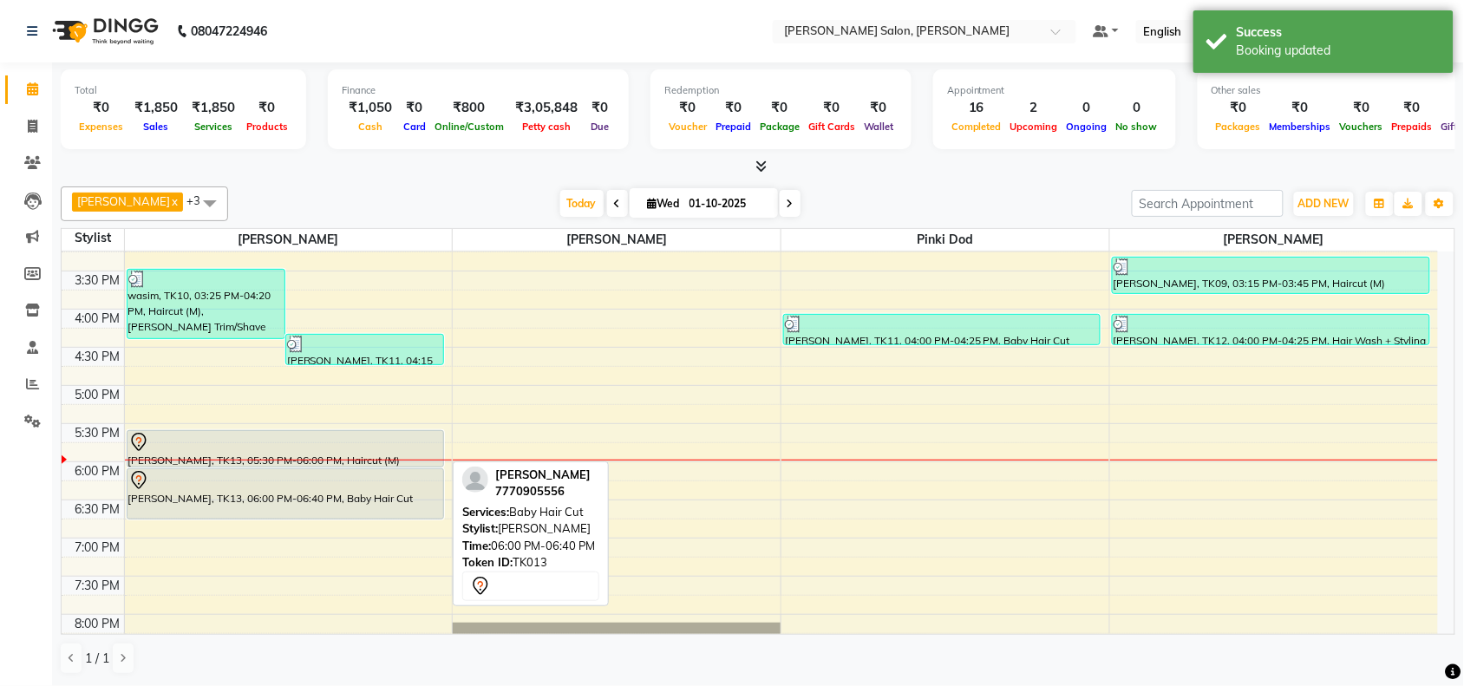
click at [423, 465] on div "wasim, TK10, 03:25 PM-04:20 PM, Haircut (M),Beard Trim/Shave Mohamad Atif, TK11…" at bounding box center [289, 309] width 328 height 915
click at [422, 505] on div "wasim, TK10, 03:25 PM-04:20 PM, Haircut (M),Beard Trim/Shave Mohamad Atif, TK11…" at bounding box center [289, 309] width 328 height 915
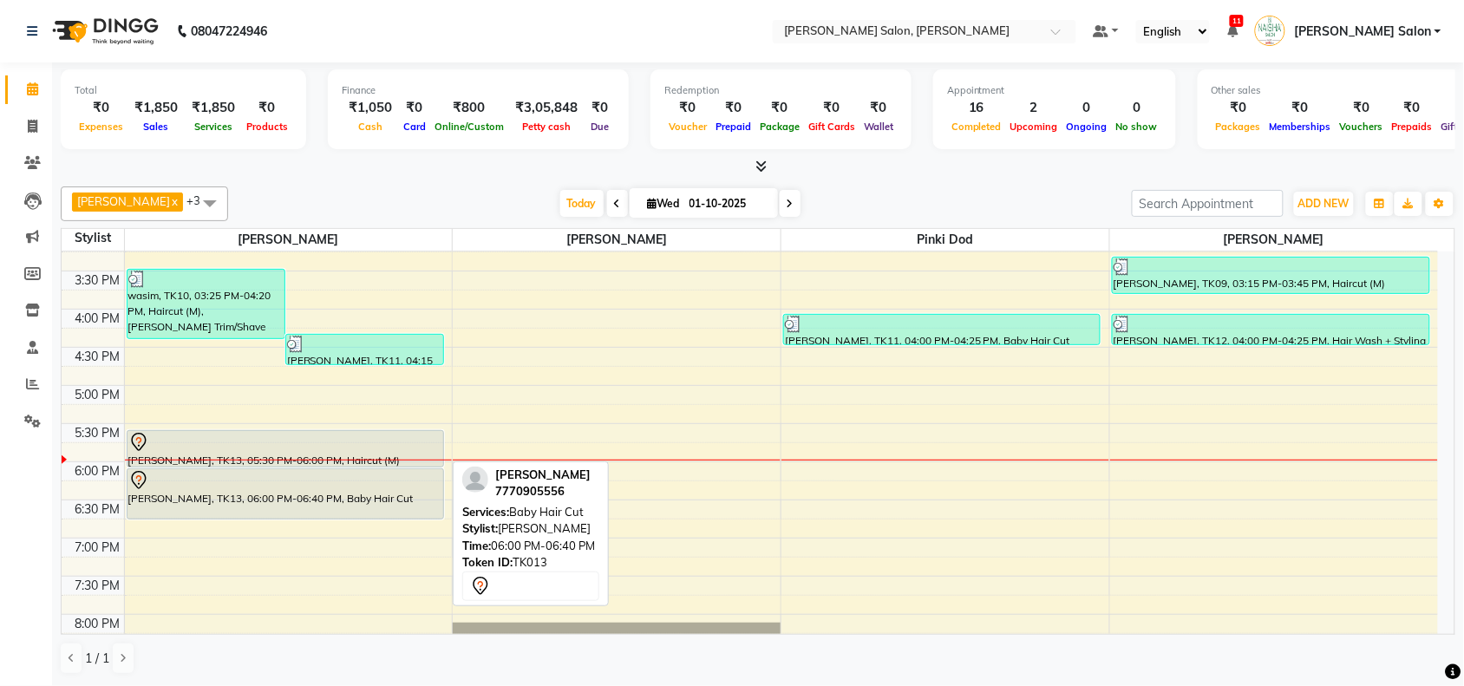
click at [440, 461] on div "wasim, TK10, 03:25 PM-04:20 PM, Haircut (M),Beard Trim/Shave Mohamad Atif, TK11…" at bounding box center [289, 309] width 328 height 915
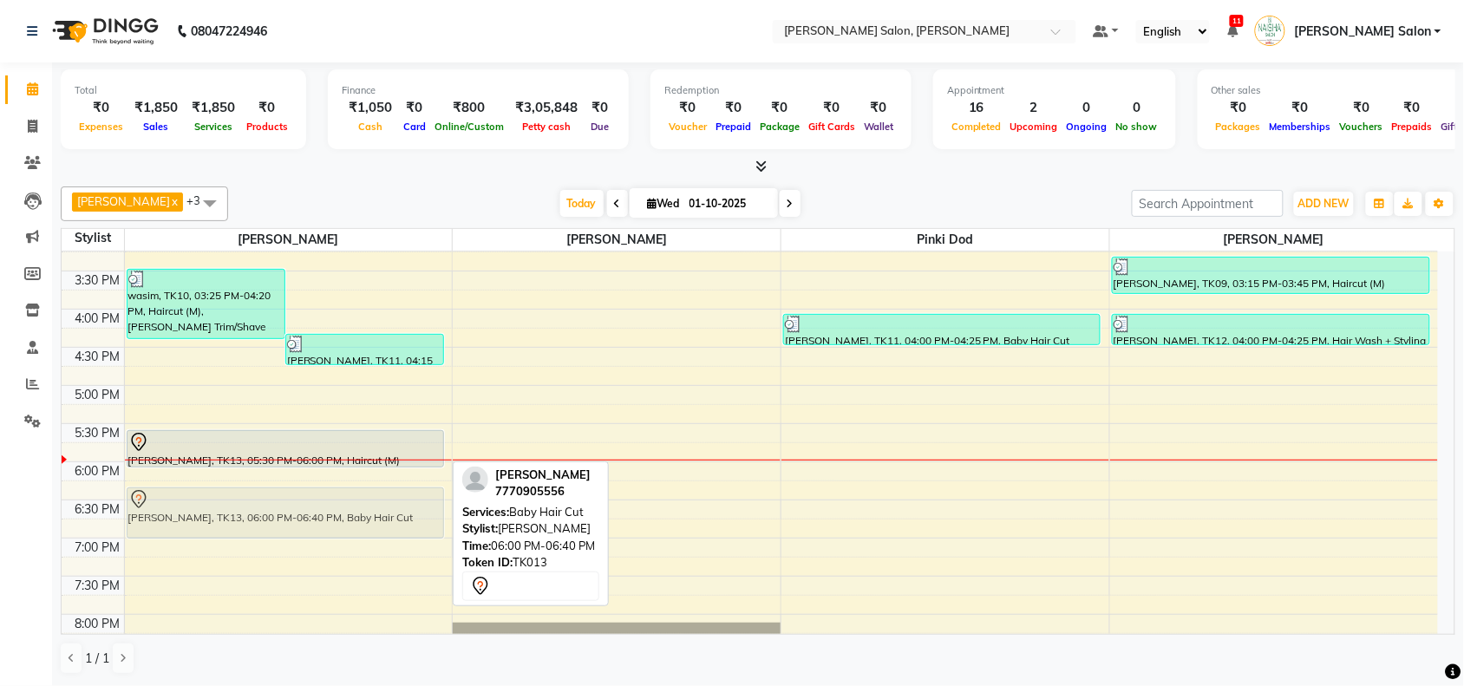
drag, startPoint x: 418, startPoint y: 486, endPoint x: 418, endPoint y: 504, distance: 17.3
click at [418, 507] on div "wasim, TK10, 03:25 PM-04:20 PM, Haircut (M),Beard Trim/Shave Mohamad Atif, TK11…" at bounding box center [289, 309] width 328 height 915
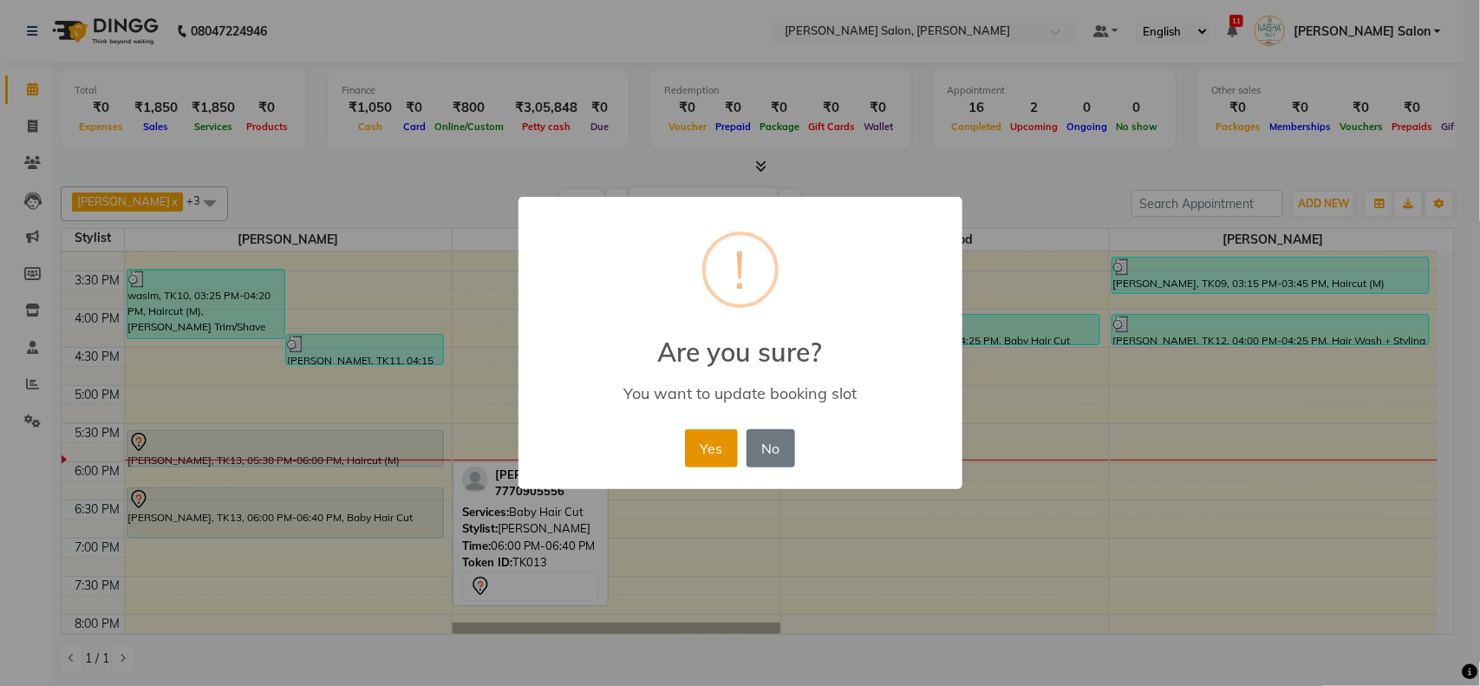
click at [721, 440] on button "Yes" at bounding box center [711, 448] width 53 height 38
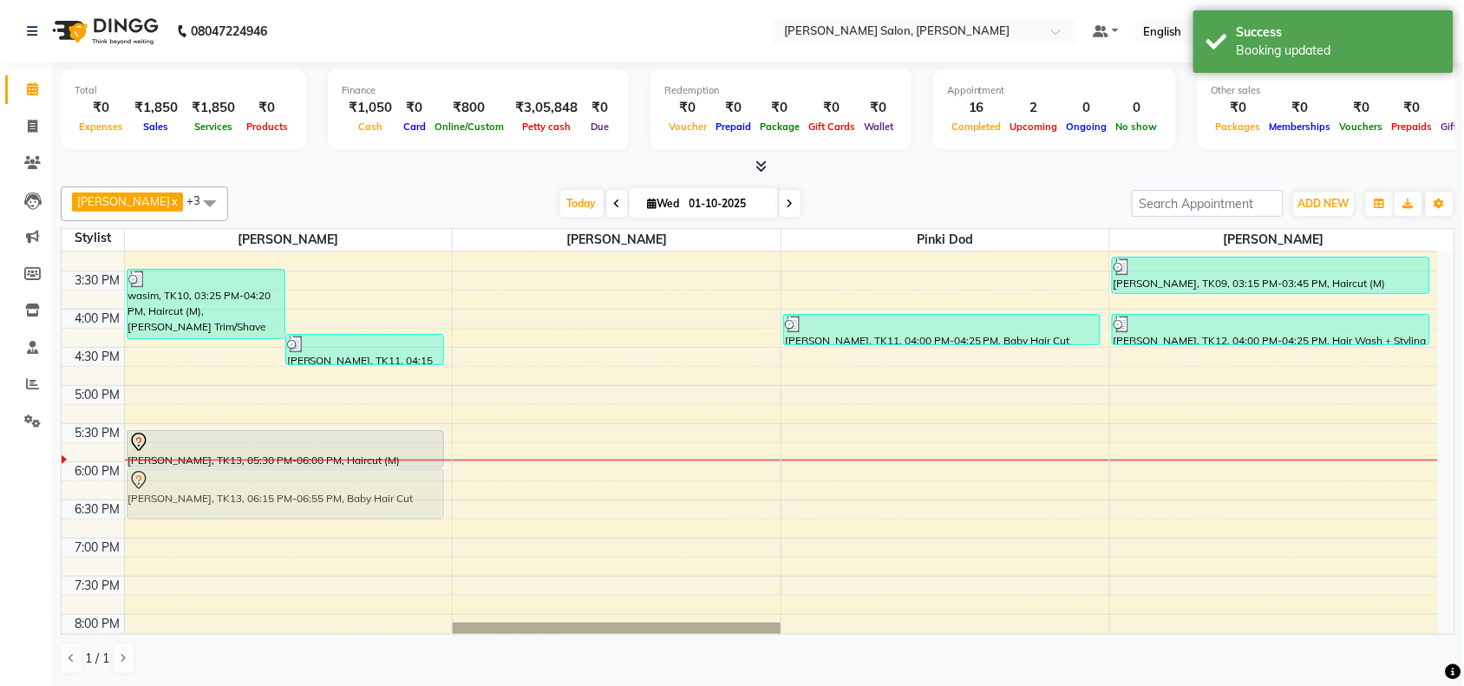
drag, startPoint x: 371, startPoint y: 491, endPoint x: 361, endPoint y: 474, distance: 19.5
click at [361, 474] on div "wasim, TK10, 03:25 PM-04:20 PM, Haircut (M),Beard Trim/Shave Mohamad Atif, TK11…" at bounding box center [289, 309] width 328 height 915
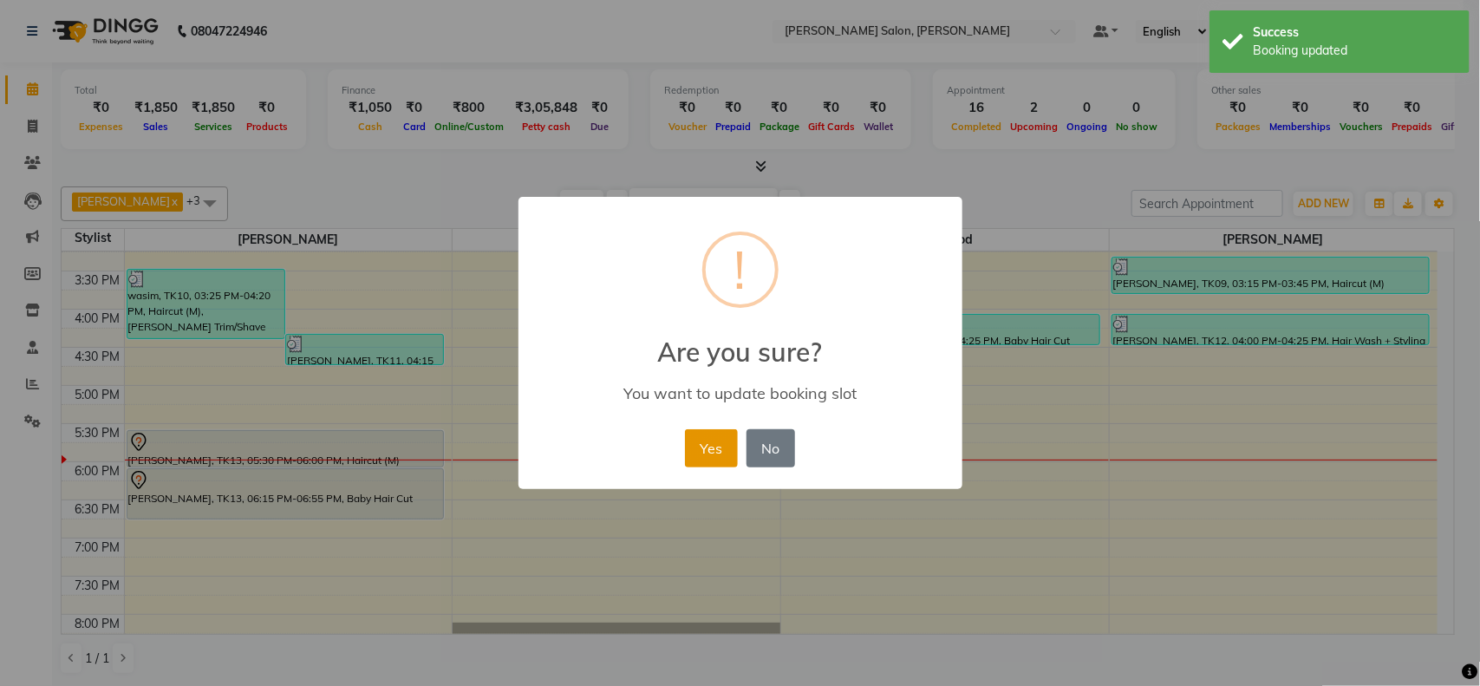
click at [695, 434] on button "Yes" at bounding box center [711, 448] width 53 height 38
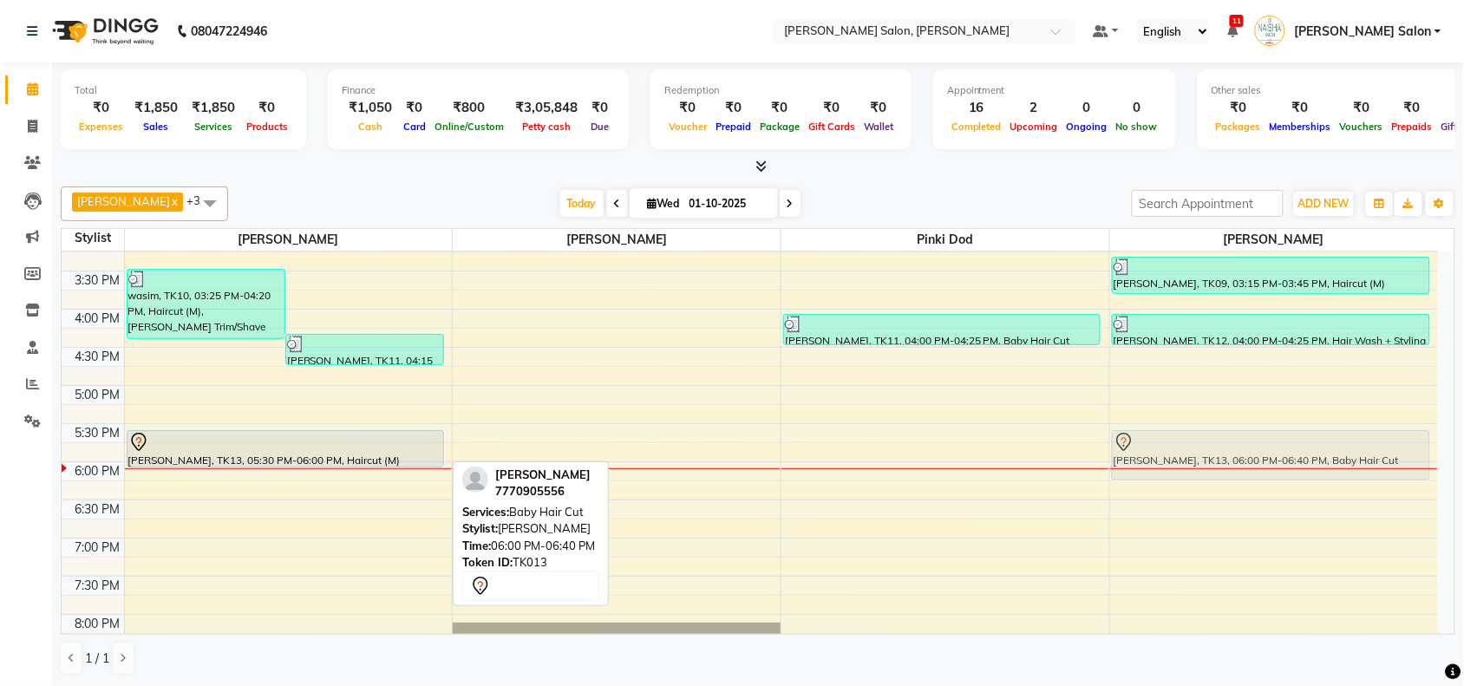
drag, startPoint x: 356, startPoint y: 496, endPoint x: 1328, endPoint y: 457, distance: 972.7
click at [1328, 457] on tr "wasim, TK10, 03:25 PM-04:20 PM, Haircut (M),Beard Trim/Shave Mohamad Atif, TK11…" at bounding box center [750, 309] width 1376 height 915
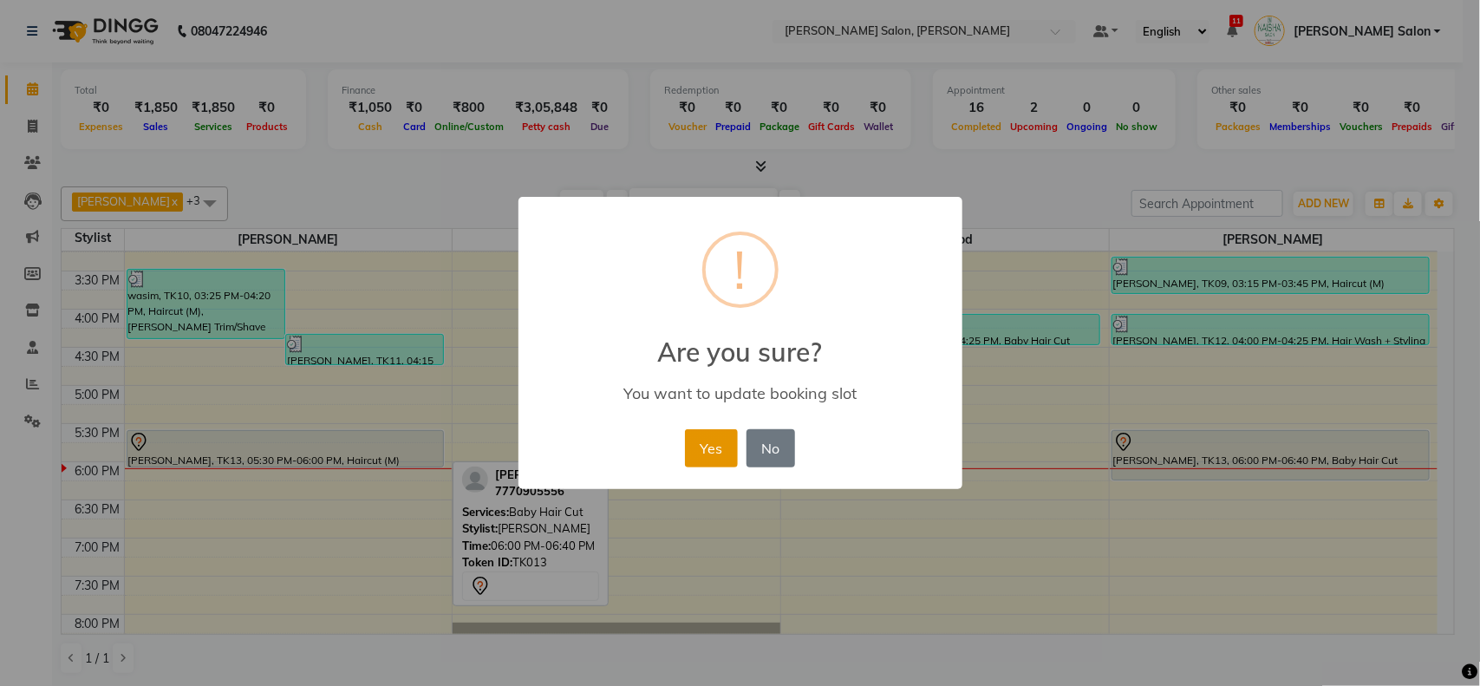
click at [694, 449] on button "Yes" at bounding box center [711, 448] width 53 height 38
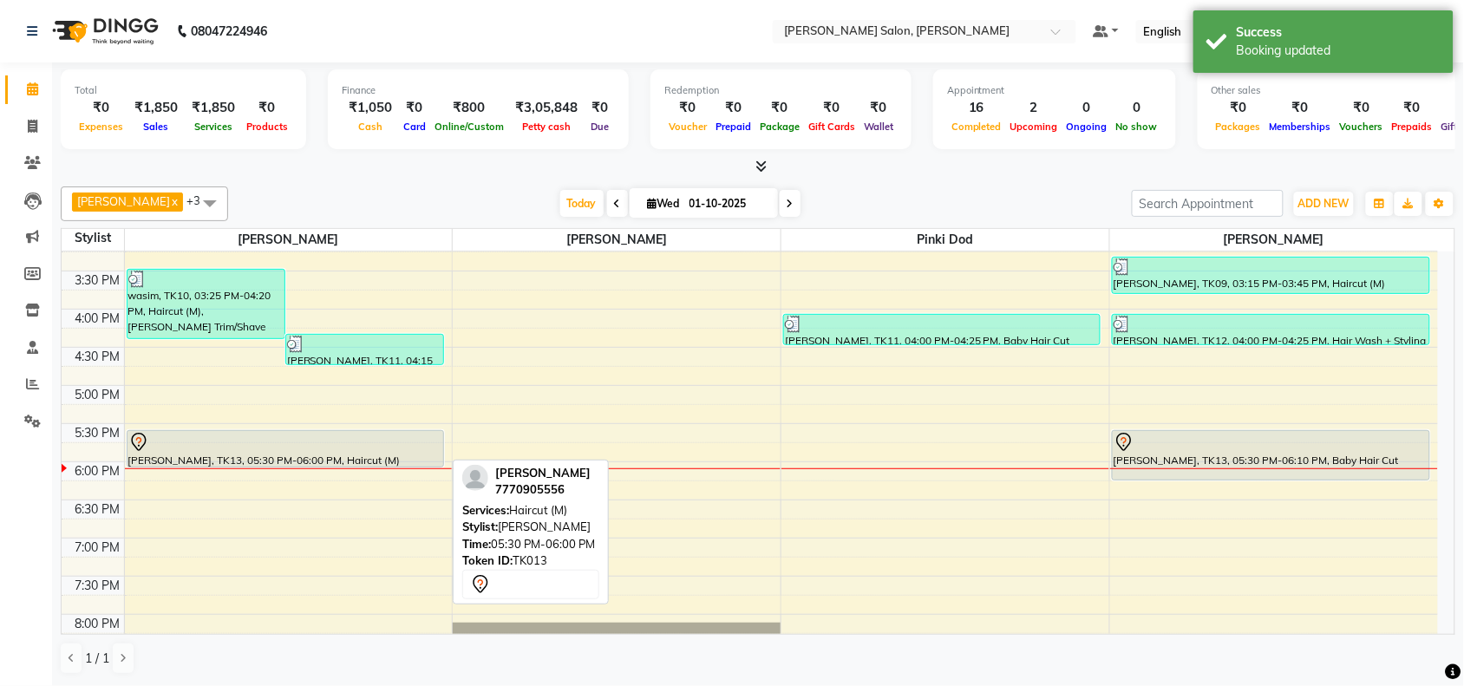
click at [297, 447] on div at bounding box center [285, 442] width 314 height 21
click at [297, 442] on div at bounding box center [285, 442] width 314 height 21
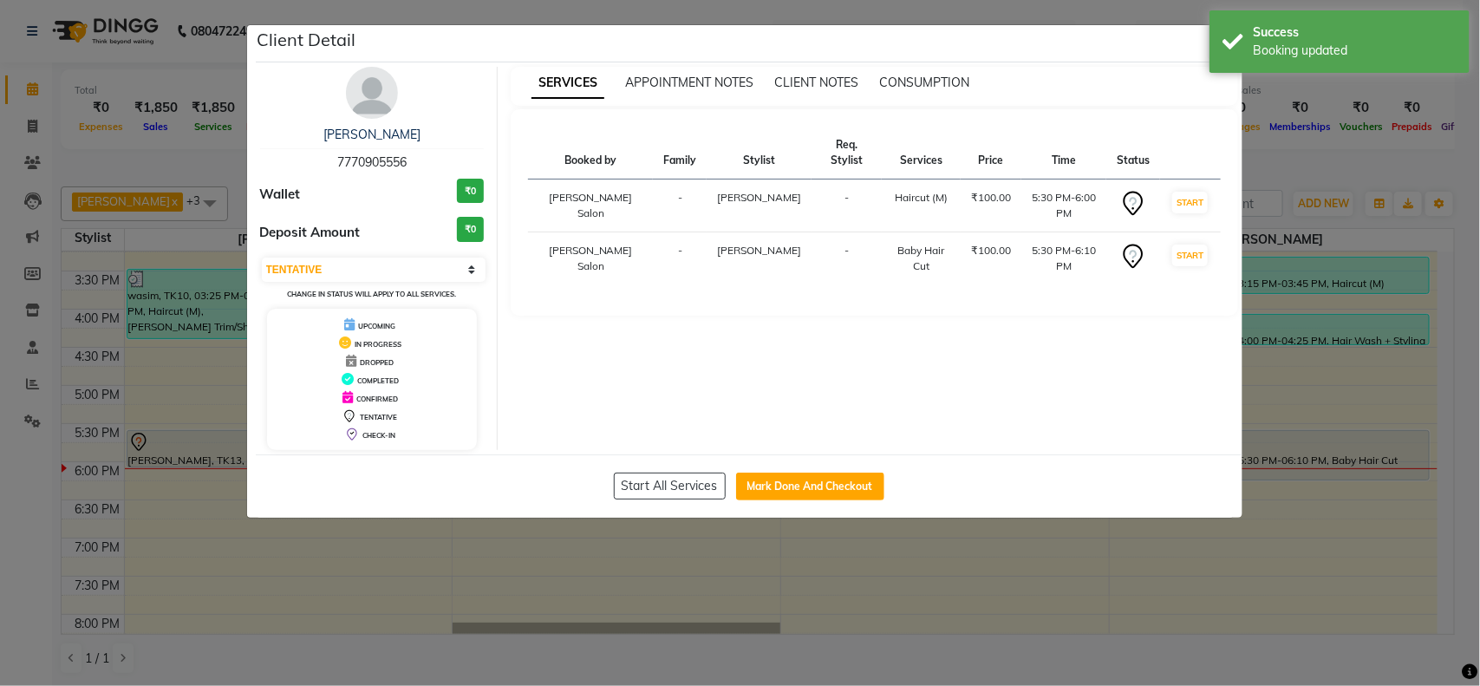
click at [1210, 188] on td "START" at bounding box center [1190, 205] width 60 height 53
click at [1192, 192] on button "START" at bounding box center [1190, 203] width 36 height 22
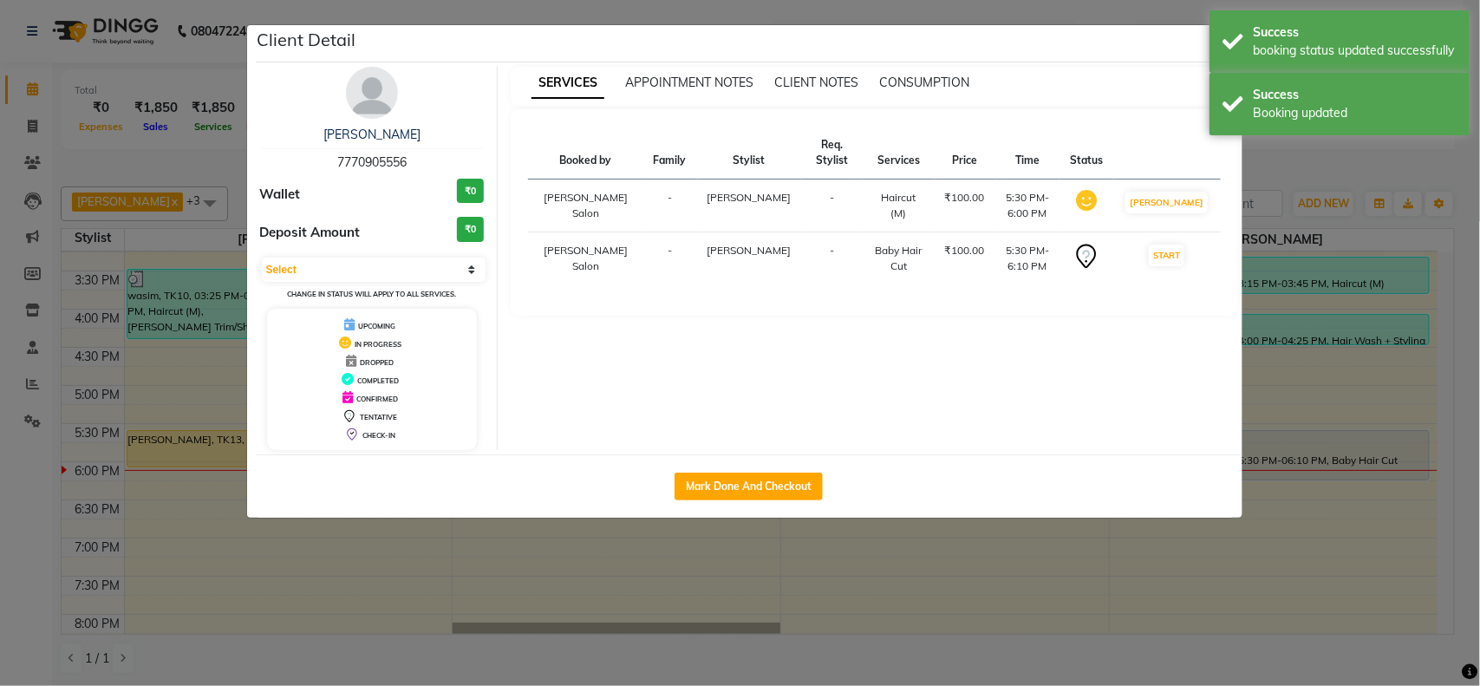
click at [1182, 250] on td "START" at bounding box center [1166, 258] width 107 height 53
click at [1181, 266] on button "START" at bounding box center [1167, 256] width 36 height 22
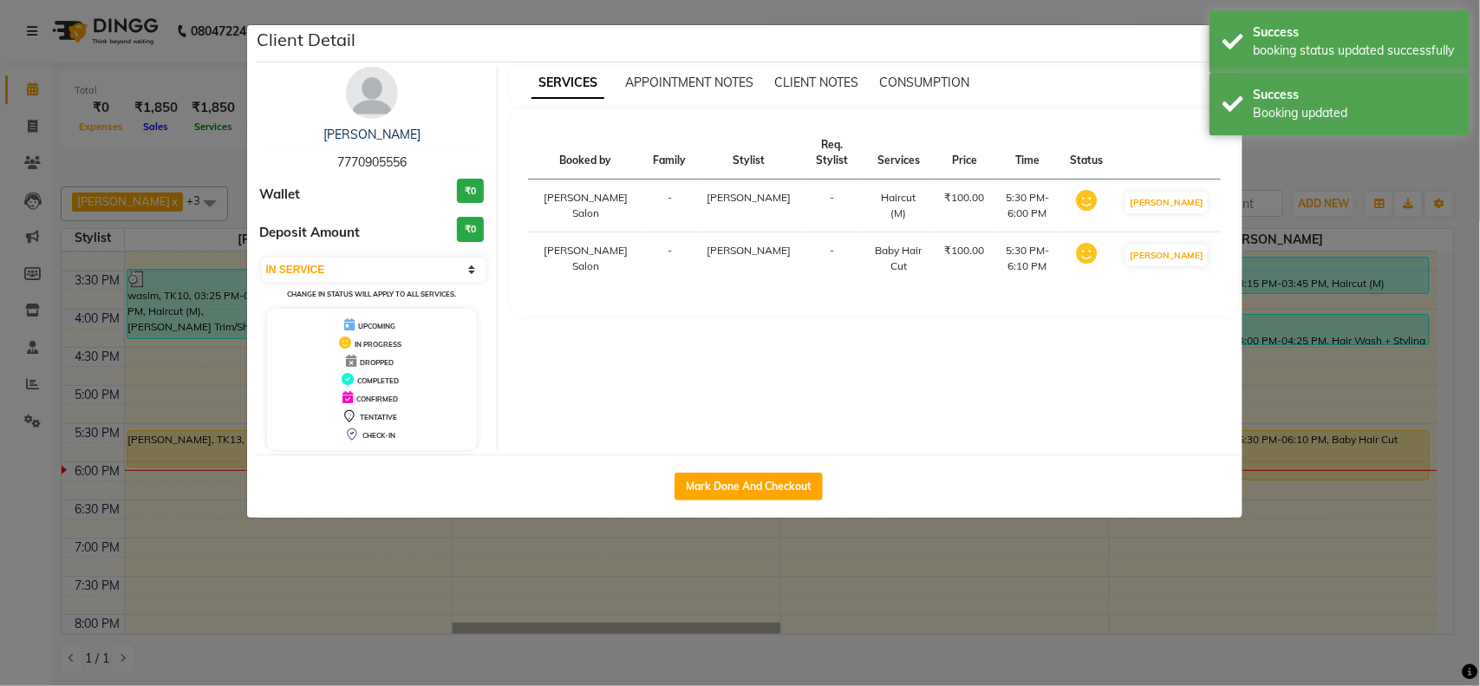
drag, startPoint x: 1267, startPoint y: 678, endPoint x: 1216, endPoint y: 633, distance: 67.5
click at [1264, 673] on ngb-modal-window "Client Detail Rituraj verma 7770905556 Wallet ₹0 Deposit Amount ₹0 Select IN SE…" at bounding box center [740, 343] width 1480 height 686
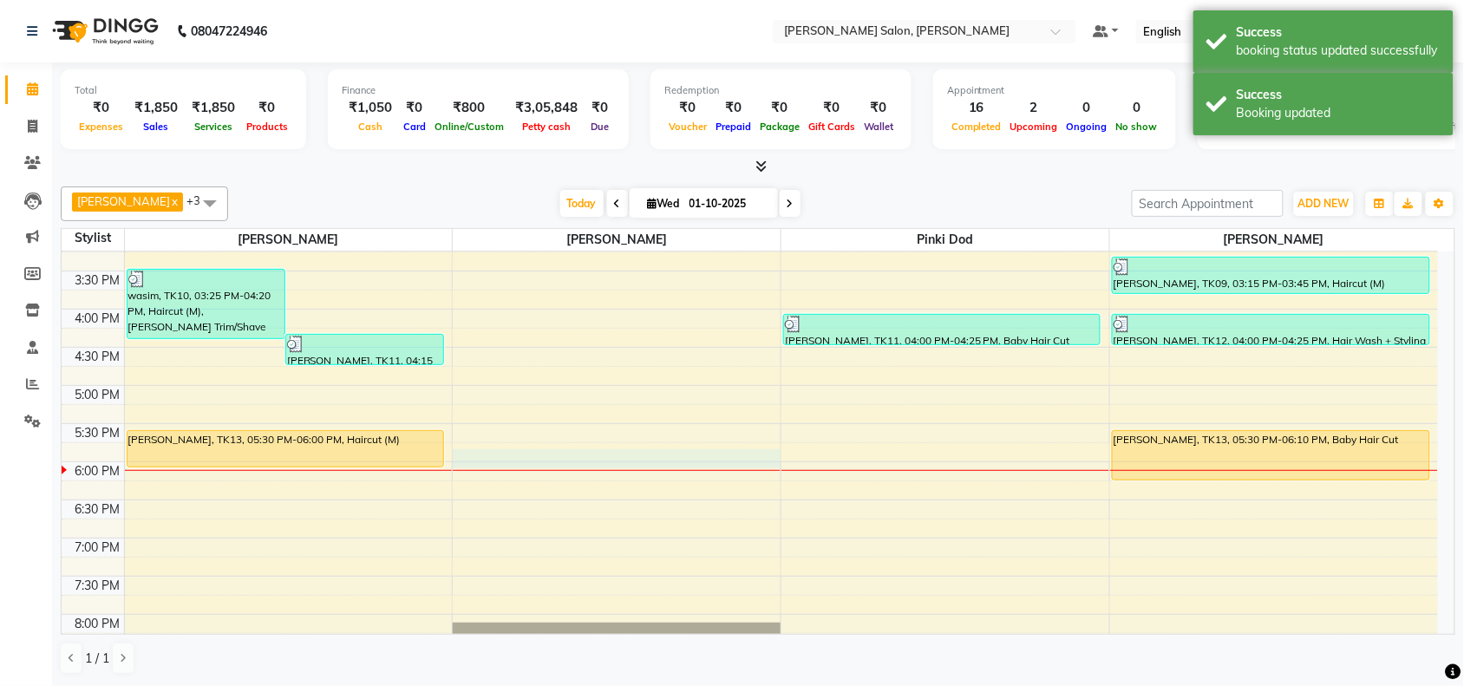
click at [626, 455] on div "10:00 AM 10:30 AM 11:00 AM 11:30 AM 12:00 PM 12:30 PM 1:00 PM 1:30 PM 2:00 PM 2…" at bounding box center [750, 309] width 1376 height 915
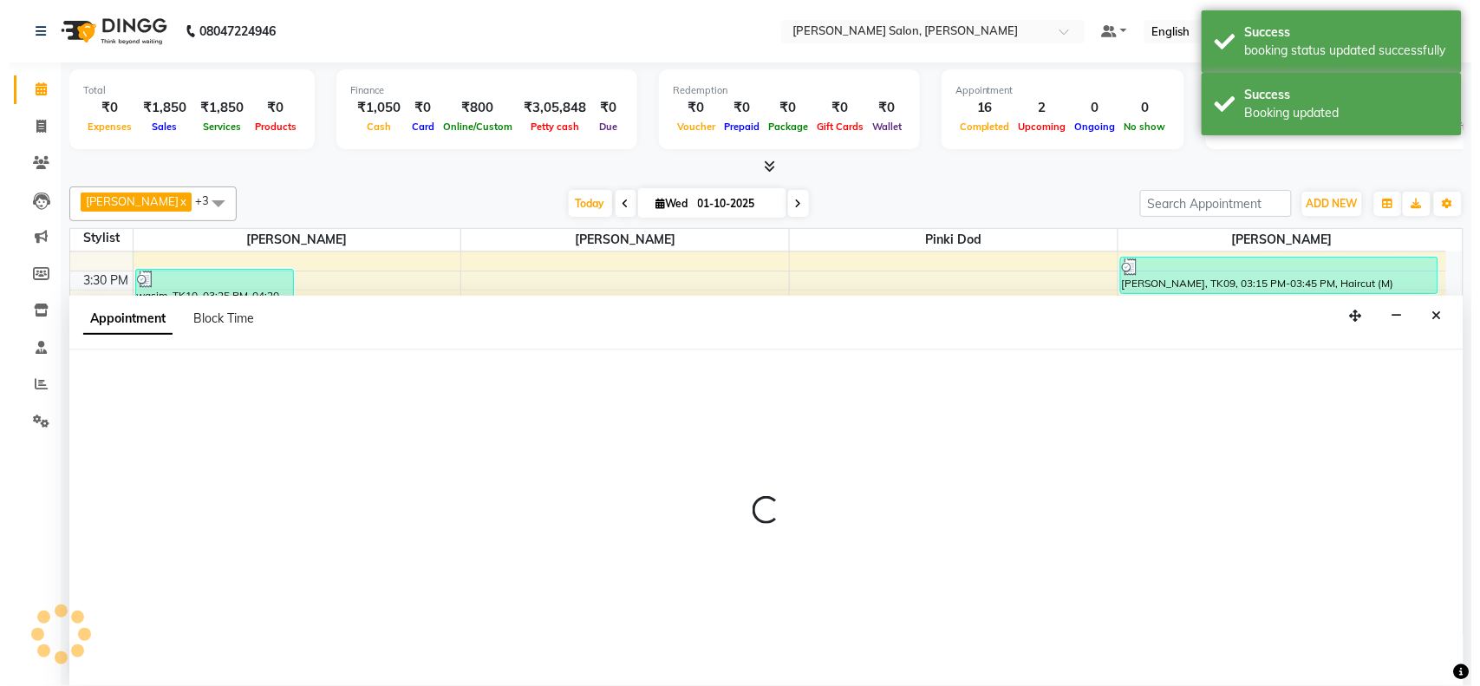
scroll to position [1, 0]
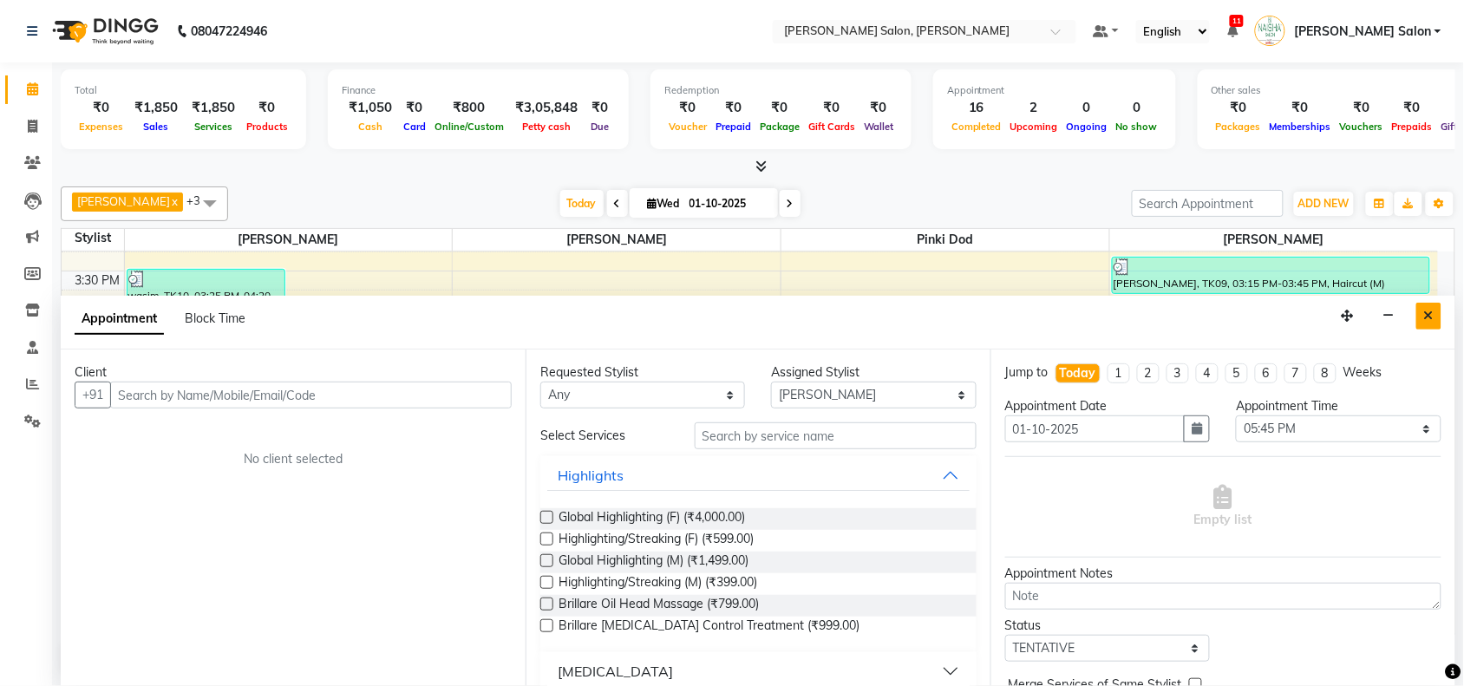
click at [1437, 321] on button "Close" at bounding box center [1428, 316] width 25 height 27
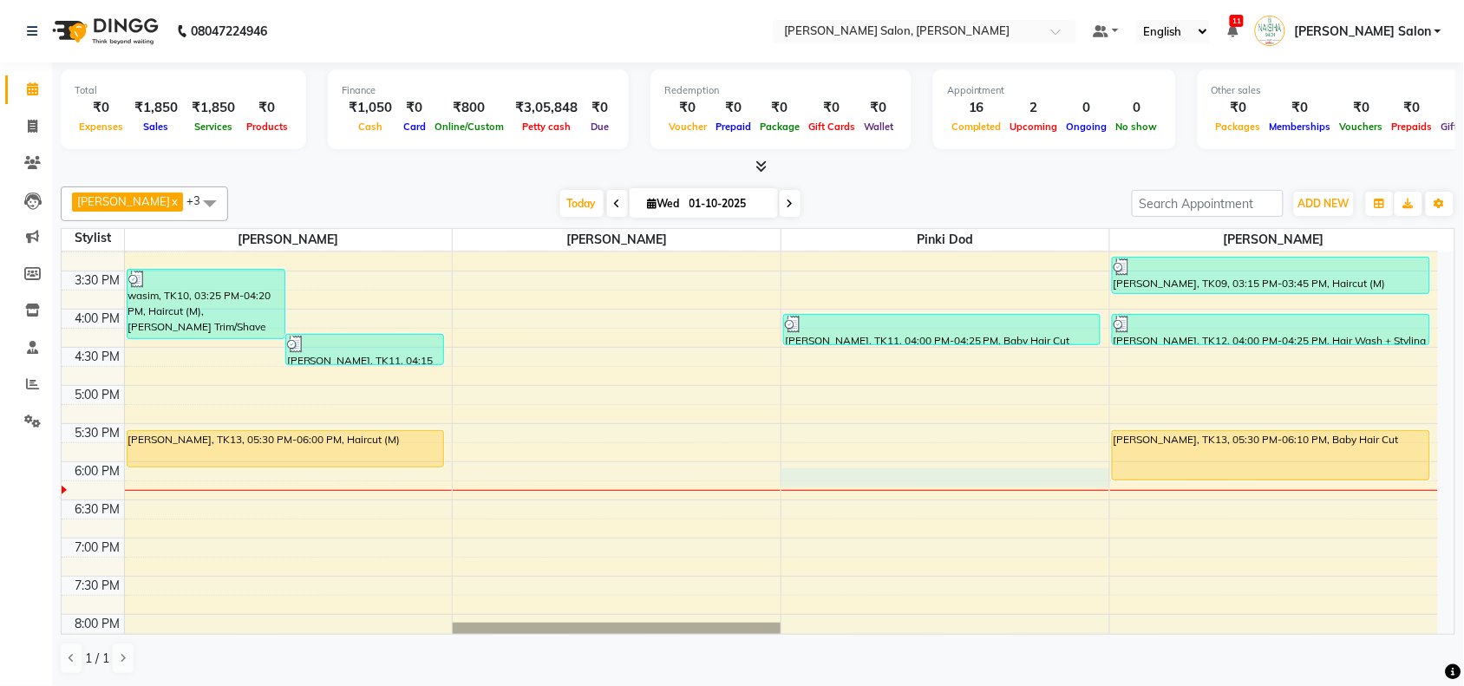
click at [977, 478] on div "10:00 AM 10:30 AM 11:00 AM 11:30 AM 12:00 PM 12:30 PM 1:00 PM 1:30 PM 2:00 PM 2…" at bounding box center [750, 309] width 1376 height 915
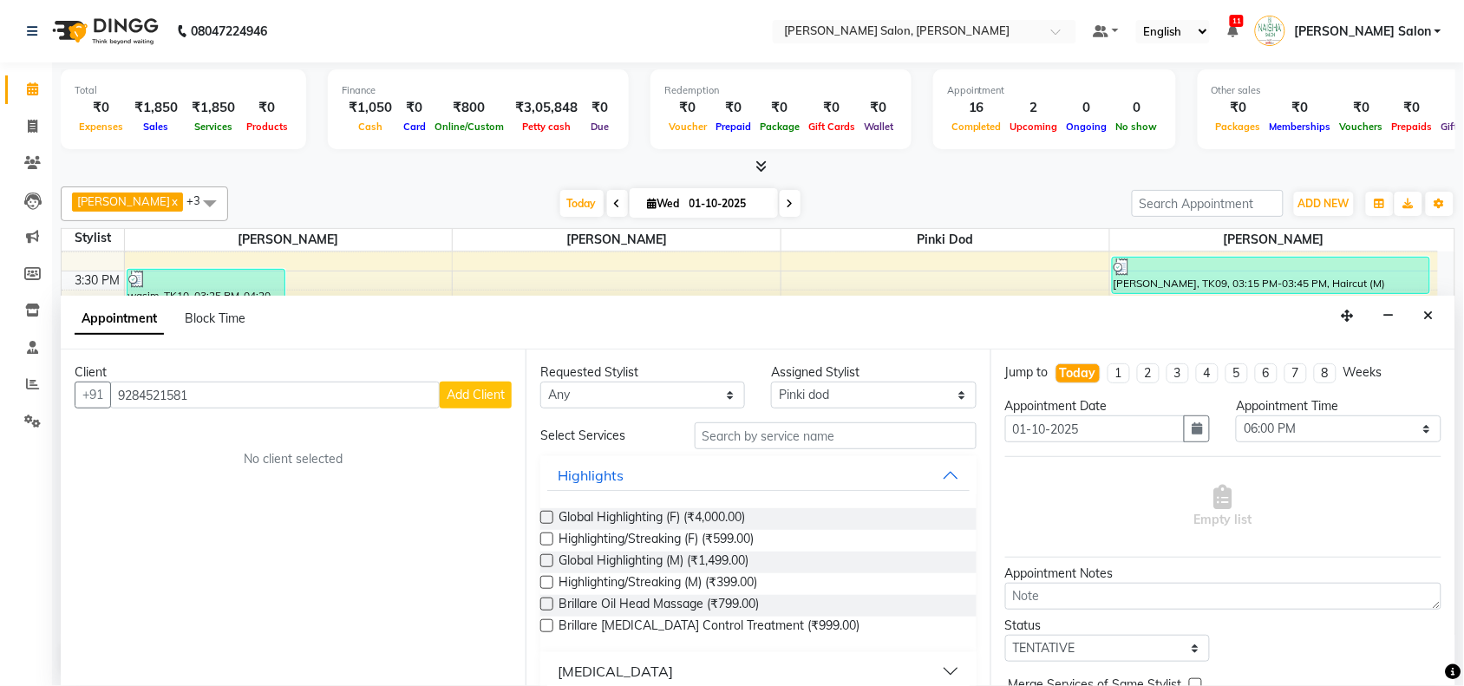
click at [479, 401] on span "Add Client" at bounding box center [476, 395] width 58 height 16
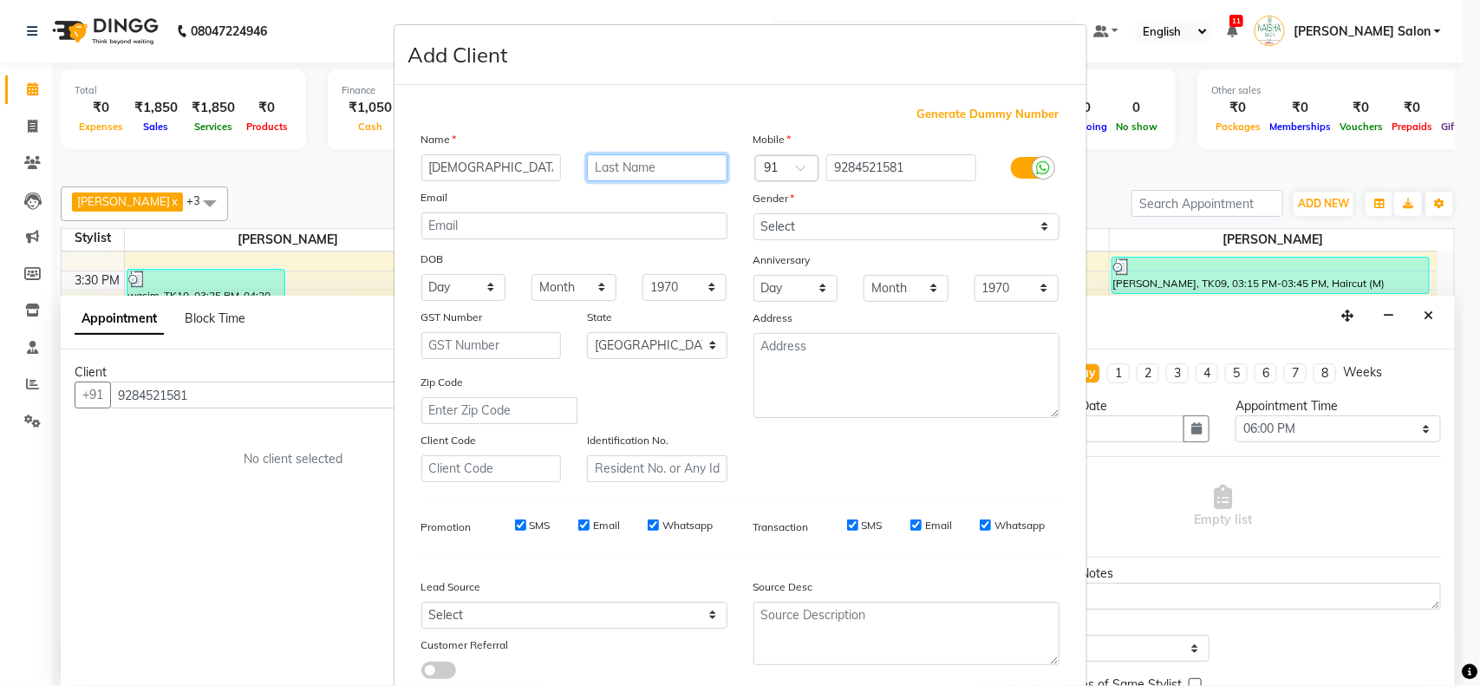
click at [648, 167] on input "text" at bounding box center [657, 167] width 140 height 27
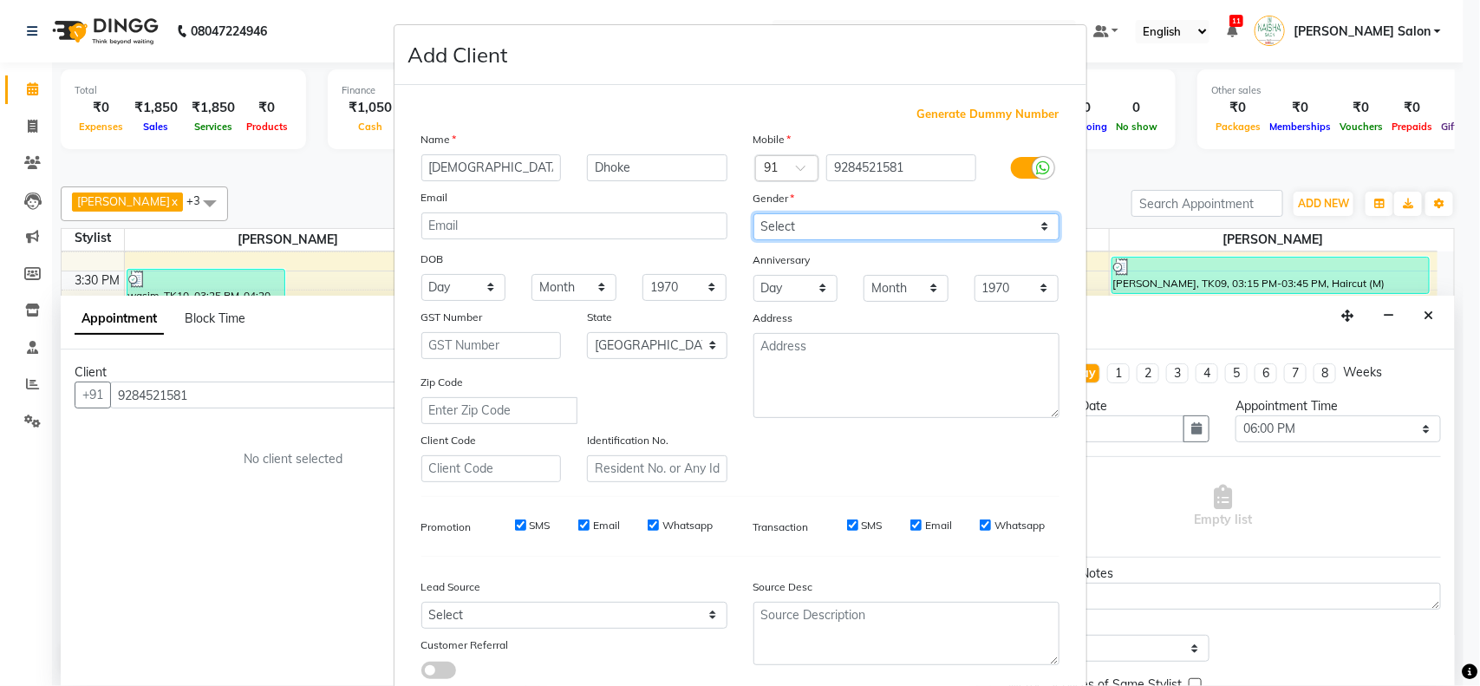
click at [877, 226] on select "Select Male Female Other Prefer Not To Say" at bounding box center [906, 226] width 306 height 27
click at [753, 213] on select "Select Male Female Other Prefer Not To Say" at bounding box center [906, 226] width 306 height 27
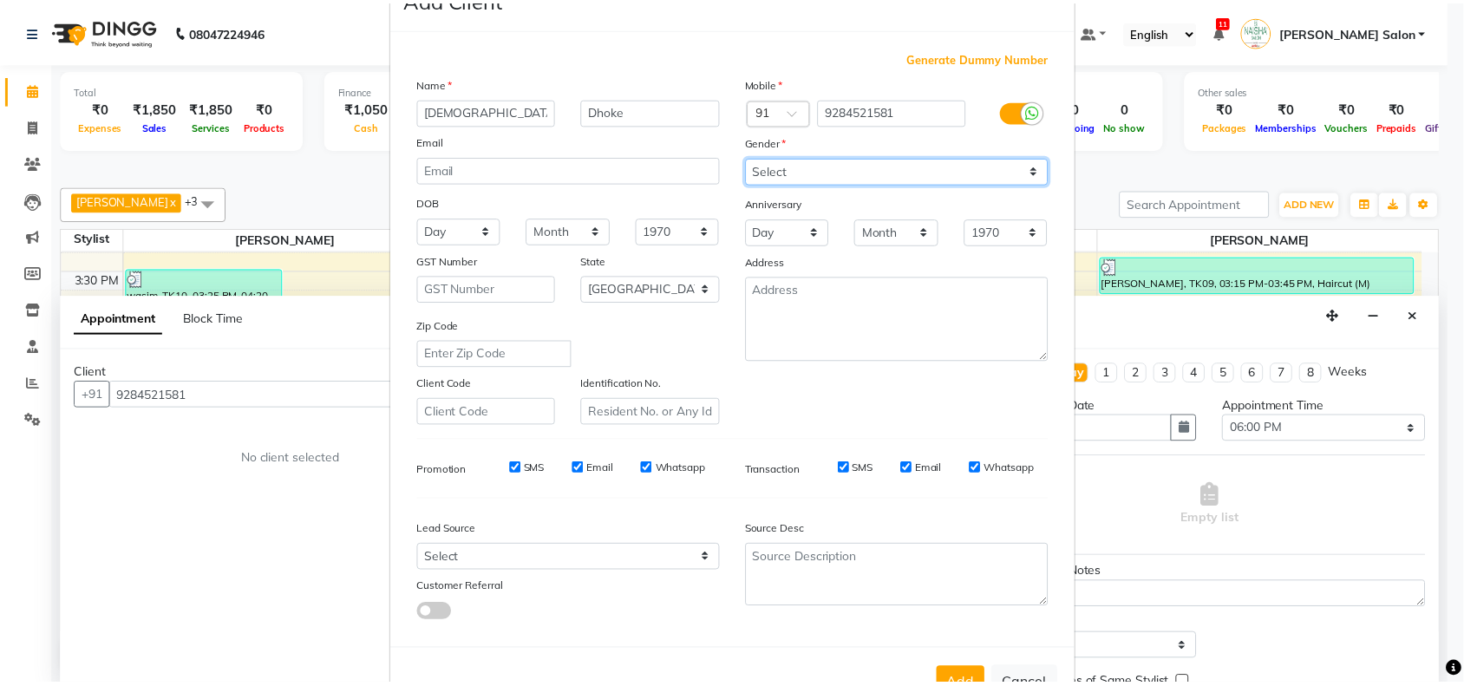
scroll to position [108, 0]
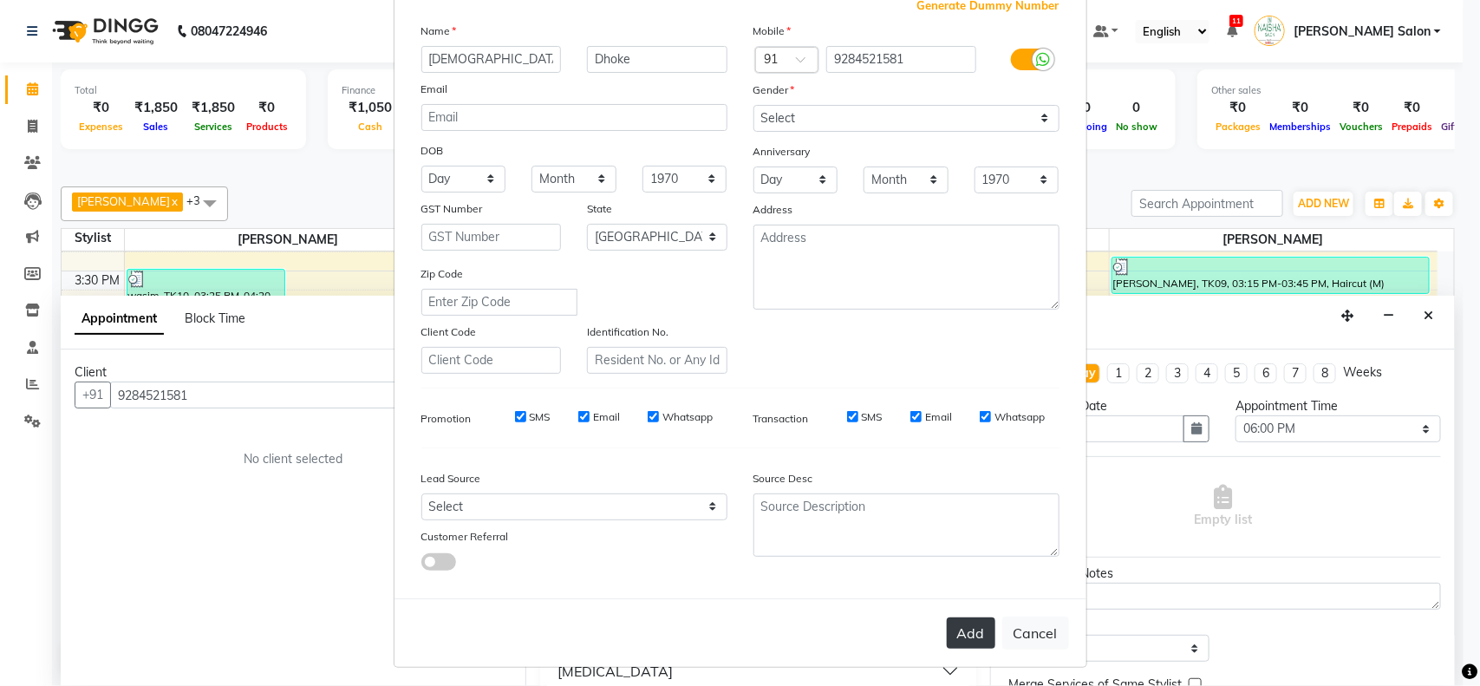
click at [952, 629] on button "Add" at bounding box center [971, 632] width 49 height 31
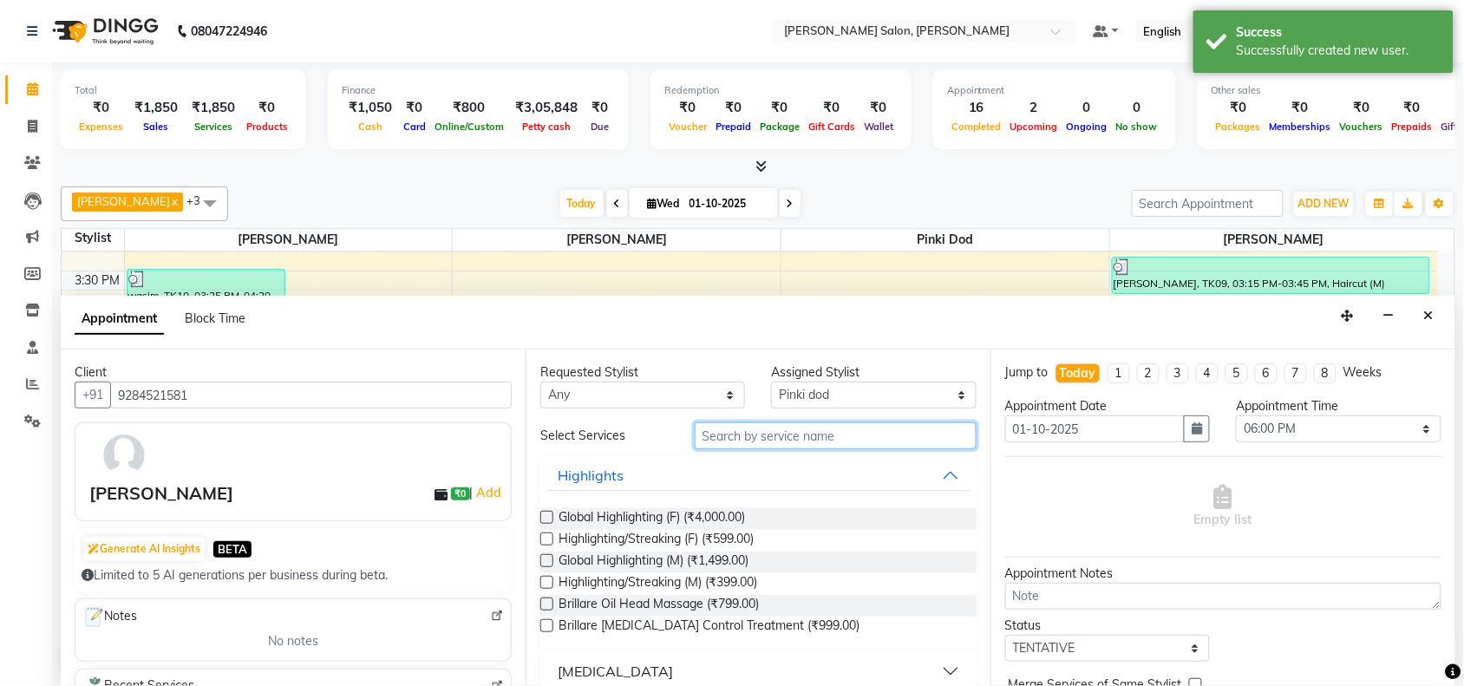
click at [825, 440] on input "text" at bounding box center [835, 435] width 282 height 27
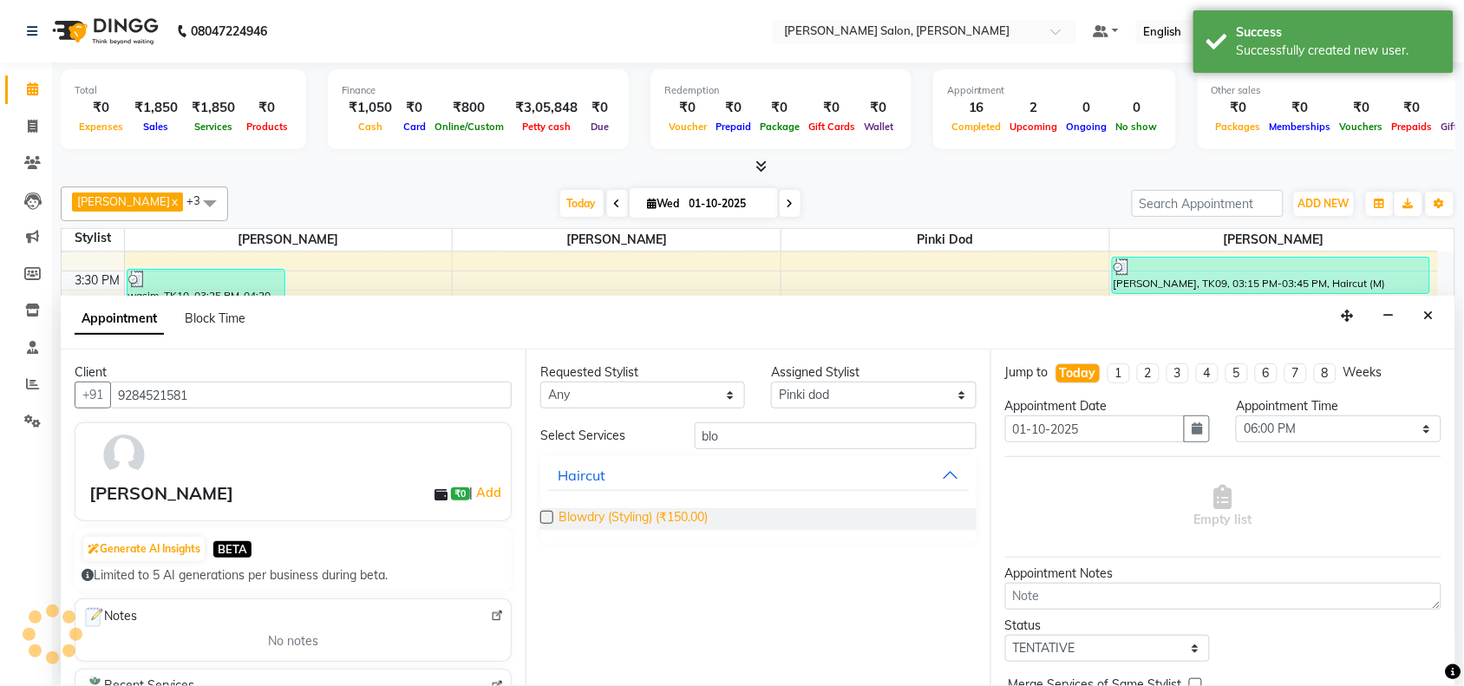
click at [676, 520] on span "Blowdry (Styling) (₹150.00)" at bounding box center [632, 519] width 149 height 22
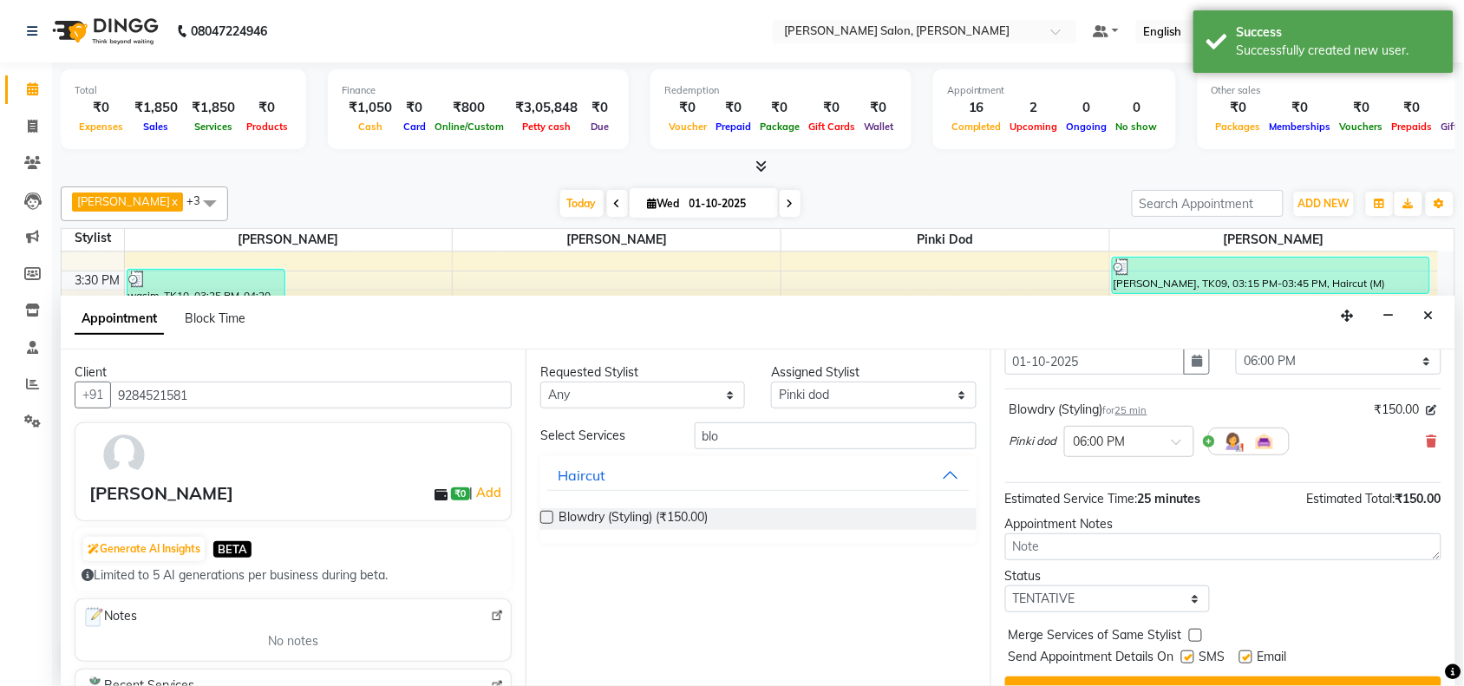
scroll to position [104, 0]
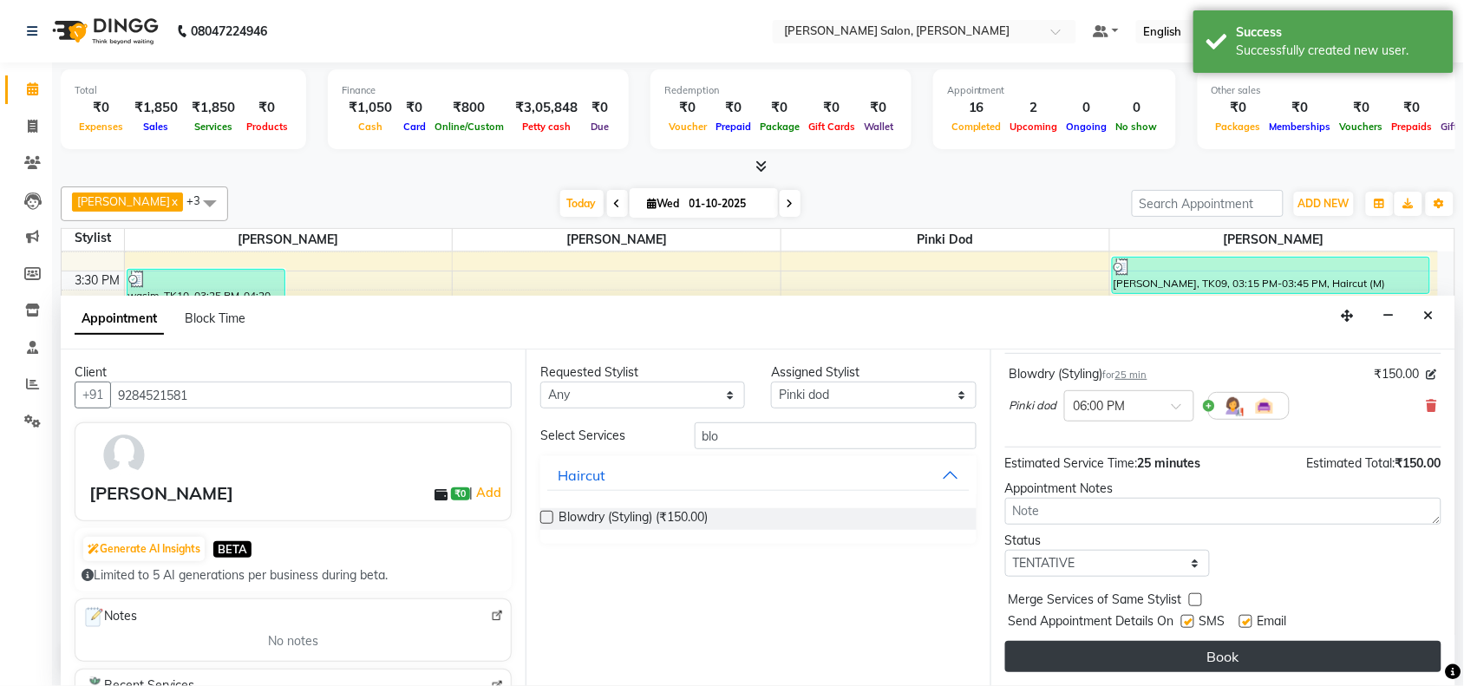
click at [1160, 655] on button "Book" at bounding box center [1223, 656] width 436 height 31
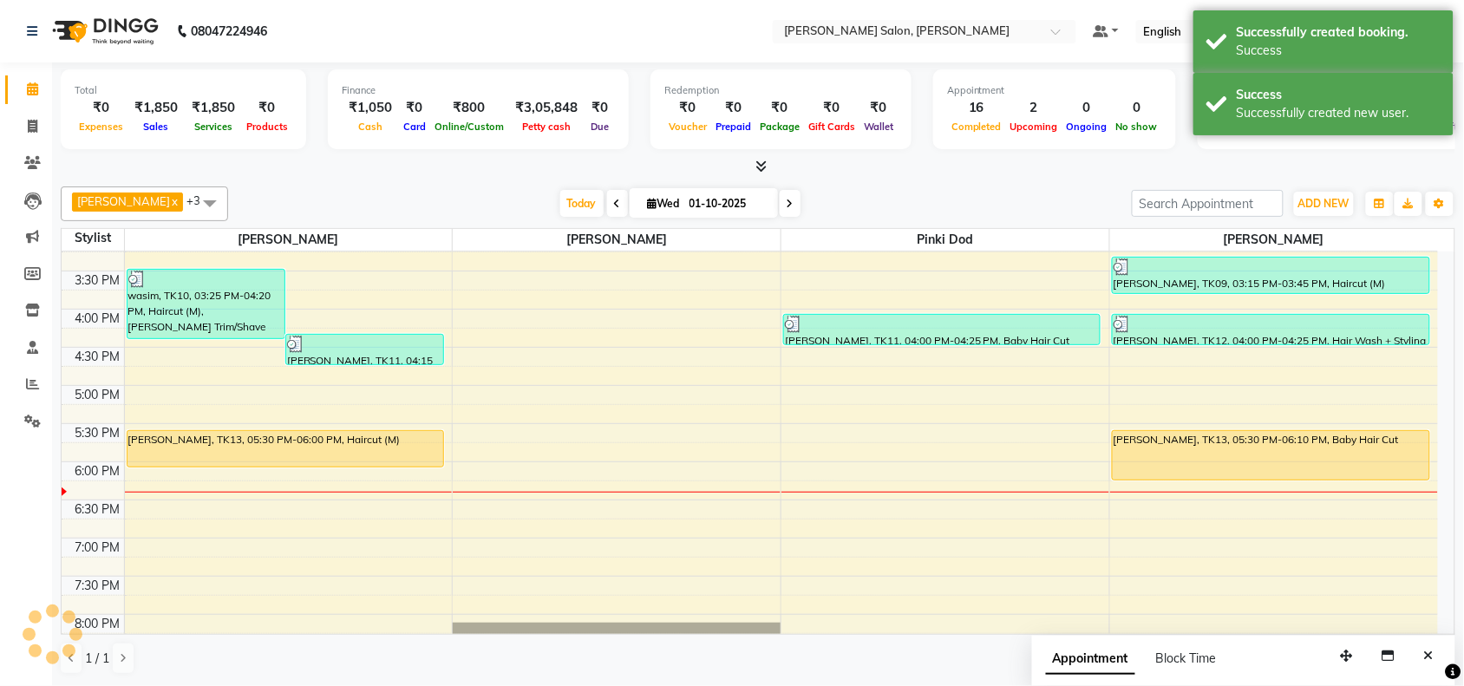
scroll to position [0, 0]
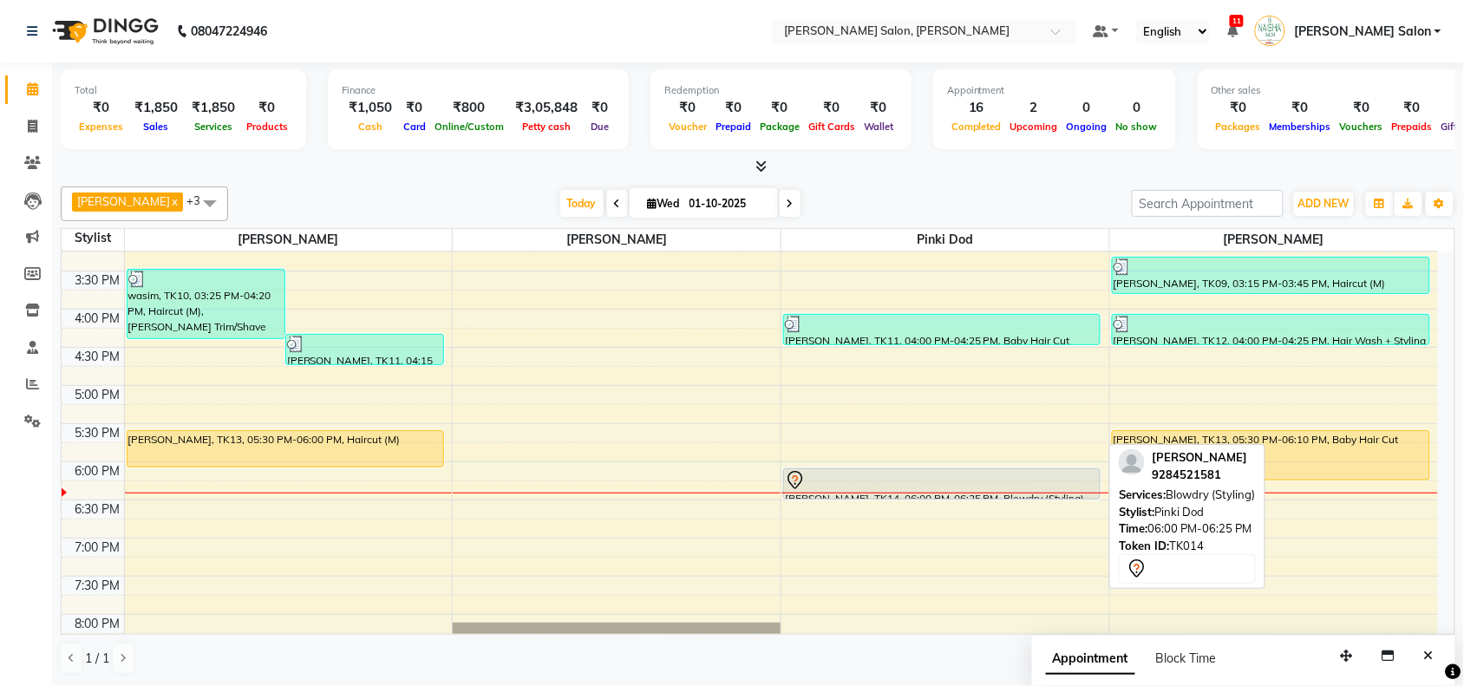
click at [825, 482] on div at bounding box center [942, 480] width 314 height 21
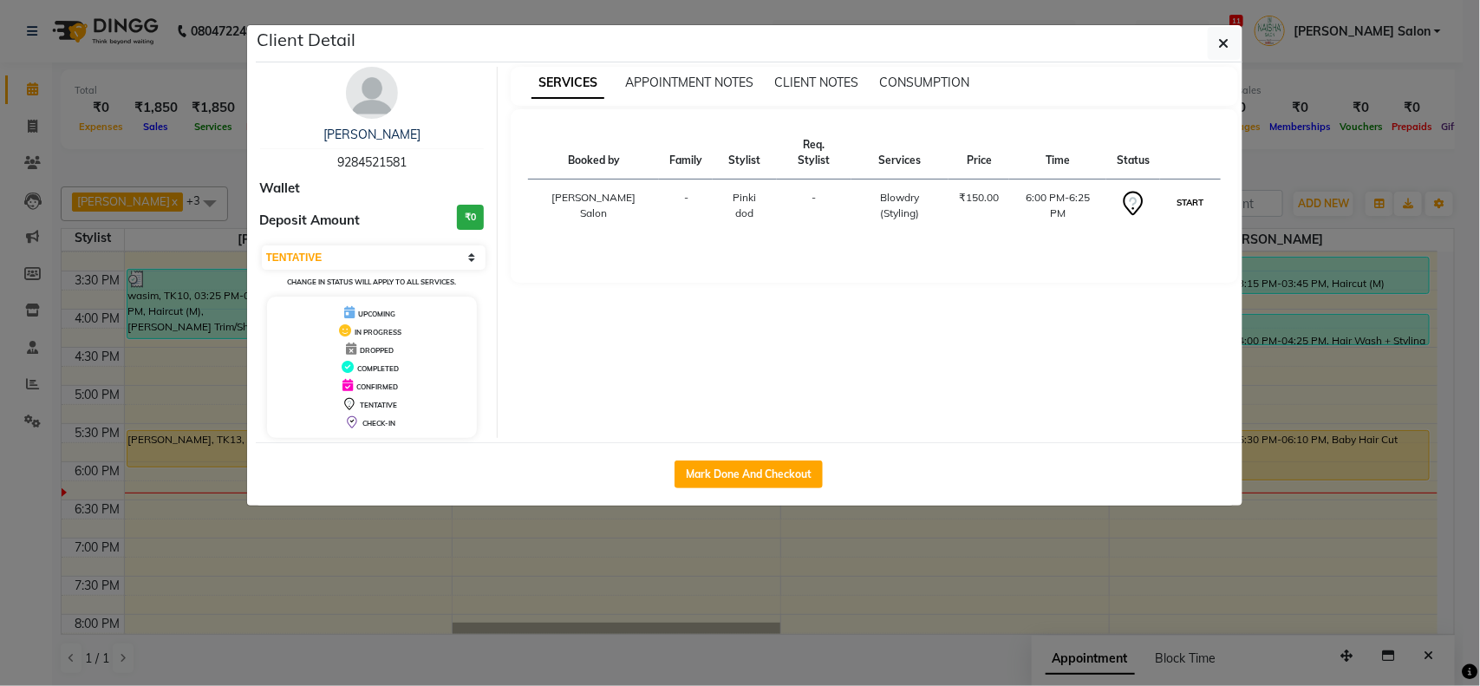
click at [1192, 192] on button "START" at bounding box center [1190, 203] width 36 height 22
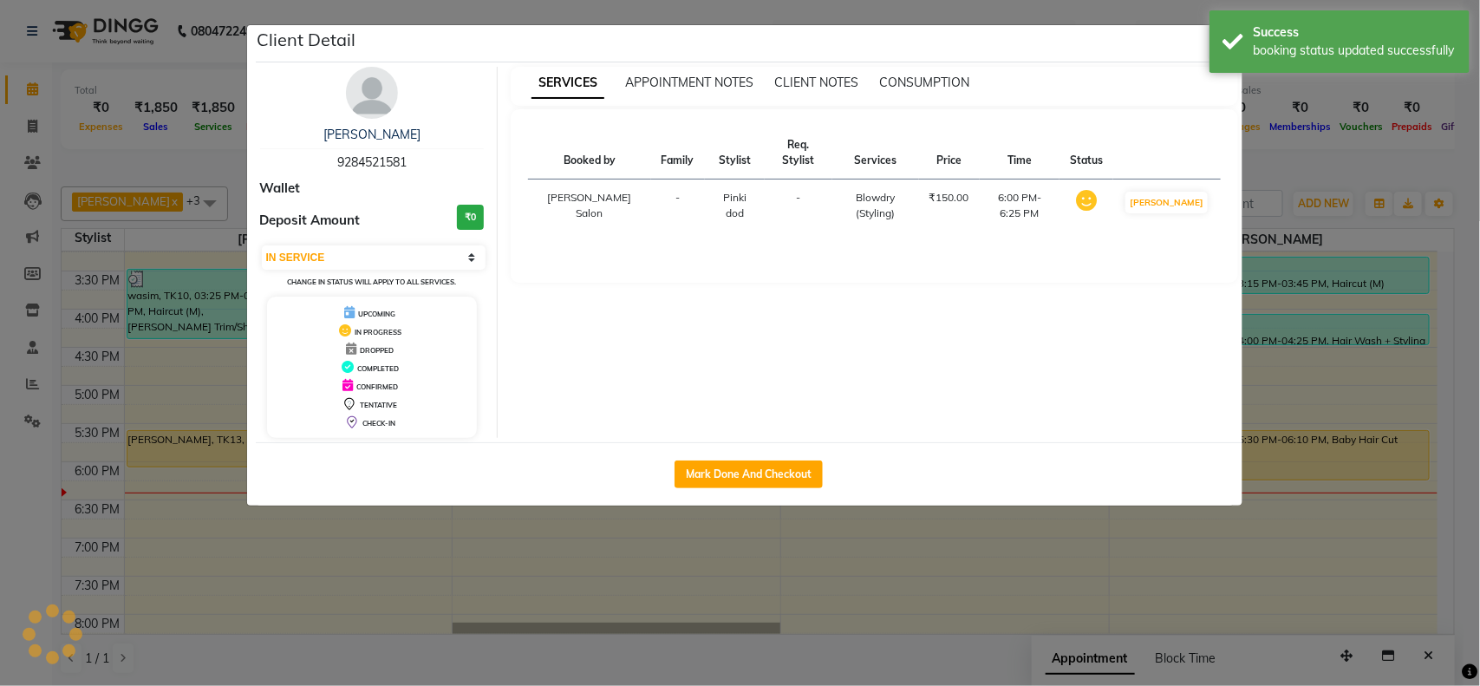
click at [1375, 552] on ngb-modal-window "Client Detail Vashnavi Dhoke 9284521581 Wallet Deposit Amount ₹0 Select IN SERV…" at bounding box center [740, 343] width 1480 height 686
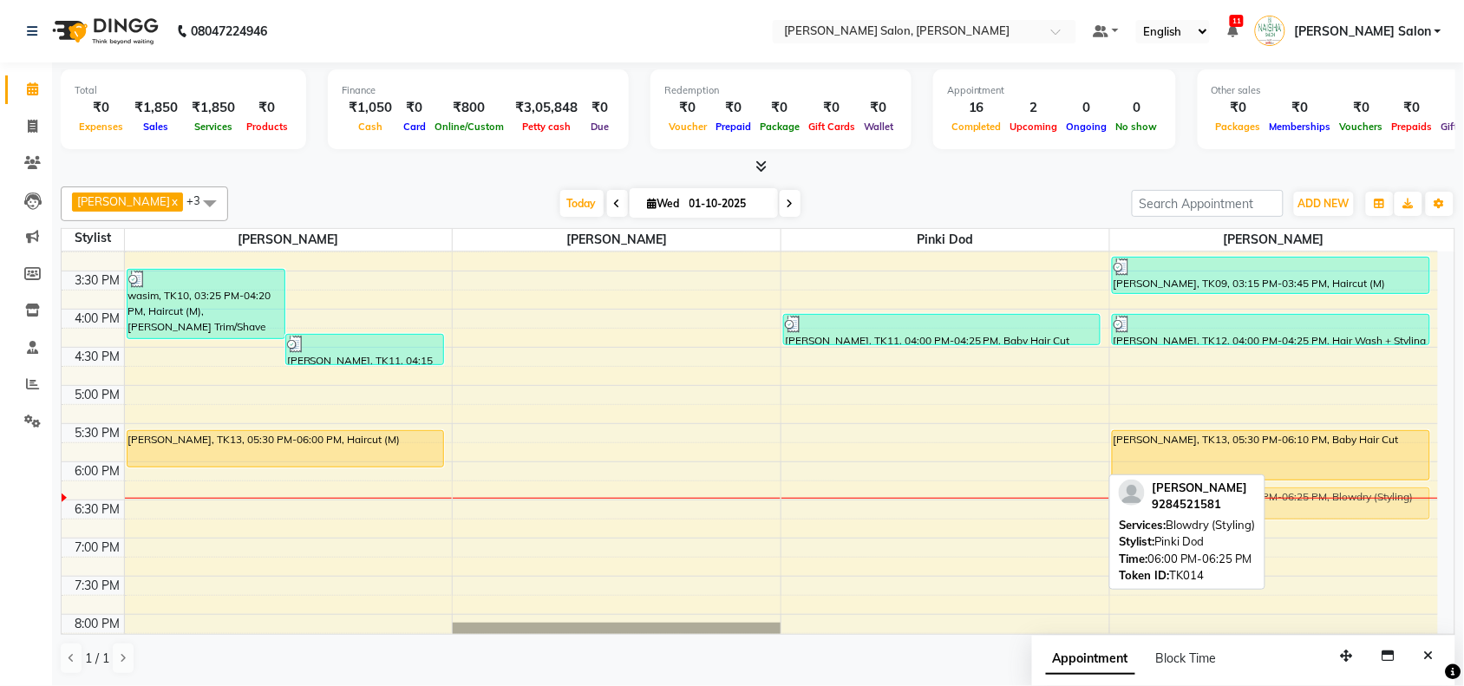
drag, startPoint x: 834, startPoint y: 473, endPoint x: 1151, endPoint y: 492, distance: 317.9
click at [1151, 492] on div "Pawan chauhan x Vasudev Gaikwad x Pragya Nagrale x Pinki dod x +3 Select All Na…" at bounding box center [758, 430] width 1394 height 502
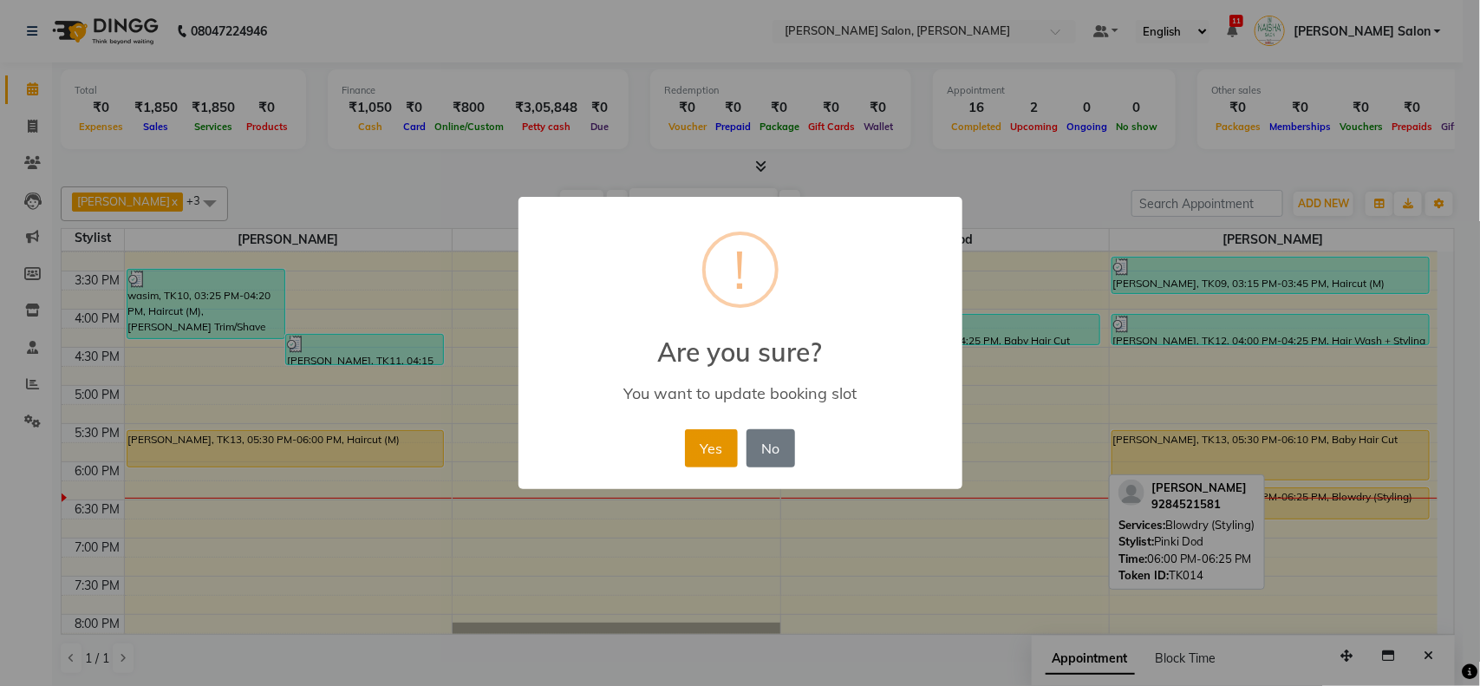
click at [725, 451] on button "Yes" at bounding box center [711, 448] width 53 height 38
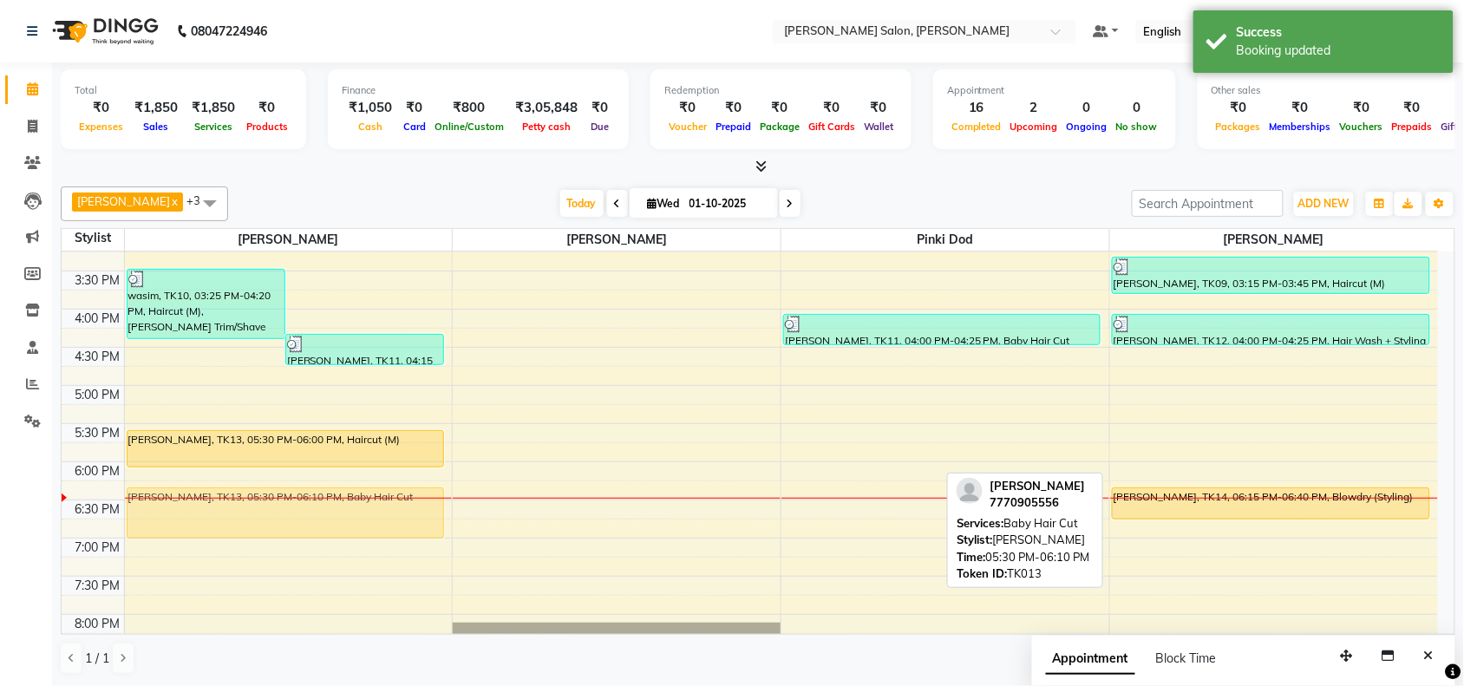
drag, startPoint x: 1138, startPoint y: 439, endPoint x: 163, endPoint y: 479, distance: 975.4
click at [163, 479] on tr "wasim, TK10, 03:25 PM-04:20 PM, Haircut (M),Beard Trim/Shave Mohamad Atif, TK11…" at bounding box center [750, 309] width 1376 height 915
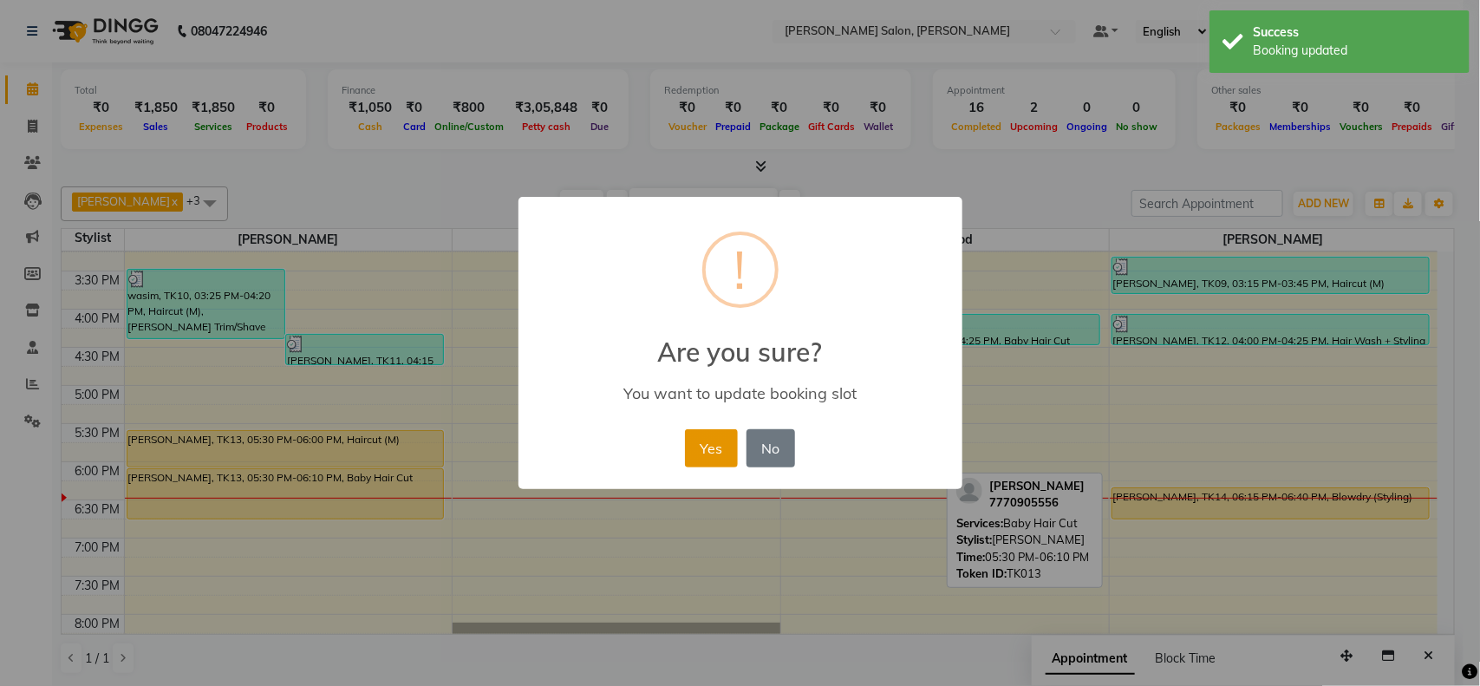
click at [712, 449] on button "Yes" at bounding box center [711, 448] width 53 height 38
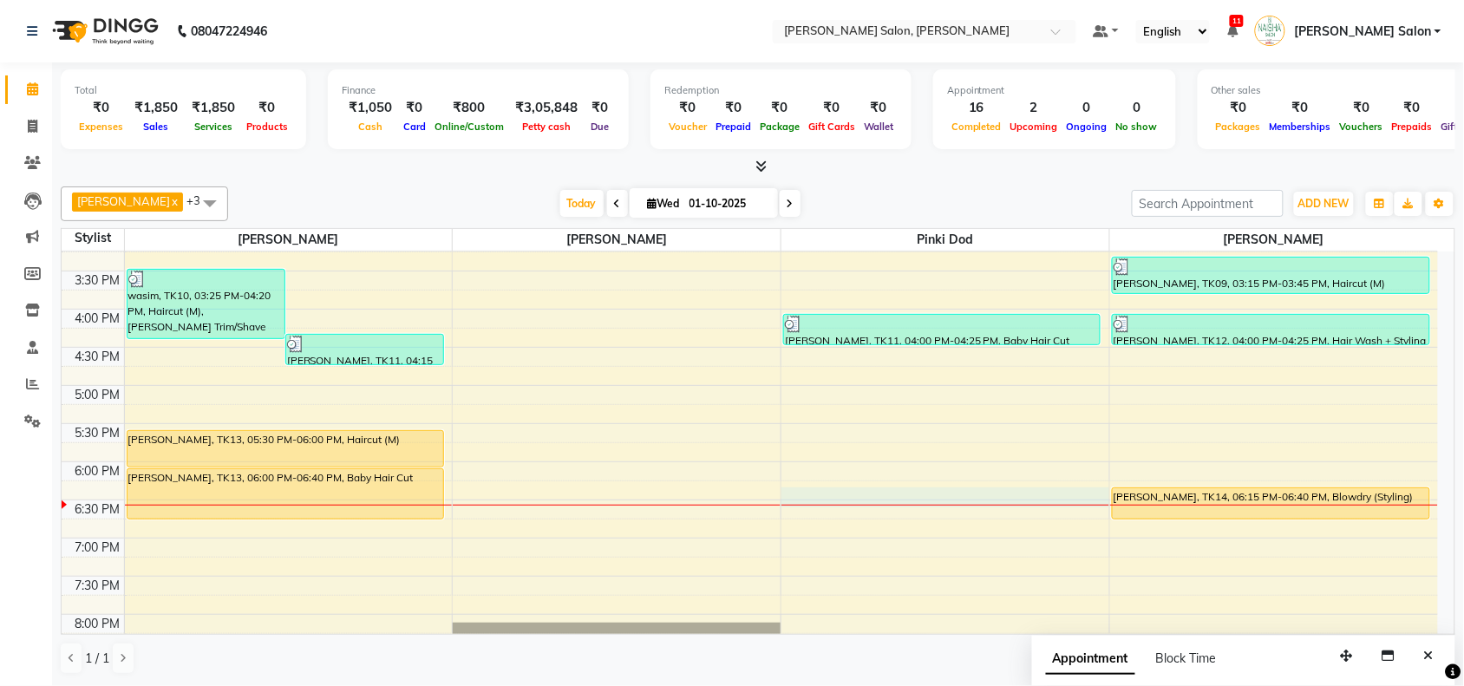
click at [1081, 507] on div "10:00 AM 10:30 AM 11:00 AM 11:30 AM 12:00 PM 12:30 PM 1:00 PM 1:30 PM 2:00 PM 2…" at bounding box center [750, 309] width 1376 height 915
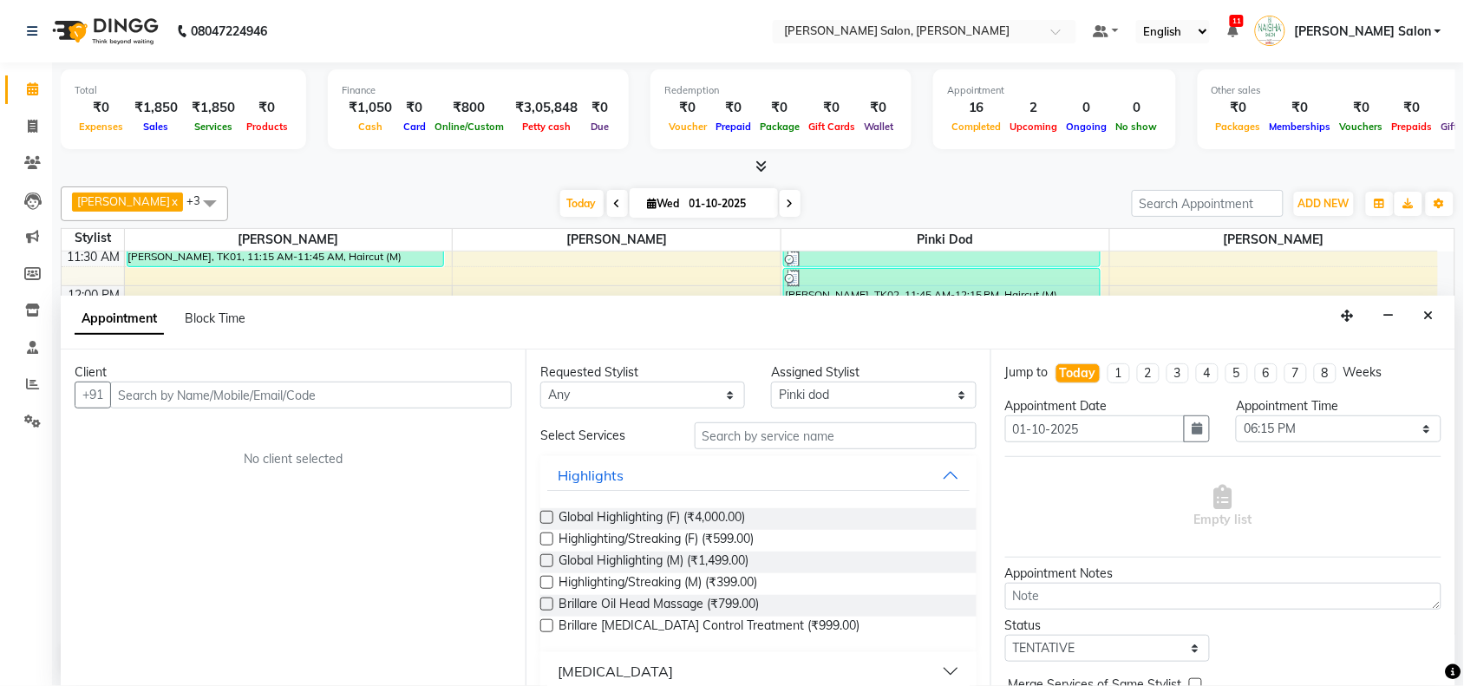
scroll to position [66, 0]
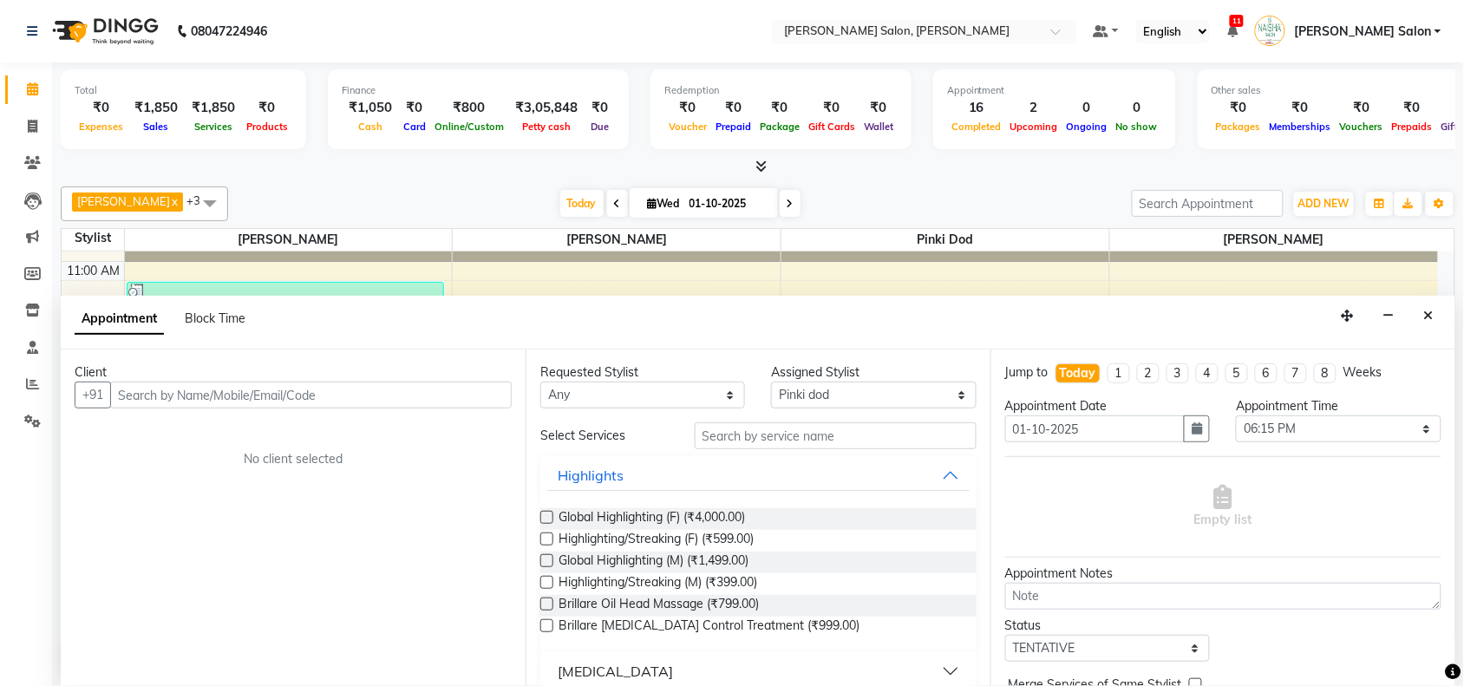
click at [1409, 317] on div "Appointment Block Time" at bounding box center [758, 323] width 1394 height 54
click at [1420, 314] on button "Close" at bounding box center [1428, 316] width 25 height 27
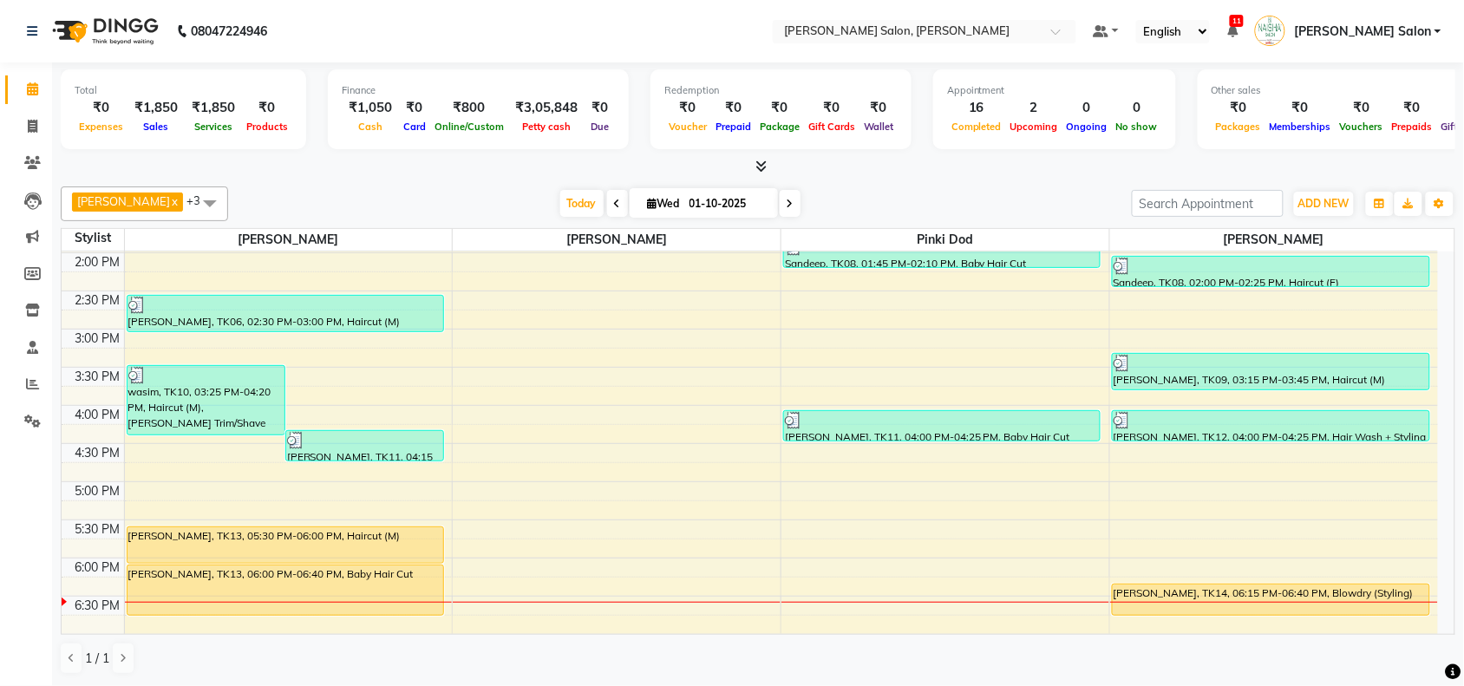
scroll to position [434, 0]
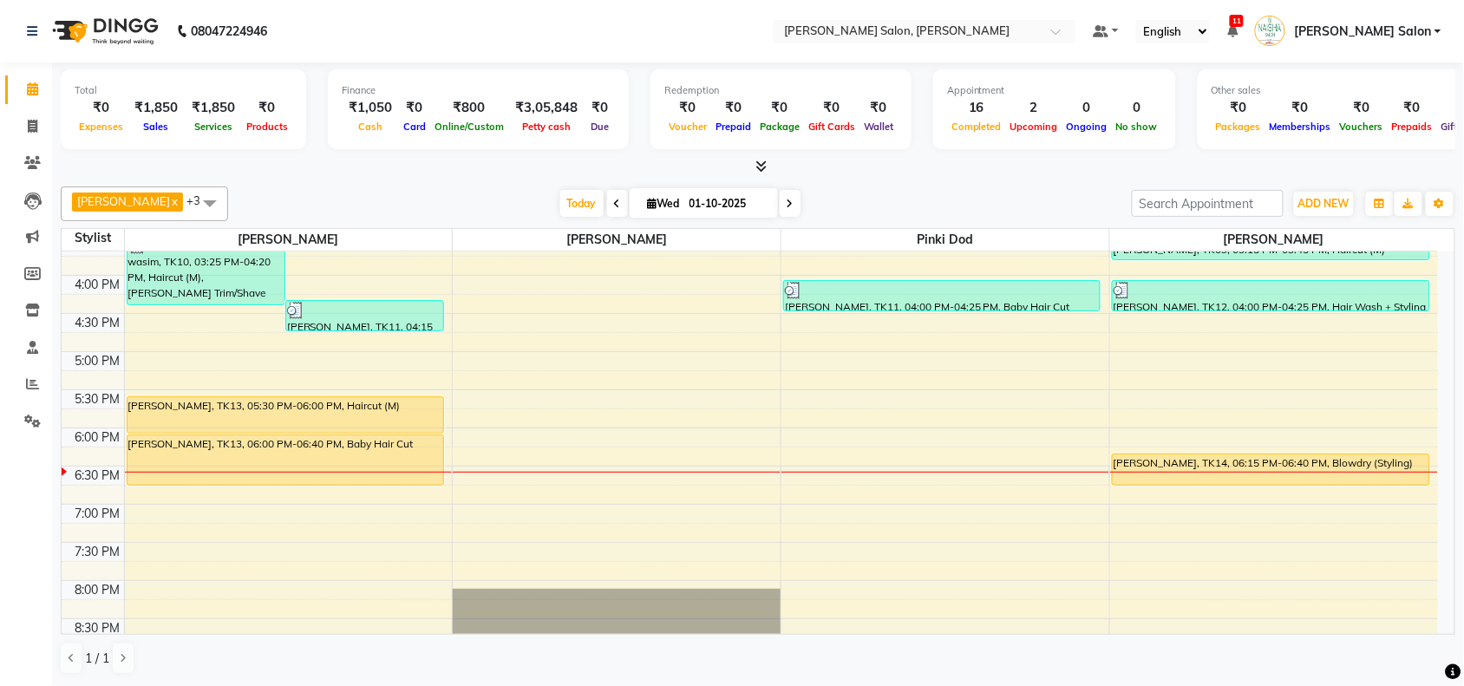
click at [1279, 522] on div "10:00 AM 10:30 AM 11:00 AM 11:30 AM 12:00 PM 12:30 PM 1:00 PM 1:30 PM 2:00 PM 2…" at bounding box center [750, 275] width 1376 height 915
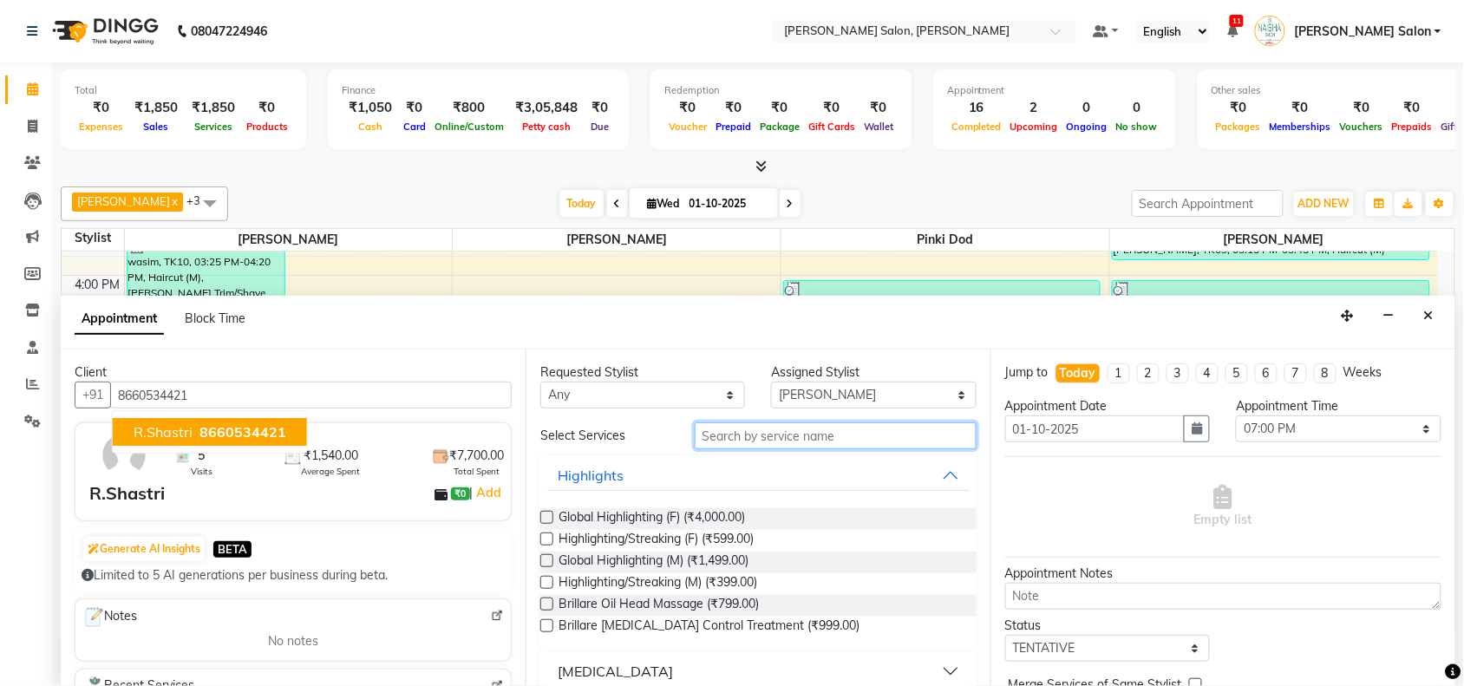
click at [856, 427] on input "text" at bounding box center [835, 435] width 282 height 27
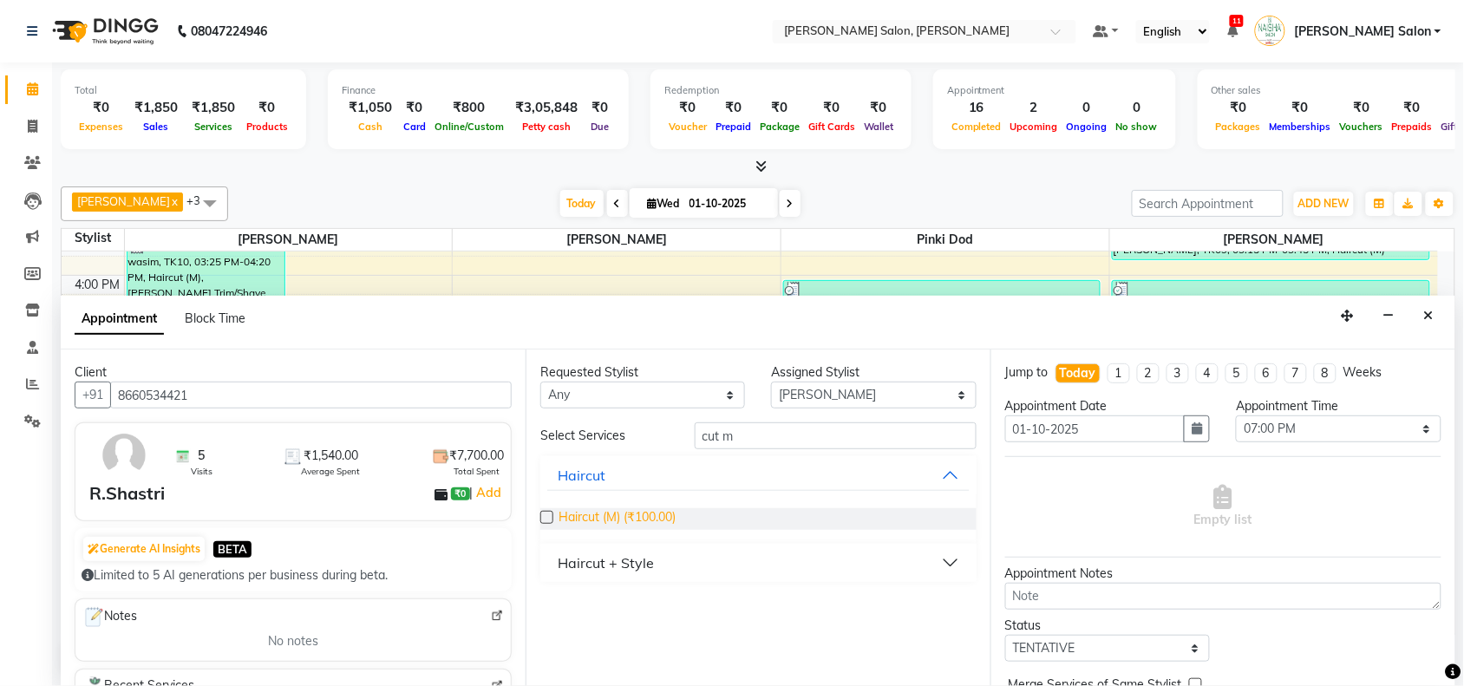
click at [591, 514] on span "Haircut (M) (₹100.00)" at bounding box center [616, 519] width 117 height 22
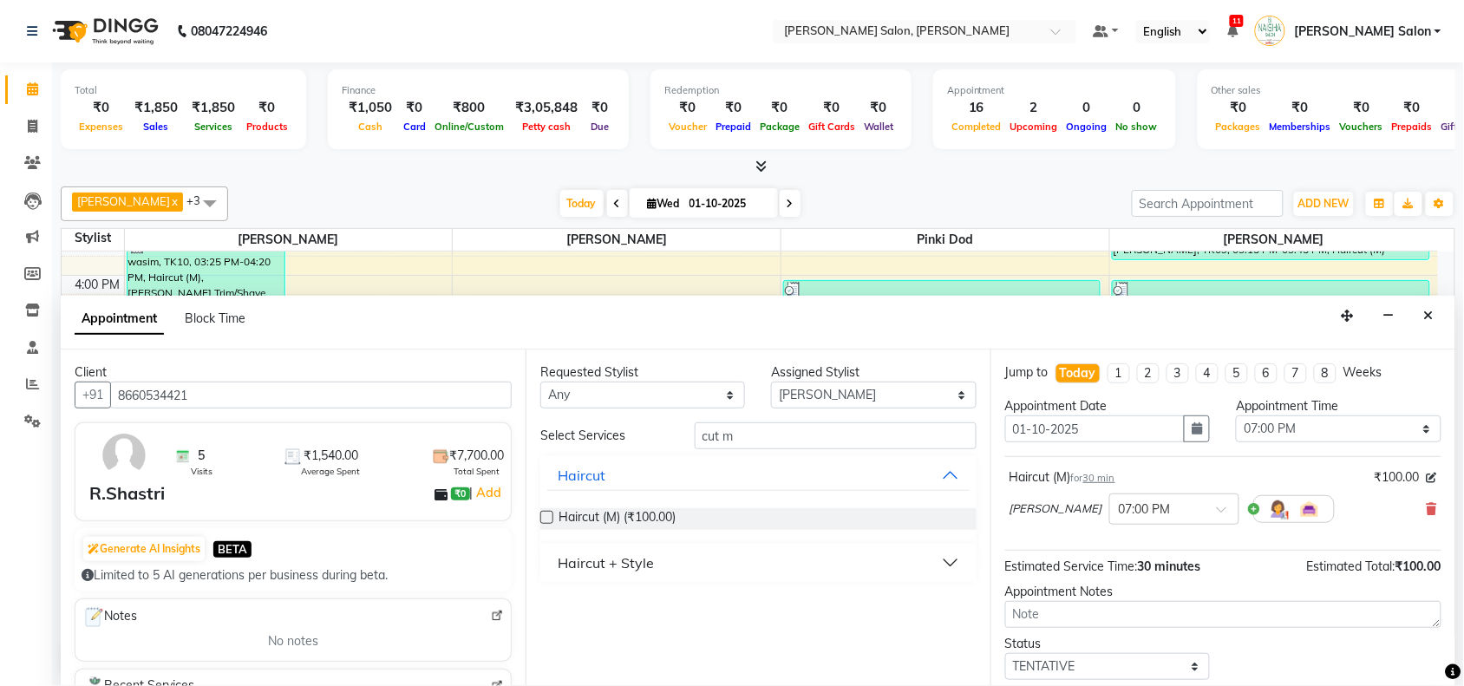
scroll to position [104, 0]
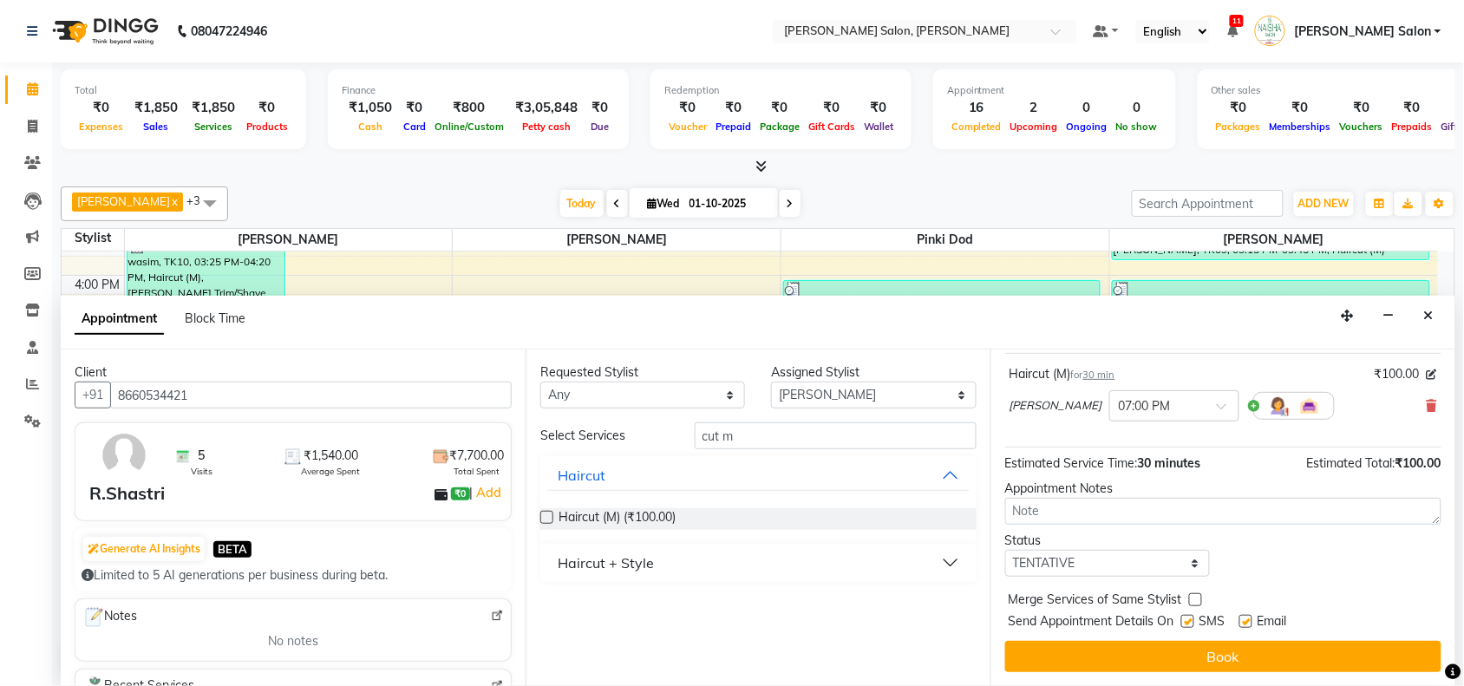
click at [1338, 652] on button "Book" at bounding box center [1223, 656] width 436 height 31
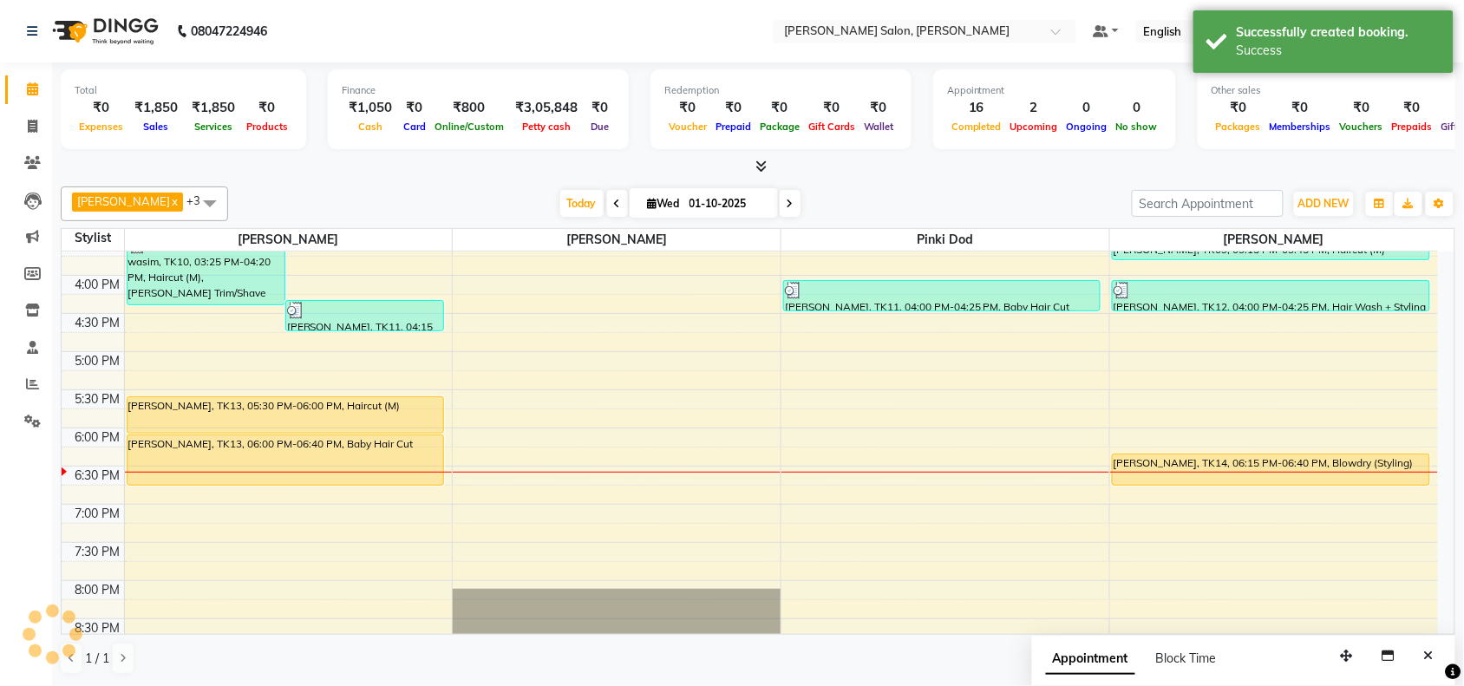
scroll to position [0, 0]
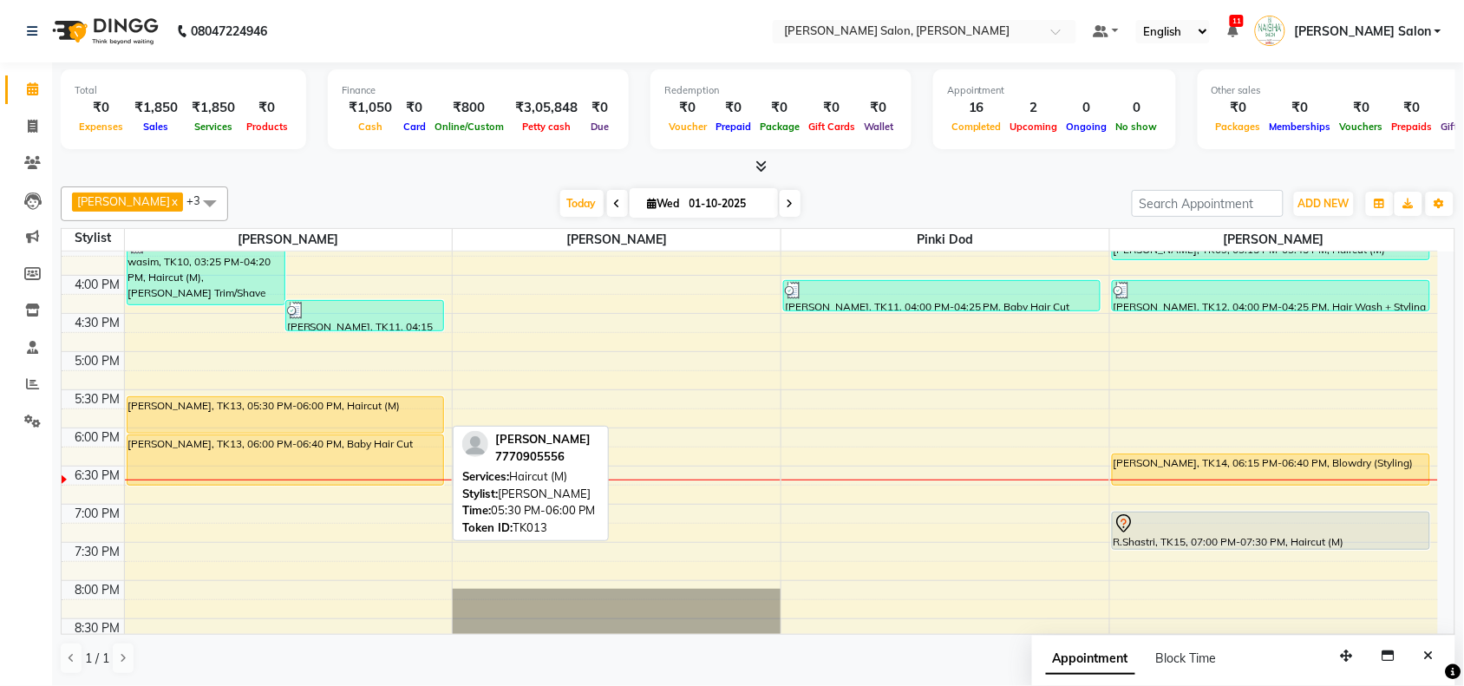
click at [297, 406] on div "[PERSON_NAME], TK13, 05:30 PM-06:00 PM, Haircut (M)" at bounding box center [285, 415] width 316 height 36
click at [364, 419] on div "[PERSON_NAME], TK13, 05:30 PM-06:00 PM, Haircut (M)" at bounding box center [285, 415] width 316 height 36
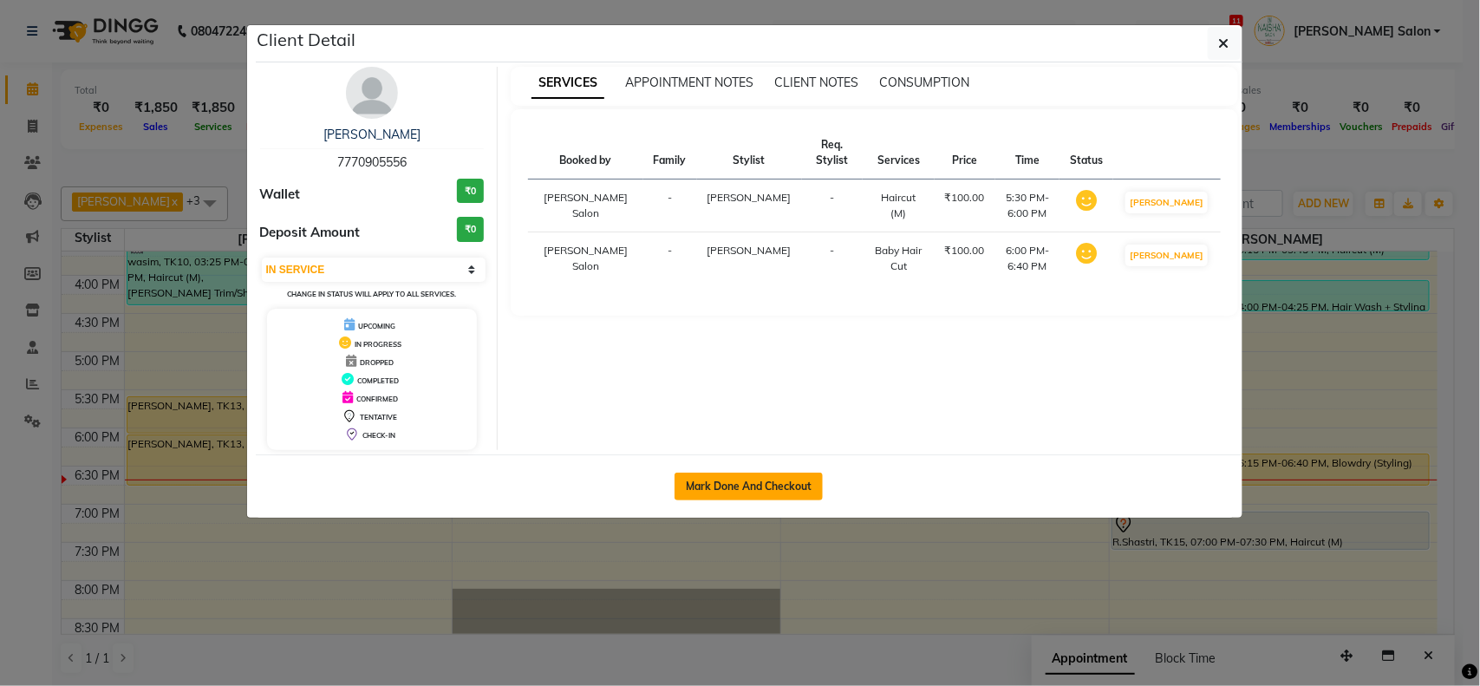
click at [713, 486] on button "Mark Done And Checkout" at bounding box center [749, 487] width 148 height 28
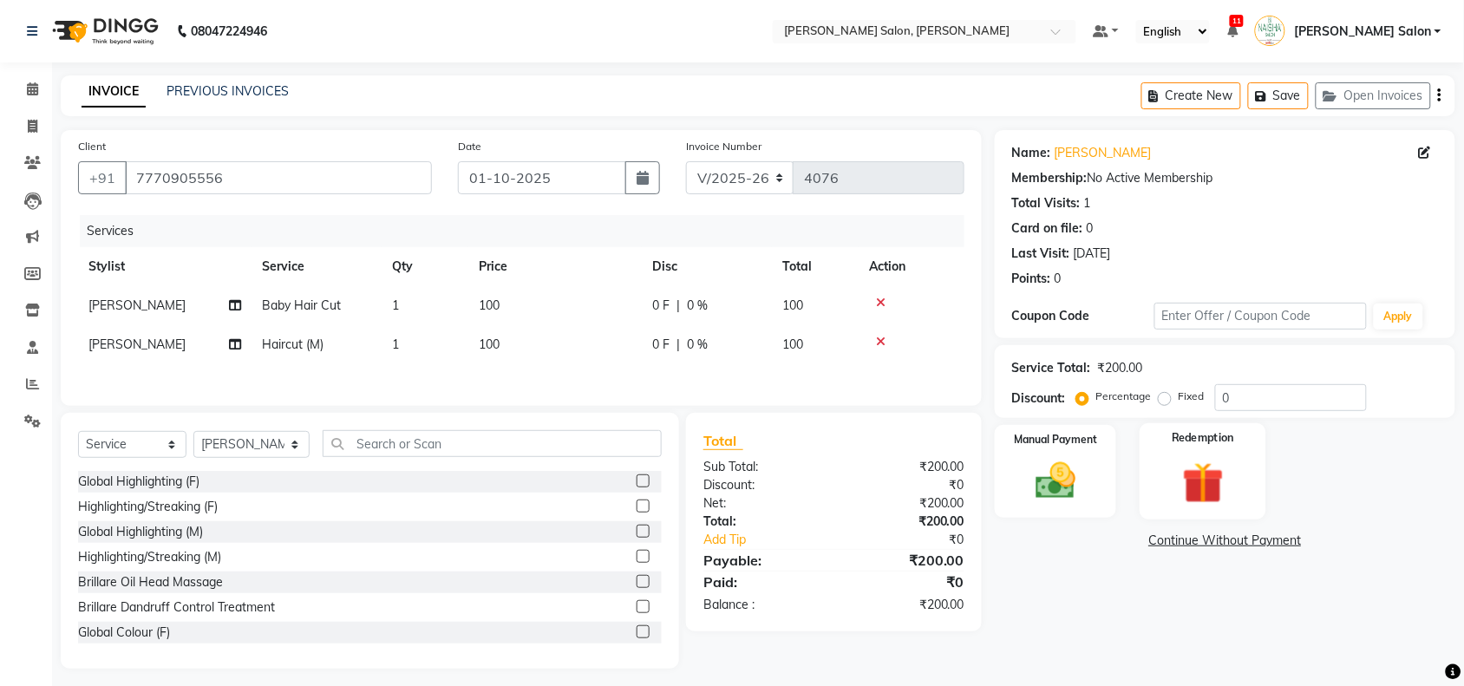
click at [1150, 451] on div "Redemption" at bounding box center [1202, 471] width 127 height 97
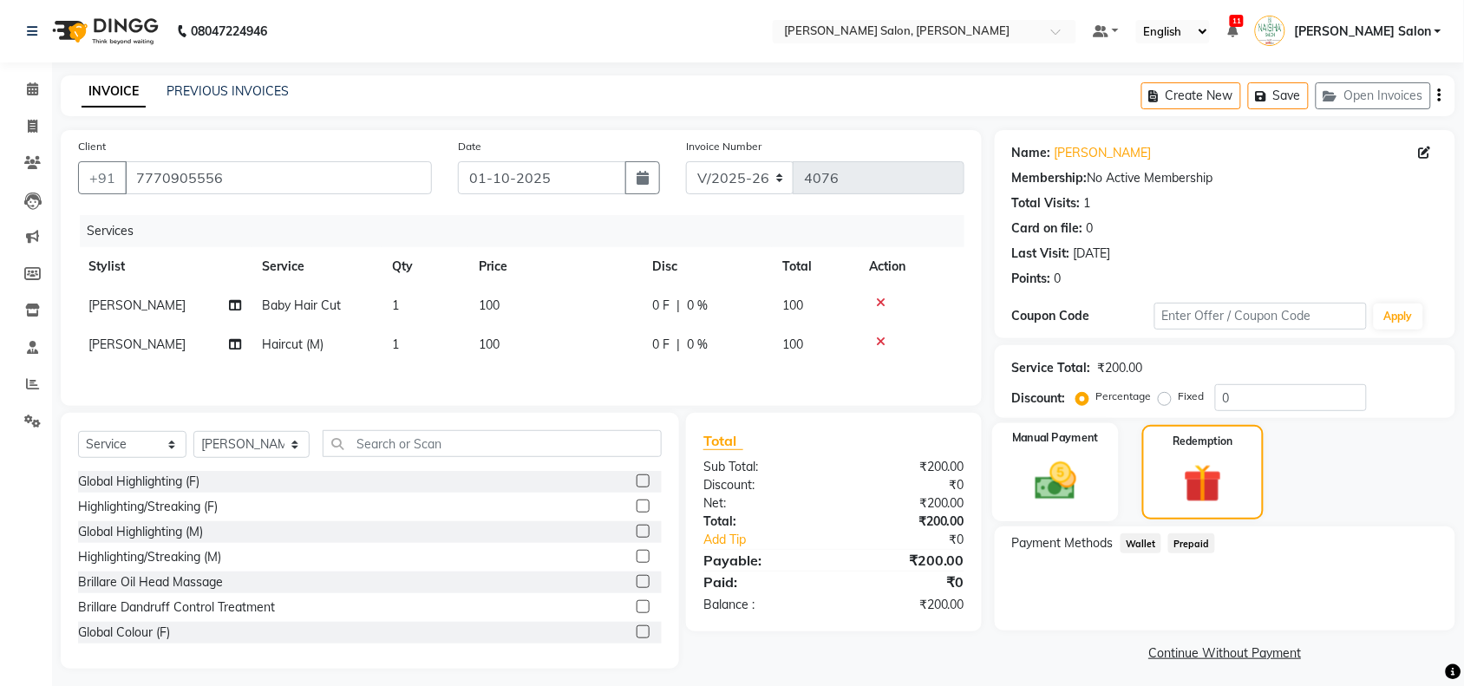
click at [1094, 471] on div "Manual Payment" at bounding box center [1055, 472] width 127 height 99
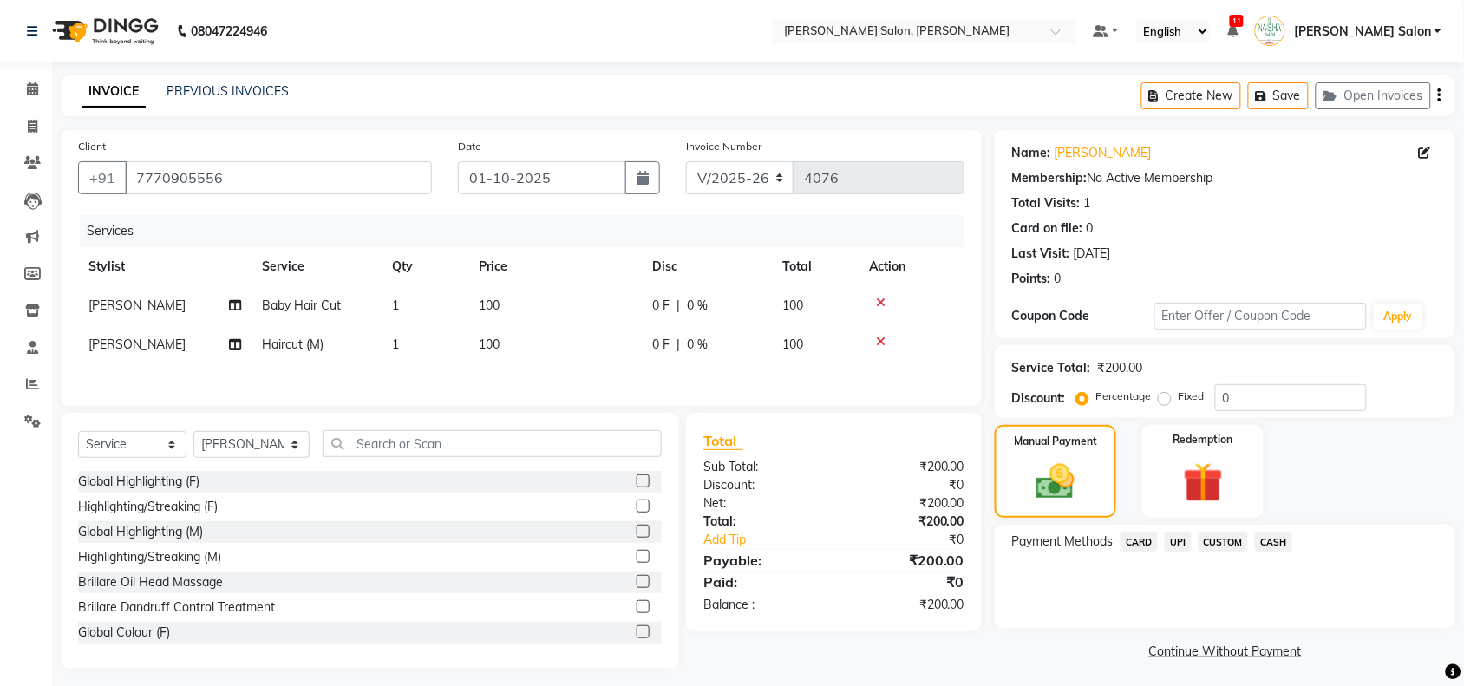
click at [1267, 544] on span "CASH" at bounding box center [1273, 541] width 37 height 20
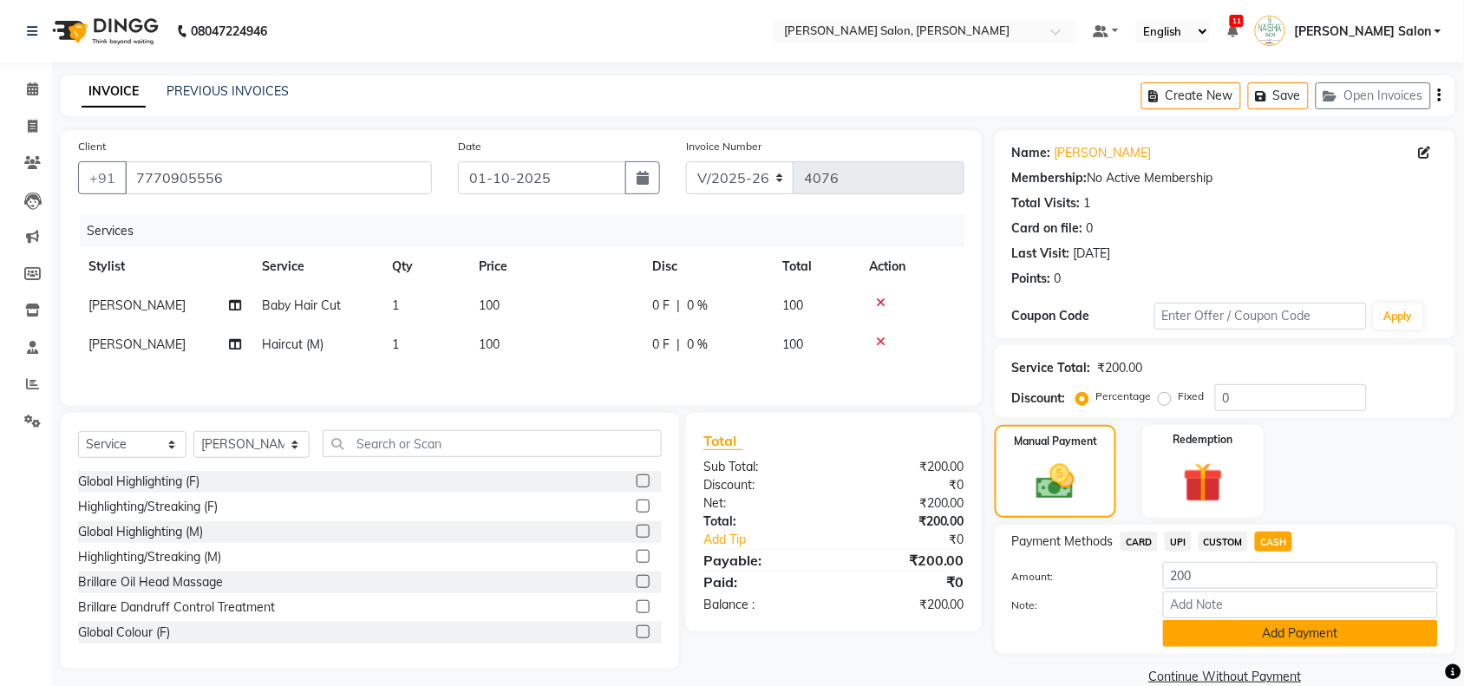
click at [1241, 635] on button "Add Payment" at bounding box center [1300, 633] width 275 height 27
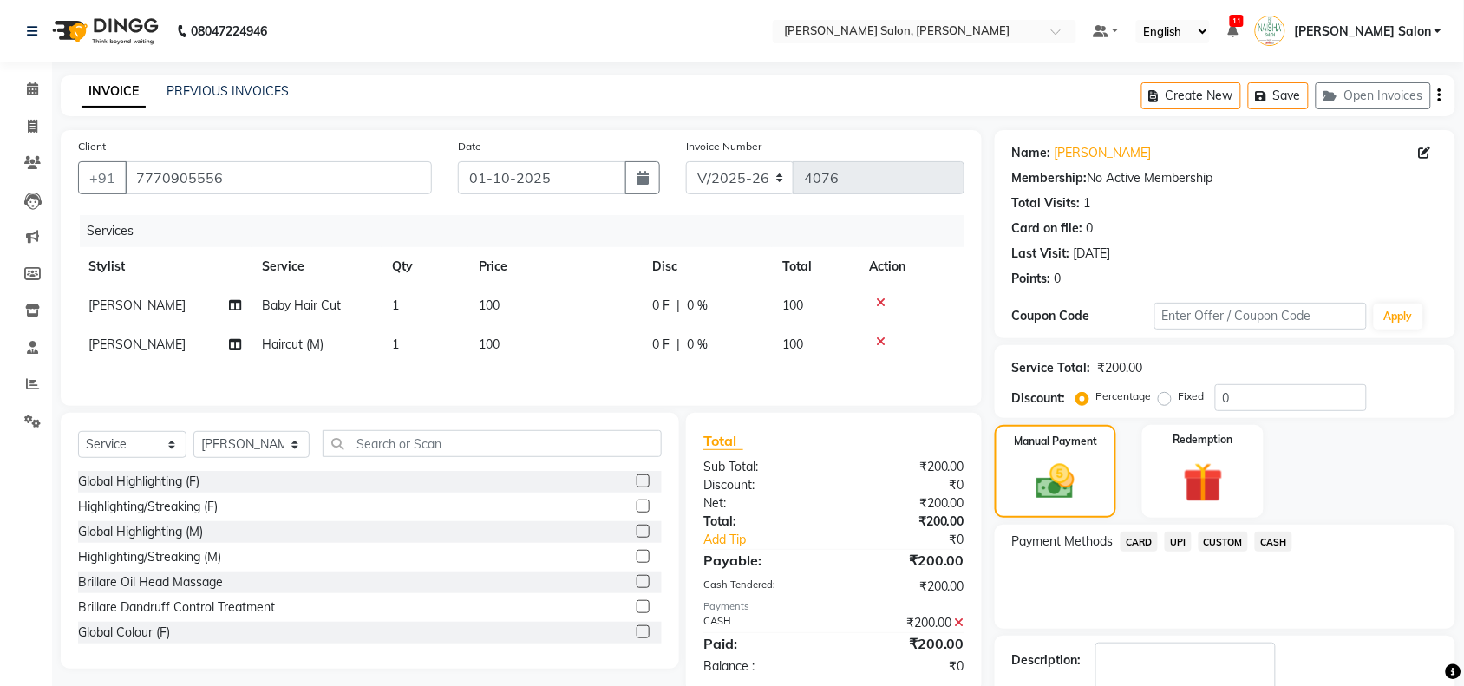
scroll to position [102, 0]
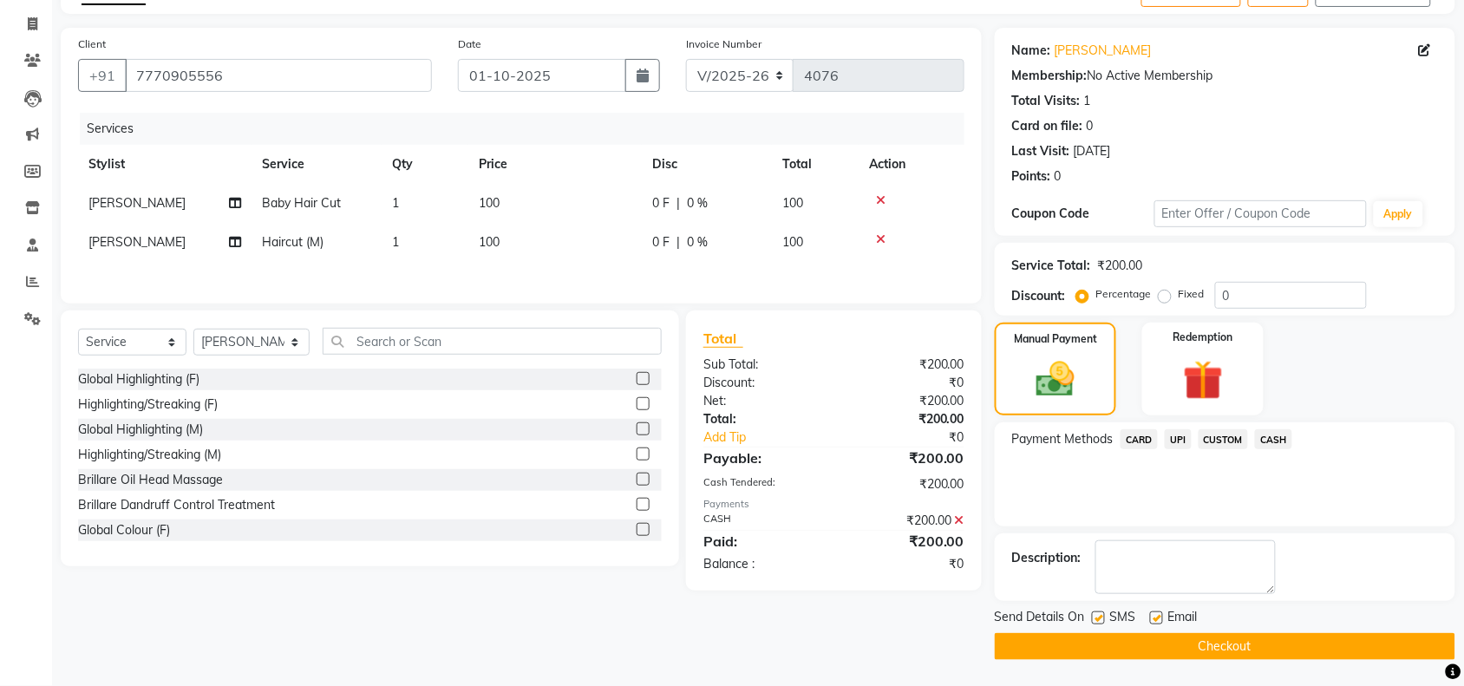
click at [1229, 640] on button "Checkout" at bounding box center [1224, 646] width 460 height 27
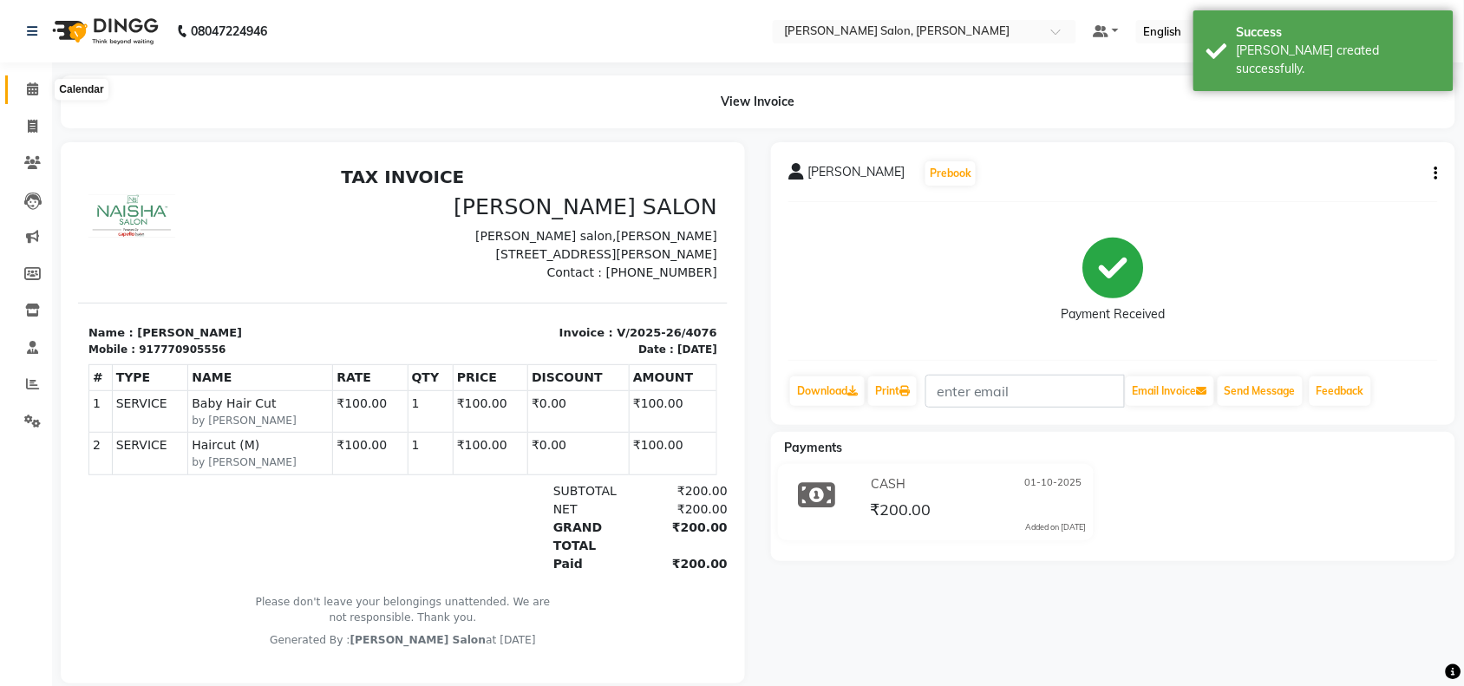
click at [27, 95] on icon at bounding box center [32, 88] width 11 height 13
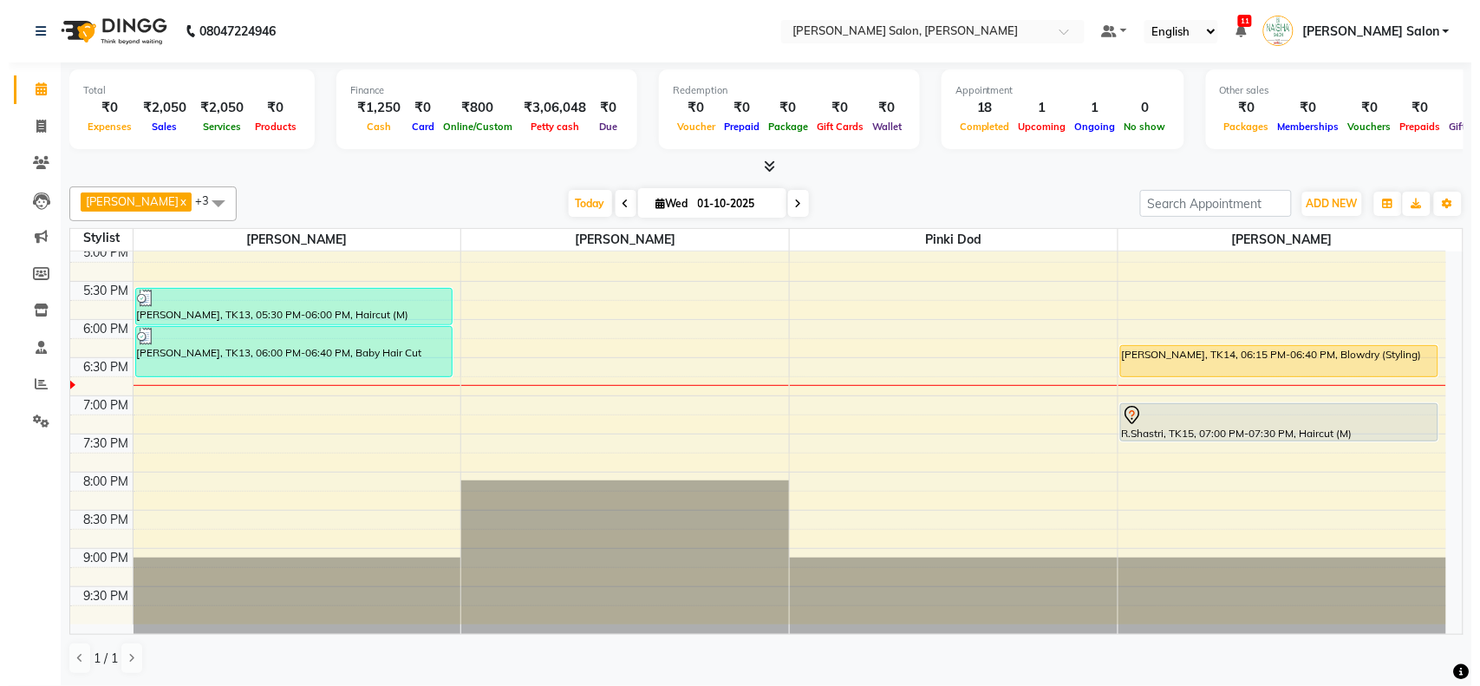
scroll to position [434, 0]
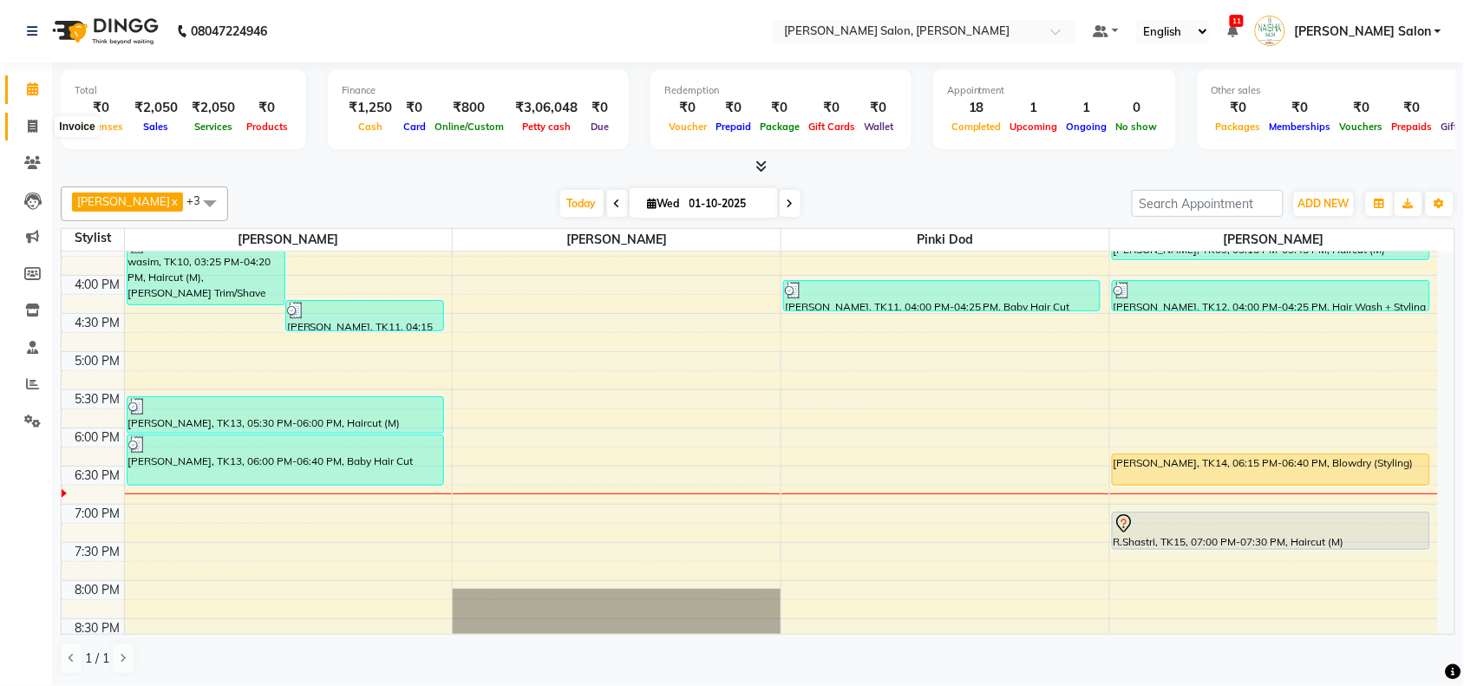
click at [28, 124] on icon at bounding box center [33, 126] width 10 height 13
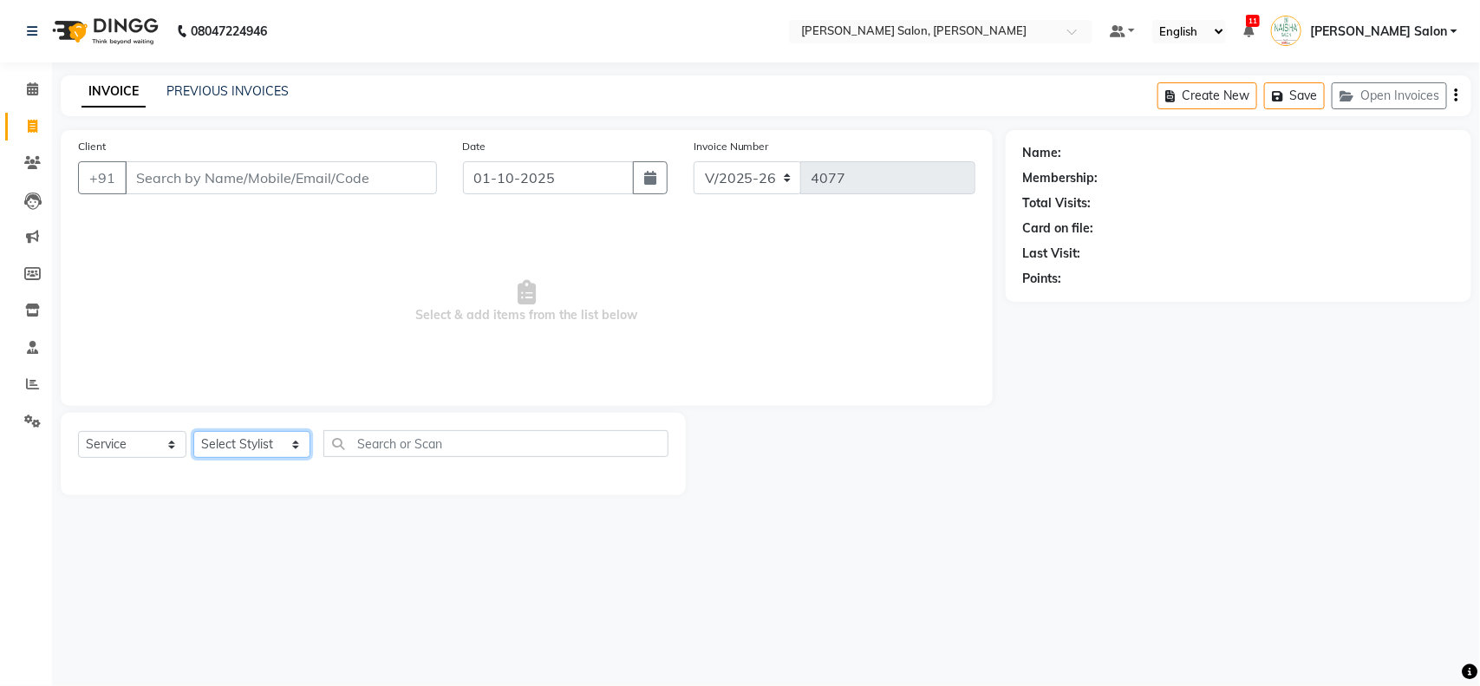
click at [245, 432] on select "Select Stylist Admin Kiran Raut Naisha Salon Pawan chauhan Pinki dod Pragya Nag…" at bounding box center [251, 444] width 117 height 27
click at [193, 431] on select "Select Stylist Admin Kiran Raut Naisha Salon Pawan chauhan Pinki dod Pragya Nag…" at bounding box center [251, 444] width 117 height 27
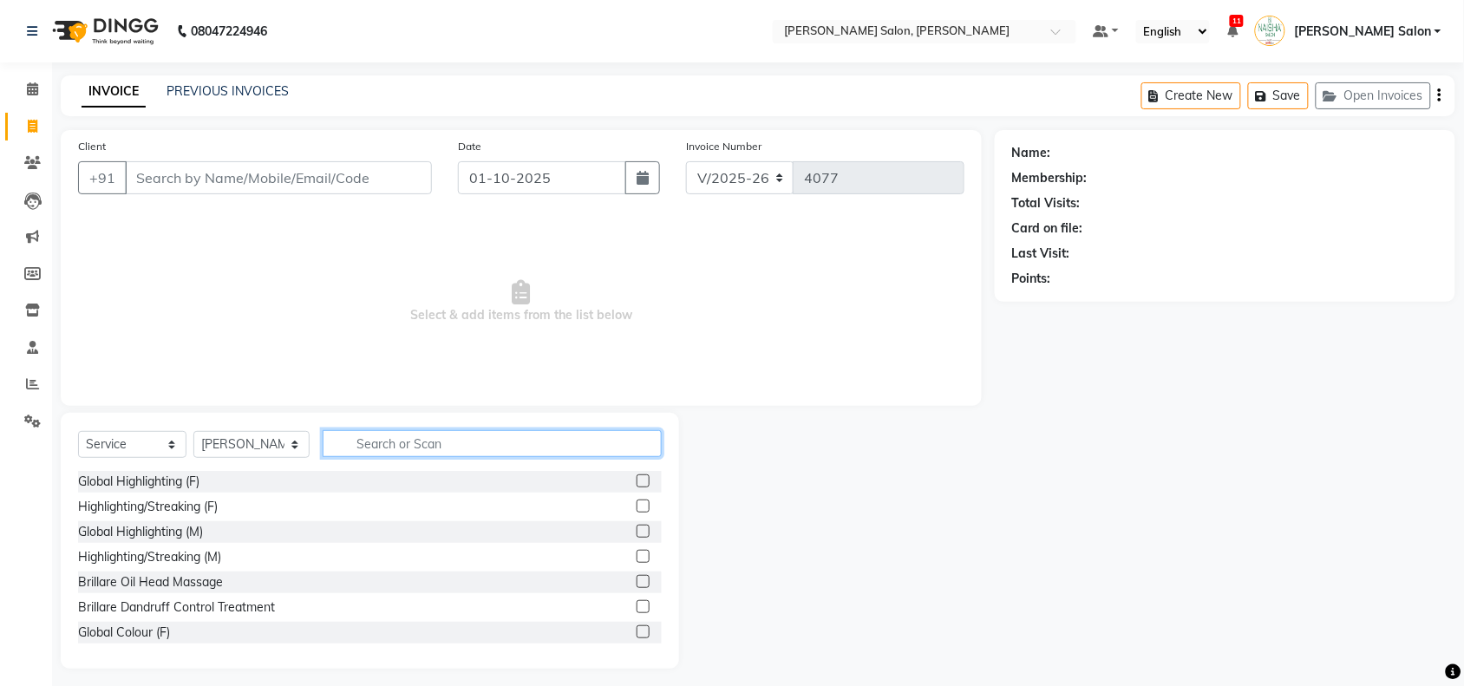
click at [364, 451] on input "text" at bounding box center [492, 443] width 339 height 27
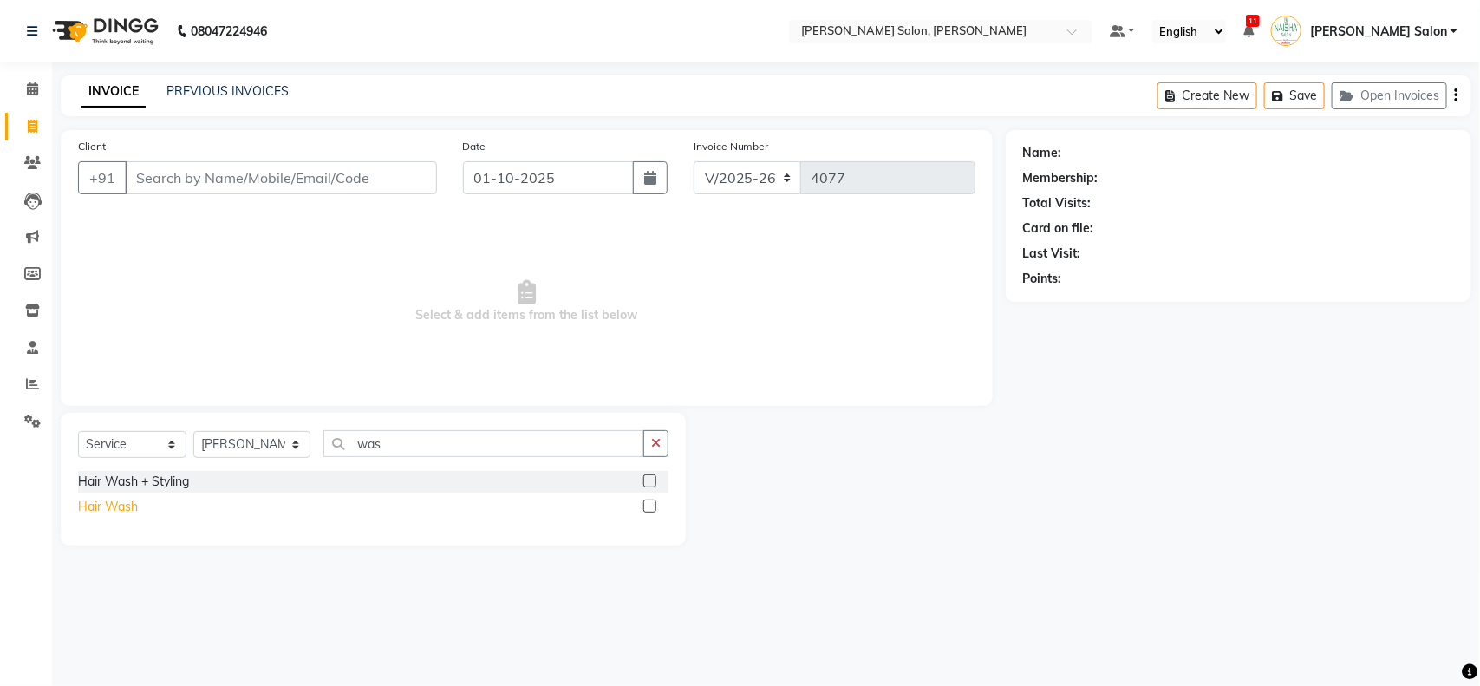
click at [127, 512] on div "Hair Wash" at bounding box center [108, 507] width 60 height 18
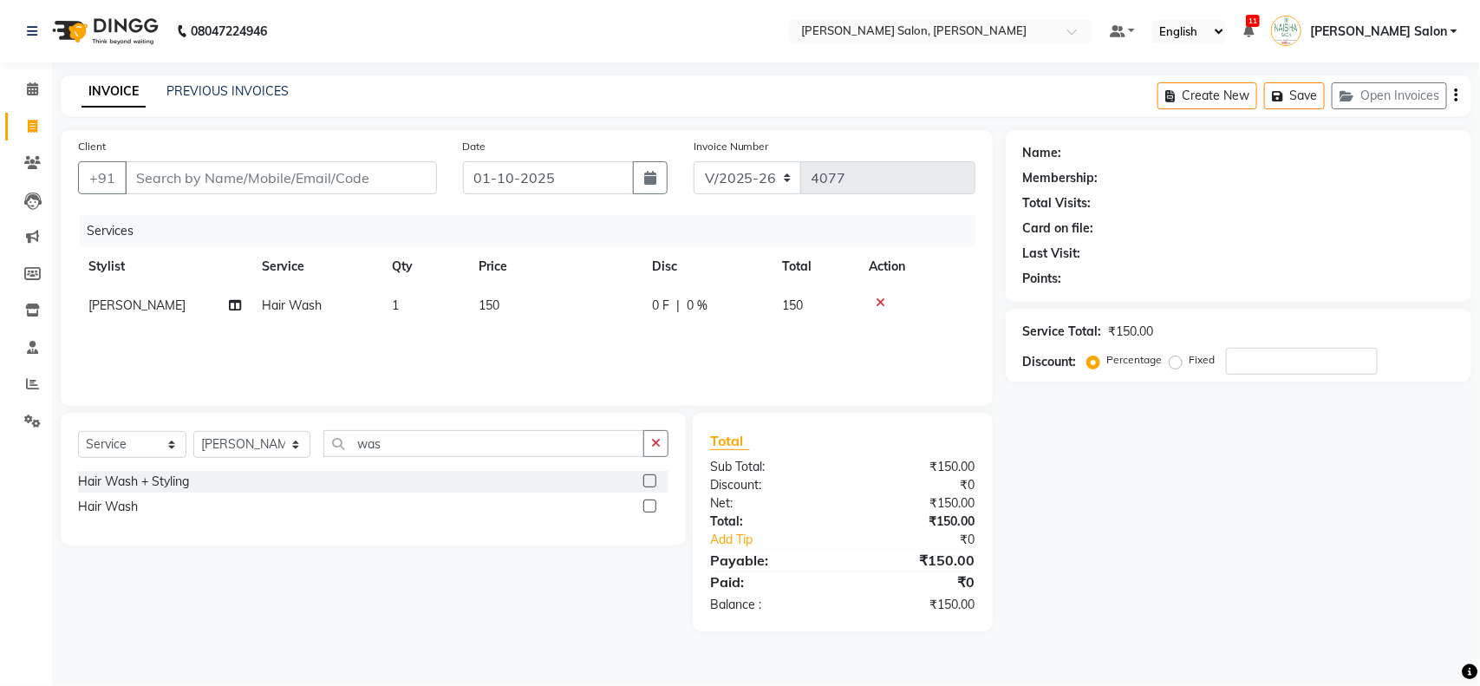
drag, startPoint x: 664, startPoint y: 449, endPoint x: 655, endPoint y: 445, distance: 10.5
click at [664, 447] on button "button" at bounding box center [655, 443] width 25 height 27
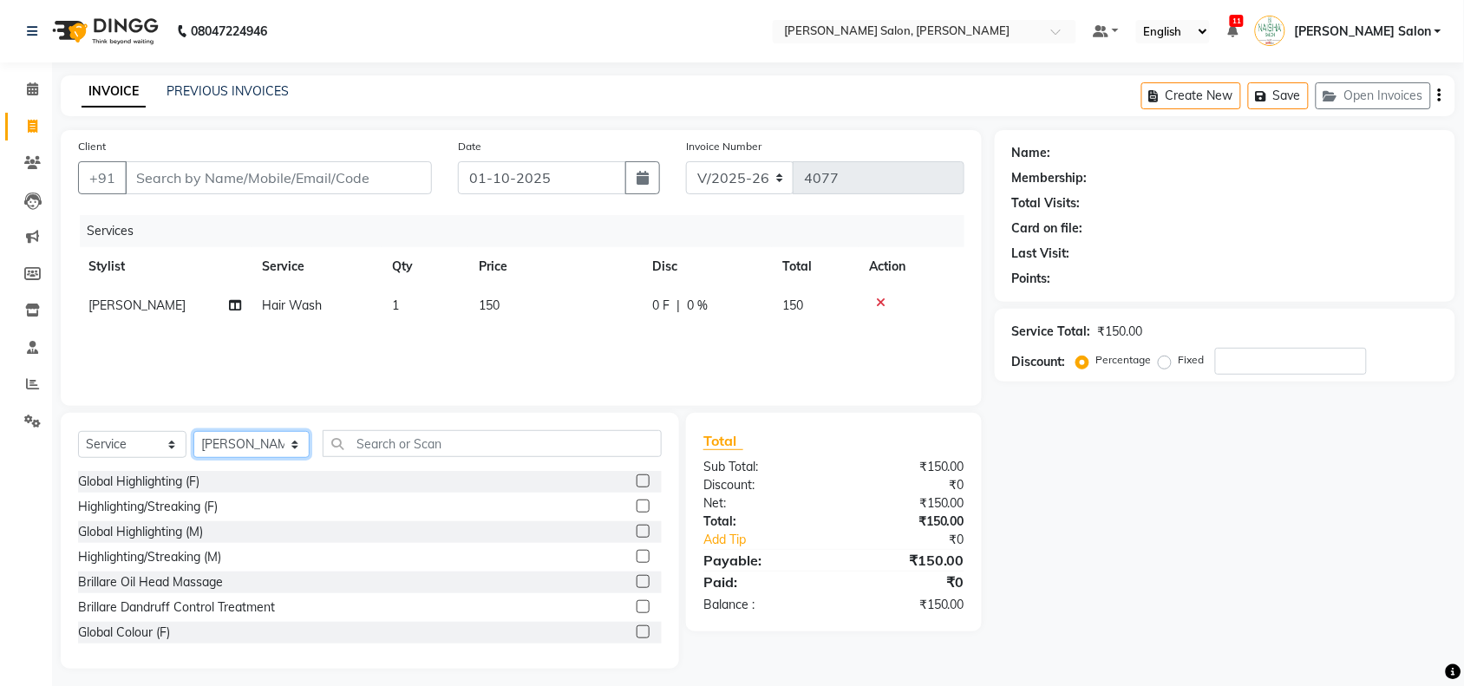
click at [231, 447] on select "Select Stylist Admin Kiran Raut Naisha Salon Pawan chauhan Pinki dod Pragya Nag…" at bounding box center [251, 444] width 116 height 27
click at [193, 431] on select "Select Stylist Admin Kiran Raut Naisha Salon Pawan chauhan Pinki dod Pragya Nag…" at bounding box center [251, 444] width 116 height 27
click at [369, 445] on input "text" at bounding box center [492, 443] width 339 height 27
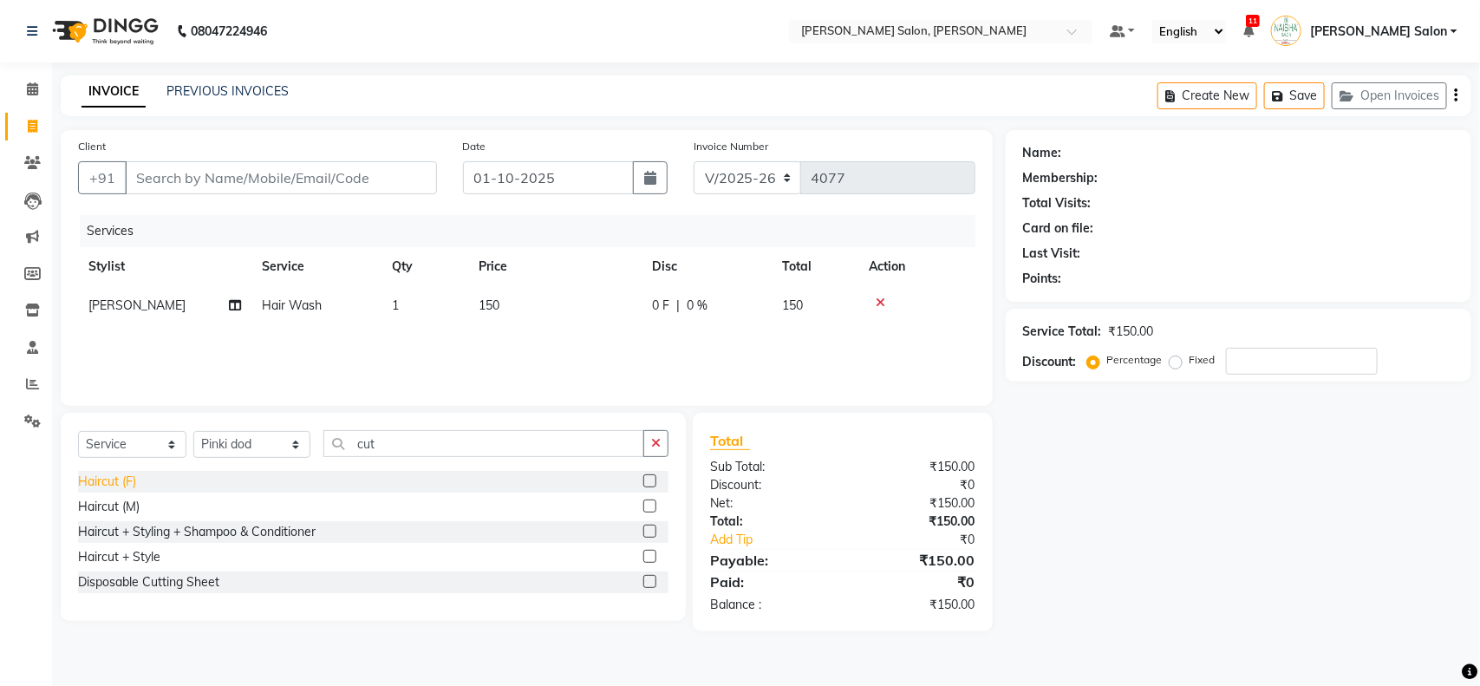
click at [114, 478] on div "Haircut (F)" at bounding box center [107, 482] width 58 height 18
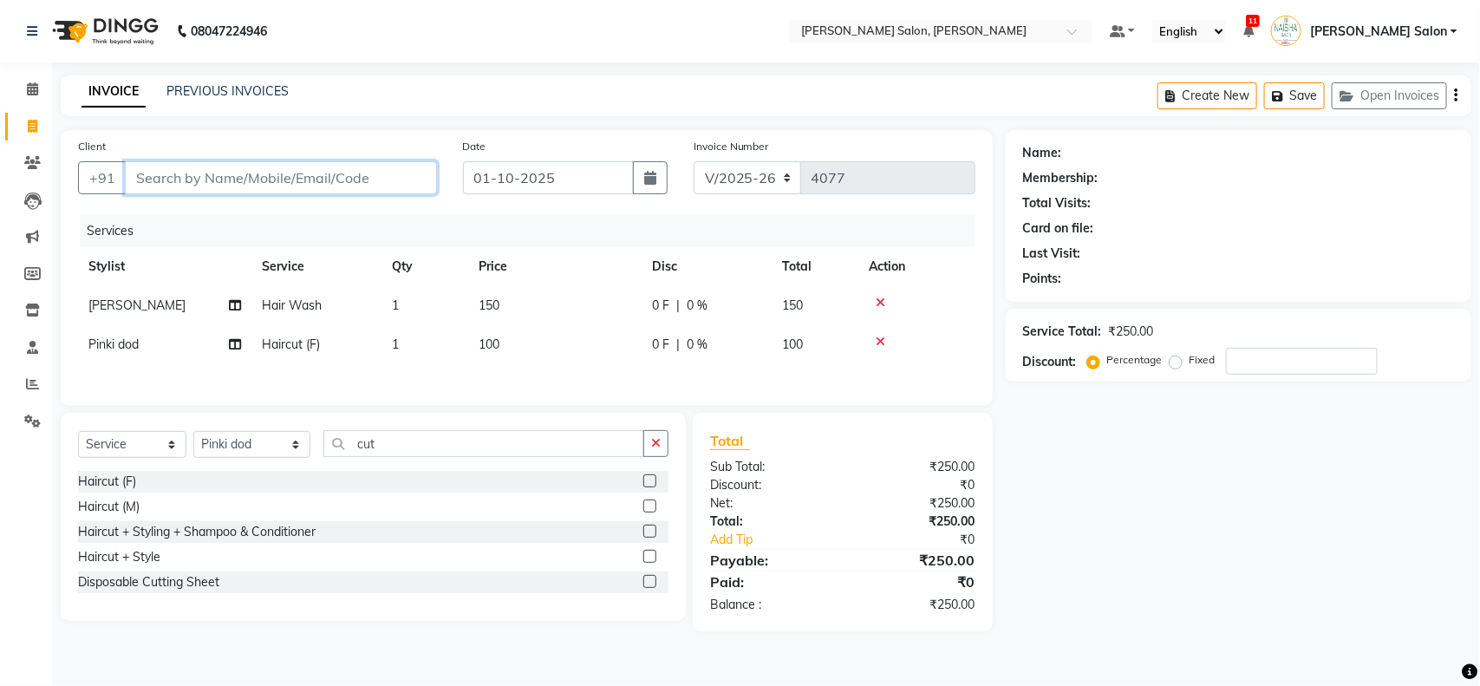
click at [282, 179] on input "Client" at bounding box center [281, 177] width 312 height 33
drag, startPoint x: 87, startPoint y: 301, endPoint x: 57, endPoint y: 329, distance: 41.1
drag, startPoint x: 57, startPoint y: 329, endPoint x: 231, endPoint y: 153, distance: 247.7
click at [231, 153] on div "Client +91" at bounding box center [257, 172] width 385 height 71
click at [218, 176] on input "Client" at bounding box center [281, 177] width 312 height 33
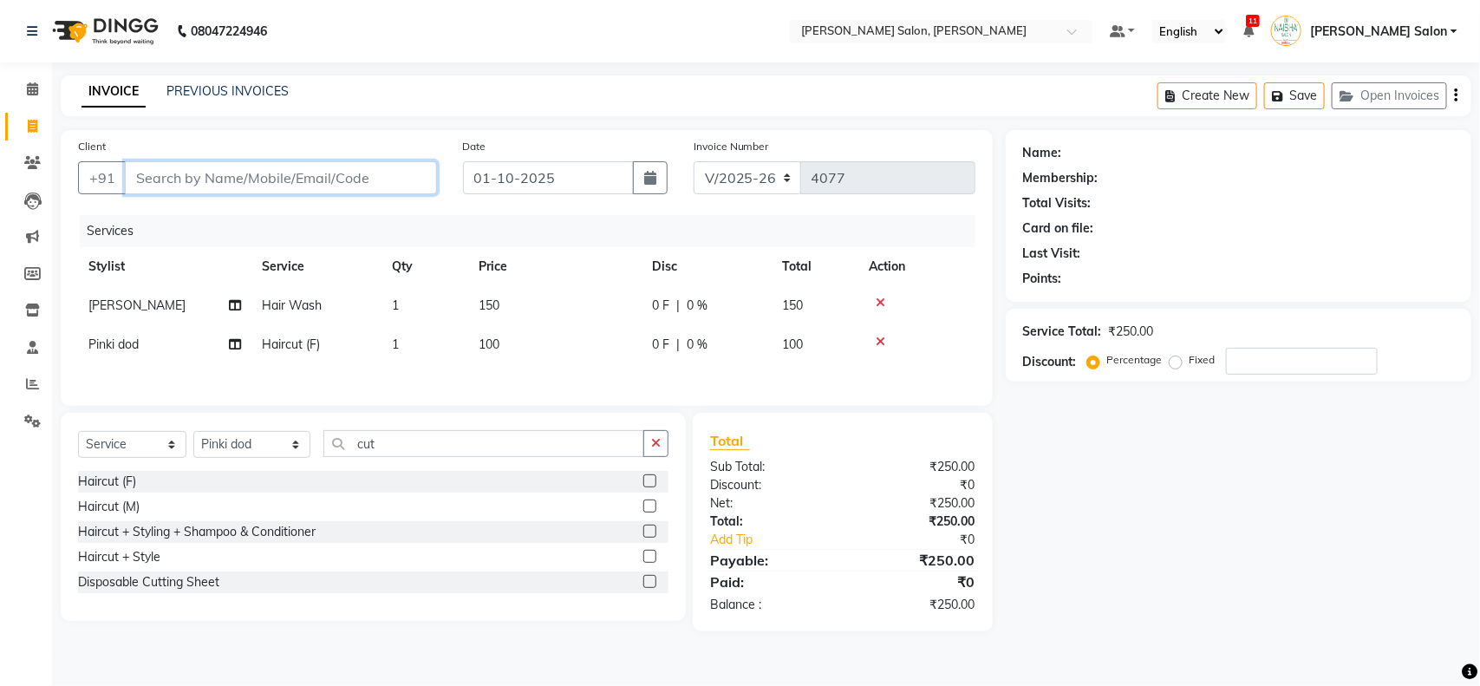
click at [218, 176] on input "Client" at bounding box center [281, 177] width 312 height 33
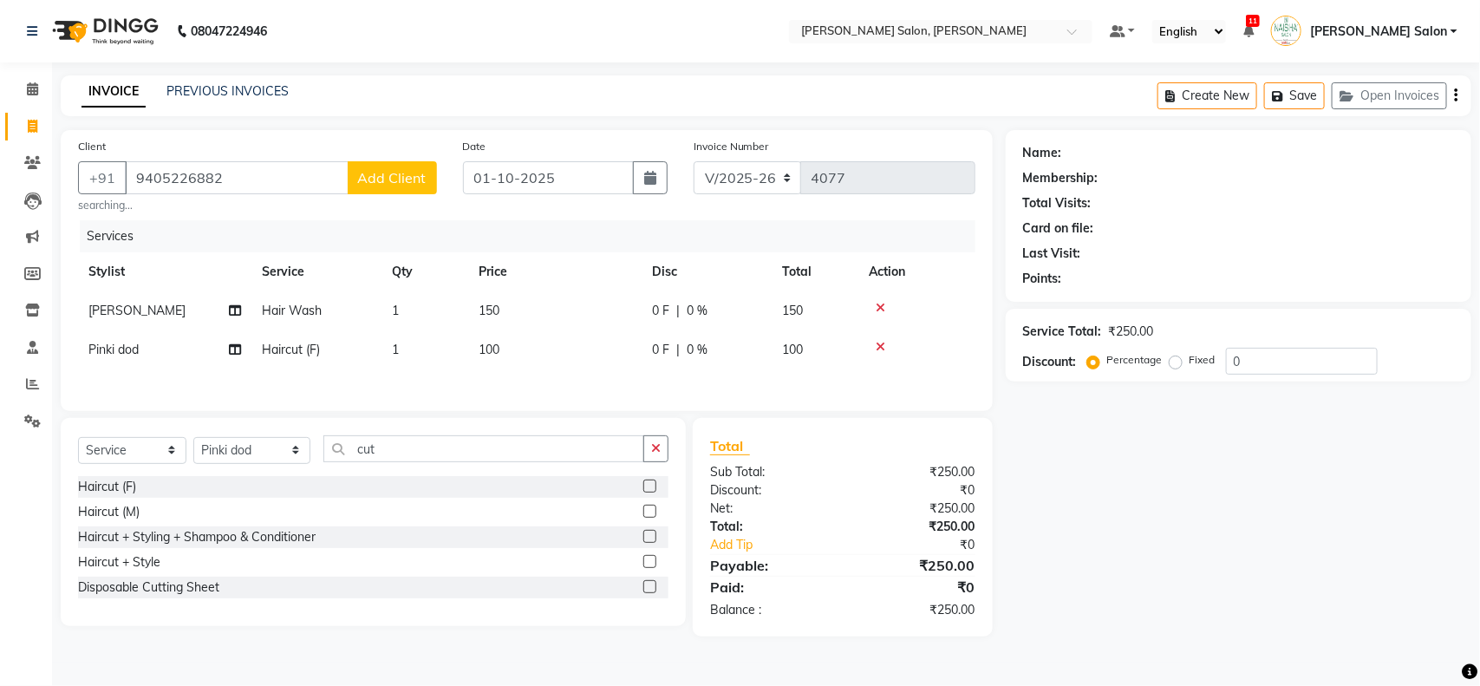
click at [388, 182] on span "Add Client" at bounding box center [392, 177] width 68 height 17
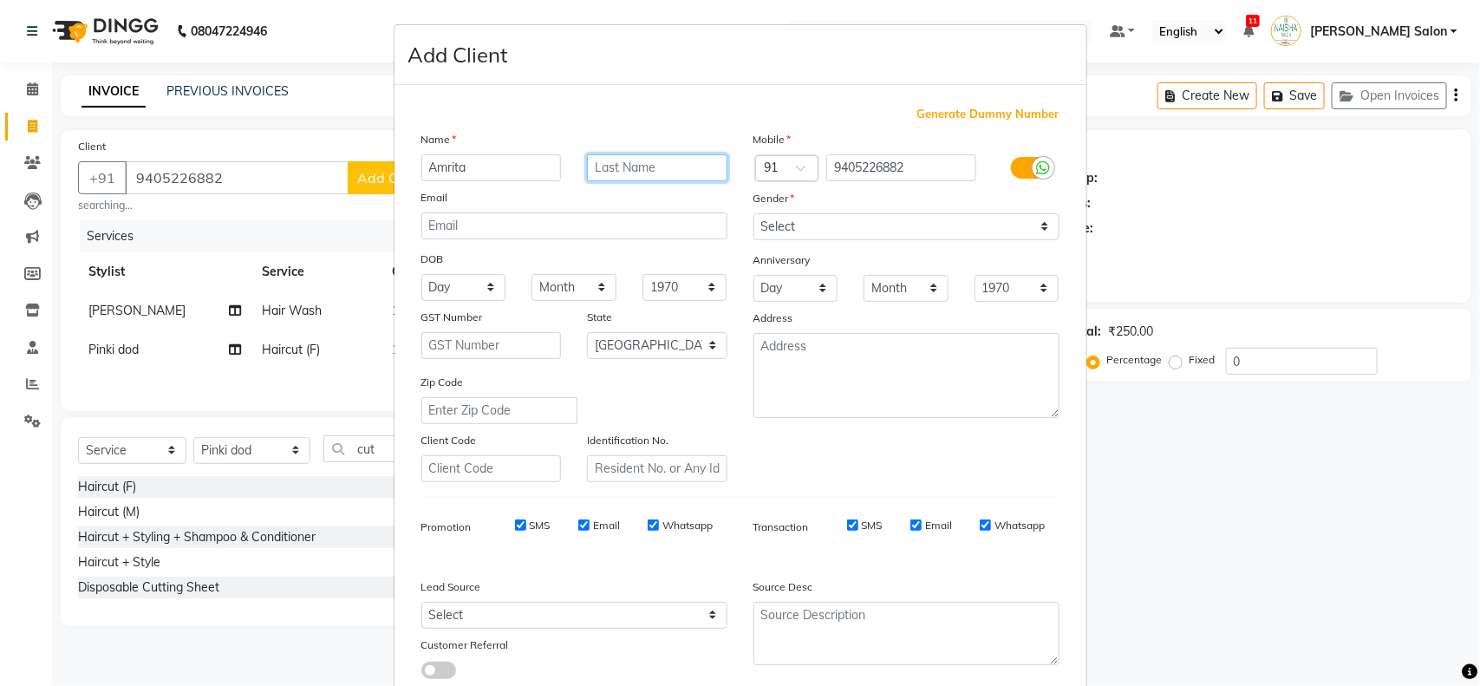
click at [598, 179] on input "text" at bounding box center [657, 167] width 140 height 27
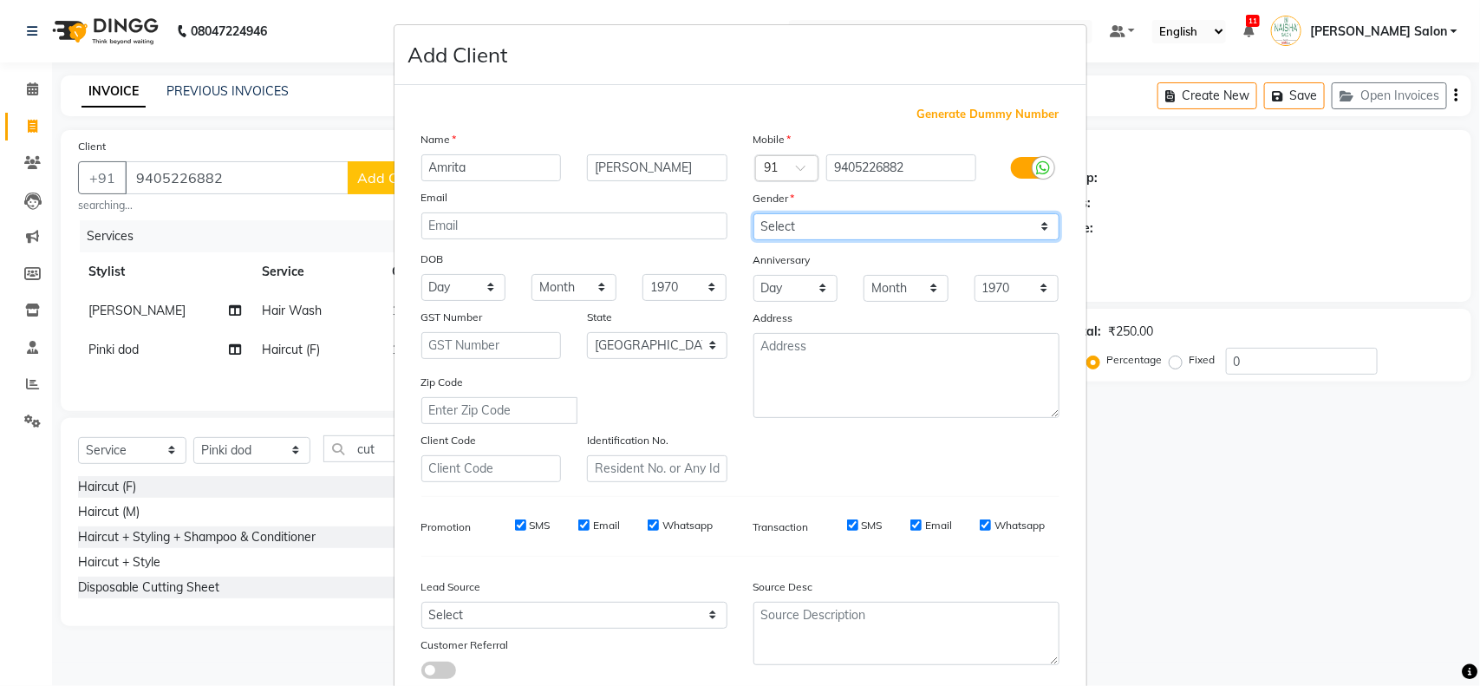
click at [871, 232] on select "Select Male Female Other Prefer Not To Say" at bounding box center [906, 226] width 306 height 27
click at [753, 213] on select "Select Male Female Other Prefer Not To Say" at bounding box center [906, 226] width 306 height 27
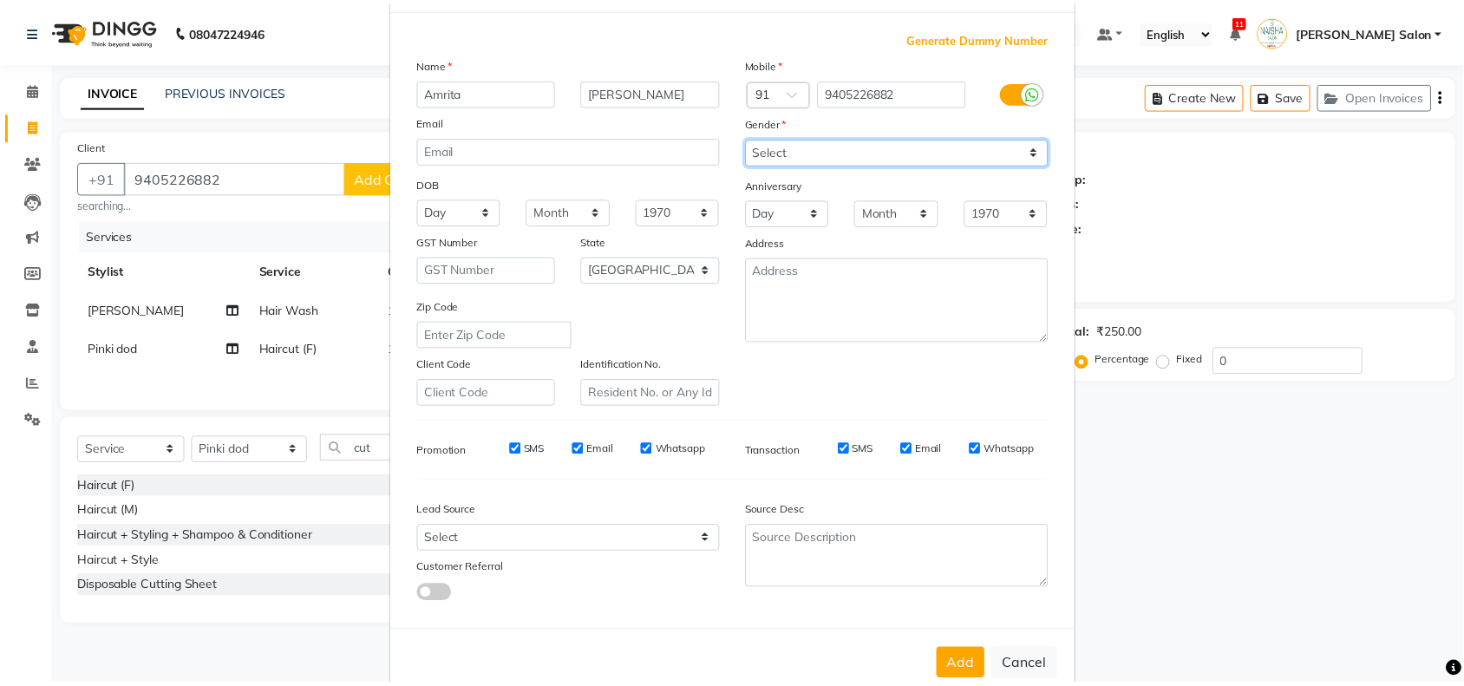
scroll to position [108, 0]
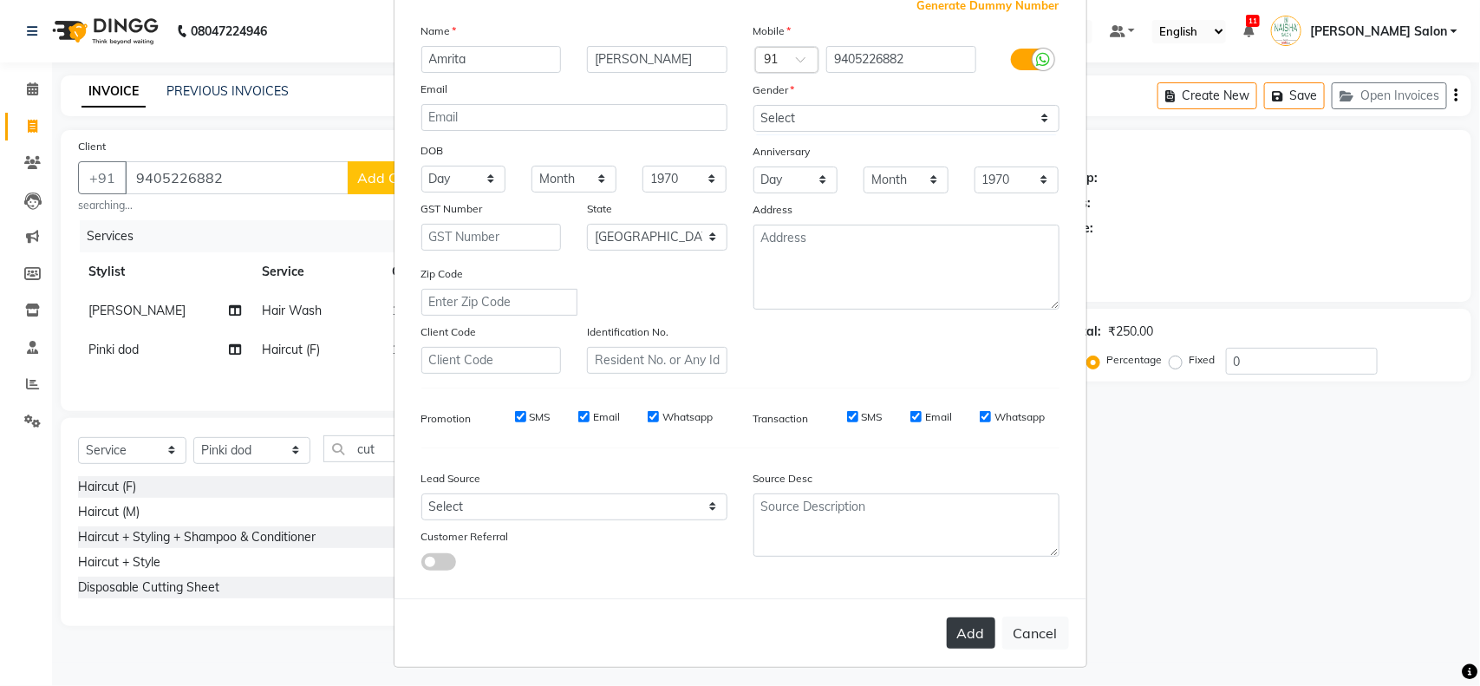
click at [972, 634] on button "Add" at bounding box center [971, 632] width 49 height 31
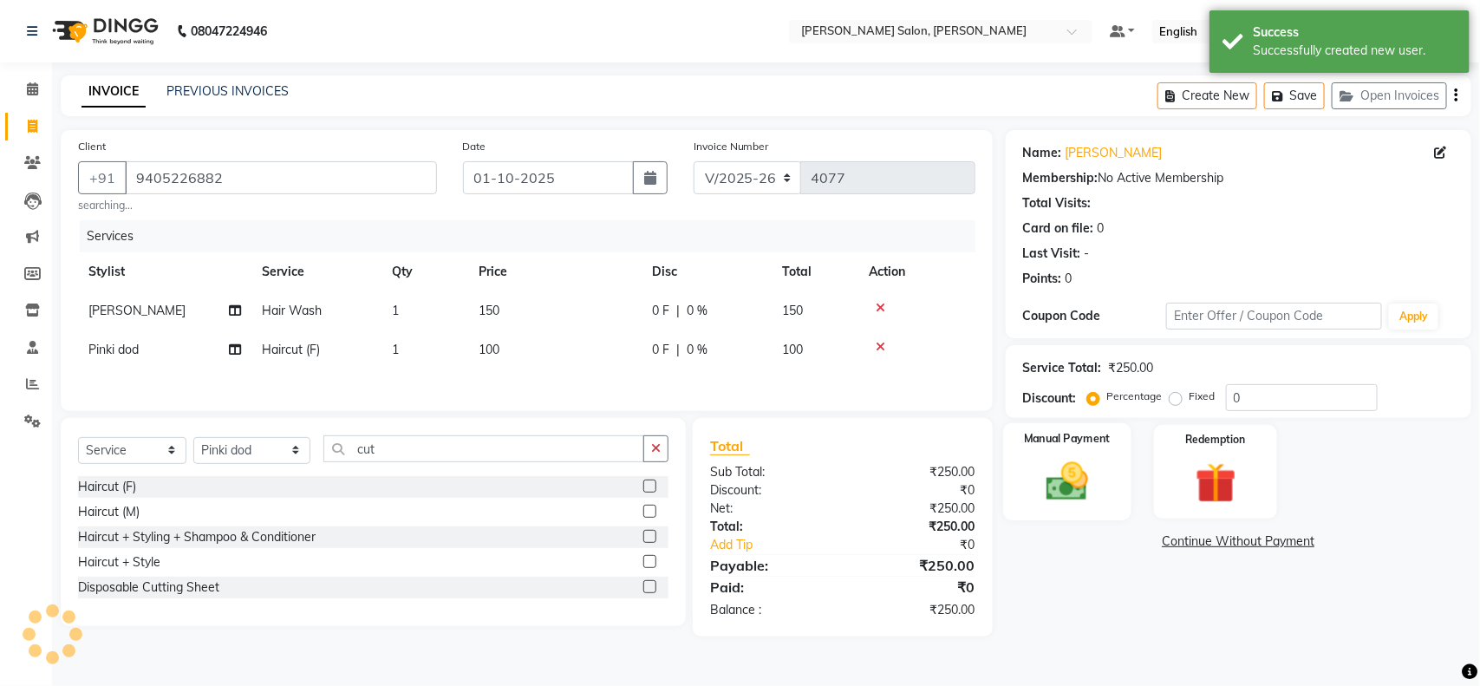
click at [1065, 473] on img at bounding box center [1067, 481] width 68 height 49
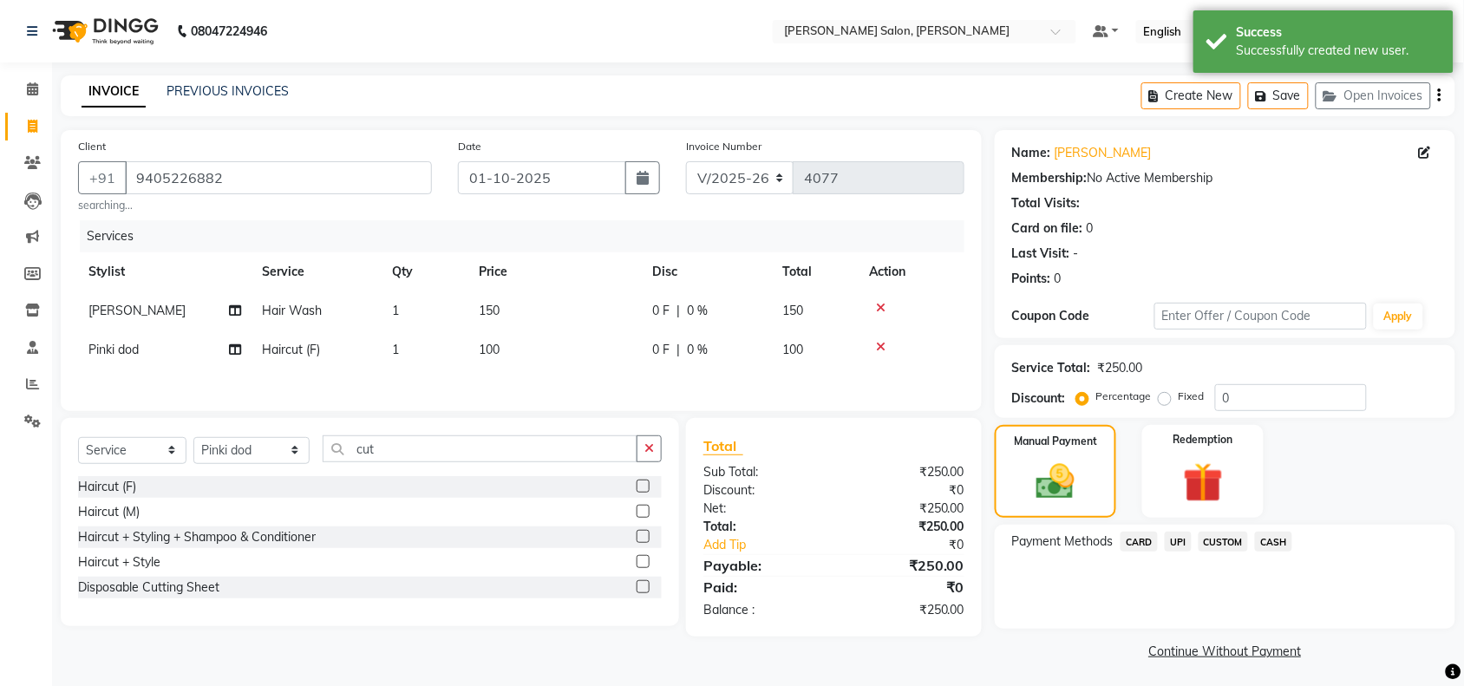
click at [1180, 547] on span "UPI" at bounding box center [1177, 541] width 27 height 20
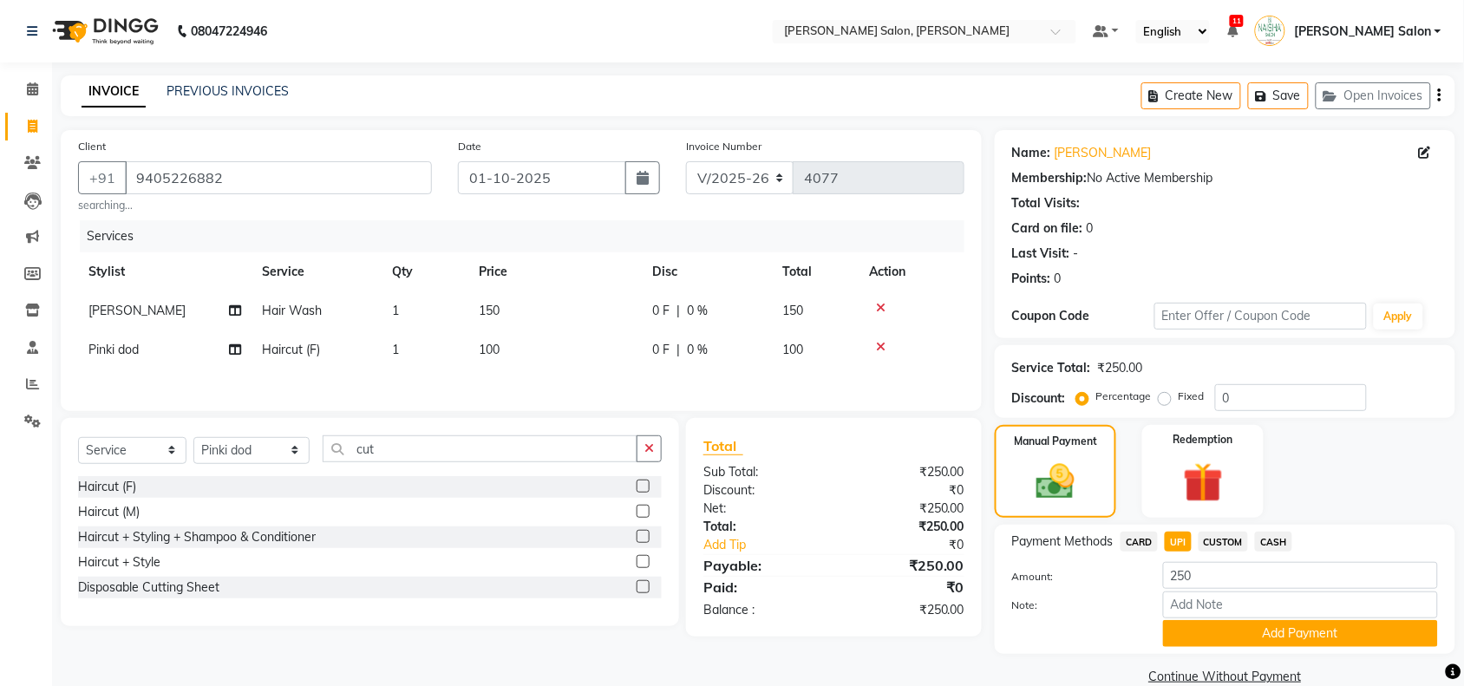
click at [1215, 624] on button "Add Payment" at bounding box center [1300, 633] width 275 height 27
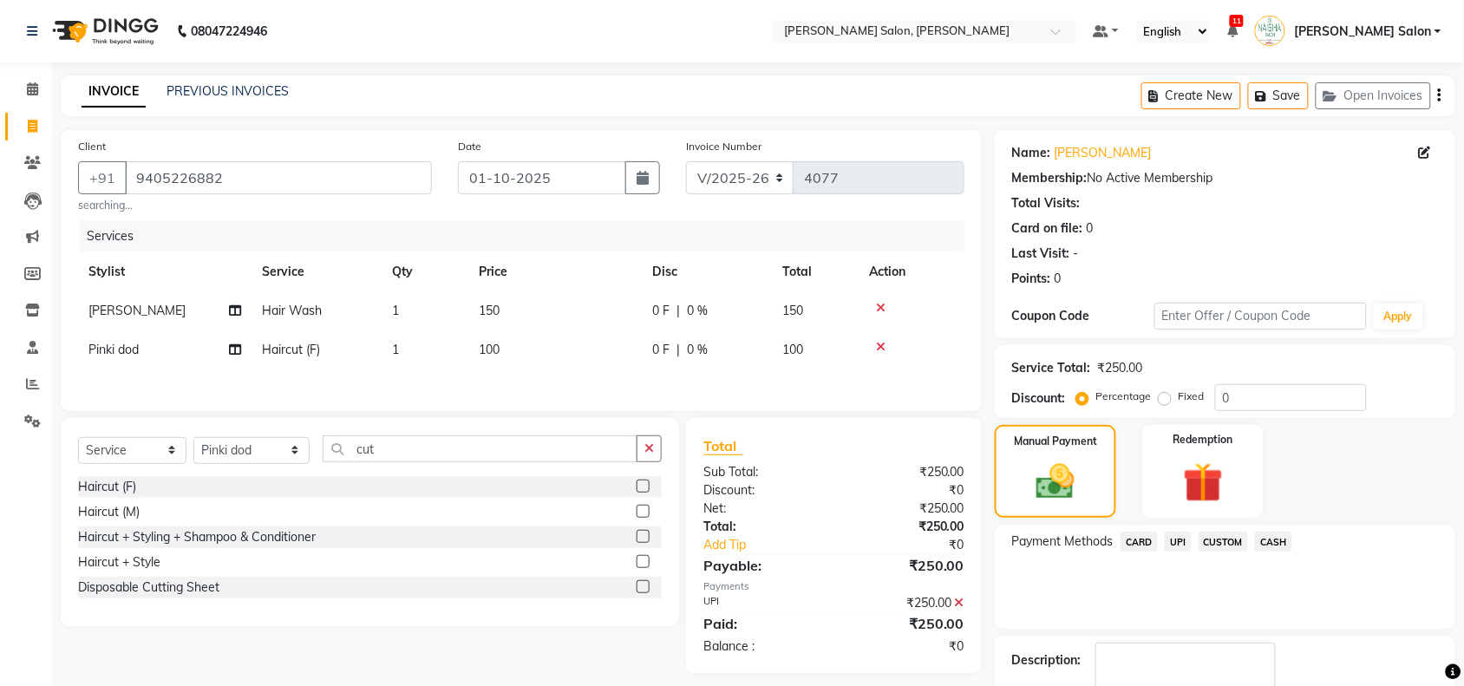
scroll to position [102, 0]
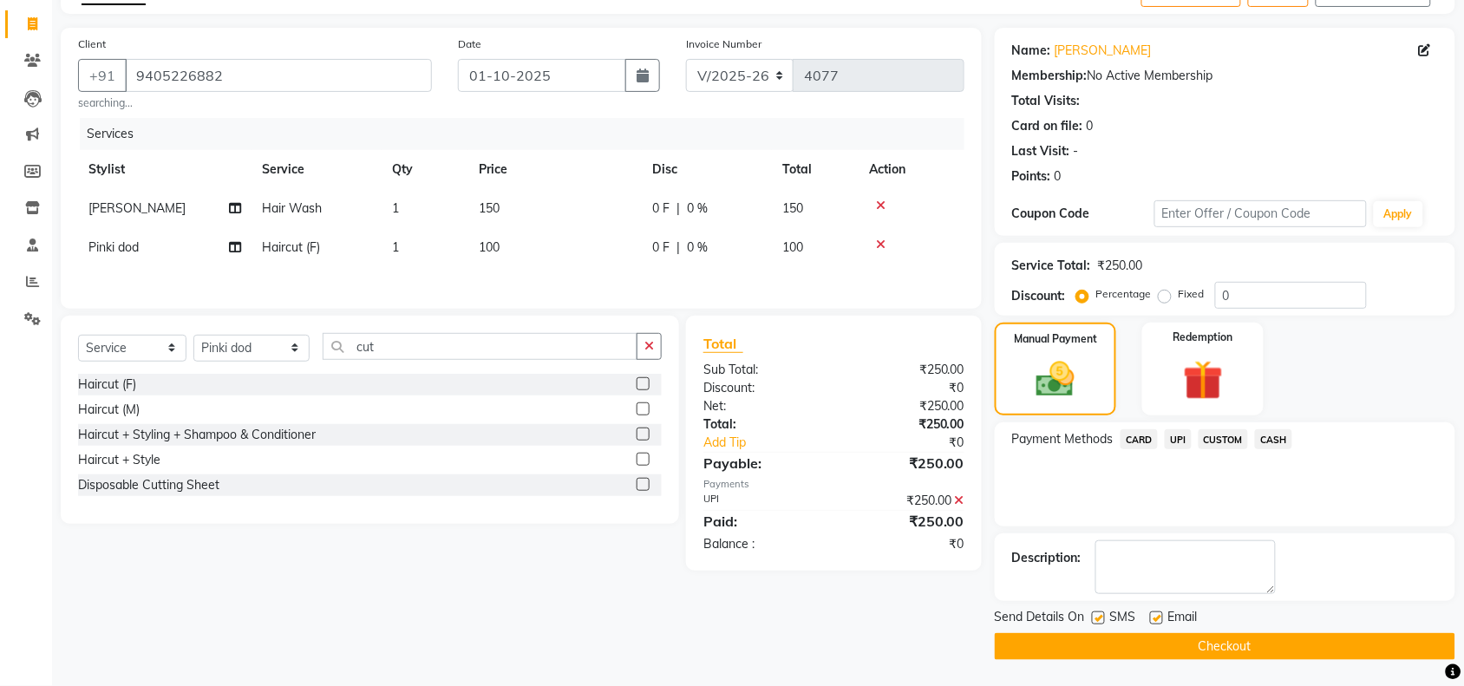
click at [1196, 651] on button "Checkout" at bounding box center [1224, 646] width 460 height 27
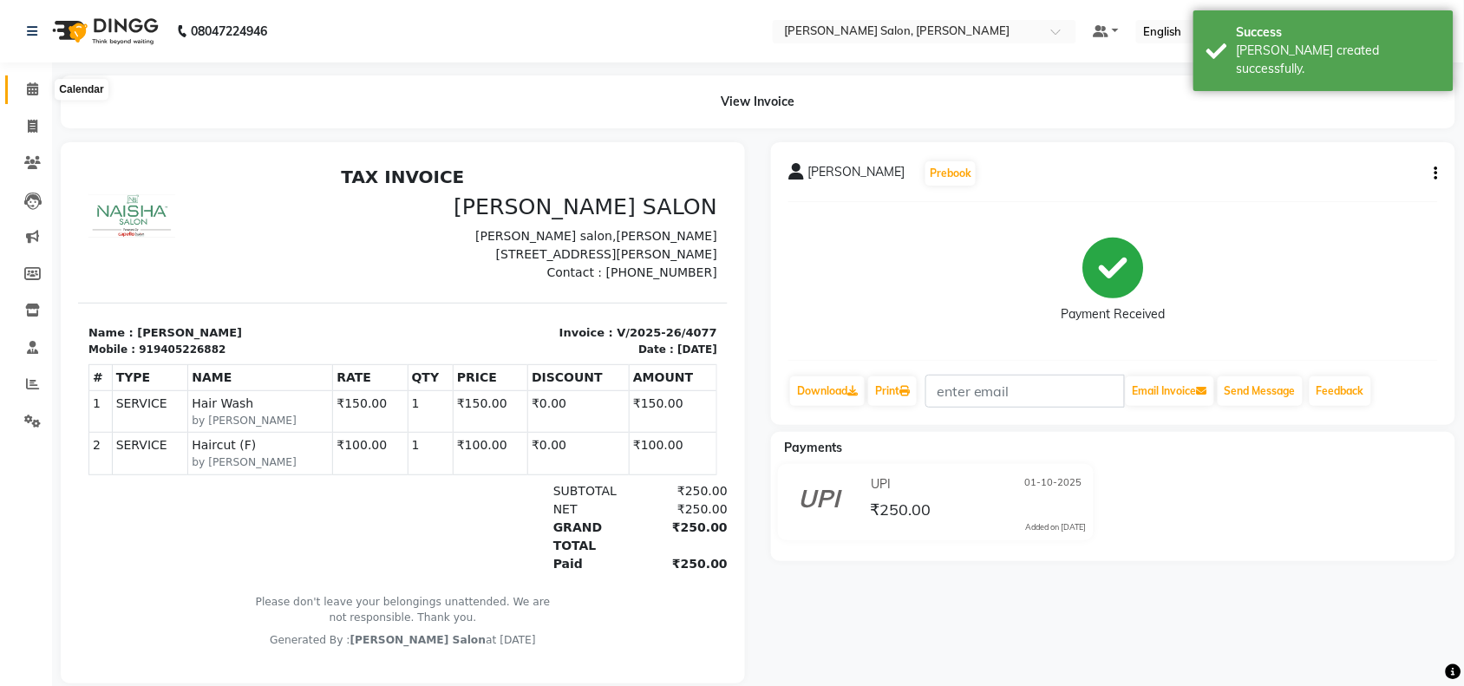
drag, startPoint x: 28, startPoint y: 88, endPoint x: 32, endPoint y: 96, distance: 8.9
click at [28, 88] on icon at bounding box center [32, 88] width 11 height 13
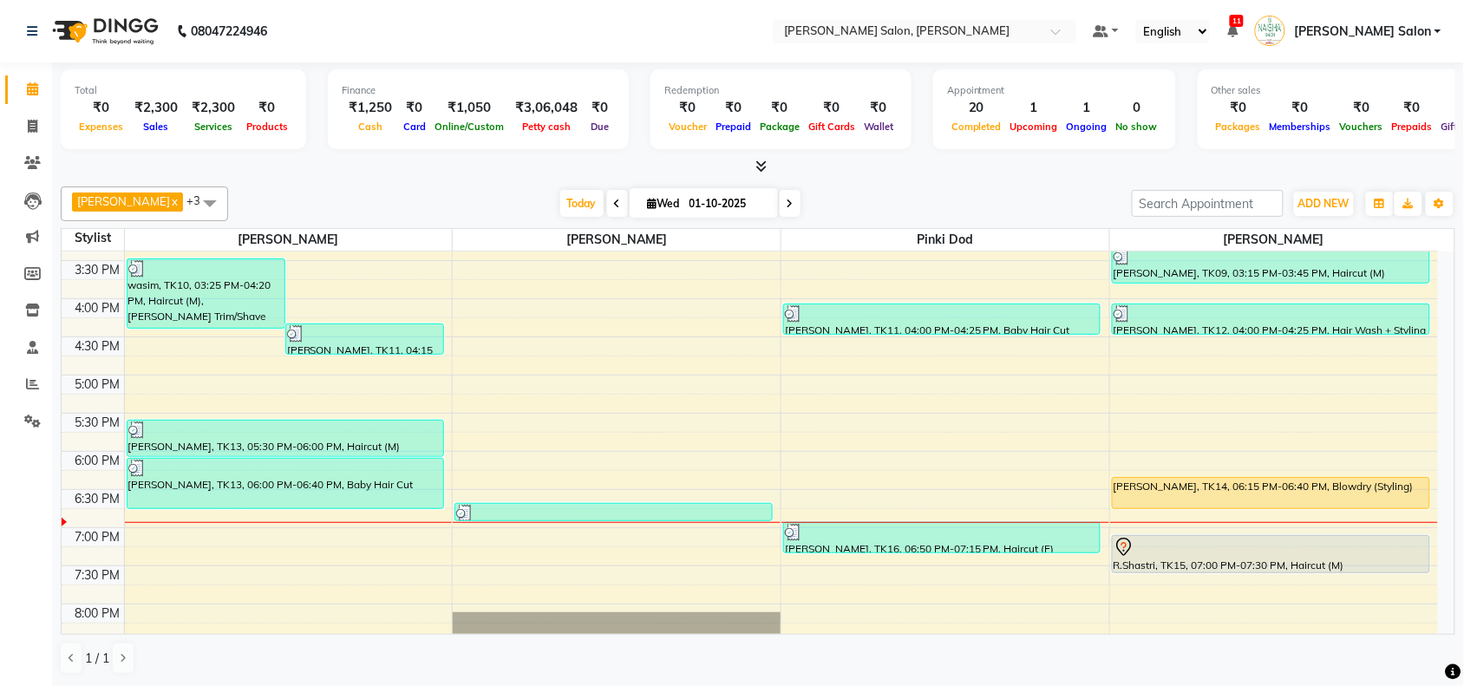
scroll to position [434, 0]
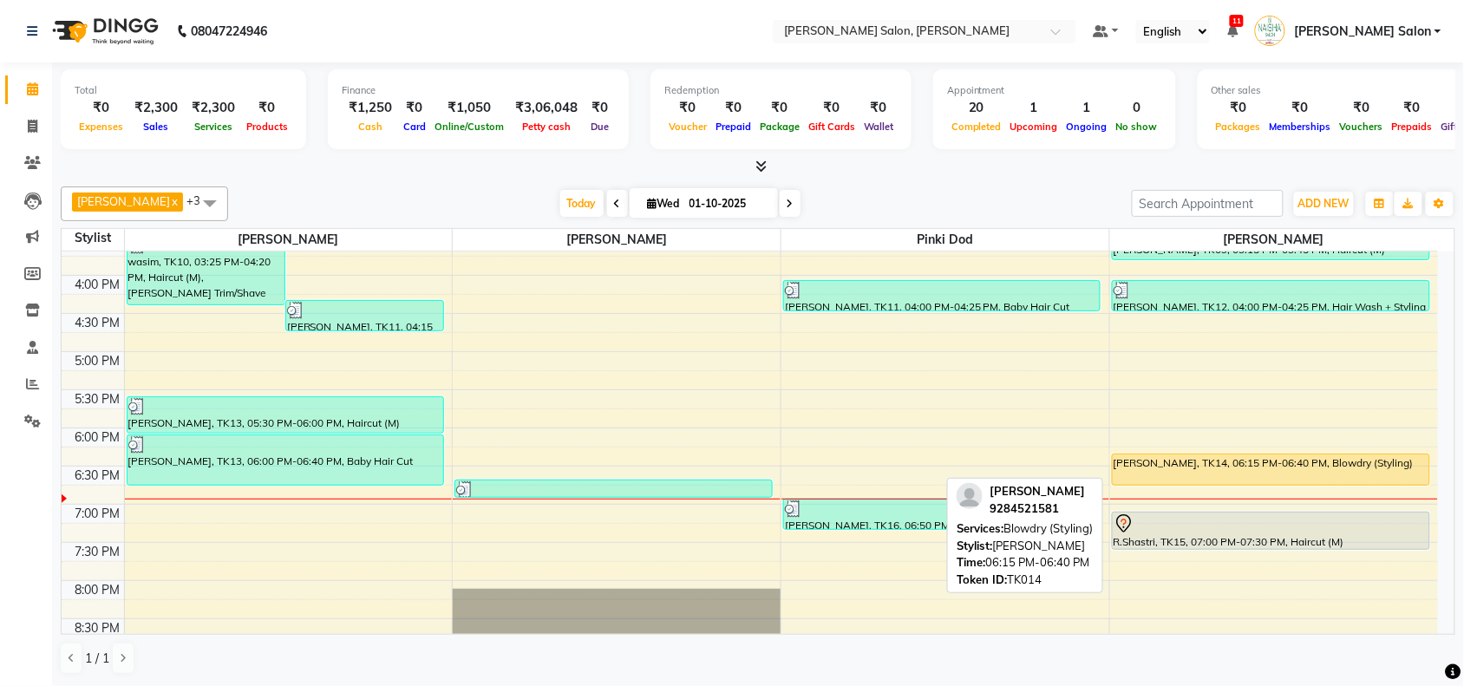
click at [1223, 477] on div "[PERSON_NAME], TK14, 06:15 PM-06:40 PM, Blowdry (Styling)" at bounding box center [1270, 469] width 316 height 30
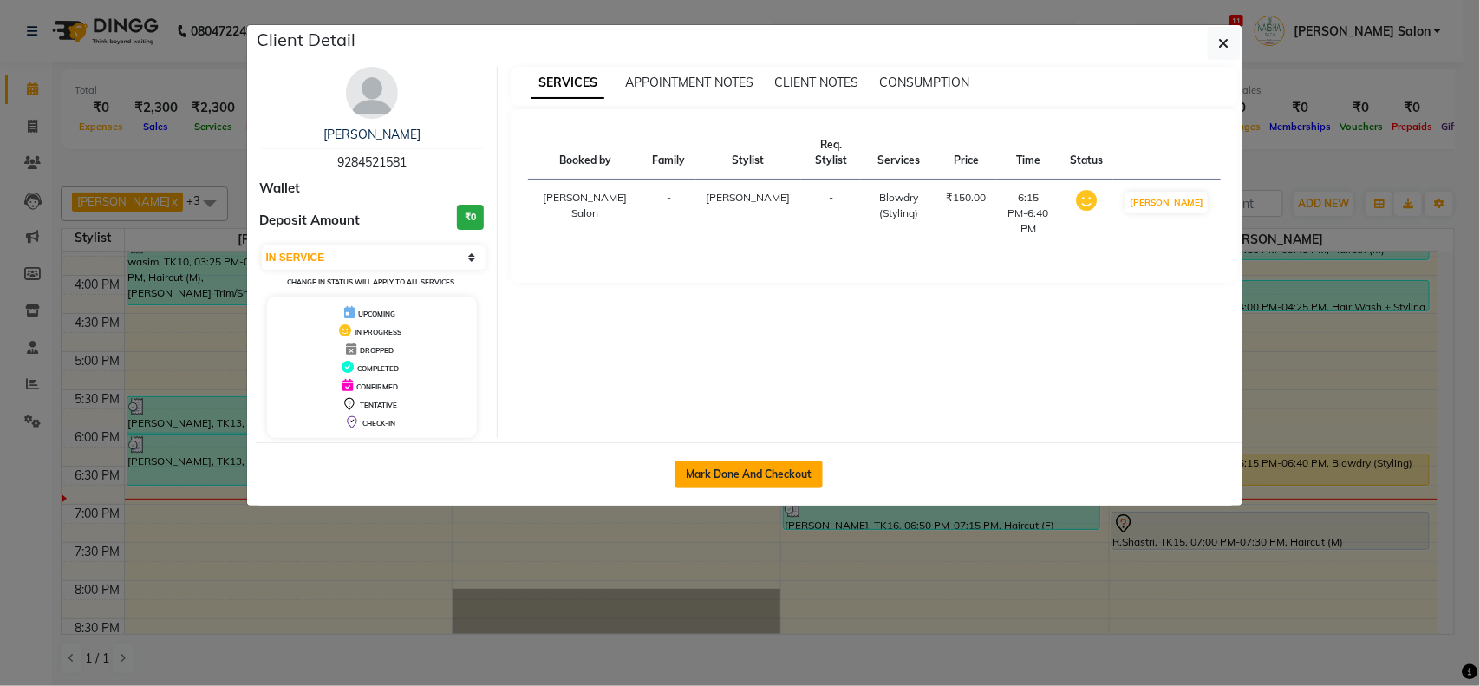
click at [703, 468] on button "Mark Done And Checkout" at bounding box center [749, 474] width 148 height 28
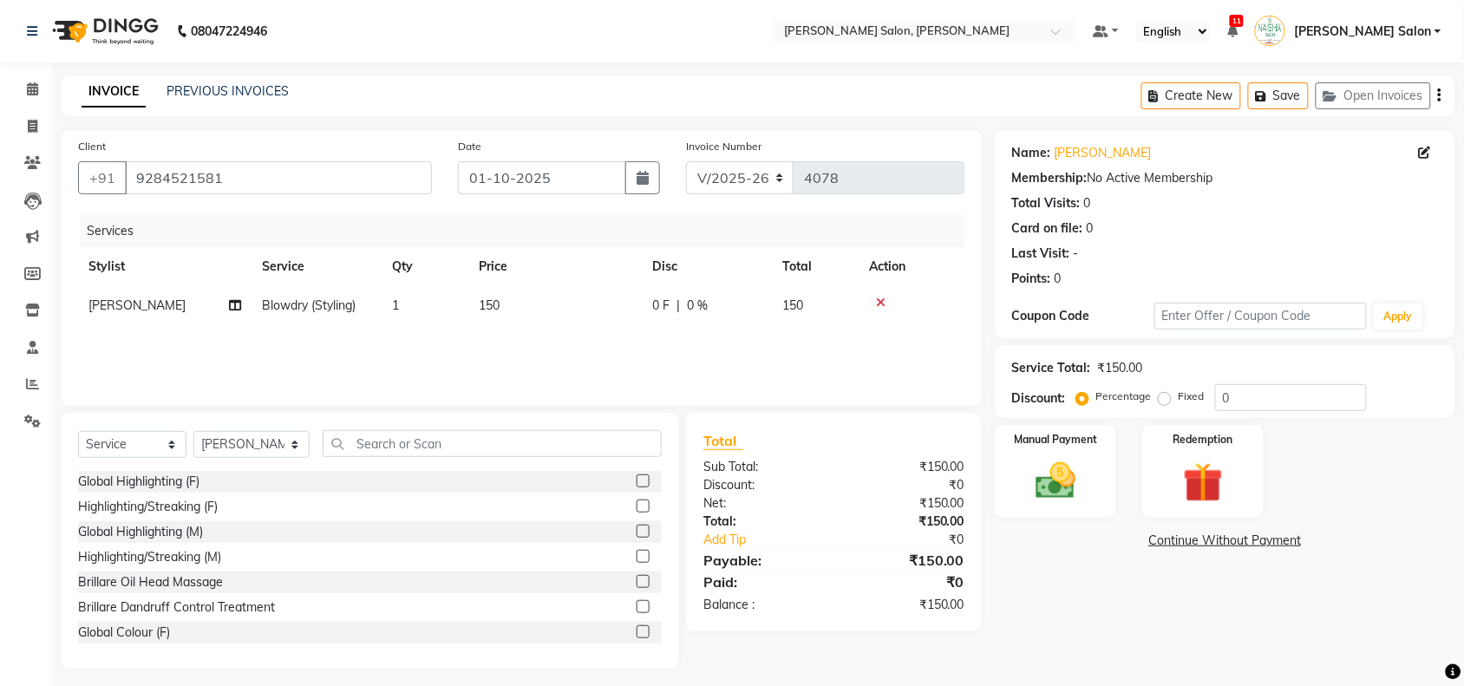
click at [1127, 455] on div "Manual Payment Redemption" at bounding box center [1224, 471] width 486 height 93
click at [1093, 479] on div "Manual Payment" at bounding box center [1055, 471] width 127 height 97
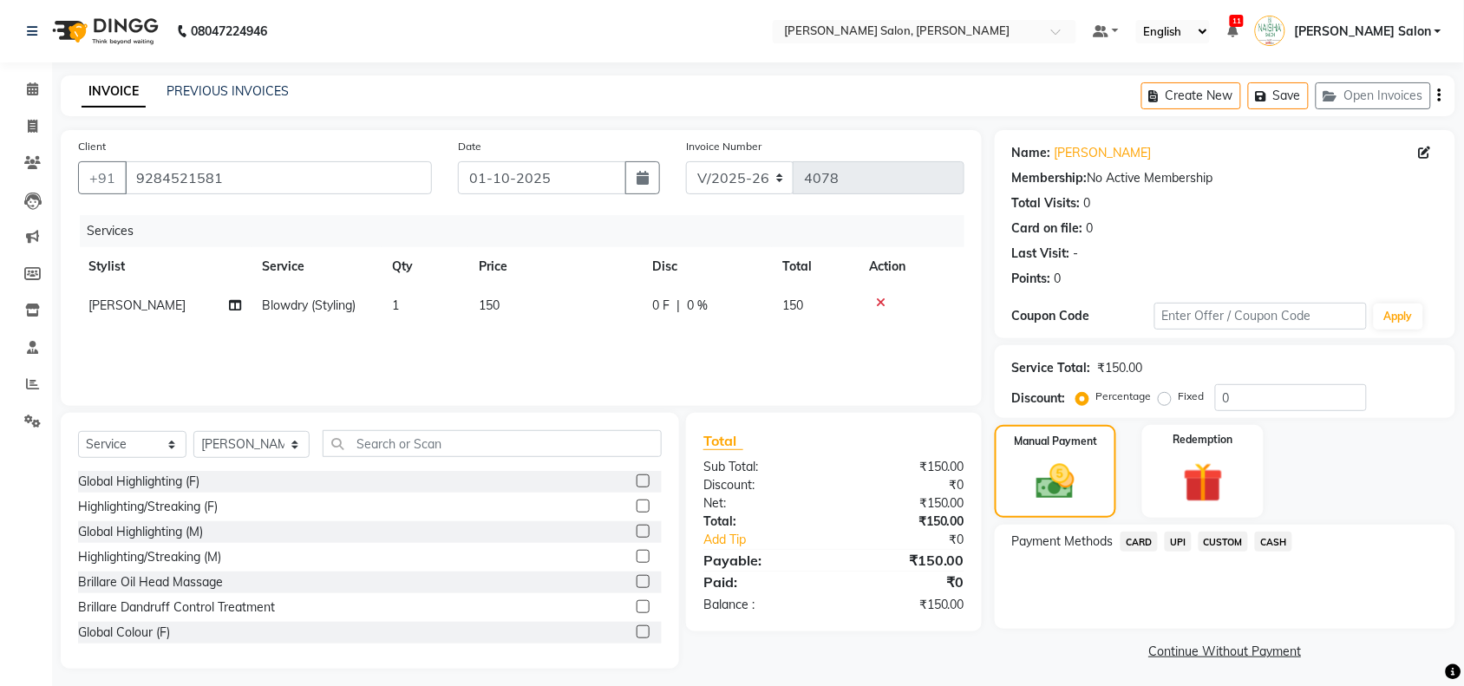
click at [1288, 538] on span "CASH" at bounding box center [1273, 541] width 37 height 20
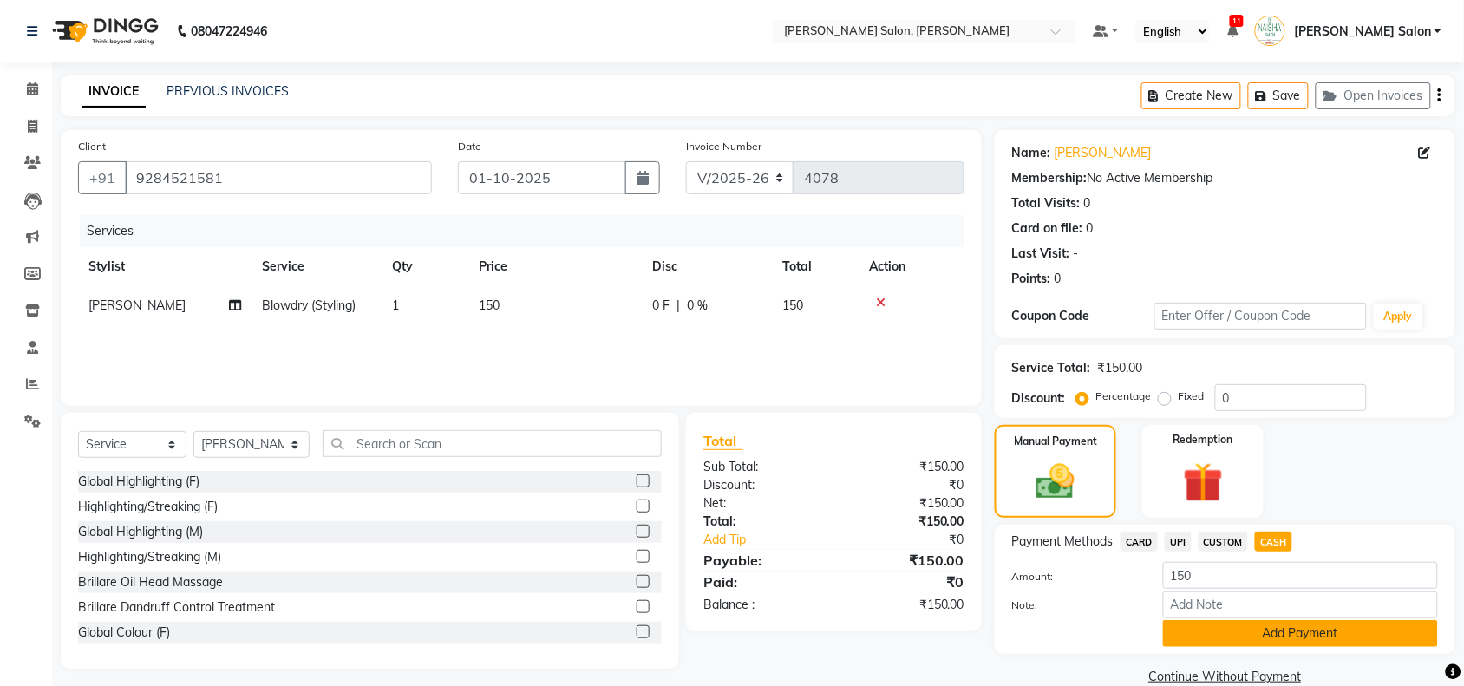
click at [1242, 624] on button "Add Payment" at bounding box center [1300, 633] width 275 height 27
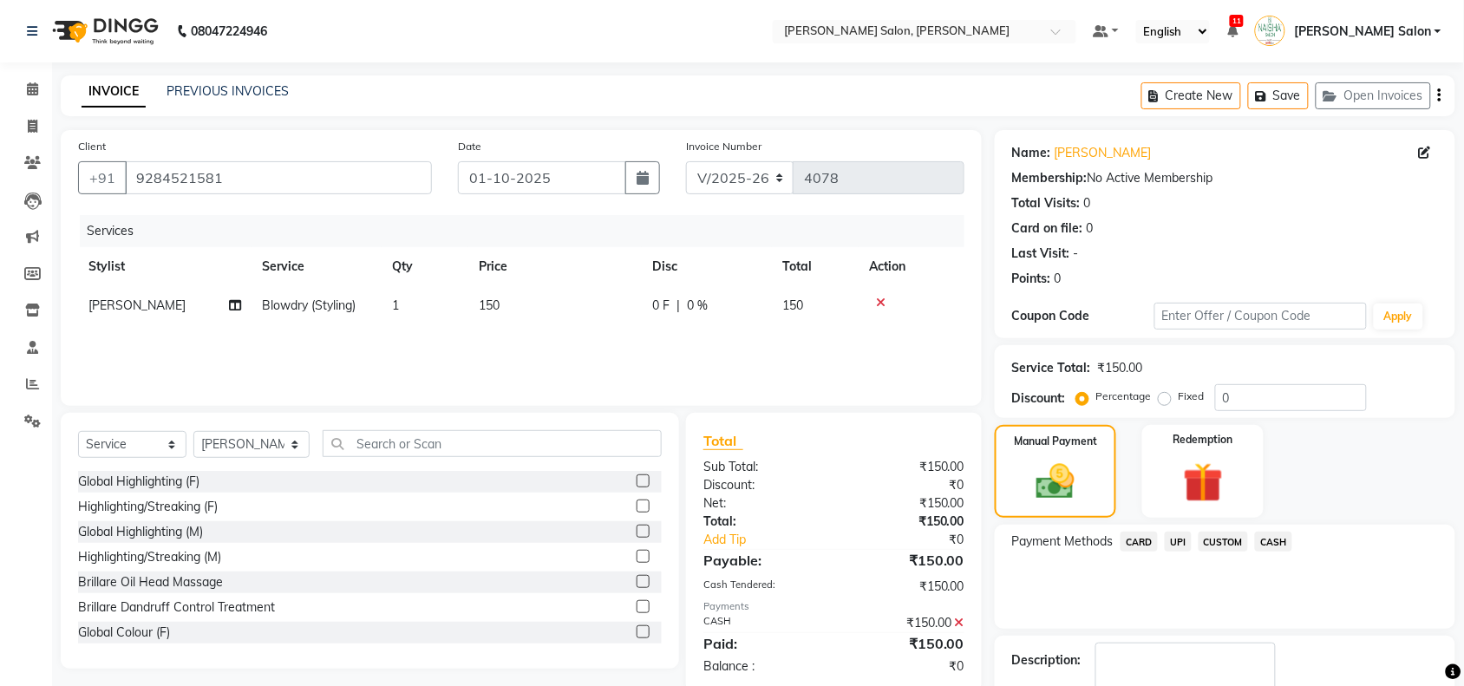
scroll to position [102, 0]
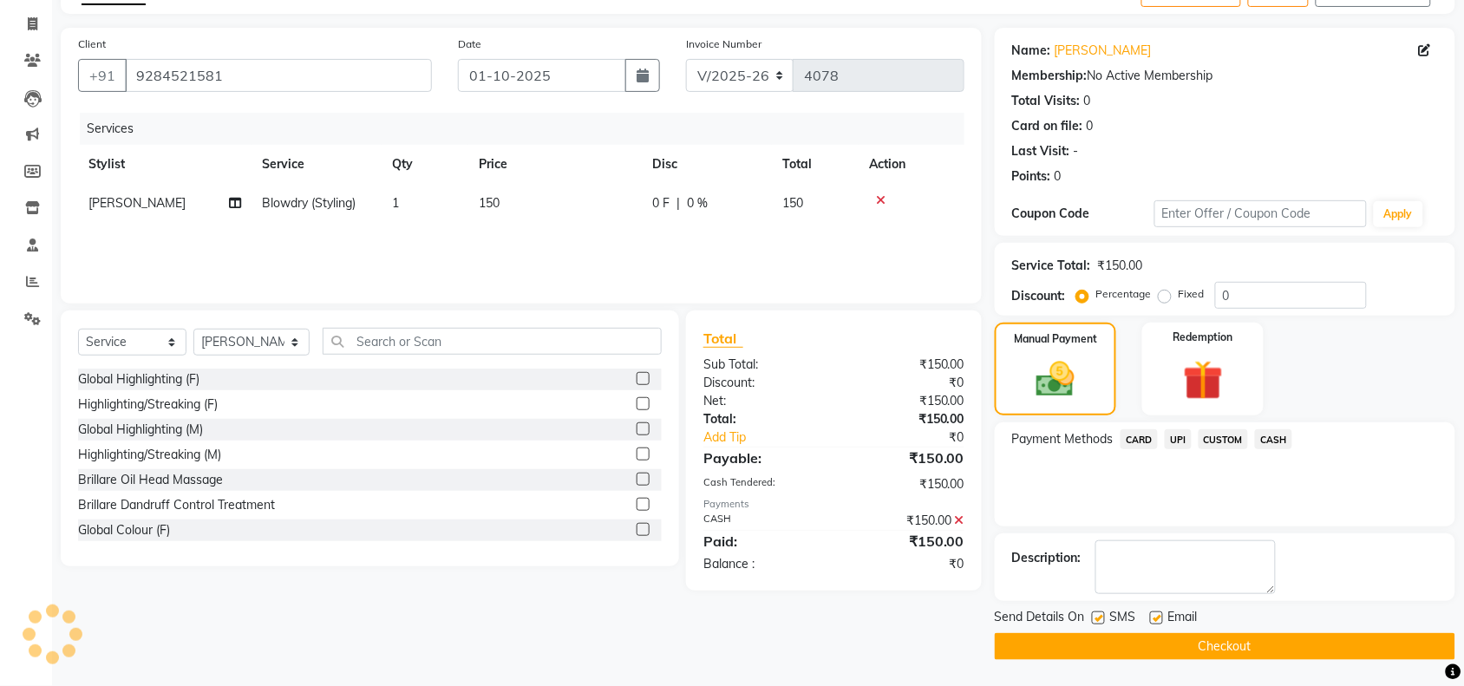
click at [1238, 636] on button "Checkout" at bounding box center [1224, 646] width 460 height 27
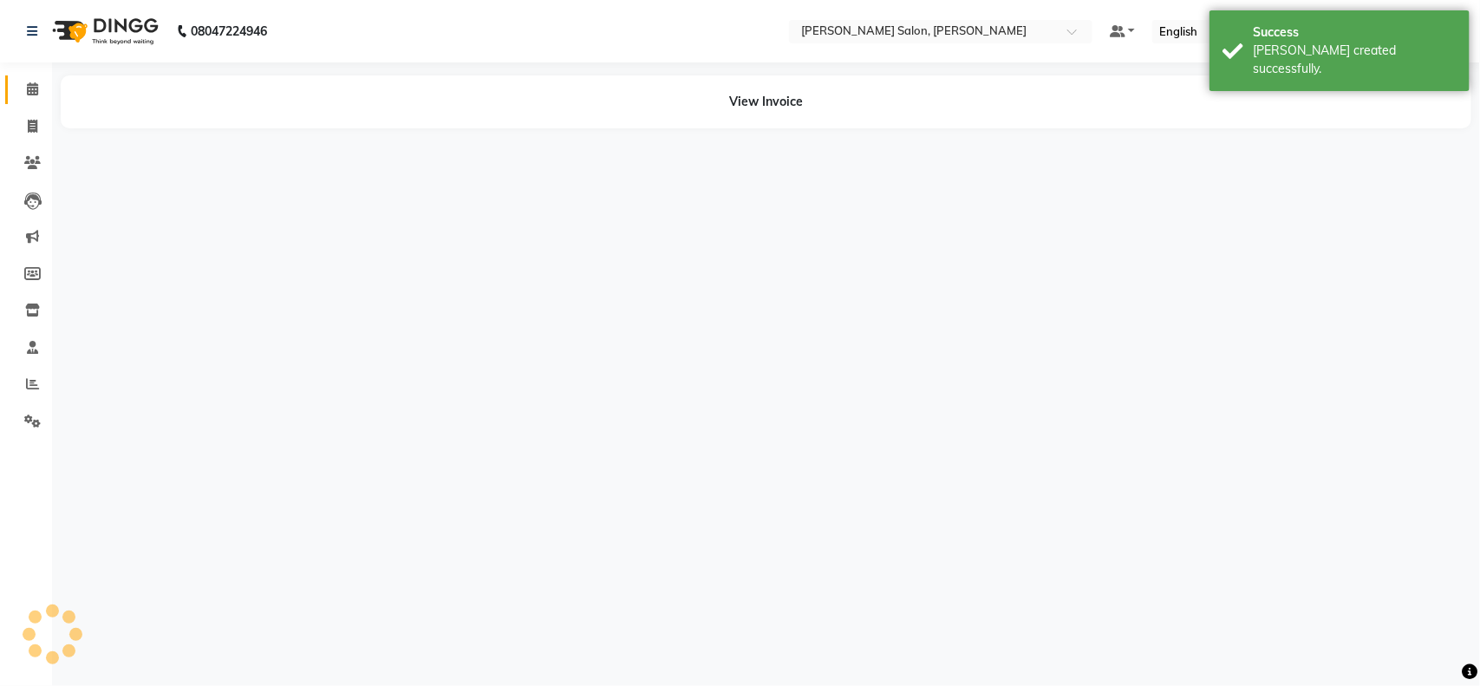
click at [32, 78] on li "Calendar" at bounding box center [26, 89] width 52 height 37
click at [28, 94] on icon at bounding box center [32, 88] width 11 height 13
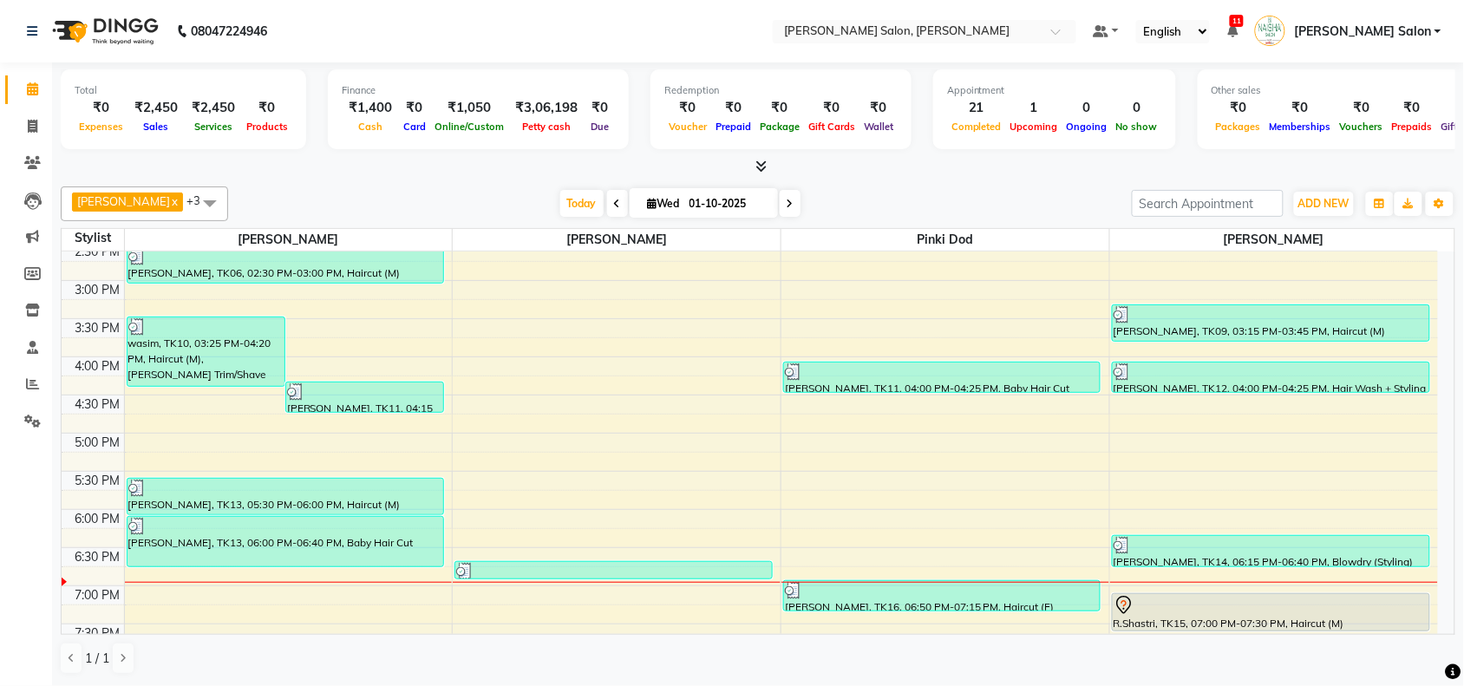
scroll to position [434, 0]
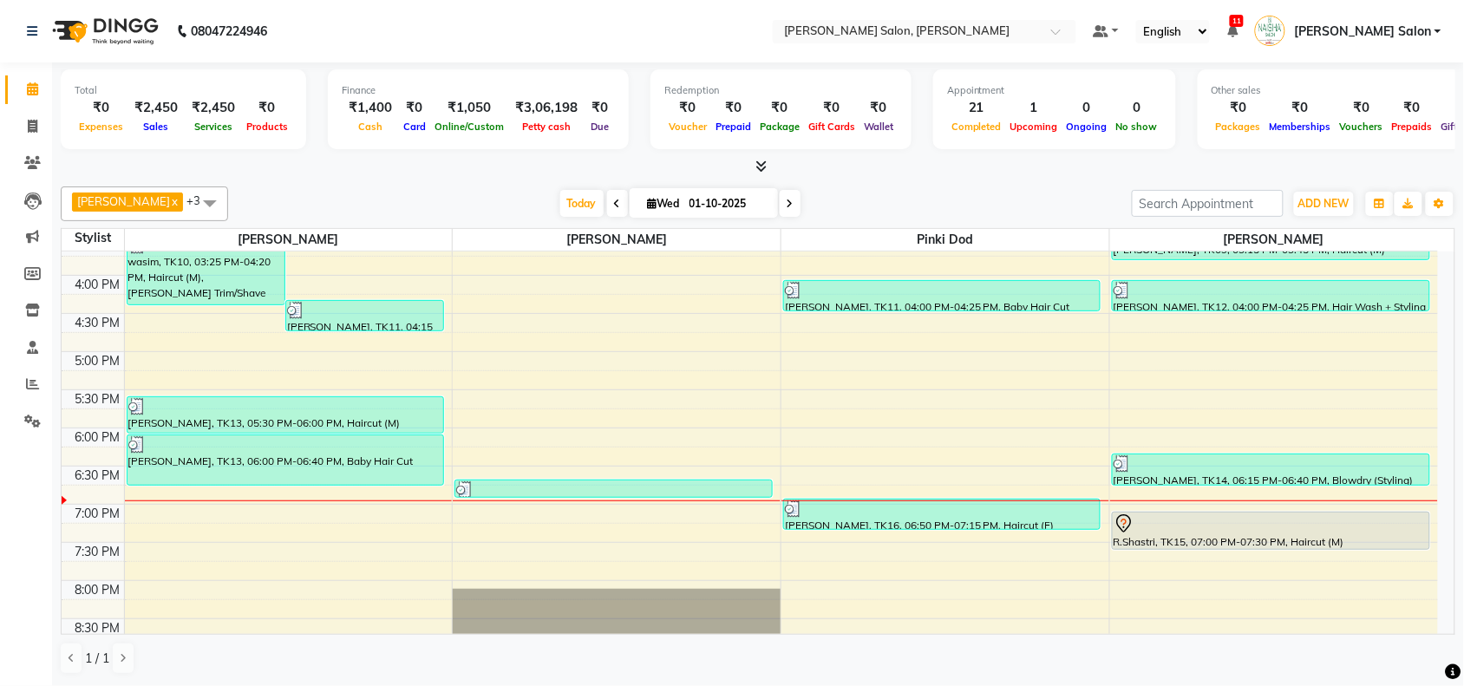
click at [952, 551] on div "10:00 AM 10:30 AM 11:00 AM 11:30 AM 12:00 PM 12:30 PM 1:00 PM 1:30 PM 2:00 PM 2…" at bounding box center [750, 275] width 1376 height 915
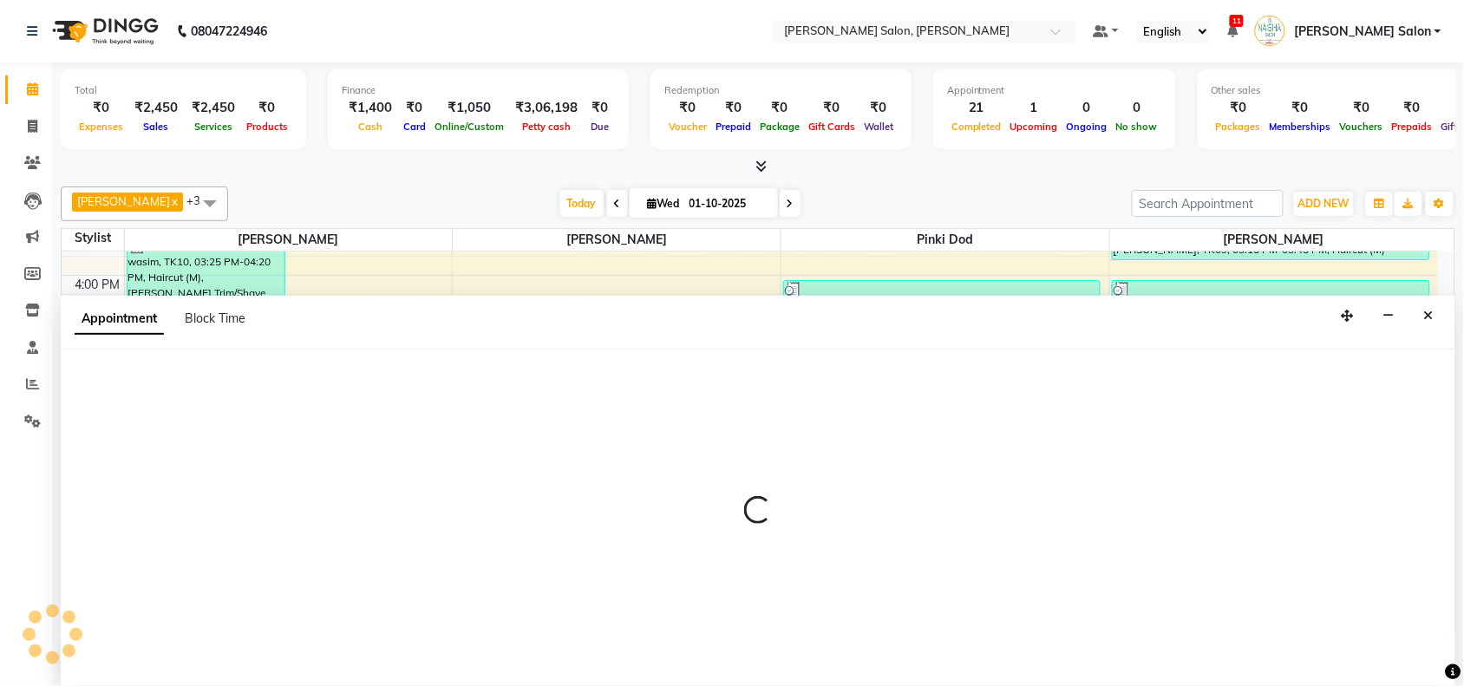
scroll to position [1, 0]
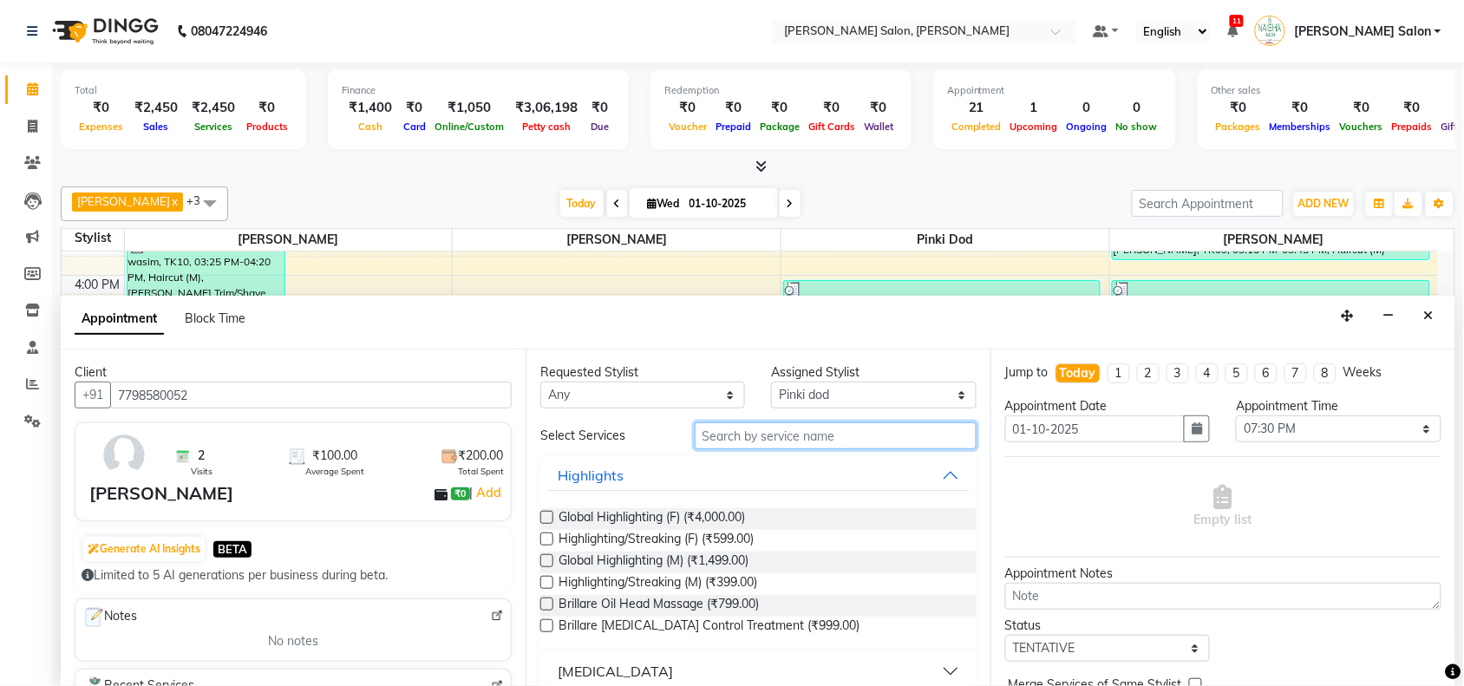
click at [743, 431] on input "text" at bounding box center [835, 435] width 282 height 27
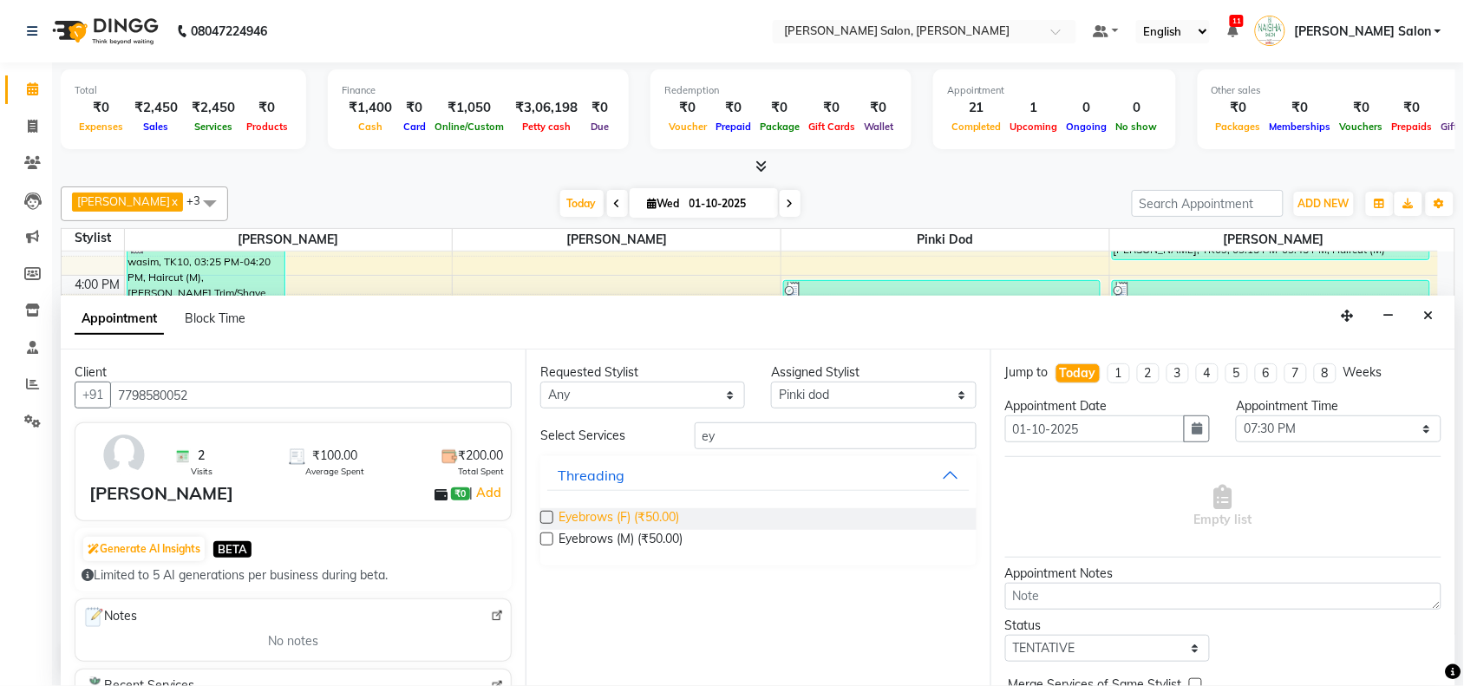
click at [620, 513] on span "Eyebrows (F) (₹50.00)" at bounding box center [618, 519] width 121 height 22
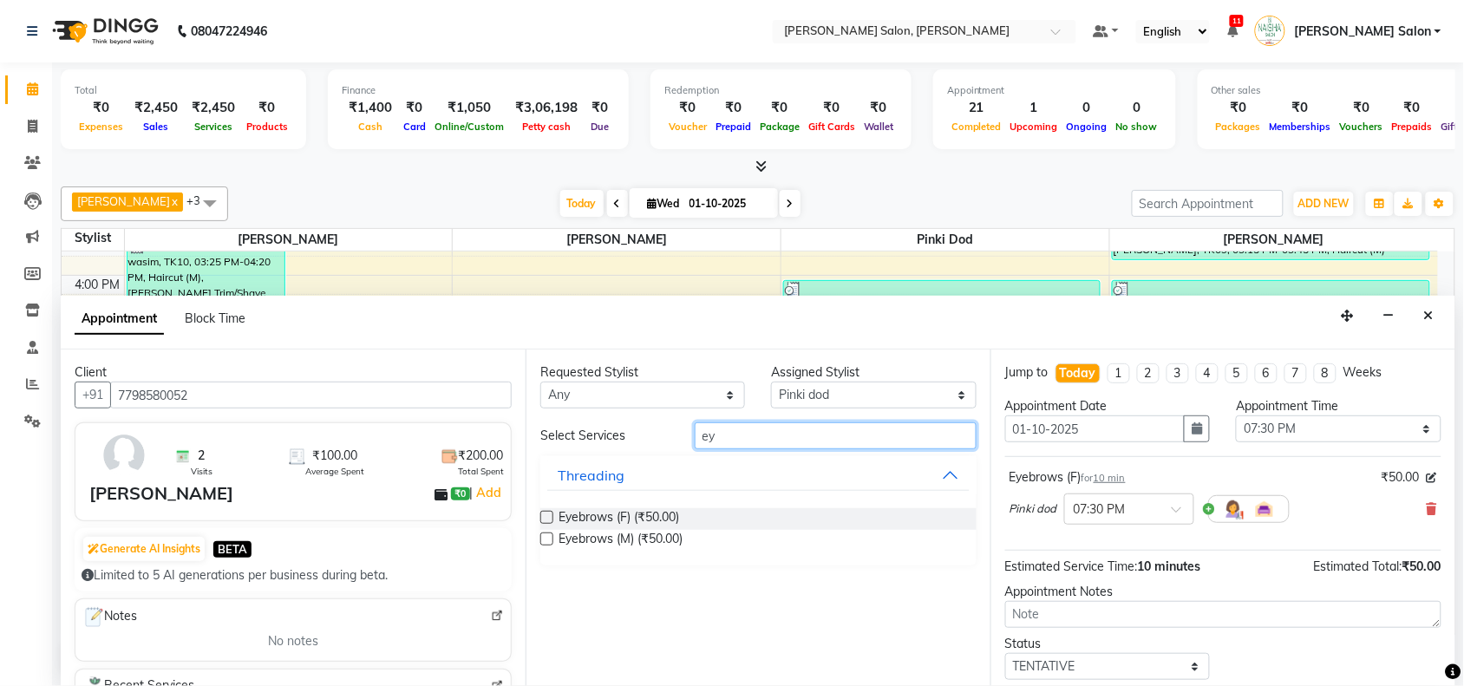
click at [886, 438] on input "ey" at bounding box center [835, 435] width 282 height 27
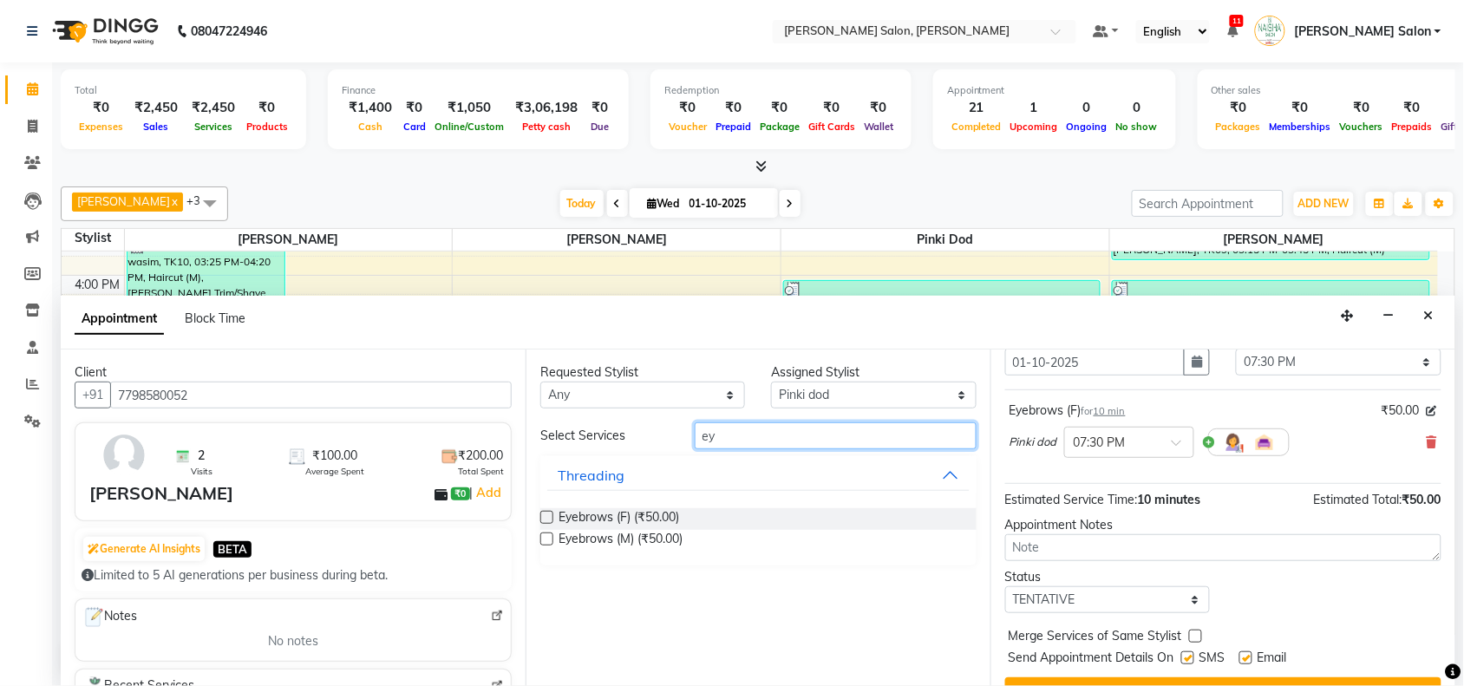
scroll to position [104, 0]
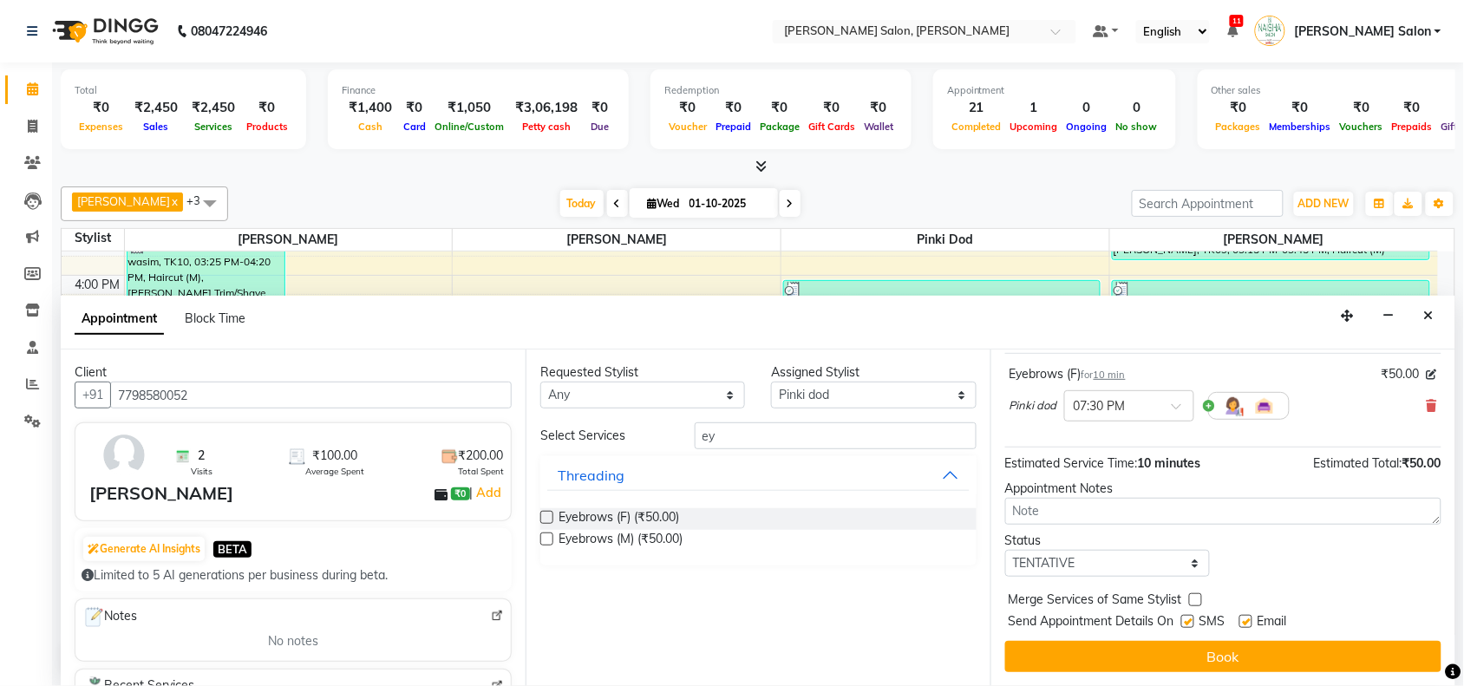
click at [1229, 637] on div "Jump to Today 1 2 3 4 5 6 7 8 Weeks Appointment Date 01-10-2025 Appointment Tim…" at bounding box center [1222, 517] width 465 height 336
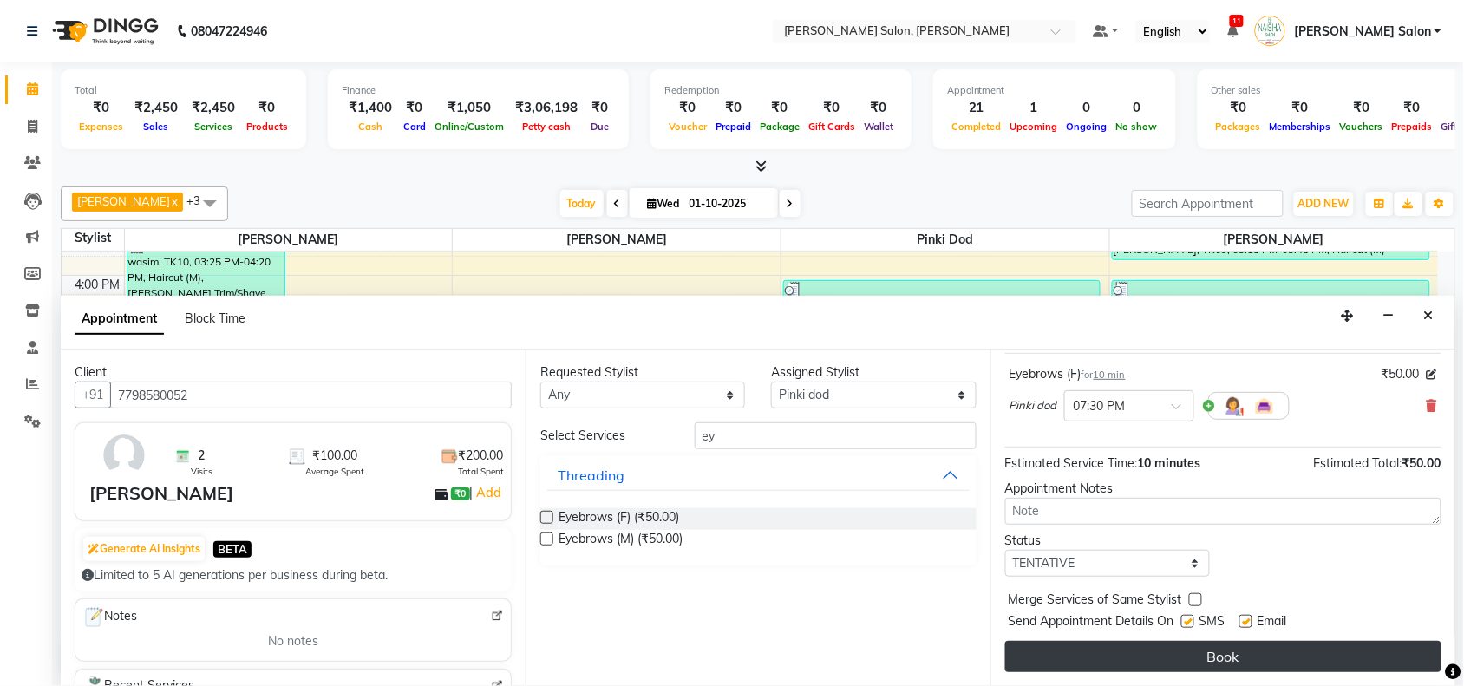
click at [1214, 672] on button "Book" at bounding box center [1223, 656] width 436 height 31
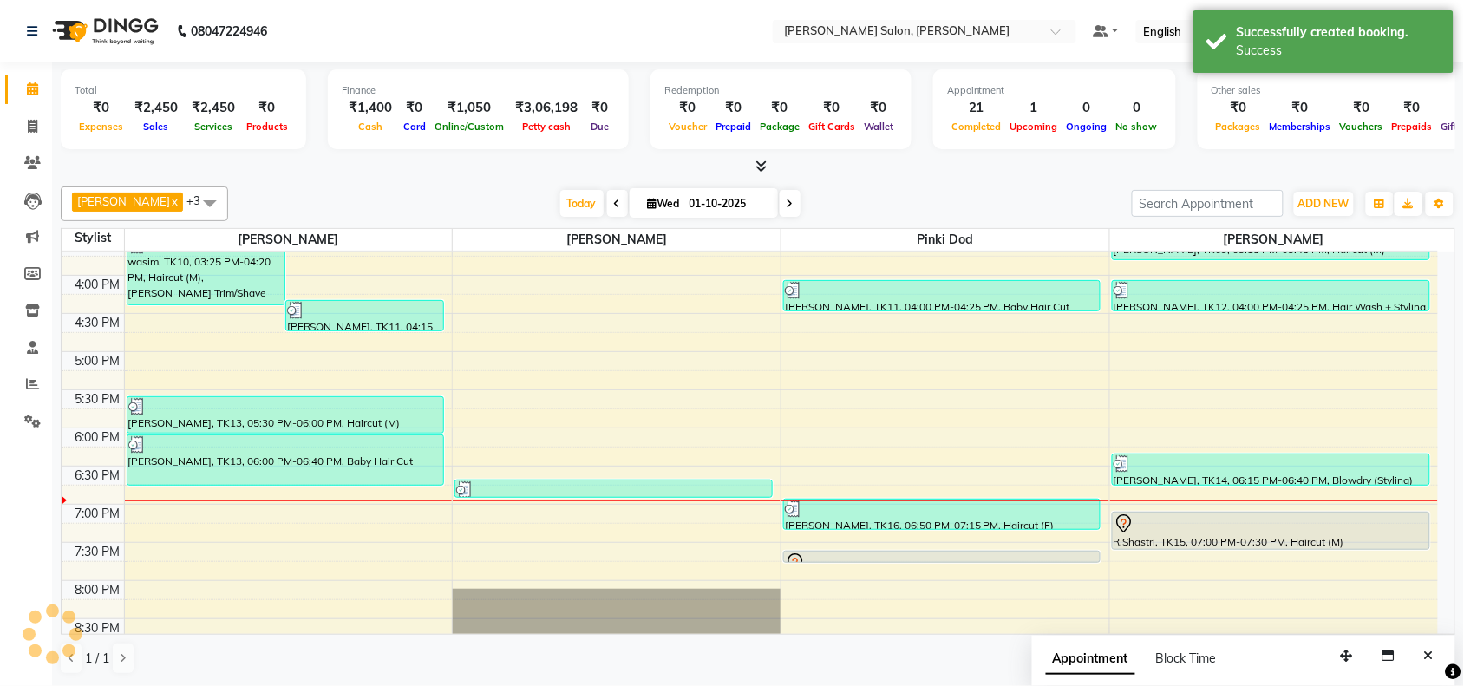
scroll to position [0, 0]
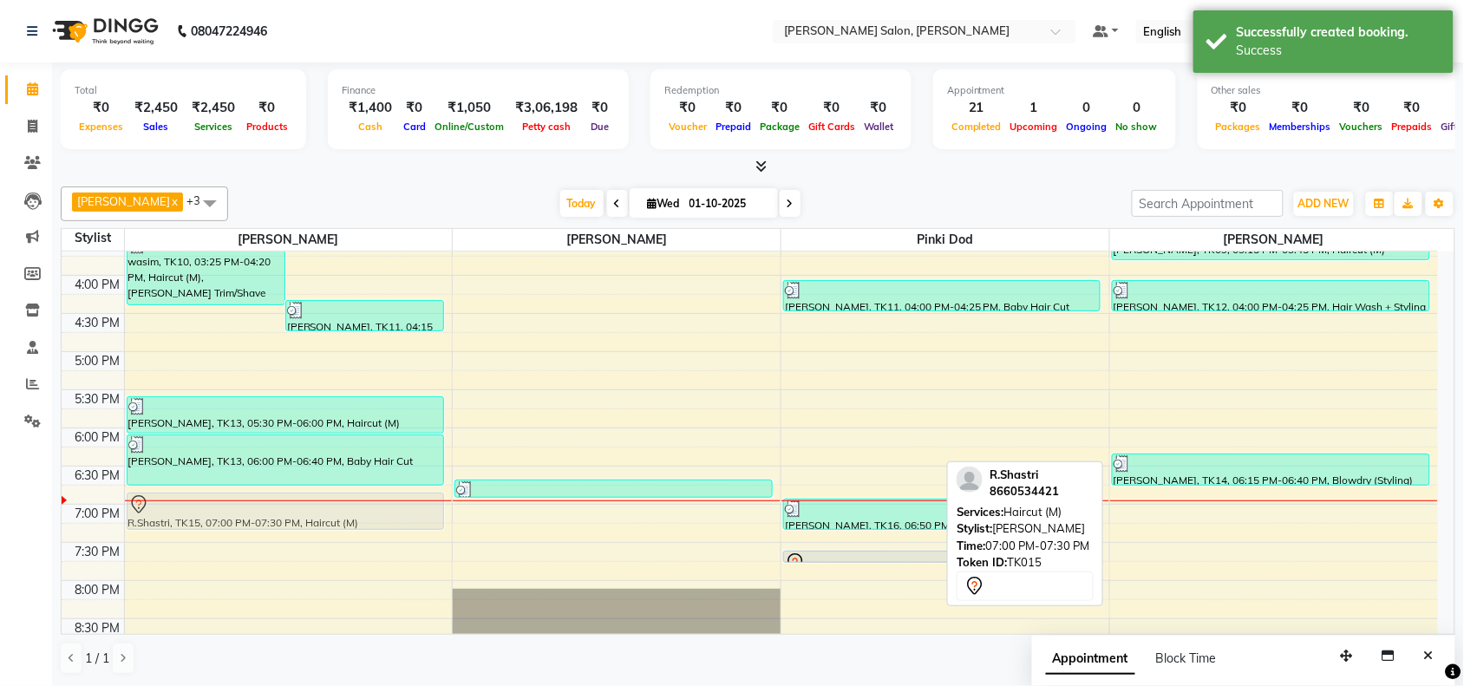
drag, startPoint x: 1192, startPoint y: 518, endPoint x: 330, endPoint y: 501, distance: 862.0
click at [330, 501] on tr "wasim, TK10, 03:25 PM-04:20 PM, Haircut (M),Beard Trim/Shave Mohamad Atif, TK11…" at bounding box center [750, 275] width 1376 height 915
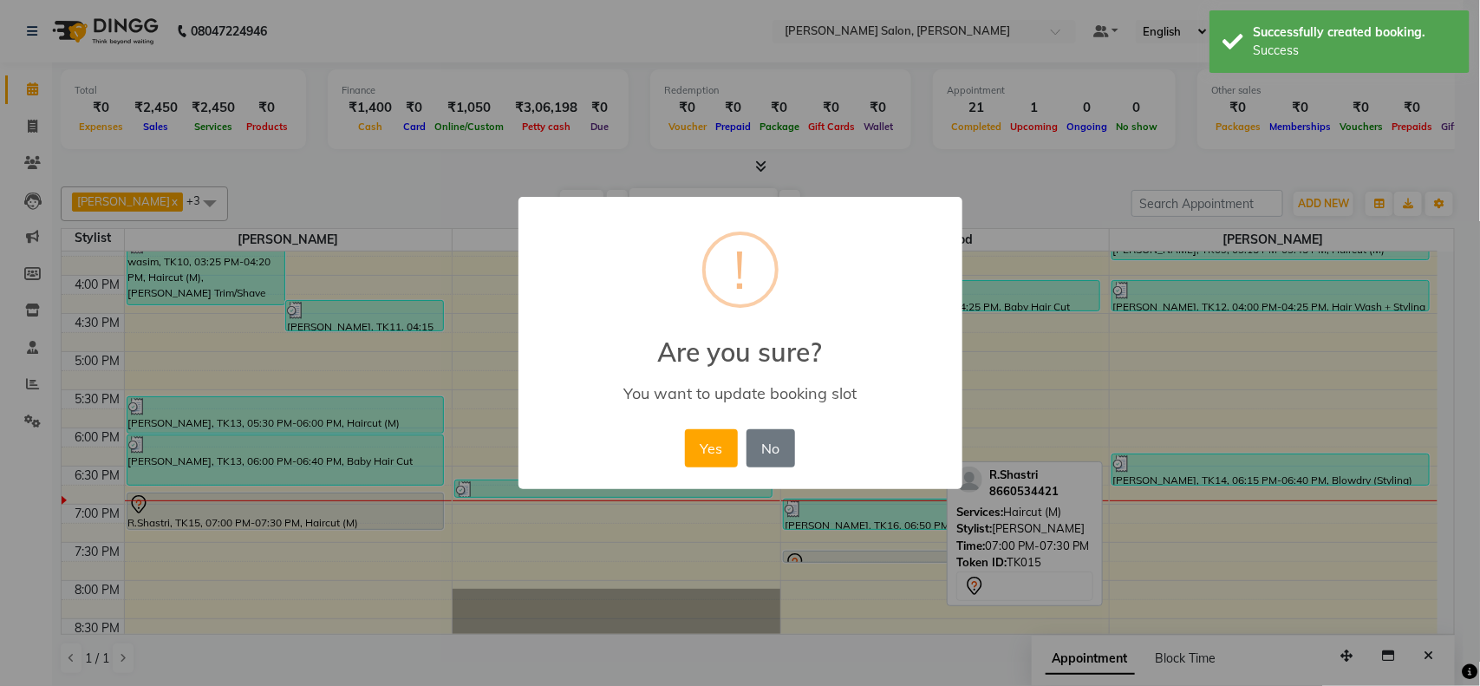
click at [705, 455] on button "Yes" at bounding box center [711, 448] width 53 height 38
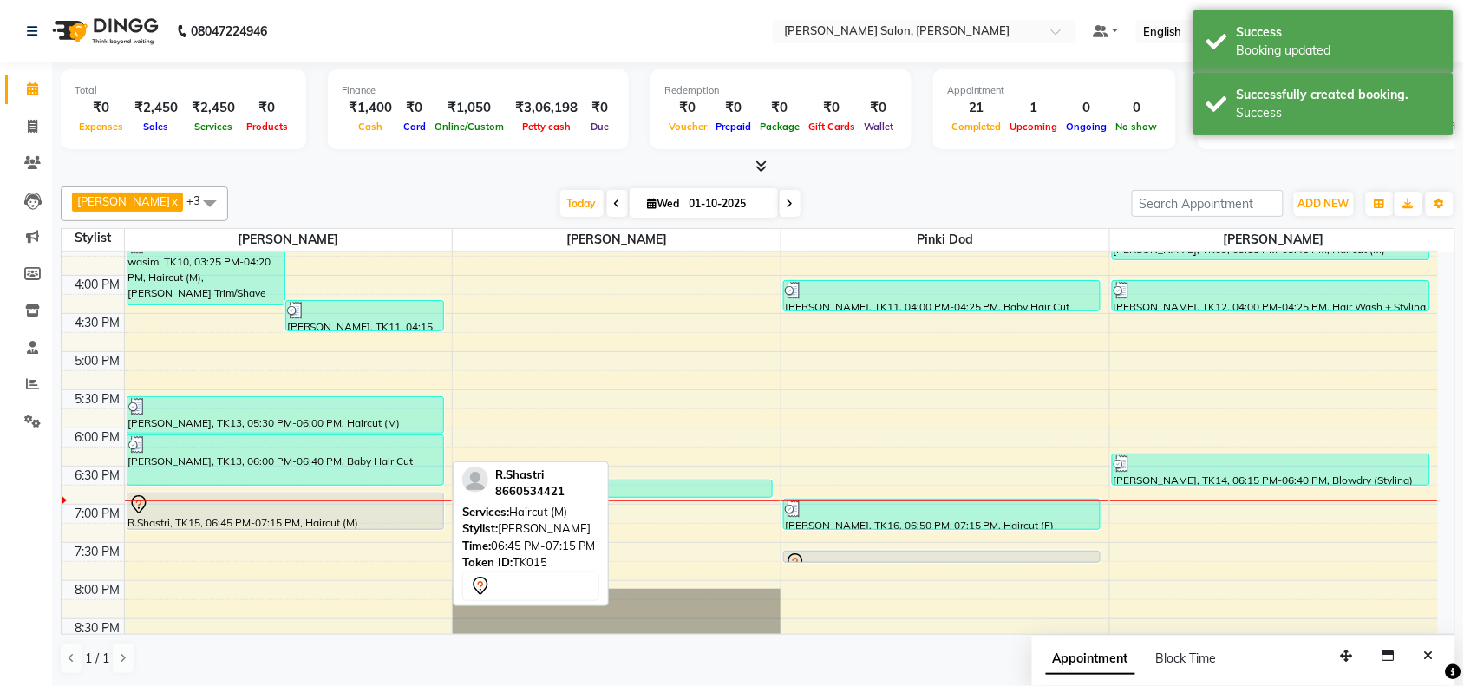
click at [425, 525] on div "R.Shastri, TK15, 06:45 PM-07:15 PM, Haircut (M)" at bounding box center [285, 511] width 316 height 36
click at [419, 531] on div at bounding box center [285, 528] width 316 height 7
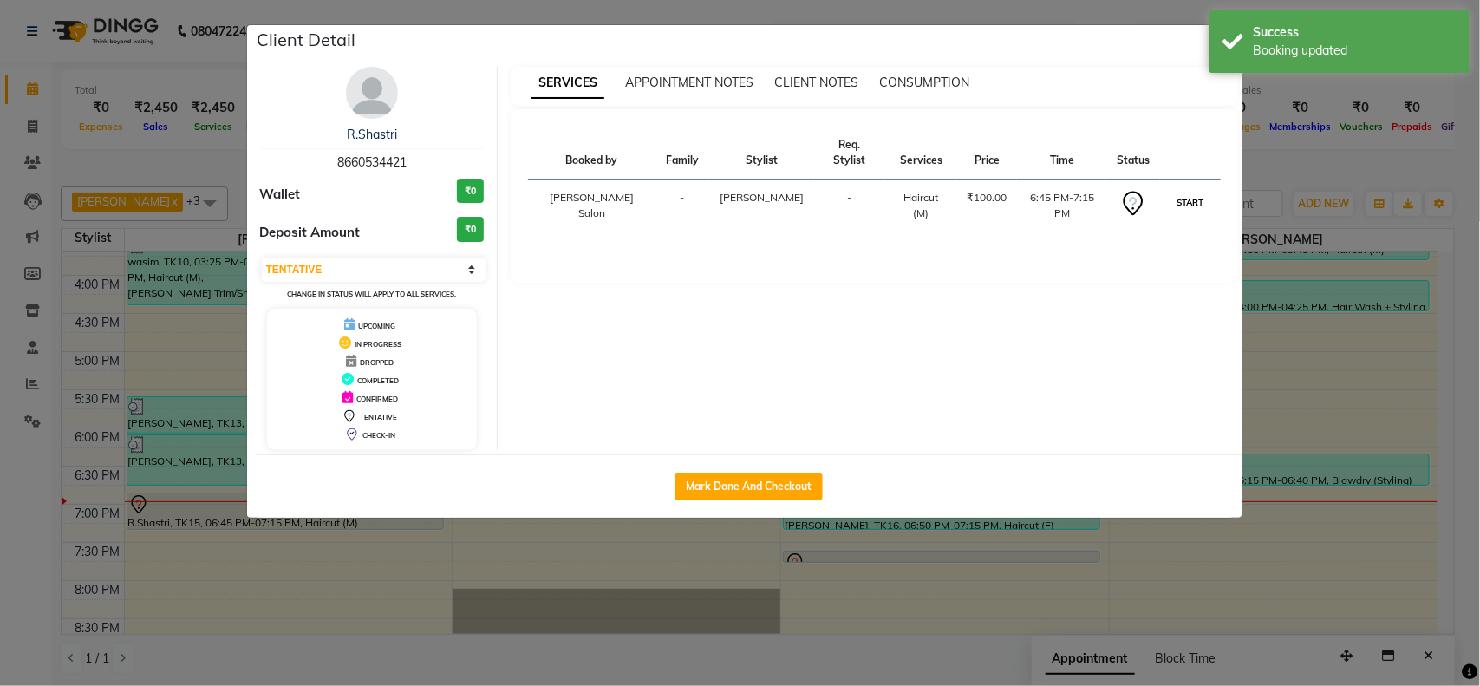
click at [1182, 192] on button "START" at bounding box center [1190, 203] width 36 height 22
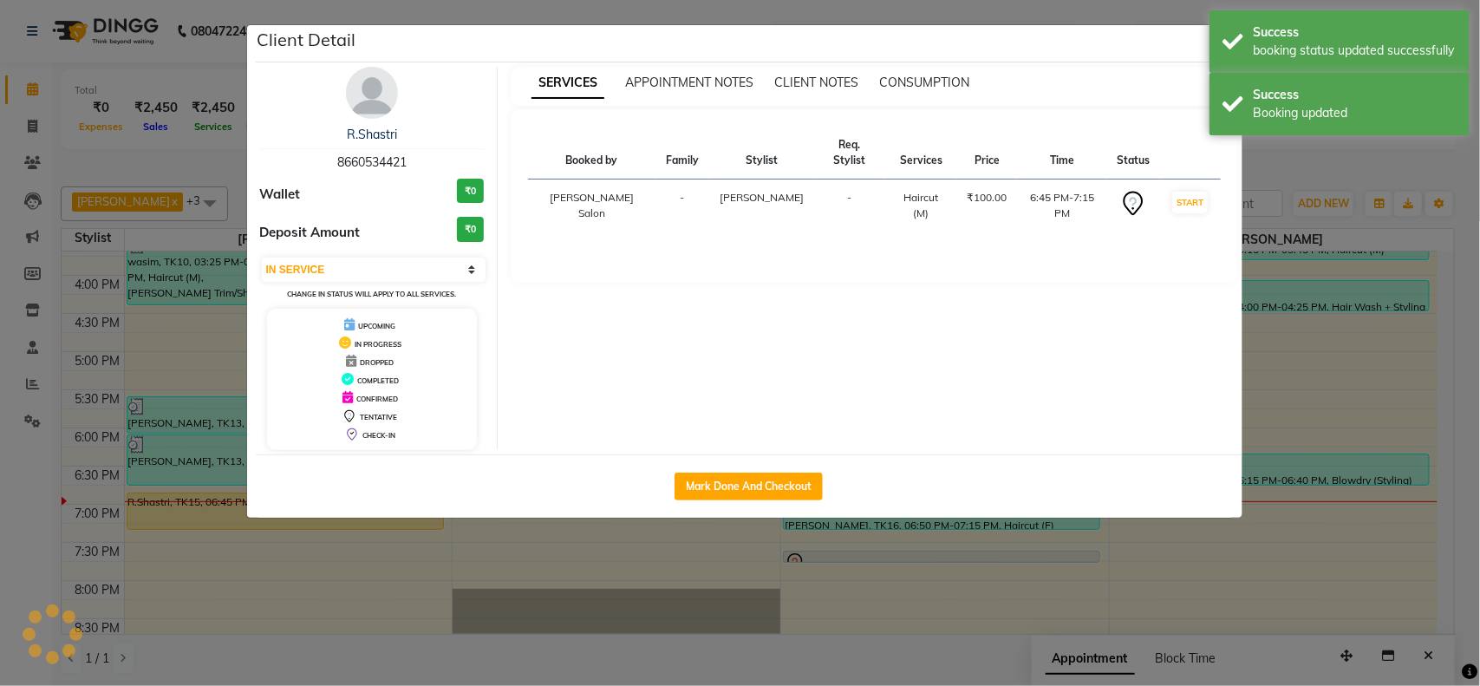
click at [1344, 340] on ngb-modal-window "Client Detail R.Shastri 8660534421 Wallet ₹0 Deposit Amount ₹0 Select IN SERVIC…" at bounding box center [740, 343] width 1480 height 686
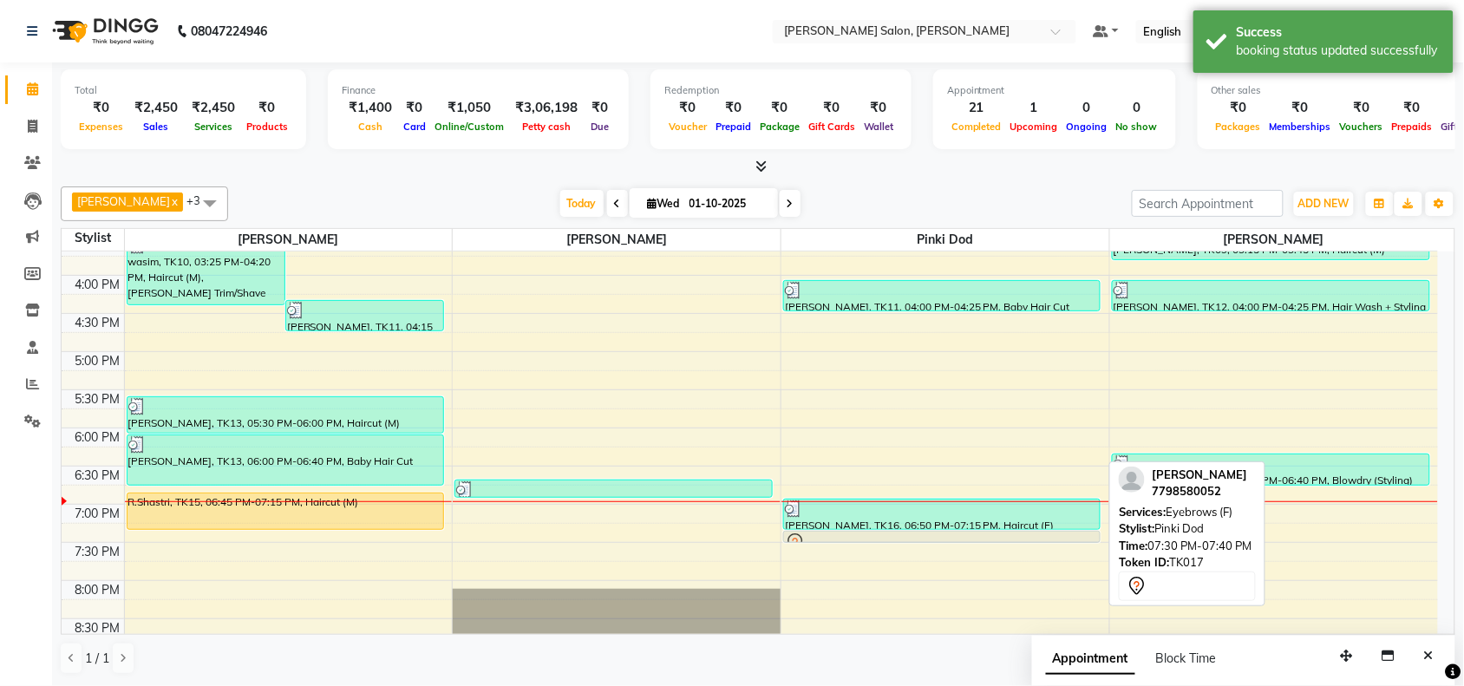
drag, startPoint x: 1043, startPoint y: 552, endPoint x: 1063, endPoint y: 540, distance: 23.3
click at [1063, 540] on div "durga sinha, TK02, 11:30 AM-11:45 AM, Hair Wash durga sinha, TK02, 11:45 AM-12:…" at bounding box center [945, 275] width 328 height 915
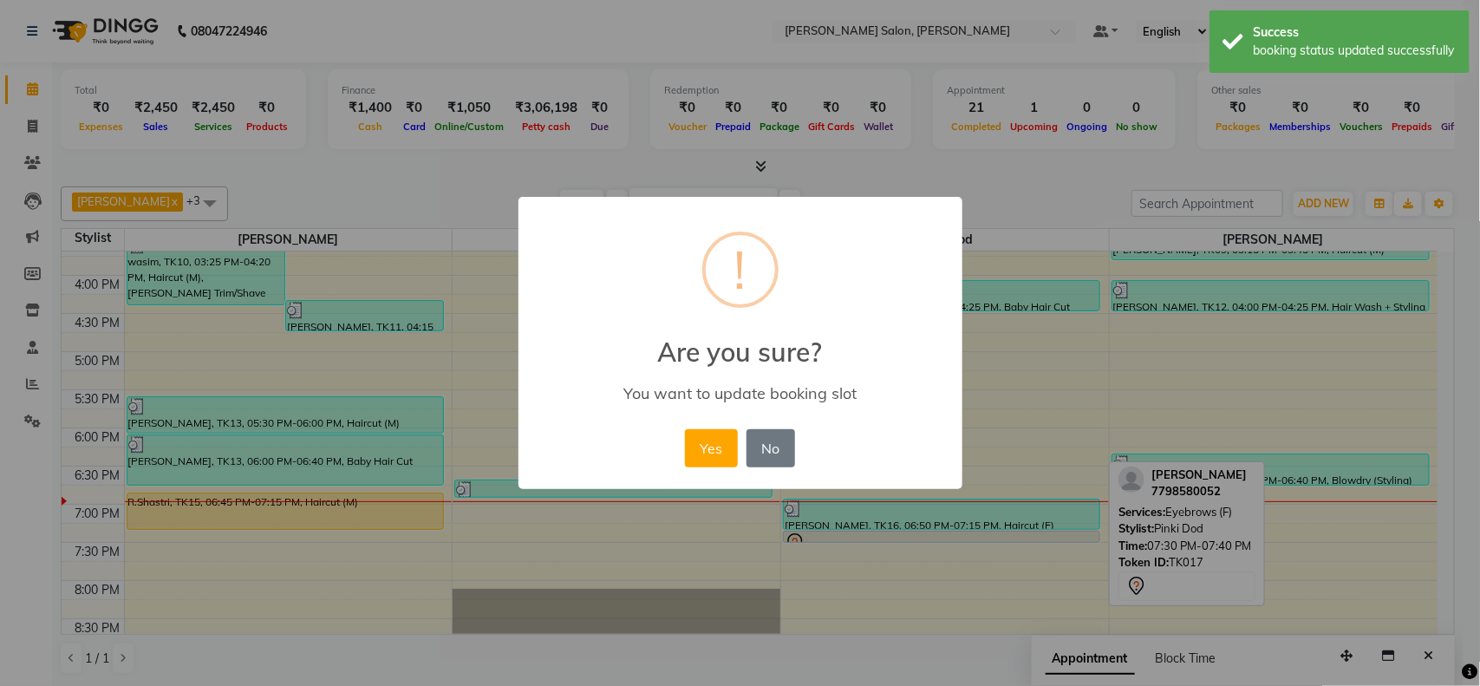
click at [967, 557] on div "× ! Are you sure? You want to update booking slot Yes No No" at bounding box center [740, 343] width 1480 height 686
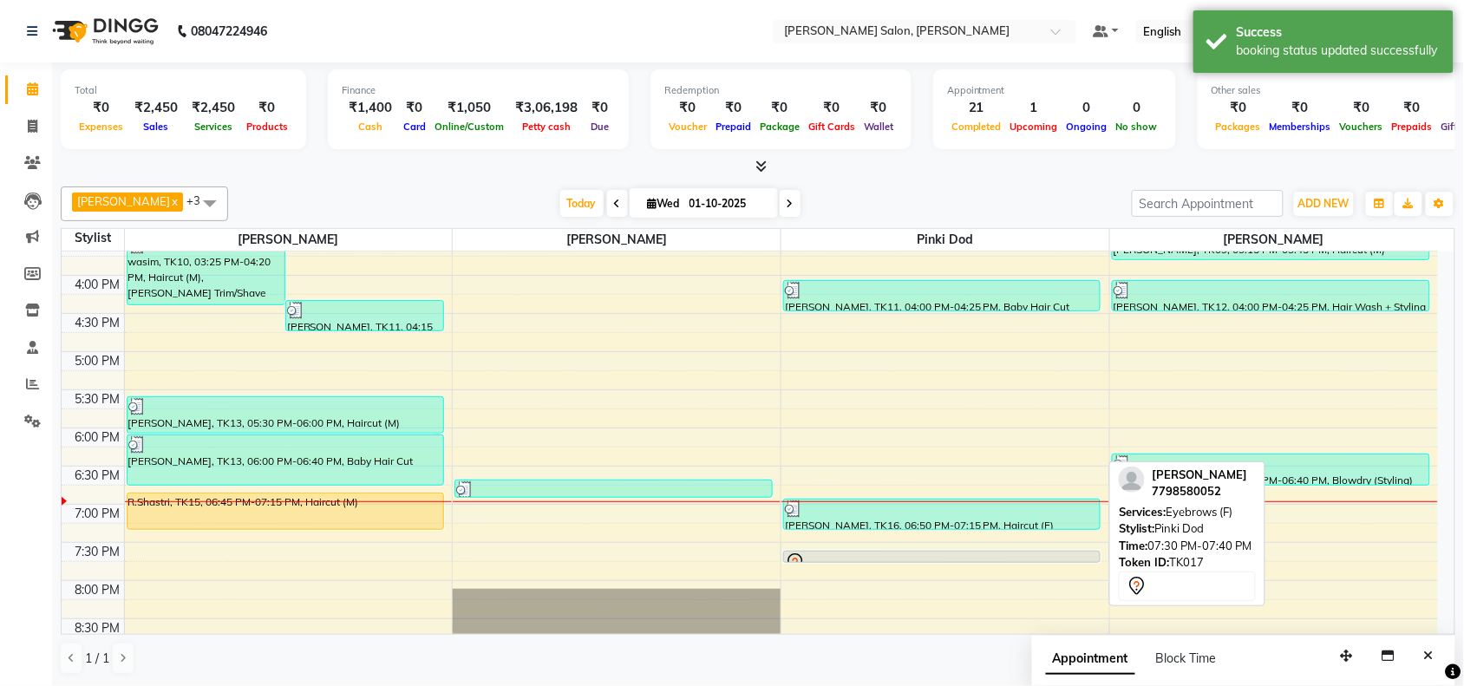
click at [884, 565] on div at bounding box center [942, 561] width 316 height 7
click at [891, 551] on link "[PERSON_NAME], TK17, 07:30 PM-07:40 PM, Eyebrows (F)" at bounding box center [941, 557] width 317 height 12
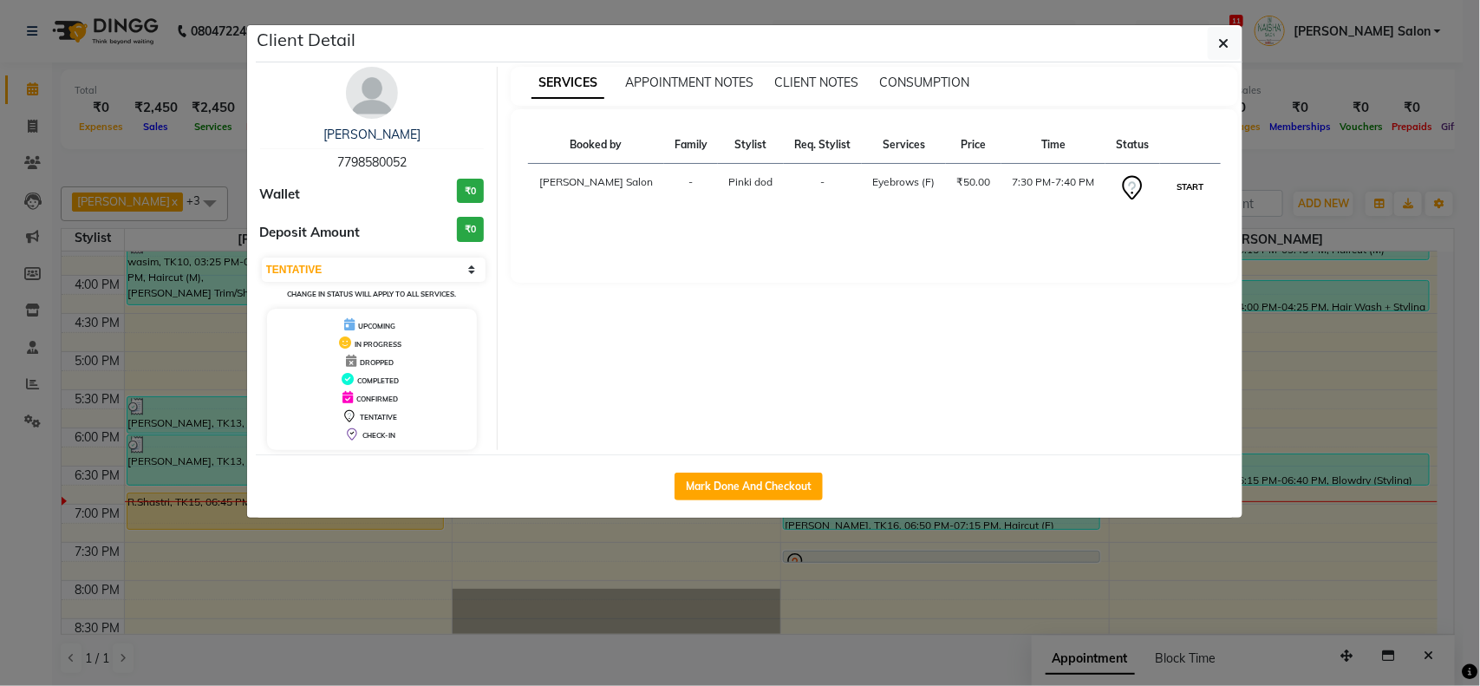
click at [1172, 186] on button "START" at bounding box center [1190, 187] width 36 height 22
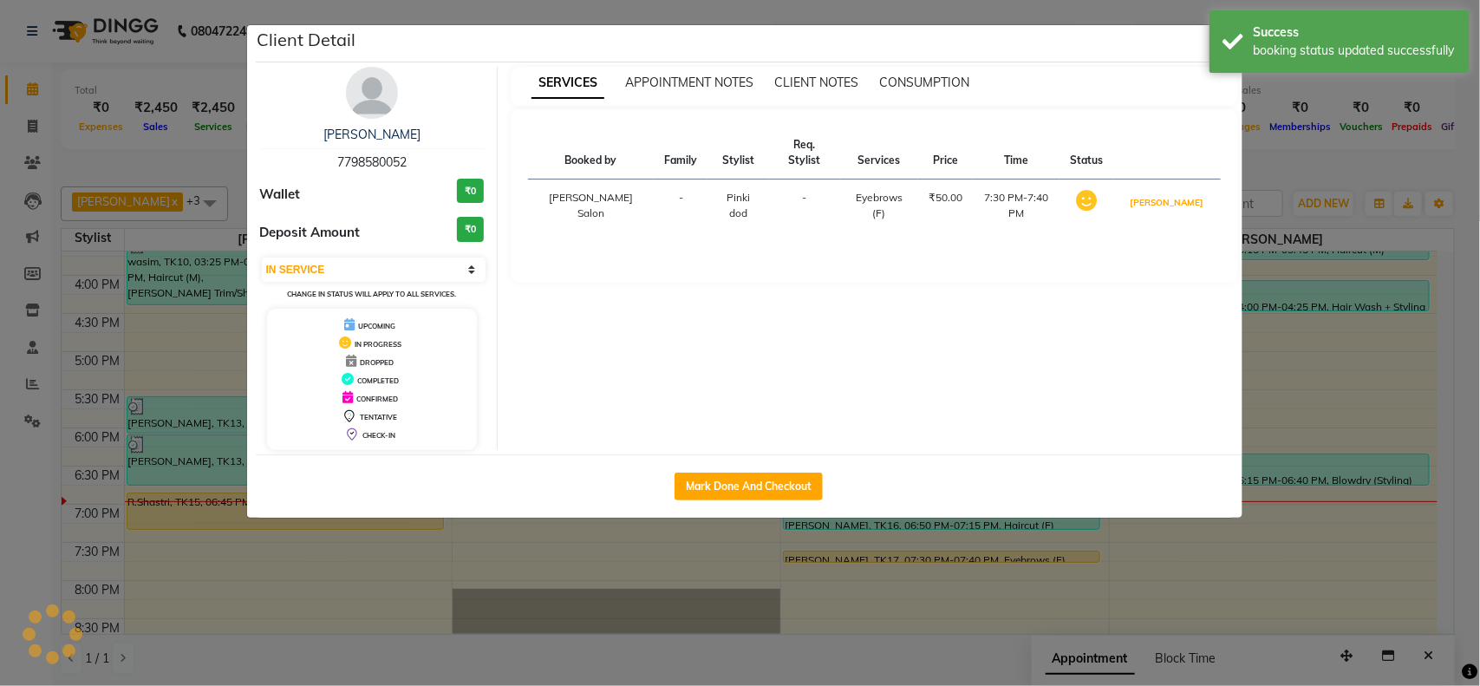
click at [1173, 192] on button "[PERSON_NAME]" at bounding box center [1166, 203] width 82 height 22
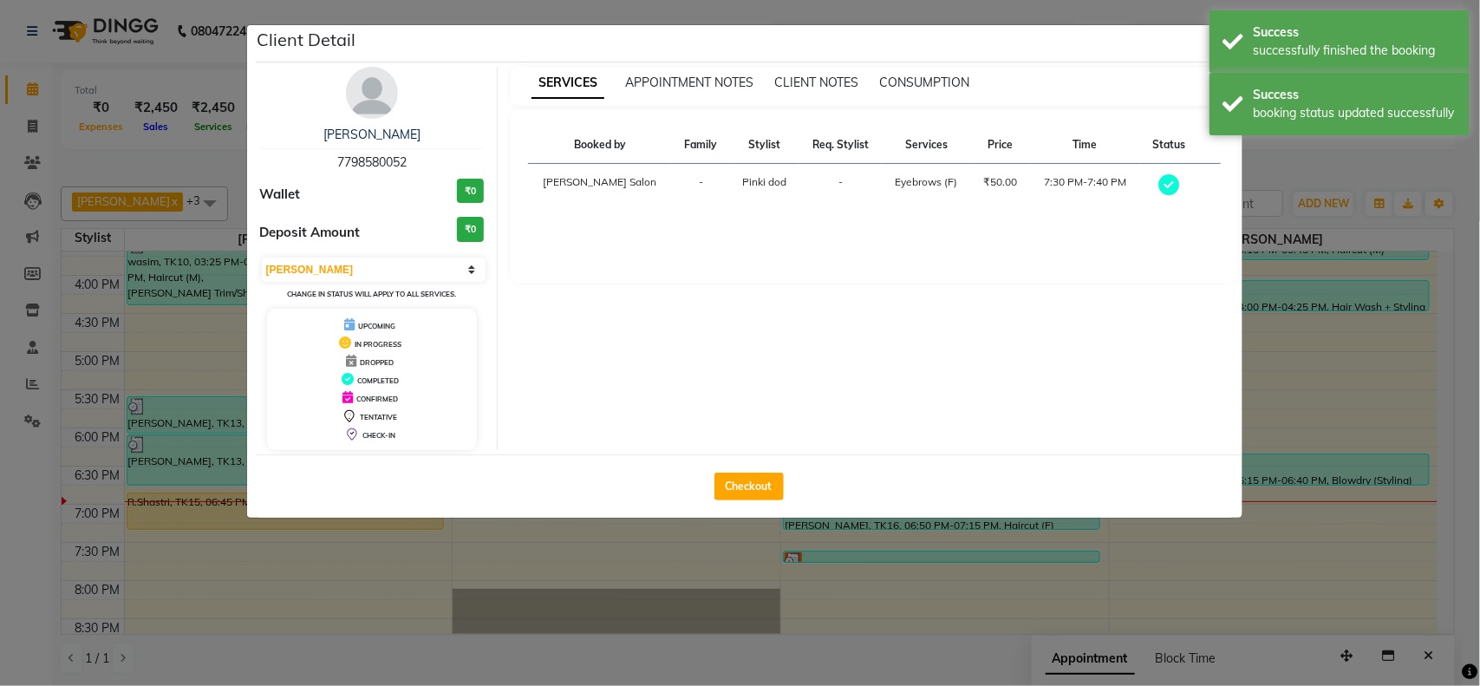
click at [1258, 269] on ngb-modal-window "Client Detail Rani Lokhande 7798580052 Wallet ₹0 Deposit Amount ₹0 Select MARK …" at bounding box center [740, 343] width 1480 height 686
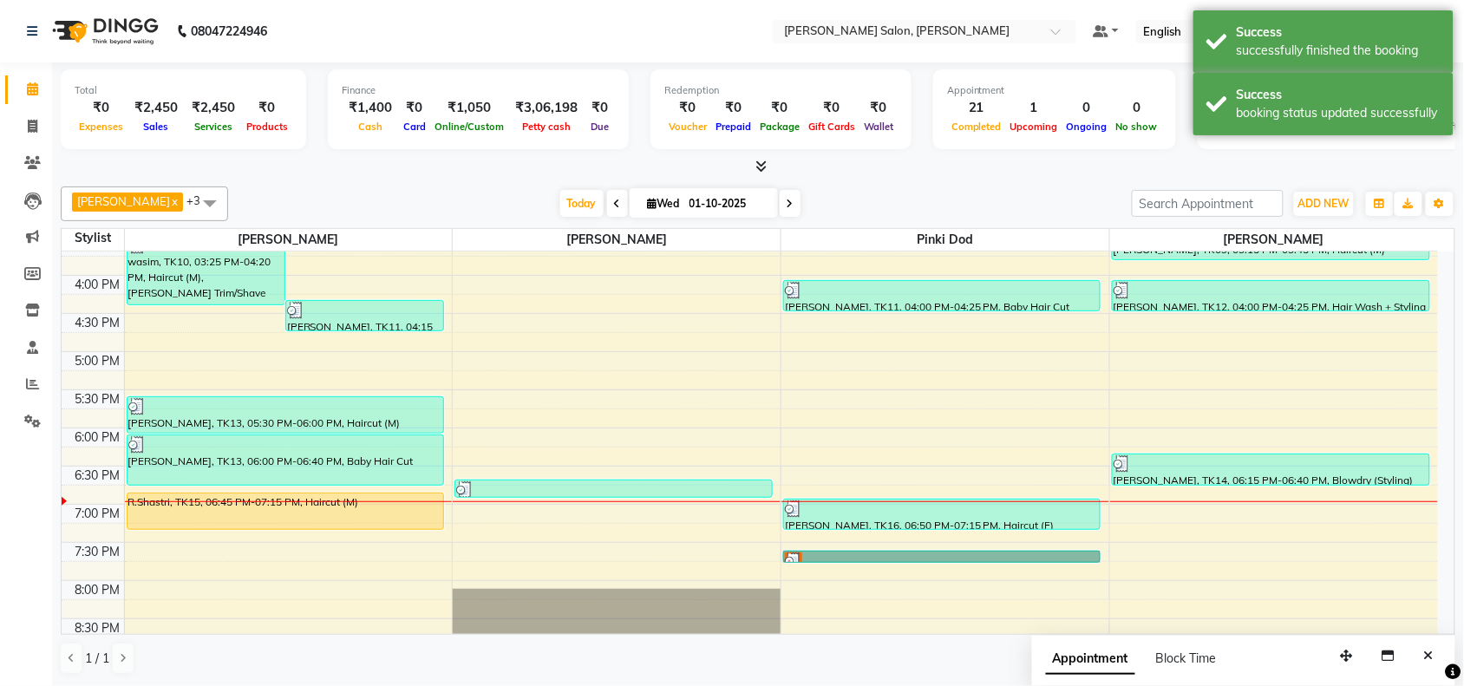
drag, startPoint x: 895, startPoint y: 548, endPoint x: 910, endPoint y: 552, distance: 16.2
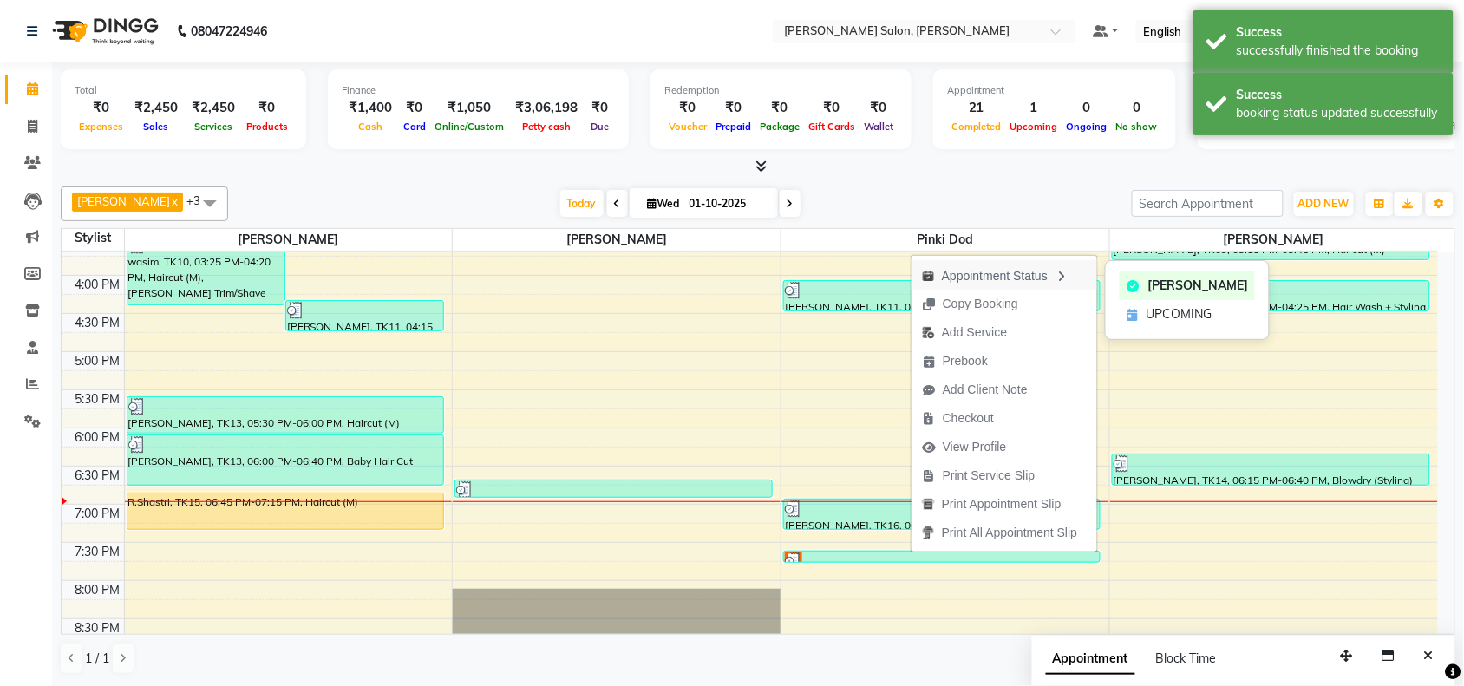
click at [973, 280] on div "Appointment Status" at bounding box center [1004, 274] width 186 height 29
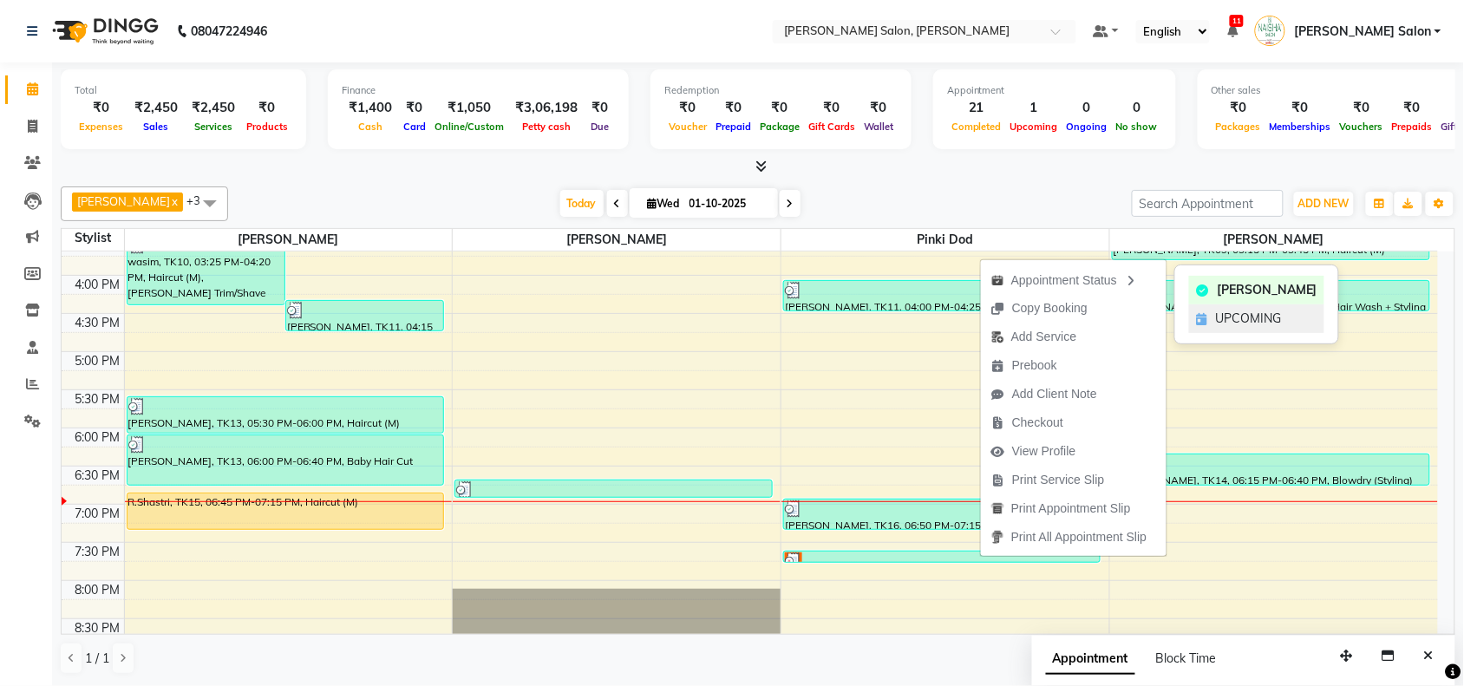
click at [1205, 310] on div "UPCOMING" at bounding box center [1256, 318] width 135 height 29
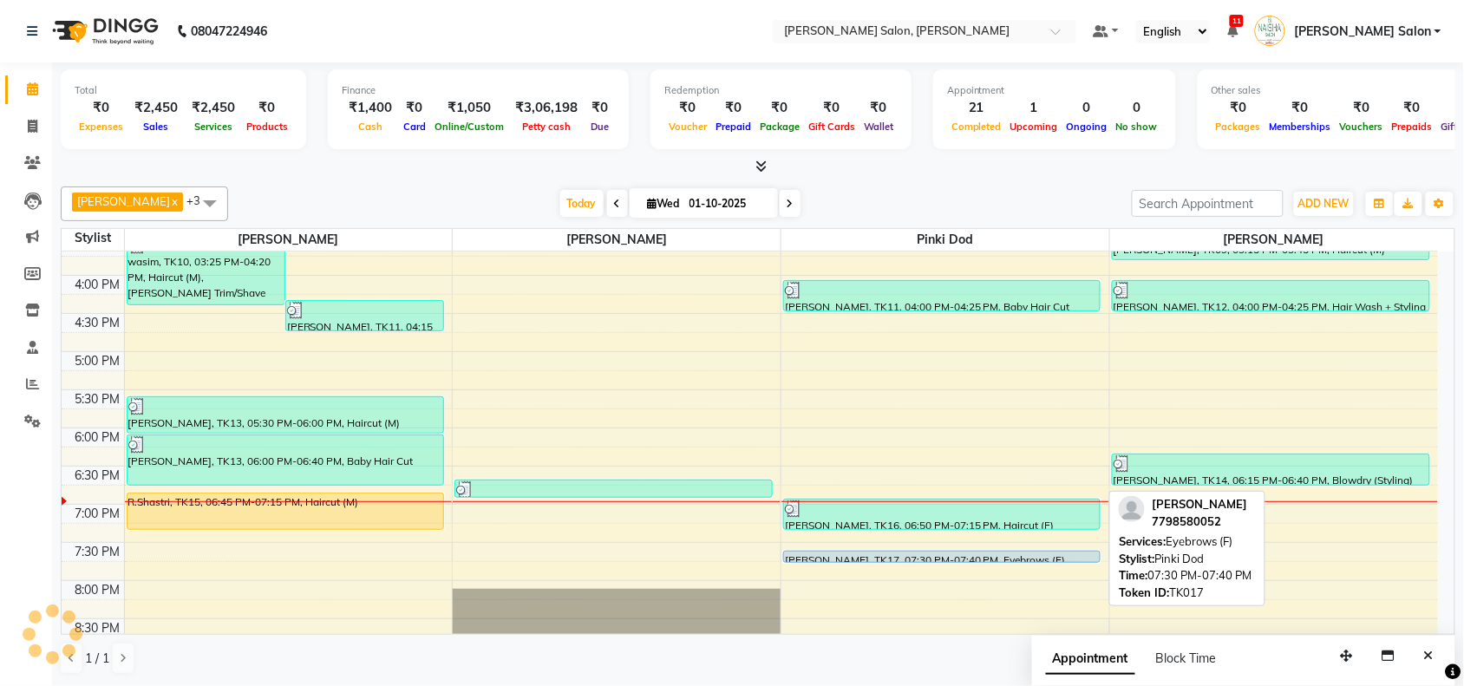
click at [1020, 561] on div at bounding box center [942, 561] width 316 height 7
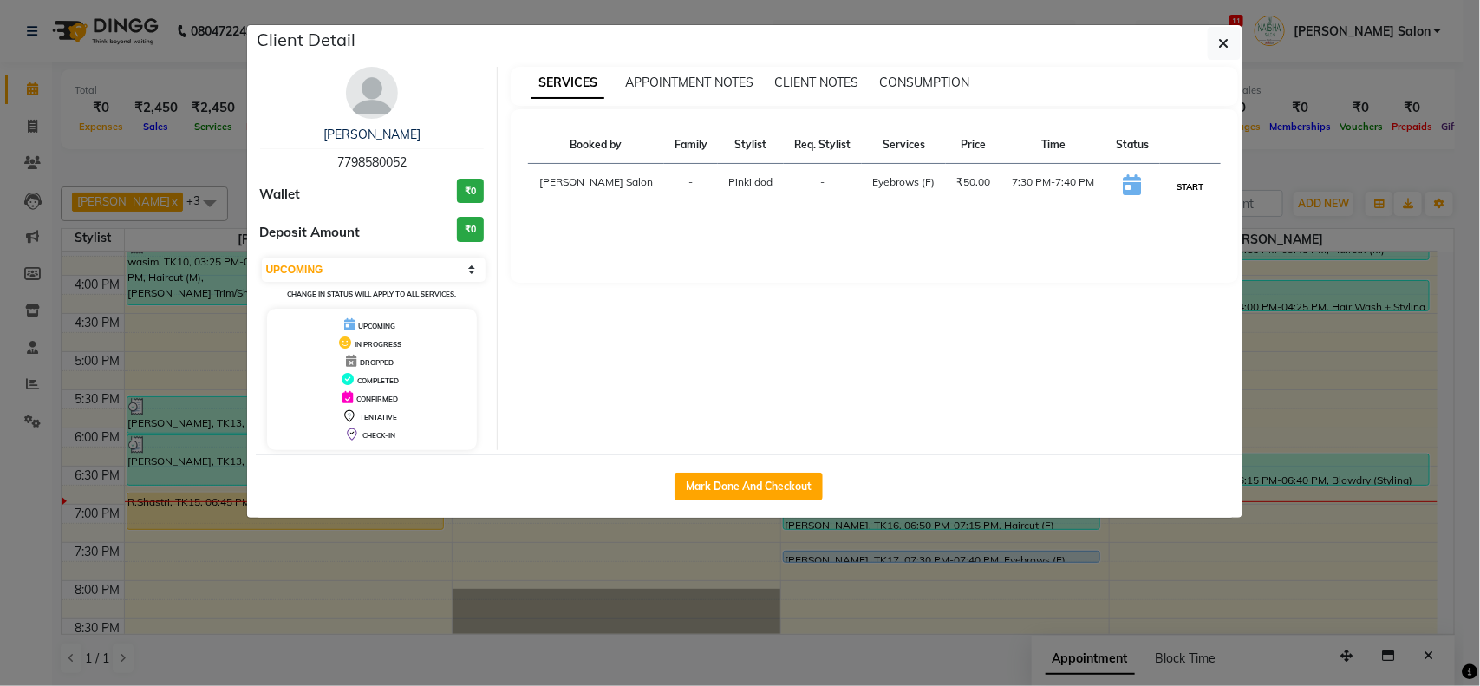
click at [1181, 189] on button "START" at bounding box center [1190, 187] width 36 height 22
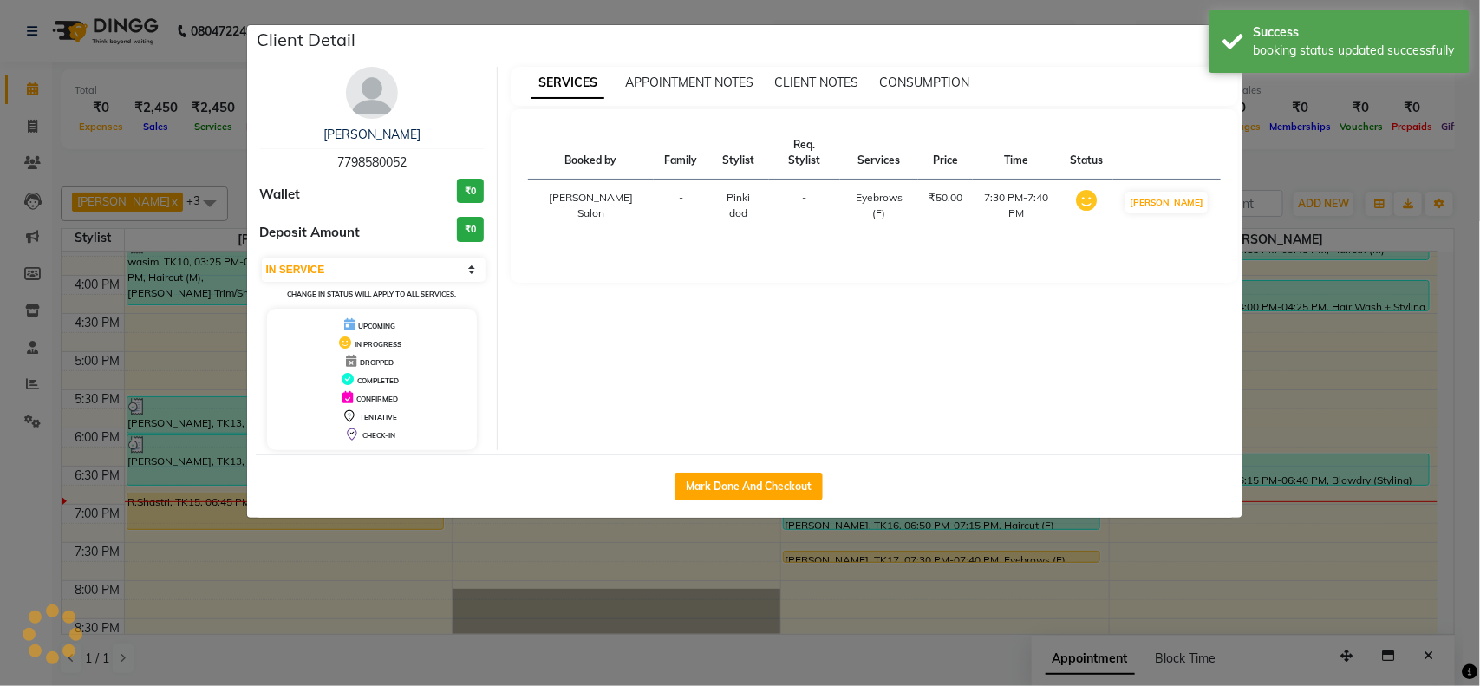
click at [1348, 364] on ngb-modal-window "Client Detail Rani Lokhande 7798580052 Wallet ₹0 Deposit Amount ₹0 Select IN SE…" at bounding box center [740, 343] width 1480 height 686
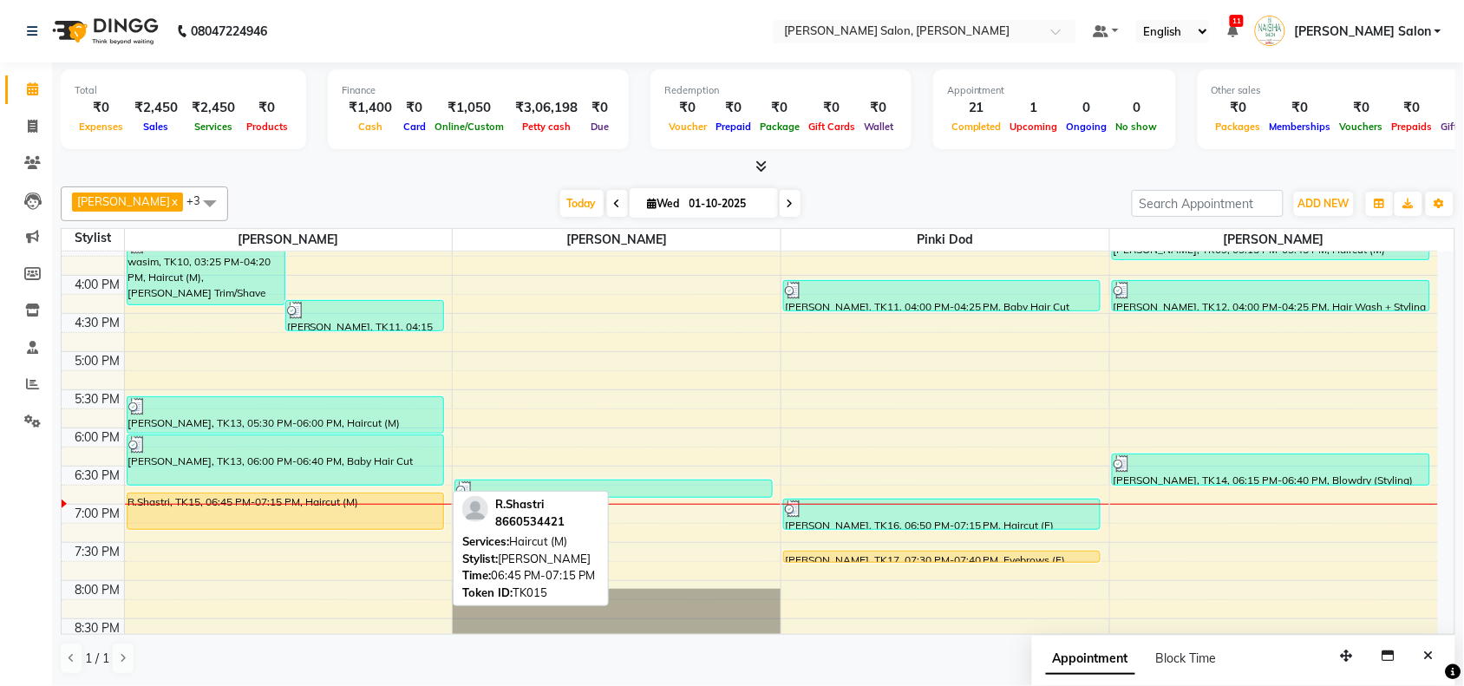
click at [341, 507] on div "R.Shastri, TK15, 06:45 PM-07:15 PM, Haircut (M)" at bounding box center [285, 511] width 316 height 36
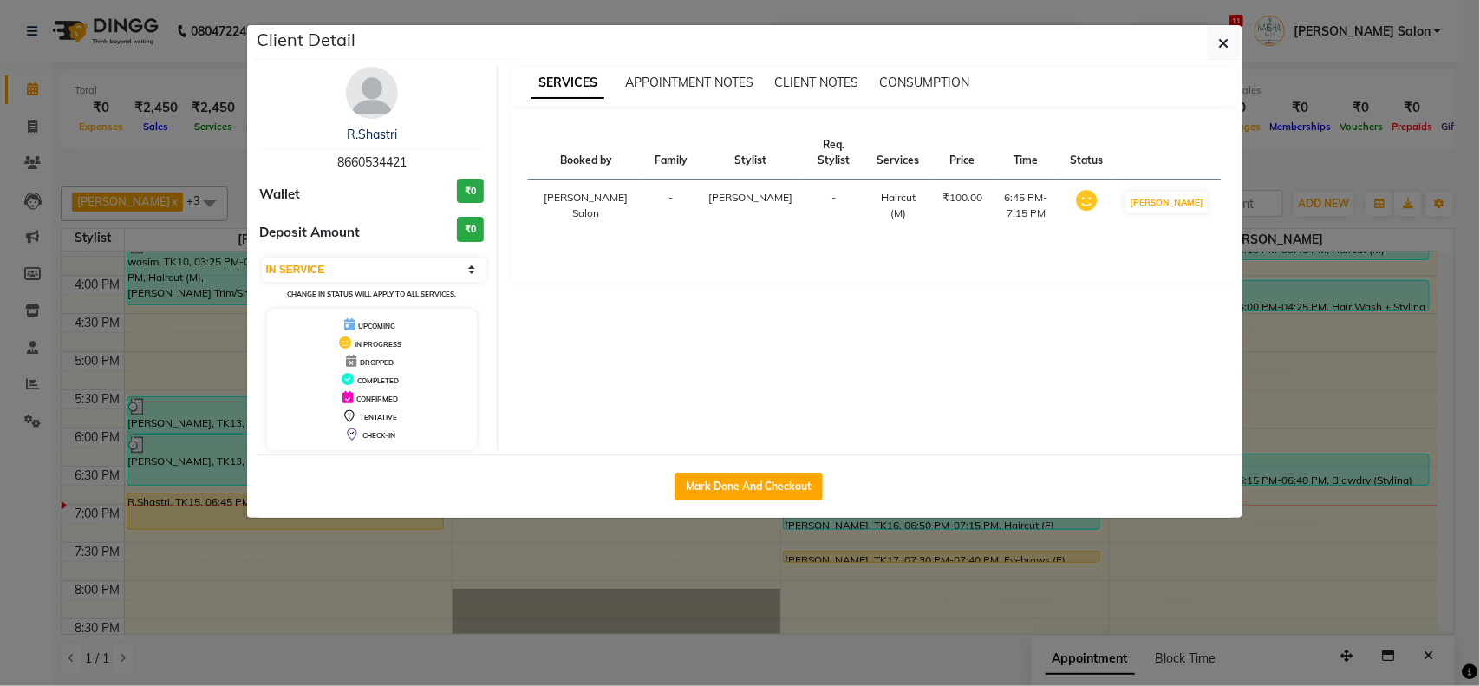
click at [805, 504] on div "Mark Done And Checkout" at bounding box center [749, 485] width 987 height 63
click at [805, 486] on button "Mark Done And Checkout" at bounding box center [749, 487] width 148 height 28
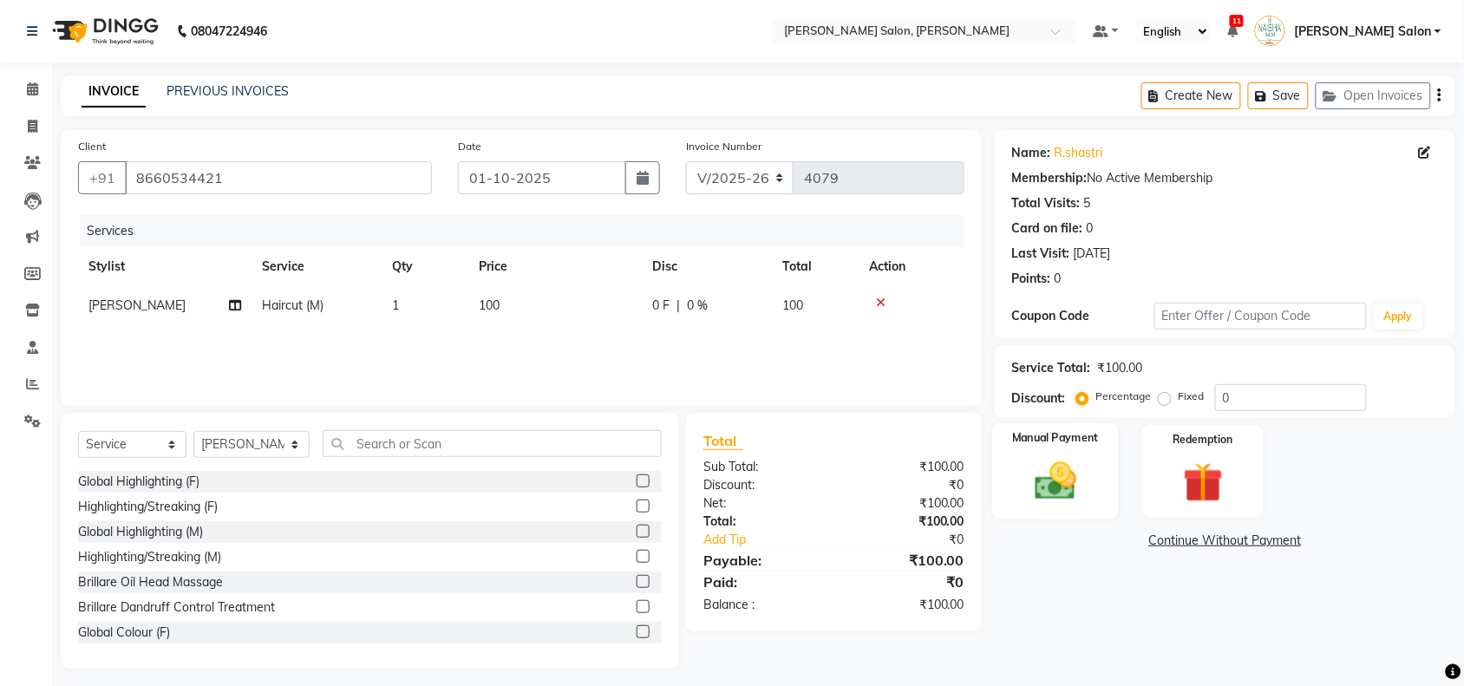
click at [1071, 500] on img at bounding box center [1055, 481] width 68 height 48
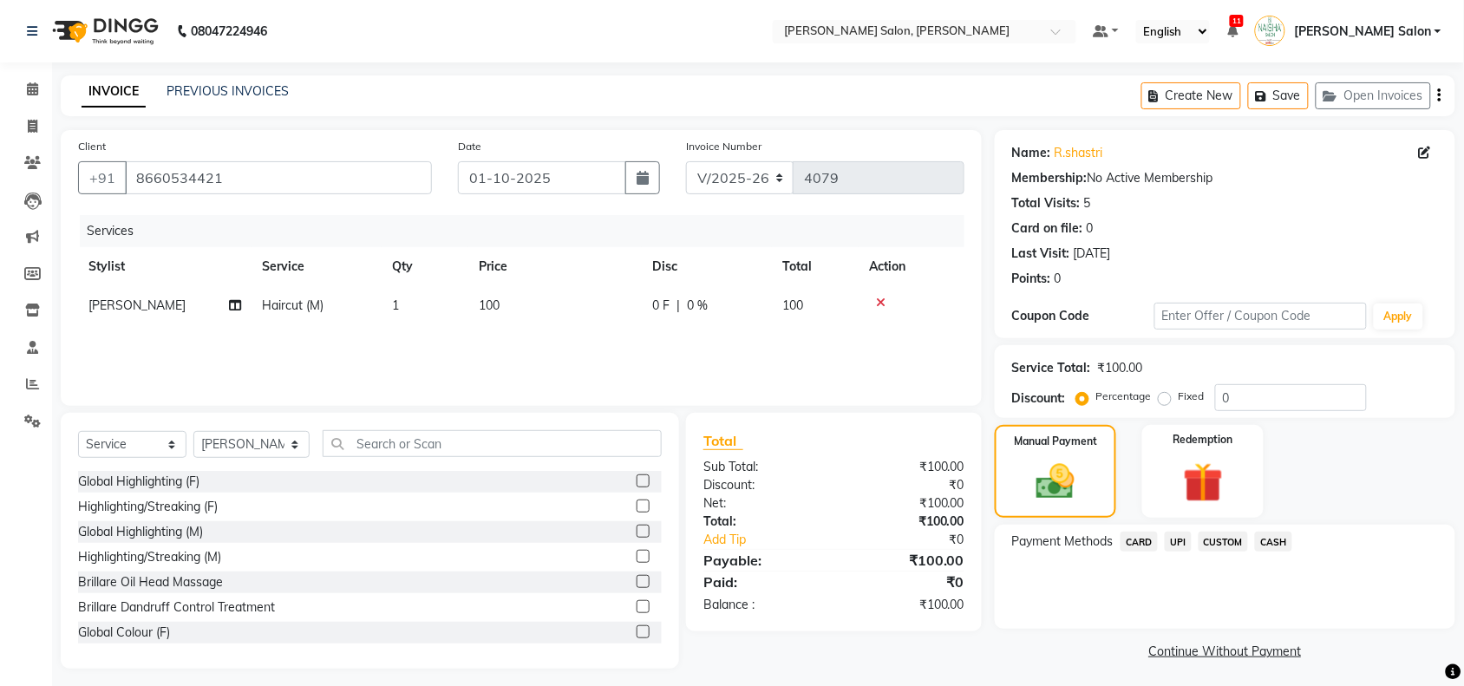
click at [1259, 540] on span "CASH" at bounding box center [1273, 541] width 37 height 20
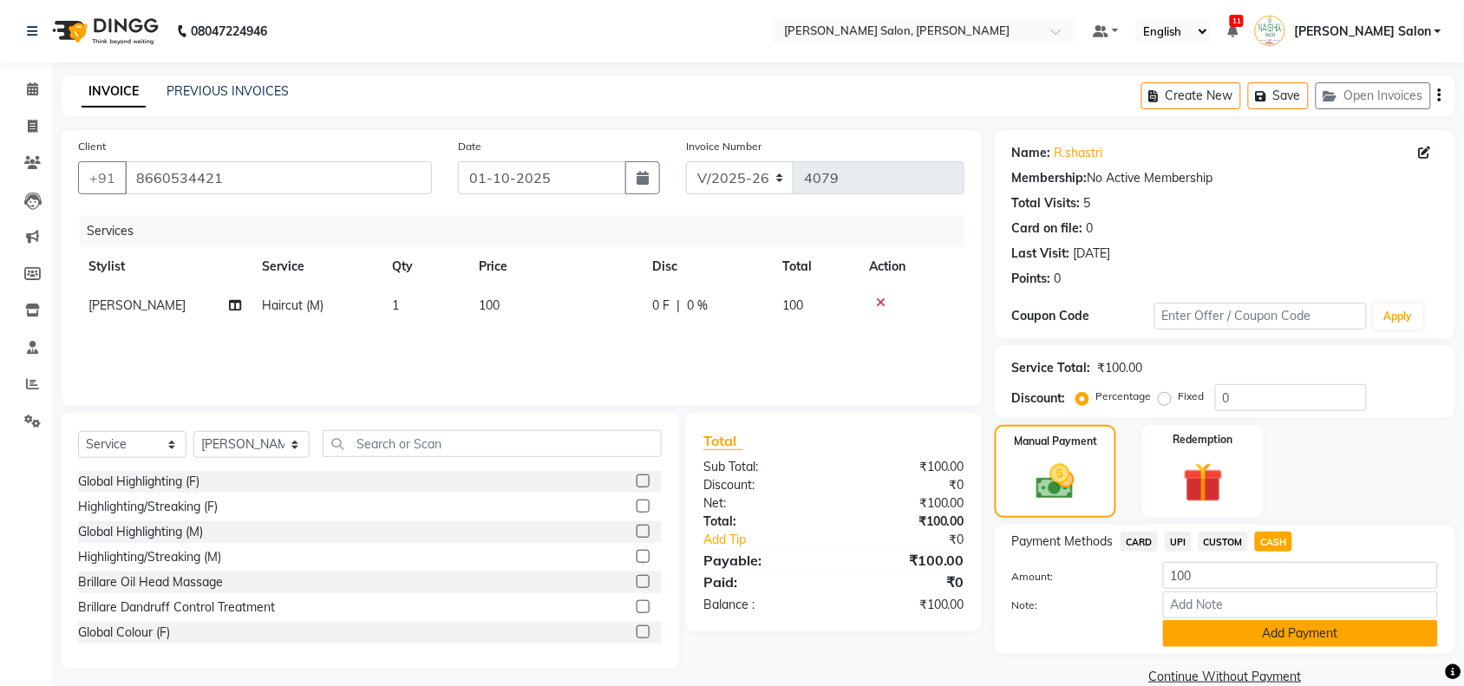
click at [1253, 638] on button "Add Payment" at bounding box center [1300, 633] width 275 height 27
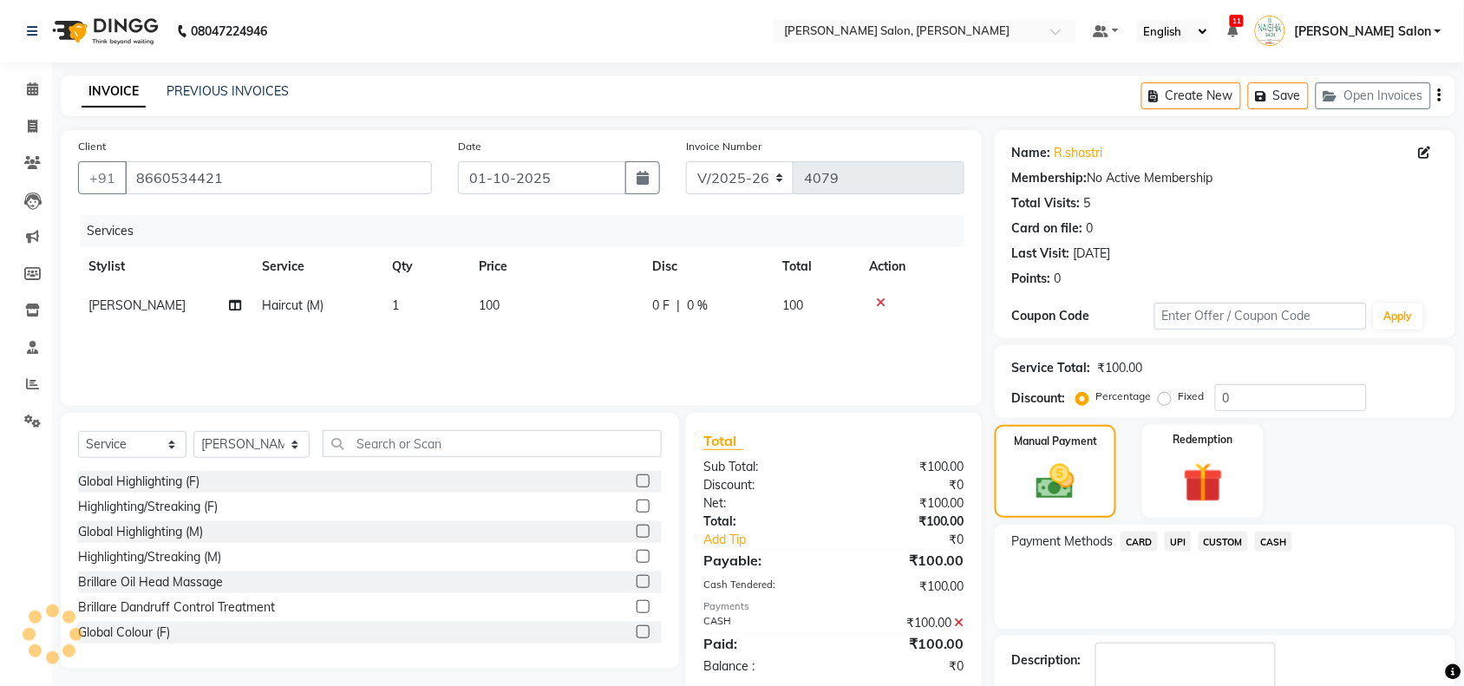
scroll to position [102, 0]
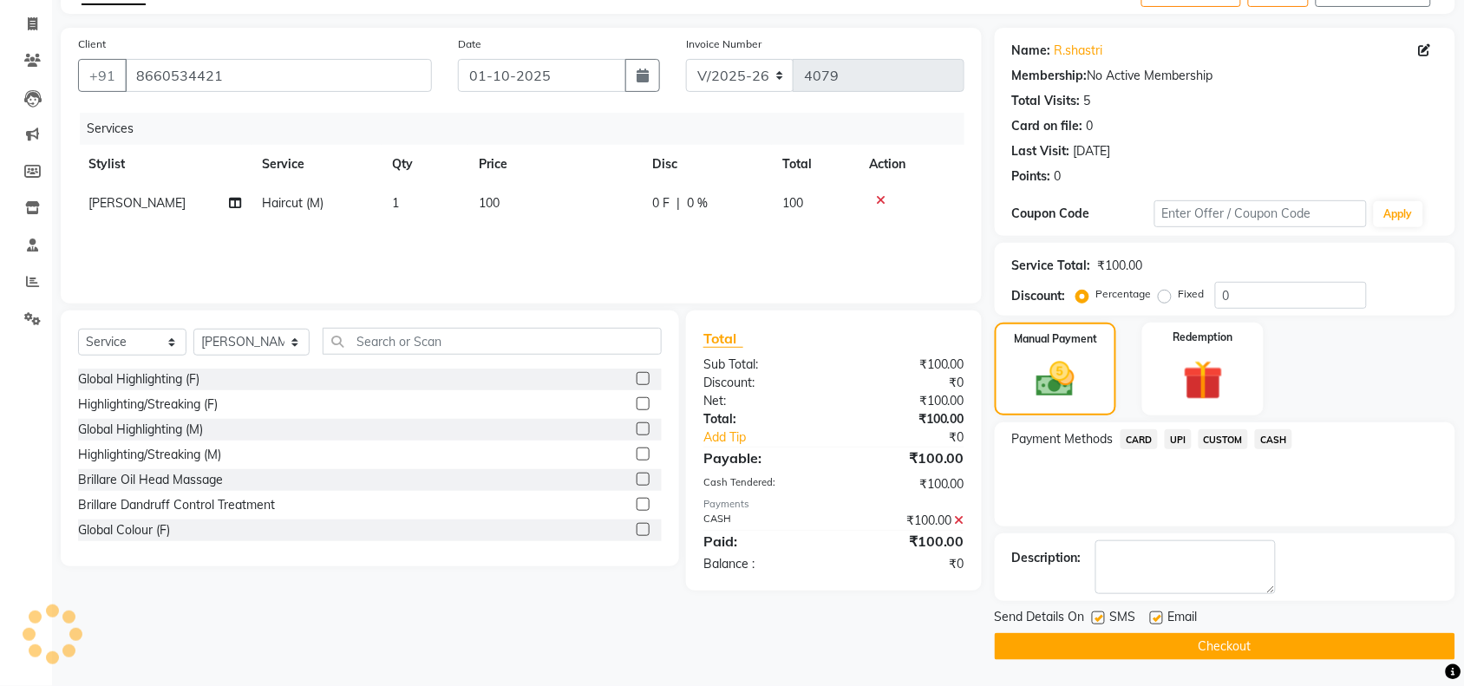
click at [1253, 638] on button "Checkout" at bounding box center [1224, 646] width 460 height 27
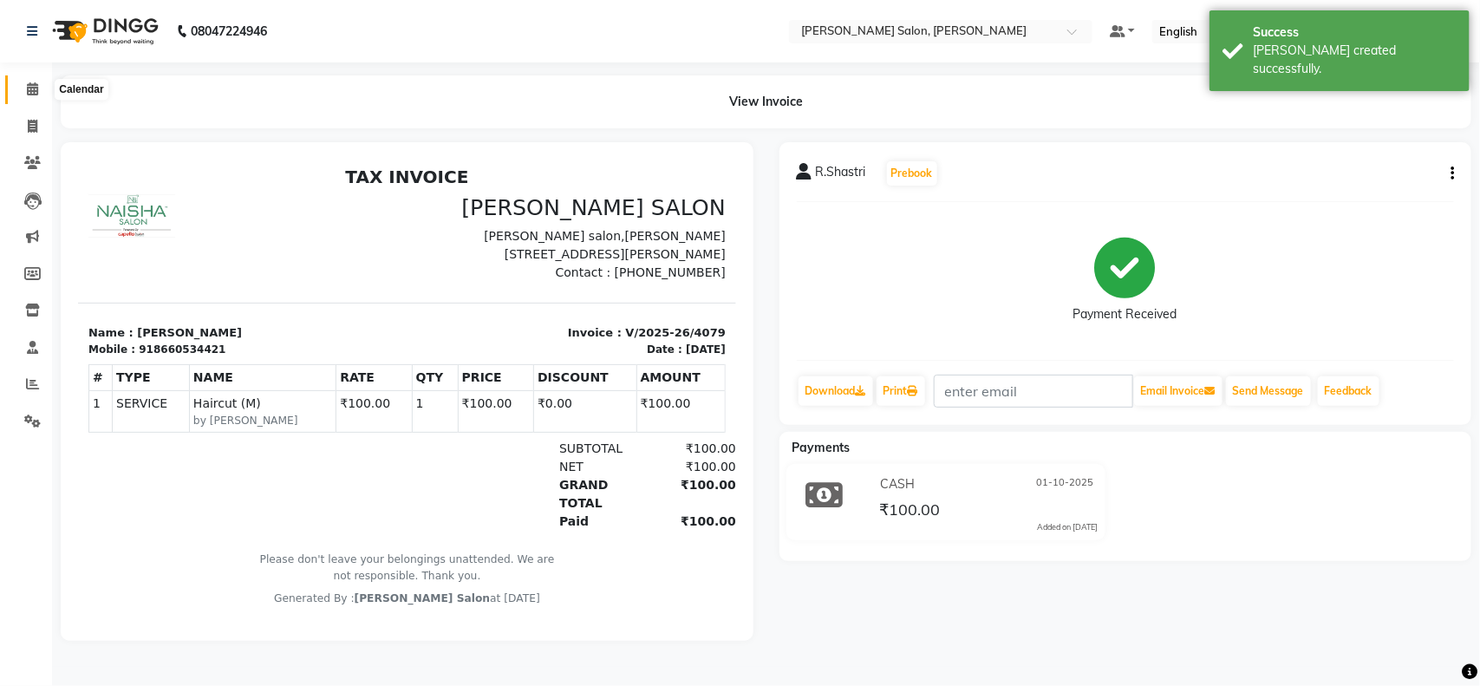
click at [46, 93] on span at bounding box center [32, 90] width 30 height 20
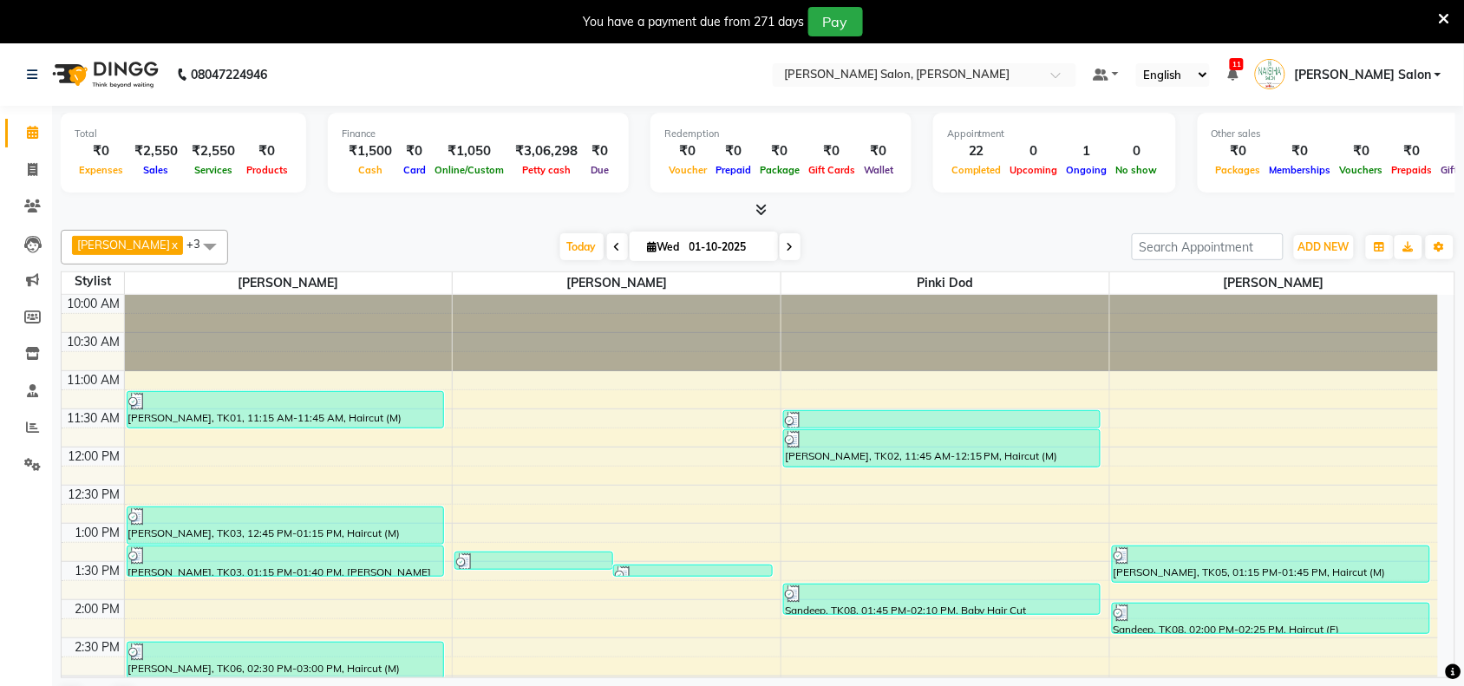
click at [721, 20] on icon at bounding box center [1443, 19] width 11 height 16
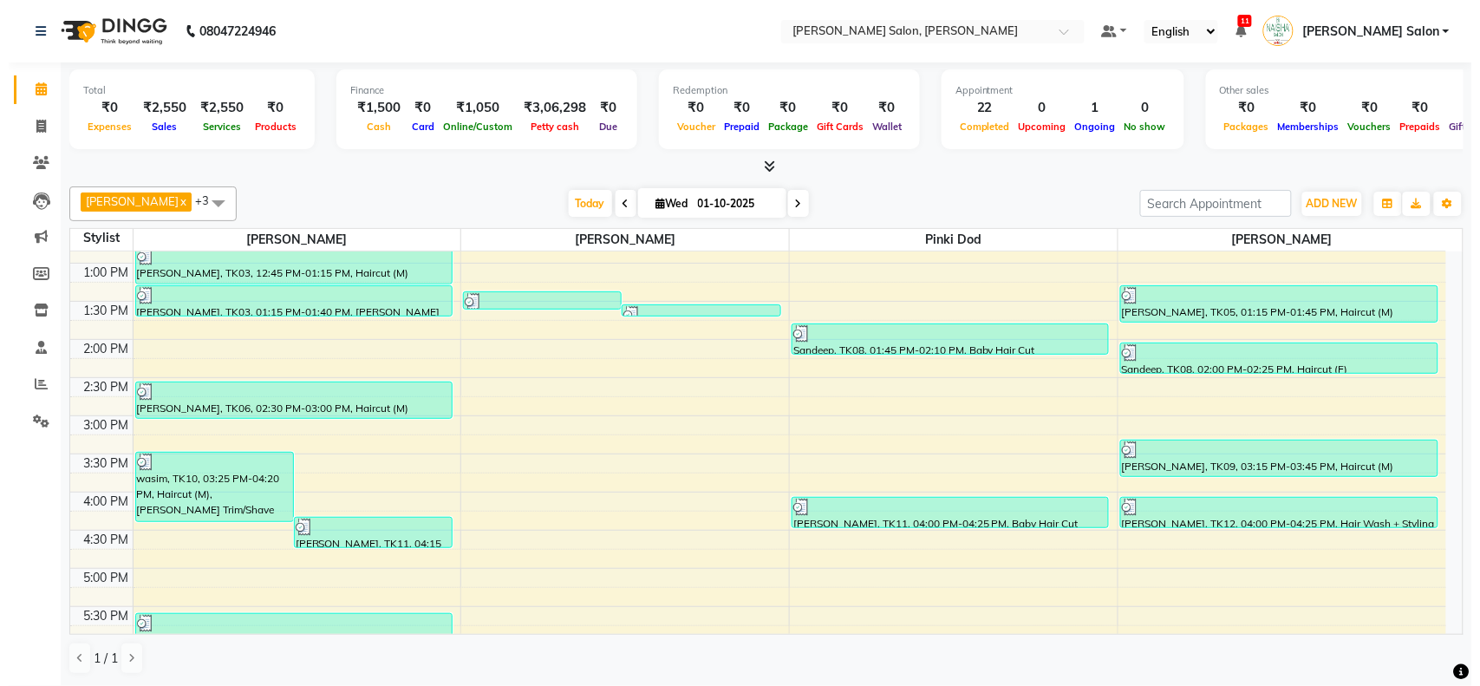
scroll to position [542, 0]
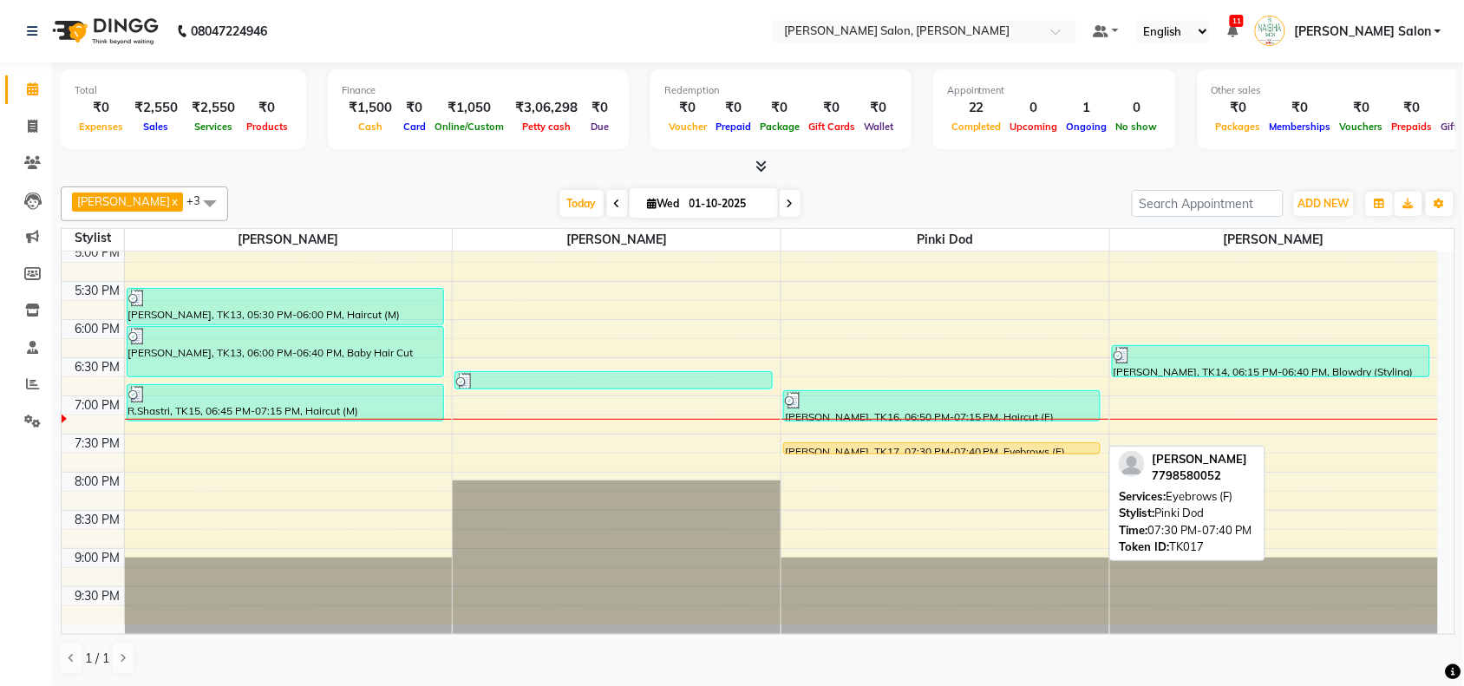
click at [721, 294] on div at bounding box center [942, 453] width 316 height 7
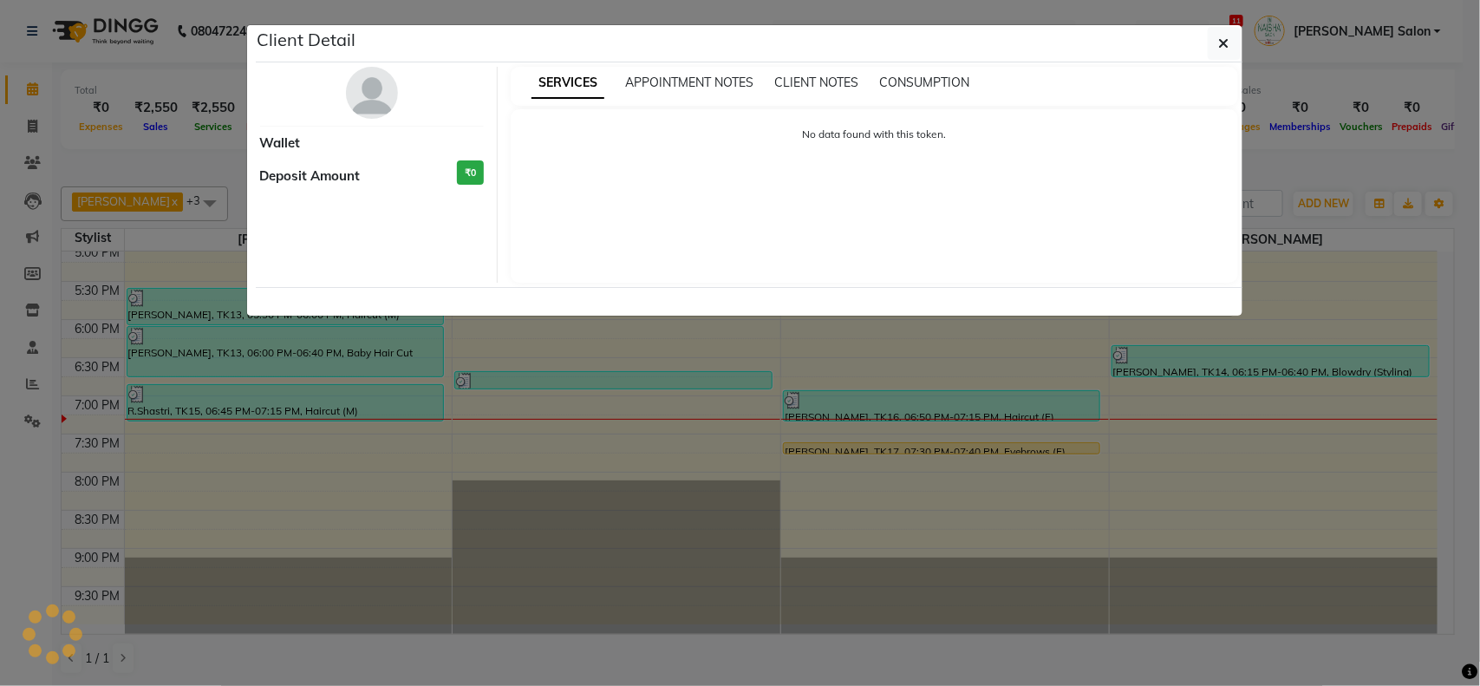
select select "1"
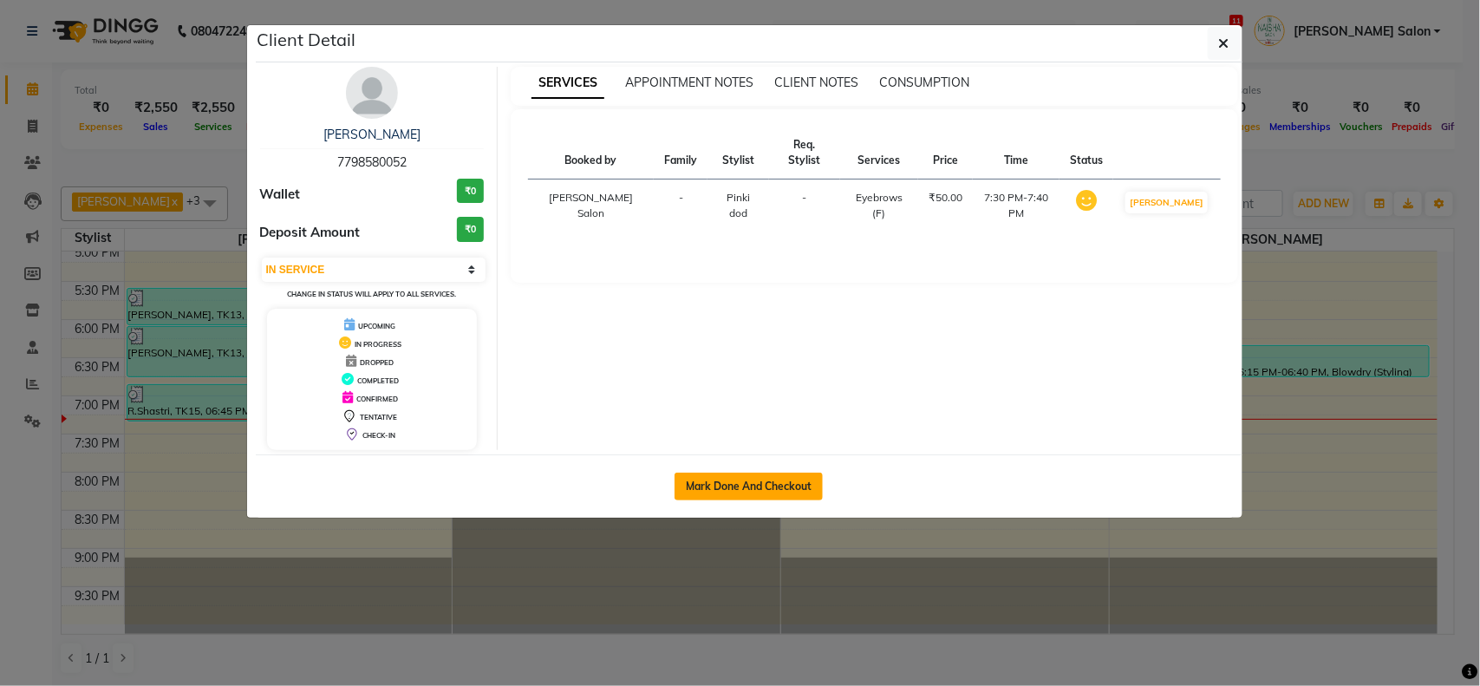
click at [721, 294] on button "Mark Done And Checkout" at bounding box center [749, 487] width 148 height 28
select select "service"
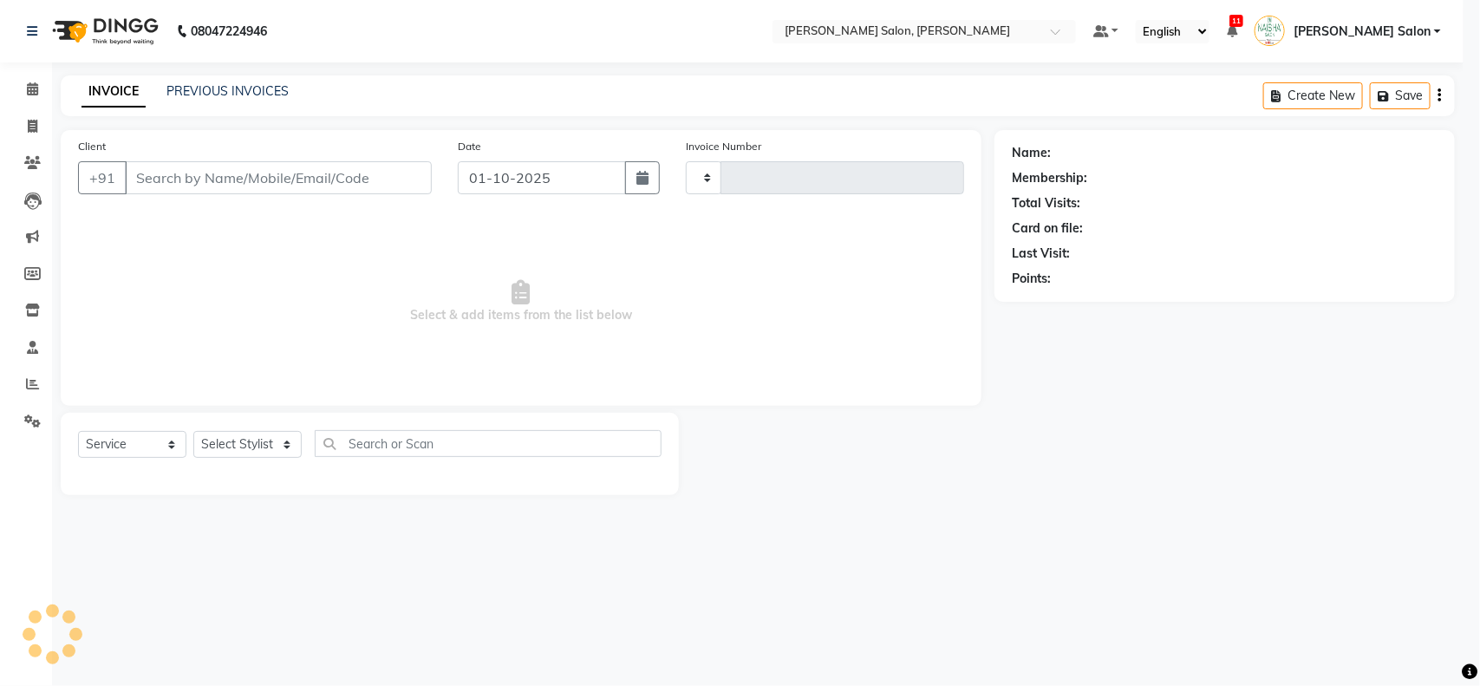
select select "3"
type input "4080"
select select "5497"
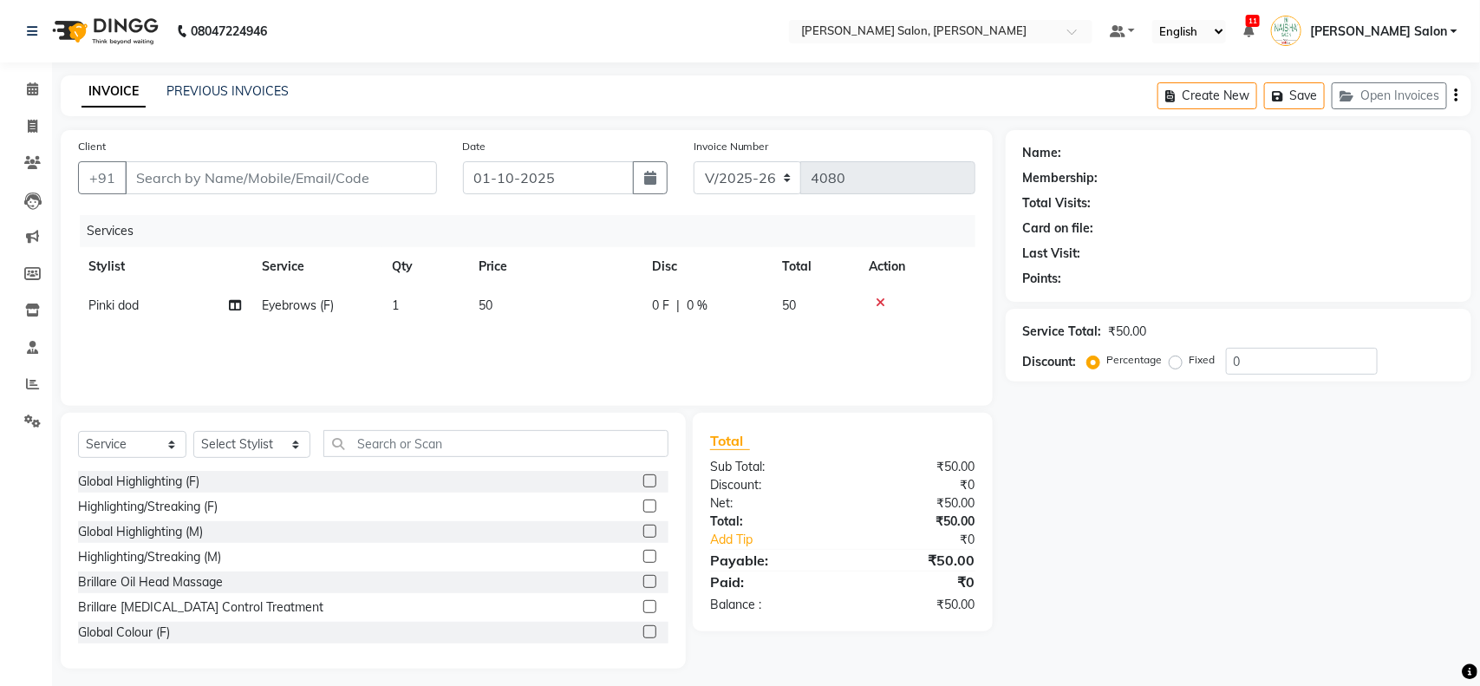
type input "7798580052"
select select "90150"
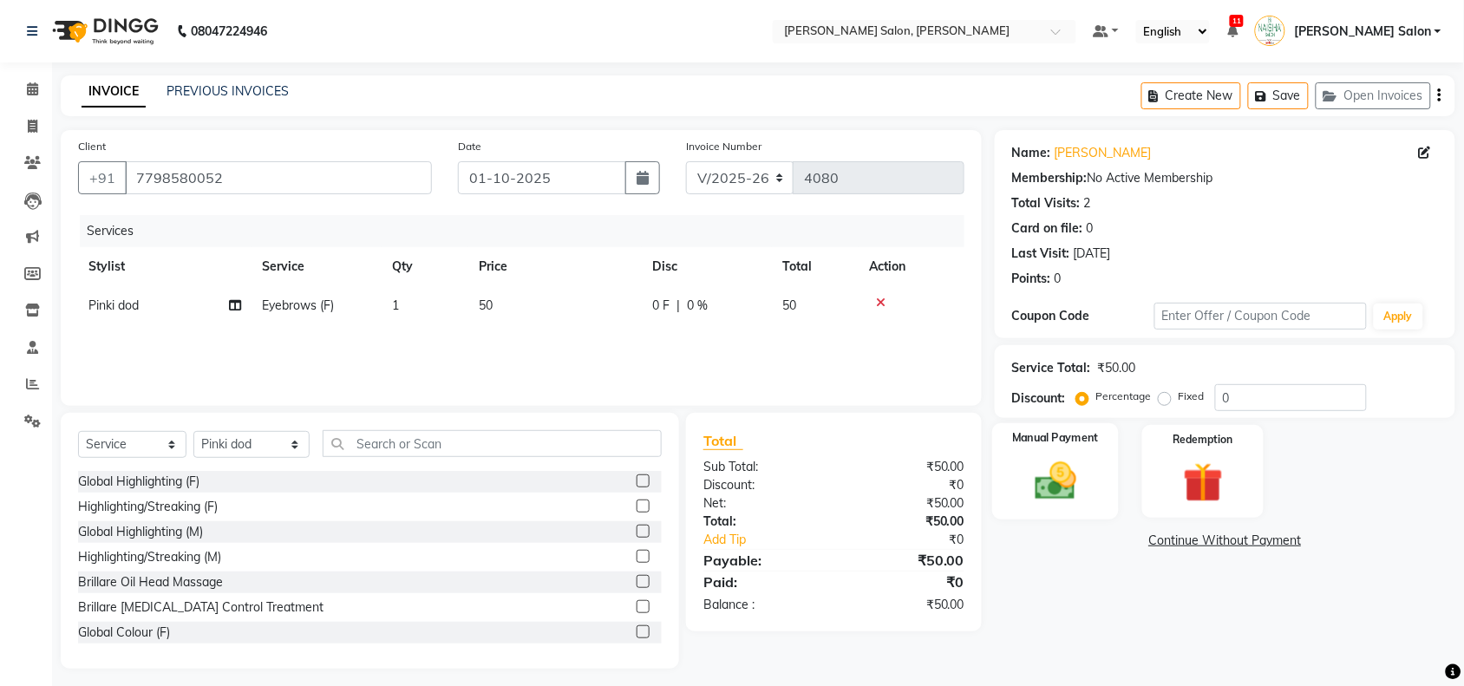
drag, startPoint x: 1064, startPoint y: 477, endPoint x: 1077, endPoint y: 481, distance: 13.7
click at [721, 294] on img at bounding box center [1055, 481] width 68 height 48
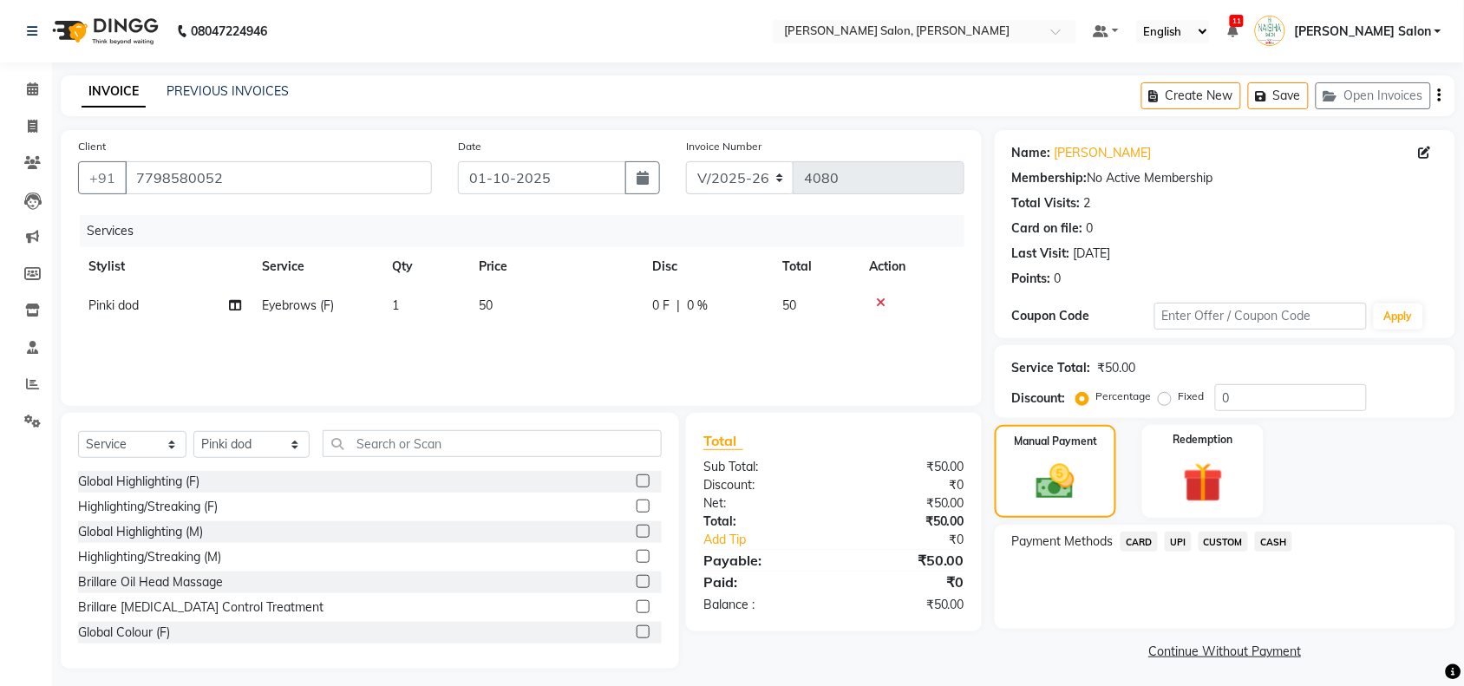
click at [721, 294] on span "CASH" at bounding box center [1273, 541] width 37 height 20
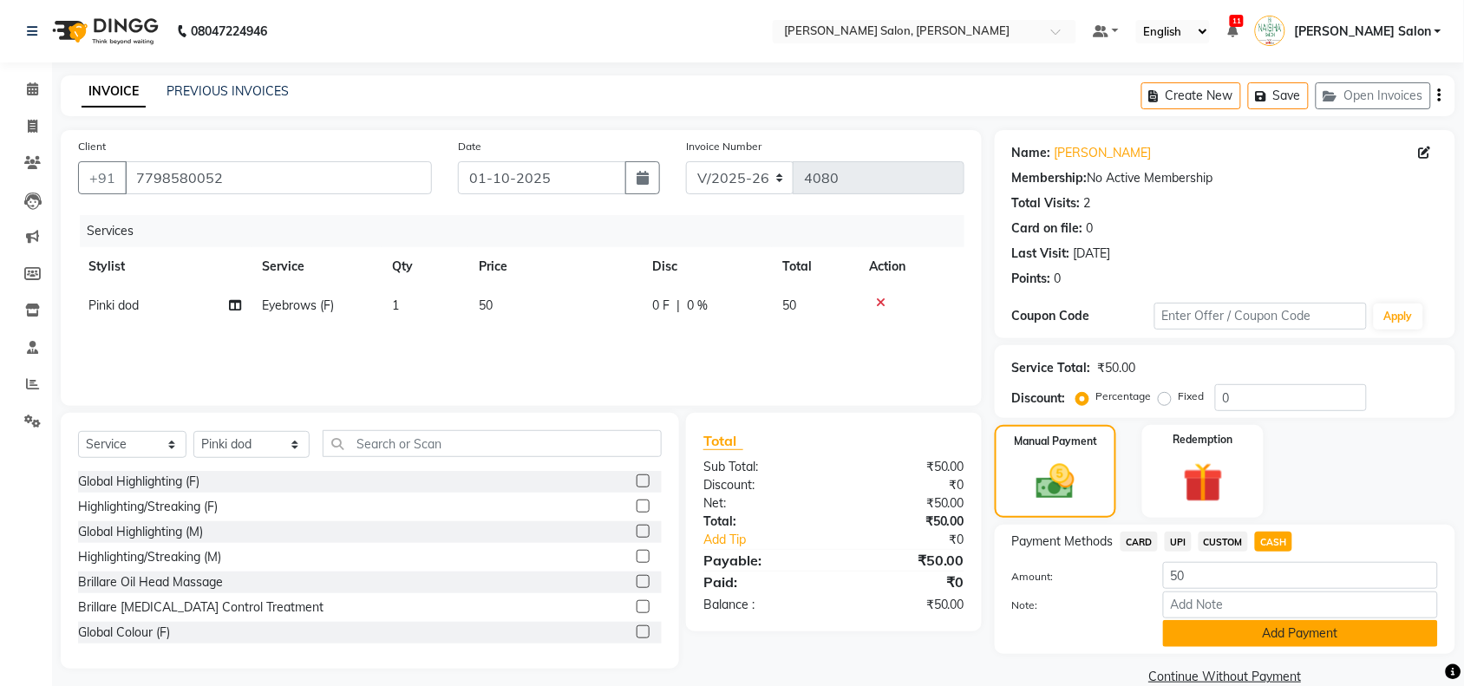
click at [721, 294] on button "Add Payment" at bounding box center [1300, 633] width 275 height 27
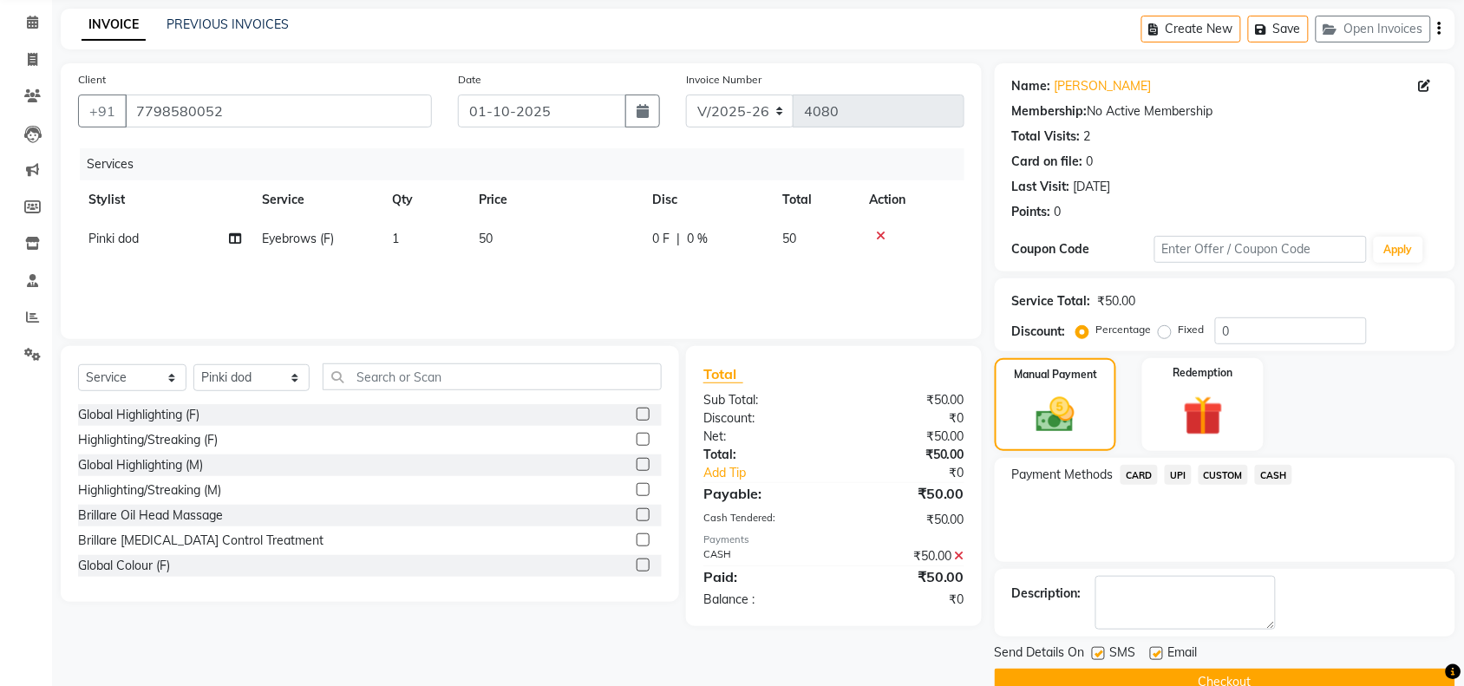
scroll to position [102, 0]
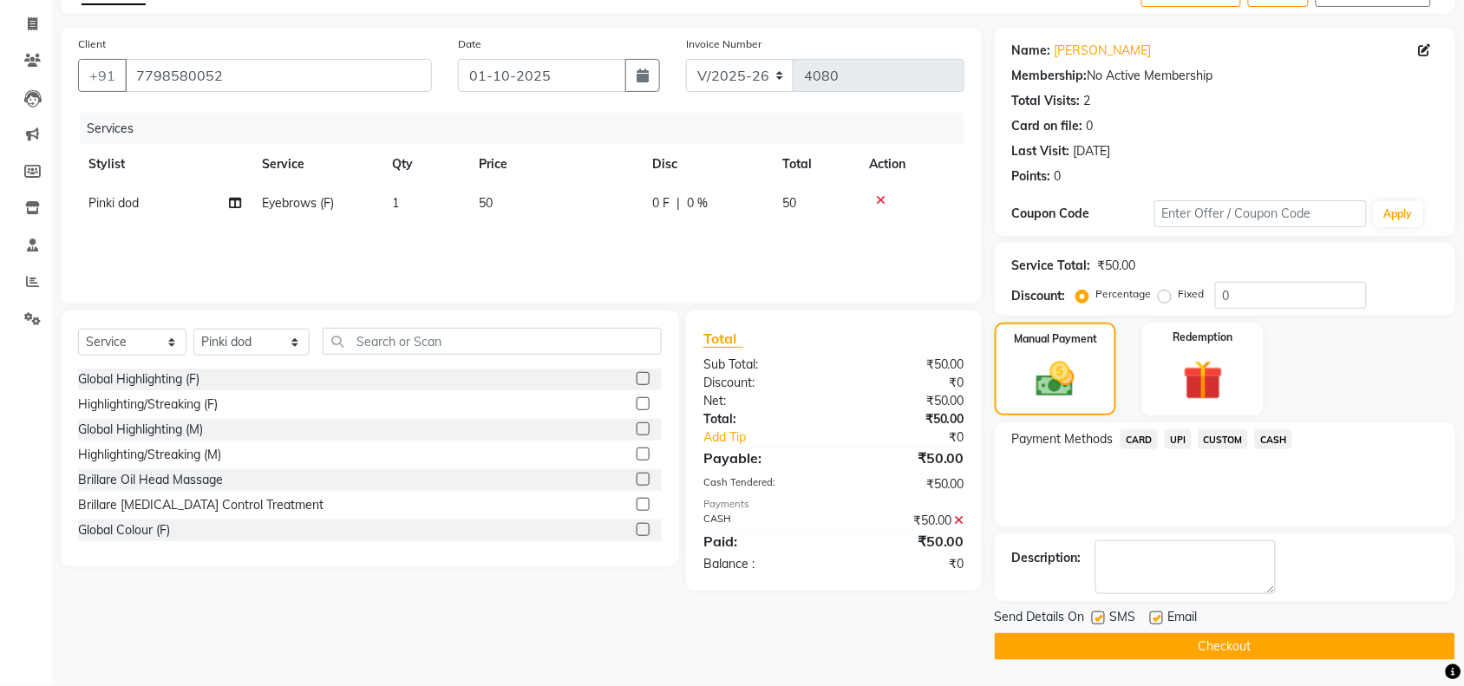
click at [721, 294] on button "Checkout" at bounding box center [1224, 646] width 460 height 27
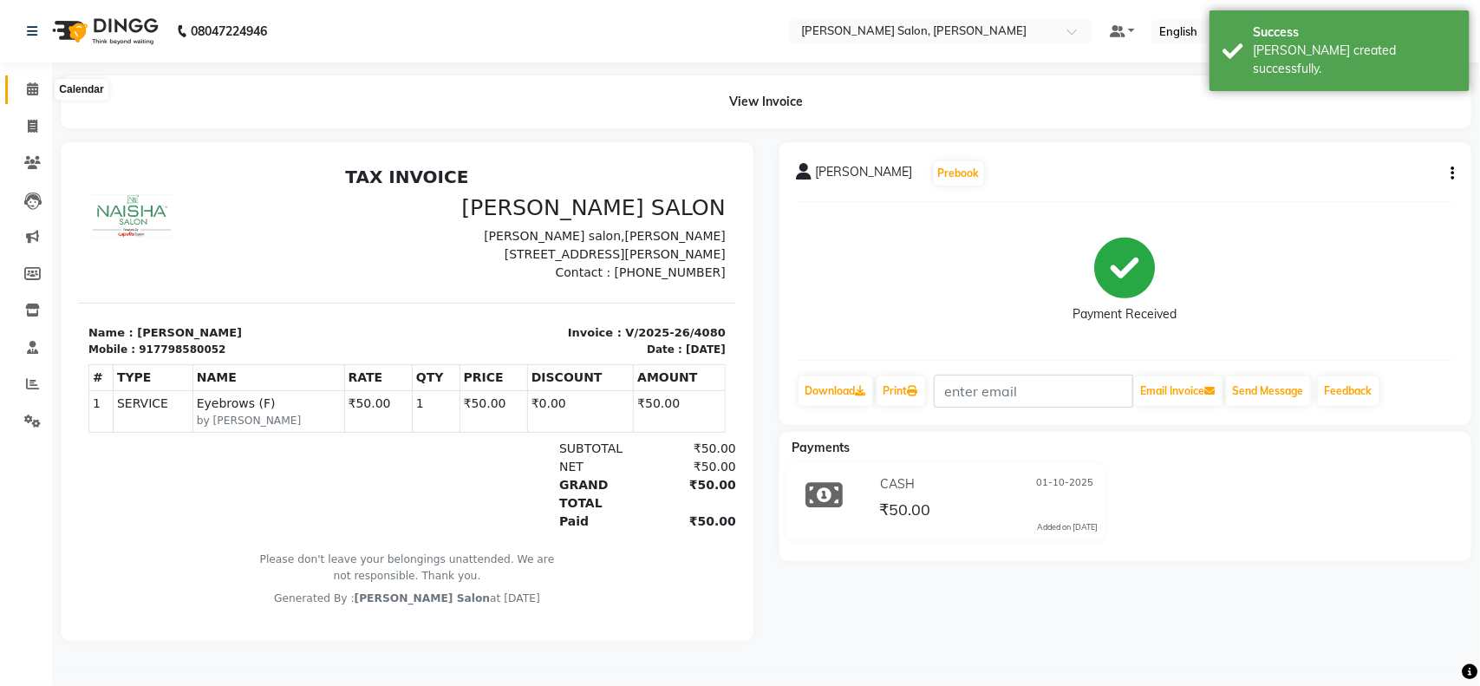
click at [36, 81] on span at bounding box center [32, 90] width 30 height 20
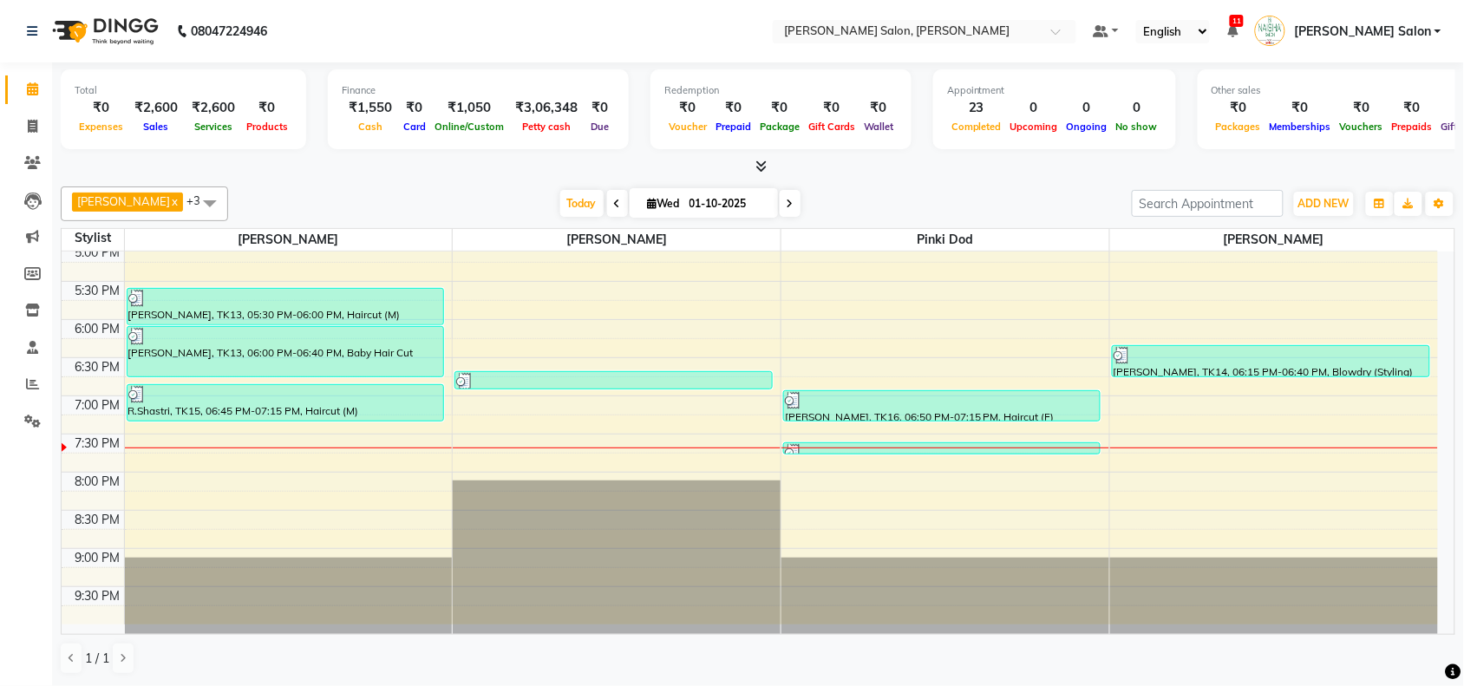
scroll to position [544, 0]
click at [721, 294] on div "10:00 AM 10:30 AM 11:00 AM 11:30 AM 12:00 PM 12:30 PM 1:00 PM 1:30 PM 2:00 PM 2…" at bounding box center [750, 166] width 1376 height 915
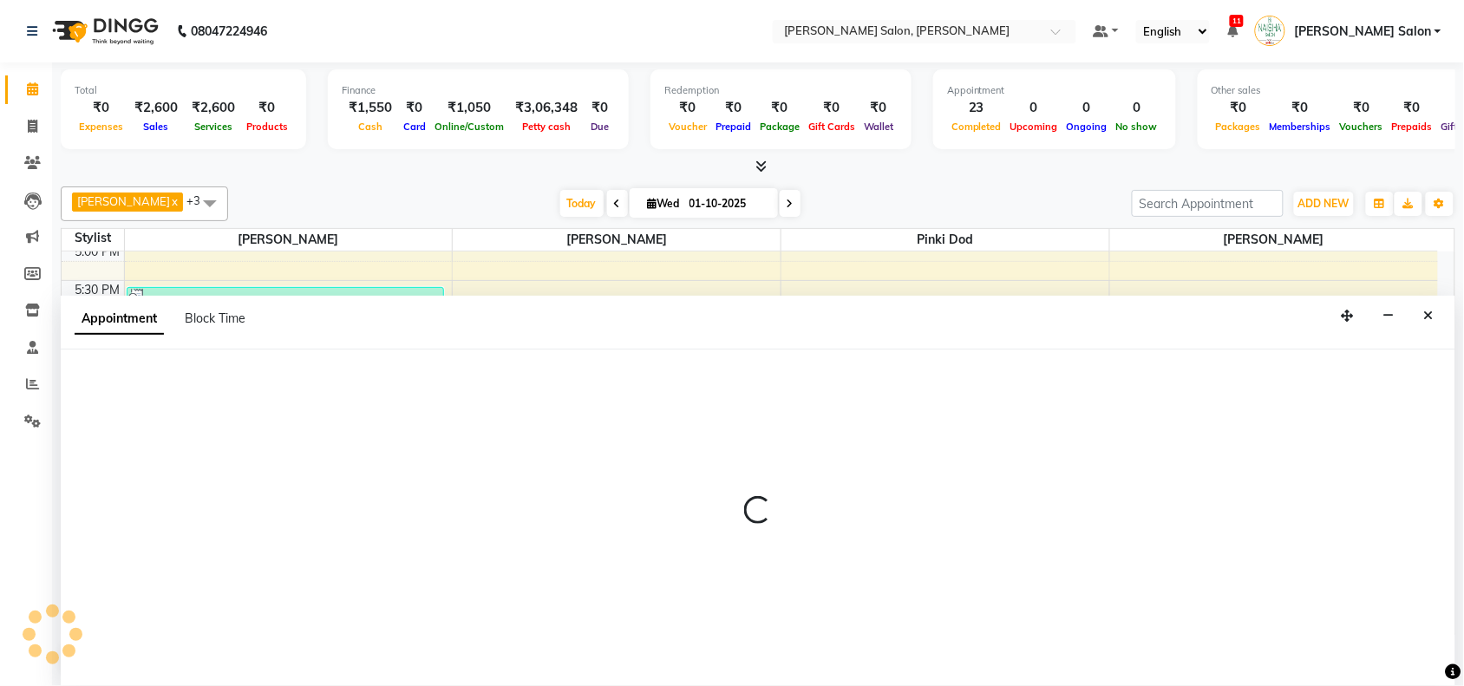
select select "83168"
select select "tentative"
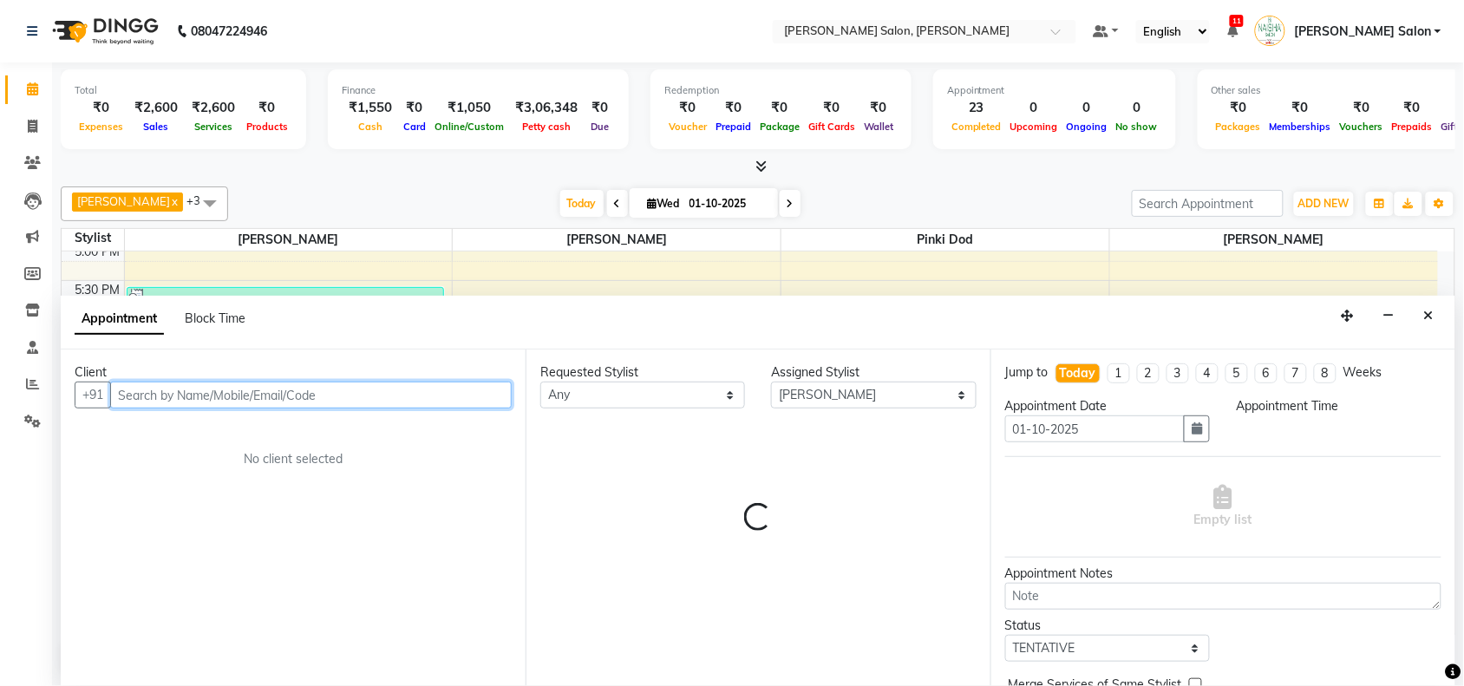
select select "1155"
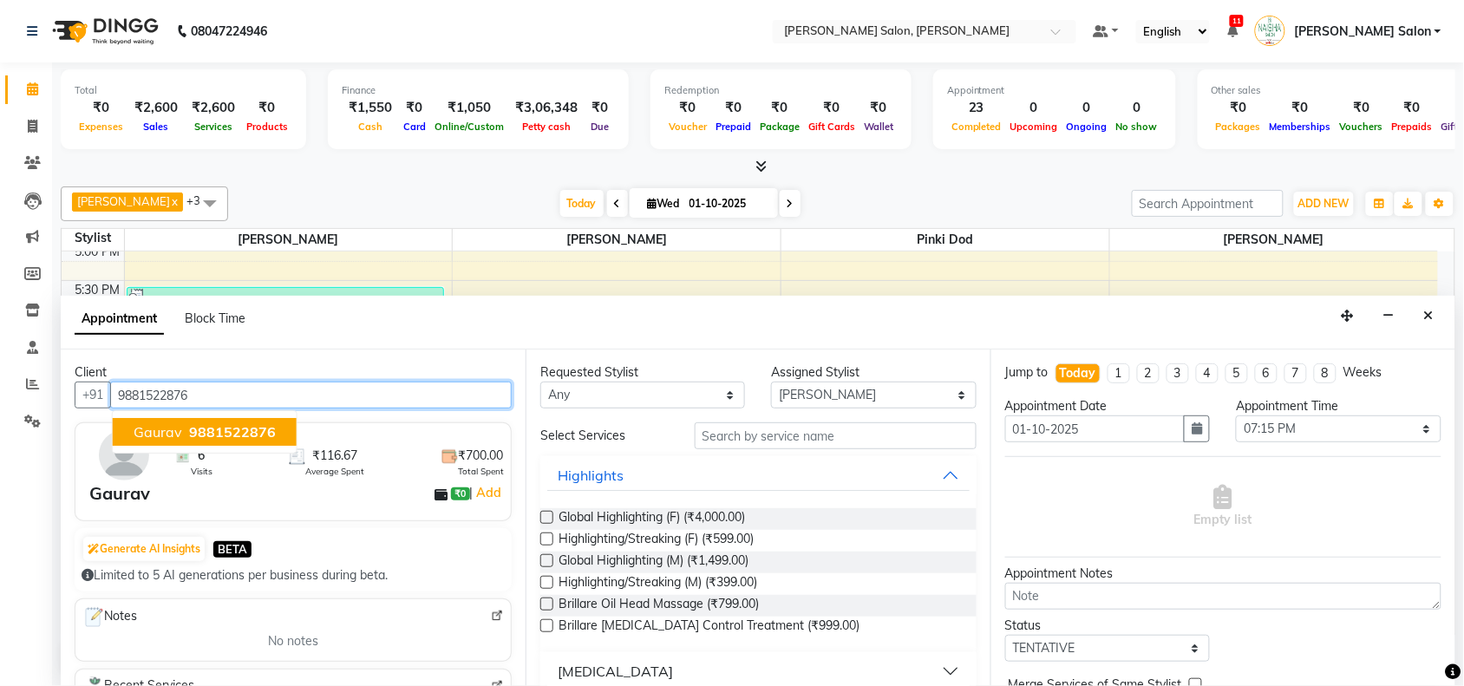
type input "9881522876"
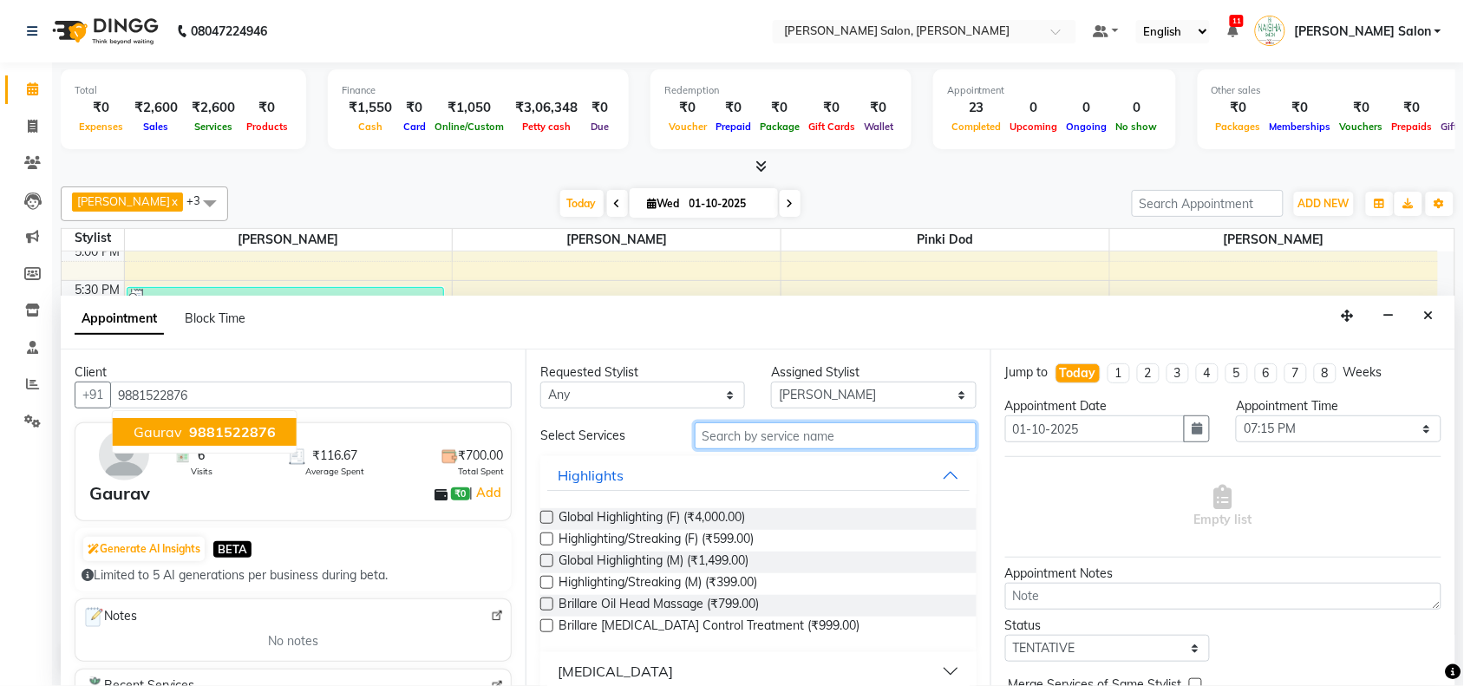
click at [721, 294] on input "text" at bounding box center [835, 435] width 282 height 27
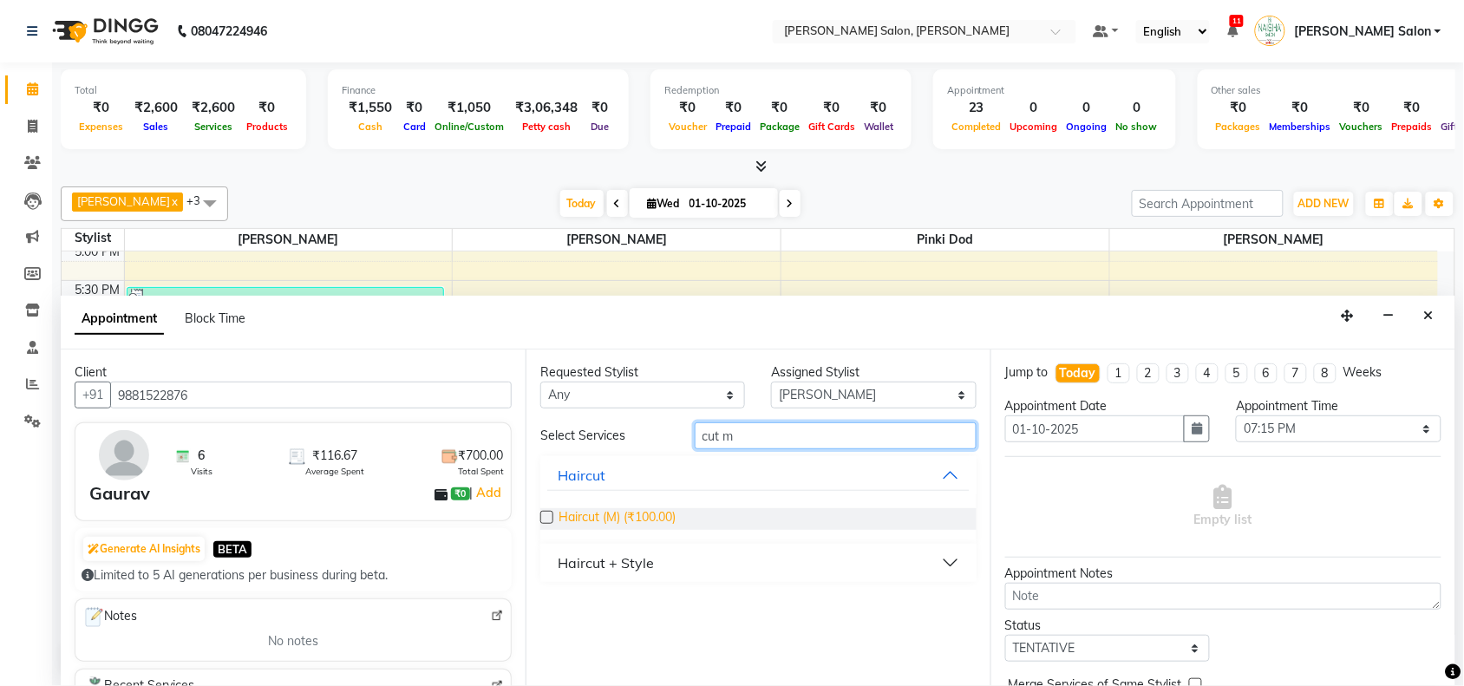
type input "cut m"
click at [623, 294] on span "Haircut (M) (₹100.00)" at bounding box center [616, 519] width 117 height 22
checkbox input "false"
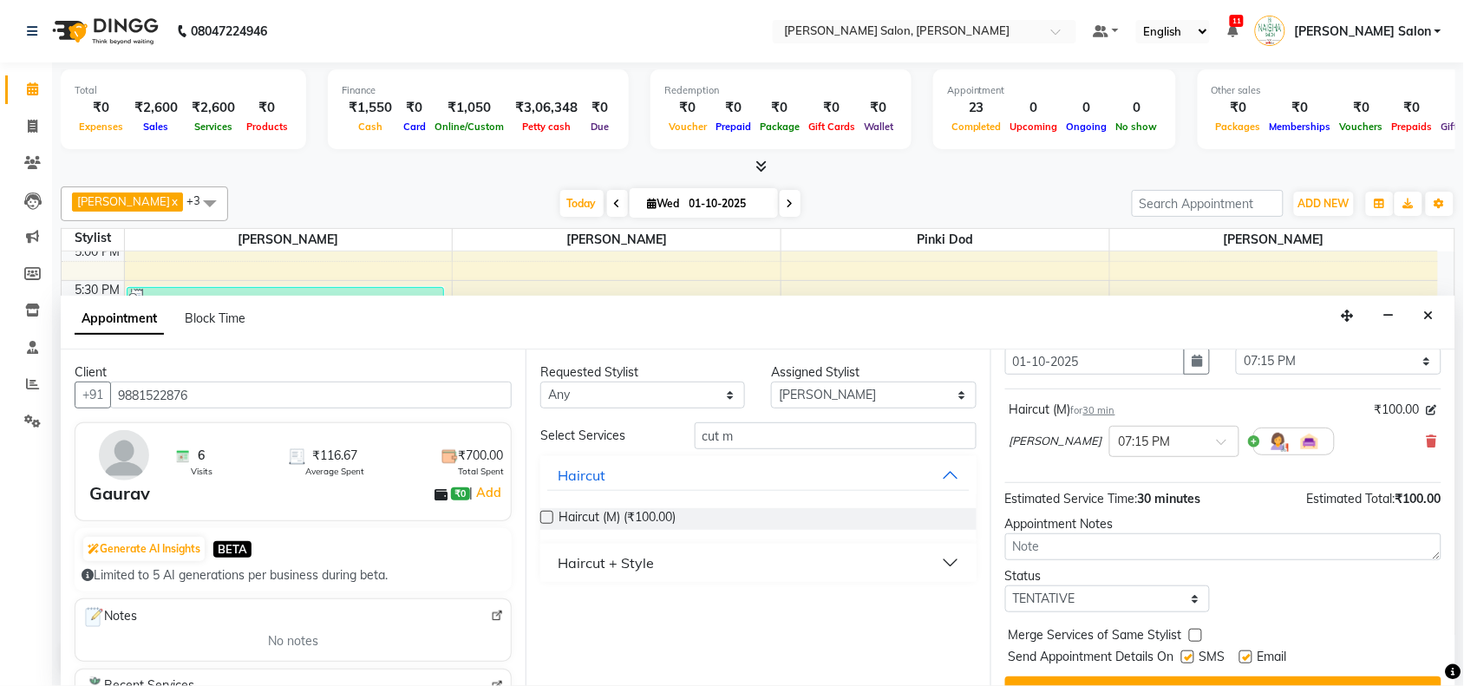
scroll to position [104, 0]
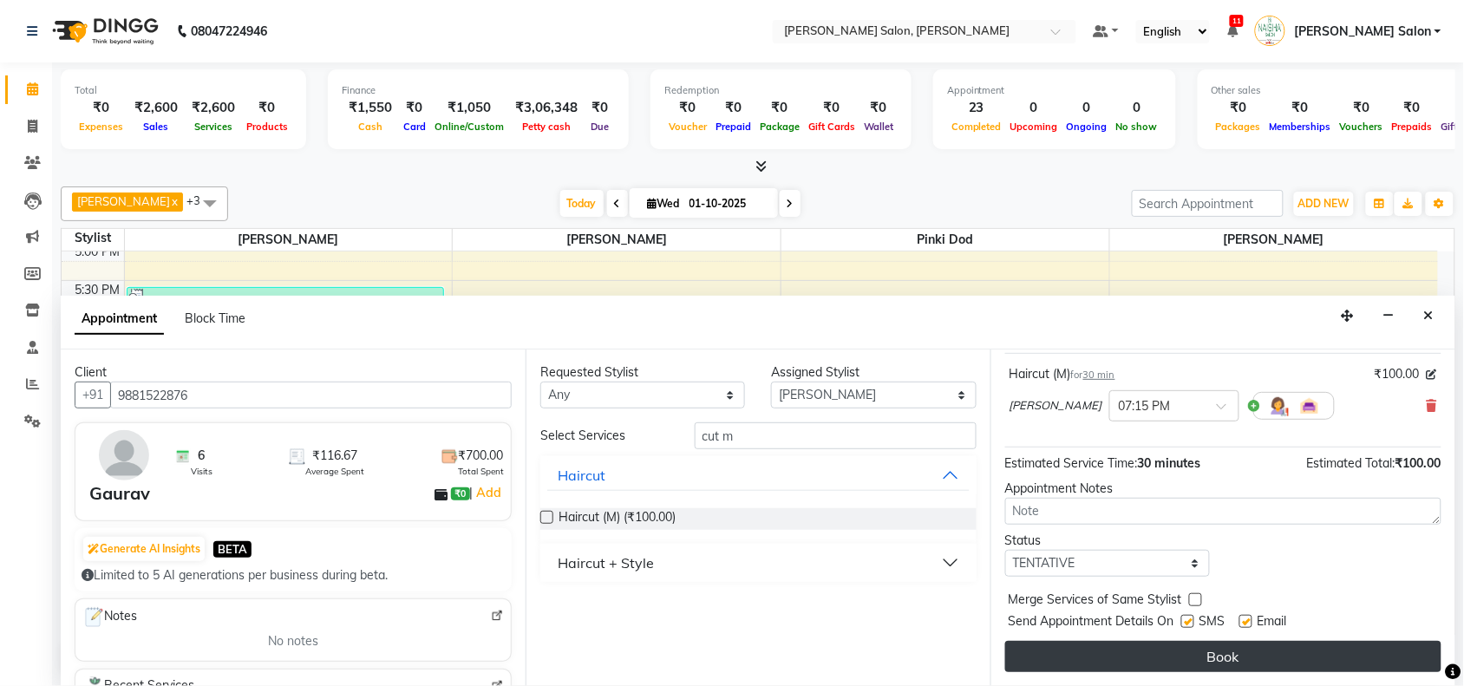
click at [721, 294] on button "Book" at bounding box center [1223, 656] width 436 height 31
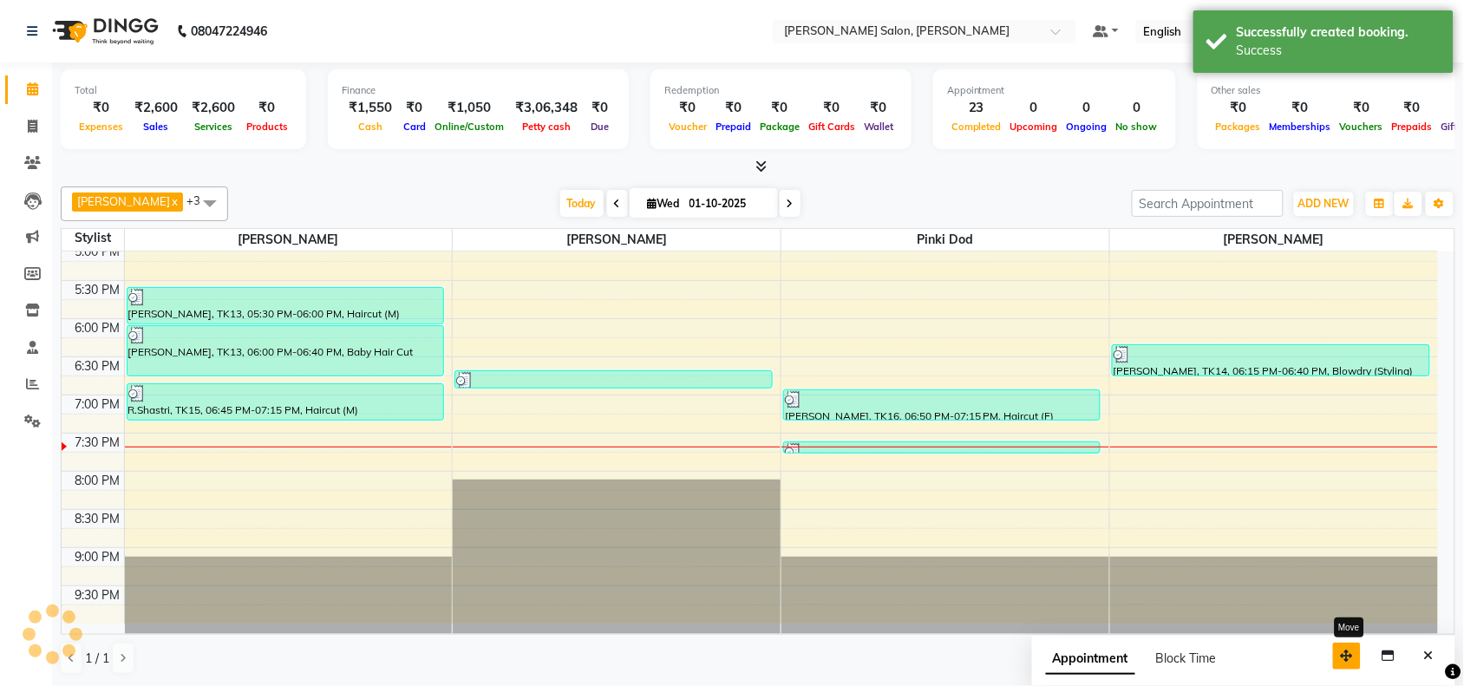
scroll to position [0, 0]
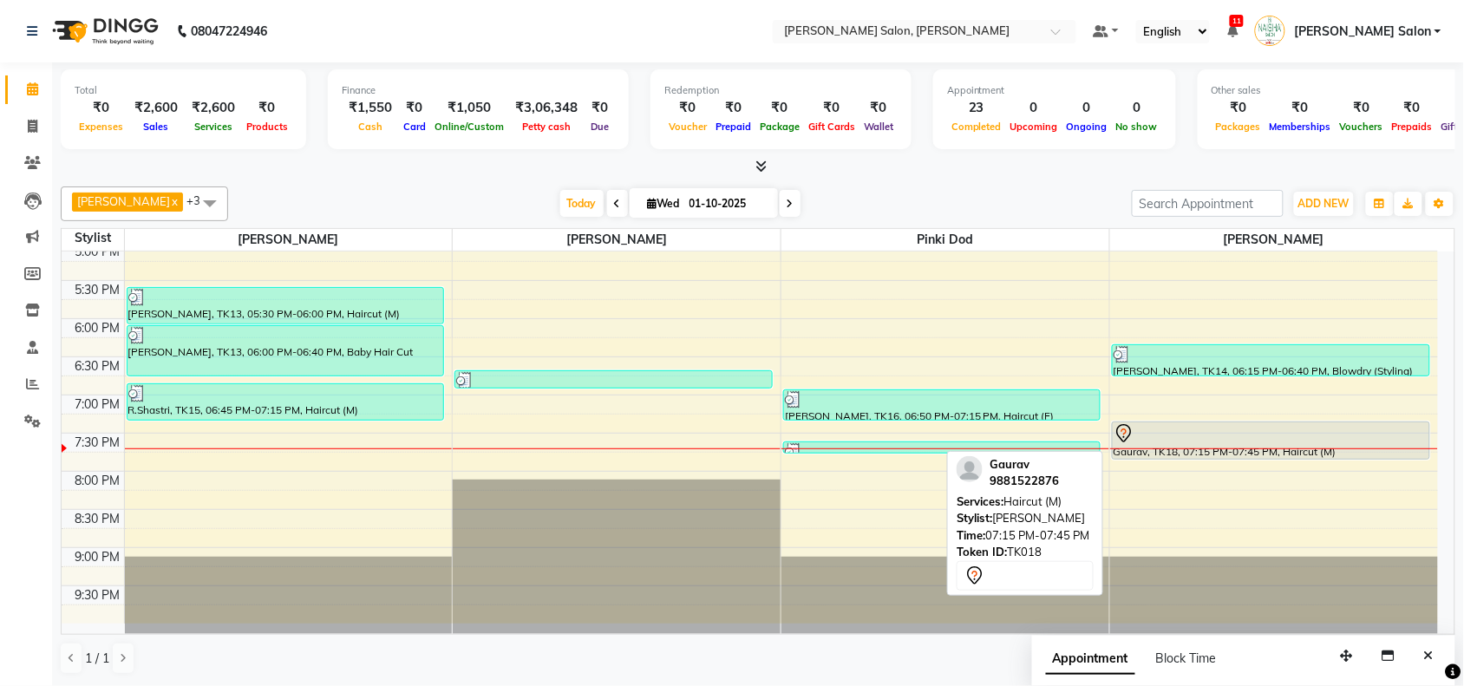
click at [721, 294] on div "Gaurav, TK18, 07:15 PM-07:45 PM, Haircut (M)" at bounding box center [1270, 440] width 316 height 36
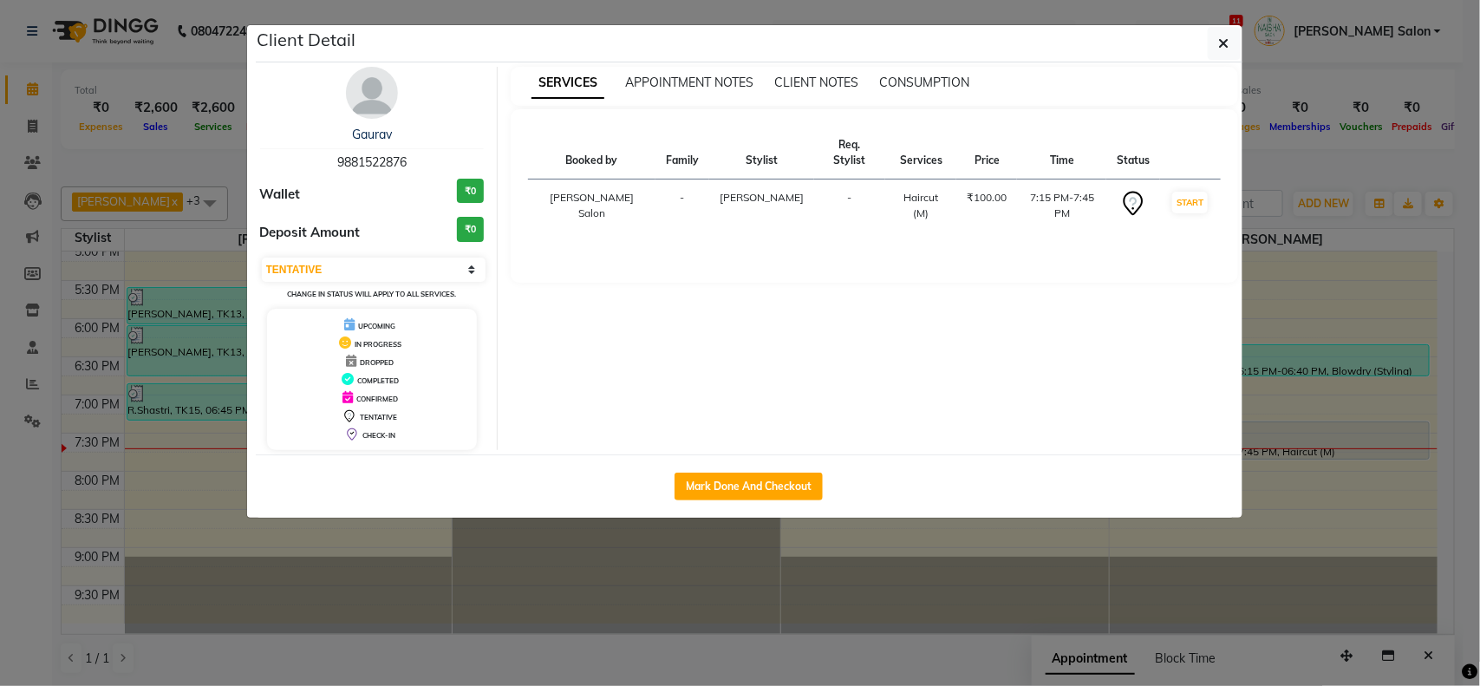
click at [721, 205] on td "START" at bounding box center [1190, 205] width 60 height 53
click at [721, 192] on button "START" at bounding box center [1190, 203] width 36 height 22
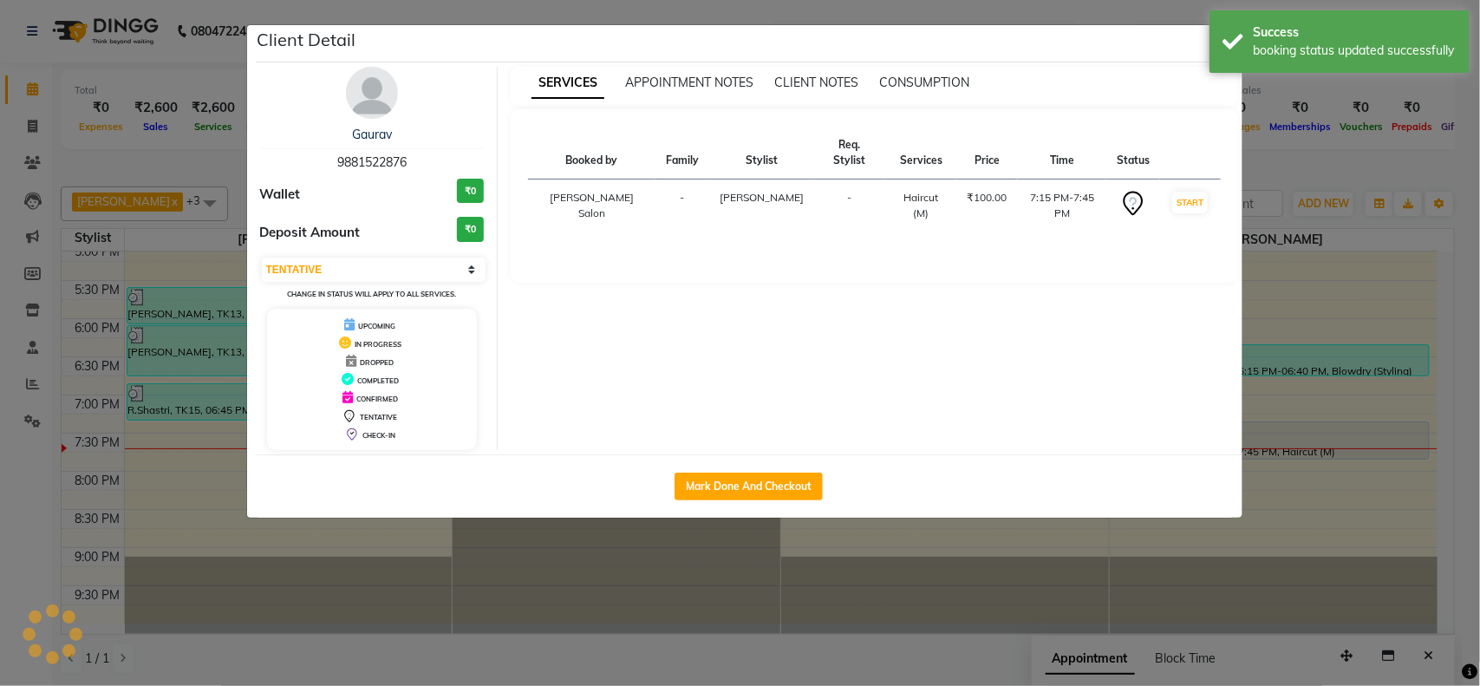
select select "1"
click at [721, 294] on ngb-modal-window "Client Detail Gaurav 9881522876 Wallet ₹0 Deposit Amount ₹0 Select IN SERVICE C…" at bounding box center [740, 343] width 1480 height 686
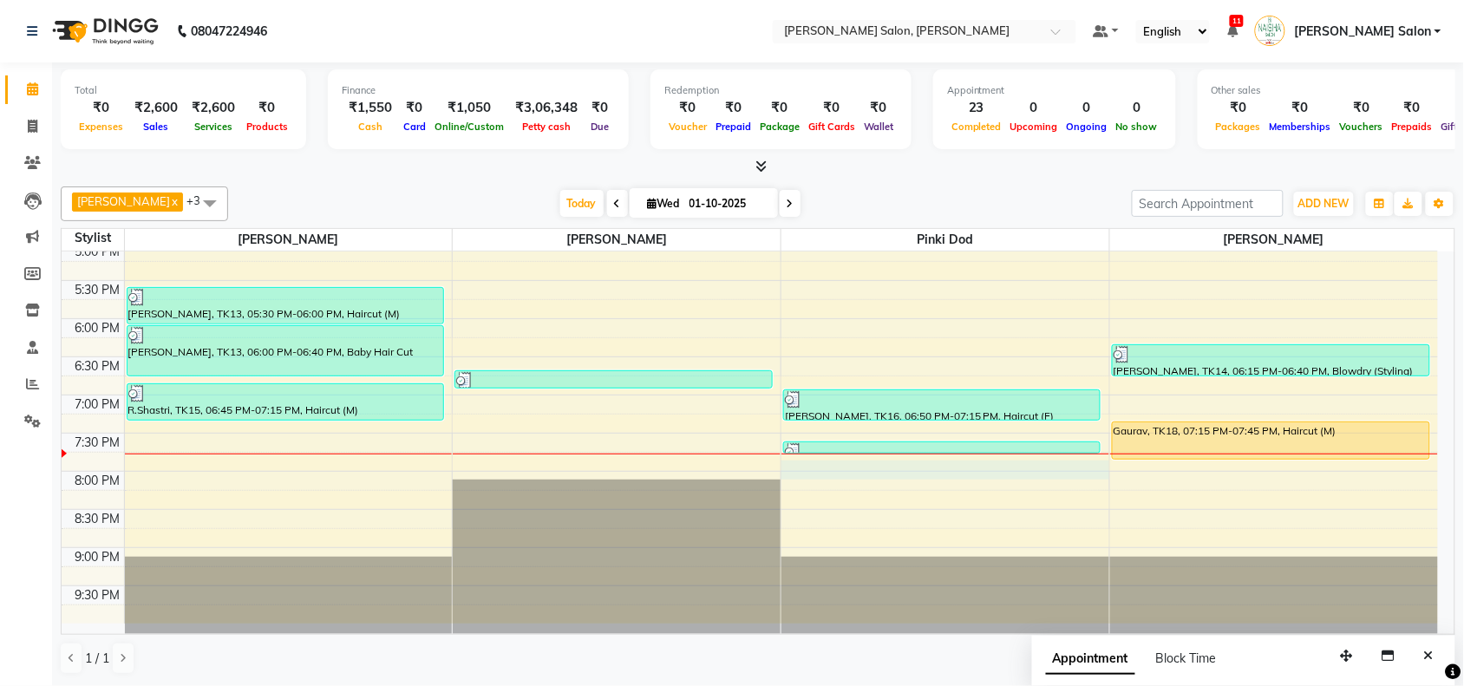
click at [721, 294] on div "10:00 AM 10:30 AM 11:00 AM 11:30 AM 12:00 PM 12:30 PM 1:00 PM 1:30 PM 2:00 PM 2…" at bounding box center [750, 166] width 1376 height 915
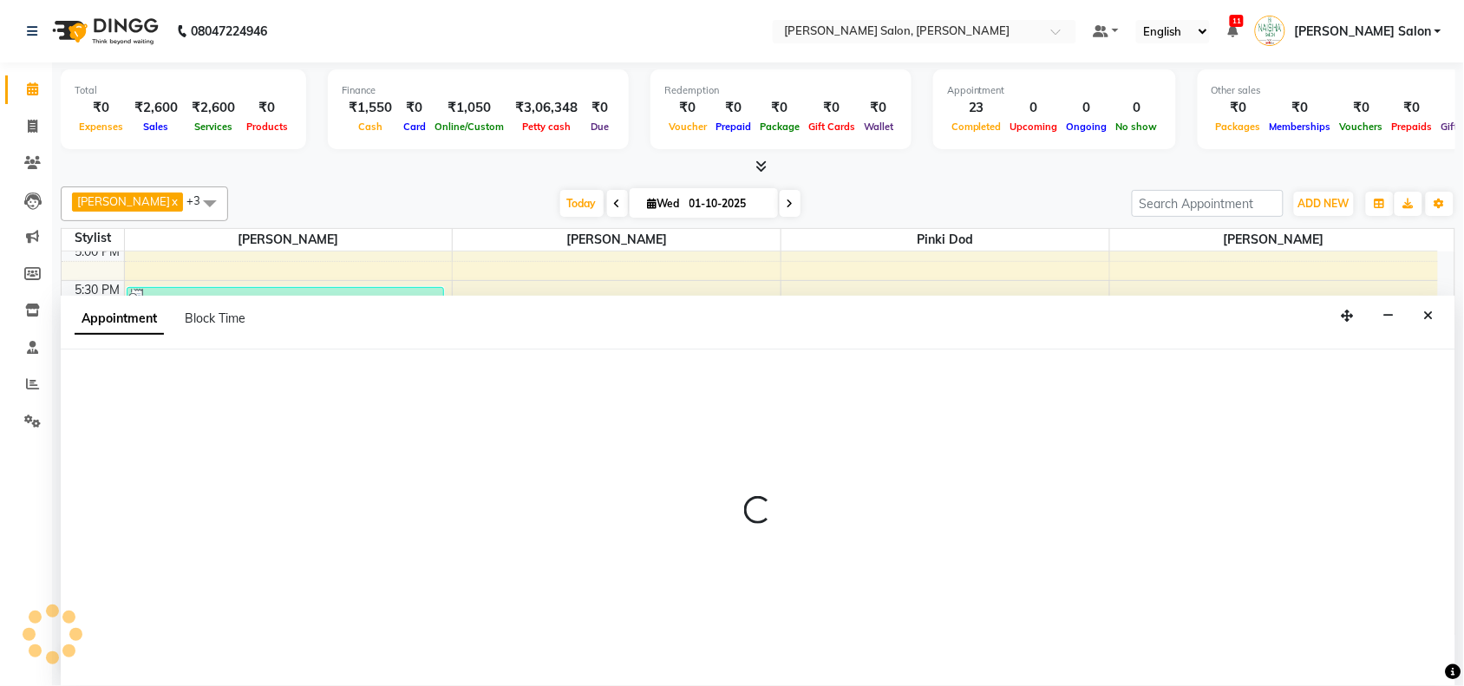
scroll to position [1, 0]
select select "90150"
select select "1185"
select select "tentative"
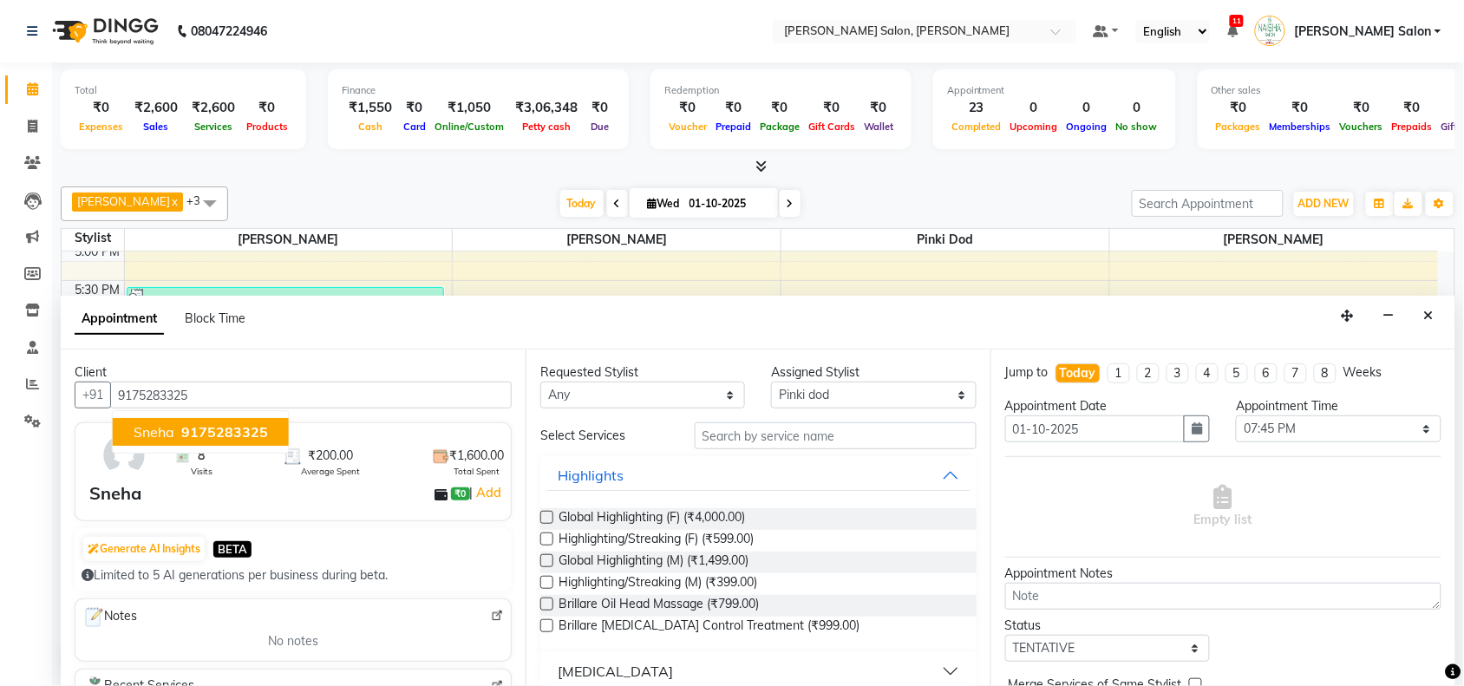
type input "9175283325"
click at [721, 294] on input "text" at bounding box center [835, 435] width 282 height 27
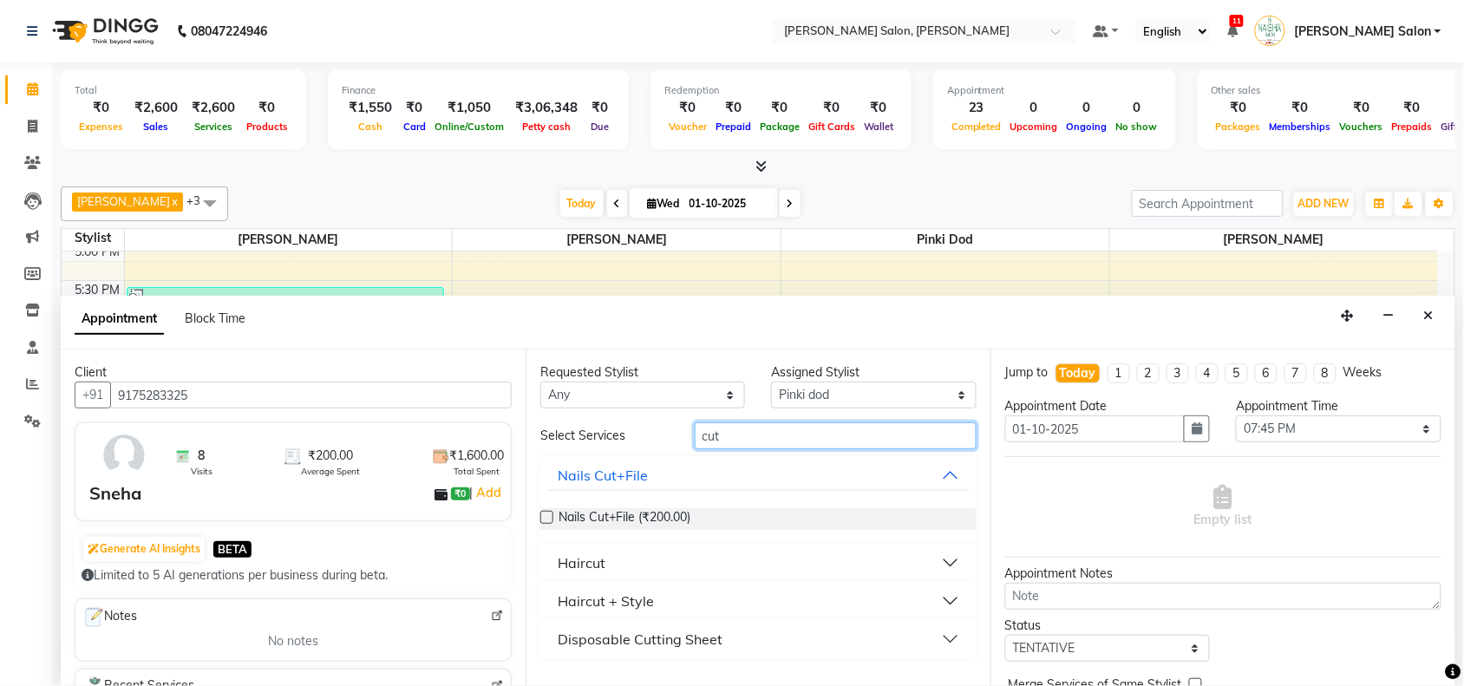
type input "cut"
click at [648, 294] on button "Haircut" at bounding box center [758, 562] width 422 height 31
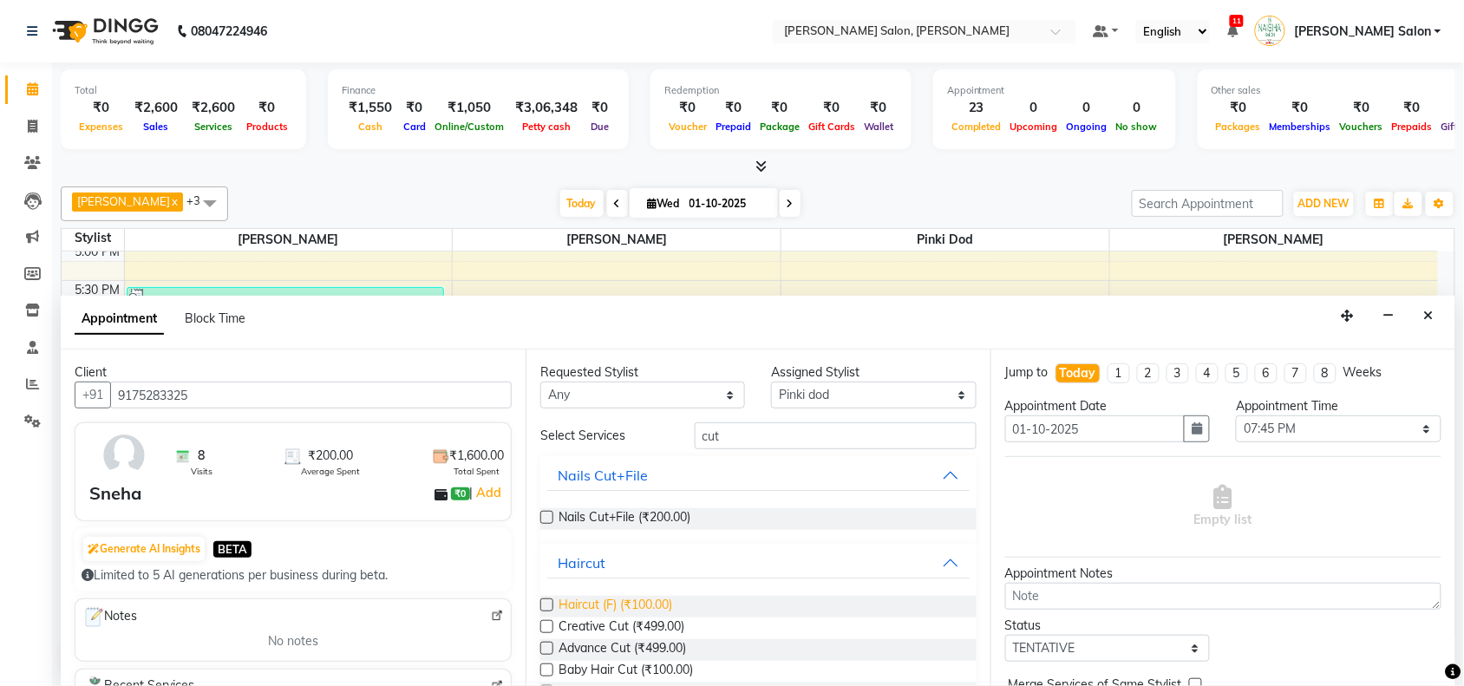
click at [644, 294] on span "Haircut (F) (₹100.00)" at bounding box center [615, 607] width 114 height 22
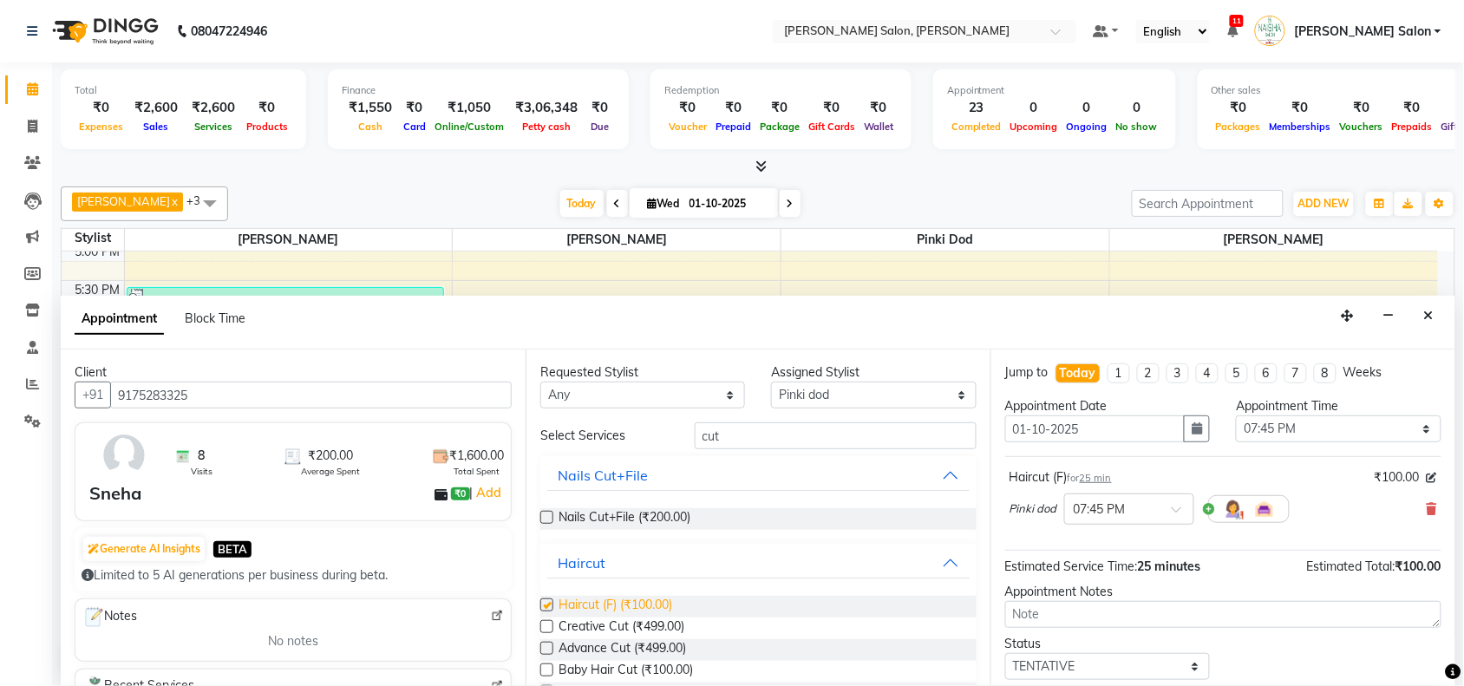
checkbox input "false"
click at [721, 294] on div "Select Services cut Nails Cut+File Nails Cut+File (₹200.00) Haircut Haircut (F)…" at bounding box center [758, 608] width 436 height 372
click at [721, 294] on select "Select Admin [PERSON_NAME] Salon Pawan [PERSON_NAME] dod [PERSON_NAME] [PERSON_…" at bounding box center [873, 394] width 205 height 27
select select "36999"
click at [721, 294] on select "Select Admin [PERSON_NAME] Salon Pawan [PERSON_NAME] dod [PERSON_NAME] [PERSON_…" at bounding box center [873, 394] width 205 height 27
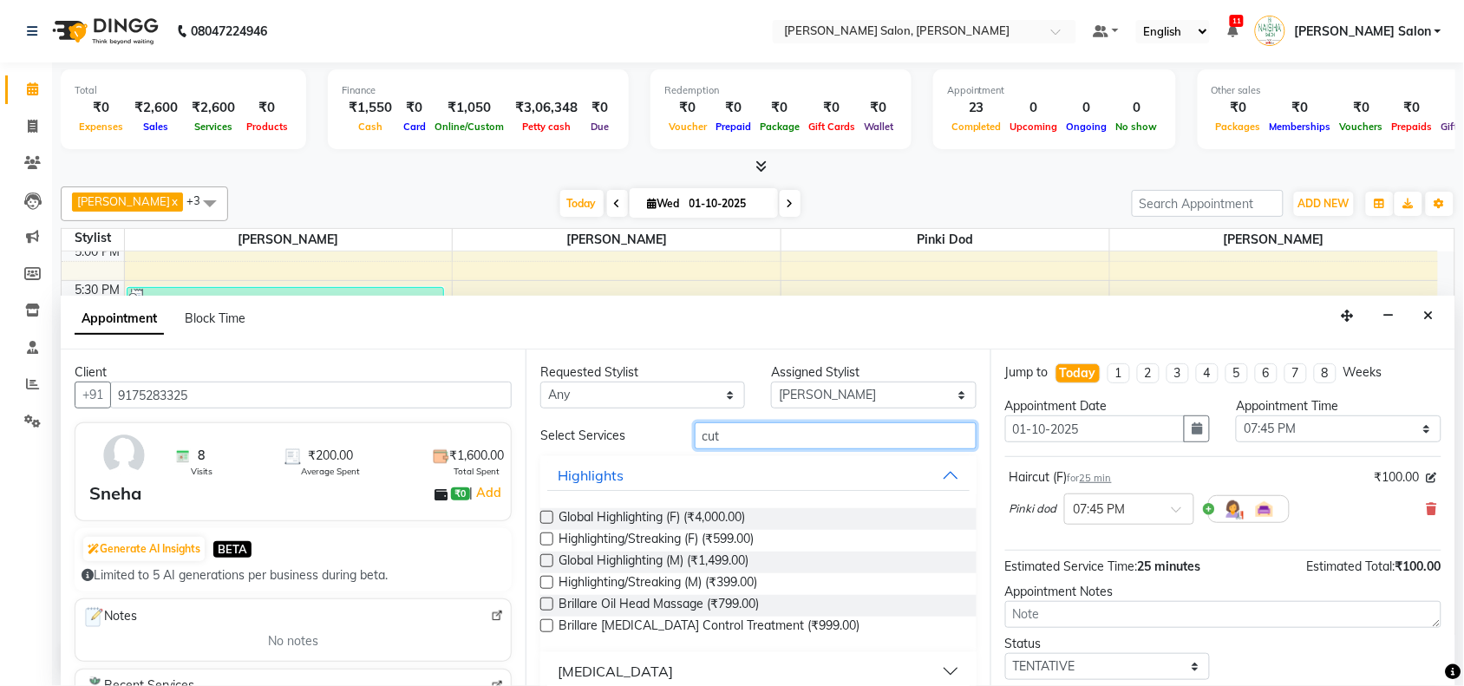
click at [721, 294] on input "cut" at bounding box center [835, 435] width 282 height 27
type input "c"
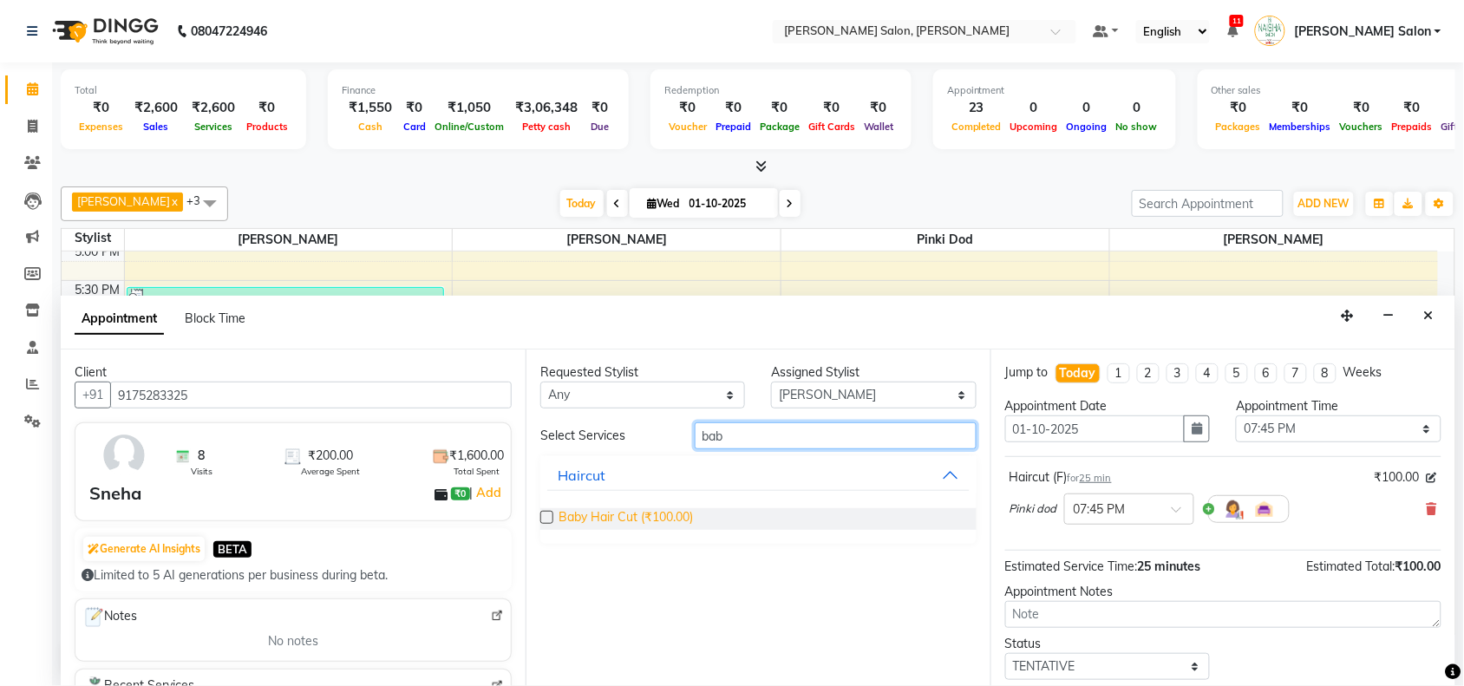
type input "bab"
click at [598, 294] on span "Baby Hair Cut (₹100.00)" at bounding box center [625, 519] width 134 height 22
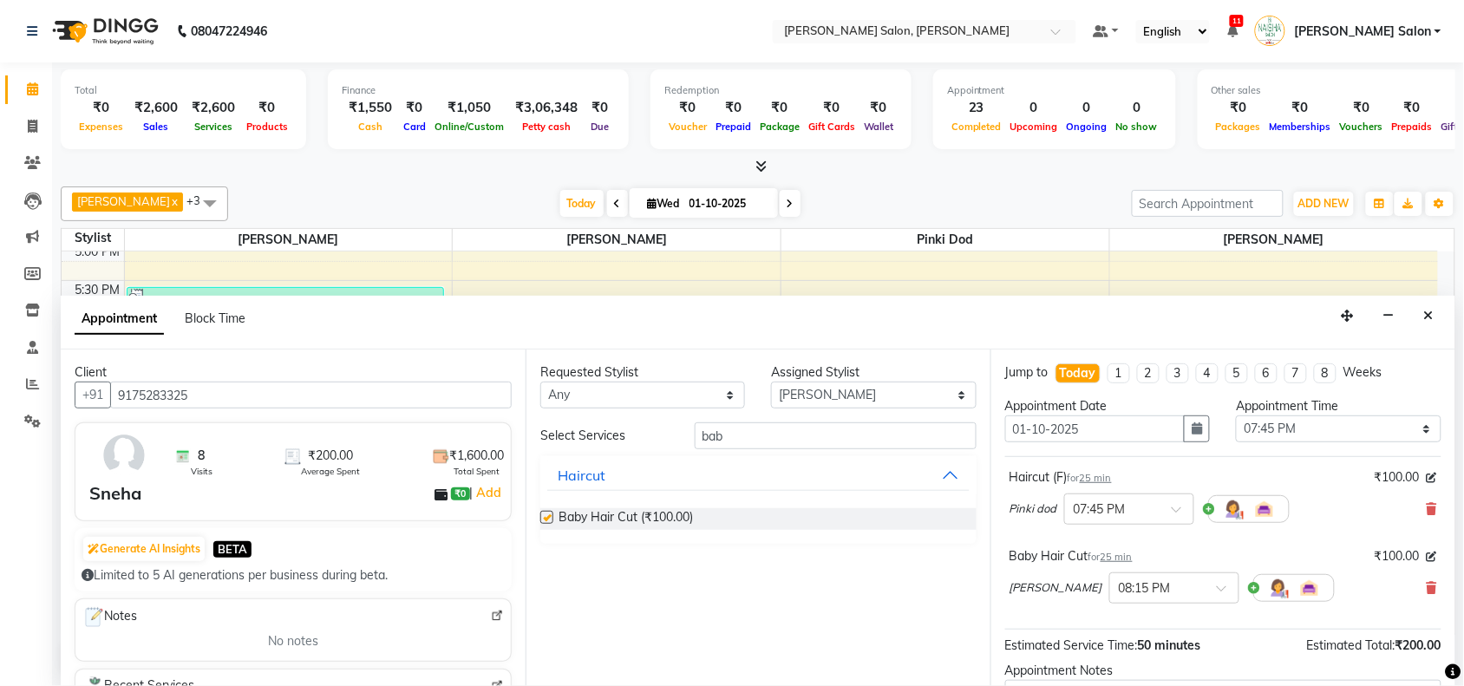
checkbox input "false"
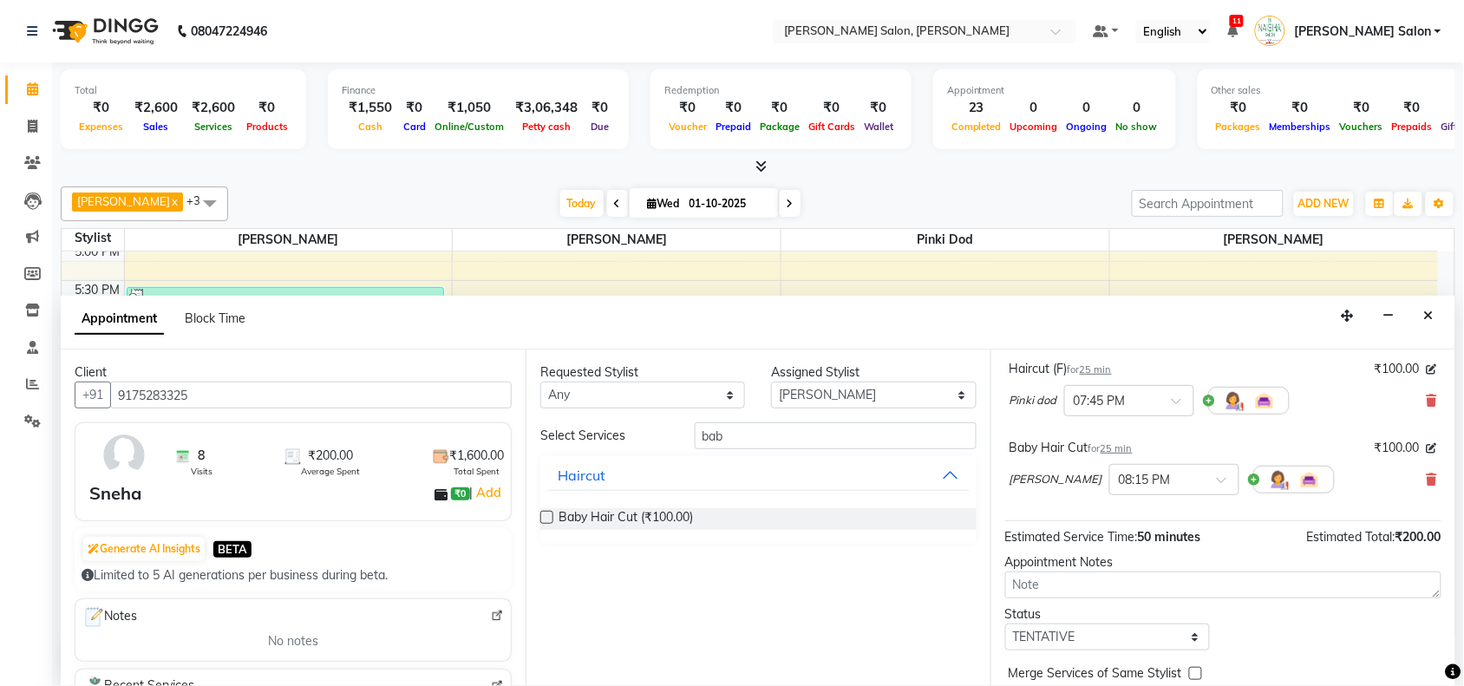
scroll to position [183, 0]
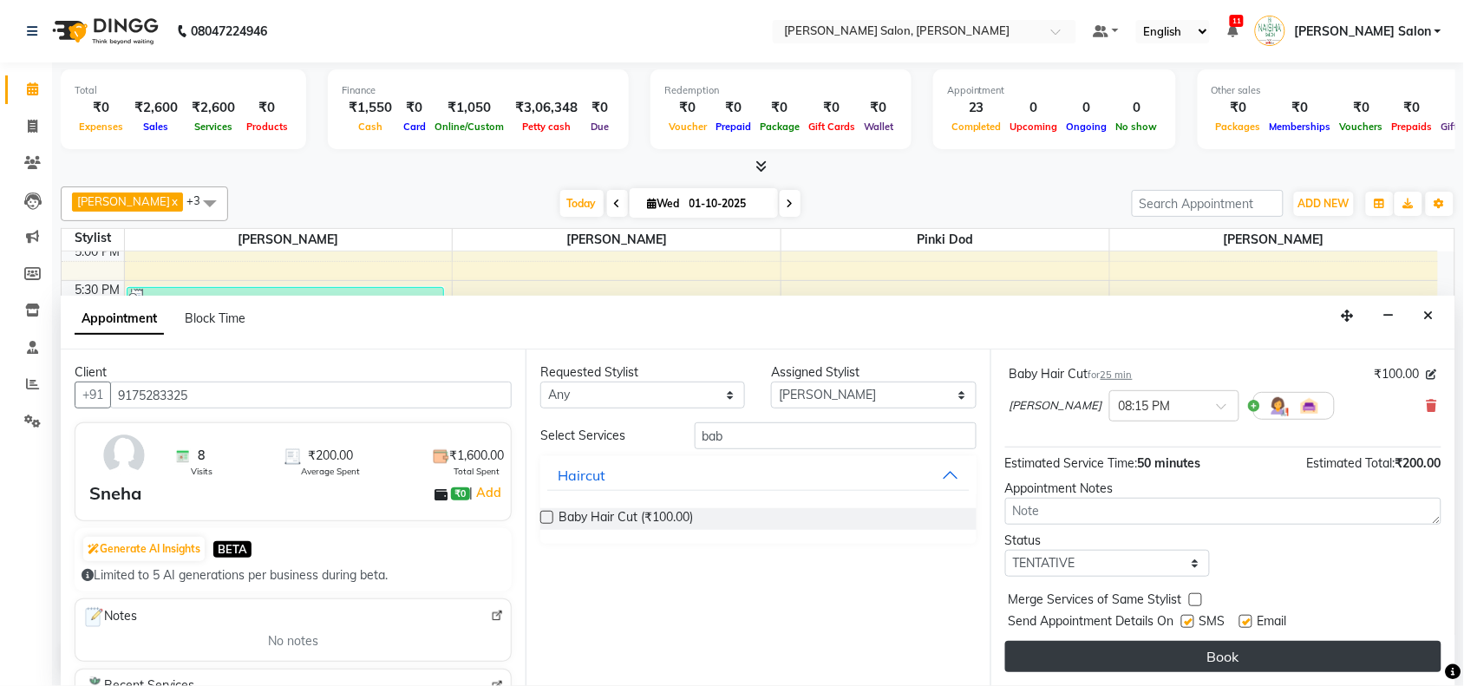
click at [721, 294] on button "Book" at bounding box center [1223, 656] width 436 height 31
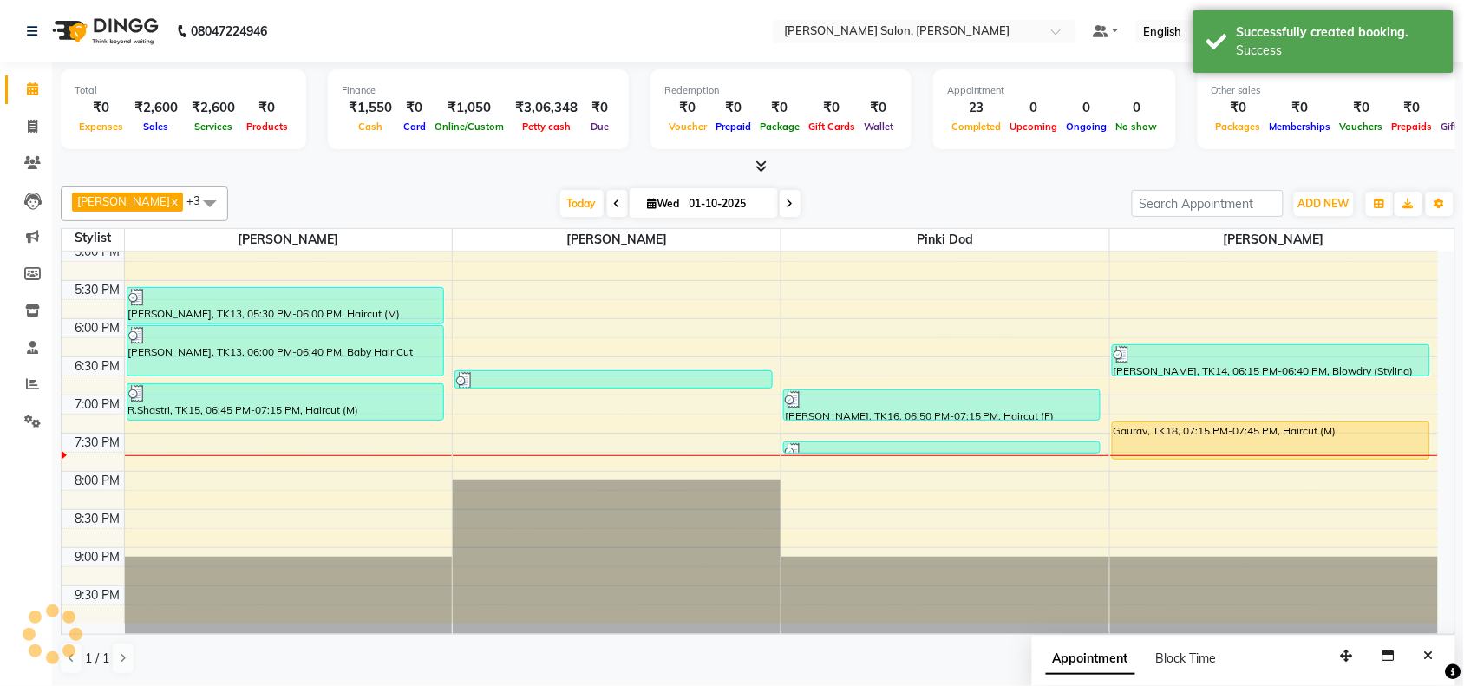
scroll to position [0, 0]
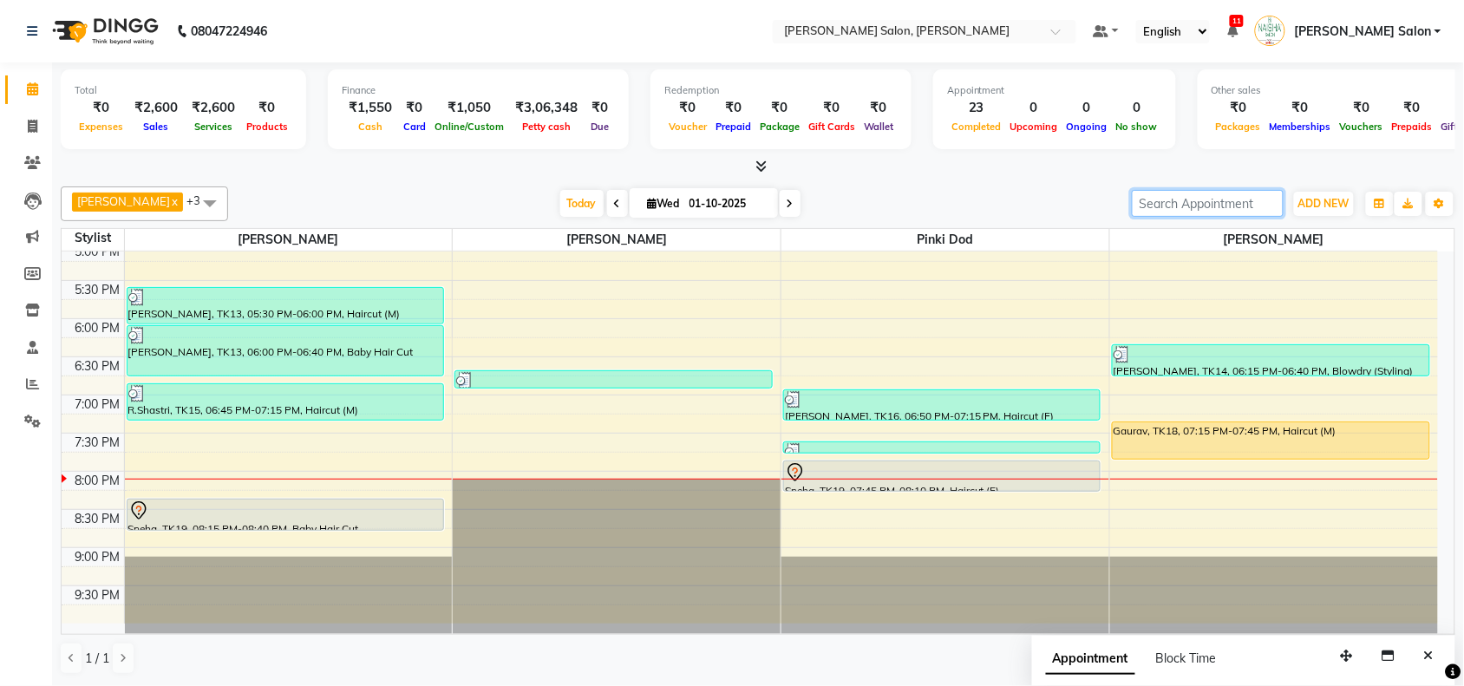
click at [721, 198] on input "search" at bounding box center [1207, 203] width 152 height 27
click at [721, 253] on div "10:00 AM 10:30 AM 11:00 AM 11:30 AM 12:00 PM 12:30 PM 1:00 PM 1:30 PM 2:00 PM 2…" at bounding box center [750, 166] width 1376 height 915
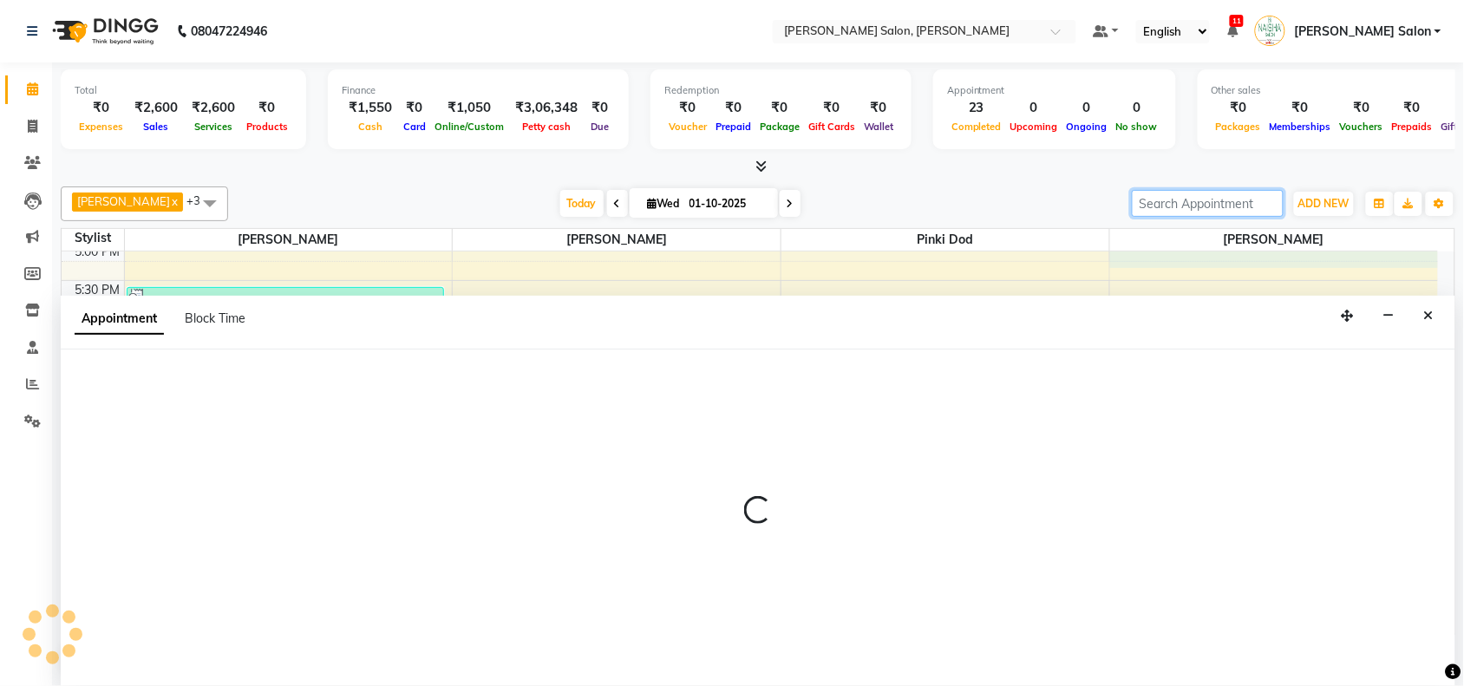
scroll to position [1, 0]
select select "83168"
select select "1020"
select select "tentative"
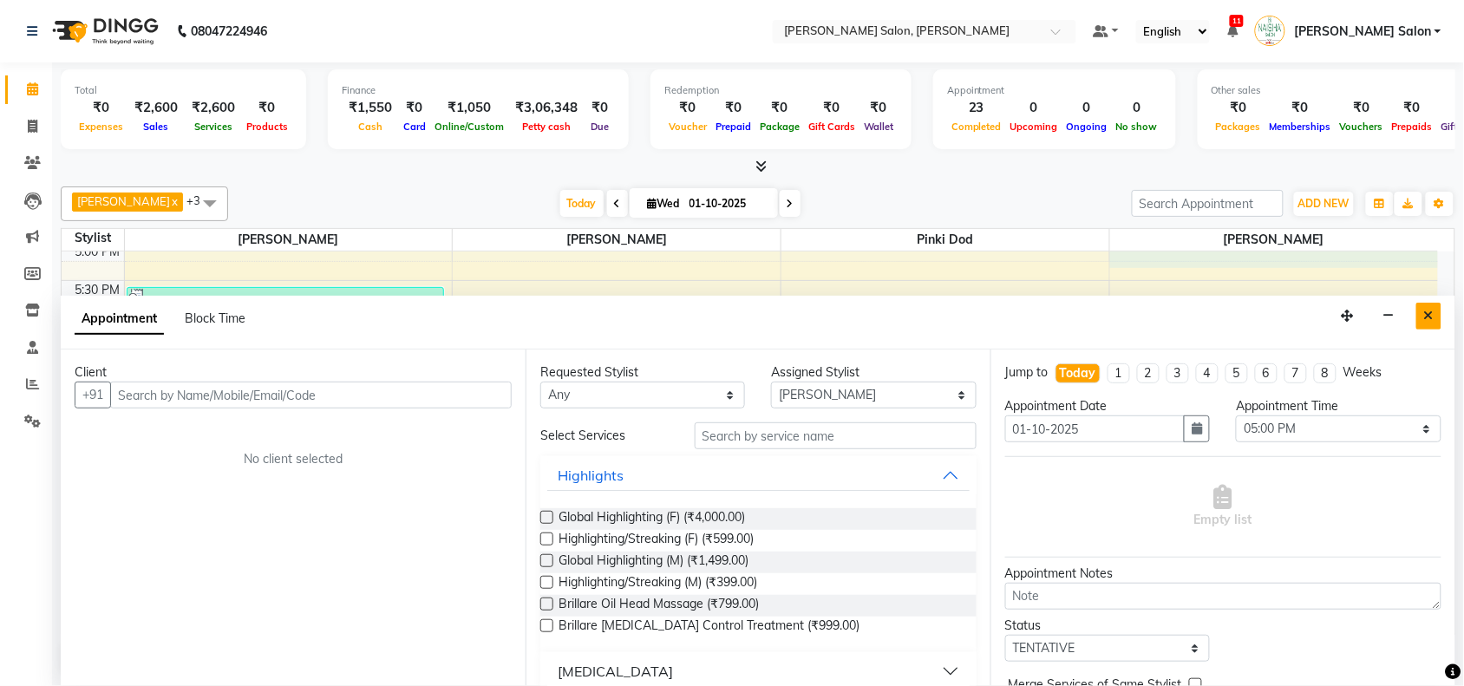
click at [721, 294] on button "Close" at bounding box center [1428, 316] width 25 height 27
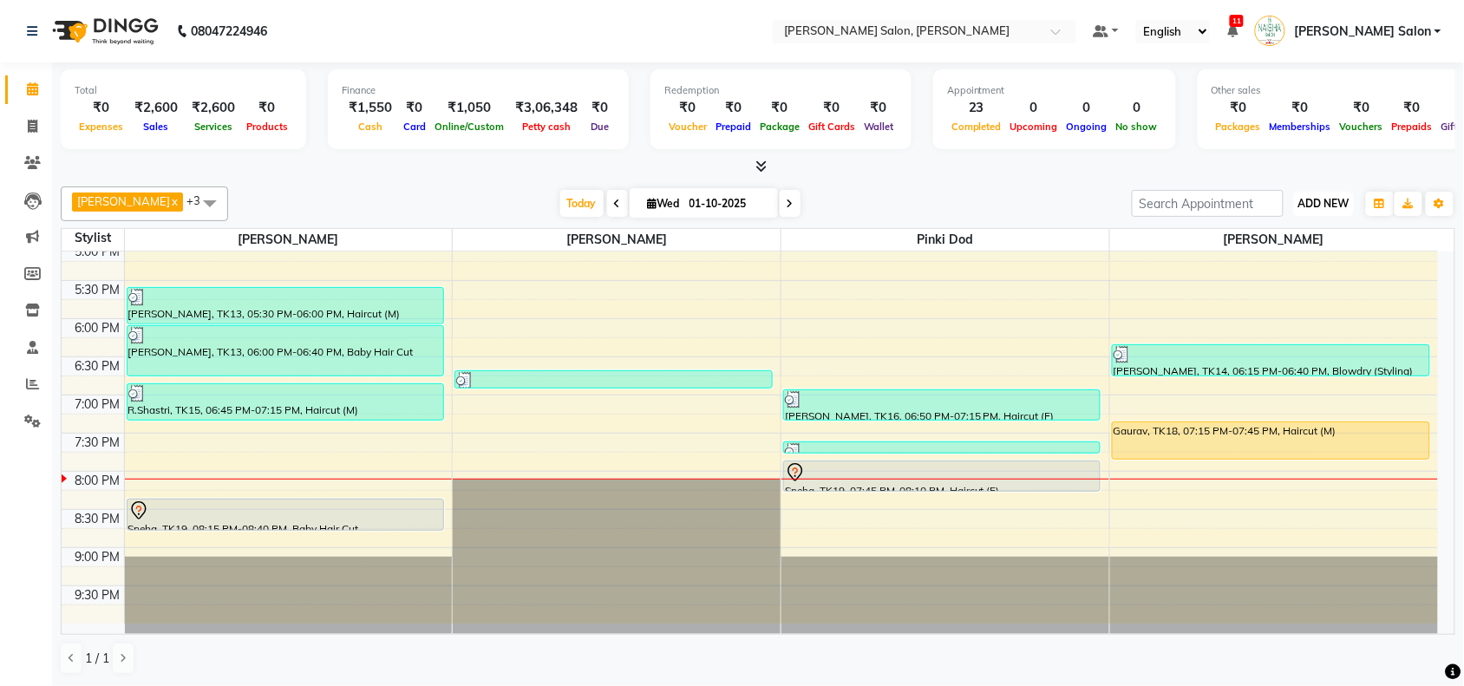
click at [721, 197] on span "ADD NEW" at bounding box center [1323, 203] width 51 height 13
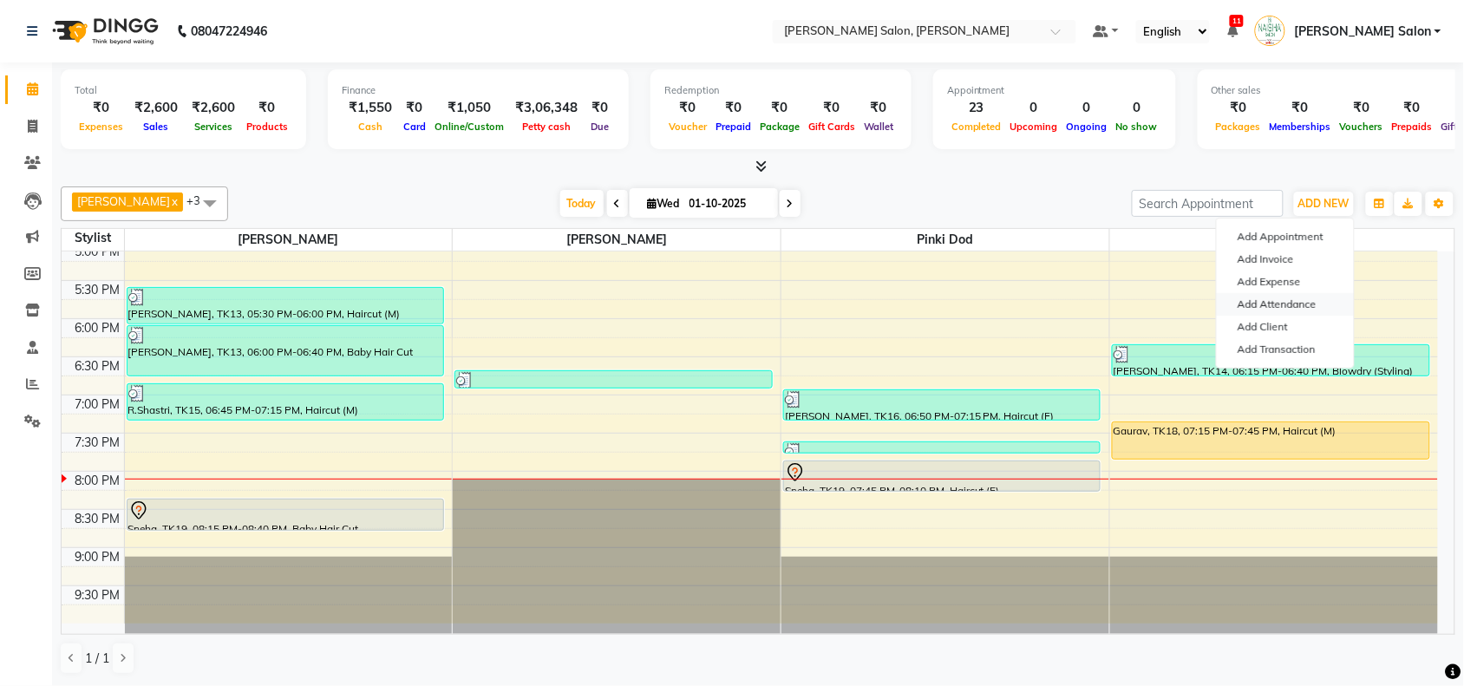
click at [721, 294] on link "Add Attendance" at bounding box center [1284, 304] width 137 height 23
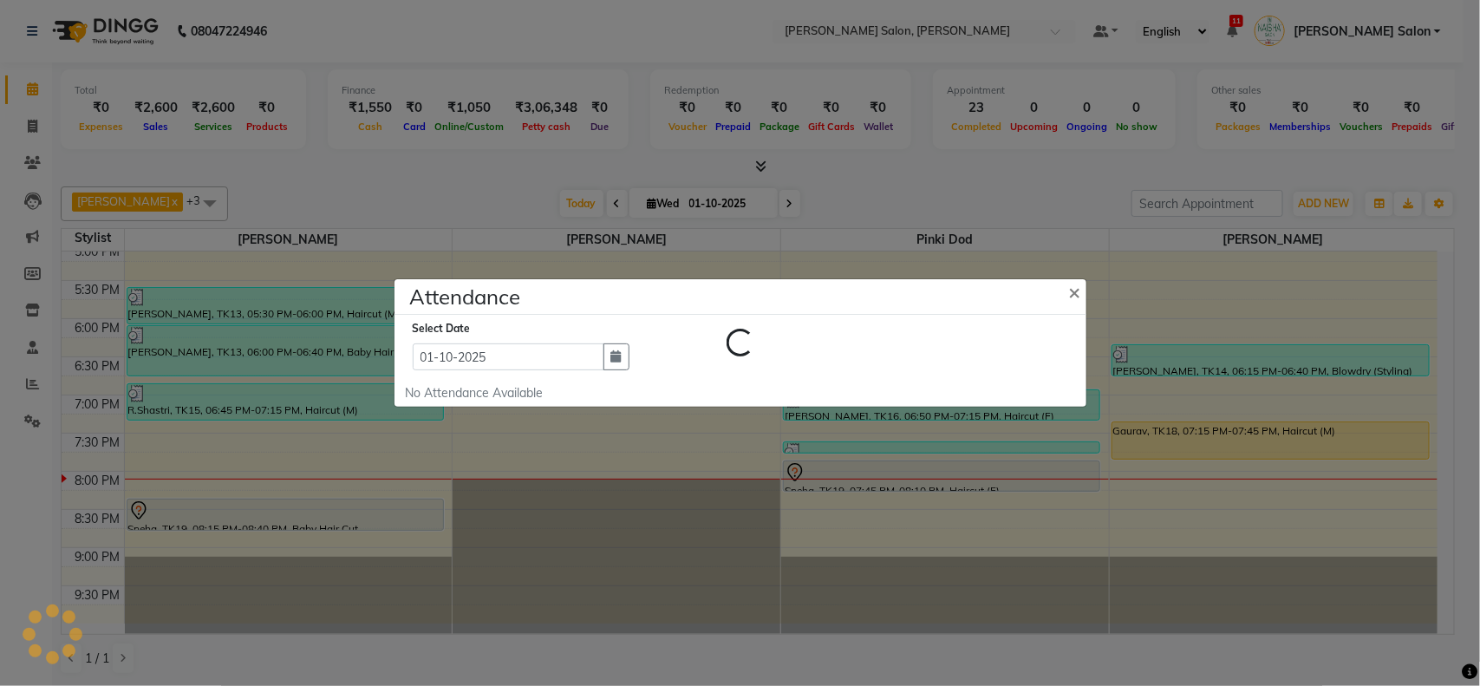
select select "W"
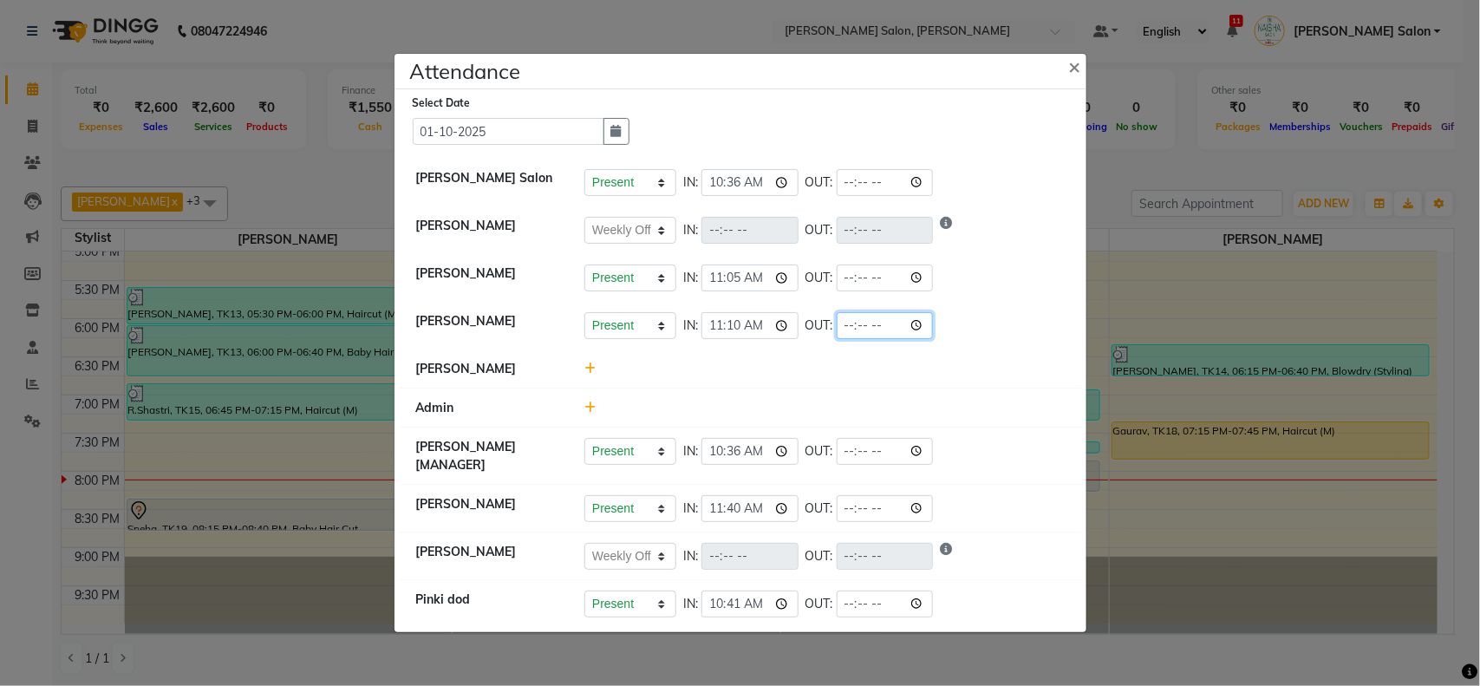
click at [721, 294] on input "time" at bounding box center [885, 325] width 97 height 27
type input "20:00"
click at [721, 294] on div "Attendance × Select Date [DATE] [PERSON_NAME] Salon Present Absent Late Half Da…" at bounding box center [741, 343] width 694 height 580
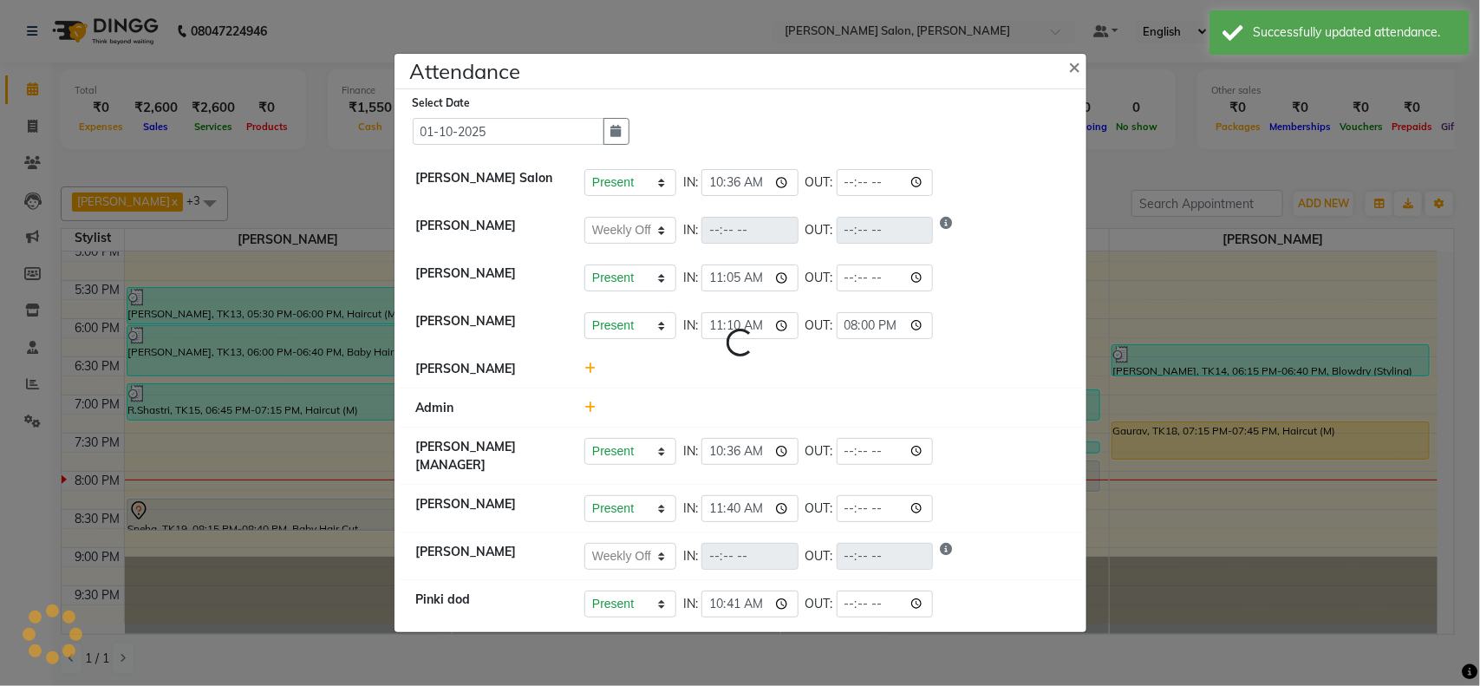
select select "W"
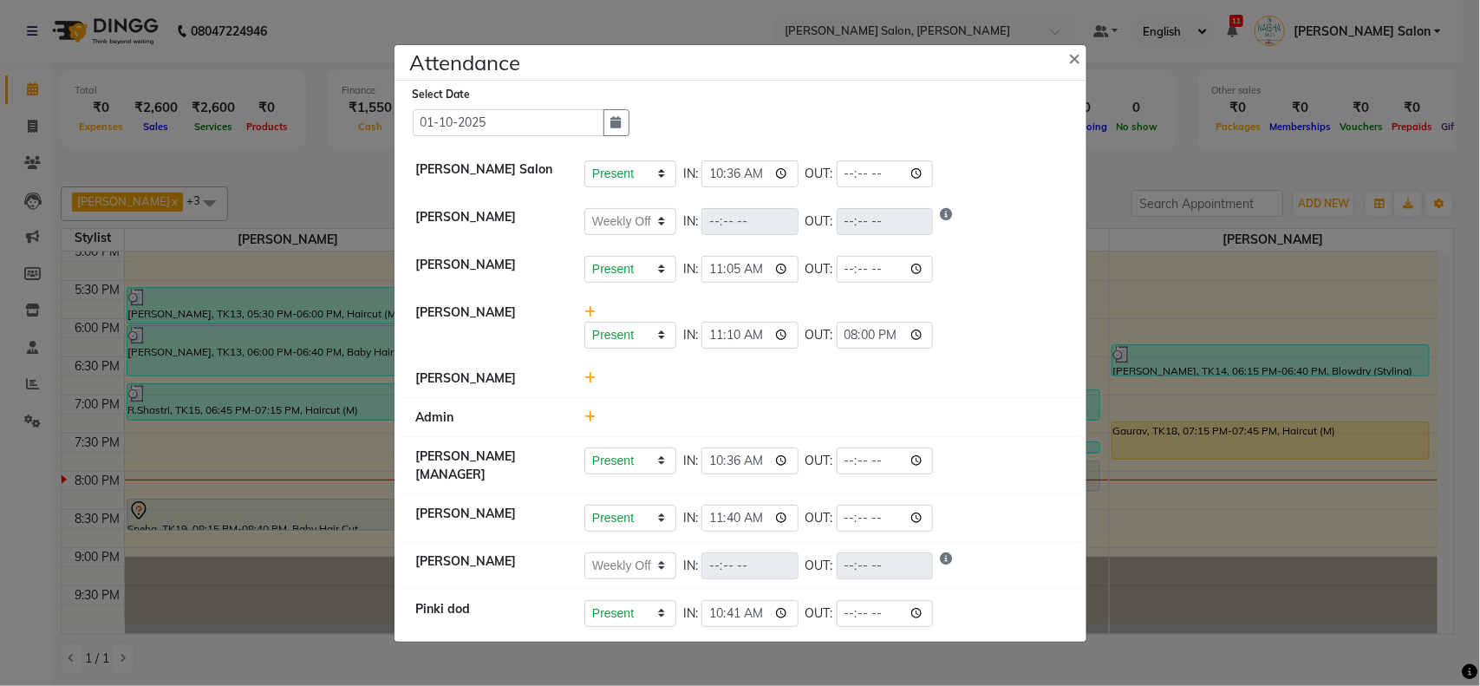
click at [721, 294] on ngb-modal-window "Attendance × Select Date [DATE] [PERSON_NAME] Salon Present Absent Late Half Da…" at bounding box center [740, 343] width 1480 height 686
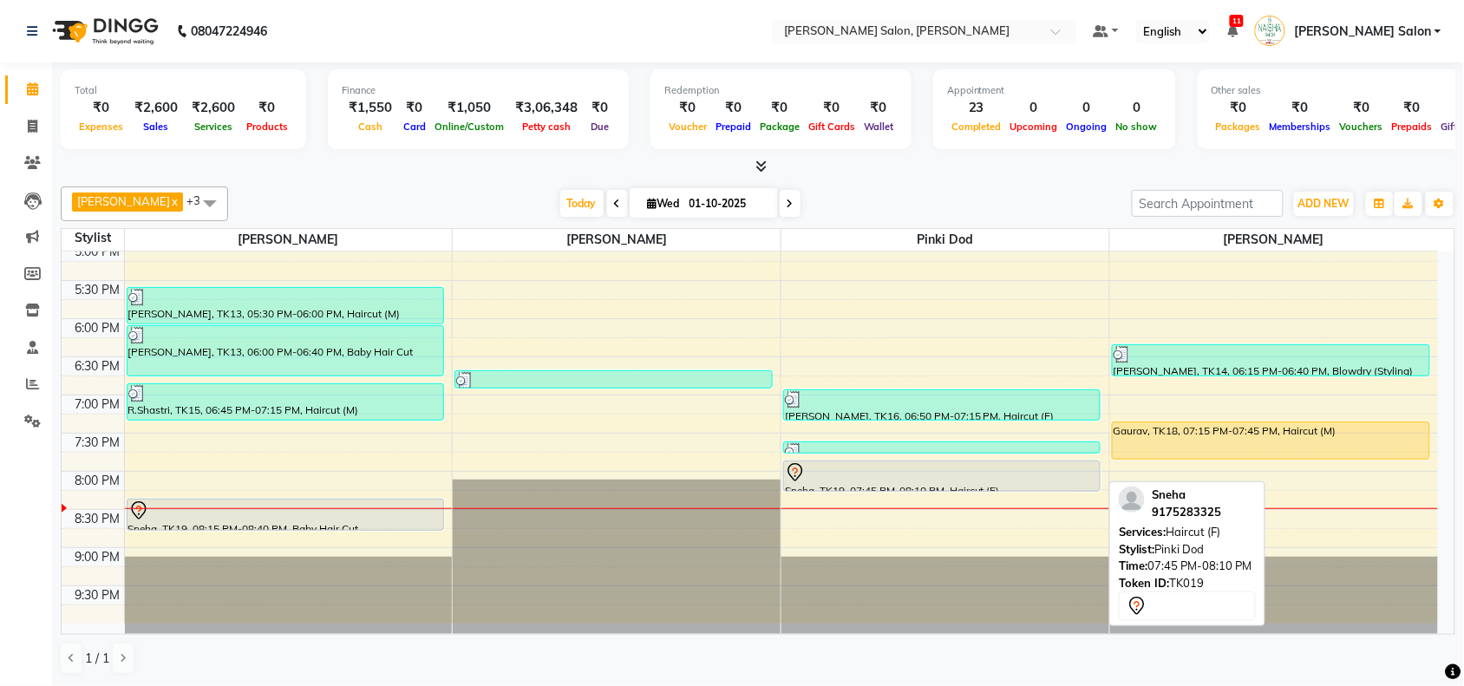
click at [721, 294] on div at bounding box center [942, 490] width 316 height 7
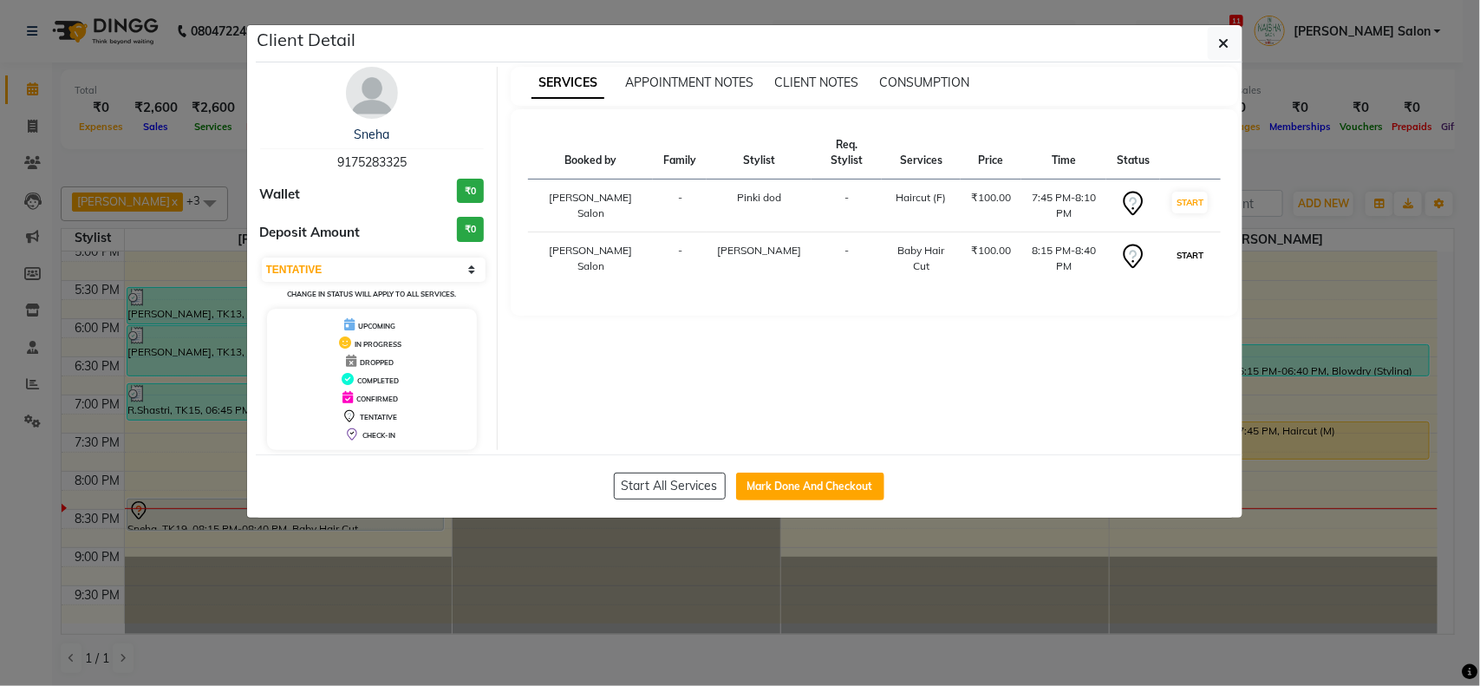
click at [721, 245] on button "START" at bounding box center [1190, 256] width 36 height 22
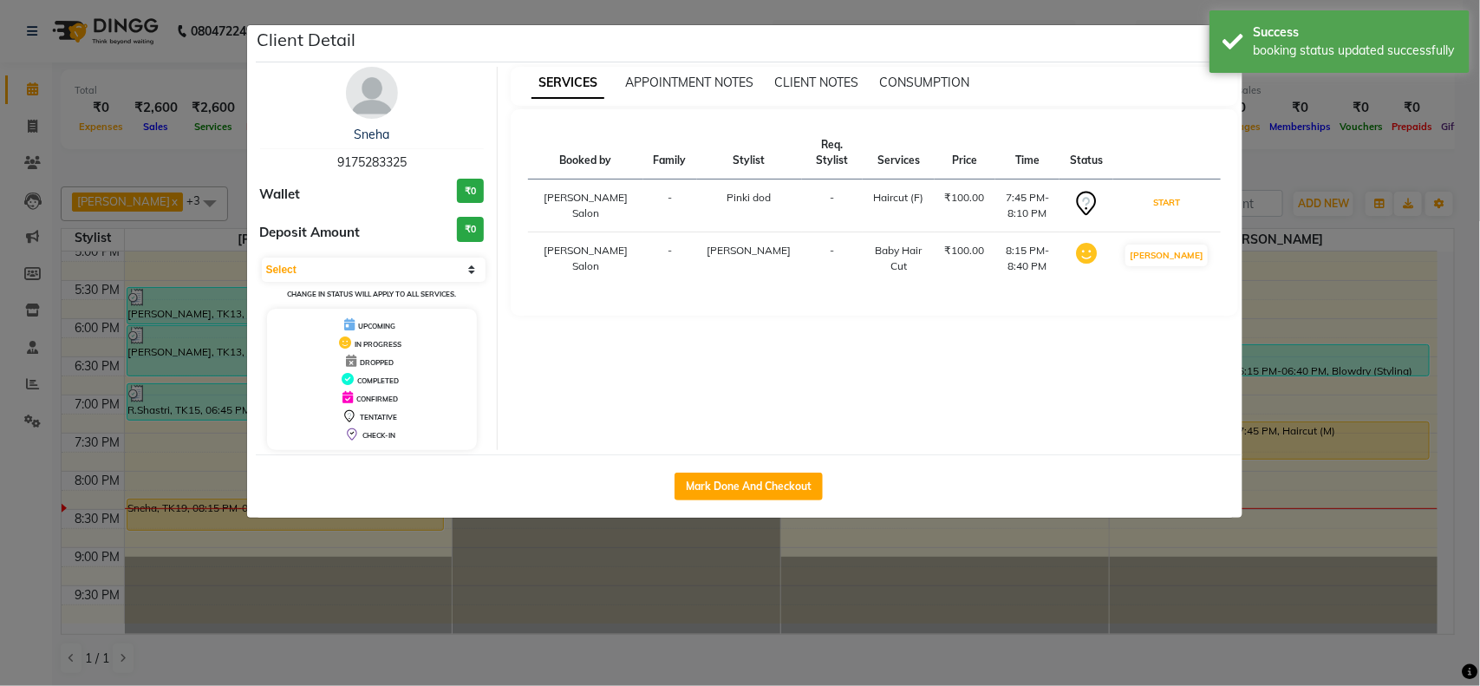
click at [721, 195] on button "START" at bounding box center [1167, 203] width 36 height 22
select select "1"
click at [721, 248] on ngb-modal-window "Client Detail Sneha 9175283325 Wallet ₹0 Deposit Amount ₹0 Select IN SERVICE CO…" at bounding box center [740, 343] width 1480 height 686
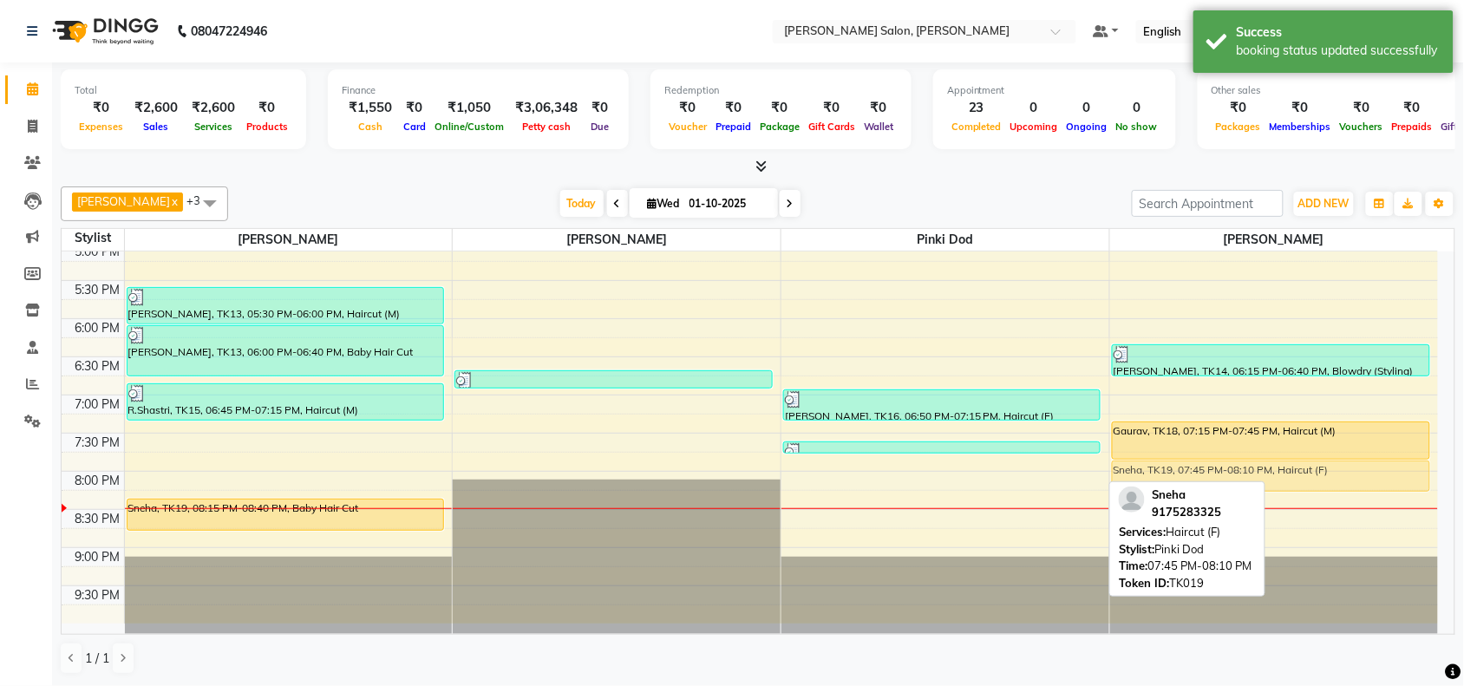
drag, startPoint x: 938, startPoint y: 473, endPoint x: 1309, endPoint y: 482, distance: 371.2
click at [721, 294] on tr "wasim, TK10, 03:25 PM-04:20 PM, Haircut (M),[PERSON_NAME] Trim/Shave [PERSON_NA…" at bounding box center [750, 166] width 1376 height 915
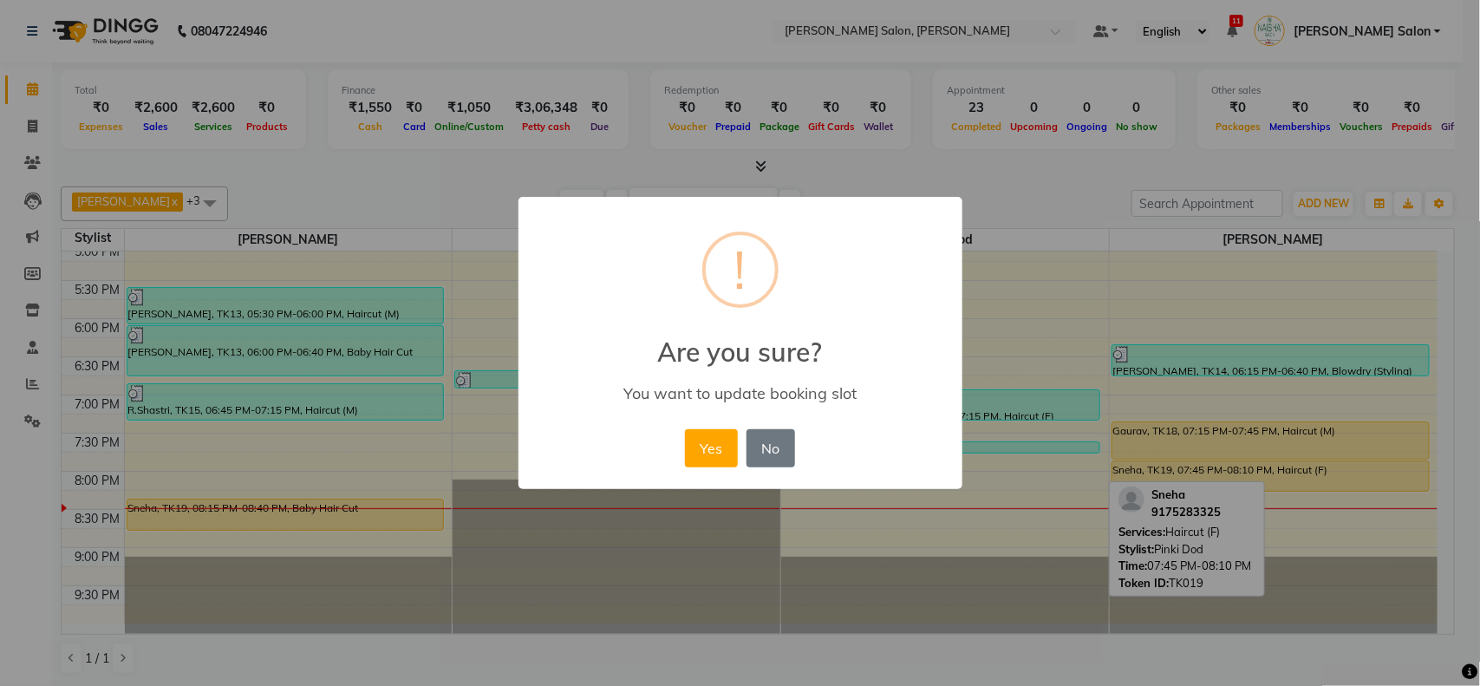
click at [721, 294] on div "× ! Are you sure? You want to update booking slot Yes No No" at bounding box center [740, 343] width 1480 height 686
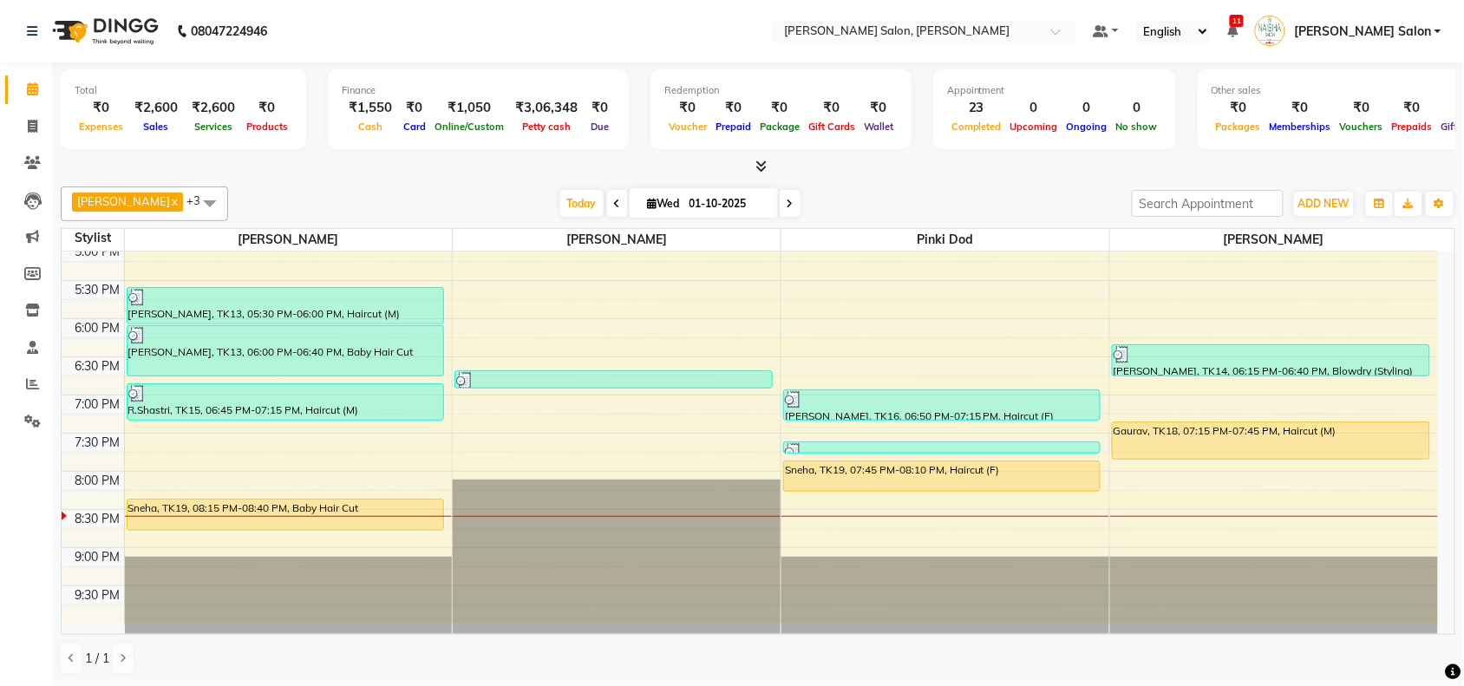
click at [721, 294] on div "Total ₹0 Expenses ₹2,600 Sales ₹2,600 Services ₹0 Products Finance ₹1,550 Cash …" at bounding box center [758, 373] width 1412 height 623
click at [42, 294] on li "Settings" at bounding box center [26, 421] width 52 height 37
click at [28, 294] on icon at bounding box center [32, 383] width 13 height 13
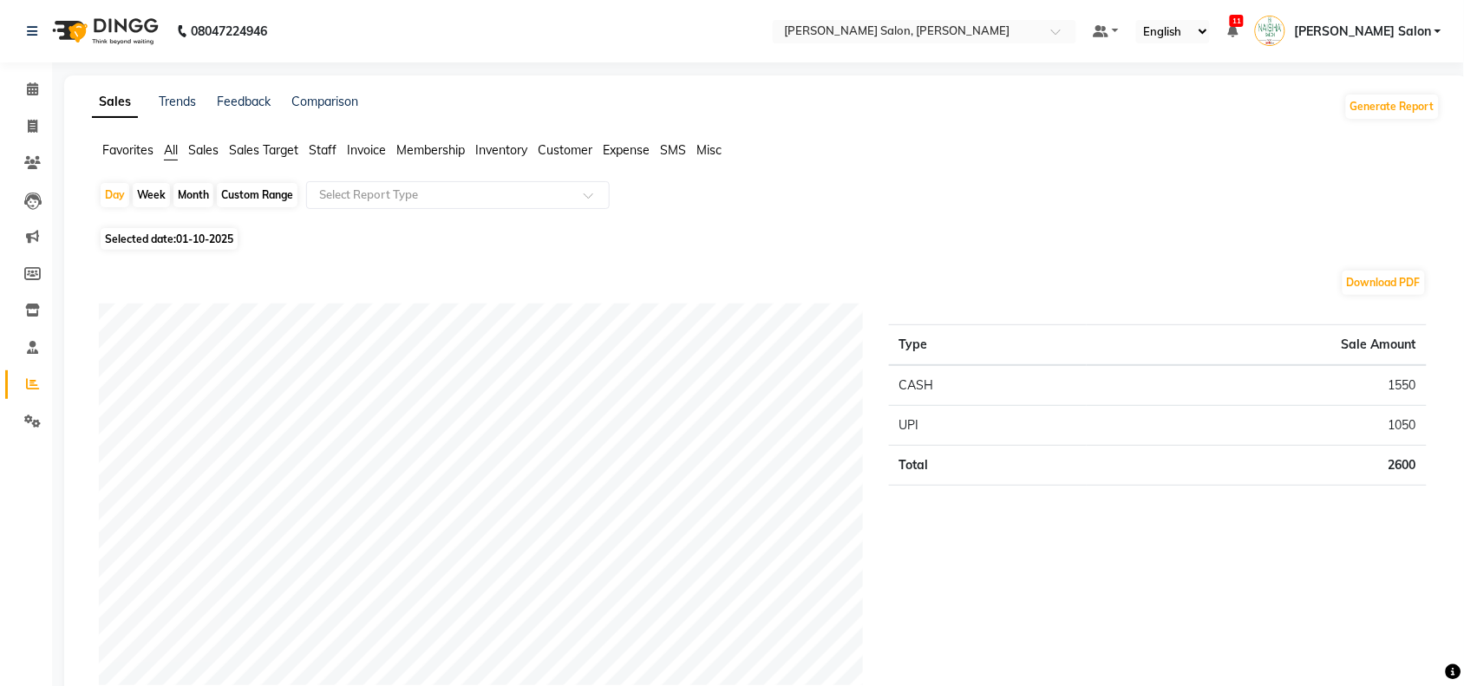
click at [260, 189] on div "Custom Range" at bounding box center [257, 195] width 81 height 24
select select "10"
select select "2025"
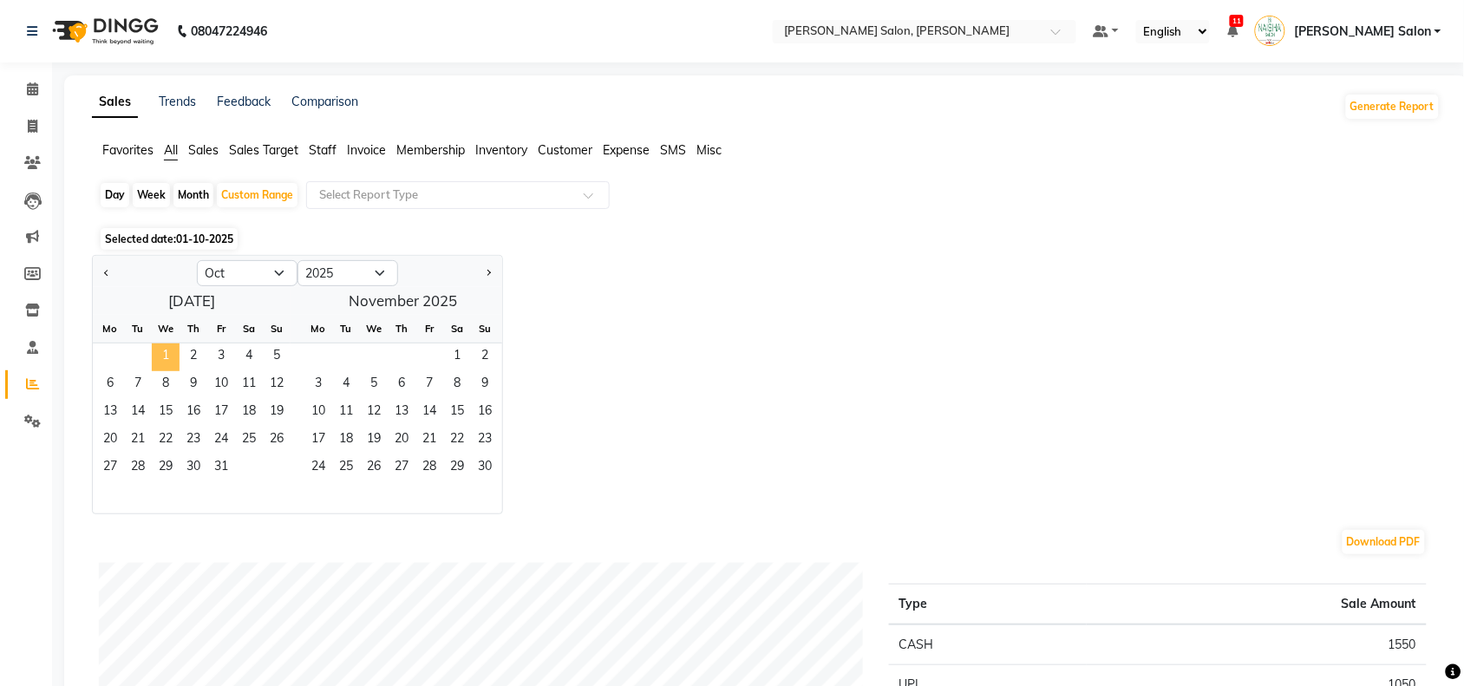
click at [157, 294] on span "1" at bounding box center [166, 357] width 28 height 28
click at [279, 271] on select "Jan Feb Mar Apr May Jun [DATE] Aug Sep Oct Nov Dec" at bounding box center [247, 273] width 101 height 26
select select "9"
click at [197, 261] on select "Jan Feb Mar Apr May Jun [DATE] Aug Sep Oct Nov Dec" at bounding box center [247, 273] width 101 height 26
drag, startPoint x: 108, startPoint y: 371, endPoint x: 108, endPoint y: 356, distance: 14.7
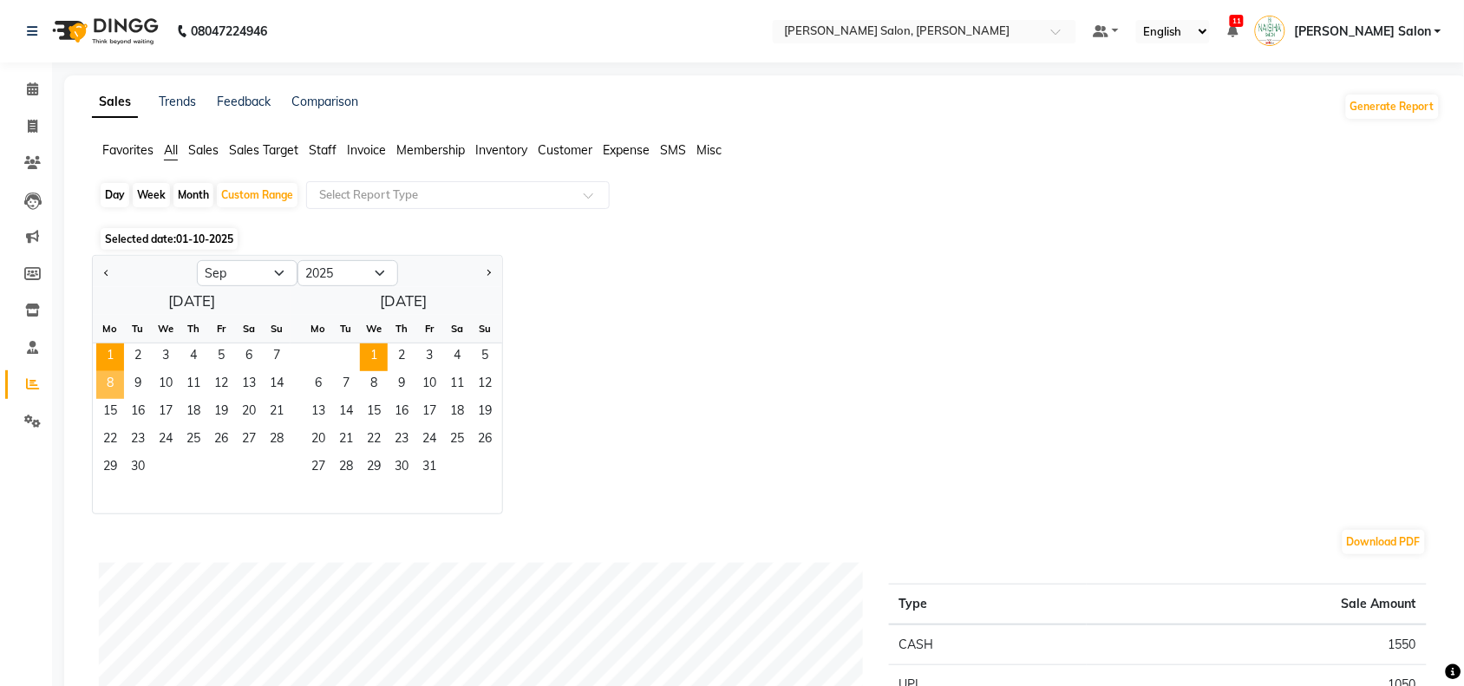
click at [108, 294] on ngb-datepicker-month "Mo Tu We Th Fr Sa Su 1 2 3 4 5 6 7 8 9 10 11 12 13 14 15 16 17 18 19 20 21 22 2…" at bounding box center [192, 414] width 198 height 199
click at [108, 294] on span "1" at bounding box center [110, 357] width 28 height 28
click at [146, 294] on span "30" at bounding box center [138, 468] width 28 height 28
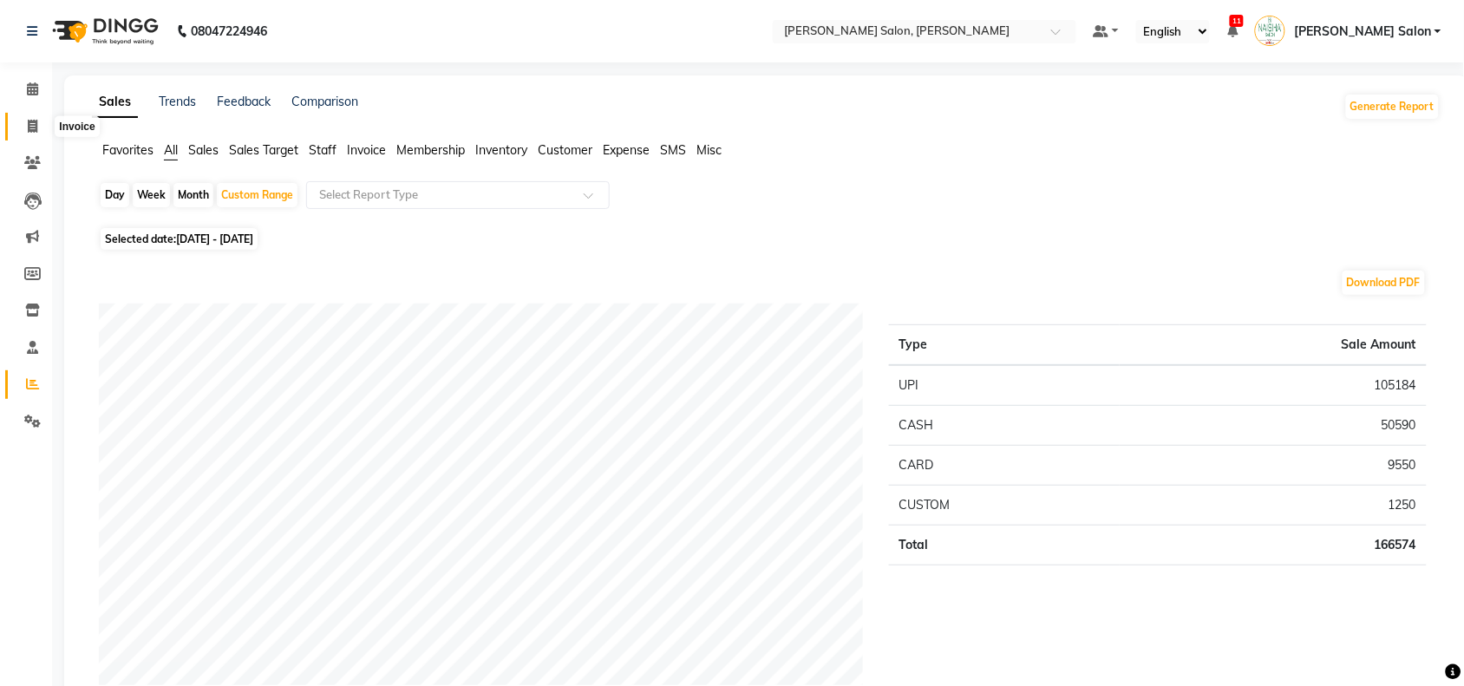
click at [28, 117] on span at bounding box center [32, 127] width 30 height 20
select select "service"
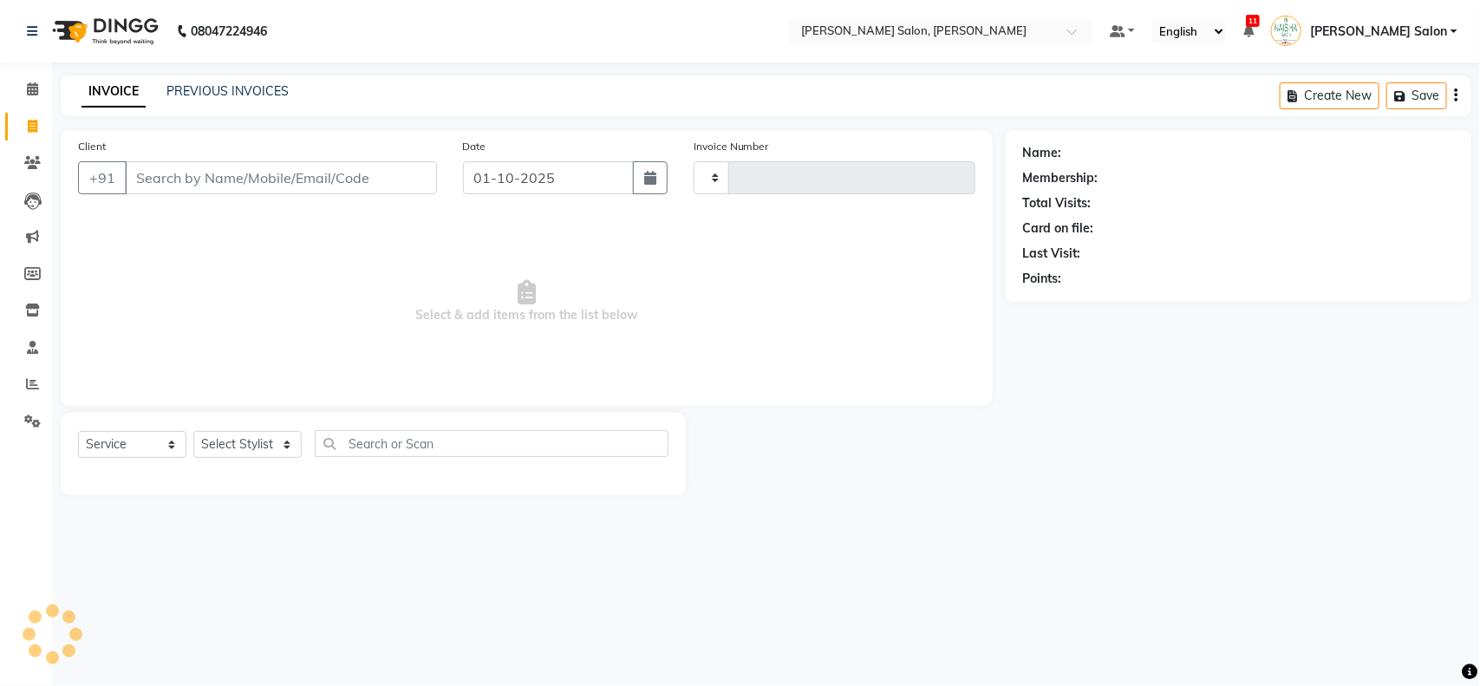
click at [256, 82] on div "PREVIOUS INVOICES" at bounding box center [227, 91] width 122 height 18
click at [256, 89] on link "PREVIOUS INVOICES" at bounding box center [227, 91] width 122 height 16
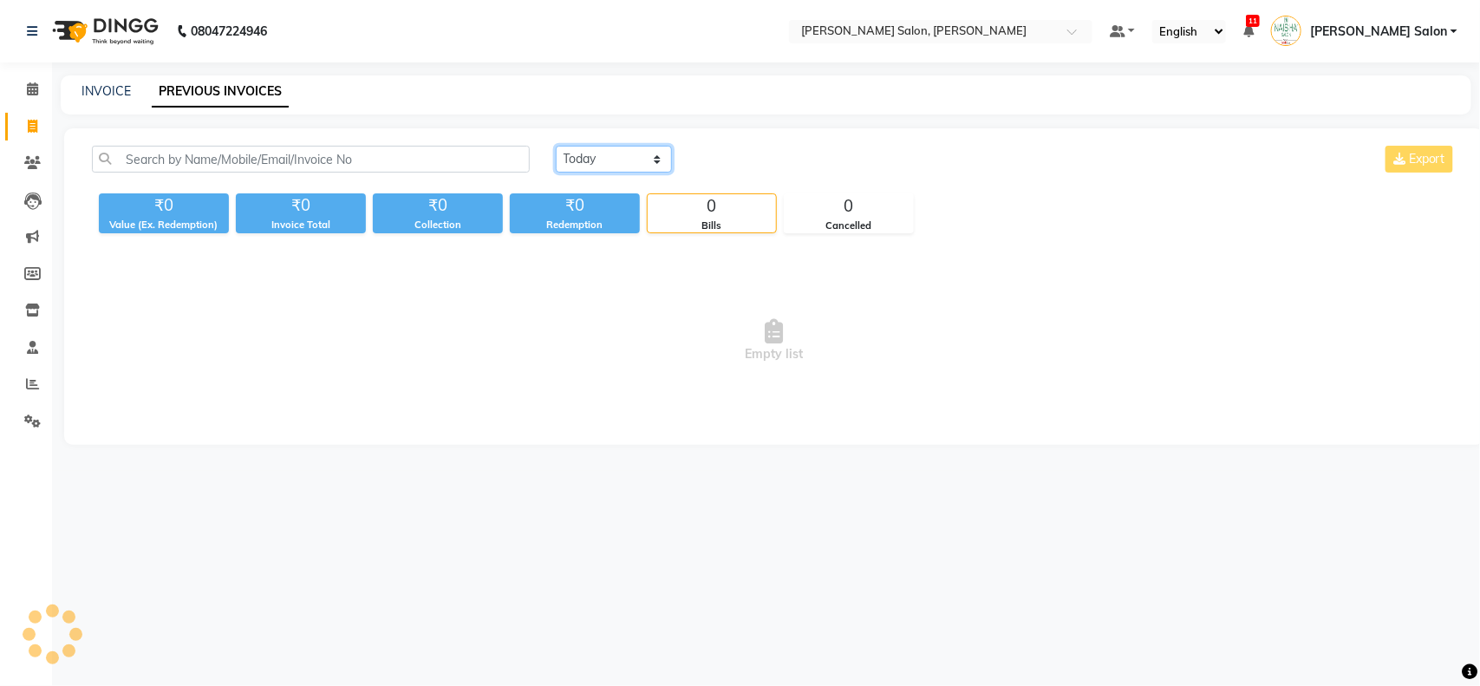
click at [587, 156] on select "[DATE] [DATE] Custom Range" at bounding box center [614, 159] width 116 height 27
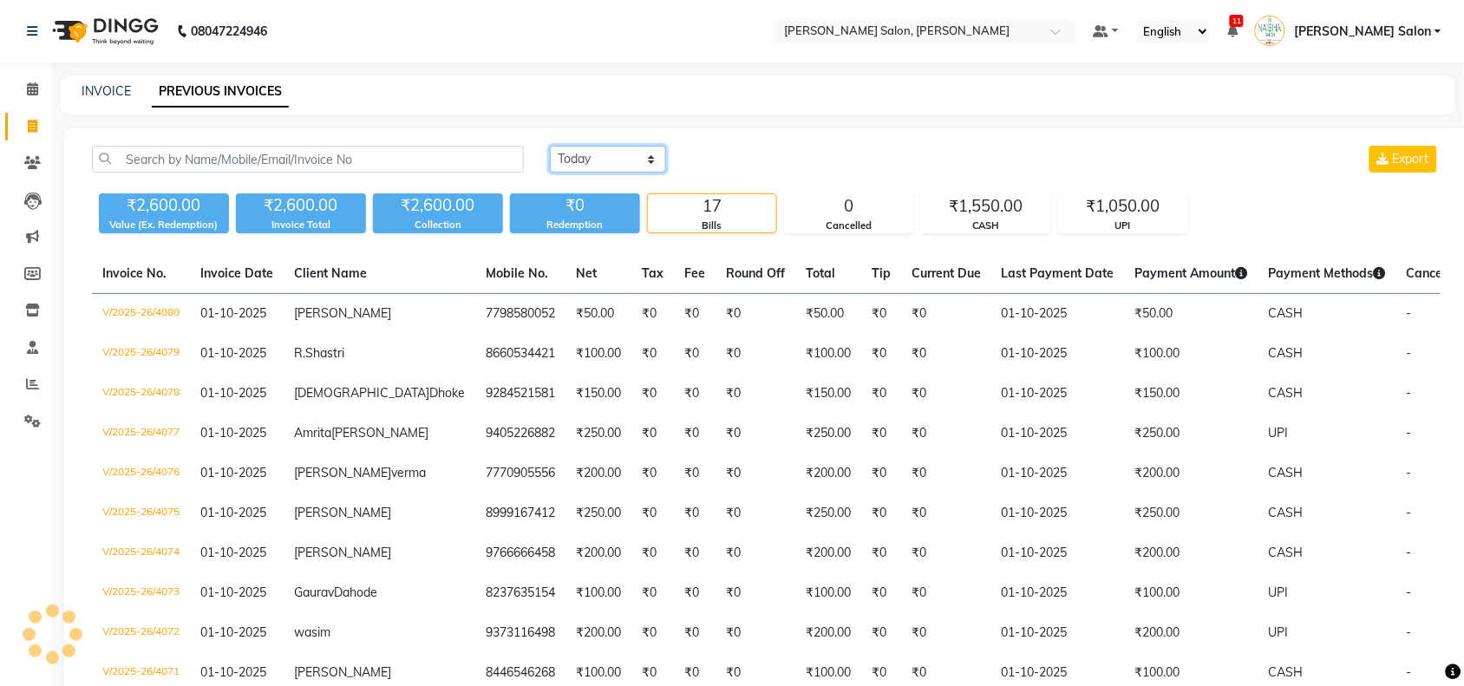
select select "range"
click at [550, 146] on select "[DATE] [DATE] Custom Range" at bounding box center [608, 159] width 116 height 27
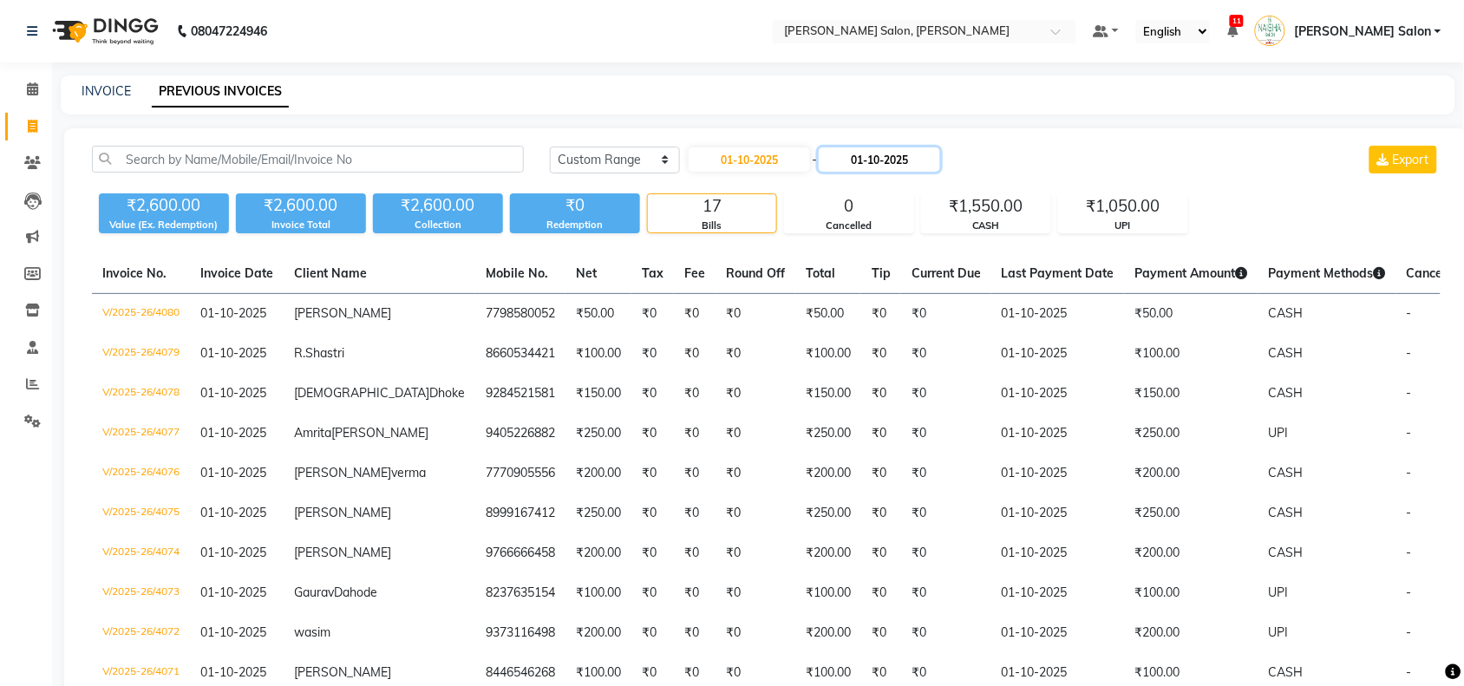
click at [721, 158] on input "01-10-2025" at bounding box center [878, 159] width 121 height 24
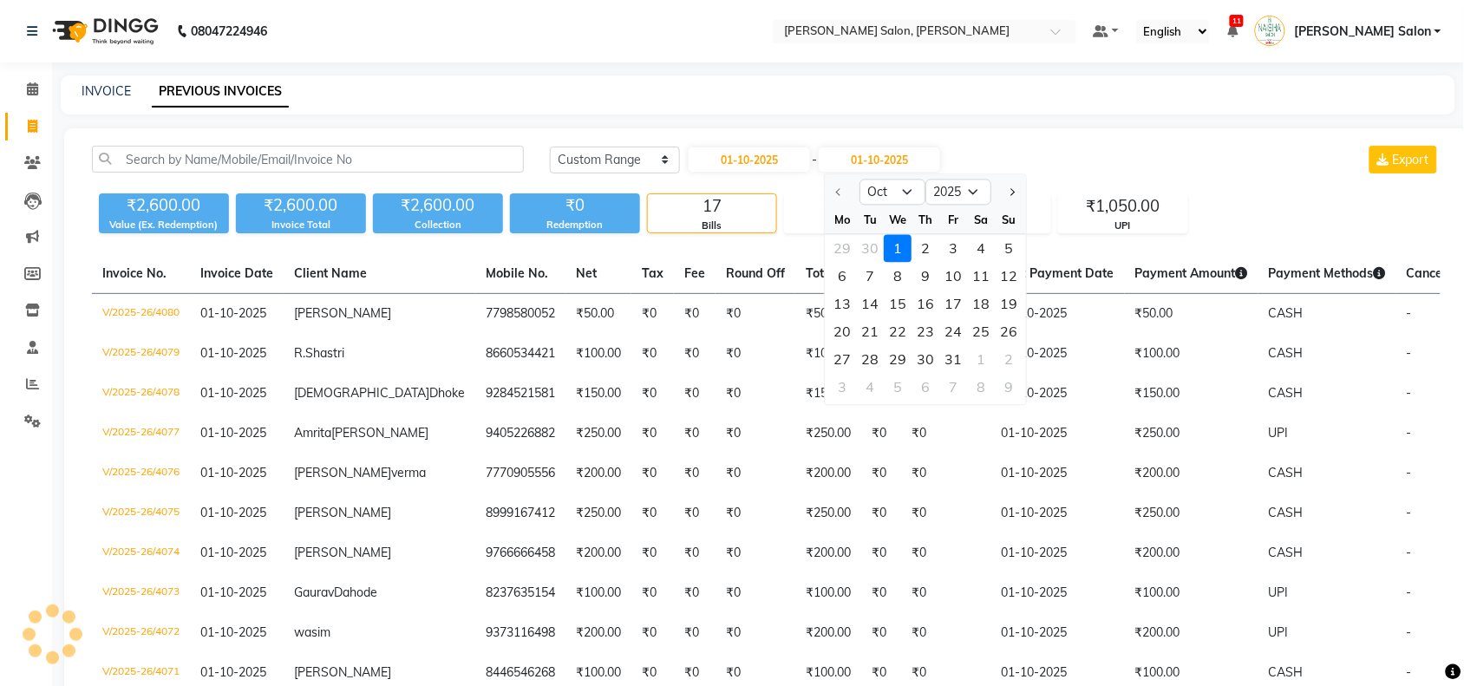
click at [721, 172] on div "[DATE] - [DATE] Oct Nov [DATE] 2026 2027 2028 2029 2030 2031 2032 2033 2034 203…" at bounding box center [814, 160] width 255 height 28
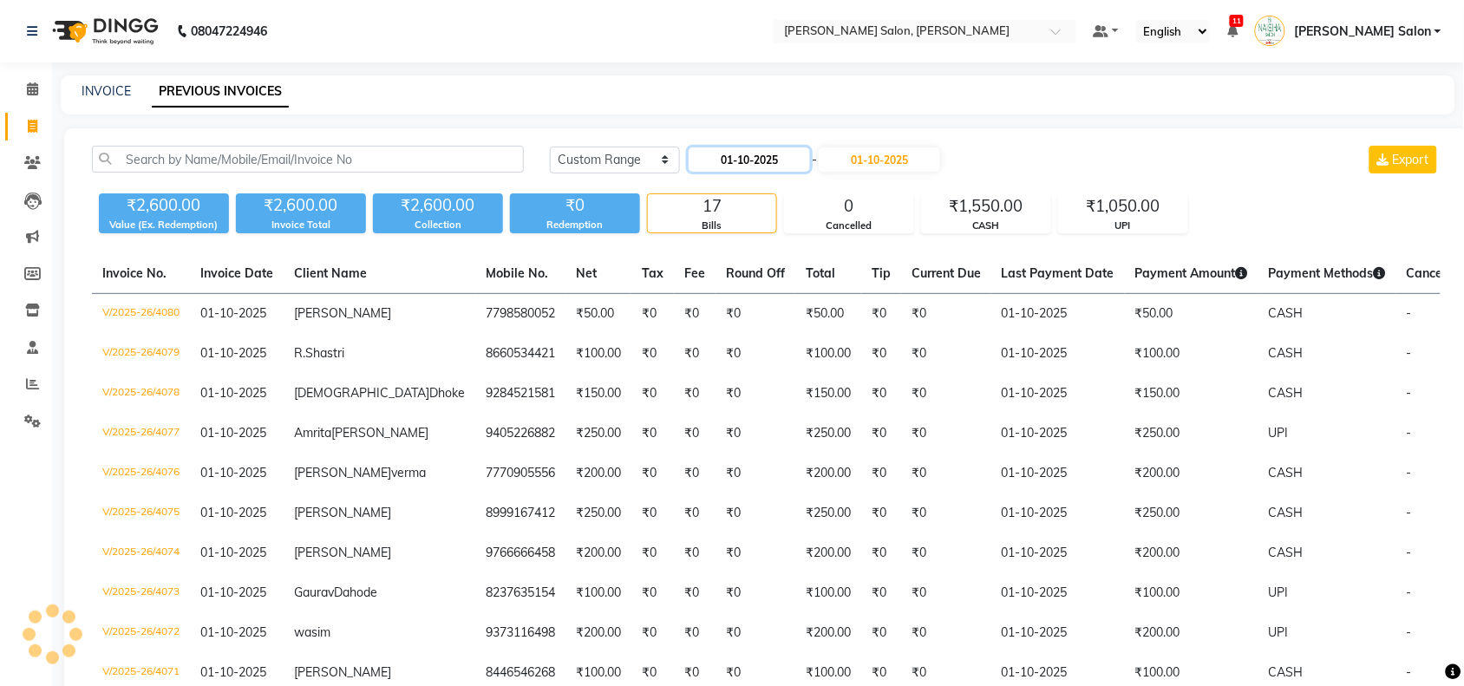
click at [721, 170] on input "01-10-2025" at bounding box center [748, 159] width 121 height 24
select select "10"
select select "2025"
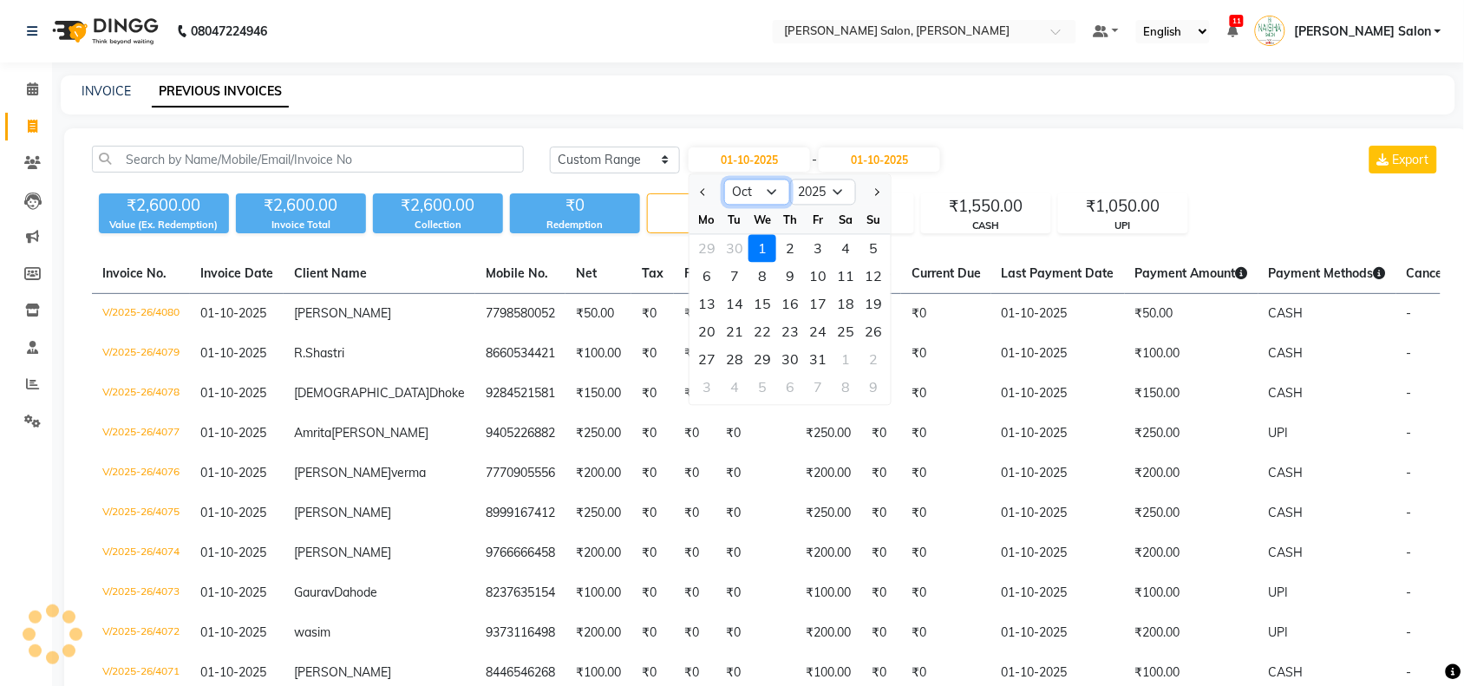
click at [721, 201] on select "Jan Feb Mar Apr May Jun [DATE] Aug Sep Oct Nov Dec" at bounding box center [757, 192] width 66 height 26
select select "9"
click at [721, 179] on select "Jan Feb Mar Apr May Jun [DATE] Aug Sep Oct Nov Dec" at bounding box center [757, 192] width 66 height 26
click at [712, 253] on div "1" at bounding box center [707, 249] width 28 height 28
type input "01-09-2025"
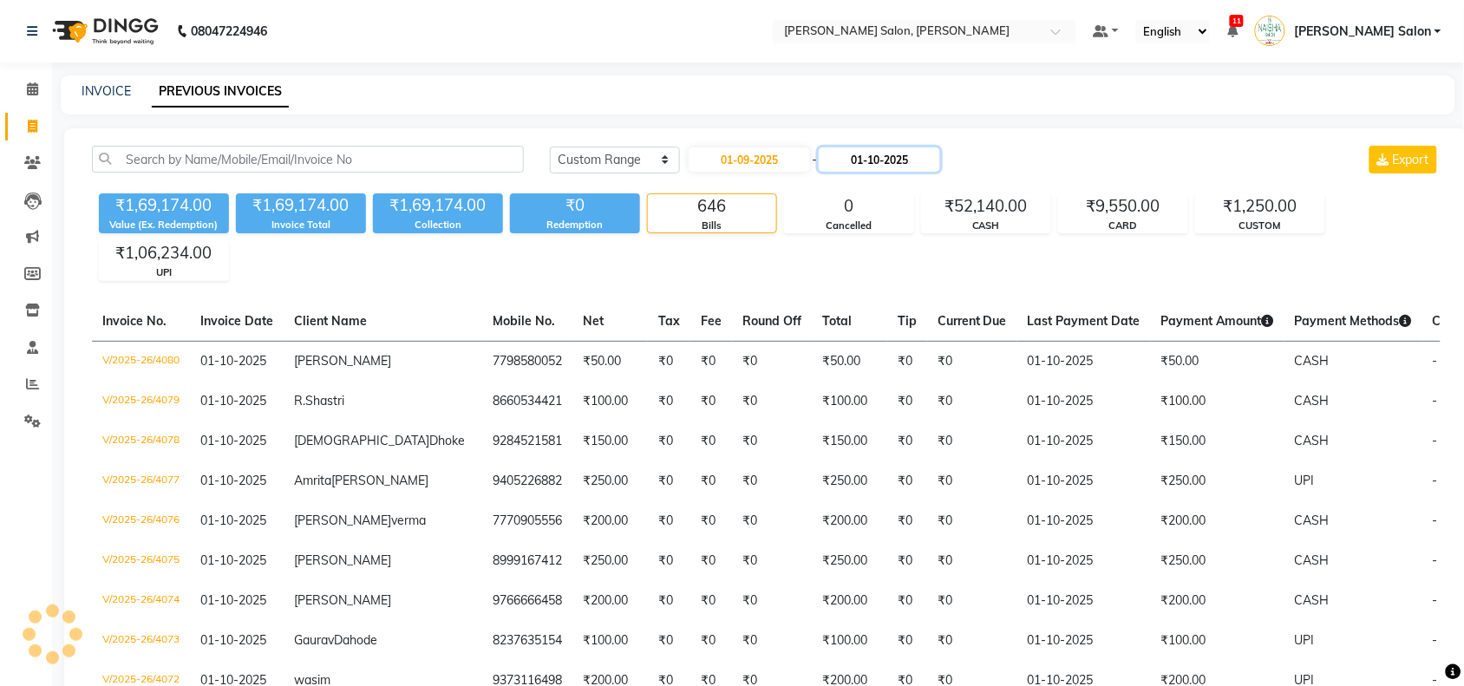
click at [721, 158] on input "01-10-2025" at bounding box center [878, 159] width 121 height 24
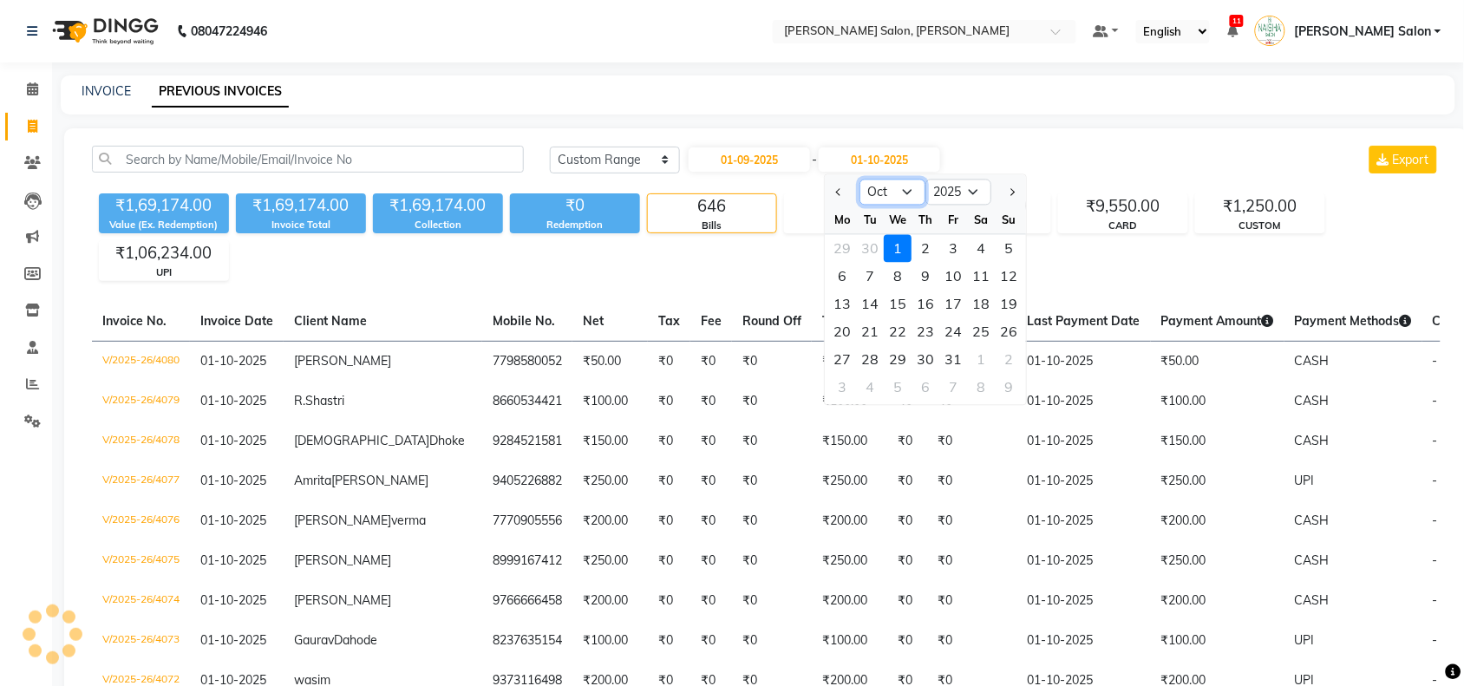
click at [721, 192] on select "Sep Oct Nov Dec" at bounding box center [893, 192] width 66 height 26
select select "9"
click at [721, 179] on select "Sep Oct Nov Dec" at bounding box center [893, 192] width 66 height 26
click at [721, 294] on div "30" at bounding box center [871, 360] width 28 height 28
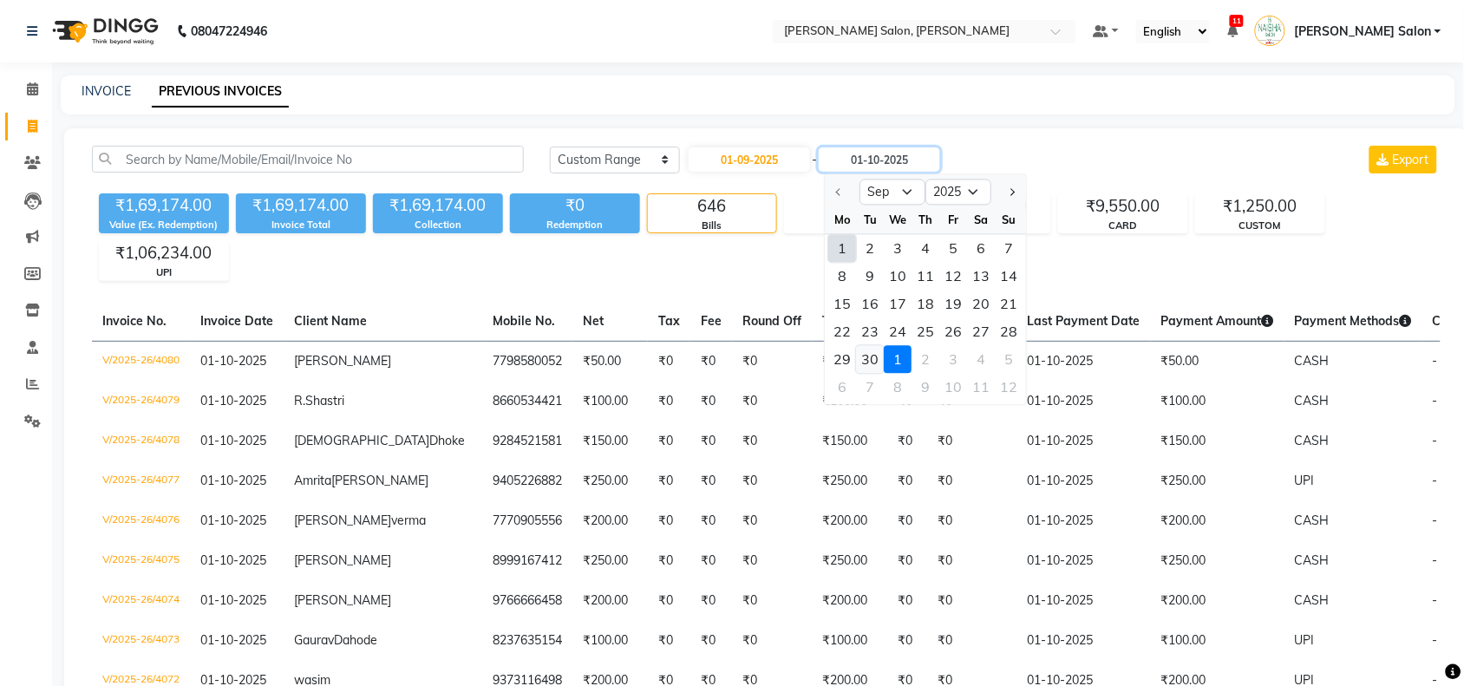
type input "[DATE]"
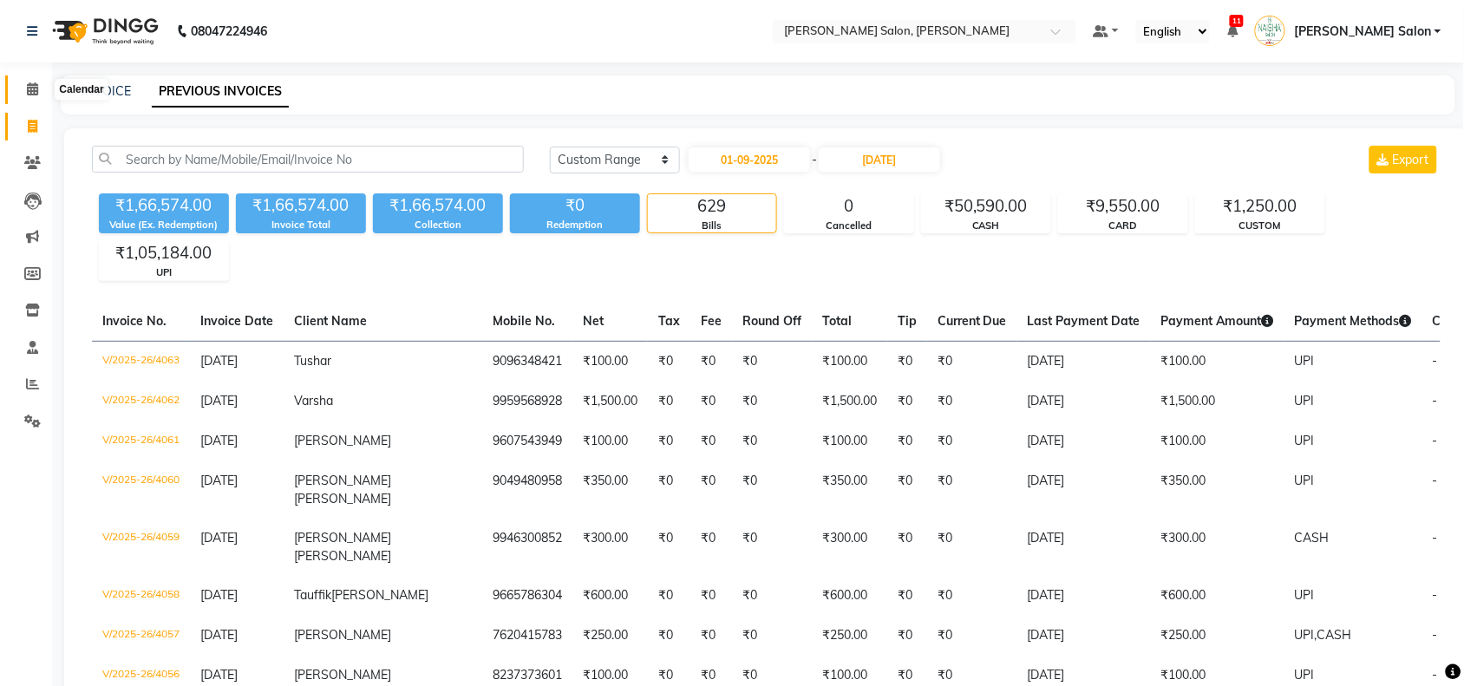
click at [18, 92] on span at bounding box center [32, 90] width 30 height 20
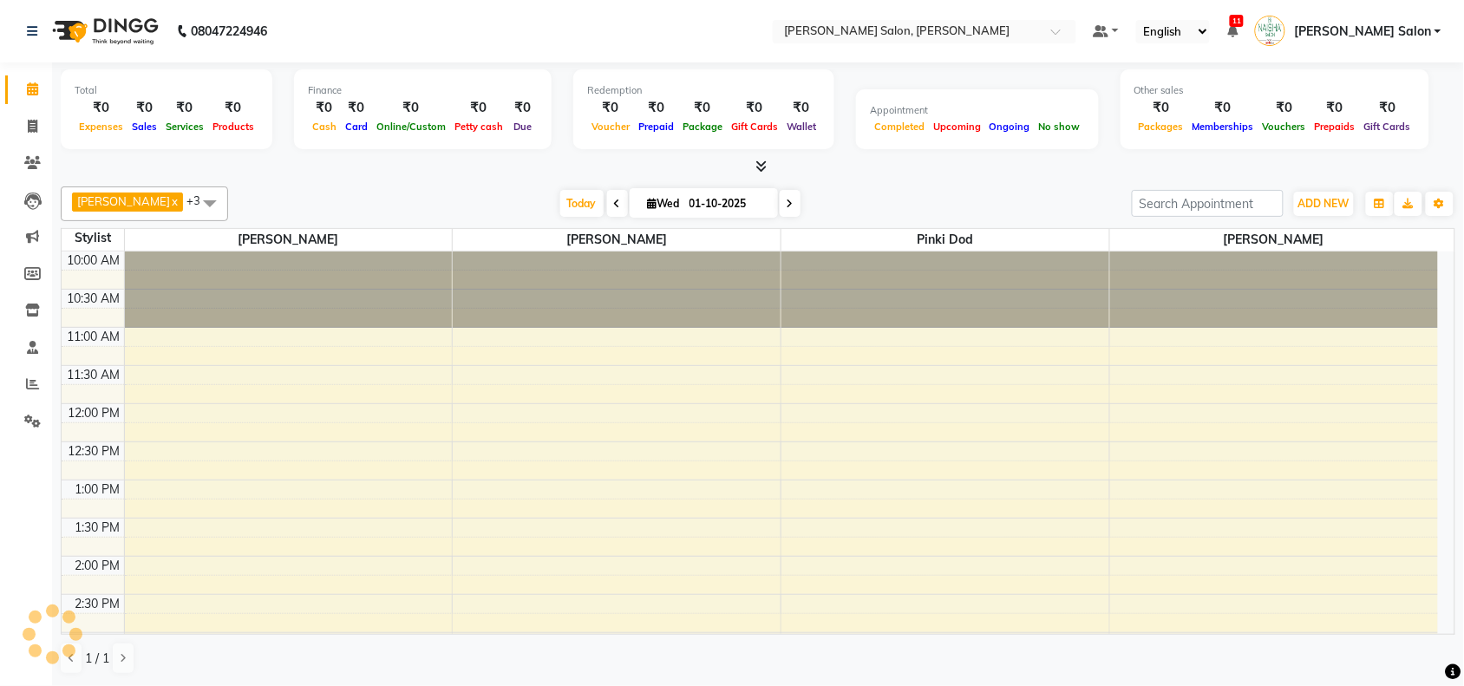
scroll to position [510, 0]
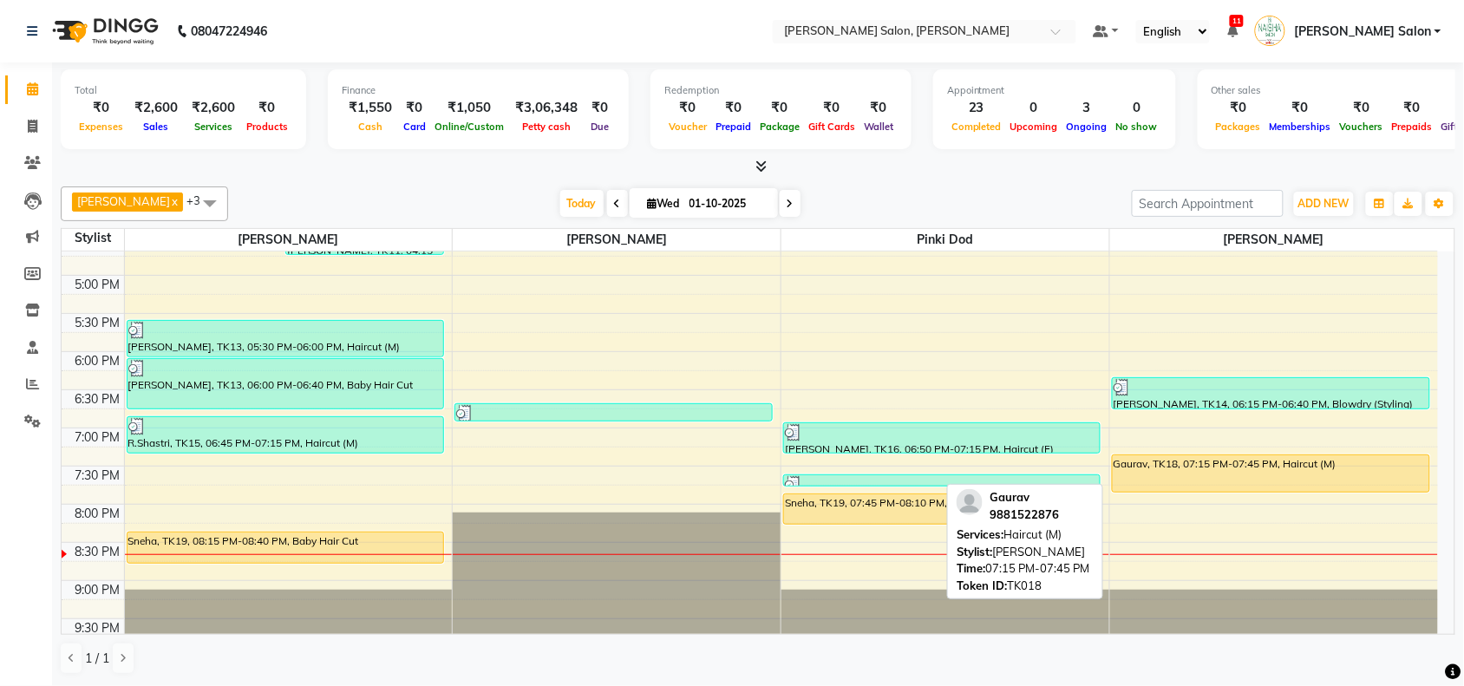
click at [721, 294] on div "Gaurav, TK18, 07:15 PM-07:45 PM, Haircut (M)" at bounding box center [1270, 473] width 316 height 36
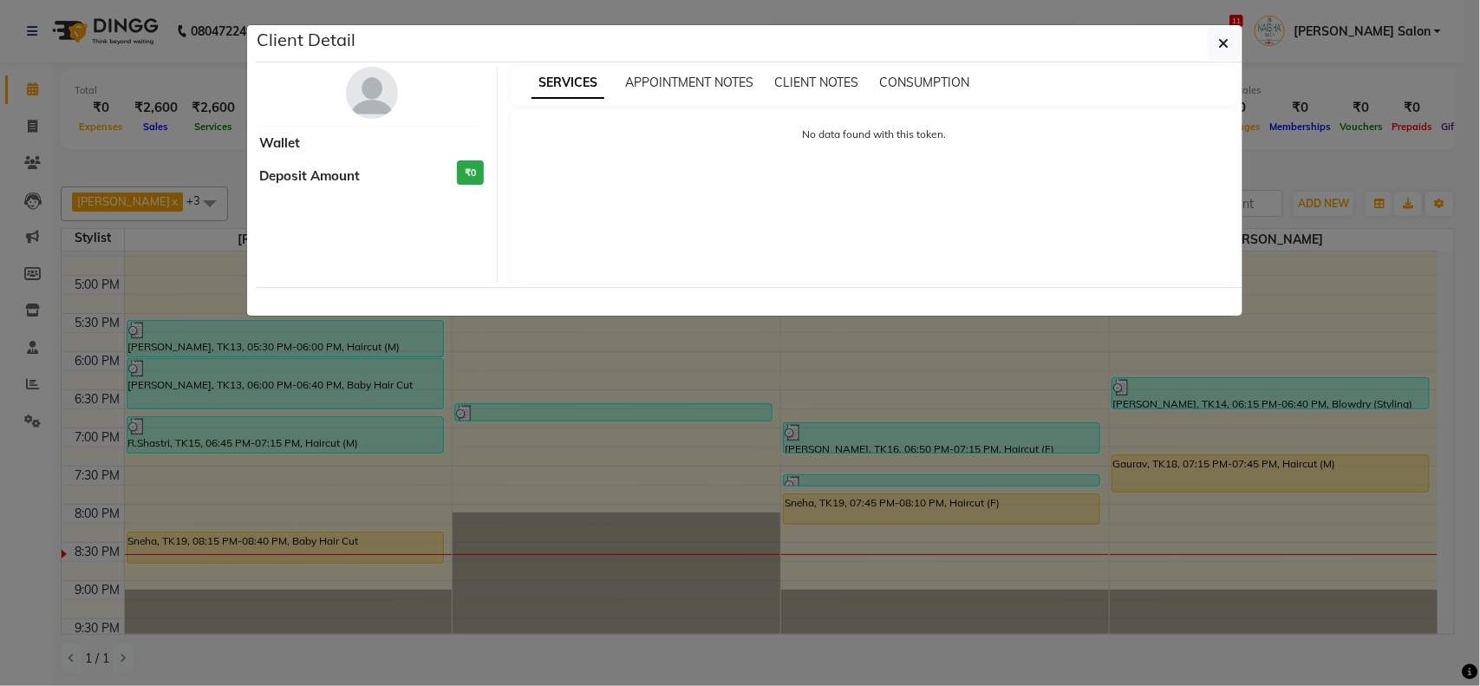
select select "1"
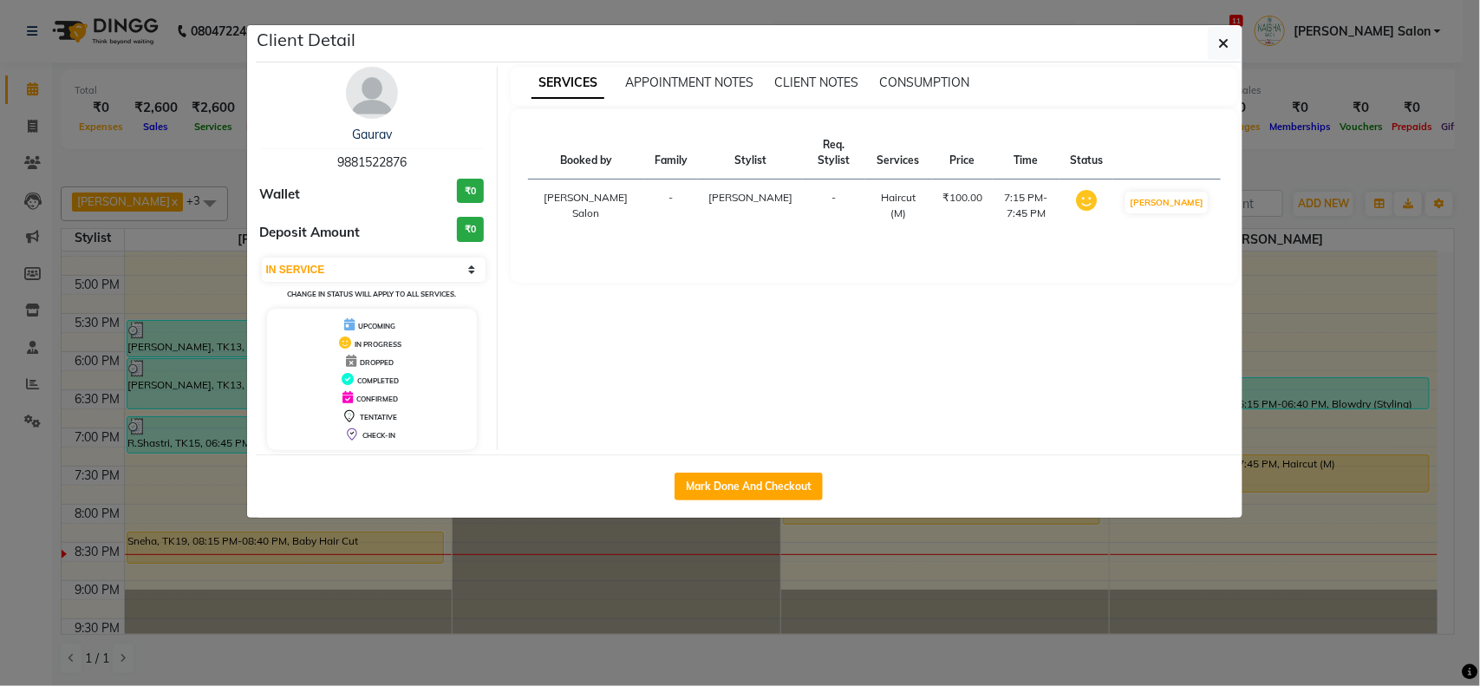
click at [721, 294] on div "Mark Done And Checkout" at bounding box center [749, 485] width 987 height 63
click at [721, 294] on button "Mark Done And Checkout" at bounding box center [749, 487] width 148 height 28
select select "service"
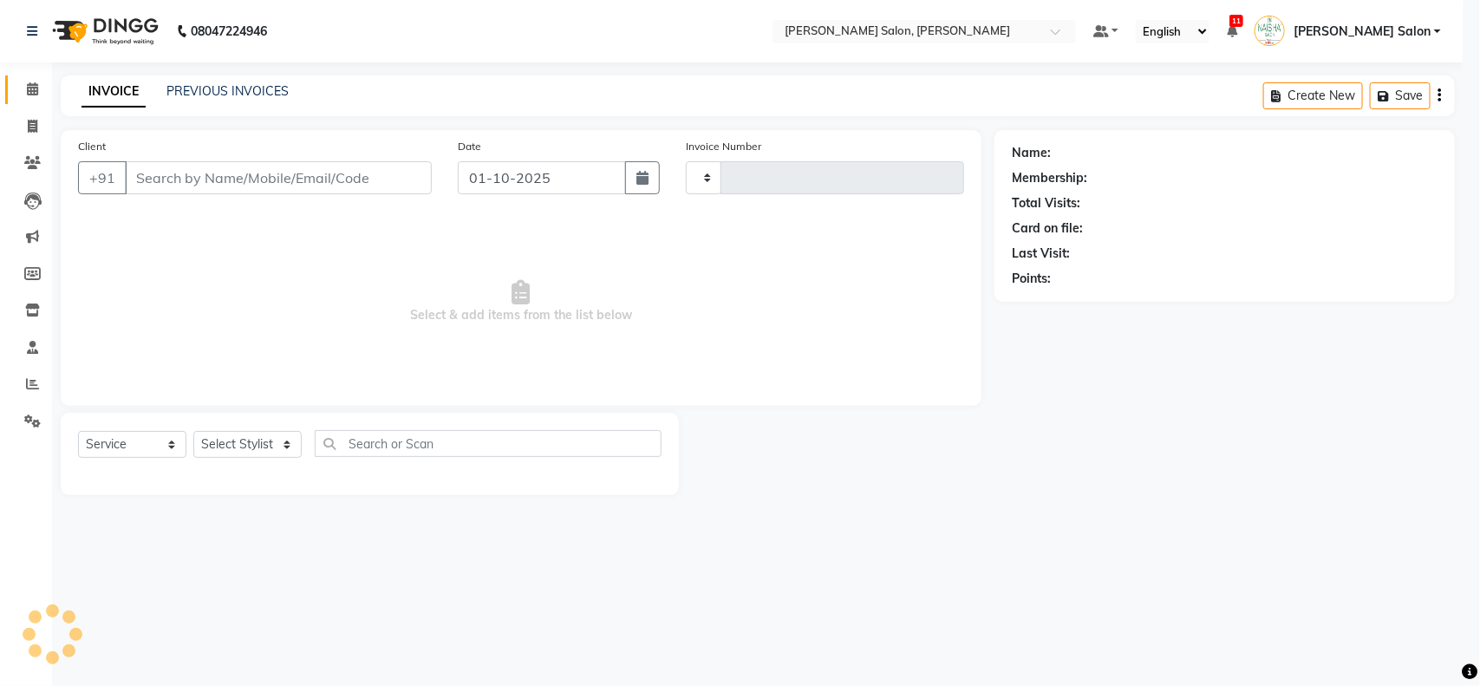
type input "4081"
select select "5497"
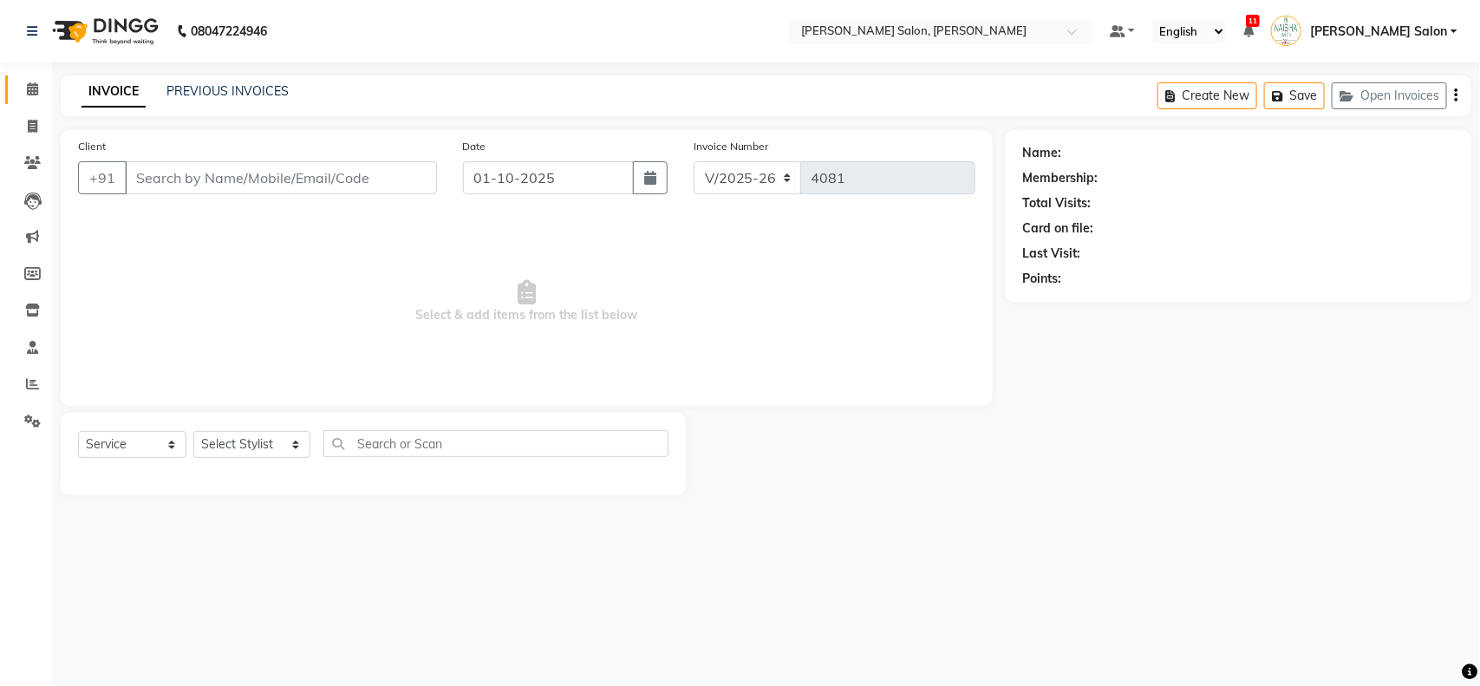
type input "9881522876"
select select "83168"
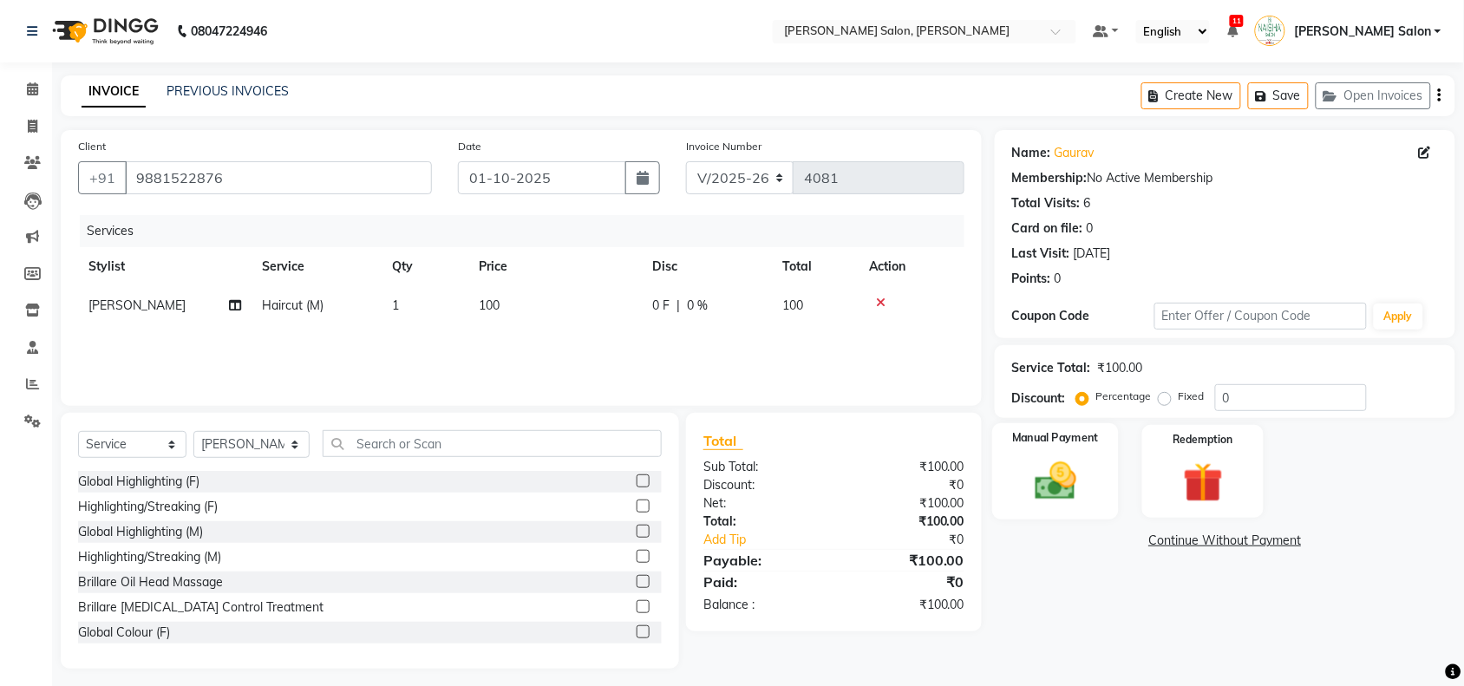
click at [721, 294] on div "Manual Payment" at bounding box center [1055, 471] width 127 height 97
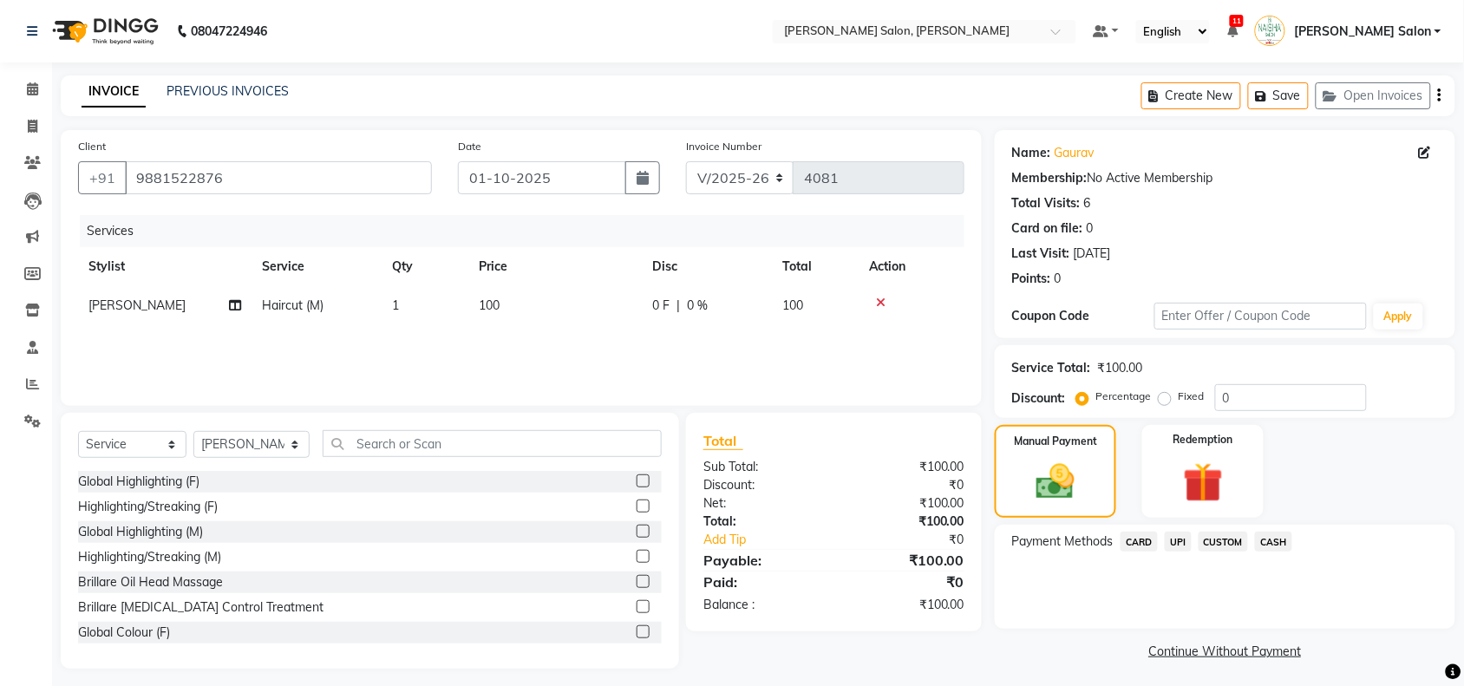
click at [721, 294] on span "CASH" at bounding box center [1273, 541] width 37 height 20
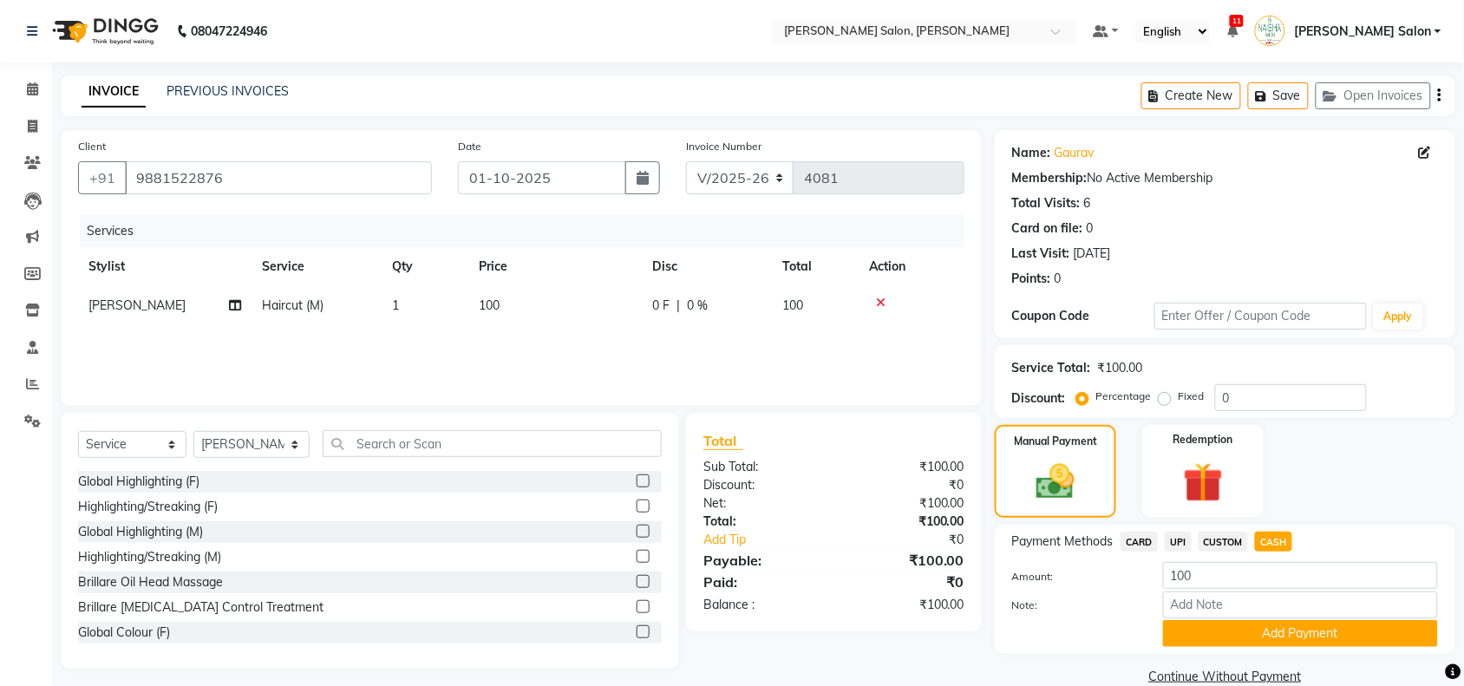
click at [721, 294] on span "UPI" at bounding box center [1177, 541] width 27 height 20
click at [721, 294] on button "Add Payment" at bounding box center [1300, 633] width 275 height 27
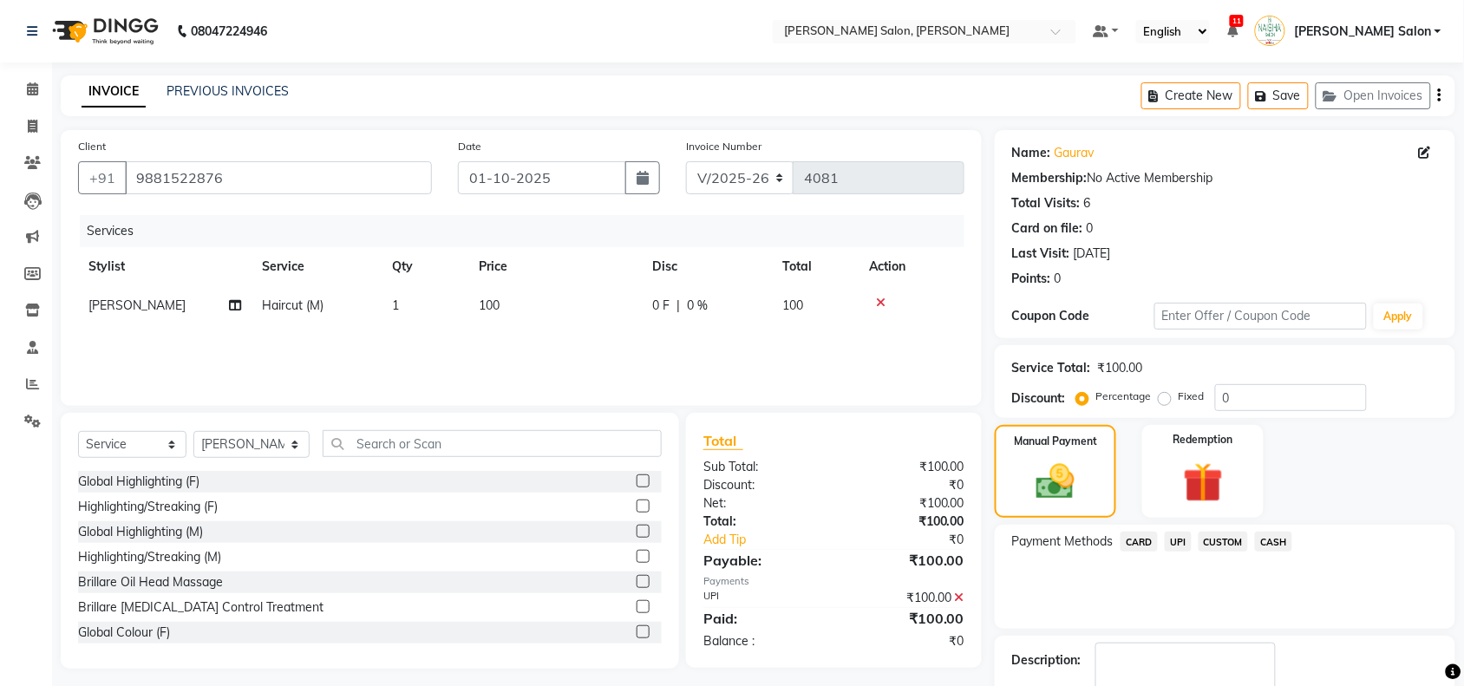
scroll to position [102, 0]
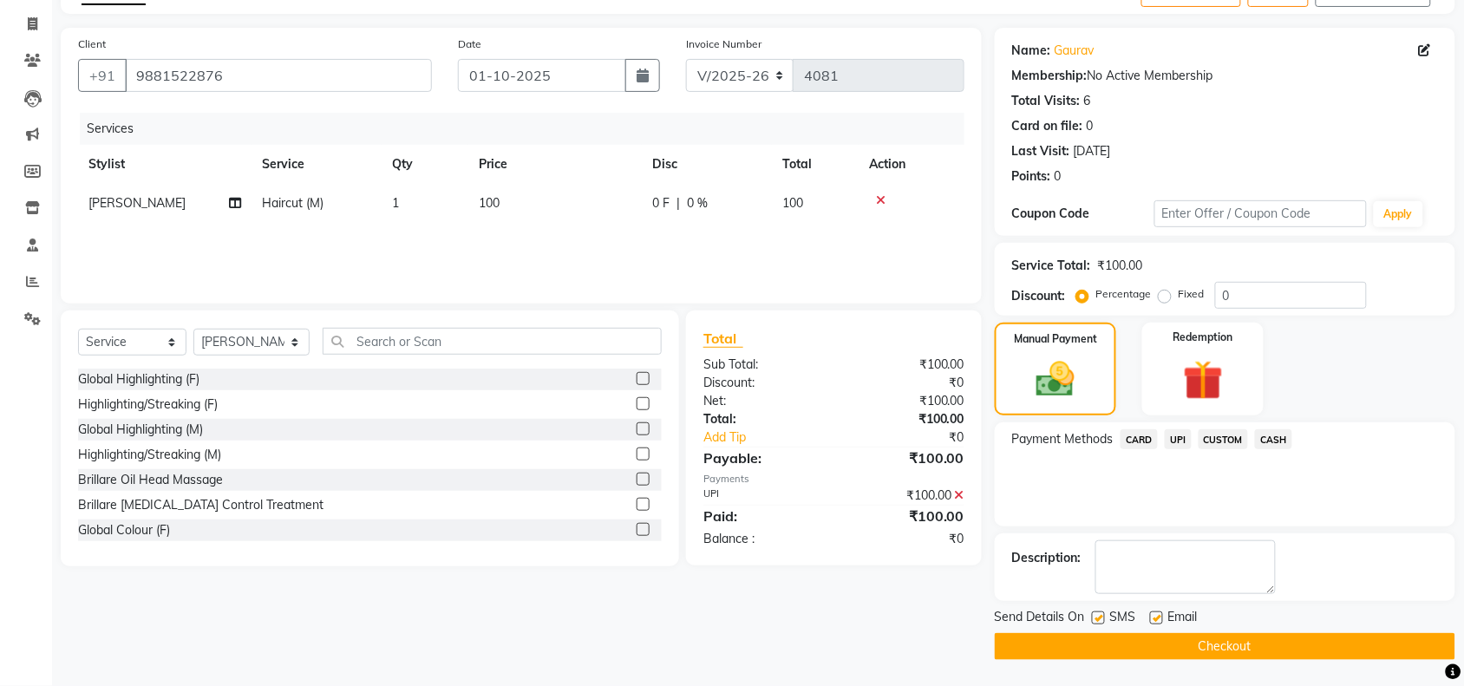
click at [721, 294] on button "Checkout" at bounding box center [1224, 646] width 460 height 27
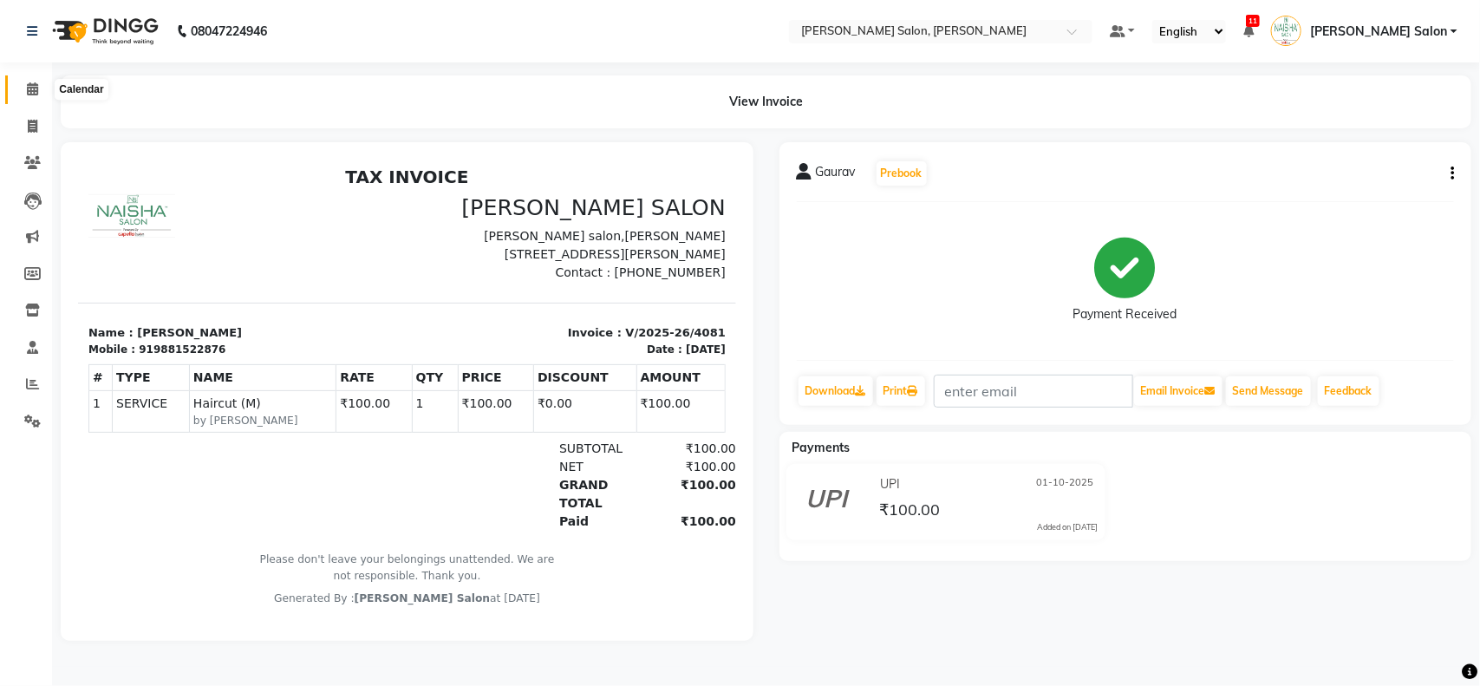
click at [28, 89] on icon at bounding box center [32, 88] width 11 height 13
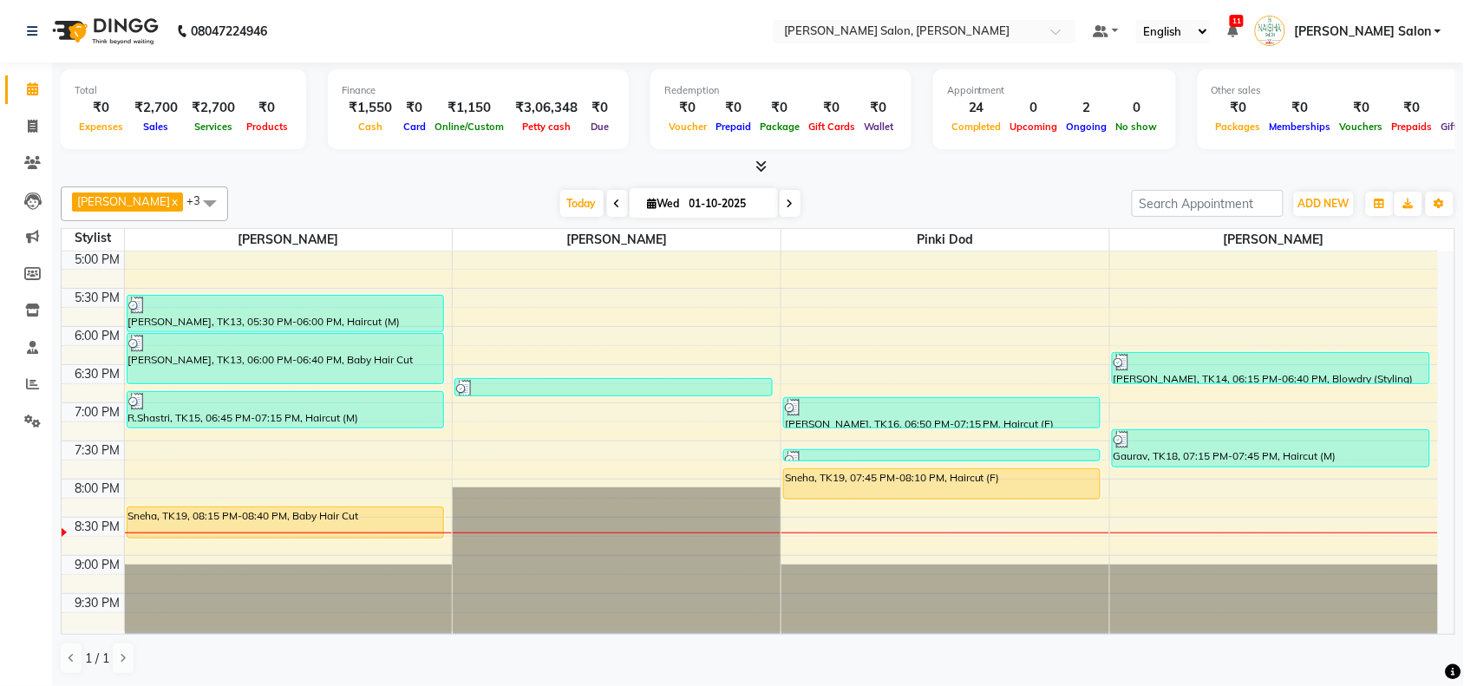
scroll to position [544, 0]
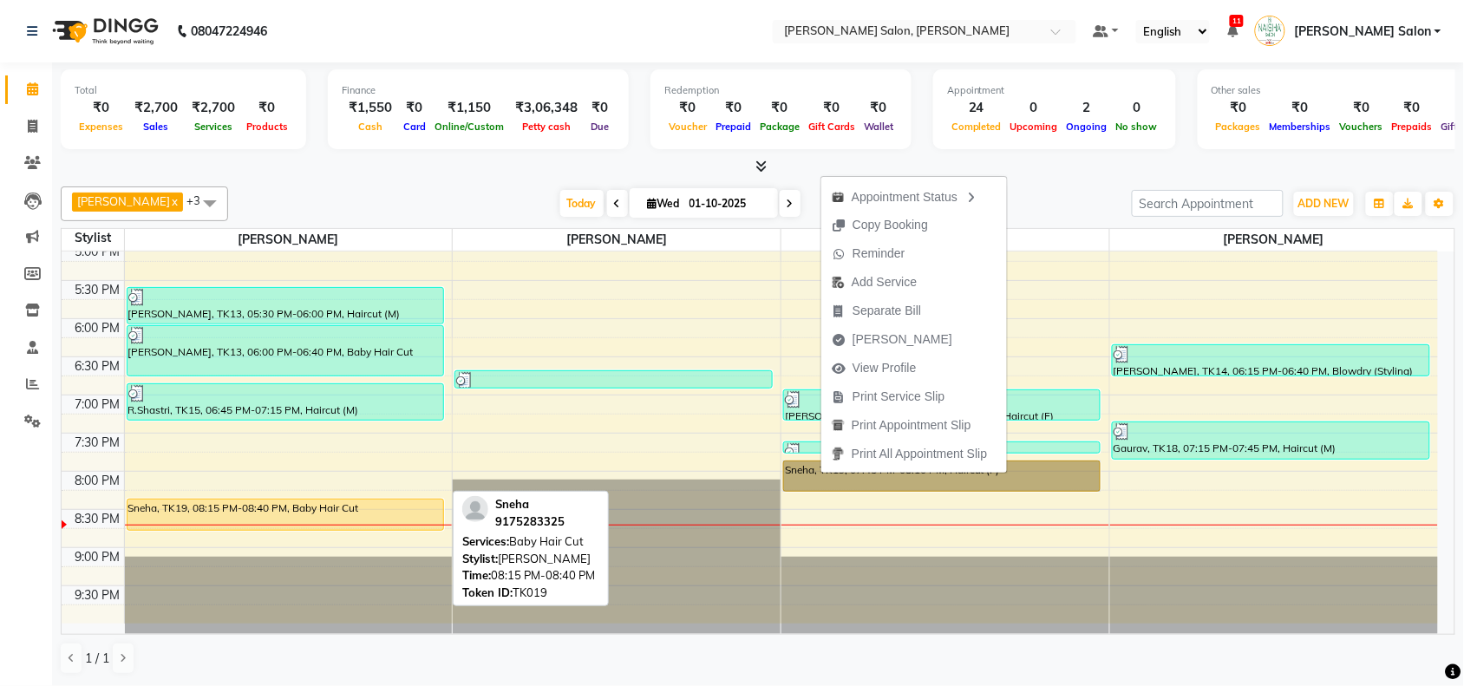
click at [340, 294] on div "Sneha, TK19, 08:15 PM-08:40 PM, Baby Hair Cut" at bounding box center [285, 514] width 316 height 30
select select "1"
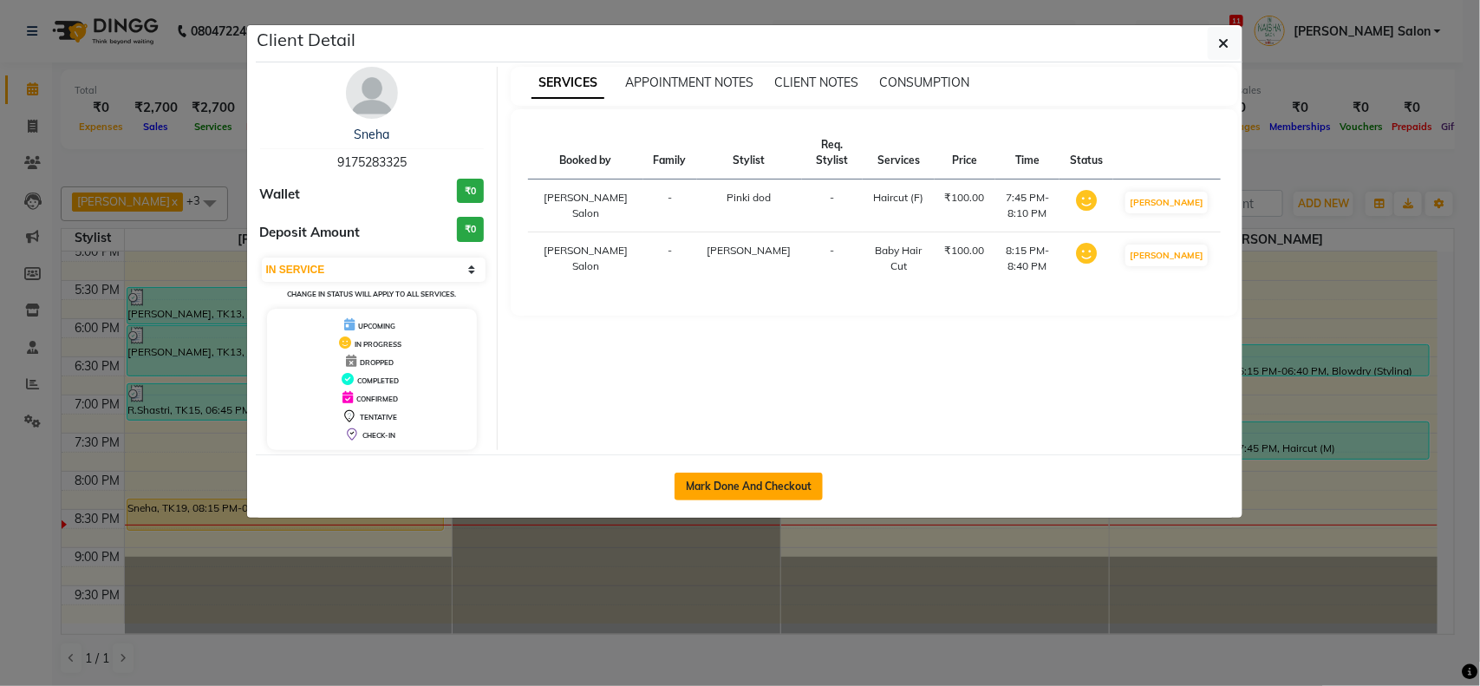
click at [721, 294] on button "Mark Done And Checkout" at bounding box center [749, 487] width 148 height 28
select select "service"
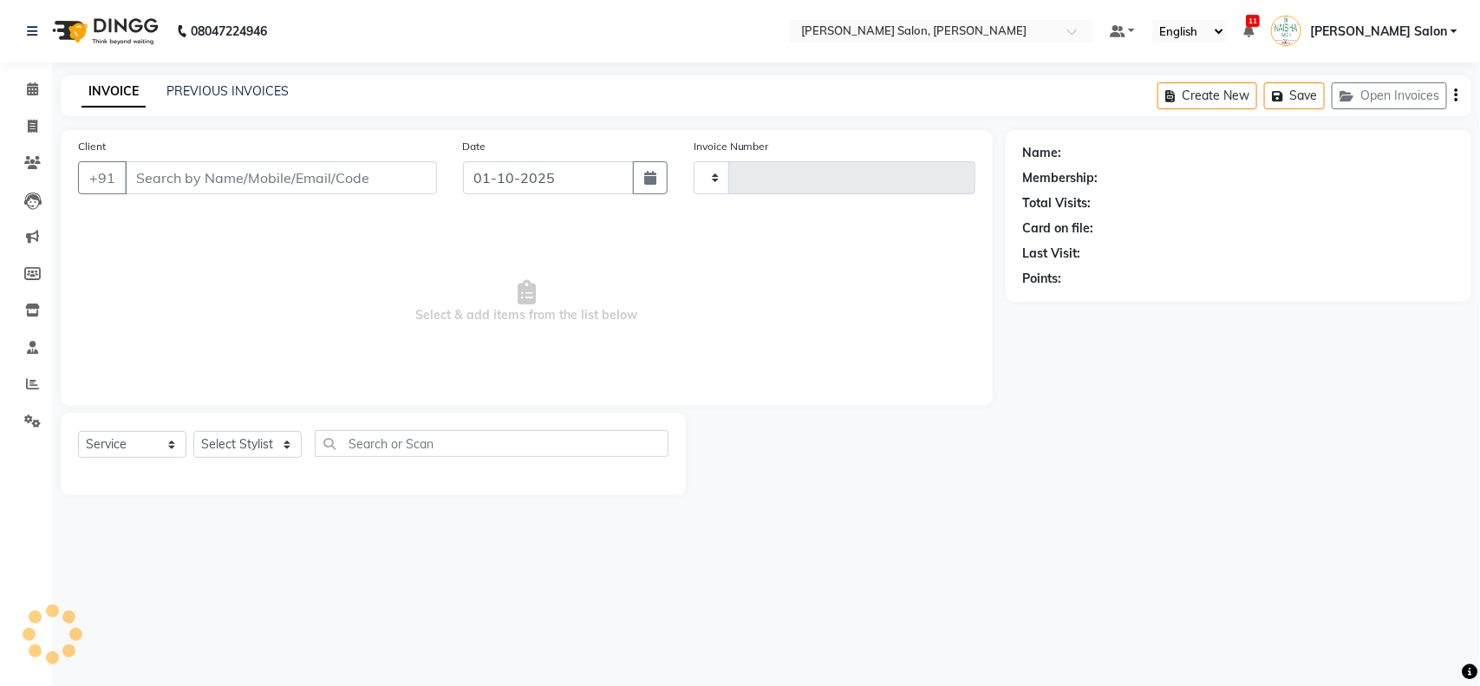
type input "4082"
select select "5497"
type input "9175283325"
select select "90150"
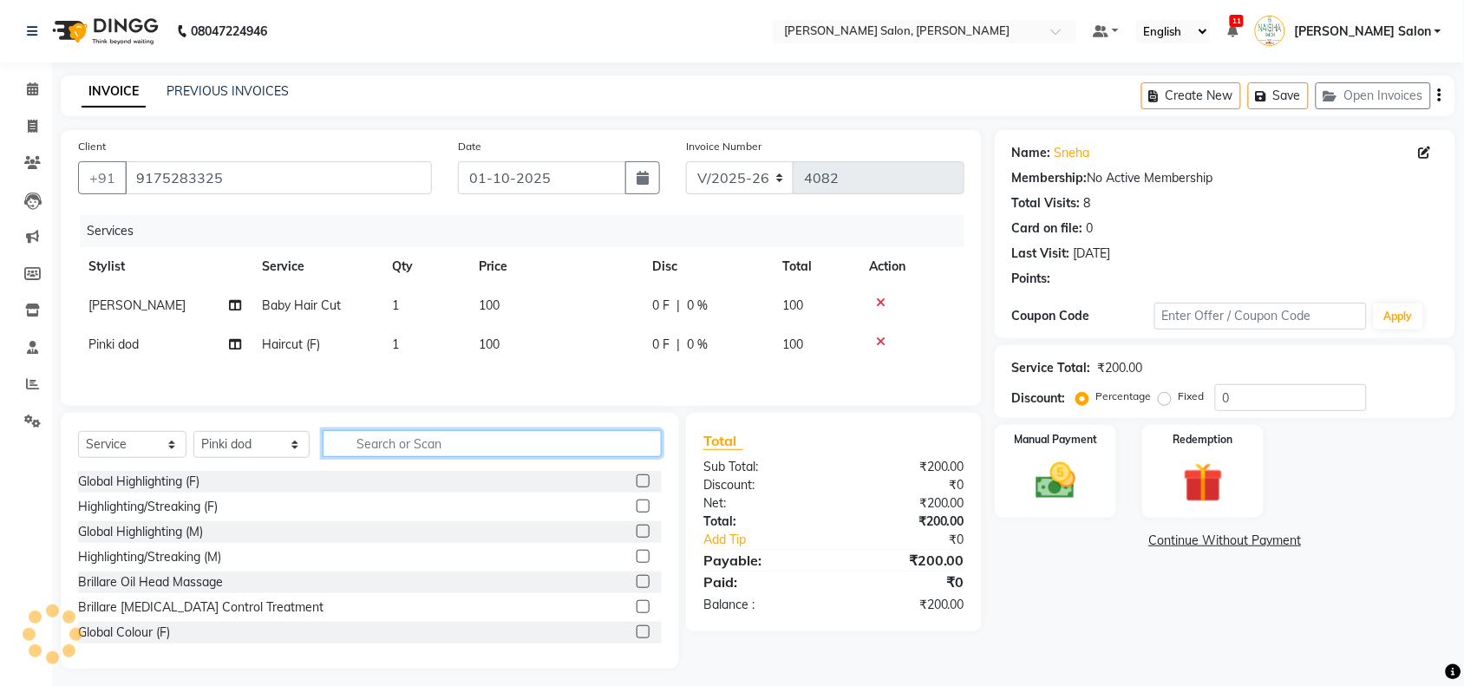
click at [423, 294] on input "text" at bounding box center [492, 443] width 339 height 27
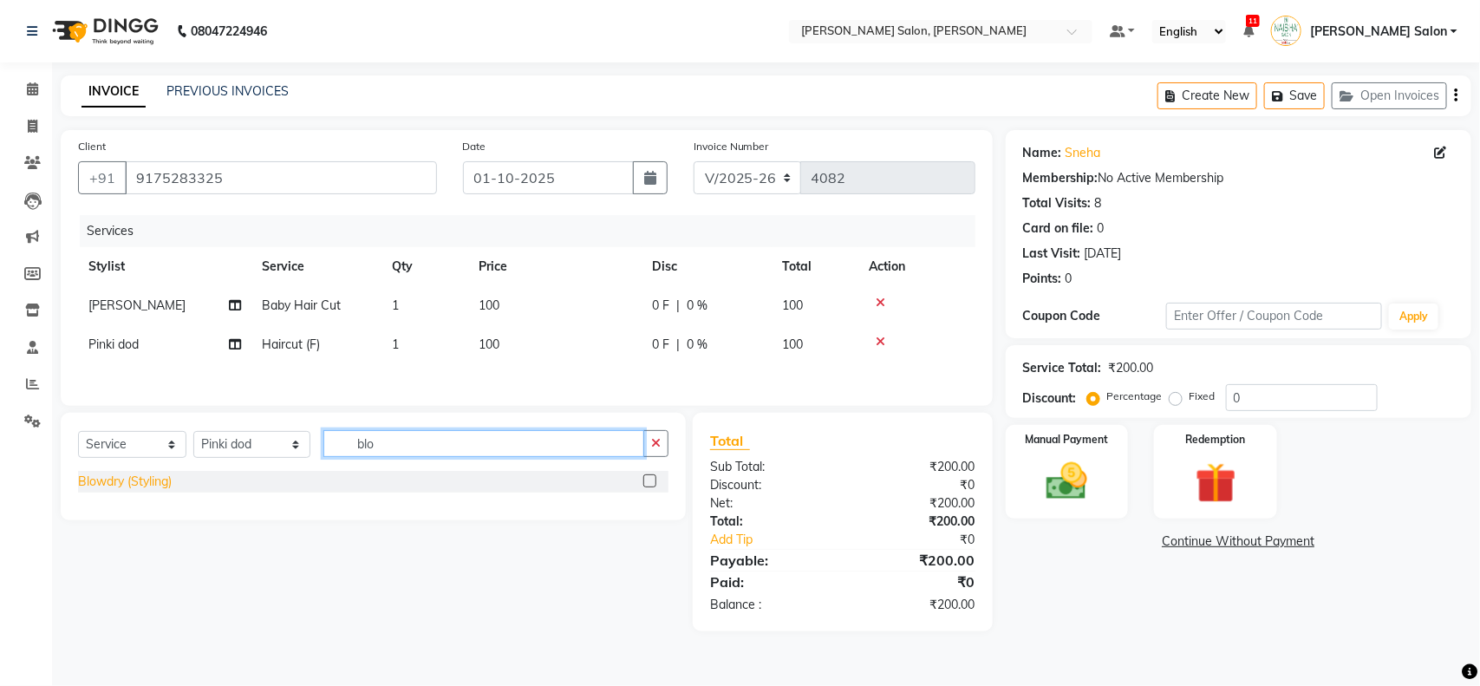
type input "blo"
click at [153, 294] on div "Blowdry (Styling)" at bounding box center [125, 482] width 94 height 18
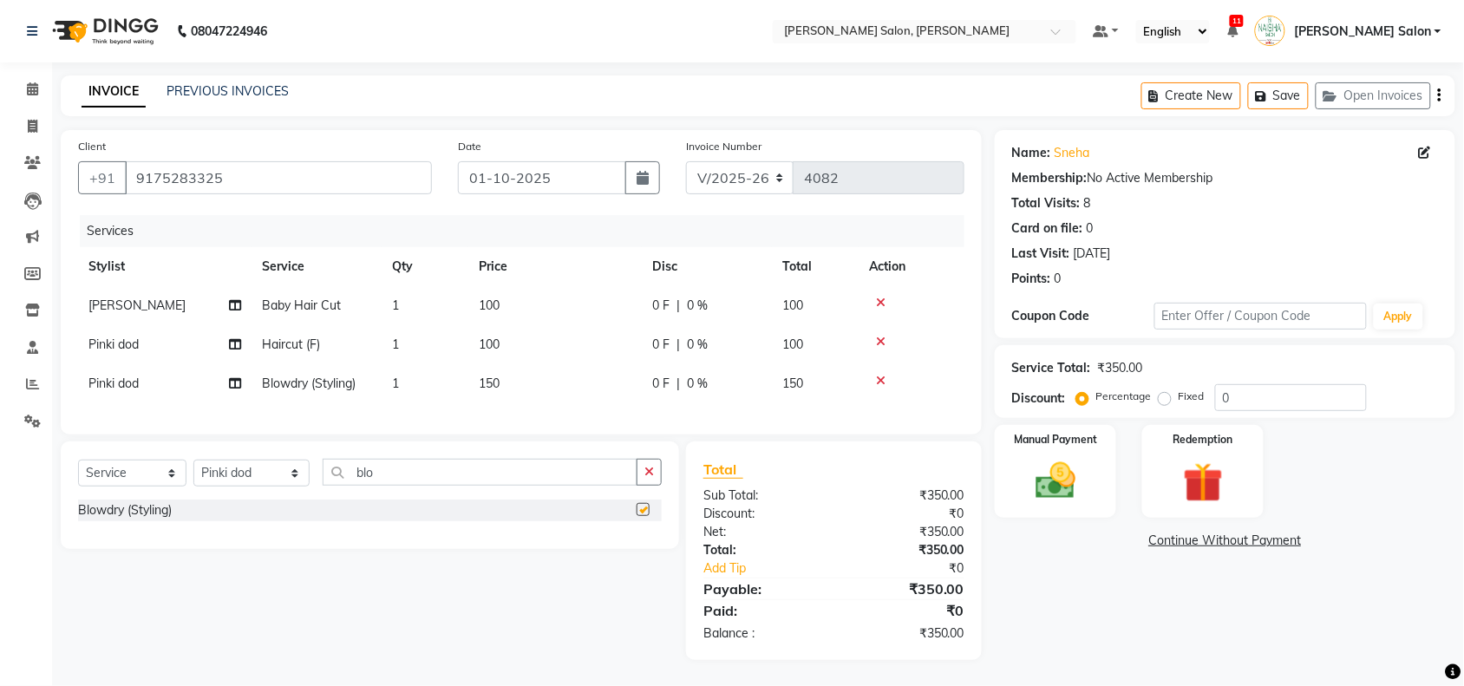
checkbox input "false"
click at [721, 294] on img at bounding box center [1055, 481] width 68 height 48
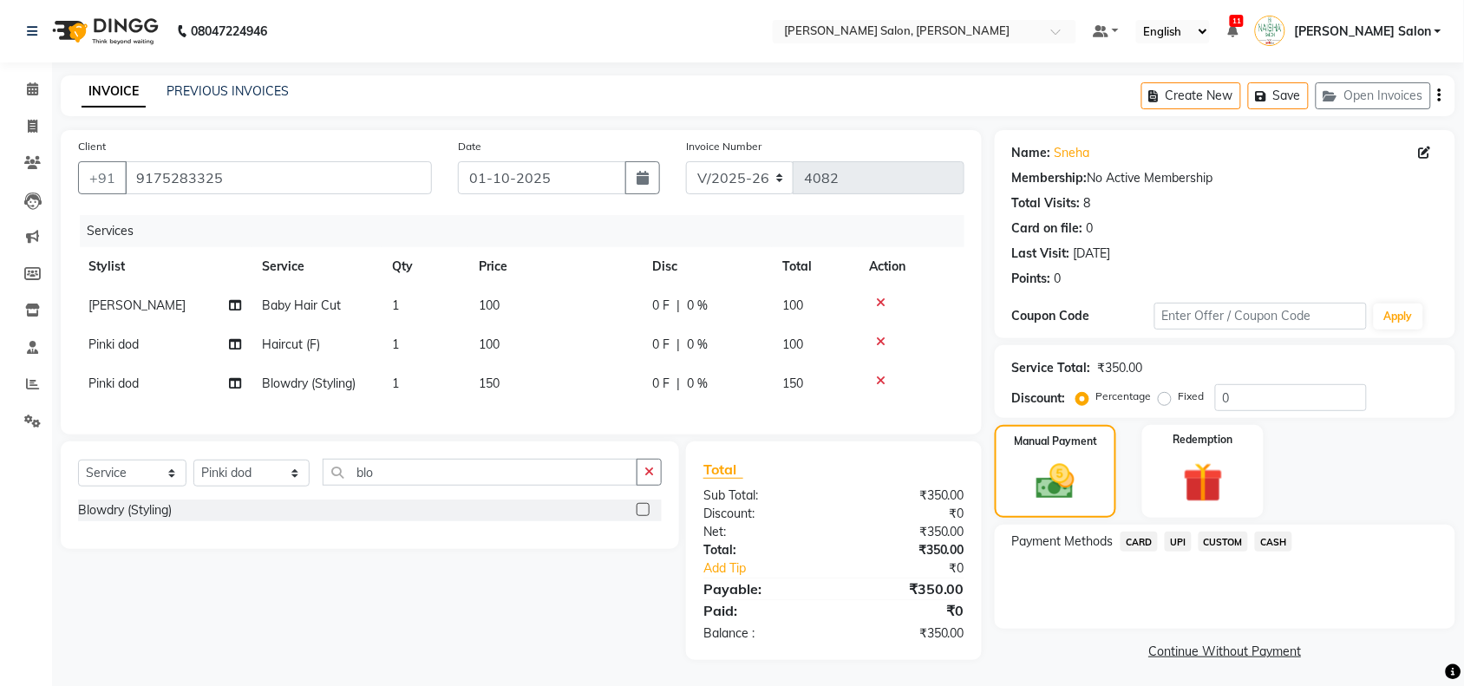
click at [721, 294] on span "UPI" at bounding box center [1177, 541] width 27 height 20
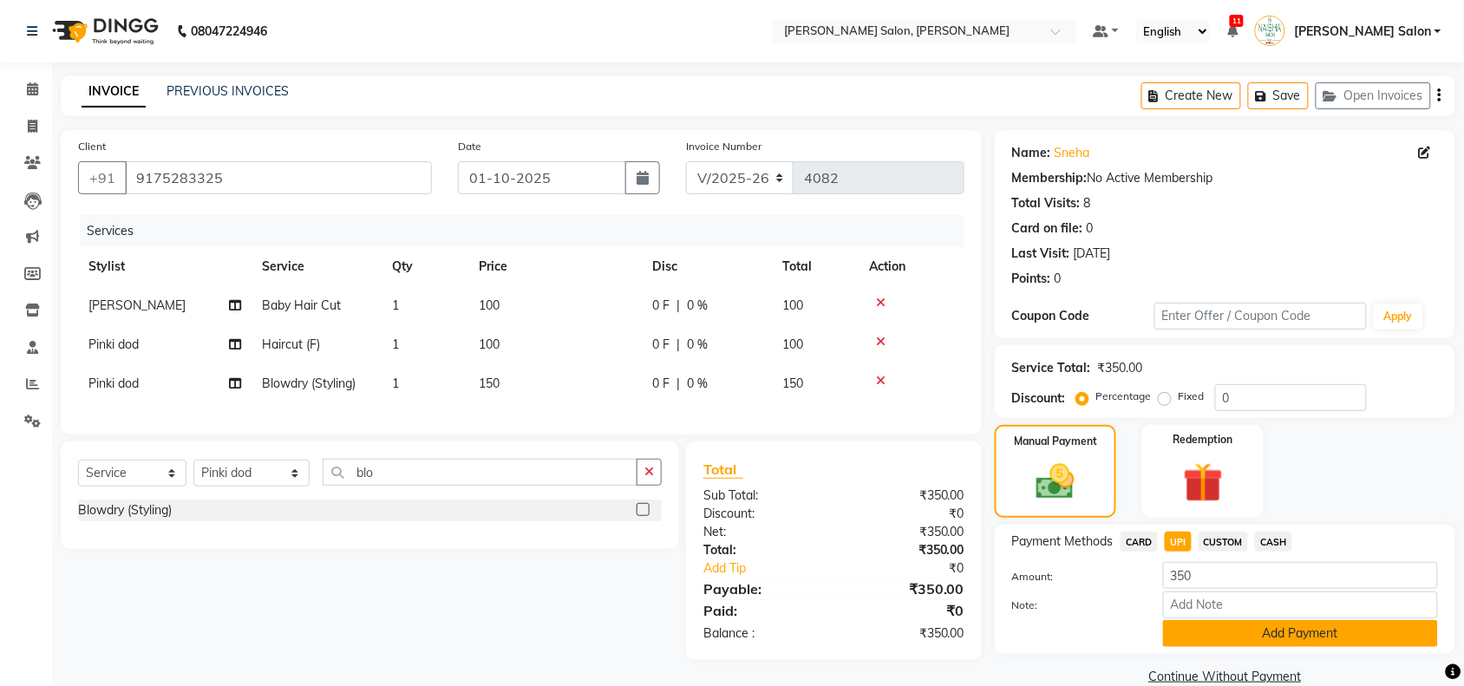
click at [721, 294] on button "Add Payment" at bounding box center [1300, 633] width 275 height 27
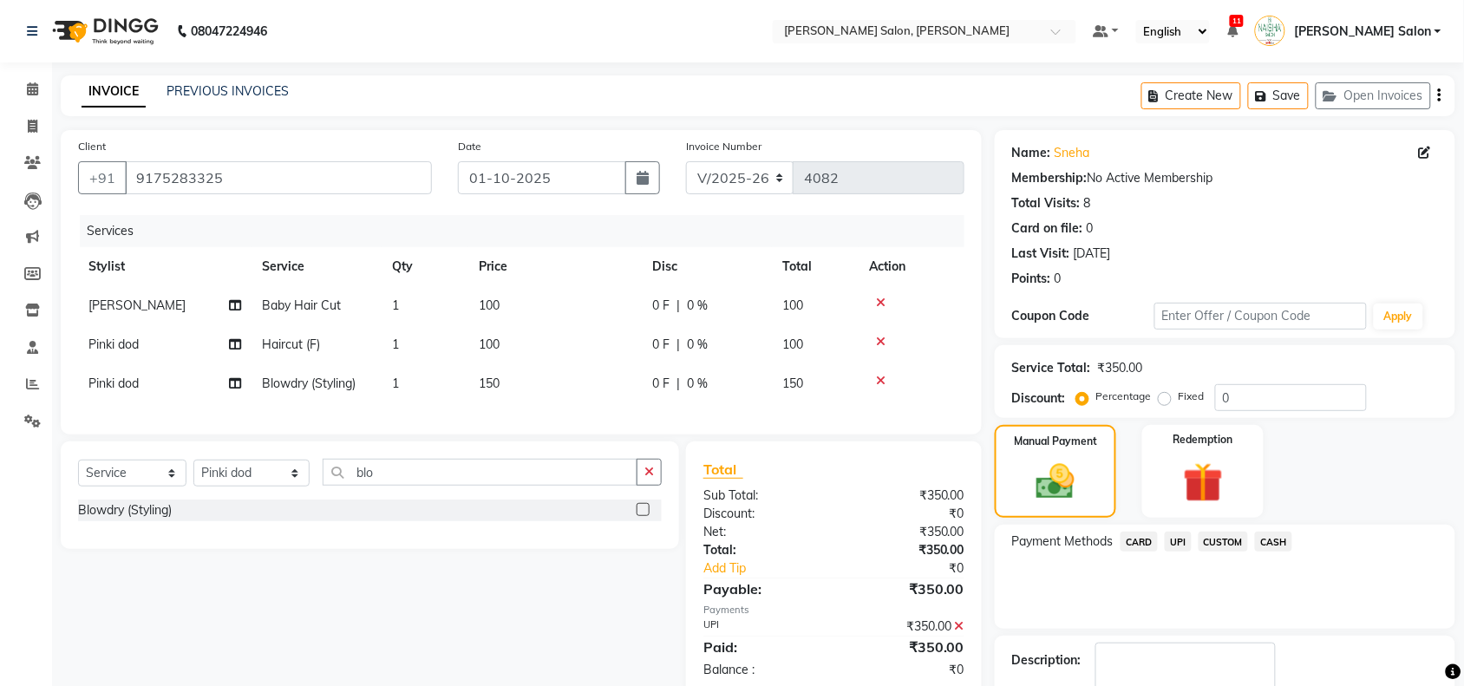
scroll to position [102, 0]
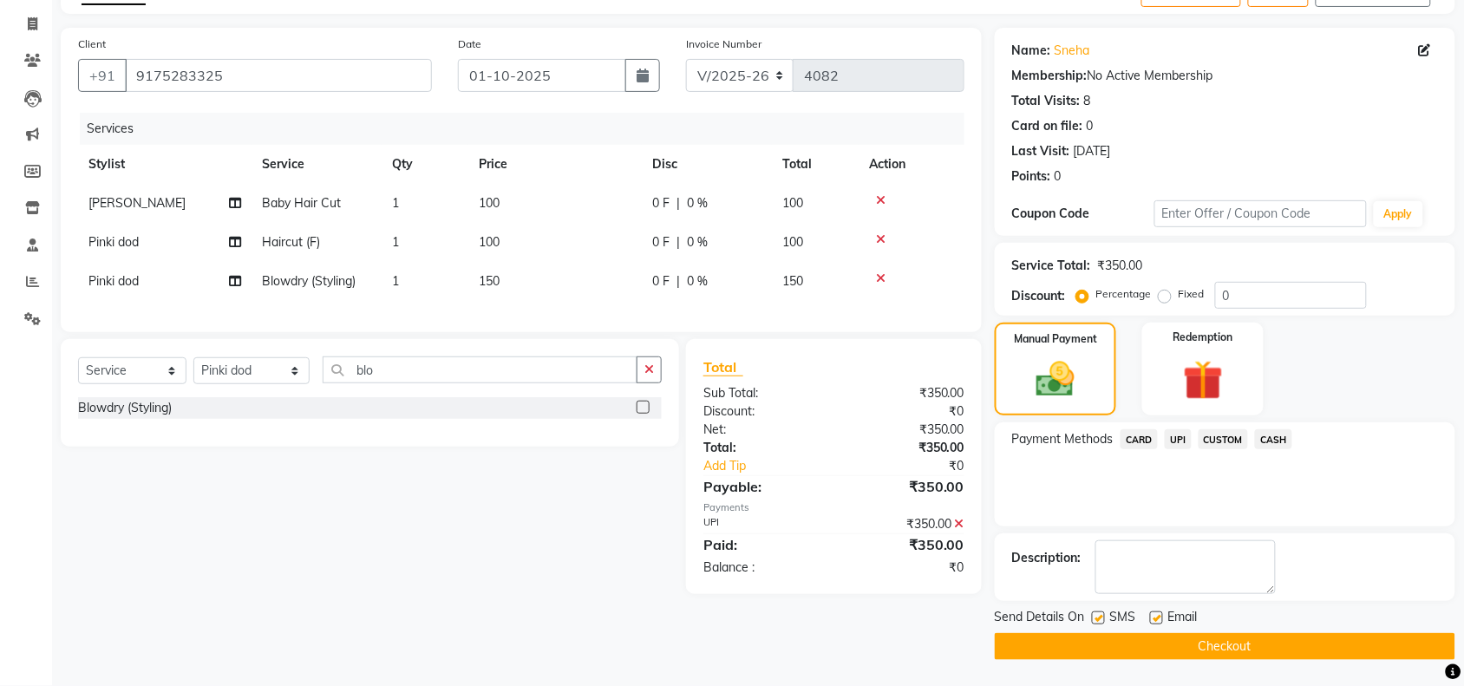
click at [721, 294] on button "Checkout" at bounding box center [1224, 646] width 460 height 27
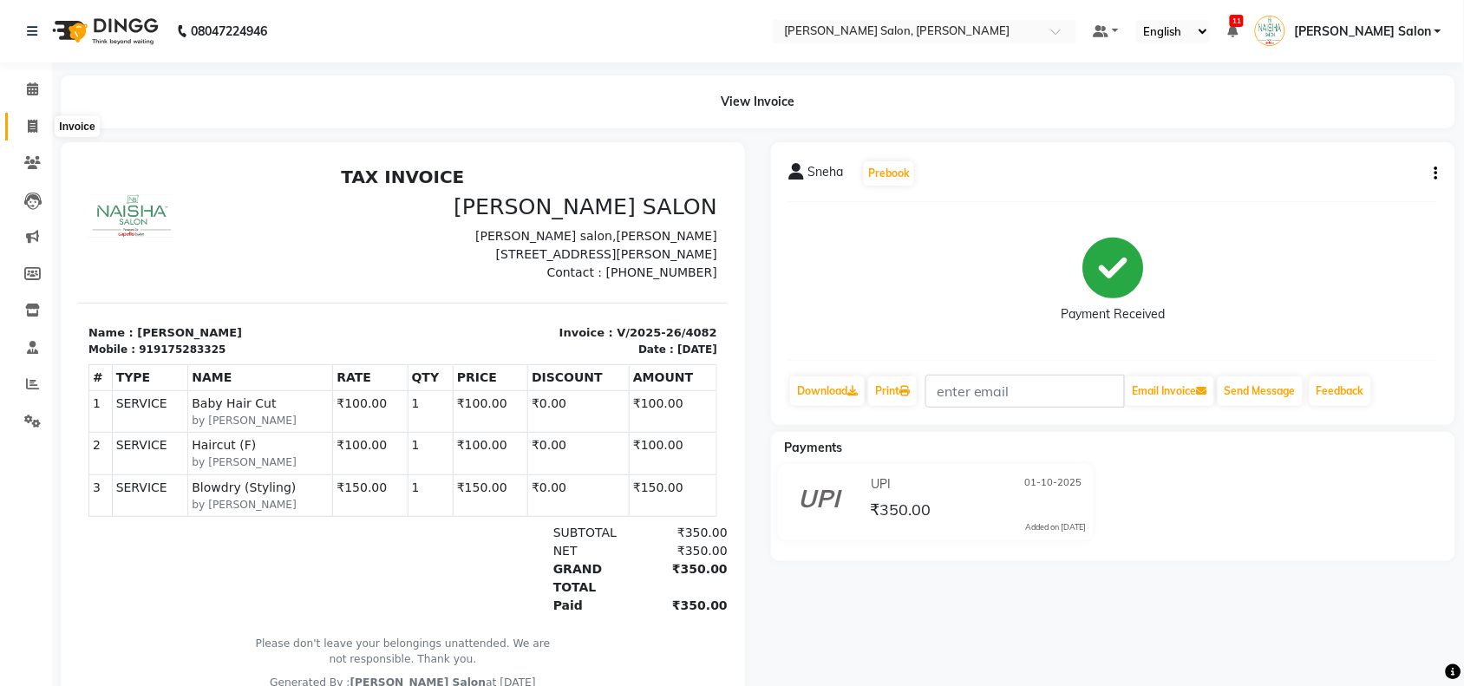
click at [36, 120] on icon at bounding box center [33, 126] width 10 height 13
select select "service"
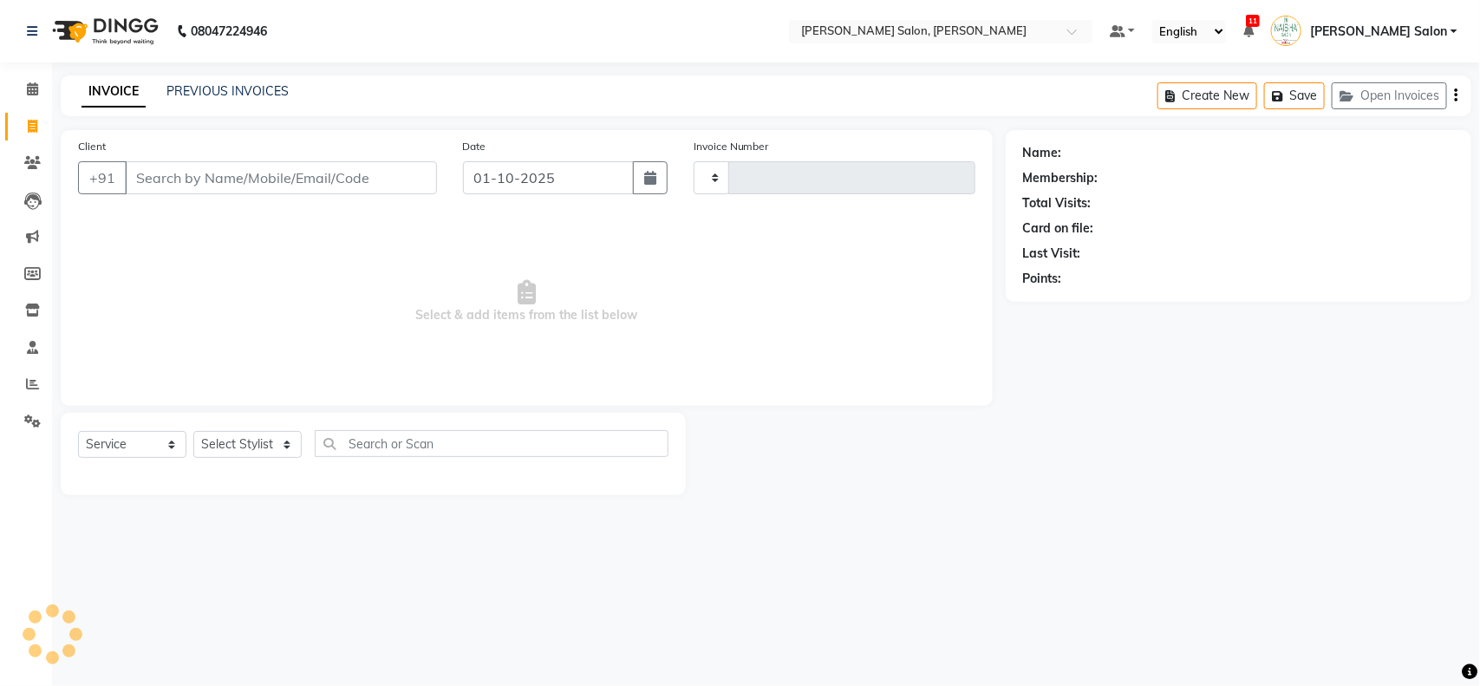
click at [244, 72] on div "08047224946 Select Location × [PERSON_NAME] Salon, Zingabai Takli Default Panel…" at bounding box center [740, 343] width 1480 height 686
type input "4083"
select select "5497"
click at [231, 91] on link "PREVIOUS INVOICES" at bounding box center [227, 91] width 122 height 16
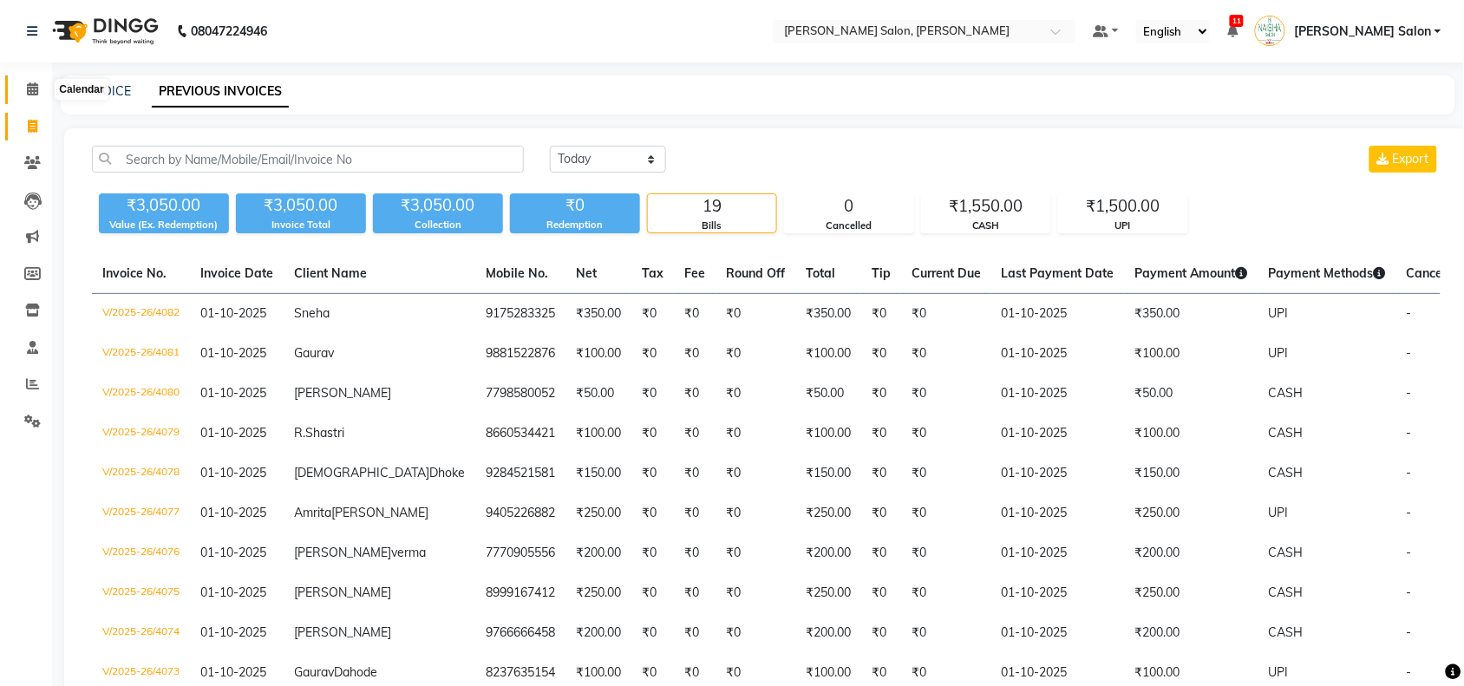
click at [33, 95] on icon at bounding box center [32, 88] width 11 height 13
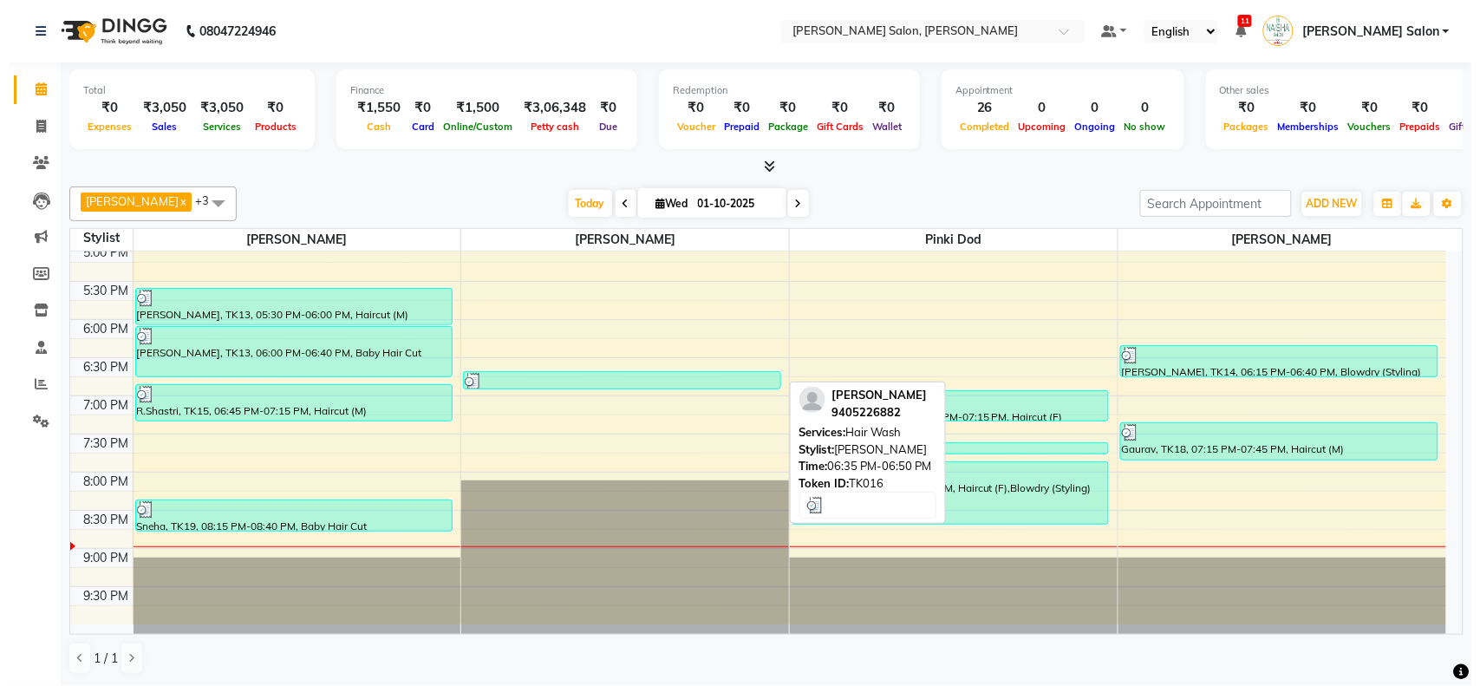
scroll to position [544, 0]
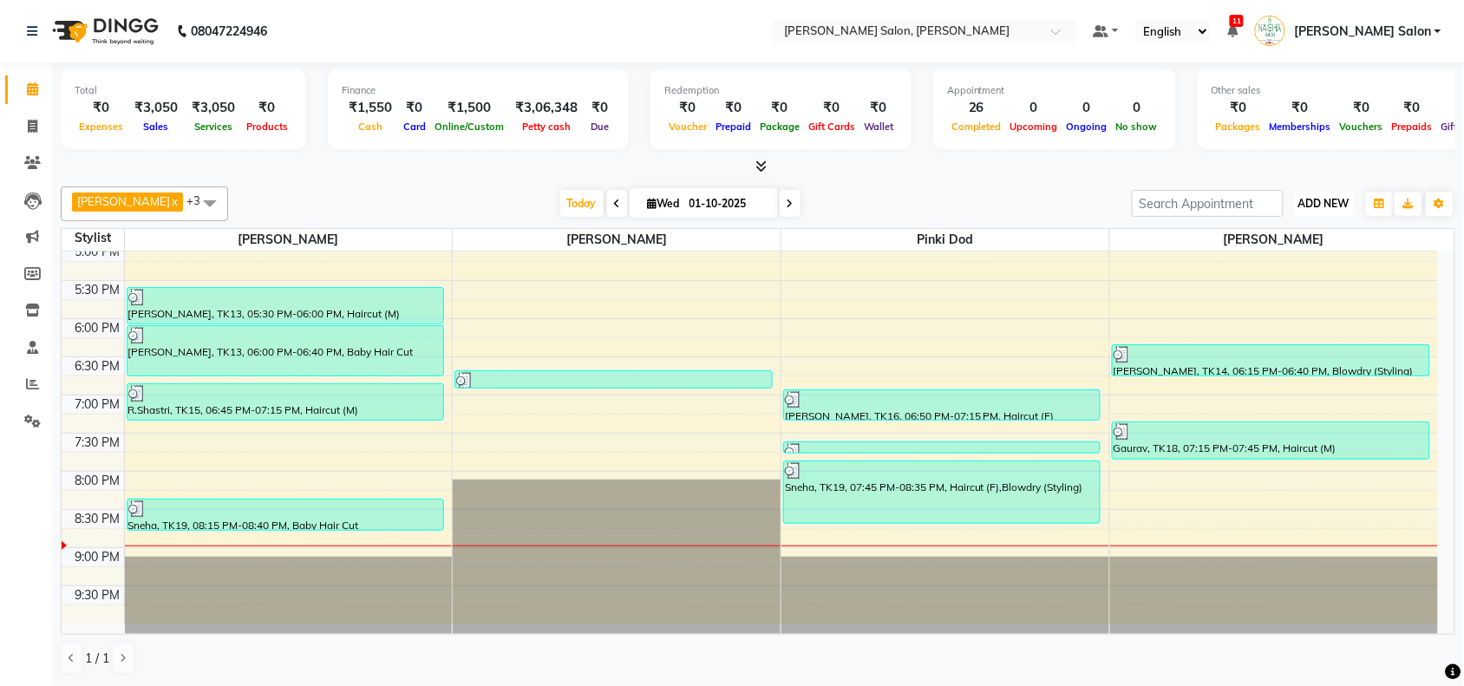
click at [721, 196] on button "ADD NEW Toggle Dropdown" at bounding box center [1324, 204] width 60 height 24
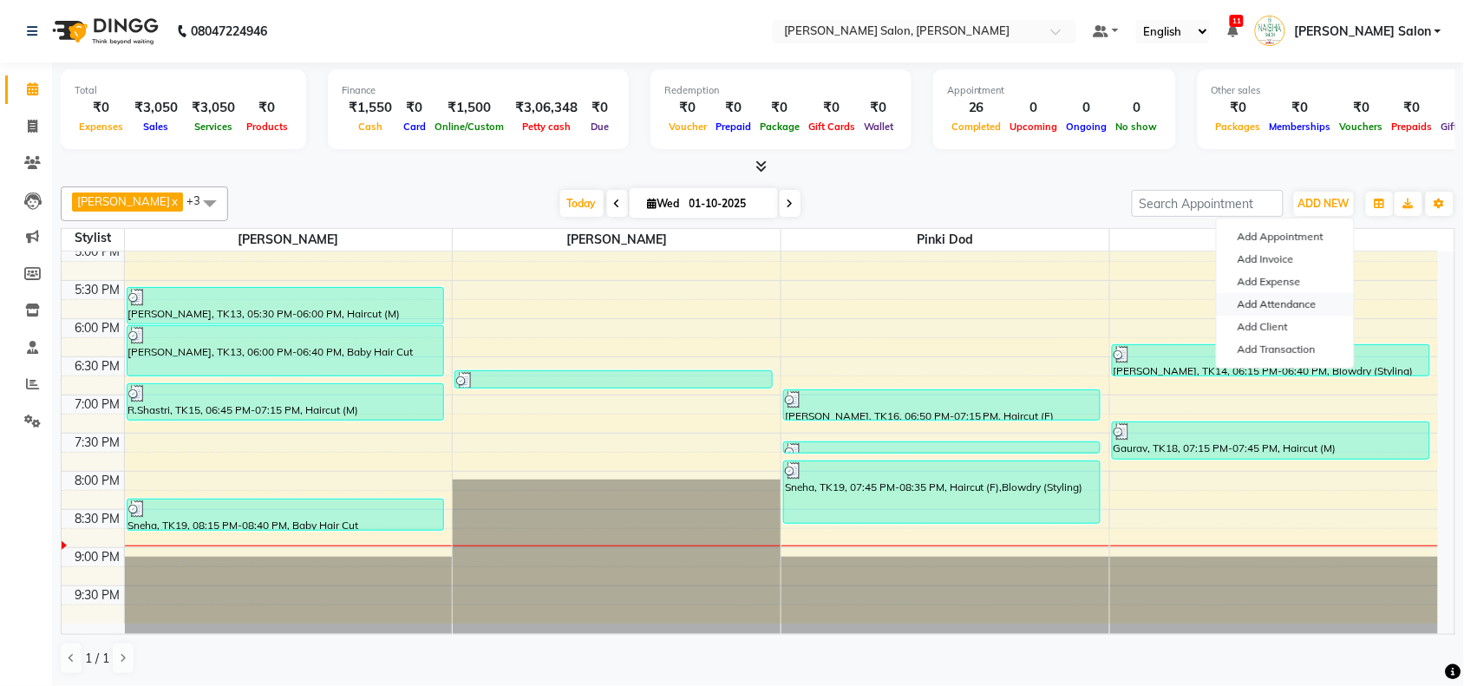
click at [721, 294] on link "Add Attendance" at bounding box center [1284, 304] width 137 height 23
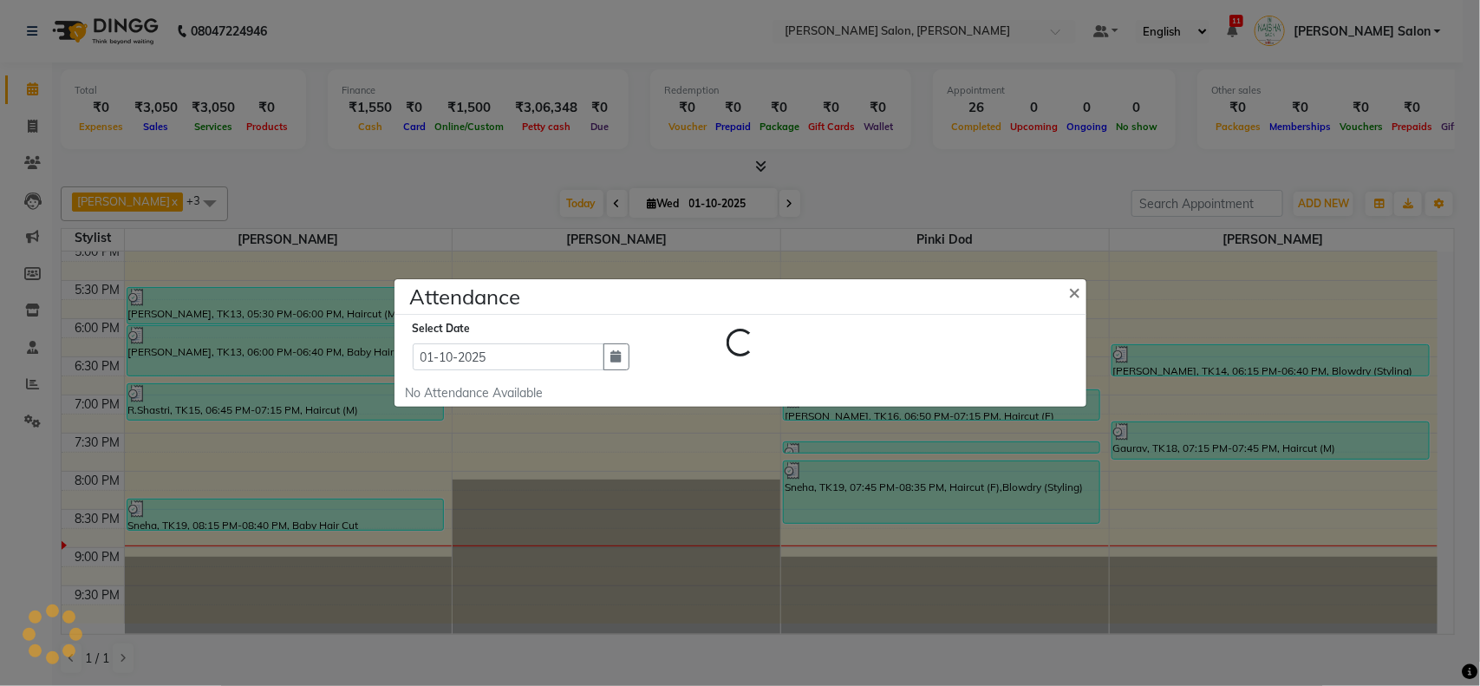
select select "W"
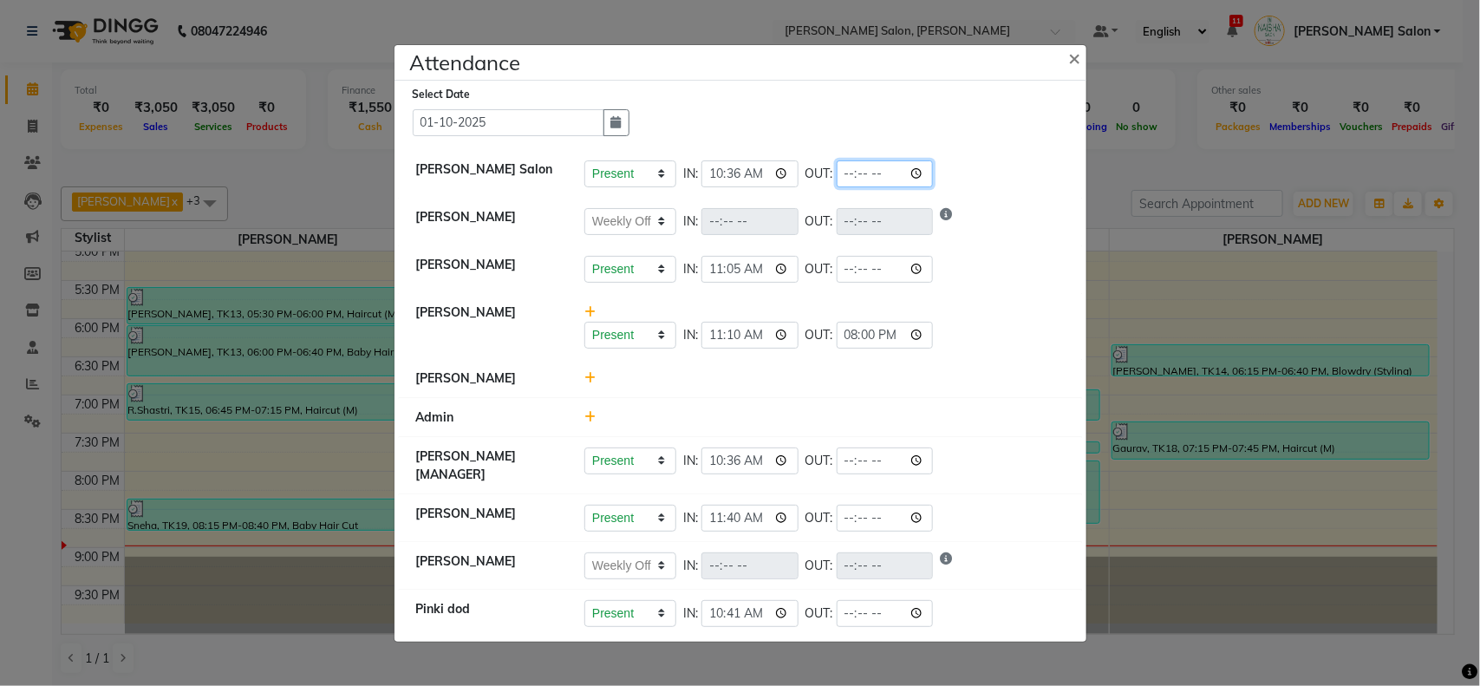
click at [721, 170] on input "time" at bounding box center [885, 173] width 97 height 27
type input "21:00"
click at [721, 294] on div "Present Absent Late Half Day Weekly Off IN: 11:10 OUT: 20:00" at bounding box center [824, 325] width 506 height 45
select select "W"
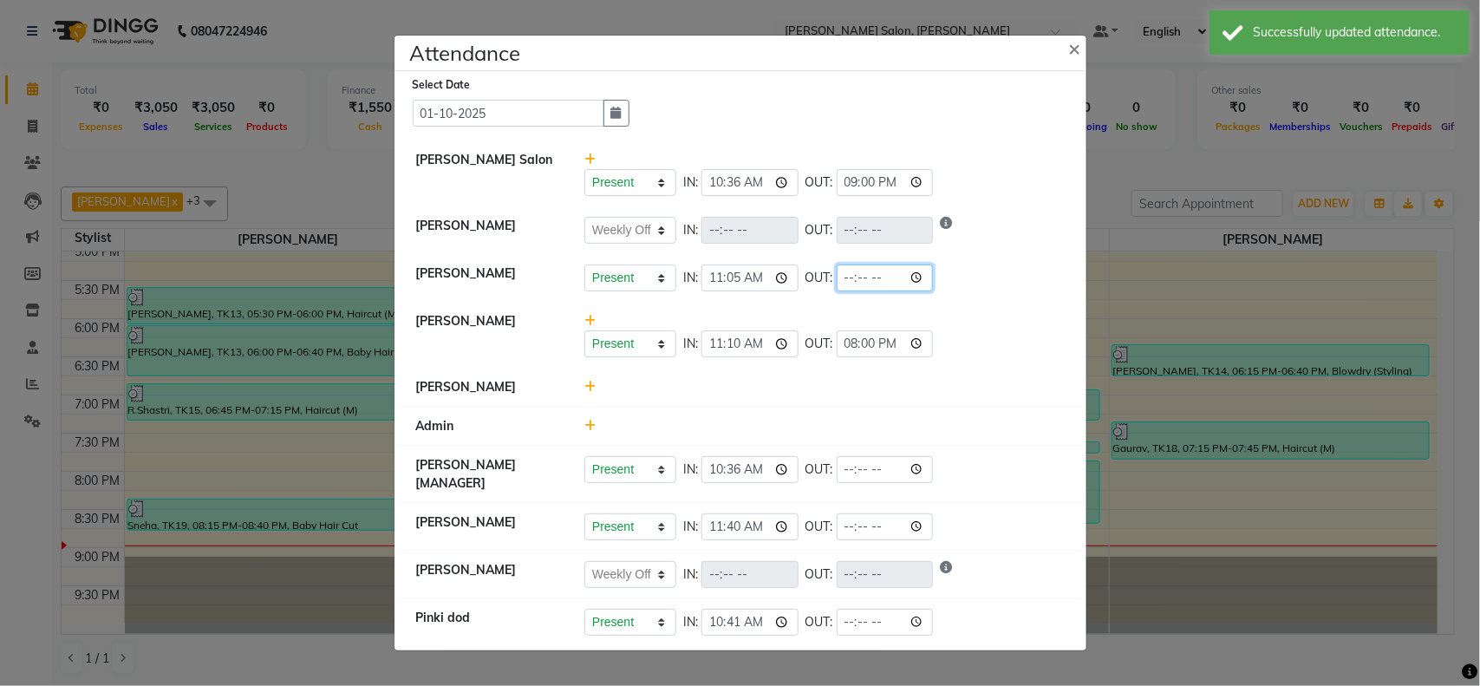
click at [721, 276] on input "time" at bounding box center [885, 277] width 97 height 27
type input "20:51"
click at [721, 294] on div "Present Absent Late Half Day Weekly Off IN: 11:10 OUT: 20:00" at bounding box center [824, 334] width 506 height 45
select select "W"
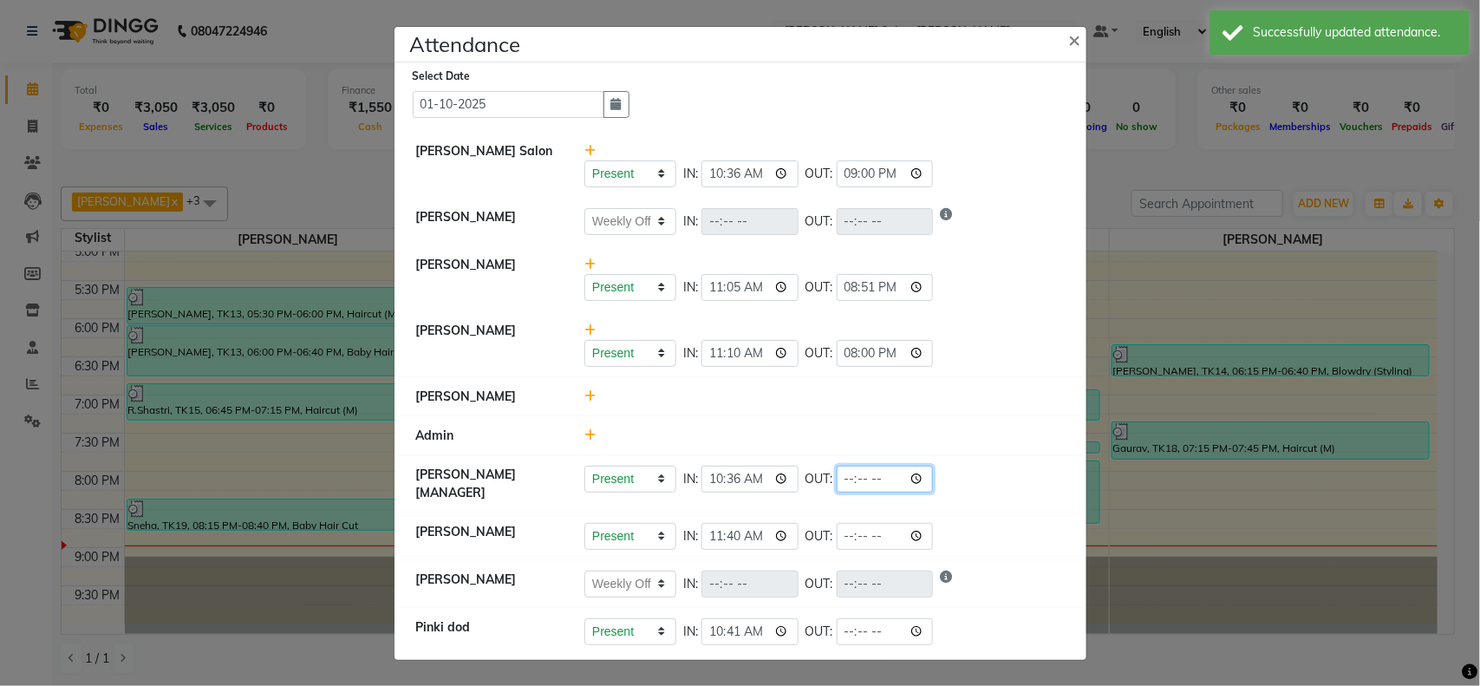
click at [721, 294] on input "time" at bounding box center [885, 479] width 97 height 27
type input "21:00"
click at [721, 294] on li "[PERSON_NAME]" at bounding box center [740, 397] width 683 height 40
select select "W"
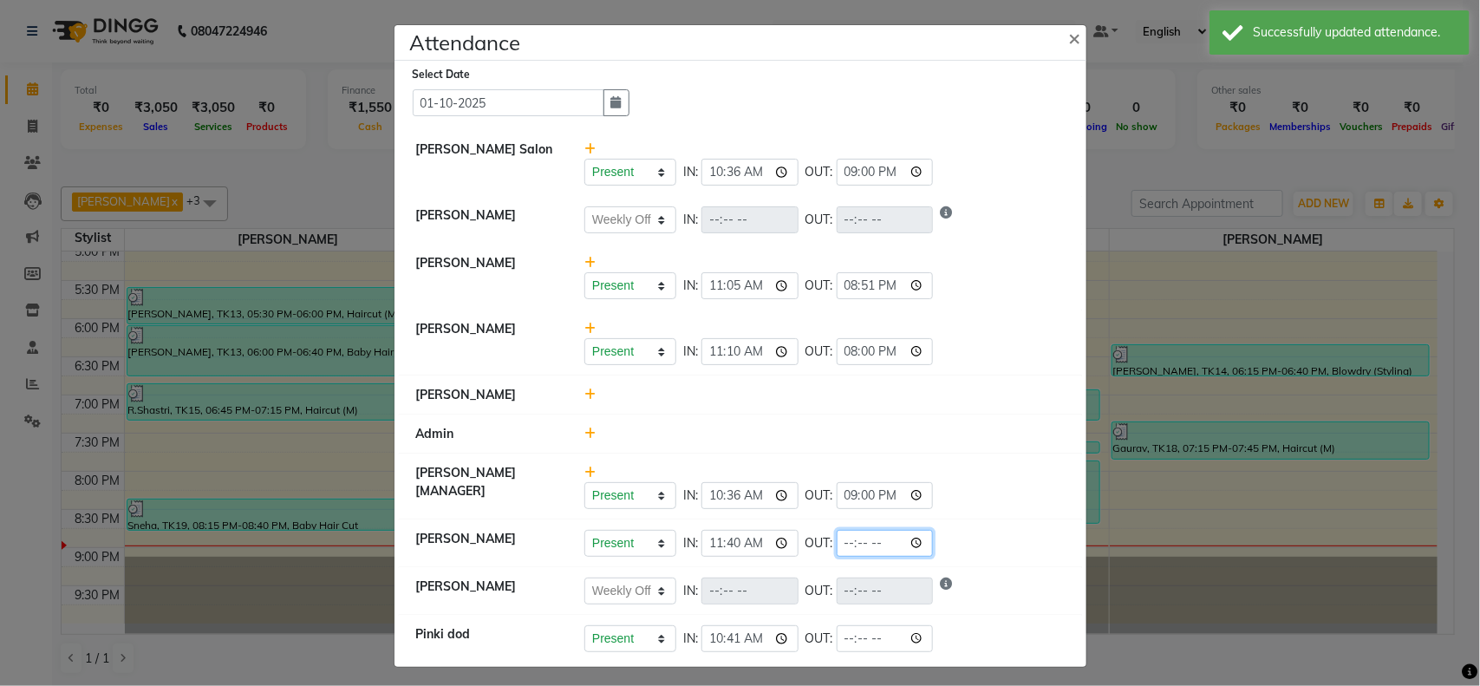
click at [721, 294] on input "time" at bounding box center [885, 543] width 97 height 27
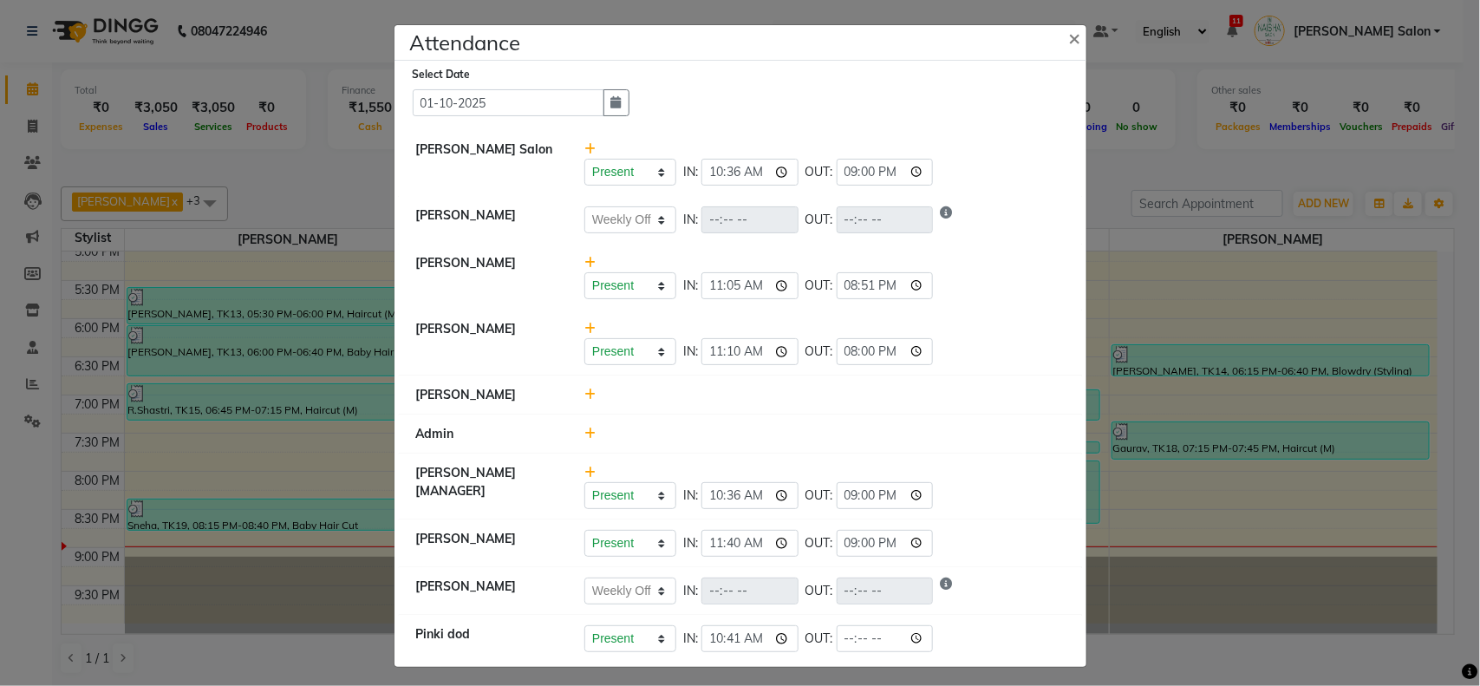
type input "21:00"
click at [721, 294] on div at bounding box center [824, 434] width 506 height 18
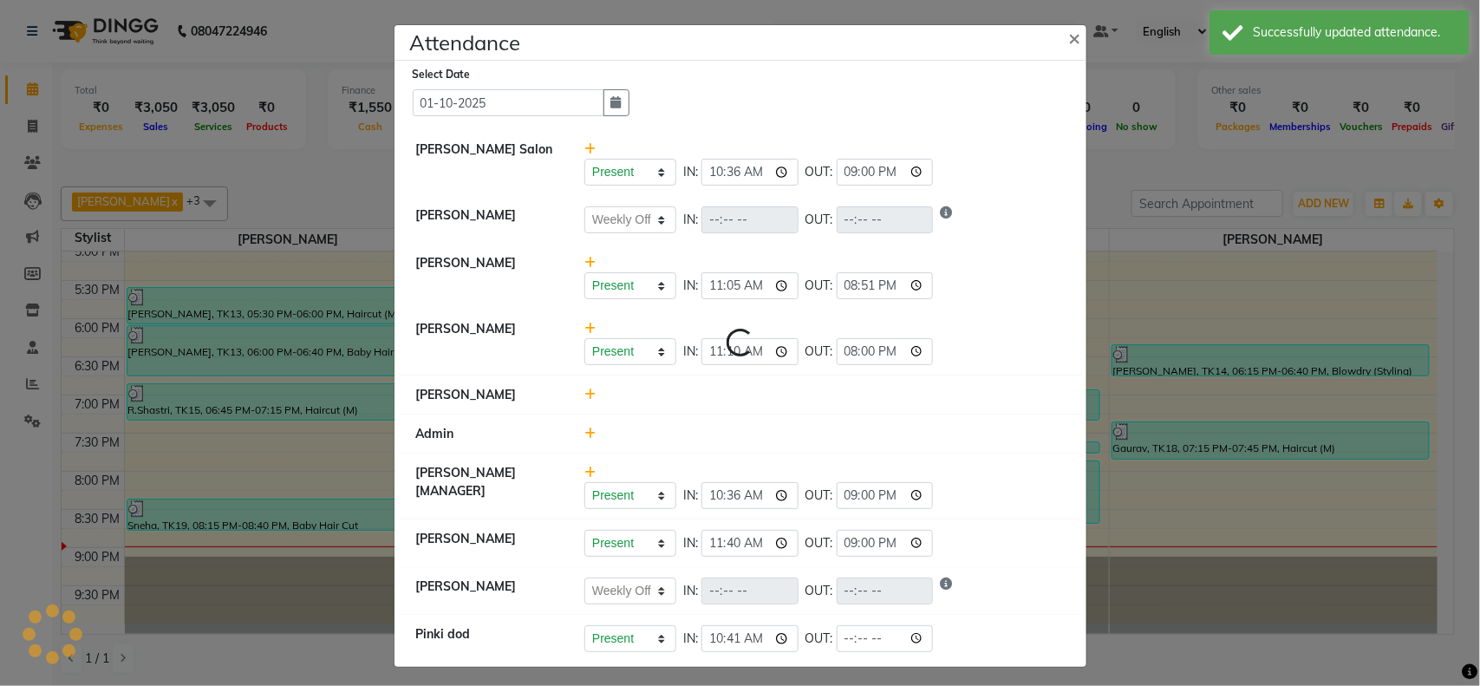
select select "W"
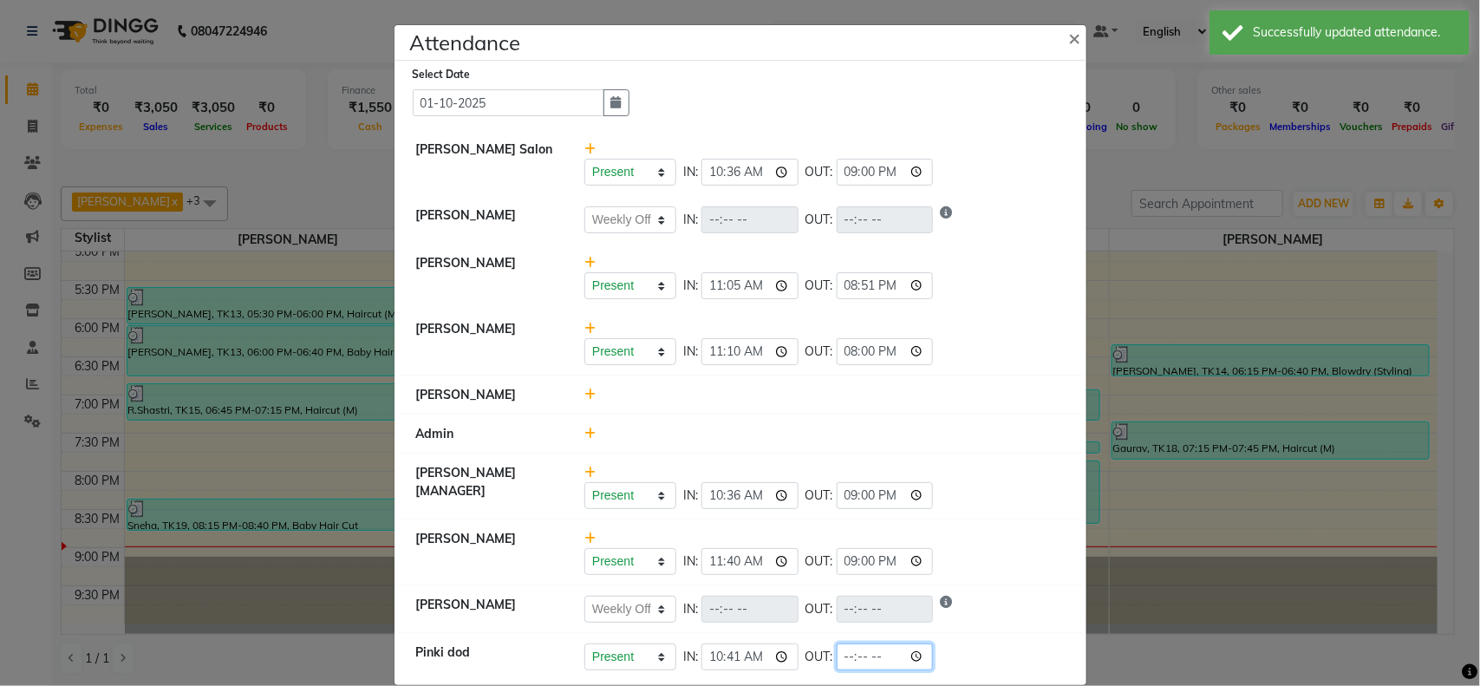
click at [721, 294] on input "time" at bounding box center [885, 656] width 97 height 27
type input "21:00"
click at [721, 294] on div "Present Absent Late Half Day Weekly Off IN: 11:40 OUT: 21:00" at bounding box center [824, 561] width 480 height 27
select select "W"
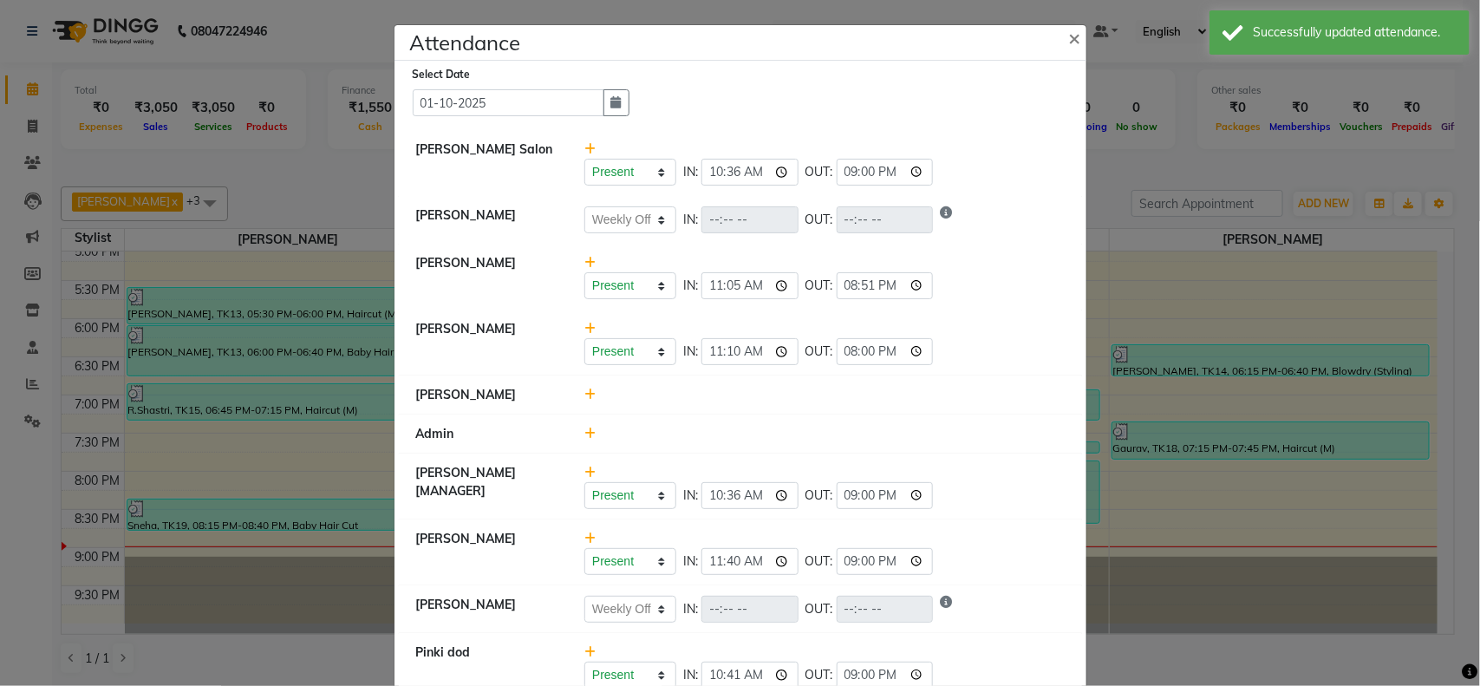
scroll to position [26, 0]
